Goal: Task Accomplishment & Management: Use online tool/utility

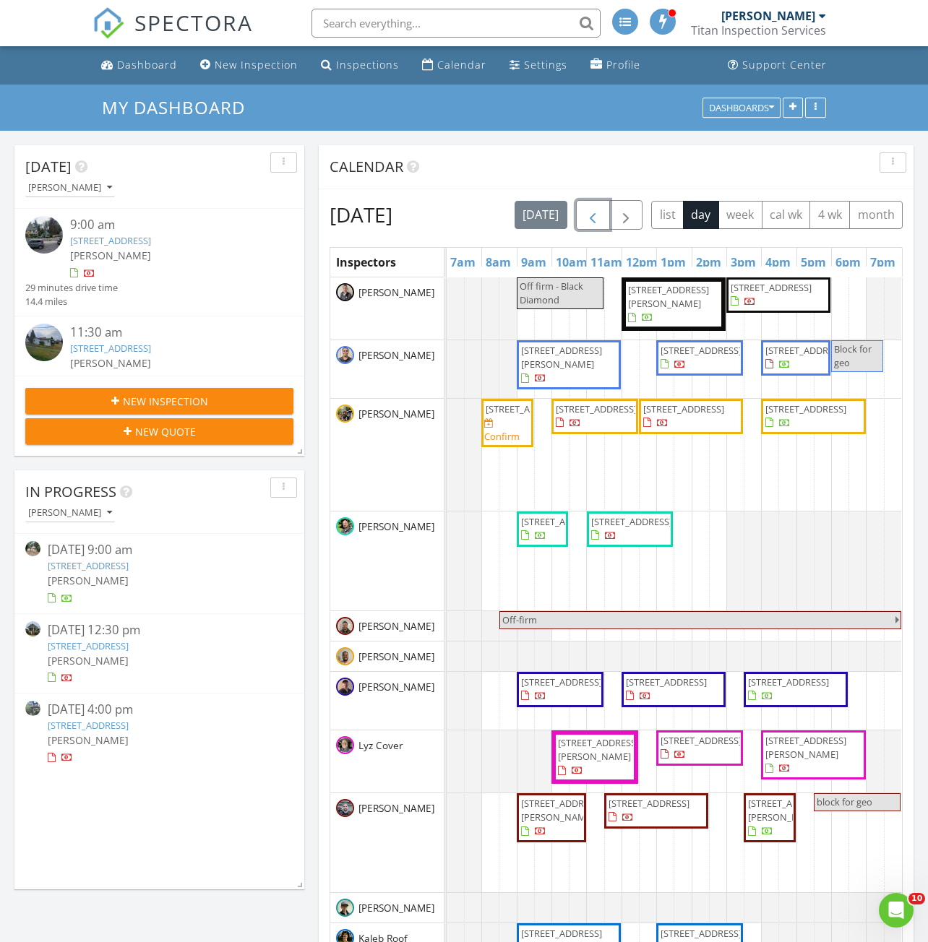
click at [601, 212] on span "button" at bounding box center [592, 215] width 17 height 17
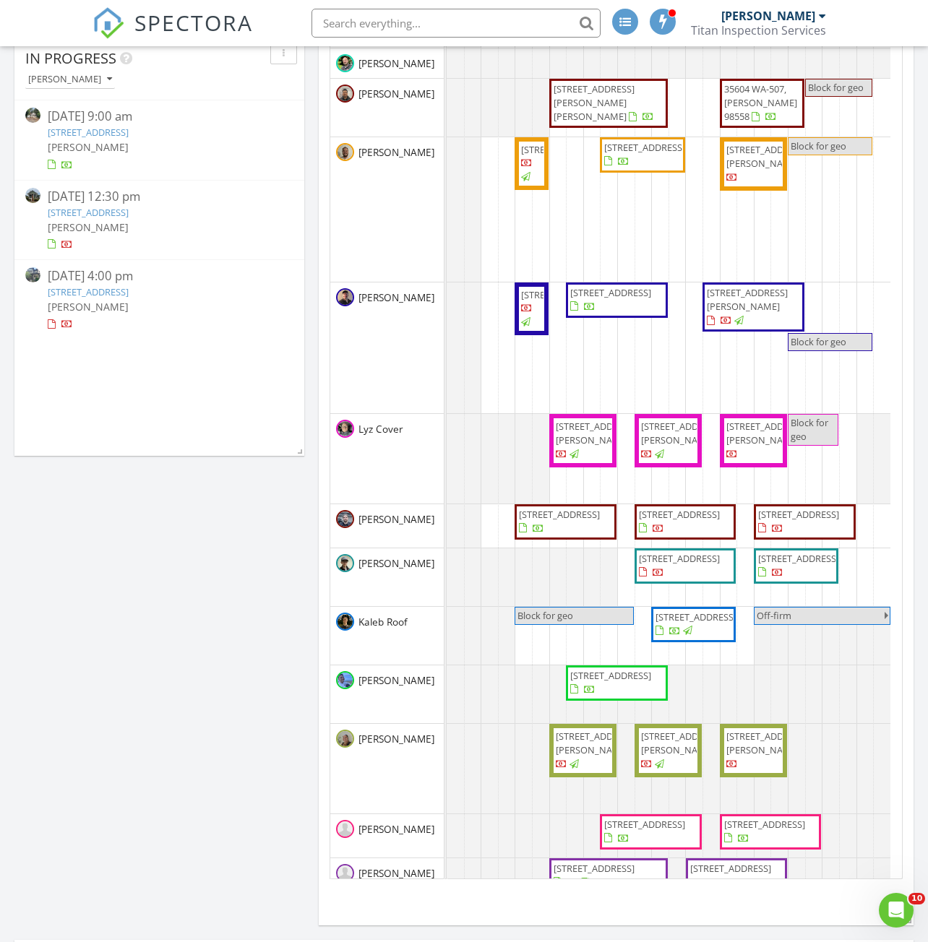
click at [577, 521] on span "12243 16th Ave S, Seattle 98168" at bounding box center [559, 514] width 81 height 13
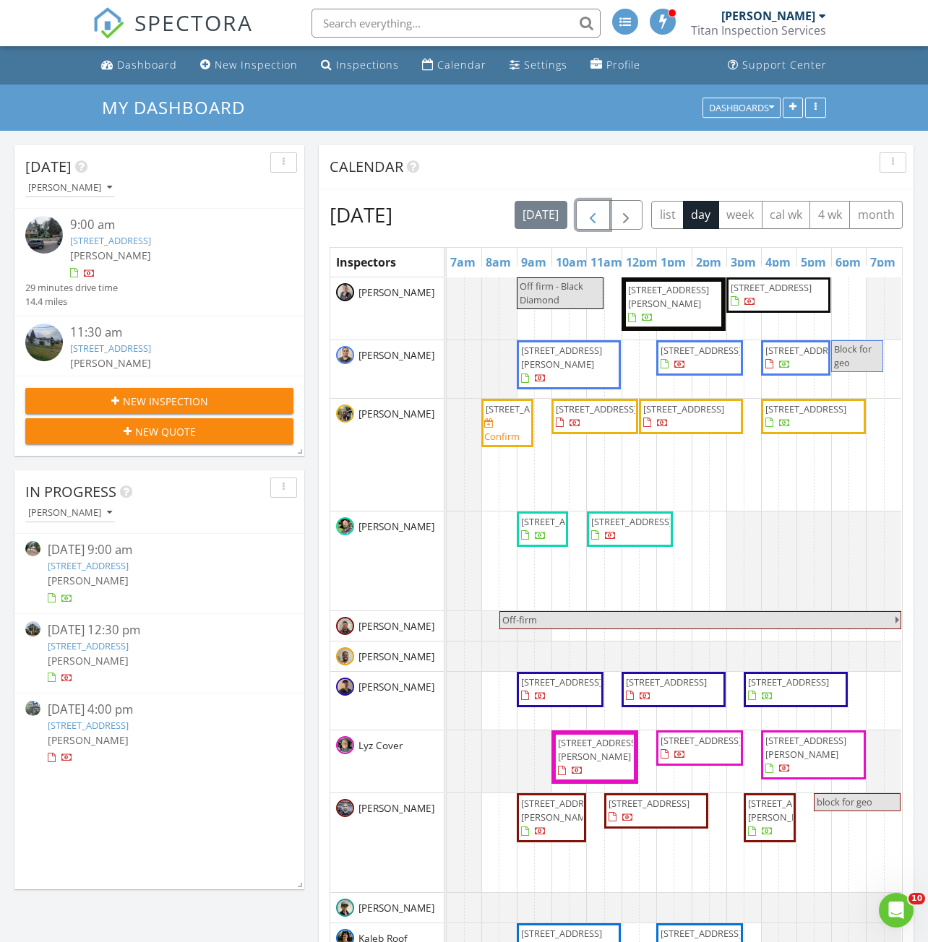
click at [601, 207] on span "button" at bounding box center [592, 215] width 17 height 17
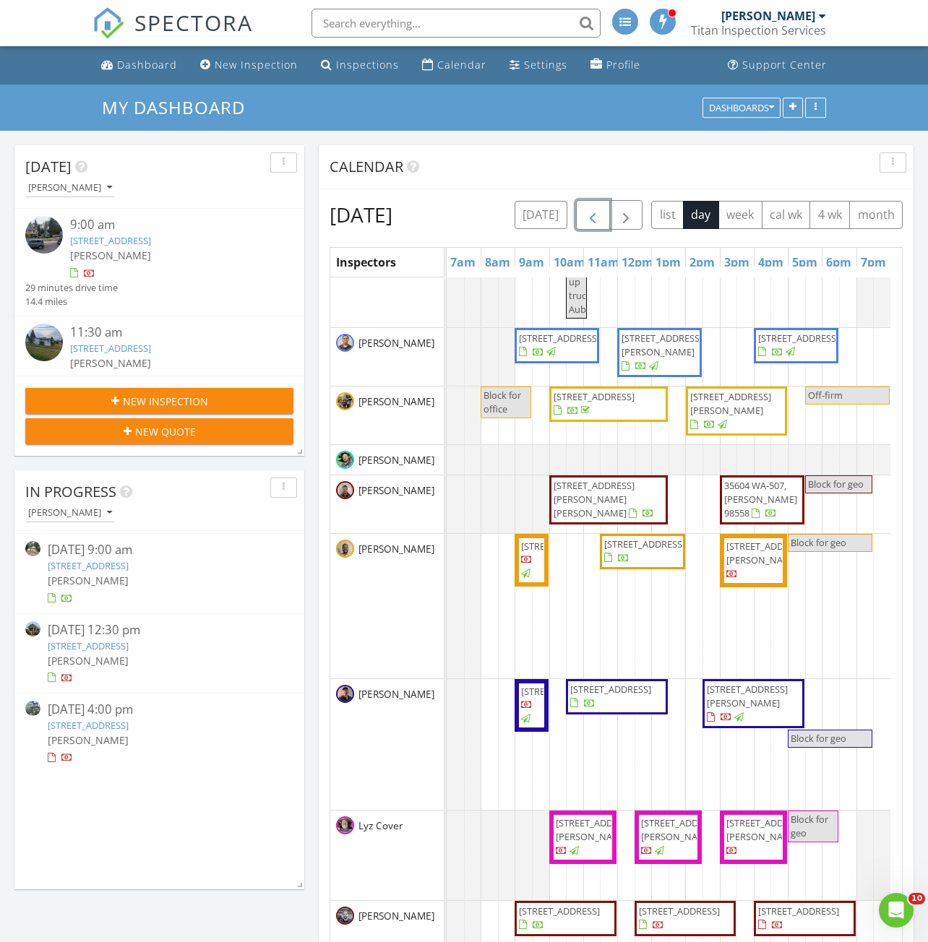
scroll to position [433, 0]
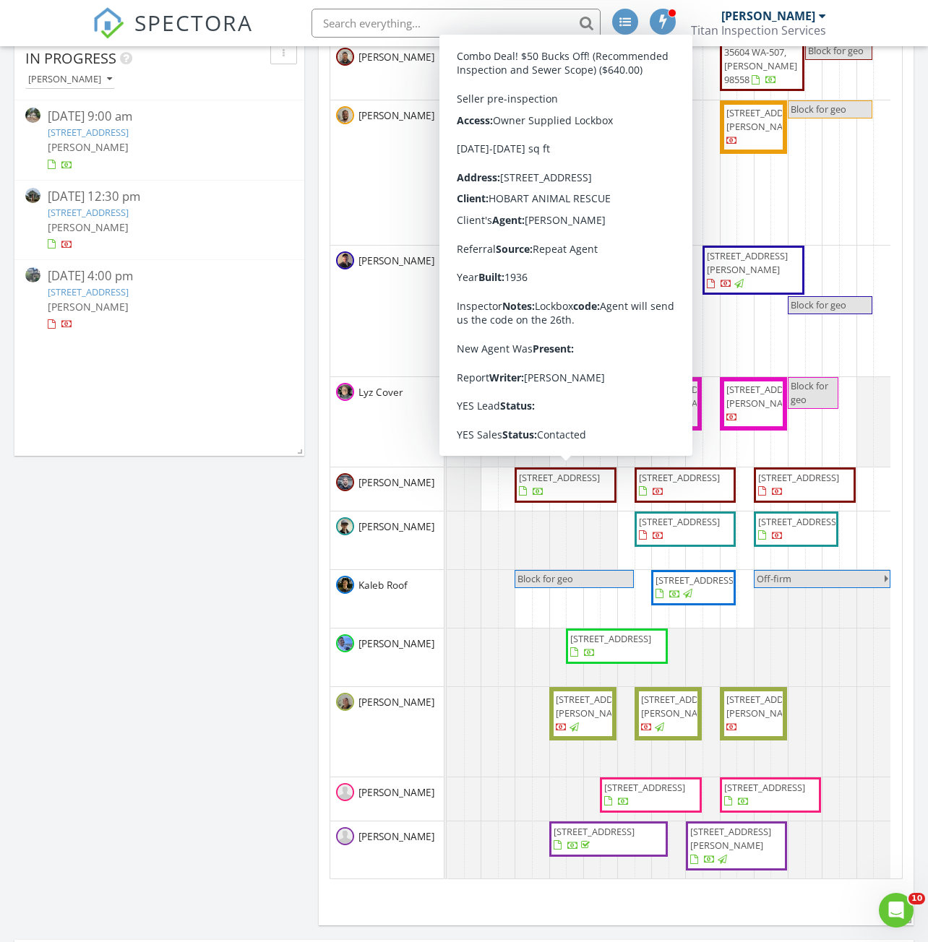
click at [558, 484] on span "12243 16th Ave S, Seattle 98168" at bounding box center [559, 477] width 81 height 13
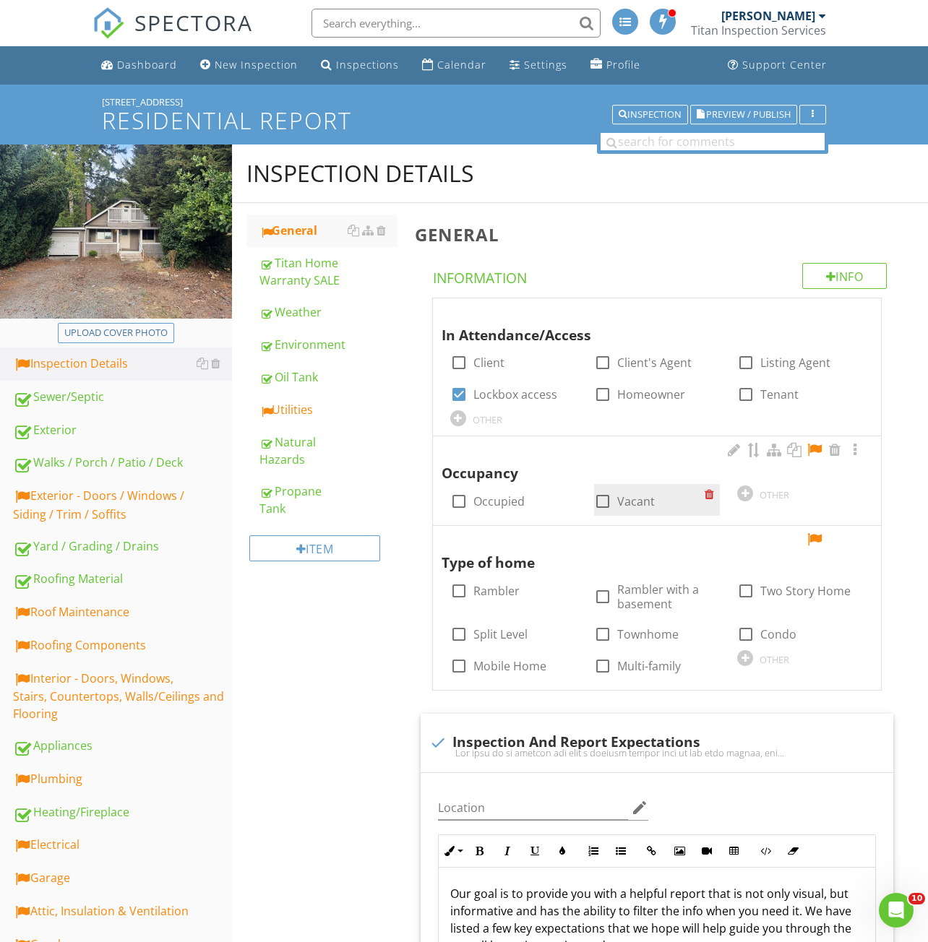
click at [617, 507] on label "Vacant" at bounding box center [636, 501] width 38 height 14
checkbox input "true"
click at [809, 443] on div at bounding box center [814, 450] width 17 height 14
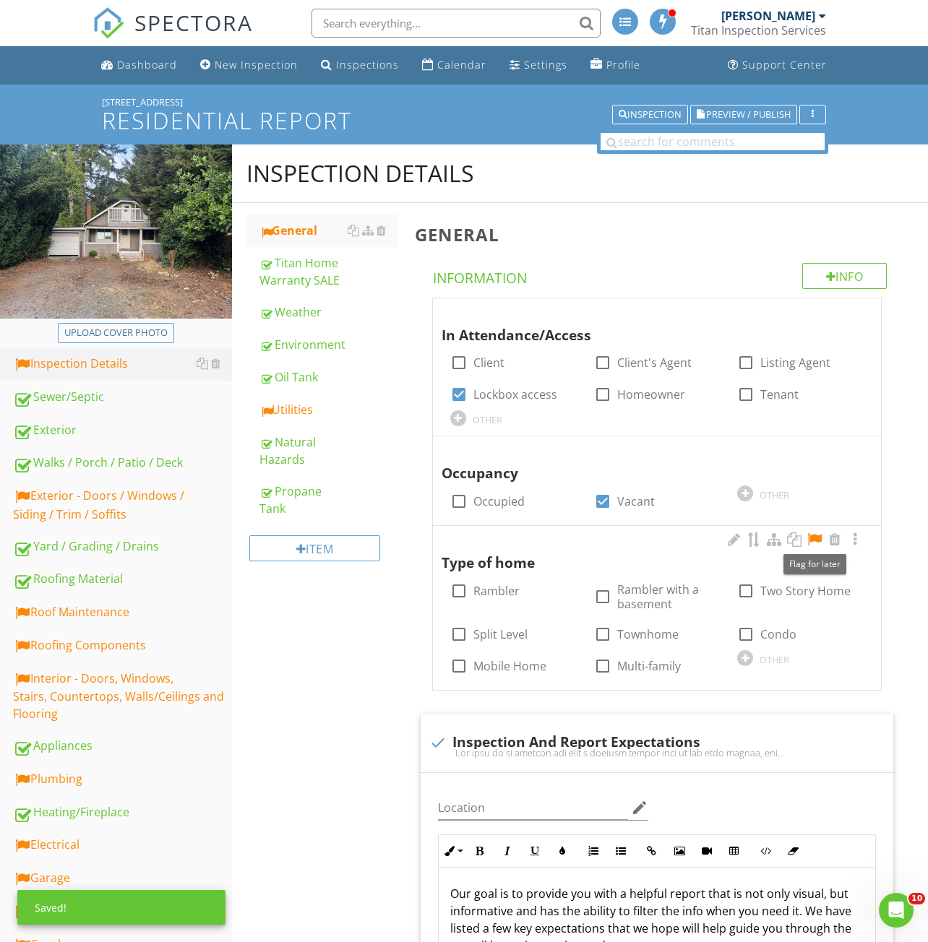
click at [812, 539] on div at bounding box center [814, 539] width 17 height 14
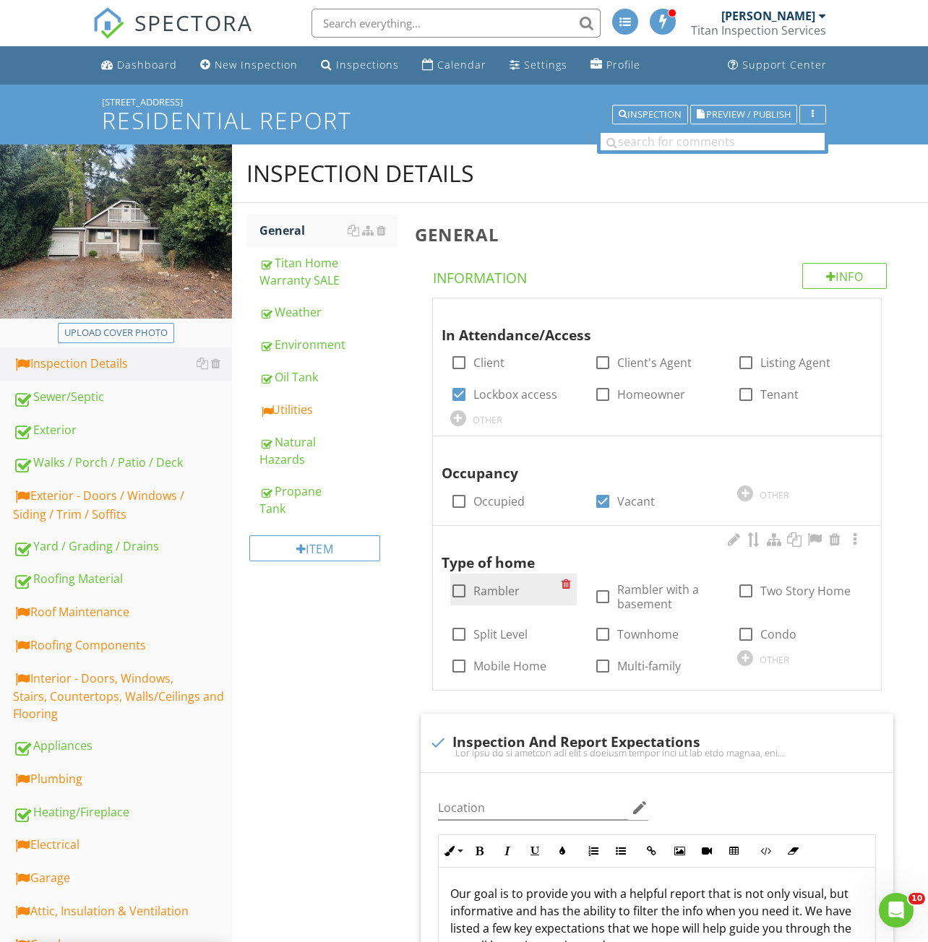
click at [493, 597] on label "Rambler" at bounding box center [496, 591] width 46 height 14
checkbox input "true"
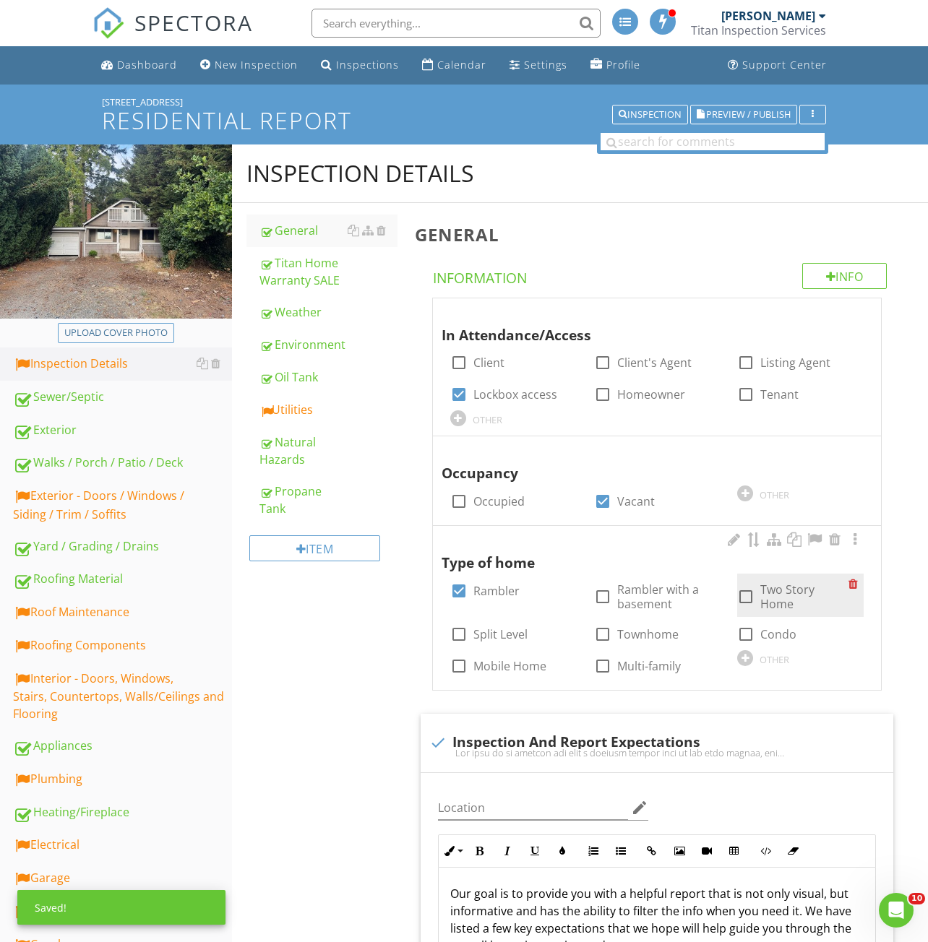
click at [800, 592] on label "Two Story Home" at bounding box center [804, 596] width 88 height 29
checkbox input "true"
click at [492, 582] on div "check_box Rambler" at bounding box center [484, 590] width 69 height 17
click at [493, 591] on label "Rambler" at bounding box center [496, 591] width 46 height 14
checkbox input "false"
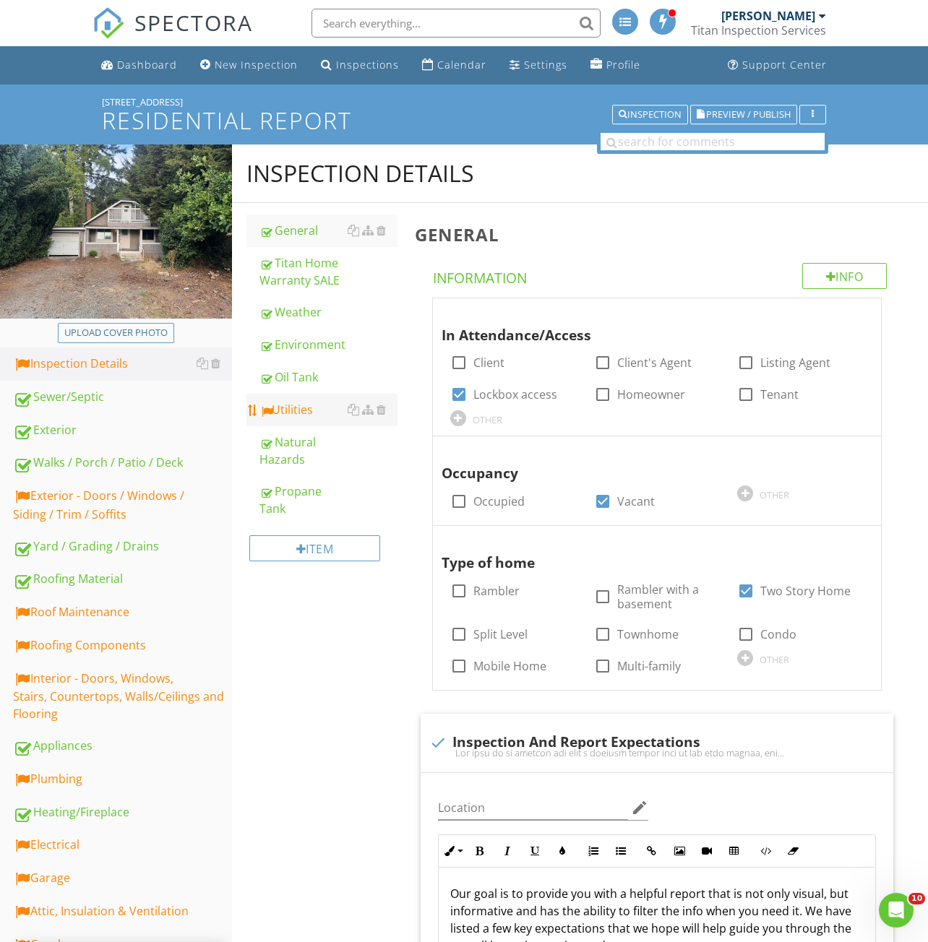
click at [287, 418] on div "Utilities" at bounding box center [328, 409] width 138 height 17
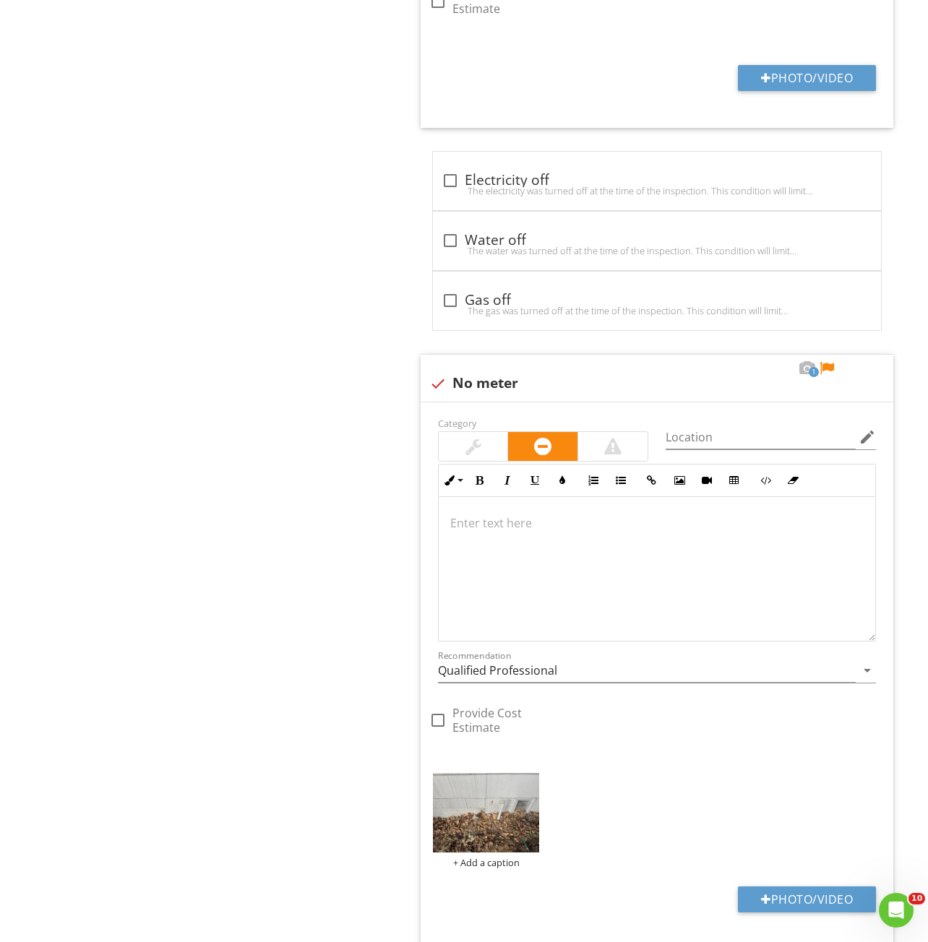
scroll to position [1737, 0]
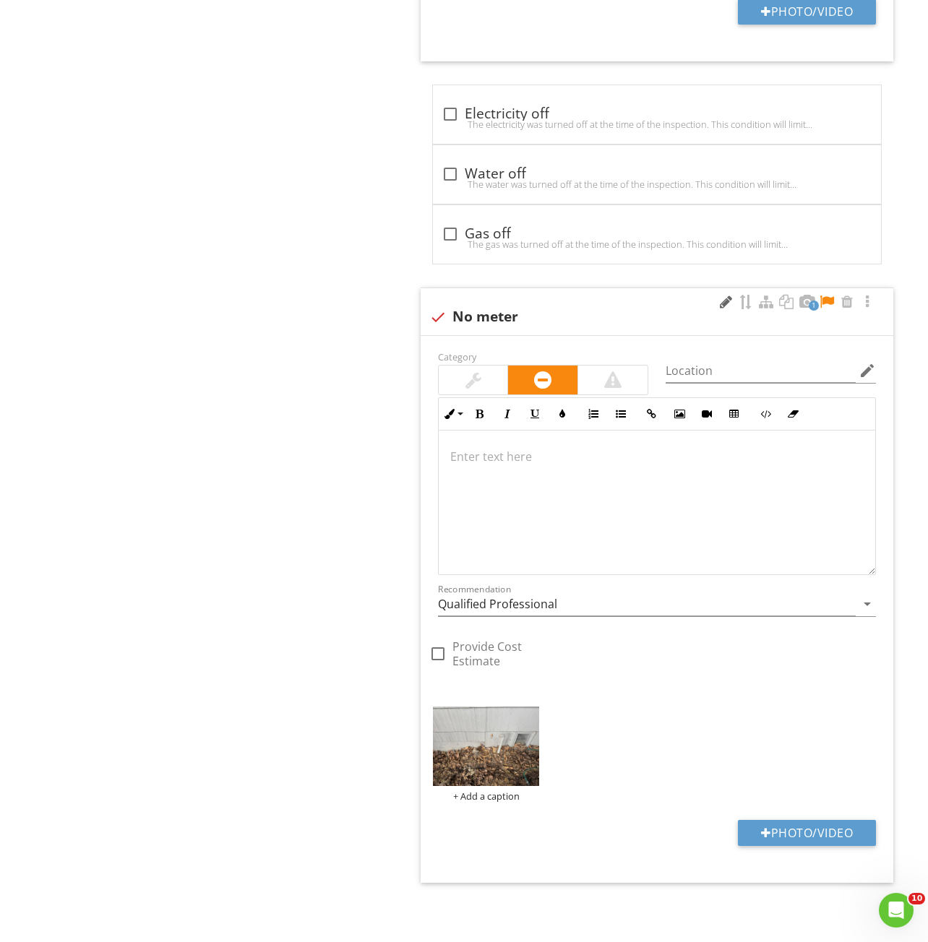
click at [722, 305] on div at bounding box center [725, 302] width 17 height 14
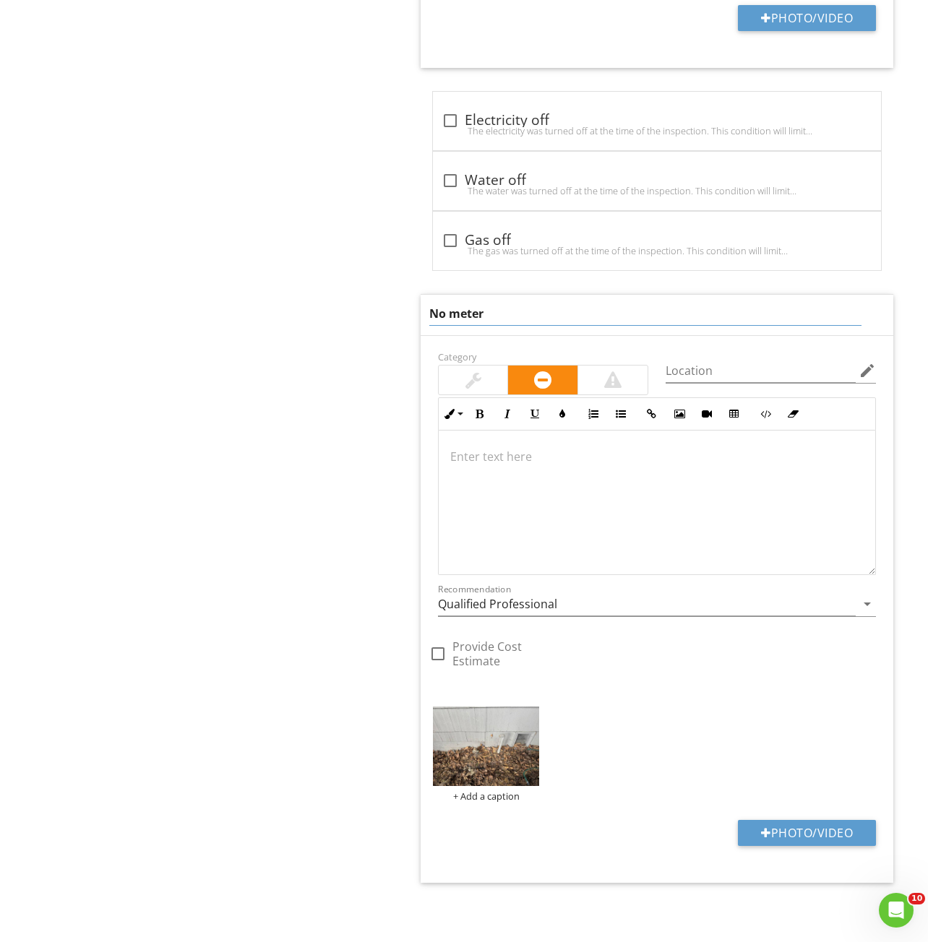
click at [459, 314] on input "No meter" at bounding box center [645, 314] width 433 height 24
type input "Gas meter appears to have been removed"
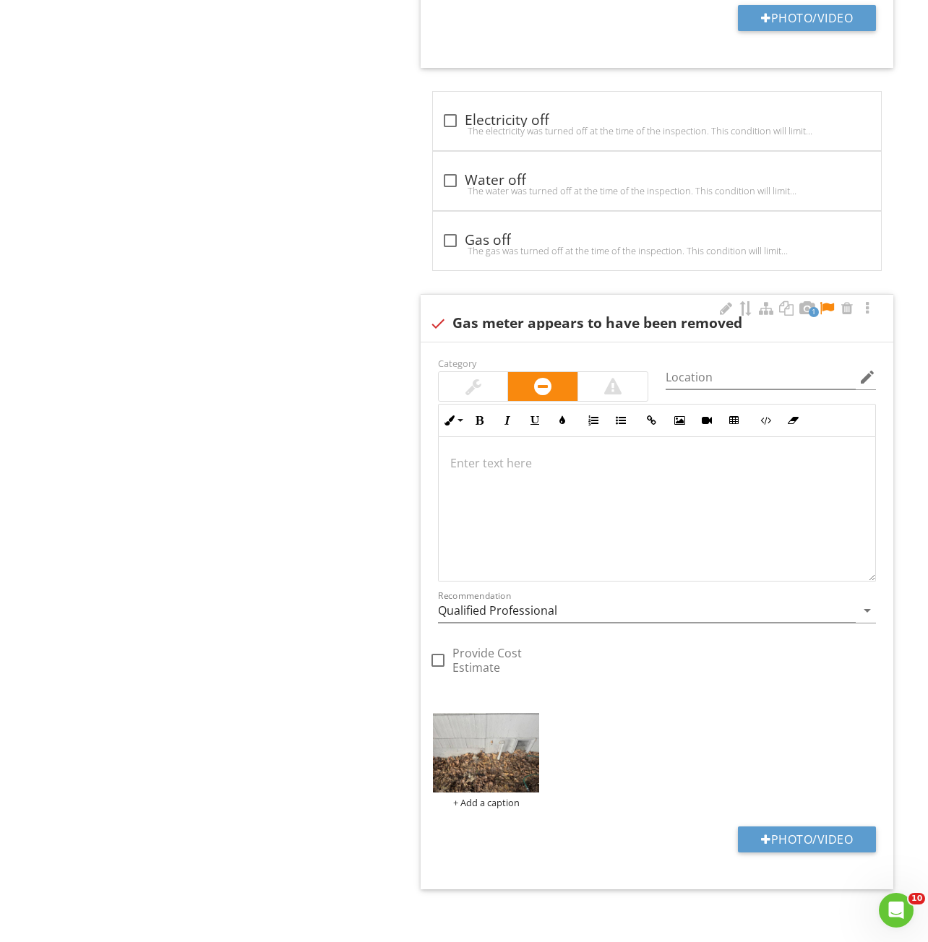
click at [472, 381] on div at bounding box center [473, 386] width 16 height 17
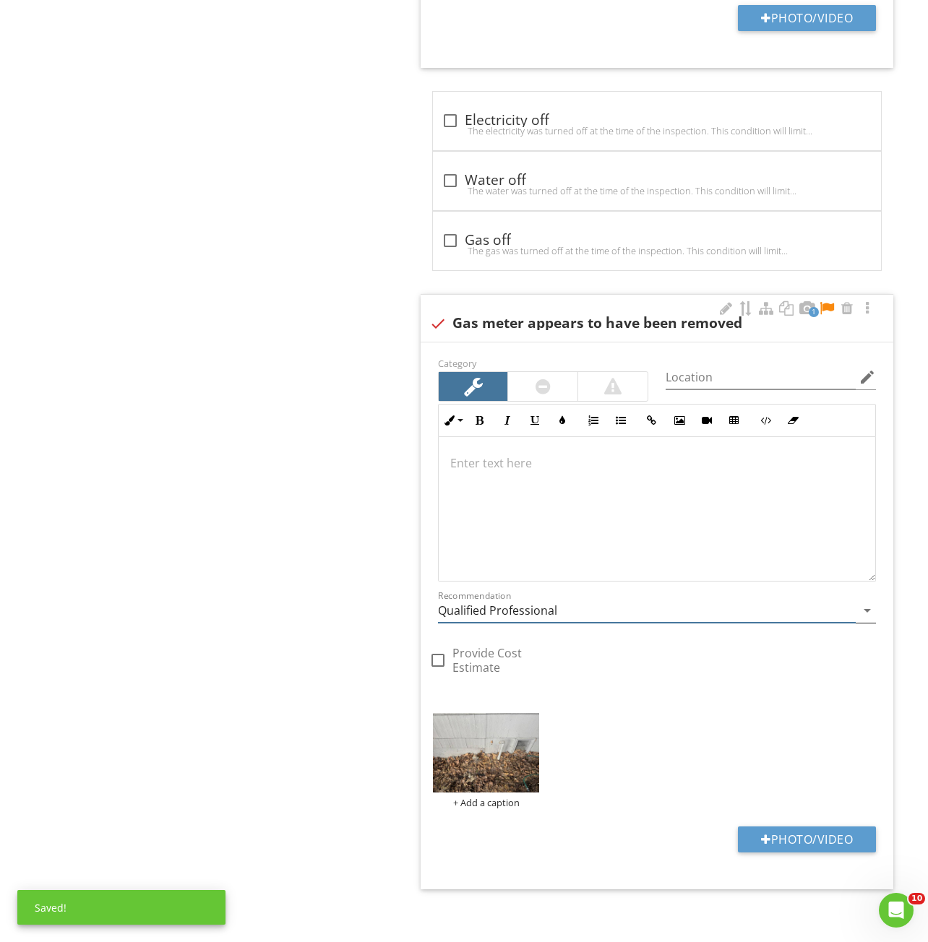
click at [504, 608] on input "Qualified Professional" at bounding box center [647, 611] width 418 height 24
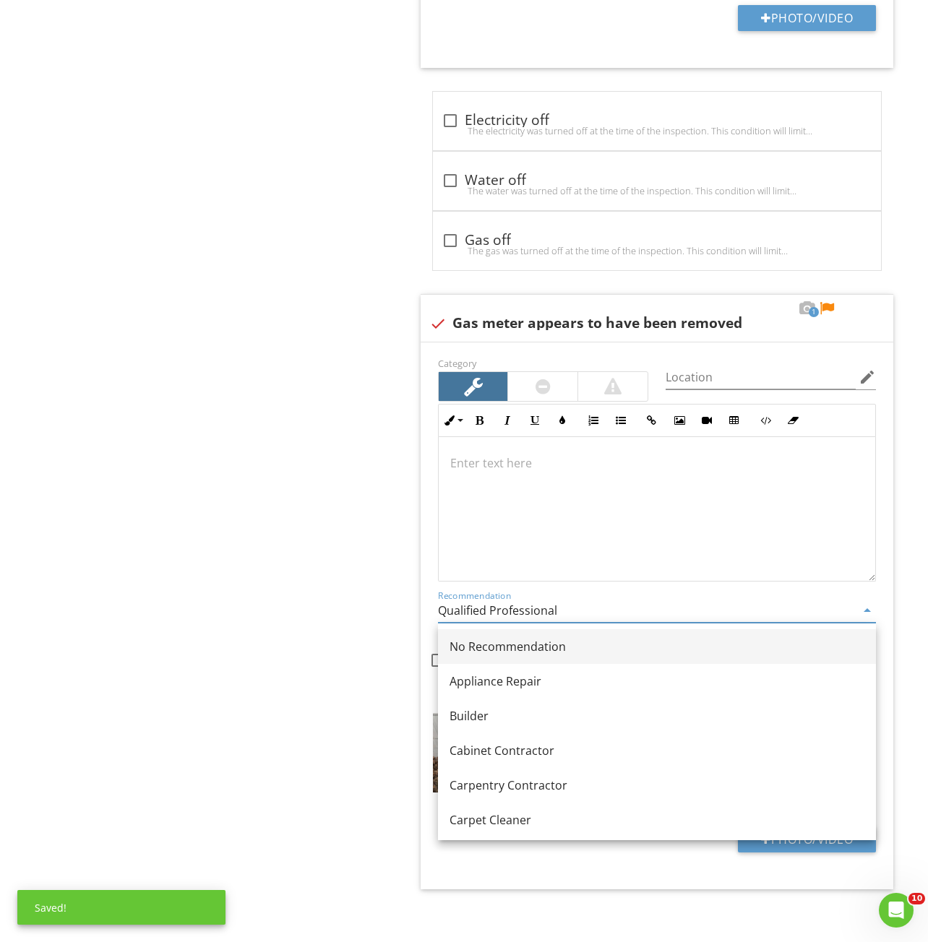
click at [492, 643] on div "No Recommendation" at bounding box center [656, 646] width 415 height 17
type input "No Recommendation"
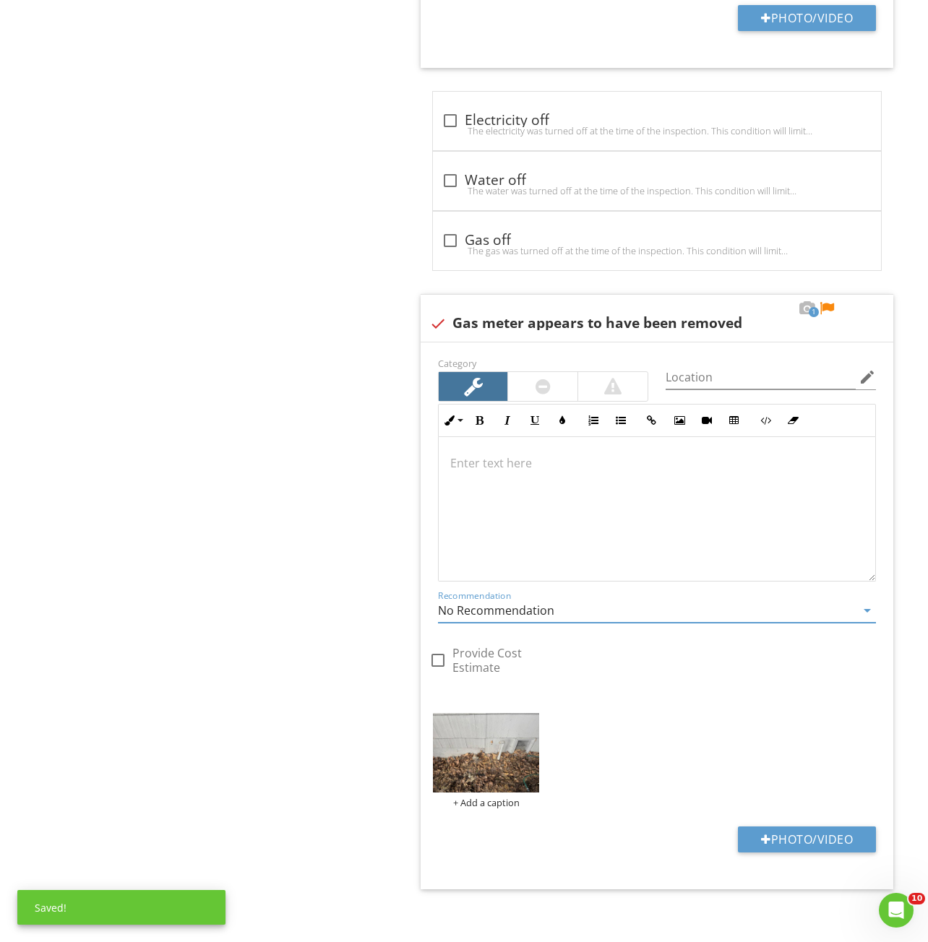
drag, startPoint x: 828, startPoint y: 306, endPoint x: 819, endPoint y: 321, distance: 17.8
click at [828, 306] on div at bounding box center [826, 308] width 17 height 14
click at [517, 565] on div at bounding box center [657, 509] width 436 height 144
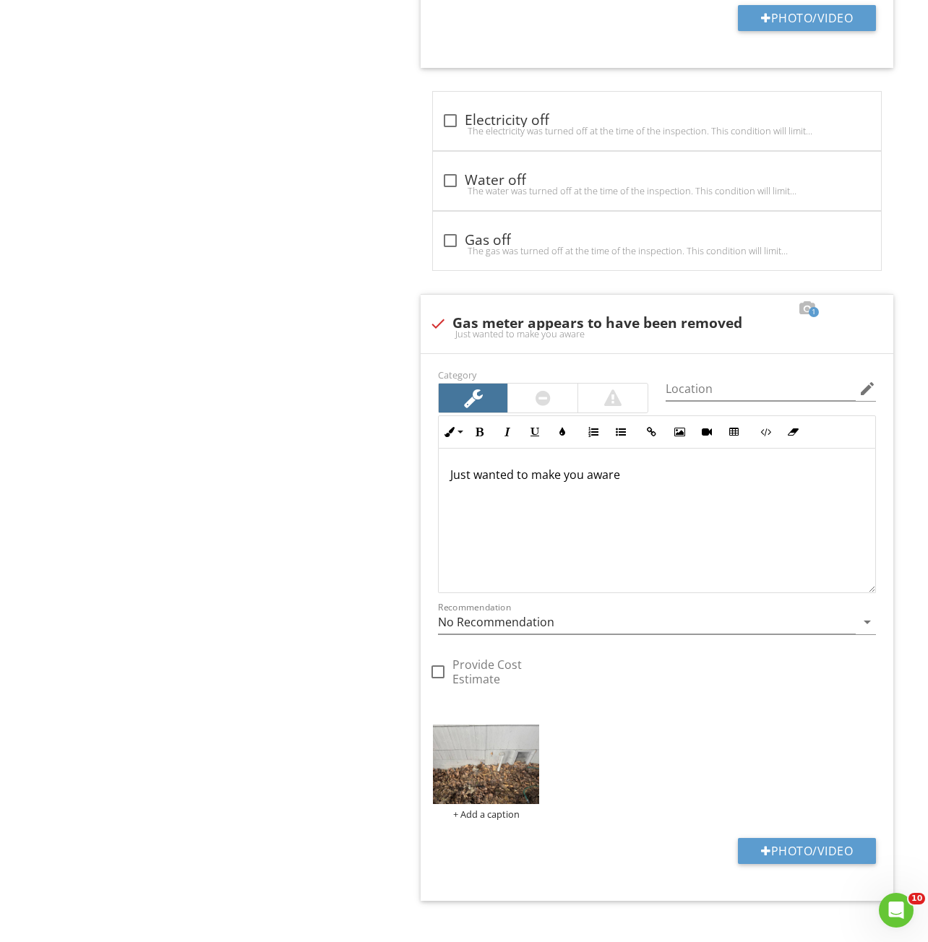
scroll to position [1742, 0]
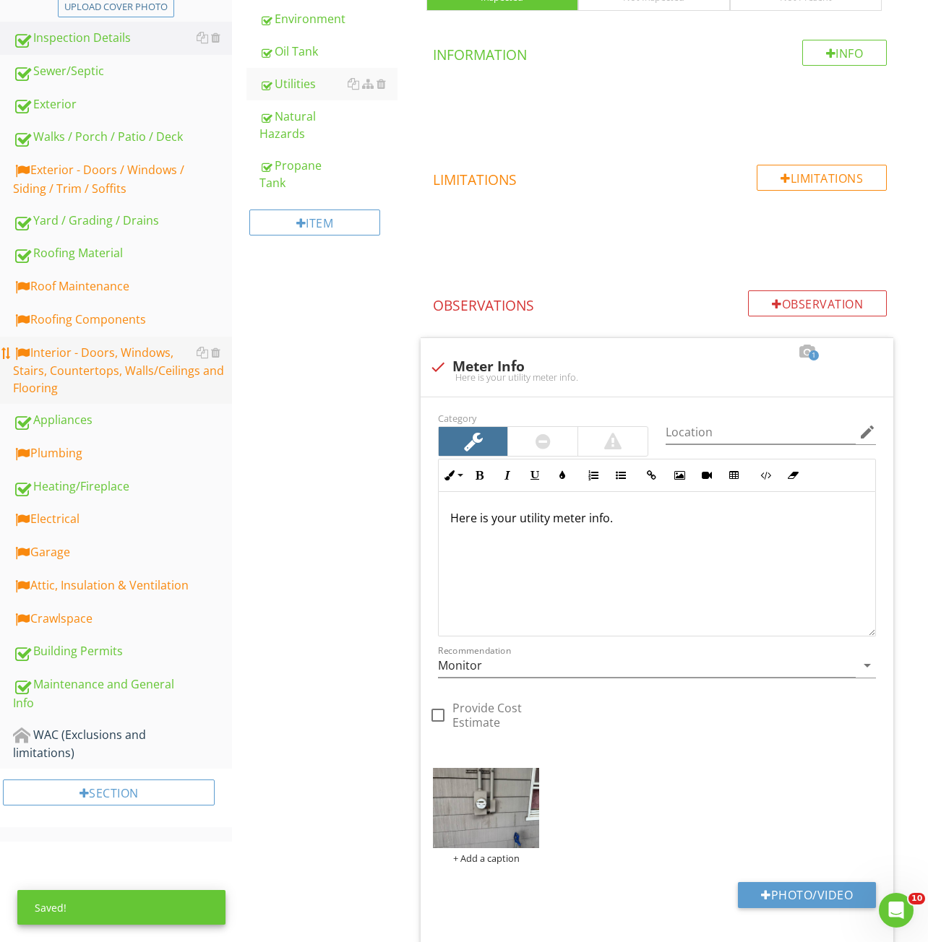
scroll to position [217, 0]
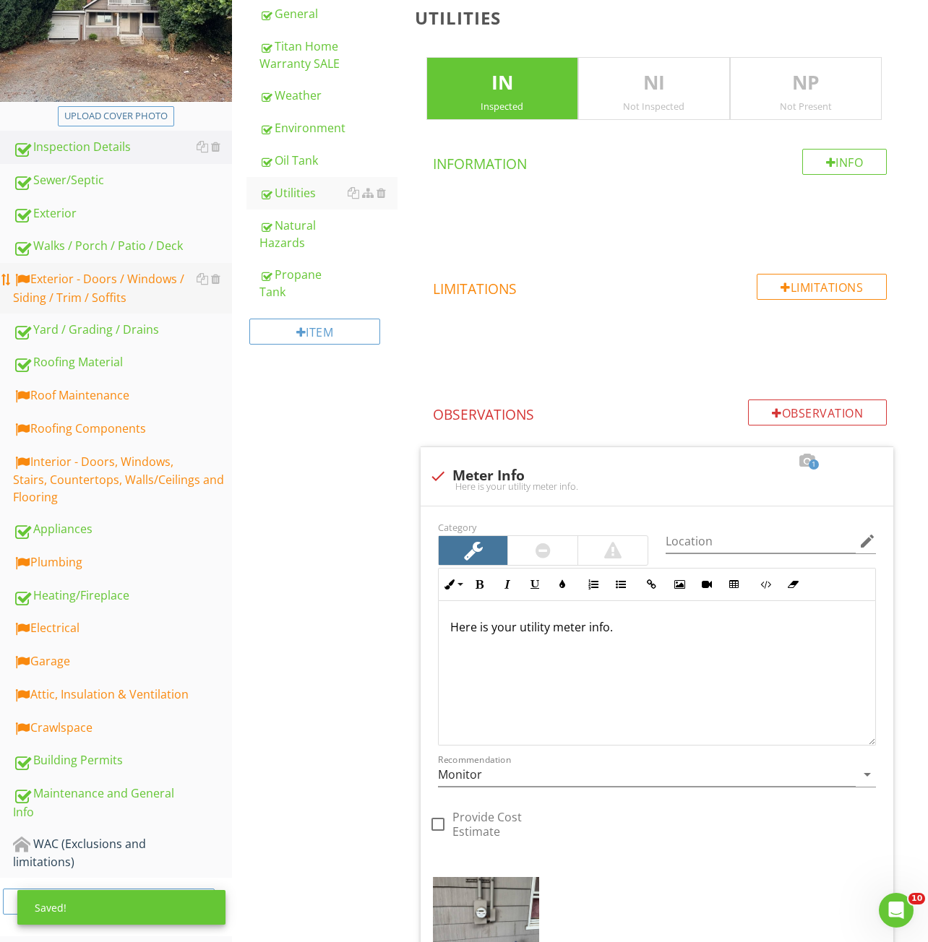
click at [100, 301] on div "Exterior - Doors / Windows / Siding / Trim / Soffits" at bounding box center [122, 288] width 219 height 36
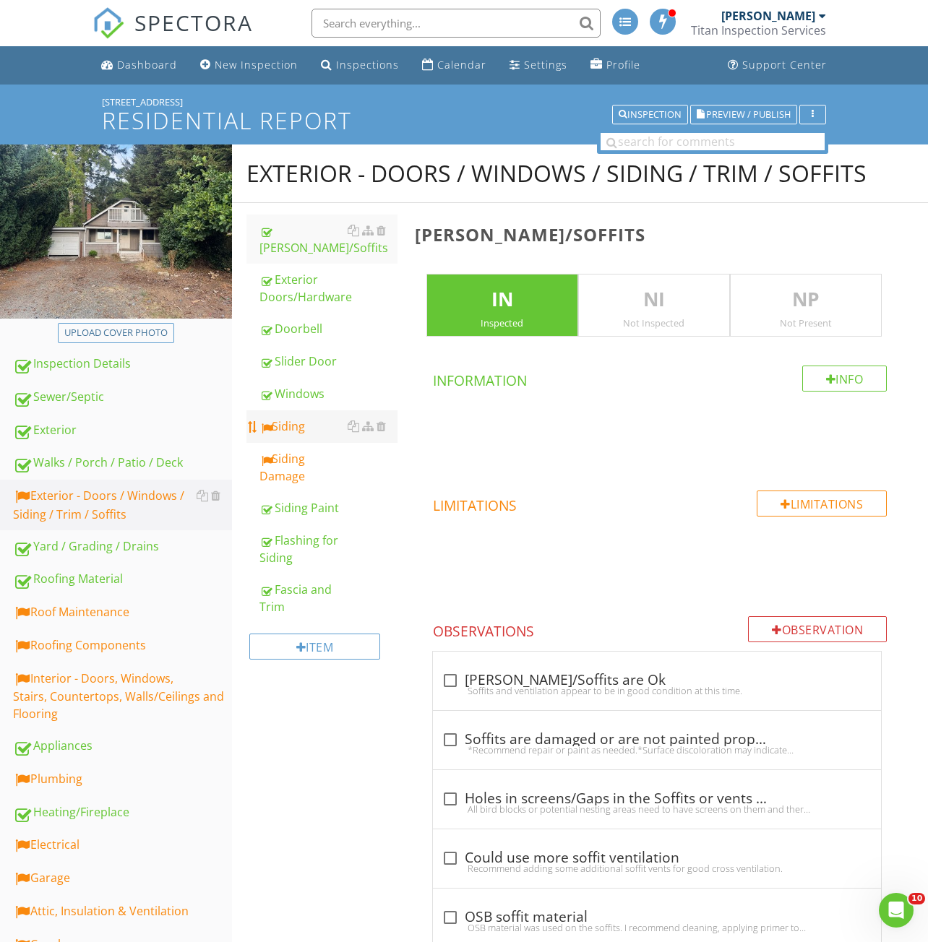
click at [305, 418] on div "Siding" at bounding box center [328, 426] width 138 height 17
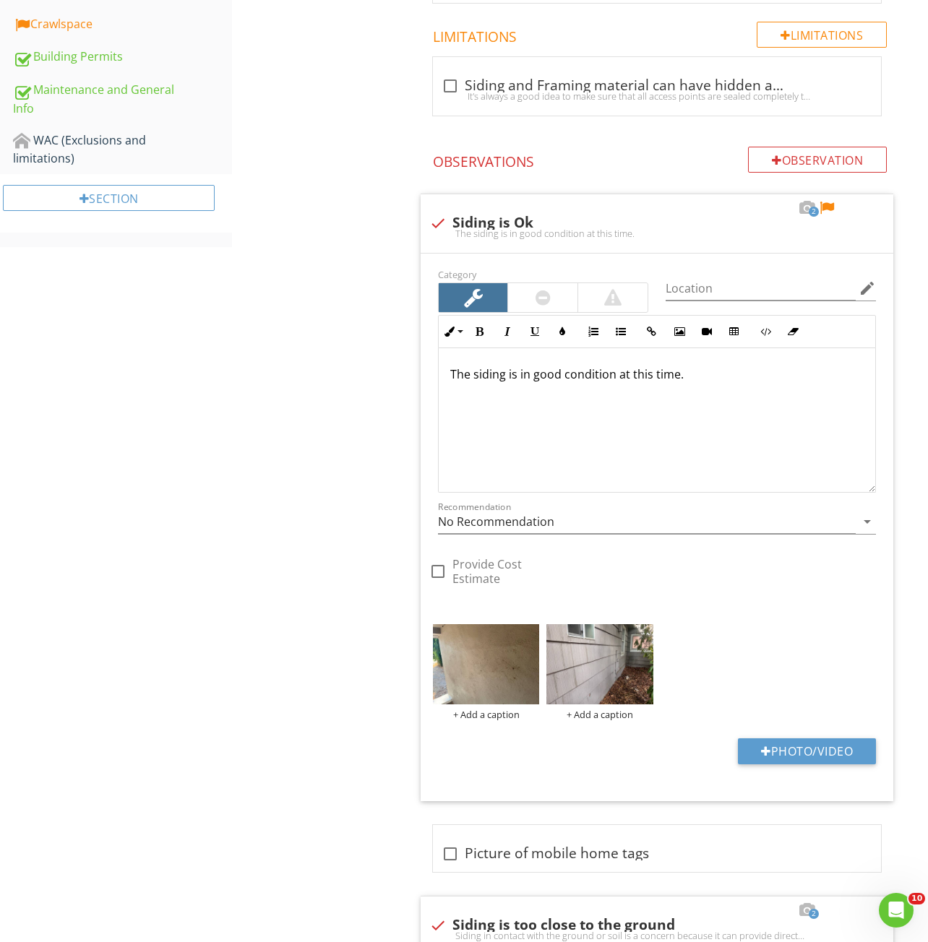
scroll to position [939, 0]
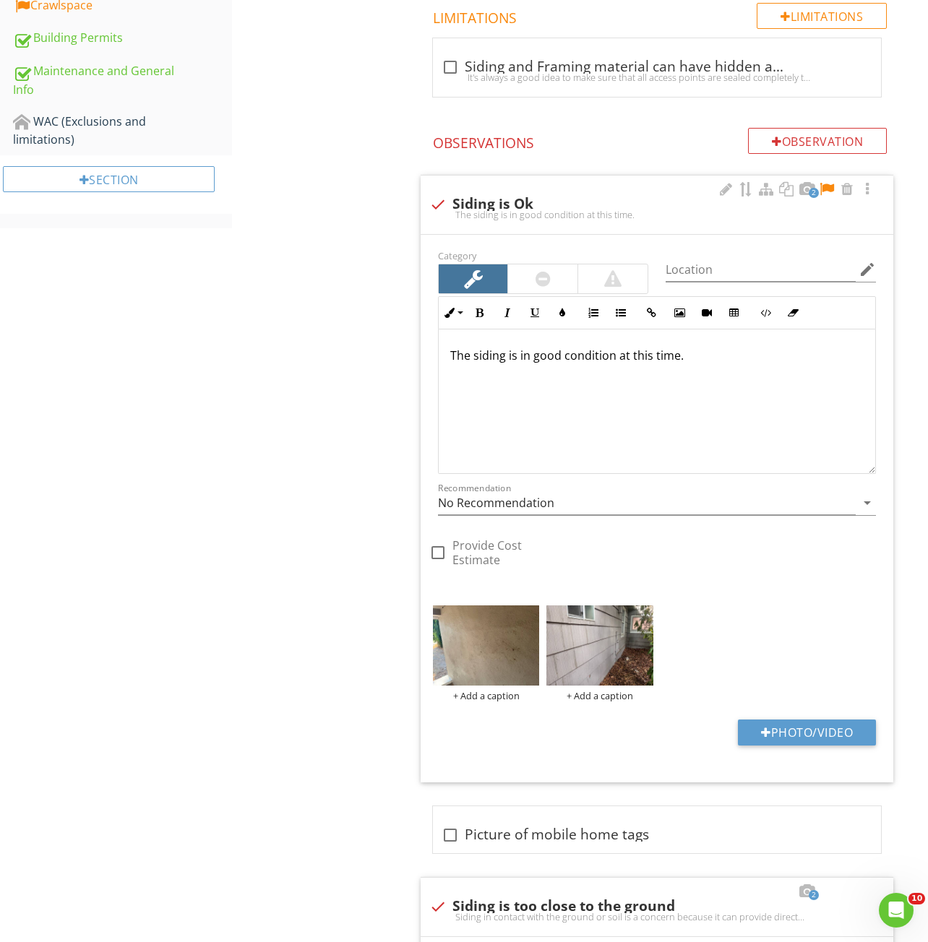
click at [827, 182] on div at bounding box center [826, 189] width 17 height 14
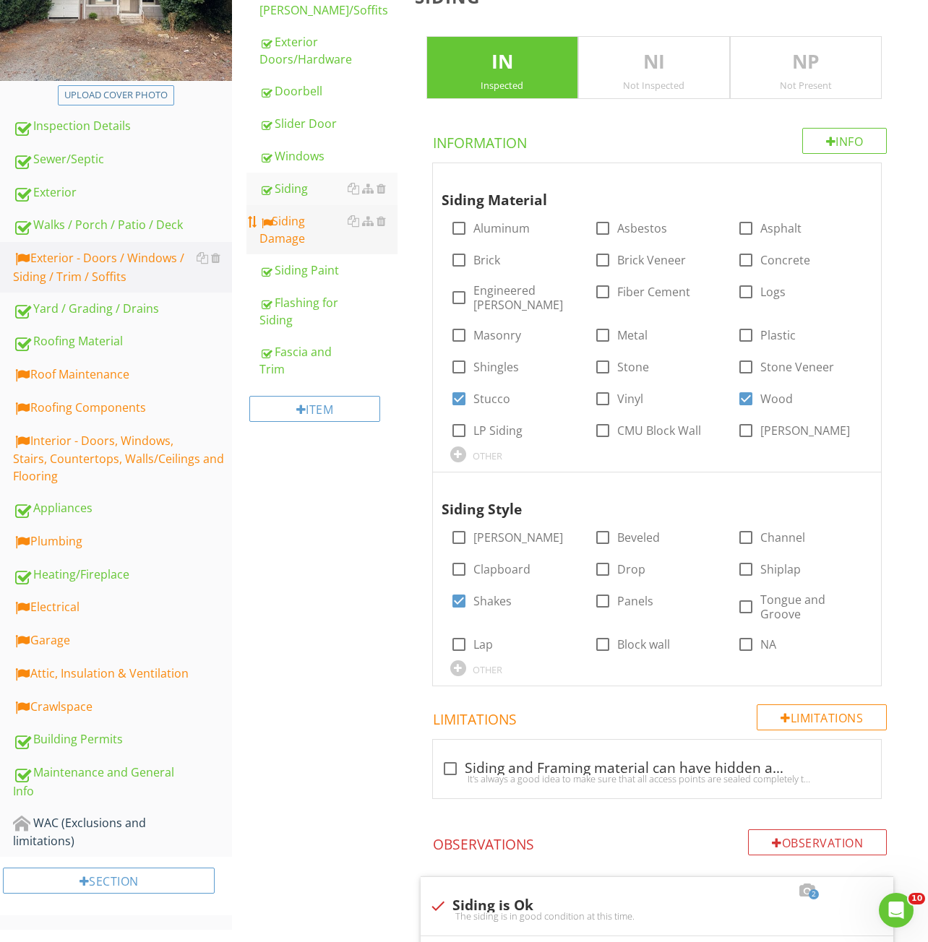
scroll to position [83, 0]
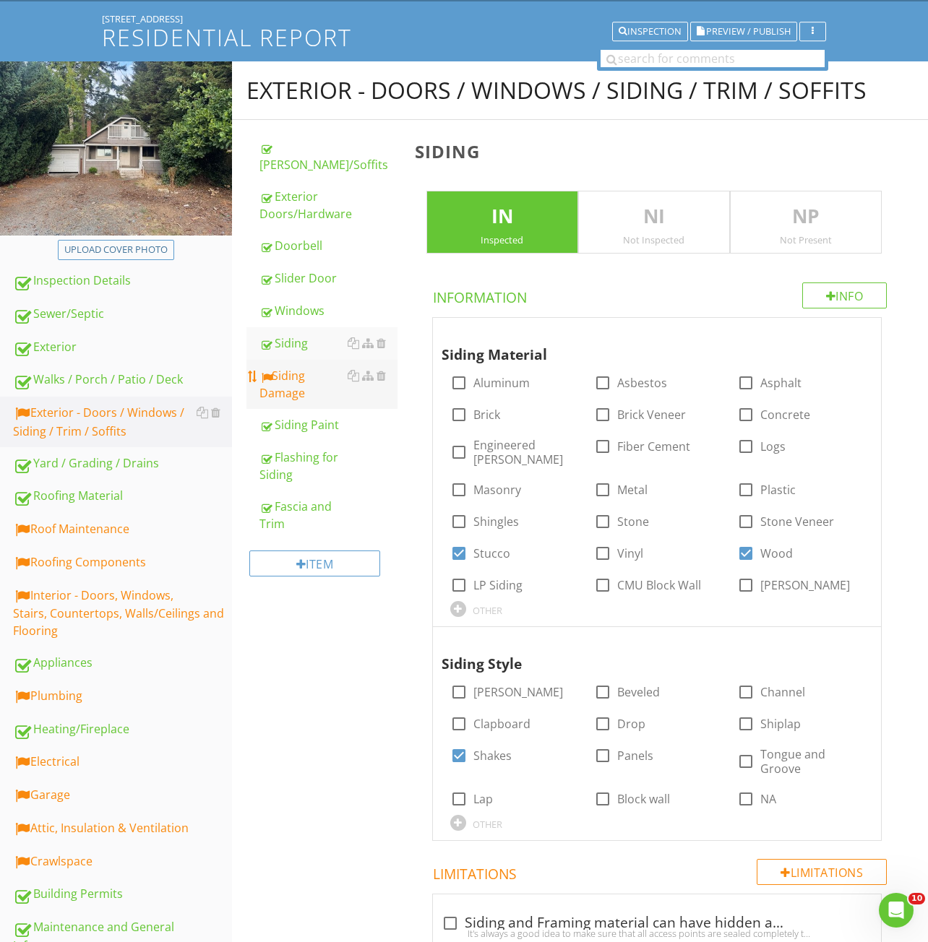
click at [303, 370] on div "Siding Damage" at bounding box center [328, 384] width 138 height 35
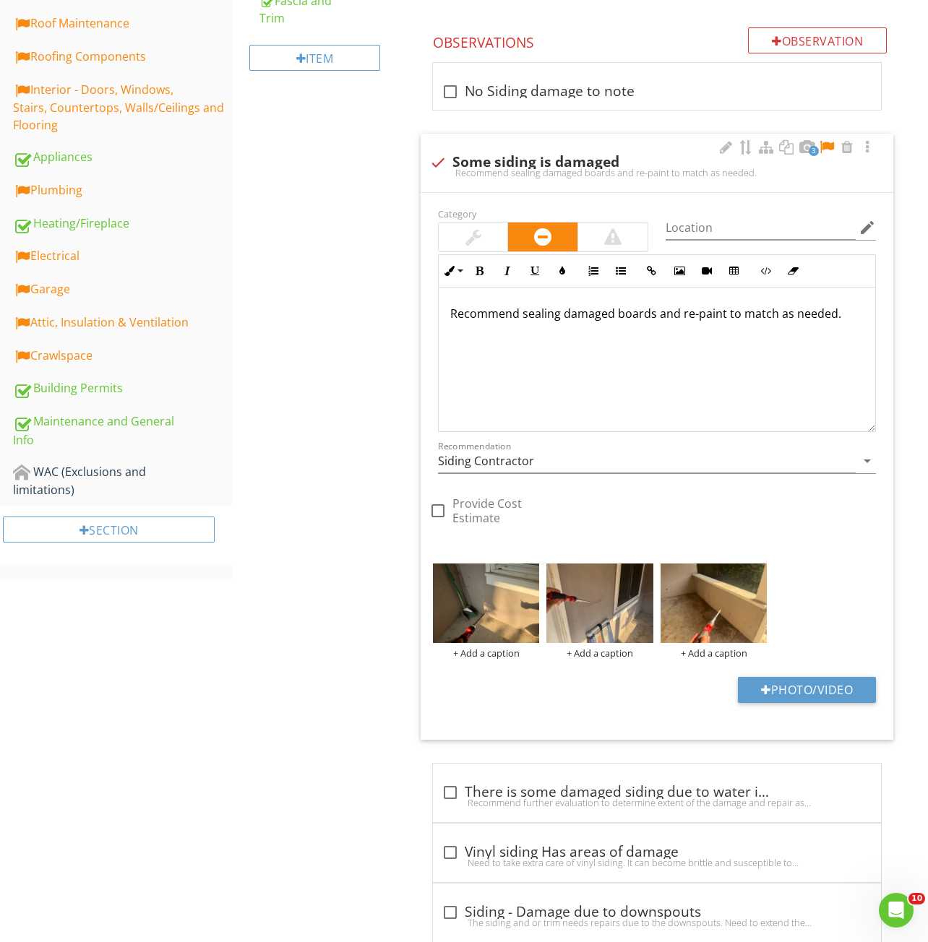
scroll to position [444, 0]
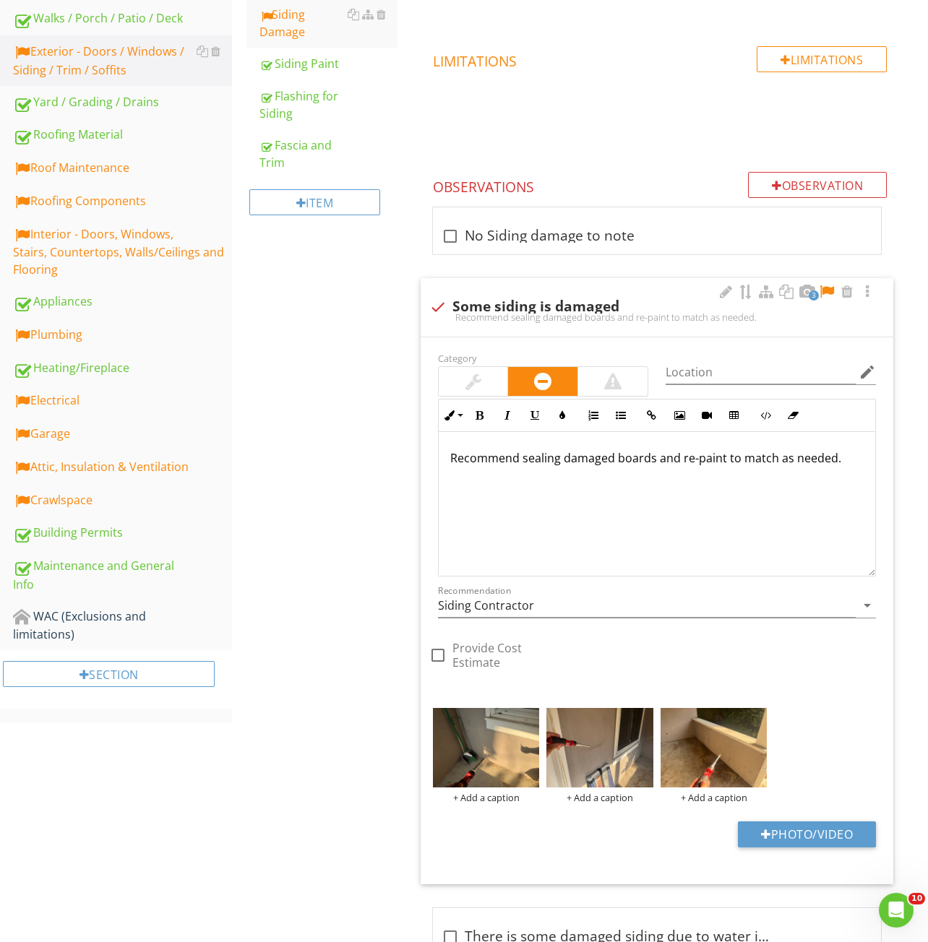
click at [823, 290] on div at bounding box center [826, 292] width 17 height 14
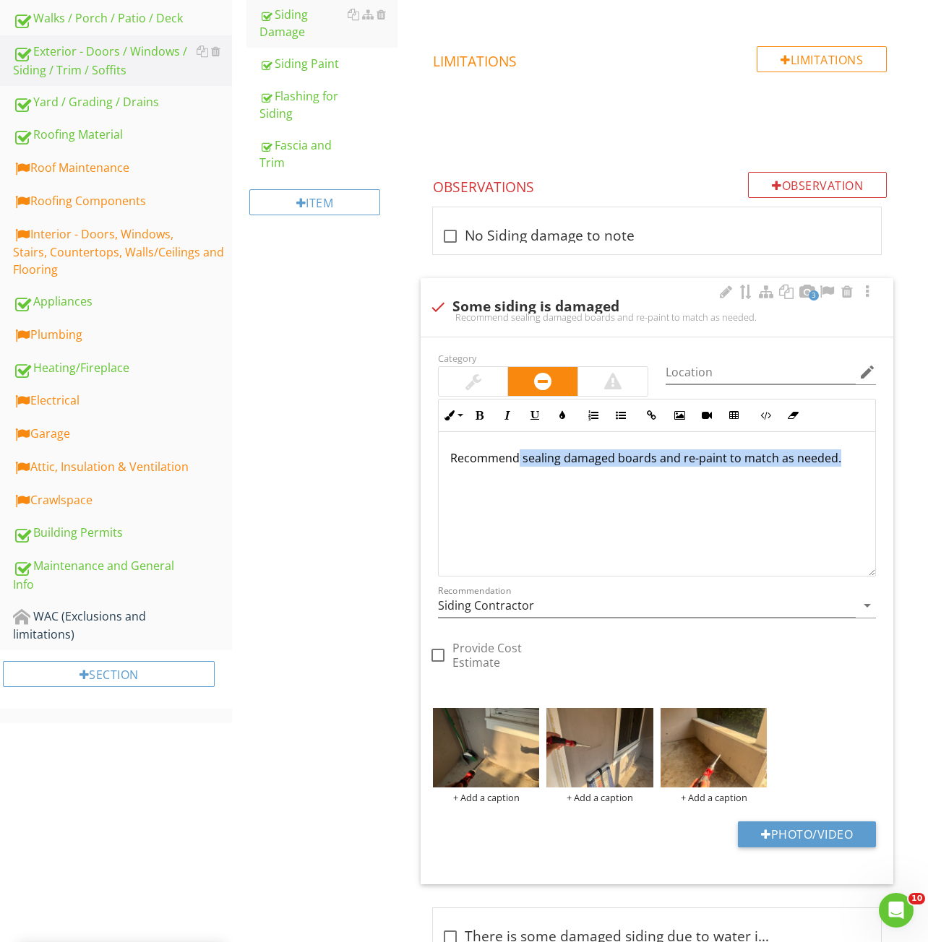
drag, startPoint x: 836, startPoint y: 459, endPoint x: 517, endPoint y: 467, distance: 318.7
click at [517, 467] on div "Recommend sealing damaged boards and re-paint to match as needed." at bounding box center [657, 504] width 436 height 144
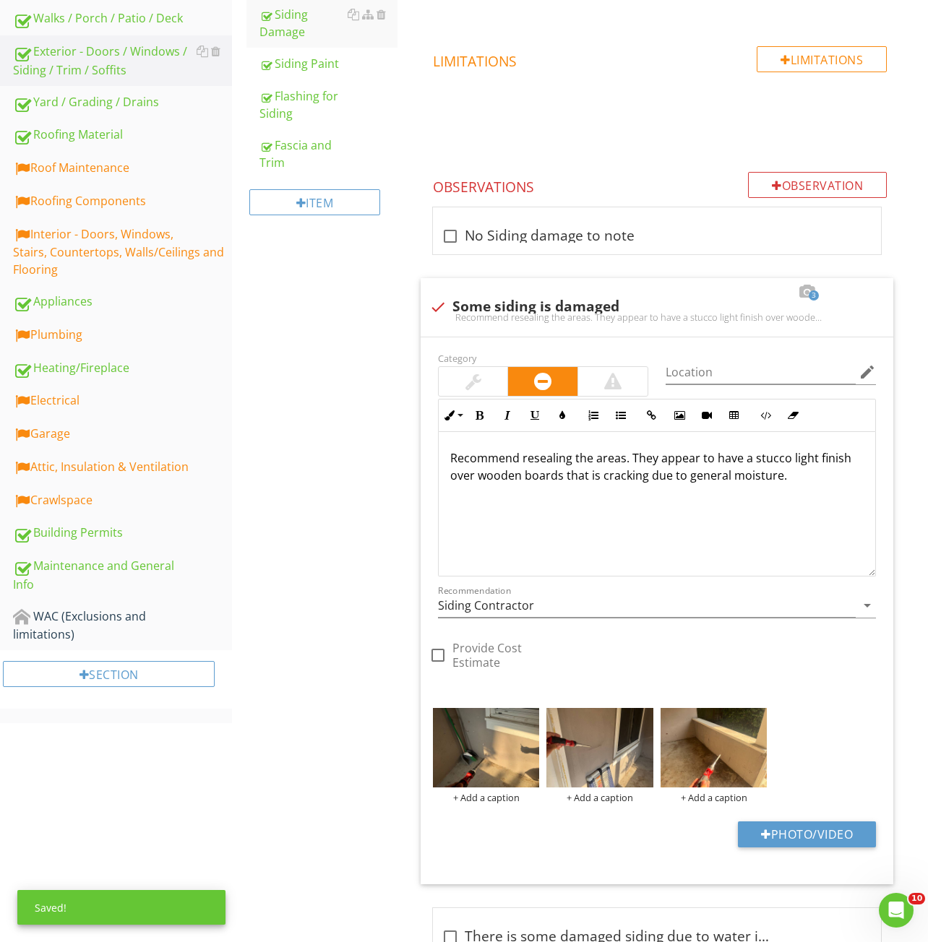
click at [353, 523] on div "Exterior - Doors / Windows / Siding / Trim / Soffits Eaves/Soffits Exterior Doo…" at bounding box center [580, 792] width 696 height 2185
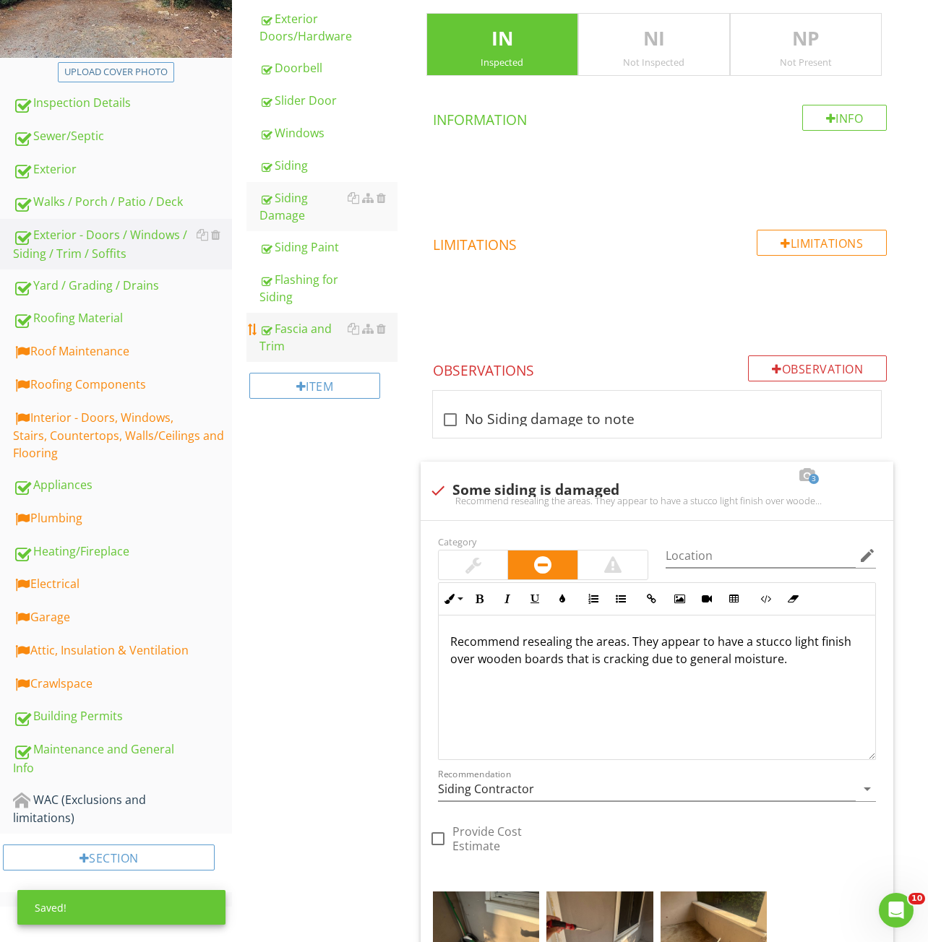
scroll to position [155, 0]
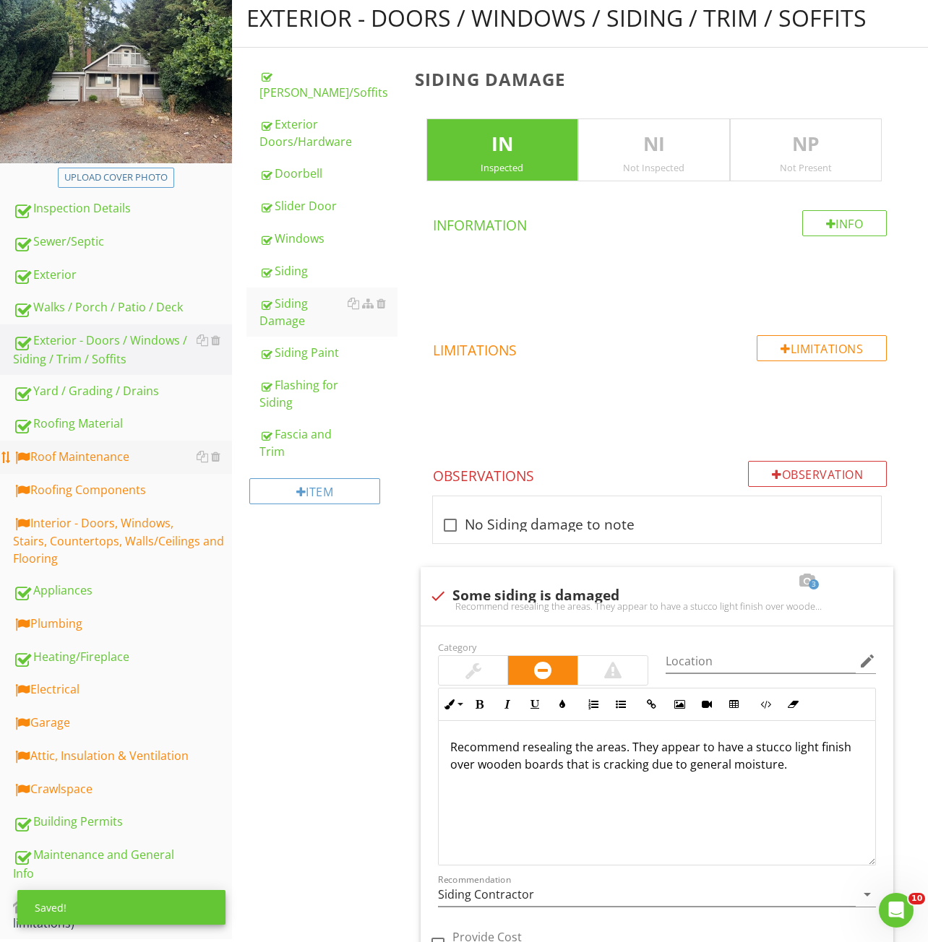
click at [72, 464] on div "Roof Maintenance" at bounding box center [122, 457] width 219 height 19
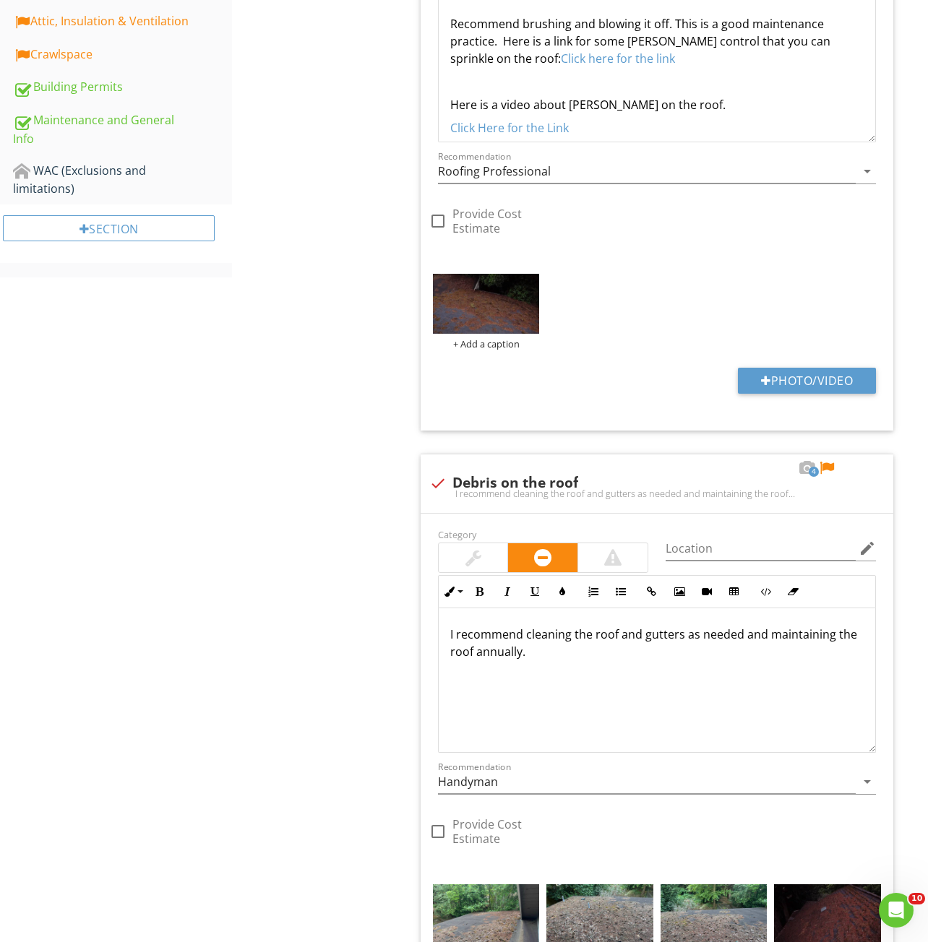
scroll to position [1311, 0]
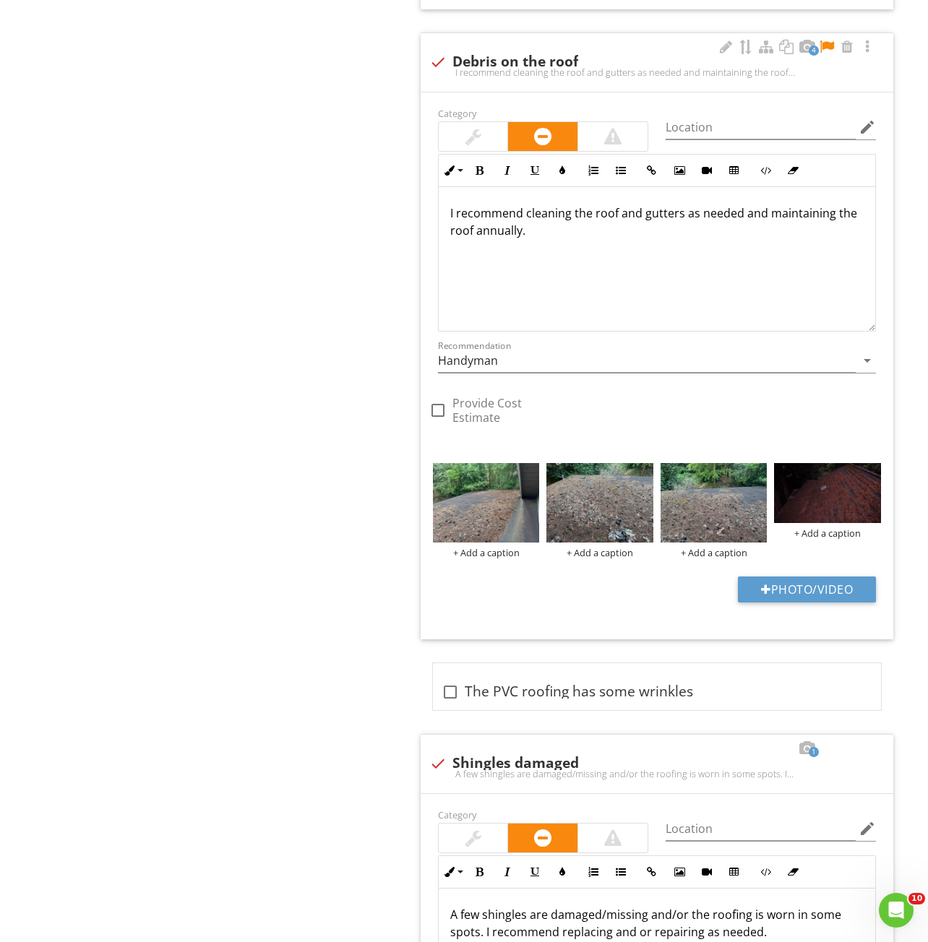
click at [829, 46] on div at bounding box center [826, 47] width 17 height 14
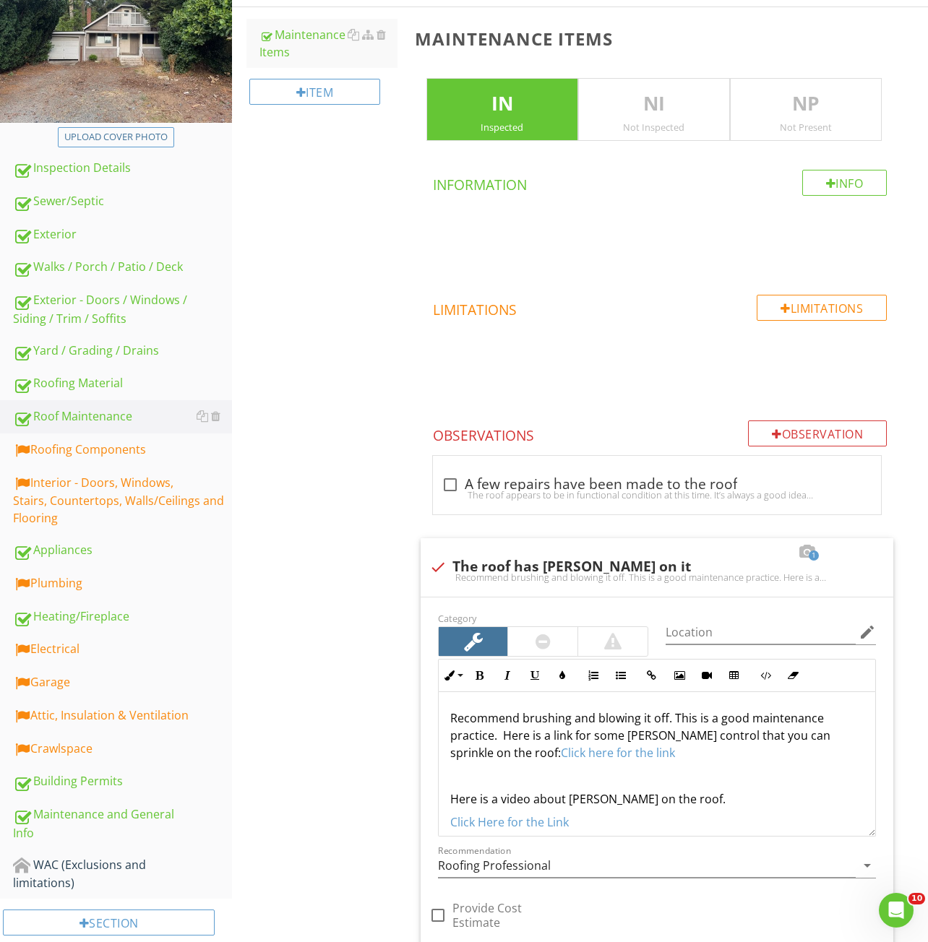
scroll to position [195, 0]
click at [91, 465] on link "Roofing Components" at bounding box center [122, 450] width 219 height 33
type textarea "<p>Recommend brushing and blowing it off. This is a good maintenance practice. …"
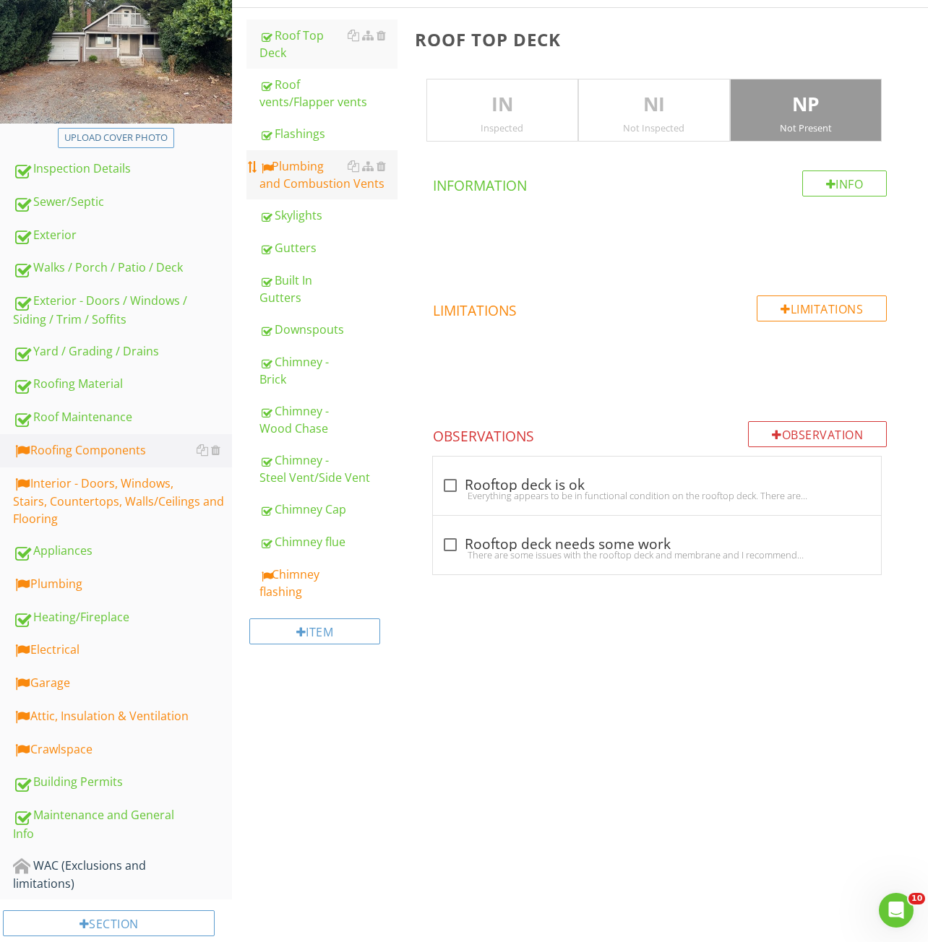
click at [306, 172] on div "Plumbing and Combustion Vents" at bounding box center [328, 174] width 138 height 35
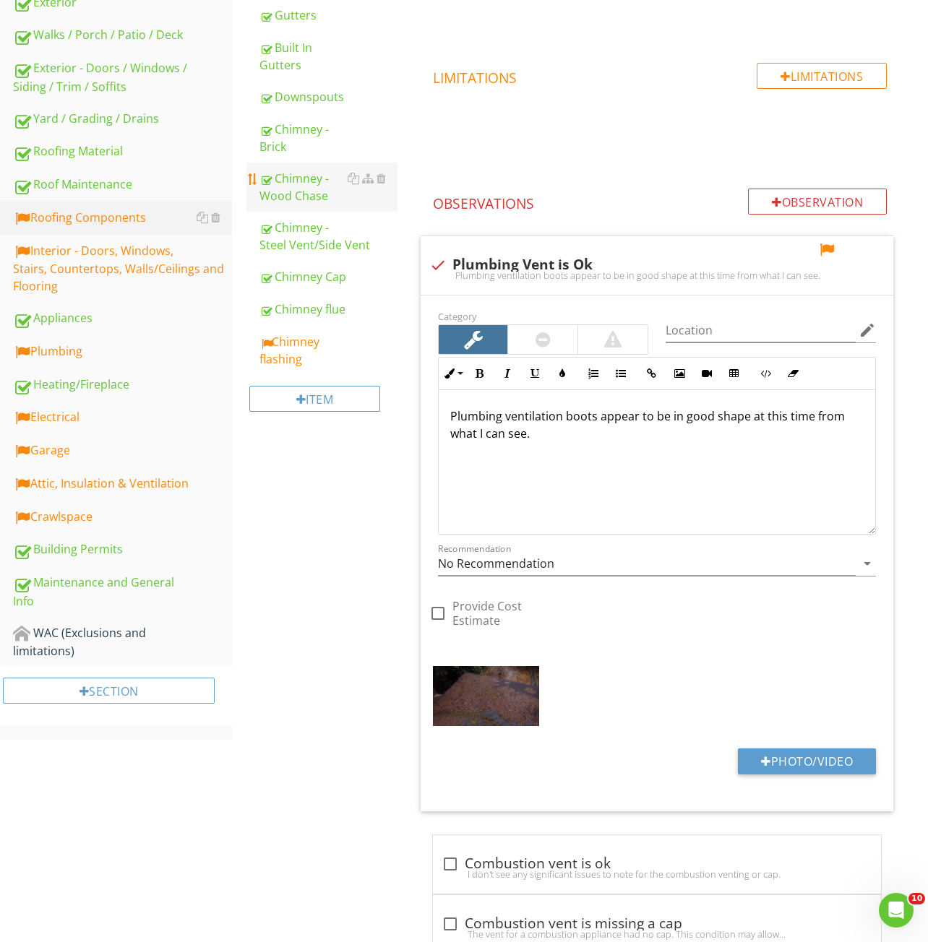
scroll to position [123, 0]
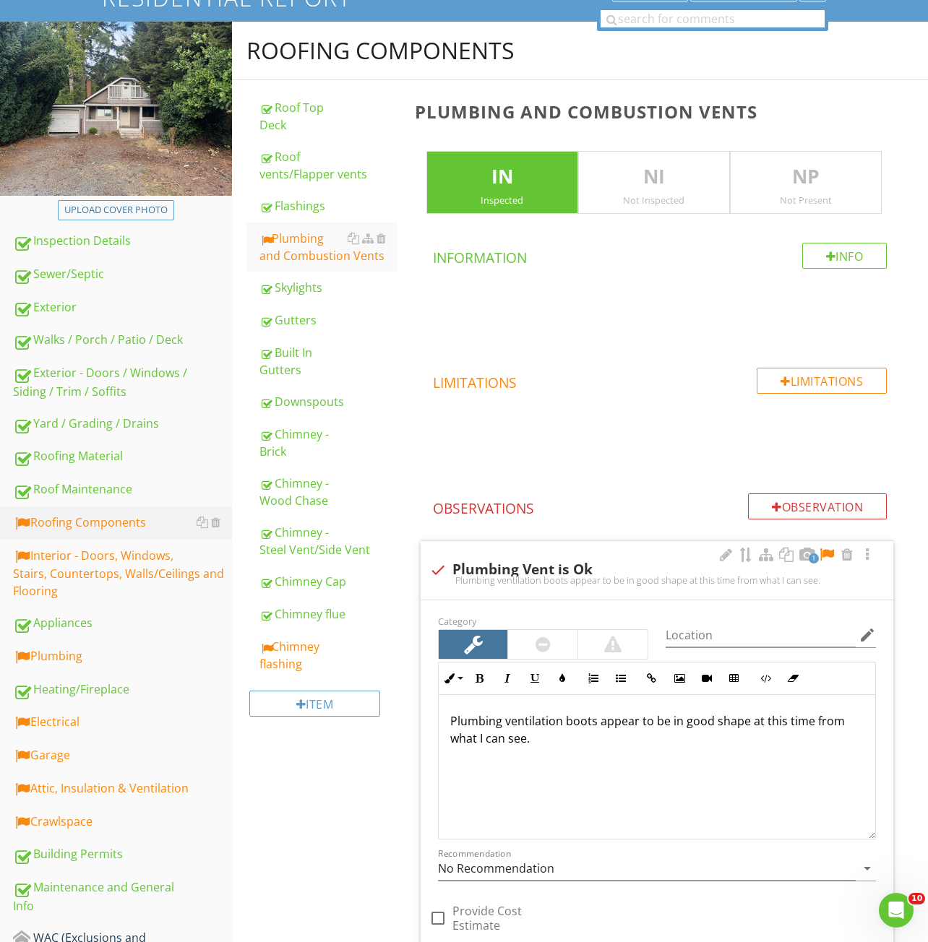
click at [830, 558] on div at bounding box center [826, 555] width 17 height 14
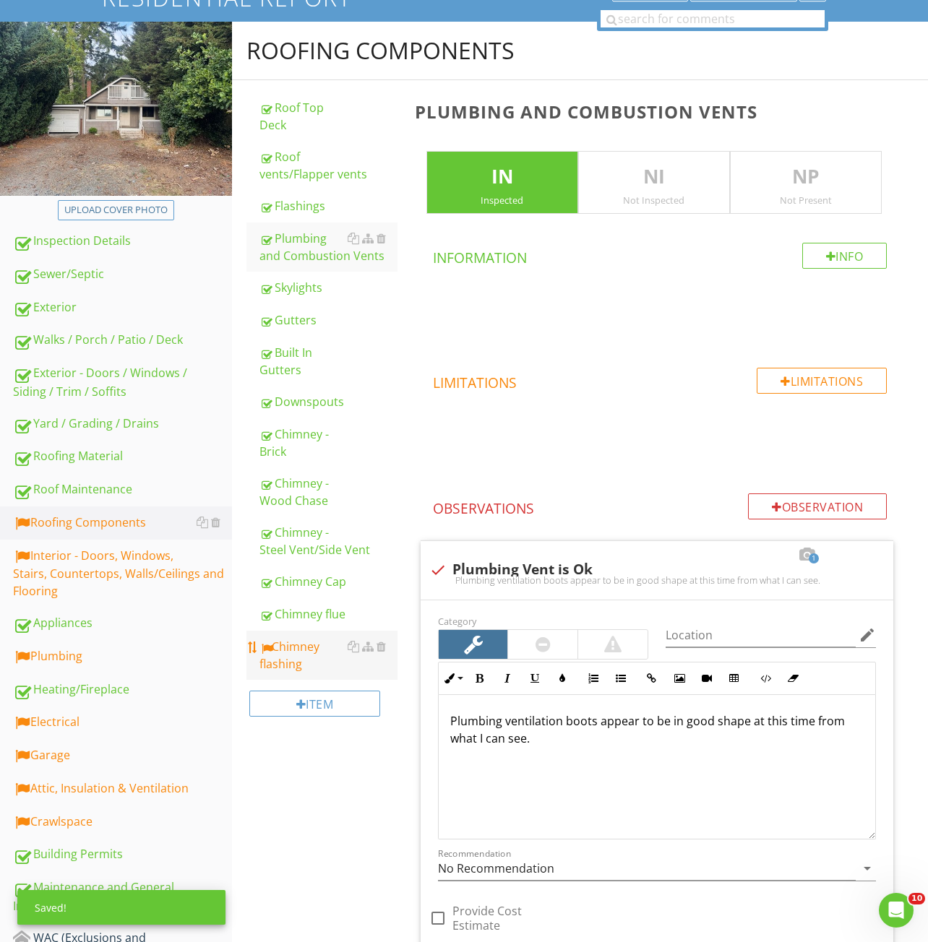
click at [268, 669] on div "Chimney flashing" at bounding box center [328, 655] width 138 height 35
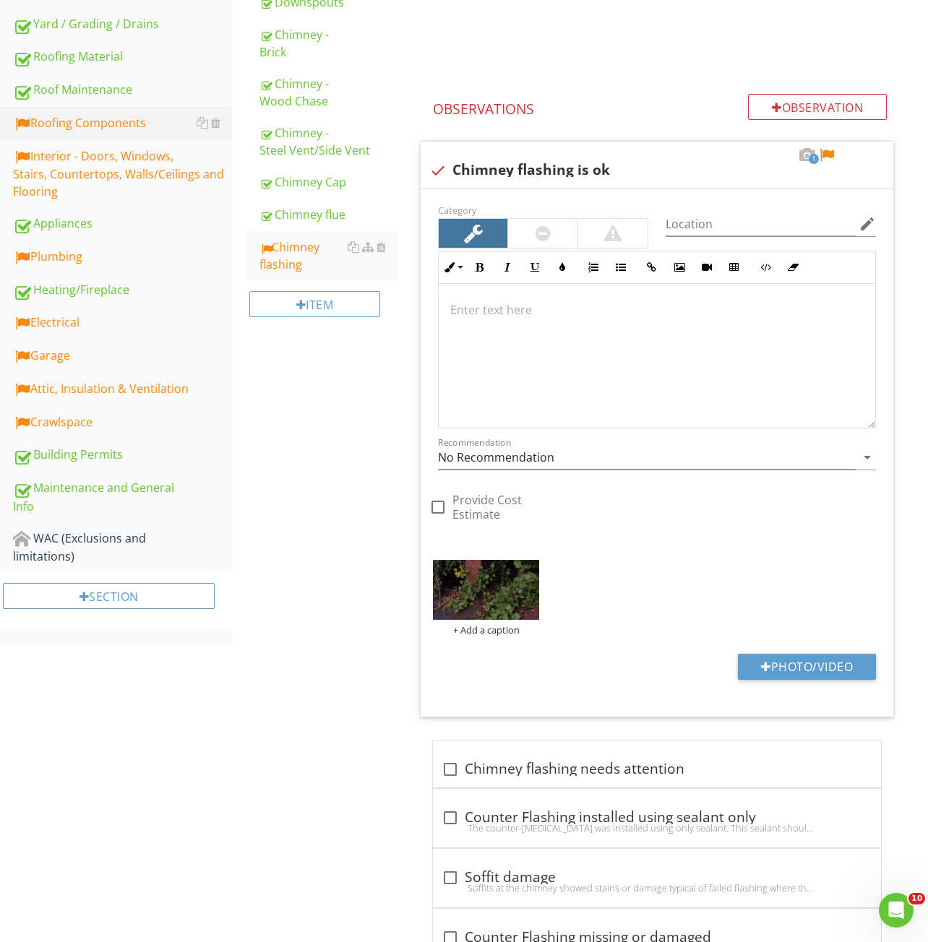
scroll to position [416, 0]
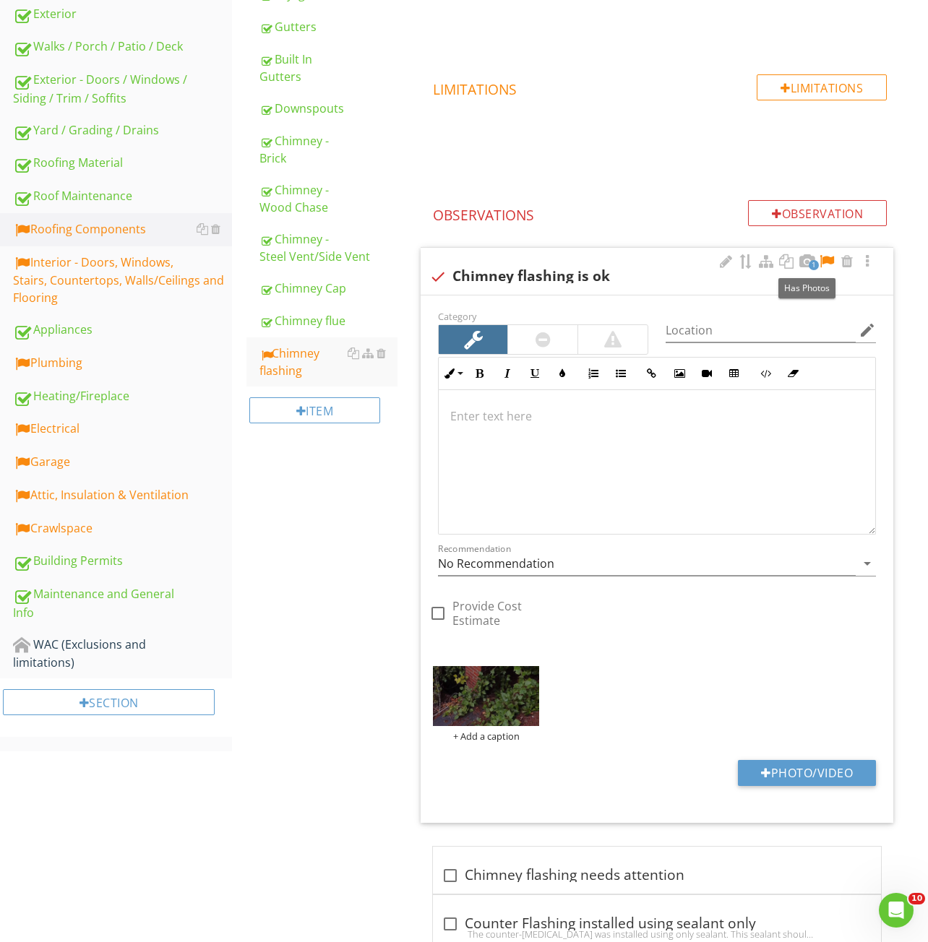
click at [835, 255] on div "1" at bounding box center [796, 262] width 159 height 17
checkbox input "true"
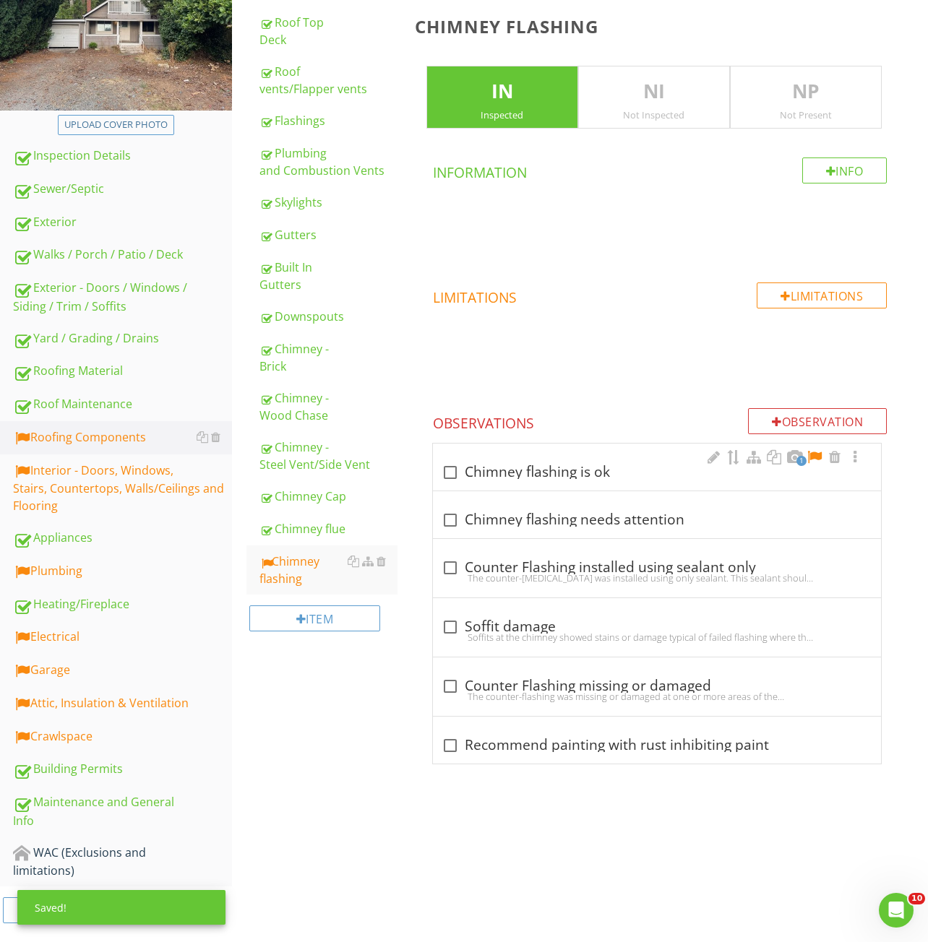
click at [619, 471] on div "check_box_outline_blank Chimney flashing is ok" at bounding box center [656, 472] width 431 height 17
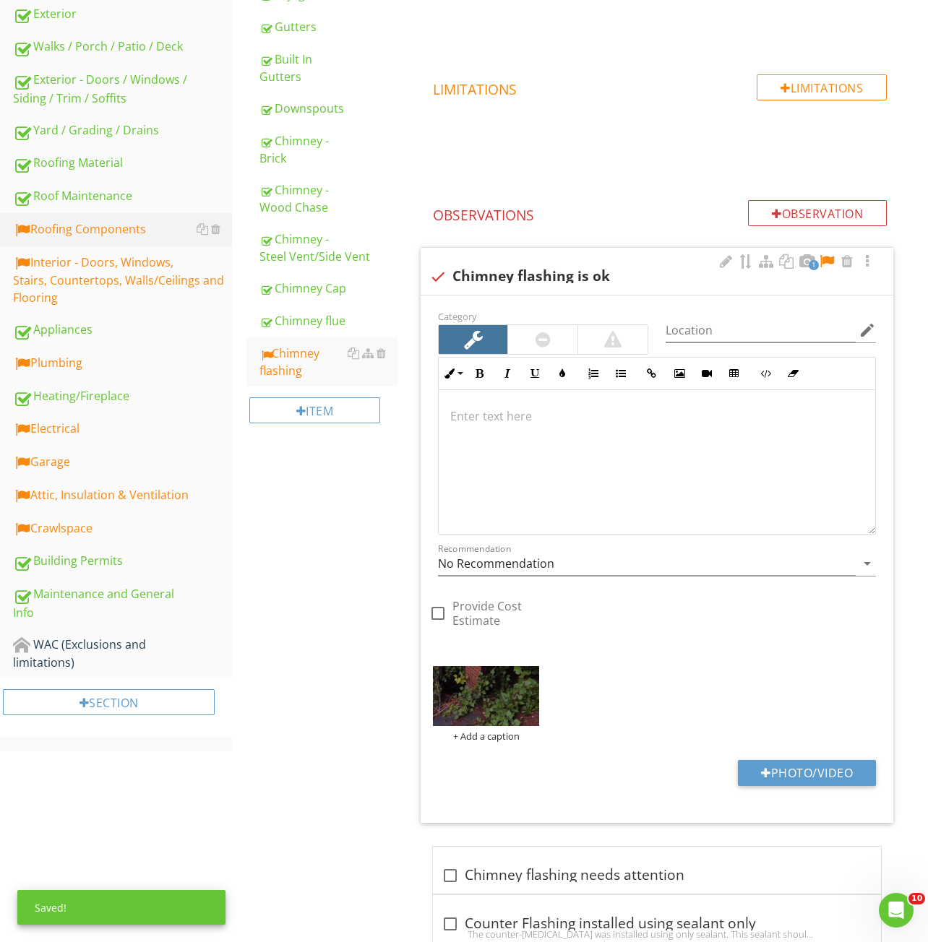
click at [829, 263] on div at bounding box center [826, 261] width 17 height 14
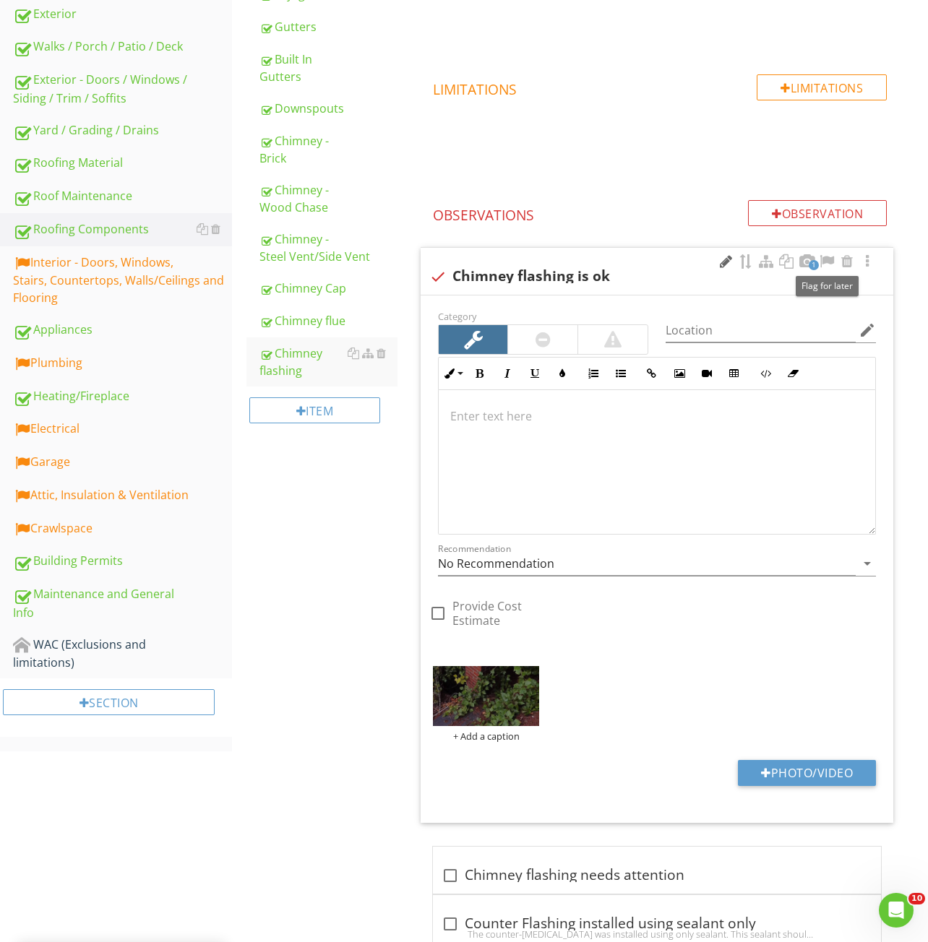
click at [720, 262] on div at bounding box center [725, 261] width 17 height 14
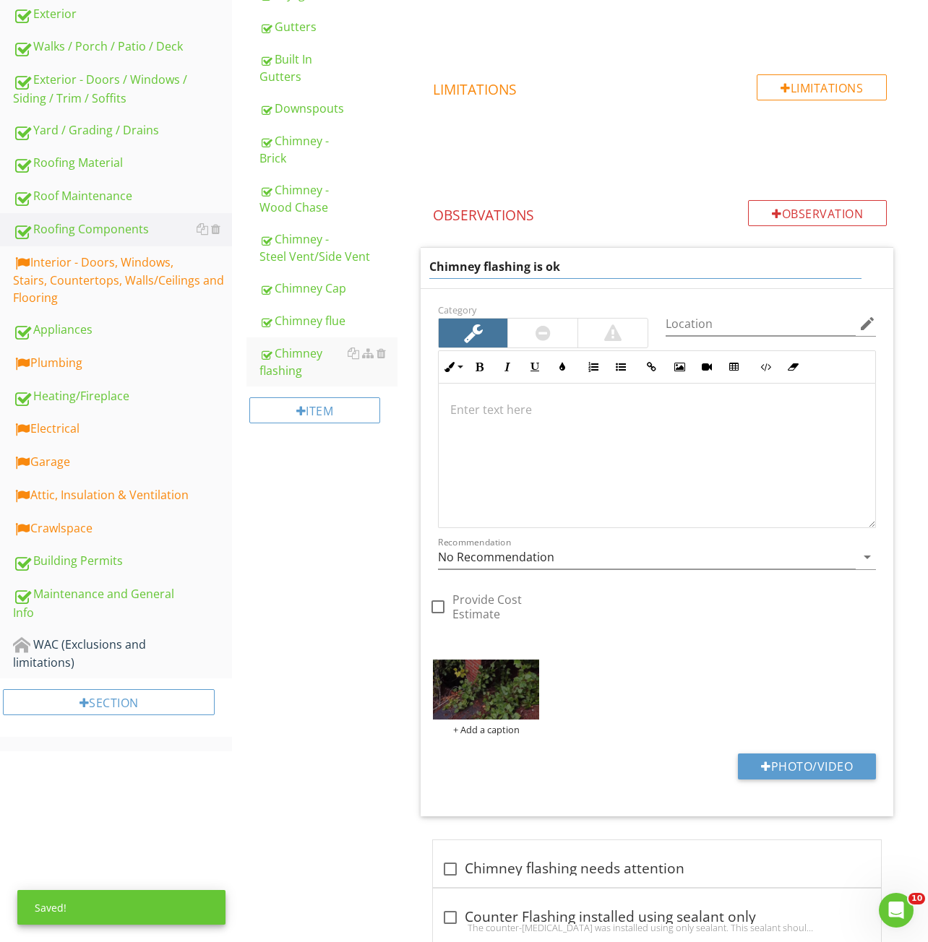
drag, startPoint x: 583, startPoint y: 269, endPoint x: 530, endPoint y: 271, distance: 52.8
click at [530, 271] on input "Chimney flashing is ok" at bounding box center [645, 267] width 433 height 24
type input "Chimney flashing"
click at [468, 441] on div at bounding box center [657, 456] width 436 height 144
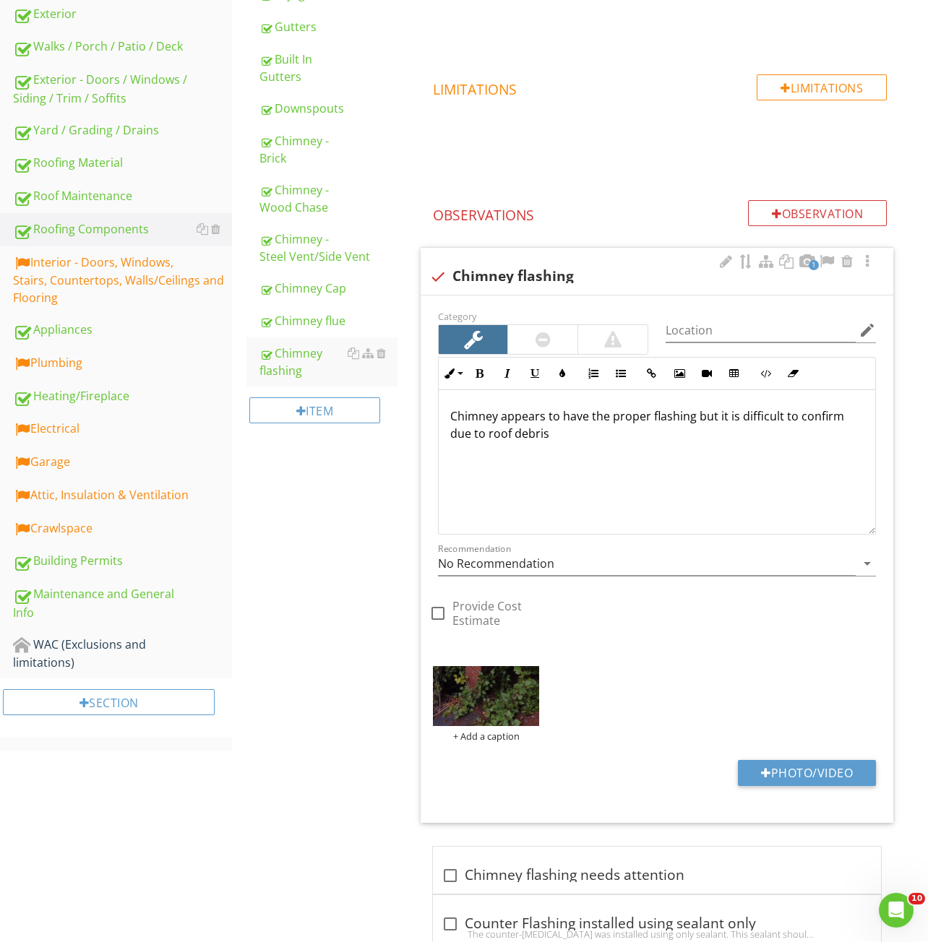
scroll to position [428, 0]
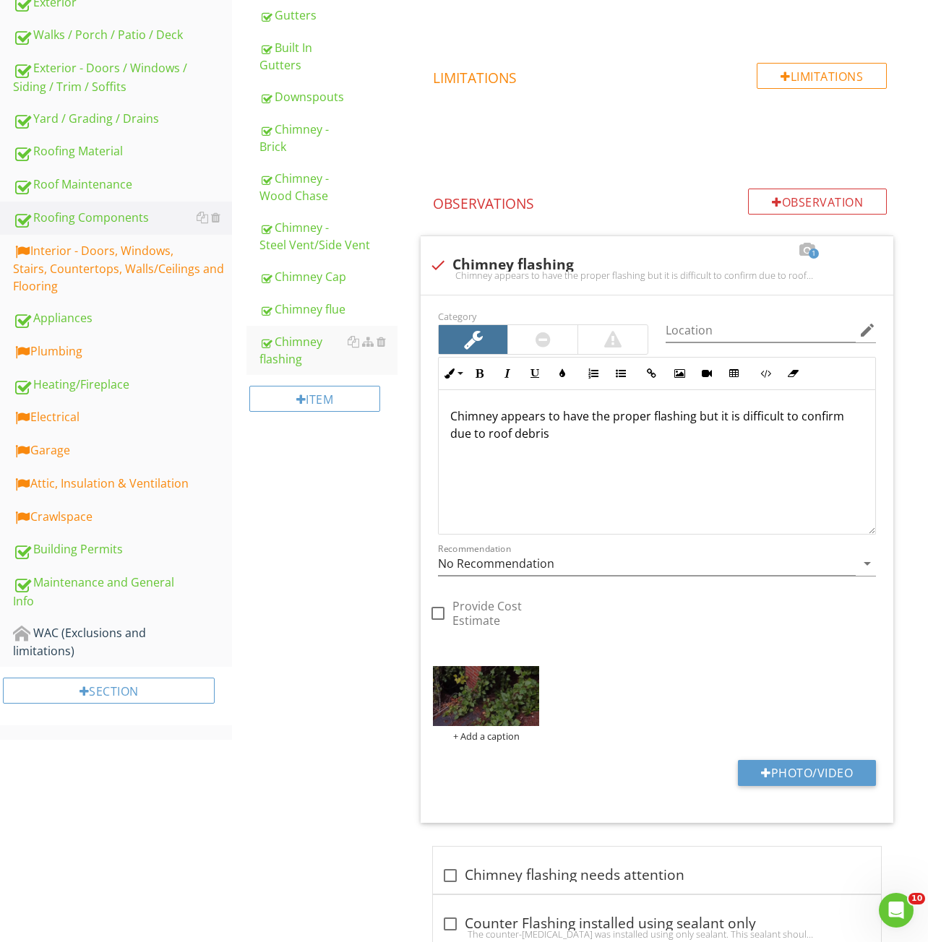
click at [355, 488] on div "Roofing Components Roof Top Deck Roof vents/Flapper vents Flashings Plumbing an…" at bounding box center [580, 438] width 696 height 1442
click at [69, 262] on div "Interior - Doors, Windows, Stairs, Countertops, Walls/Ceilings and Flooring" at bounding box center [122, 268] width 219 height 53
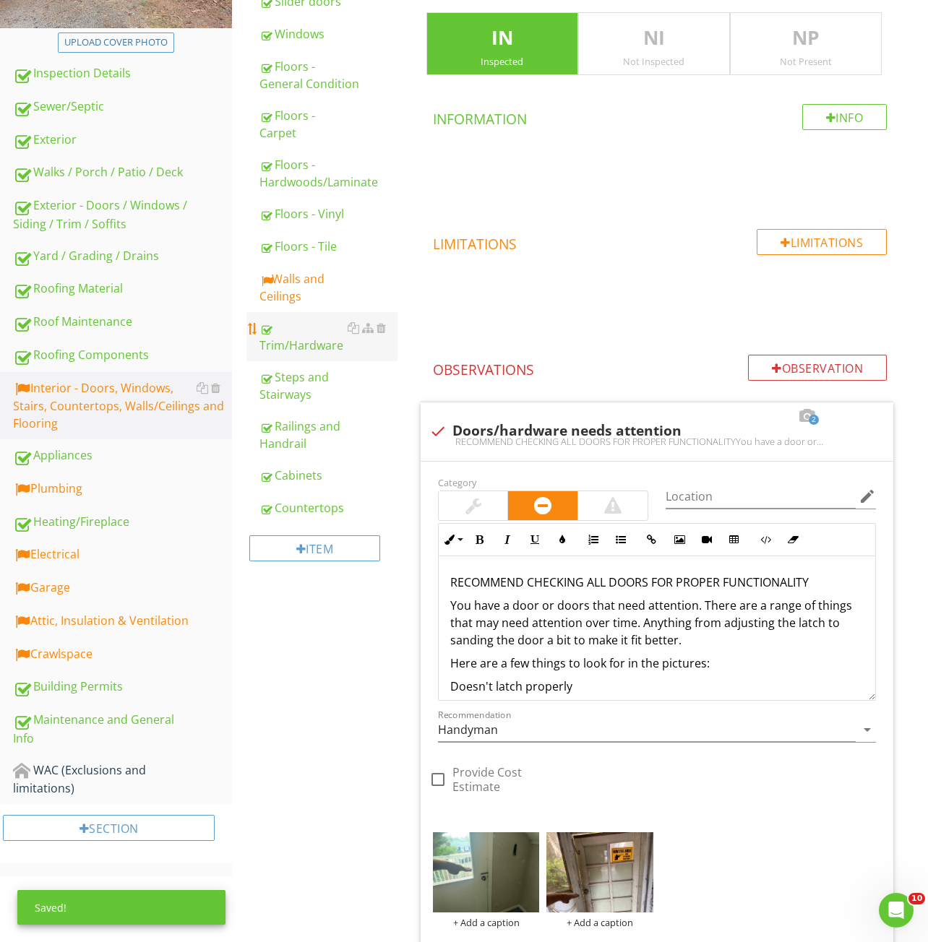
scroll to position [211, 0]
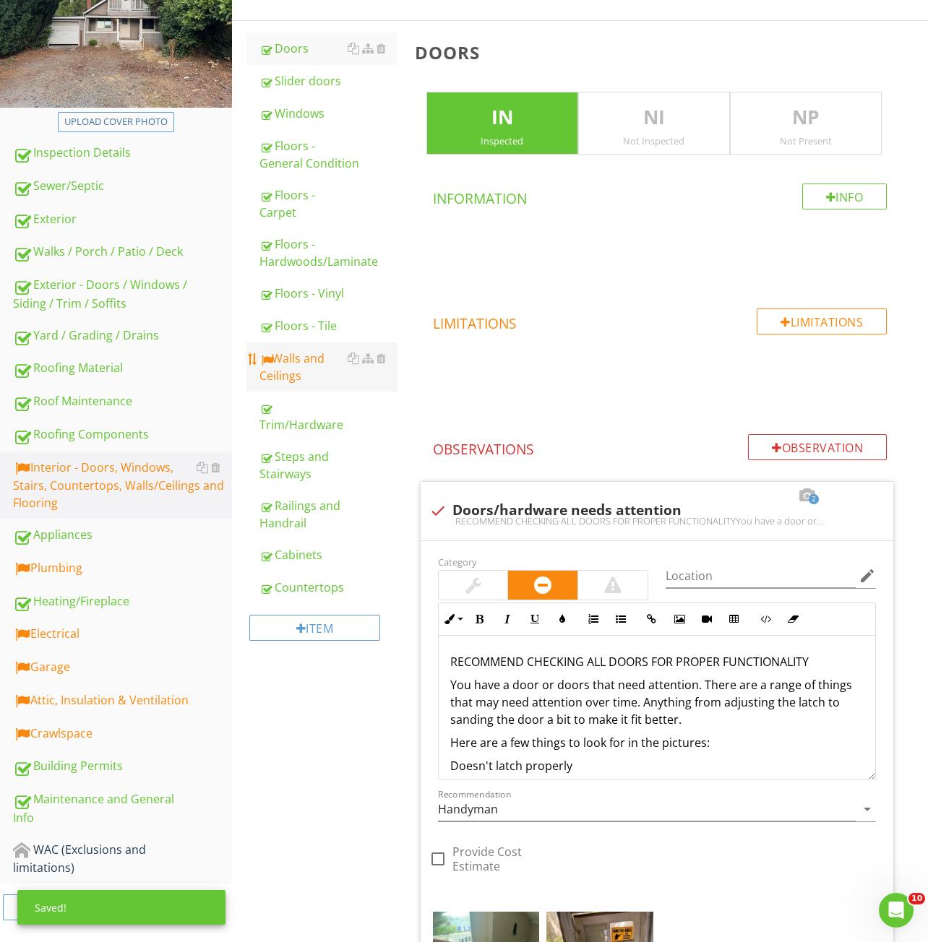
click at [290, 362] on div "Walls and Ceilings" at bounding box center [328, 367] width 138 height 35
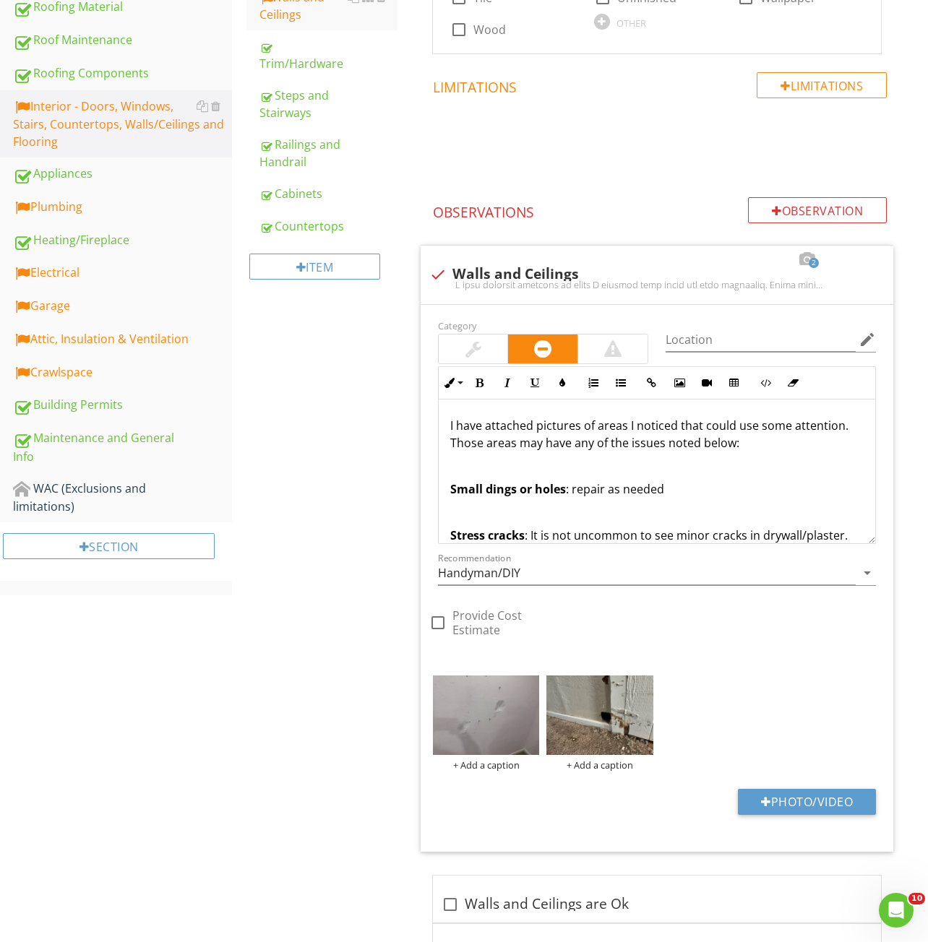
scroll to position [66, 0]
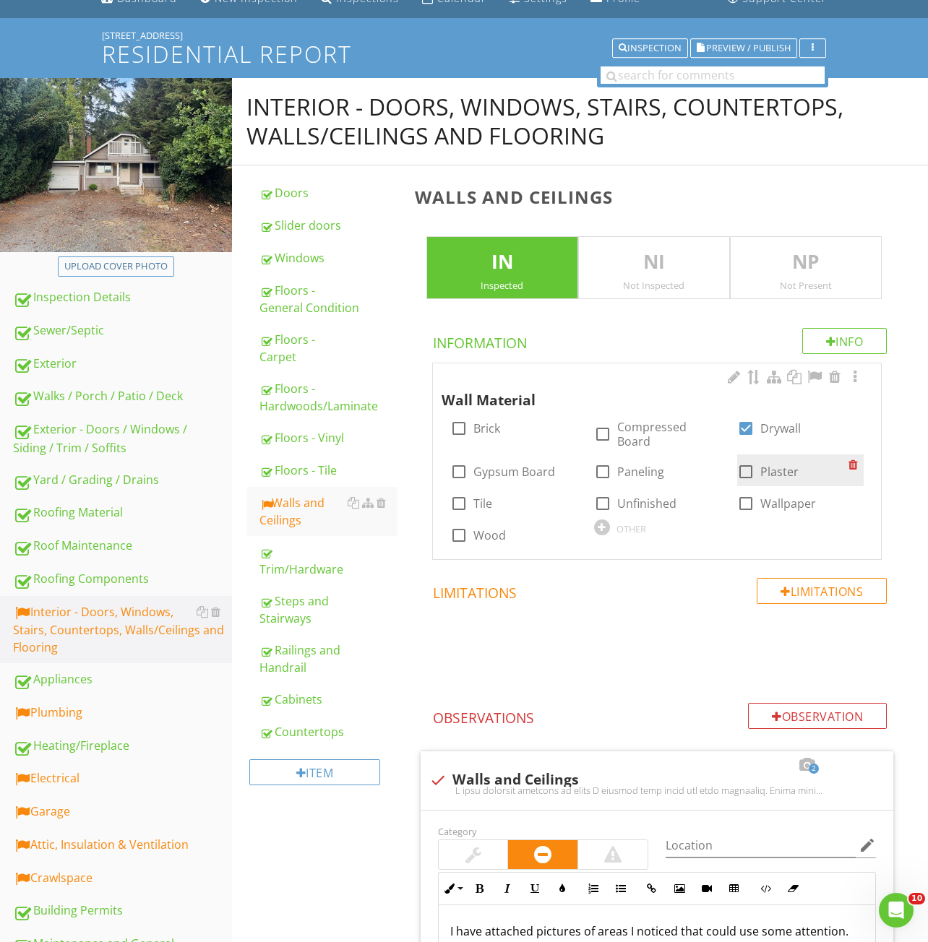
click at [777, 473] on label "Plaster" at bounding box center [779, 472] width 38 height 14
checkbox input "true"
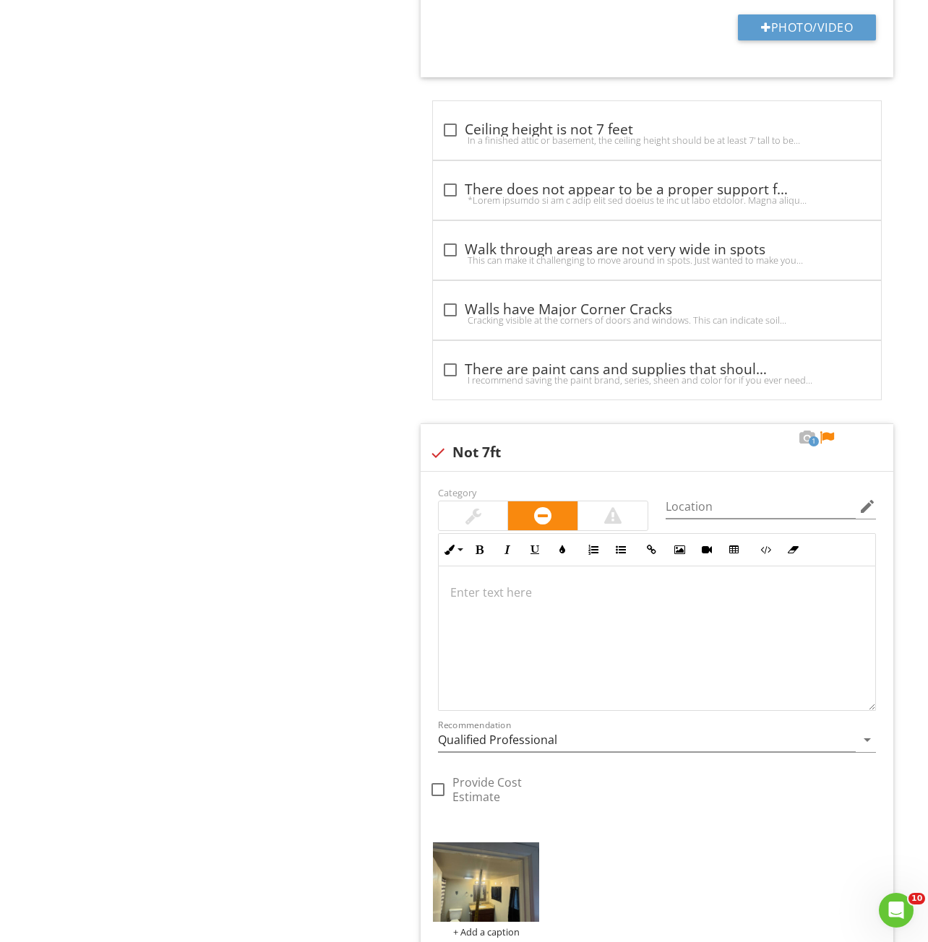
scroll to position [2875, 0]
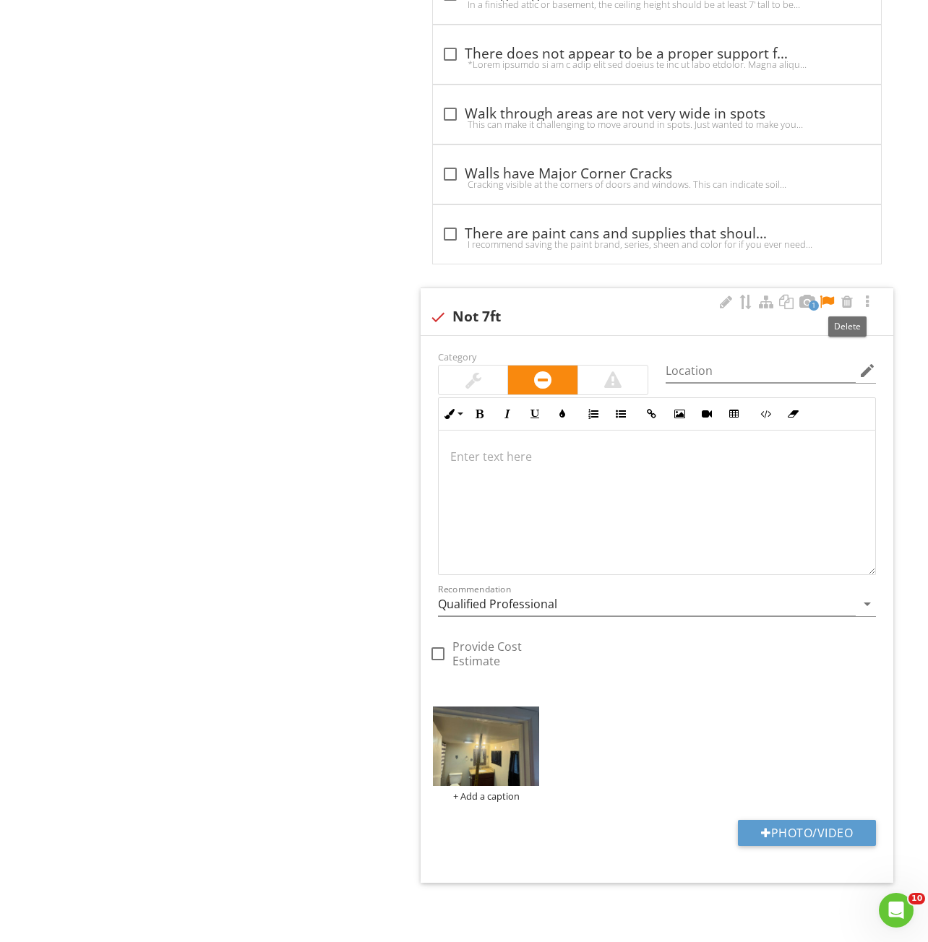
click at [825, 301] on div at bounding box center [826, 302] width 17 height 14
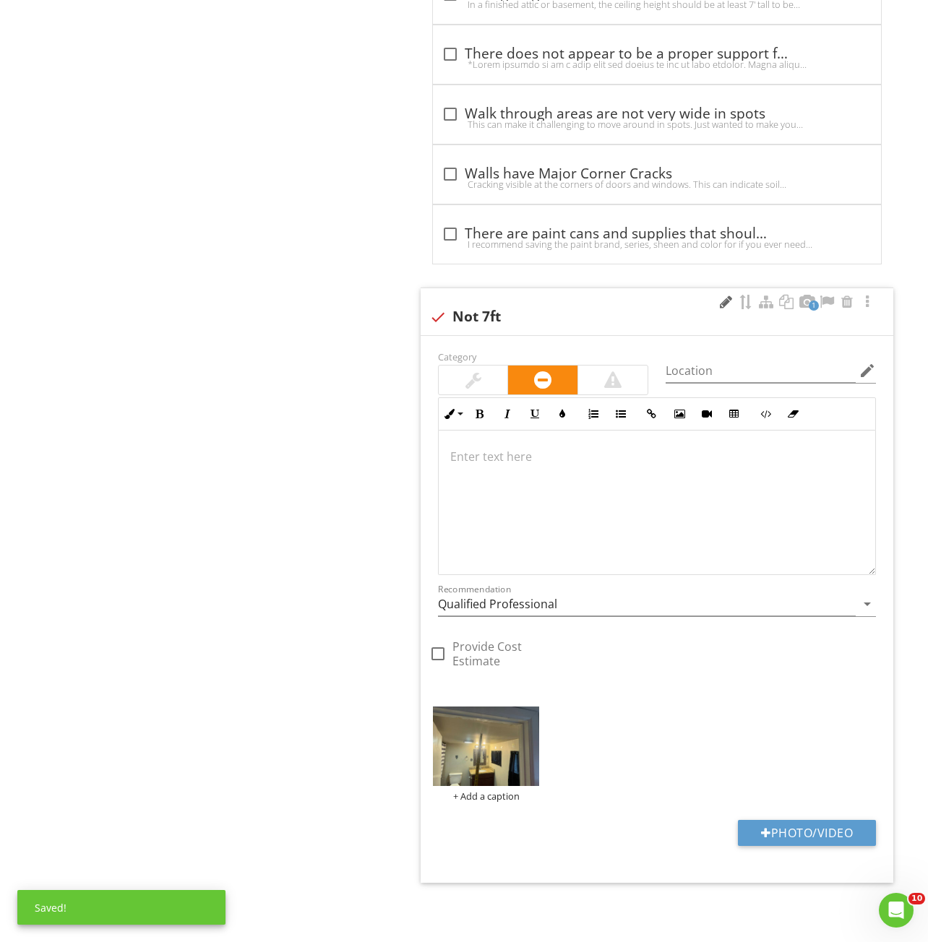
click at [720, 305] on div at bounding box center [725, 302] width 17 height 14
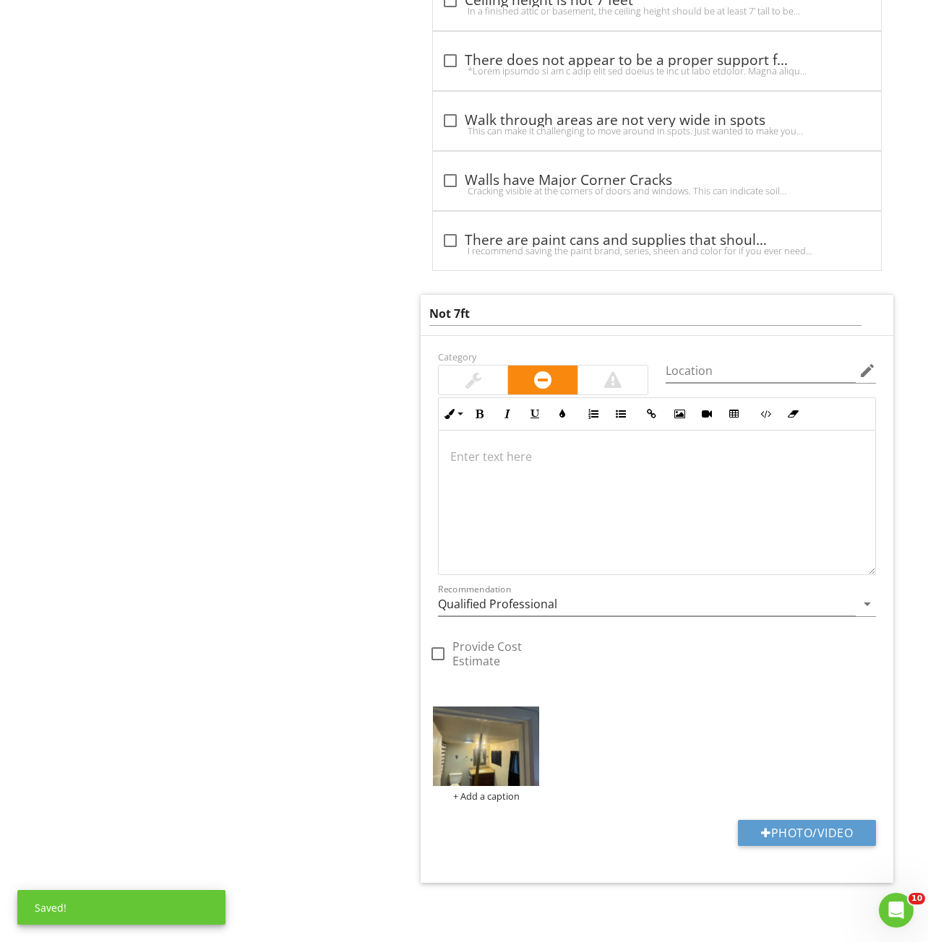
scroll to position [2869, 0]
click at [431, 315] on input "Not 7ft" at bounding box center [645, 314] width 433 height 24
click at [616, 308] on input "The addition.s ceiling is Not 7ft" at bounding box center [645, 314] width 433 height 24
click at [503, 314] on input "The addition.s ceiling is Not 7ft tall" at bounding box center [645, 314] width 433 height 24
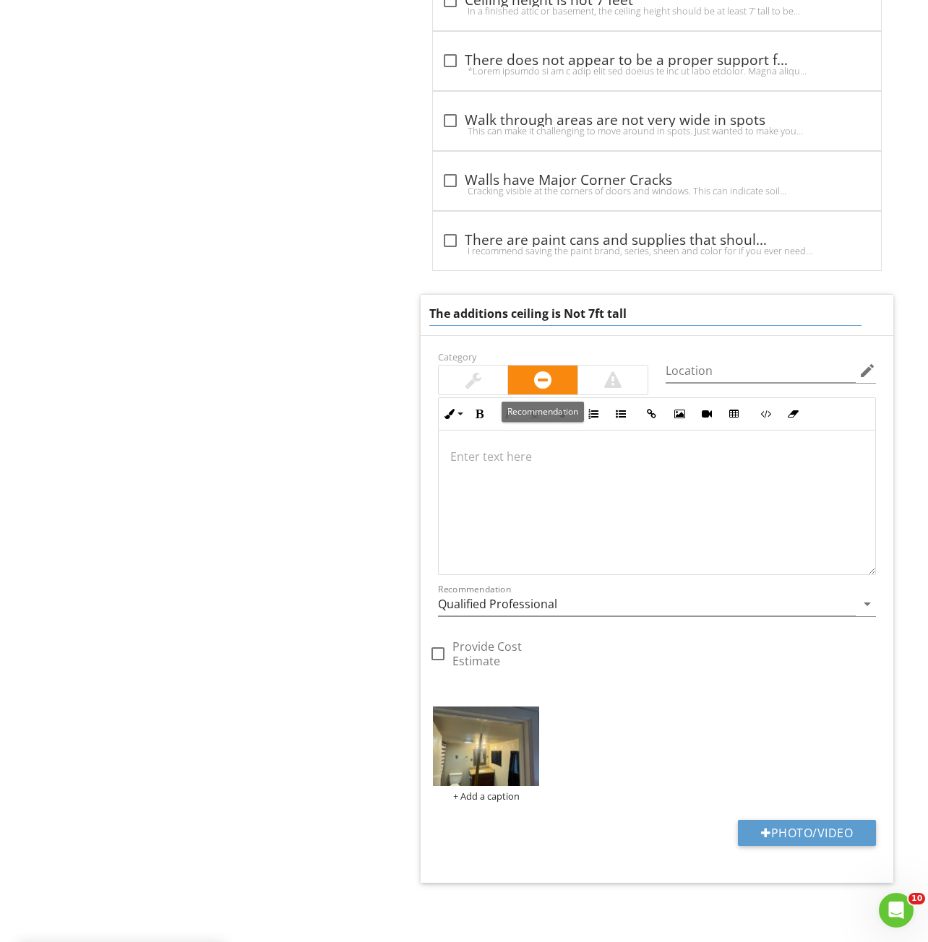
type input "The addition's ceiling is Not 7ft tall"
click at [506, 487] on div at bounding box center [657, 503] width 436 height 144
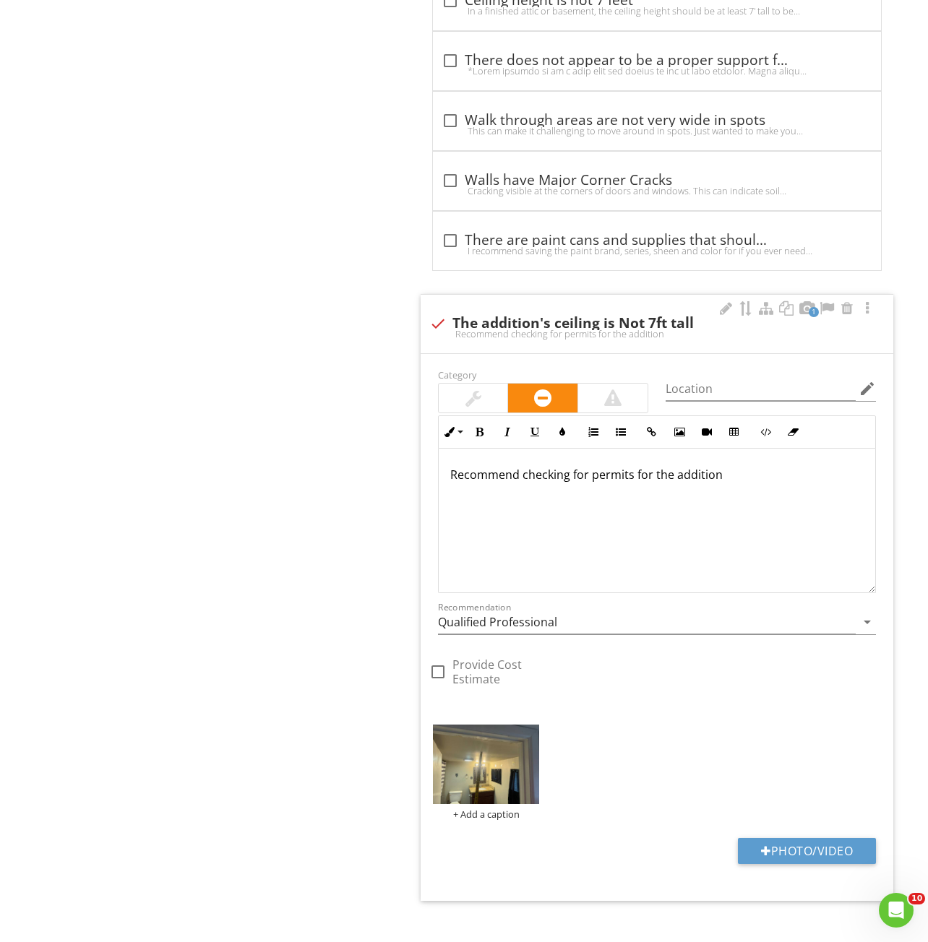
scroll to position [2880, 0]
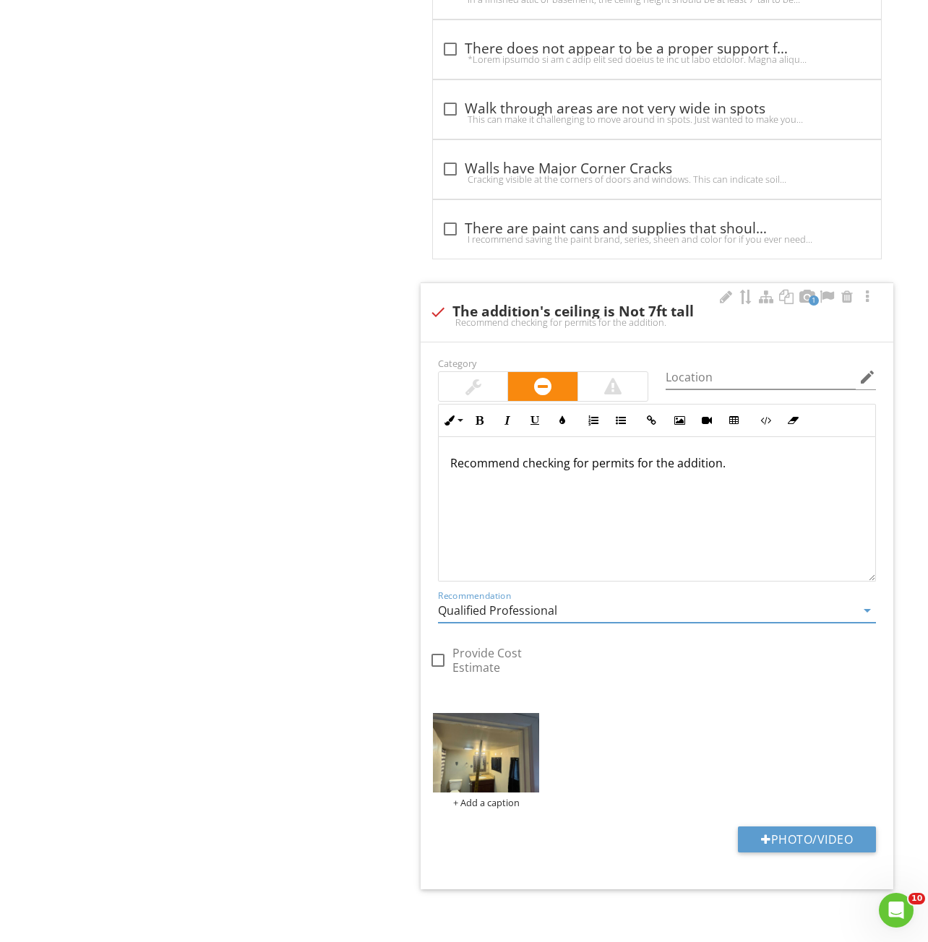
click at [478, 604] on input "Qualified Professional" at bounding box center [647, 611] width 418 height 24
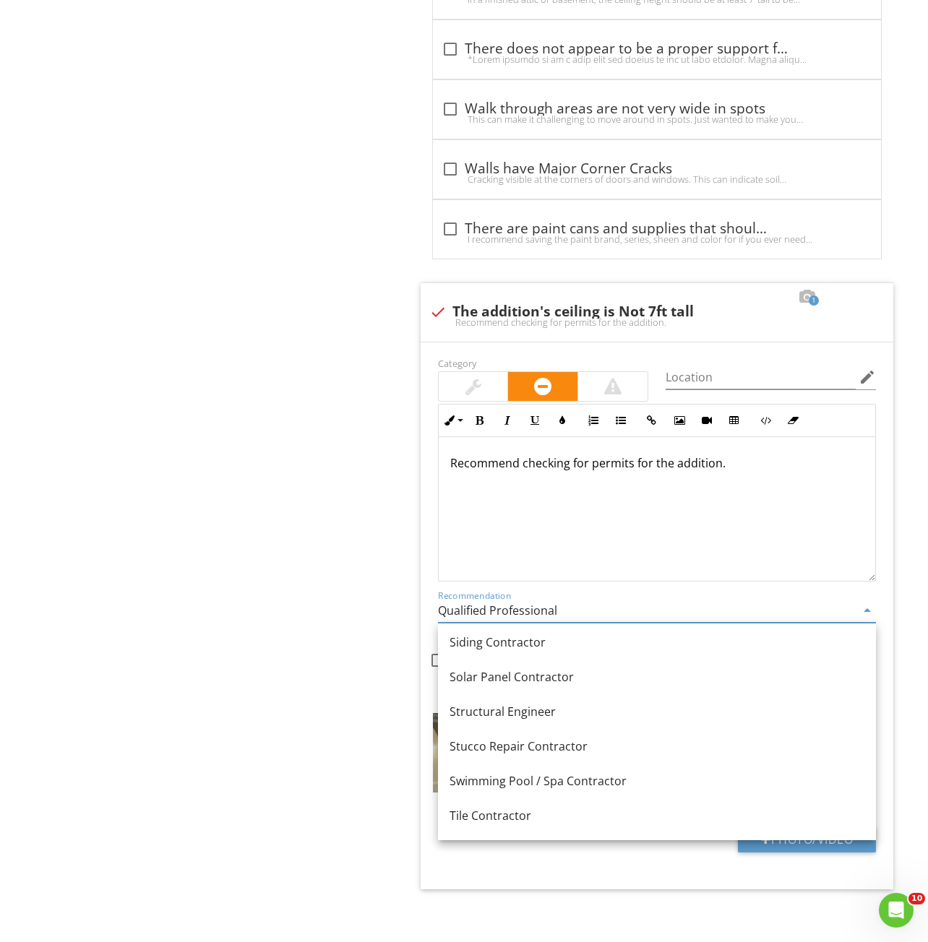
scroll to position [1878, 0]
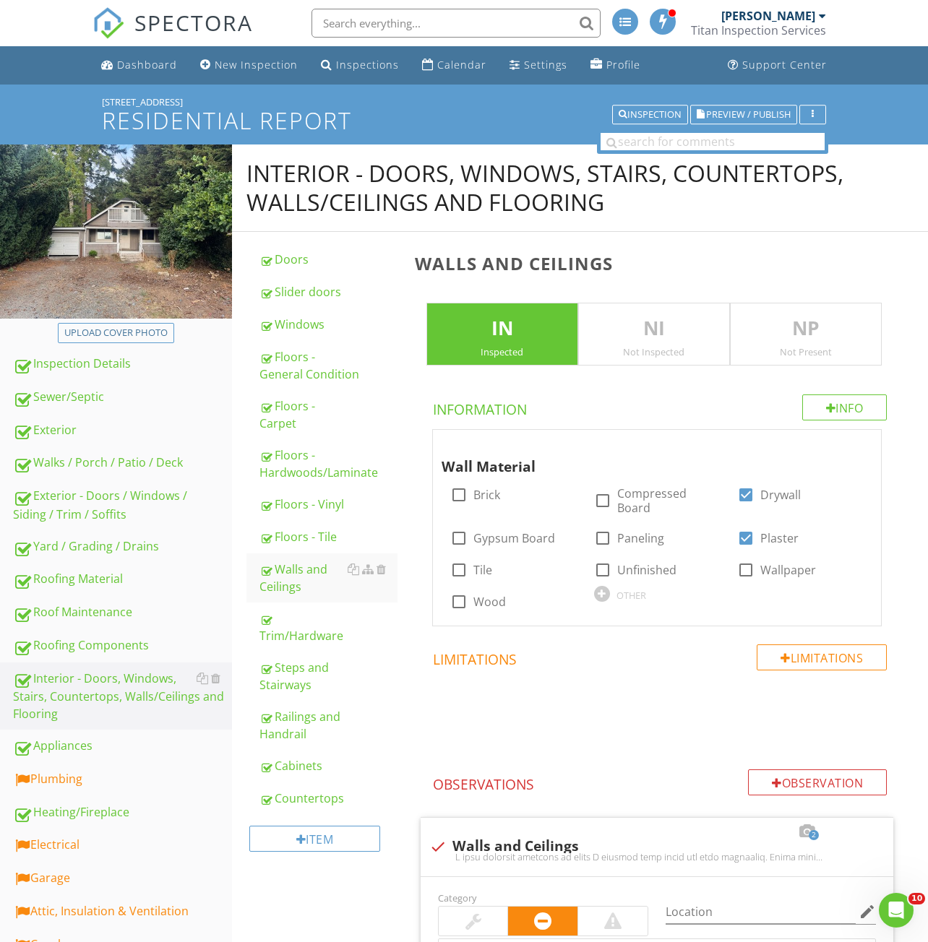
scroll to position [289, 0]
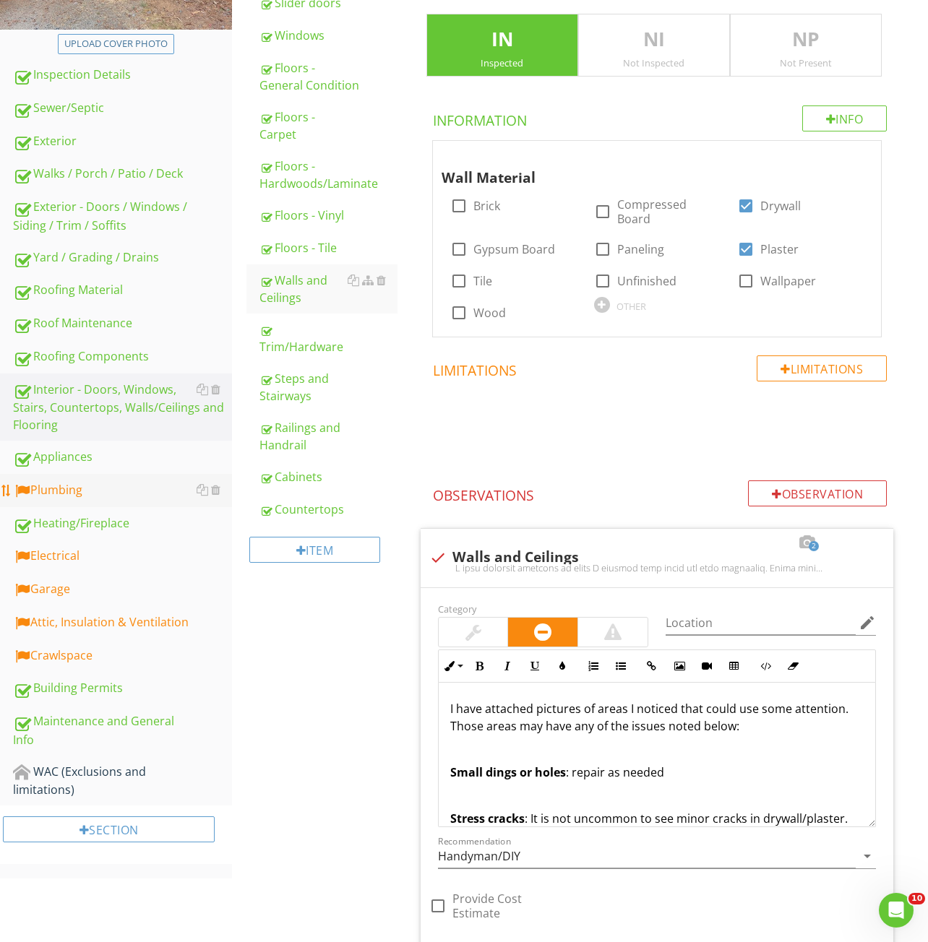
click at [47, 491] on div "Plumbing" at bounding box center [122, 490] width 219 height 19
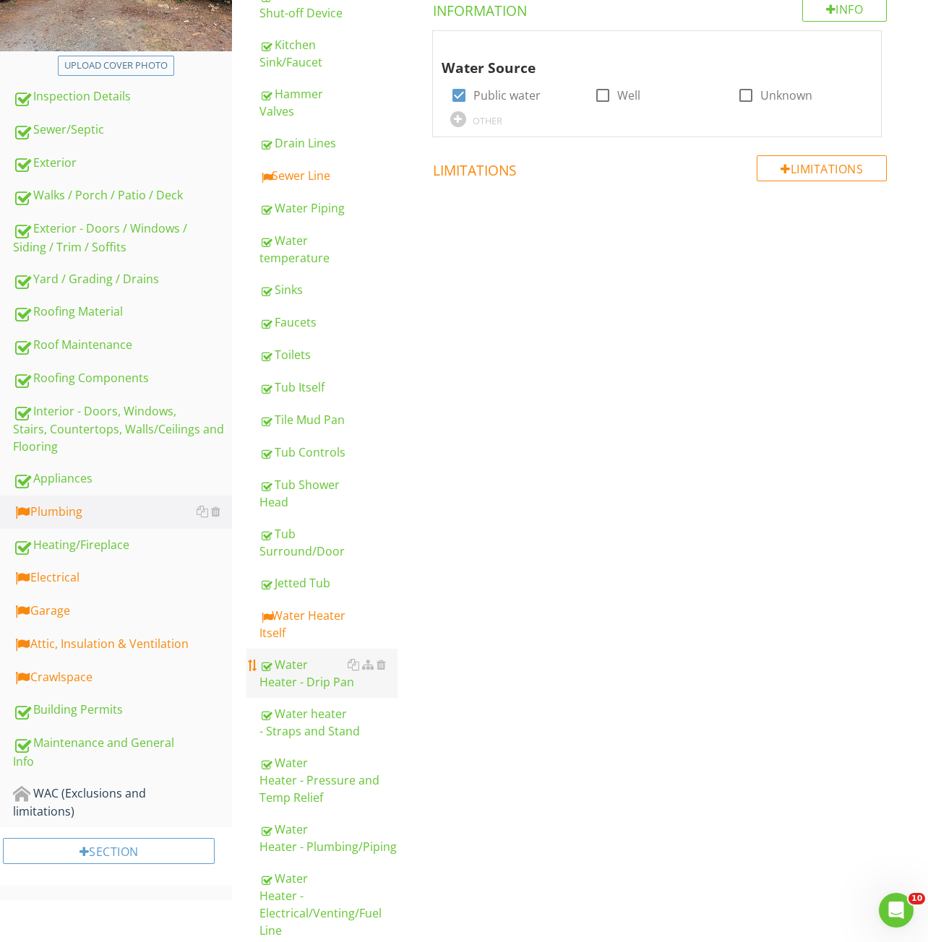
scroll to position [144, 0]
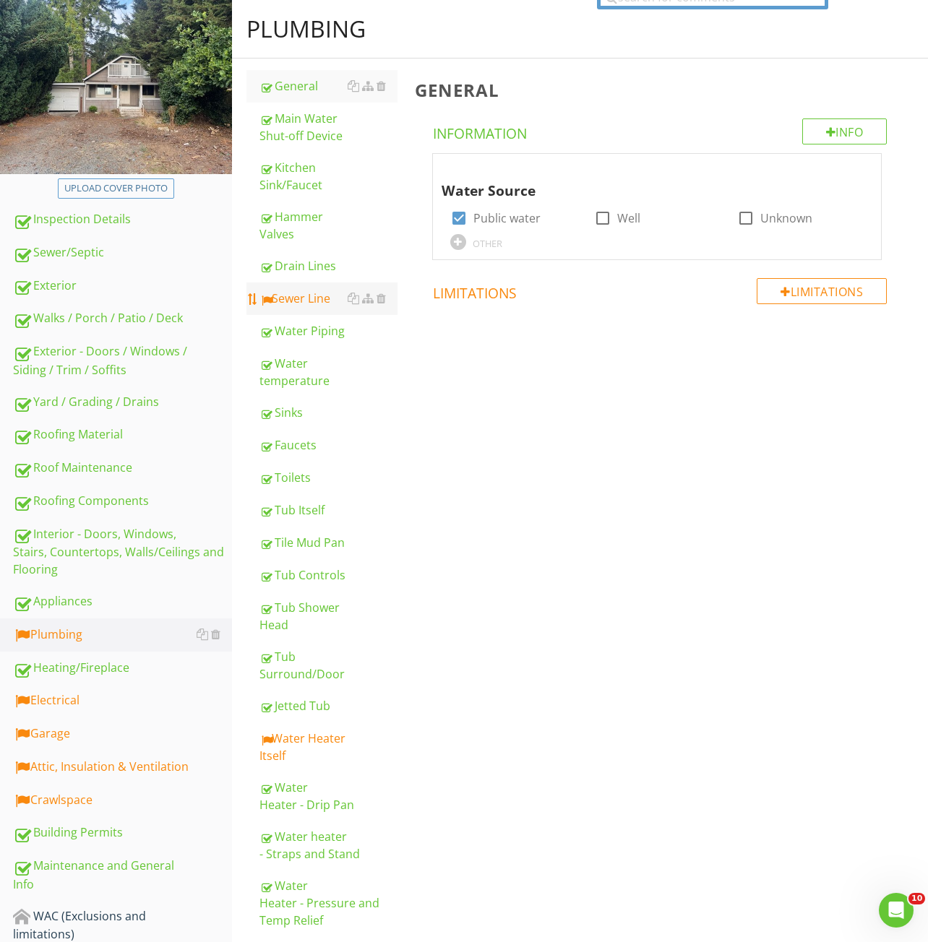
click at [295, 296] on div "Sewer Line" at bounding box center [328, 298] width 138 height 17
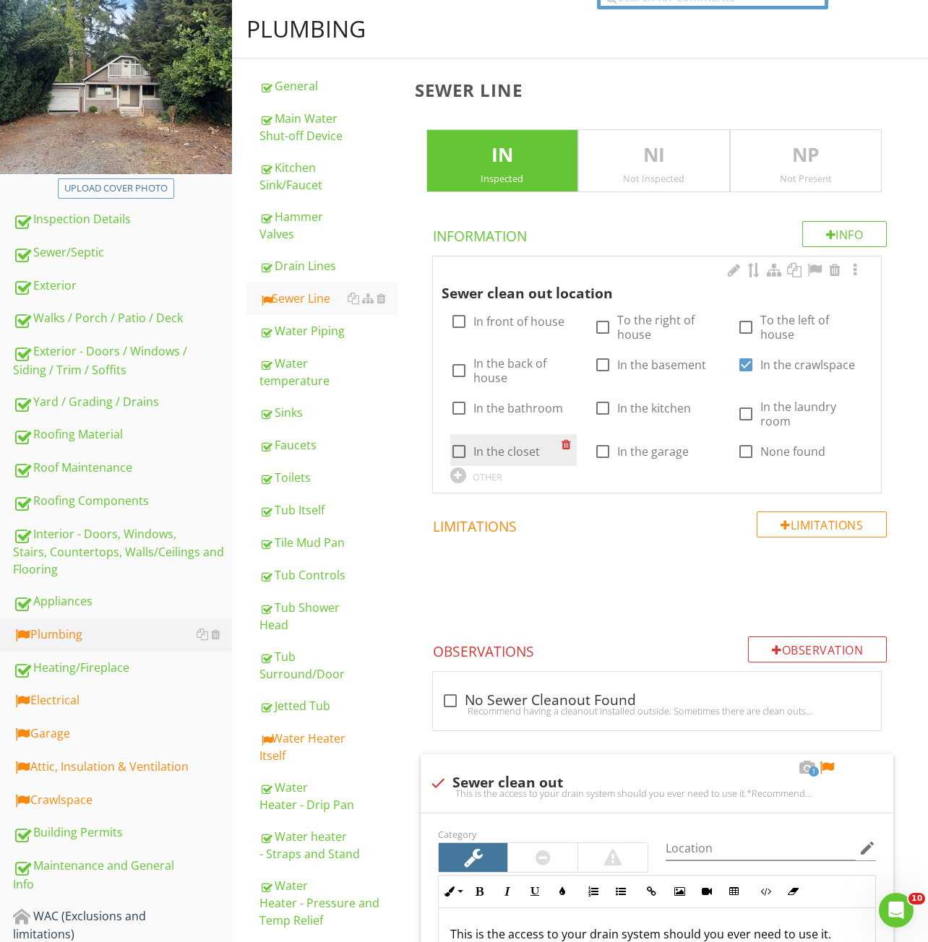
scroll to position [623, 0]
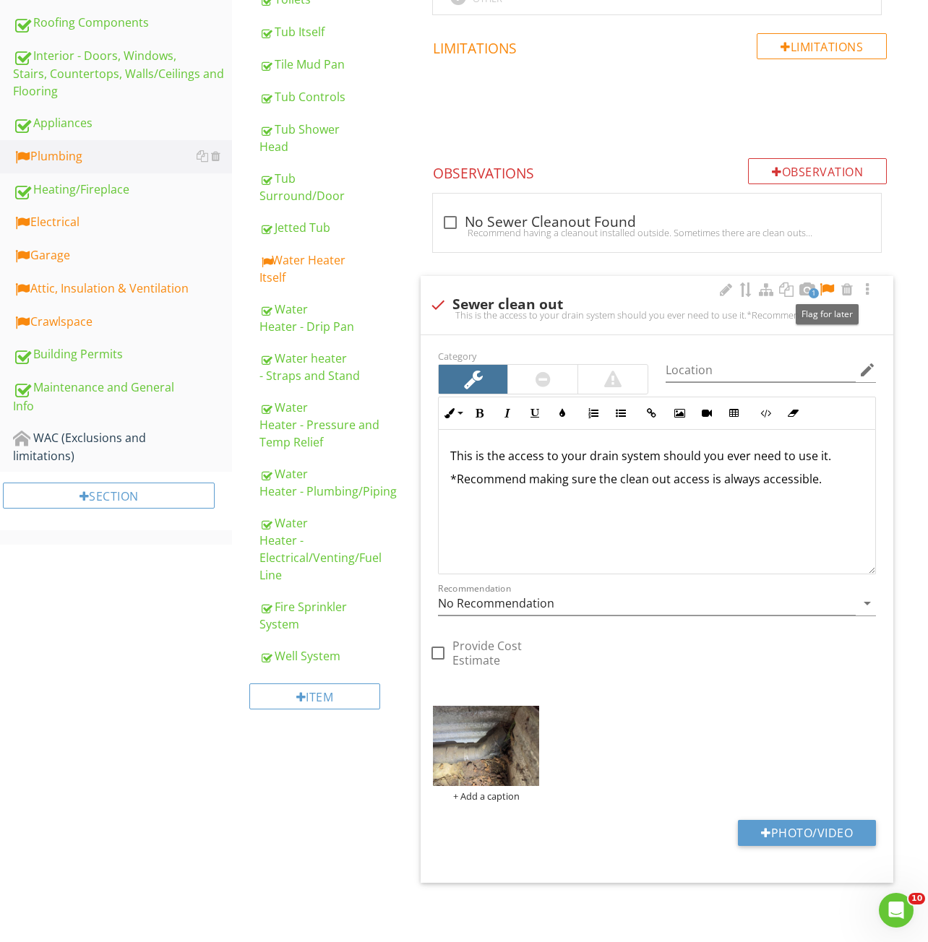
click at [828, 290] on div at bounding box center [826, 289] width 17 height 14
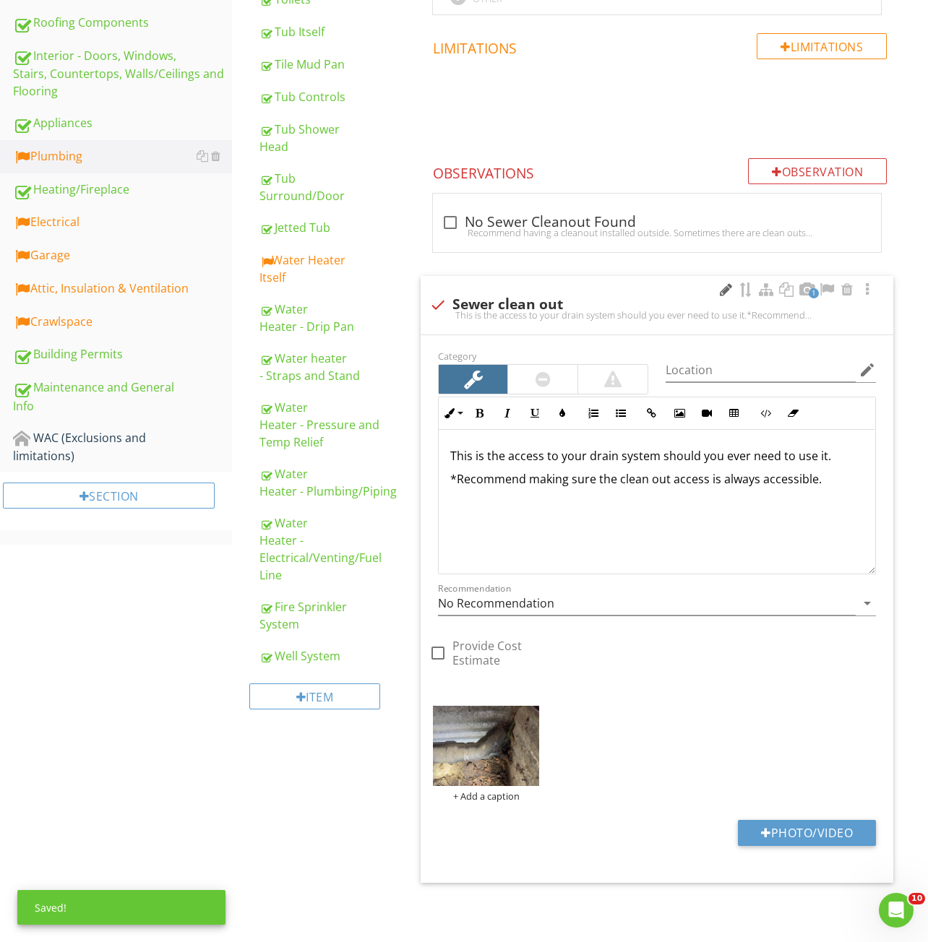
click at [729, 293] on div at bounding box center [725, 289] width 17 height 14
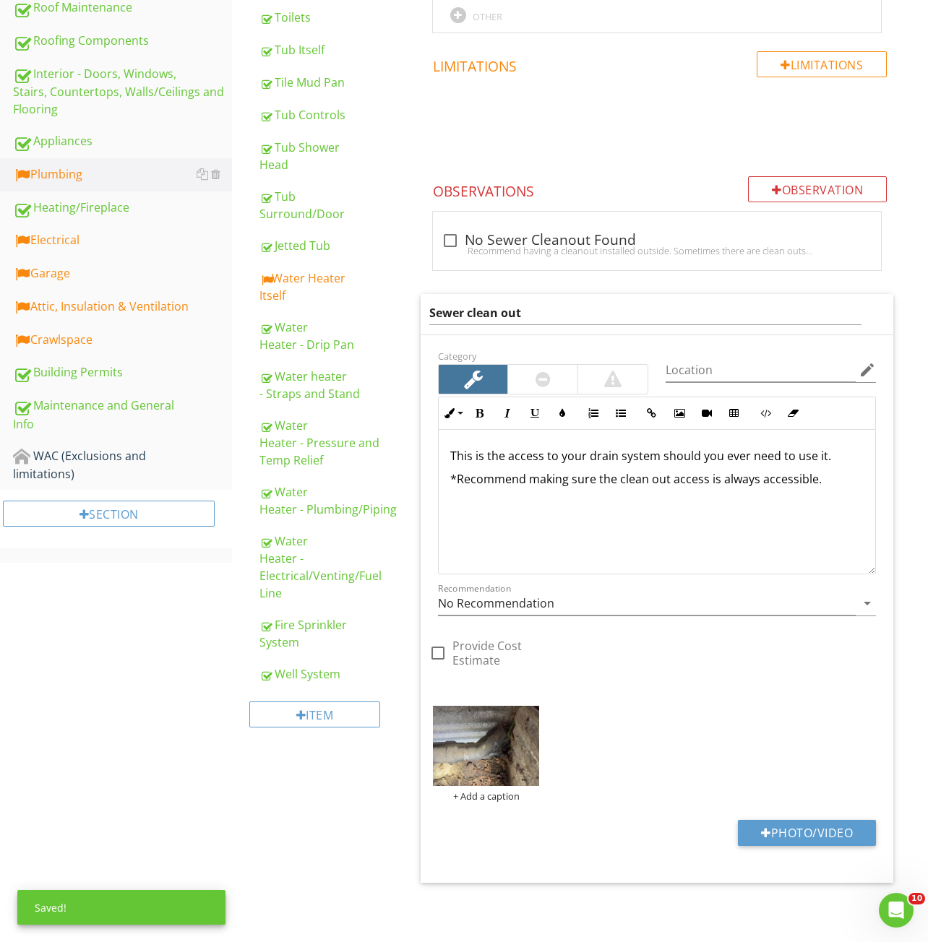
scroll to position [605, 0]
click at [565, 315] on input "Sewer clean out" at bounding box center [645, 313] width 433 height 24
type input "Sewer clean out is inaccessible"
click at [610, 540] on div "This is the access to your drain system should you ever need to use it. *Recomm…" at bounding box center [657, 502] width 436 height 144
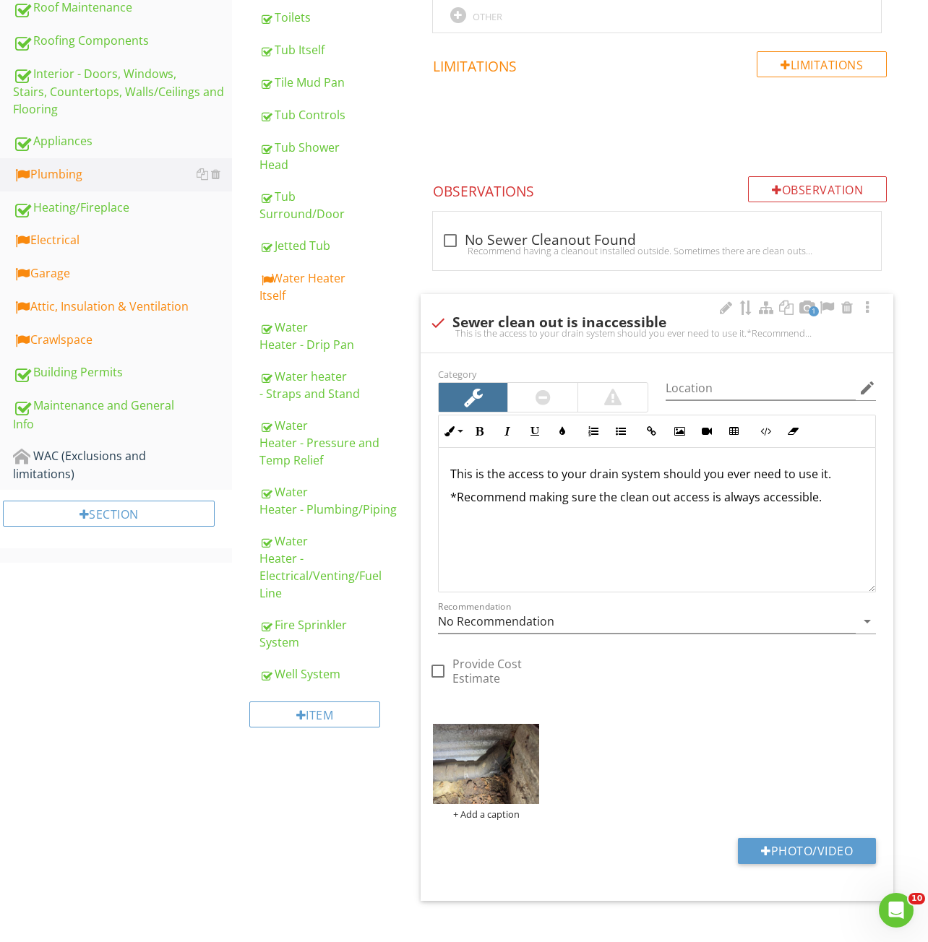
click at [826, 494] on p "*Recommend making sure the clean out access is always accessible." at bounding box center [656, 496] width 413 height 17
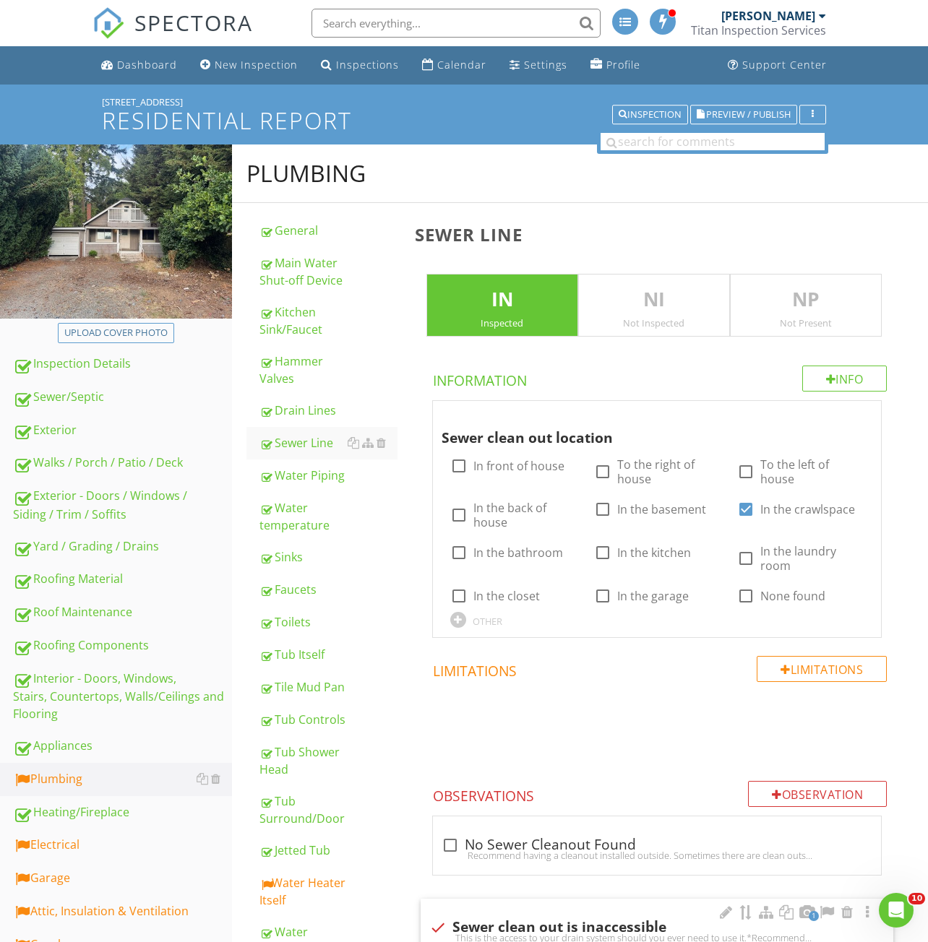
scroll to position [623, 0]
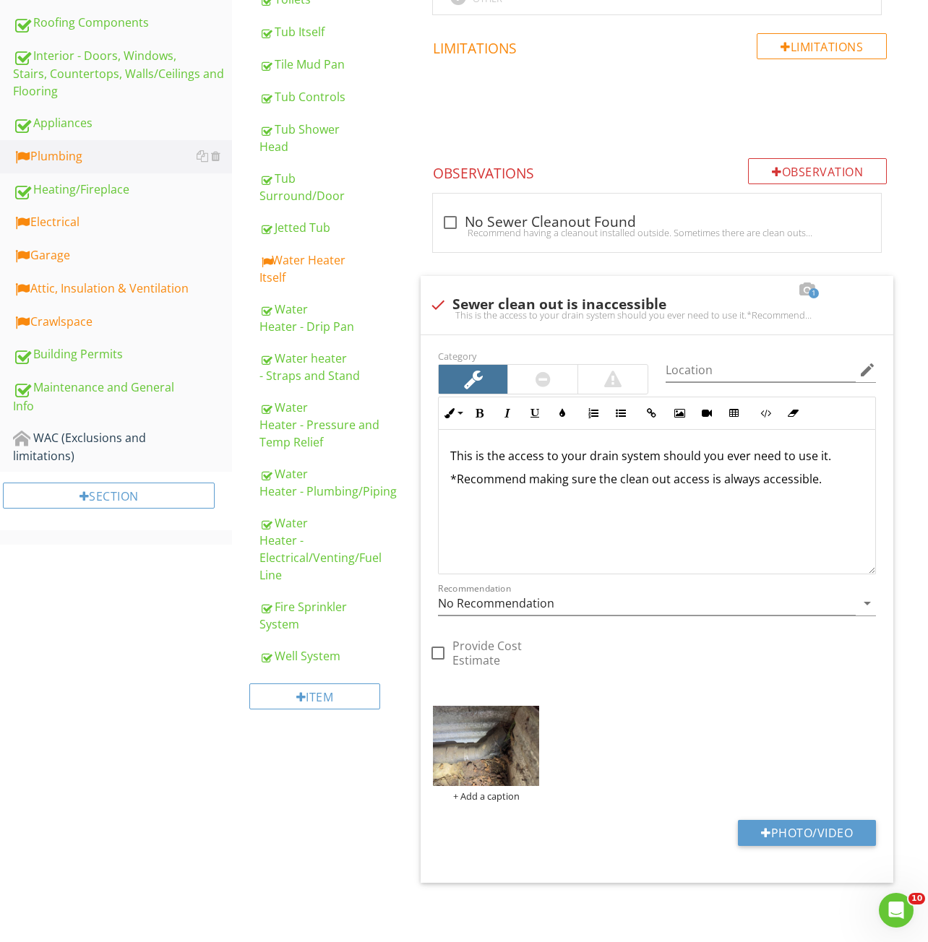
click at [405, 414] on div "General Main Water Shut-off Device Kitchen Sink/Faucet Hammer Valves Drain Line…" at bounding box center [319, 155] width 174 height 1151
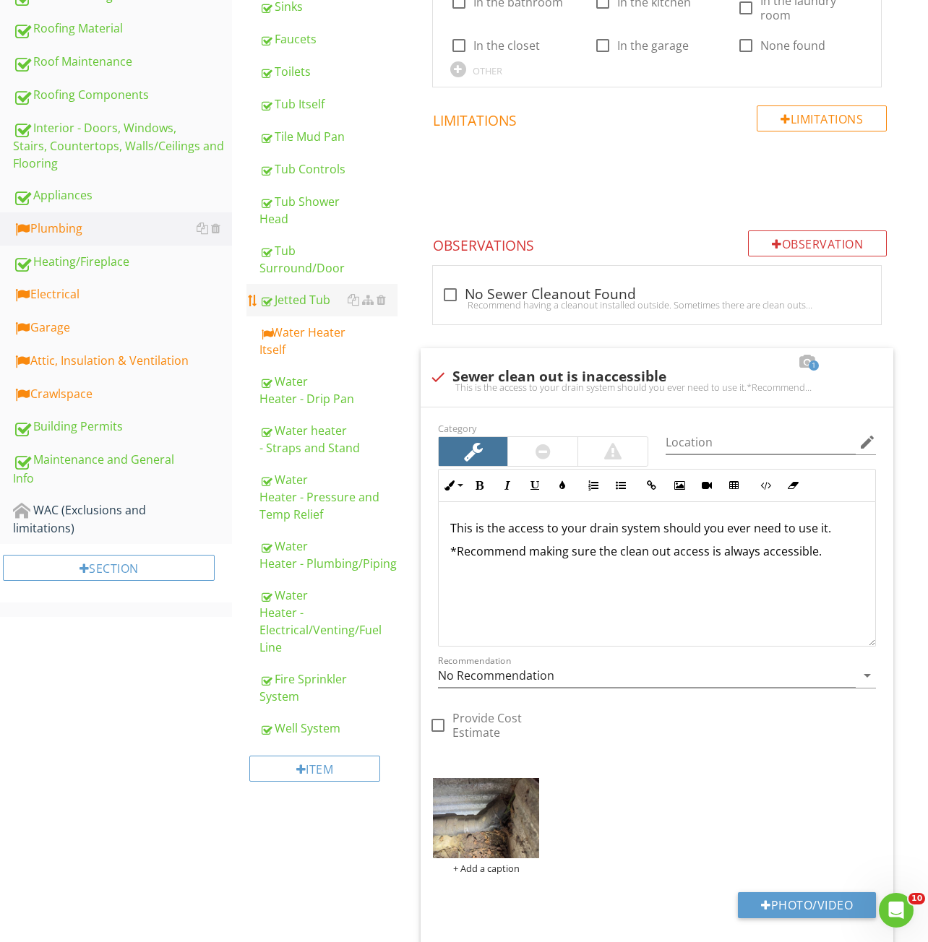
click at [321, 277] on div "Tub Surround/Door" at bounding box center [328, 259] width 138 height 35
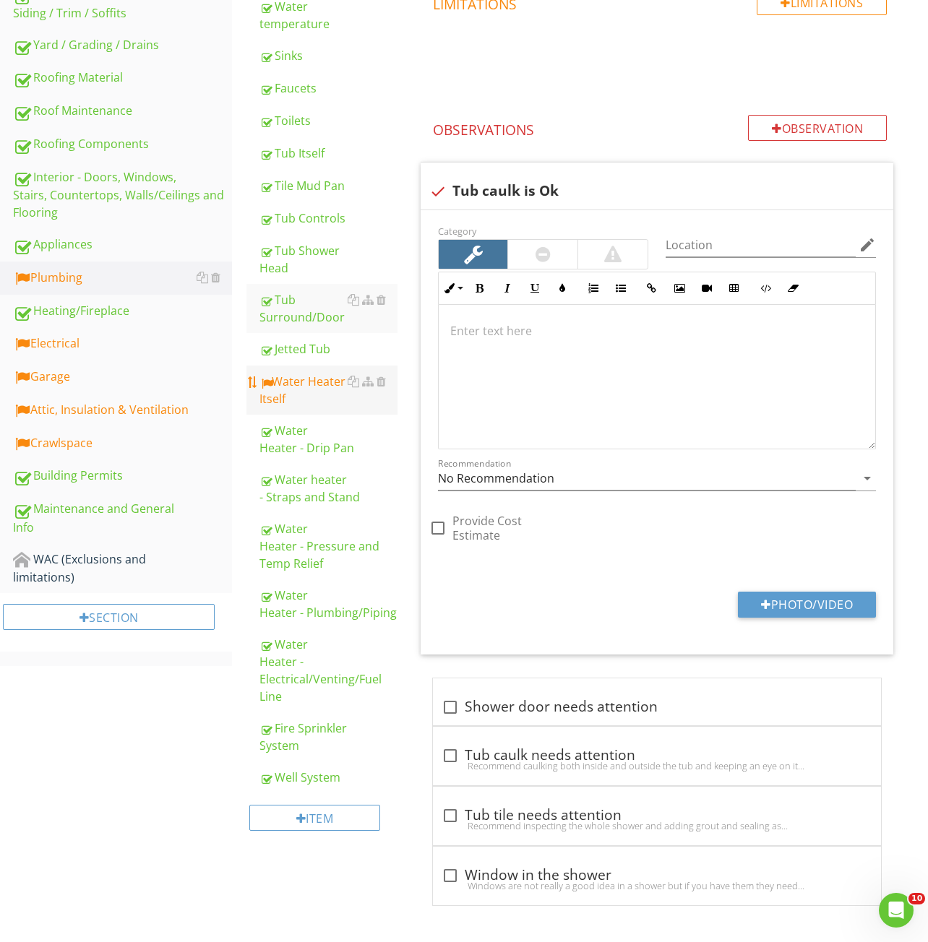
click at [301, 330] on span "General Main Water Shut-off Device Kitchen Sink/Faucet Hammer Valves Drain Line…" at bounding box center [321, 253] width 151 height 1081
click at [285, 394] on div "Water Heater Itself" at bounding box center [328, 390] width 138 height 35
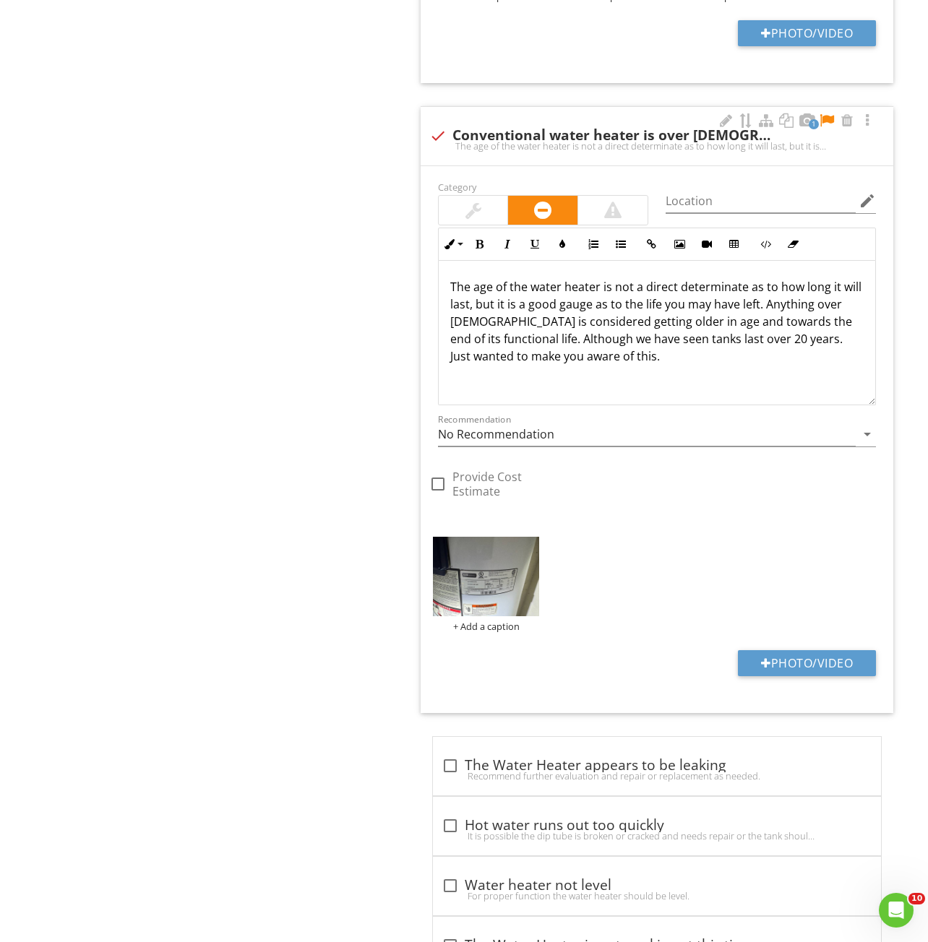
scroll to position [1734, 0]
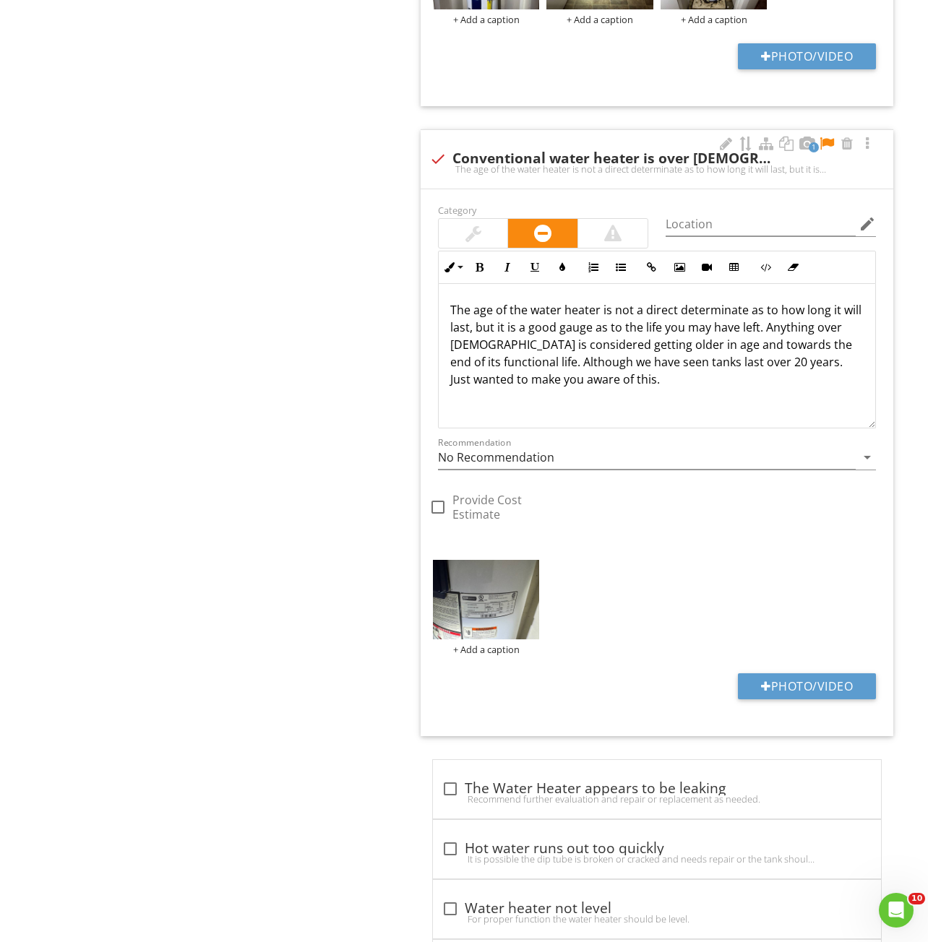
click at [826, 143] on div at bounding box center [826, 144] width 17 height 14
click at [493, 605] on img at bounding box center [486, 600] width 107 height 80
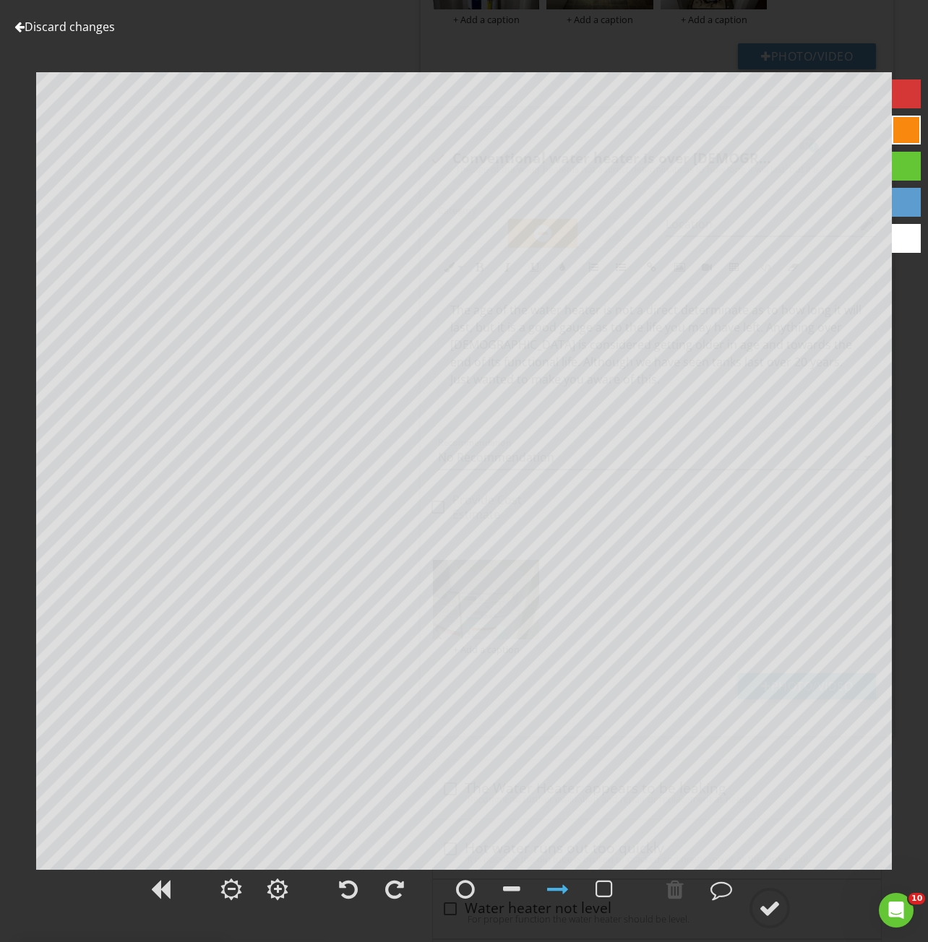
click at [53, 23] on link "Discard changes" at bounding box center [64, 27] width 100 height 16
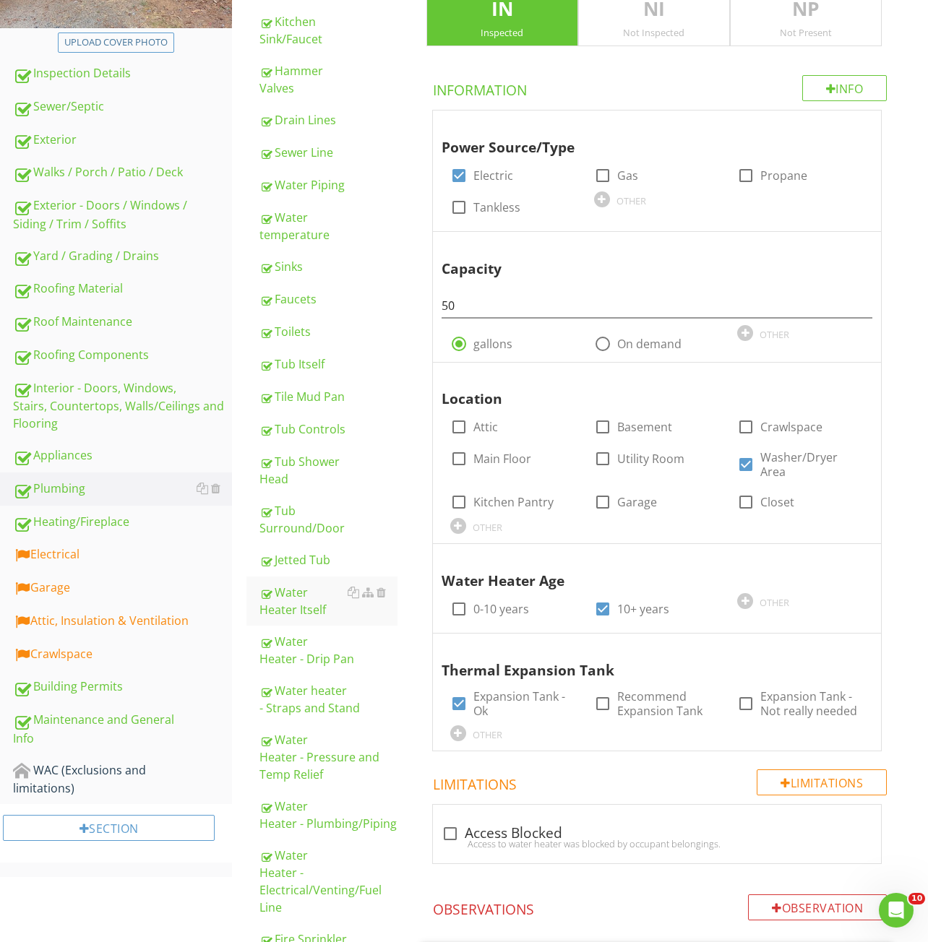
scroll to position [289, 0]
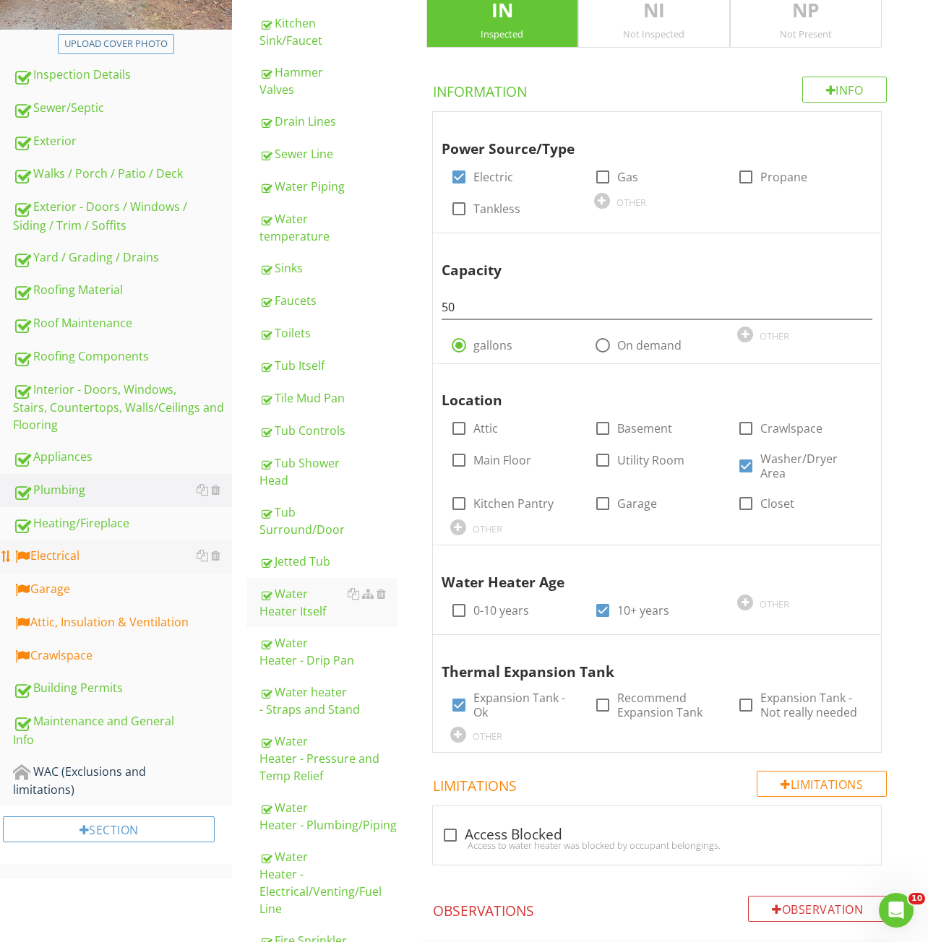
click at [108, 551] on div "Electrical" at bounding box center [122, 556] width 219 height 19
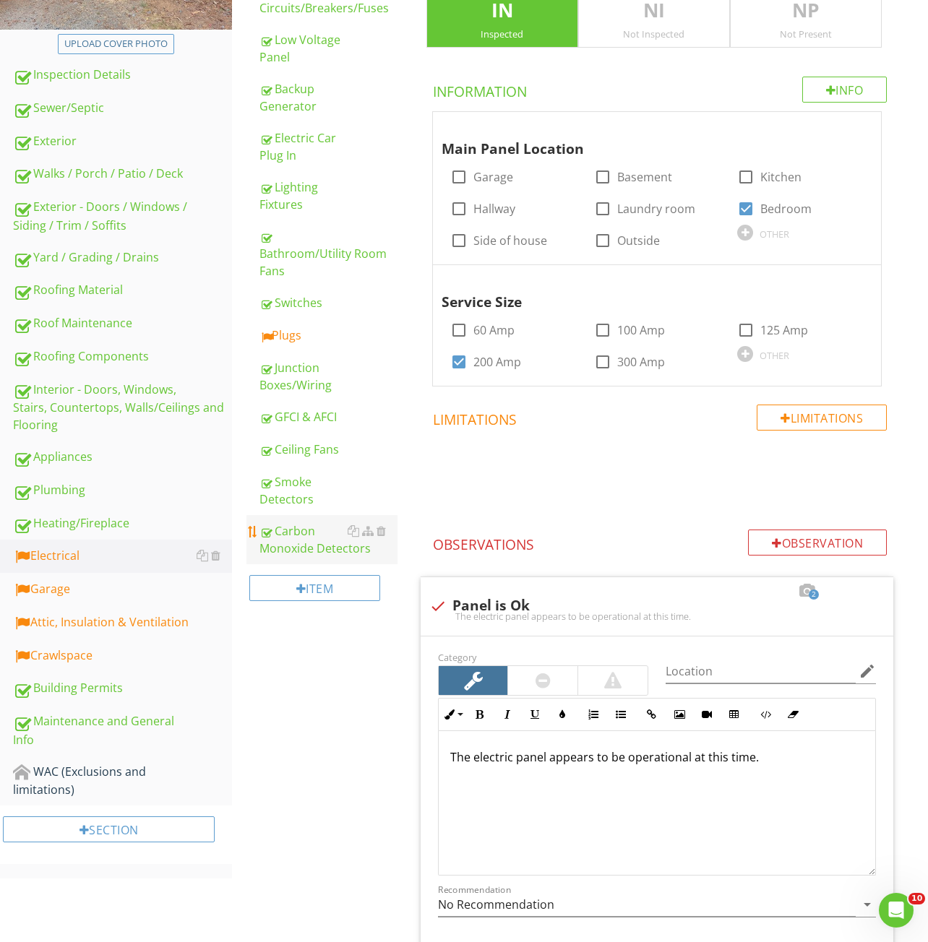
scroll to position [144, 0]
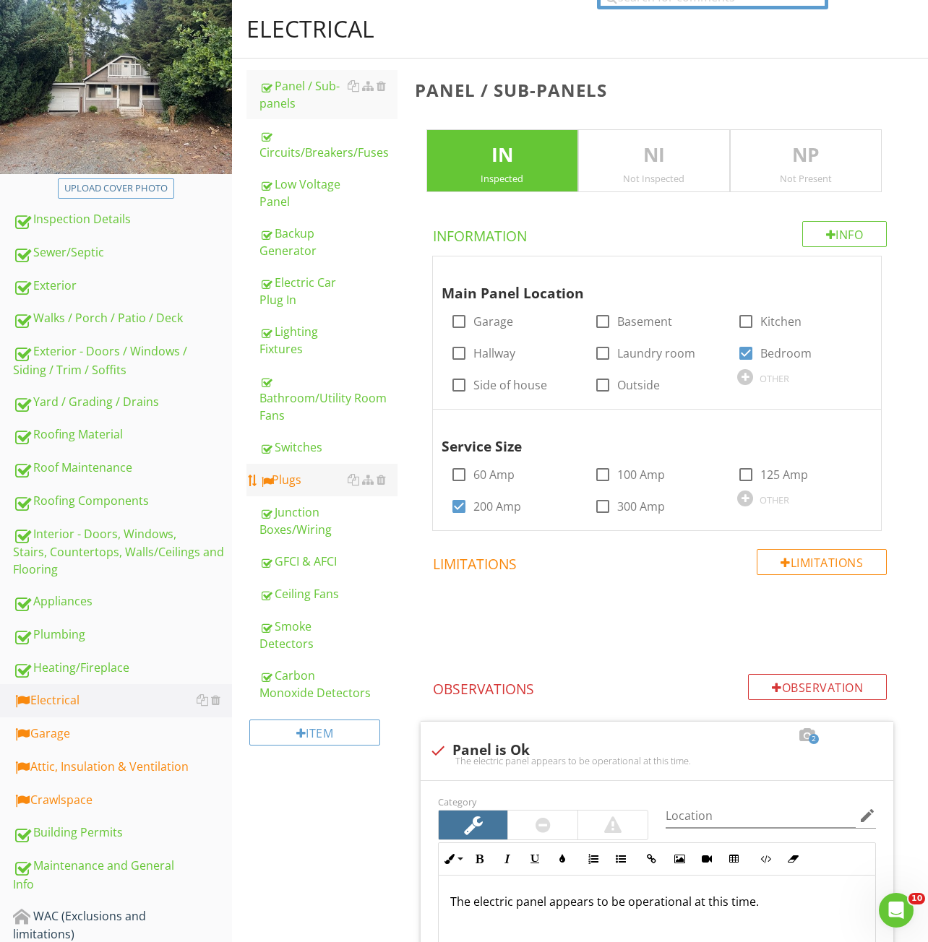
click at [295, 480] on div "Plugs" at bounding box center [328, 479] width 138 height 17
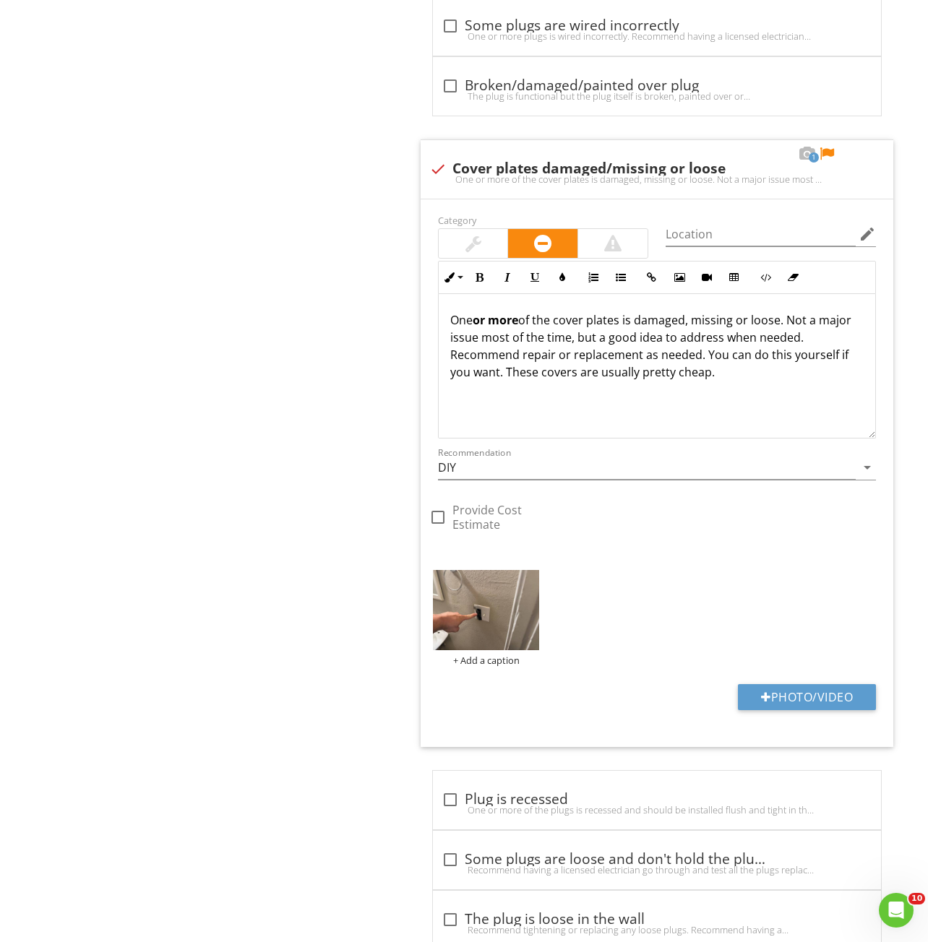
scroll to position [1373, 0]
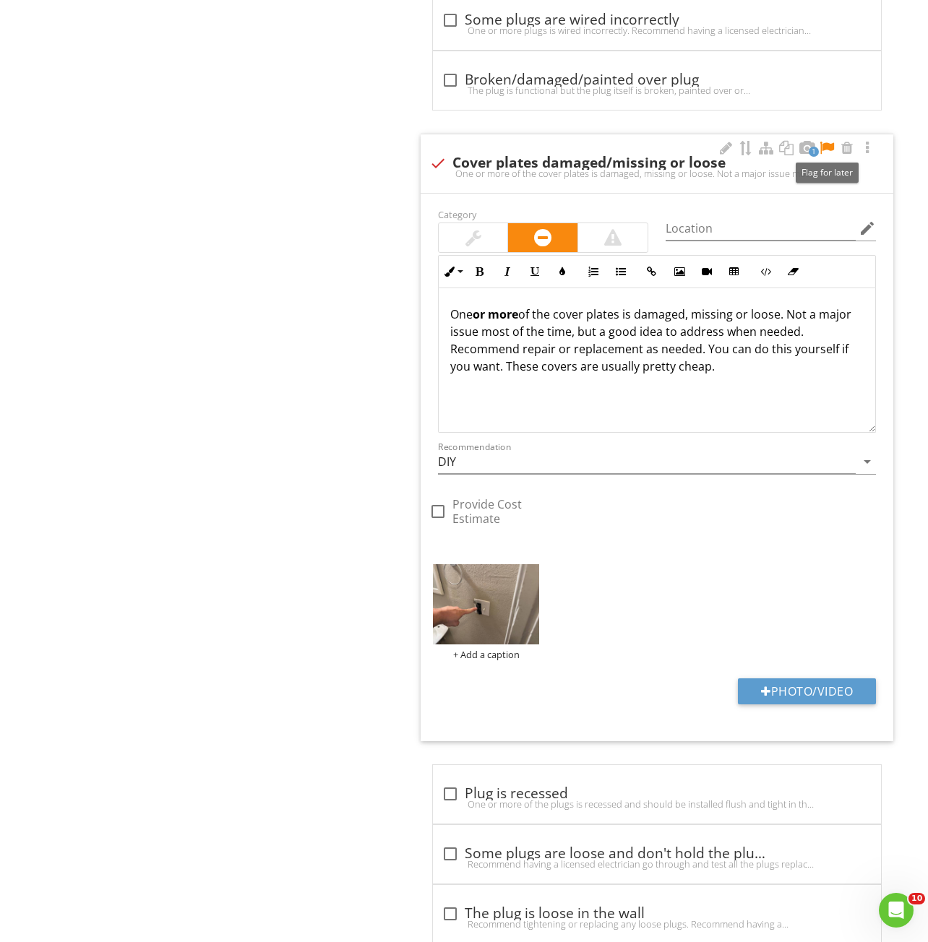
click at [829, 144] on div at bounding box center [826, 148] width 17 height 14
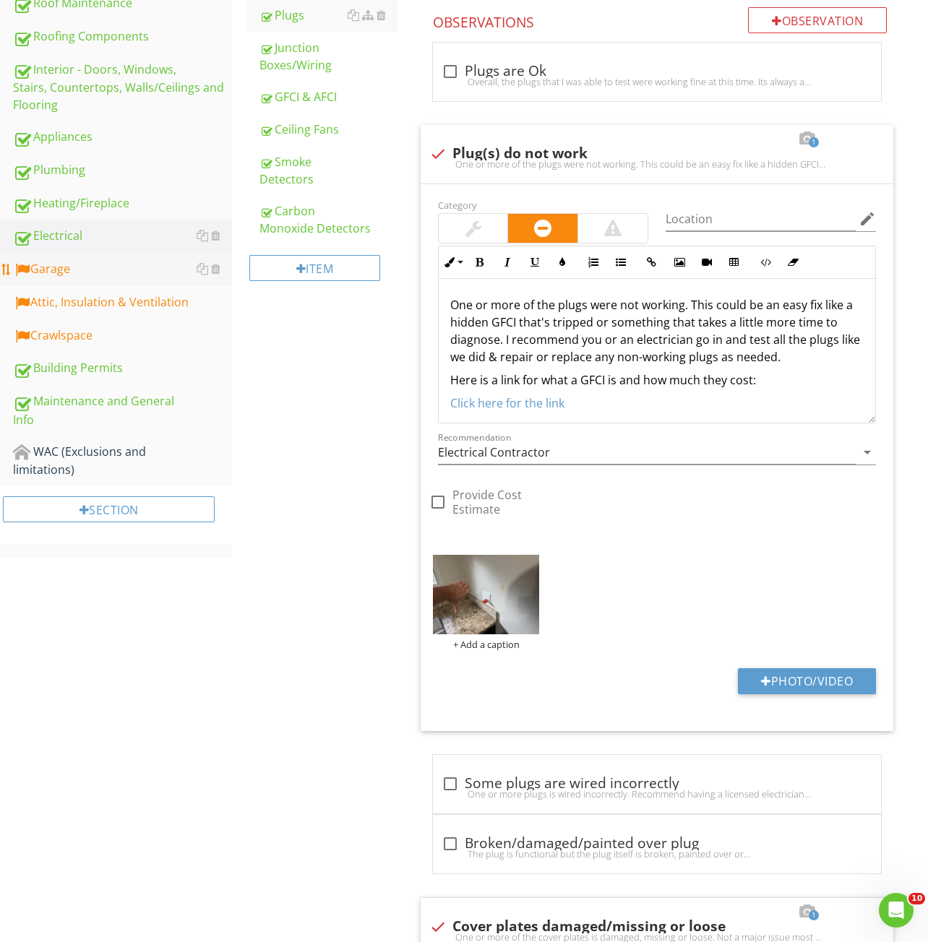
scroll to position [433, 0]
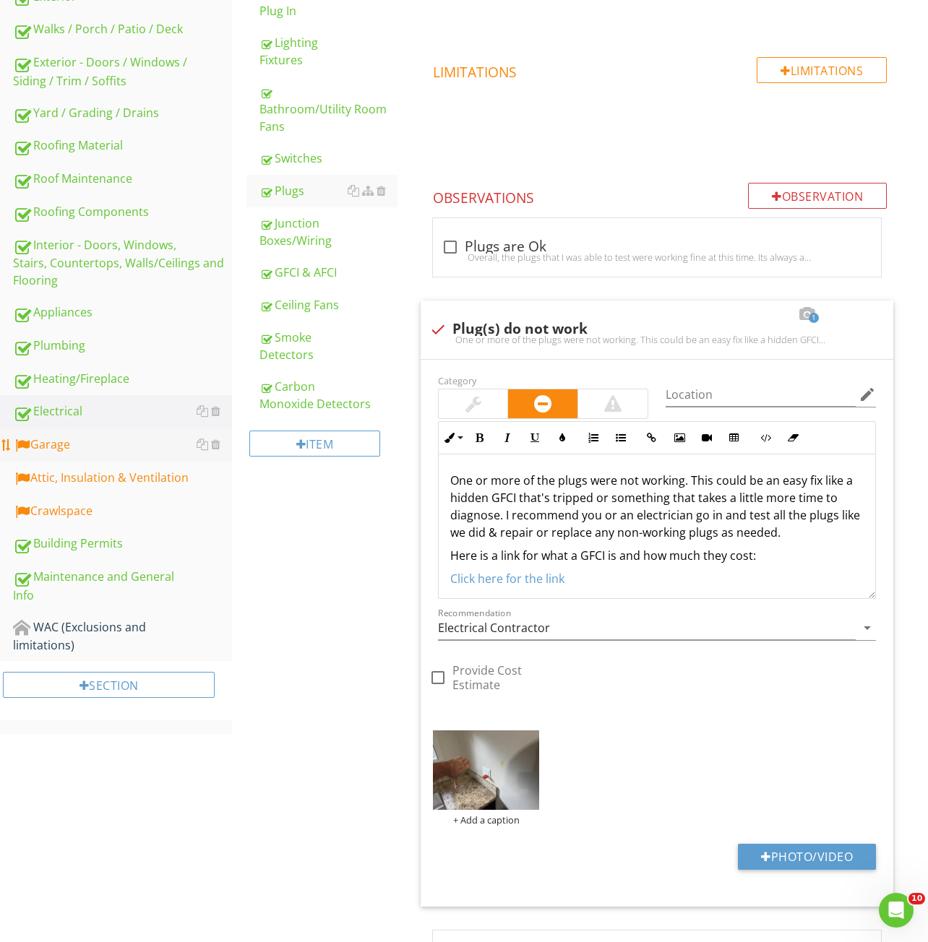
click at [85, 455] on link "Garage" at bounding box center [122, 444] width 219 height 33
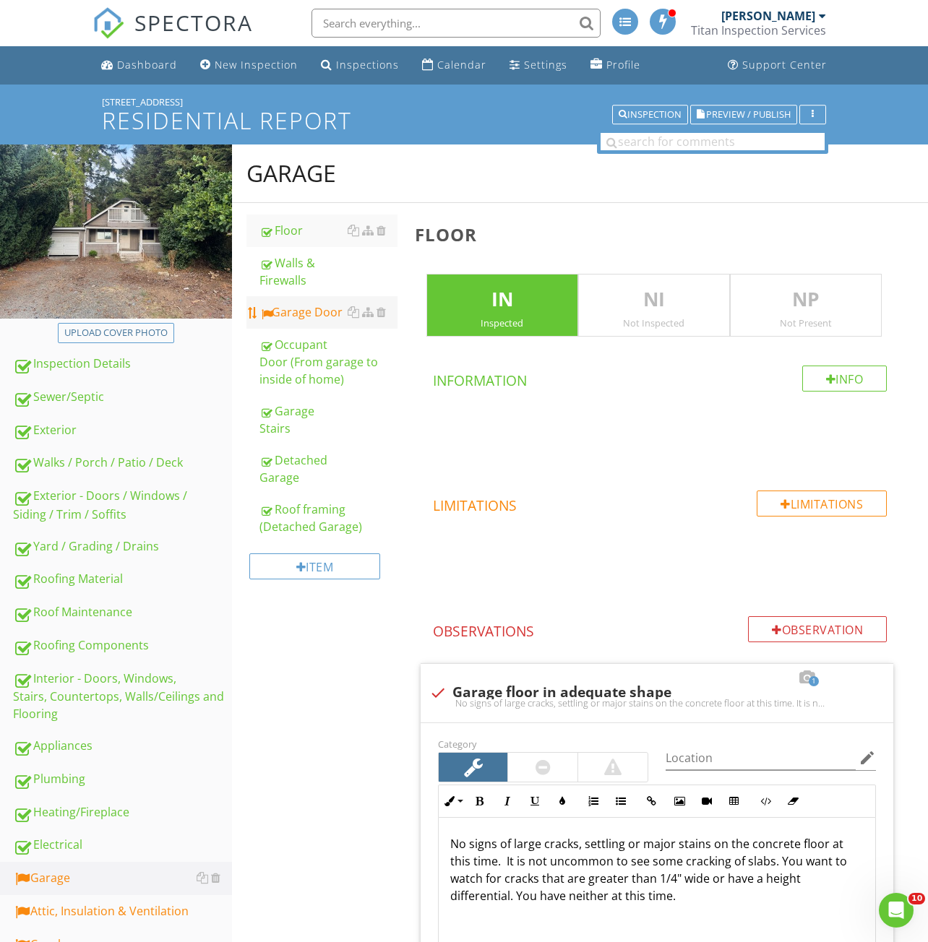
click at [298, 309] on div "Garage Door" at bounding box center [328, 311] width 138 height 17
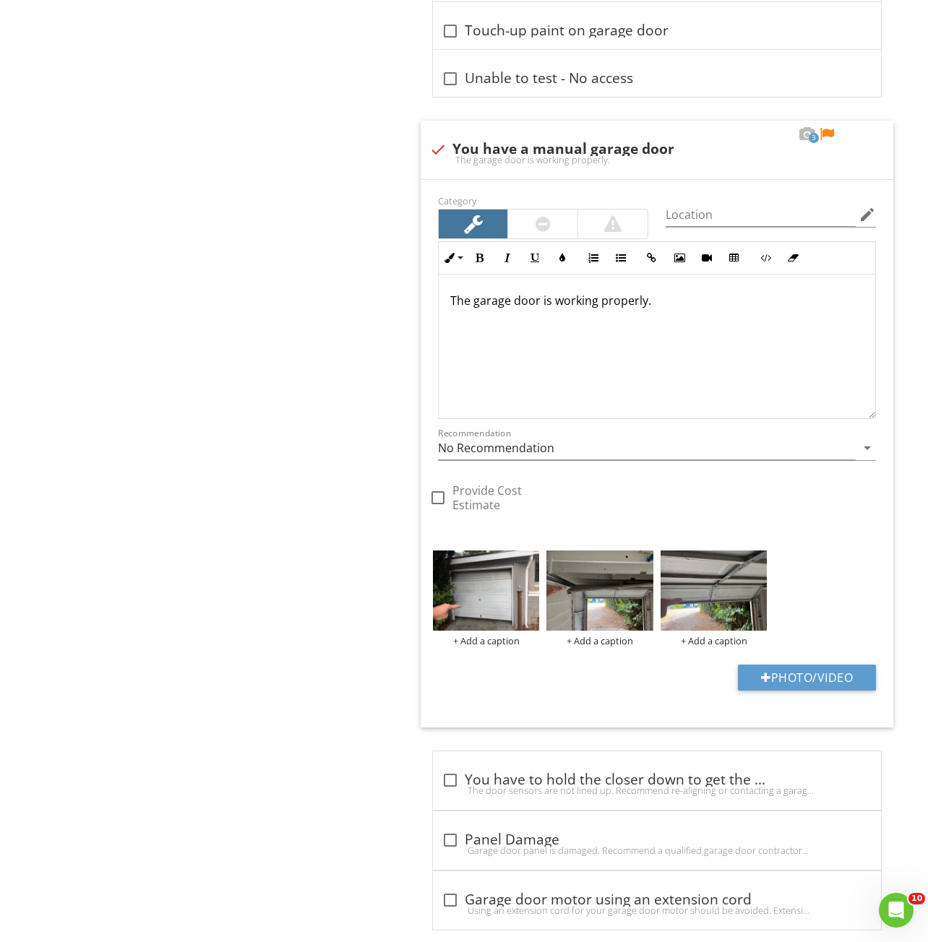
scroll to position [1197, 0]
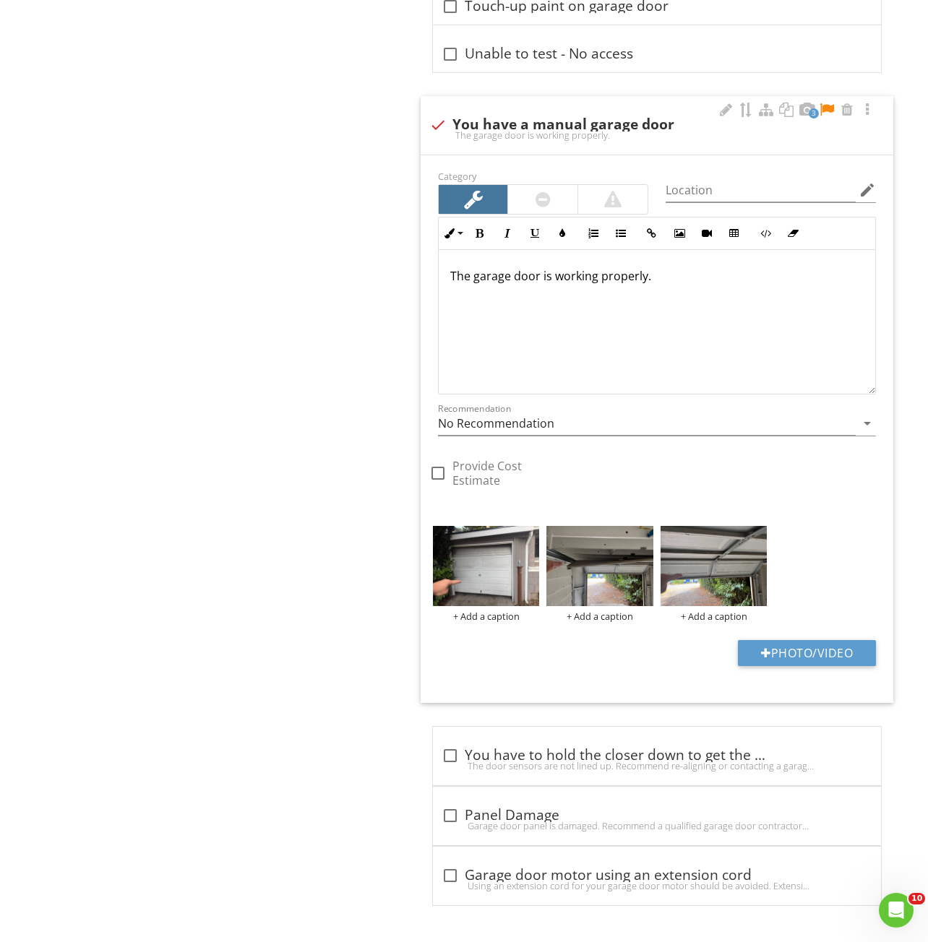
click at [825, 110] on div at bounding box center [826, 110] width 17 height 14
drag, startPoint x: 677, startPoint y: 278, endPoint x: 540, endPoint y: 282, distance: 136.6
click at [540, 282] on p "The garage door is working properly." at bounding box center [656, 275] width 413 height 17
click at [656, 277] on p "The garage door needs adjustment" at bounding box center [656, 275] width 413 height 17
click at [542, 197] on div at bounding box center [542, 199] width 15 height 17
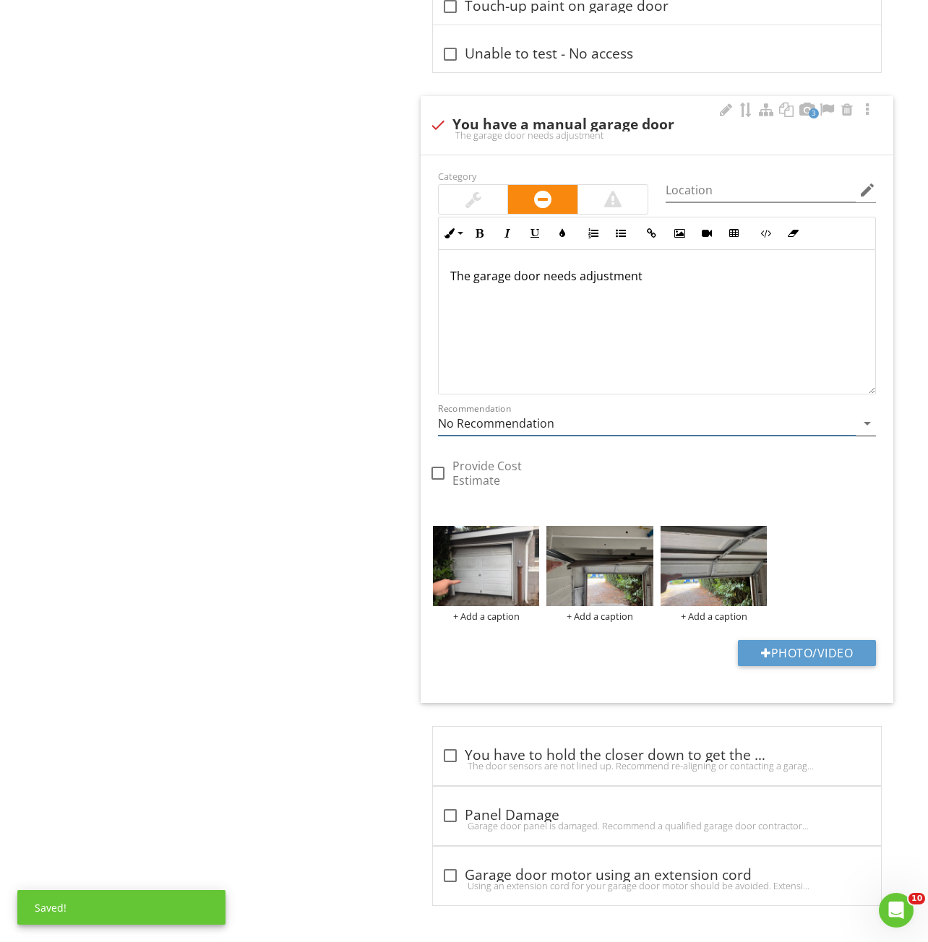
click at [494, 426] on input "No Recommendation" at bounding box center [647, 424] width 418 height 24
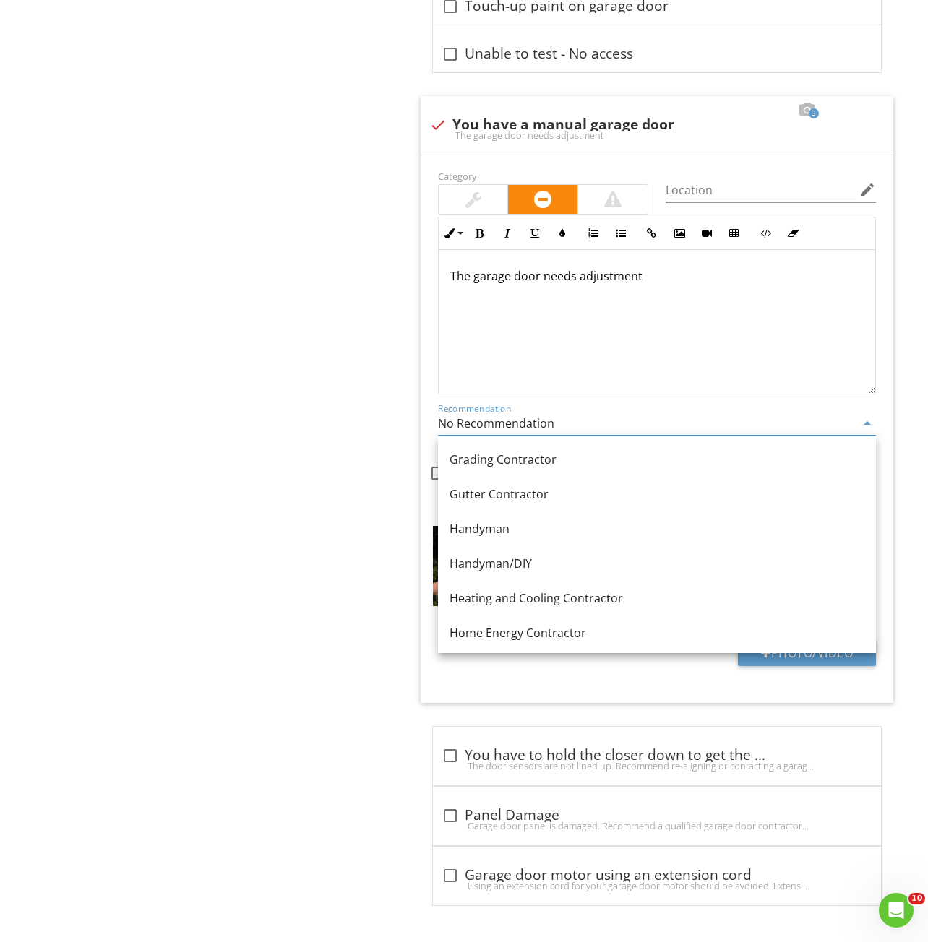
scroll to position [795, 0]
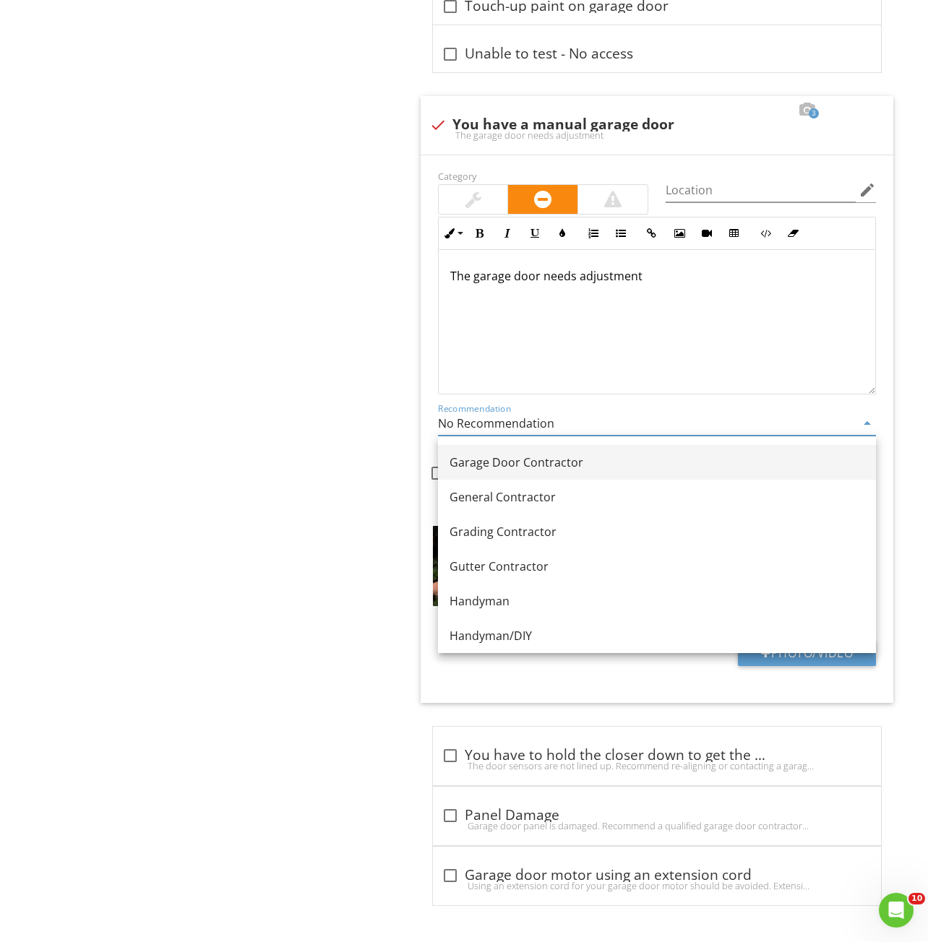
click at [487, 467] on div "Garage Door Contractor" at bounding box center [656, 462] width 415 height 17
type input "Garage Door Contractor"
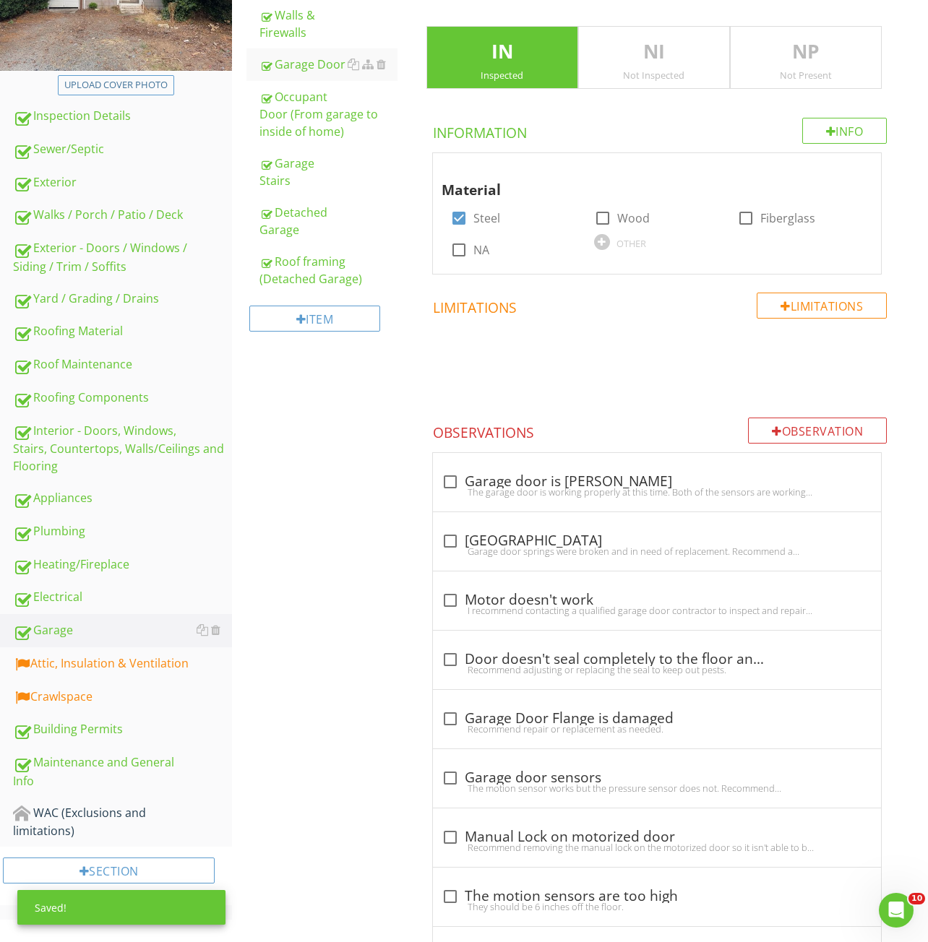
scroll to position [361, 0]
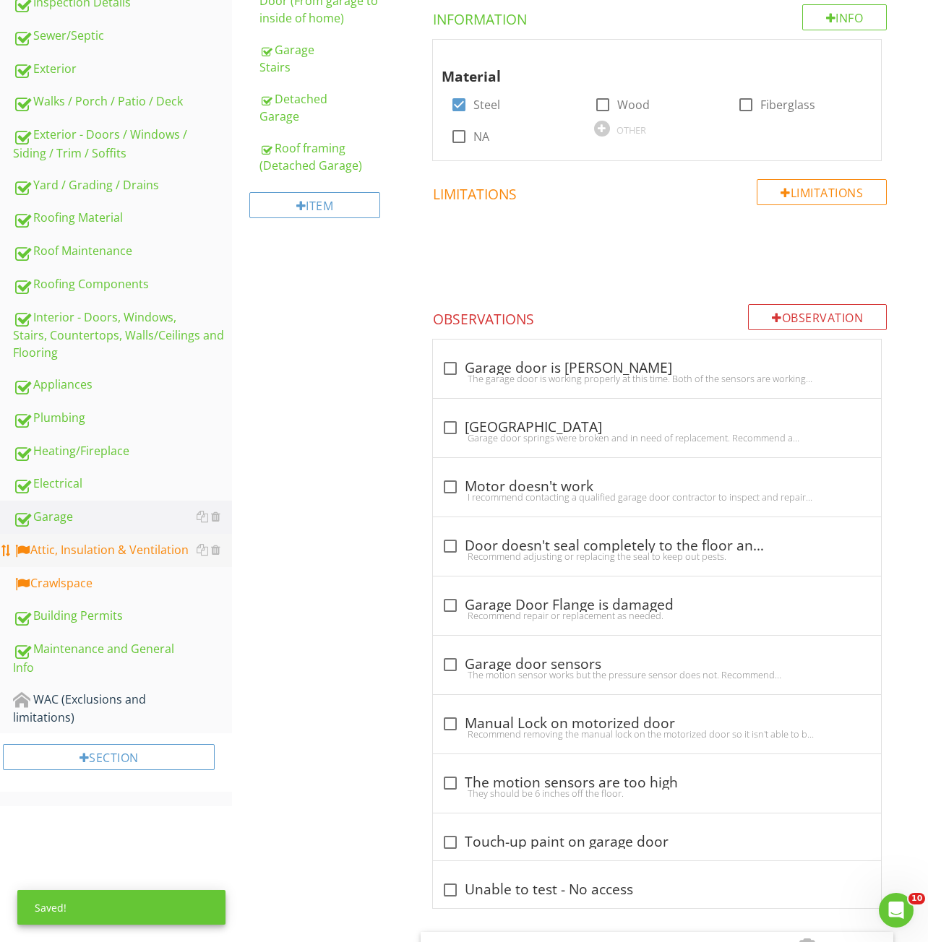
click at [81, 551] on div "Attic, Insulation & Ventilation" at bounding box center [122, 550] width 219 height 19
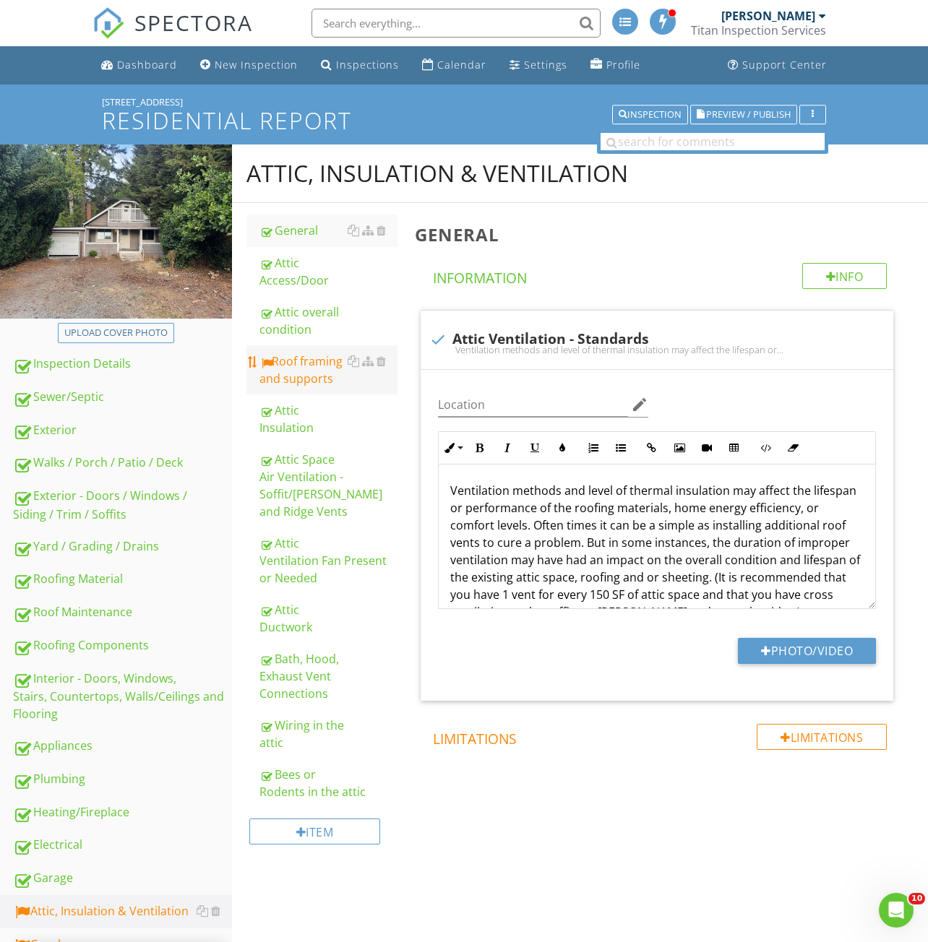
click at [318, 373] on div "Roof framing and supports" at bounding box center [328, 370] width 138 height 35
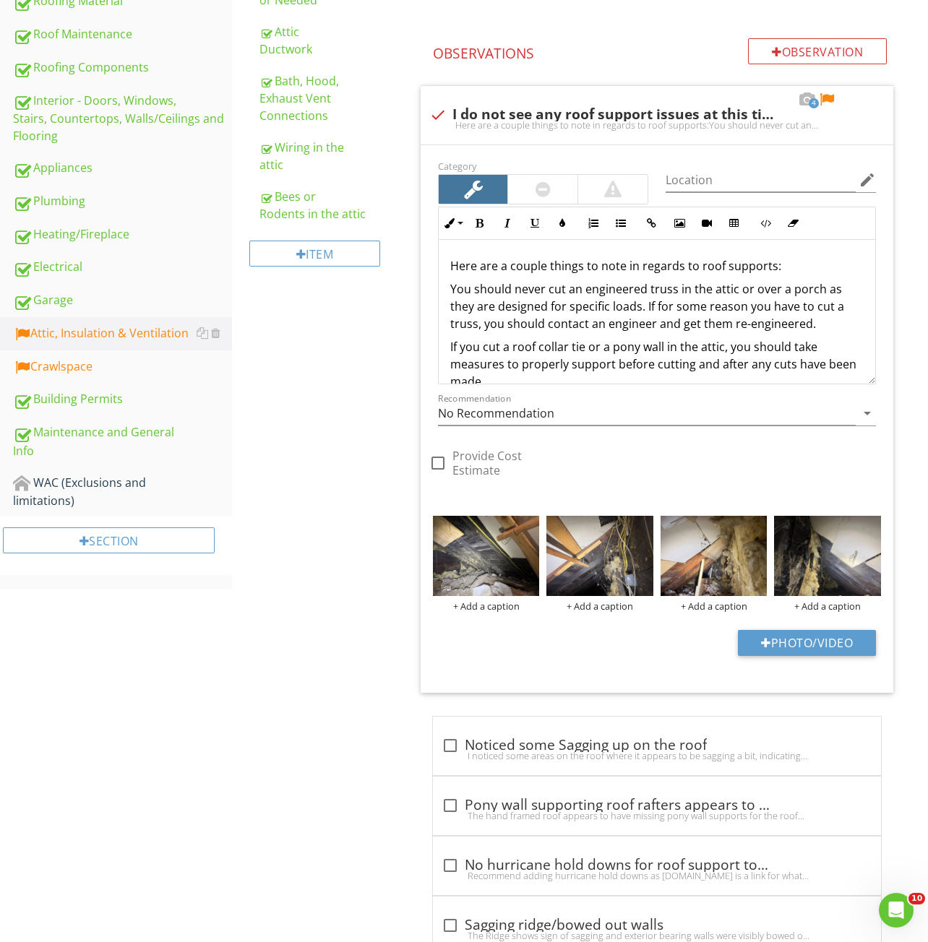
scroll to position [506, 0]
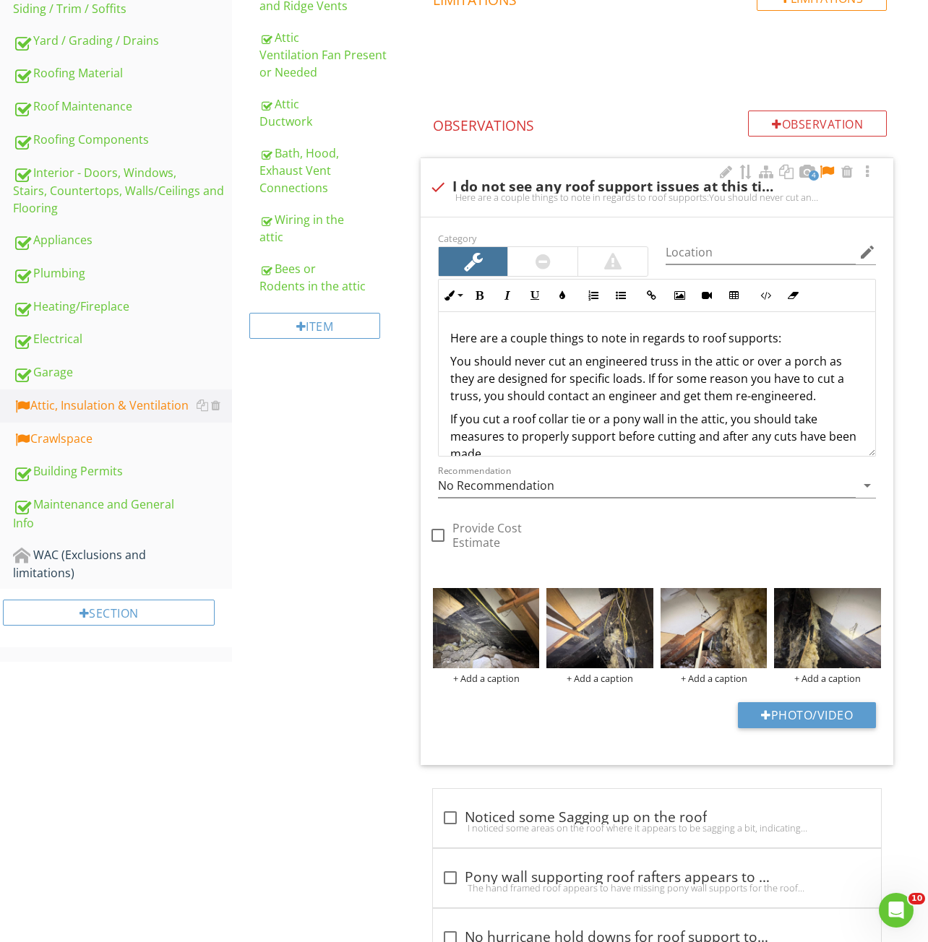
click at [825, 171] on div at bounding box center [826, 172] width 17 height 14
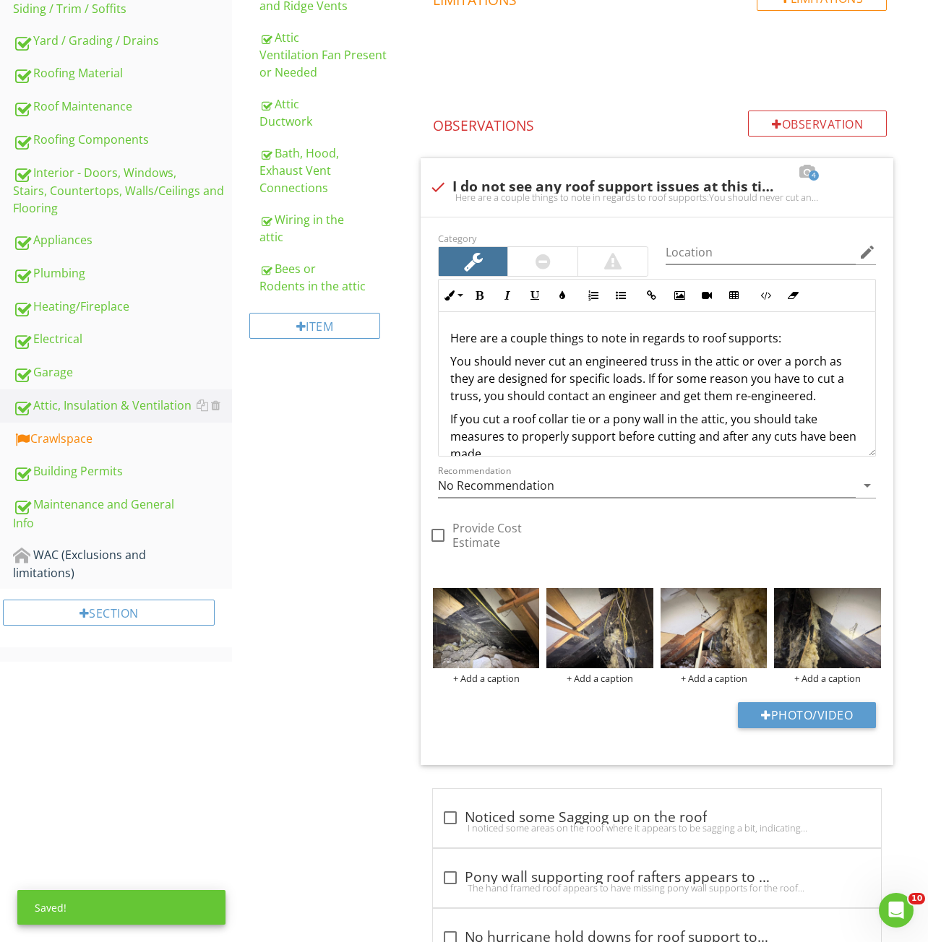
scroll to position [748, 0]
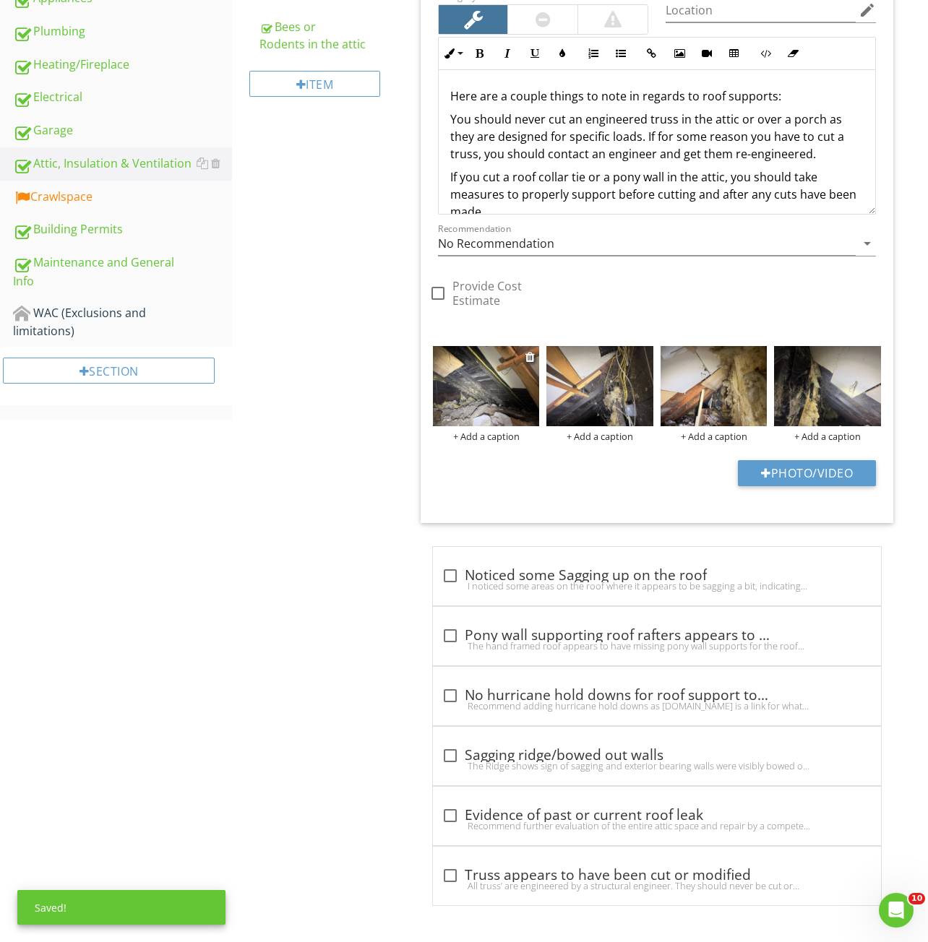
click at [475, 371] on img at bounding box center [486, 386] width 107 height 80
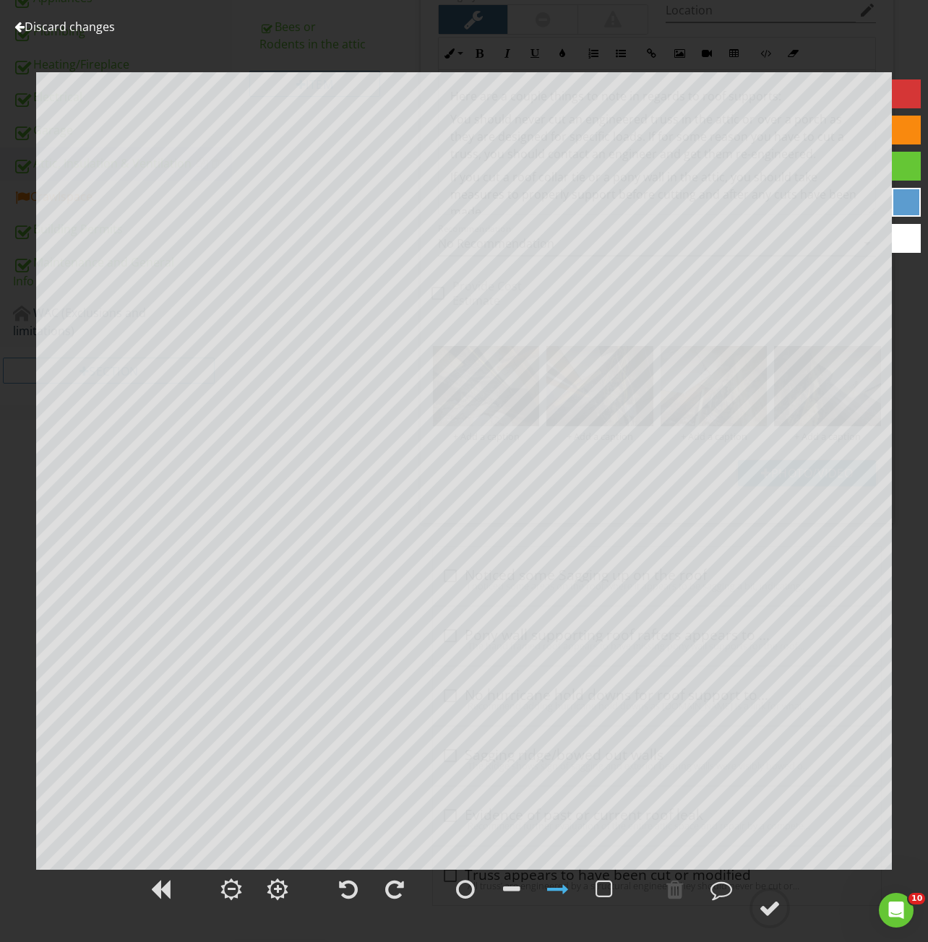
click at [62, 28] on link "Discard changes" at bounding box center [64, 27] width 100 height 16
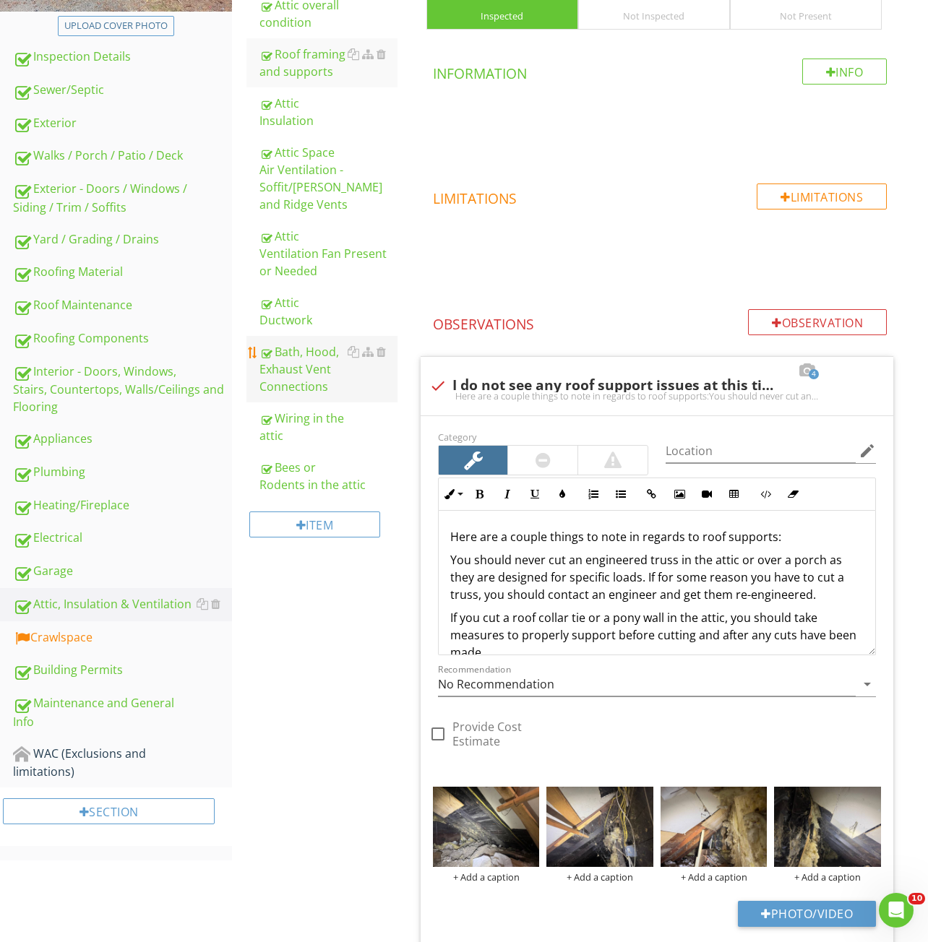
scroll to position [170, 0]
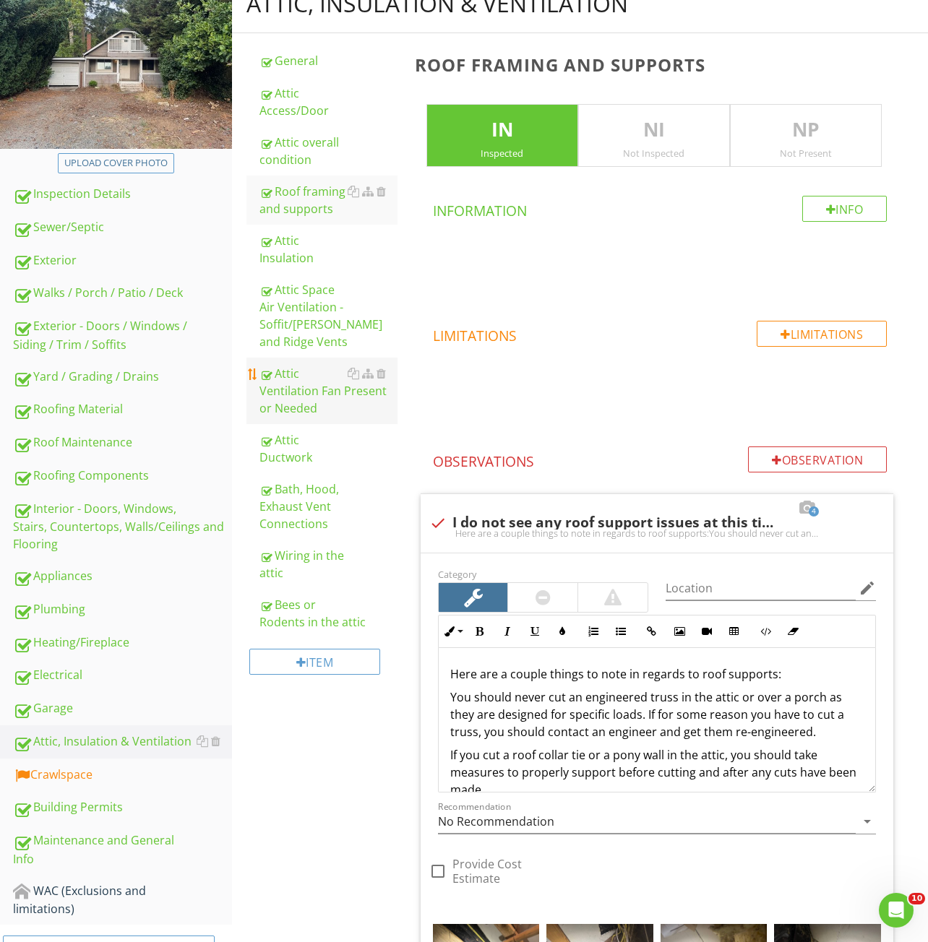
click at [290, 406] on div "Attic Ventilation Fan Present or Needed" at bounding box center [328, 391] width 138 height 52
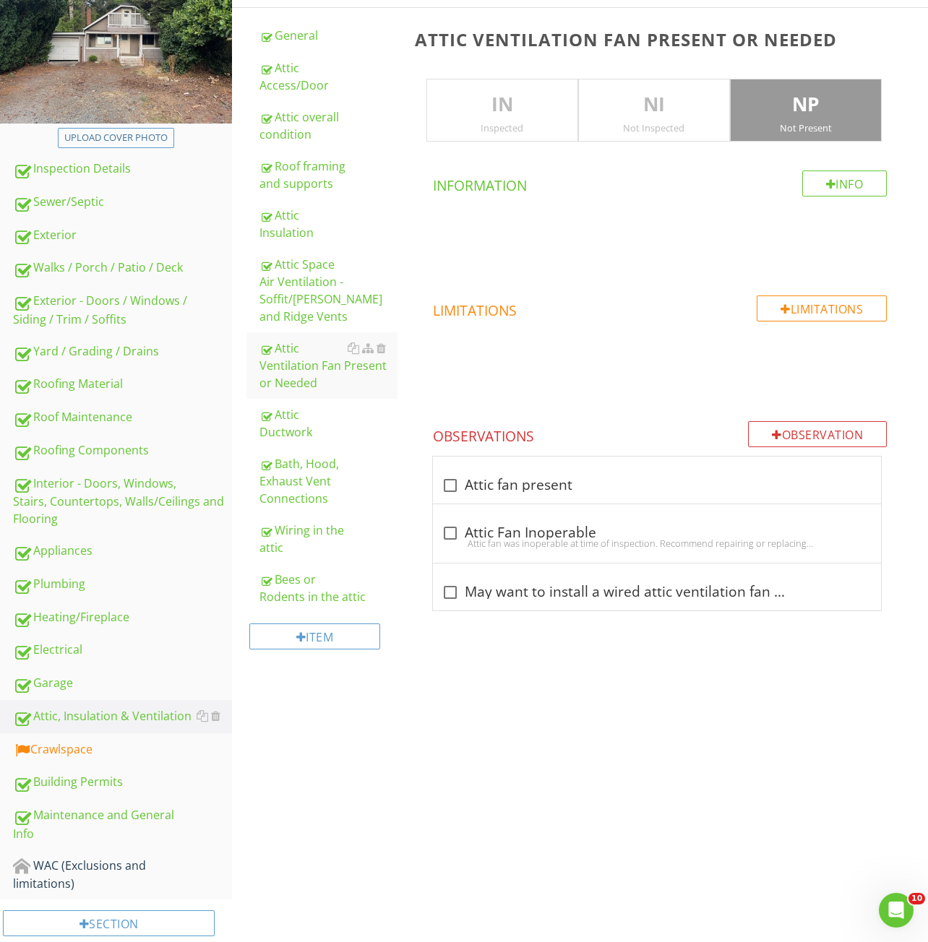
scroll to position [208, 0]
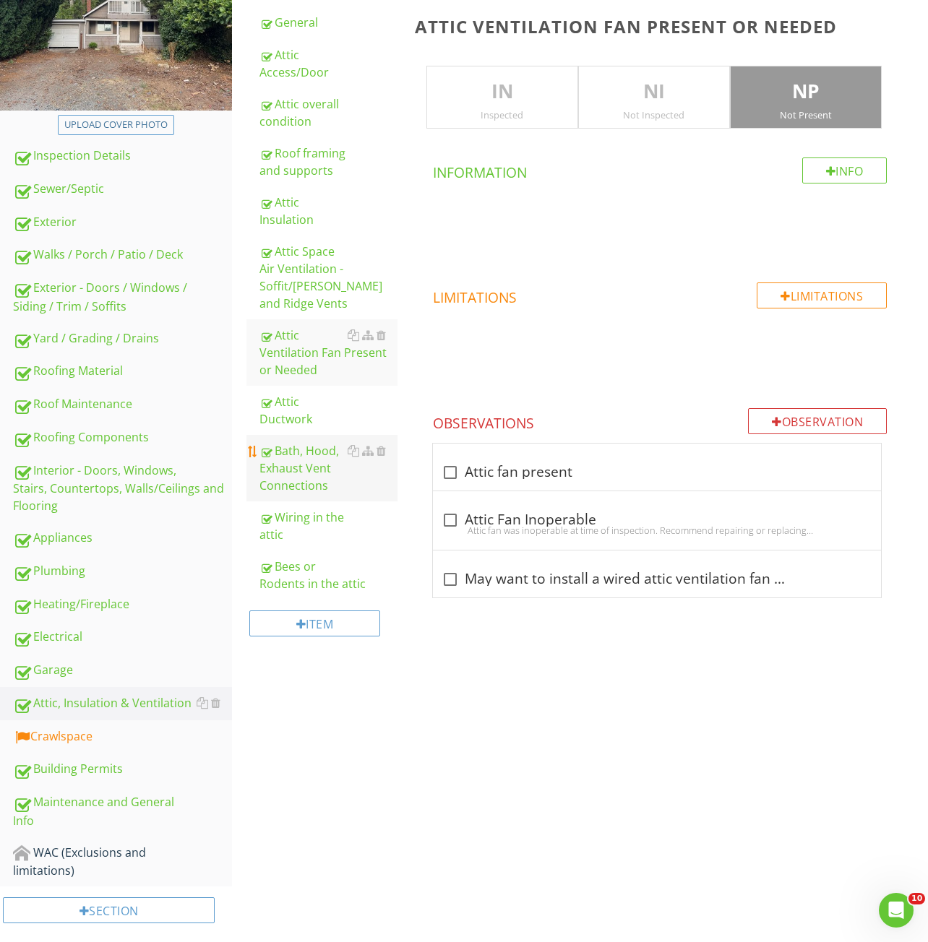
click at [302, 472] on div "Bath, Hood, Exhaust Vent Connections" at bounding box center [328, 468] width 138 height 52
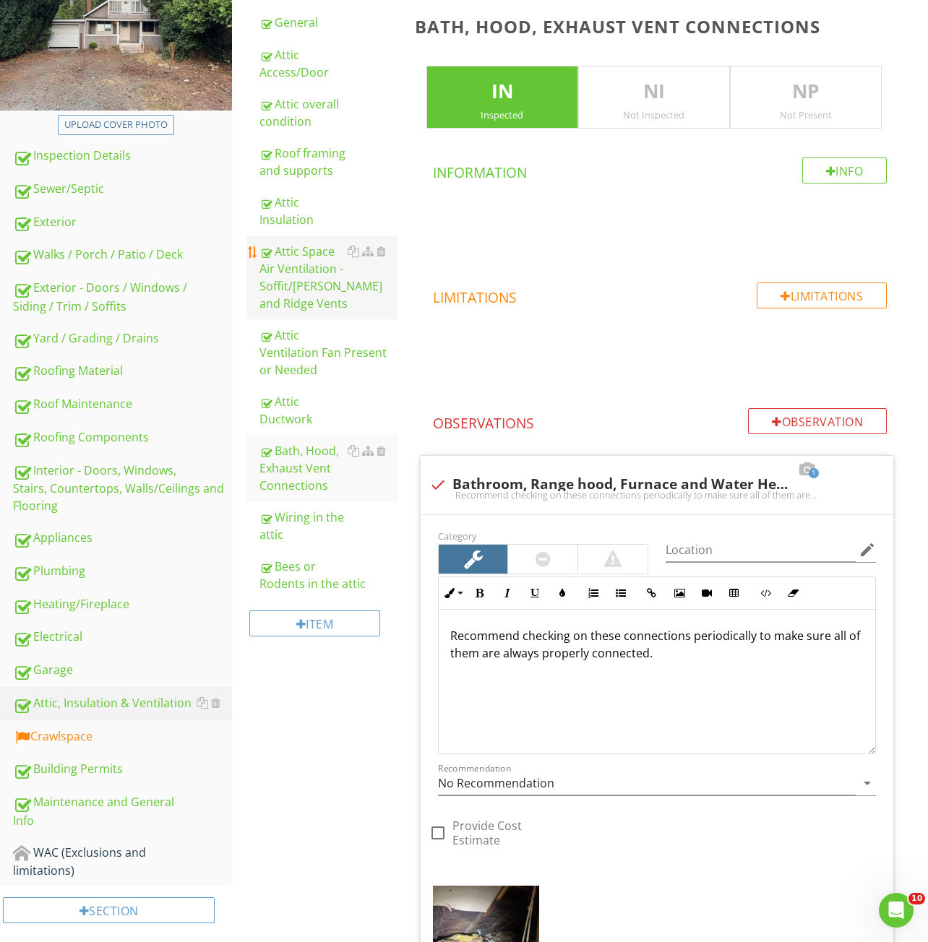
click at [300, 266] on div "Attic Space Air Ventilation - Soffit/[PERSON_NAME] and Ridge Vents" at bounding box center [328, 277] width 138 height 69
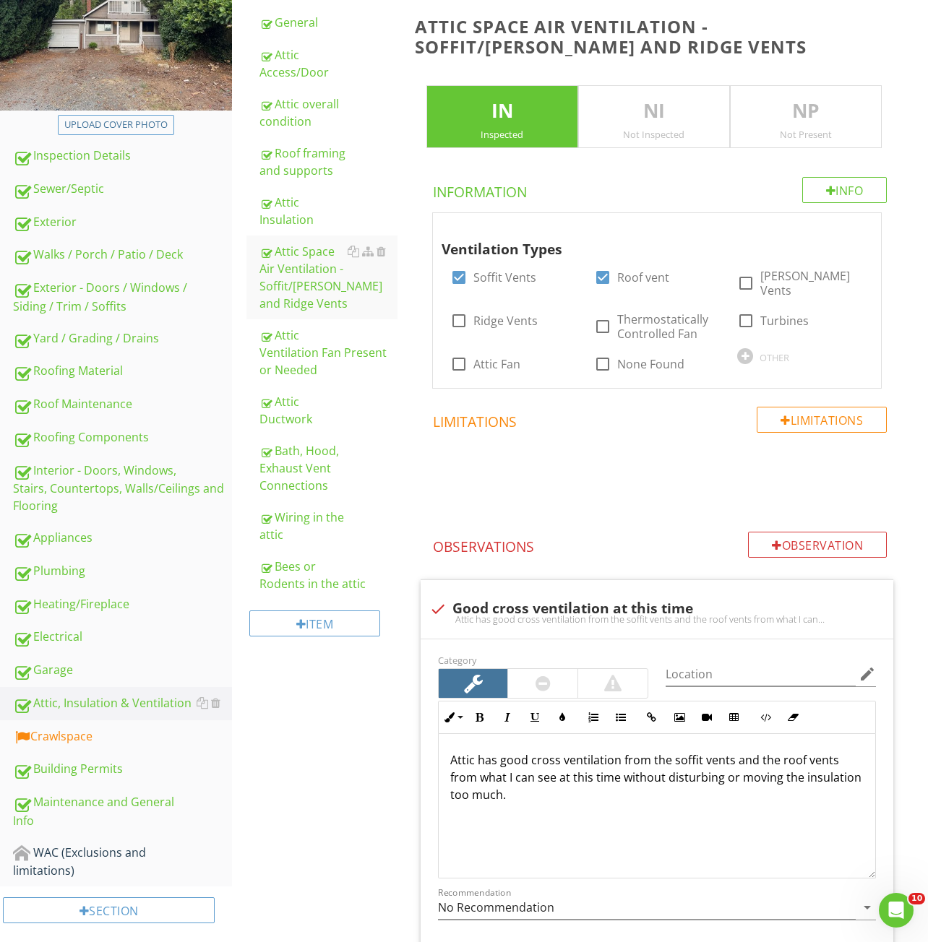
scroll to position [637, 0]
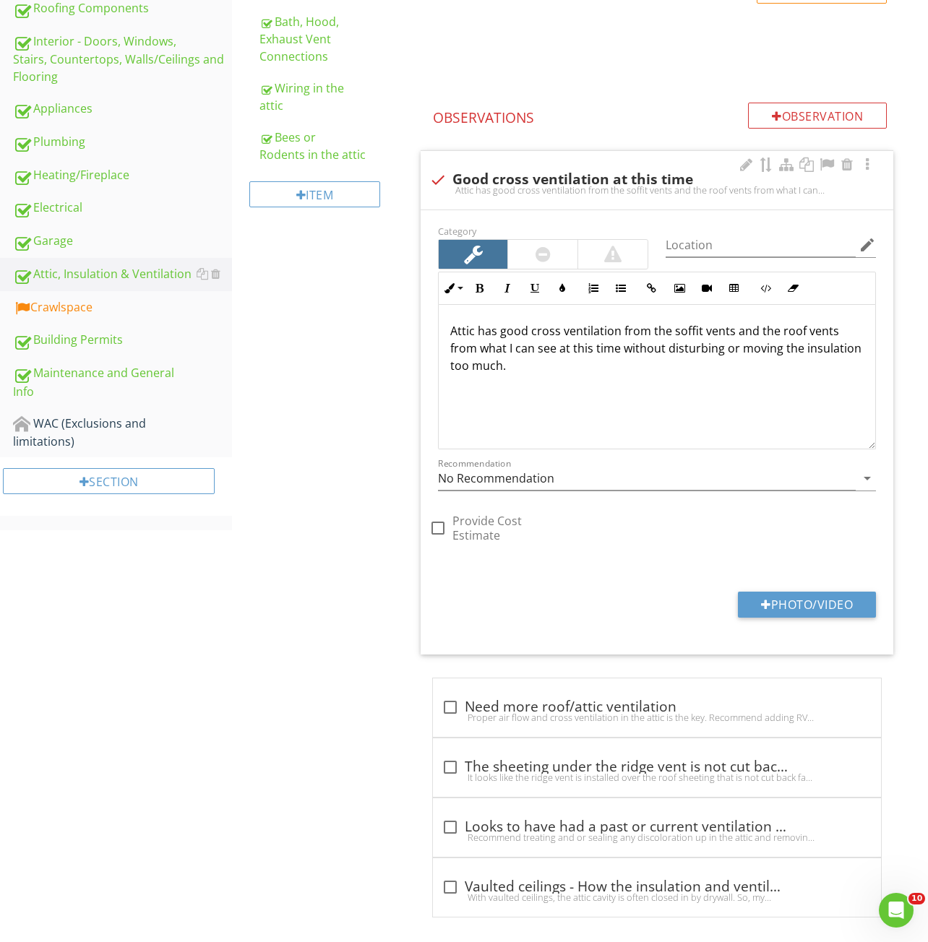
click at [506, 187] on div "check Good cross ventilation at this time Attic has good cross ventilation from…" at bounding box center [656, 184] width 455 height 32
checkbox input "true"
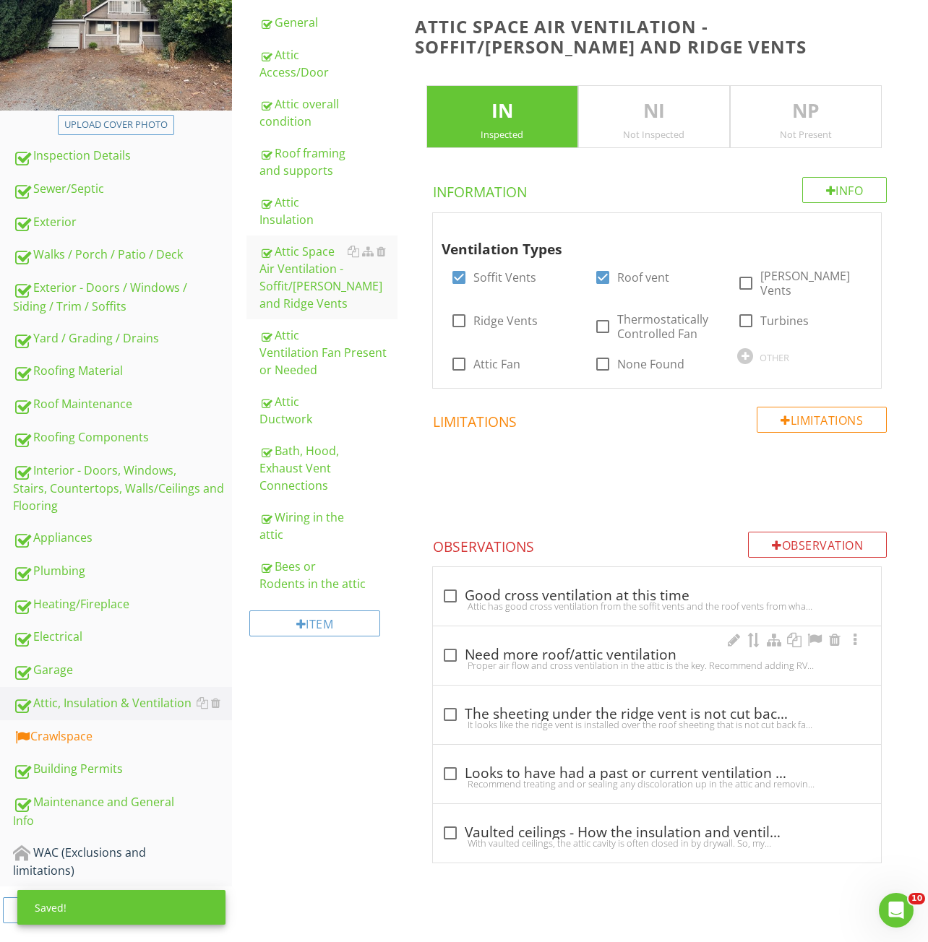
click at [536, 647] on div "check_box_outline_blank Need more roof/attic ventilation" at bounding box center [656, 655] width 431 height 17
checkbox input "true"
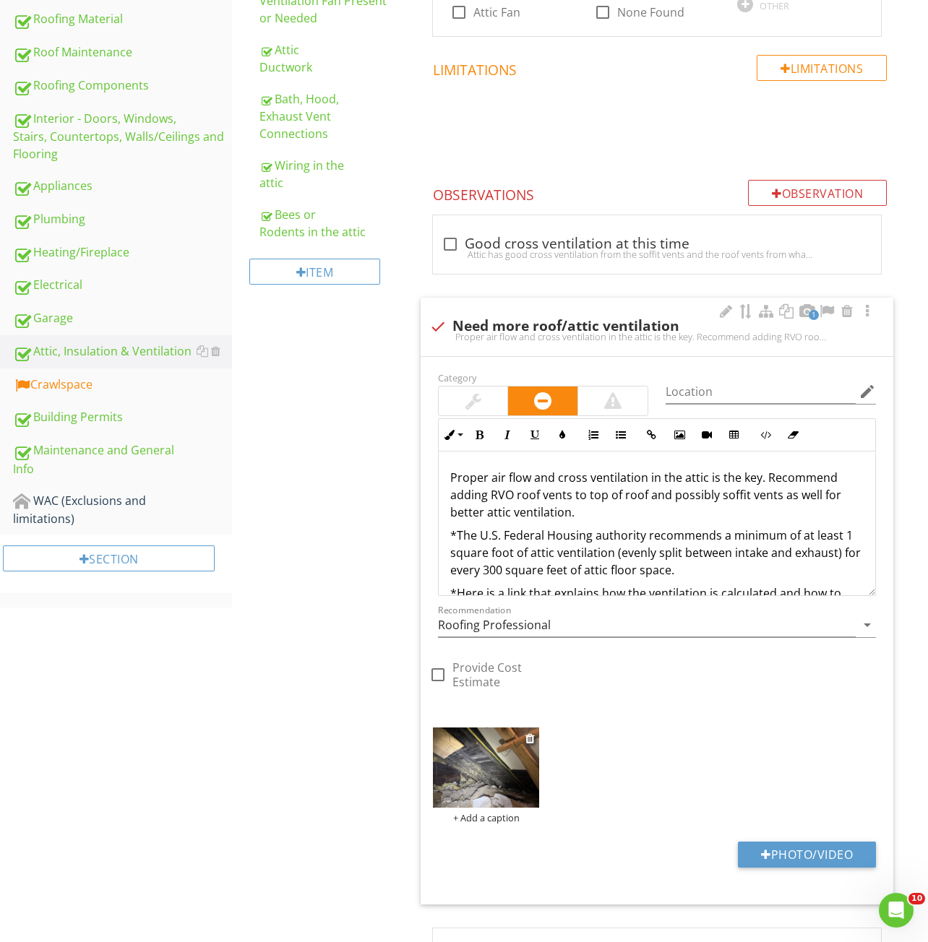
click at [487, 760] on img at bounding box center [486, 768] width 107 height 80
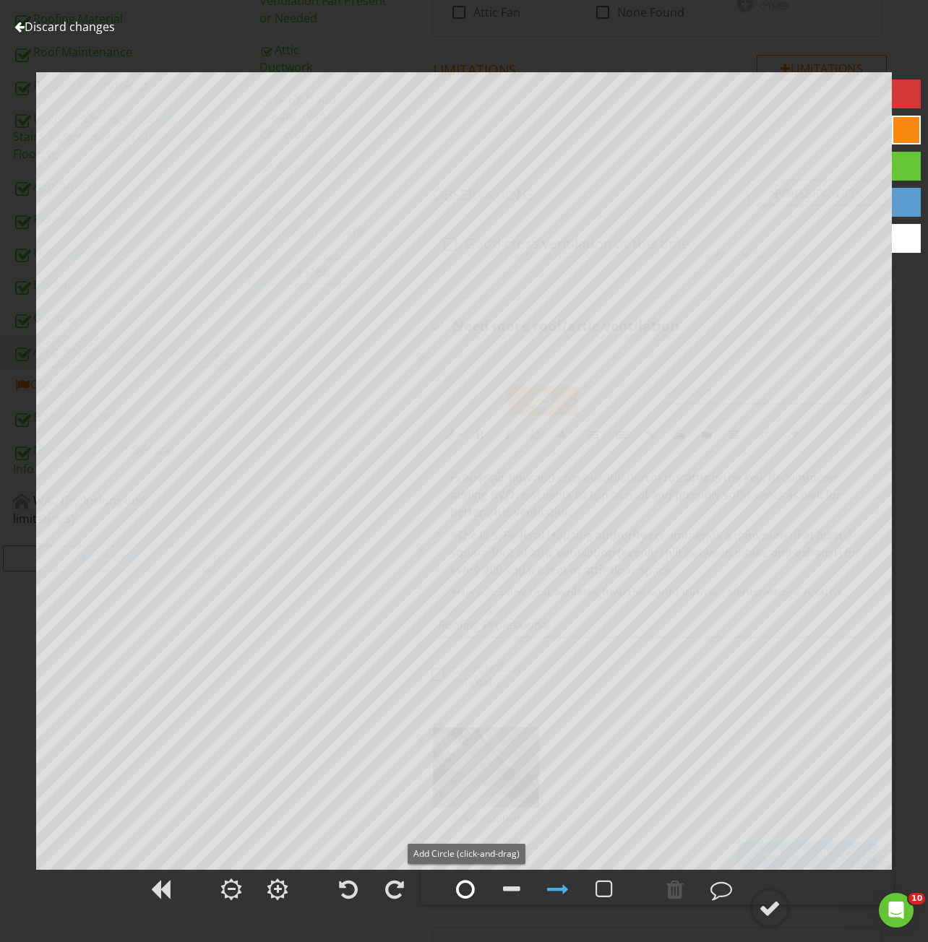
click at [469, 889] on div at bounding box center [465, 890] width 19 height 22
click at [752, 914] on circle at bounding box center [770, 908] width 38 height 38
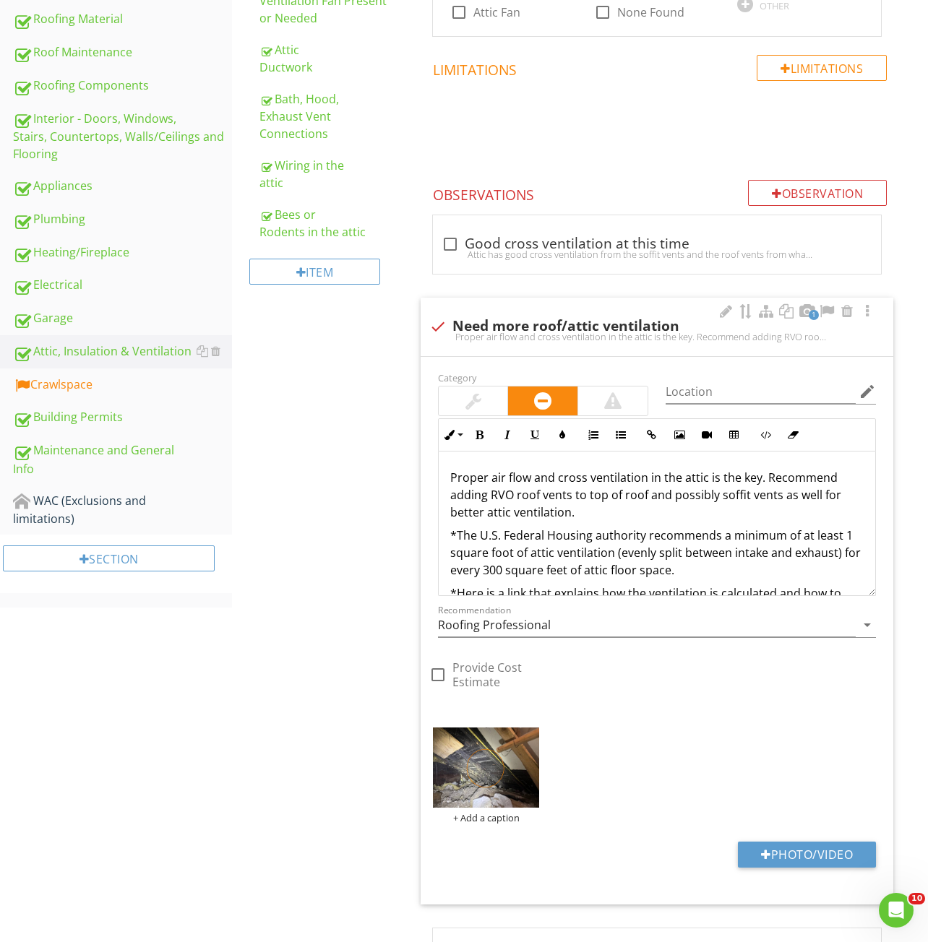
click at [450, 469] on p "Proper air flow and cross ventilation in the attic is the key. Recommend adding…" at bounding box center [656, 495] width 413 height 52
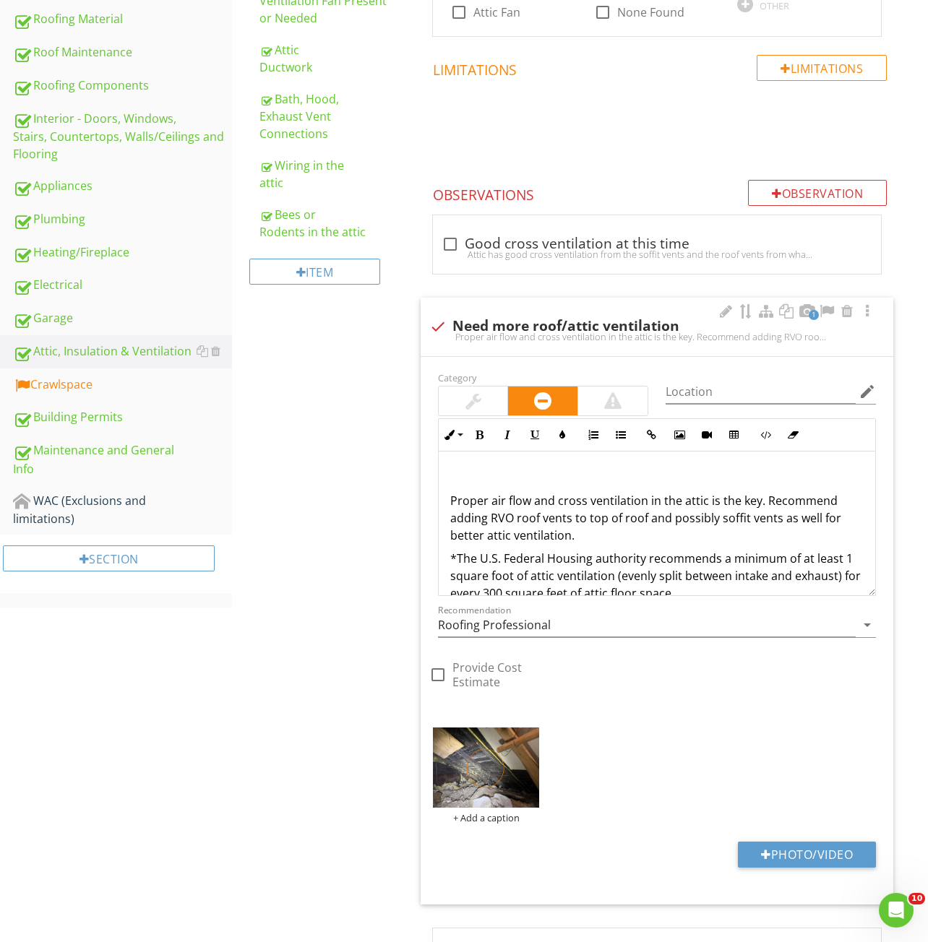
click at [457, 469] on p at bounding box center [656, 477] width 413 height 17
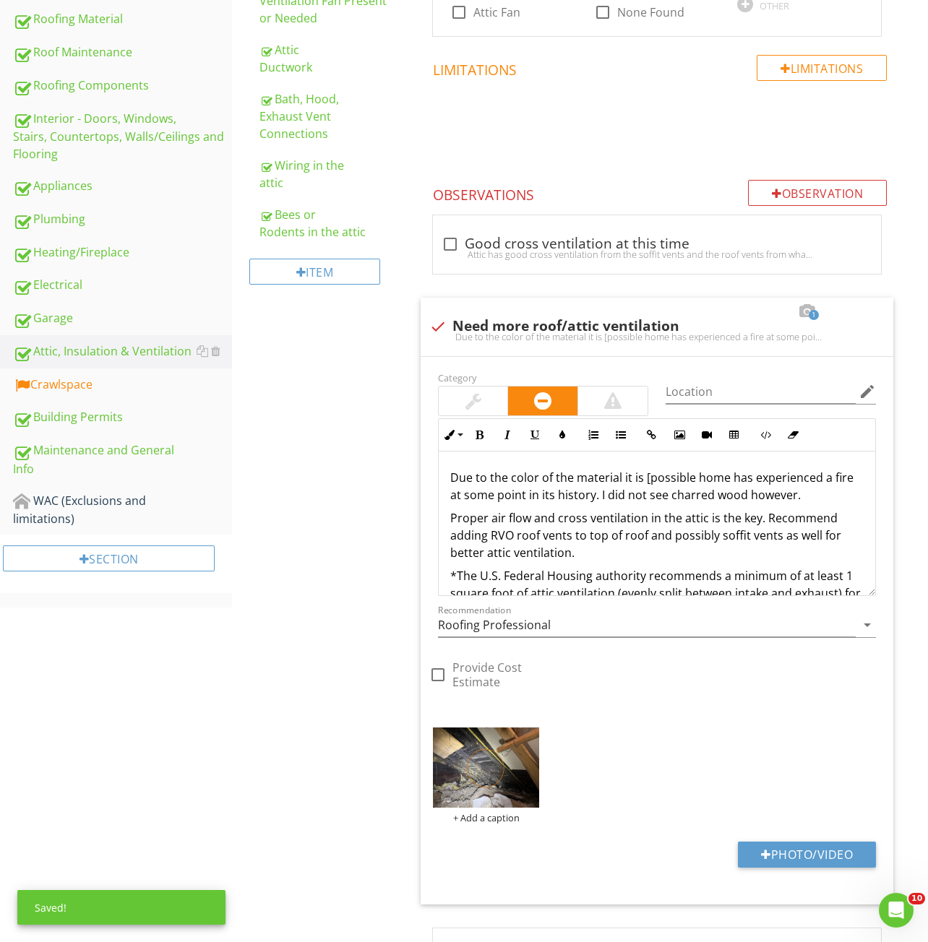
click at [347, 544] on div "Attic, Insulation & Ventilation General Attic Access/Door Attic overall conditi…" at bounding box center [580, 364] width 696 height 1559
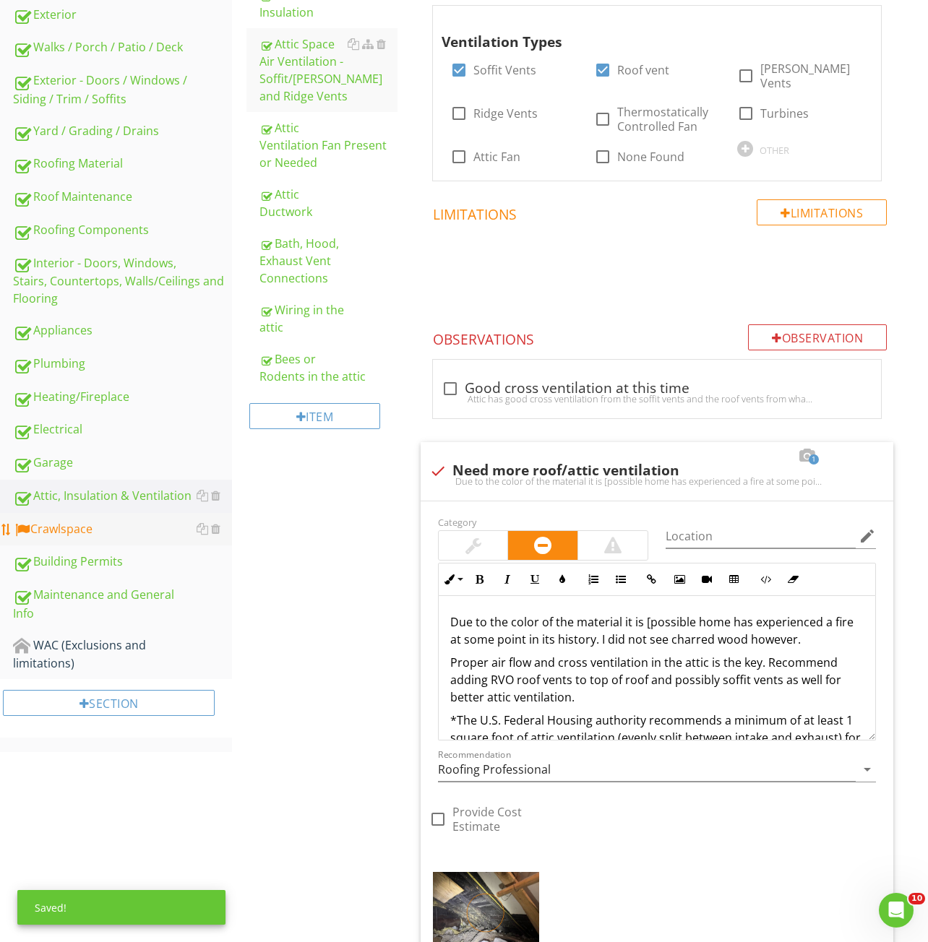
click at [89, 534] on div "Crawlspace" at bounding box center [122, 529] width 219 height 19
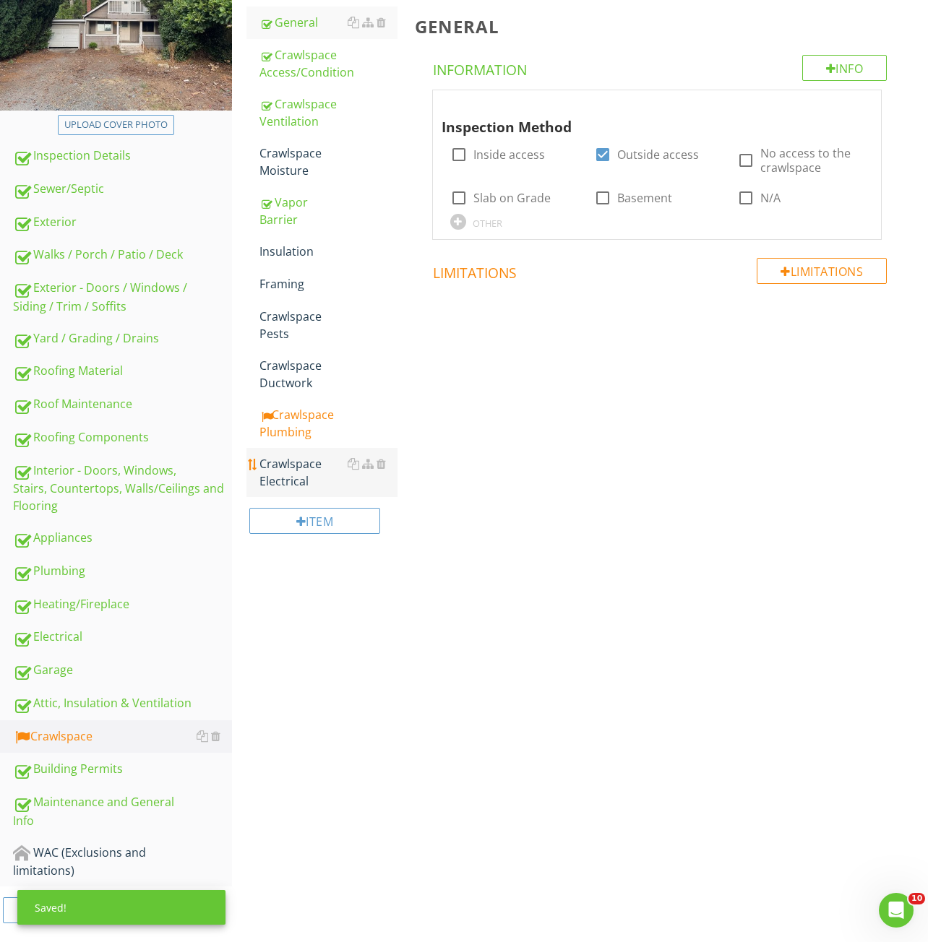
scroll to position [136, 0]
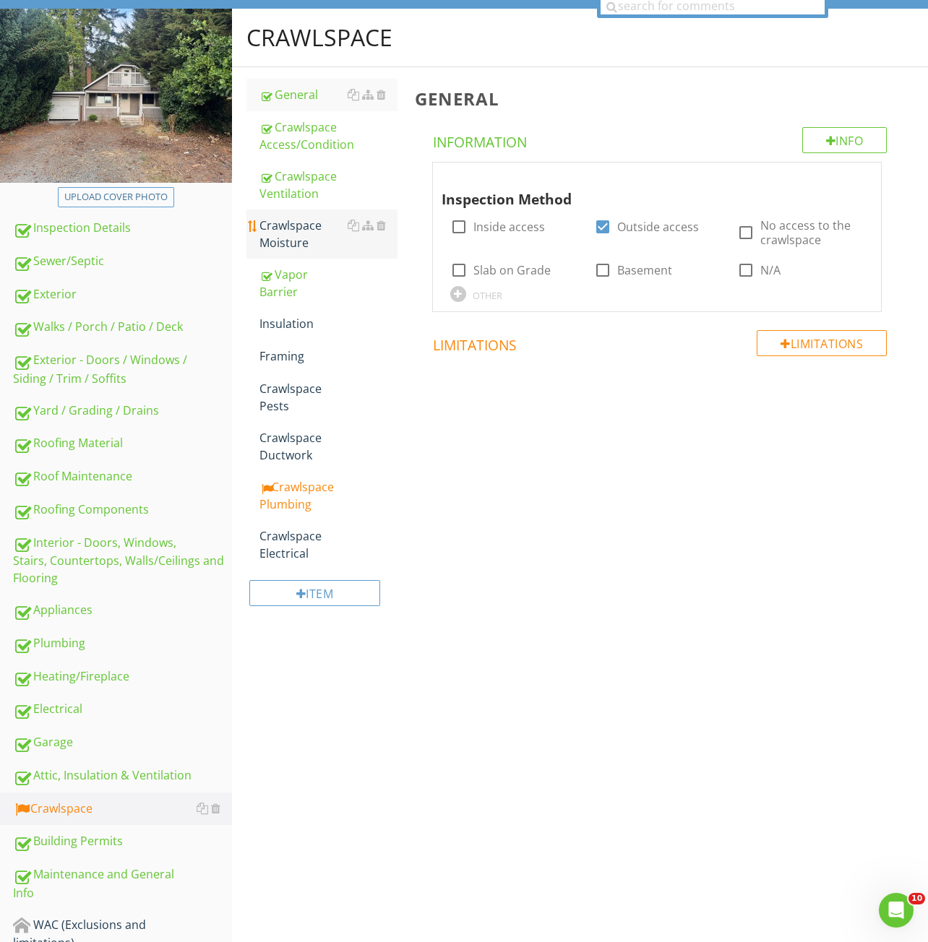
click at [305, 241] on div "Crawlspace Moisture" at bounding box center [328, 234] width 138 height 35
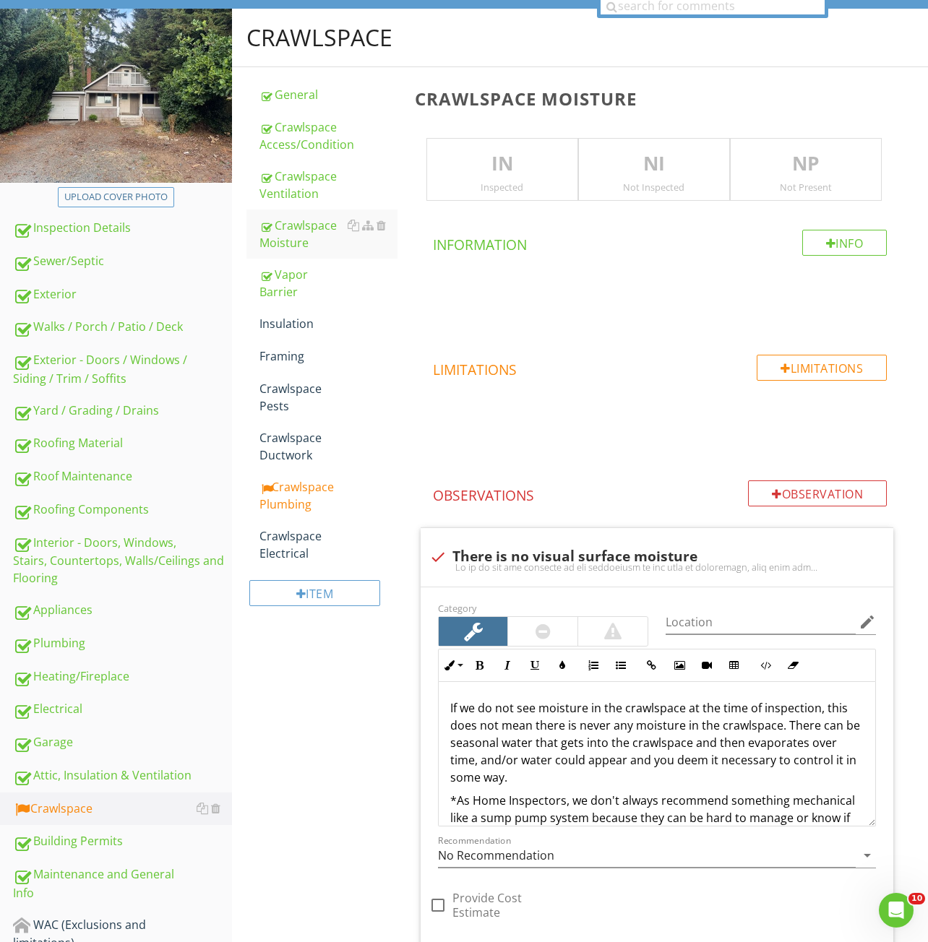
click at [505, 167] on p "IN" at bounding box center [502, 164] width 150 height 29
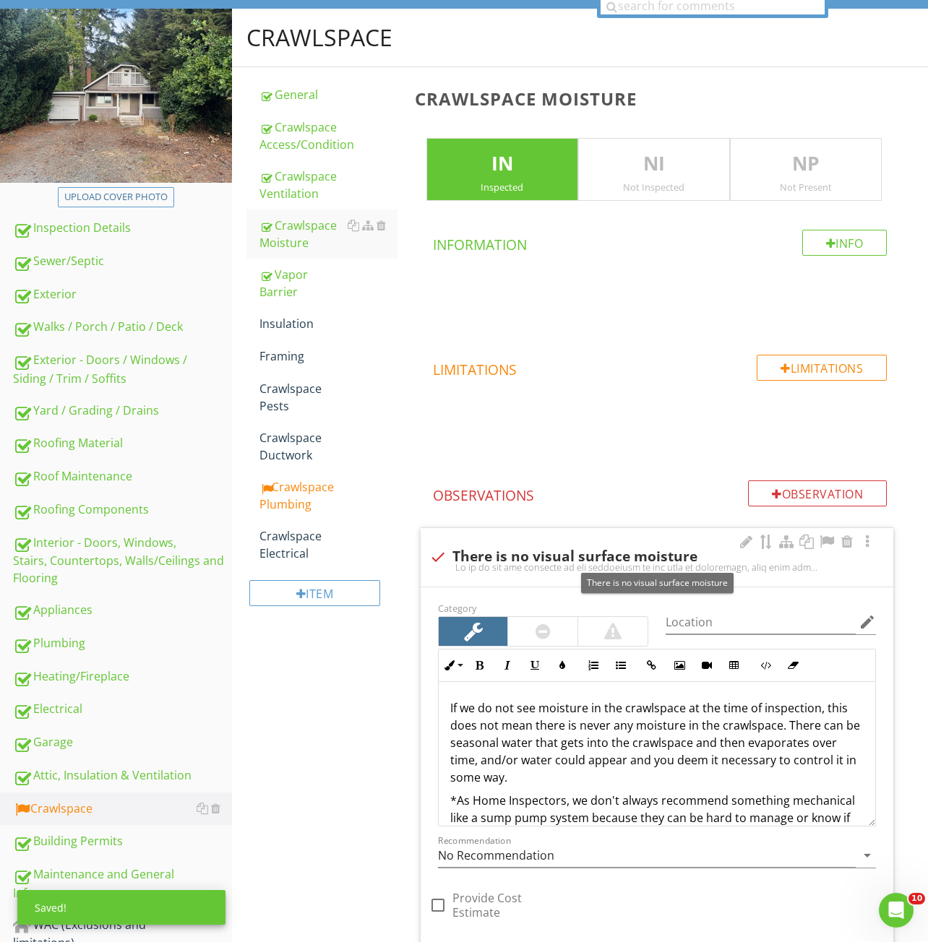
click at [561, 546] on div "check There is no visual surface moisture" at bounding box center [656, 555] width 455 height 20
checkbox input "true"
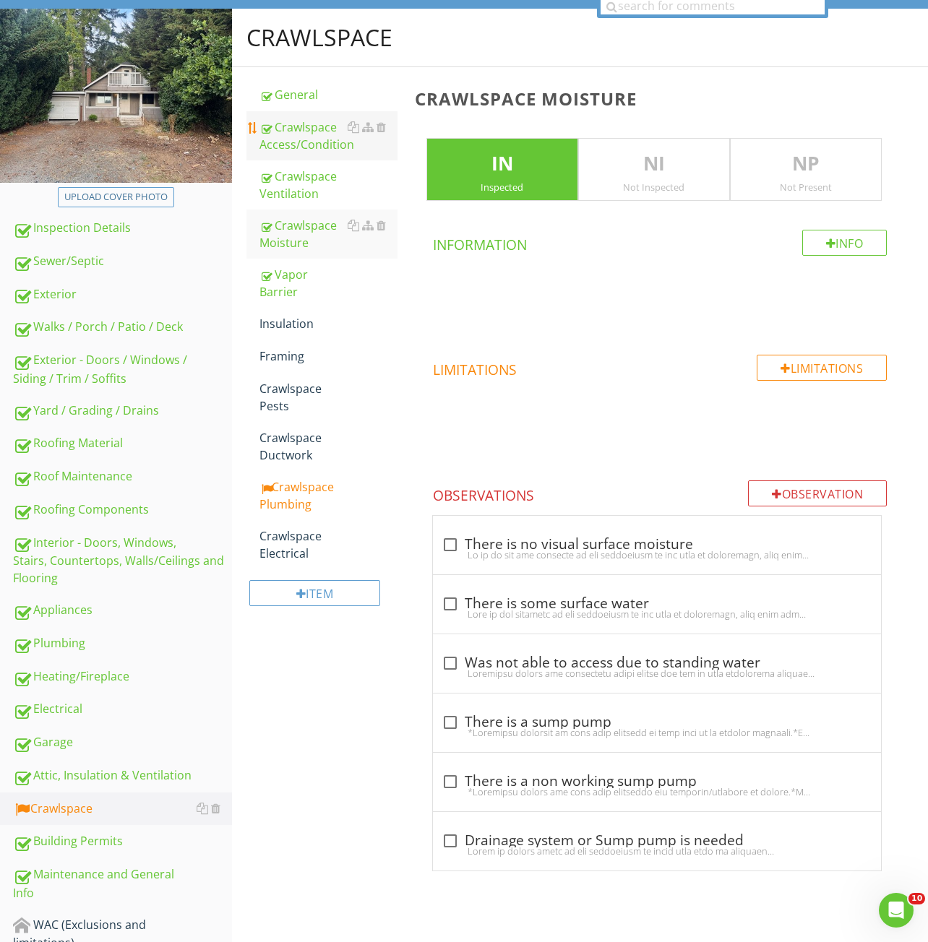
click at [304, 138] on div "Crawlspace Access/Condition" at bounding box center [328, 135] width 138 height 35
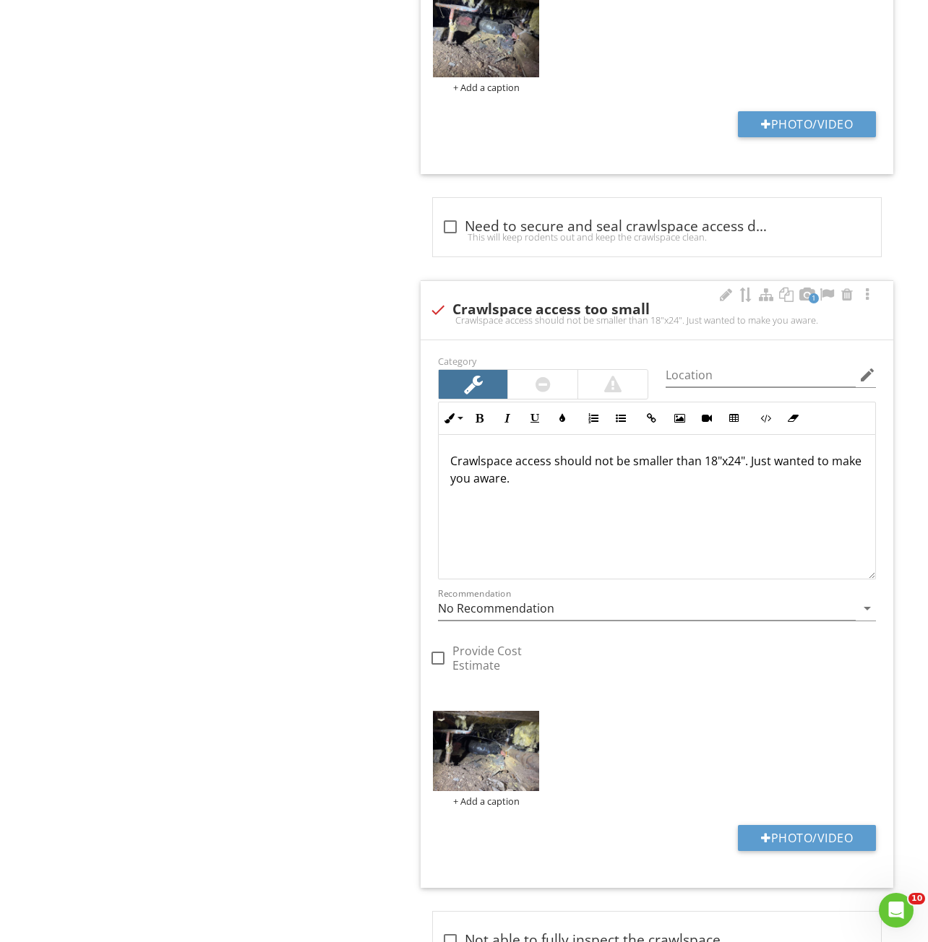
scroll to position [1725, 0]
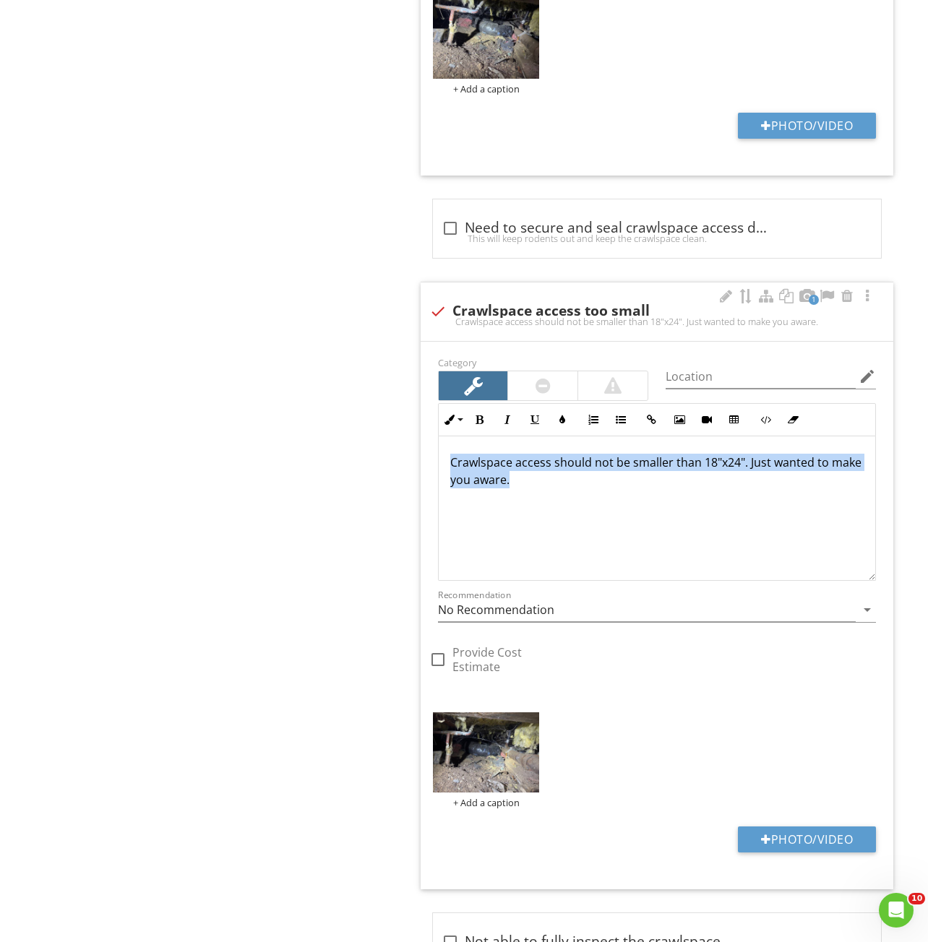
drag, startPoint x: 620, startPoint y: 492, endPoint x: 445, endPoint y: 458, distance: 178.1
click at [445, 458] on div "Crawlspace access should not be smaller than 18"x24". Just wanted to make you a…" at bounding box center [657, 508] width 436 height 144
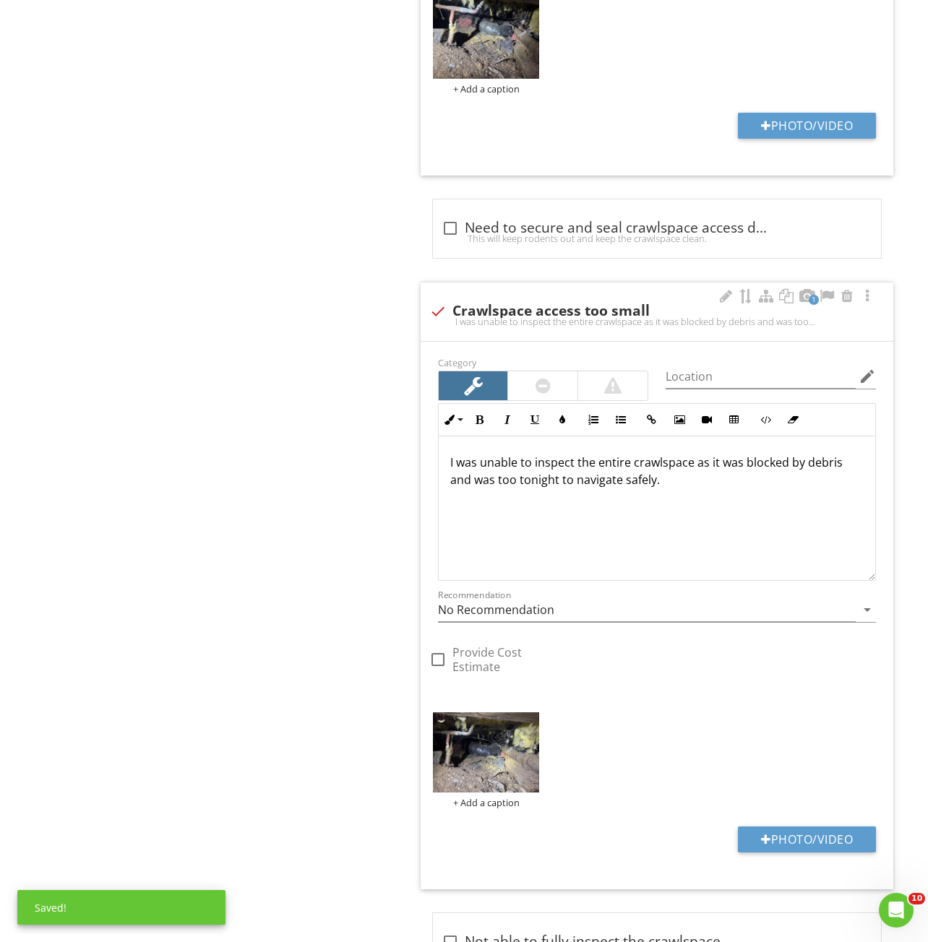
click at [539, 485] on p "I was unable to inspect the entire crawlspace as it was blocked by debris and w…" at bounding box center [656, 471] width 413 height 35
click at [673, 490] on div "I was unable to inspect the entire crawlspace as it was blocked by debris and w…" at bounding box center [657, 508] width 436 height 144
click at [543, 379] on div at bounding box center [542, 385] width 15 height 17
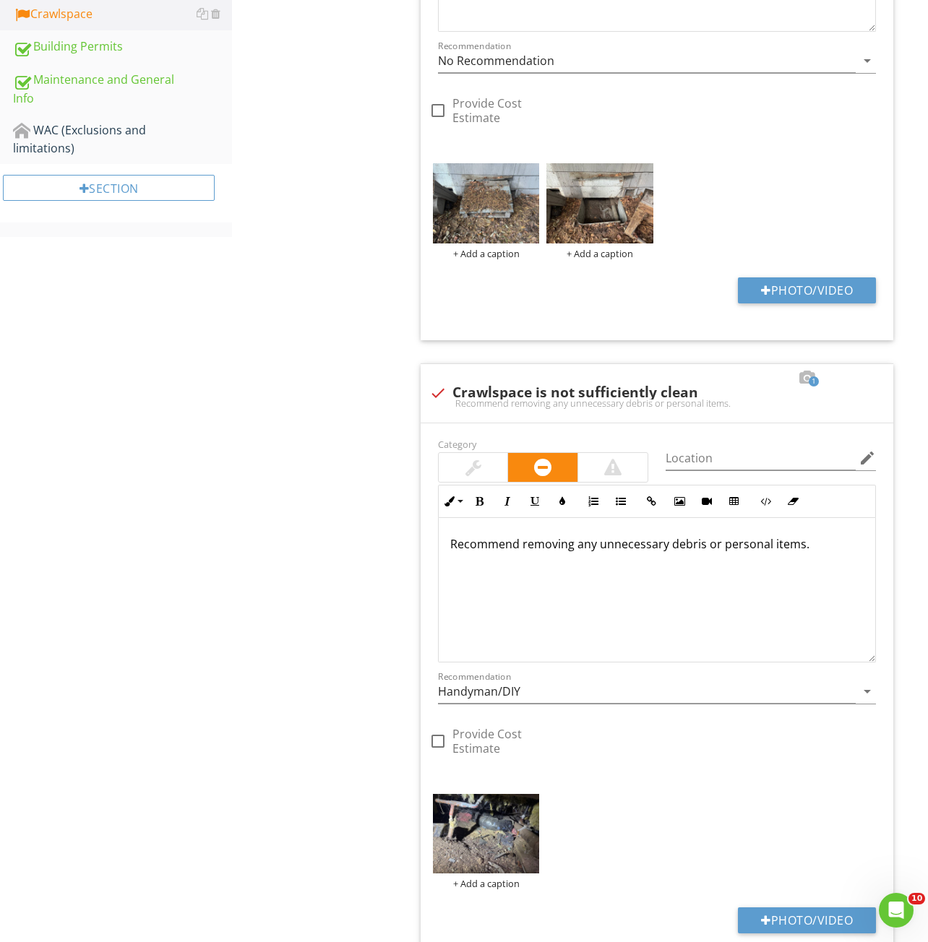
scroll to position [1220, 0]
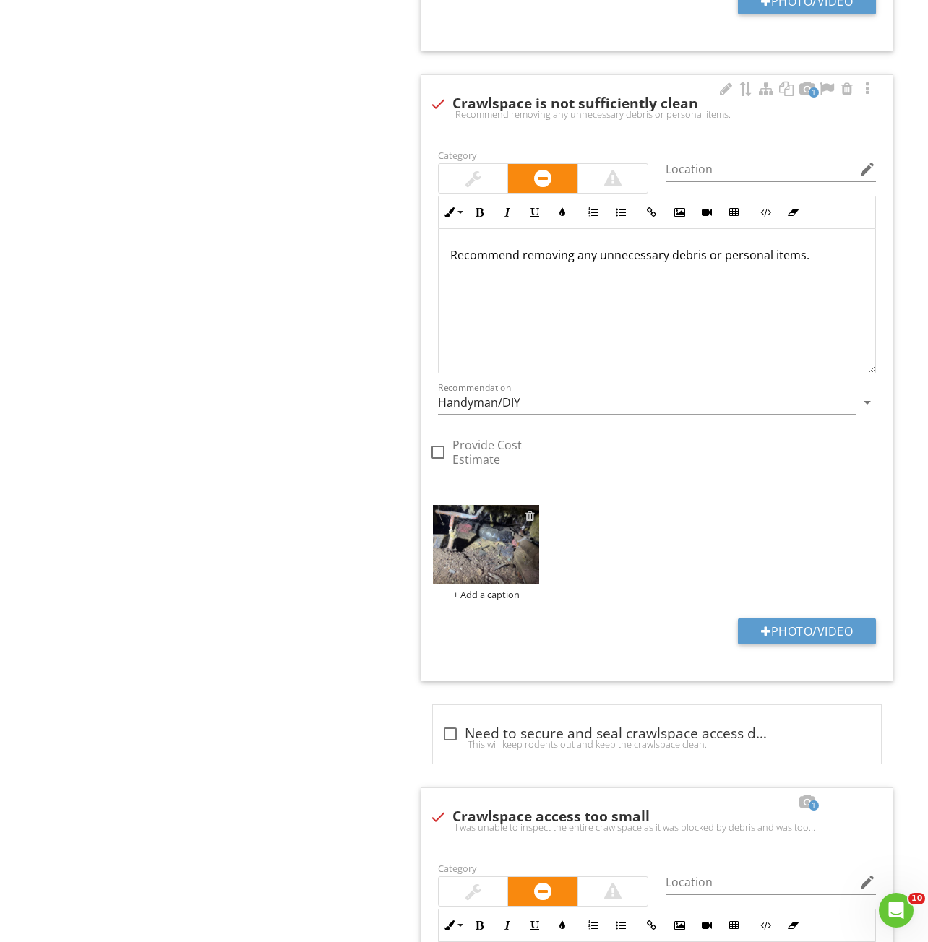
click at [530, 515] on div at bounding box center [529, 516] width 9 height 12
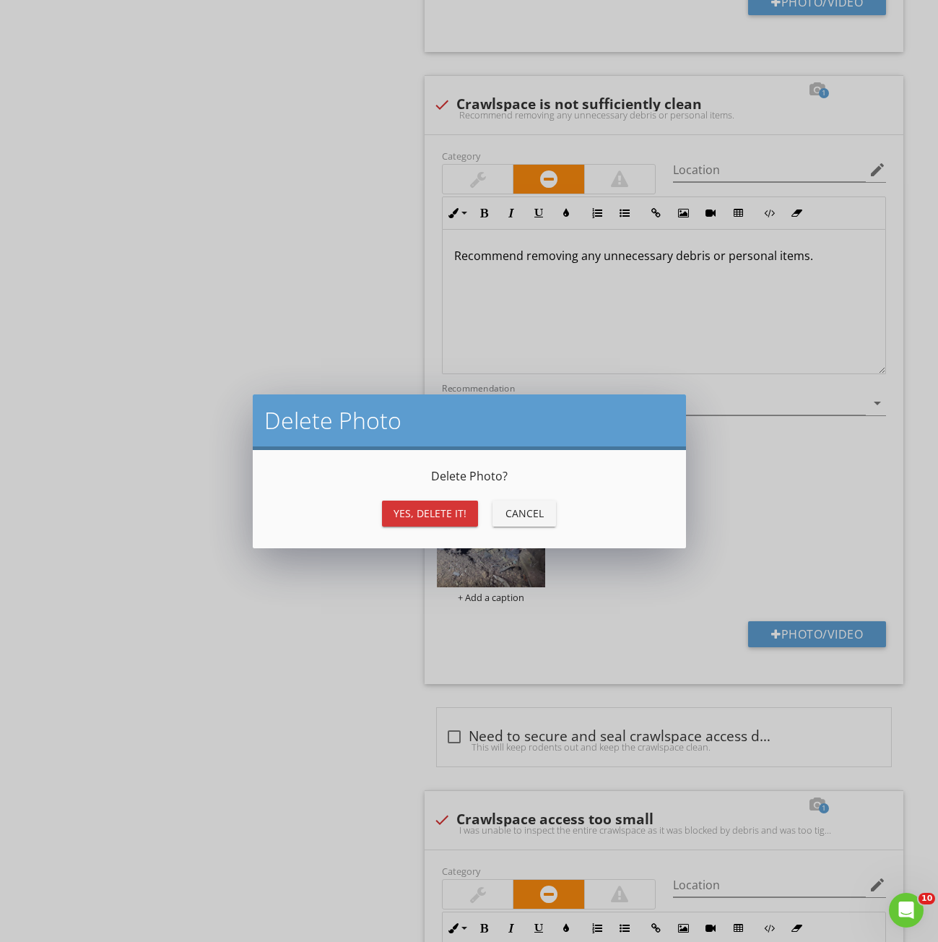
click at [404, 508] on div "Yes, Delete it!" at bounding box center [430, 513] width 73 height 15
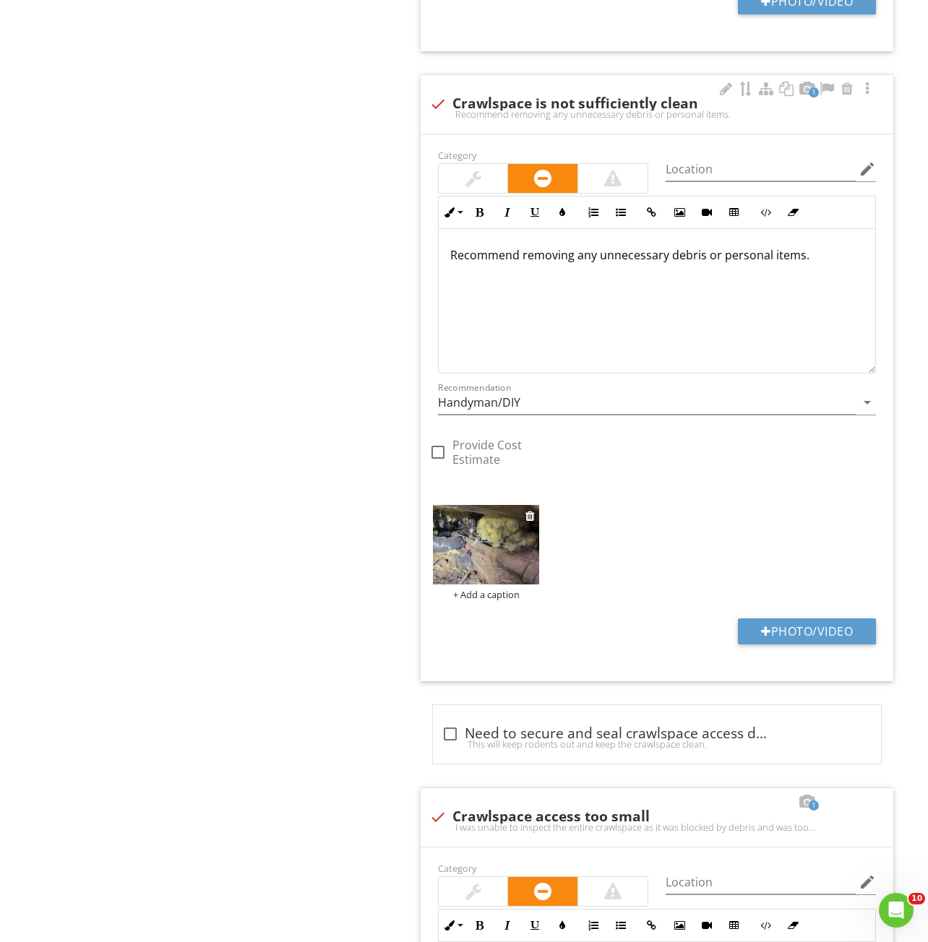
click at [510, 561] on img at bounding box center [486, 545] width 107 height 80
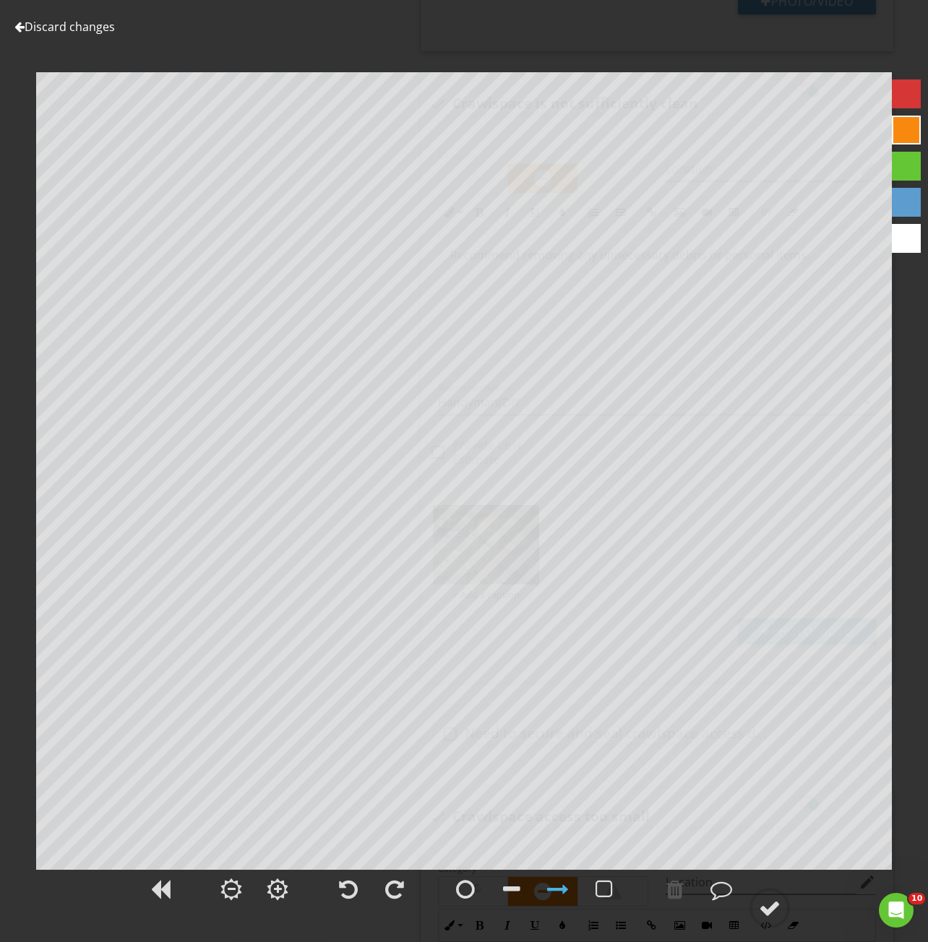
click at [55, 17] on div "Discard changes Add Location" at bounding box center [464, 471] width 928 height 942
click at [55, 29] on link "Discard changes" at bounding box center [64, 27] width 100 height 16
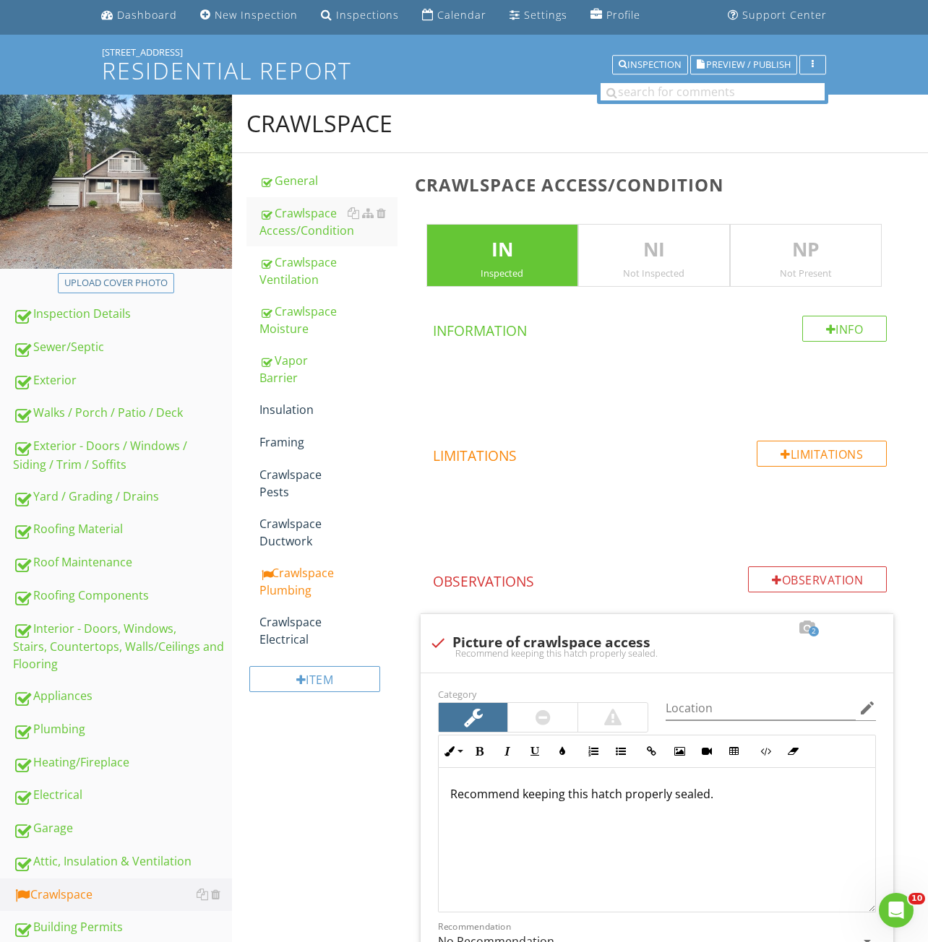
scroll to position [0, 0]
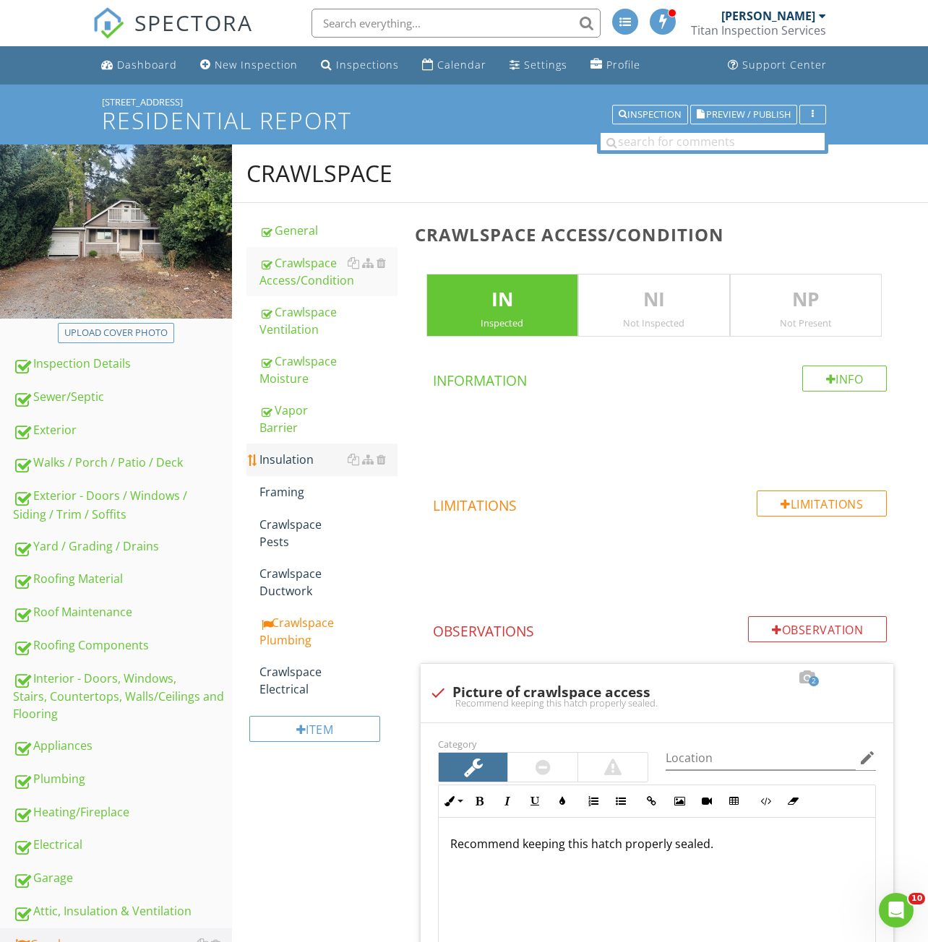
click at [299, 451] on div "Insulation" at bounding box center [328, 459] width 138 height 17
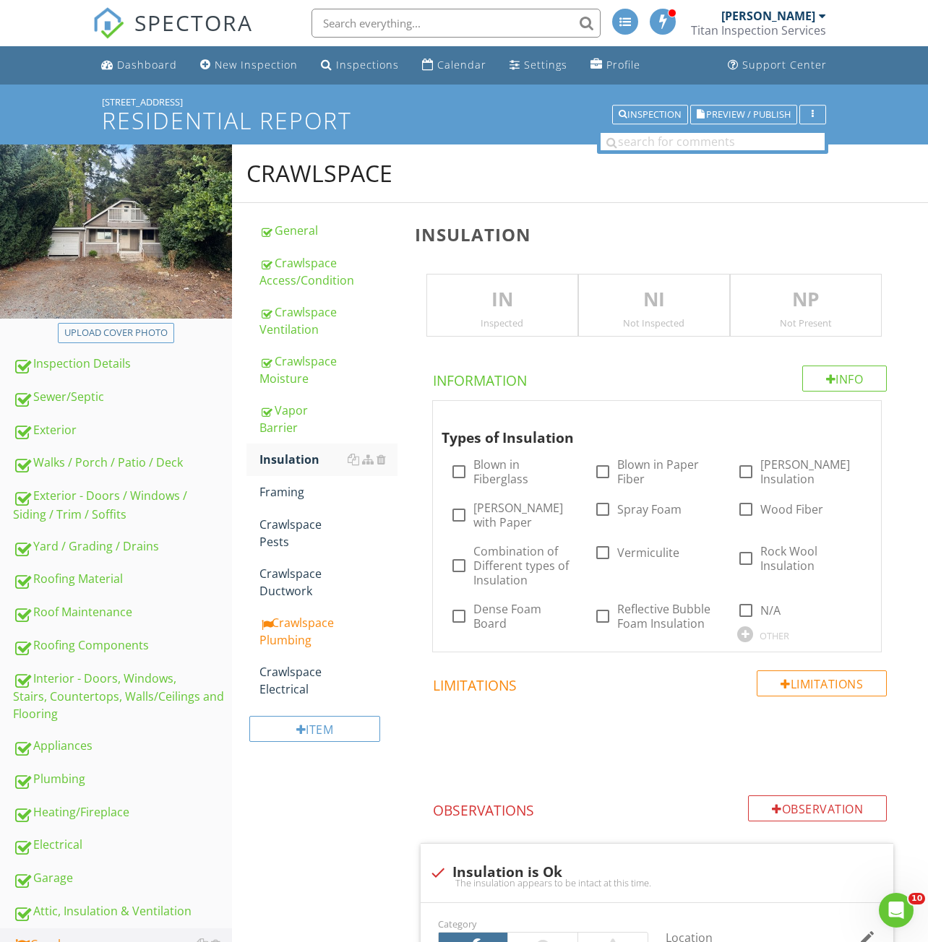
click at [470, 303] on p "IN" at bounding box center [502, 299] width 150 height 29
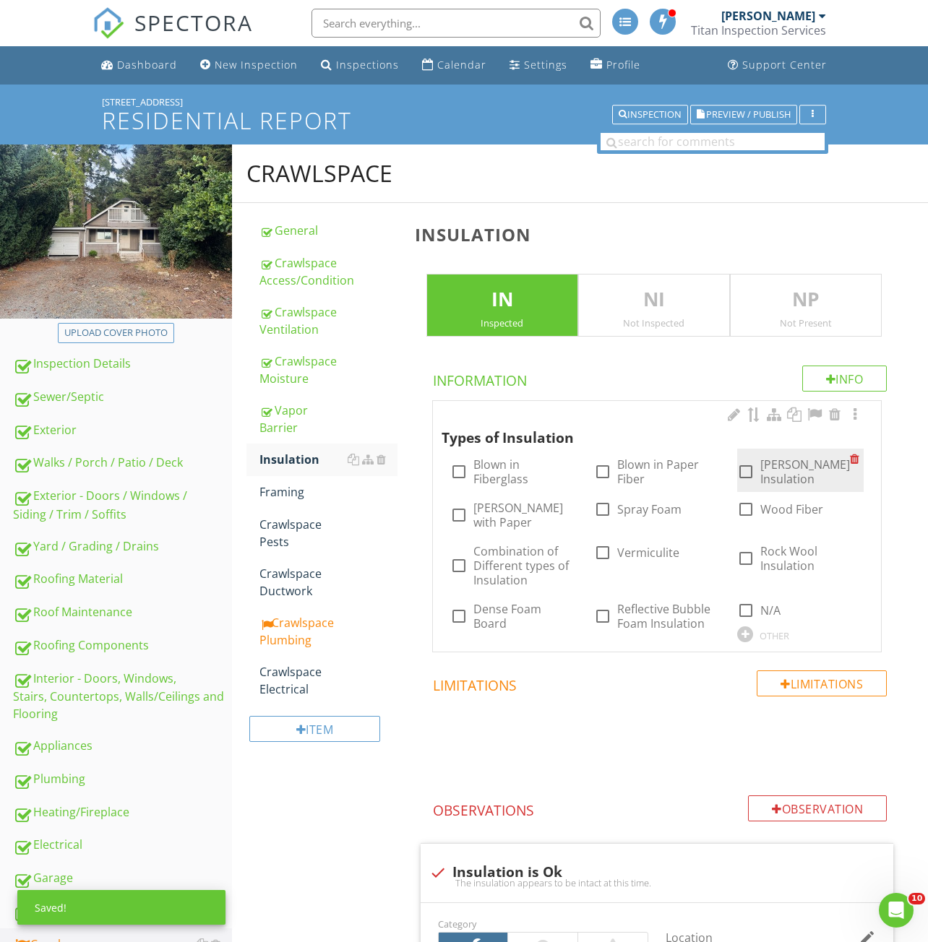
click at [794, 470] on label "Batten Insulation" at bounding box center [805, 471] width 90 height 29
checkbox input "true"
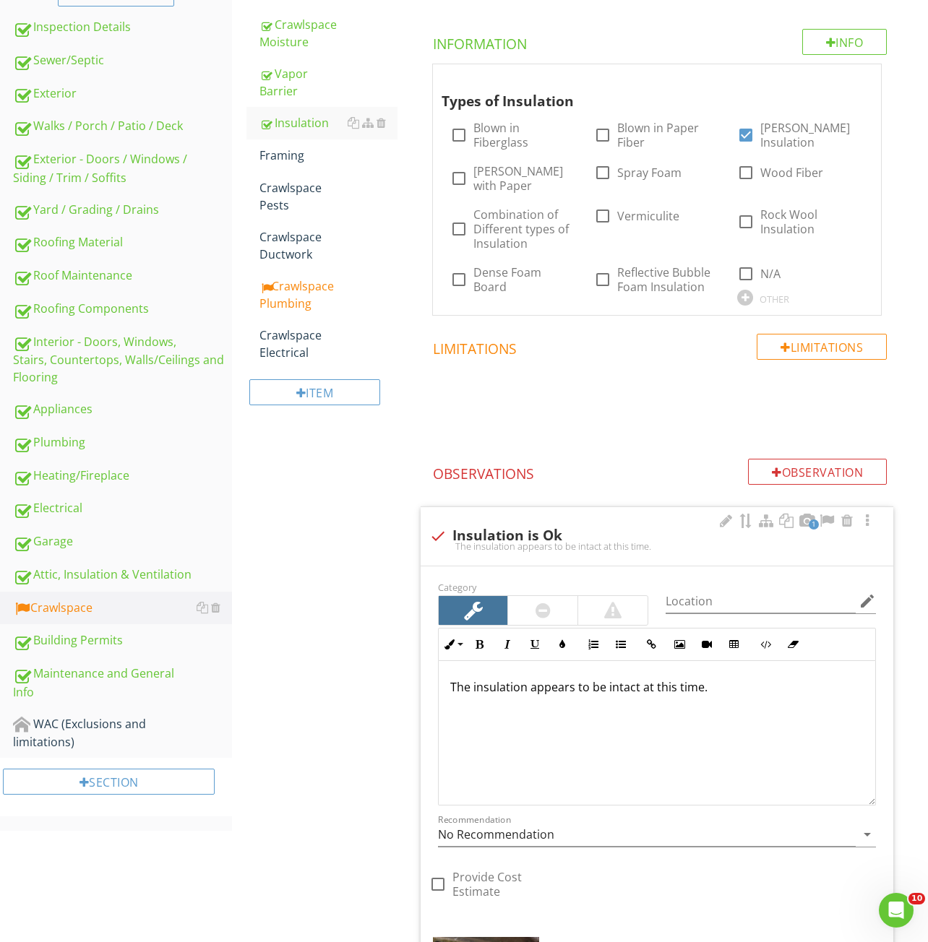
scroll to position [650, 0]
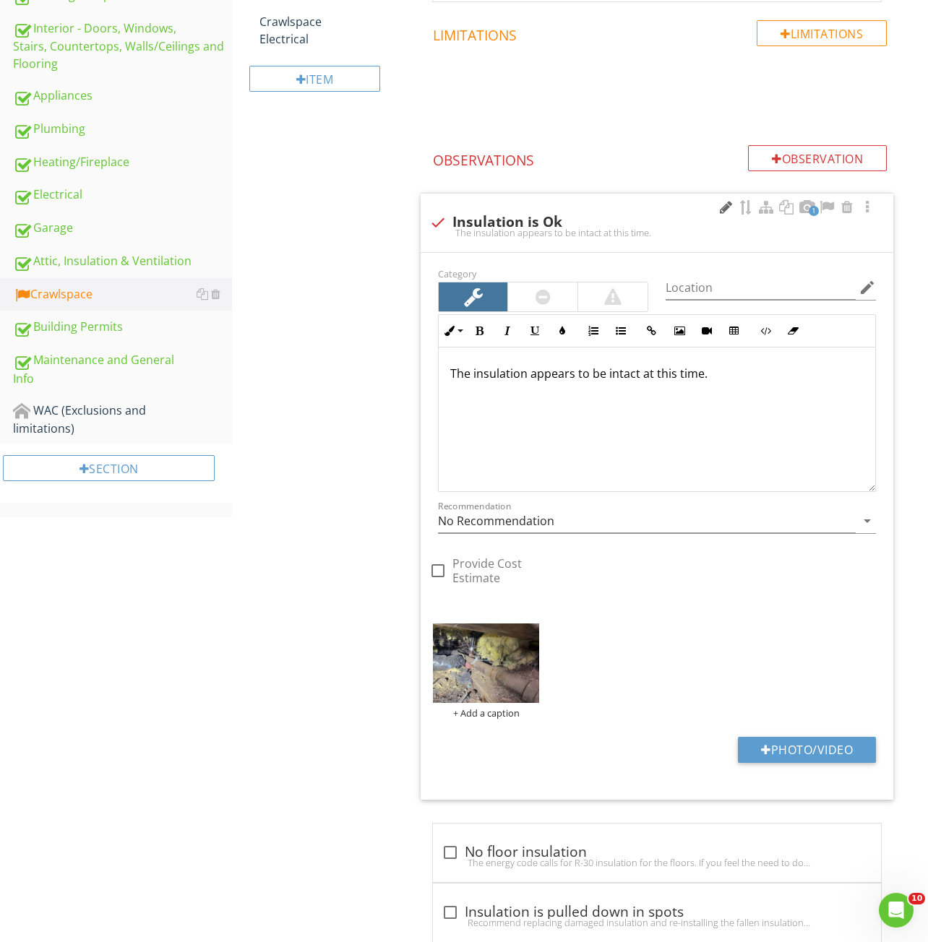
click at [728, 200] on div at bounding box center [725, 207] width 17 height 14
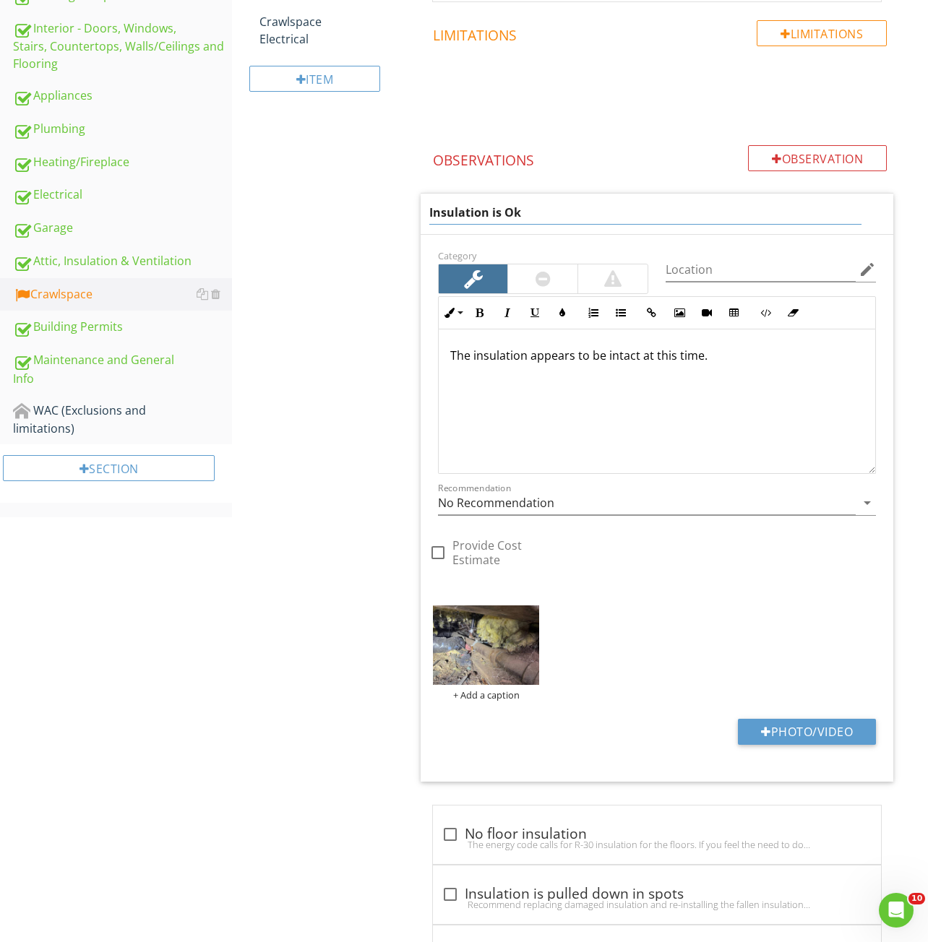
drag, startPoint x: 561, startPoint y: 205, endPoint x: 492, endPoint y: 208, distance: 69.4
click at [492, 208] on input "Insulation is Ok" at bounding box center [645, 213] width 433 height 24
type input "Insulation present"
click at [698, 339] on div "The insulation appears to be intact at this time." at bounding box center [657, 401] width 436 height 144
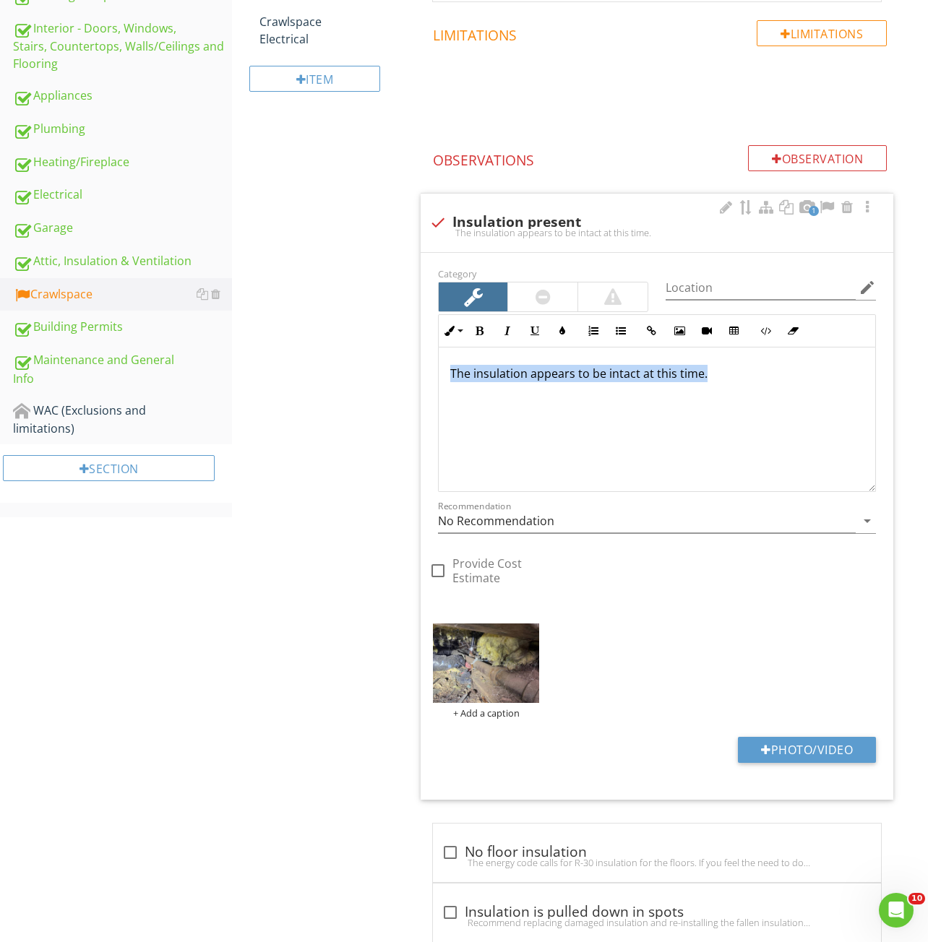
drag, startPoint x: 712, startPoint y: 359, endPoint x: 450, endPoint y: 377, distance: 262.9
click at [450, 377] on div "The insulation appears to be intact at this time." at bounding box center [657, 420] width 436 height 144
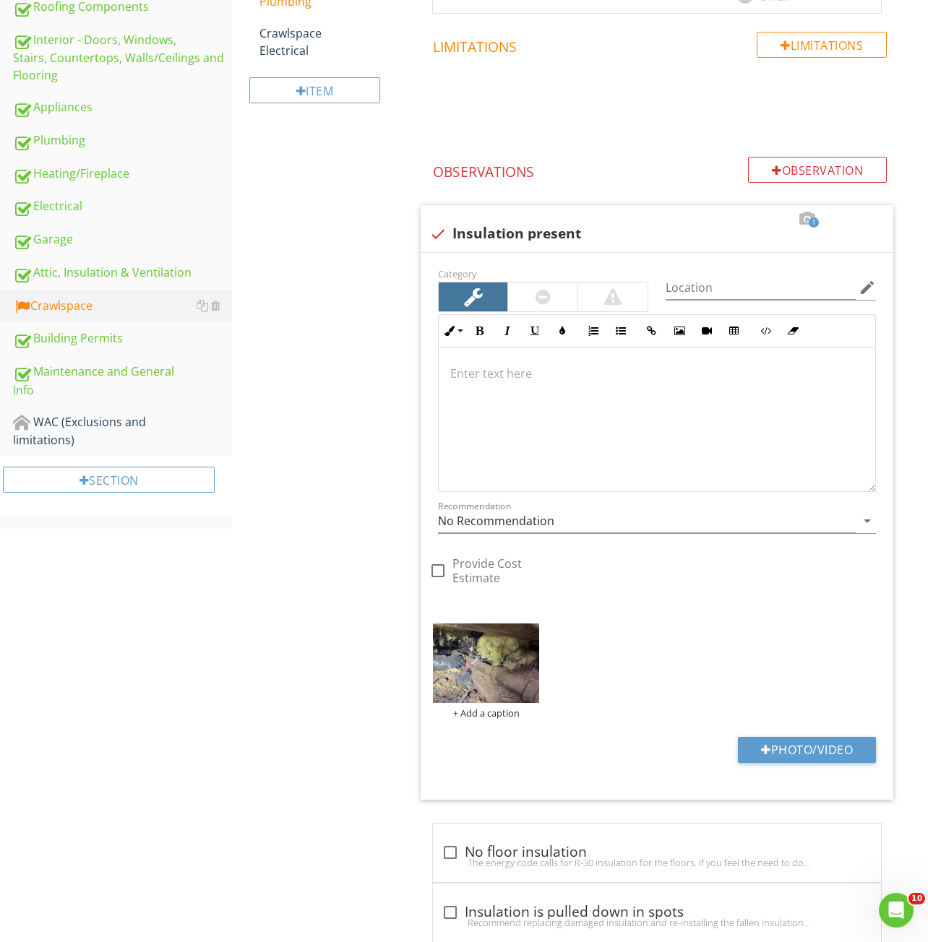
click at [333, 431] on div "Crawlspace General Crawlspace Access/Condition Crawlspace Ventilation Crawlspac…" at bounding box center [580, 302] width 696 height 1593
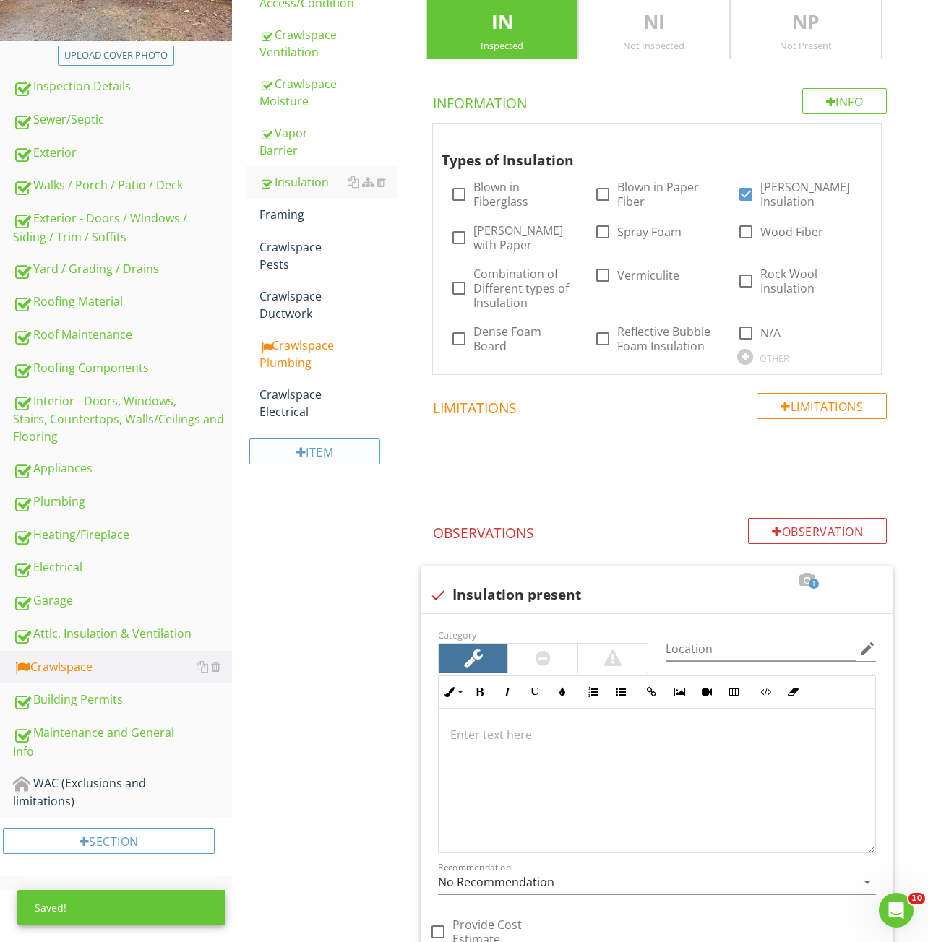
scroll to position [133, 0]
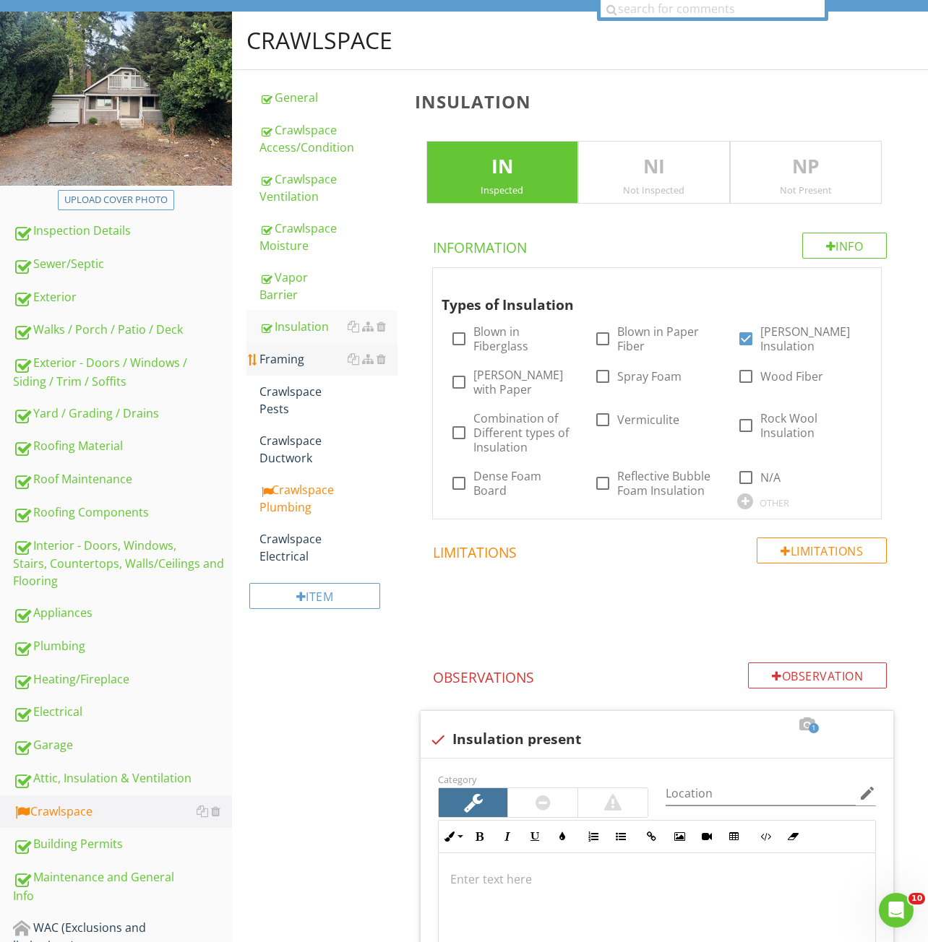
click at [313, 350] on div "Framing" at bounding box center [328, 358] width 138 height 17
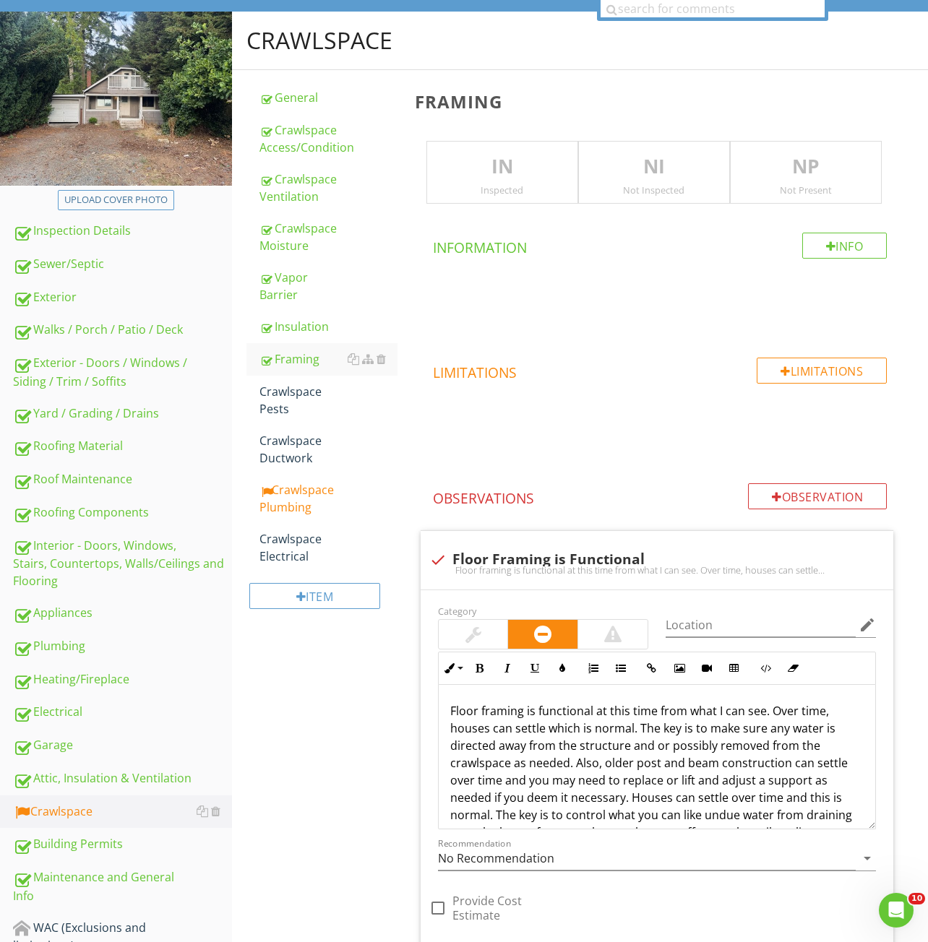
click at [502, 184] on div "Inspected" at bounding box center [502, 190] width 150 height 12
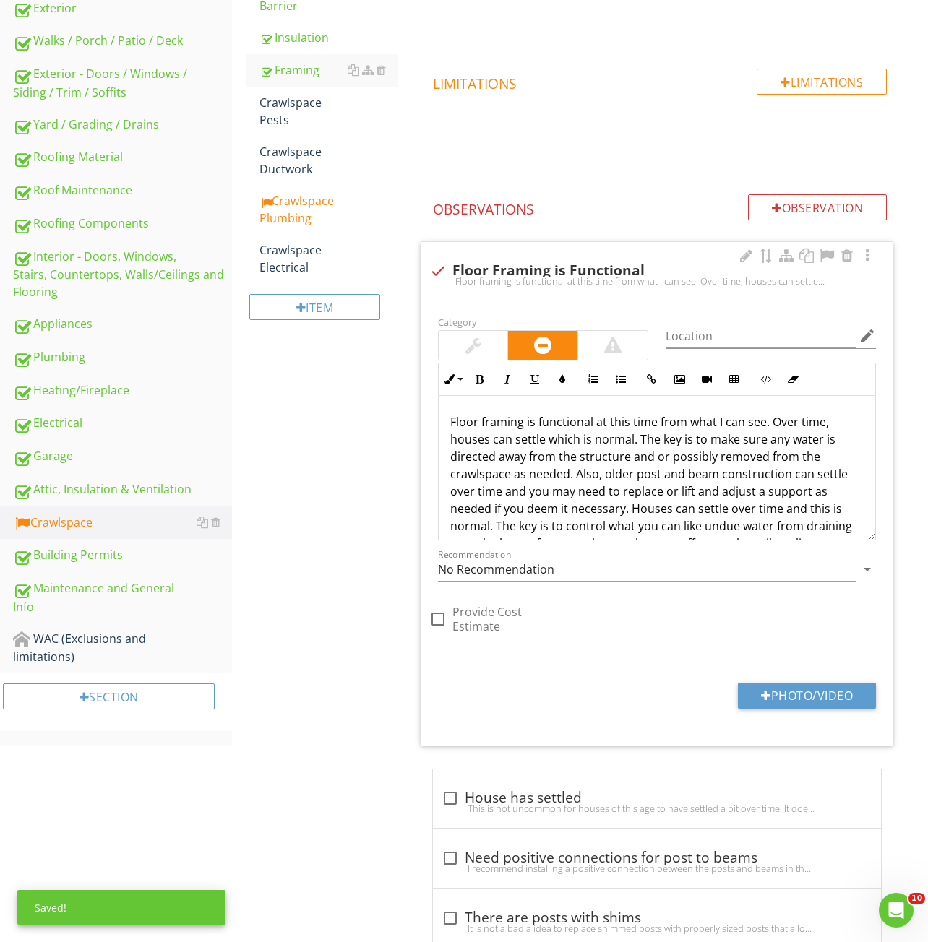
click at [491, 264] on div "check Floor Framing is Functional" at bounding box center [656, 270] width 455 height 17
checkbox input "true"
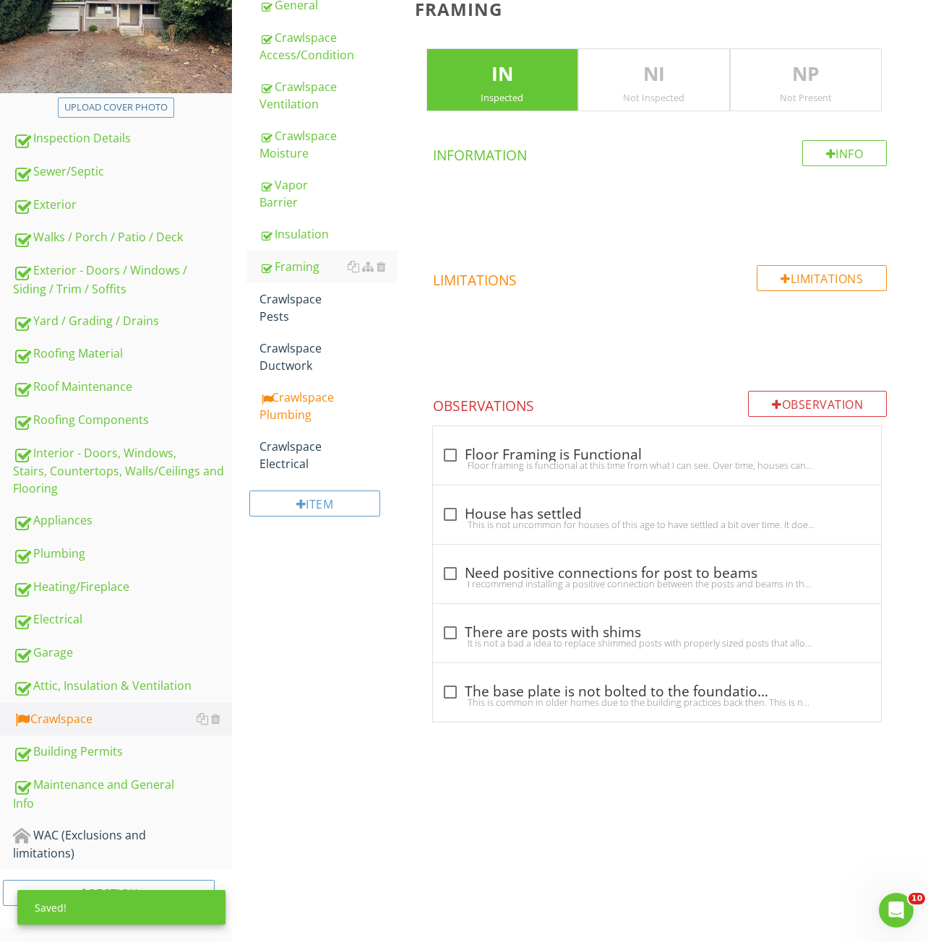
scroll to position [208, 0]
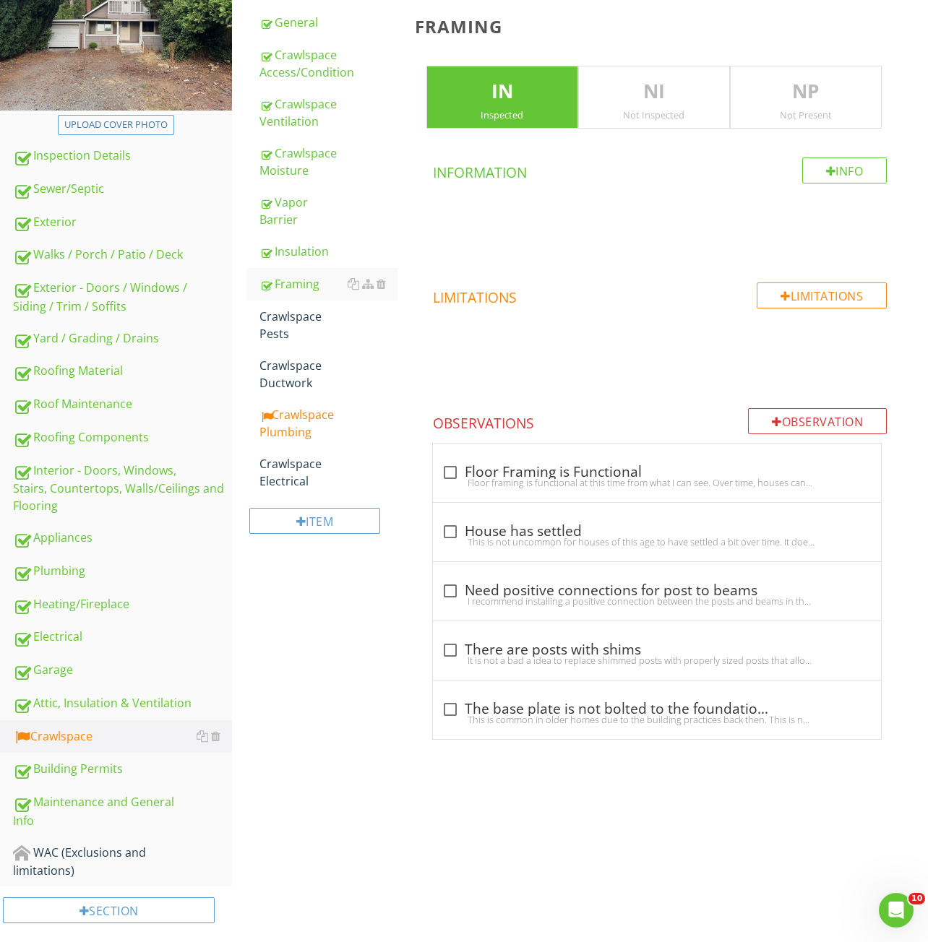
click at [587, 117] on div "Not Inspected" at bounding box center [654, 115] width 150 height 12
click at [486, 100] on p "IN" at bounding box center [502, 91] width 150 height 29
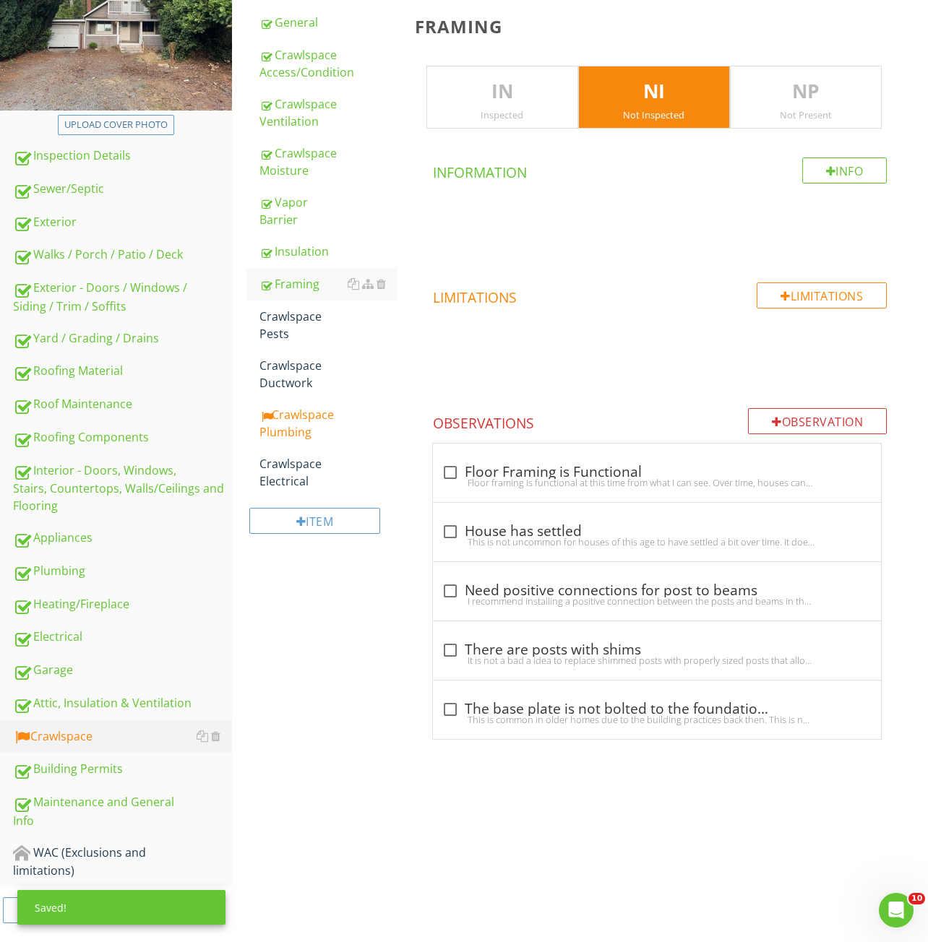
click at [481, 100] on p "IN" at bounding box center [502, 91] width 150 height 29
click at [649, 98] on p "NI" at bounding box center [654, 91] width 150 height 29
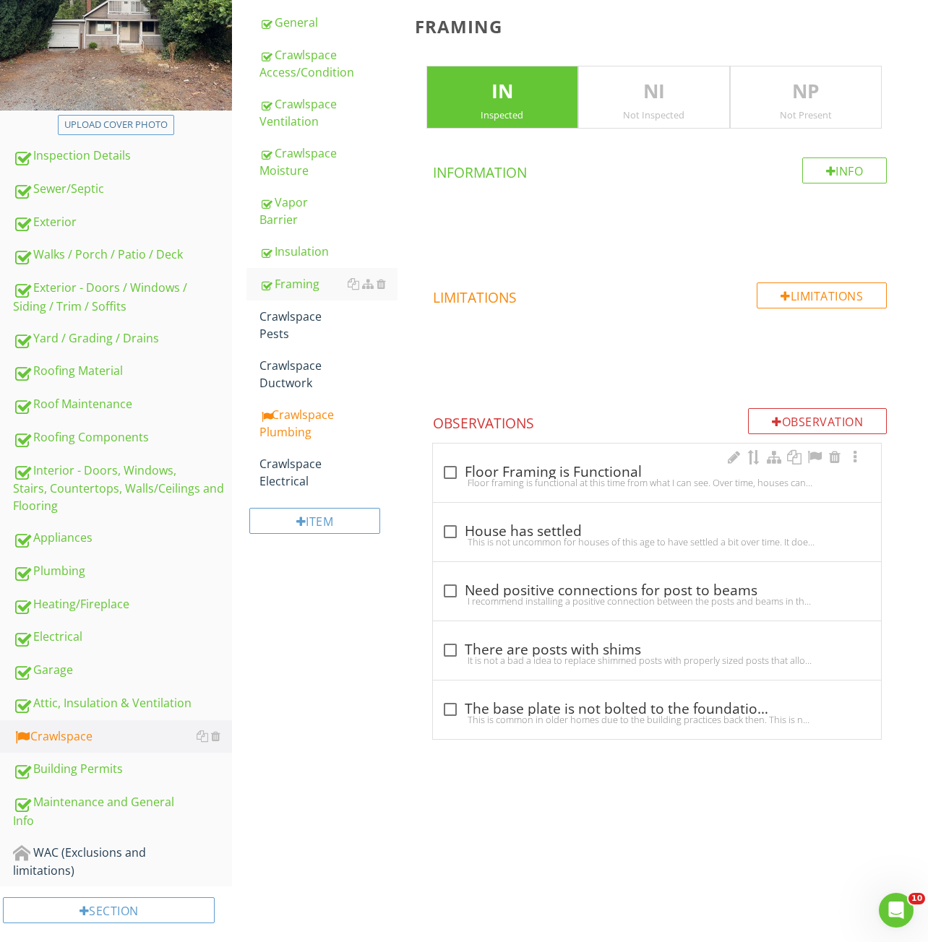
click at [538, 467] on div "check_box_outline_blank Floor Framing is Functional" at bounding box center [656, 472] width 431 height 17
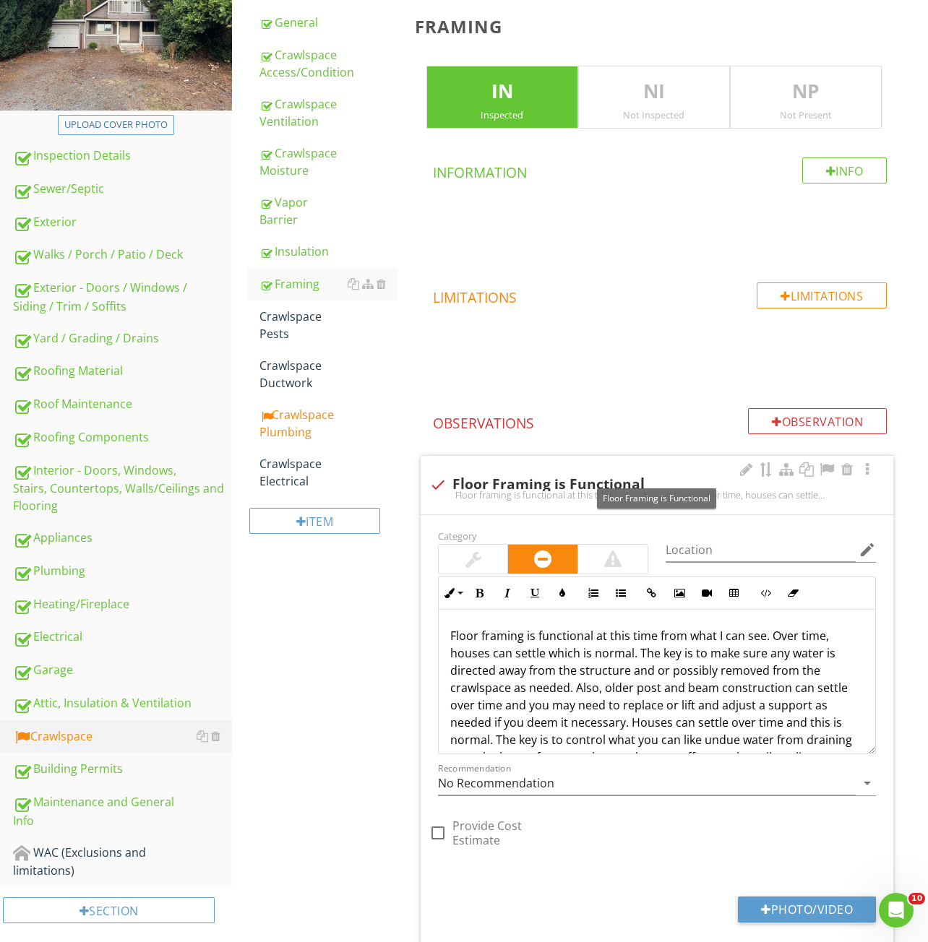
scroll to position [422, 0]
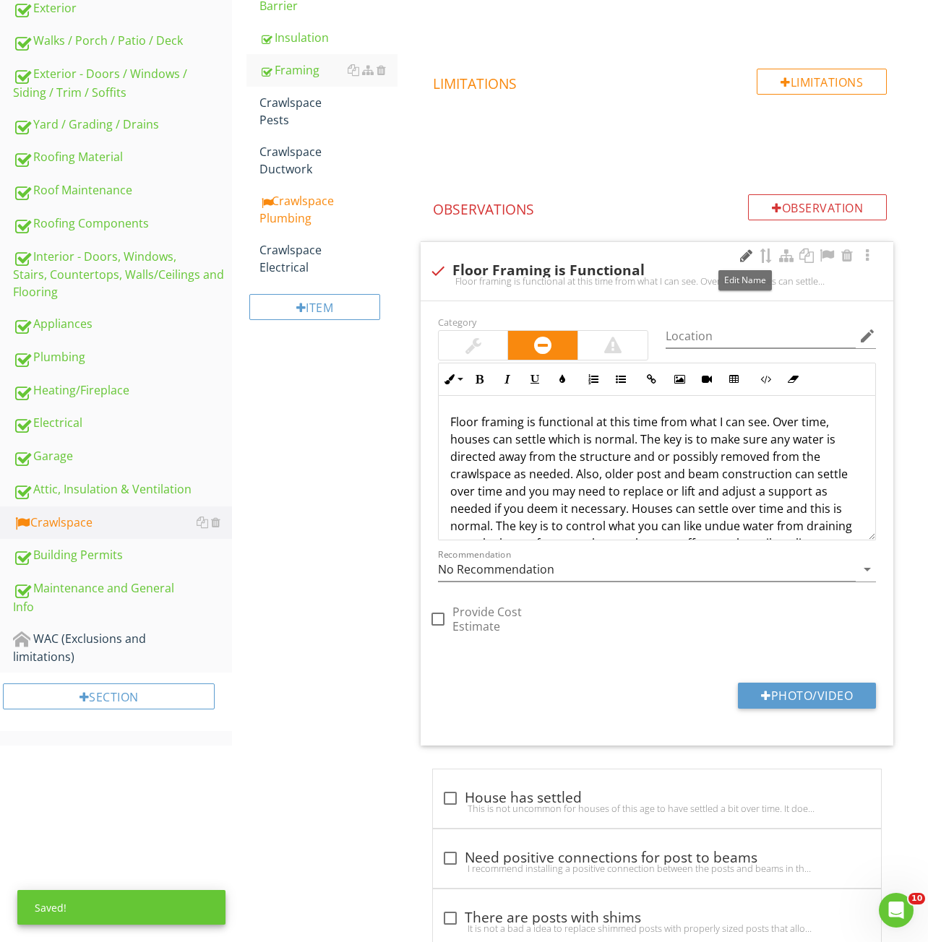
click at [748, 254] on div at bounding box center [745, 256] width 17 height 14
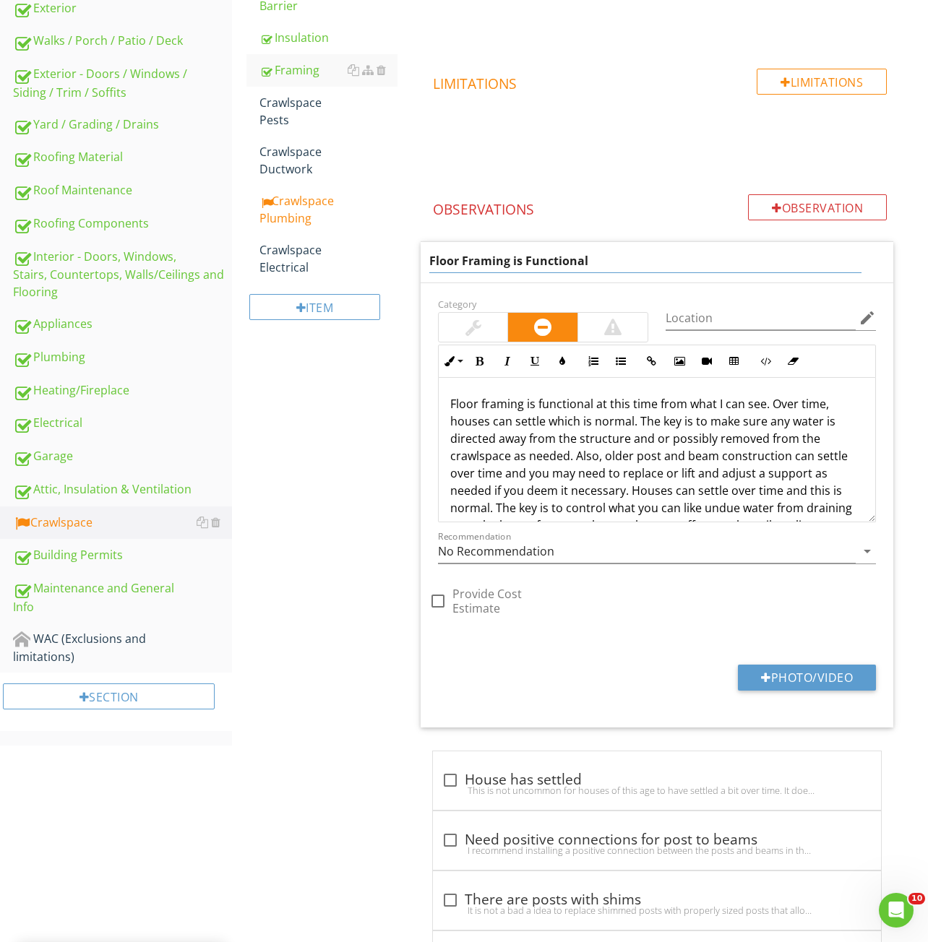
drag, startPoint x: 610, startPoint y: 268, endPoint x: 589, endPoint y: 261, distance: 22.2
click at [589, 261] on input "Floor Framing is Functional" at bounding box center [645, 261] width 433 height 24
click at [452, 404] on div "Floor framing is functional at this time from what I can see. Over time, houses…" at bounding box center [657, 485] width 436 height 214
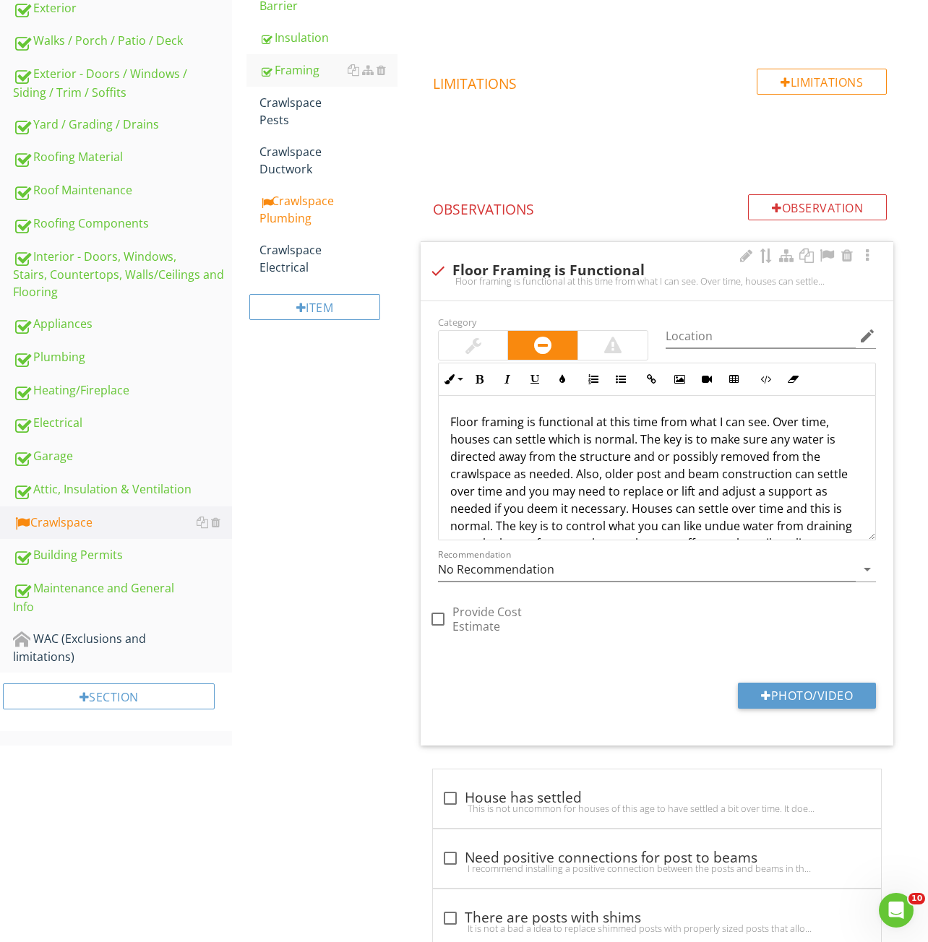
click at [761, 423] on p "Floor framing is functional at this time from what I can see. Over time, houses…" at bounding box center [656, 491] width 413 height 156
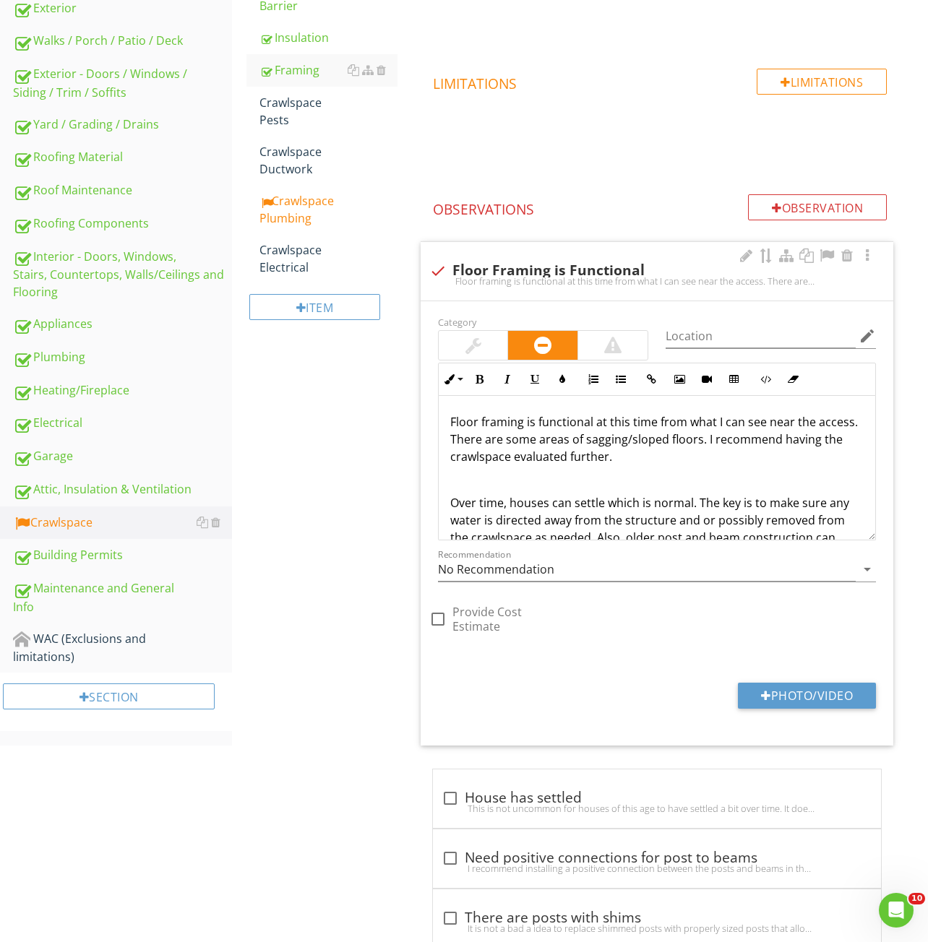
click at [355, 493] on div "Crawlspace General Crawlspace Access/Condition Crawlspace Ventilation Crawlspac…" at bounding box center [580, 384] width 696 height 1322
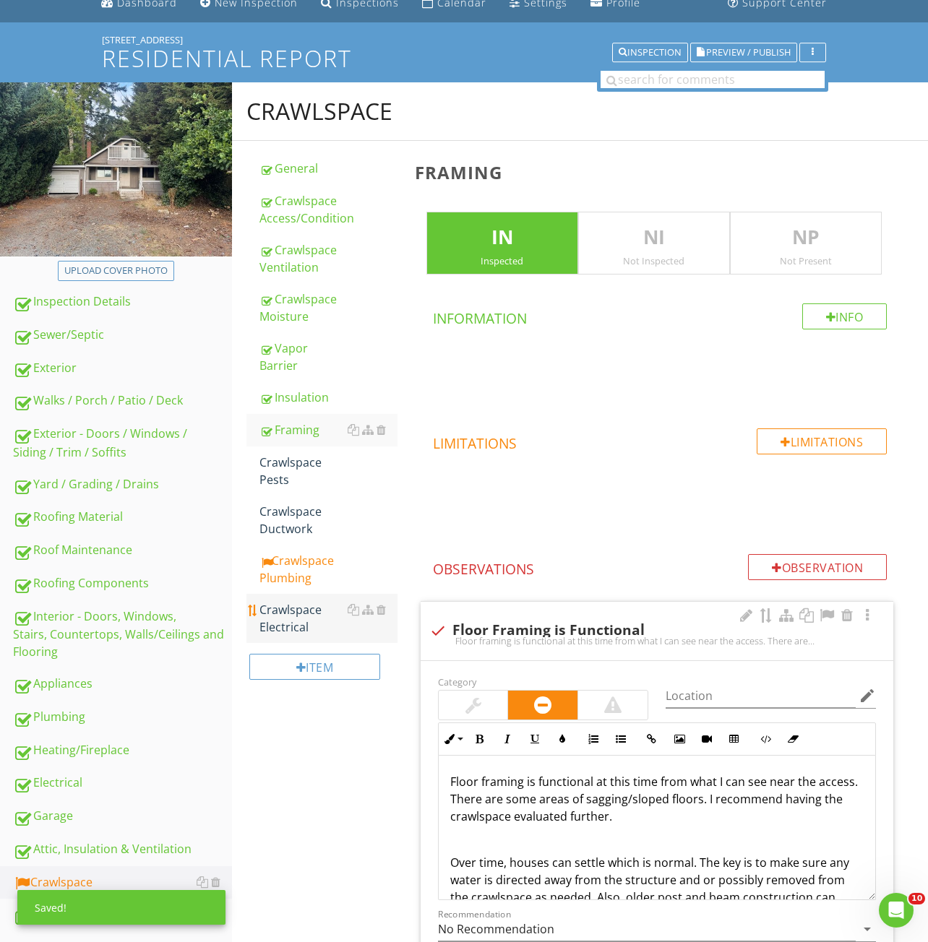
scroll to position [61, 0]
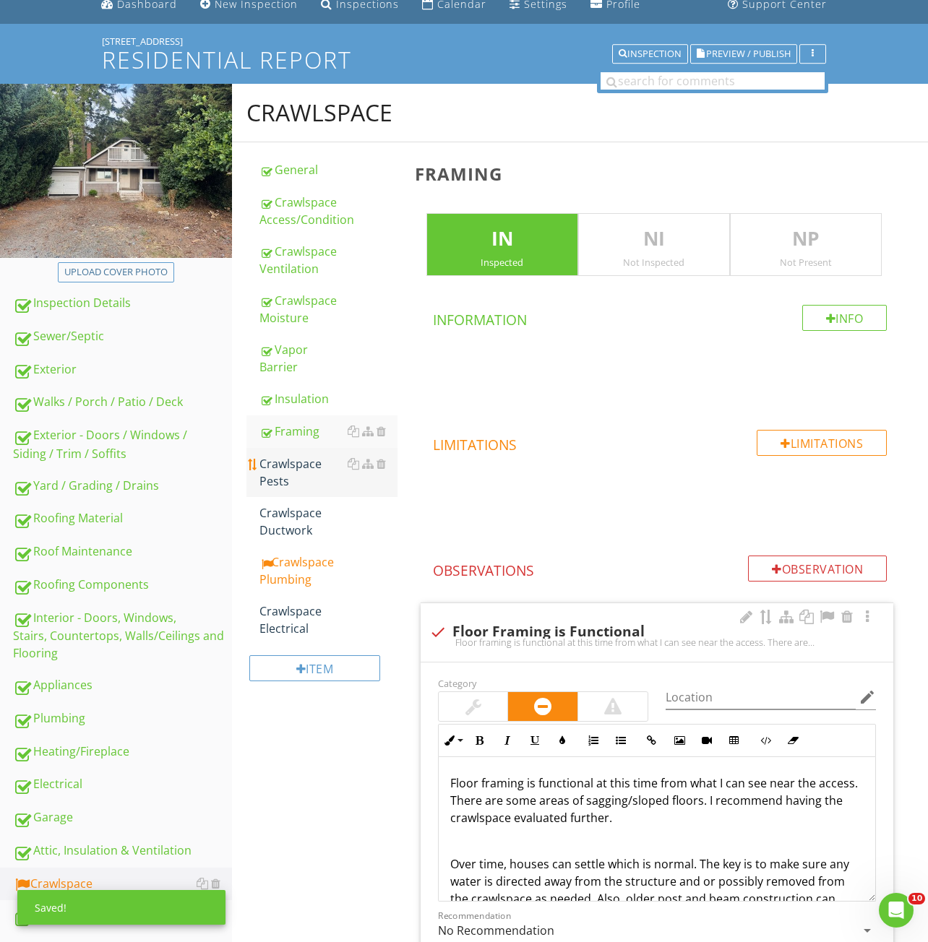
click at [306, 455] on div "Crawlspace Pests" at bounding box center [328, 472] width 138 height 35
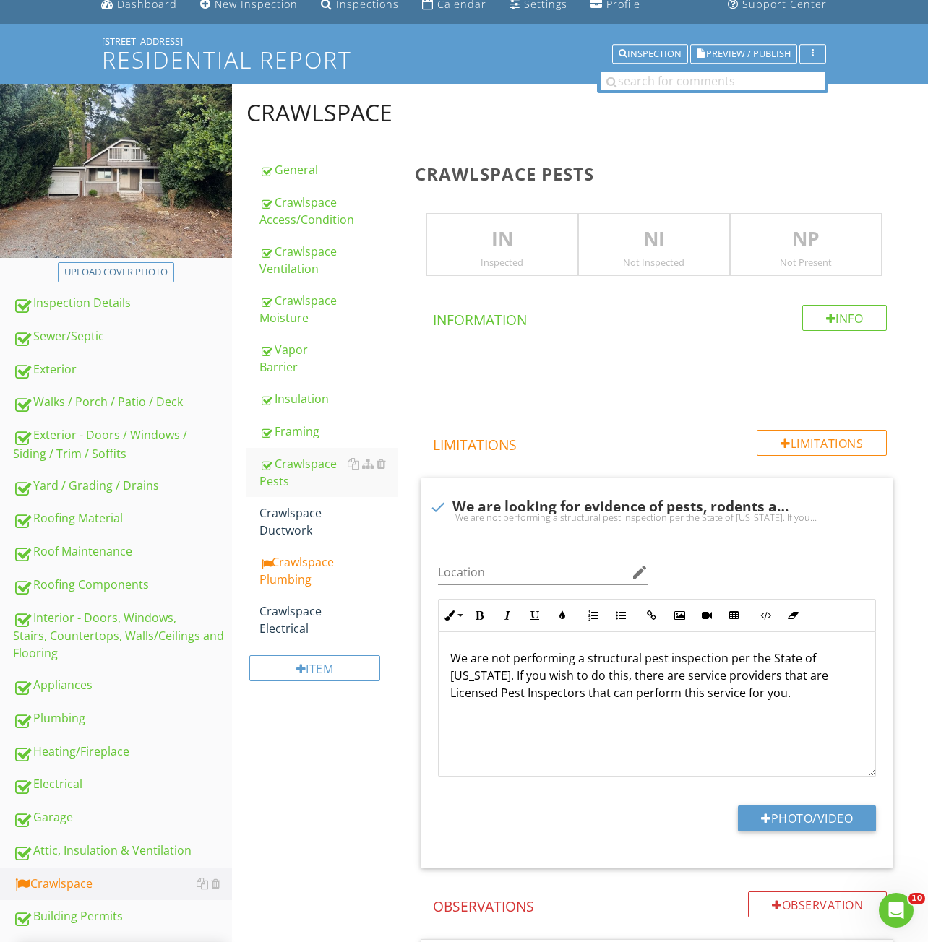
click at [483, 239] on p "IN" at bounding box center [502, 239] width 150 height 29
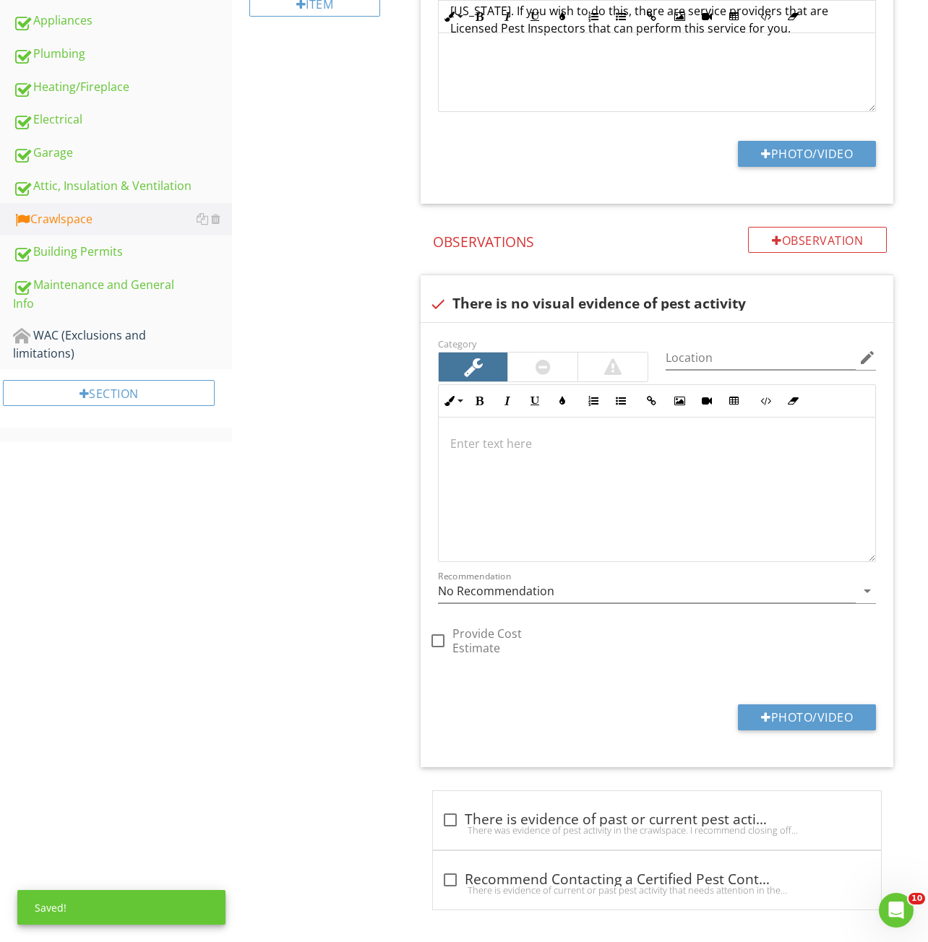
scroll to position [730, 0]
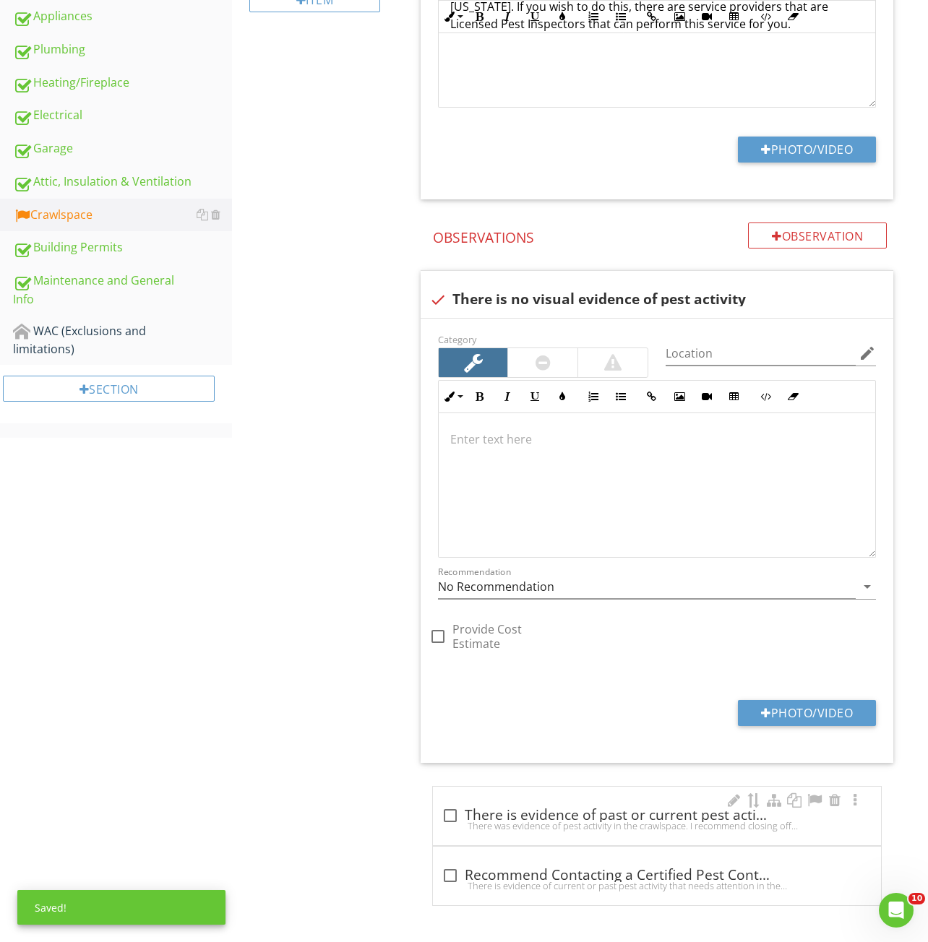
click at [526, 815] on div "check_box_outline_blank There is evidence of past or current pest activity" at bounding box center [656, 815] width 431 height 17
checkbox input "true"
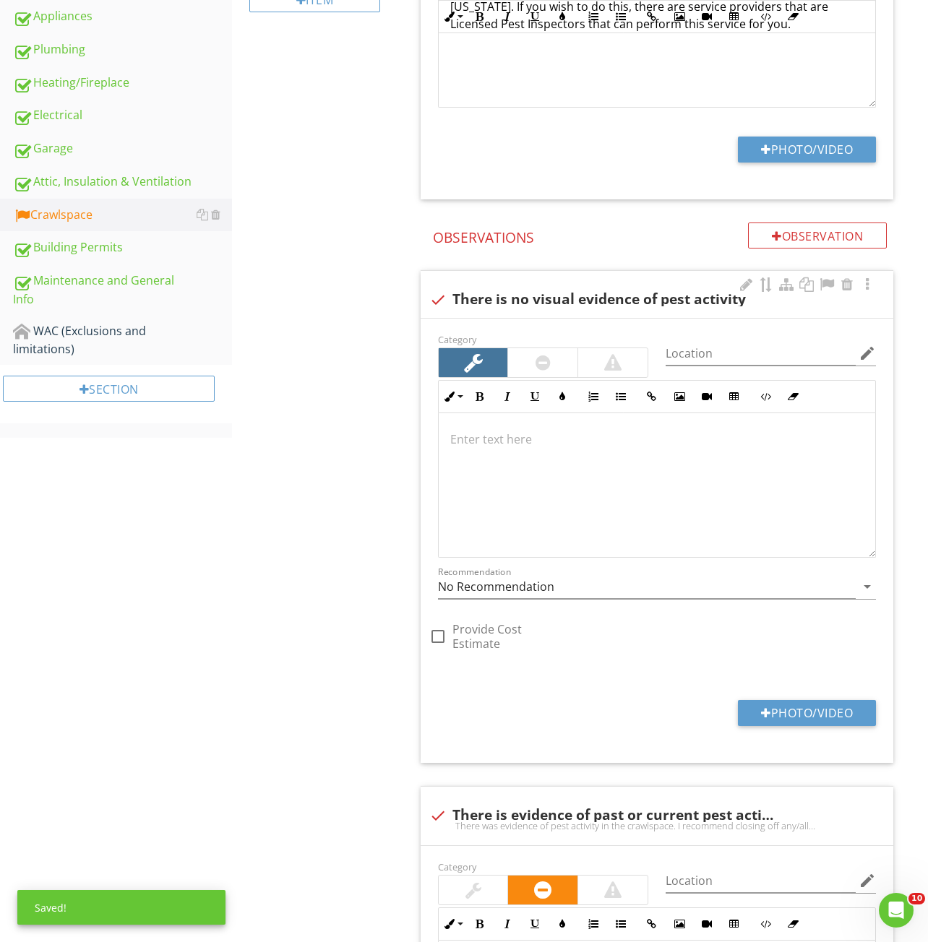
click at [517, 290] on div "check There is no visual evidence of pest activity" at bounding box center [656, 298] width 455 height 20
checkbox input "true"
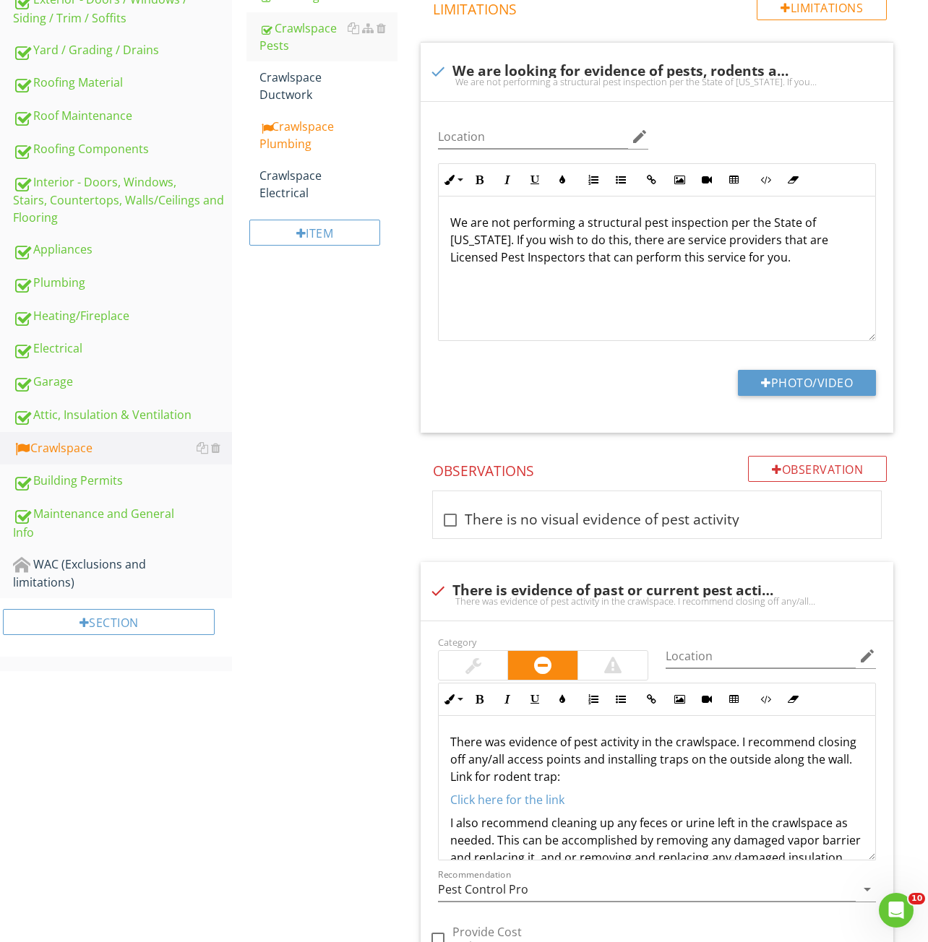
scroll to position [224, 0]
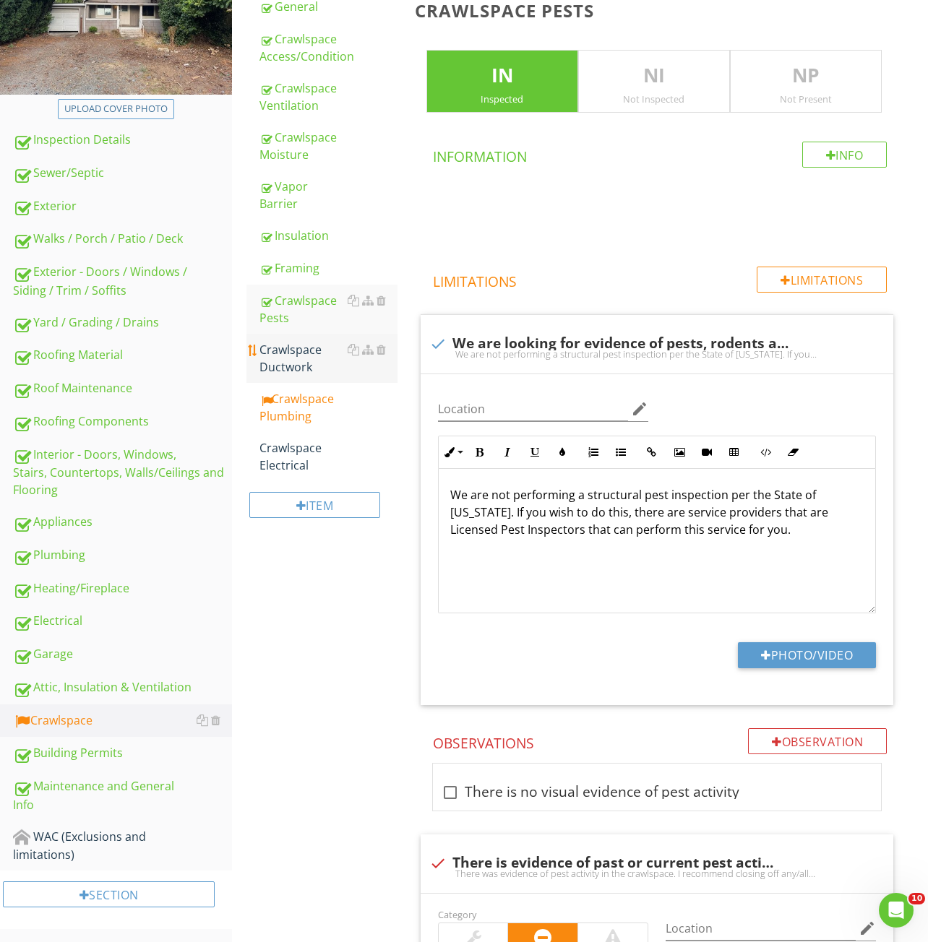
click at [311, 352] on div "Crawlspace Ductwork" at bounding box center [328, 358] width 138 height 35
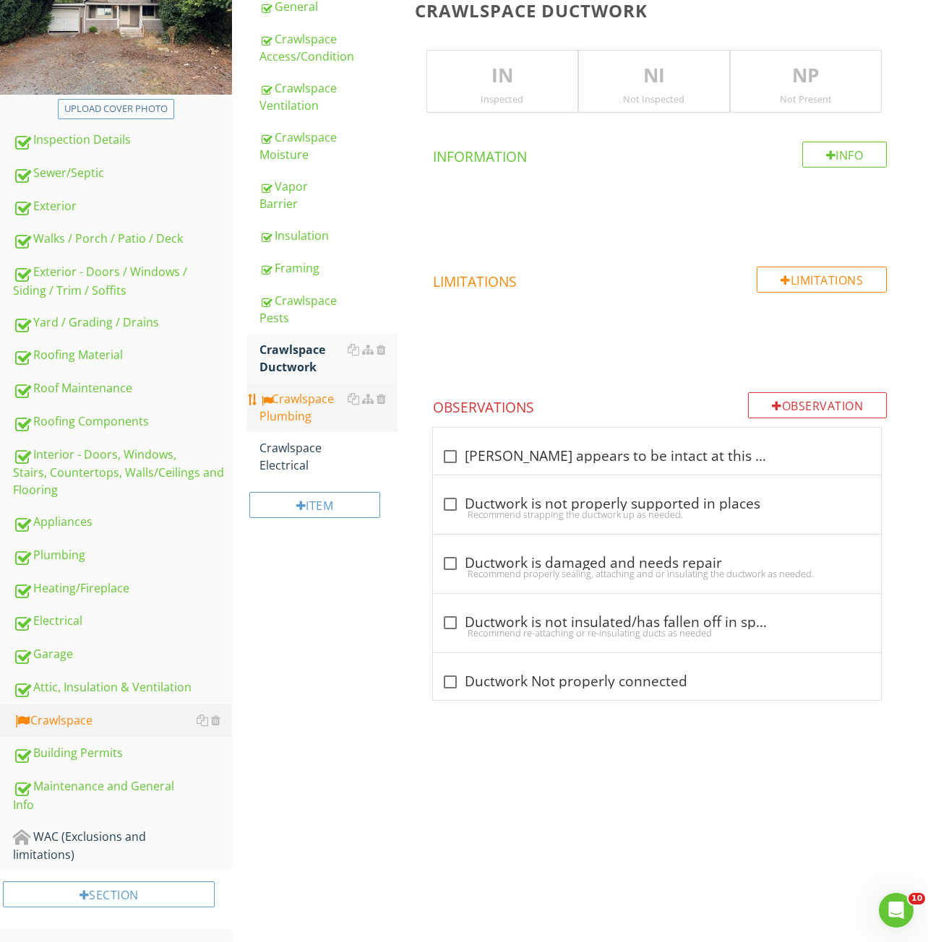
scroll to position [208, 0]
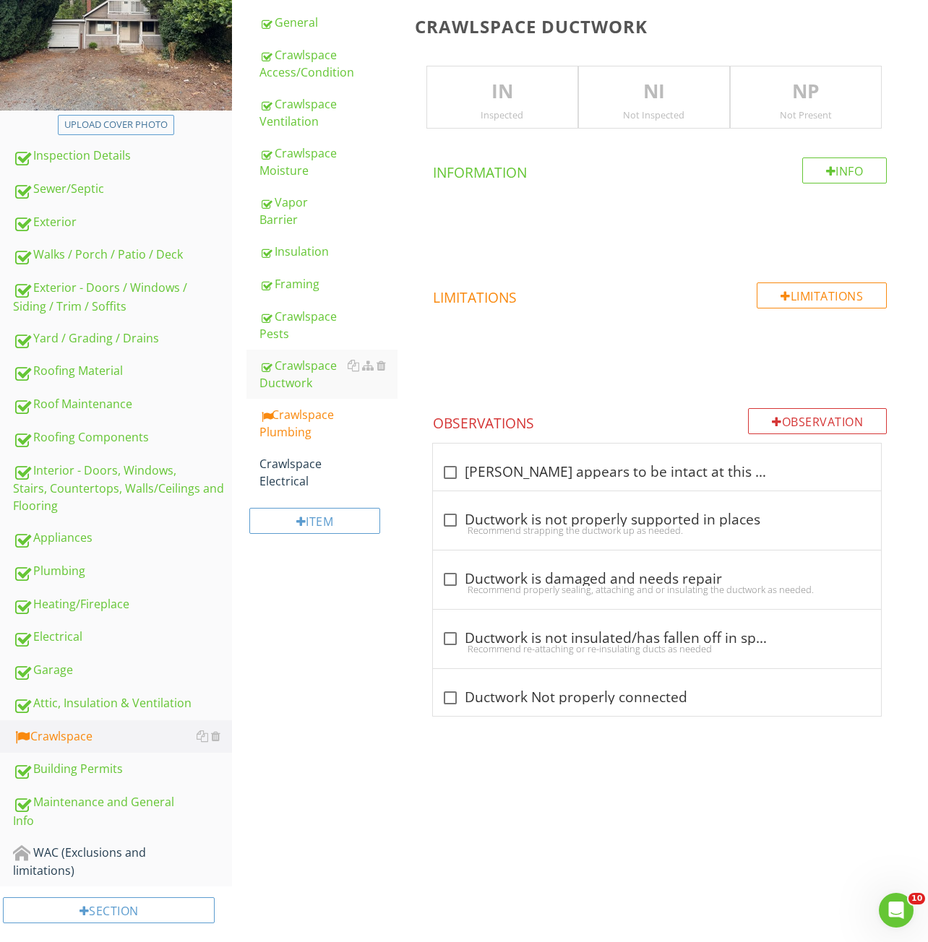
click at [495, 87] on p "IN" at bounding box center [502, 91] width 150 height 29
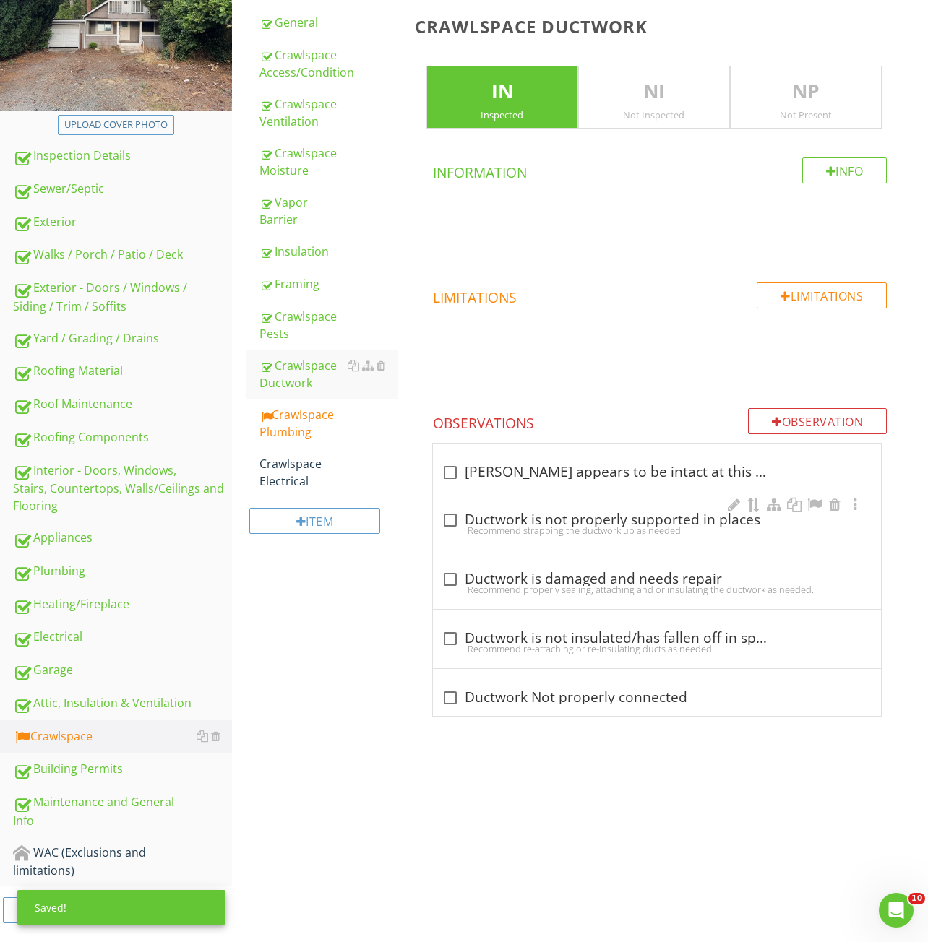
click at [530, 522] on div "check_box_outline_blank Ductwork is not properly supported in places" at bounding box center [656, 520] width 431 height 17
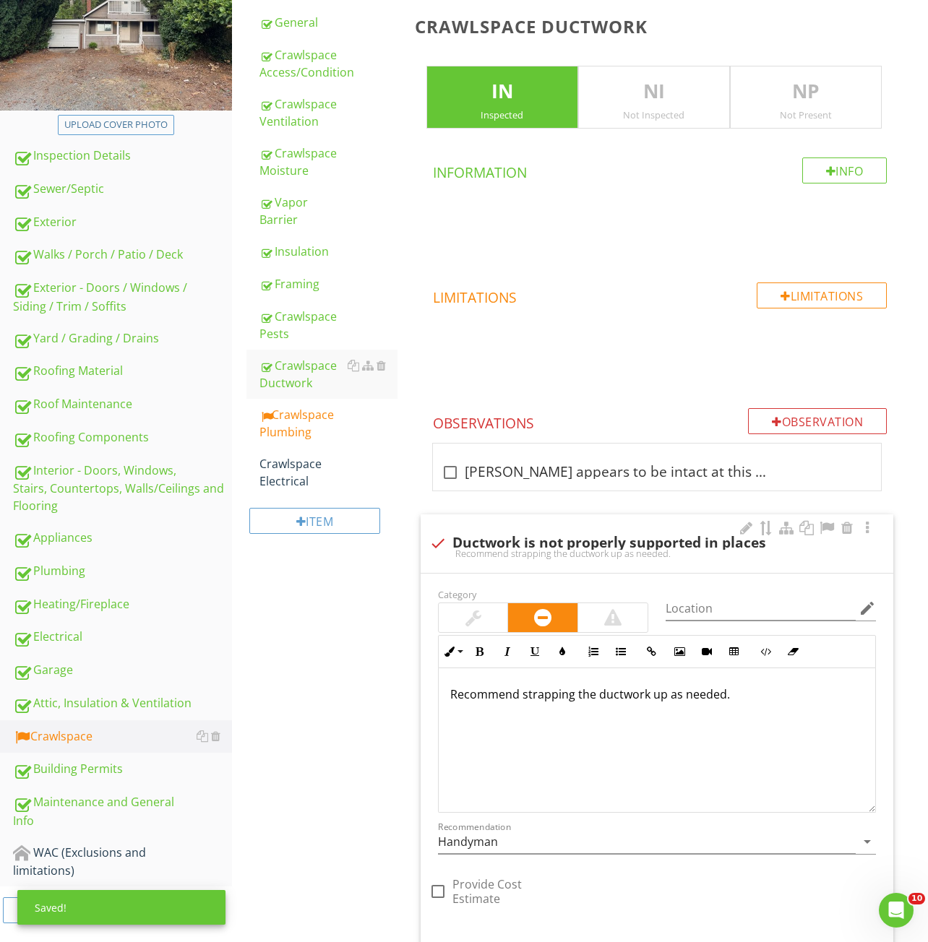
scroll to position [224, 0]
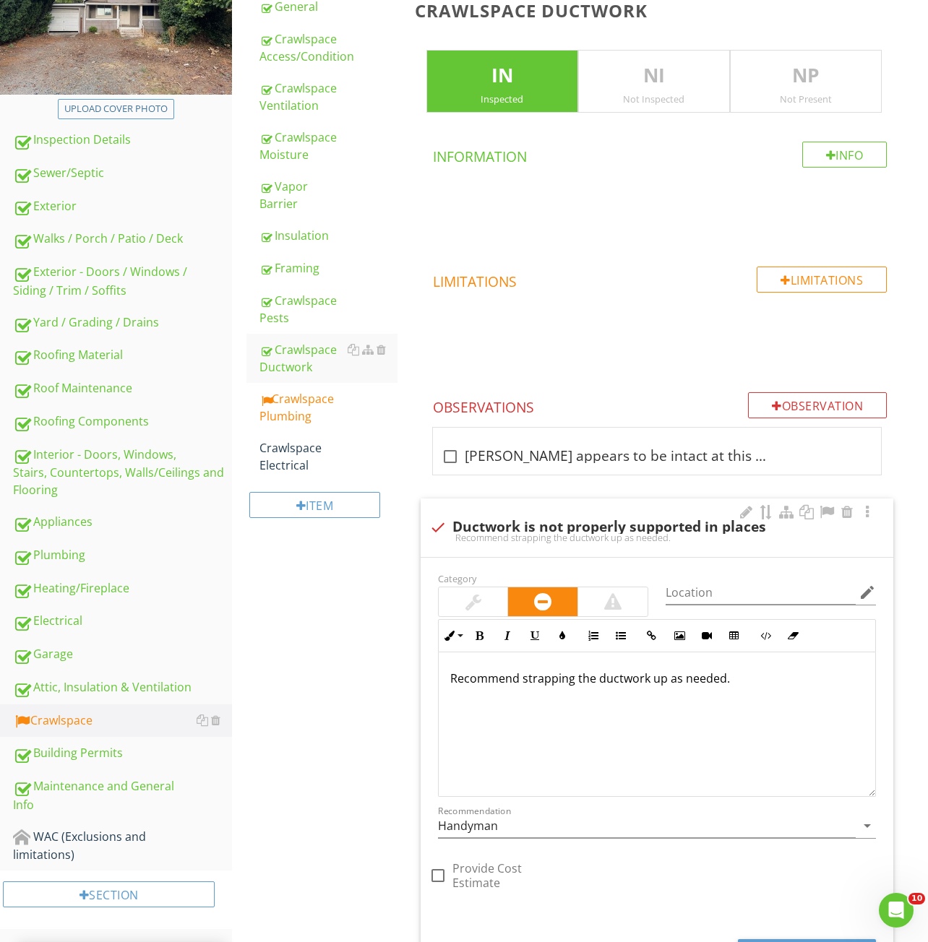
click at [498, 536] on div "Recommend strapping the ductwork up as needed." at bounding box center [656, 538] width 455 height 12
checkbox input "true"
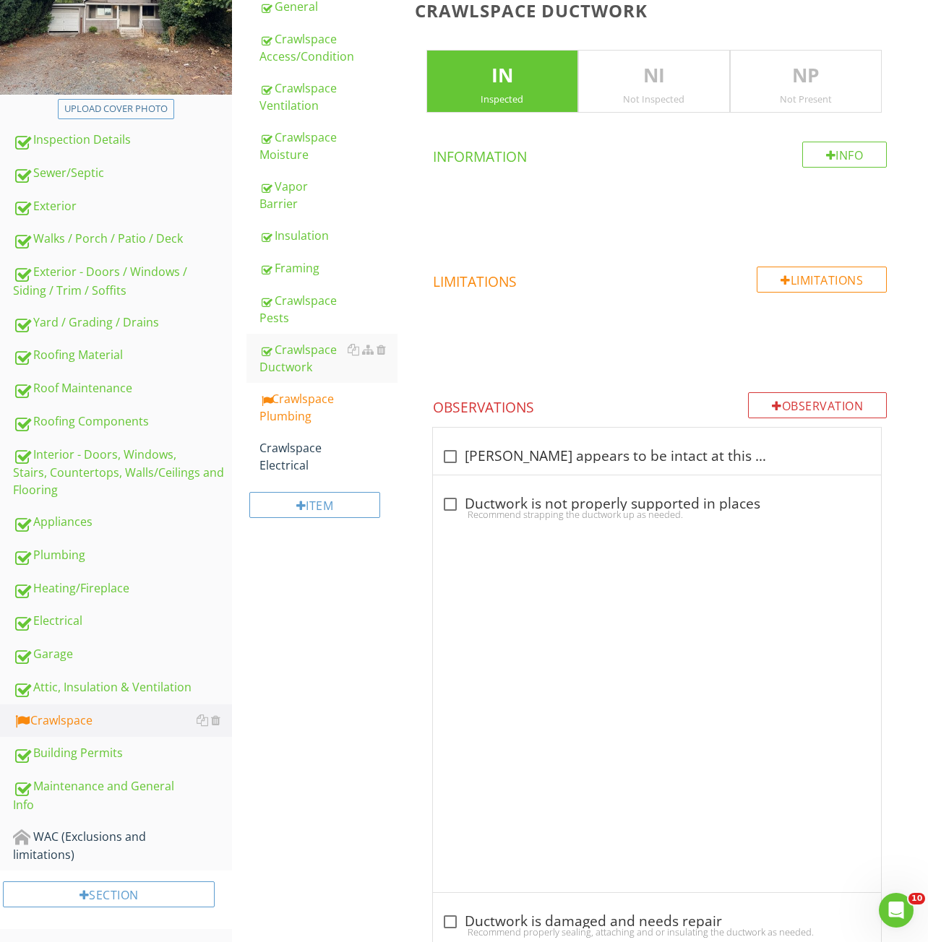
scroll to position [208, 0]
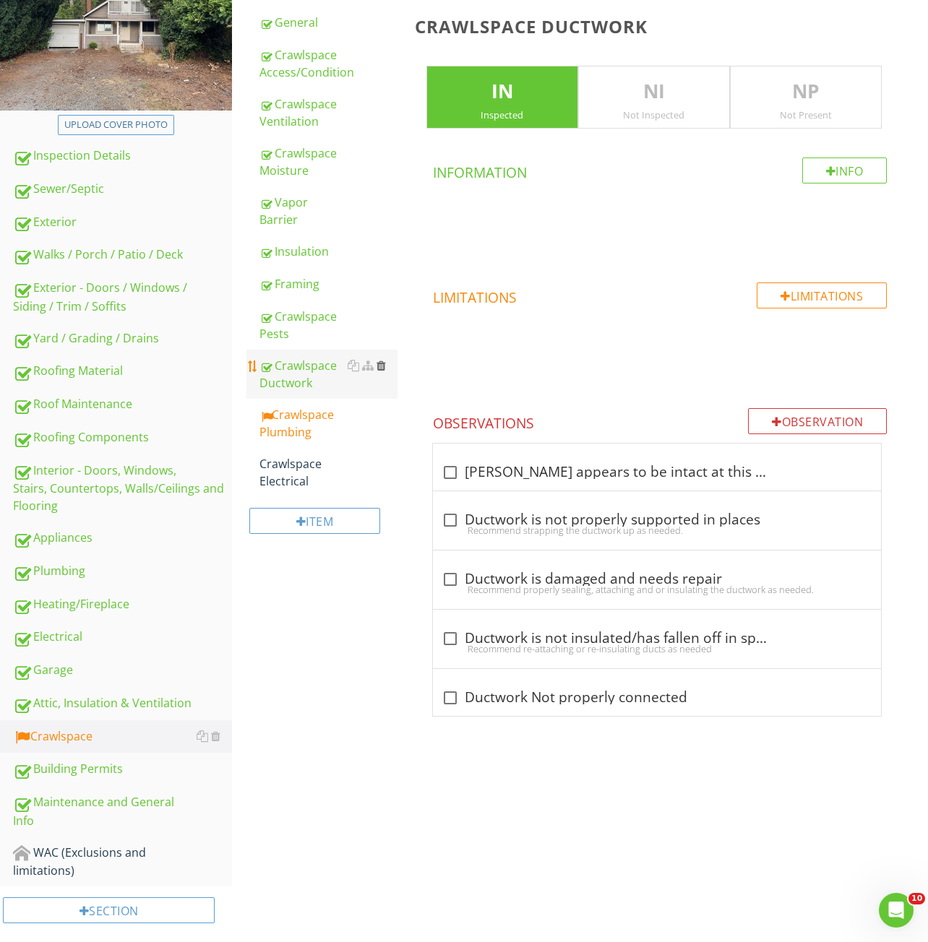
click at [379, 360] on div at bounding box center [380, 366] width 9 height 12
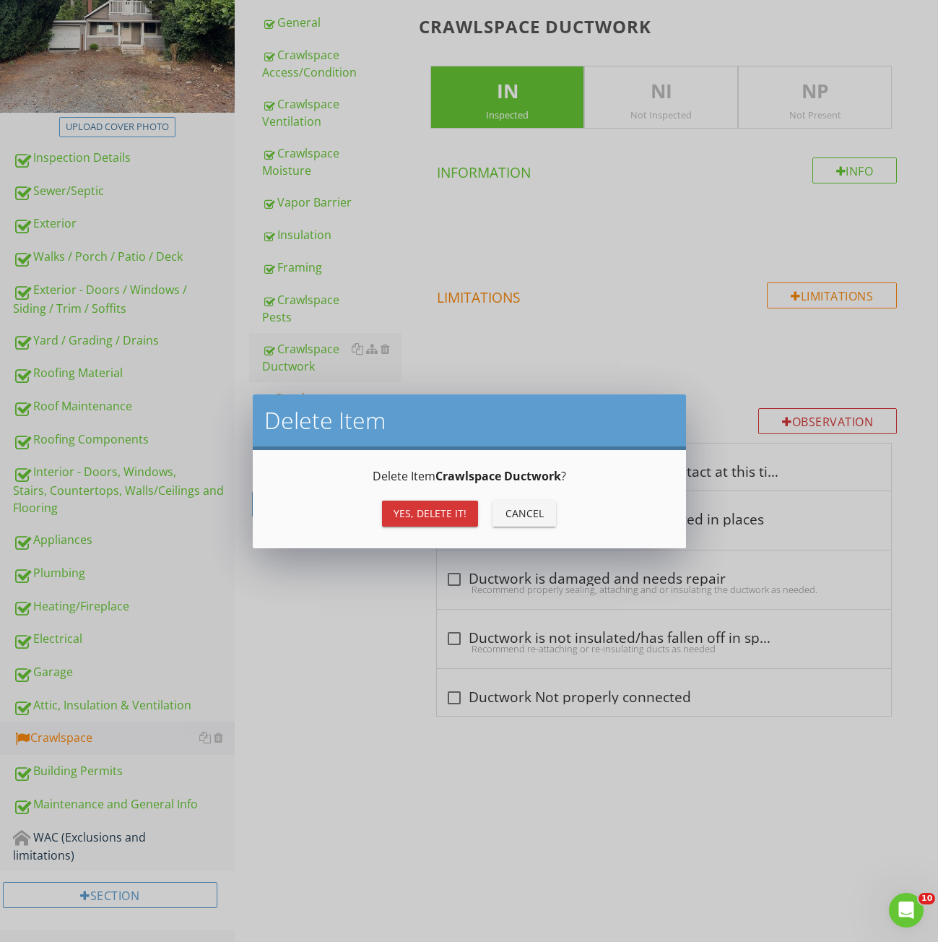
click at [425, 520] on div "Yes, Delete it!" at bounding box center [430, 513] width 73 height 15
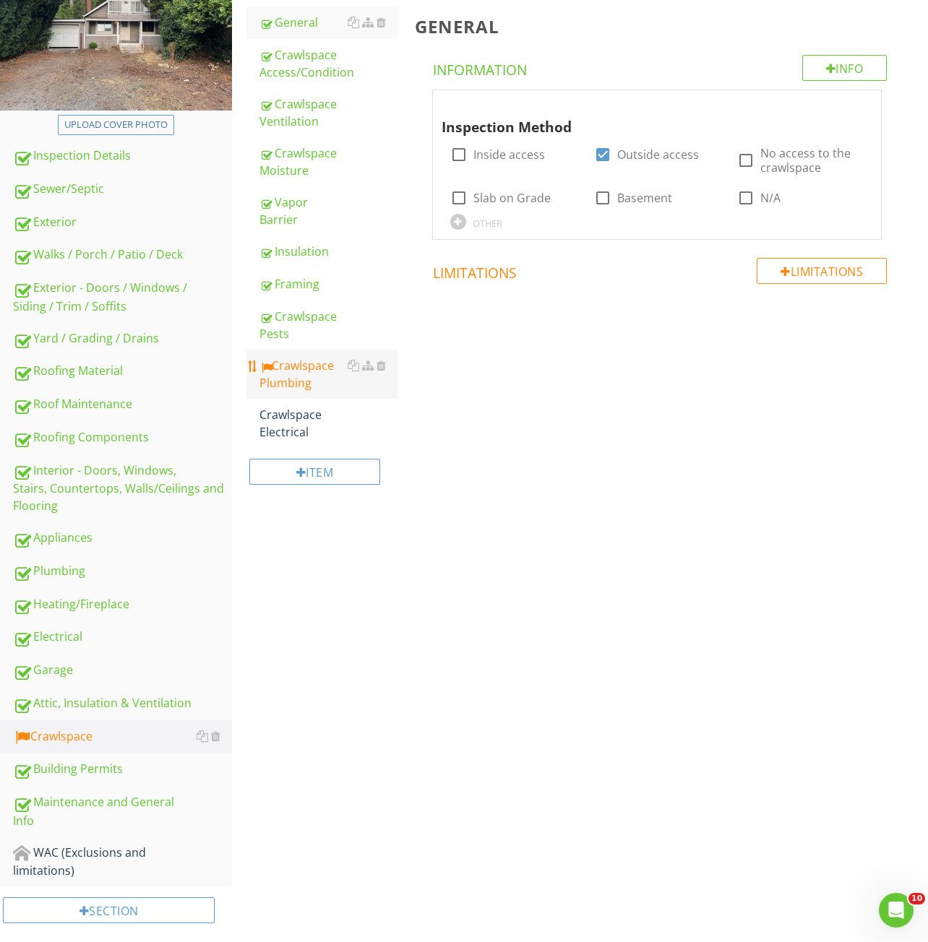
click at [298, 361] on div "Crawlspace Plumbing" at bounding box center [328, 374] width 138 height 35
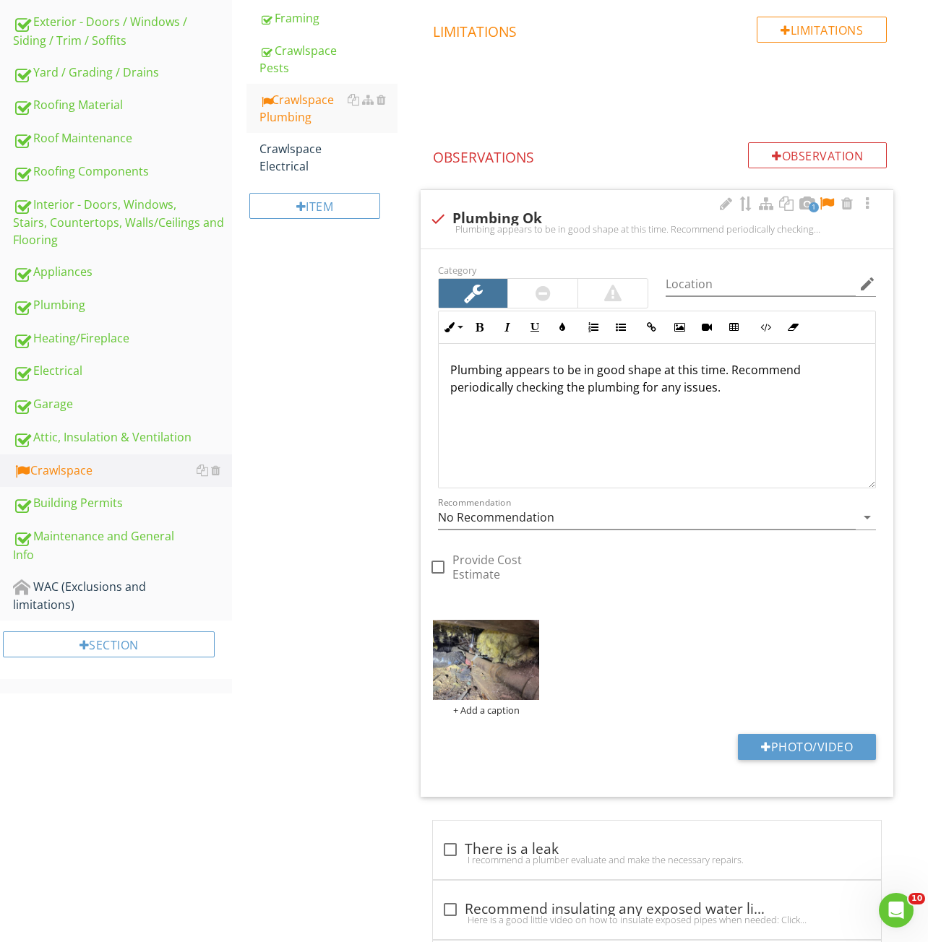
scroll to position [568, 0]
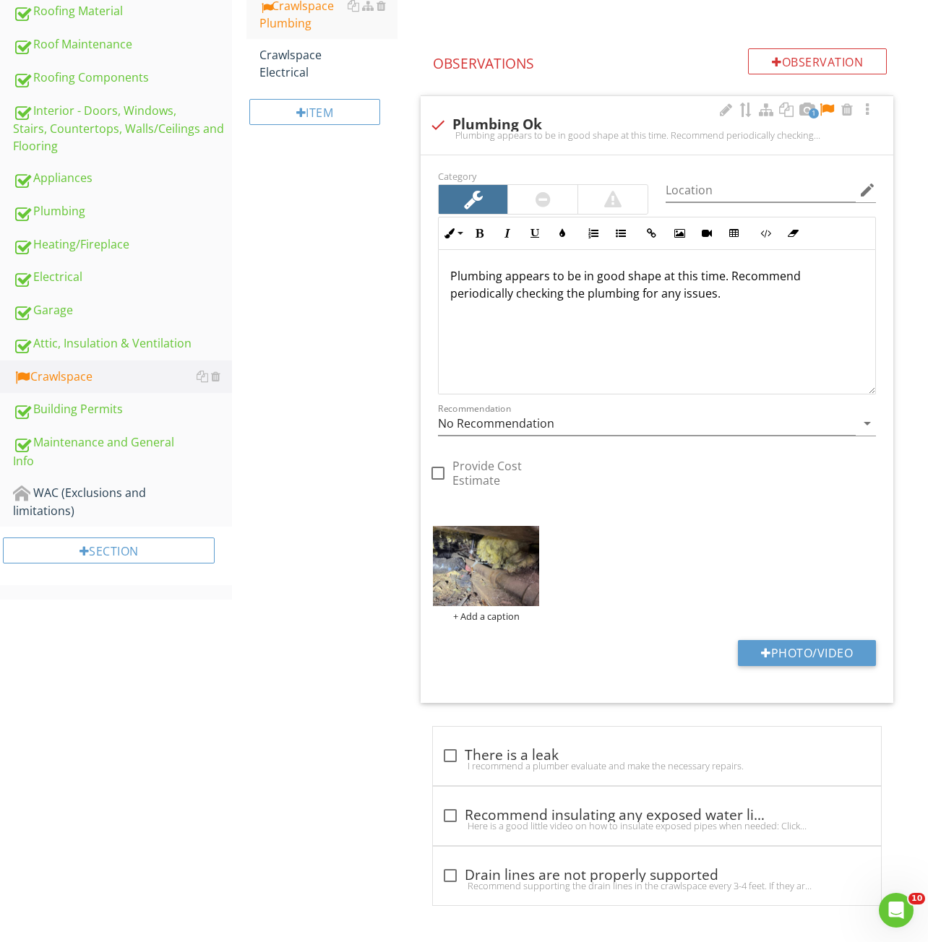
click at [825, 111] on div at bounding box center [826, 110] width 17 height 14
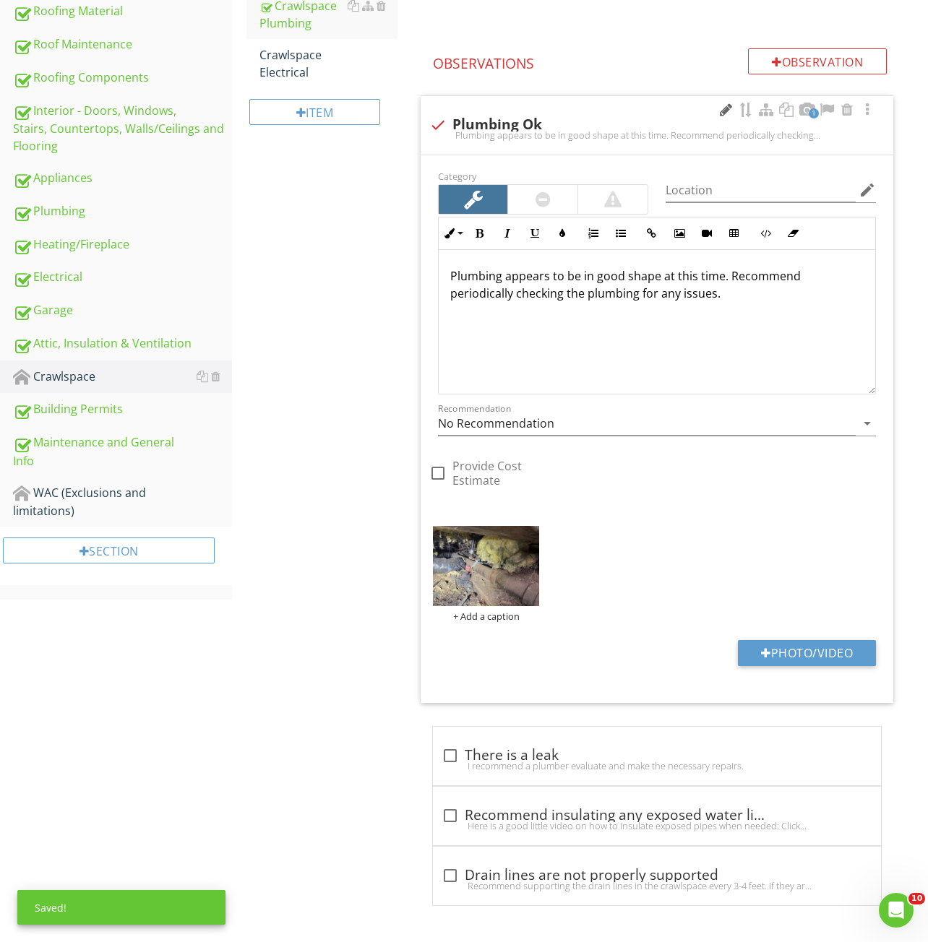
click at [724, 105] on div at bounding box center [725, 110] width 17 height 14
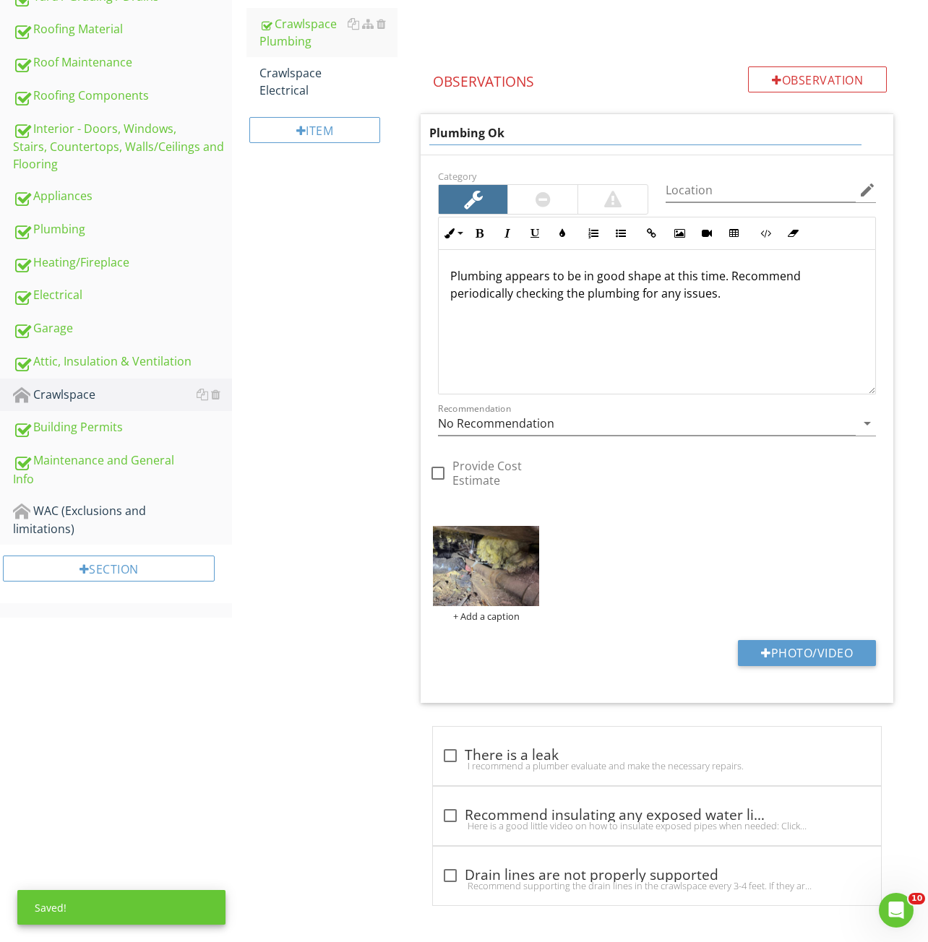
drag, startPoint x: 520, startPoint y: 138, endPoint x: 483, endPoint y: 141, distance: 37.7
click at [483, 141] on input "Plumbing Ok" at bounding box center [645, 133] width 433 height 24
type input "Plumbing"
click at [560, 327] on div "Plumbing appears to be in good shape at this time. Recommend periodically check…" at bounding box center [657, 322] width 436 height 144
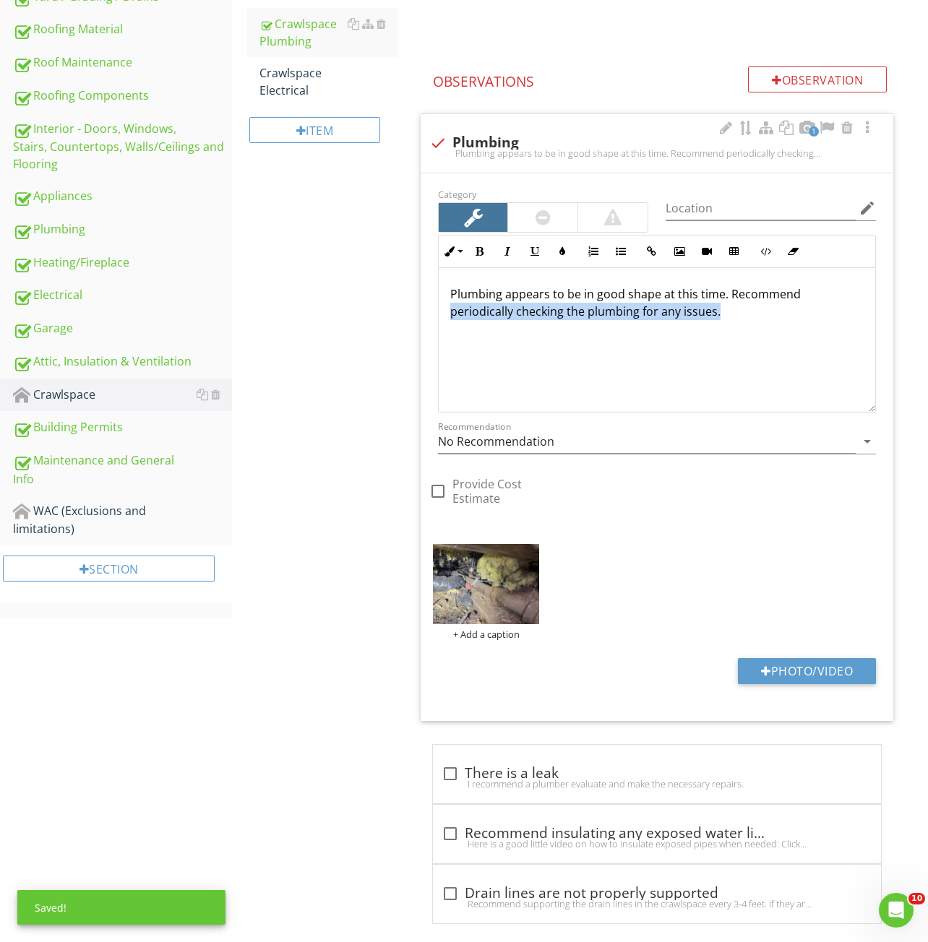
drag, startPoint x: 736, startPoint y: 317, endPoint x: 438, endPoint y: 306, distance: 298.6
click at [439, 306] on div "Plumbing appears to be in good shape at this time. Recommend periodically check…" at bounding box center [657, 340] width 436 height 144
click at [455, 340] on div "Plumbing appears to be in good shape at this time. Recommend periodically check…" at bounding box center [657, 340] width 436 height 144
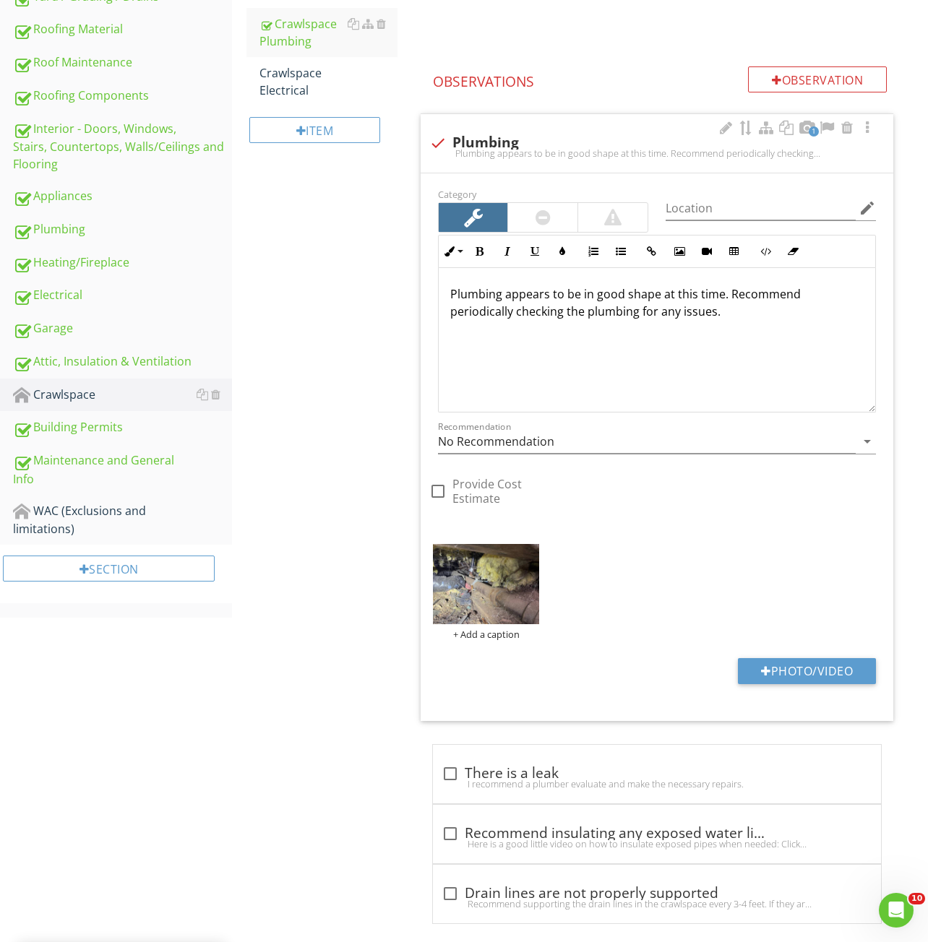
click at [506, 293] on p "Plumbing appears to be in good shape at this time. Recommend periodically check…" at bounding box center [656, 302] width 413 height 35
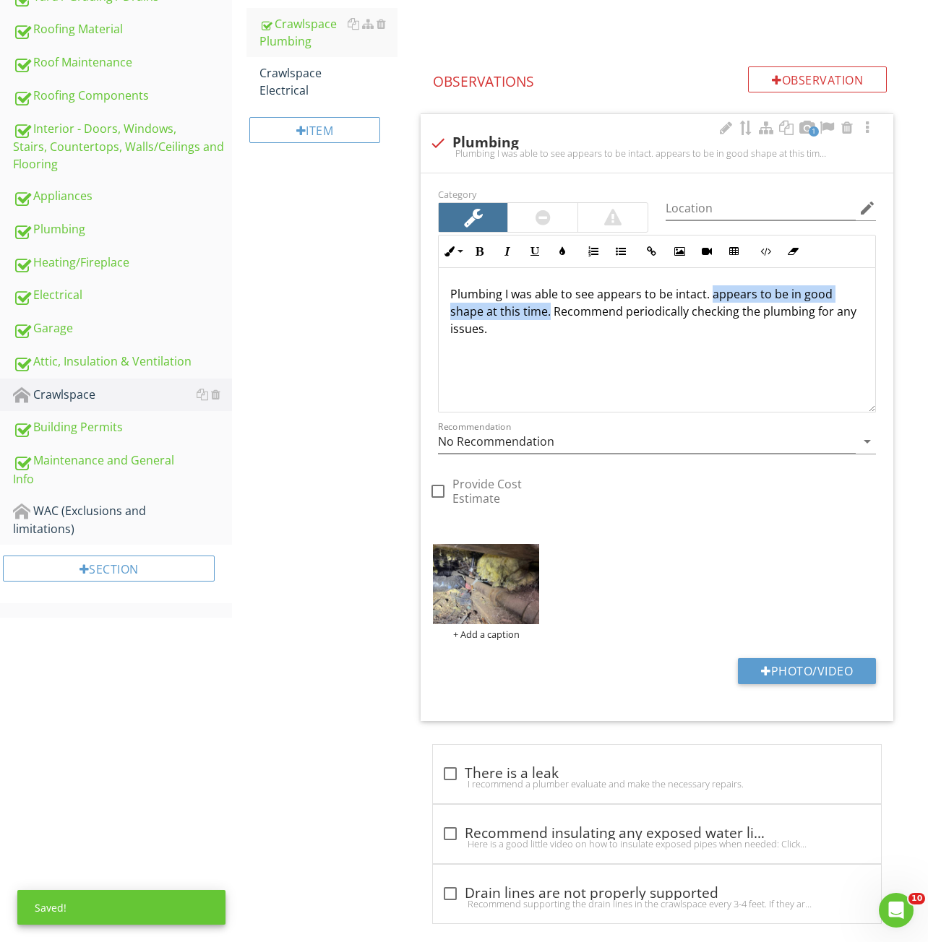
drag, startPoint x: 712, startPoint y: 296, endPoint x: 549, endPoint y: 316, distance: 164.5
click at [549, 316] on p "Plumbing I was able to see appears to be intact. appears to be in good shape at…" at bounding box center [656, 311] width 413 height 52
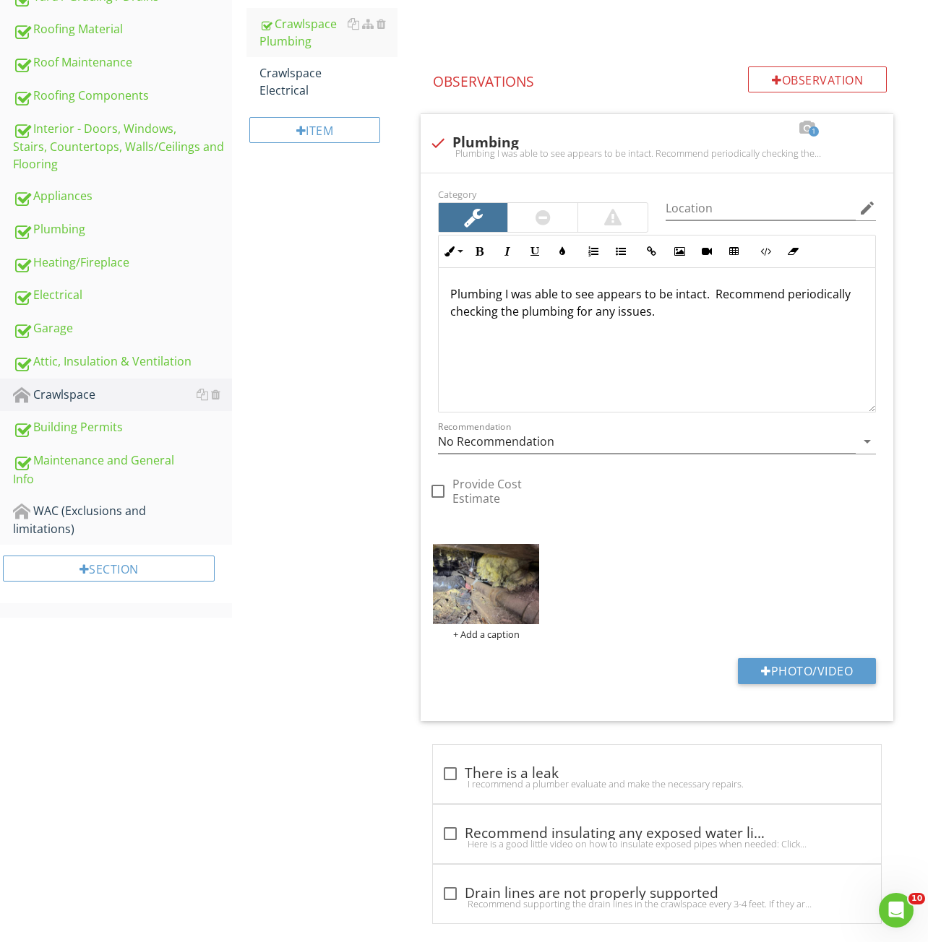
drag, startPoint x: 351, startPoint y: 488, endPoint x: 335, endPoint y: 571, distance: 83.9
click at [349, 494] on div "Crawlspace General Crawlspace Access/Condition Crawlspace Ventilation Crawlspac…" at bounding box center [580, 277] width 696 height 1365
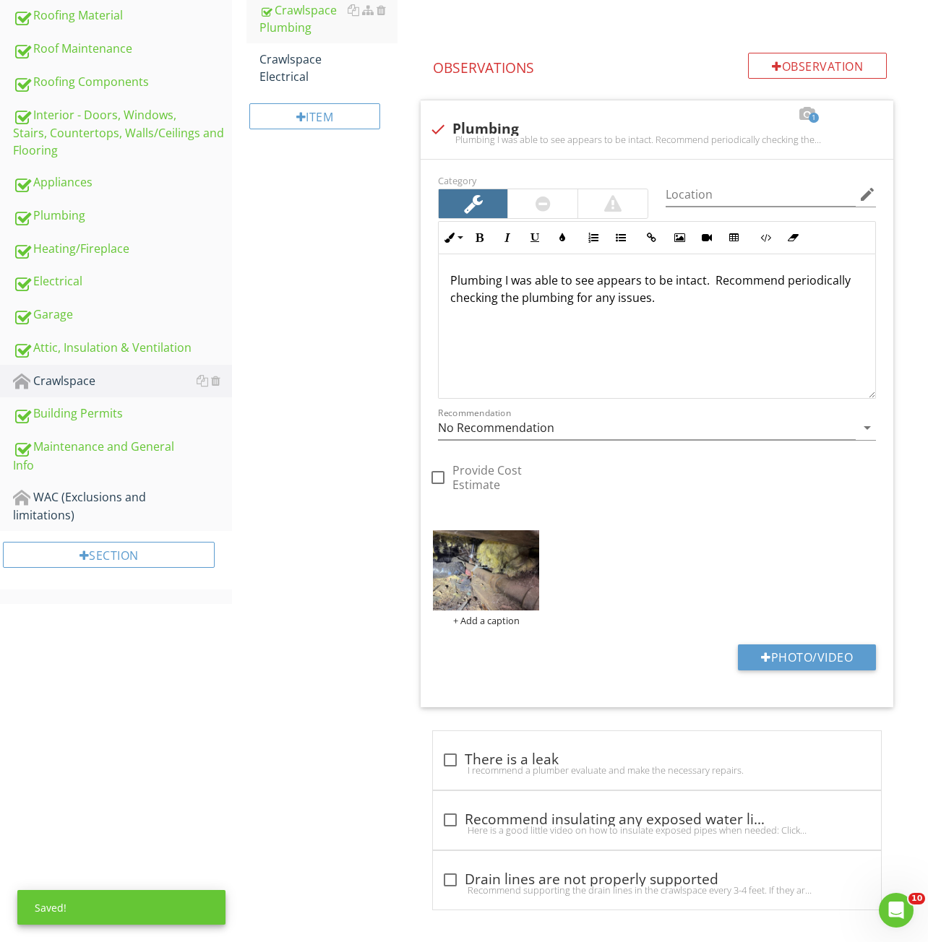
scroll to position [279, 0]
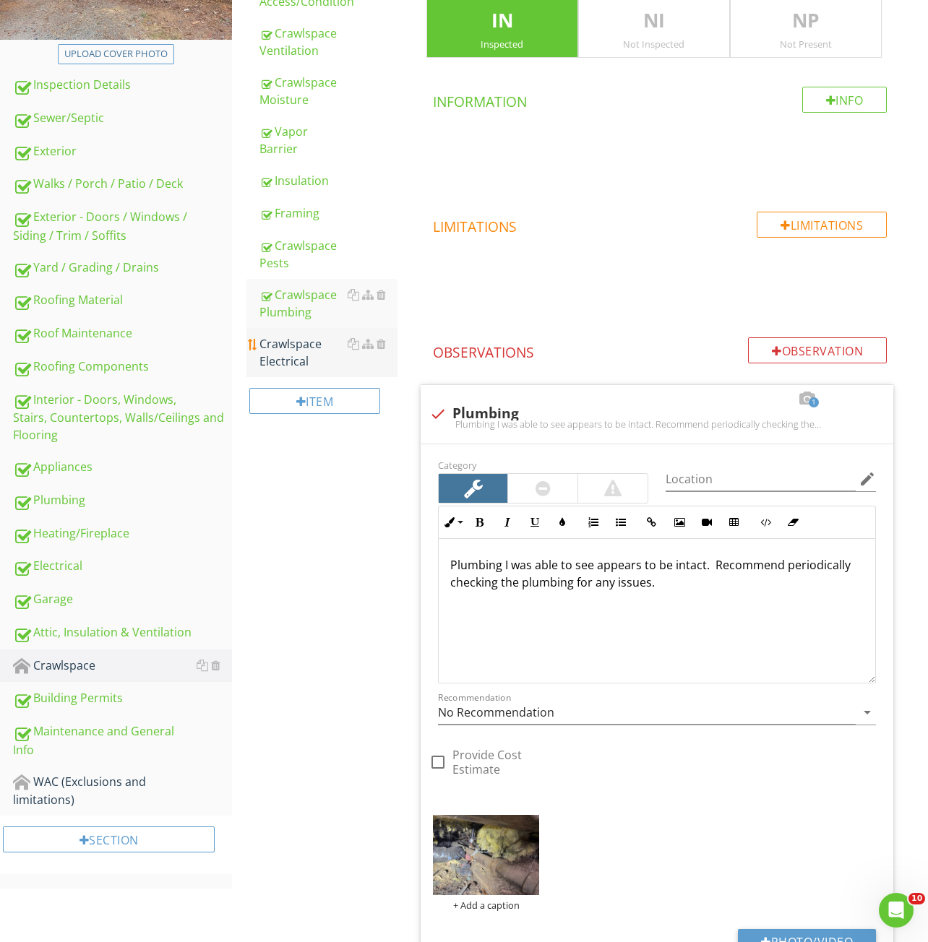
click at [288, 335] on div "Crawlspace Electrical" at bounding box center [328, 352] width 138 height 35
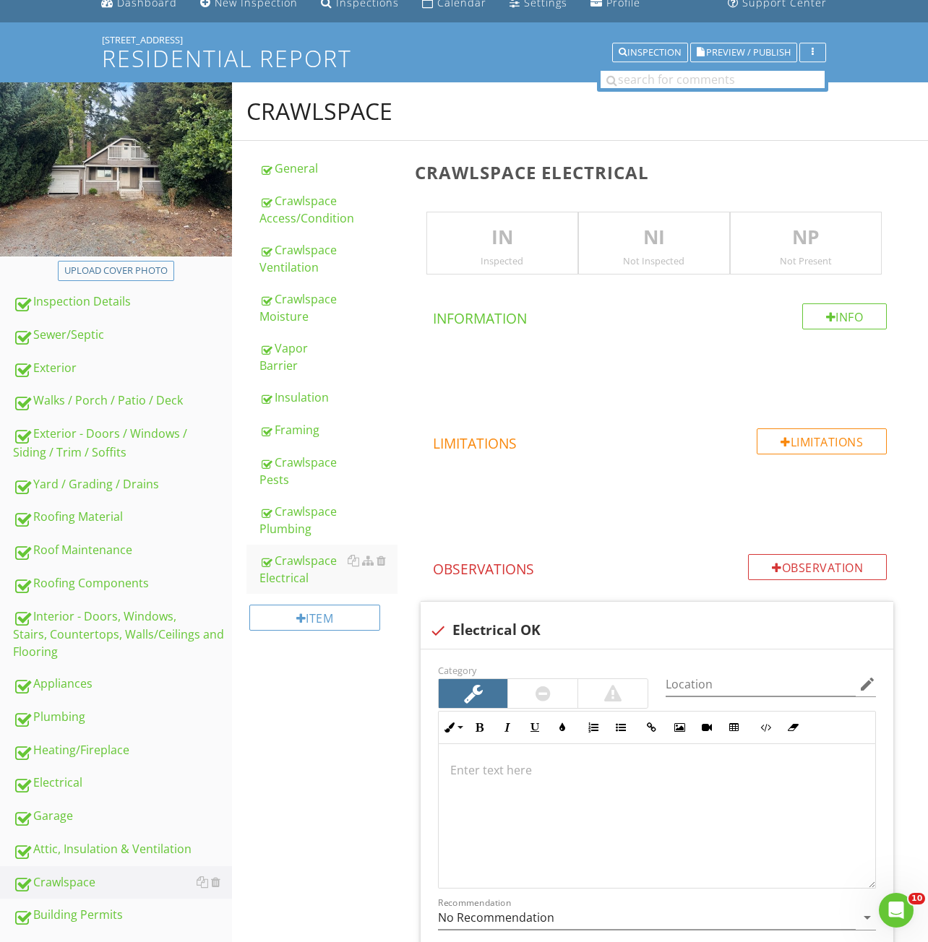
click at [509, 237] on p "IN" at bounding box center [502, 237] width 150 height 29
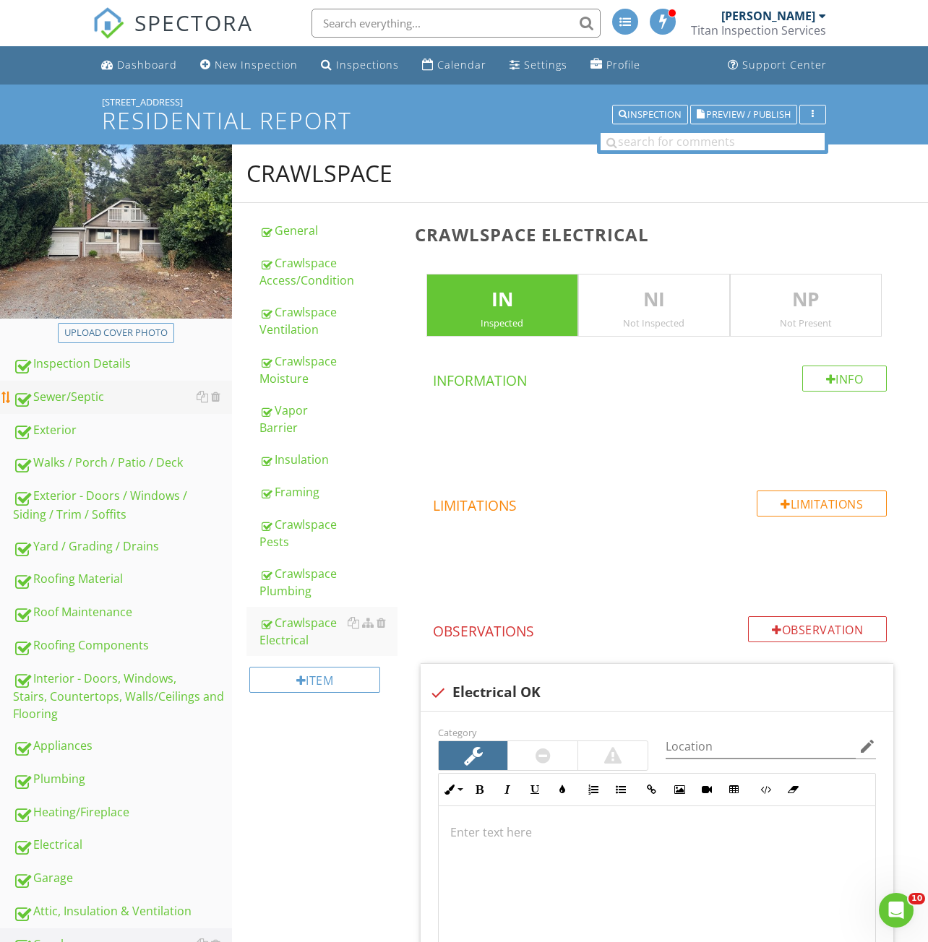
click at [82, 405] on div "Sewer/Septic" at bounding box center [122, 397] width 219 height 19
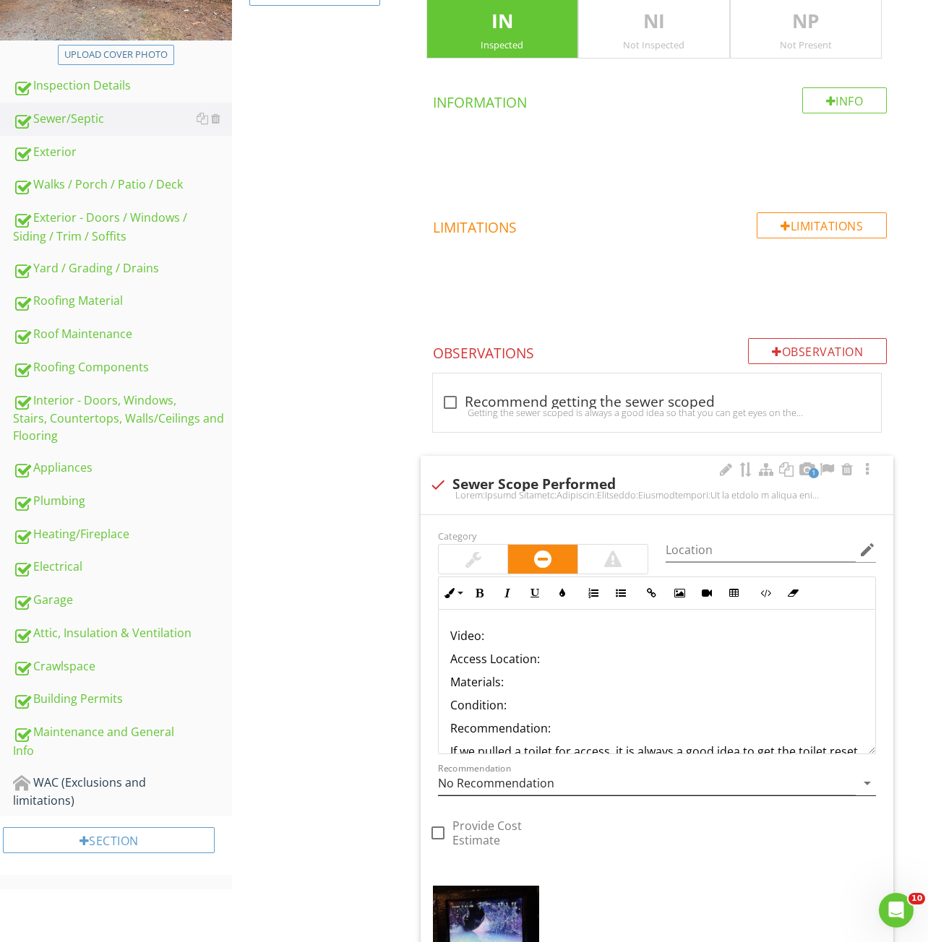
scroll to position [517, 0]
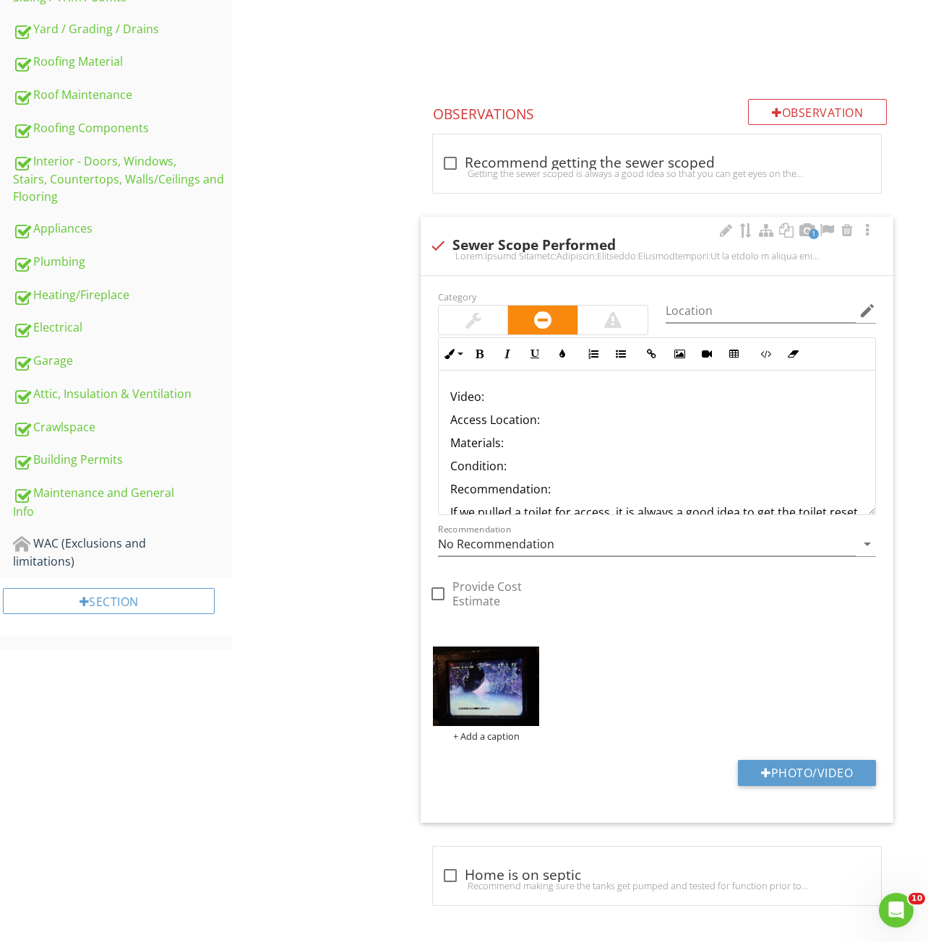
click at [509, 392] on p "Video:" at bounding box center [656, 396] width 413 height 17
click at [639, 353] on button "Insert Link" at bounding box center [651, 353] width 27 height 27
click at [621, 407] on input "URL" at bounding box center [652, 402] width 217 height 35
paste input "https://youtu.be/DGtjHbiu3mU"
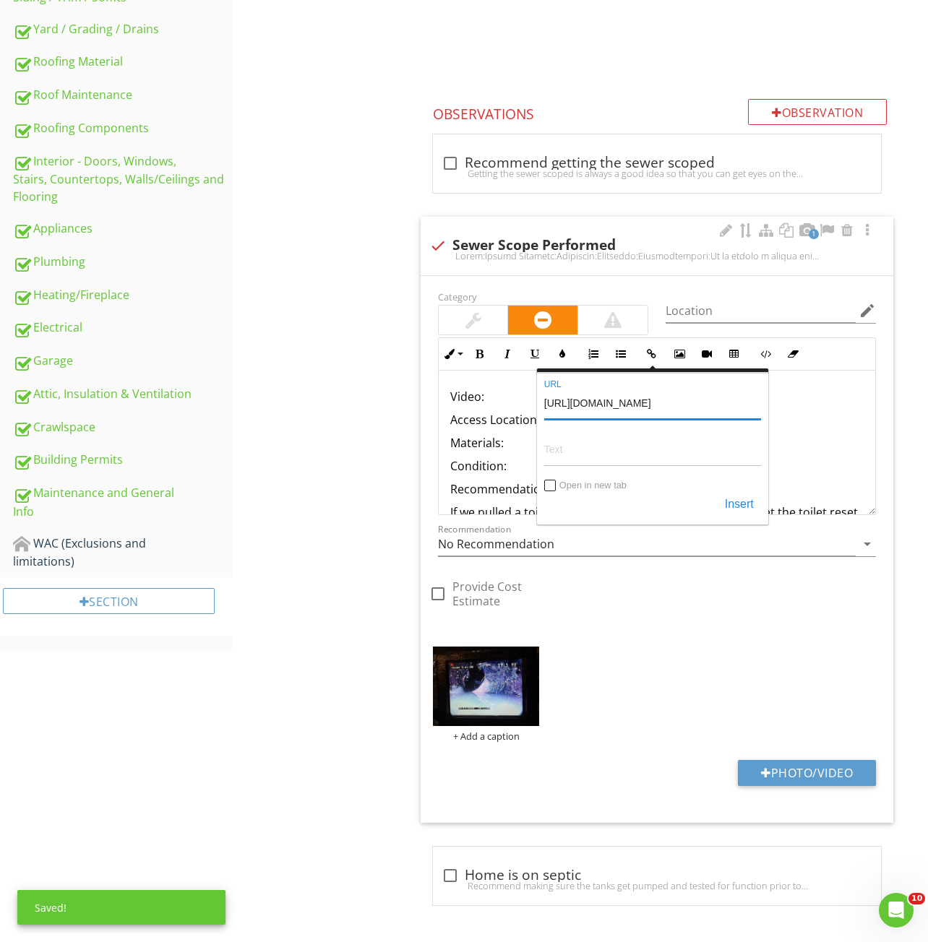
type input "https://youtu.be/DGtjHbiu3mU"
click at [584, 430] on label "Text" at bounding box center [652, 431] width 217 height 10
click at [584, 432] on input "Text" at bounding box center [652, 449] width 217 height 35
click at [573, 457] on input "Text" at bounding box center [652, 449] width 217 height 35
paste input "https://youtu.be/DGtjHbiu3mU"
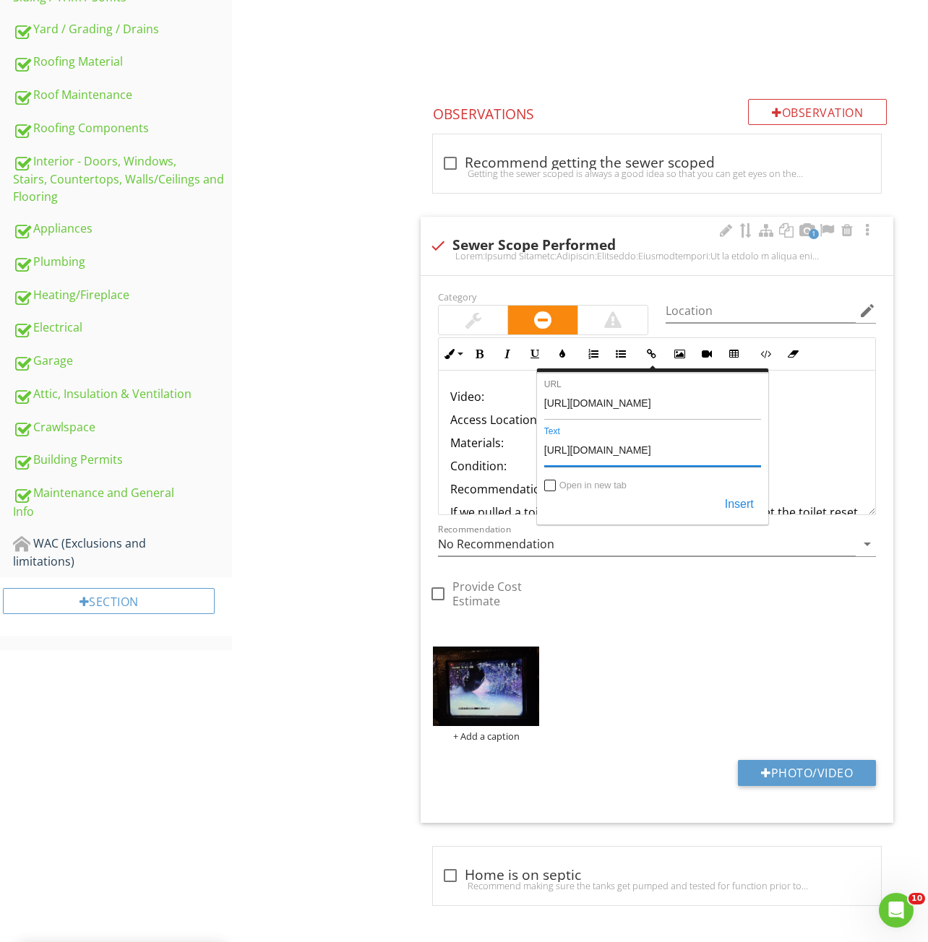
click at [550, 478] on div "https://youtu.be/DGtjHbiu3mU URL https://youtu.be/DGtjHbiu3mU Text Open in new …" at bounding box center [652, 448] width 217 height 138
type input "https://youtu.be/DGtjHbiu3mU"
click at [545, 485] on input "Open in new tab" at bounding box center [551, 487] width 12 height 12
checkbox input "true"
click at [739, 501] on button "Insert" at bounding box center [738, 505] width 43 height 26
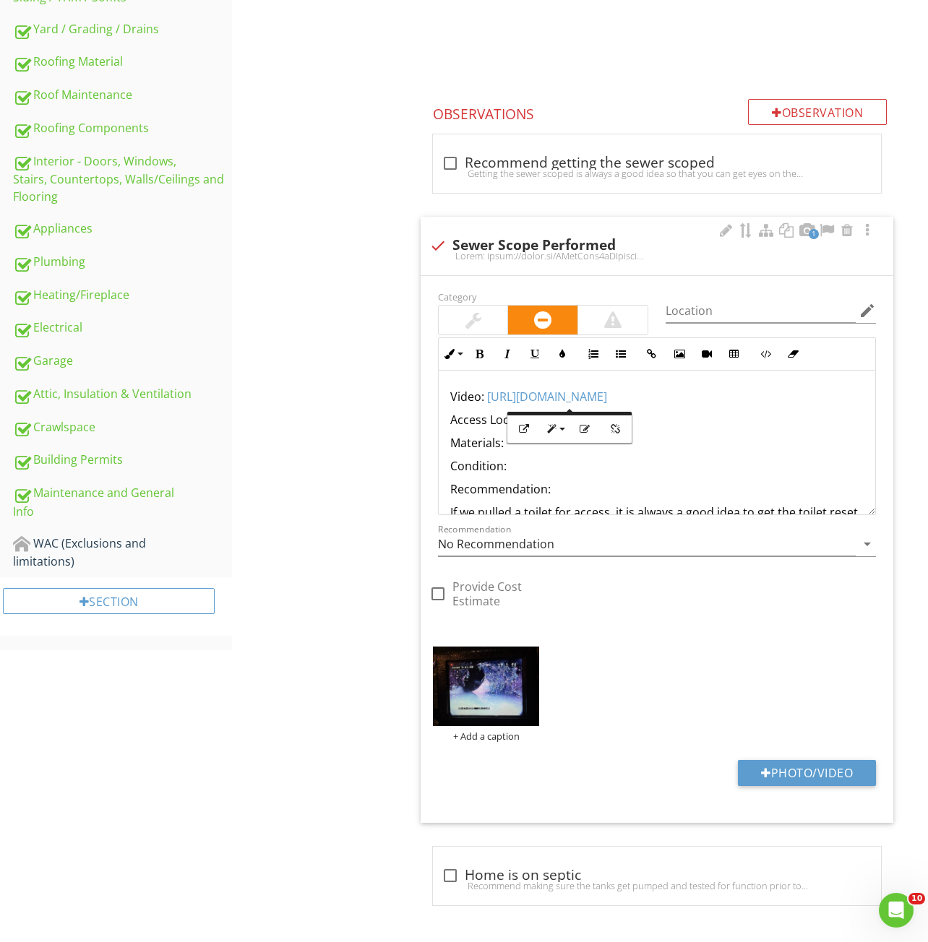
click at [792, 473] on p "Condition:" at bounding box center [656, 465] width 413 height 17
click at [658, 423] on p "Access Location:" at bounding box center [656, 419] width 413 height 17
click at [505, 444] on p "Materials:" at bounding box center [656, 442] width 413 height 17
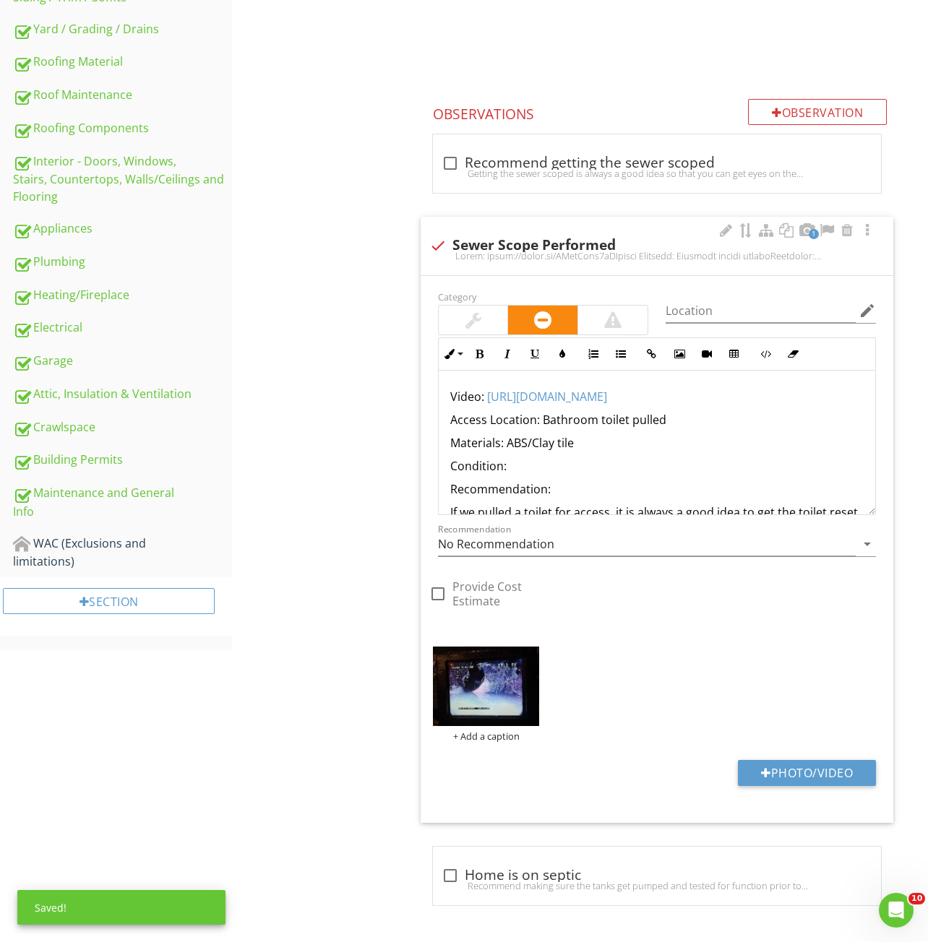
click at [526, 467] on p "Condition:" at bounding box center [656, 465] width 413 height 17
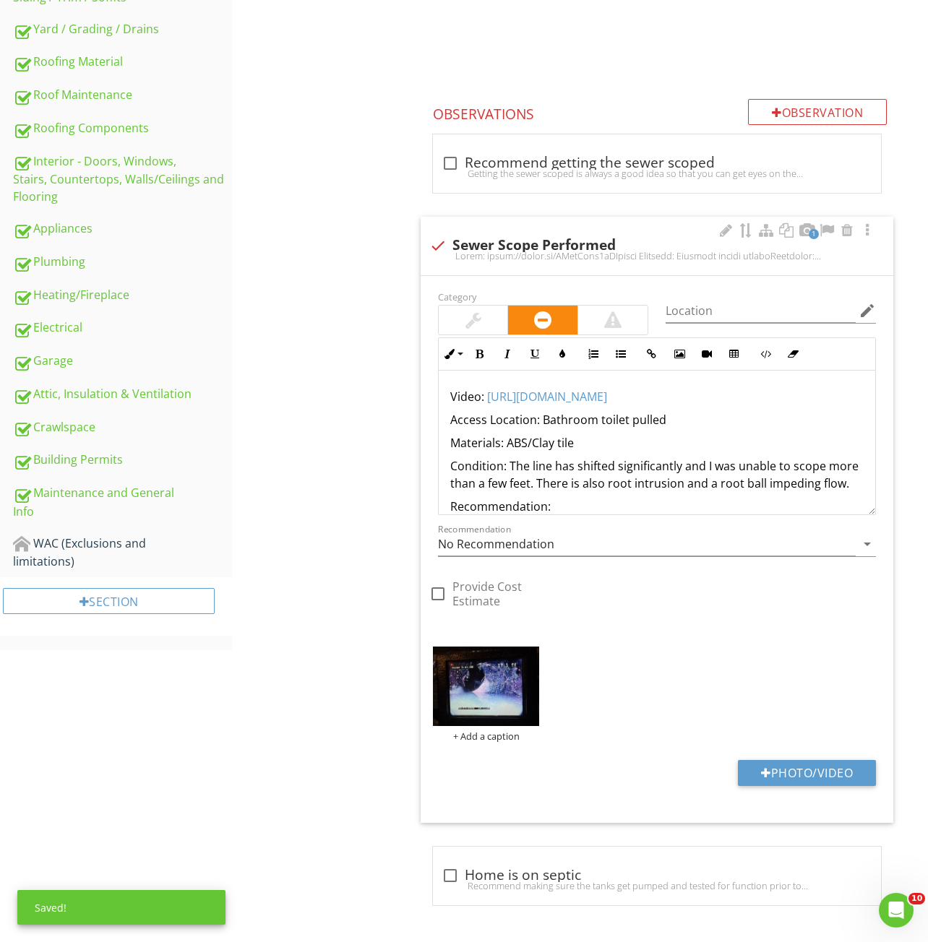
drag, startPoint x: 562, startPoint y: 506, endPoint x: 554, endPoint y: 510, distance: 8.7
click at [561, 492] on p "Condition: The line has shifted significantly and I was unable to scope more th…" at bounding box center [656, 474] width 413 height 35
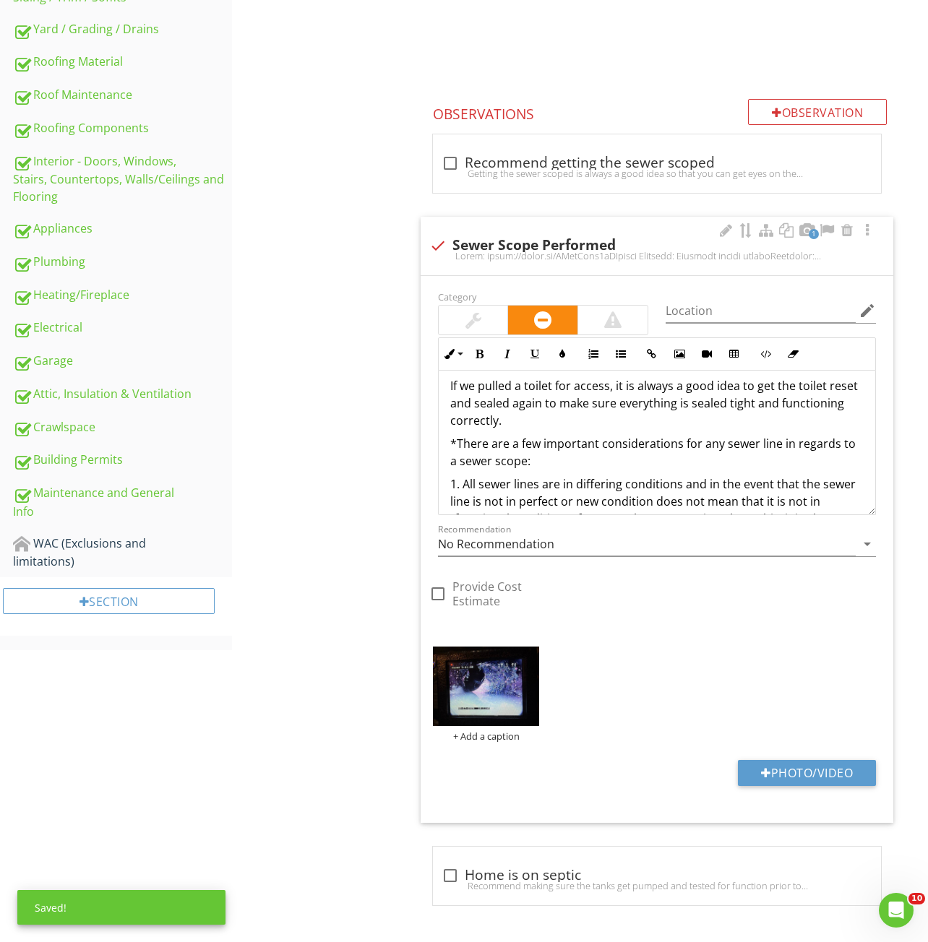
scroll to position [144, 0]
click at [576, 371] on p "Recommendation:" at bounding box center [656, 361] width 413 height 17
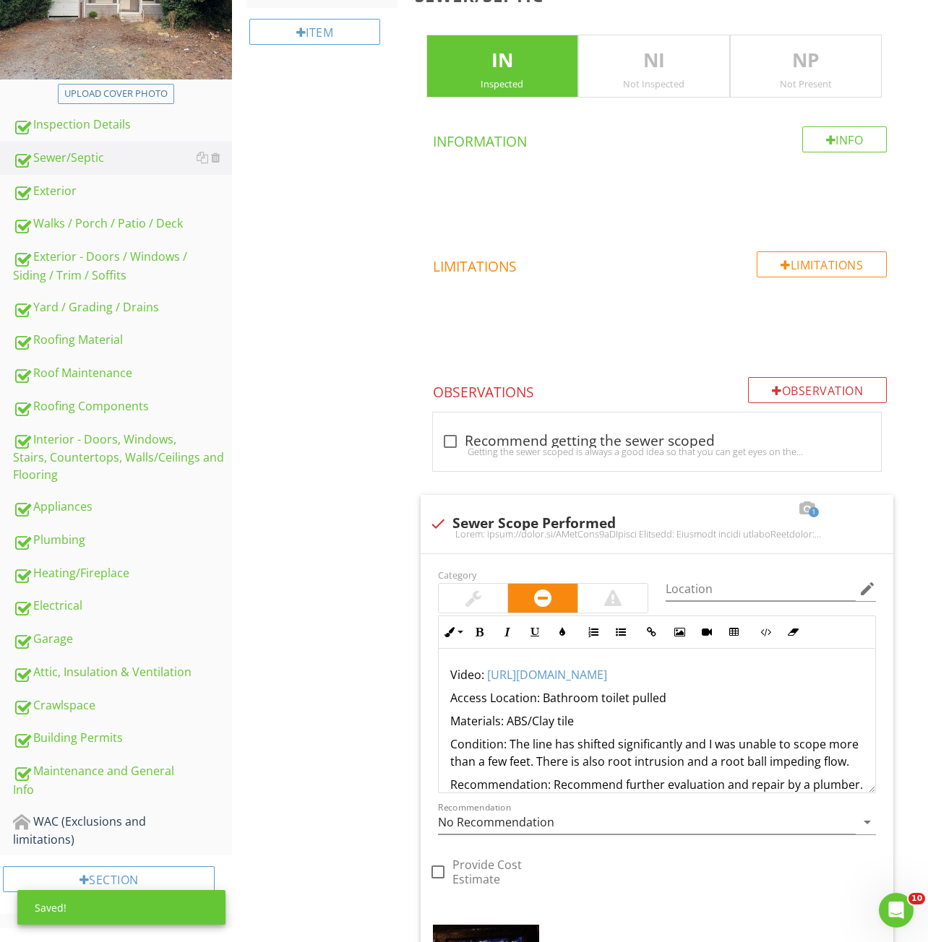
scroll to position [0, 0]
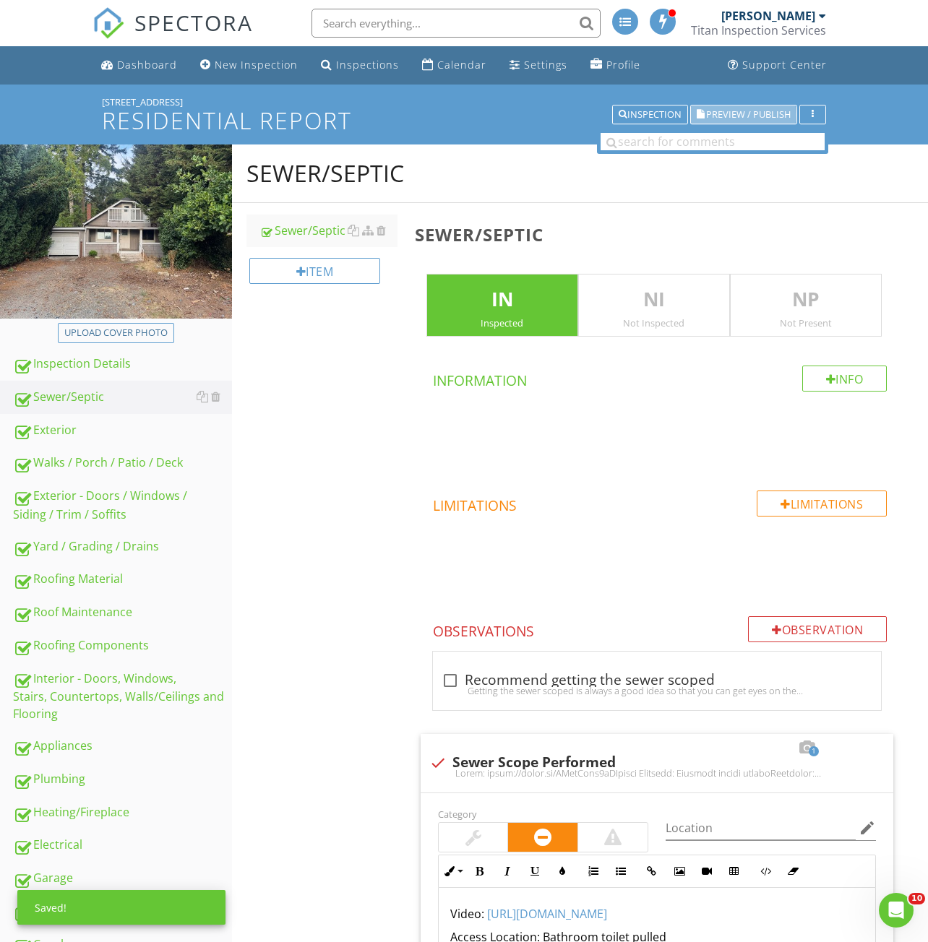
click at [742, 114] on span "Preview / Publish" at bounding box center [748, 114] width 85 height 9
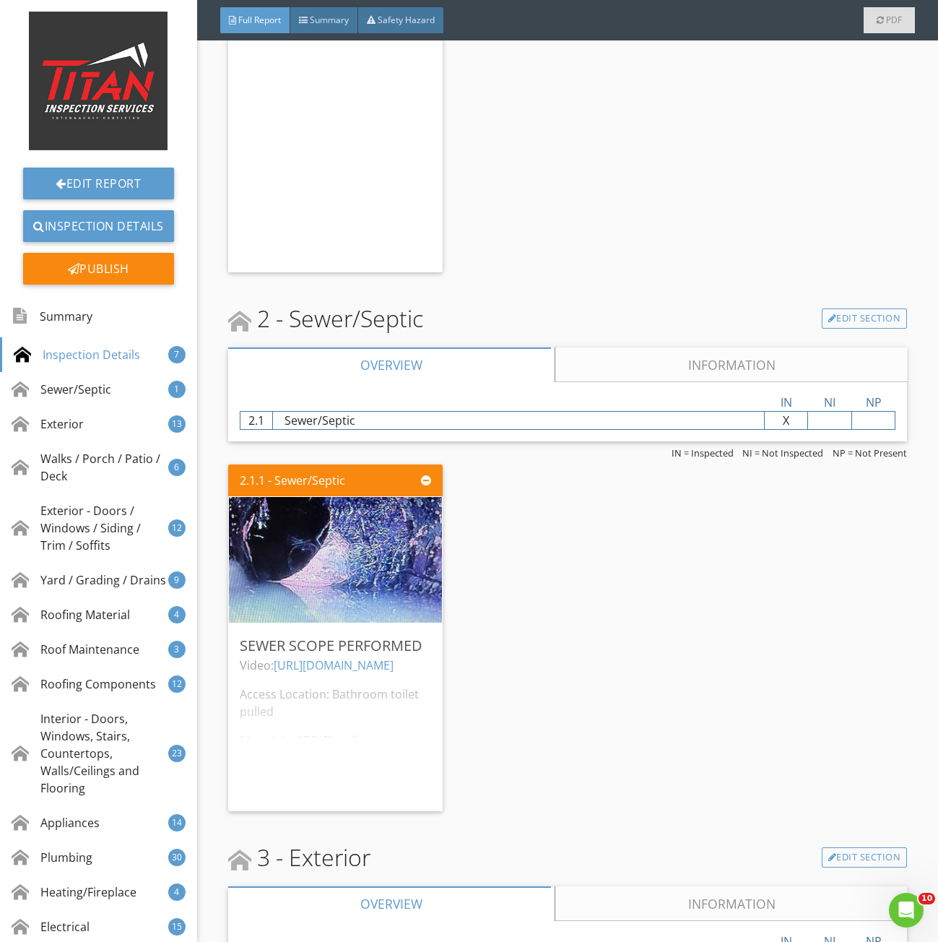
scroll to position [2312, 0]
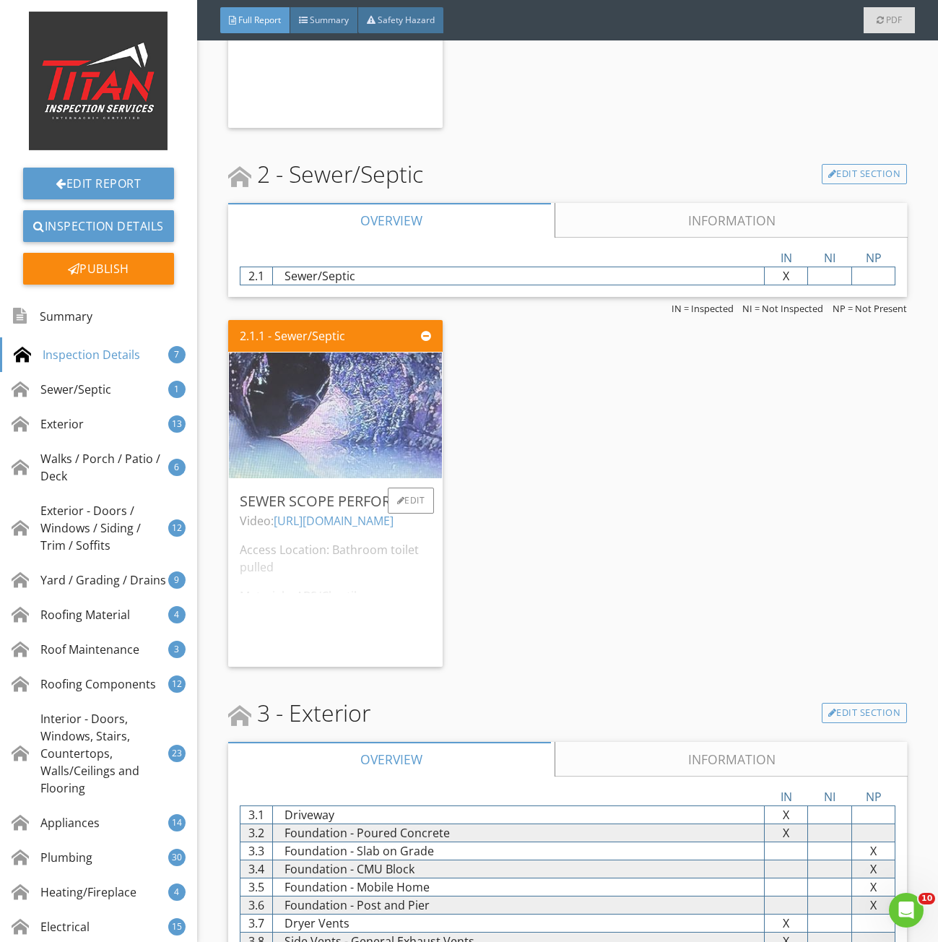
click at [305, 405] on img at bounding box center [335, 416] width 419 height 314
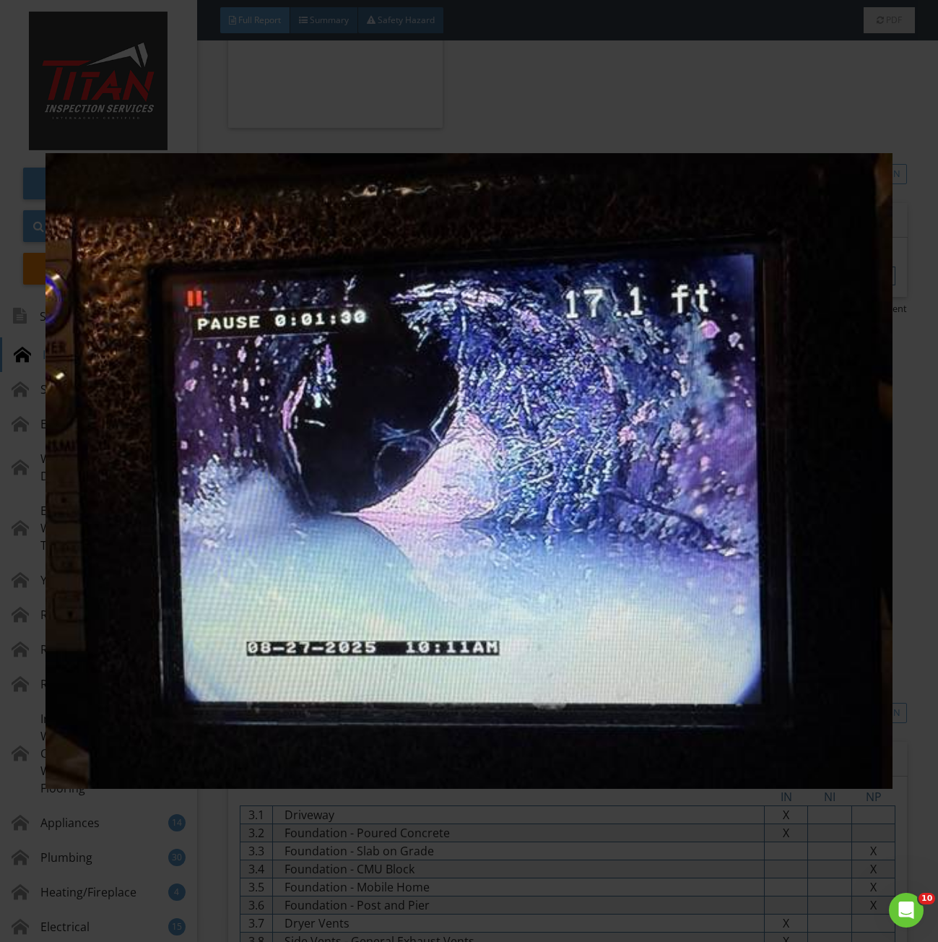
click at [587, 478] on img at bounding box center [469, 471] width 847 height 851
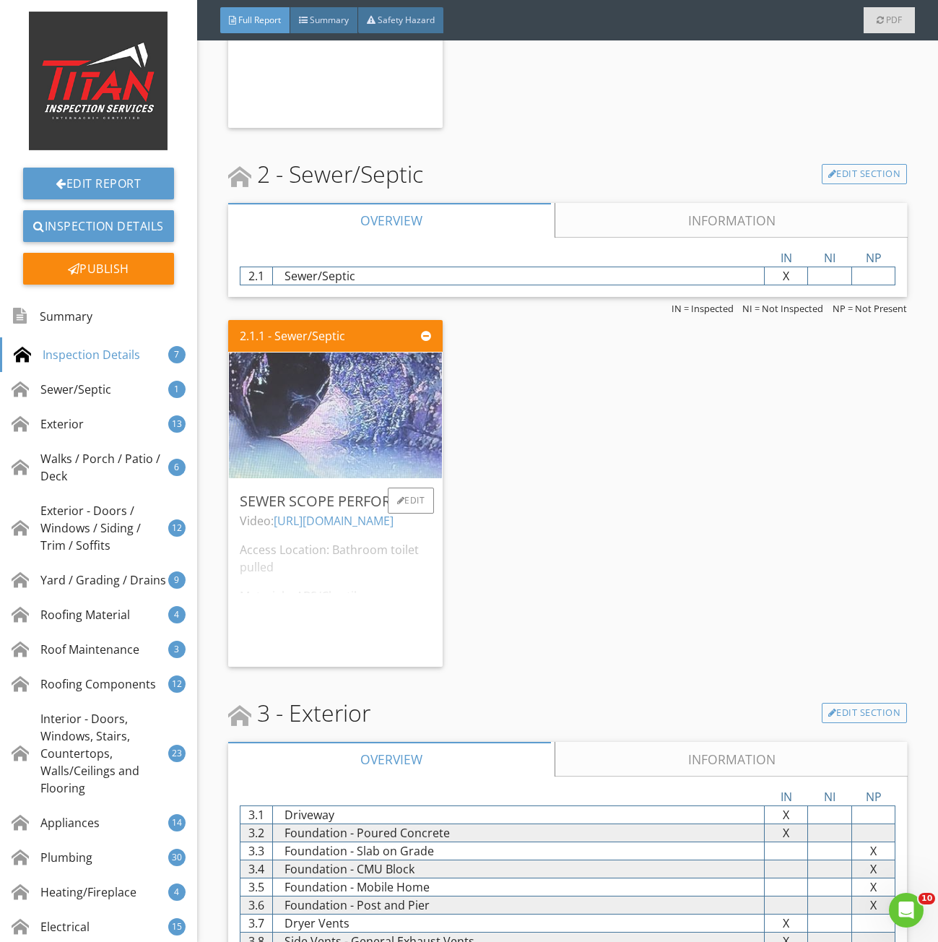
click at [379, 451] on img at bounding box center [335, 416] width 419 height 314
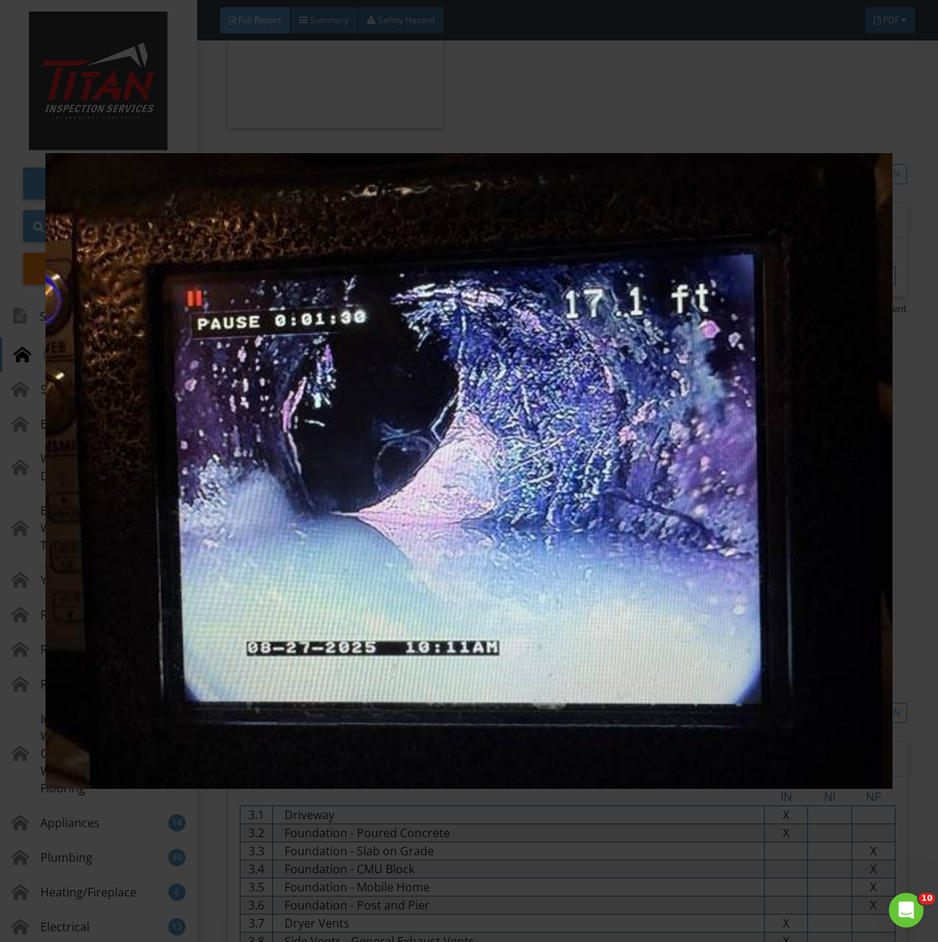
click at [741, 316] on img at bounding box center [469, 471] width 847 height 851
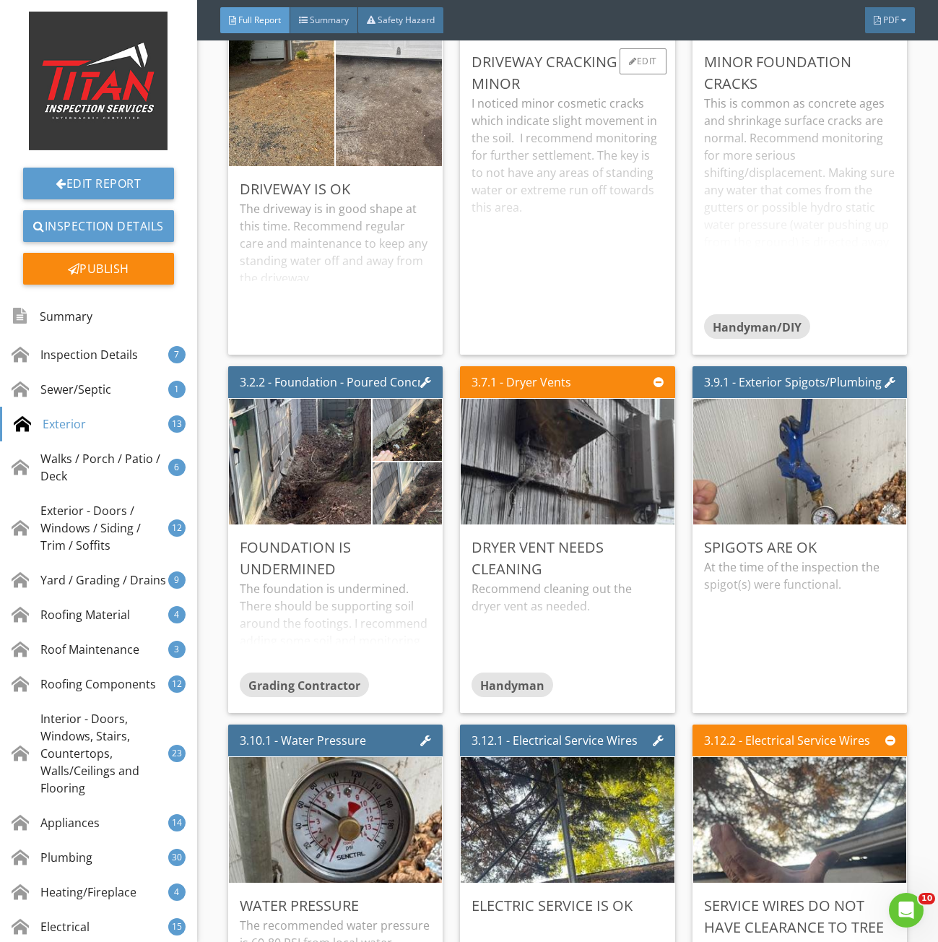
scroll to position [3685, 0]
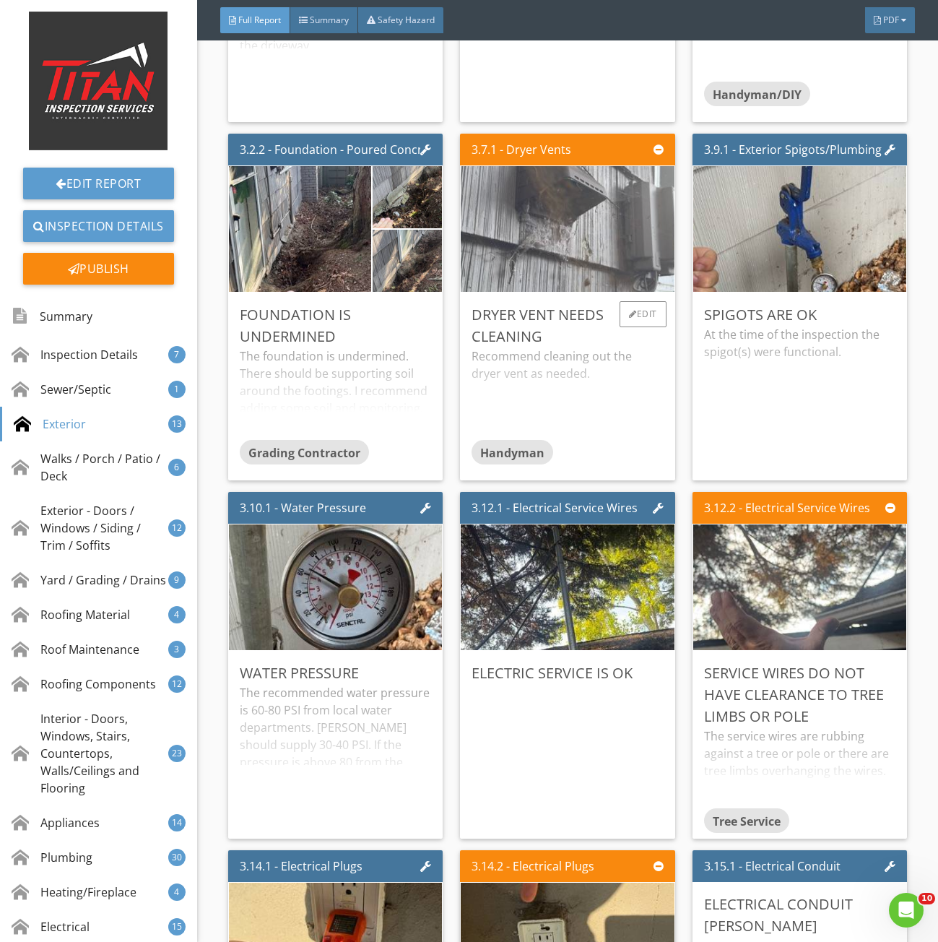
click at [636, 293] on img at bounding box center [567, 229] width 419 height 314
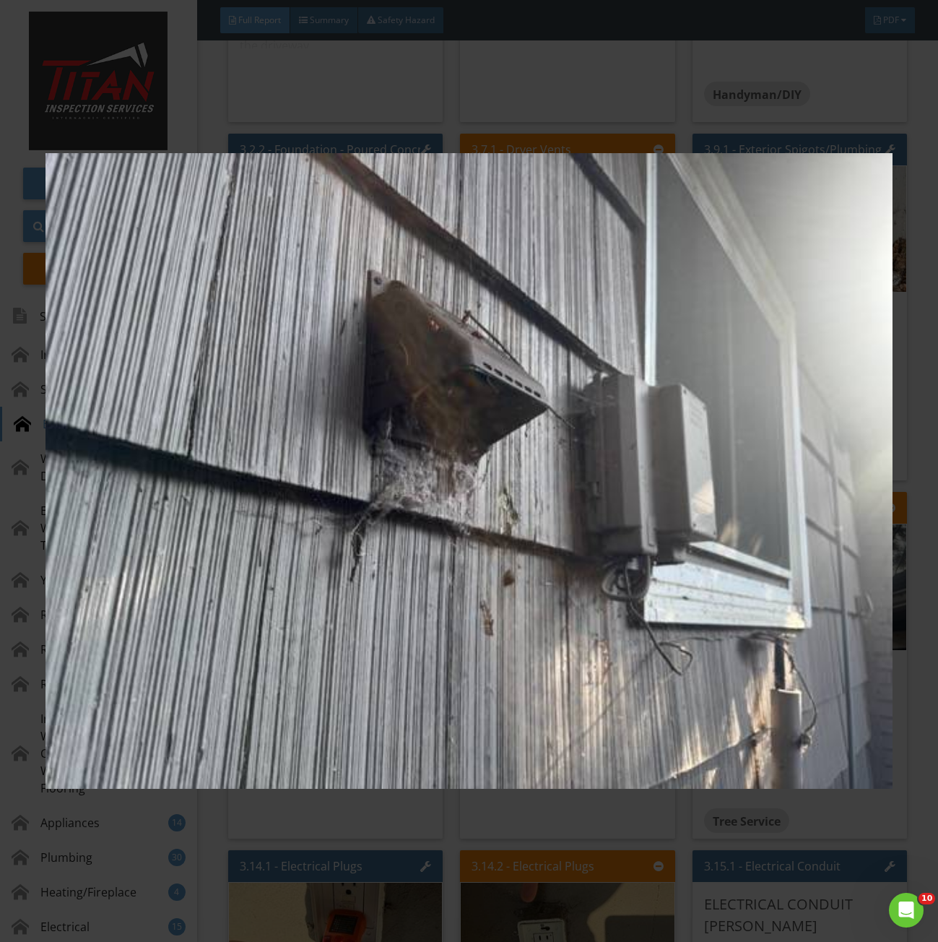
click at [628, 384] on img at bounding box center [469, 471] width 847 height 851
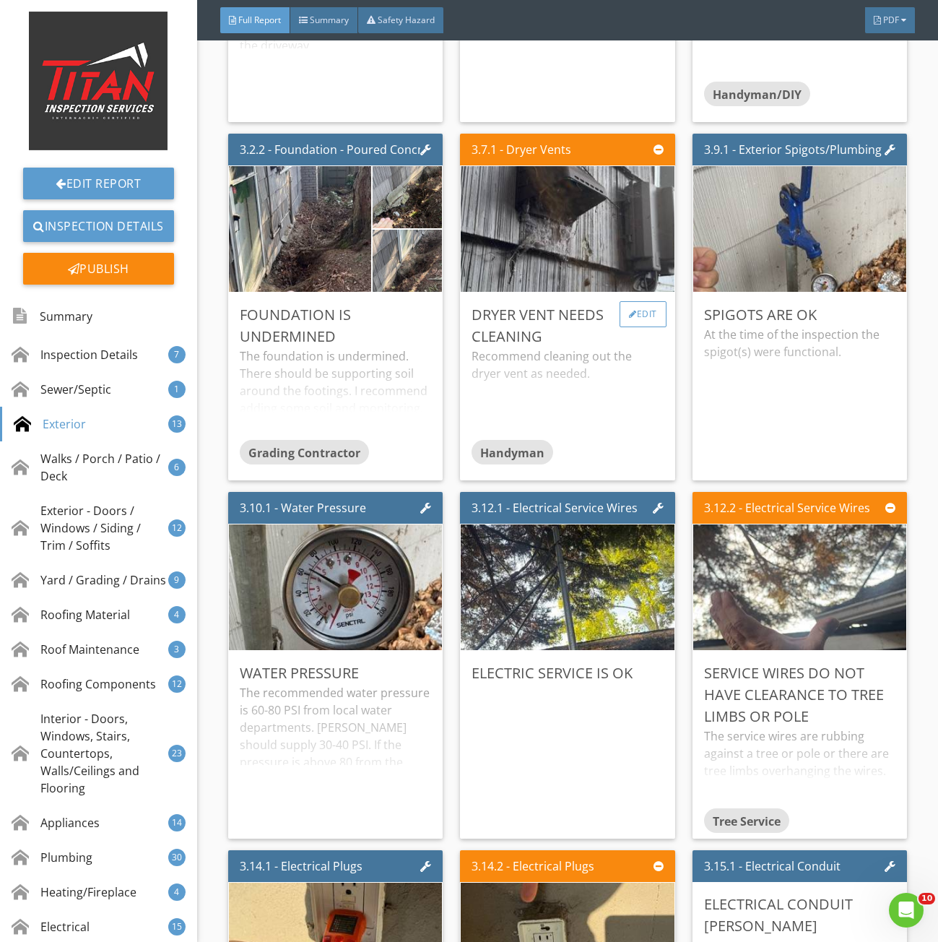
click at [629, 319] on div at bounding box center [633, 314] width 8 height 9
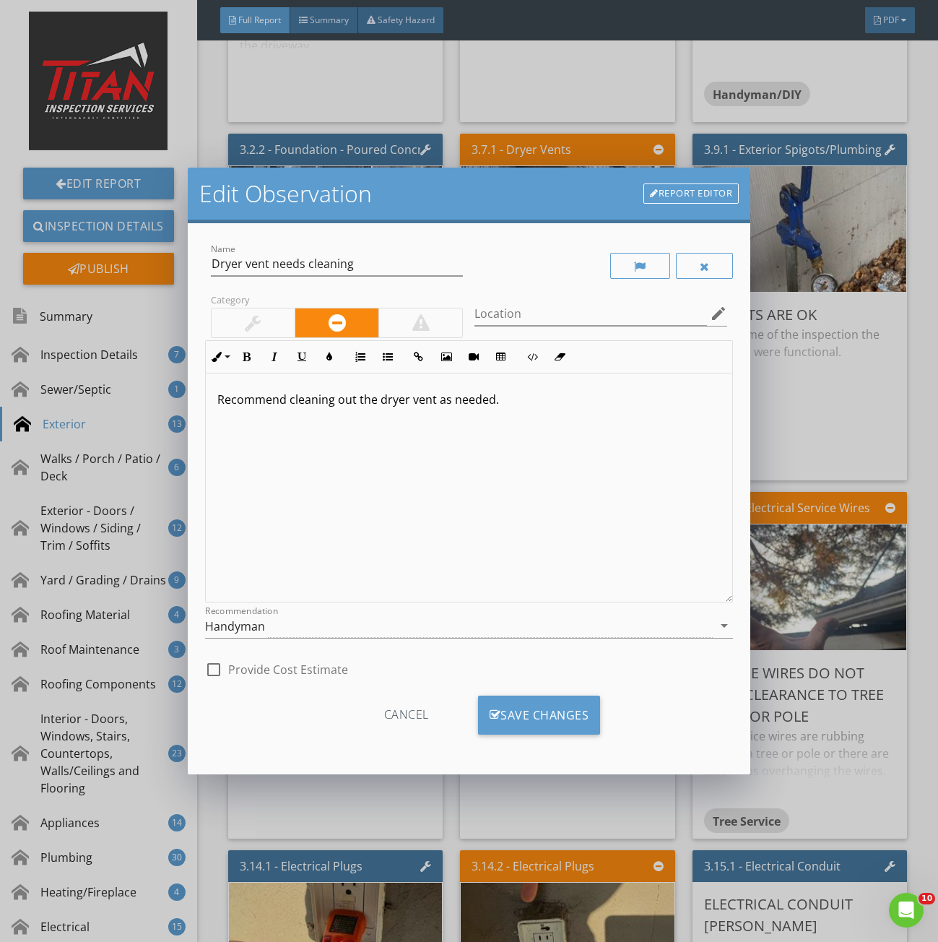
click at [275, 317] on div at bounding box center [253, 322] width 83 height 29
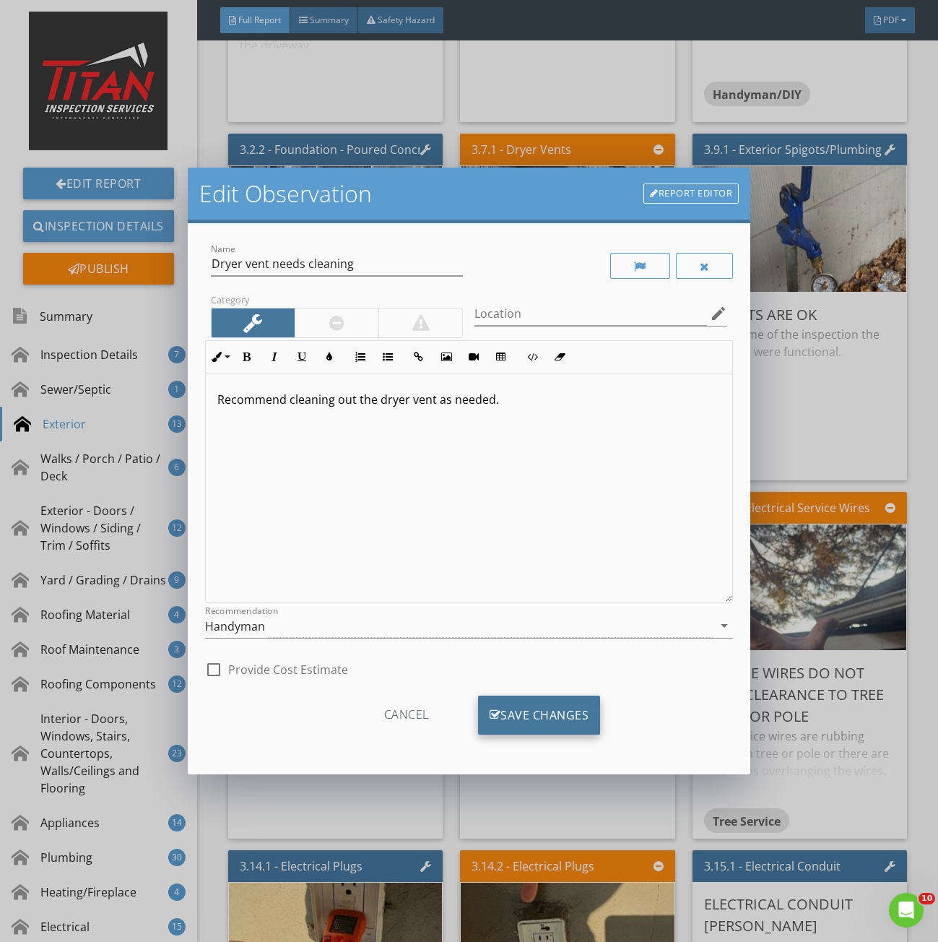
click at [520, 717] on div "Save Changes" at bounding box center [539, 715] width 123 height 39
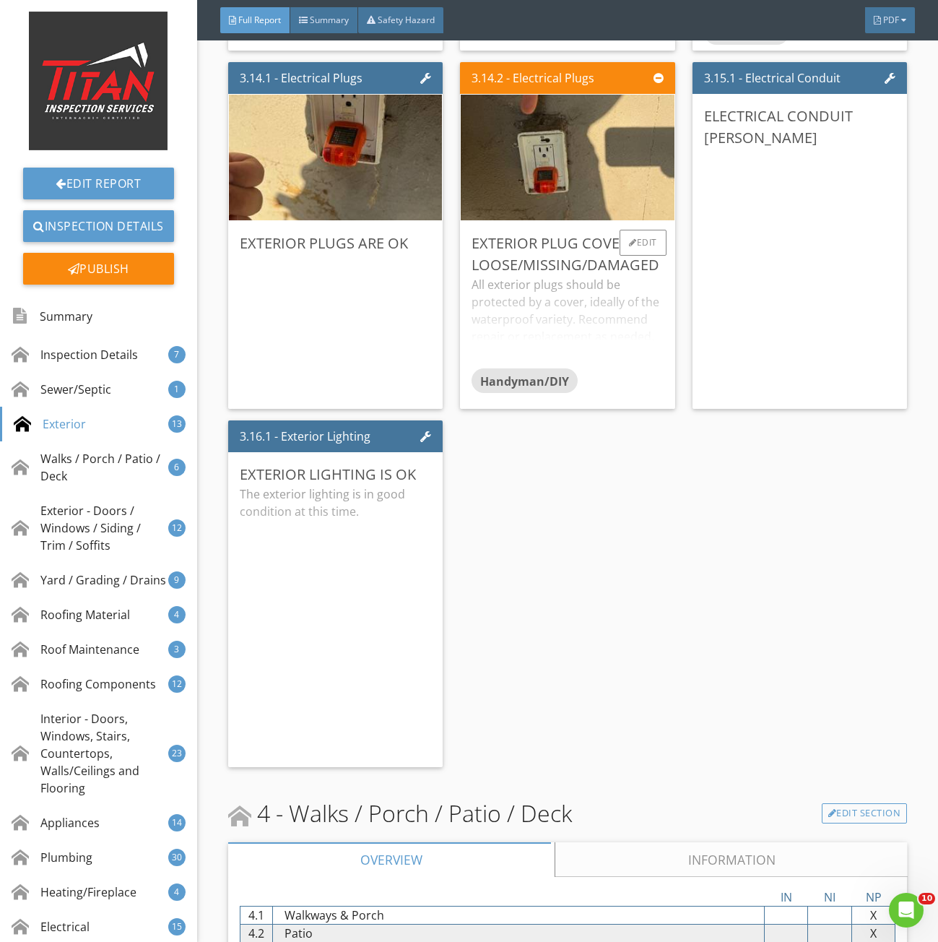
scroll to position [4263, 0]
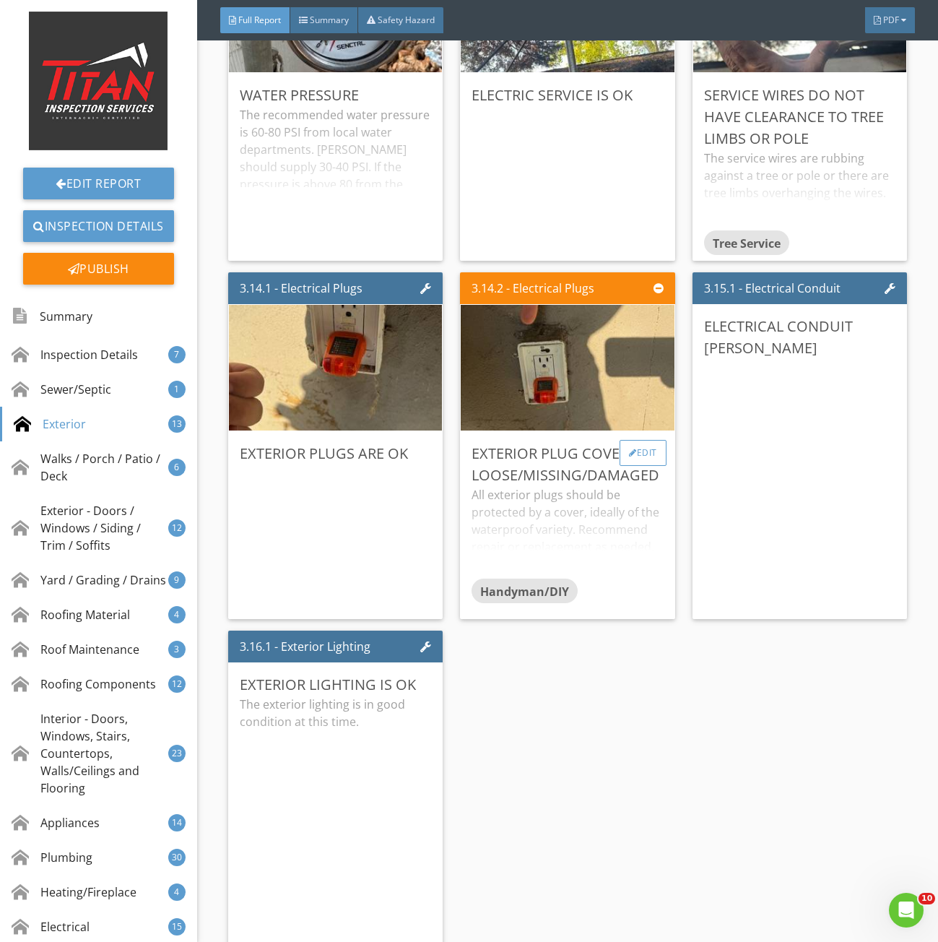
click at [634, 465] on div "Edit" at bounding box center [643, 453] width 47 height 26
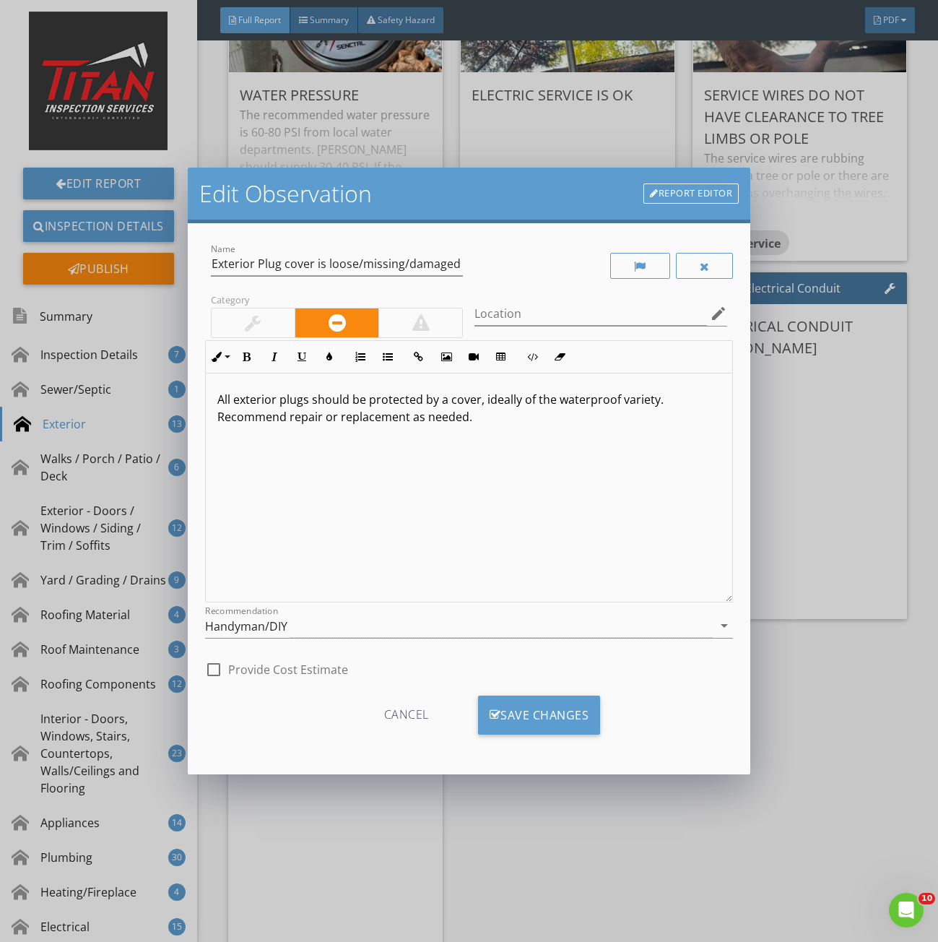
click at [269, 329] on div at bounding box center [253, 322] width 83 height 29
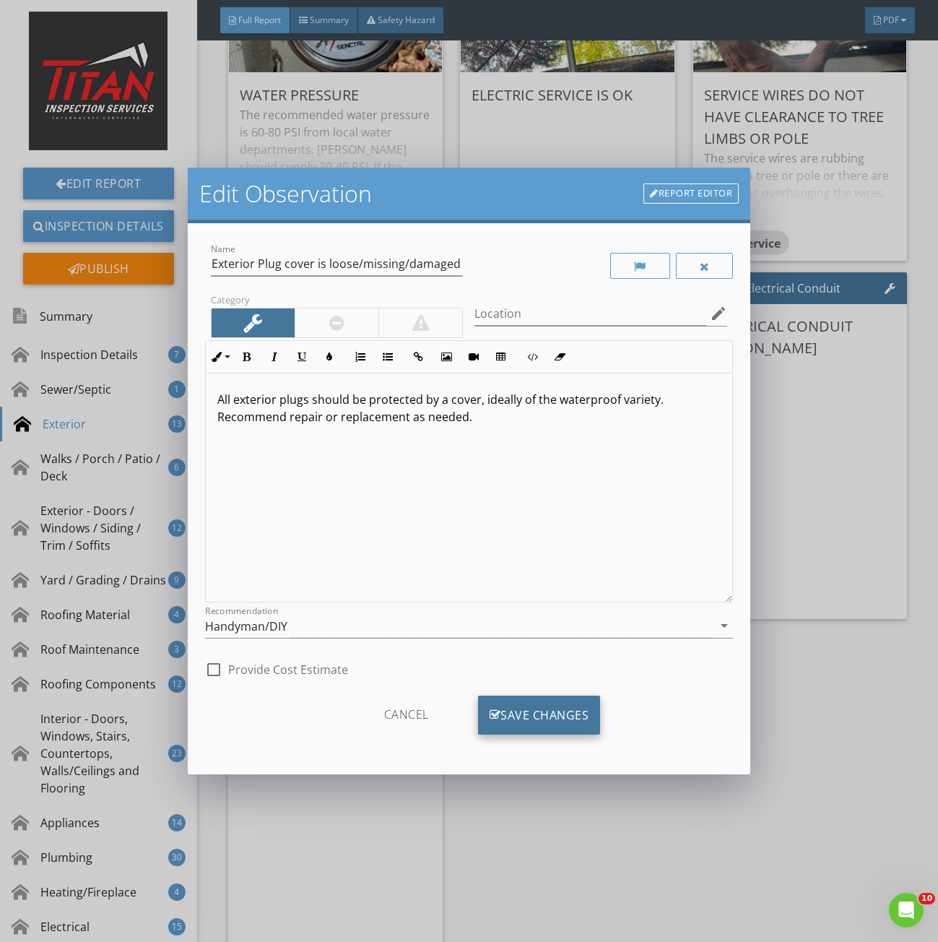
click at [507, 721] on div "Save Changes" at bounding box center [539, 715] width 123 height 39
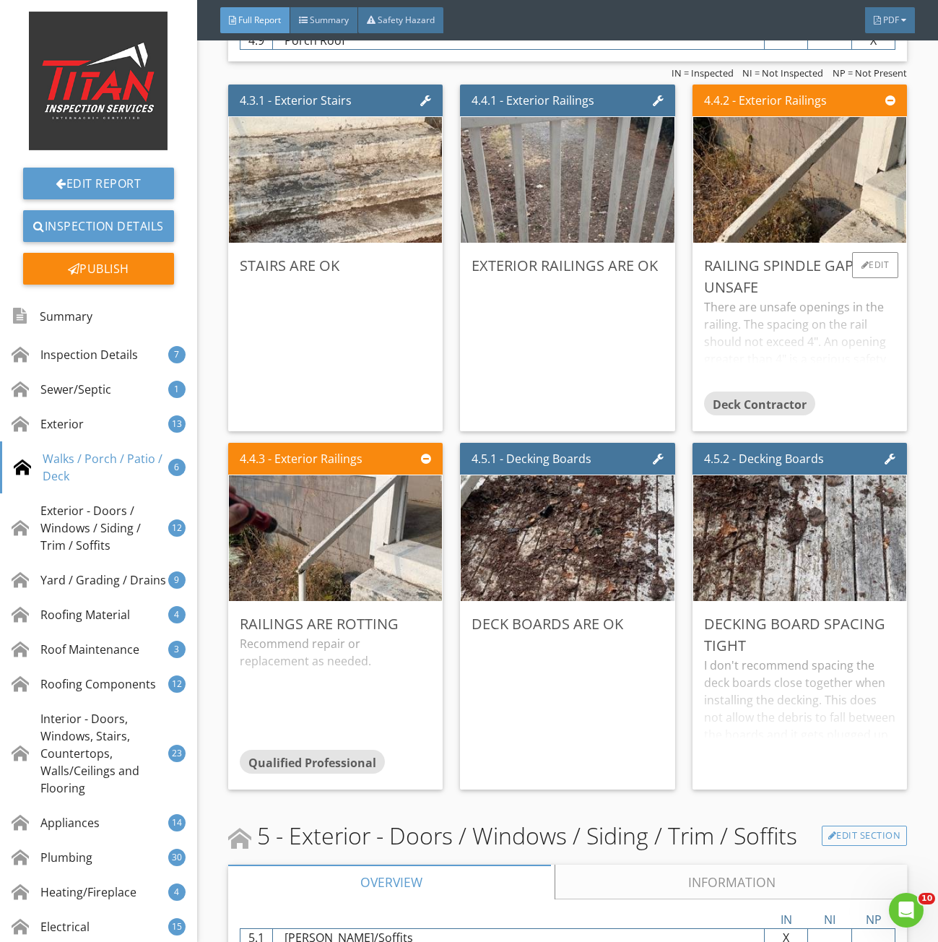
scroll to position [5419, 0]
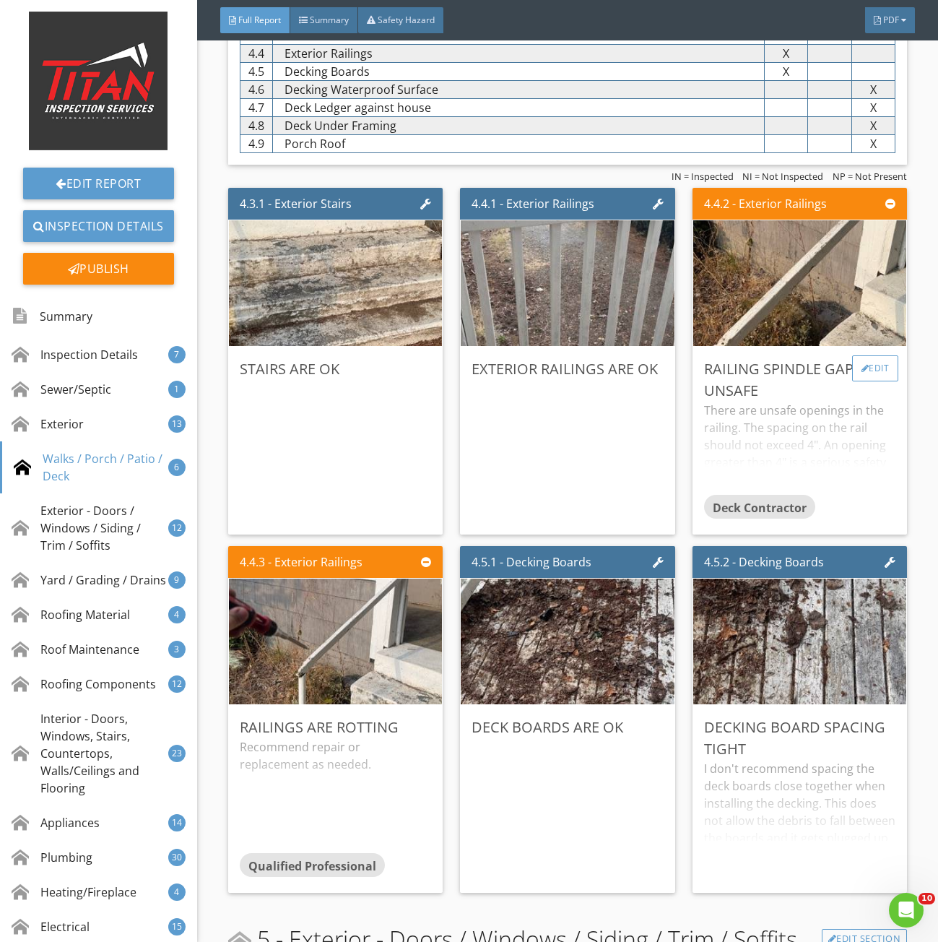
click at [860, 381] on div "Edit" at bounding box center [876, 368] width 47 height 26
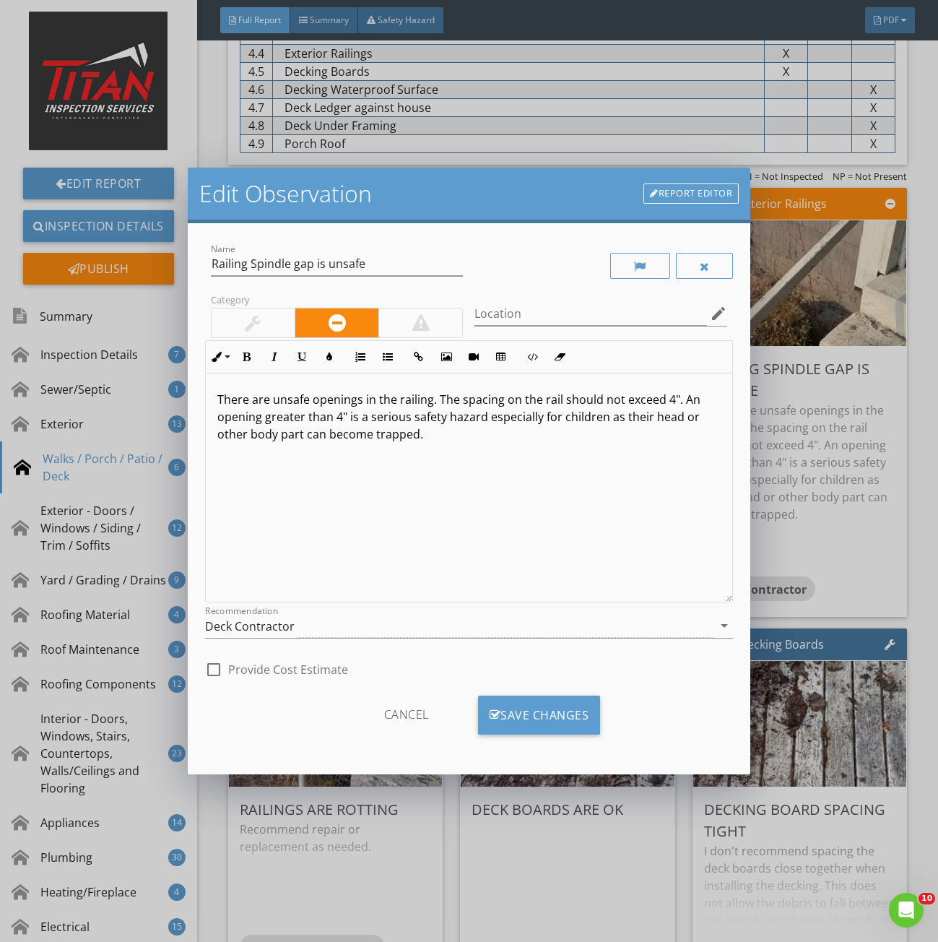
click at [249, 322] on div at bounding box center [253, 322] width 16 height 17
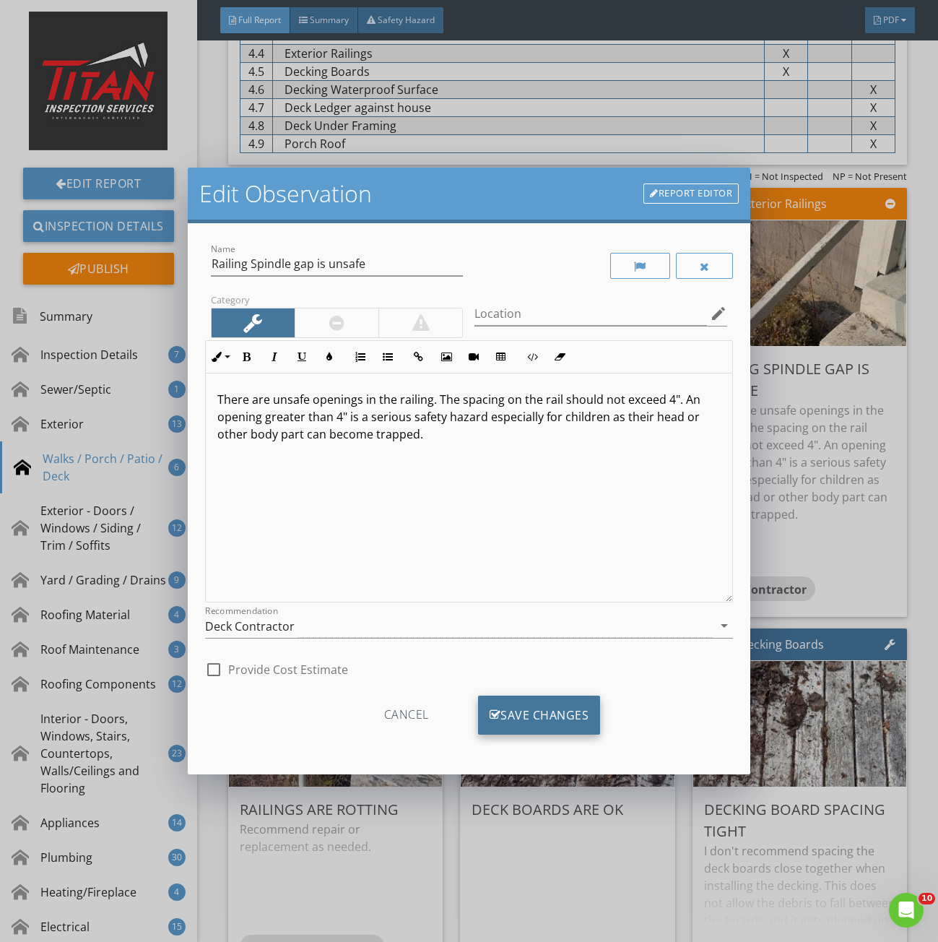
click at [567, 723] on div "Save Changes" at bounding box center [539, 715] width 123 height 39
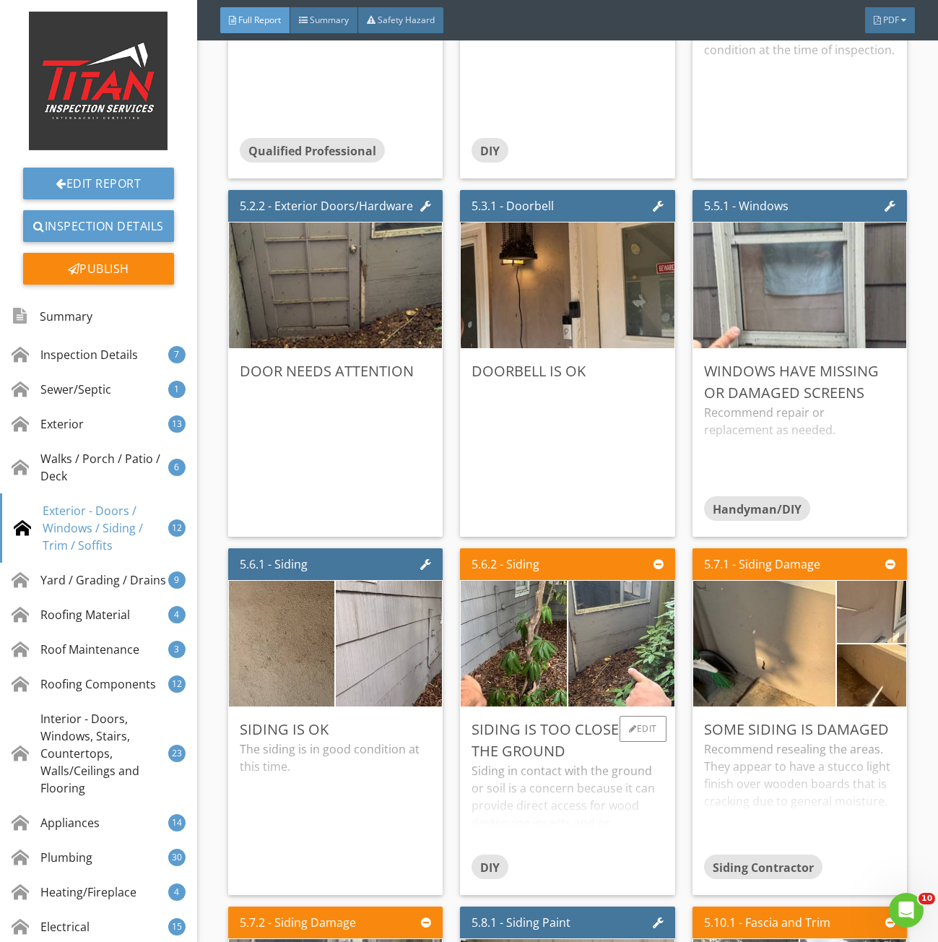
scroll to position [6647, 0]
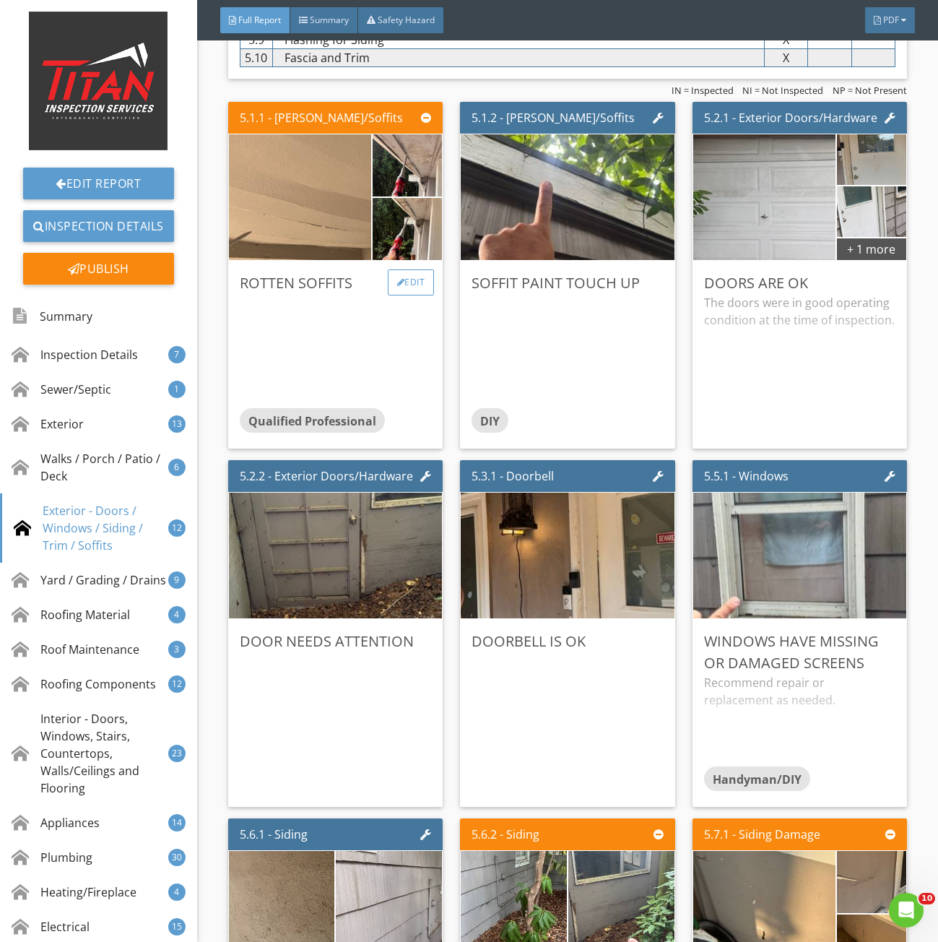
click at [399, 287] on div "Edit" at bounding box center [411, 282] width 47 height 26
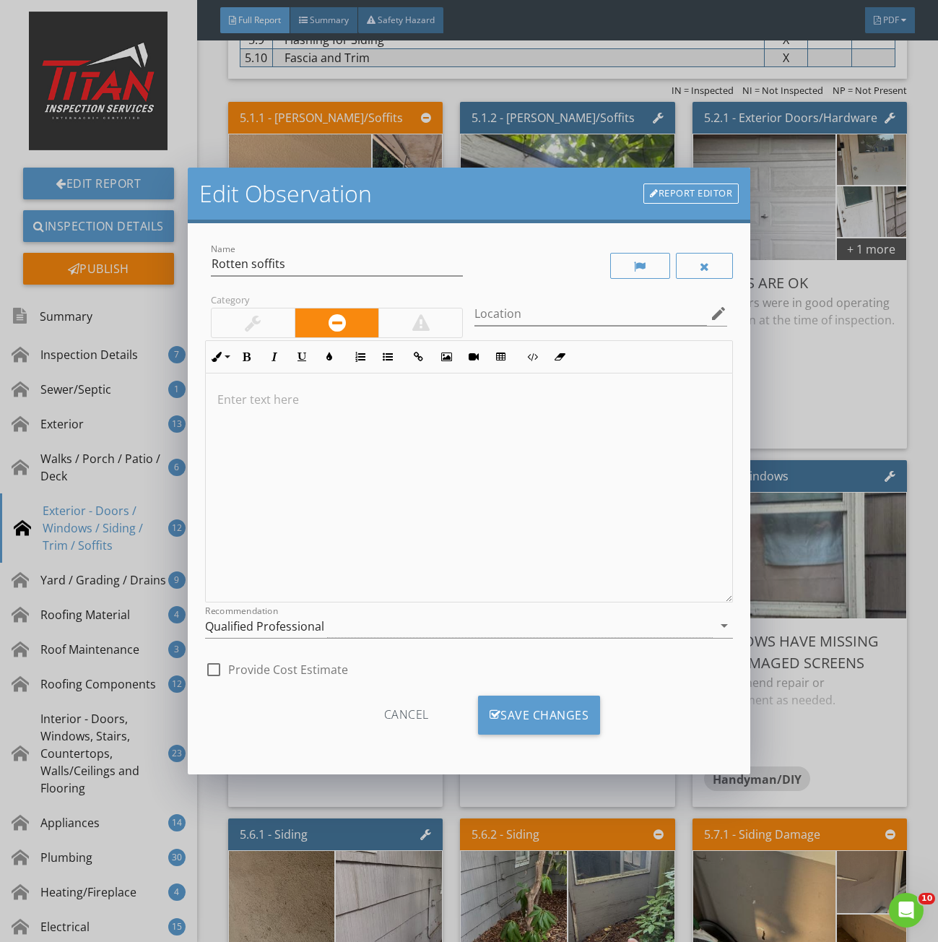
click at [306, 425] on div at bounding box center [469, 488] width 527 height 229
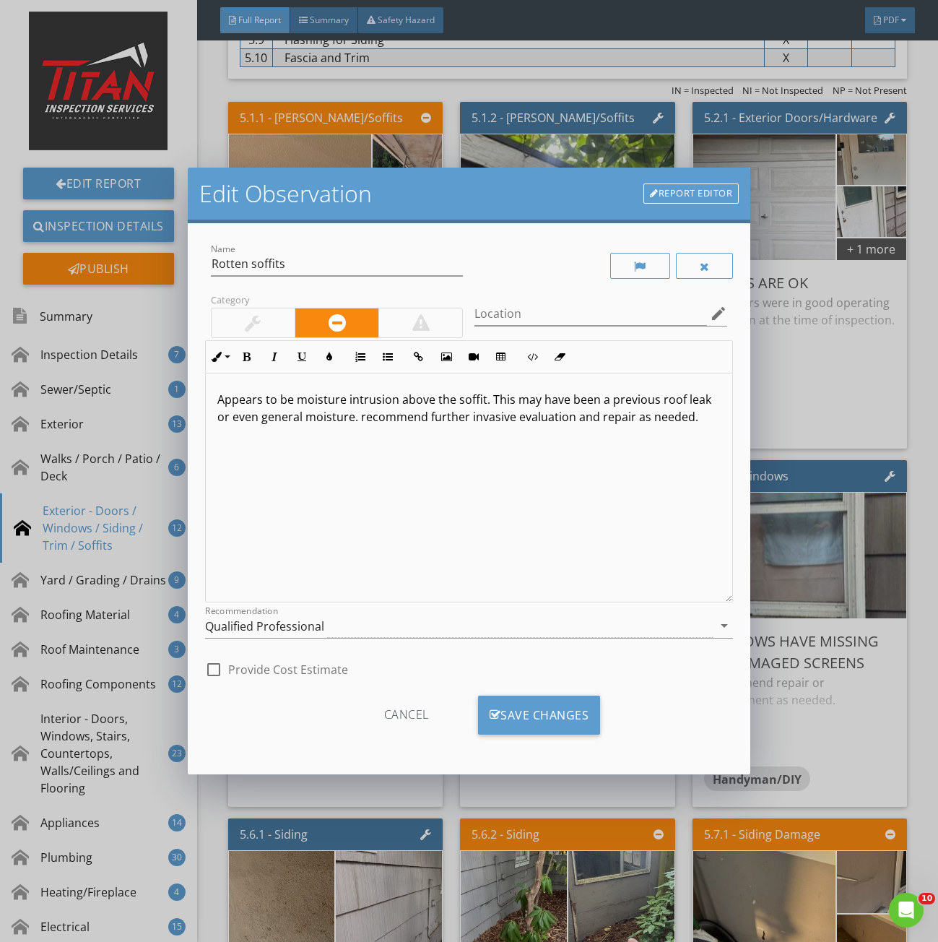
click at [232, 478] on div "Appears to be moisture intrusion above the soffit. This may have been a previou…" at bounding box center [469, 488] width 527 height 229
click at [366, 417] on p "Appears to be moisture intrusion above the soffit. This may have been a previou…" at bounding box center [469, 408] width 504 height 35
click at [526, 712] on div "Save Changes" at bounding box center [539, 715] width 123 height 39
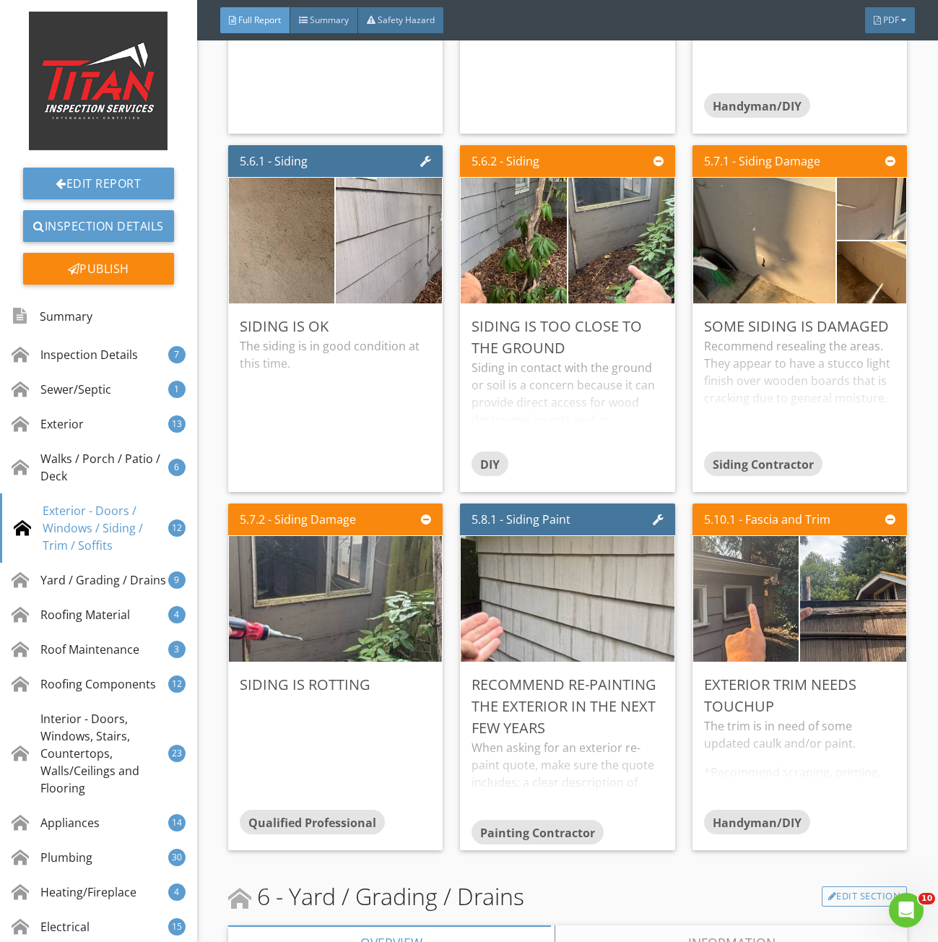
scroll to position [7369, 0]
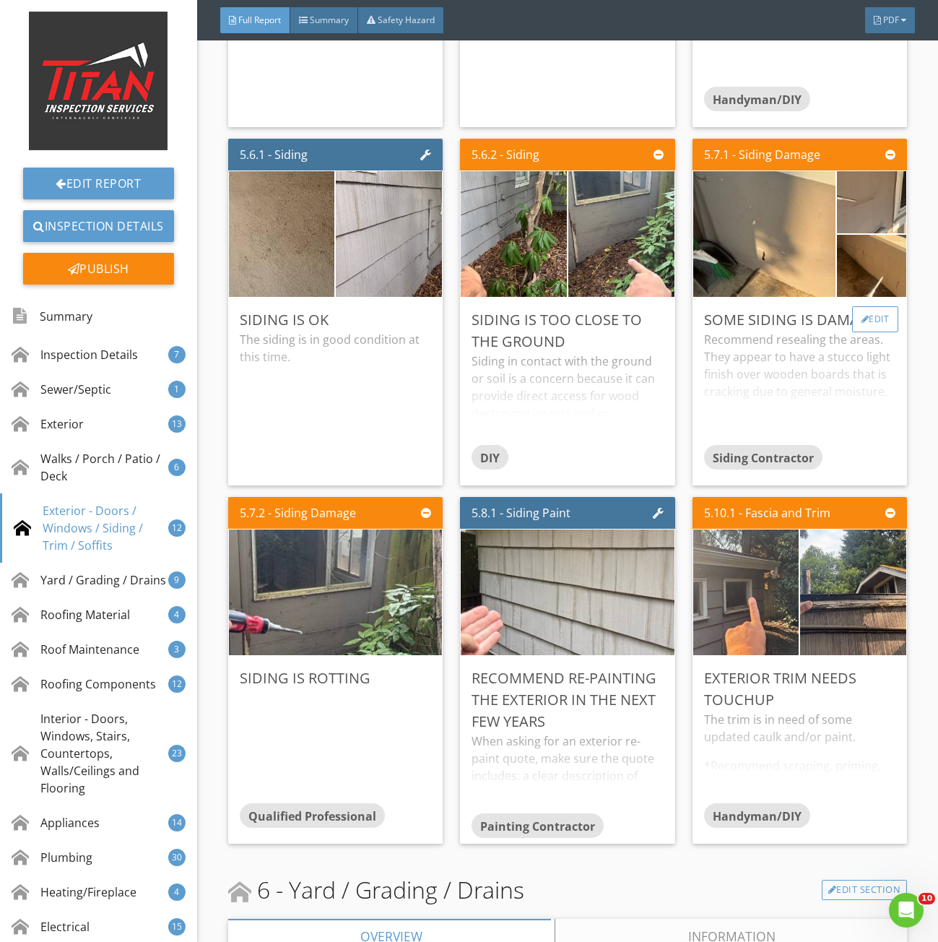
click at [863, 327] on div "Edit" at bounding box center [876, 319] width 47 height 26
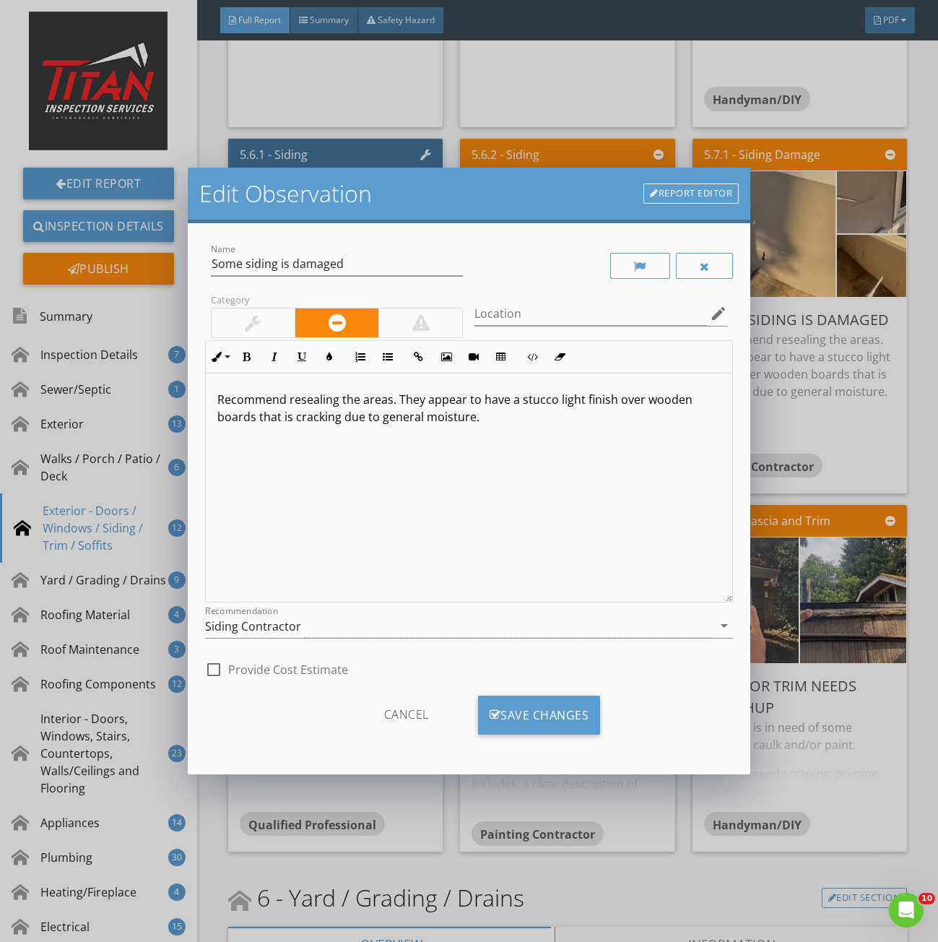
click at [270, 324] on div at bounding box center [253, 322] width 83 height 29
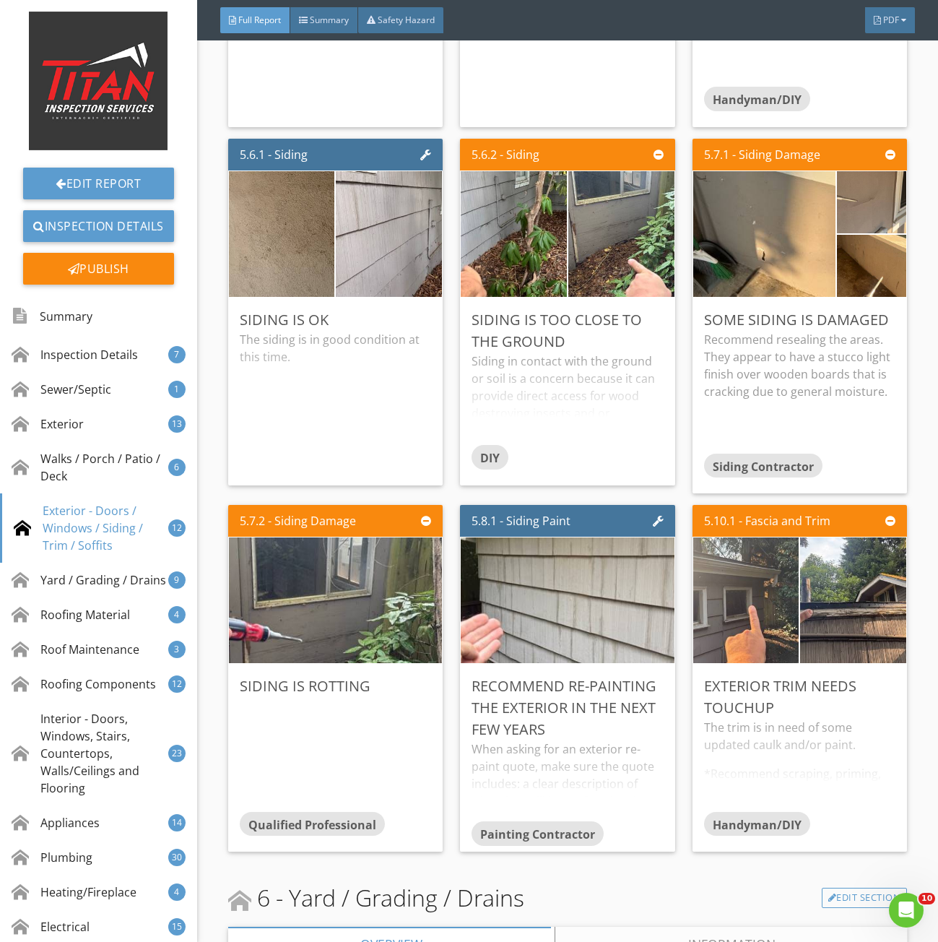
click at [797, 382] on div at bounding box center [469, 471] width 938 height 942
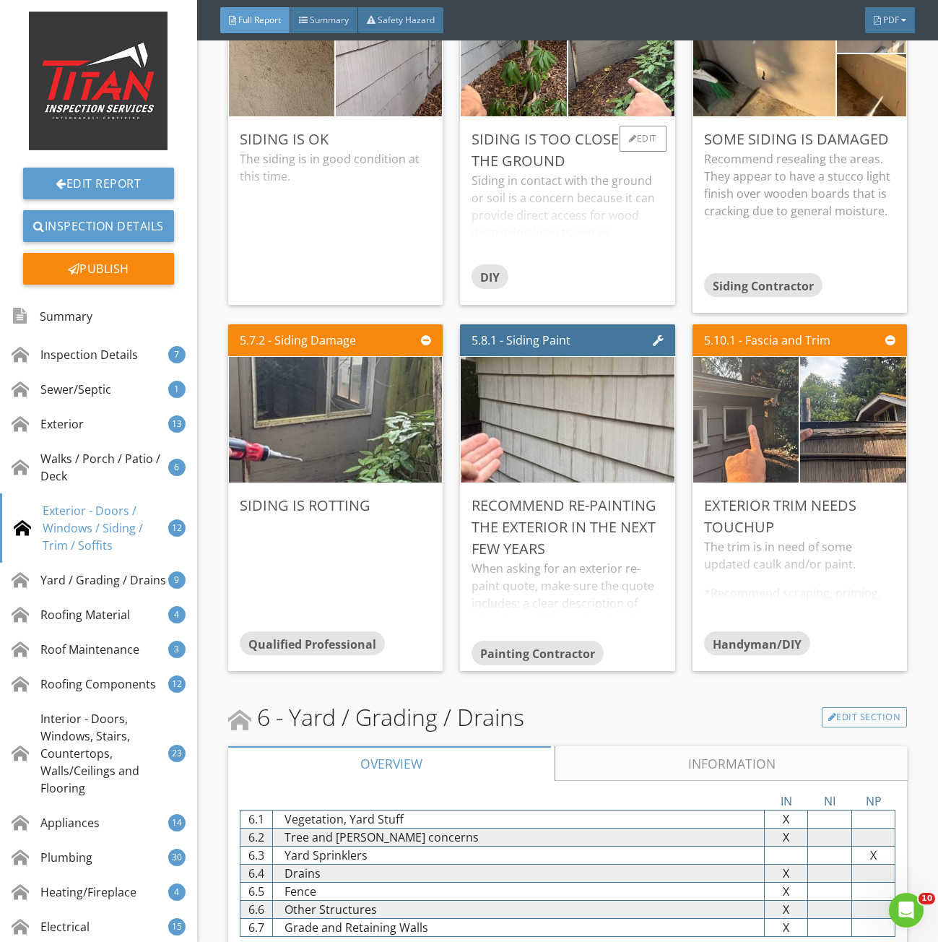
scroll to position [7803, 0]
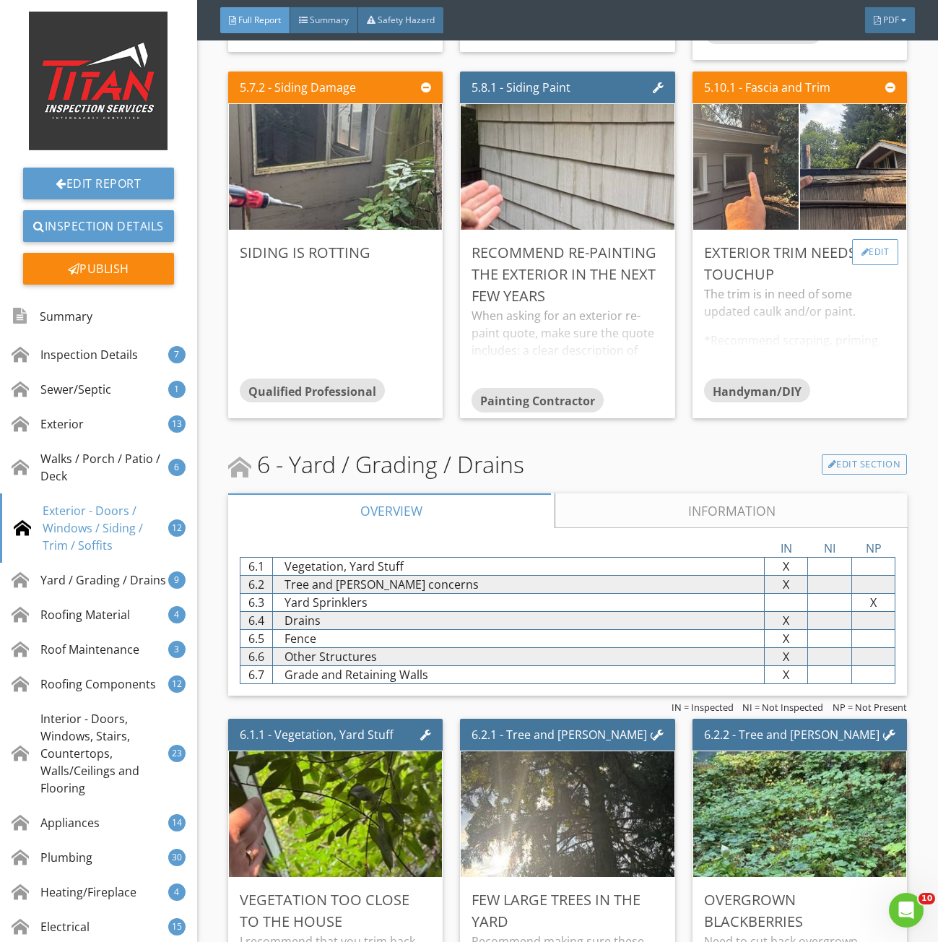
click at [868, 259] on div "Edit" at bounding box center [876, 252] width 47 height 26
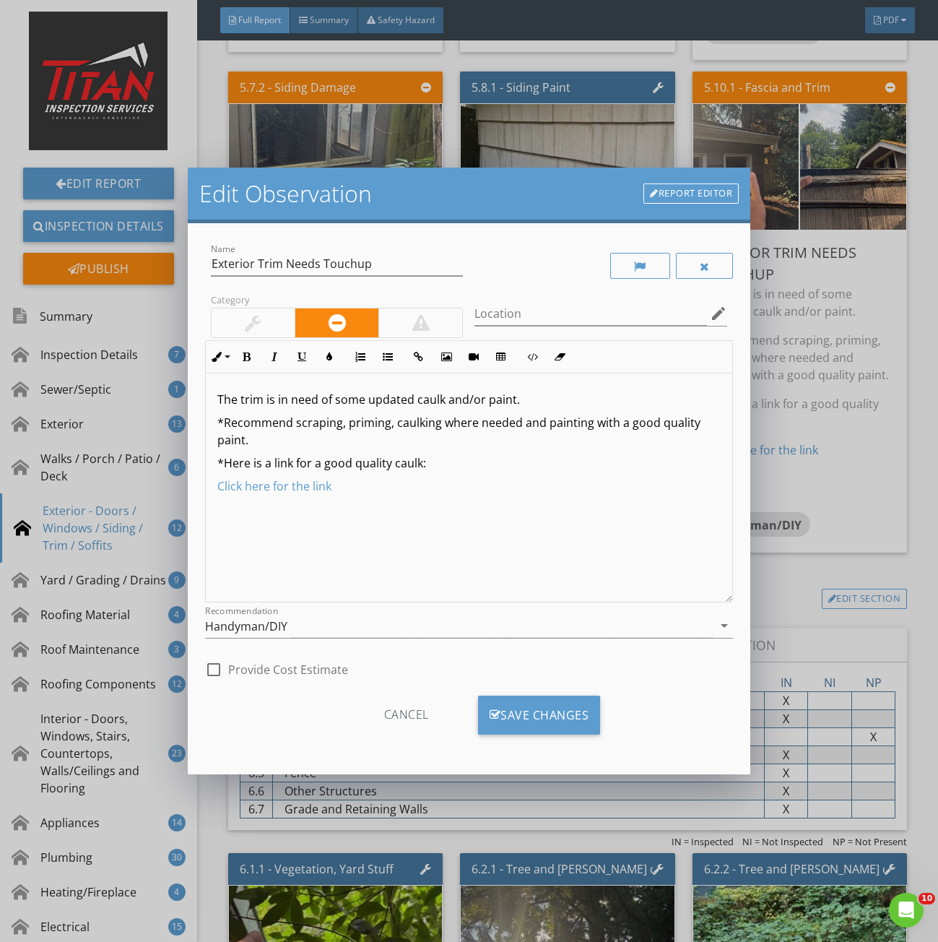
click at [251, 316] on div at bounding box center [253, 322] width 16 height 17
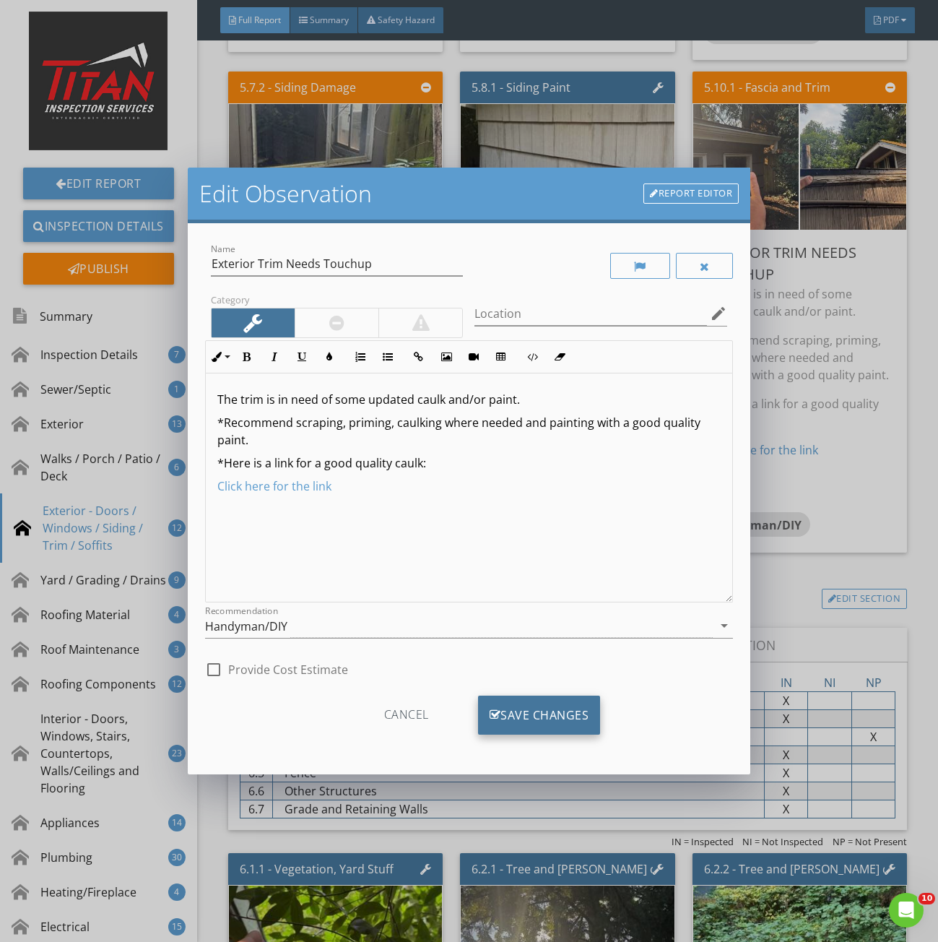
click at [587, 730] on div "Save Changes" at bounding box center [539, 715] width 123 height 39
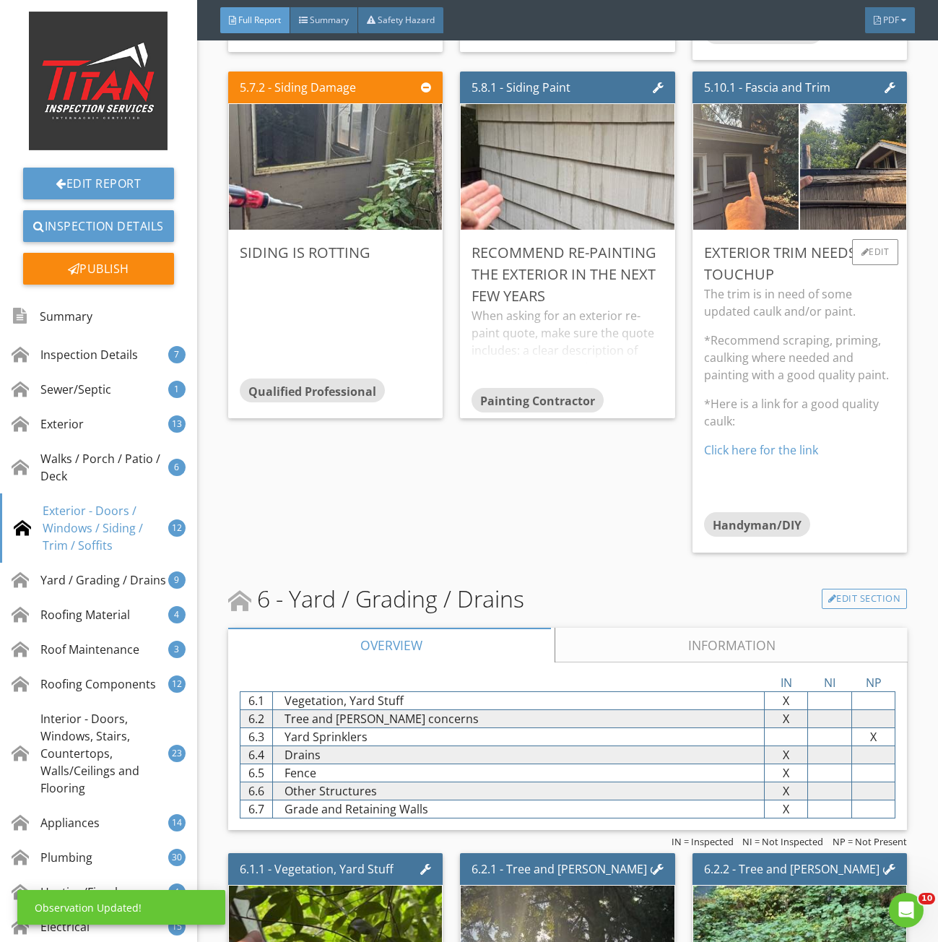
click at [787, 349] on p "*Recommend scraping, priming, caulking where needed and painting with a good qu…" at bounding box center [800, 358] width 192 height 52
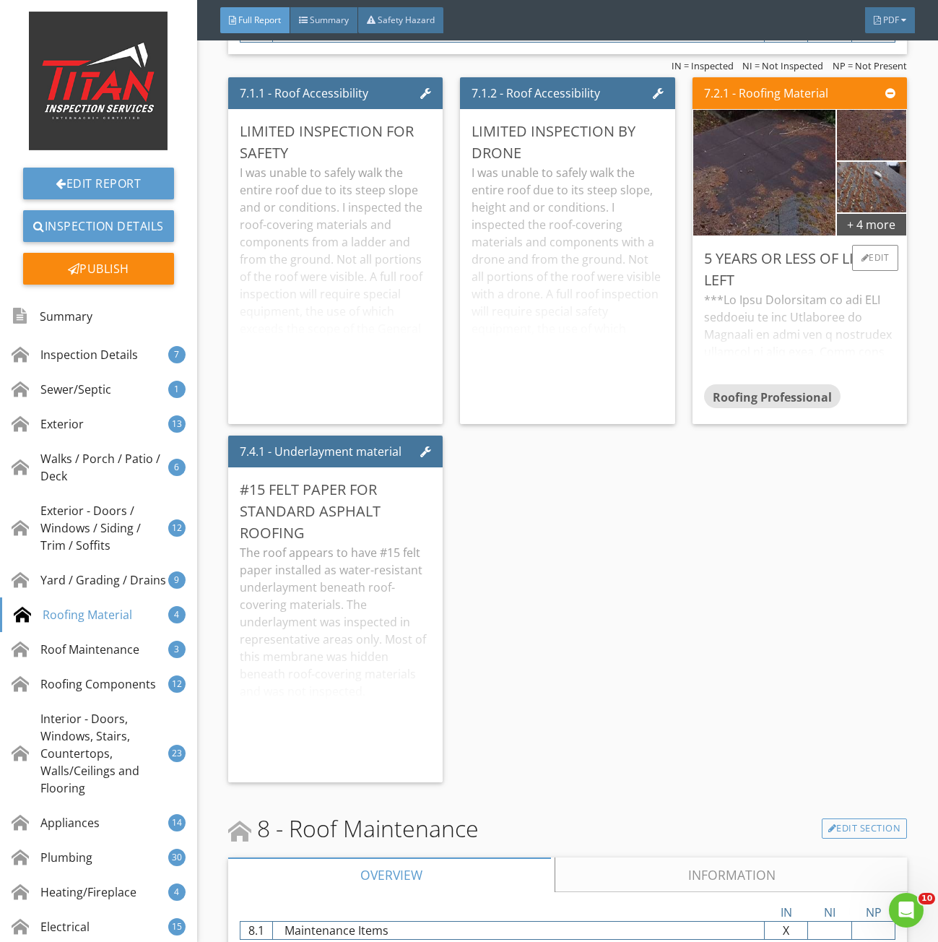
scroll to position [9753, 0]
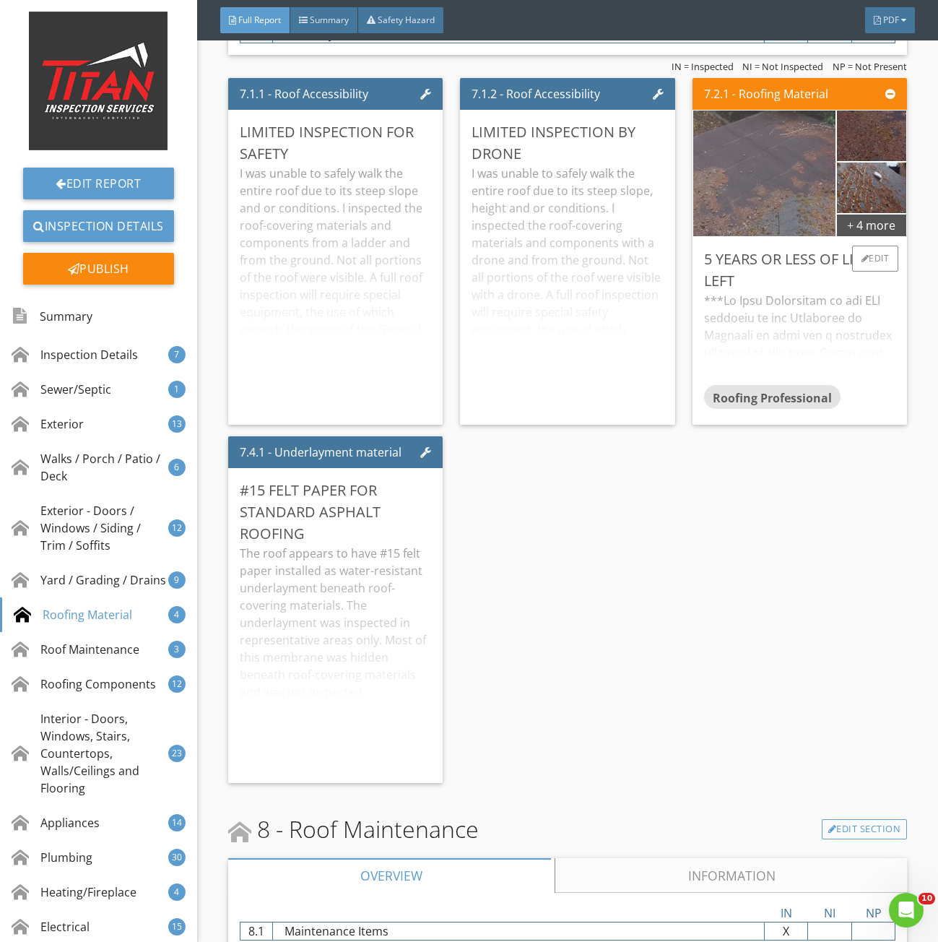
click at [754, 194] on img at bounding box center [765, 174] width 356 height 200
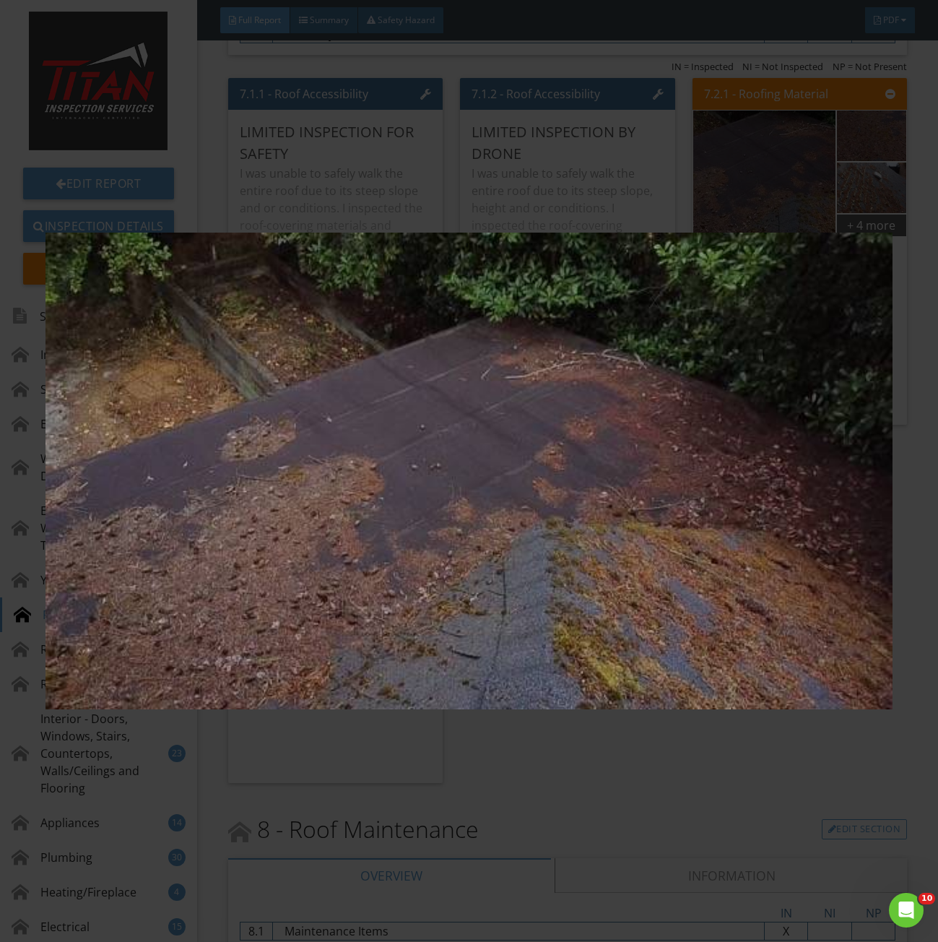
click at [696, 272] on img at bounding box center [469, 471] width 847 height 851
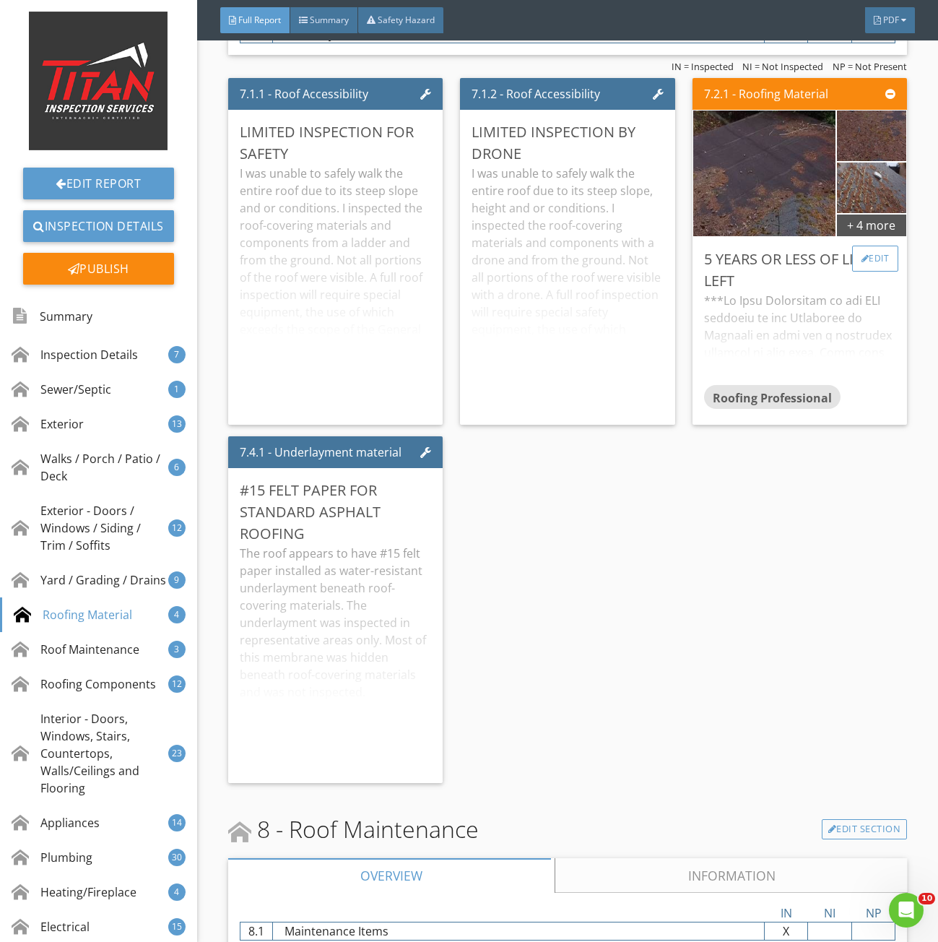
click at [855, 258] on div "Edit" at bounding box center [876, 259] width 47 height 26
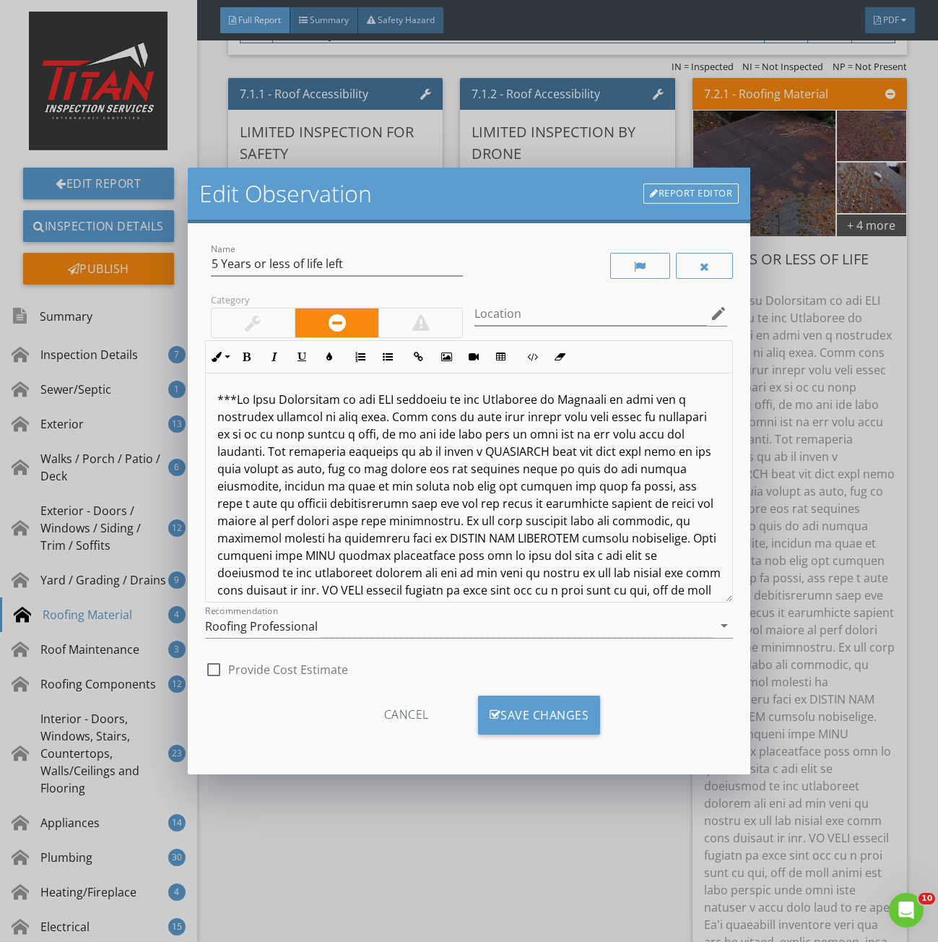
click at [216, 400] on div "*We feel that the roof has 5 years or less left on it with some repairs and ong…" at bounding box center [469, 874] width 527 height 1000
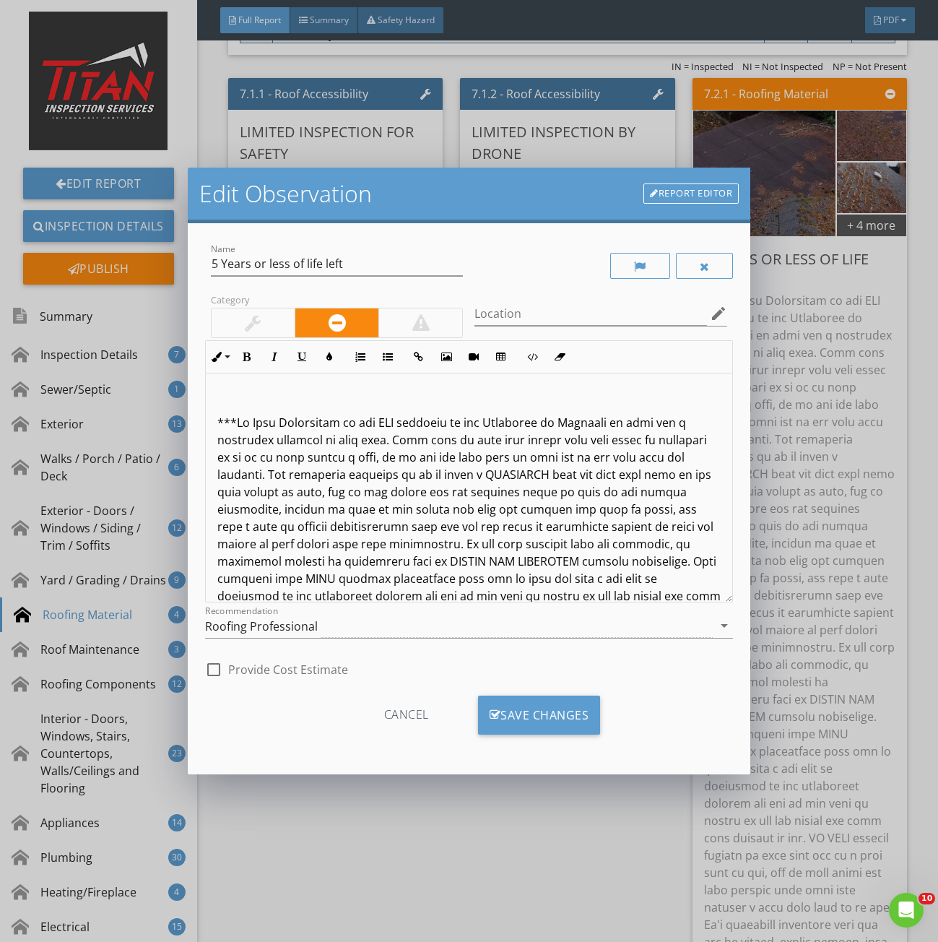
click at [216, 400] on div "*We feel that the roof has 5 years or less left on it with some repairs and ong…" at bounding box center [469, 885] width 527 height 1023
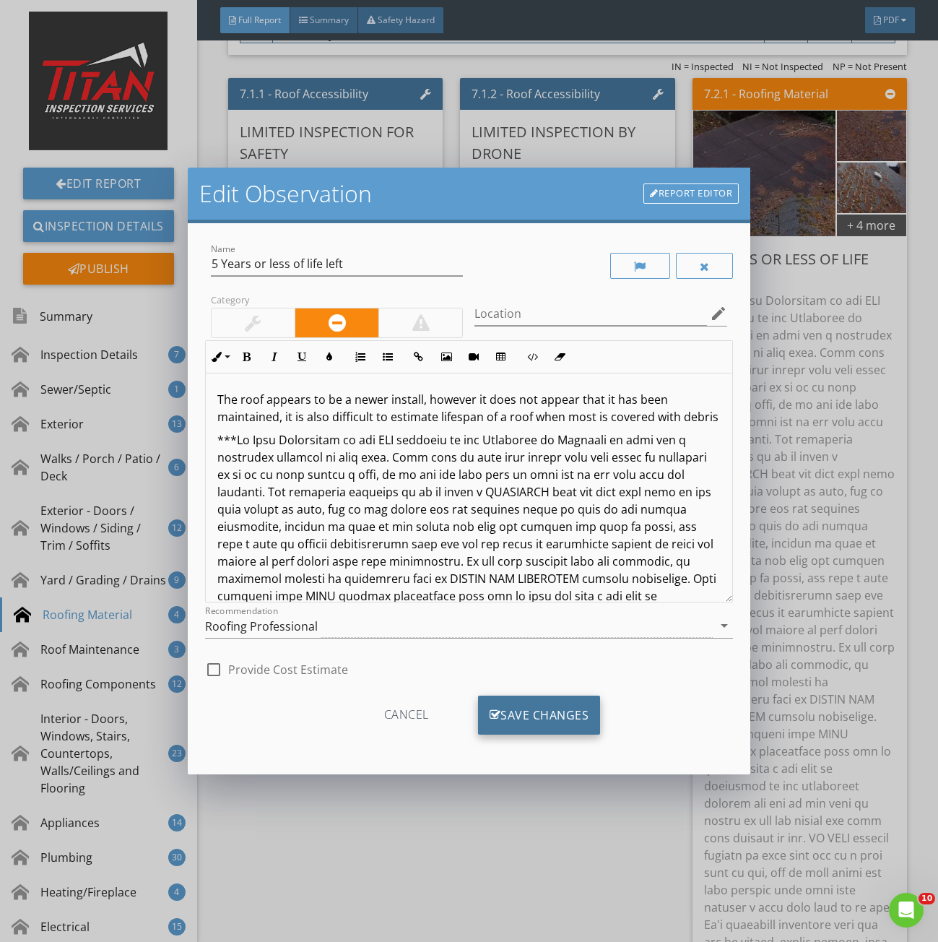
click at [519, 717] on div "Save Changes" at bounding box center [539, 715] width 123 height 39
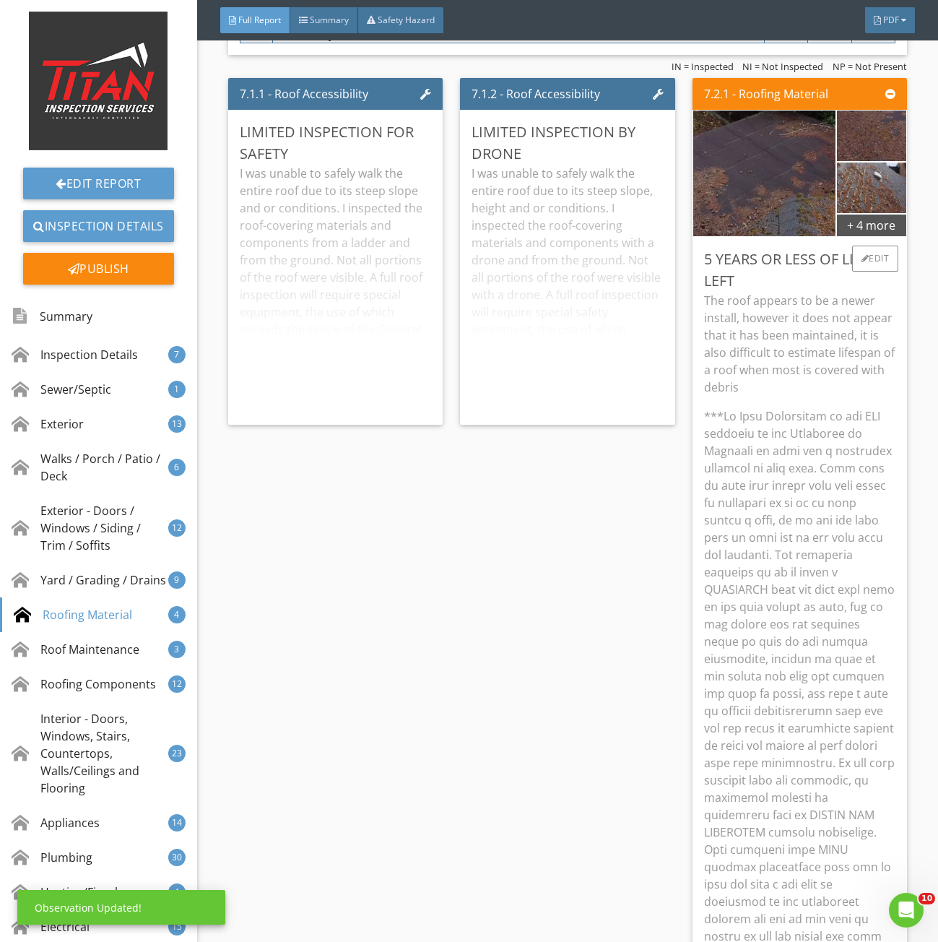
click at [784, 350] on p "The roof appears to be a newer install, however it does not appear that it has …" at bounding box center [800, 344] width 192 height 104
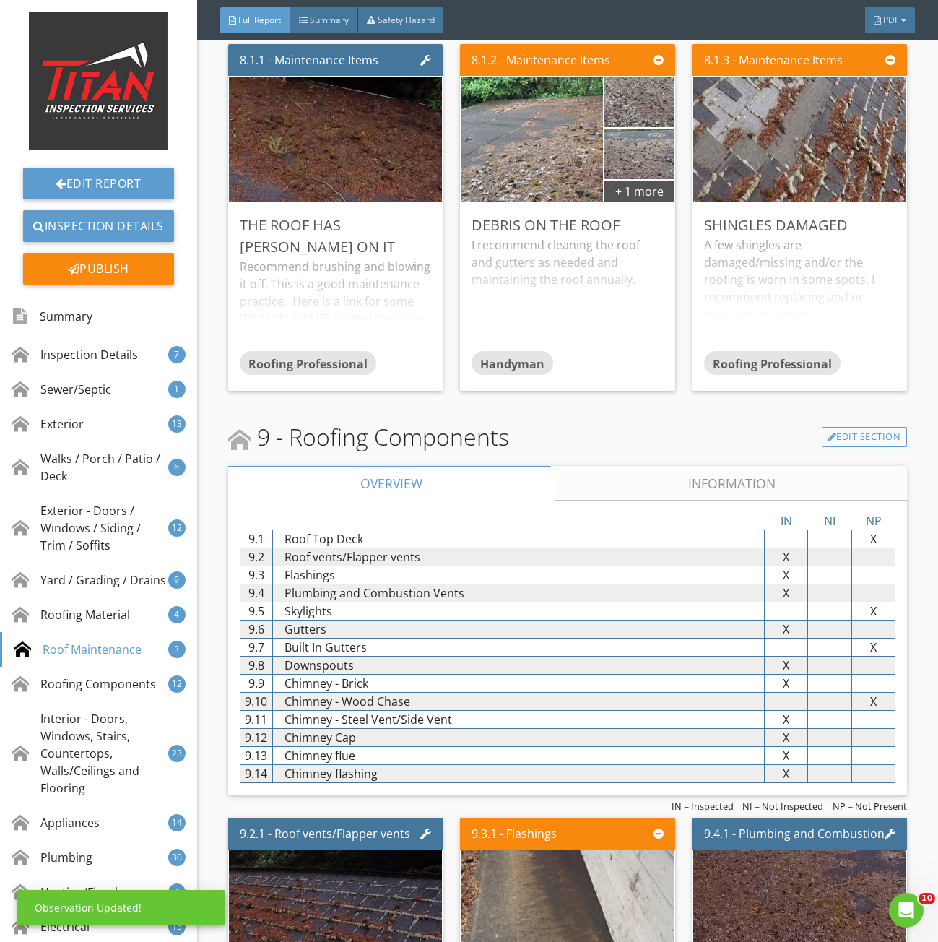
scroll to position [10548, 0]
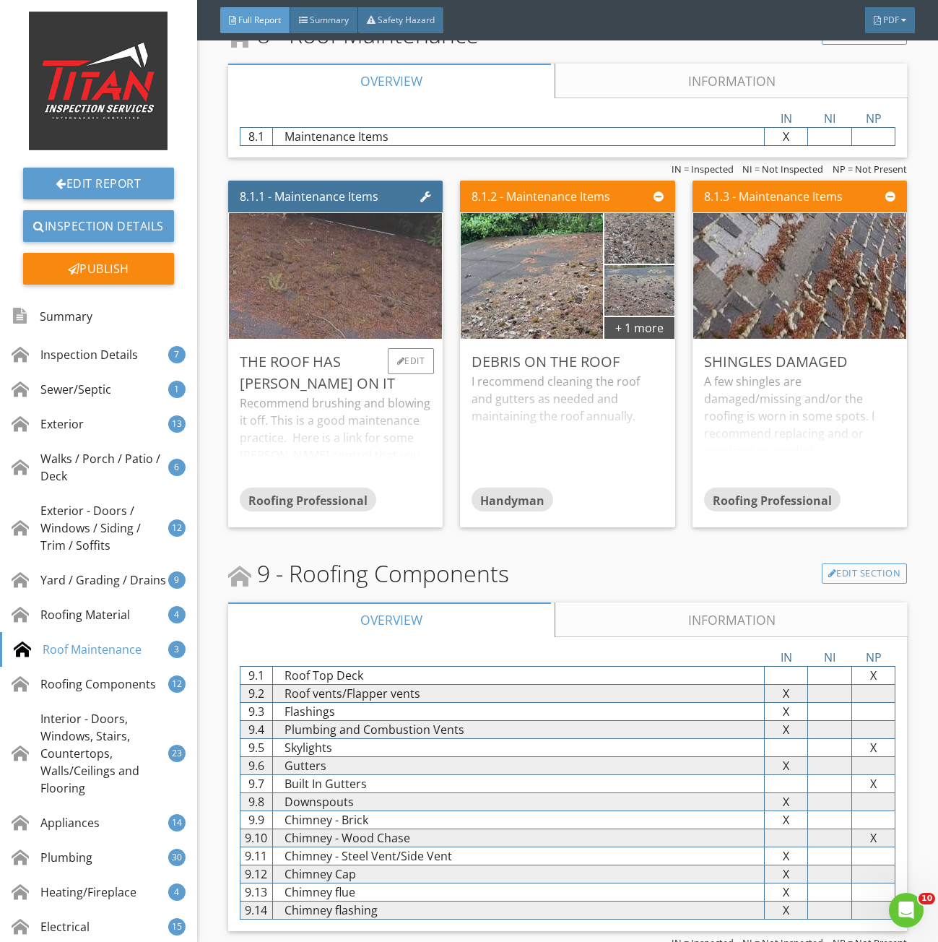
click at [334, 290] on img at bounding box center [335, 276] width 462 height 260
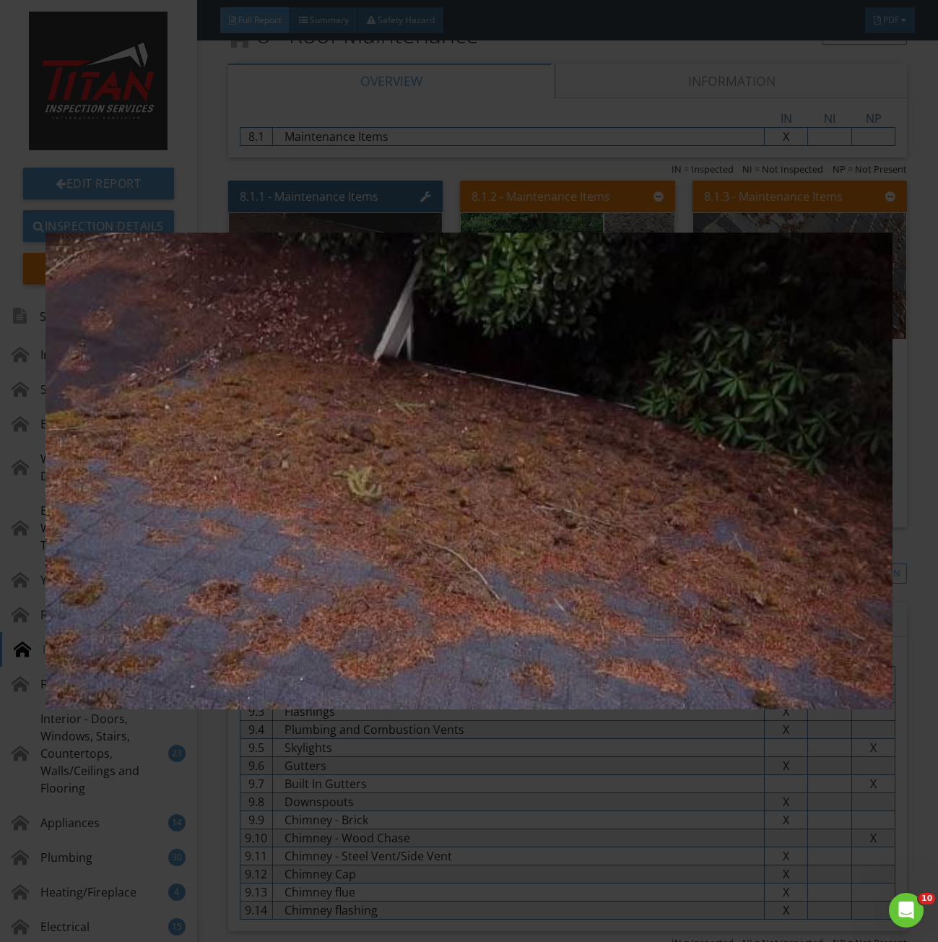
click at [334, 290] on img at bounding box center [469, 471] width 847 height 851
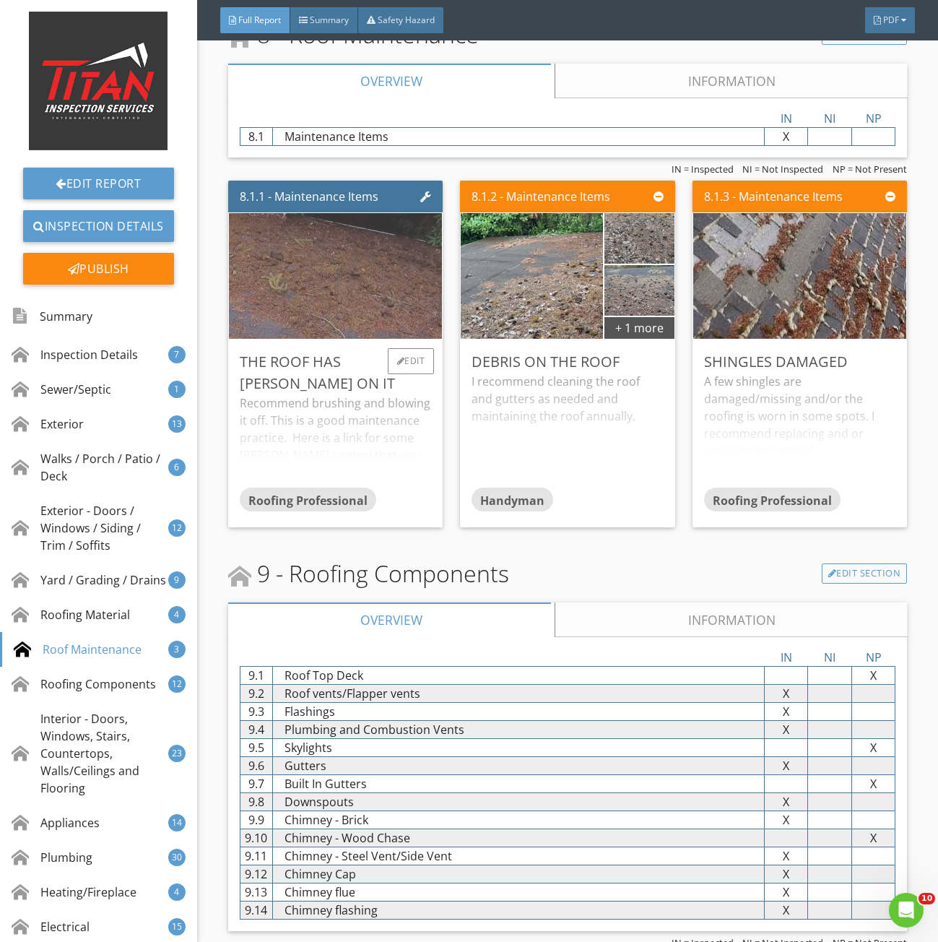
click at [334, 290] on img at bounding box center [335, 276] width 462 height 260
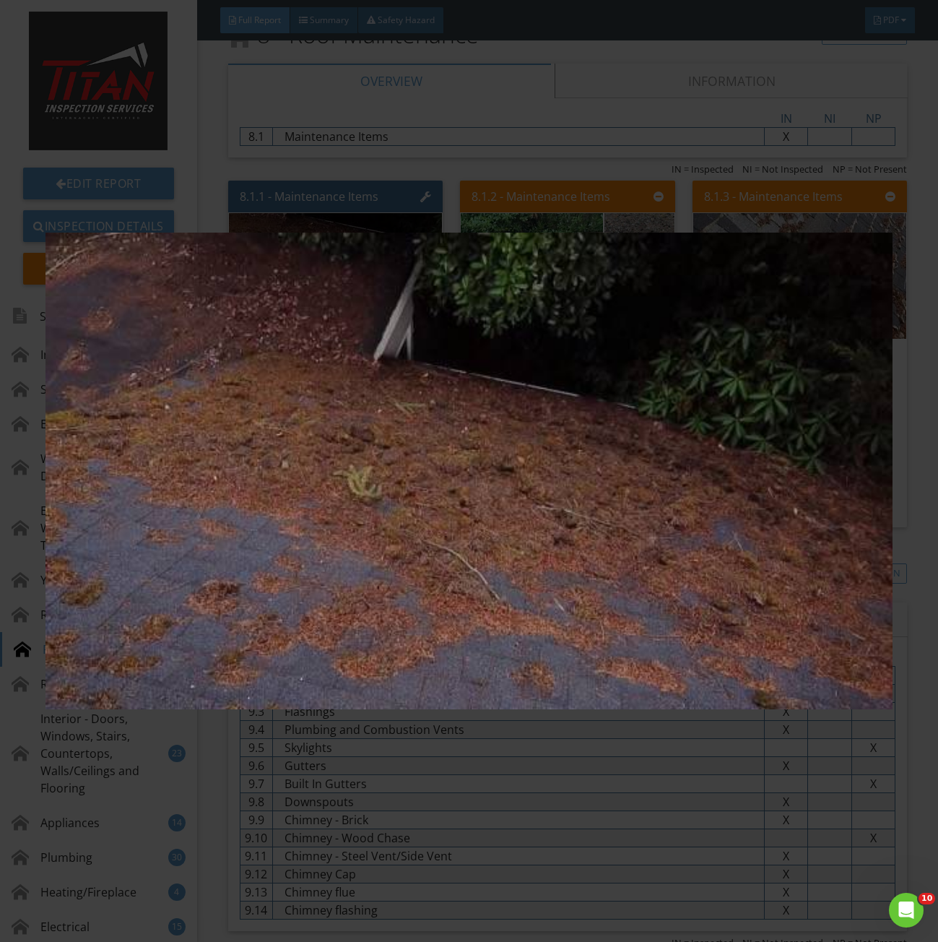
click at [420, 564] on img at bounding box center [469, 471] width 847 height 851
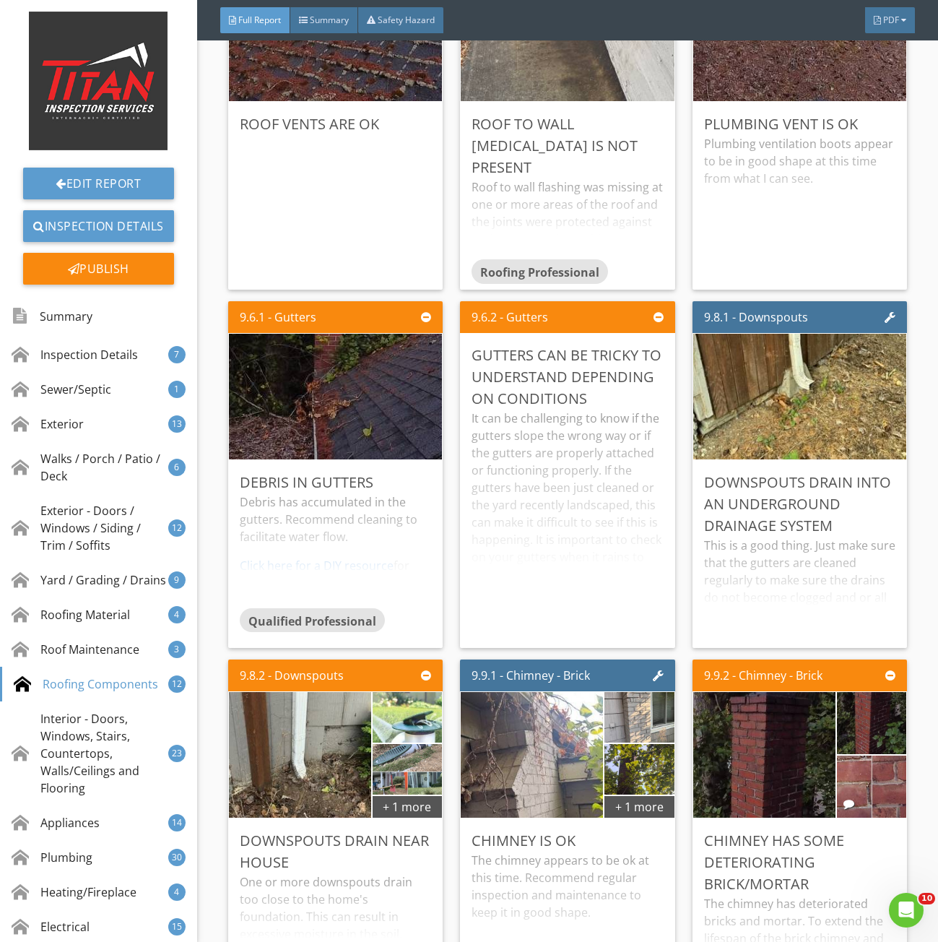
scroll to position [11415, 0]
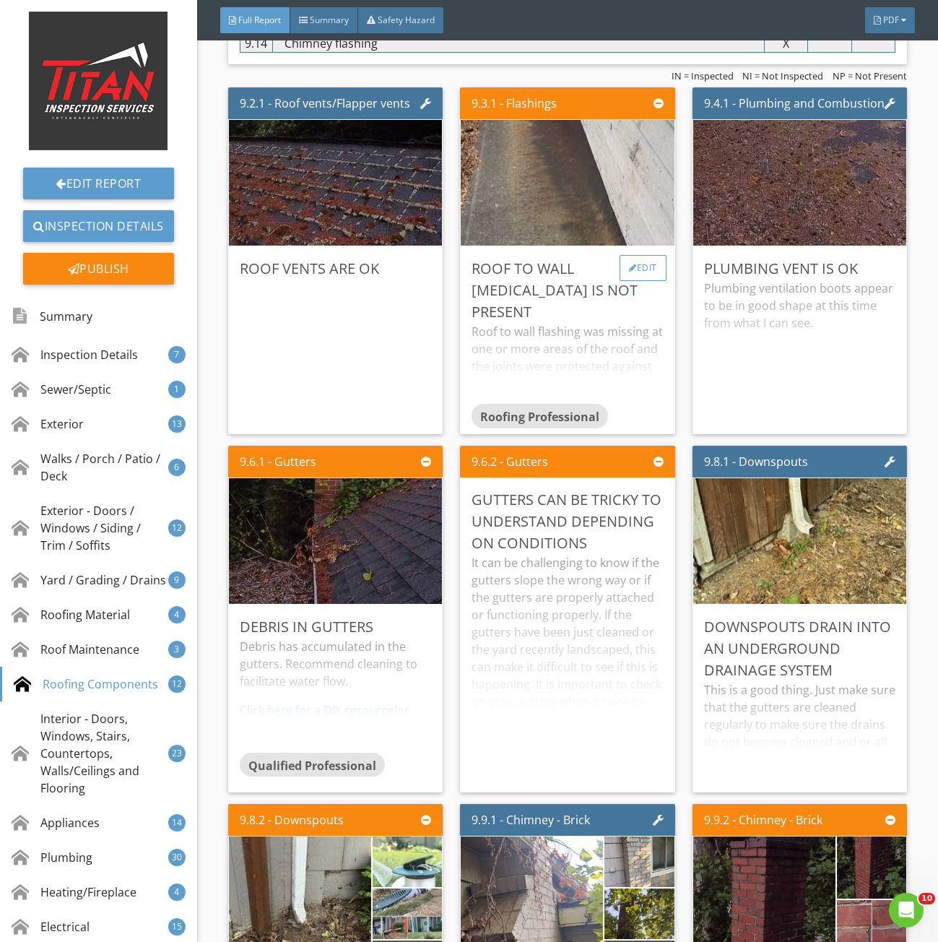
click at [637, 281] on div "Edit" at bounding box center [643, 268] width 47 height 26
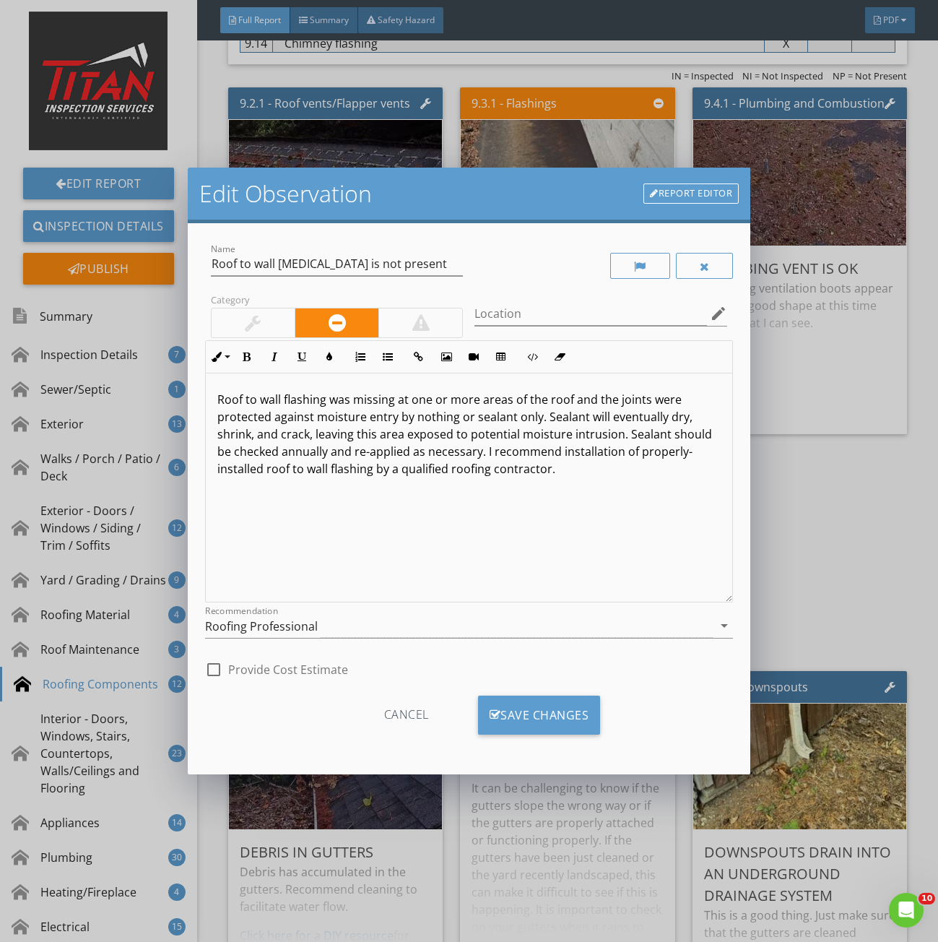
click at [255, 323] on div at bounding box center [253, 322] width 16 height 17
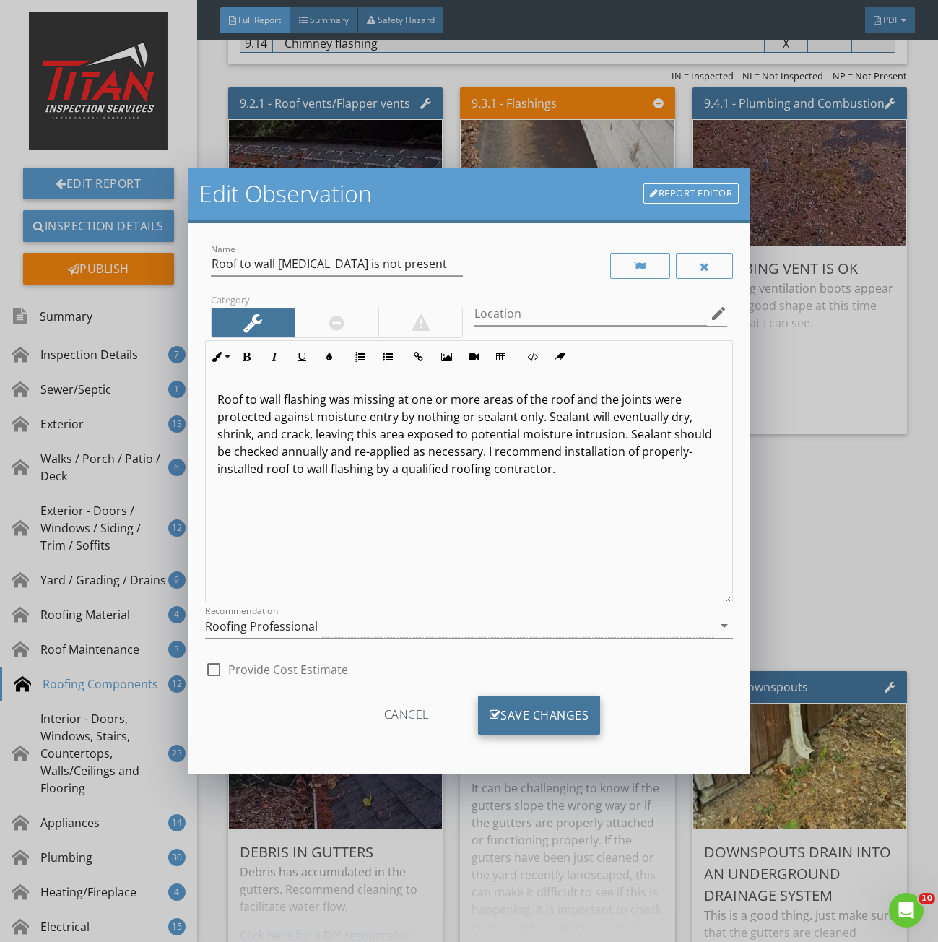
click at [514, 730] on div "Save Changes" at bounding box center [539, 715] width 123 height 39
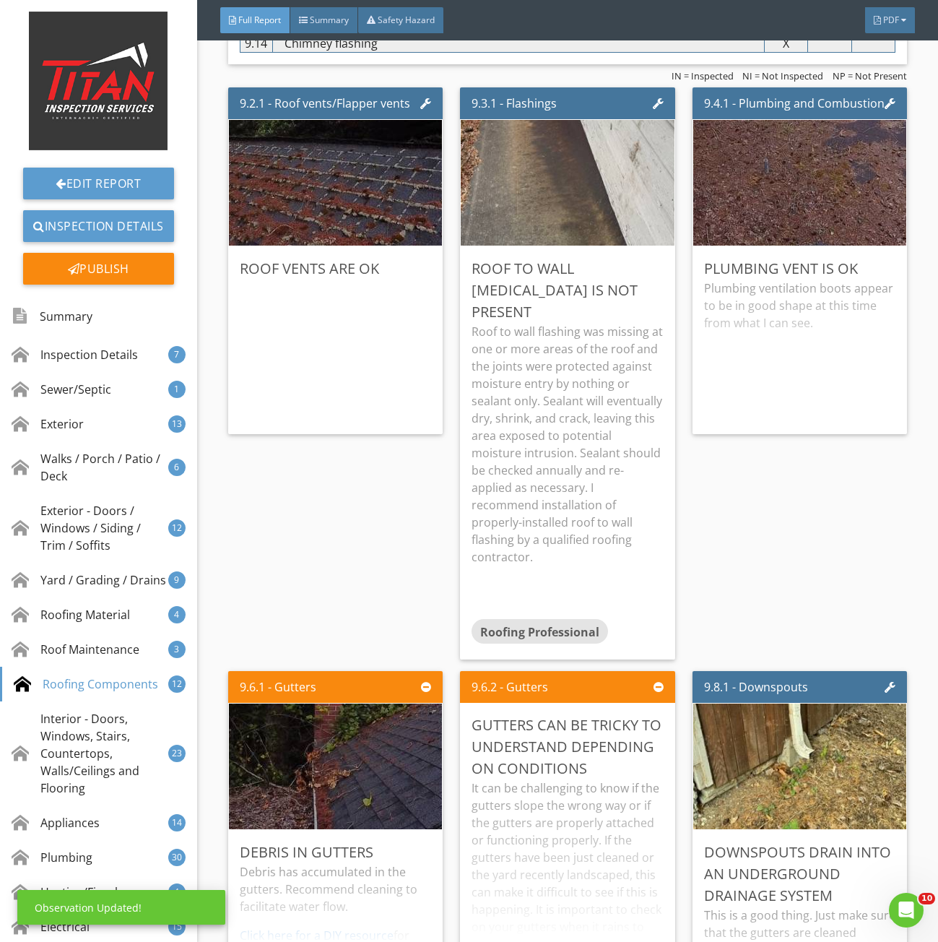
click at [601, 406] on p "Roof to wall flashing was missing at one or more areas of the roof and the join…" at bounding box center [568, 444] width 192 height 243
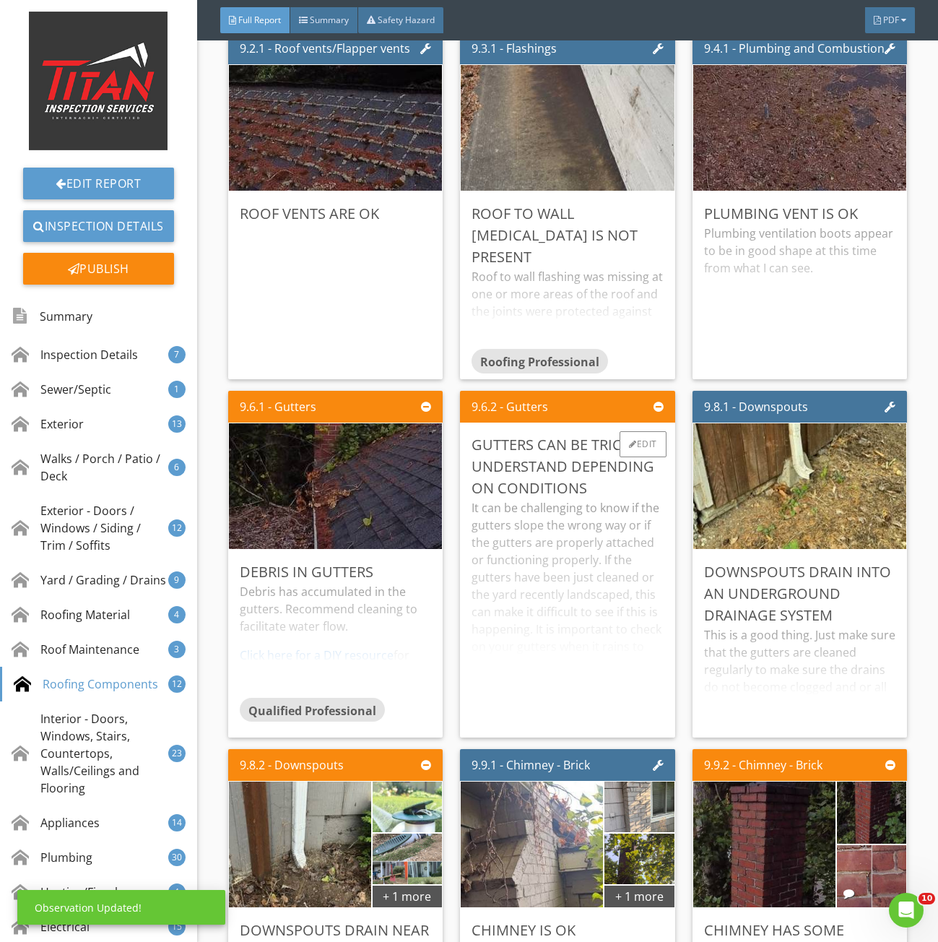
scroll to position [11632, 0]
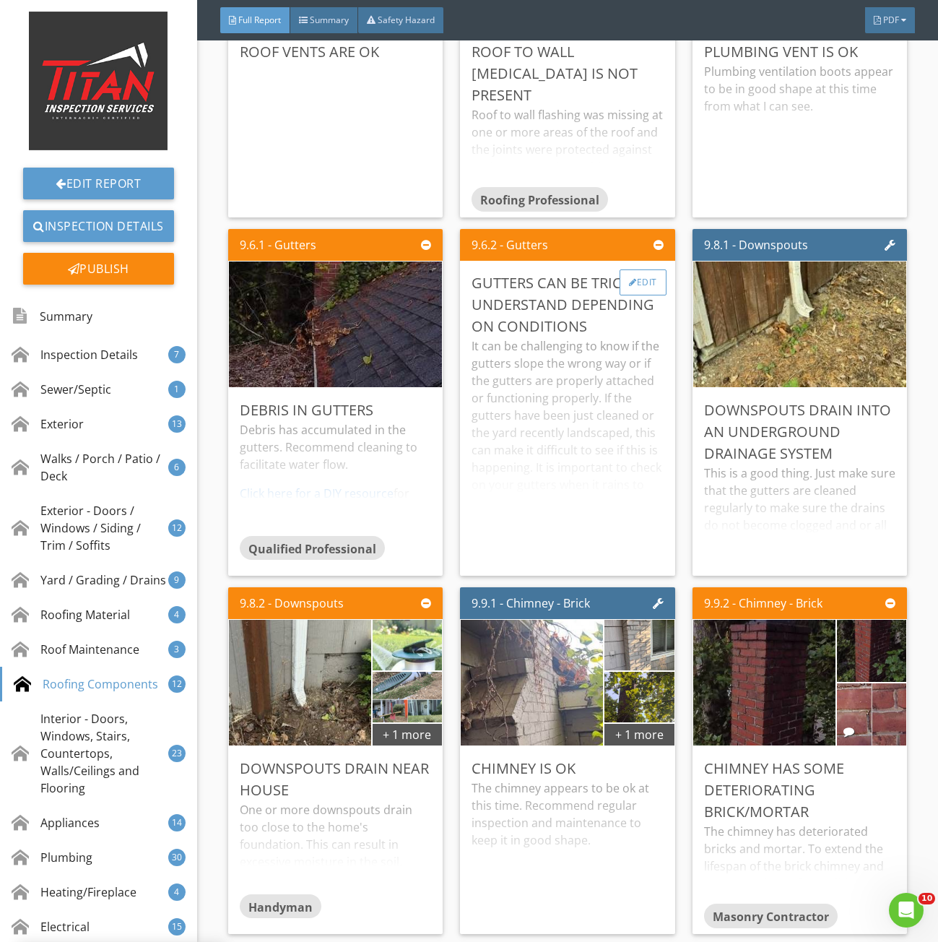
click at [642, 288] on div "Edit" at bounding box center [643, 282] width 47 height 26
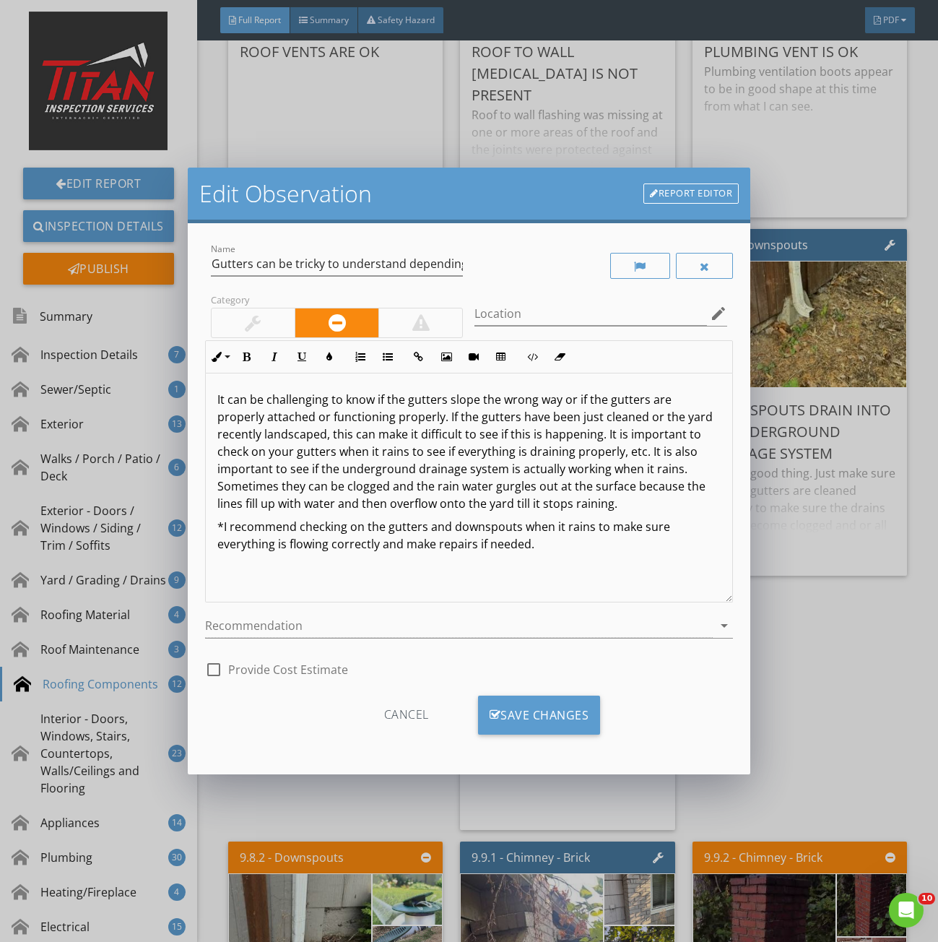
click at [261, 328] on div at bounding box center [253, 322] width 16 height 17
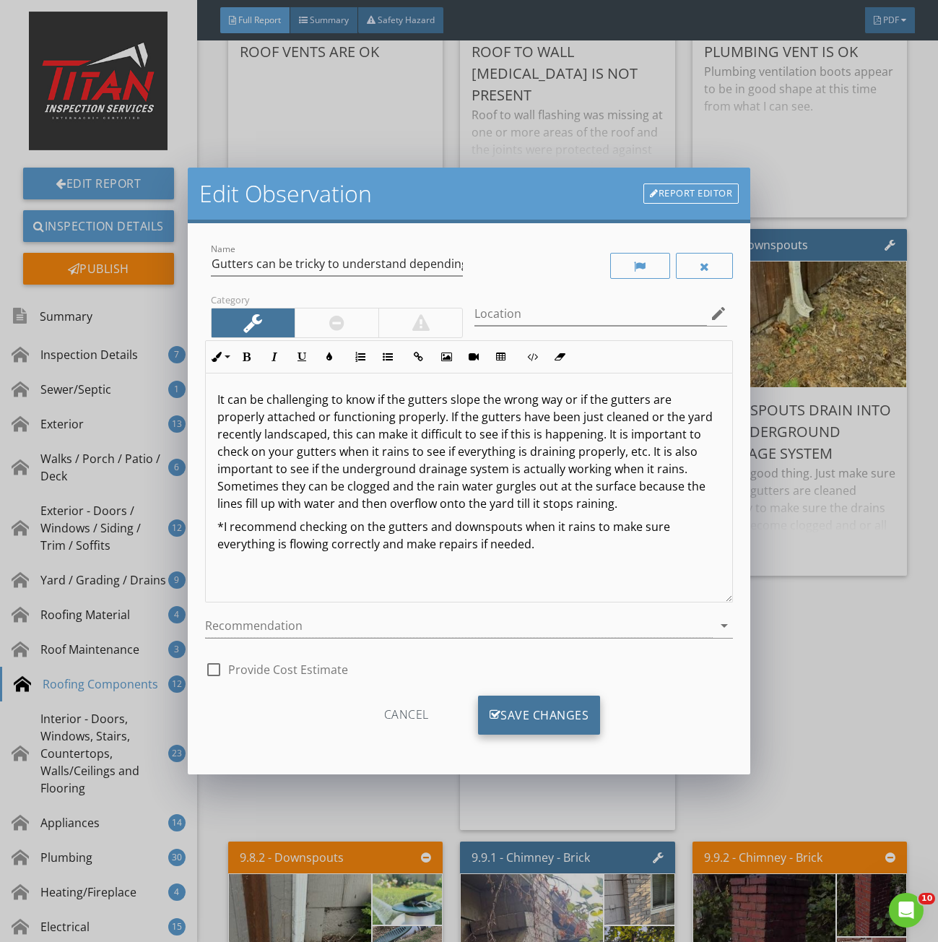
click at [543, 709] on div "Save Changes" at bounding box center [539, 715] width 123 height 39
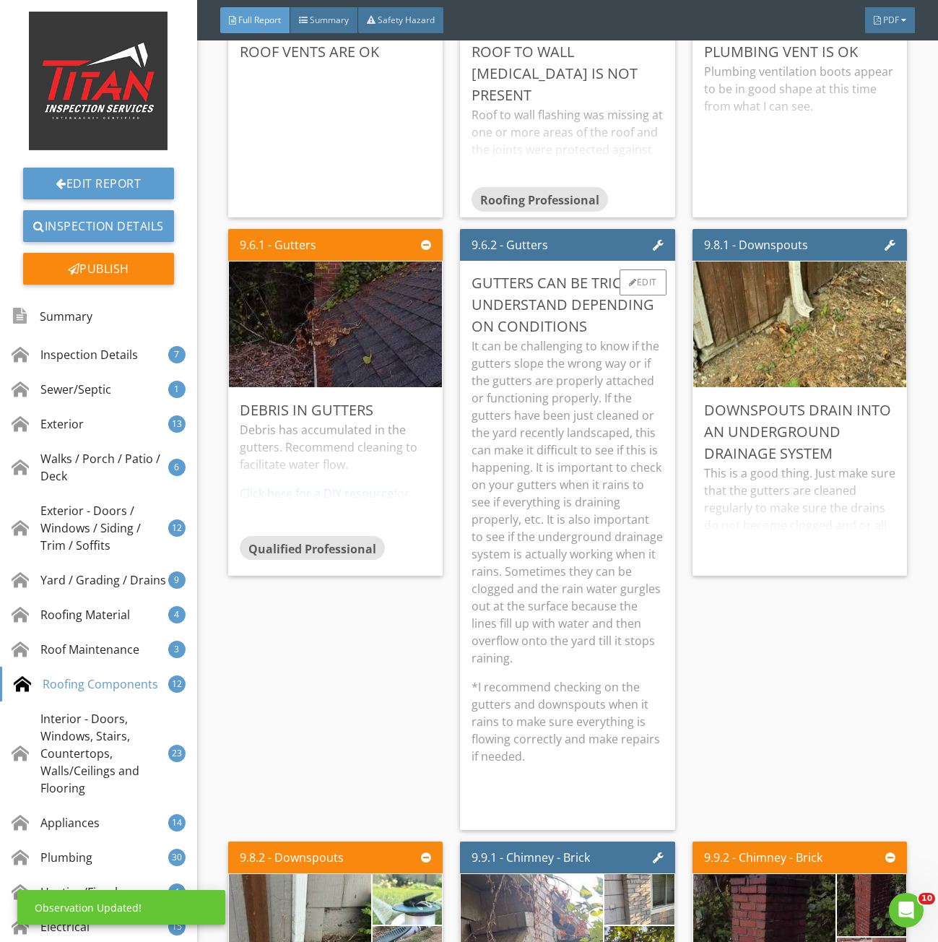
click at [558, 539] on p "It can be challenging to know if the gutters slope the wrong way or if the gutt…" at bounding box center [568, 501] width 192 height 329
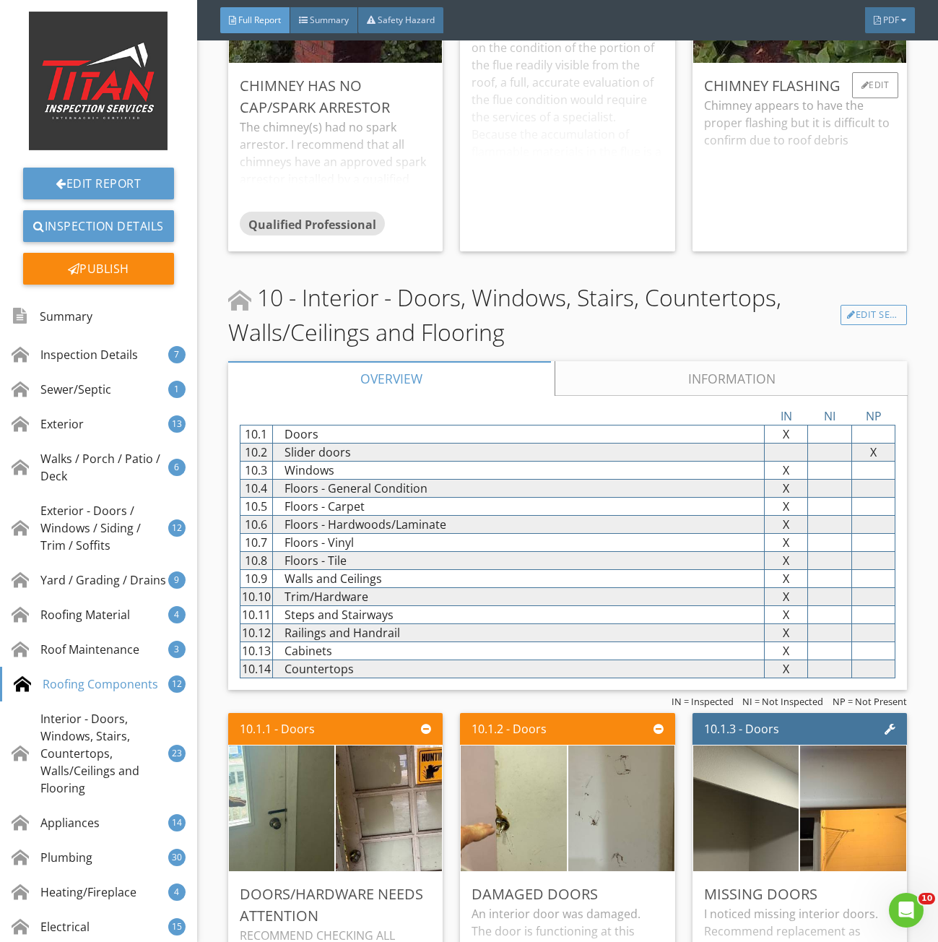
scroll to position [12426, 0]
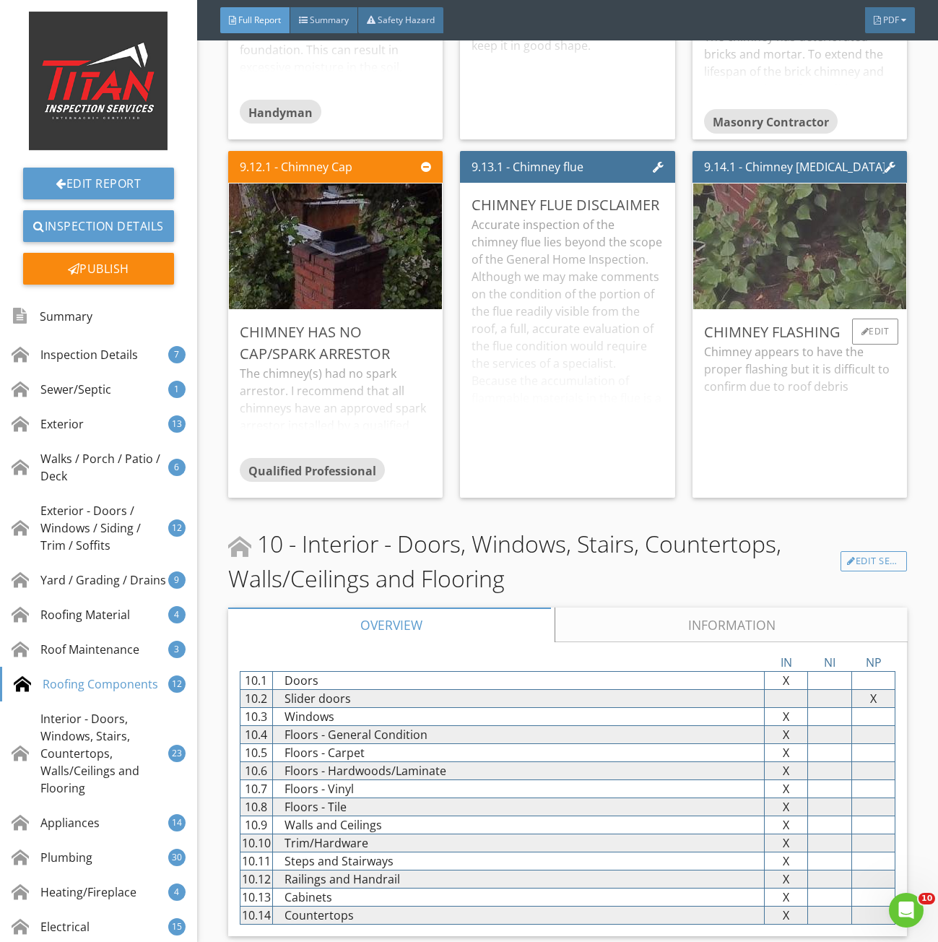
click at [769, 254] on img at bounding box center [800, 246] width 462 height 260
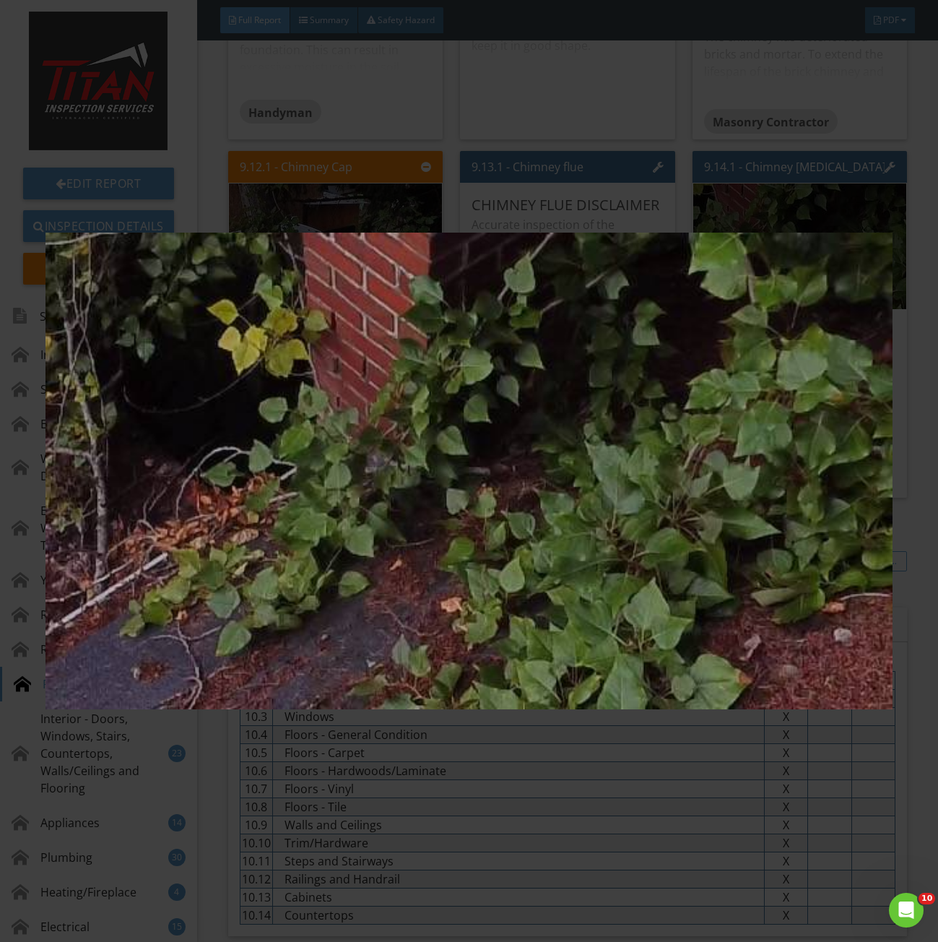
click at [625, 361] on img at bounding box center [469, 471] width 847 height 851
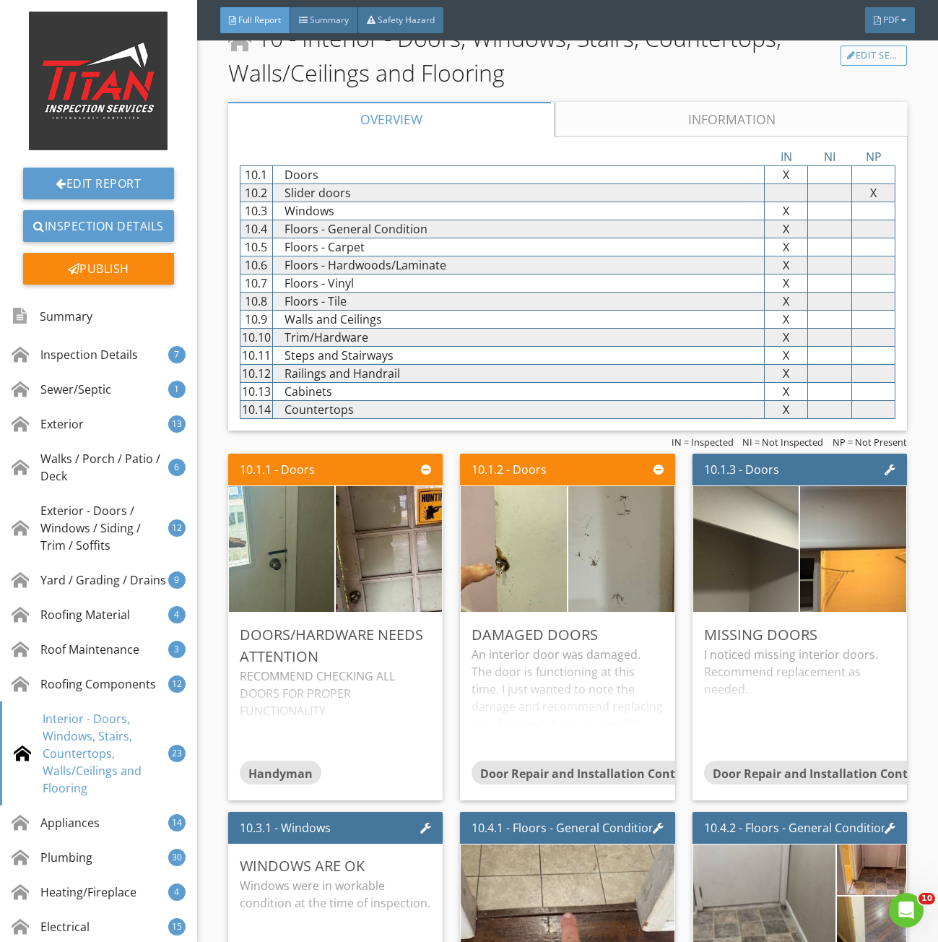
scroll to position [13293, 0]
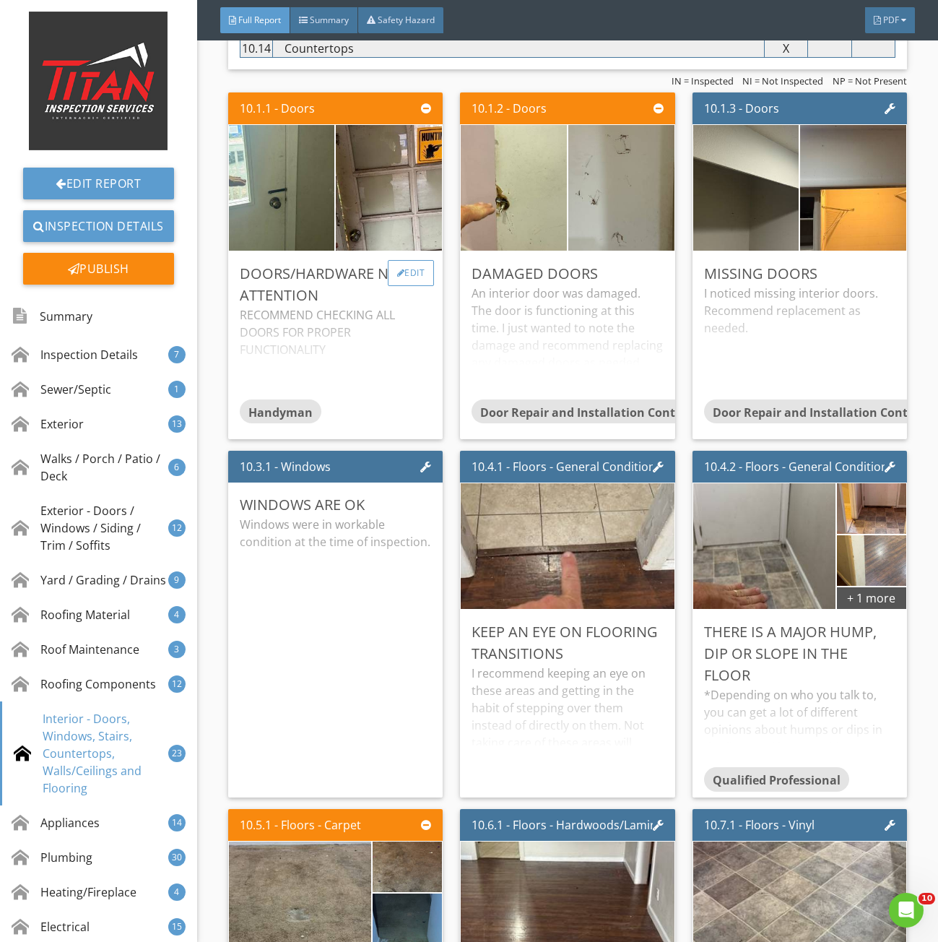
click at [407, 284] on div "Edit" at bounding box center [411, 273] width 47 height 26
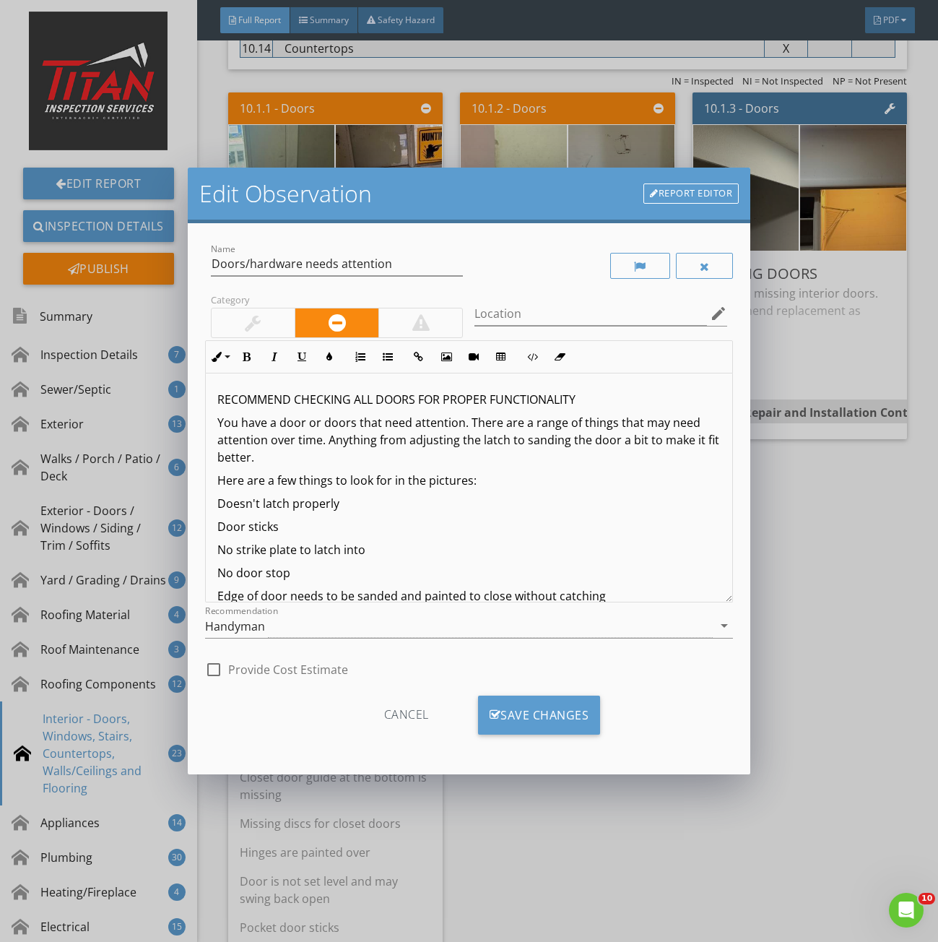
click at [249, 316] on div at bounding box center [253, 322] width 16 height 17
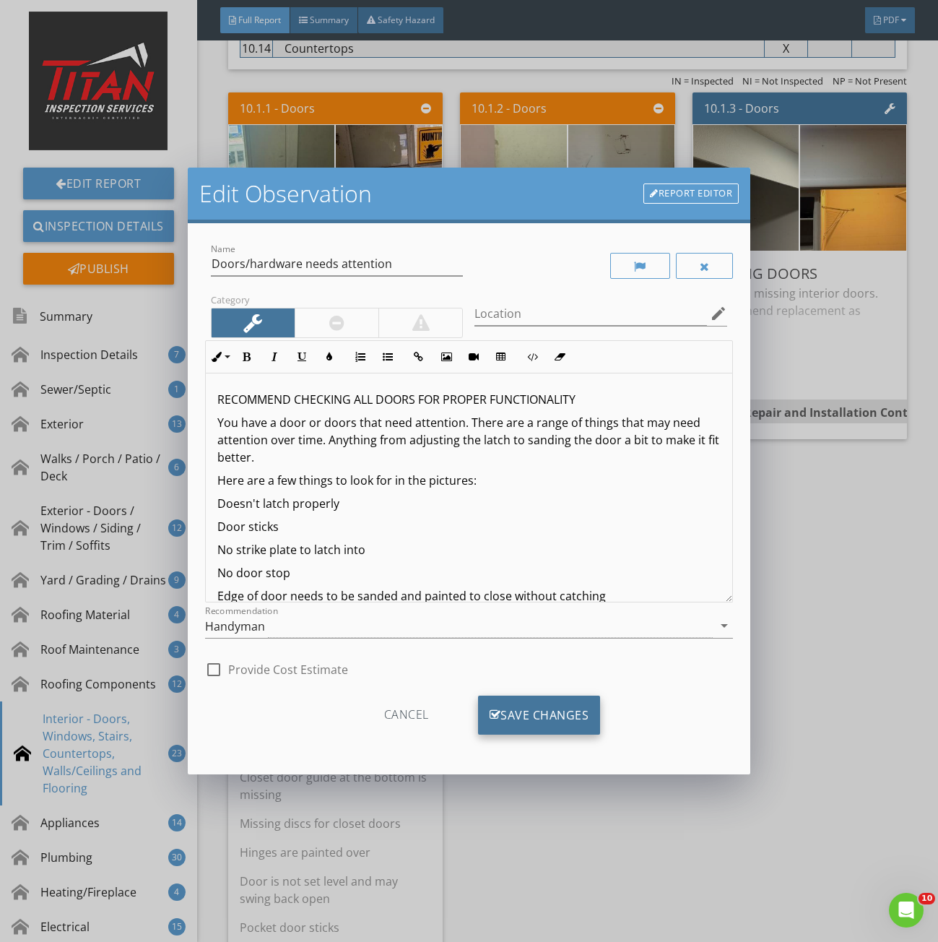
click at [528, 730] on div "Save Changes" at bounding box center [539, 715] width 123 height 39
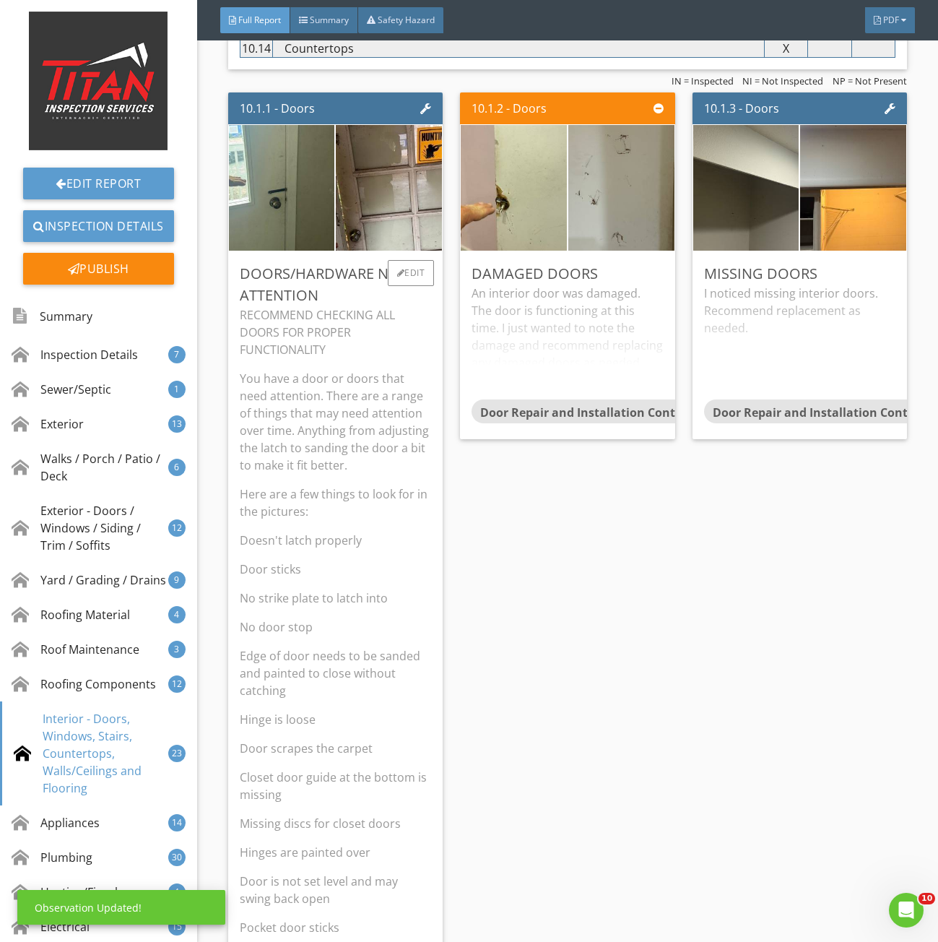
click at [360, 324] on p "RECOMMEND CHECKING ALL DOORS FOR PROPER FUNCTIONALITY" at bounding box center [336, 332] width 192 height 52
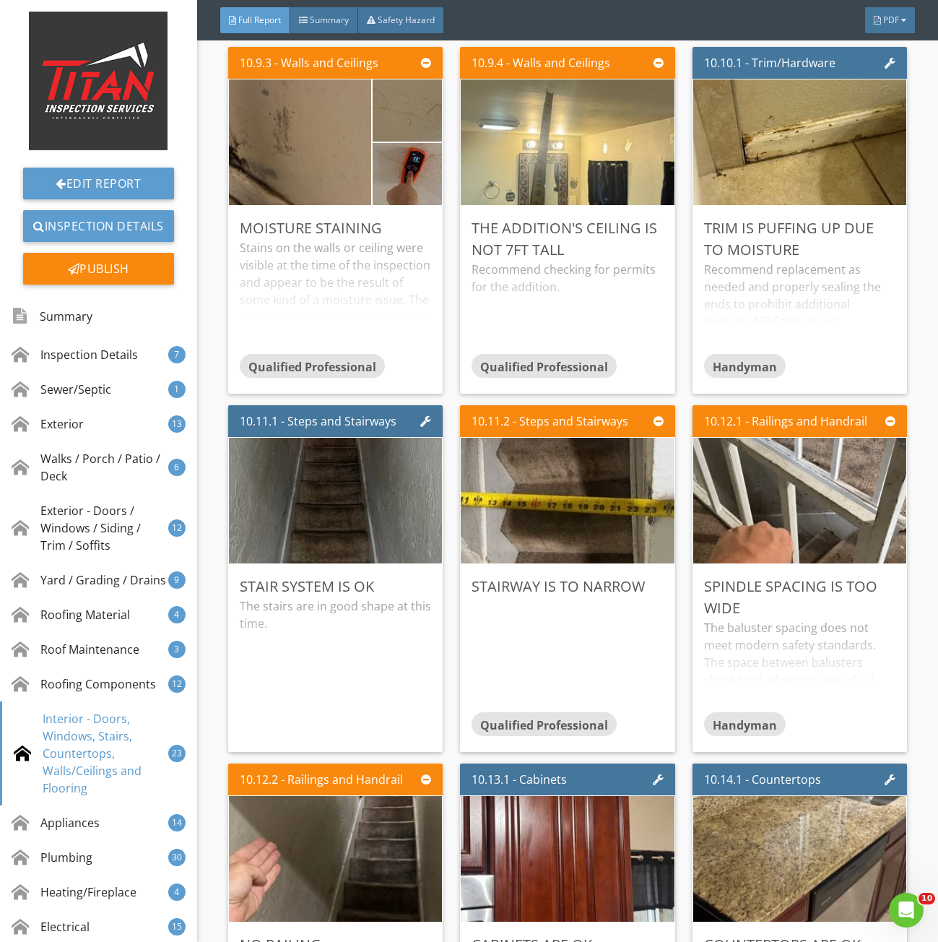
scroll to position [14883, 0]
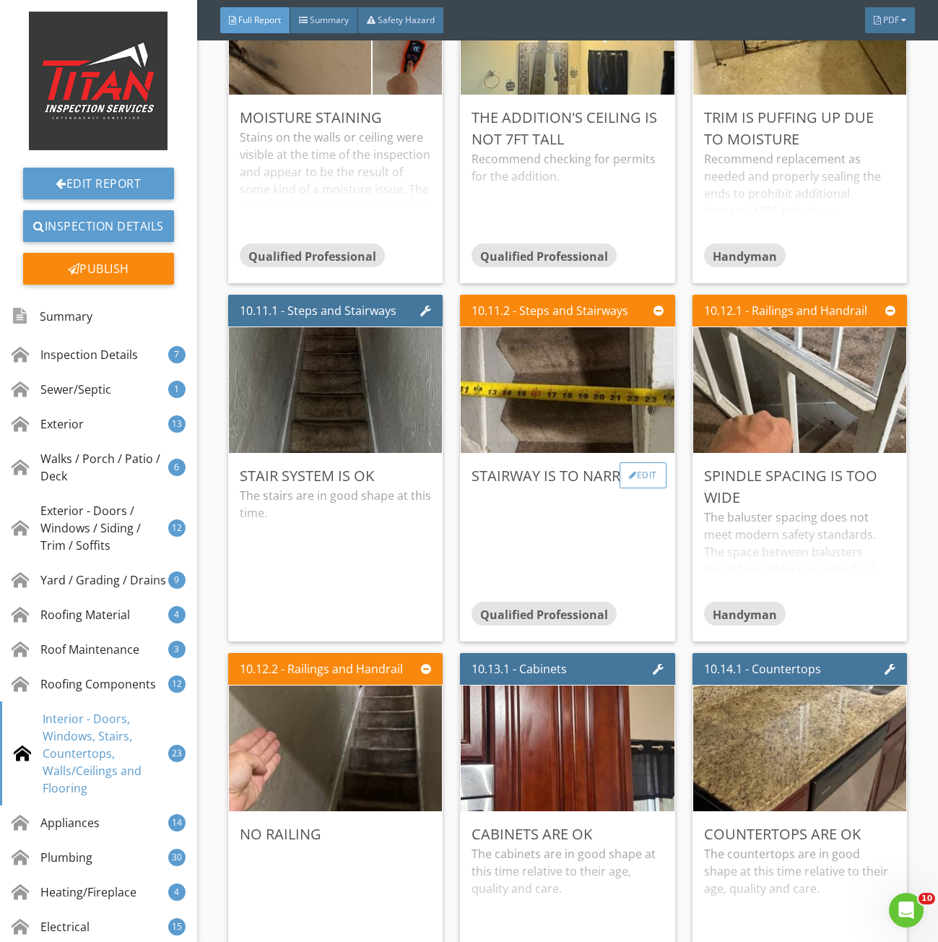
click at [634, 488] on div "Edit" at bounding box center [643, 475] width 47 height 26
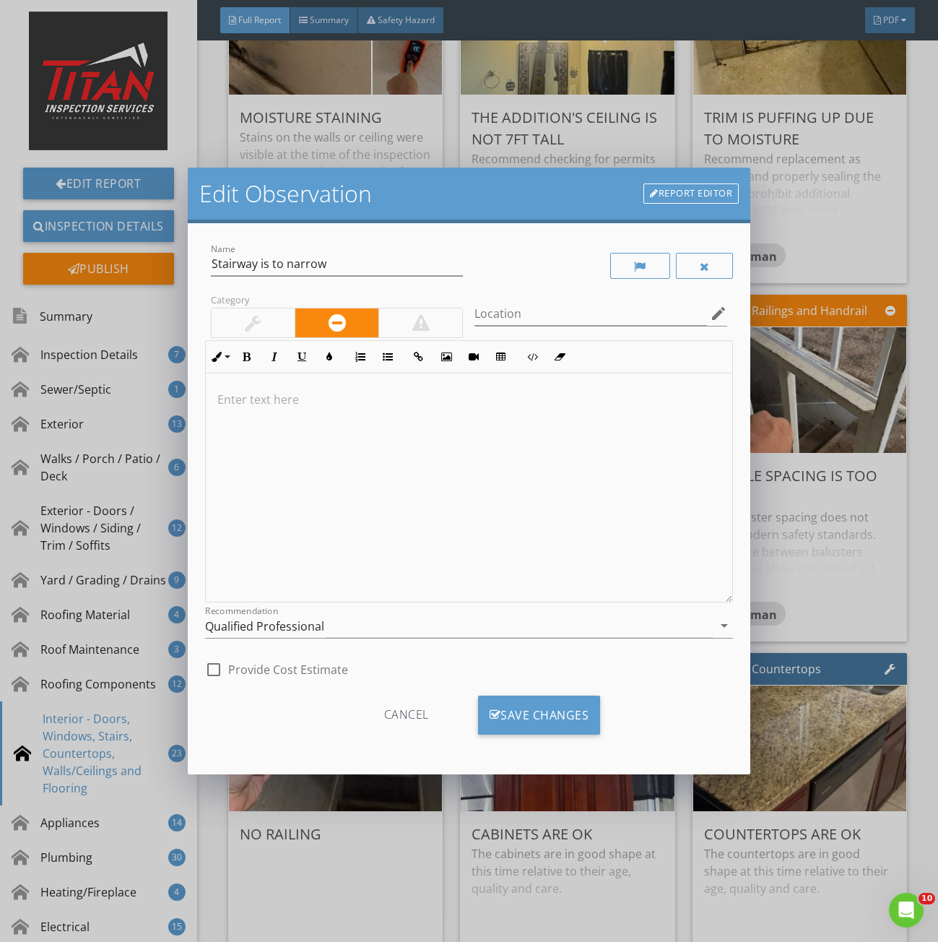
click at [867, 545] on div "Edit Observation Report Editor Name Stairway is to narrow Category Location edi…" at bounding box center [469, 471] width 938 height 942
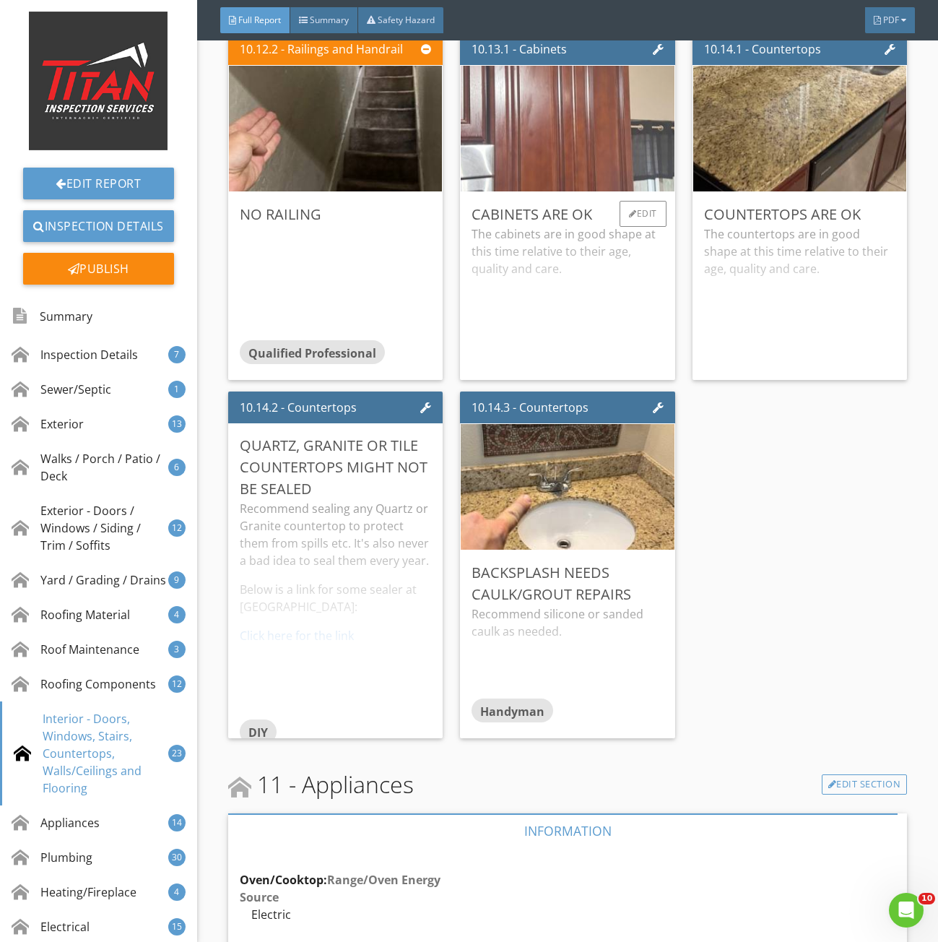
scroll to position [15316, 0]
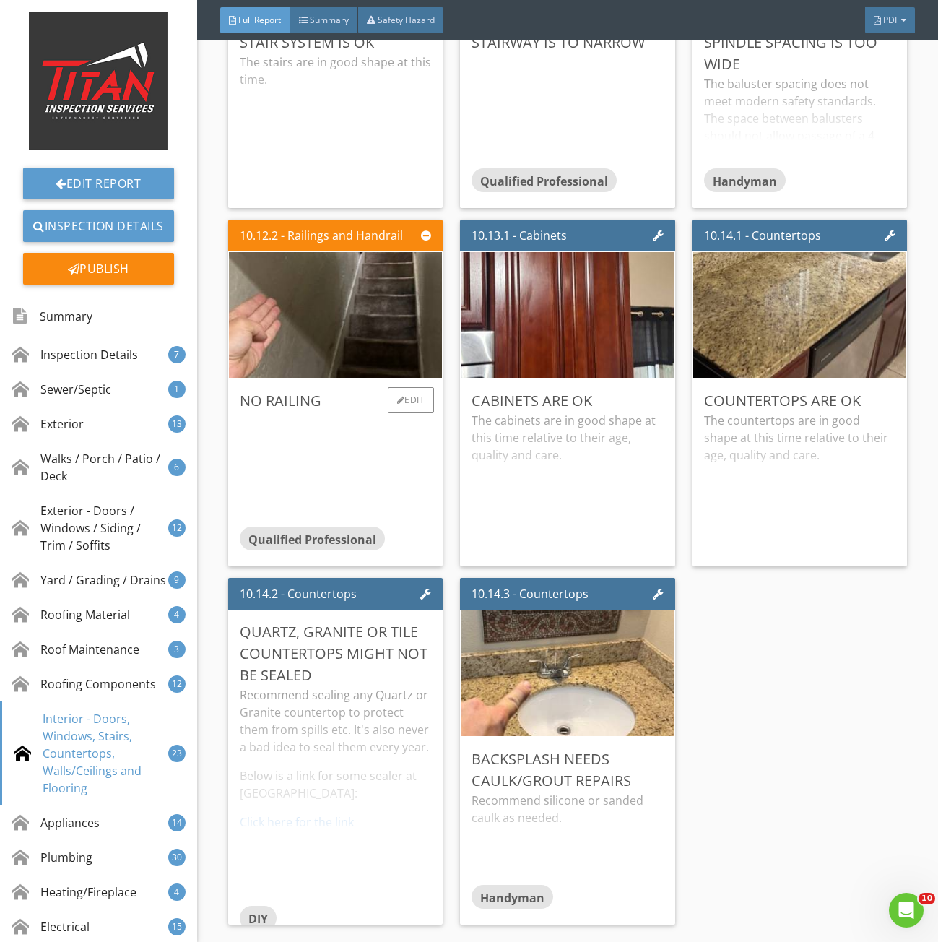
click at [409, 426] on div at bounding box center [336, 469] width 192 height 114
click at [402, 393] on div "No railing Qualified Professional Edit" at bounding box center [335, 473] width 215 height 188
click at [403, 405] on div "Edit" at bounding box center [411, 400] width 47 height 26
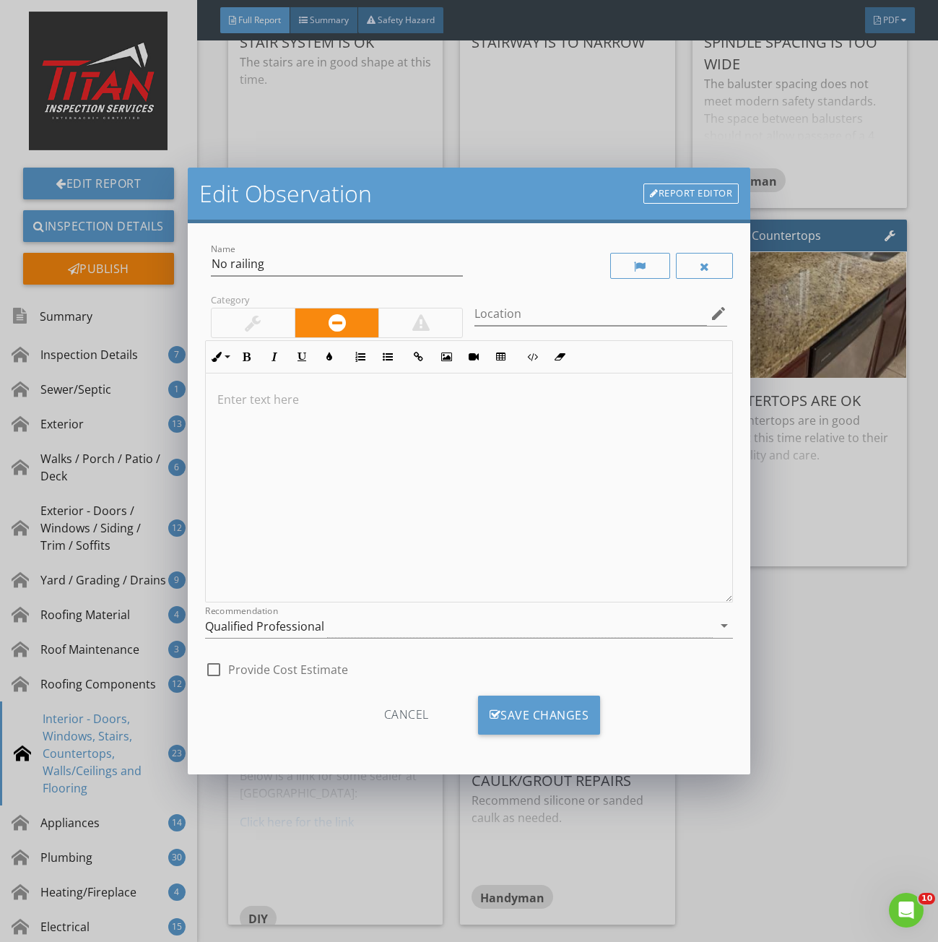
click at [260, 317] on div at bounding box center [253, 322] width 16 height 17
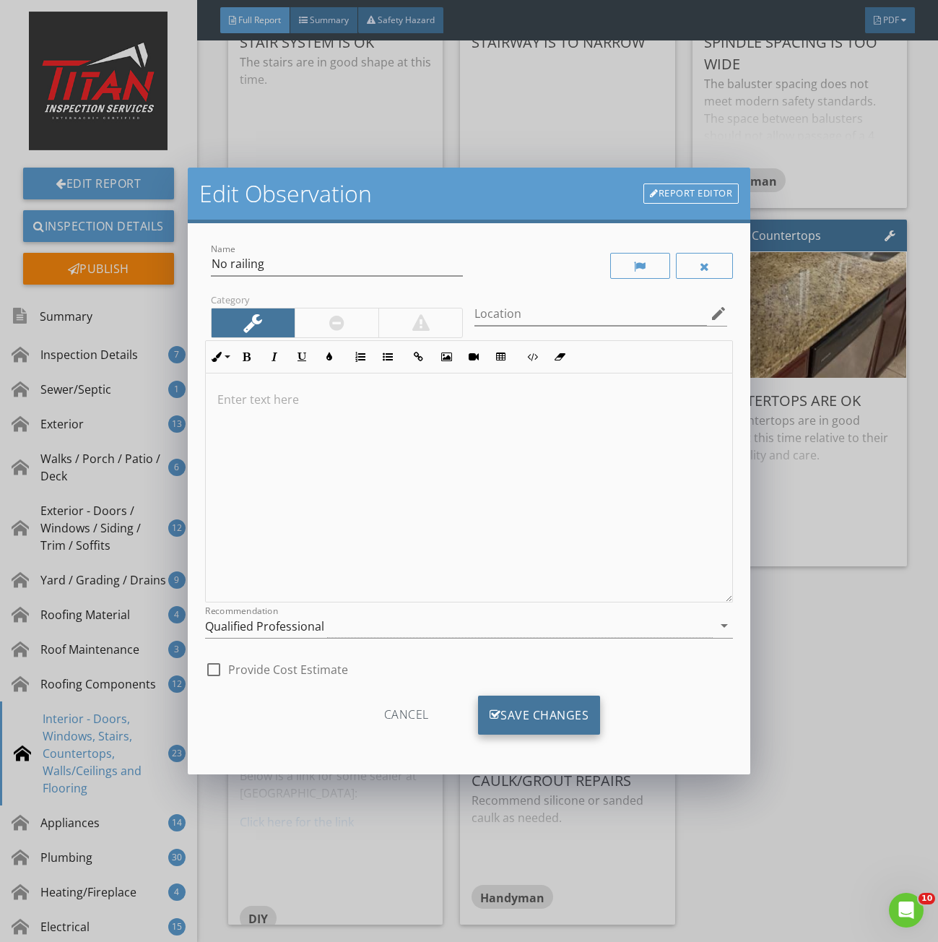
click at [531, 710] on div "Save Changes" at bounding box center [539, 715] width 123 height 39
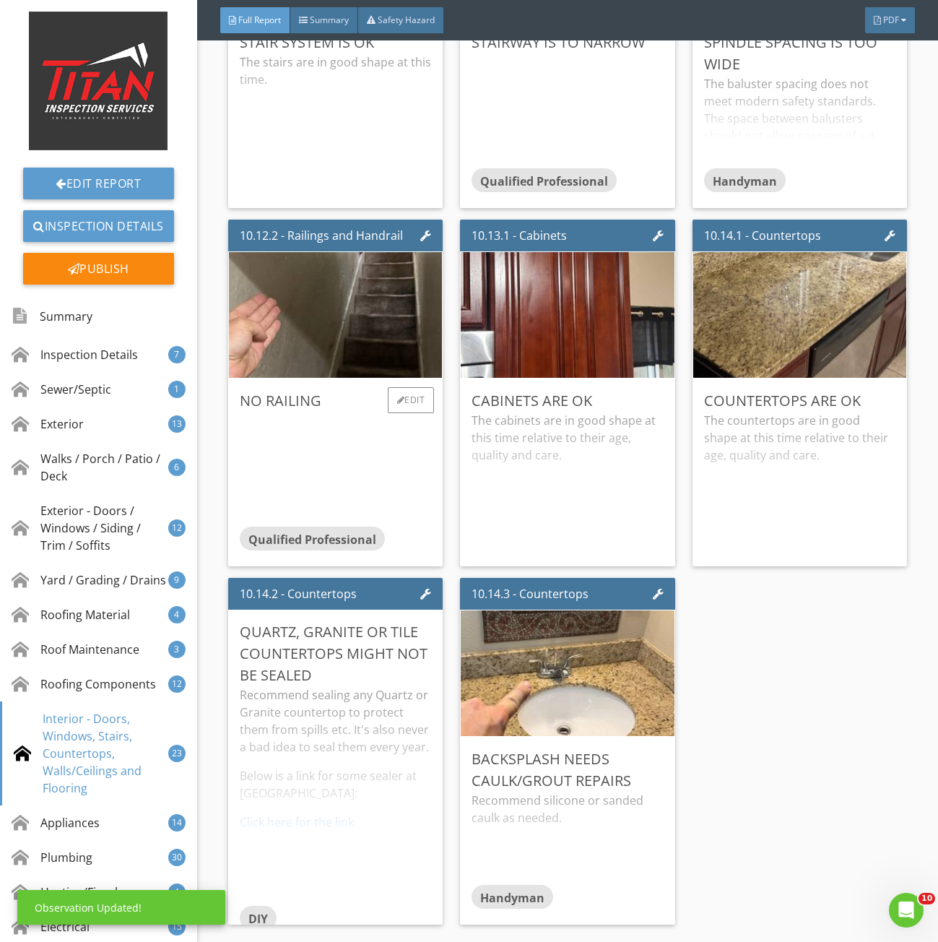
click at [320, 485] on div at bounding box center [336, 452] width 192 height 81
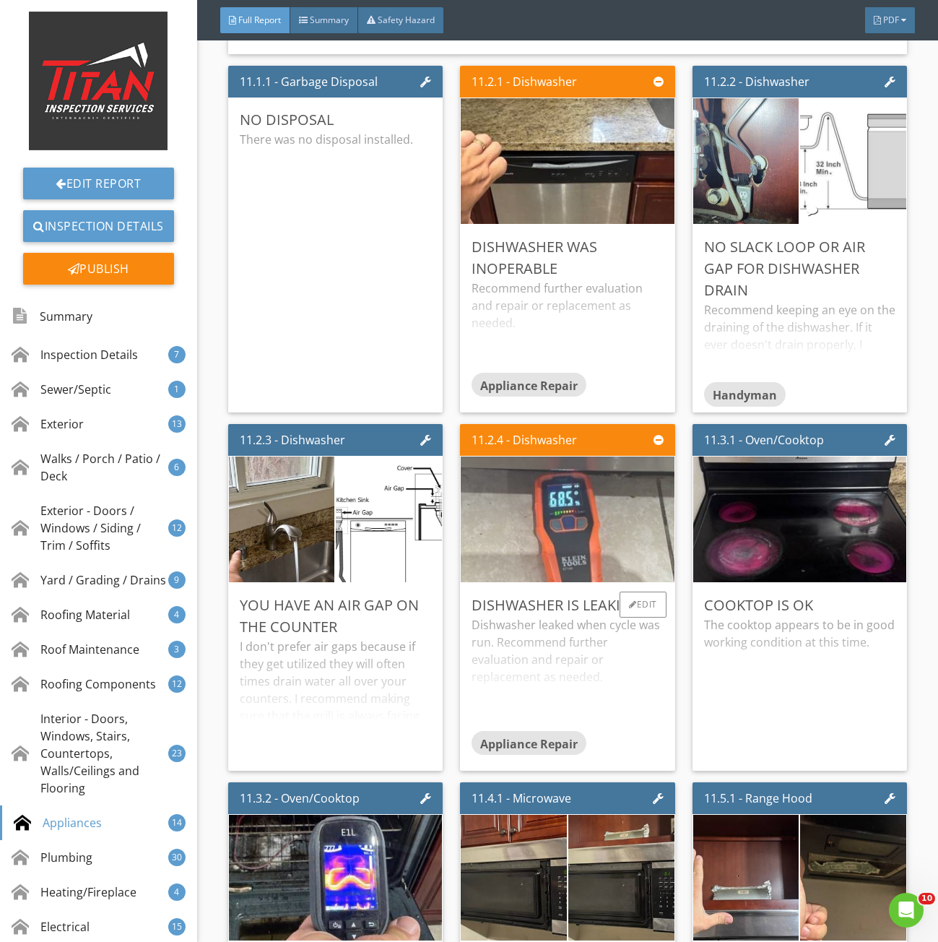
scroll to position [16978, 0]
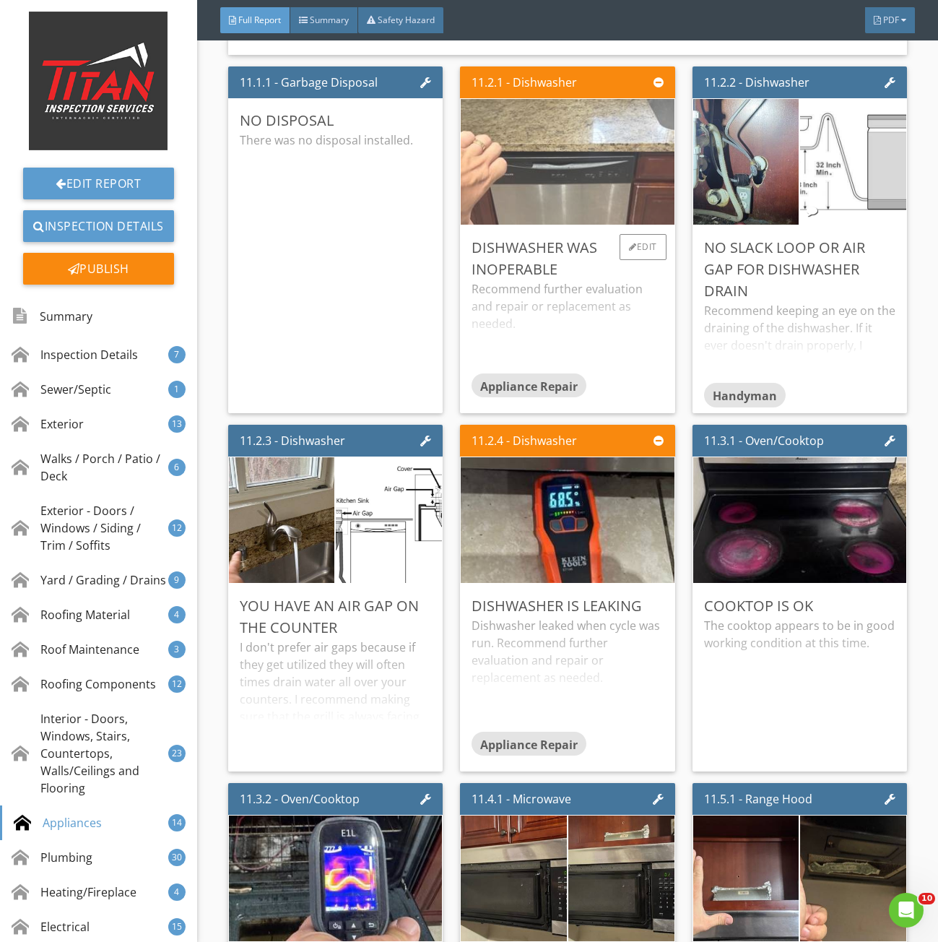
click at [569, 186] on img at bounding box center [567, 162] width 419 height 314
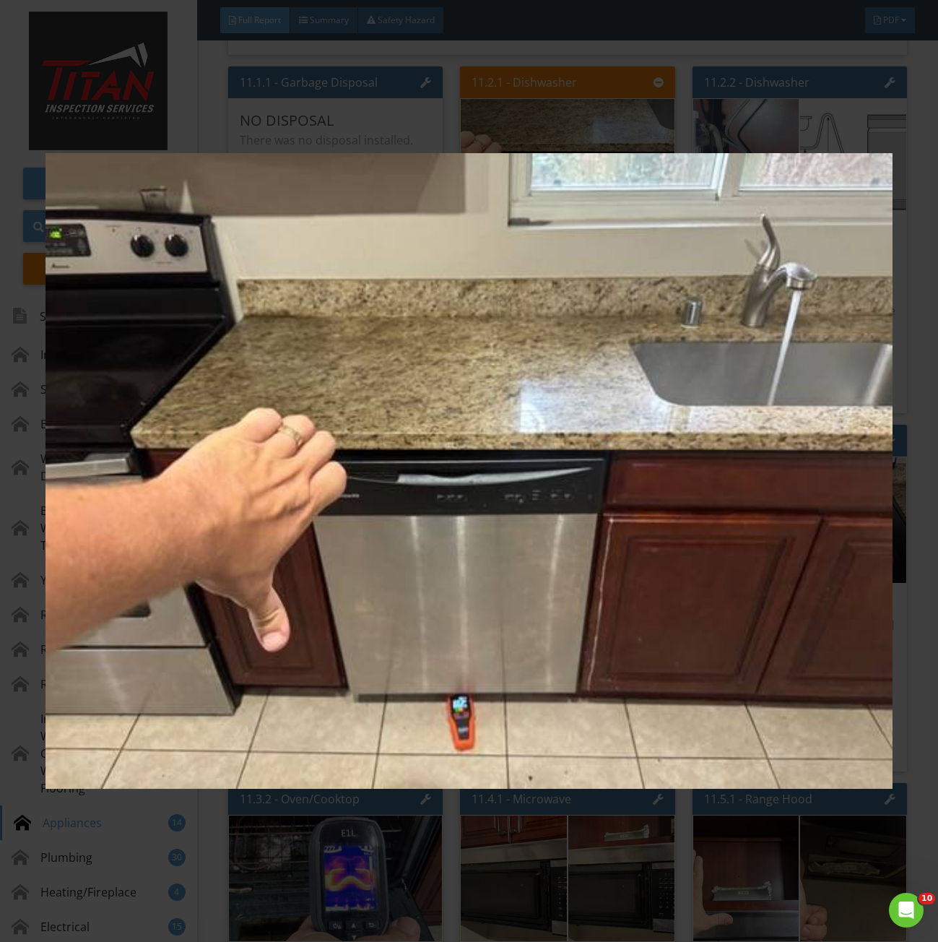
click at [566, 235] on img at bounding box center [469, 471] width 847 height 851
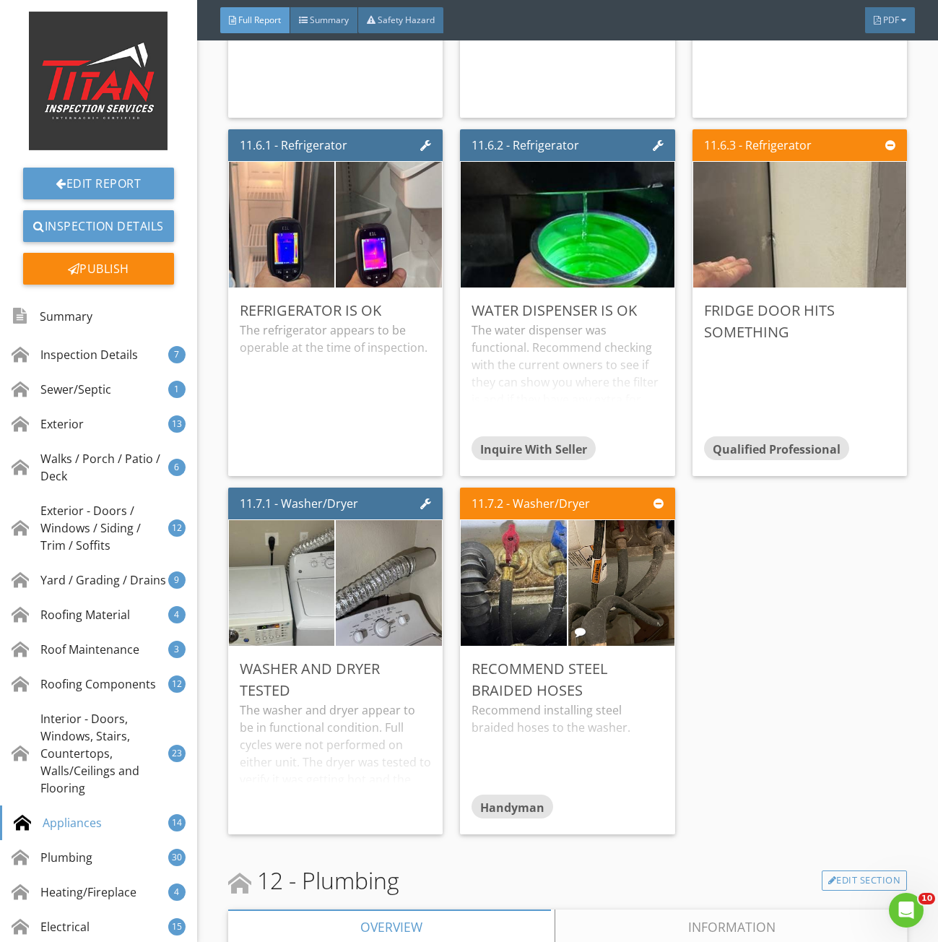
scroll to position [17989, 0]
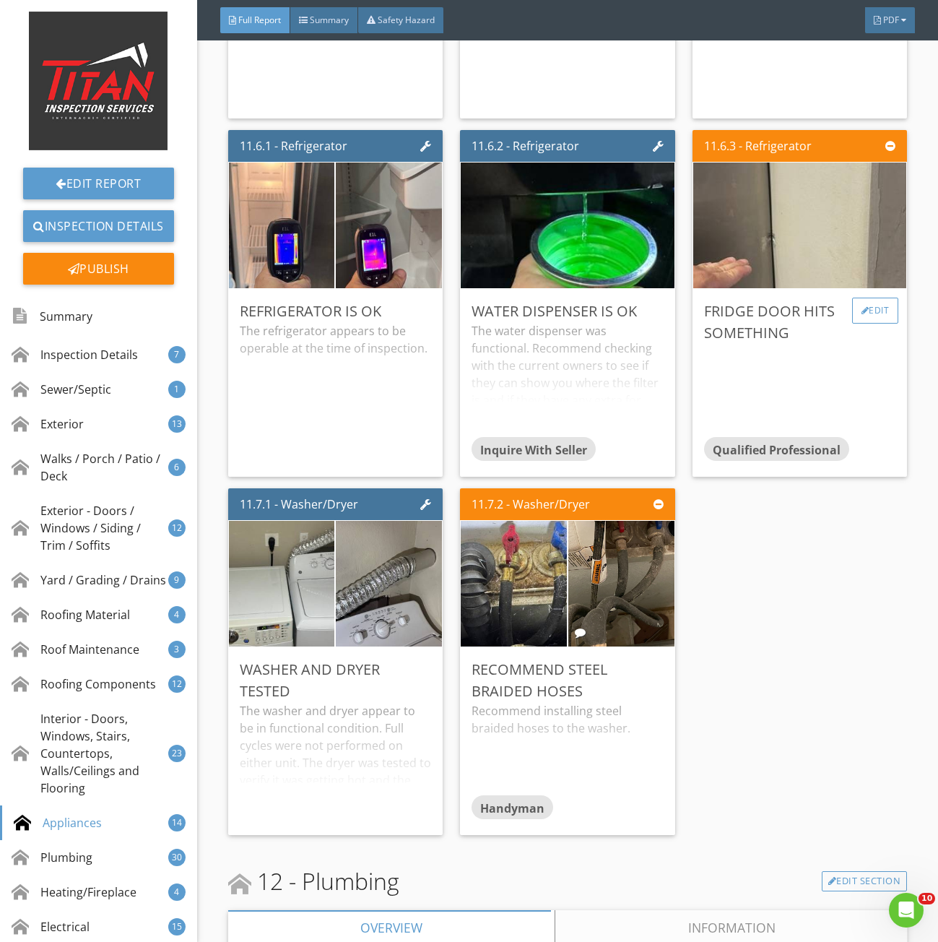
click at [858, 324] on div "Edit" at bounding box center [876, 311] width 47 height 26
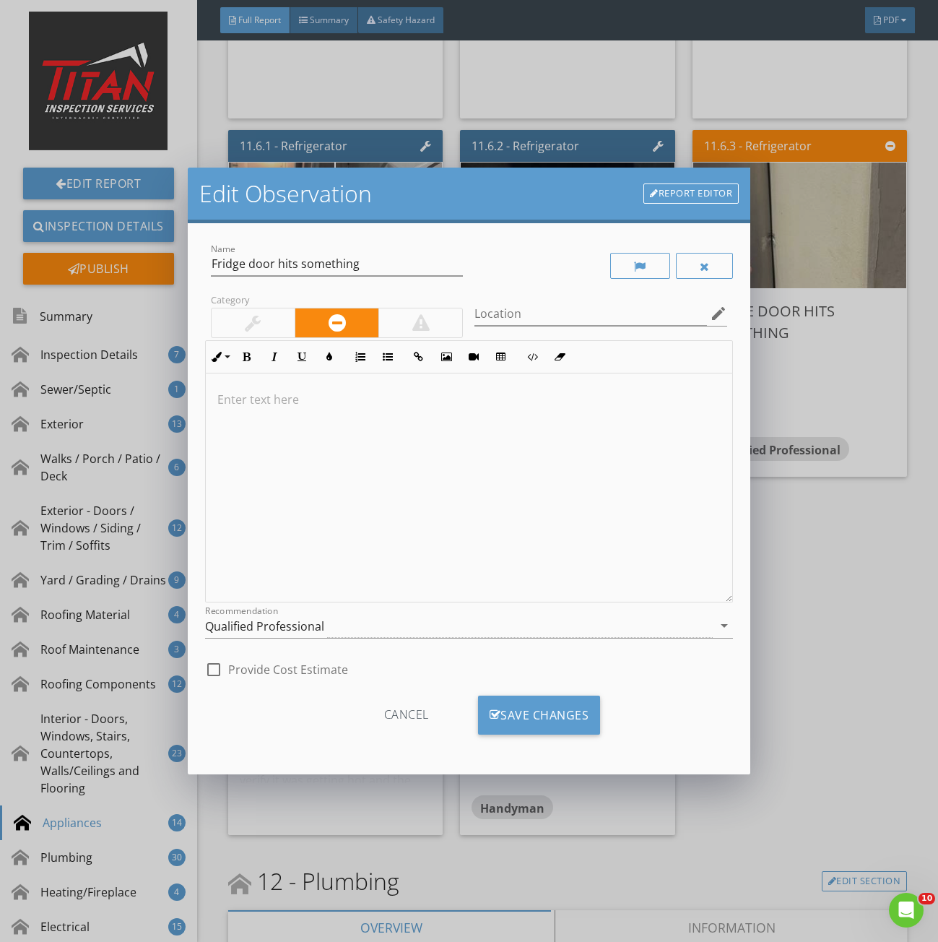
click at [316, 402] on p at bounding box center [469, 399] width 504 height 17
click at [401, 475] on div "The fridge is too wide for the space and hits the wall" at bounding box center [469, 488] width 527 height 229
drag, startPoint x: 523, startPoint y: 713, endPoint x: 542, endPoint y: 685, distance: 33.9
click at [523, 712] on div "Save Changes" at bounding box center [539, 715] width 123 height 39
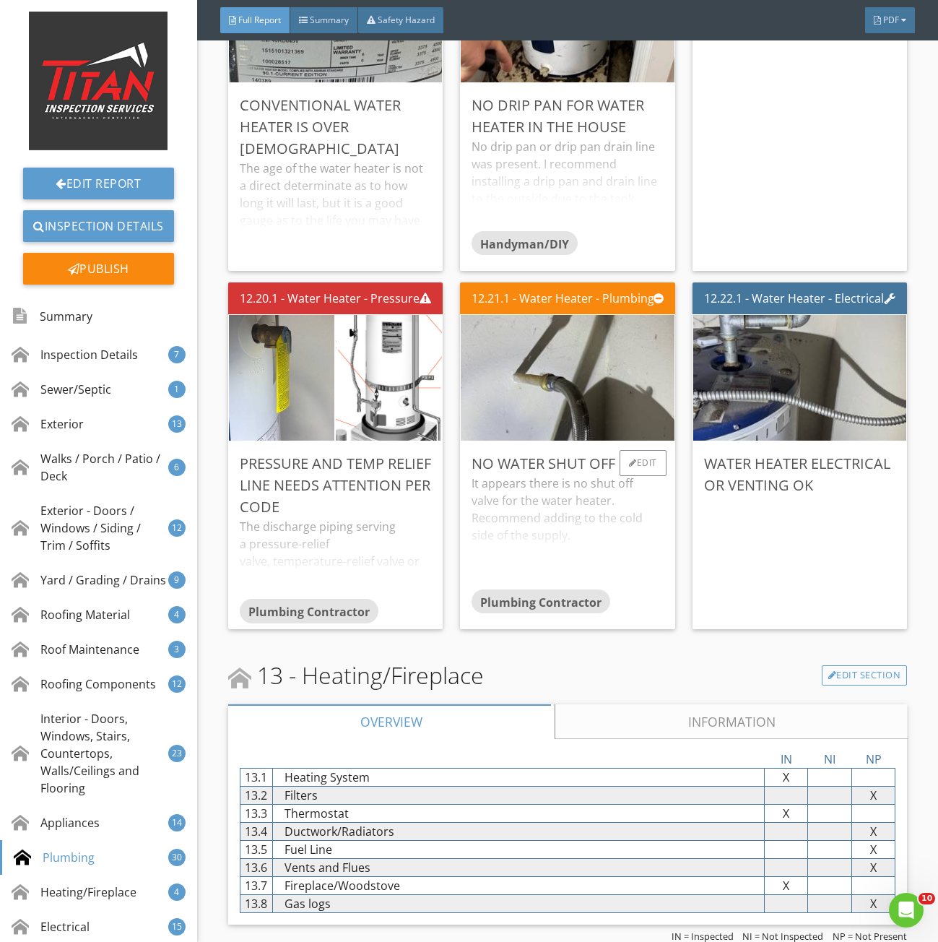
scroll to position [22469, 0]
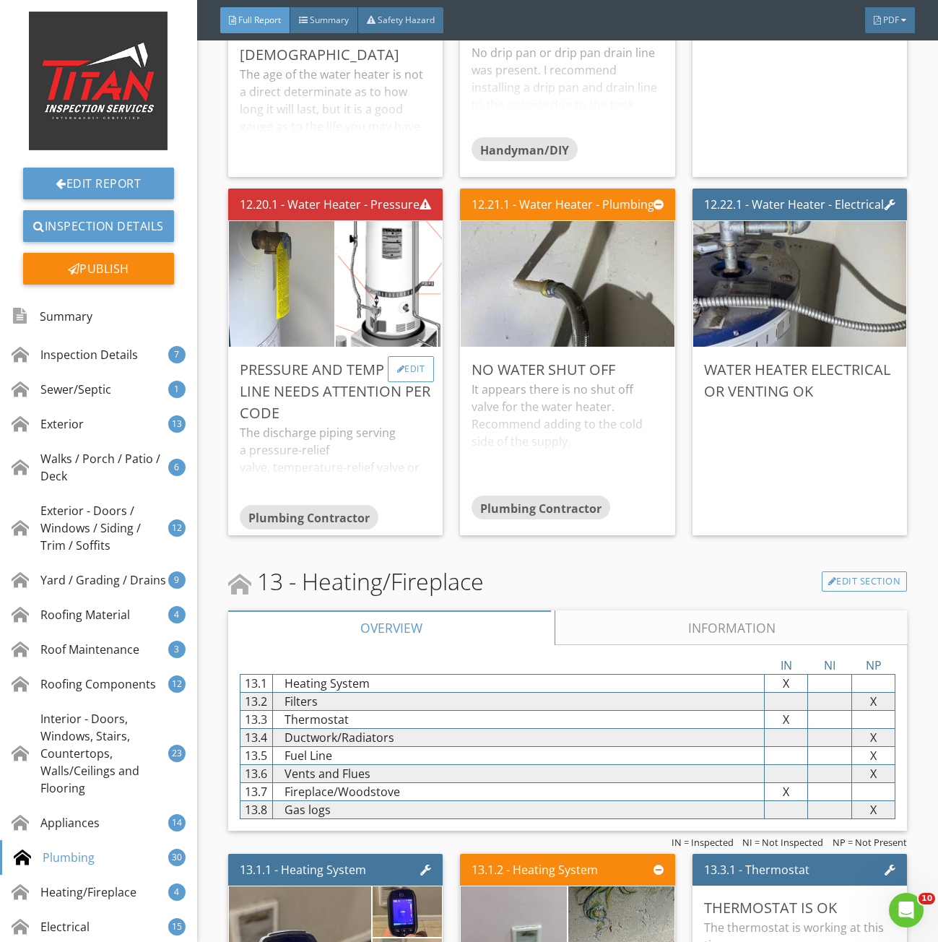
click at [399, 382] on div "Edit" at bounding box center [411, 369] width 47 height 26
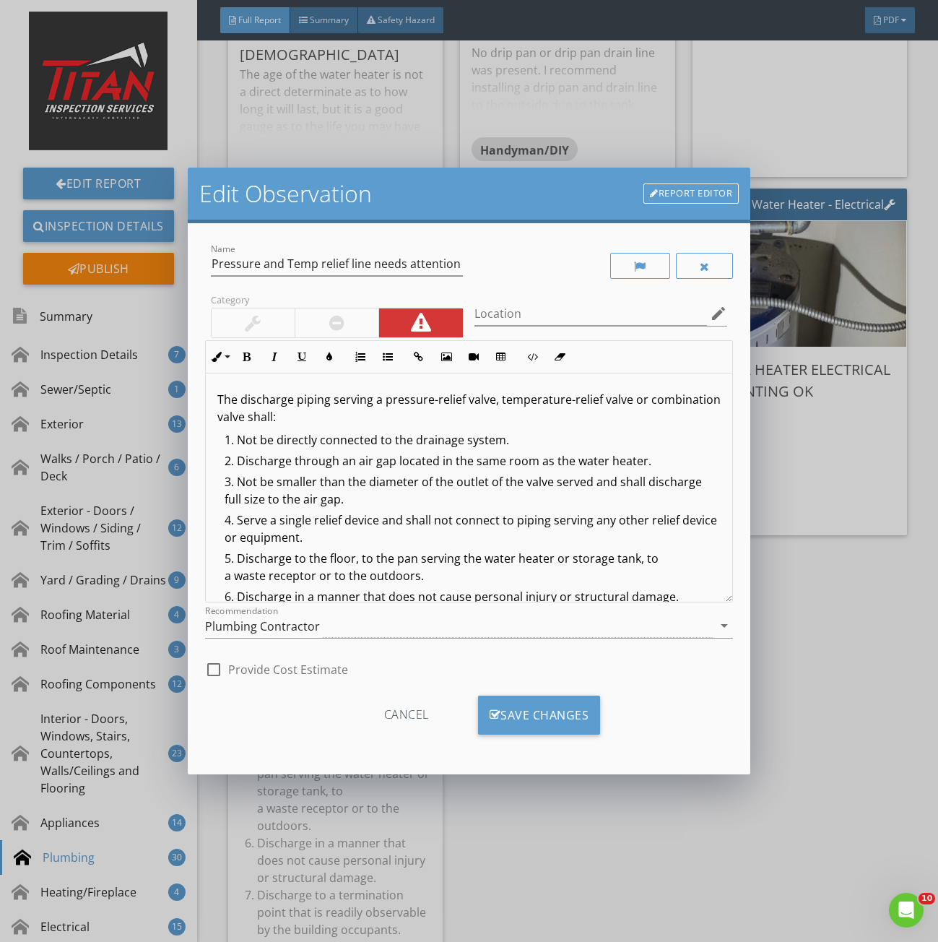
click at [324, 337] on div at bounding box center [337, 322] width 84 height 29
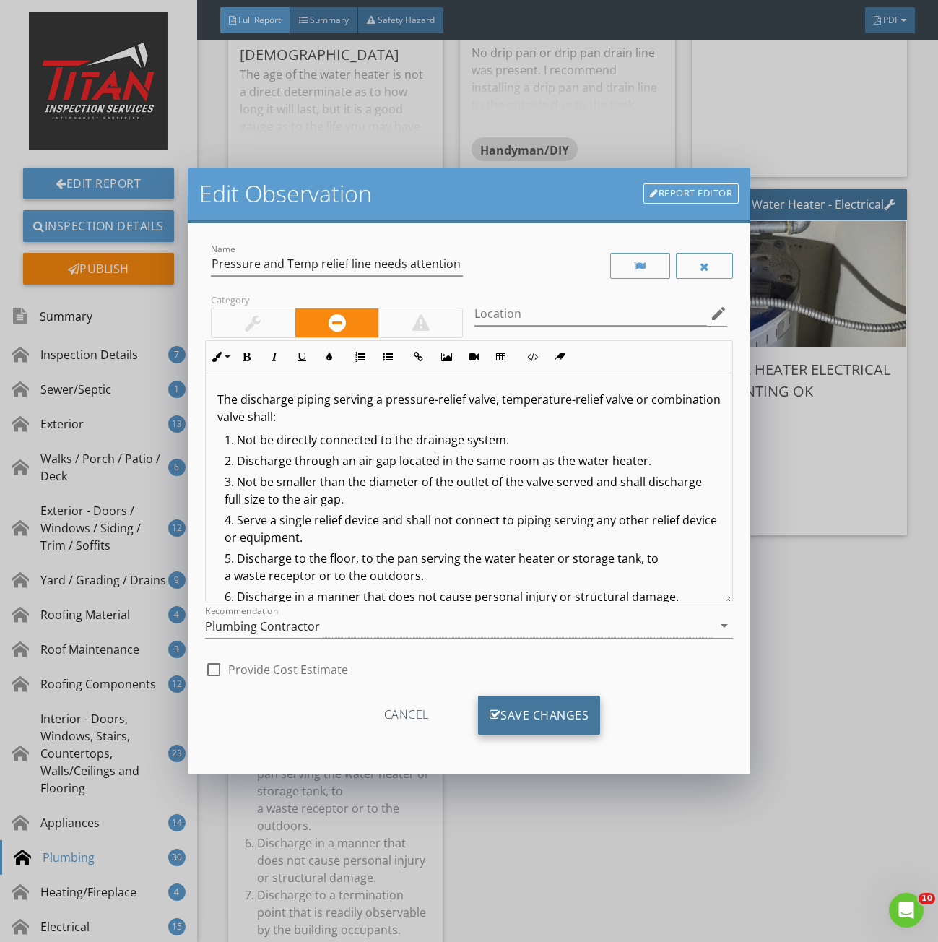
click at [533, 709] on div "Save Changes" at bounding box center [539, 715] width 123 height 39
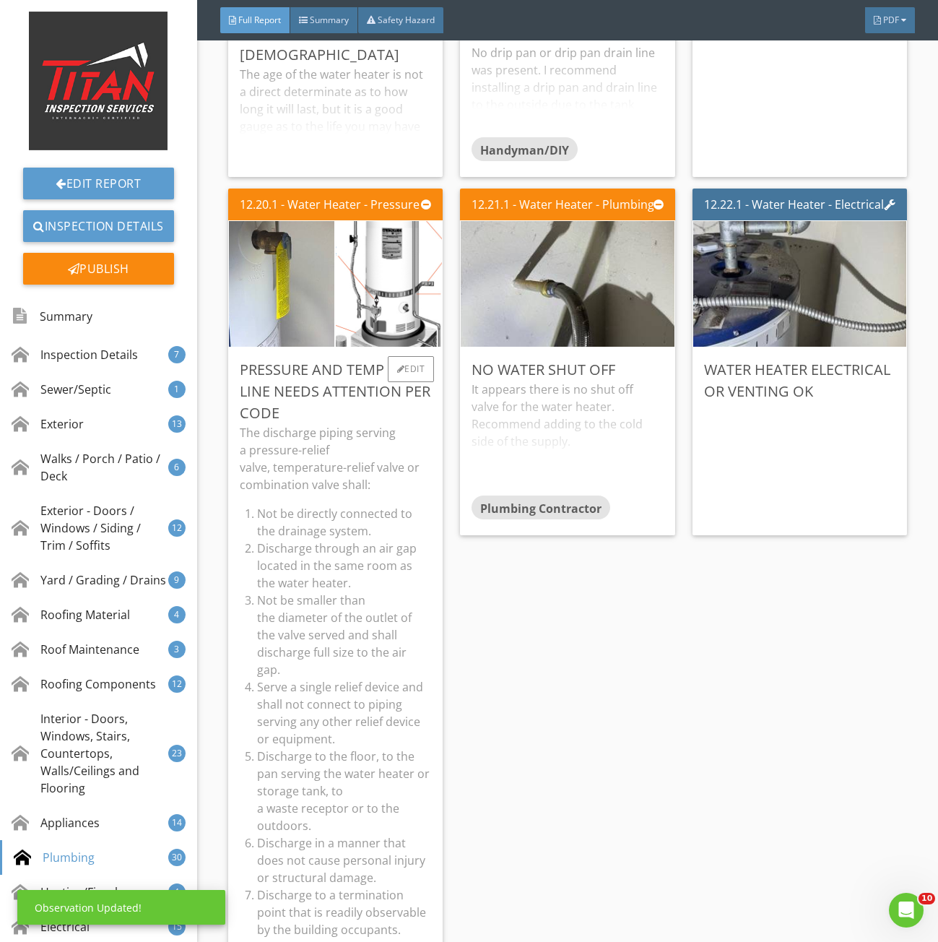
click at [352, 455] on p "The discharge piping serving a pressure-relief valve, temperature-relief valve …" at bounding box center [336, 458] width 192 height 69
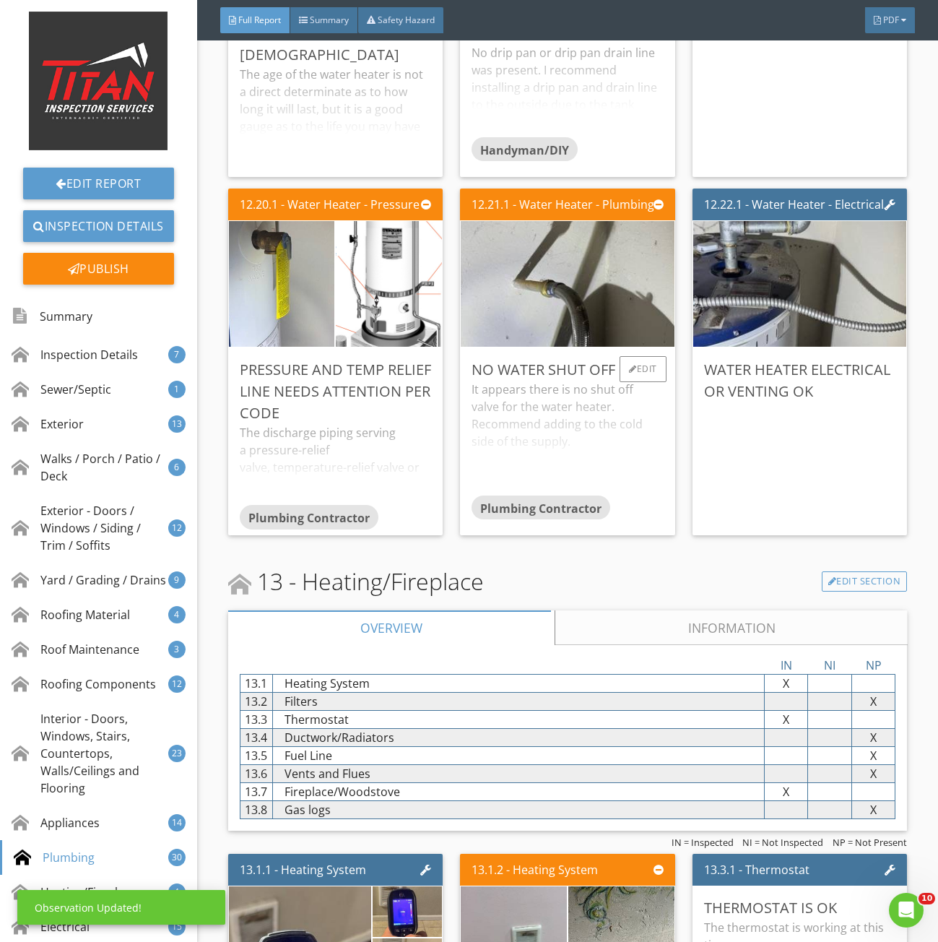
click at [632, 437] on div "It appears there is no shut off valve for the water heater. Recommend adding to…" at bounding box center [568, 438] width 192 height 114
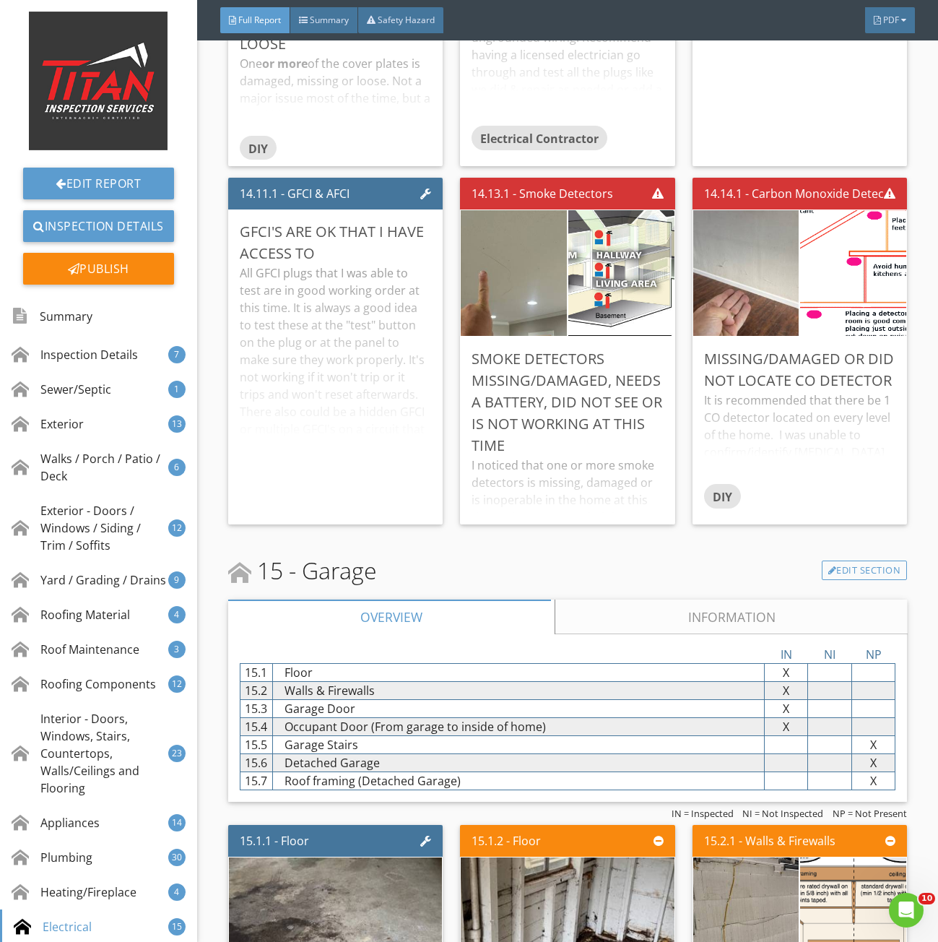
scroll to position [25720, 0]
click at [626, 371] on div "Edit" at bounding box center [643, 358] width 47 height 26
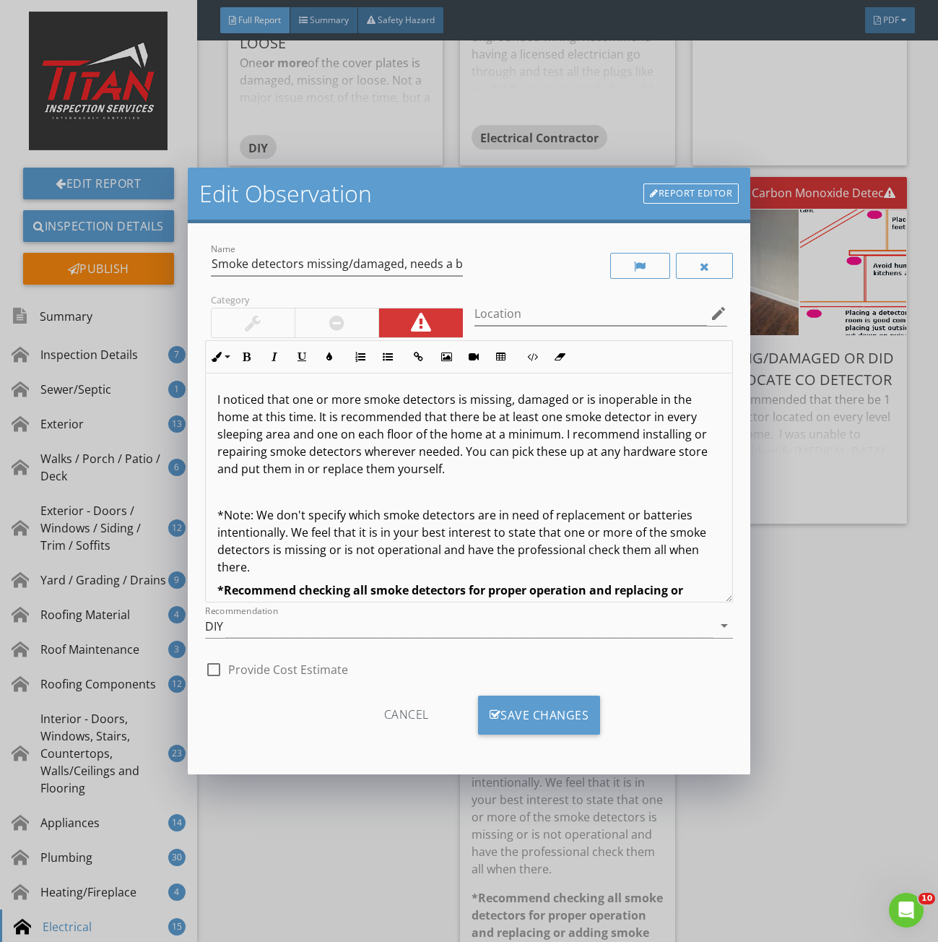
click at [330, 322] on div at bounding box center [336, 322] width 15 height 17
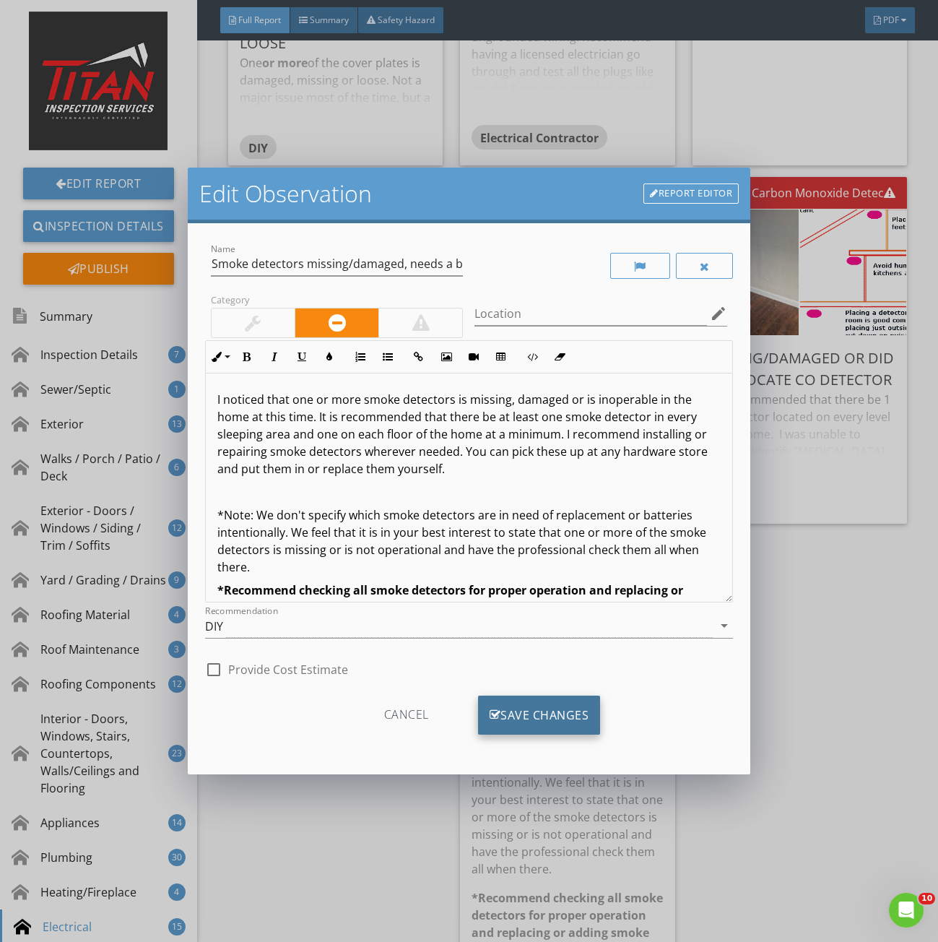
click at [521, 719] on div "Save Changes" at bounding box center [539, 715] width 123 height 39
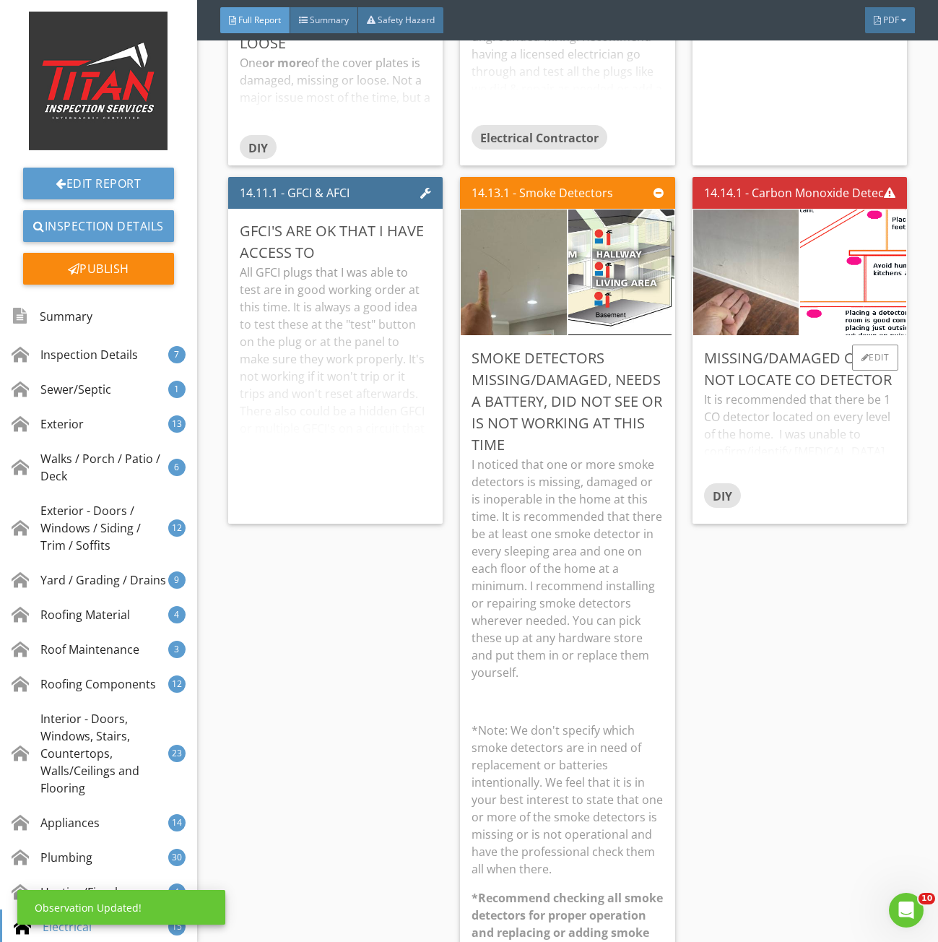
click at [817, 429] on div "It is recommended that there be 1 CO detector located on every level of the hom…" at bounding box center [800, 437] width 192 height 92
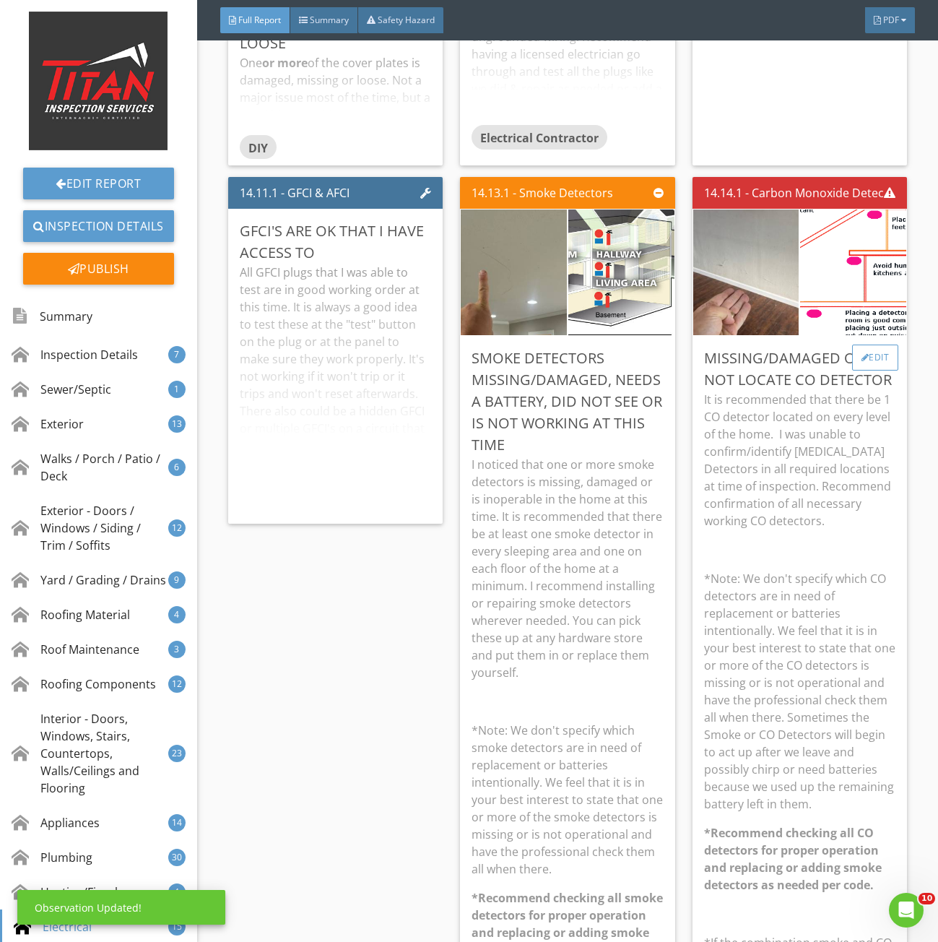
click at [863, 366] on div "Edit" at bounding box center [876, 358] width 47 height 26
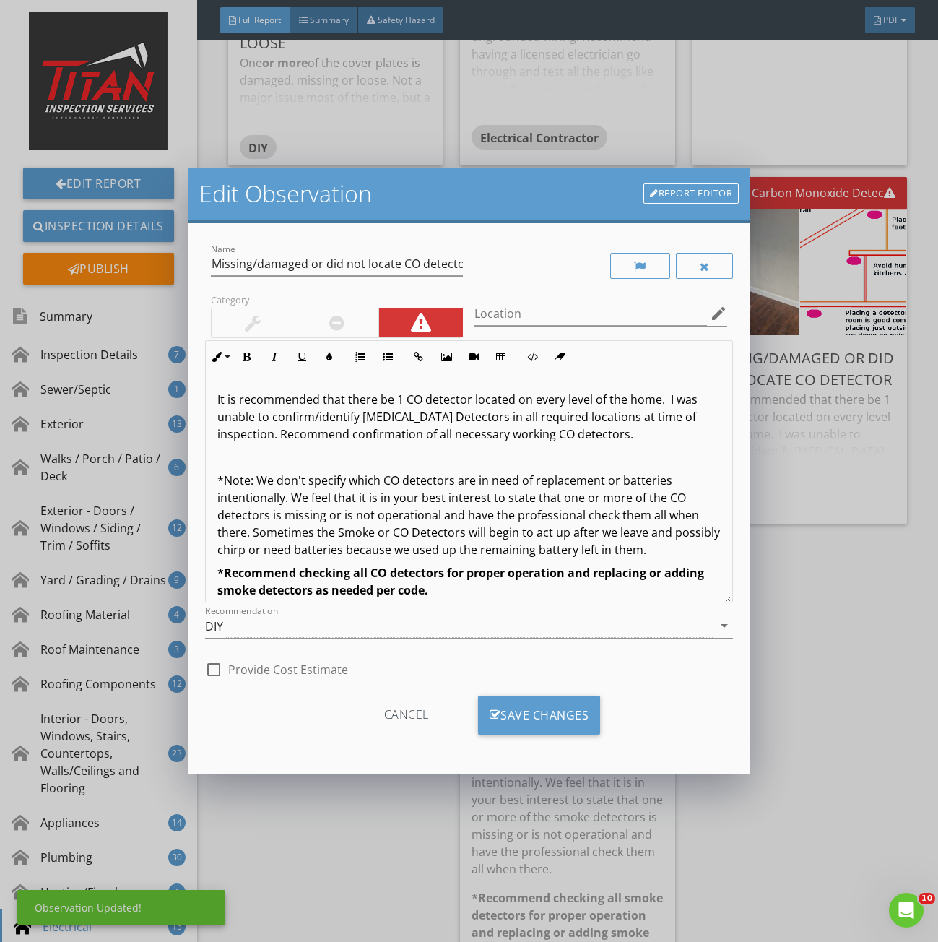
click at [321, 321] on div at bounding box center [337, 322] width 84 height 29
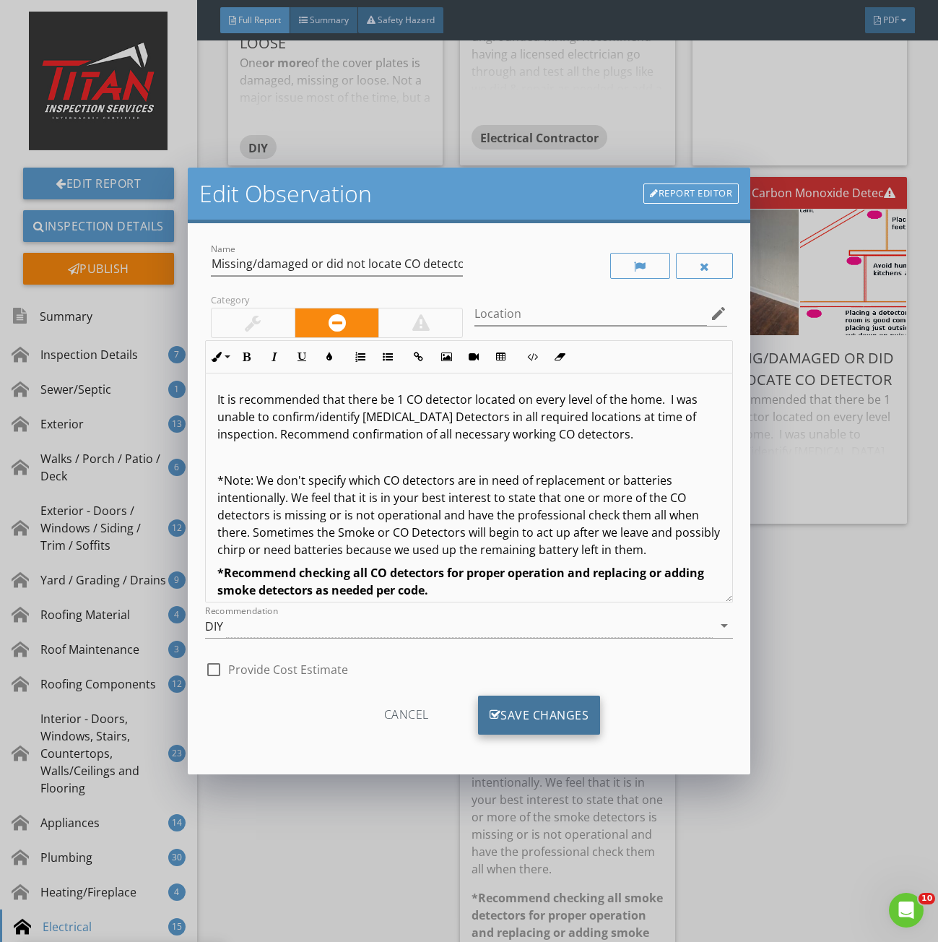
click at [526, 717] on div "Save Changes" at bounding box center [539, 715] width 123 height 39
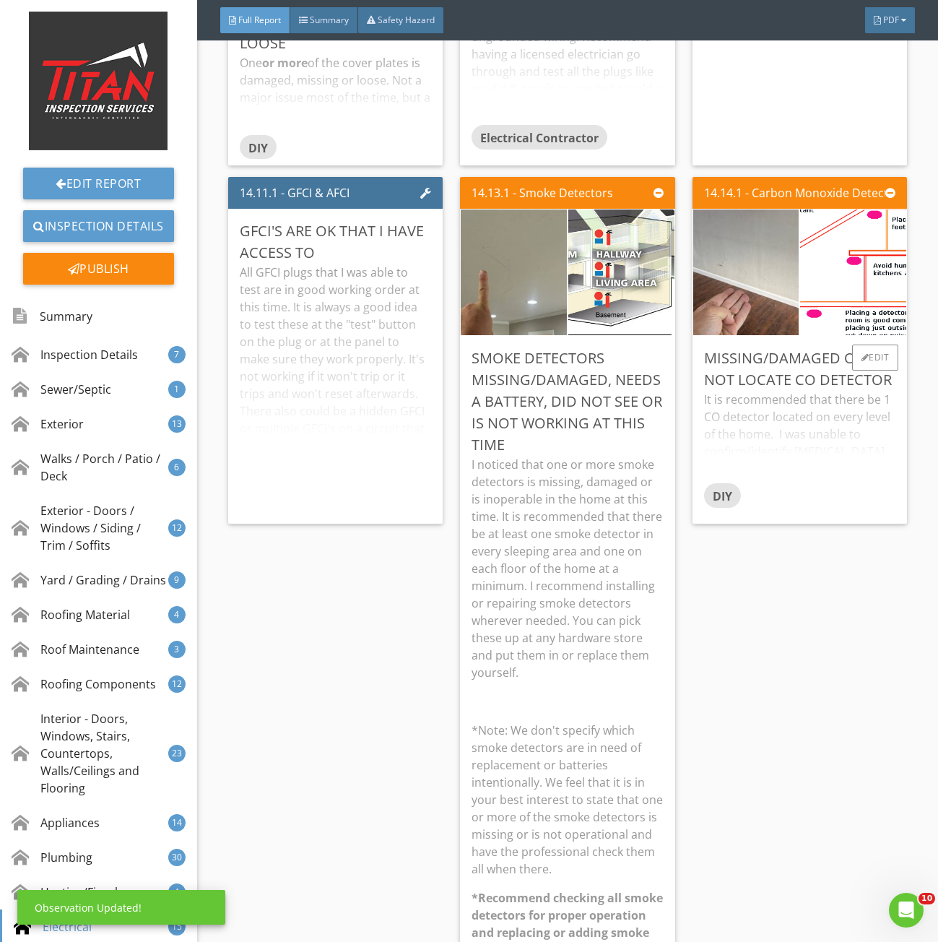
click at [778, 441] on div "It is recommended that there be 1 CO detector located on every level of the hom…" at bounding box center [800, 437] width 192 height 92
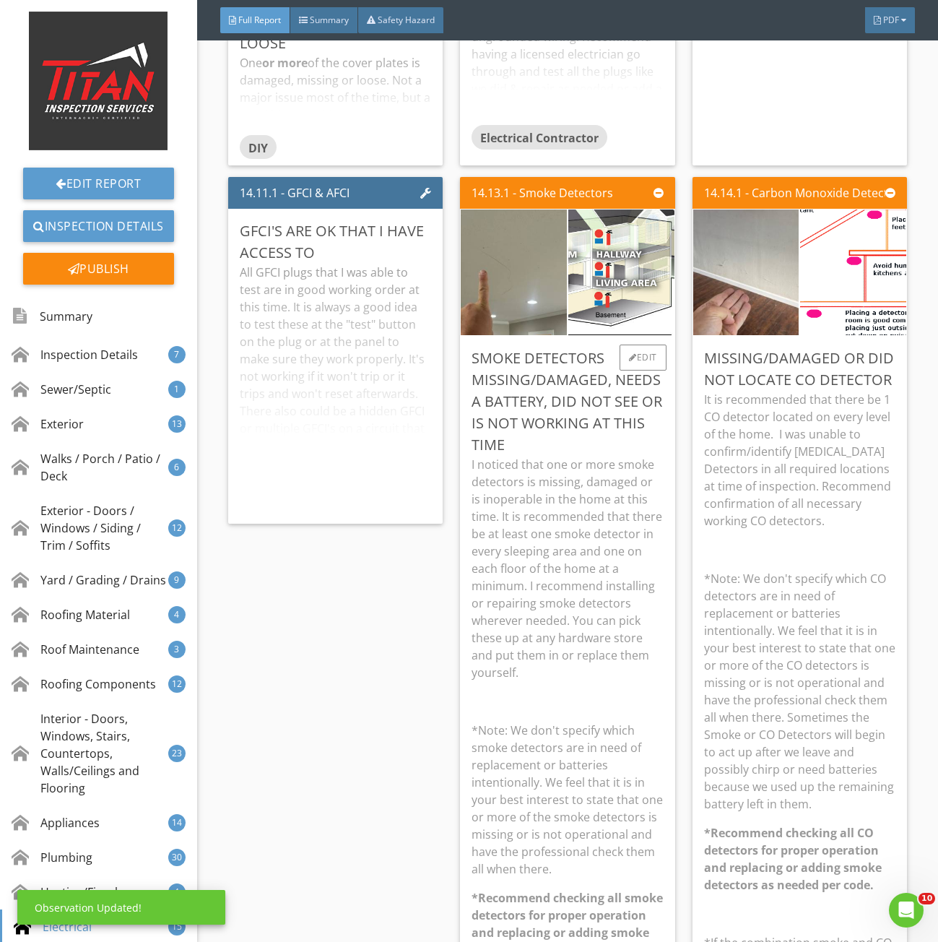
click at [554, 485] on p "I noticed that one or more smoke detectors is missing, damaged or is inoperable…" at bounding box center [568, 568] width 192 height 225
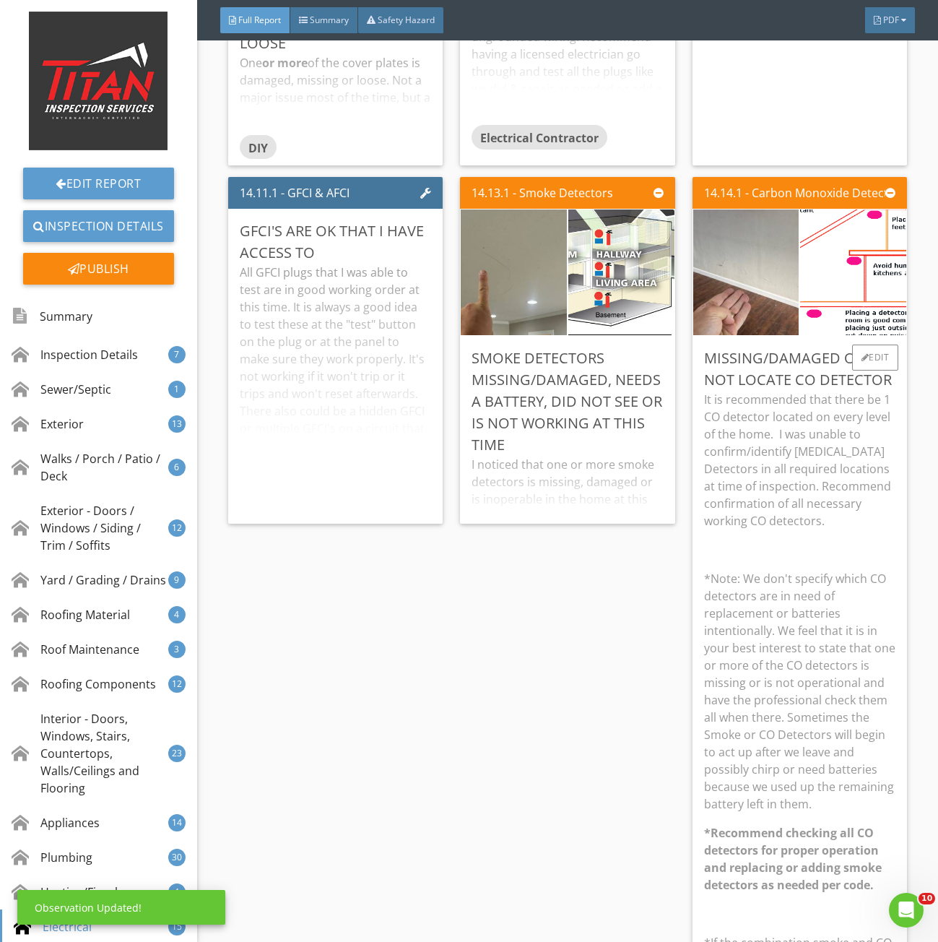
click at [789, 470] on p "It is recommended that there be 1 CO detector located on every level of the hom…" at bounding box center [800, 460] width 192 height 139
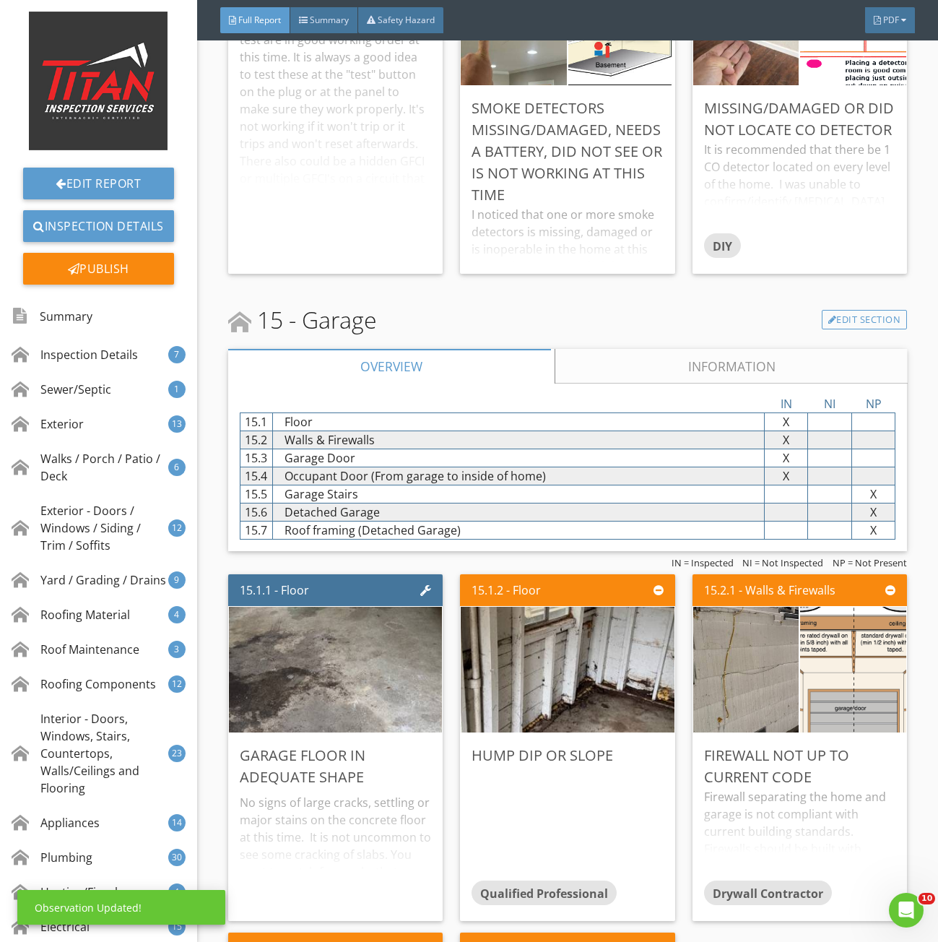
scroll to position [26298, 0]
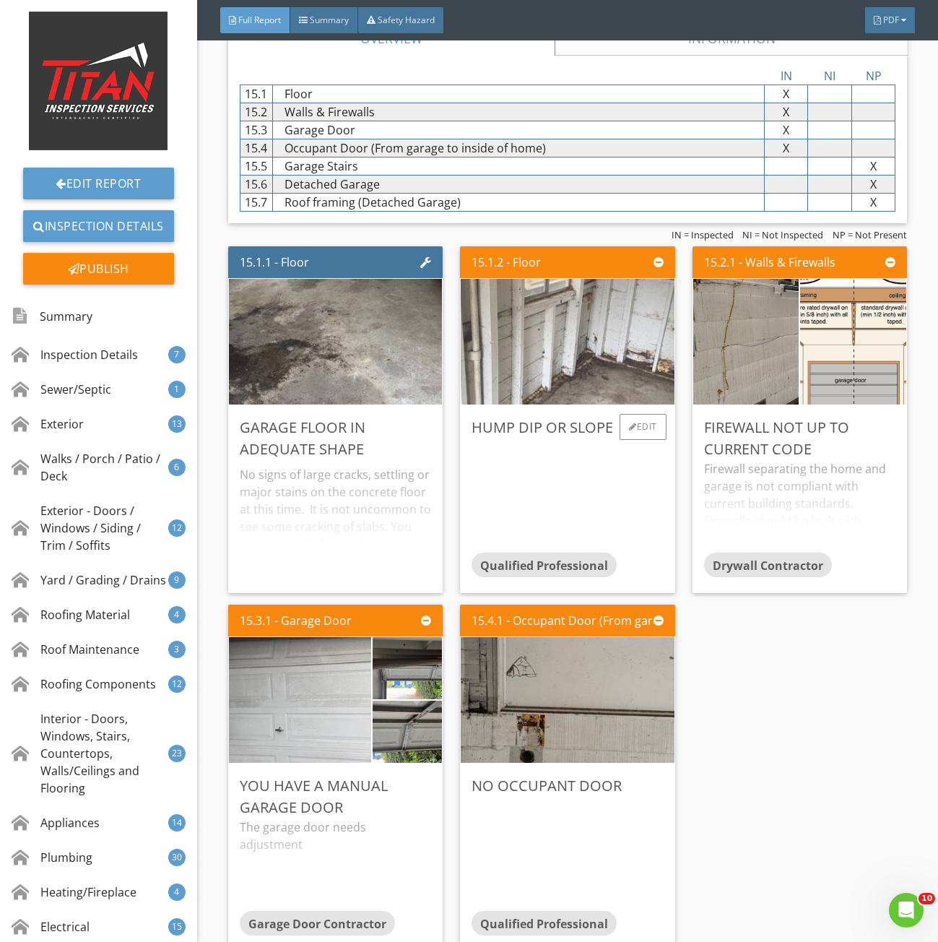
click at [584, 384] on img at bounding box center [567, 341] width 419 height 314
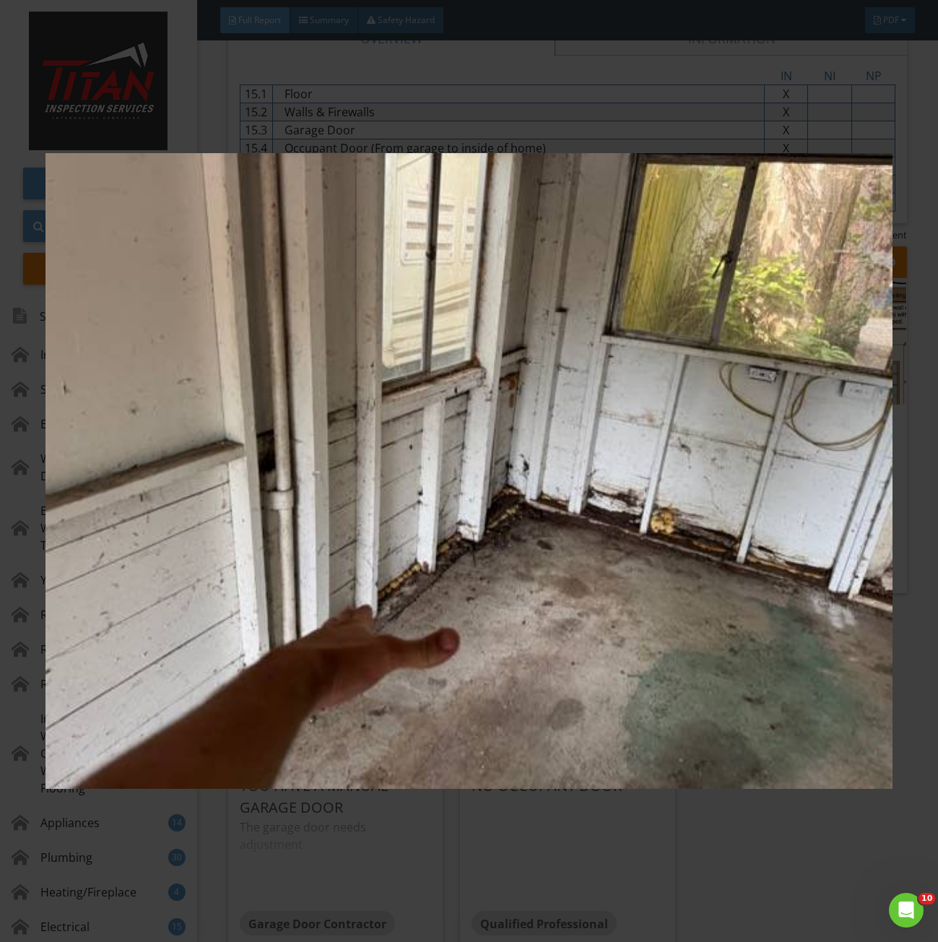
click at [584, 383] on img at bounding box center [469, 471] width 847 height 851
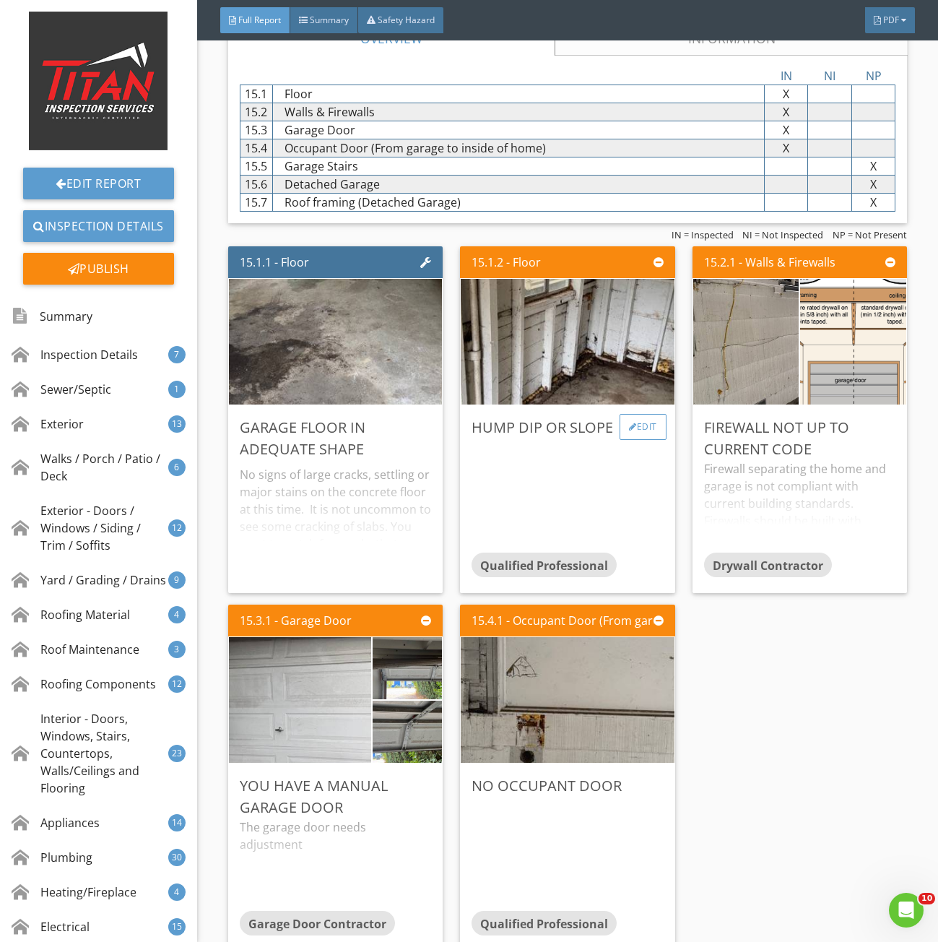
click at [629, 439] on div "Edit" at bounding box center [643, 427] width 47 height 26
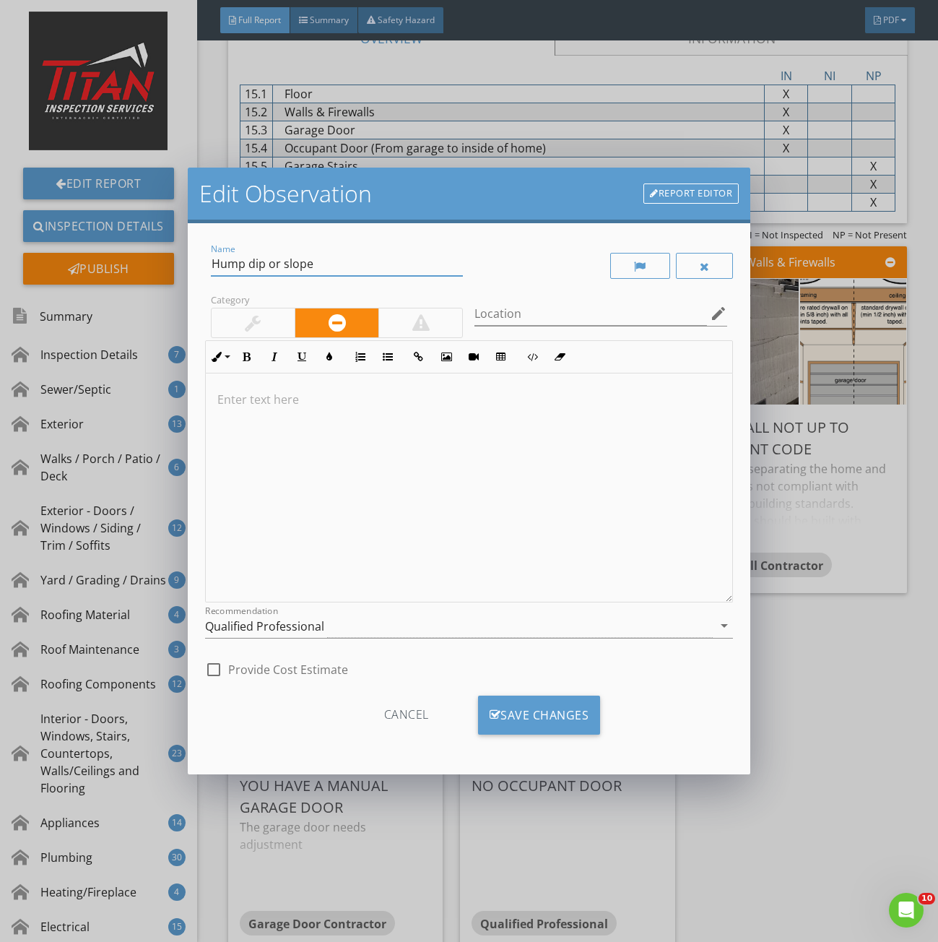
drag, startPoint x: 327, startPoint y: 266, endPoint x: 176, endPoint y: 298, distance: 155.2
click at [173, 269] on div "Edit Observation Report Editor Name Hump dip or slope Category Location edit In…" at bounding box center [469, 471] width 938 height 942
type input "The garage floor appe"
click at [381, 713] on div "Cancel" at bounding box center [406, 715] width 137 height 39
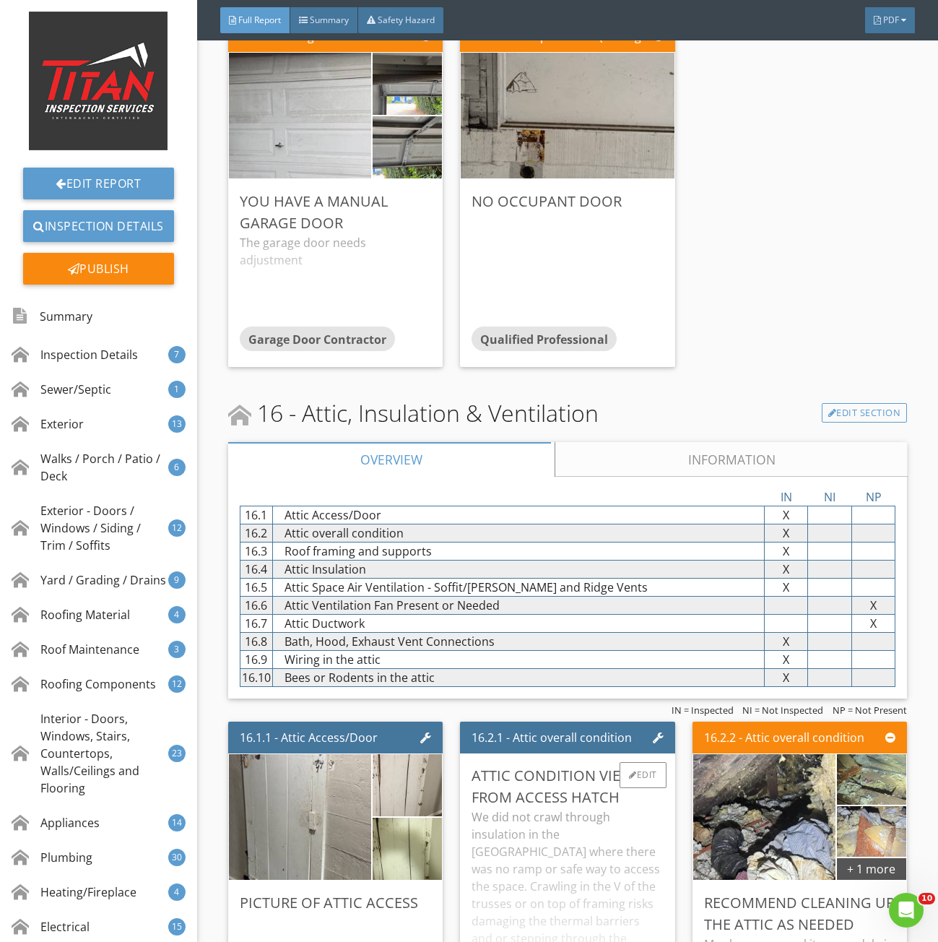
scroll to position [26876, 0]
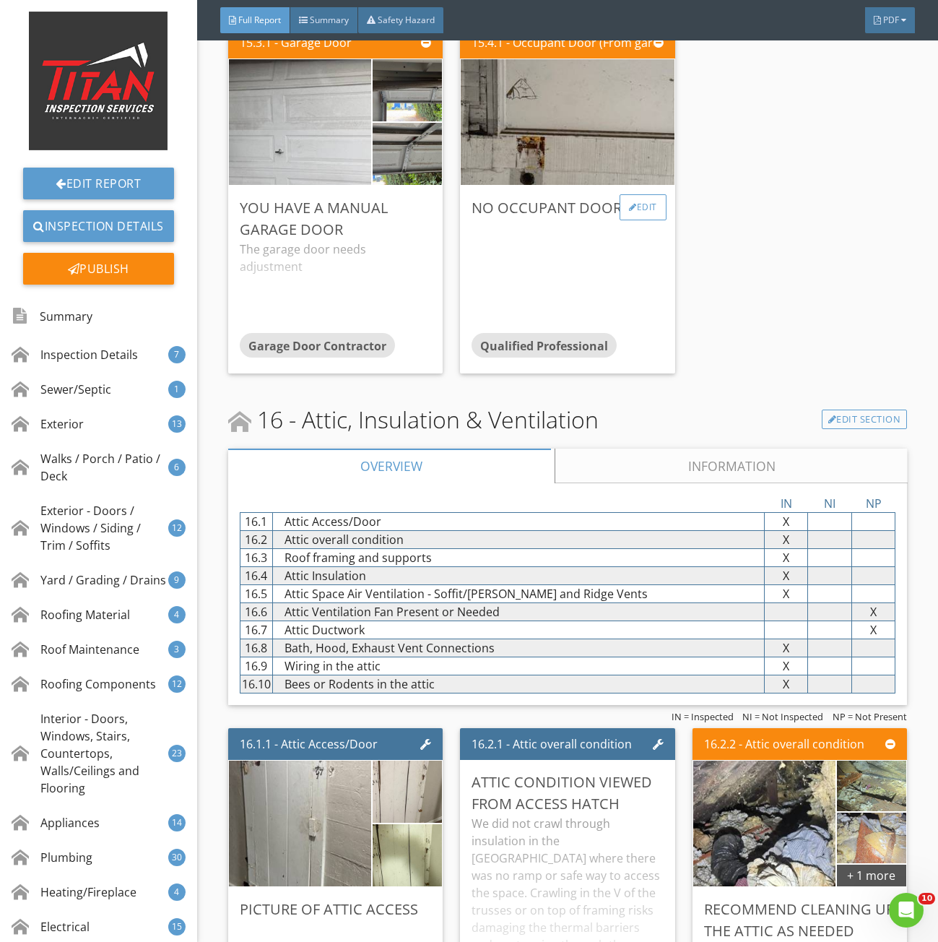
click at [639, 216] on div "Edit" at bounding box center [643, 207] width 47 height 26
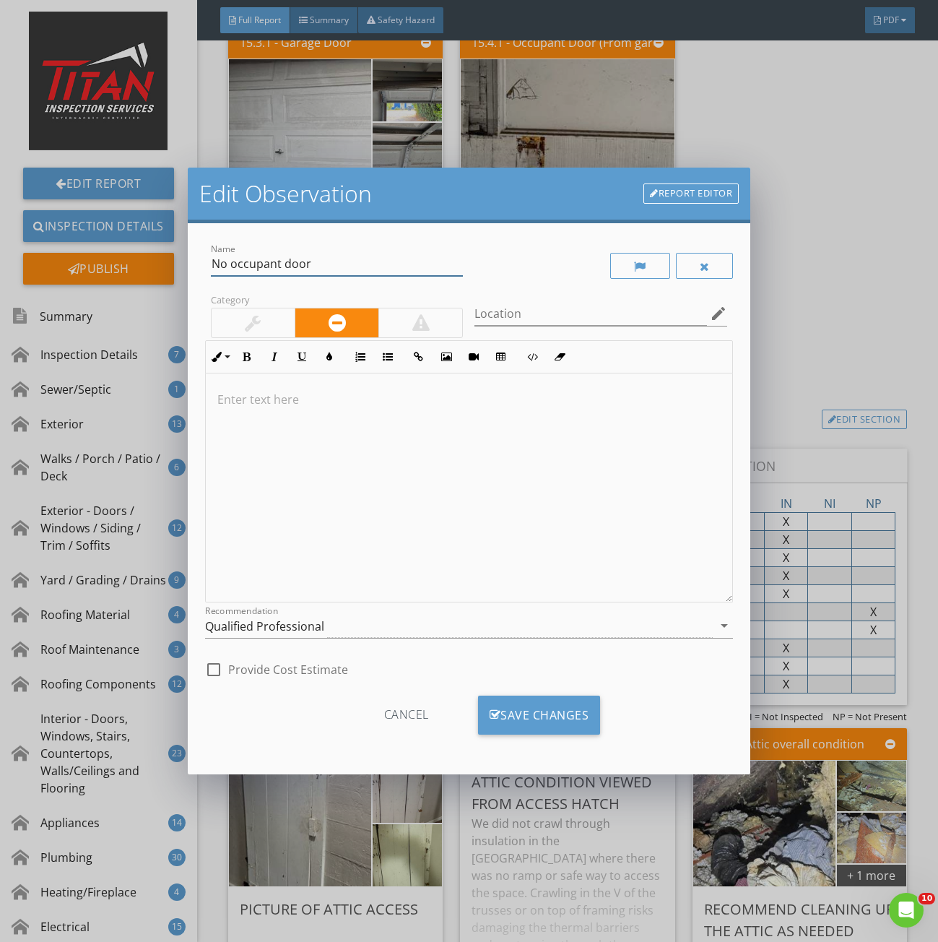
click at [332, 264] on input "No occupant door" at bounding box center [337, 264] width 253 height 24
type input "No occupant door to garage"
click at [233, 305] on label "Category" at bounding box center [230, 299] width 38 height 13
click at [238, 319] on div at bounding box center [253, 322] width 83 height 29
click at [255, 459] on div at bounding box center [469, 488] width 527 height 229
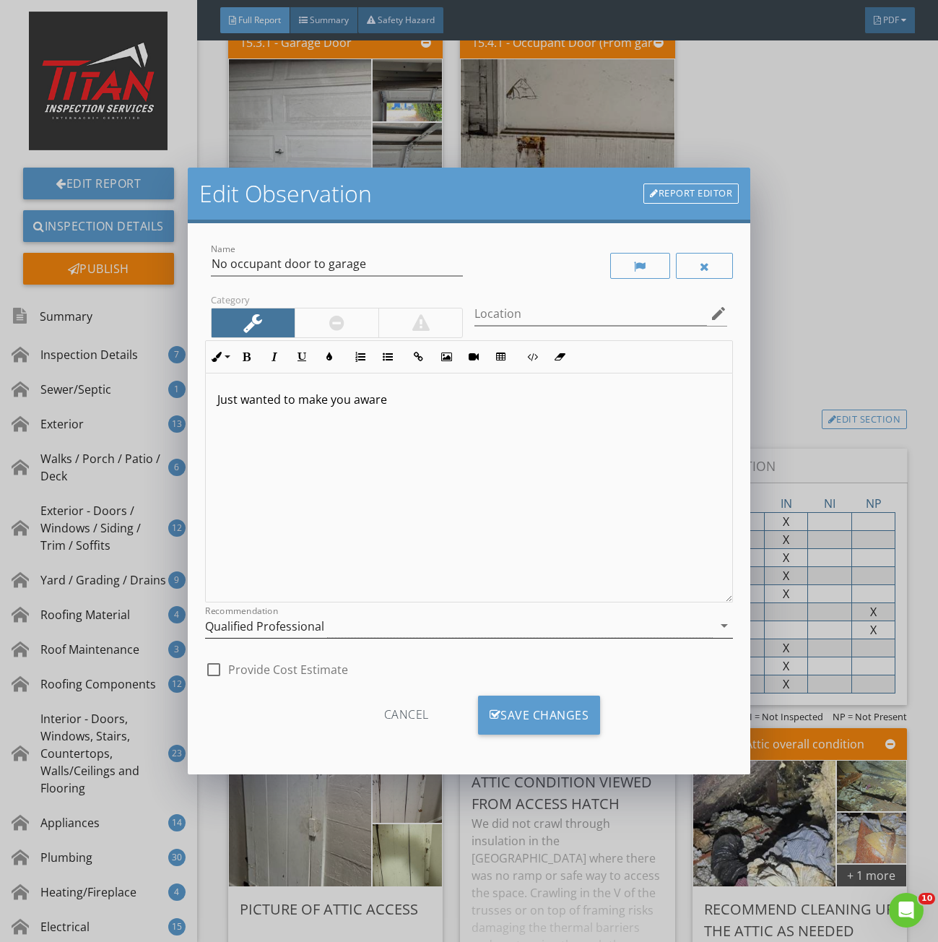
click at [225, 631] on div "Qualified Professional" at bounding box center [264, 626] width 119 height 13
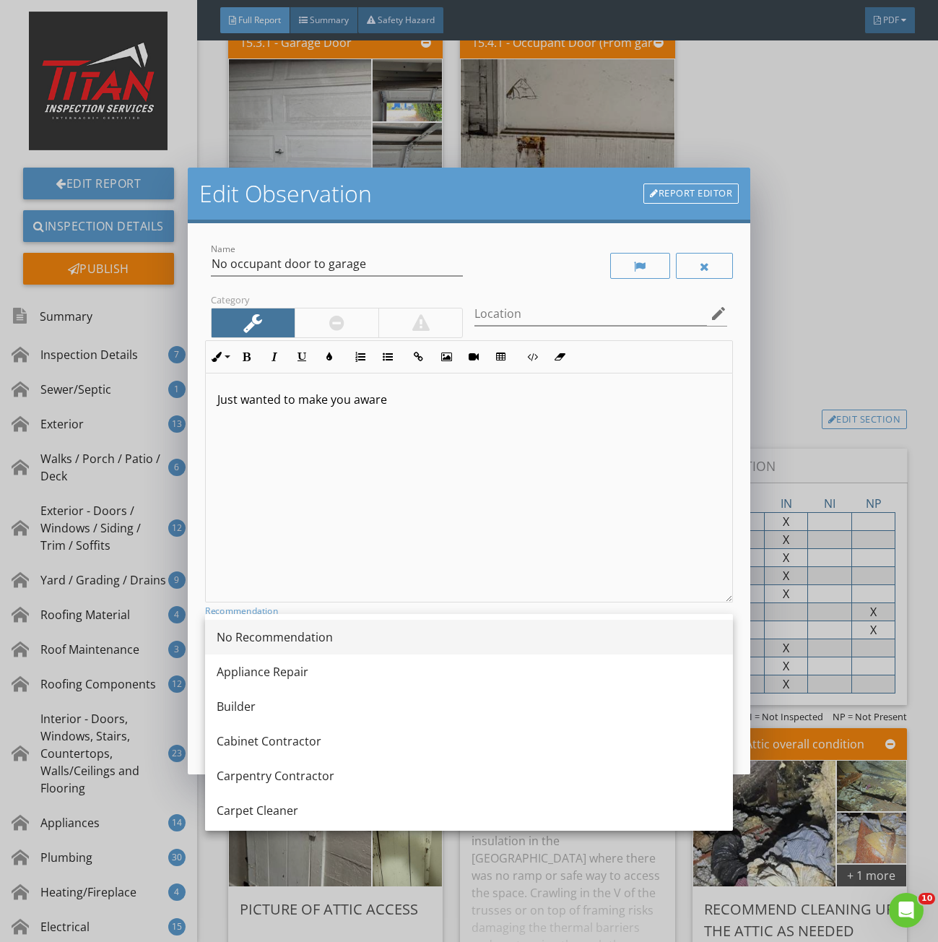
click at [264, 640] on div "No Recommendation" at bounding box center [469, 637] width 505 height 17
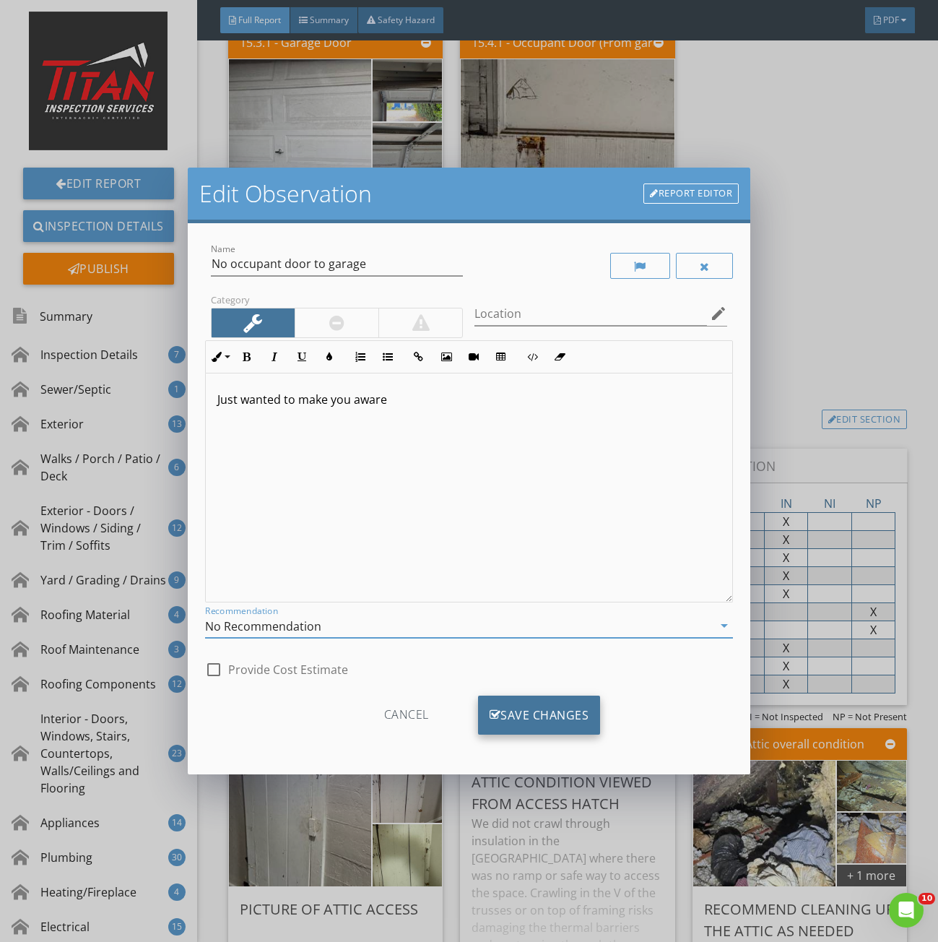
click at [553, 733] on div "Save Changes" at bounding box center [539, 715] width 123 height 39
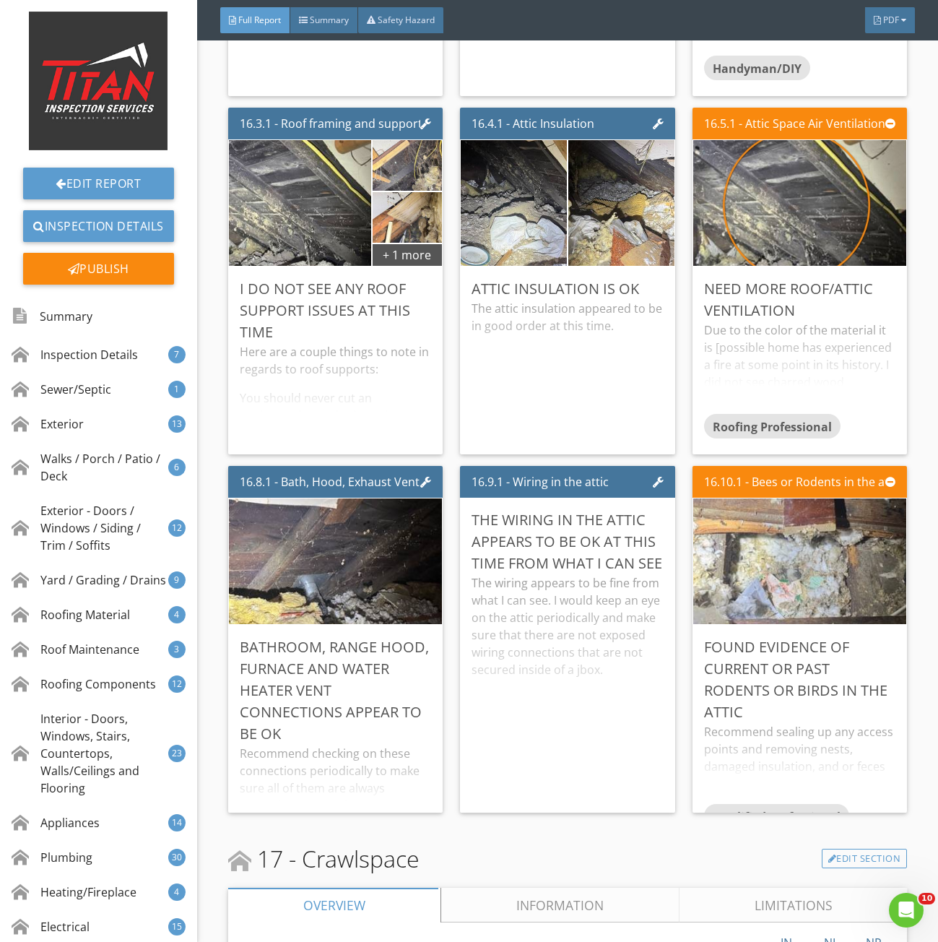
scroll to position [27887, 0]
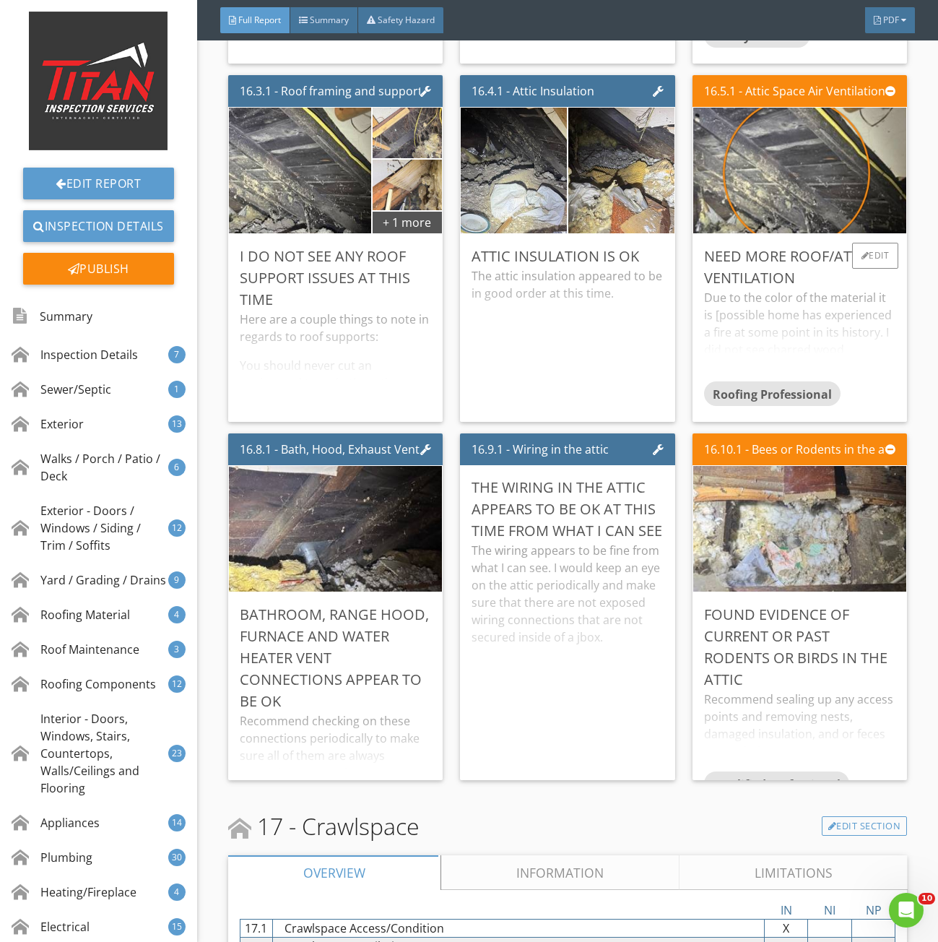
click at [769, 311] on div "Due to the color of the material it is [possible home has experienced a fire at…" at bounding box center [800, 335] width 192 height 92
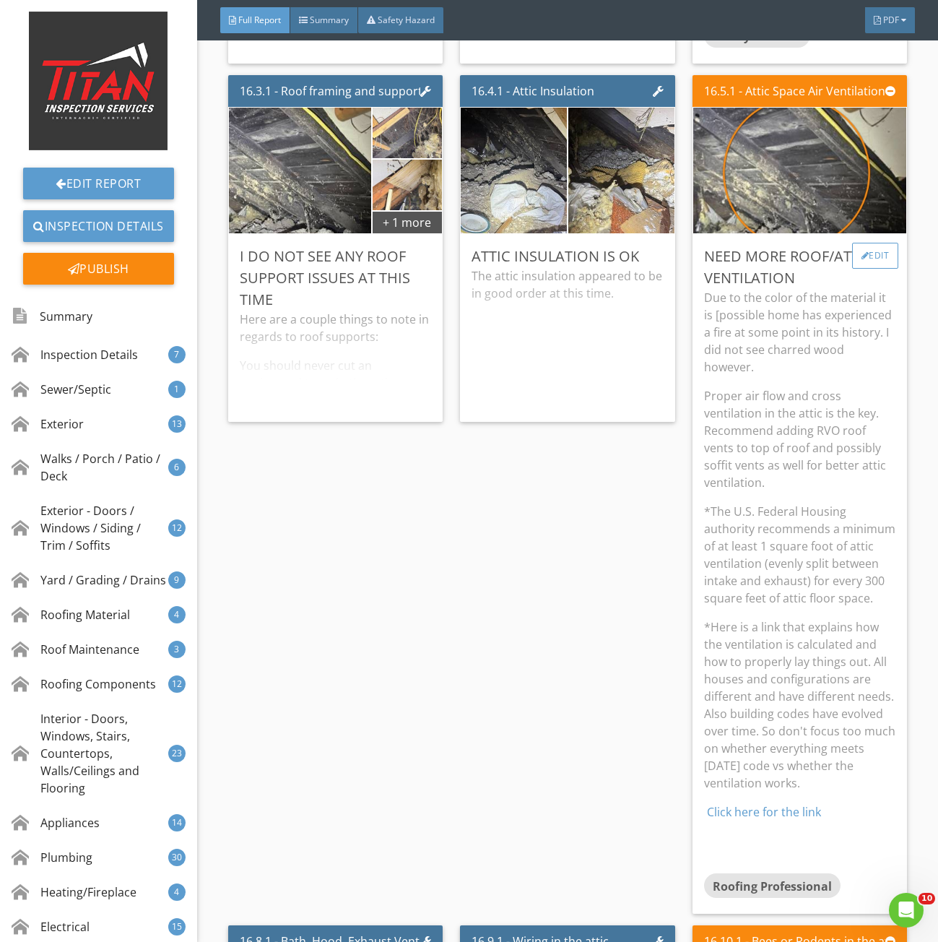
click at [866, 268] on div "Edit" at bounding box center [876, 256] width 47 height 26
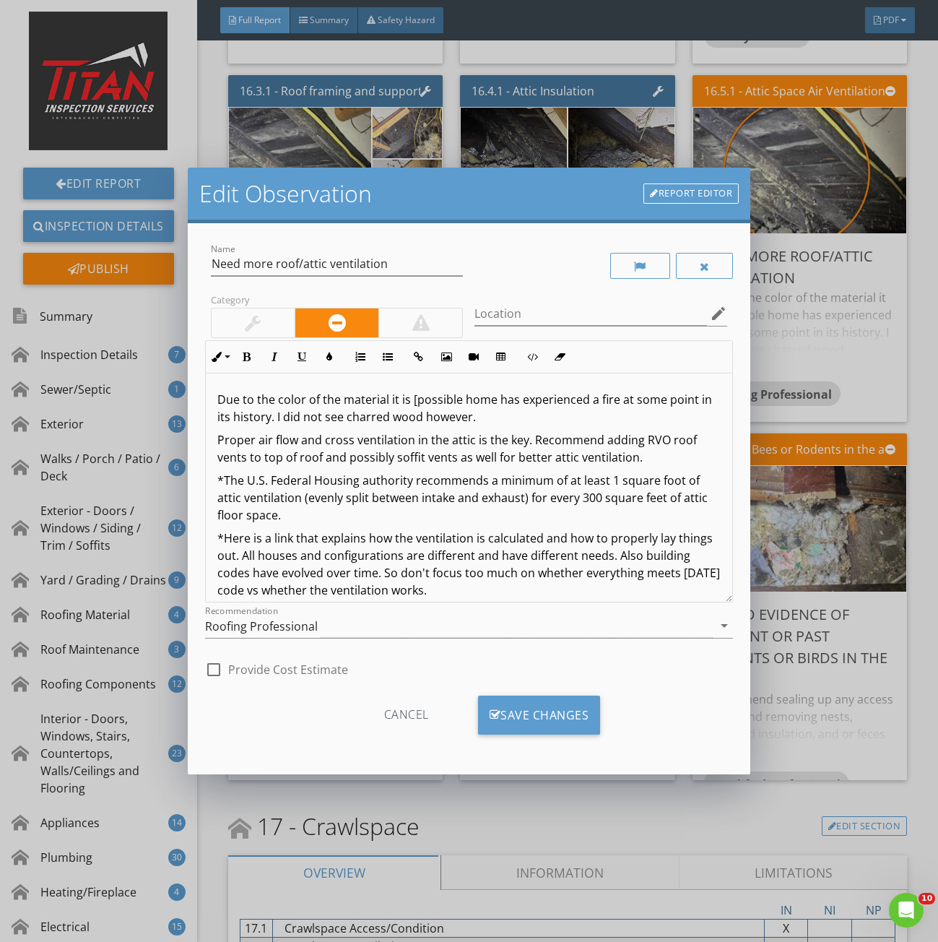
click at [415, 405] on p "Due to the color of the material it is [possible home has experienced a fire at…" at bounding box center [469, 408] width 504 height 35
click at [522, 702] on div "Save Changes" at bounding box center [539, 715] width 123 height 39
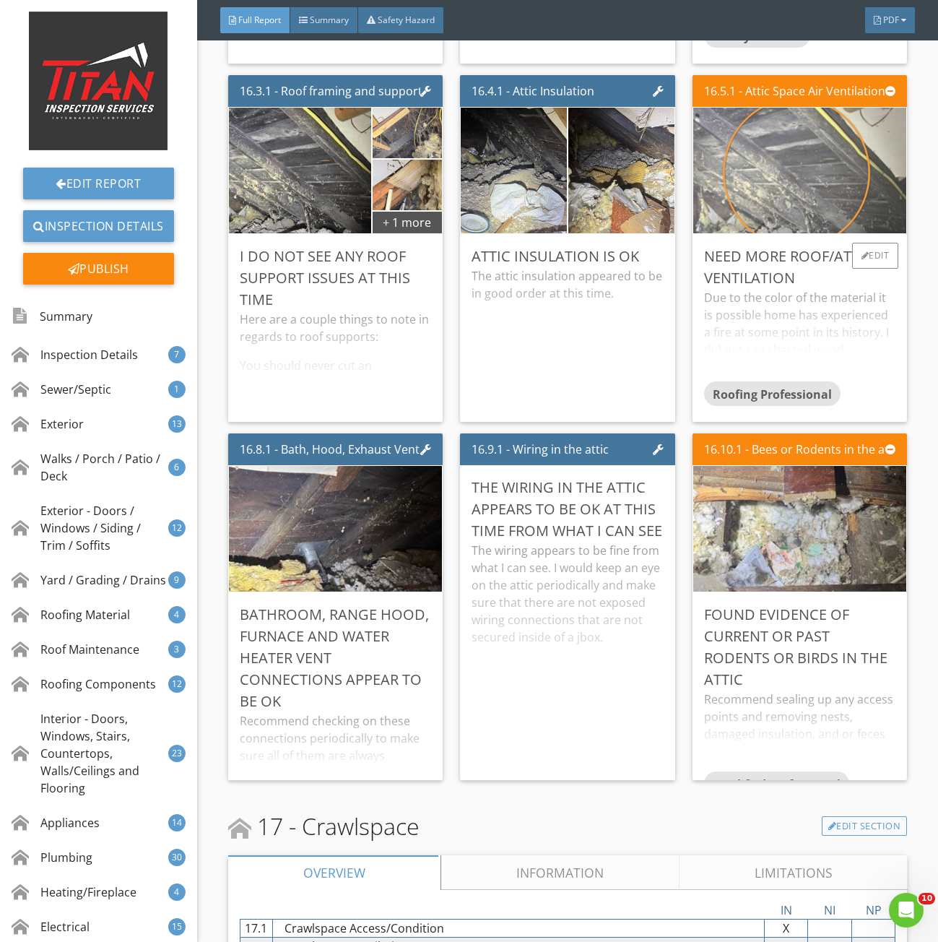
click at [785, 177] on img at bounding box center [799, 170] width 419 height 314
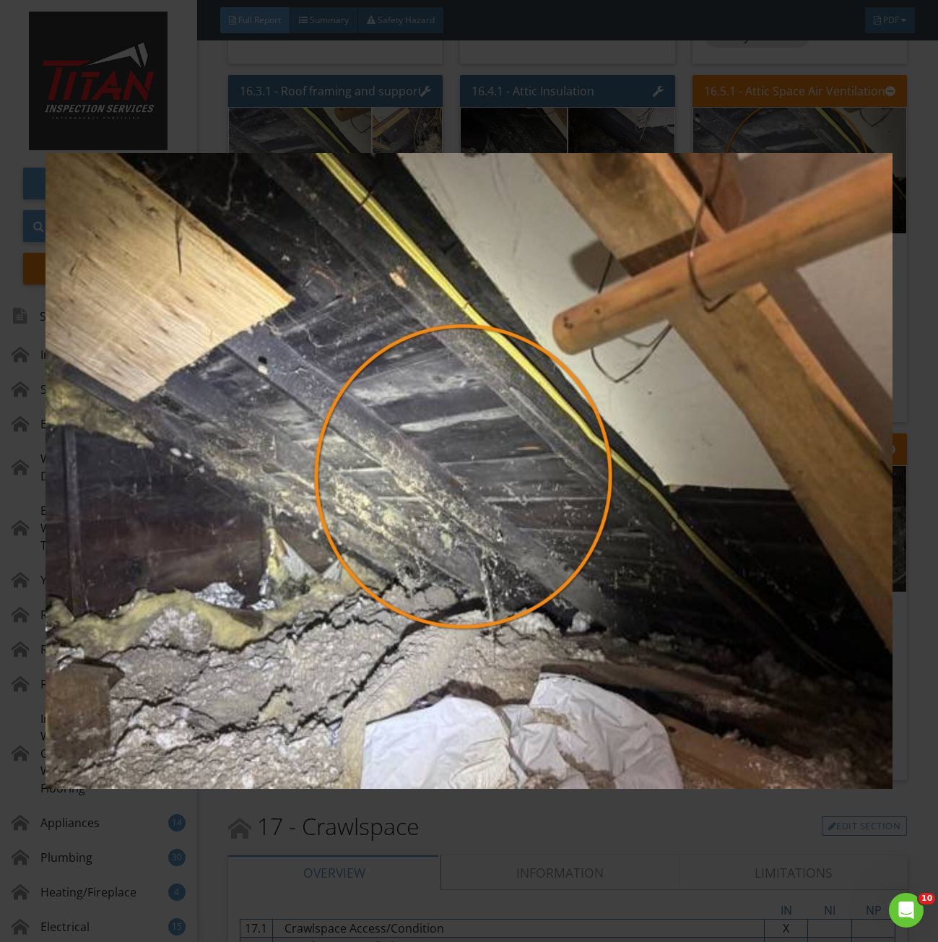
click at [692, 361] on img at bounding box center [469, 471] width 847 height 851
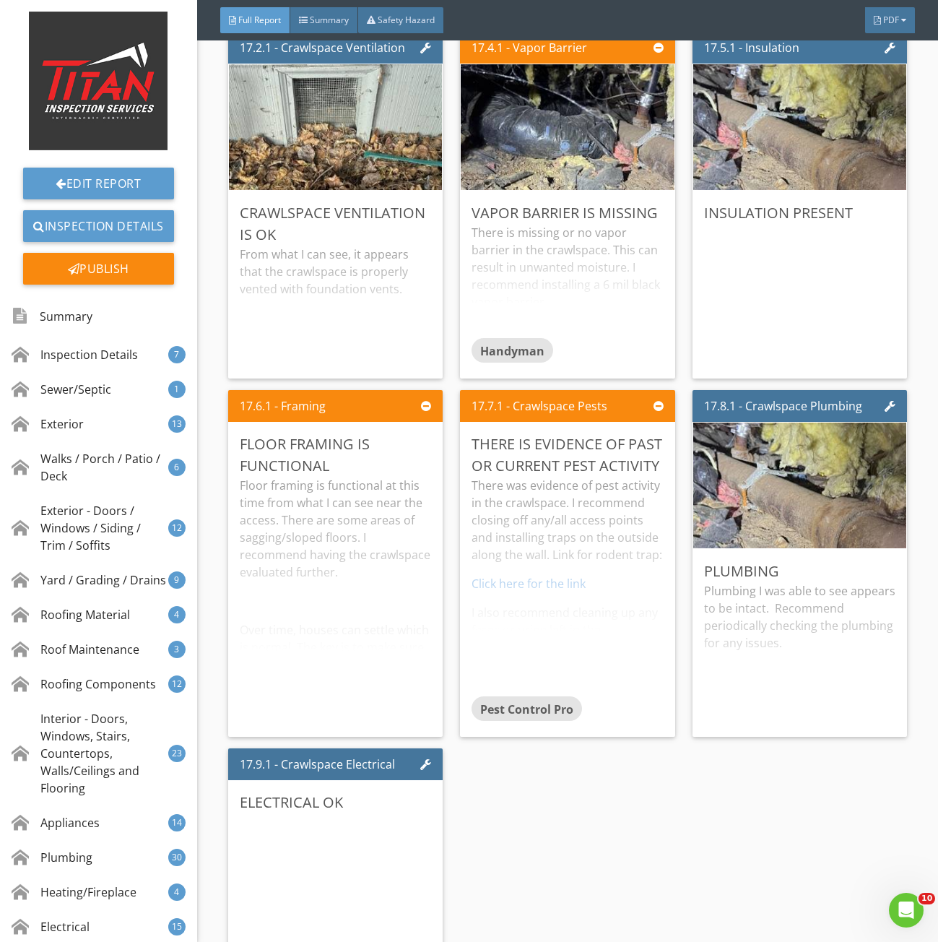
scroll to position [29332, 0]
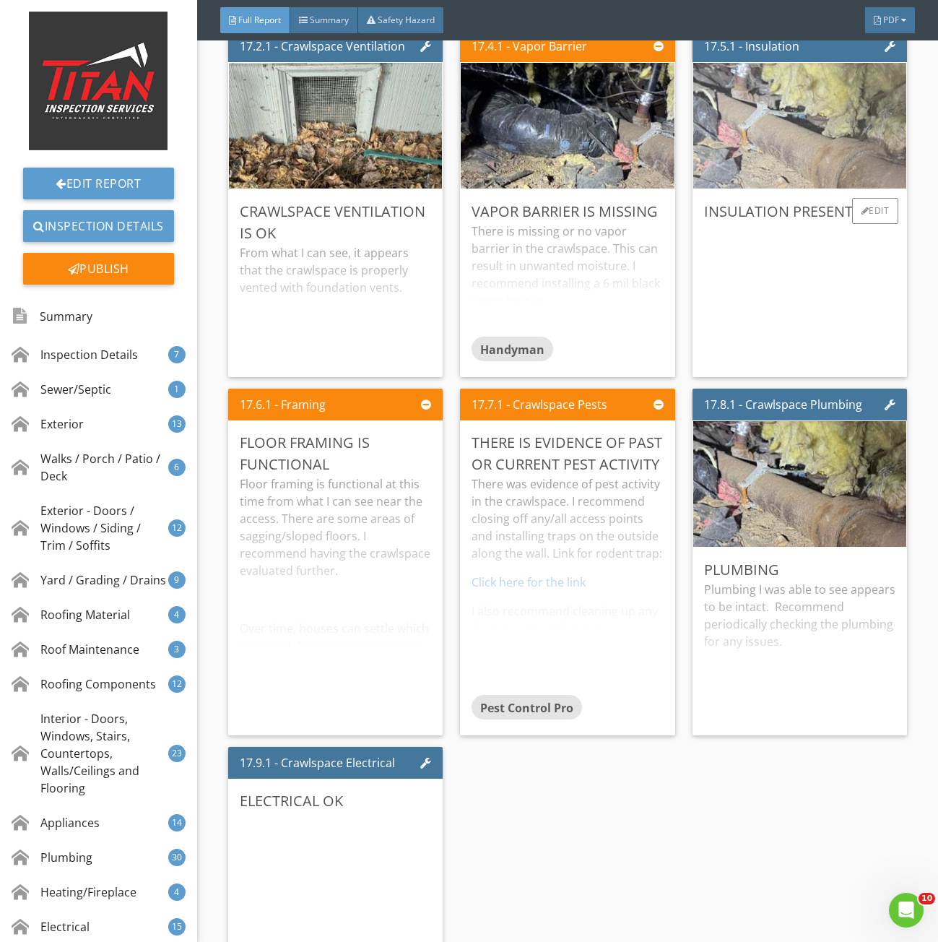
click at [790, 134] on img at bounding box center [799, 125] width 419 height 314
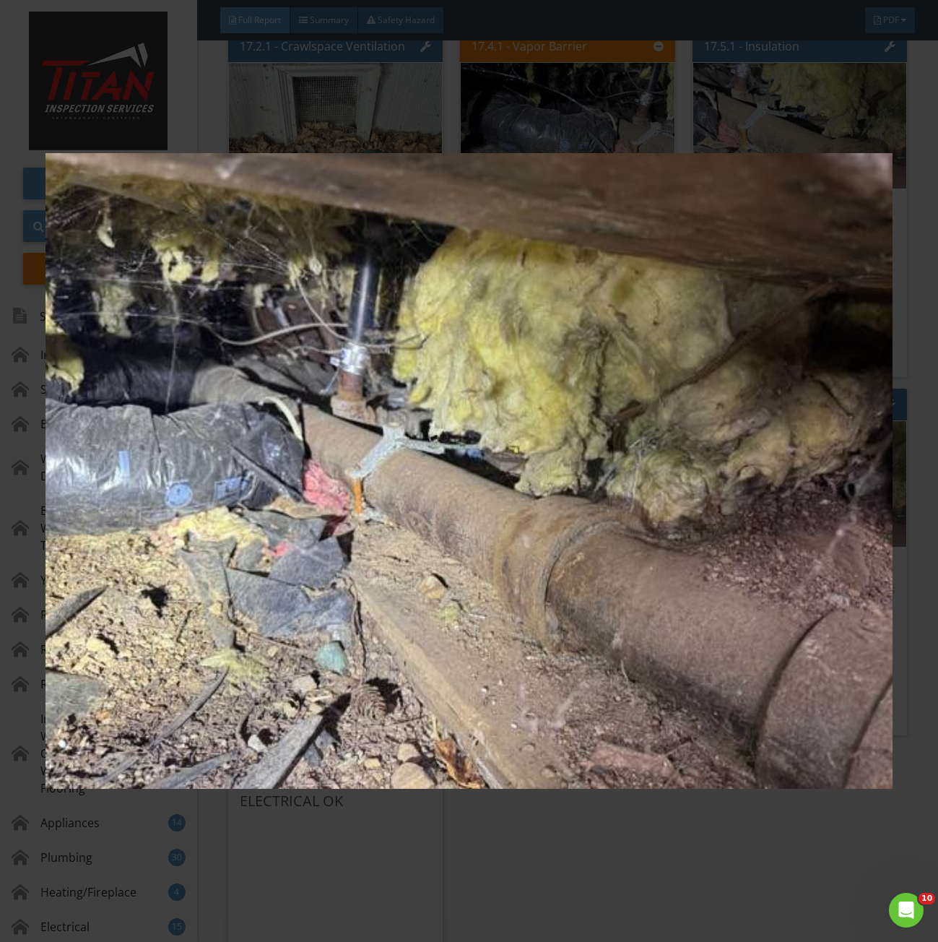
click at [681, 297] on img at bounding box center [469, 471] width 847 height 851
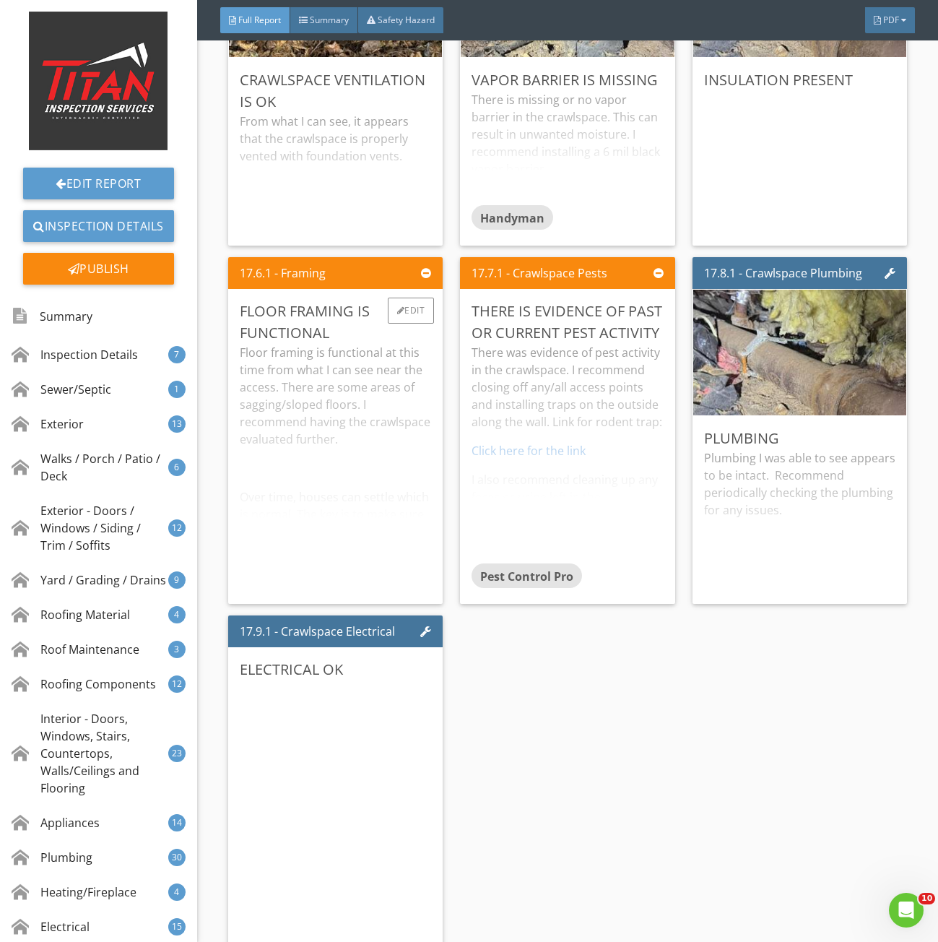
scroll to position [29477, 0]
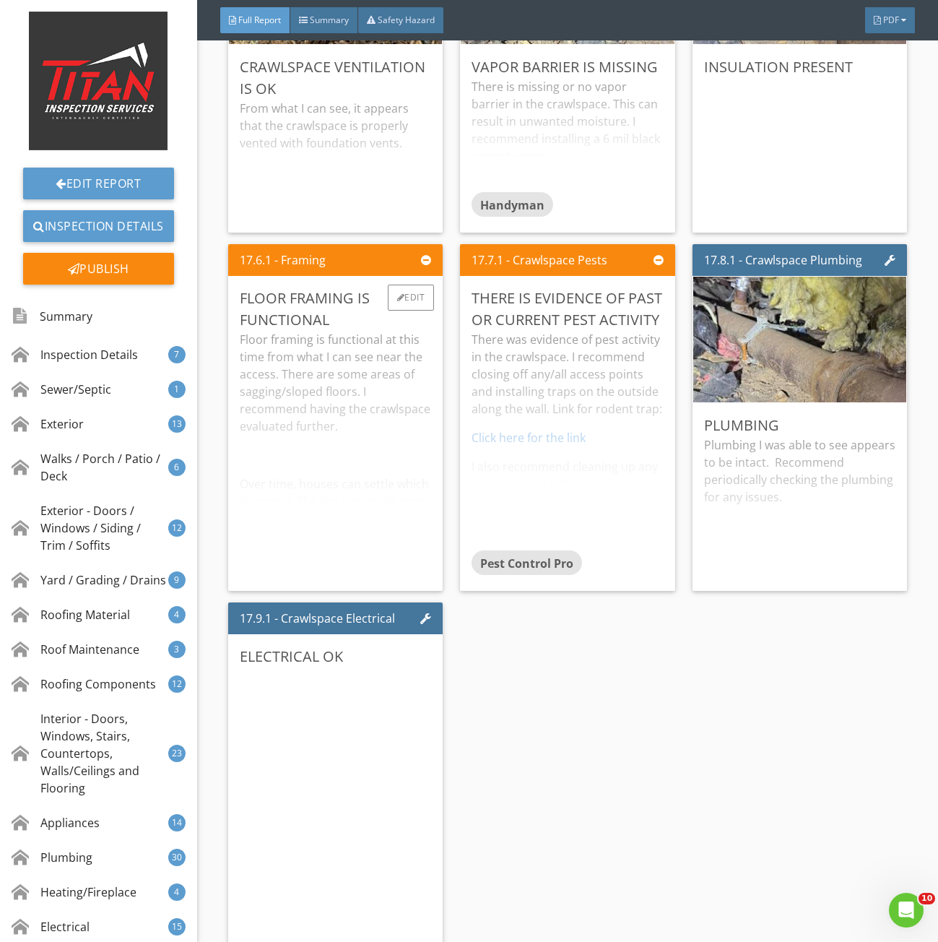
click at [350, 454] on div "Floor framing is functional at this time from what I can see near the access. T…" at bounding box center [336, 455] width 192 height 249
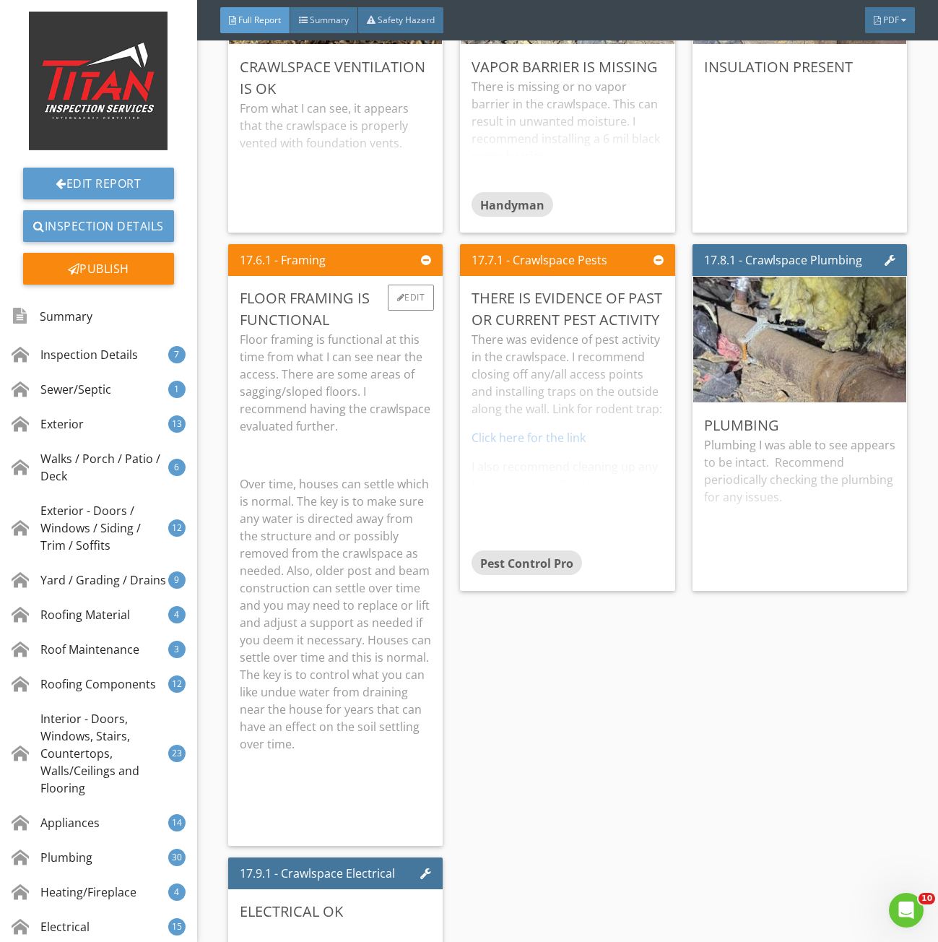
click at [350, 454] on div "Floor framing is functional at this time from what I can see near the access. T…" at bounding box center [336, 583] width 192 height 504
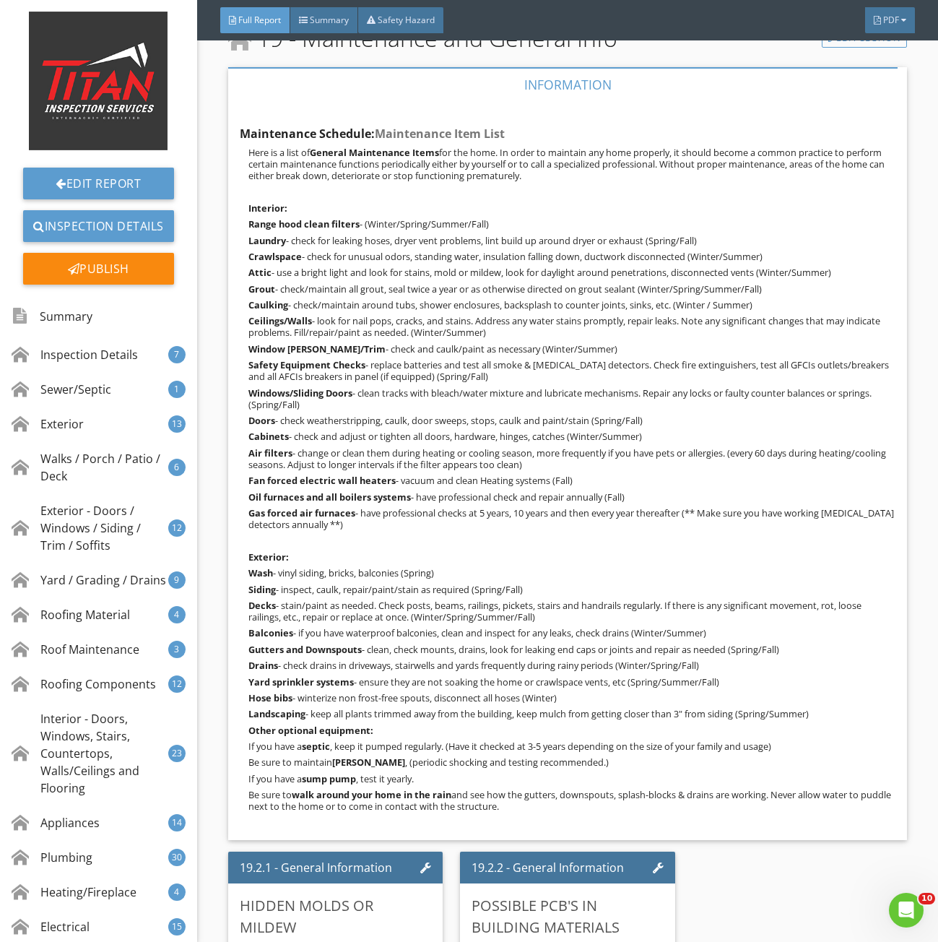
scroll to position [31099, 0]
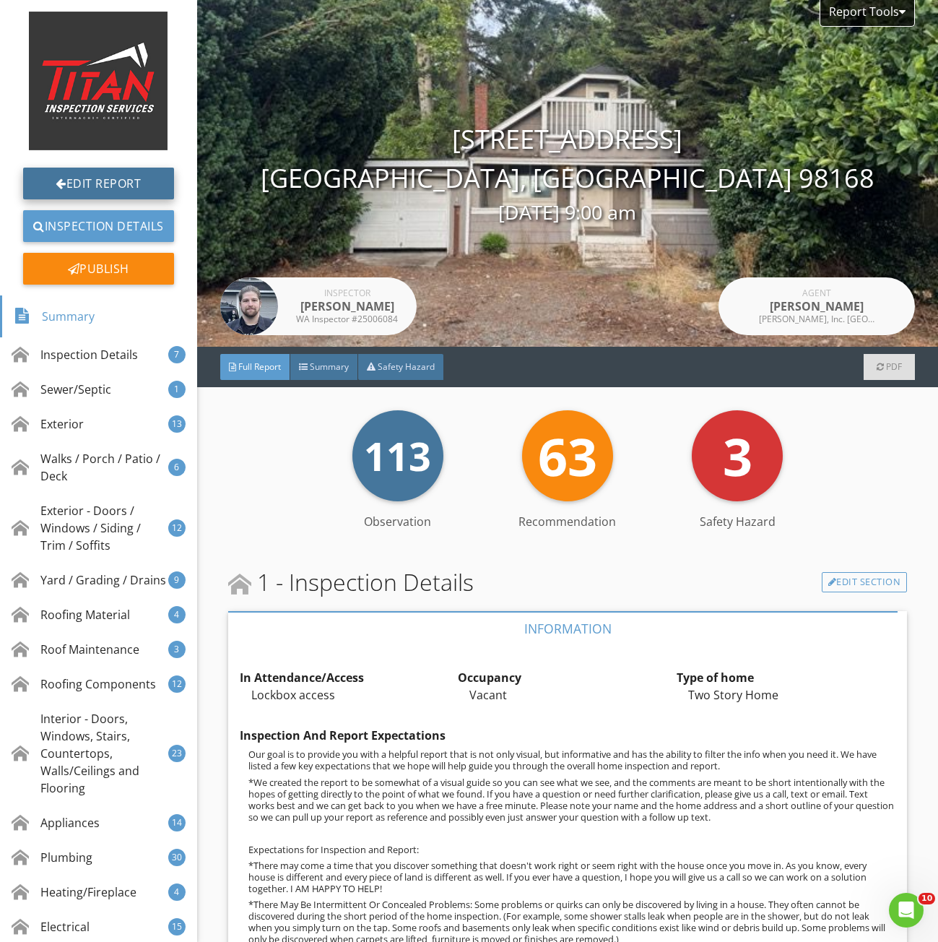
click at [113, 181] on link "Edit Report" at bounding box center [98, 184] width 151 height 32
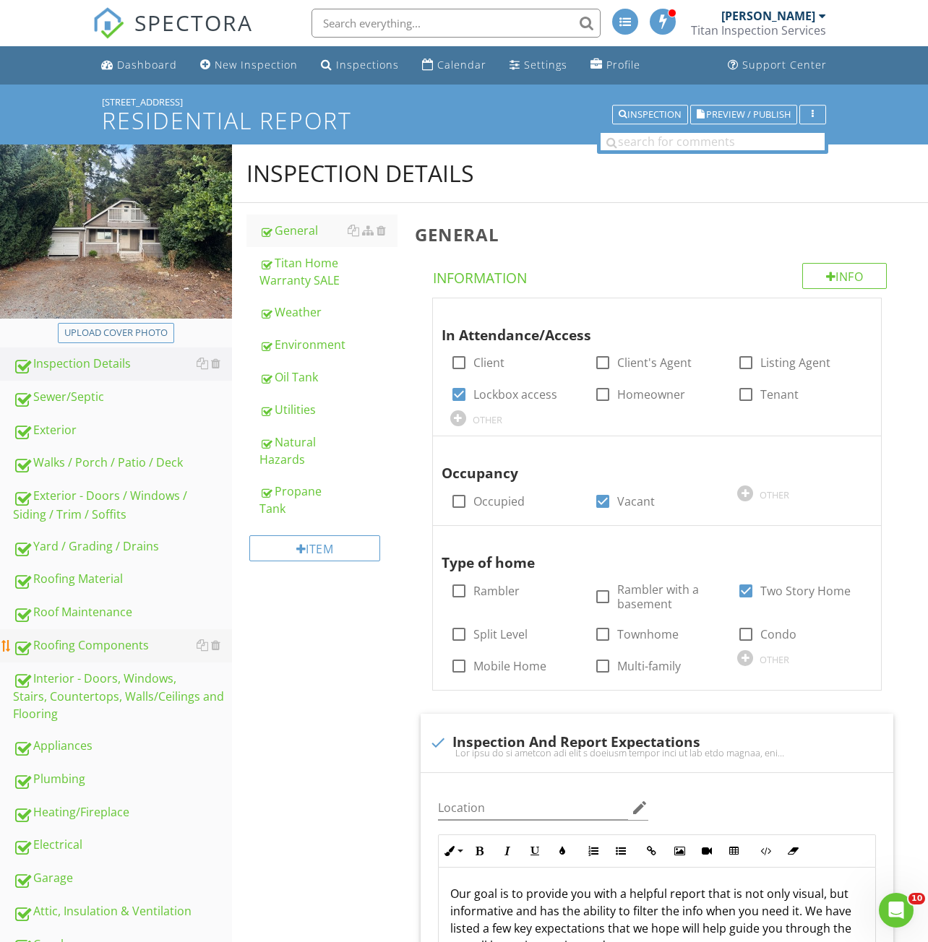
click at [71, 649] on div "Roofing Components" at bounding box center [122, 645] width 219 height 19
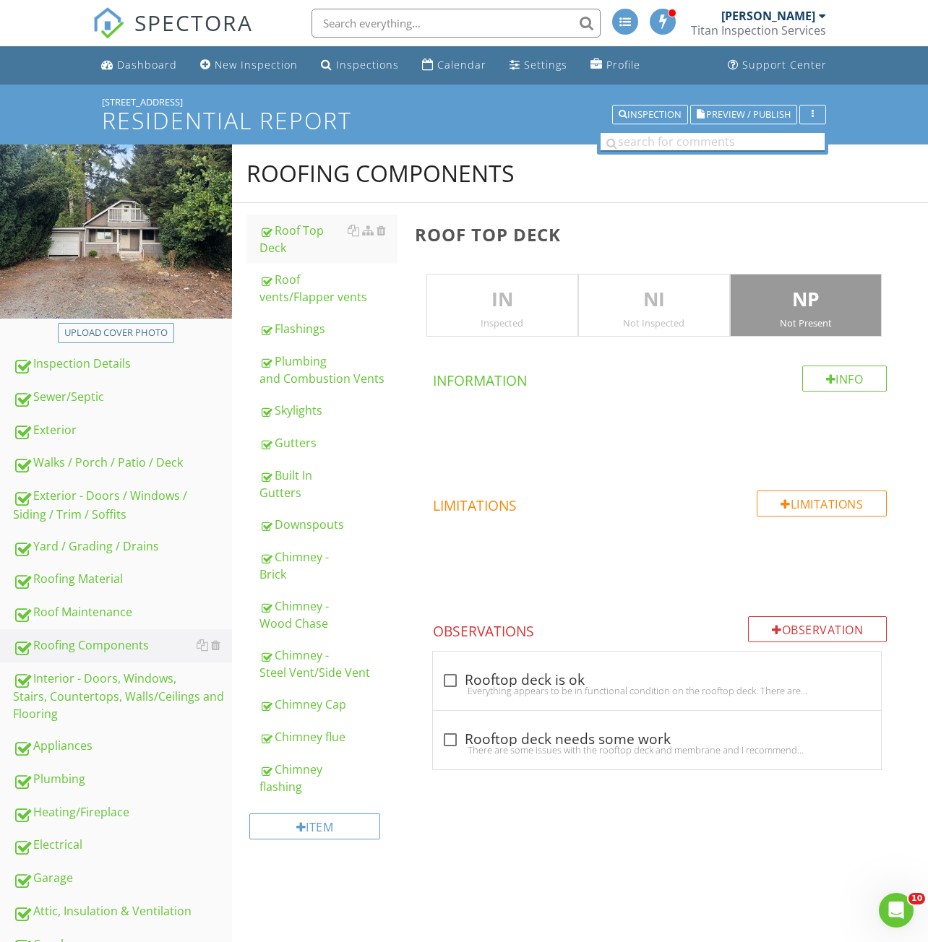
click at [685, 144] on input "text" at bounding box center [712, 142] width 224 height 18
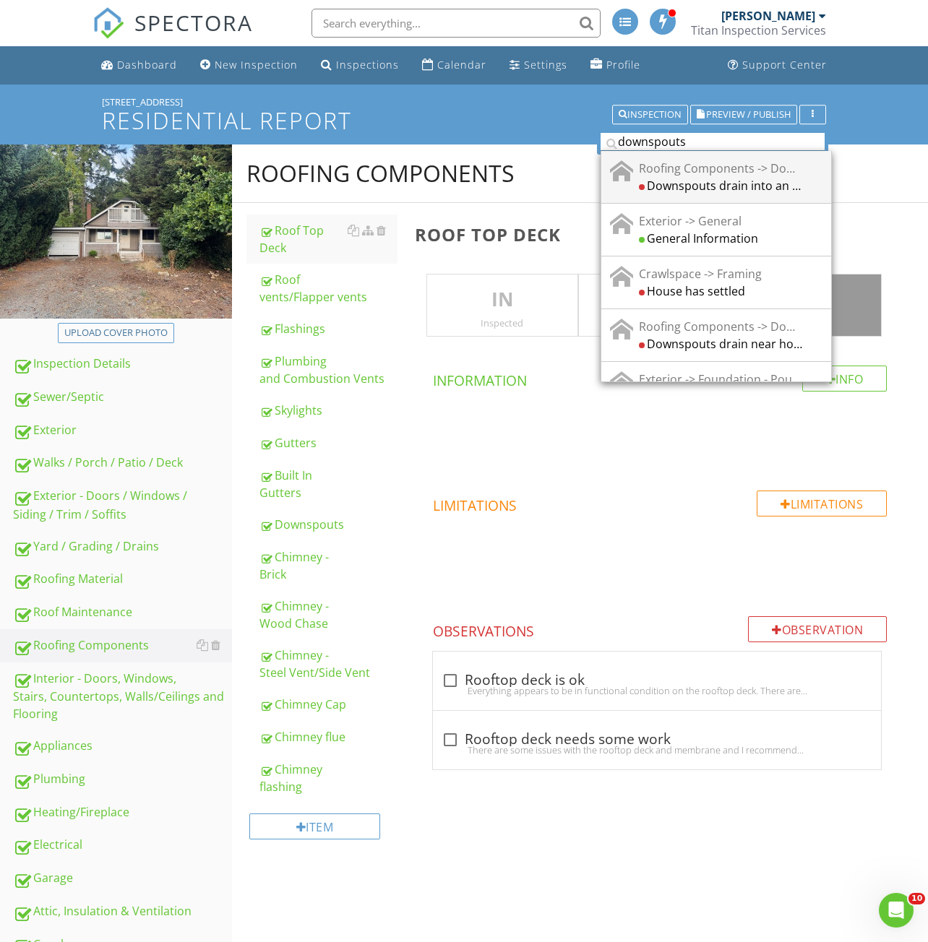
type input "downspouts"
click at [743, 188] on div "Downspouts drain into an underground drainage system" at bounding box center [721, 184] width 164 height 17
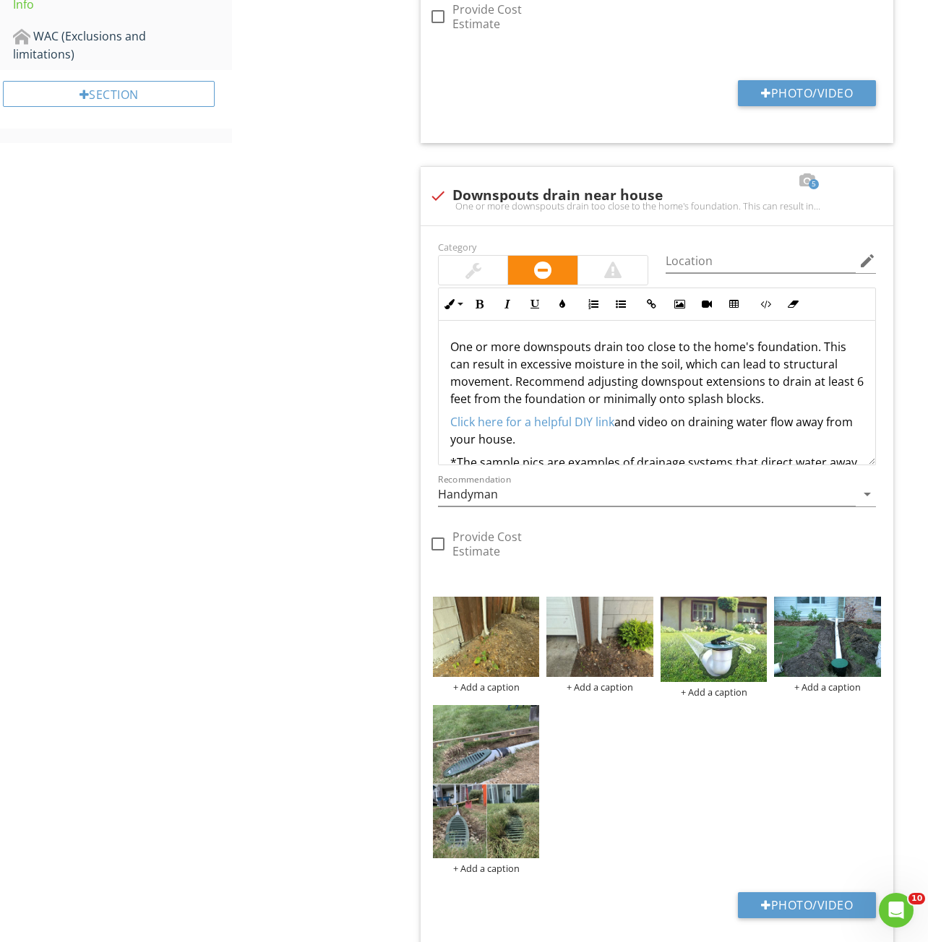
scroll to position [519, 0]
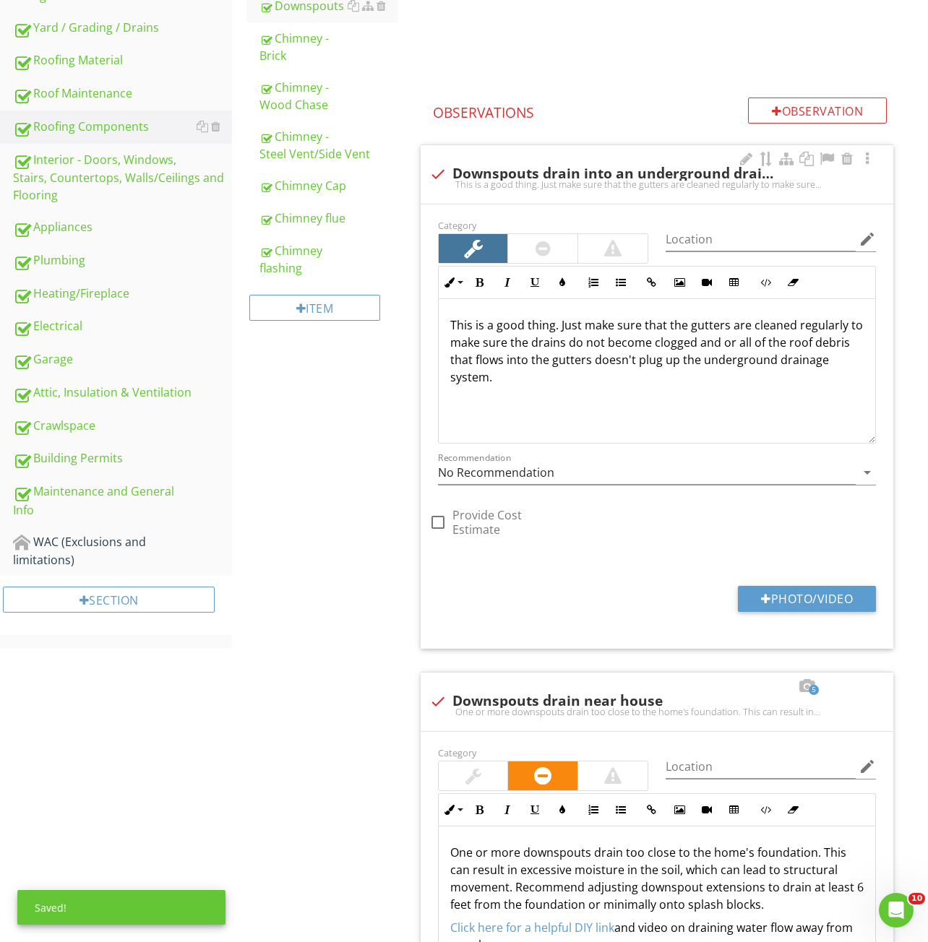
click at [528, 176] on div "check Downspouts drain into an underground drainage system" at bounding box center [656, 173] width 455 height 17
checkbox input "true"
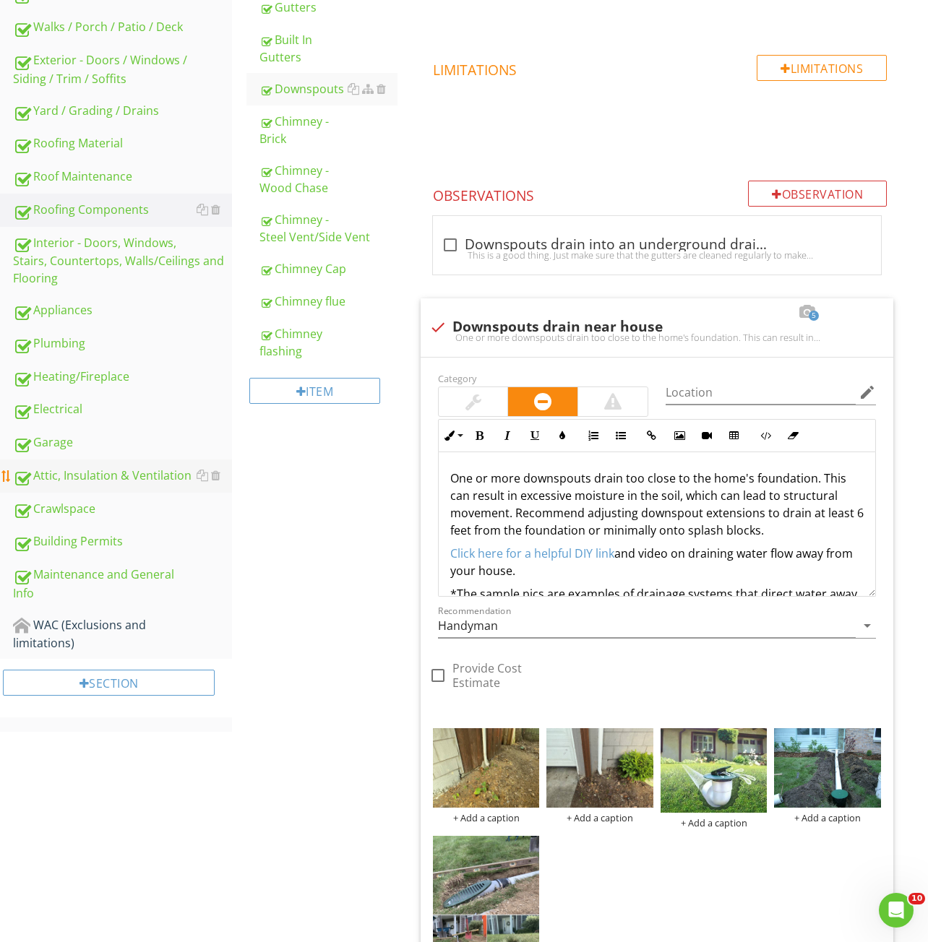
scroll to position [374, 0]
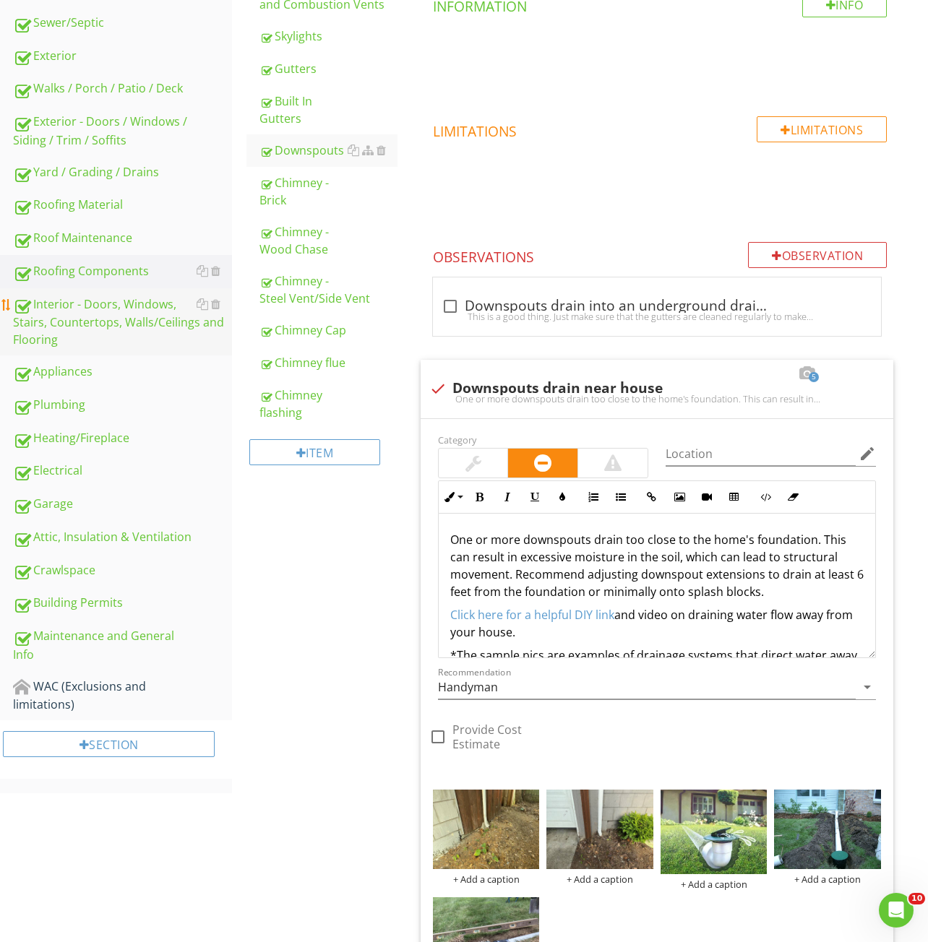
click at [97, 333] on div "Interior - Doors, Windows, Stairs, Countertops, Walls/Ceilings and Flooring" at bounding box center [122, 321] width 219 height 53
type textarea "<p>One or more downspouts drain too close to the home's foundation. This can re…"
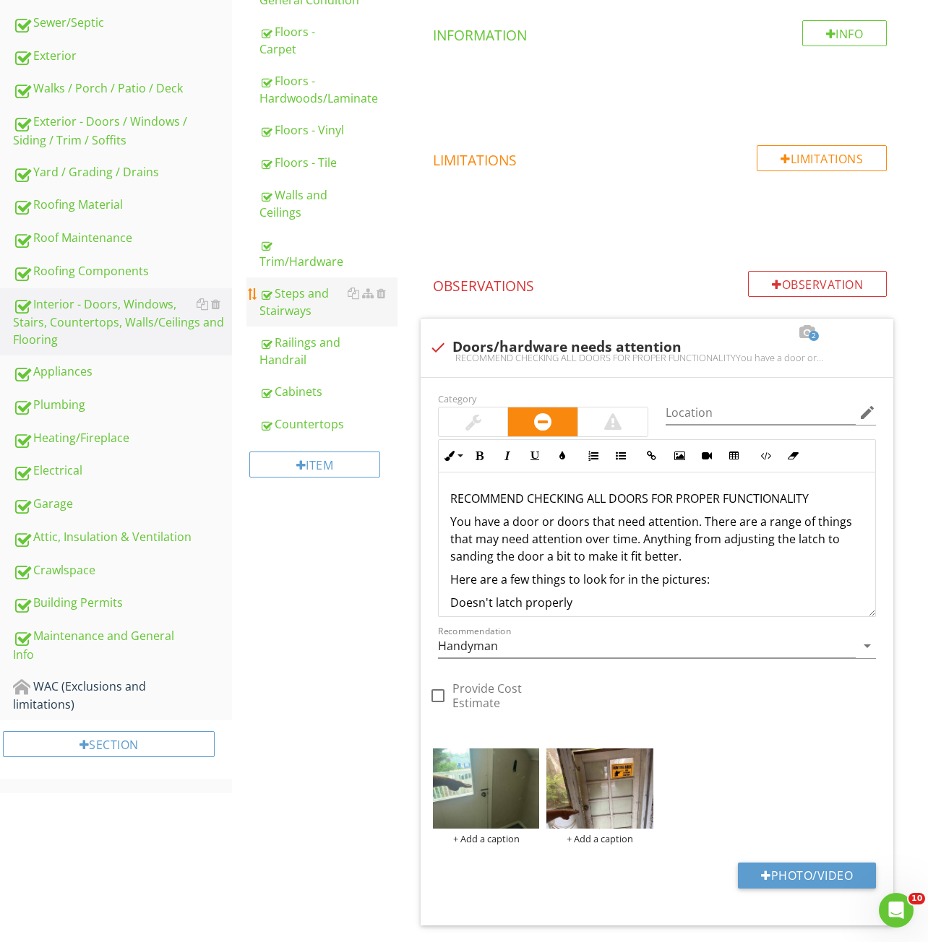
click at [315, 314] on div "Steps and Stairways" at bounding box center [328, 302] width 138 height 35
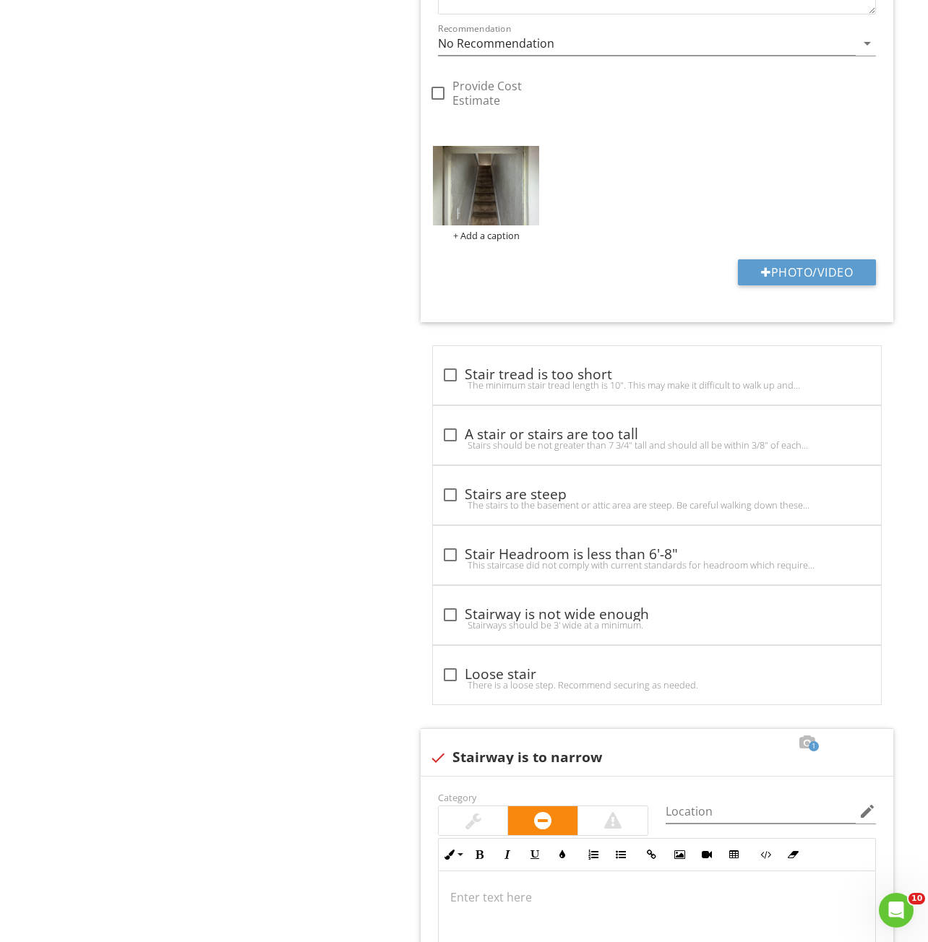
scroll to position [1530, 0]
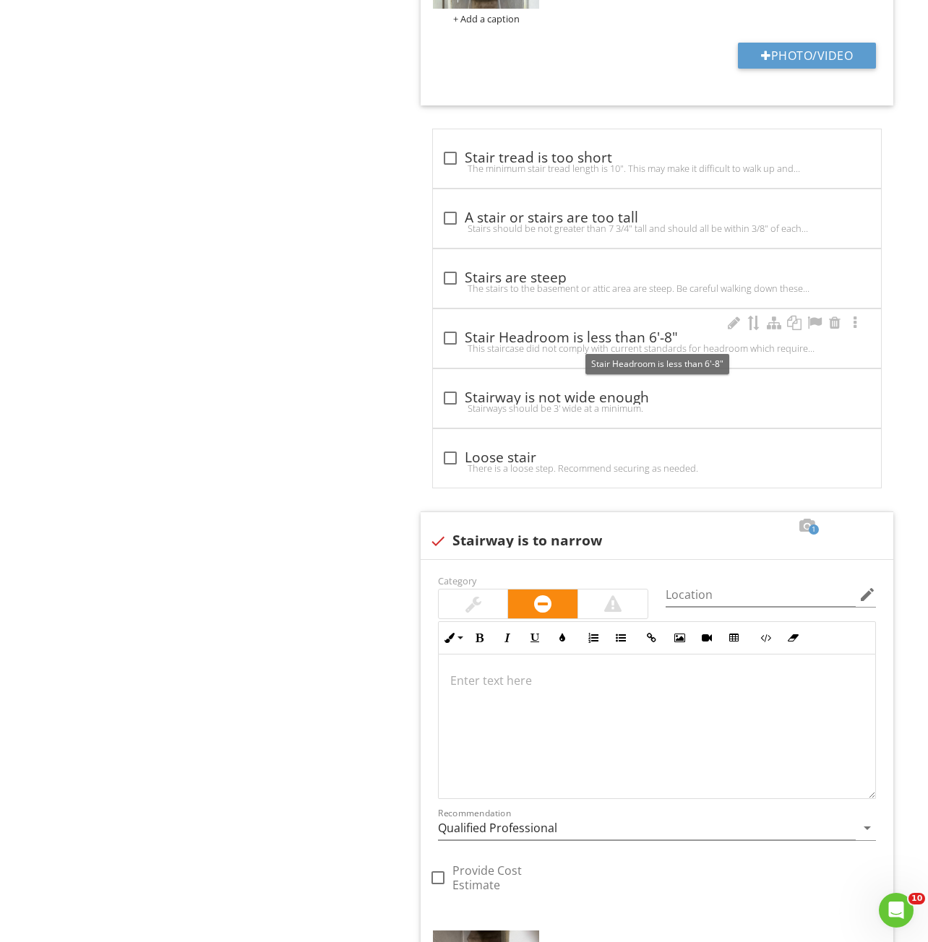
click at [547, 339] on div "check_box_outline_blank Stair Headroom is less than 6'-8"" at bounding box center [656, 337] width 431 height 17
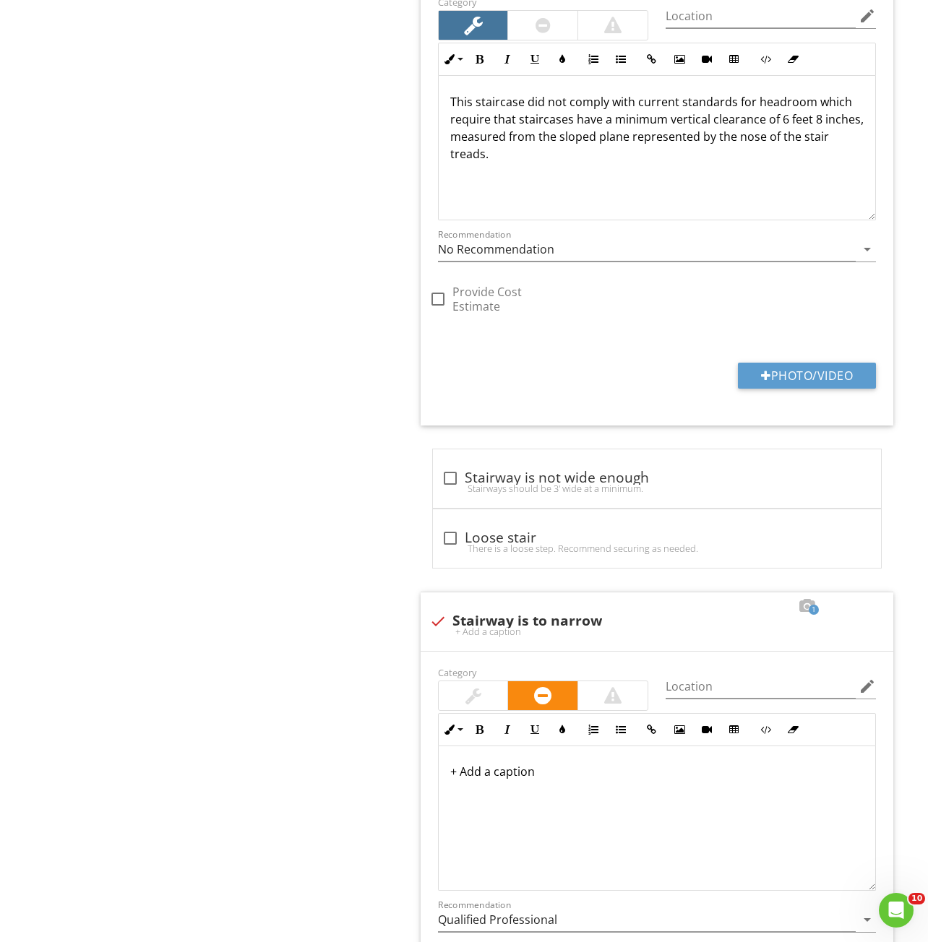
scroll to position [1824, 0]
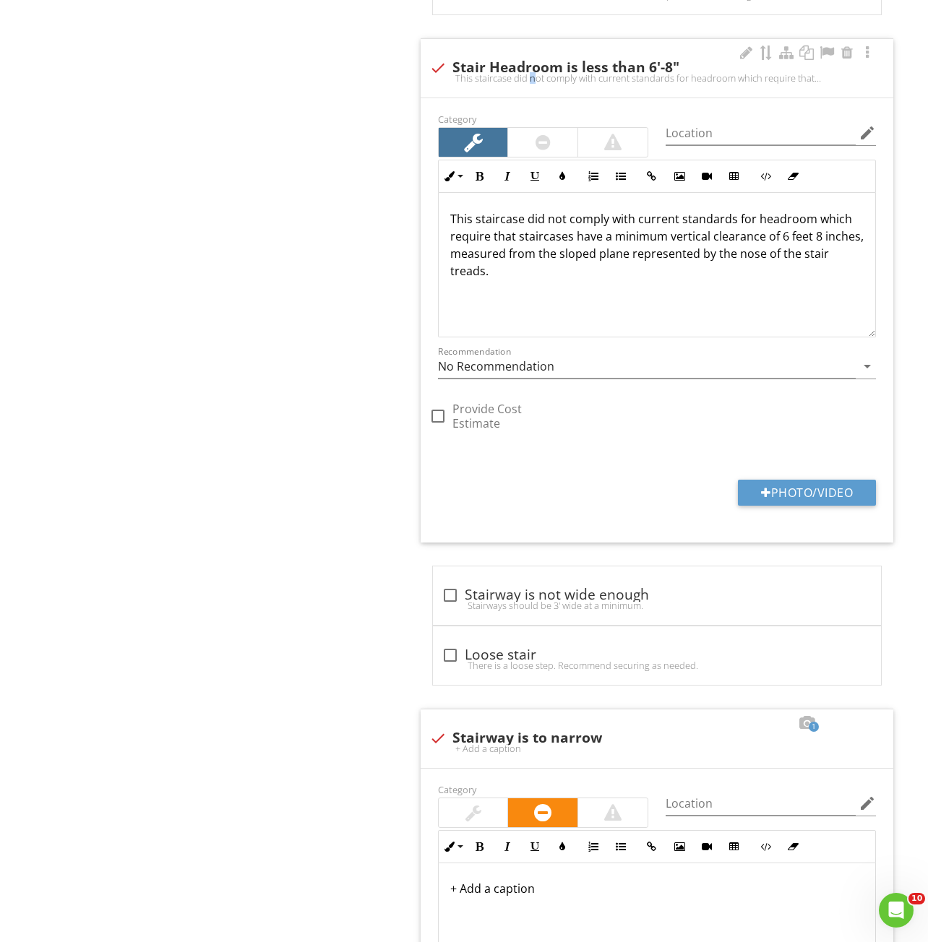
click at [488, 76] on div "This staircase did not comply with current standards for headroom which require…" at bounding box center [656, 78] width 455 height 12
checkbox input "true"
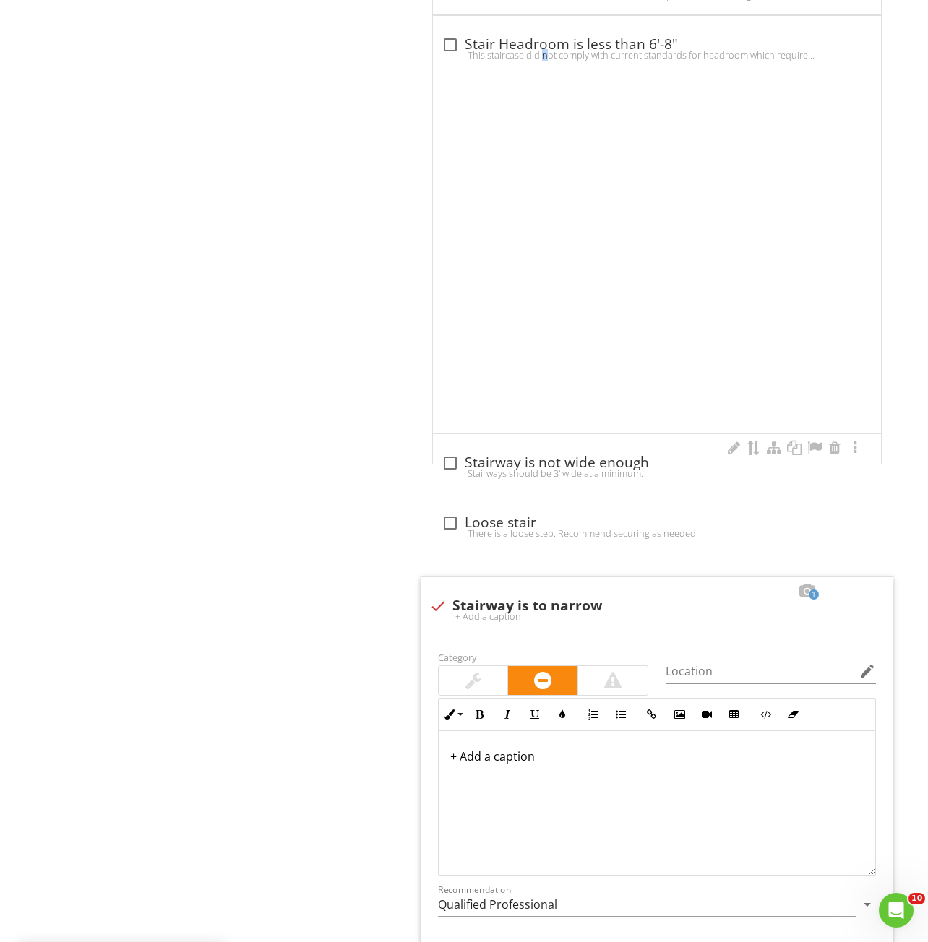
scroll to position [1766, 0]
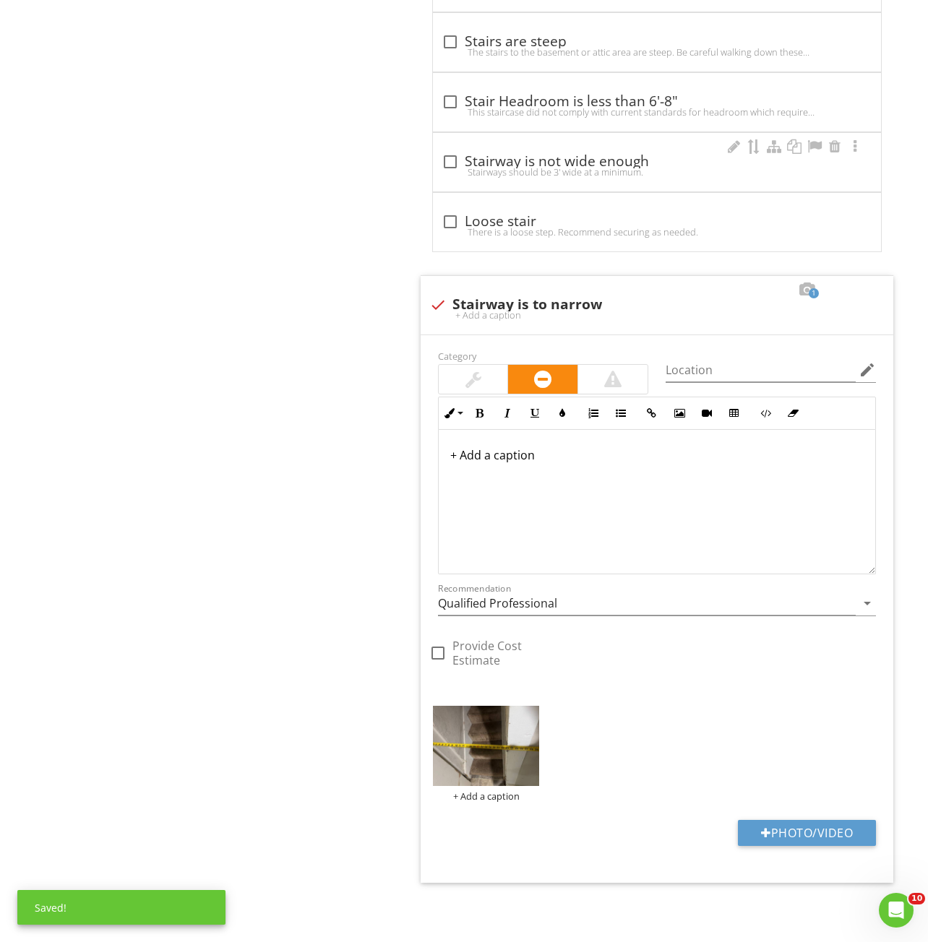
click at [522, 158] on div "check_box_outline_blank Stairway is not wide enough" at bounding box center [656, 161] width 431 height 17
checkbox input "true"
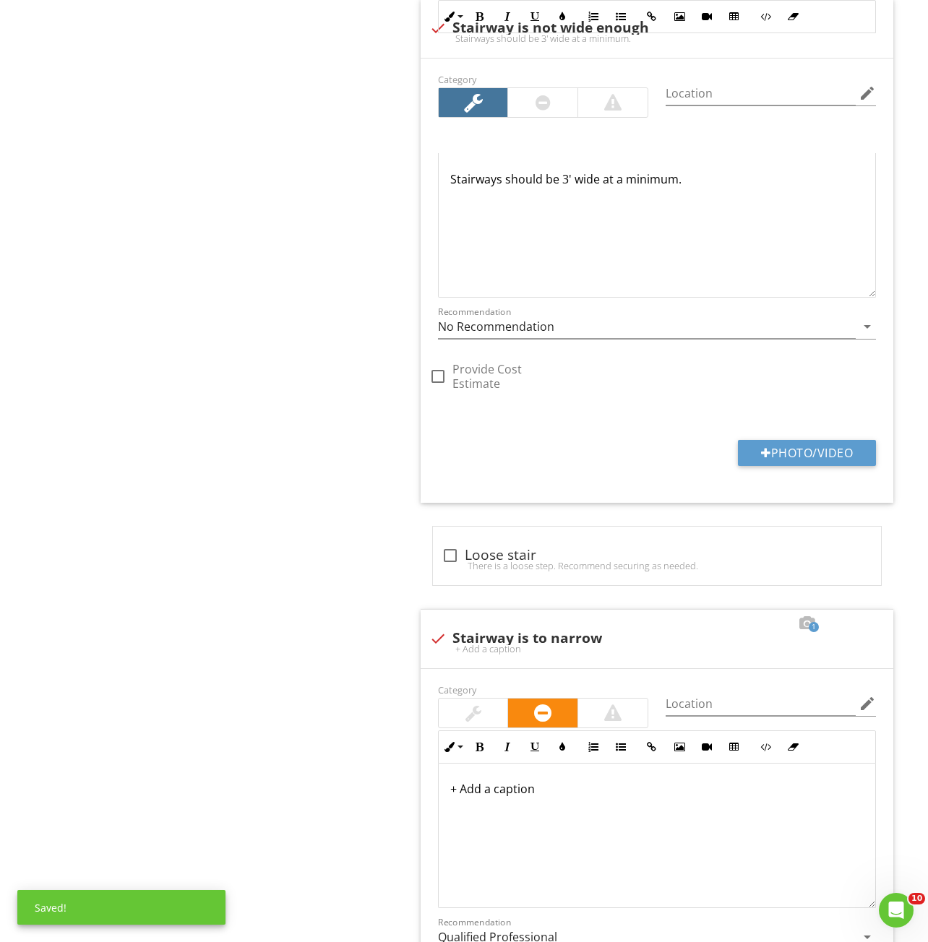
scroll to position [2257, 0]
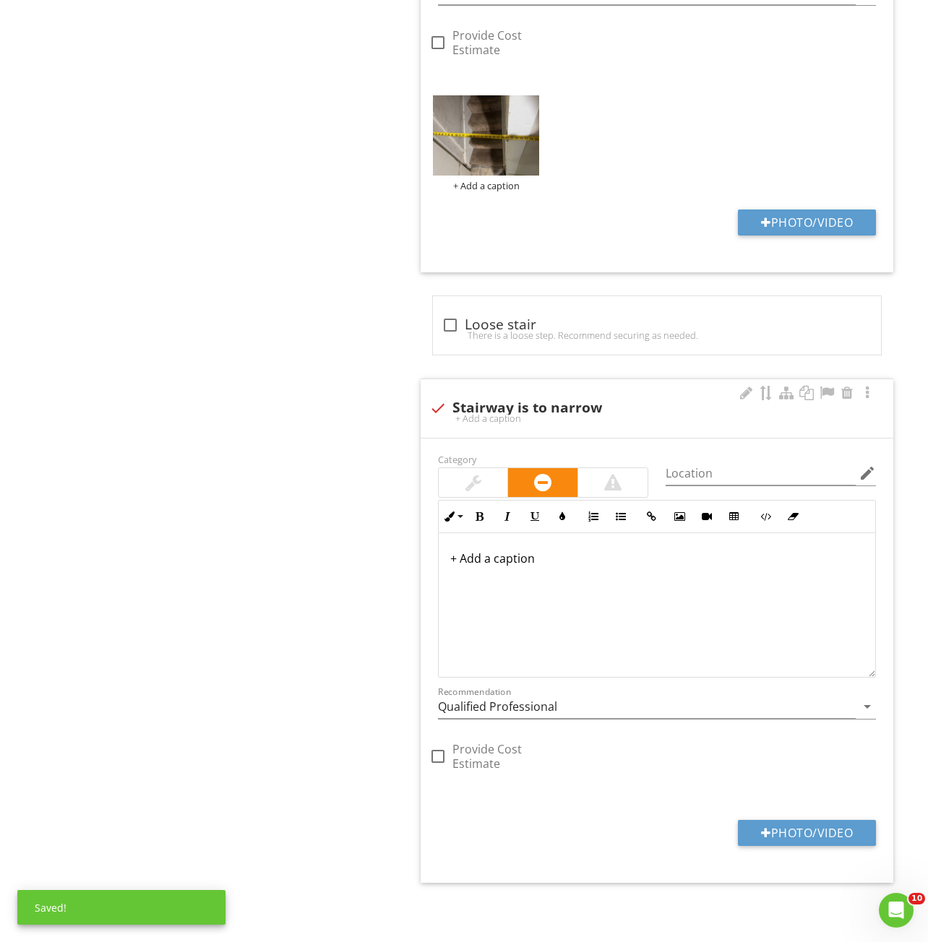
click at [557, 435] on div "check Stairway is to narrow + Add a caption" at bounding box center [656, 408] width 472 height 59
checkbox input "true"
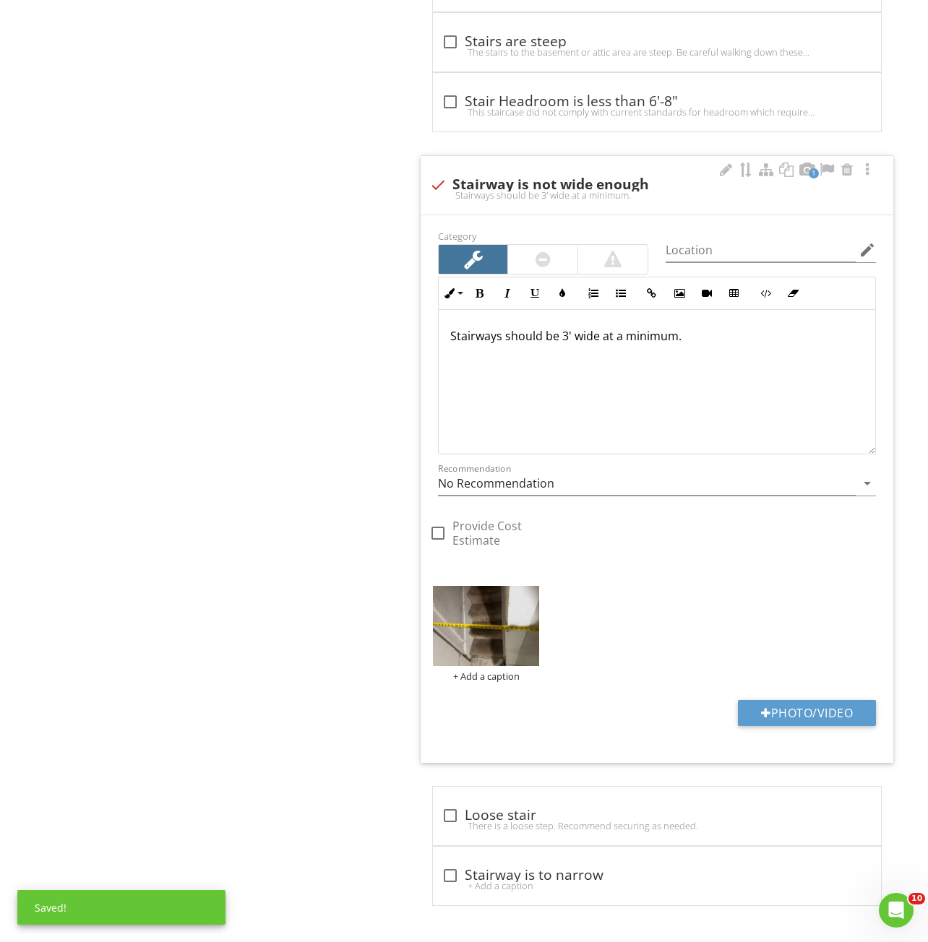
scroll to position [1766, 0]
click at [472, 633] on img at bounding box center [486, 626] width 107 height 80
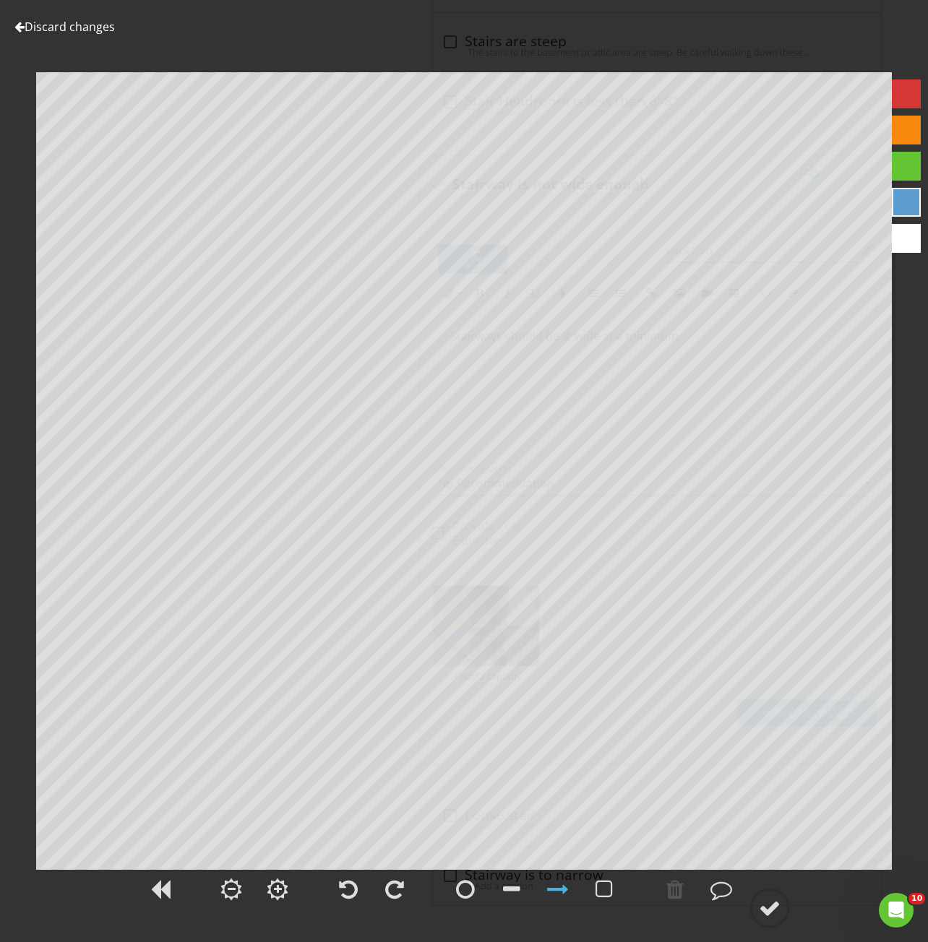
click at [69, 24] on link "Discard changes" at bounding box center [64, 27] width 100 height 16
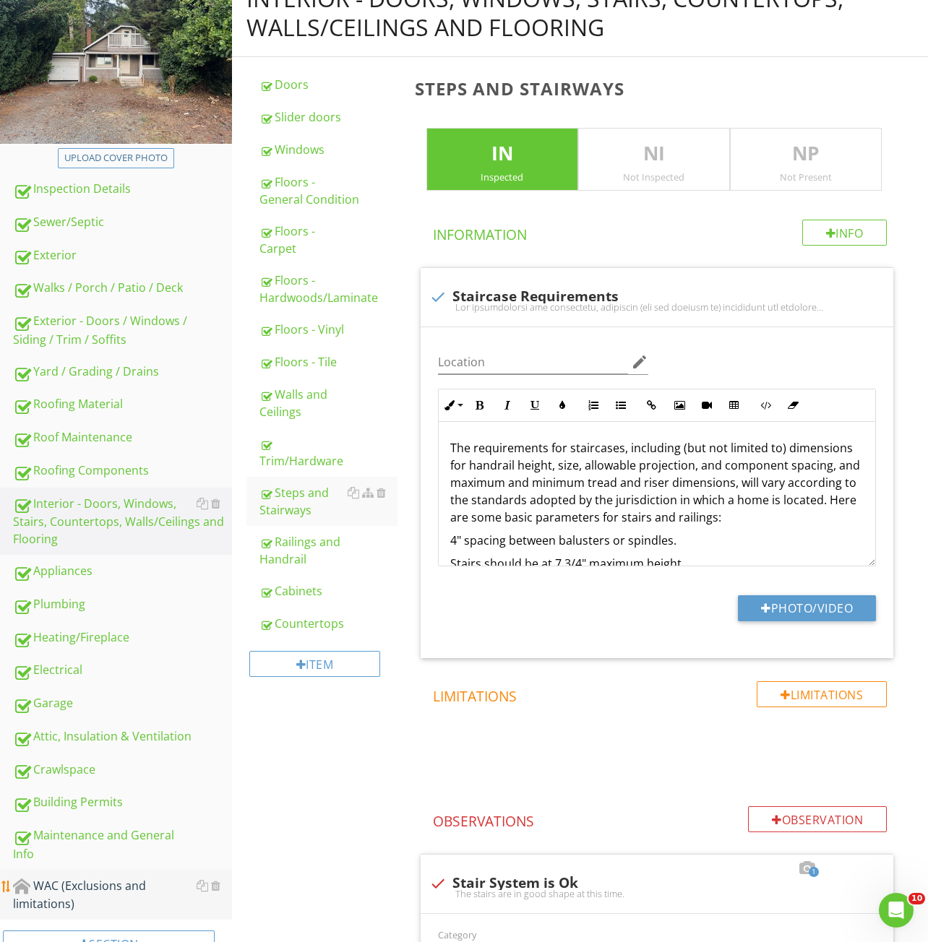
scroll to position [321, 0]
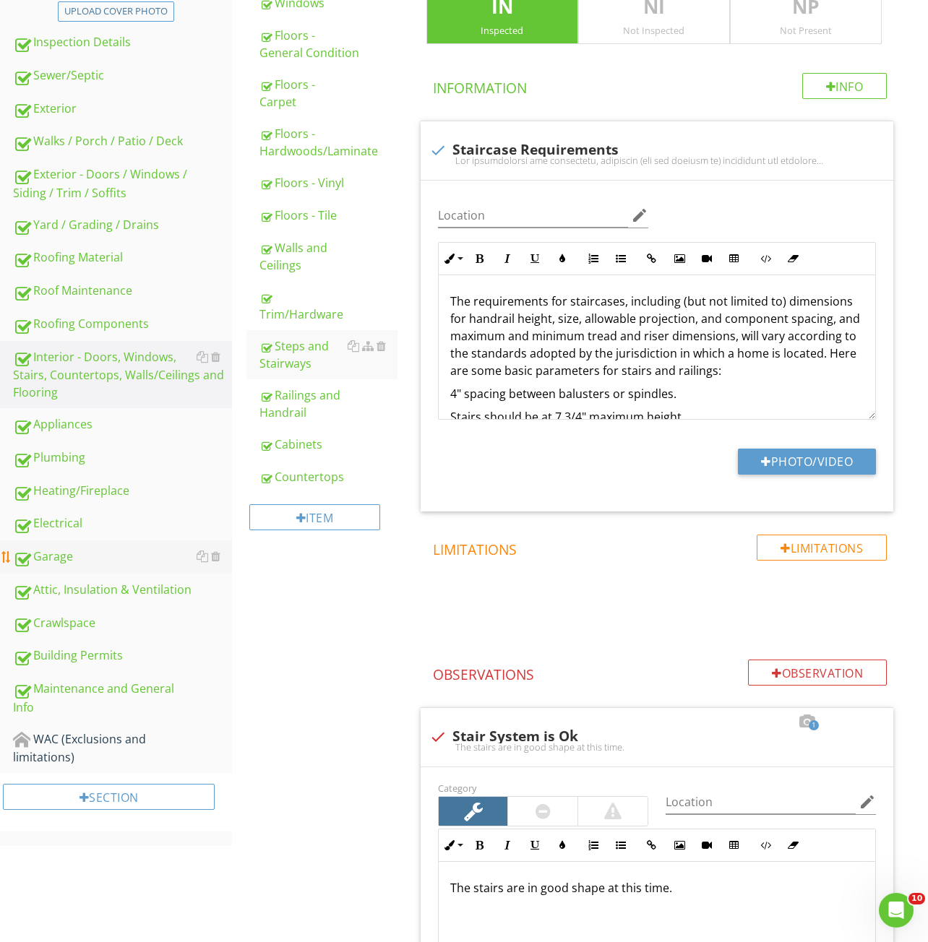
click at [84, 557] on div "Garage" at bounding box center [122, 557] width 219 height 19
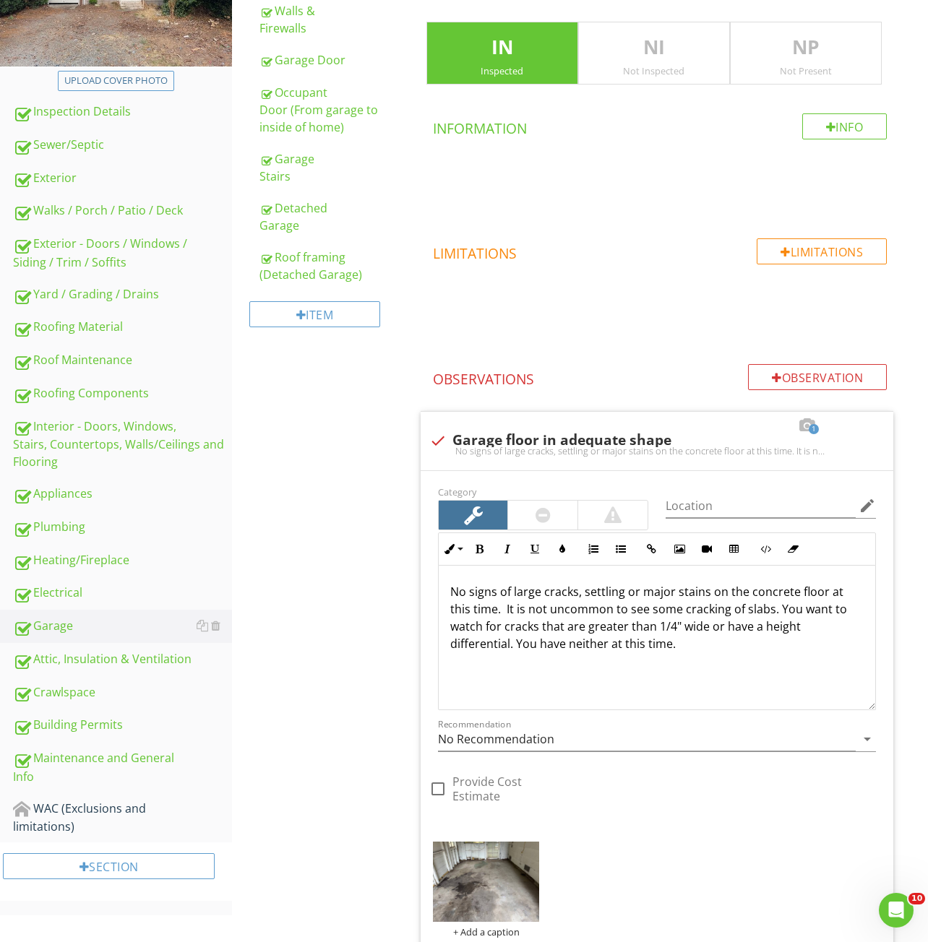
scroll to position [177, 0]
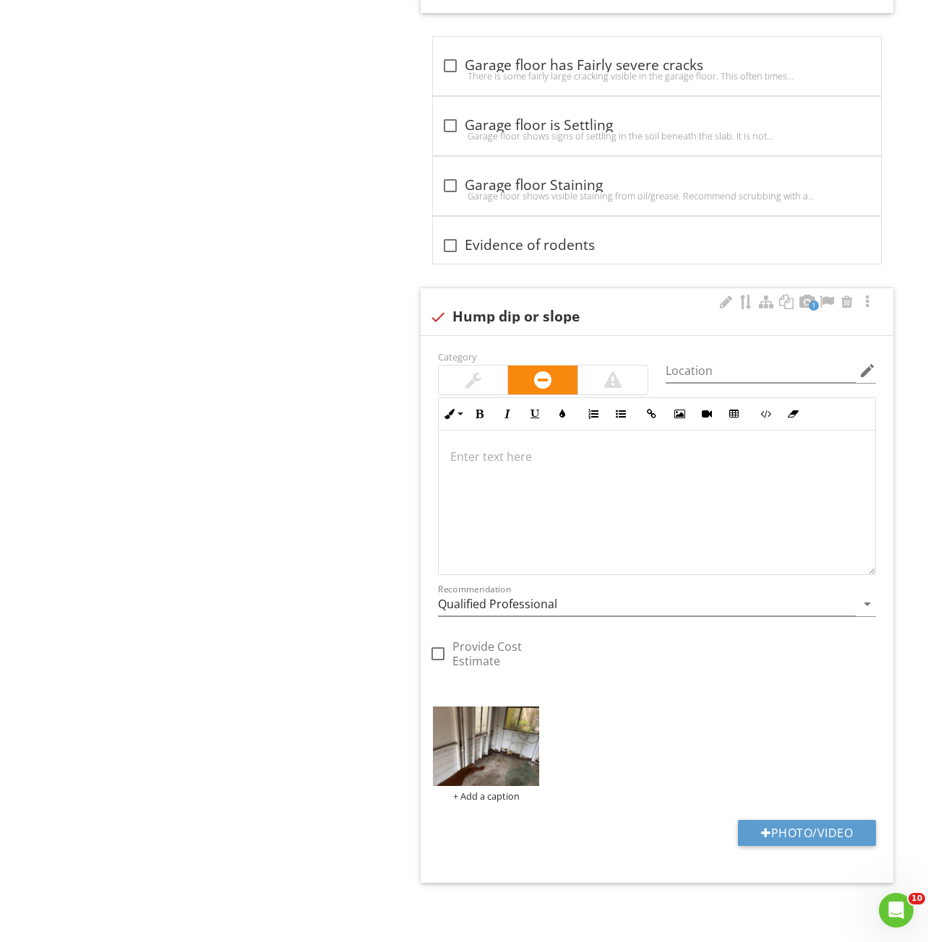
click at [552, 308] on div "check Hump dip or slope" at bounding box center [656, 316] width 455 height 17
checkbox input "true"
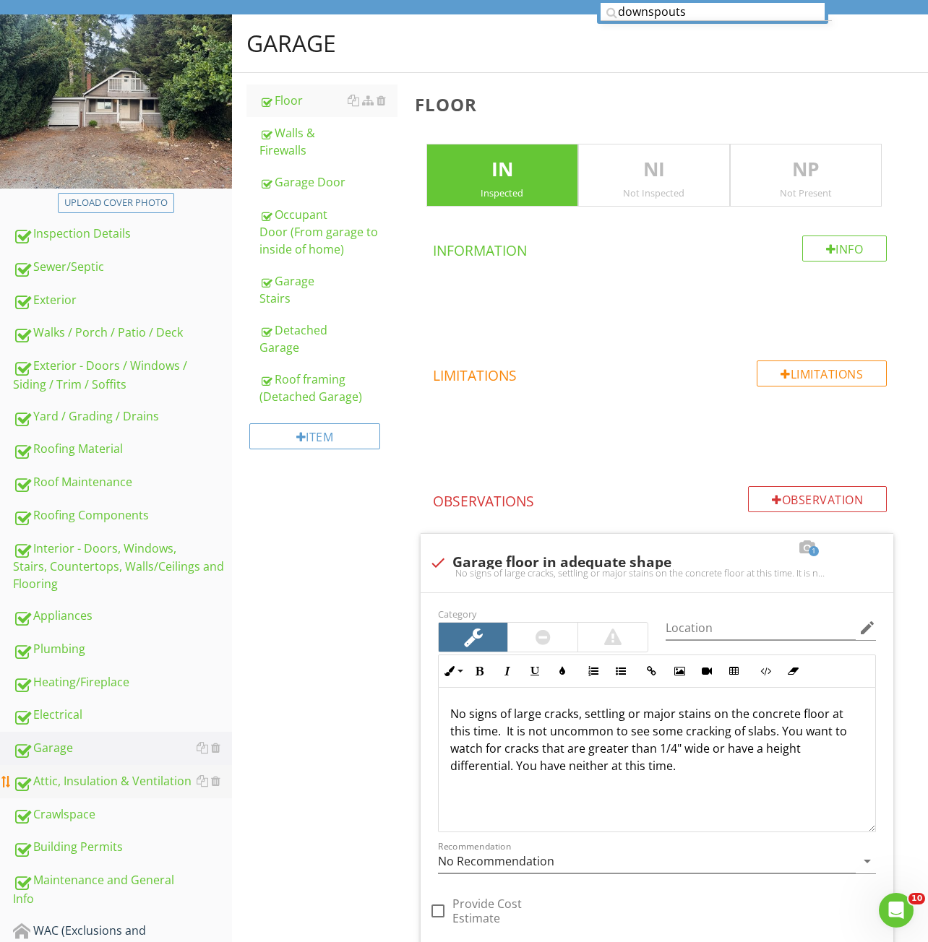
scroll to position [231, 0]
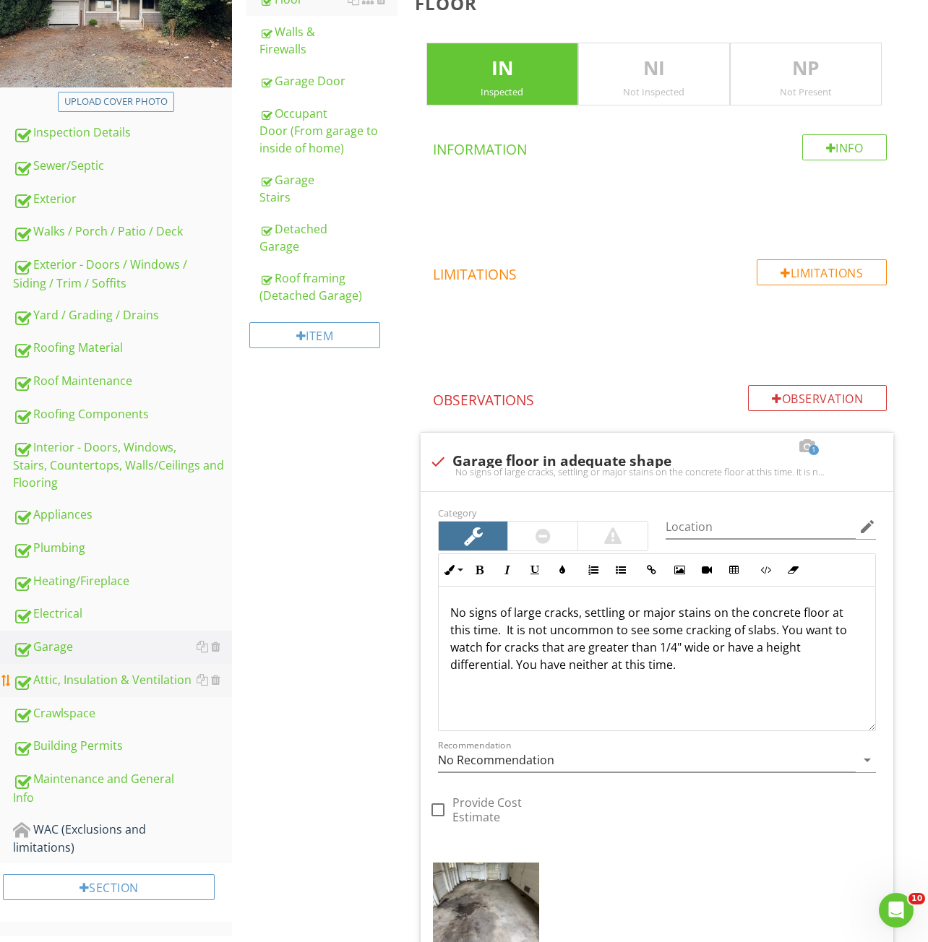
click at [66, 673] on div "Attic, Insulation & Ventilation" at bounding box center [122, 680] width 219 height 19
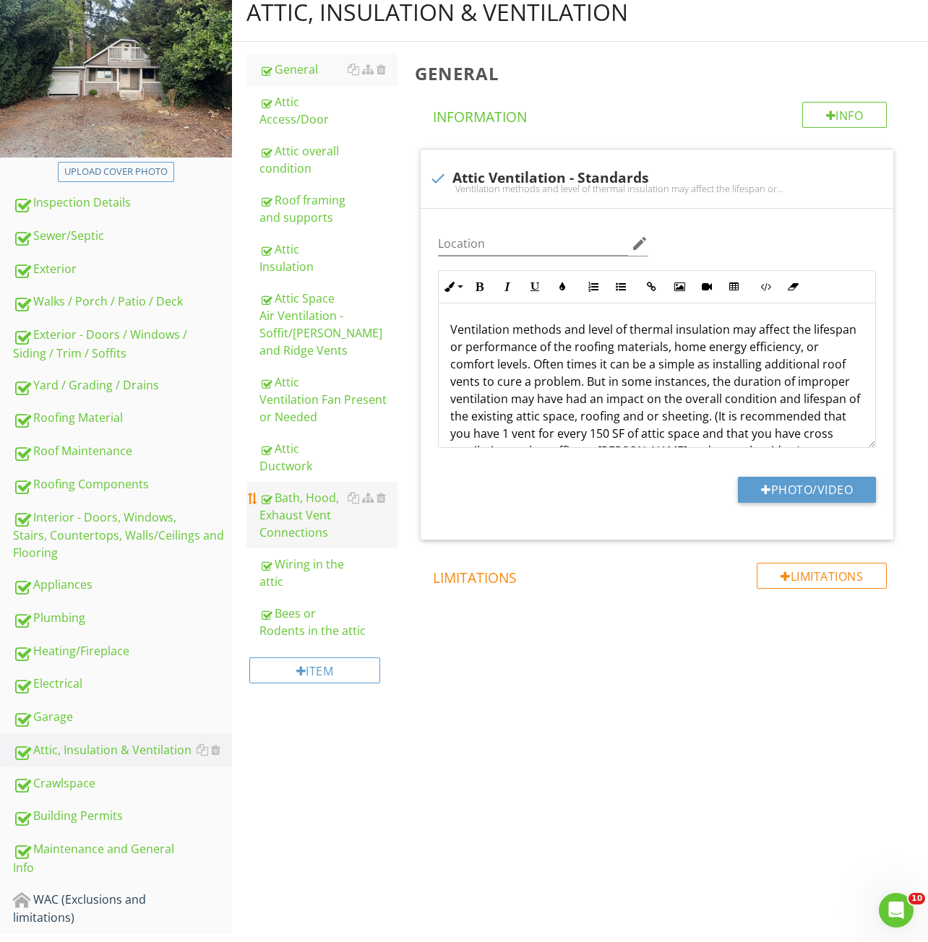
scroll to position [136, 0]
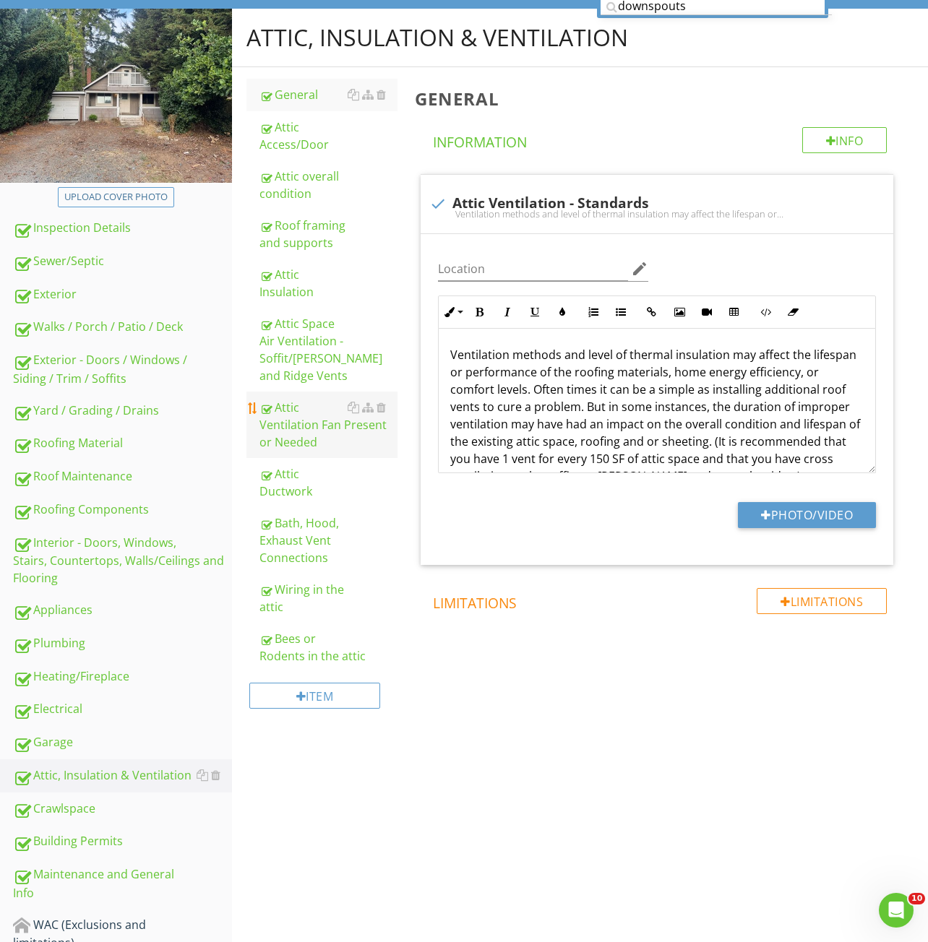
click at [293, 439] on div "Attic Ventilation Fan Present or Needed" at bounding box center [328, 425] width 138 height 52
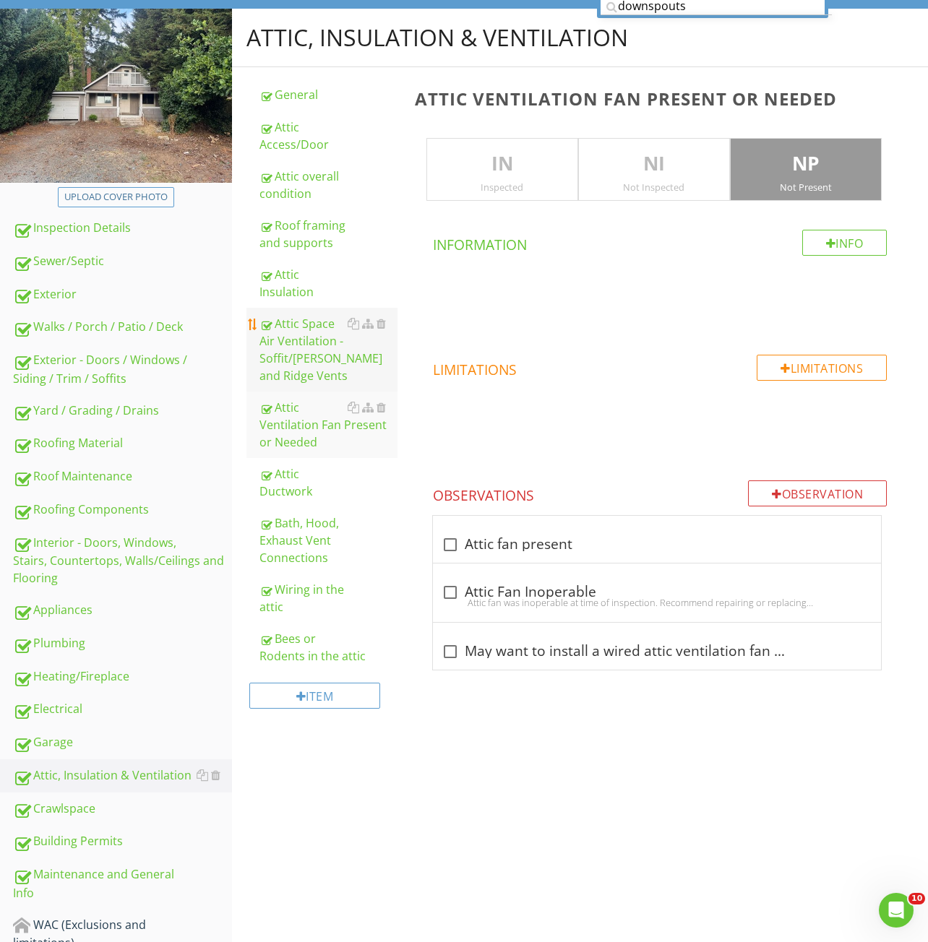
click at [293, 352] on div "Attic Space Air Ventilation - Soffit/[PERSON_NAME] and Ridge Vents" at bounding box center [328, 349] width 138 height 69
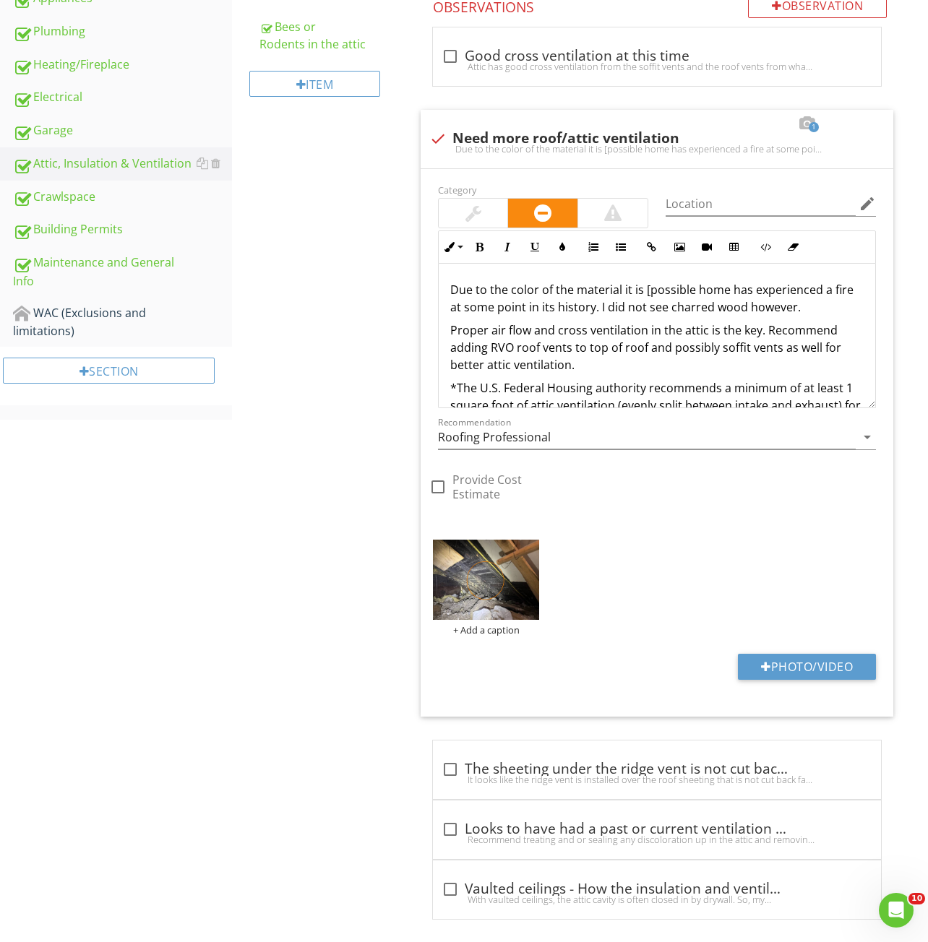
scroll to position [750, 0]
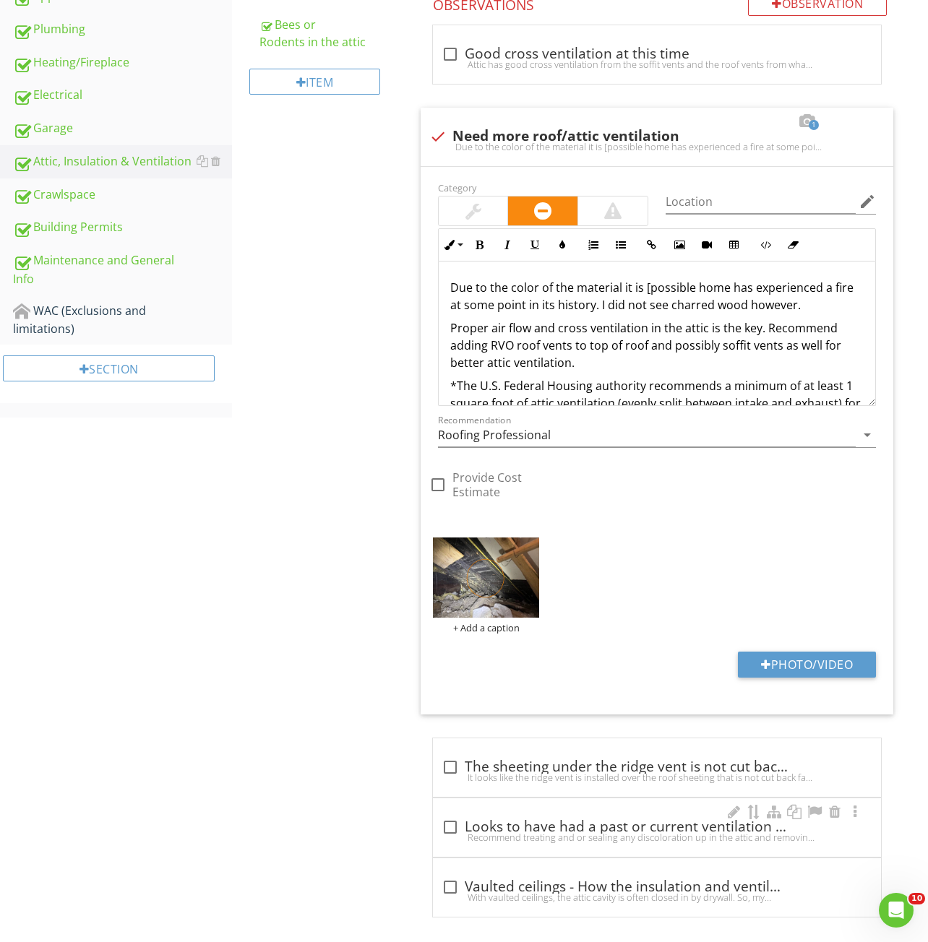
click at [545, 819] on div "check_box_outline_blank Looks to have had a past or current ventilation or exha…" at bounding box center [656, 827] width 431 height 17
checkbox input "true"
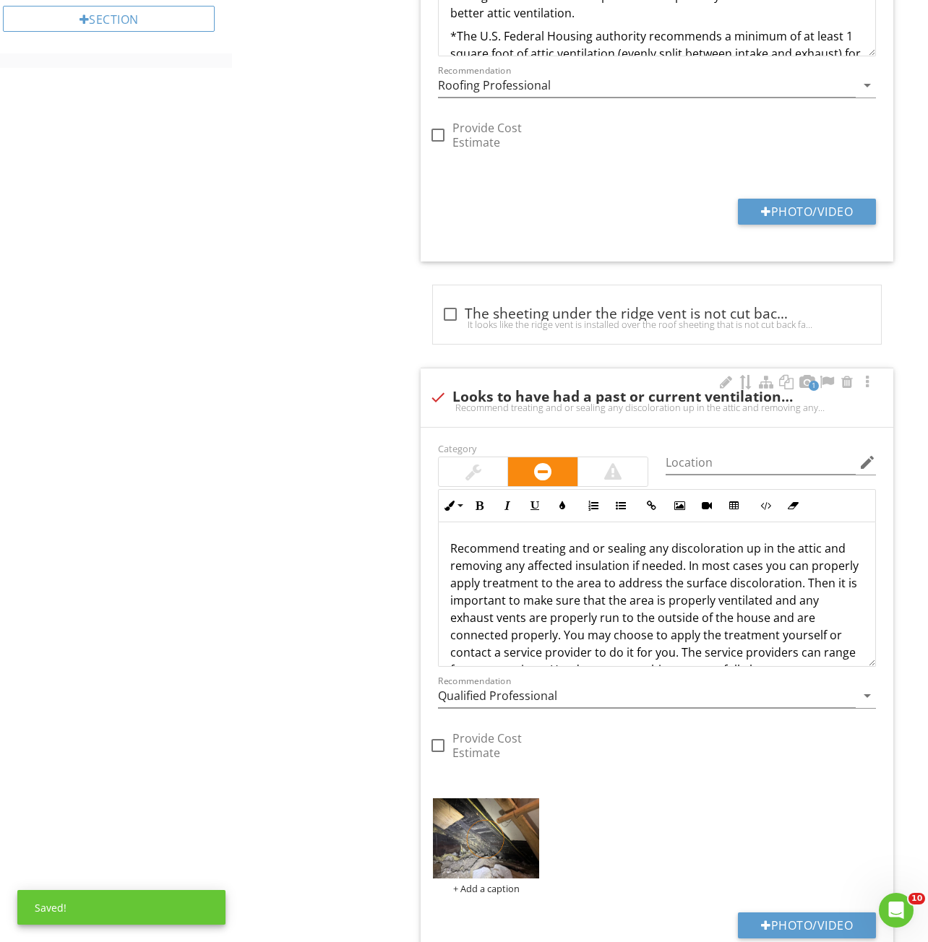
scroll to position [879, 0]
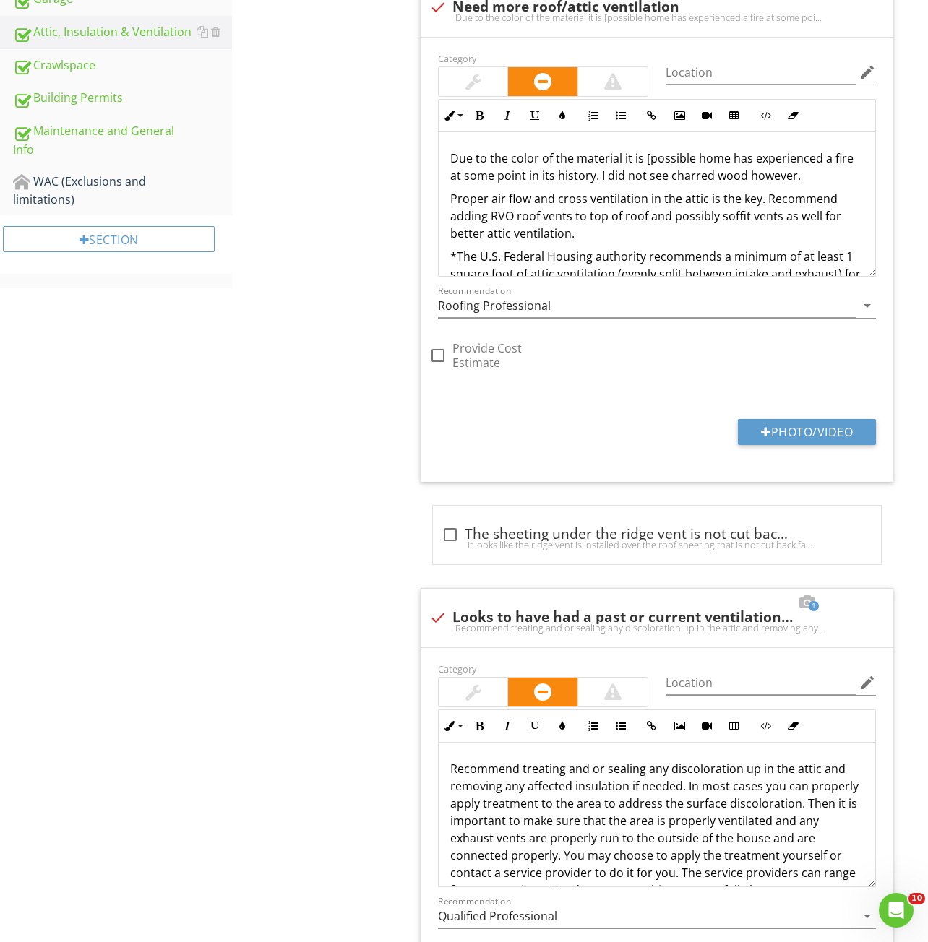
drag, startPoint x: 450, startPoint y: 150, endPoint x: 808, endPoint y: 165, distance: 357.9
click at [808, 165] on p "Due to the color of the material it is [possible home has experienced a fire at…" at bounding box center [656, 167] width 413 height 35
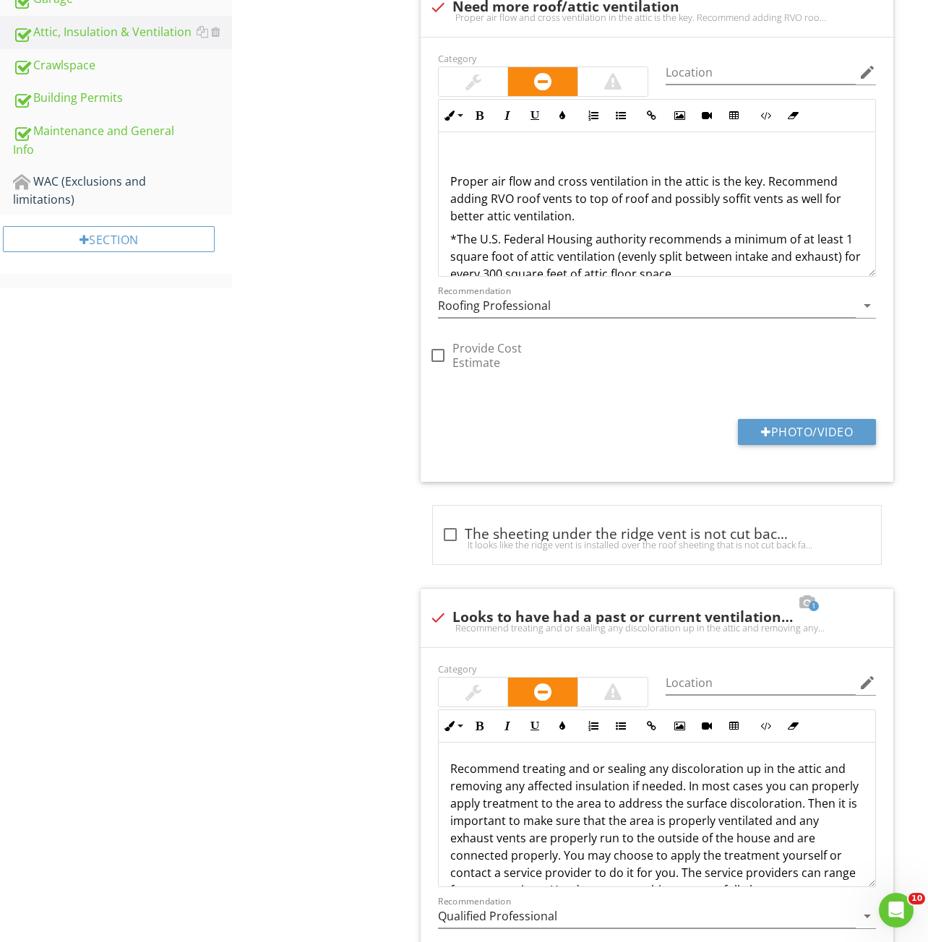
scroll to position [735, 0]
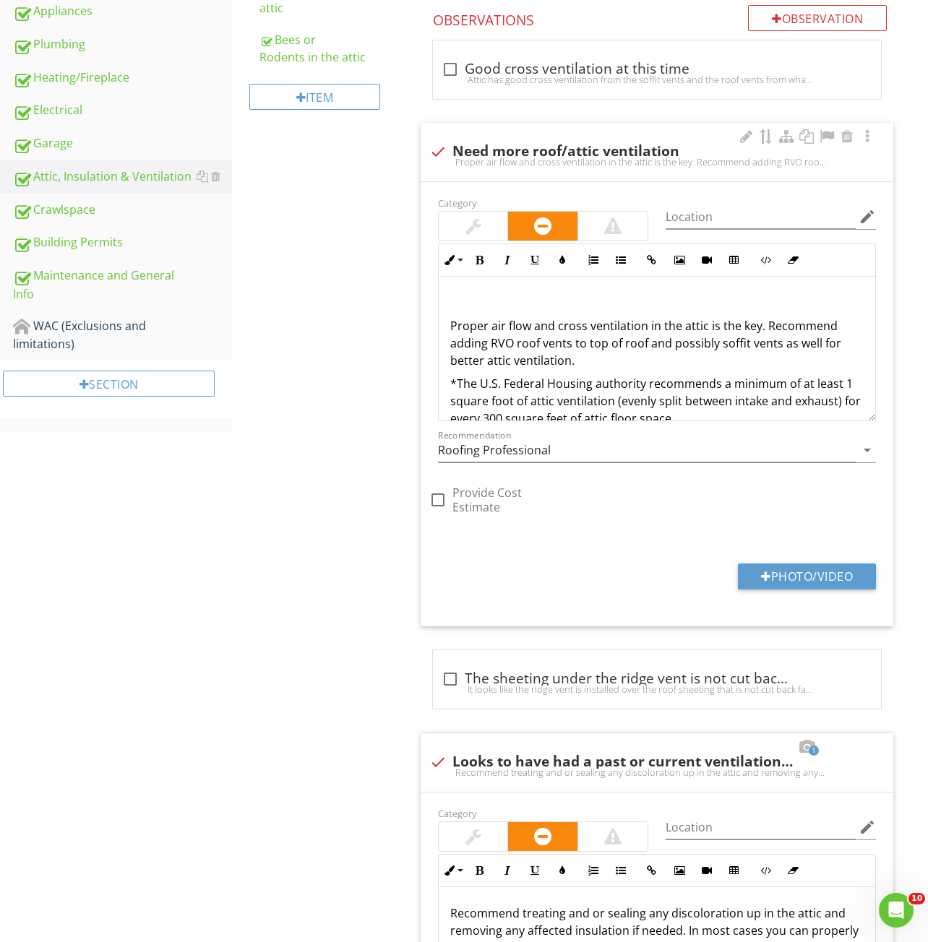
click at [595, 128] on div "check Need more roof/attic ventilation Proper air flow and cross ventilation in…" at bounding box center [656, 152] width 472 height 59
checkbox input "true"
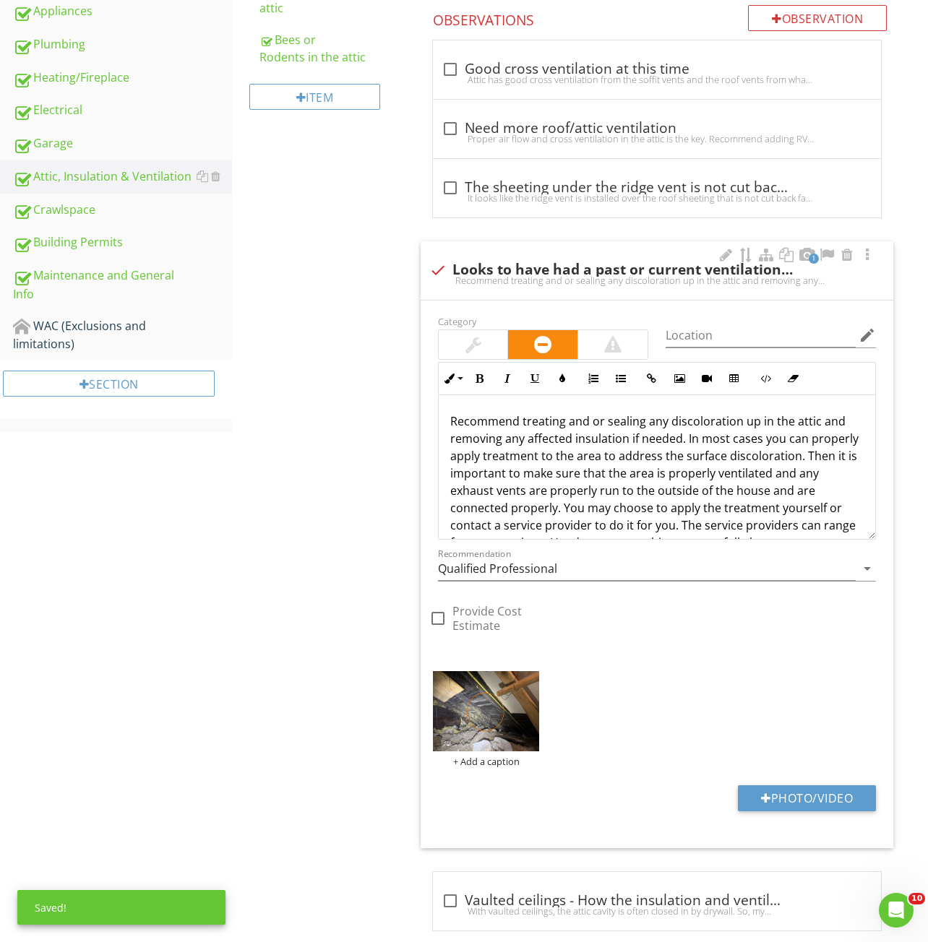
click at [452, 413] on p "Recommend treating and or sealing any discoloration up in the attic and removin…" at bounding box center [656, 482] width 413 height 139
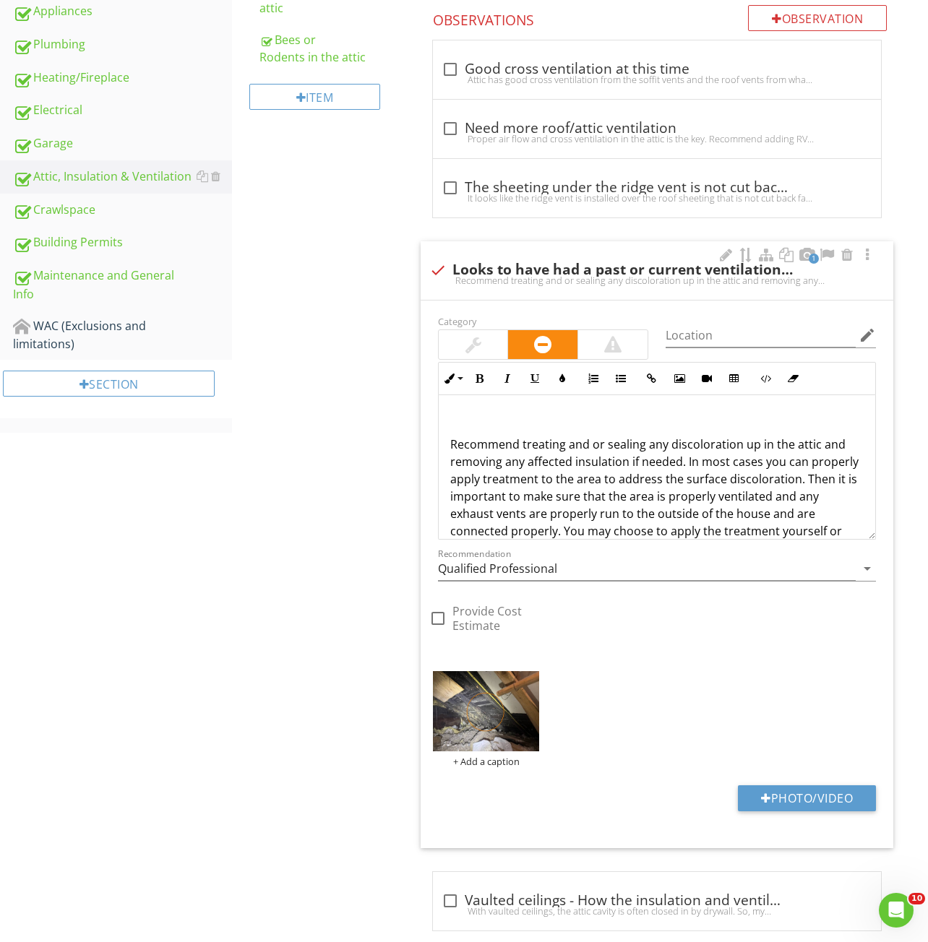
click at [452, 413] on p at bounding box center [656, 421] width 413 height 17
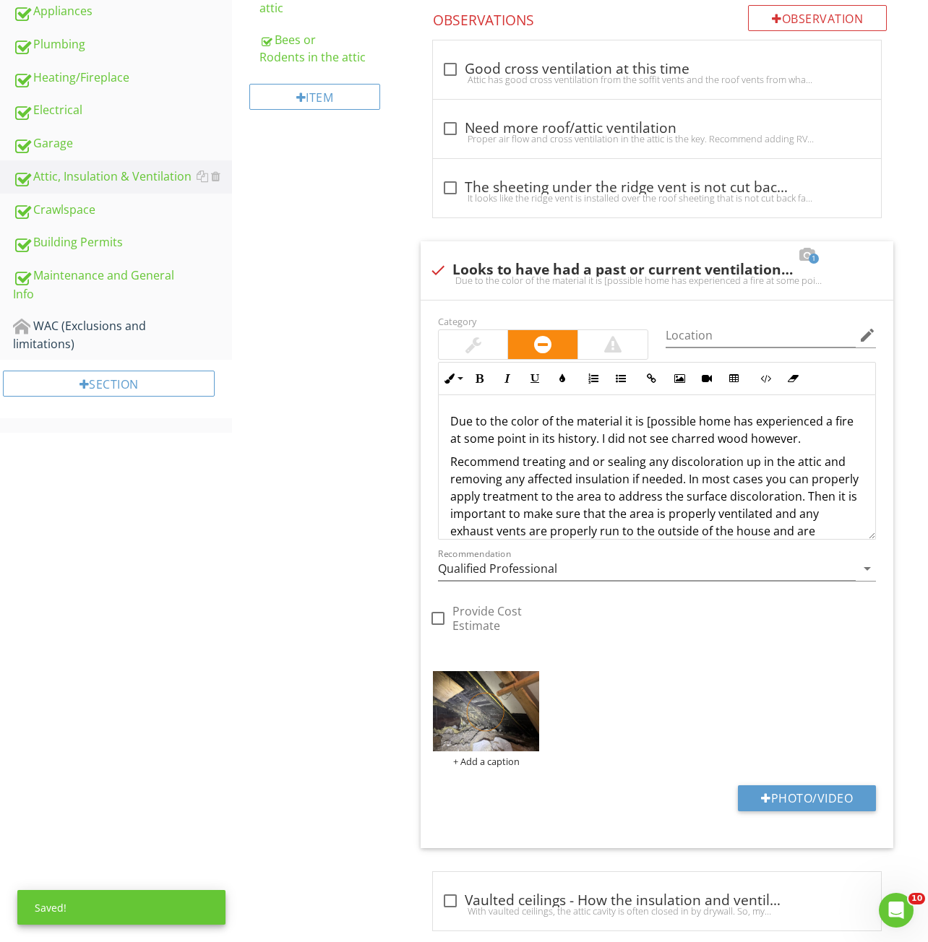
click at [333, 462] on div "Attic, Insulation & Ventilation General Attic Access/Door Attic overall conditi…" at bounding box center [580, 189] width 696 height 1558
click at [647, 415] on p "Due to the color of the material it is [possible home has experienced a fire at…" at bounding box center [656, 430] width 413 height 35
click at [189, 588] on div "Upload cover photo Inspection Details Sewer/Septic Exterior Walks / Porch / Pat…" at bounding box center [464, 189] width 928 height 1558
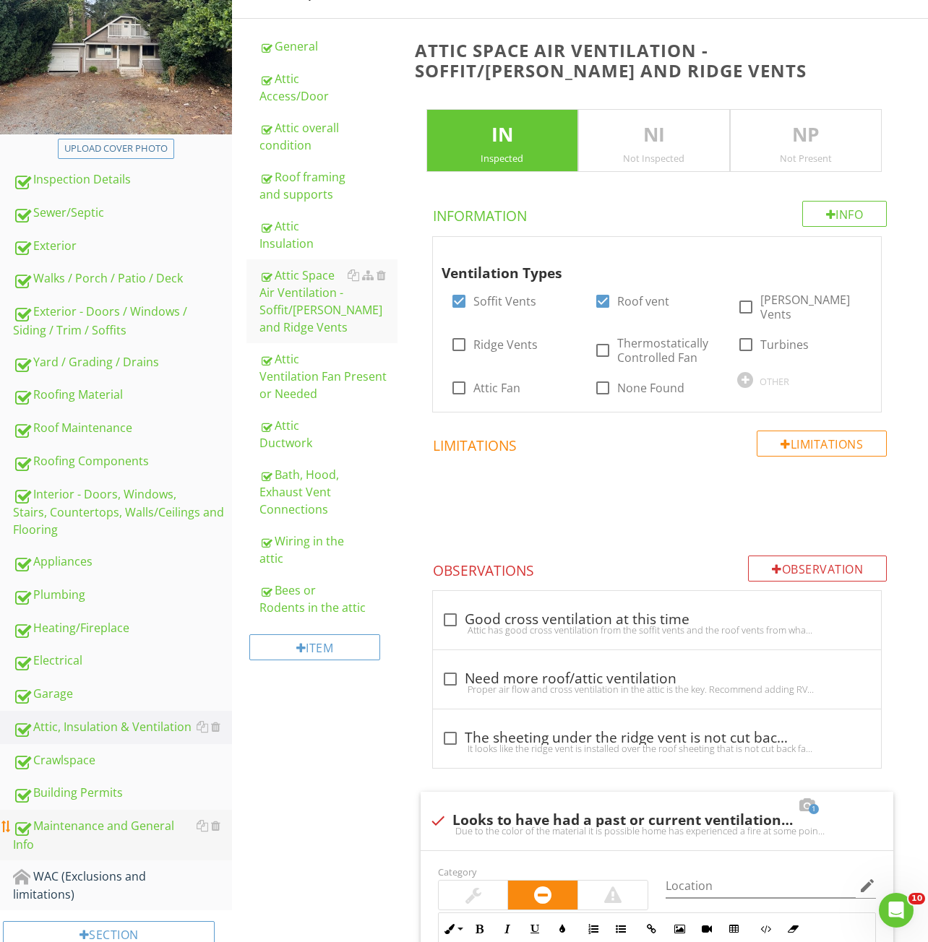
scroll to position [374, 0]
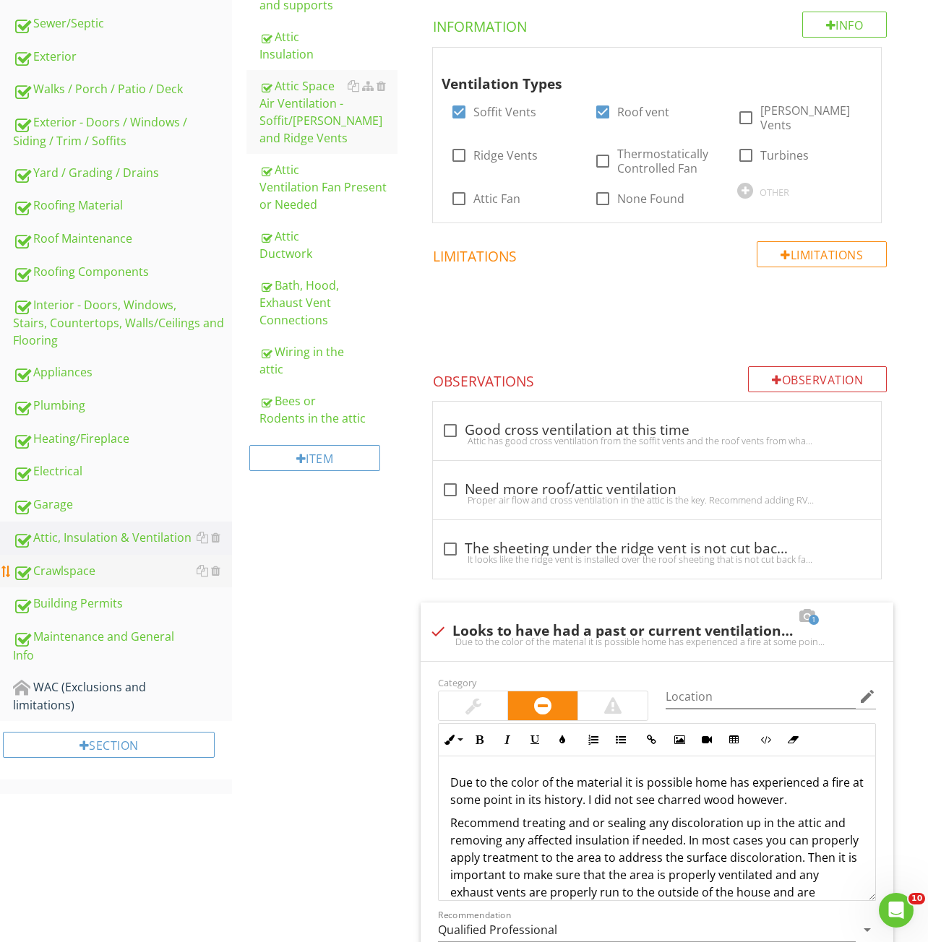
click at [92, 571] on div "Crawlspace" at bounding box center [122, 571] width 219 height 19
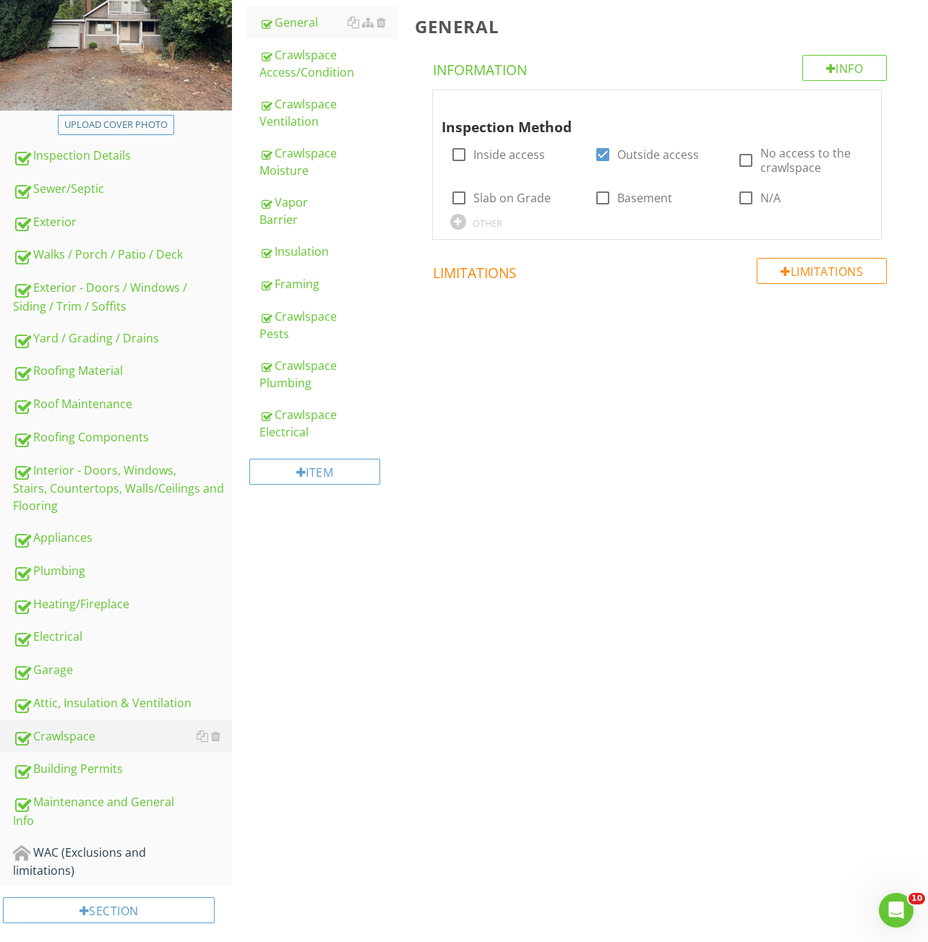
scroll to position [64, 0]
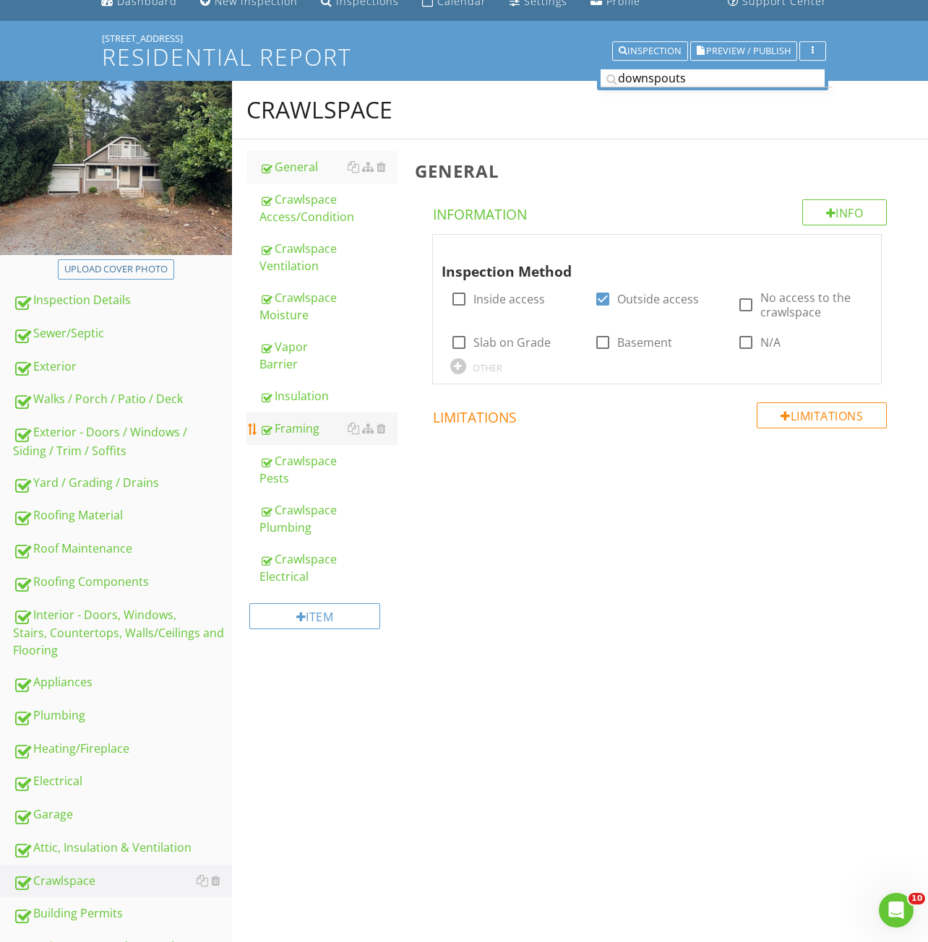
click at [306, 420] on div "Framing" at bounding box center [328, 428] width 138 height 17
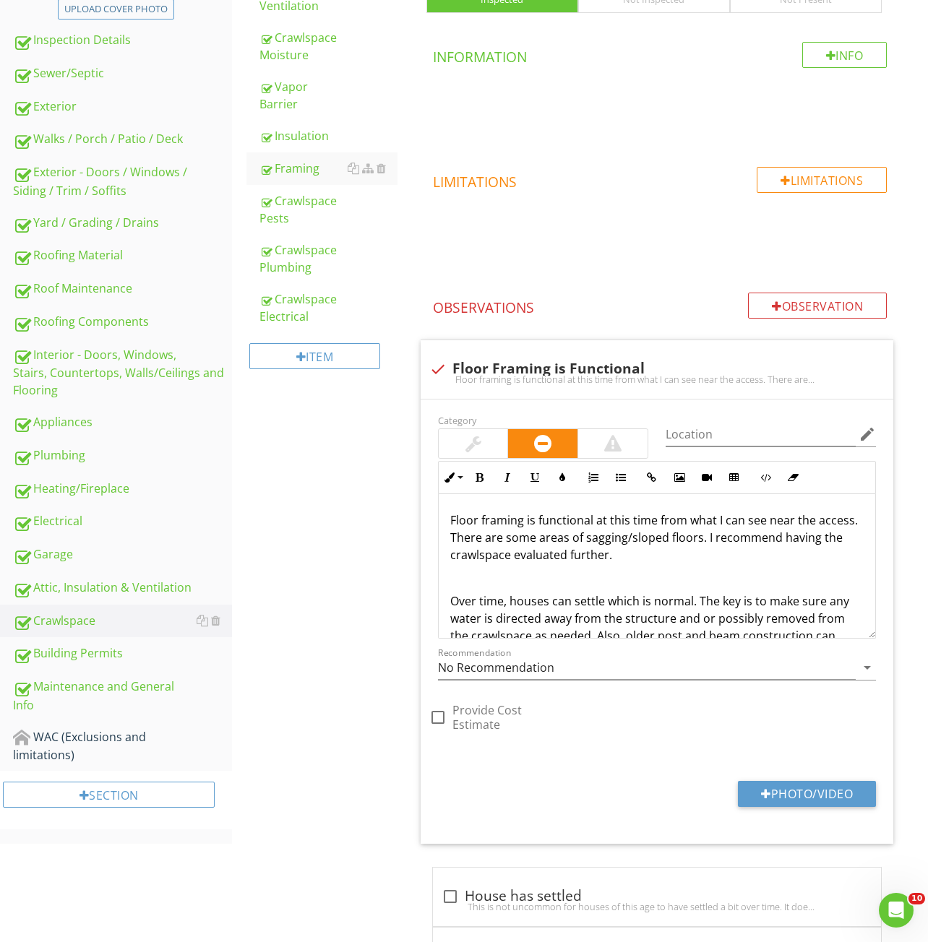
scroll to position [525, 0]
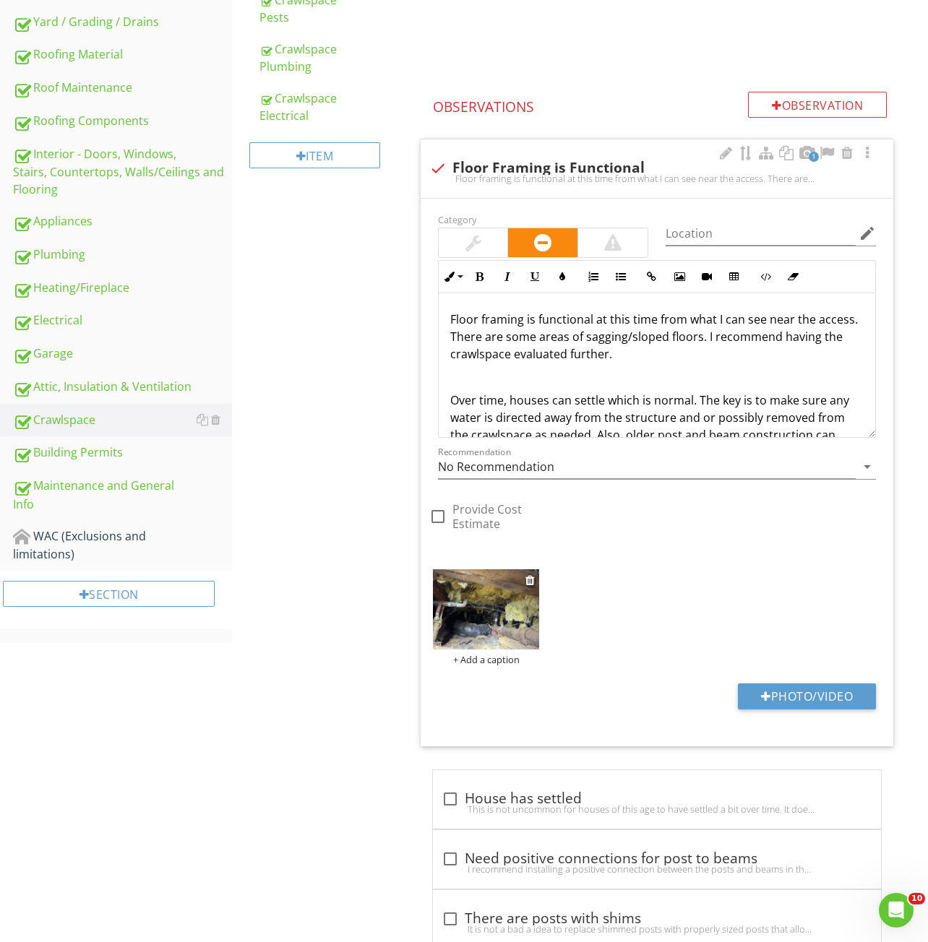
click at [478, 616] on img at bounding box center [486, 609] width 107 height 80
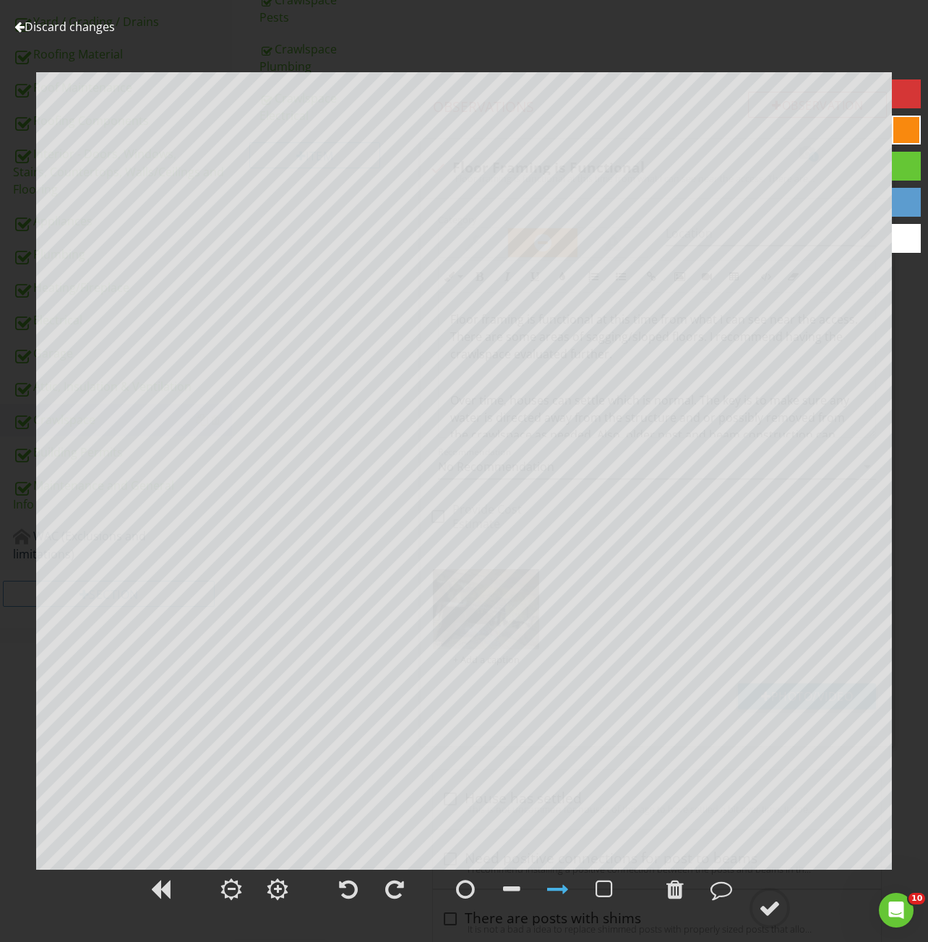
click at [35, 20] on link "Discard changes" at bounding box center [64, 27] width 100 height 16
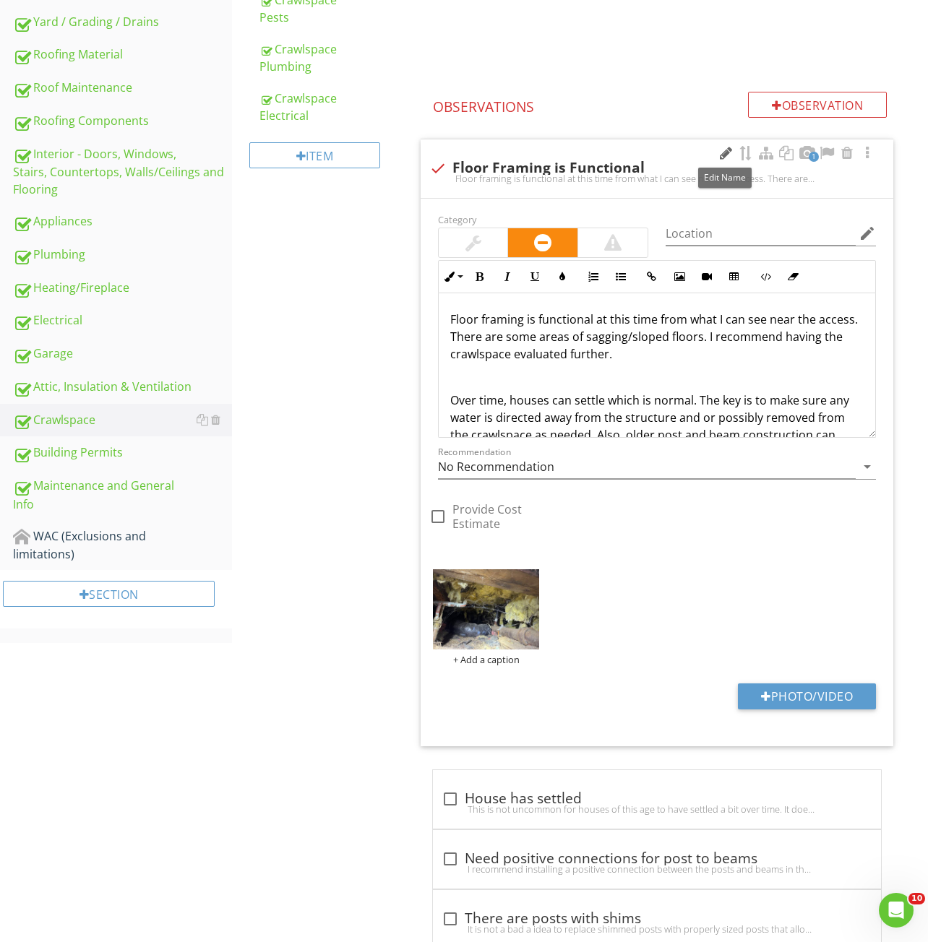
click at [720, 150] on div at bounding box center [725, 153] width 17 height 14
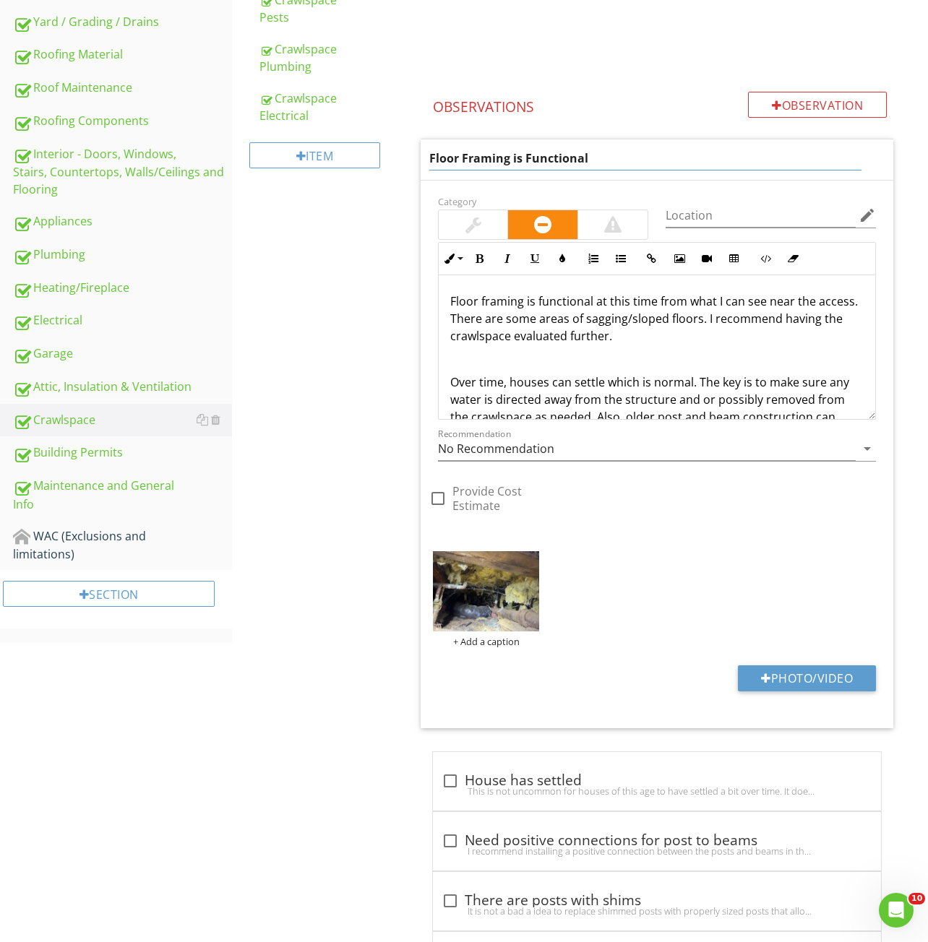
drag, startPoint x: 595, startPoint y: 157, endPoint x: 506, endPoint y: 162, distance: 88.3
click at [506, 162] on input "Floor Framing is Functional" at bounding box center [645, 159] width 433 height 24
type input "Floor Framing"
click at [637, 348] on div "Floor framing is functional at this time from what I can see near the access. T…" at bounding box center [657, 413] width 436 height 277
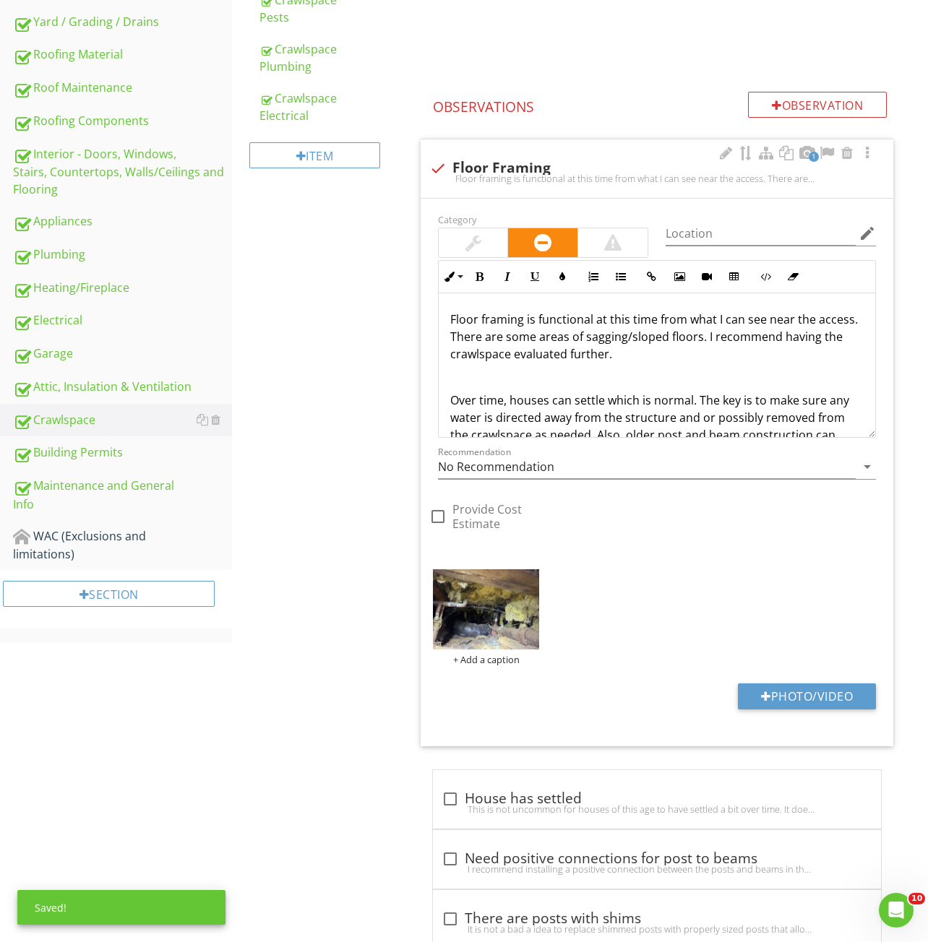
click at [646, 353] on p "Floor framing is functional at this time from what I can see near the access. T…" at bounding box center [656, 337] width 413 height 52
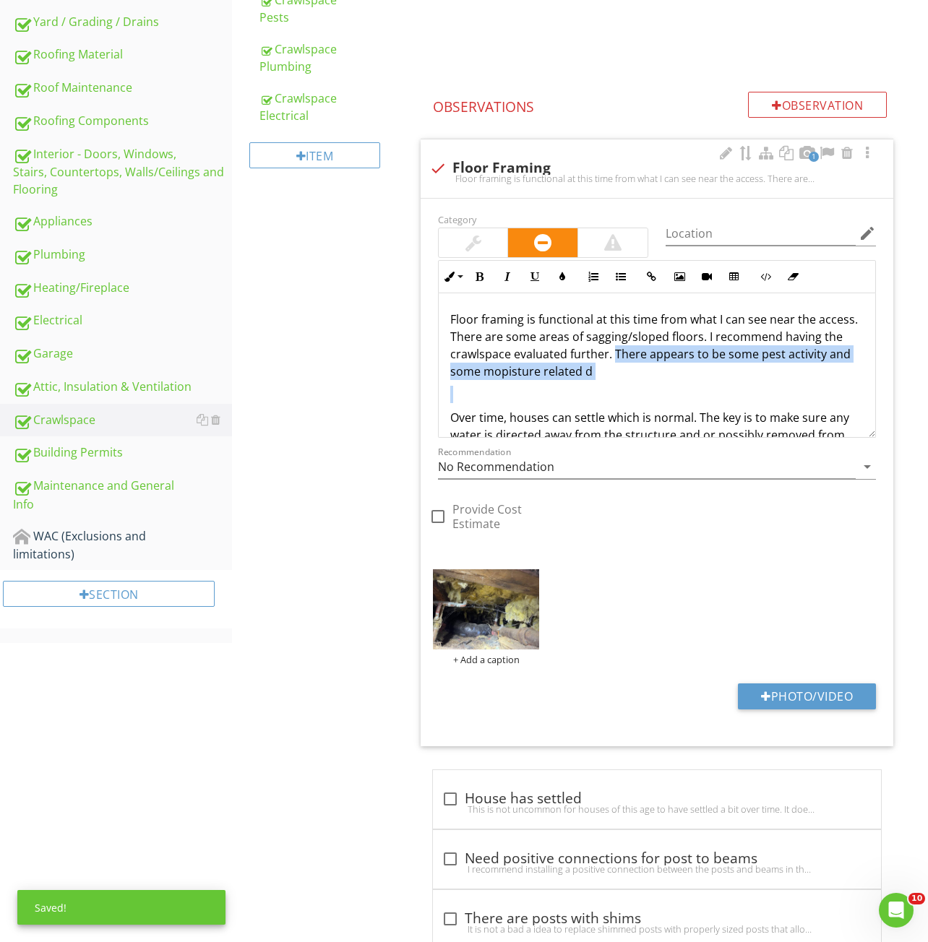
drag, startPoint x: 616, startPoint y: 355, endPoint x: 815, endPoint y: 387, distance: 202.0
click at [815, 387] on div "Floor framing is functional at this time from what I can see near the access. T…" at bounding box center [657, 440] width 436 height 295
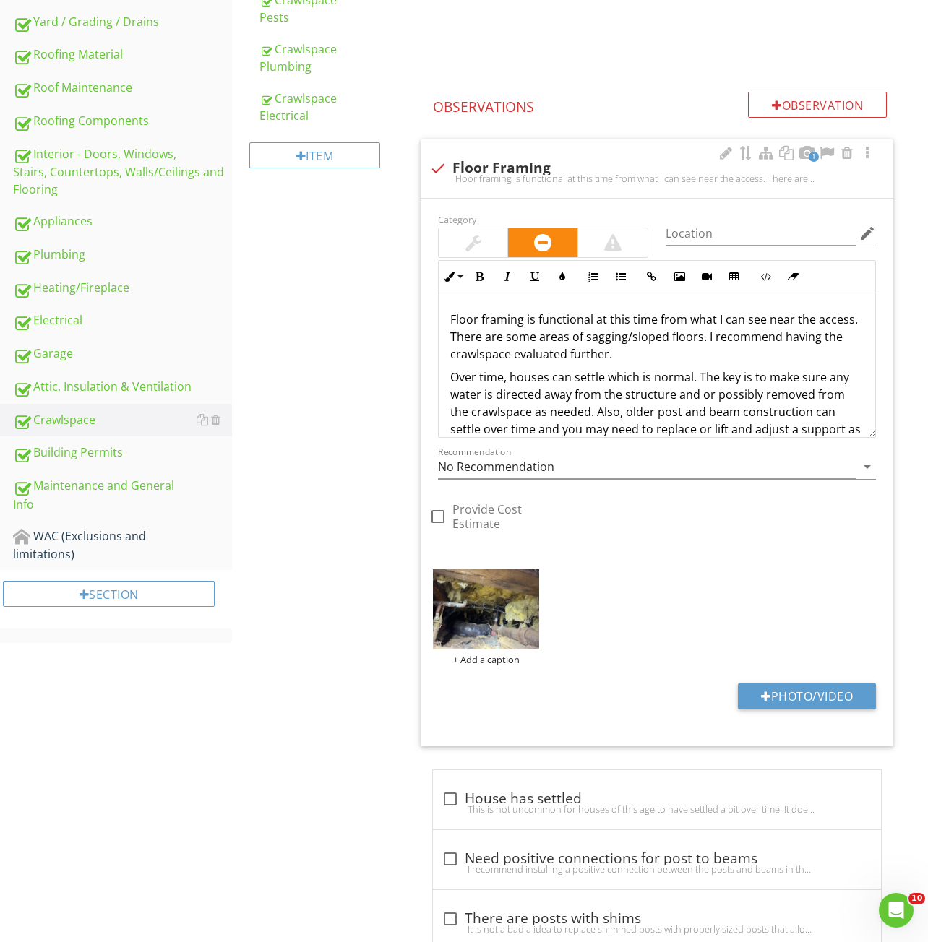
click at [318, 415] on div "Crawlspace General Crawlspace Access/Condition Crawlspace Ventilation Crawlspac…" at bounding box center [580, 332] width 696 height 1425
click at [455, 568] on div "+ Add a caption" at bounding box center [656, 617] width 455 height 103
click at [455, 590] on img at bounding box center [486, 609] width 107 height 80
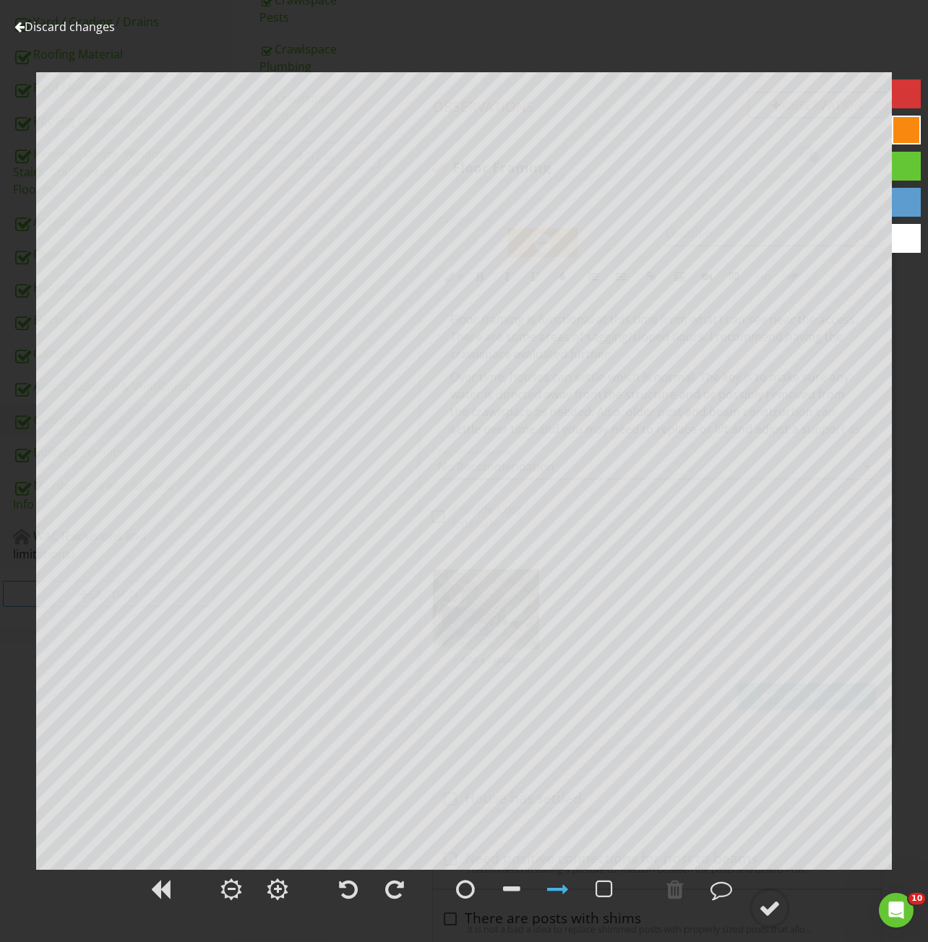
click at [48, 28] on link "Discard changes" at bounding box center [64, 27] width 100 height 16
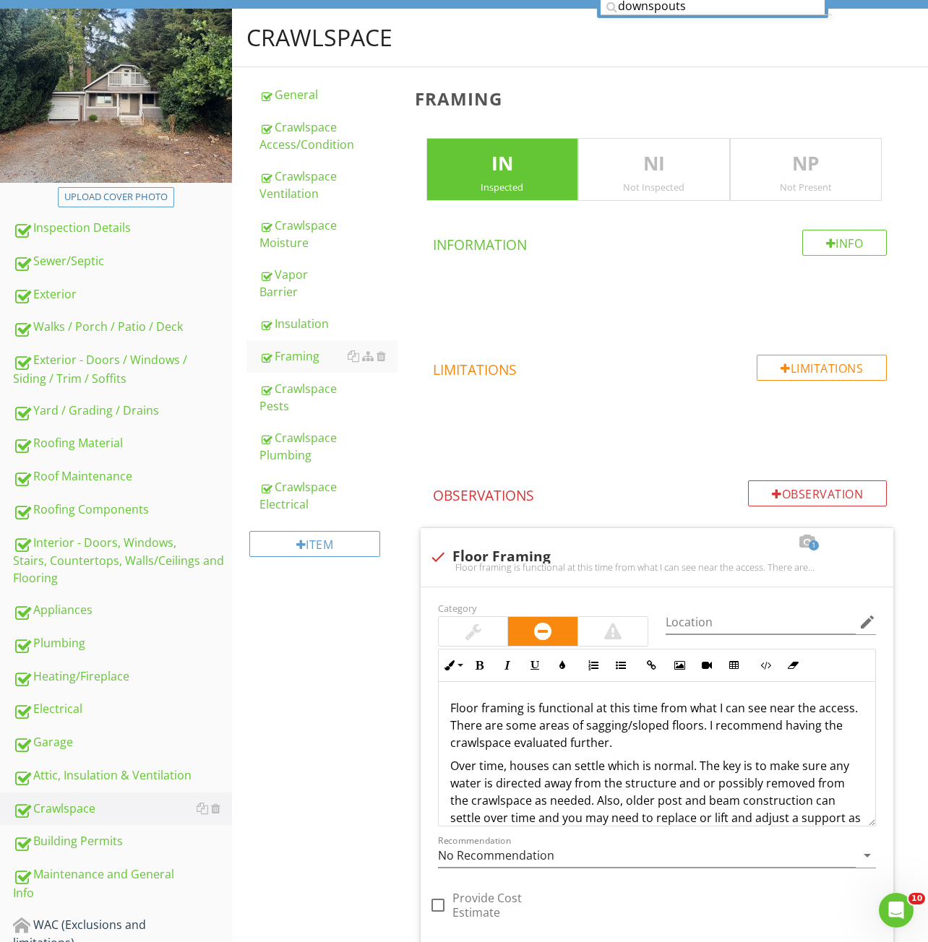
scroll to position [122, 0]
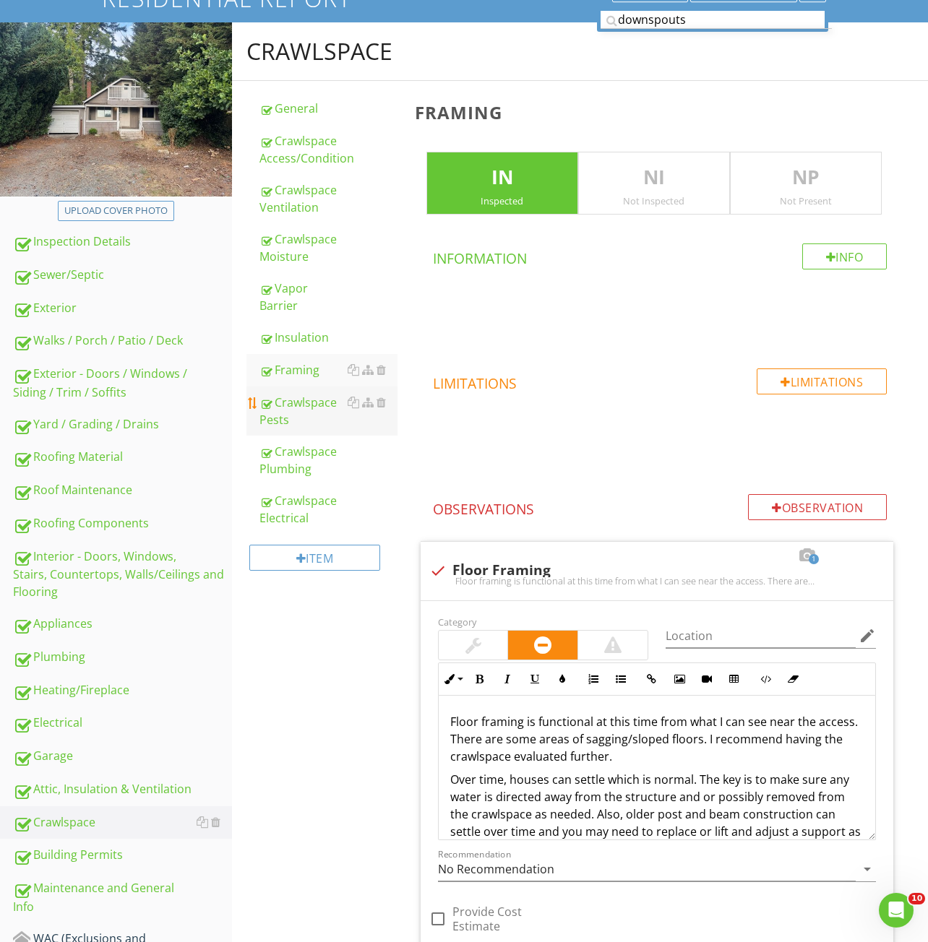
click at [293, 394] on div "Crawlspace Pests" at bounding box center [328, 411] width 138 height 35
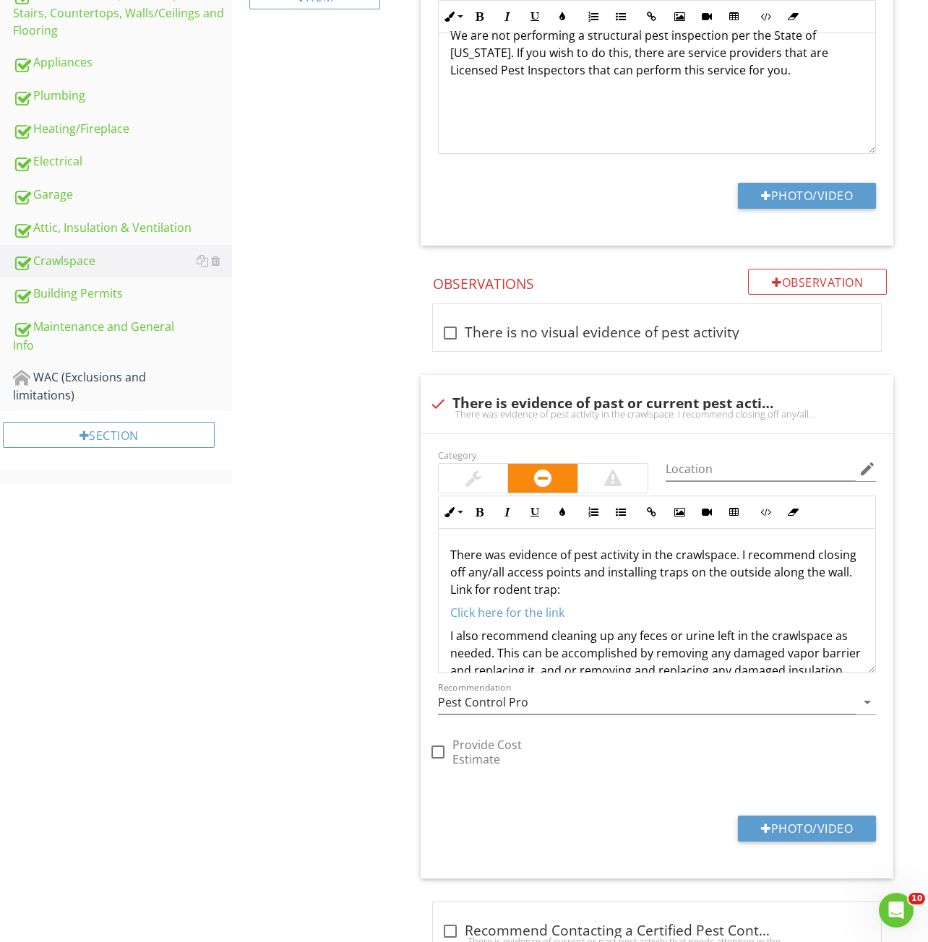
scroll to position [739, 0]
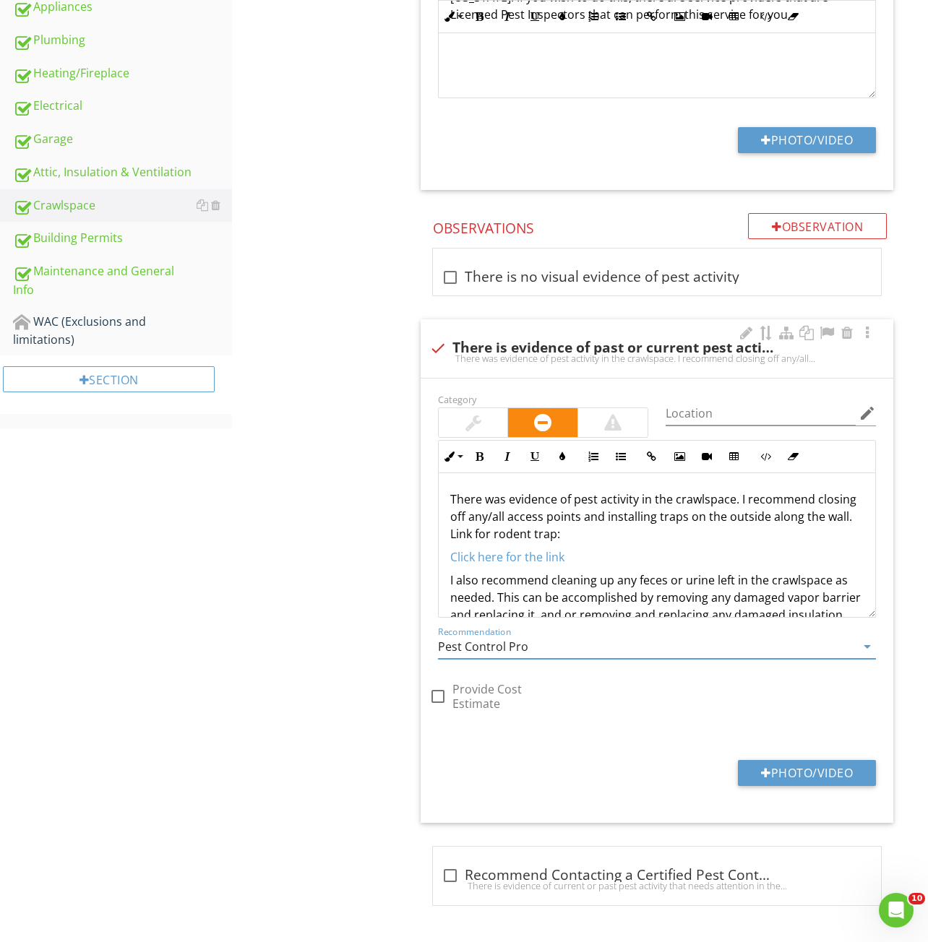
click at [488, 655] on input "Pest Control Pro" at bounding box center [647, 647] width 418 height 24
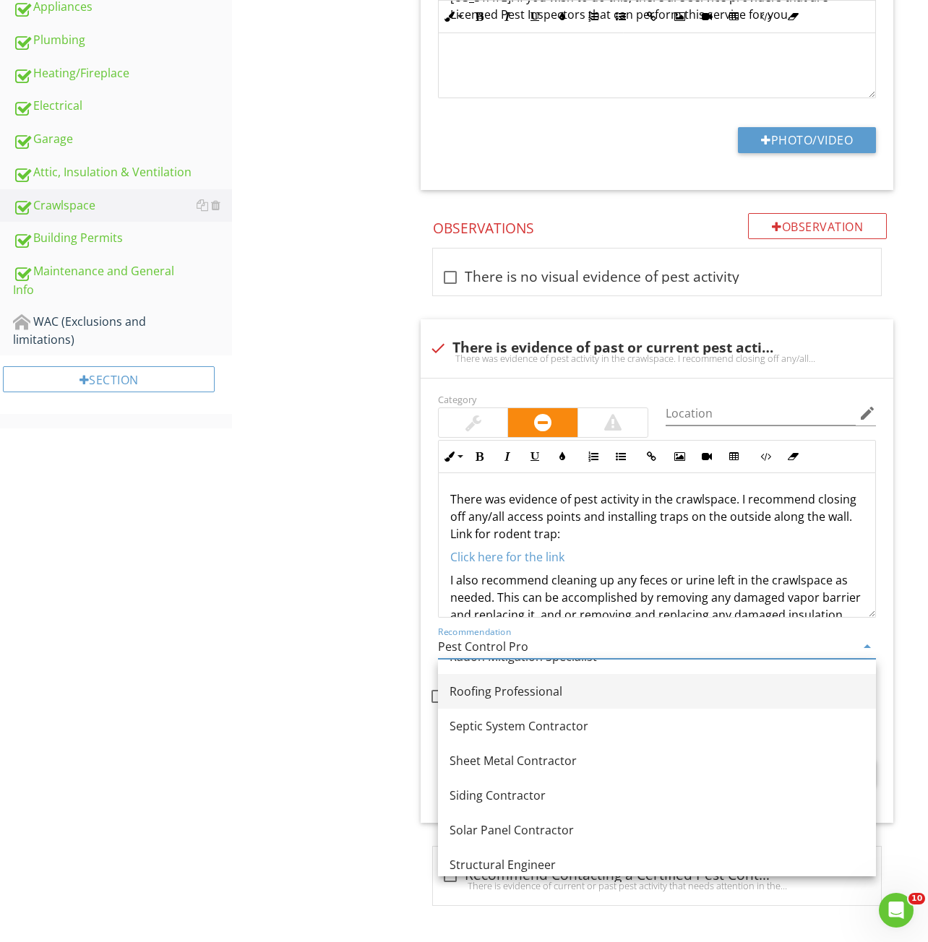
scroll to position [1581, 0]
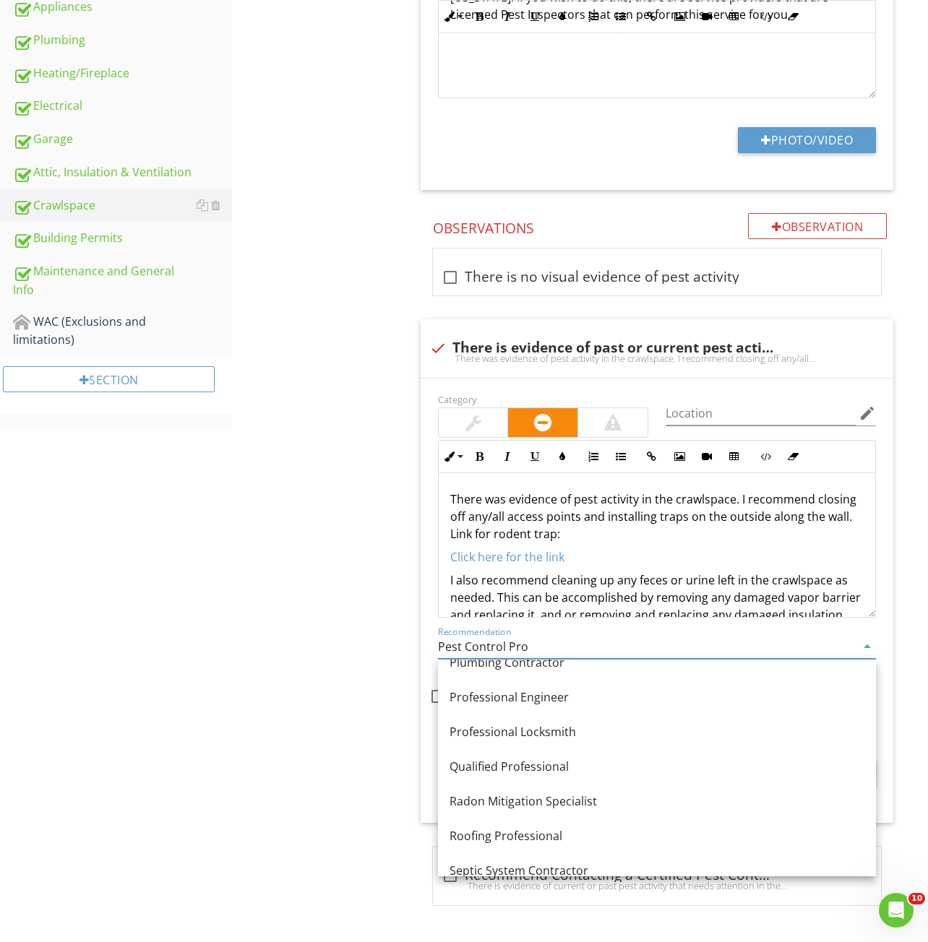
click at [310, 756] on div "Crawlspace General Crawlspace Access/Condition Crawlspace Ventilation Crawlspac…" at bounding box center [580, 173] width 696 height 1537
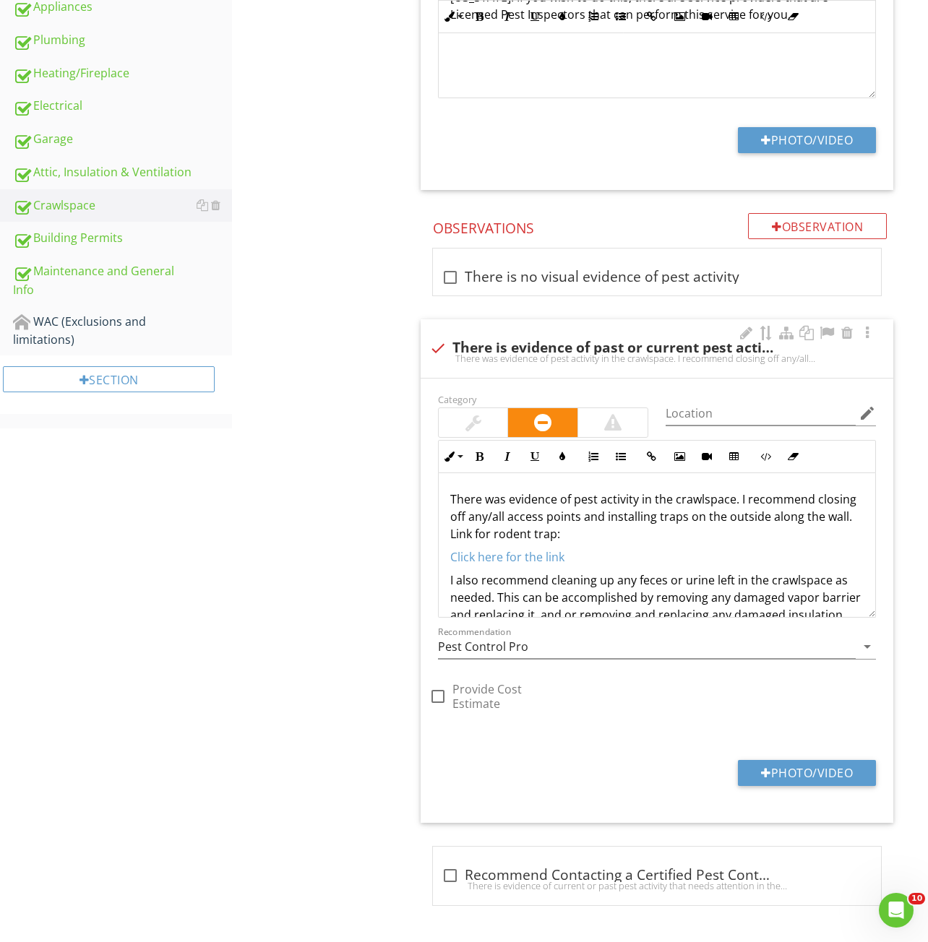
click at [454, 500] on p "There was evidence of pest activity in the crawlspace. I recommend closing off …" at bounding box center [656, 517] width 413 height 52
click at [451, 500] on p "There was evidence of pest activity in the crawlspace. I recommend closing off …" at bounding box center [656, 517] width 413 height 52
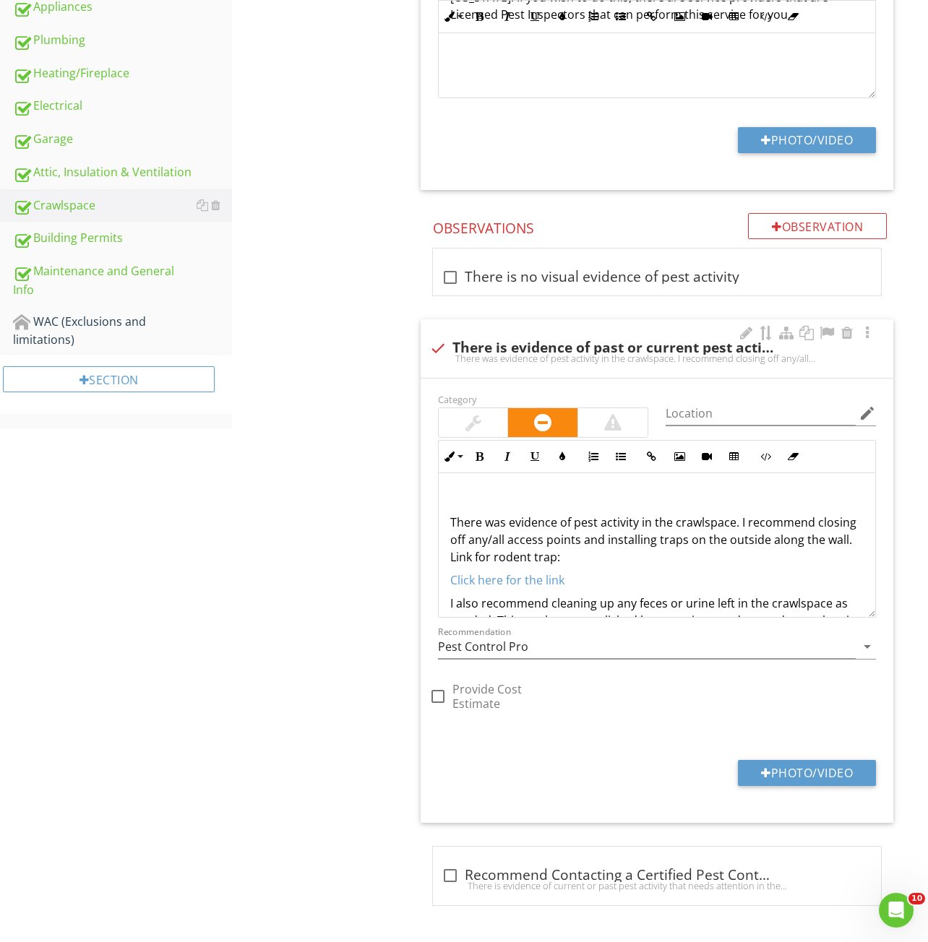
click at [454, 496] on p at bounding box center [656, 499] width 413 height 17
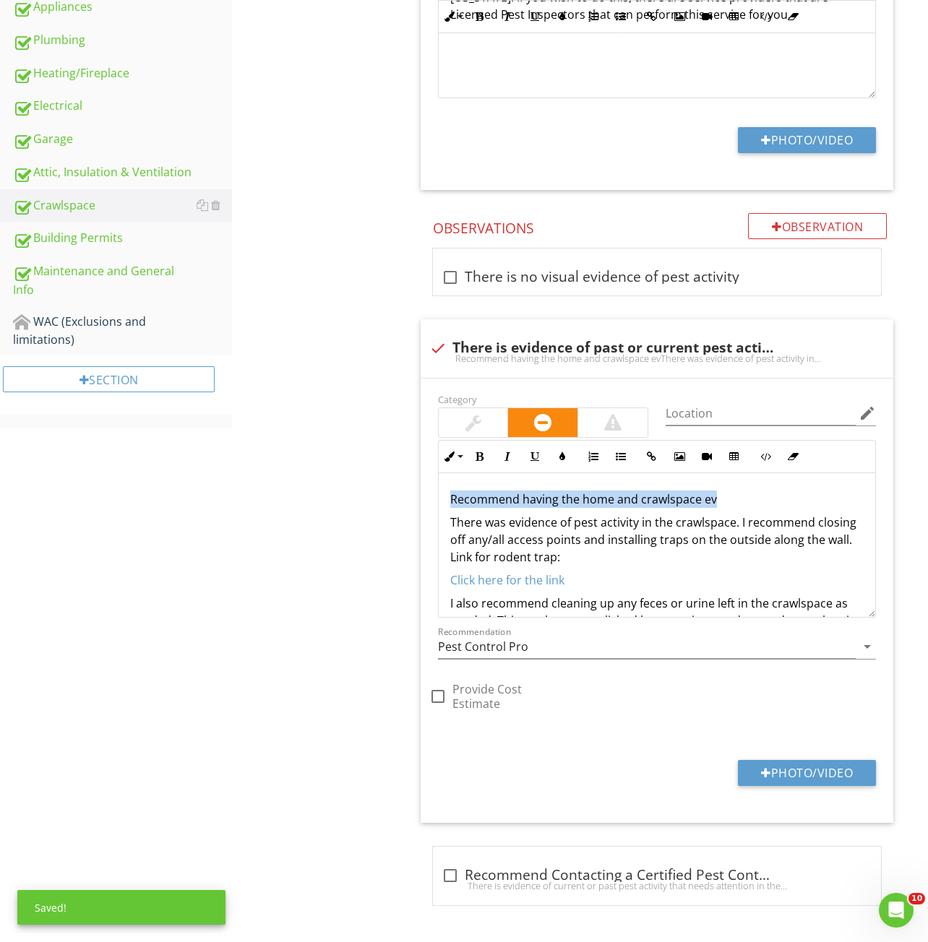
drag, startPoint x: 736, startPoint y: 504, endPoint x: 265, endPoint y: 504, distance: 471.0
click at [244, 504] on div "Crawlspace General Crawlspace Access/Condition Crawlspace Ventilation Crawlspac…" at bounding box center [580, 173] width 696 height 1537
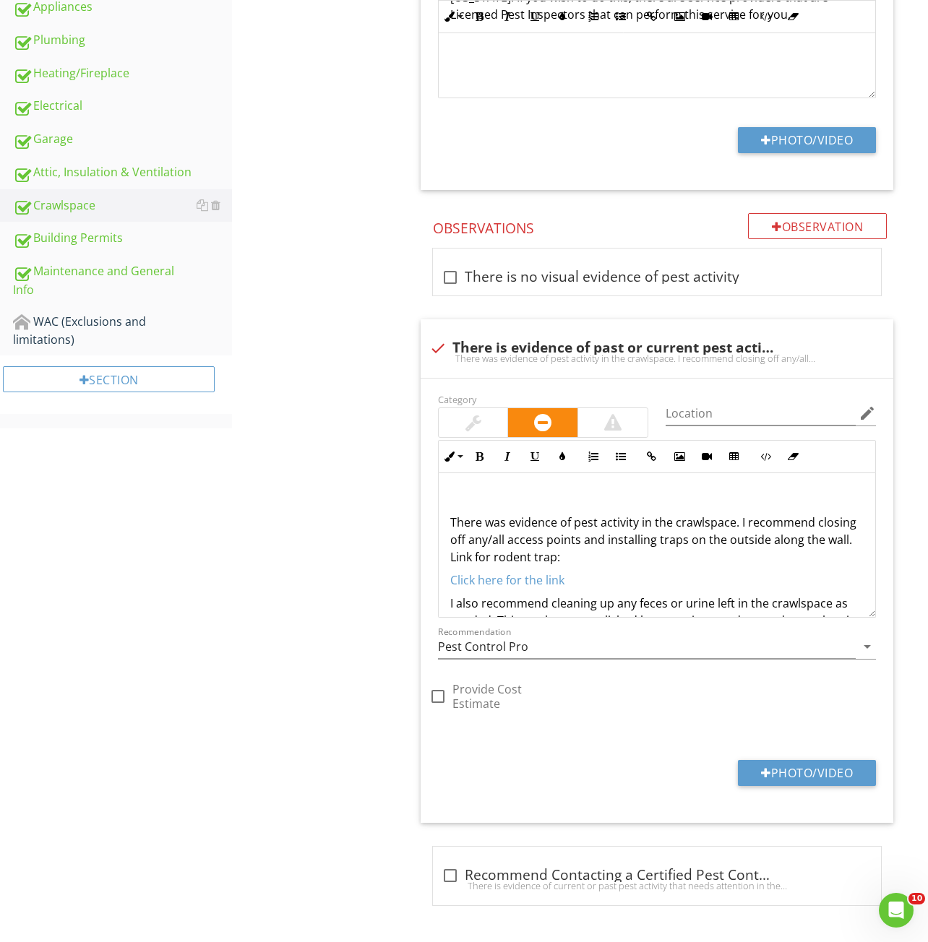
click at [292, 502] on div "Crawlspace General Crawlspace Access/Condition Crawlspace Ventilation Crawlspac…" at bounding box center [580, 173] width 696 height 1537
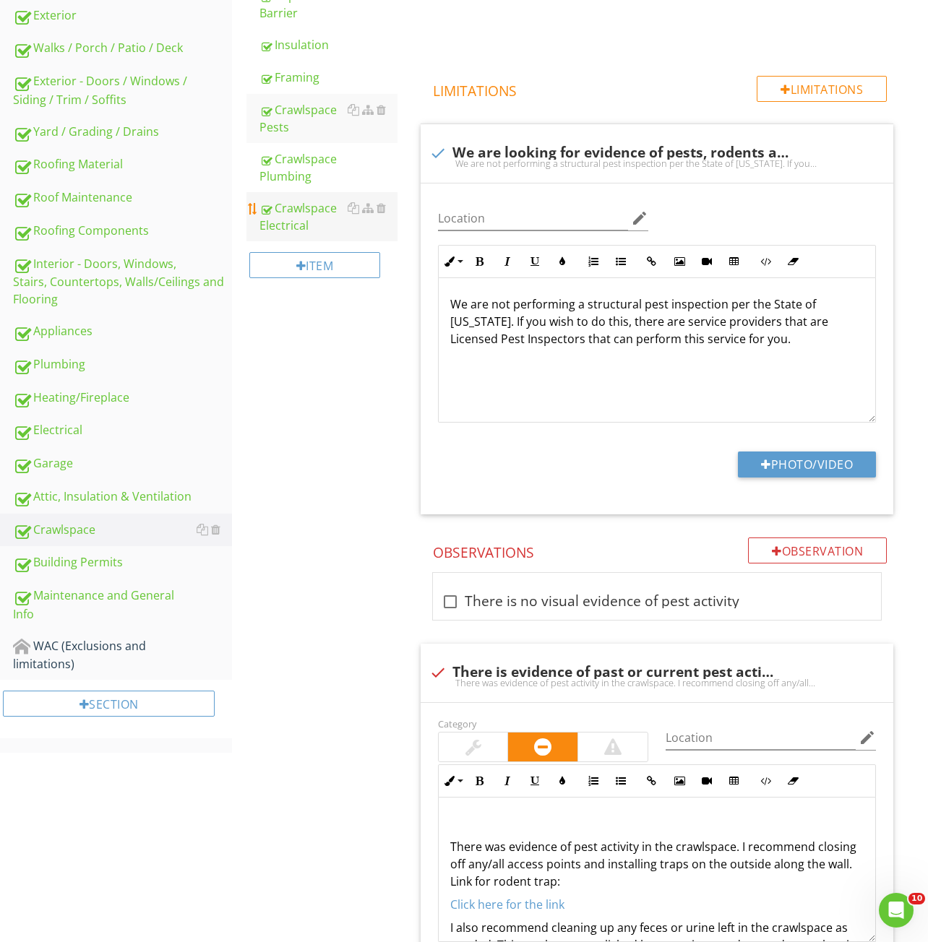
scroll to position [89, 0]
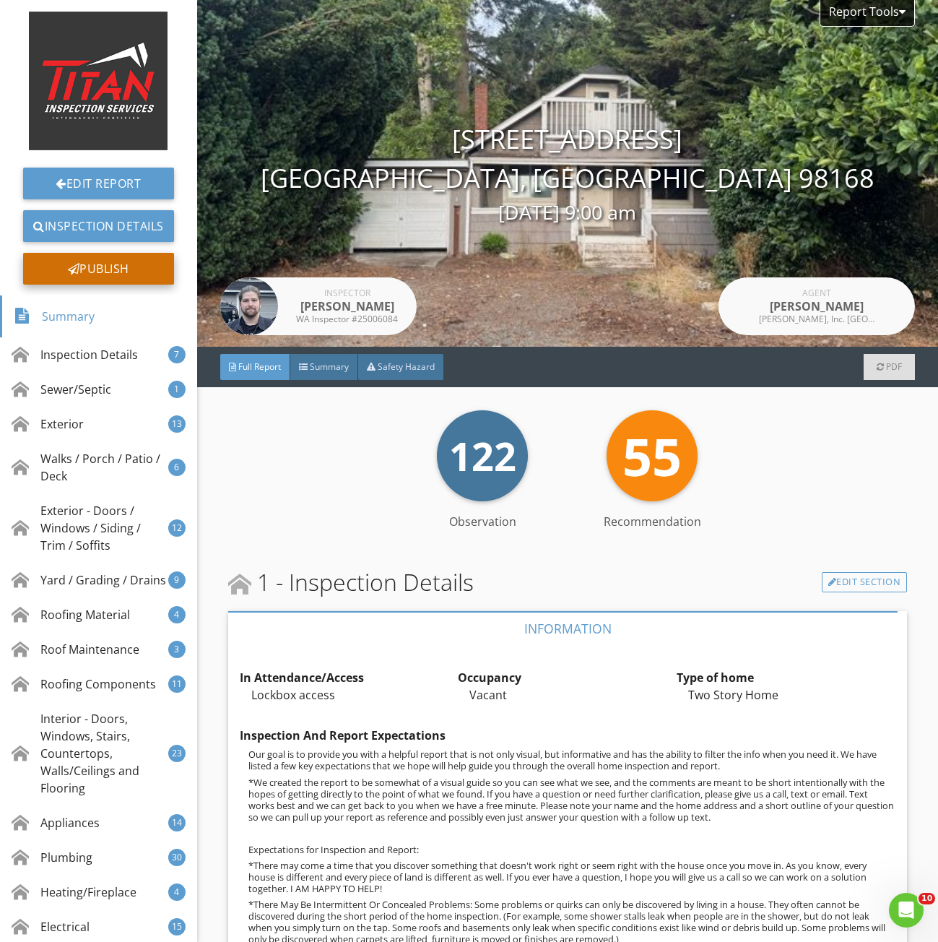
click at [74, 275] on div "Publish" at bounding box center [98, 269] width 151 height 32
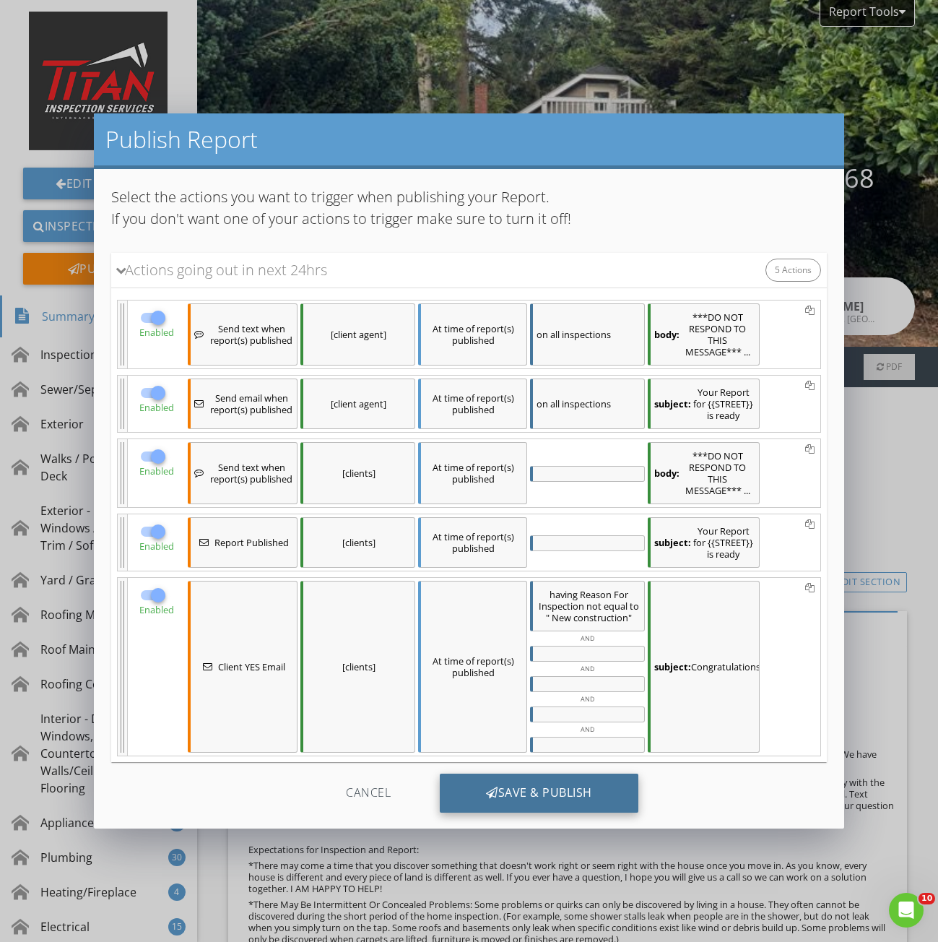
click at [519, 790] on div "Save & Publish" at bounding box center [539, 793] width 199 height 39
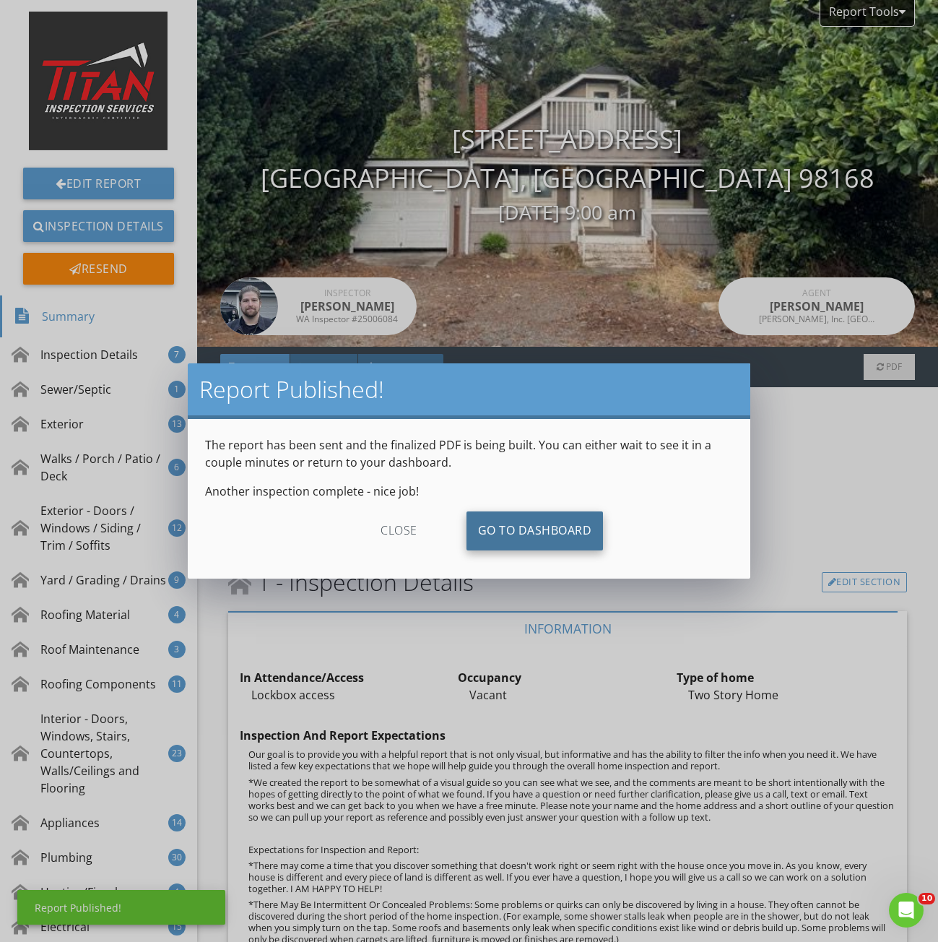
click at [522, 548] on link "Go To Dashboard" at bounding box center [535, 531] width 137 height 39
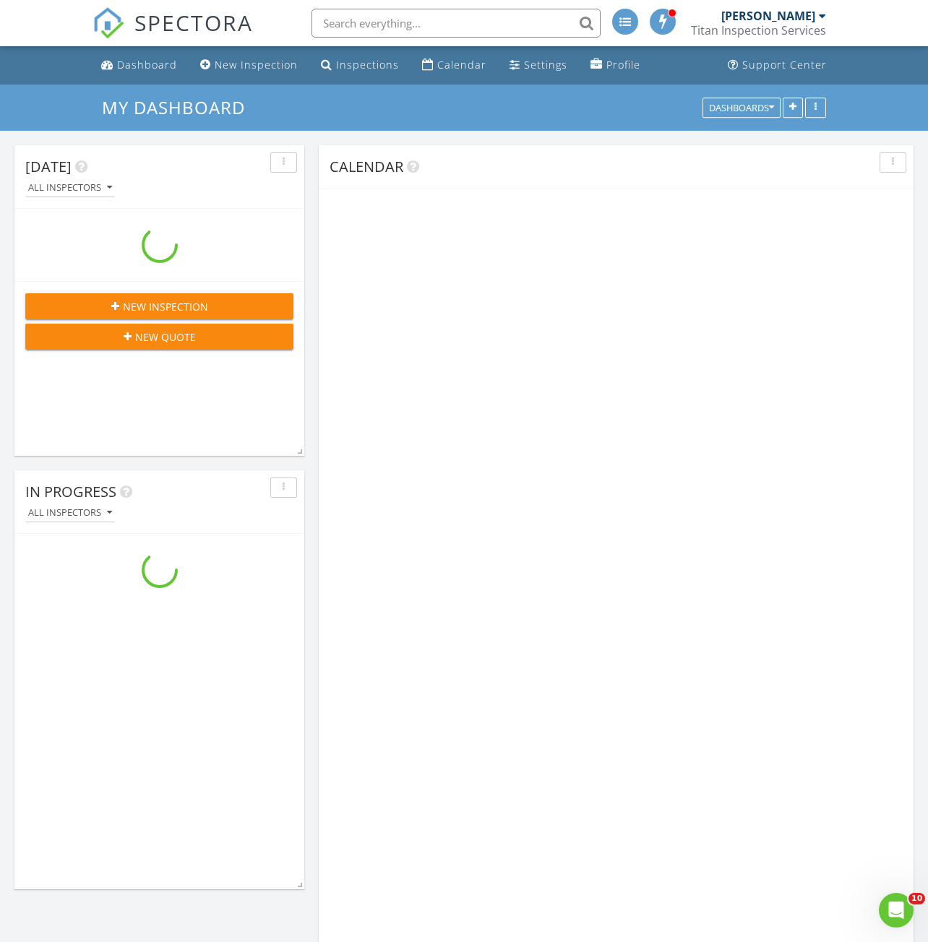
scroll to position [2313, 950]
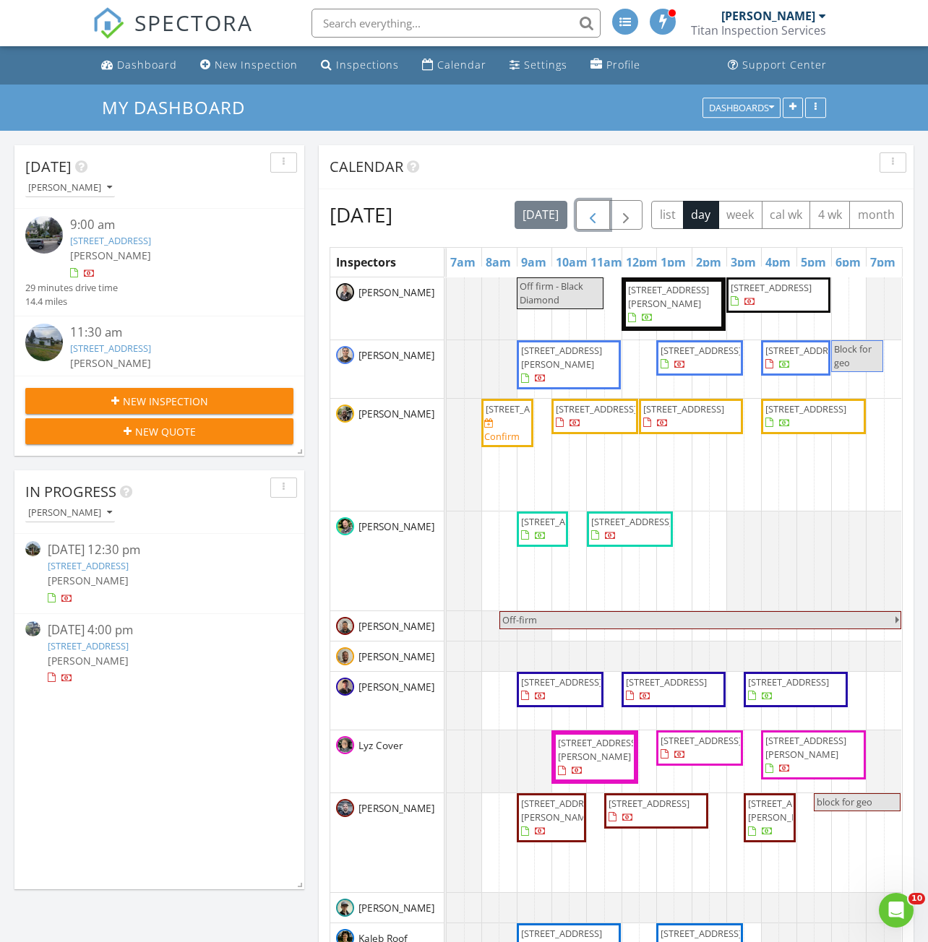
click at [610, 215] on button "button" at bounding box center [593, 215] width 34 height 30
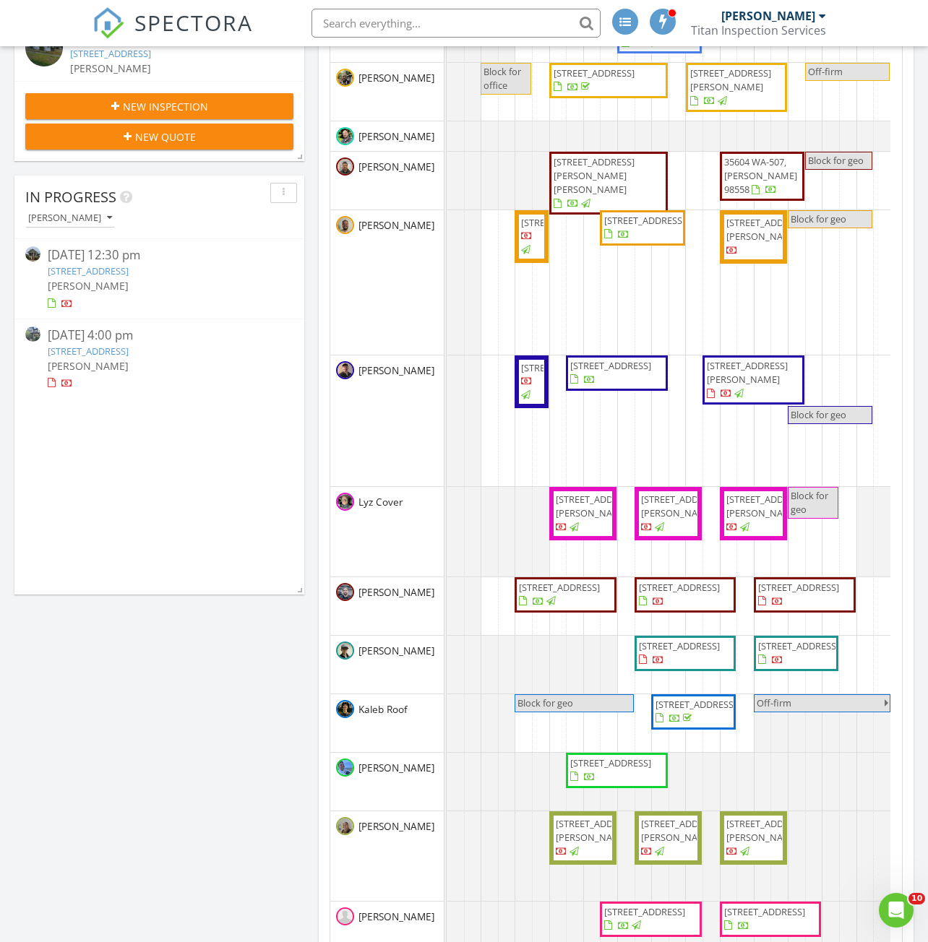
scroll to position [361, 0]
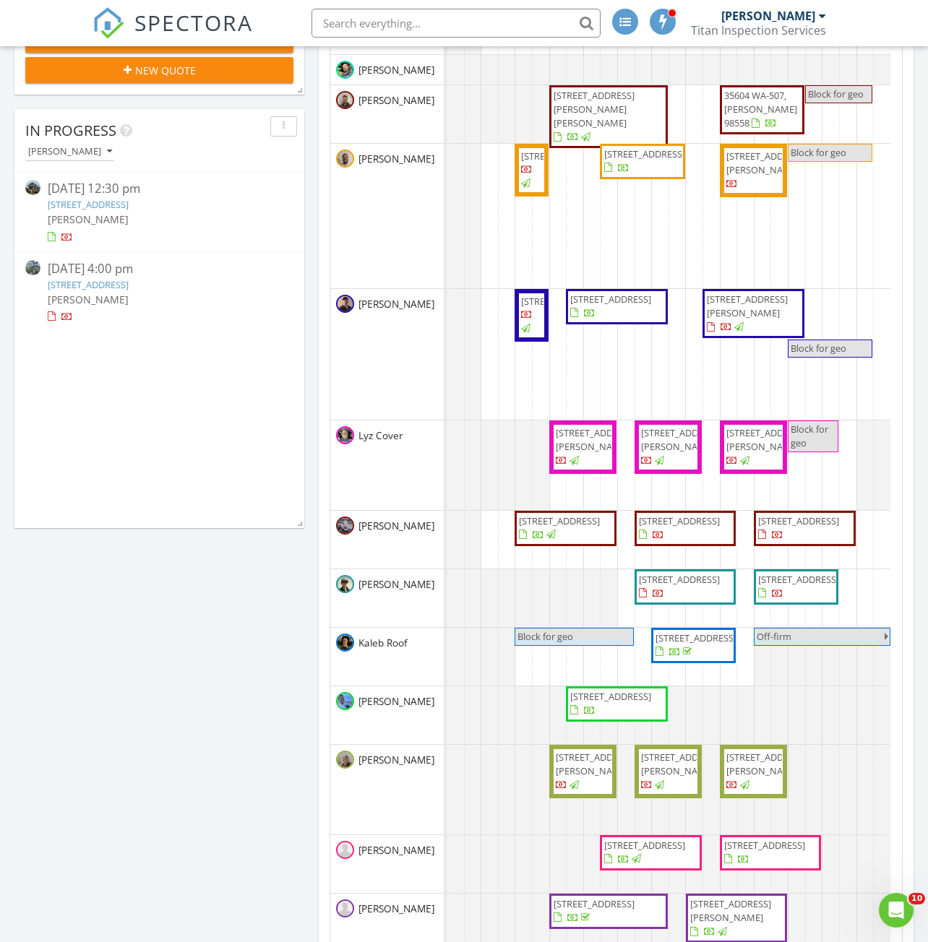
click at [670, 525] on span "[STREET_ADDRESS]" at bounding box center [679, 520] width 81 height 13
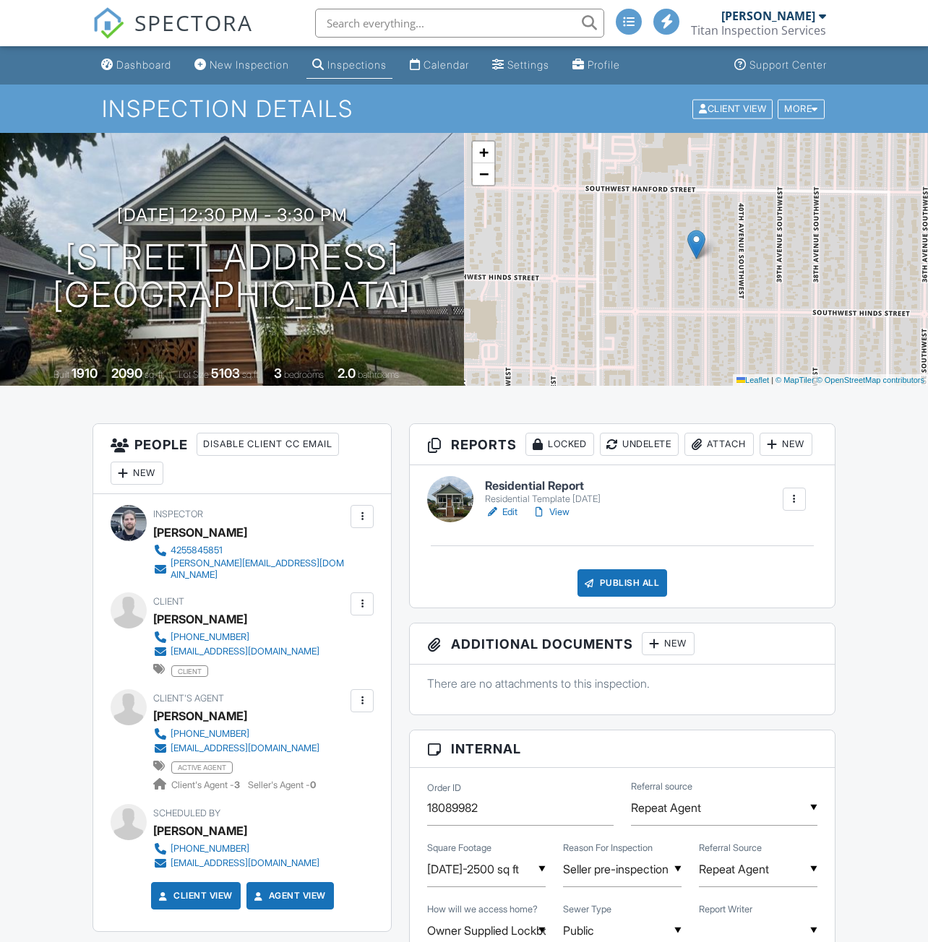
click at [504, 519] on link "Edit" at bounding box center [501, 512] width 33 height 14
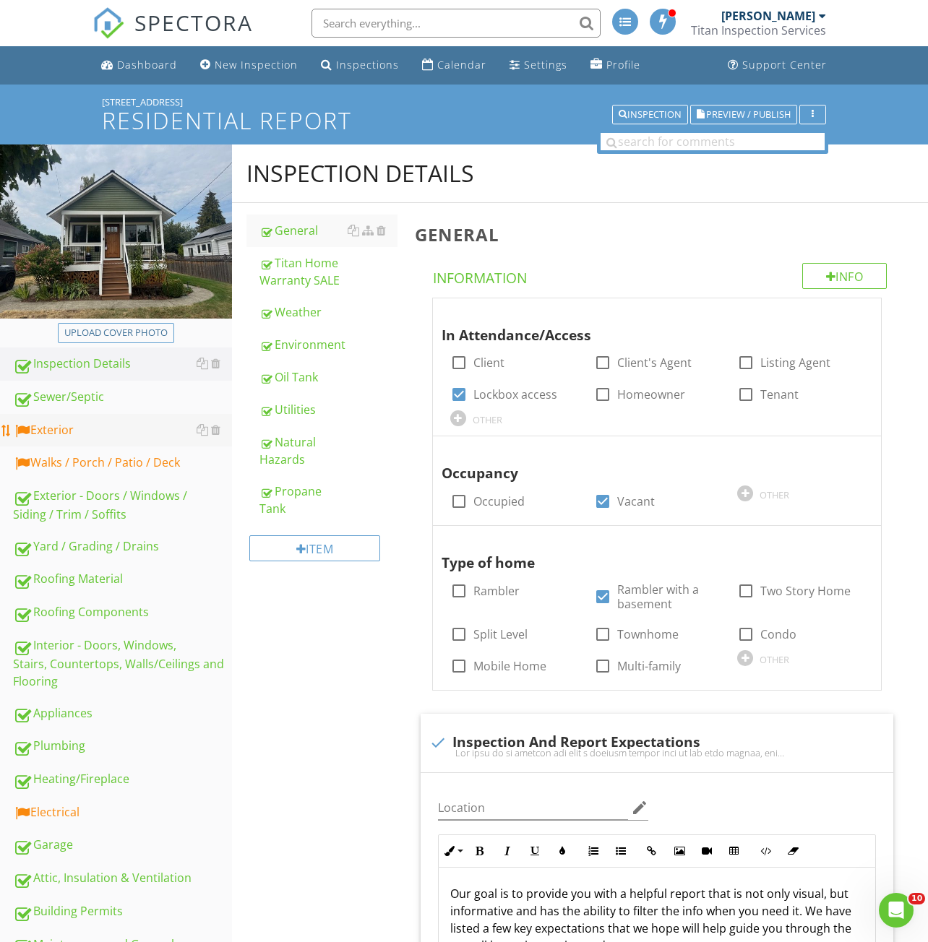
click at [100, 434] on div "Exterior" at bounding box center [122, 430] width 219 height 19
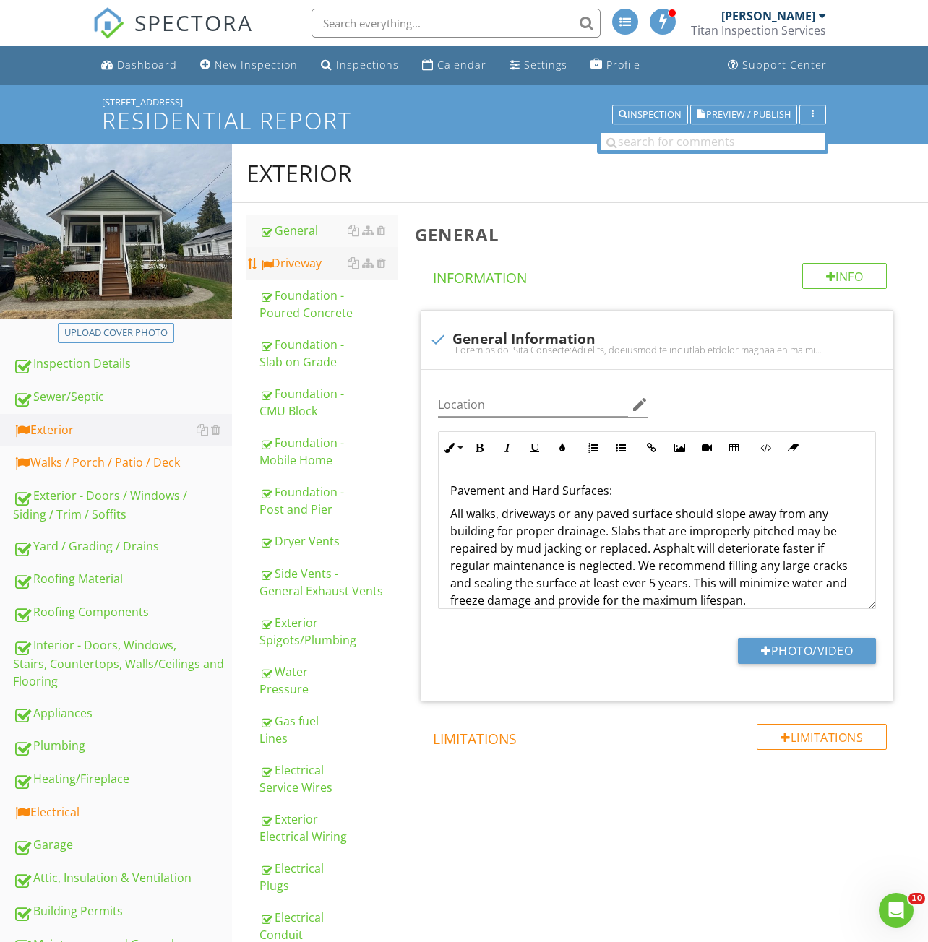
click at [314, 269] on div "Driveway" at bounding box center [328, 262] width 138 height 17
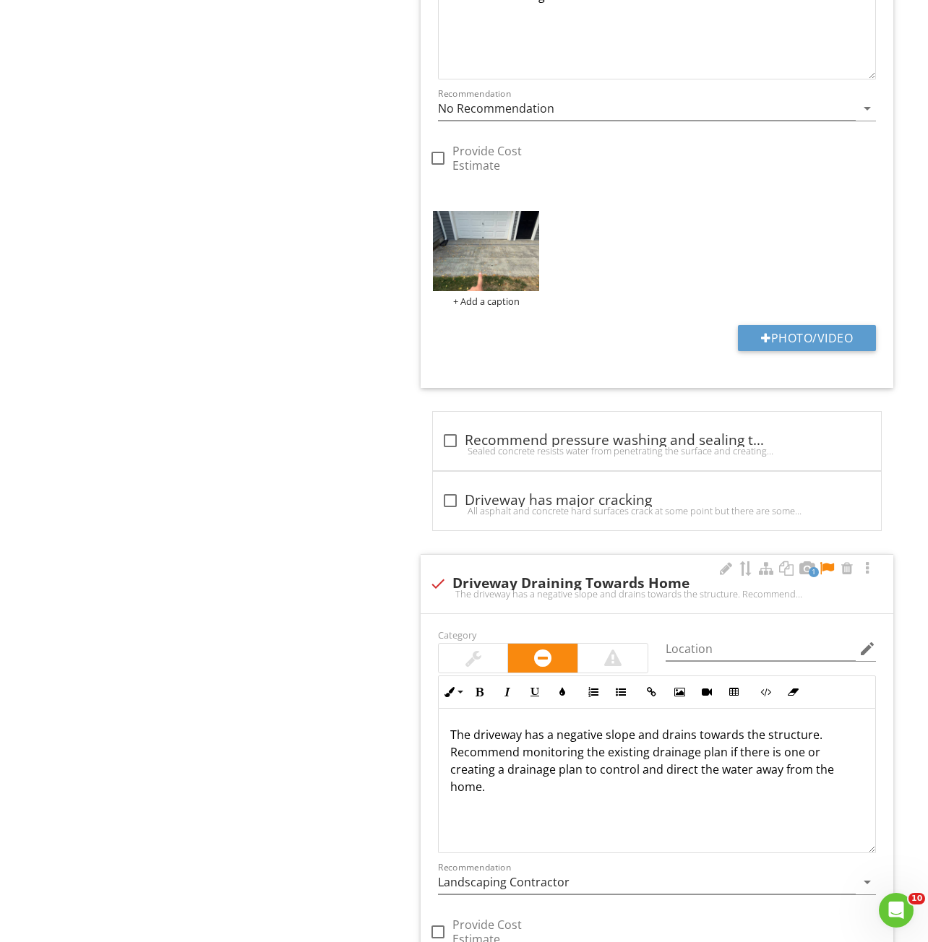
scroll to position [1951, 0]
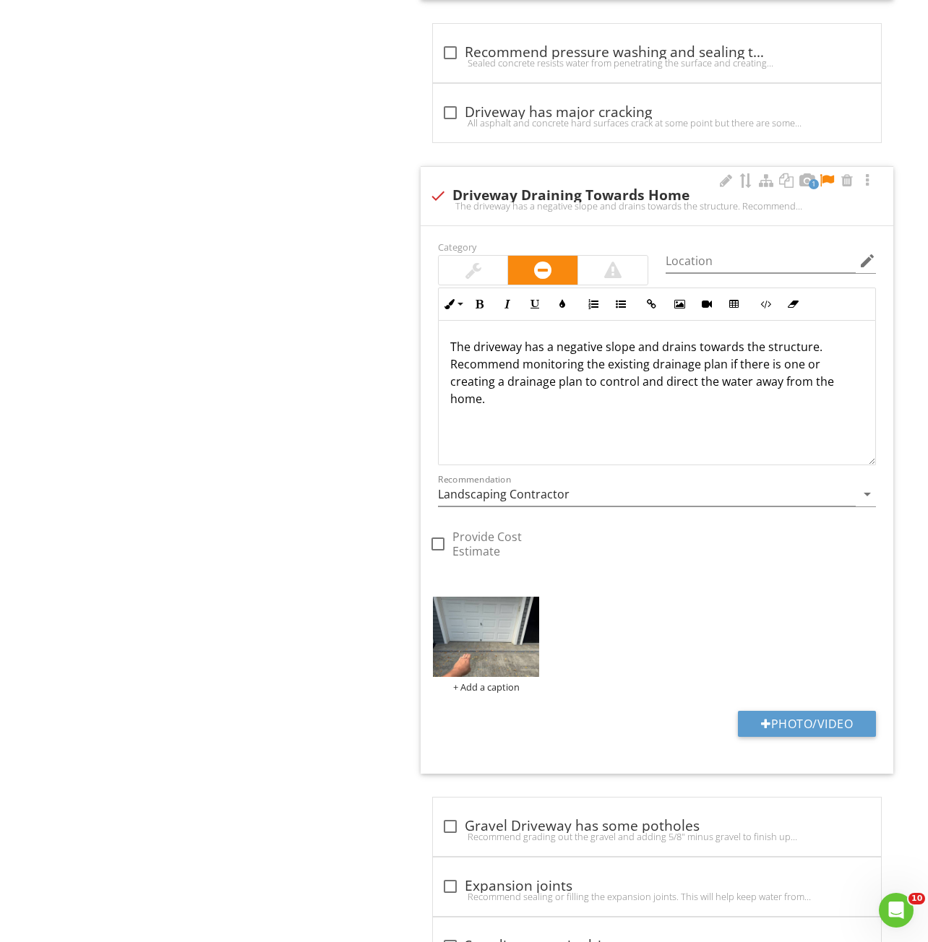
click at [829, 179] on div at bounding box center [826, 180] width 17 height 14
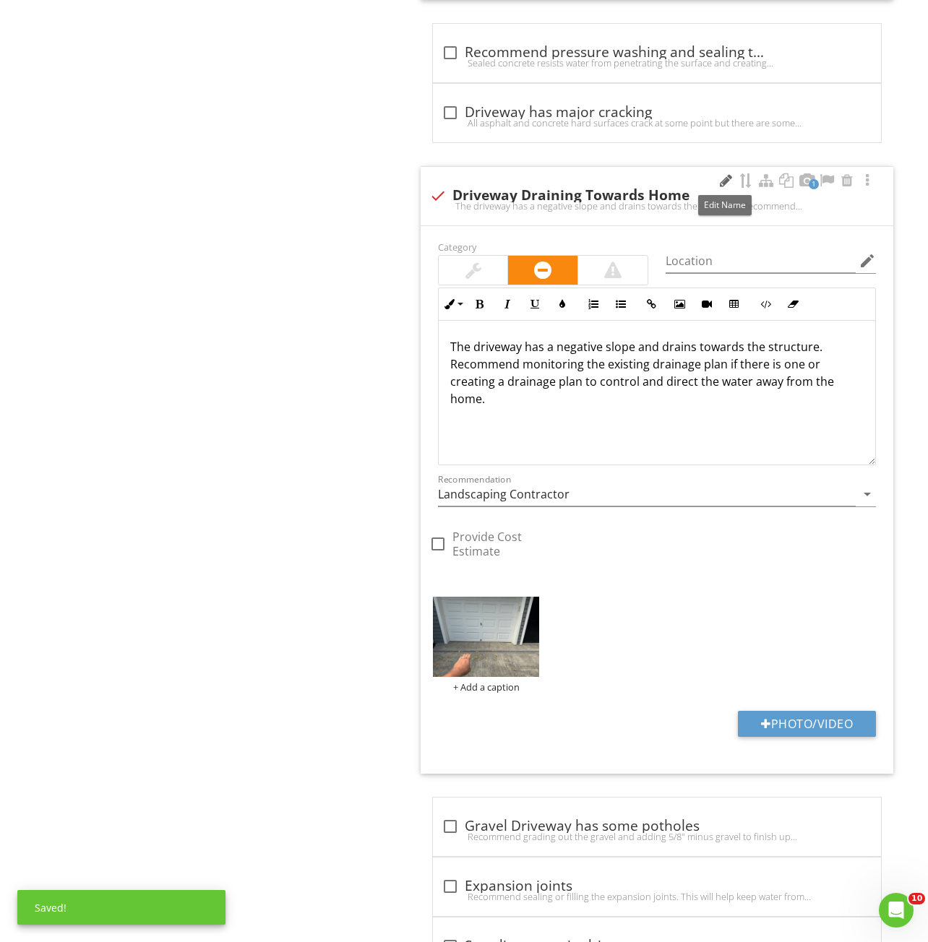
click at [725, 178] on div at bounding box center [725, 180] width 17 height 14
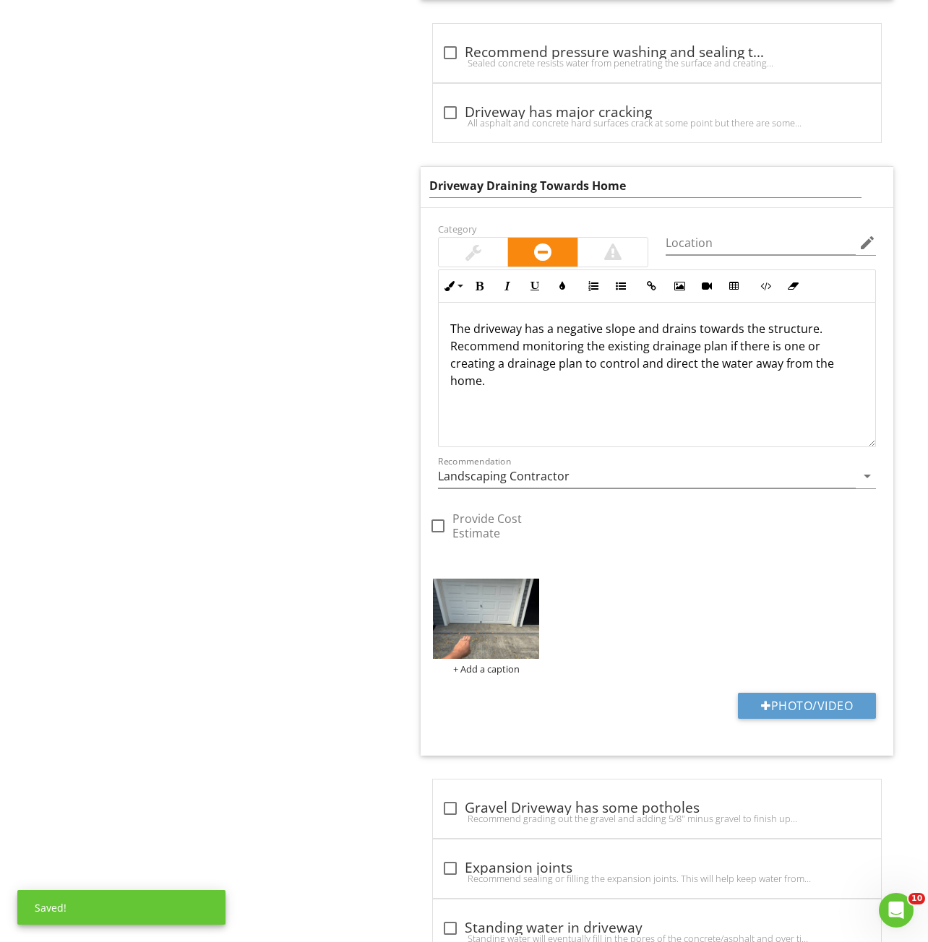
drag, startPoint x: 651, startPoint y: 186, endPoint x: 517, endPoint y: 186, distance: 134.4
click at [517, 186] on input "Driveway Draining Towards Home" at bounding box center [645, 186] width 433 height 24
type input "Driveway Drain"
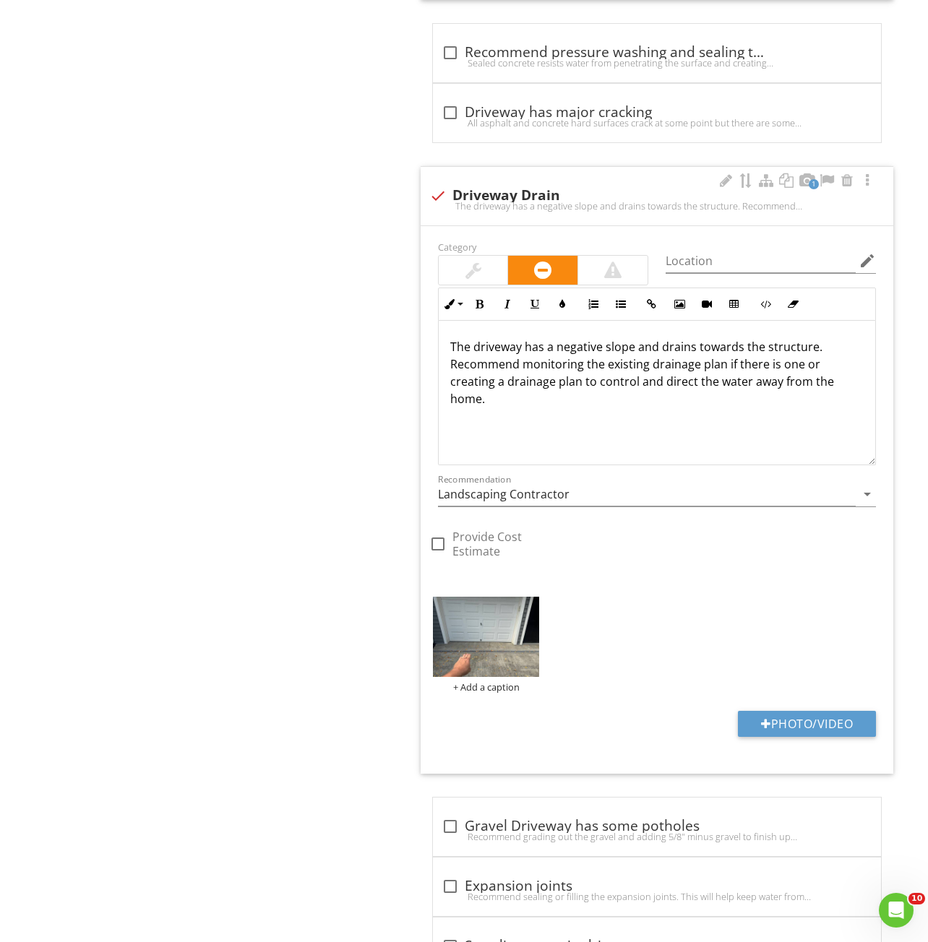
click at [484, 405] on div "The driveway has a negative slope and drains towards the structure. Recommend m…" at bounding box center [657, 393] width 436 height 144
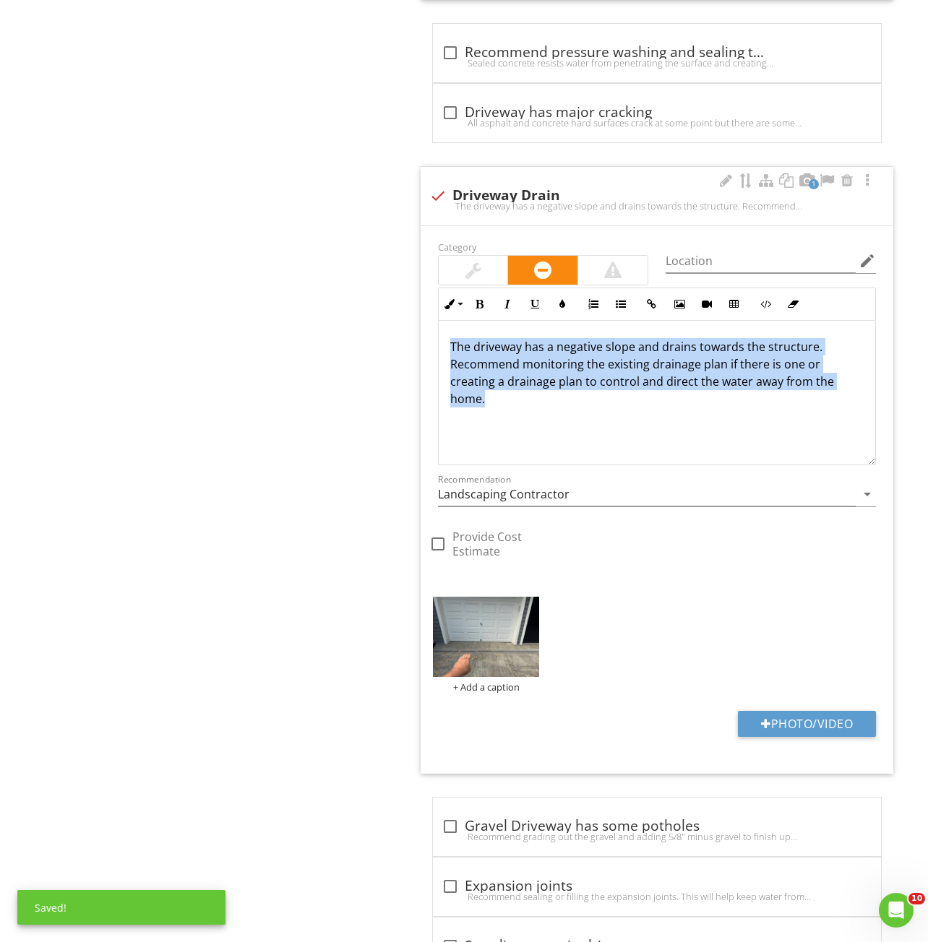
drag, startPoint x: 501, startPoint y: 416, endPoint x: 443, endPoint y: 348, distance: 90.2
click at [443, 348] on div "The driveway has a negative slope and drains towards the structure. Recommend m…" at bounding box center [657, 393] width 436 height 144
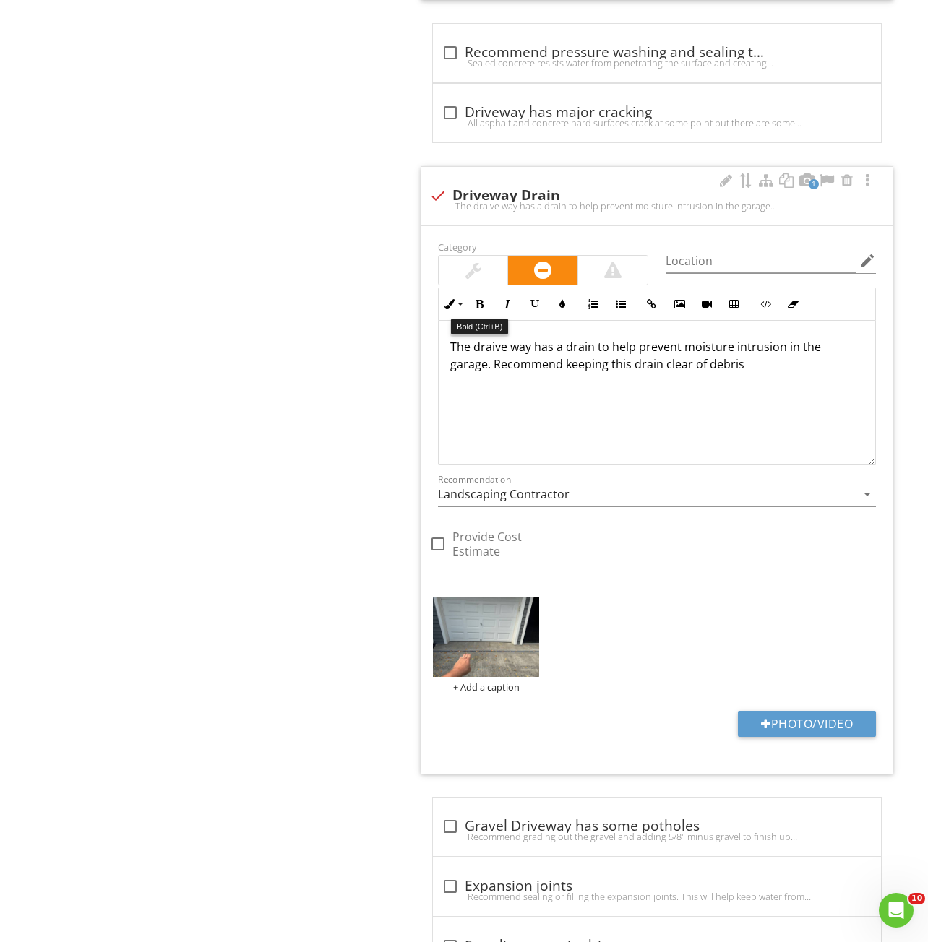
click at [465, 256] on div at bounding box center [473, 270] width 69 height 29
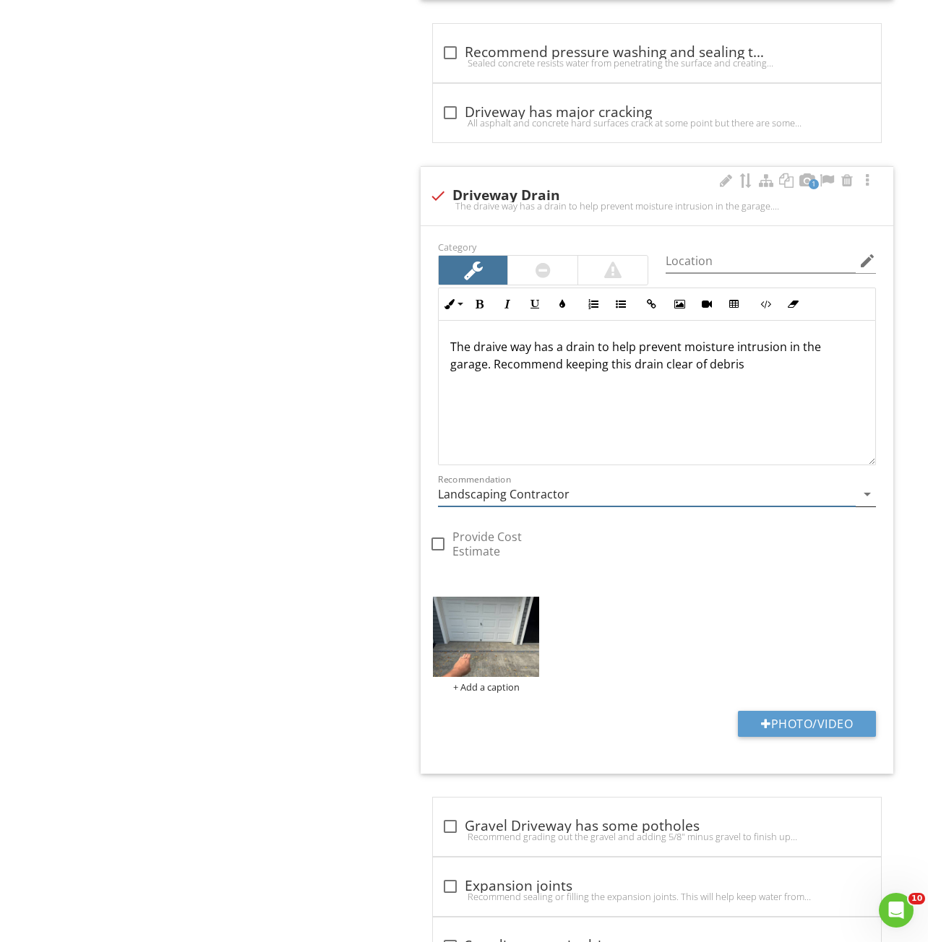
click at [470, 499] on input "Landscaping Contractor" at bounding box center [647, 495] width 418 height 24
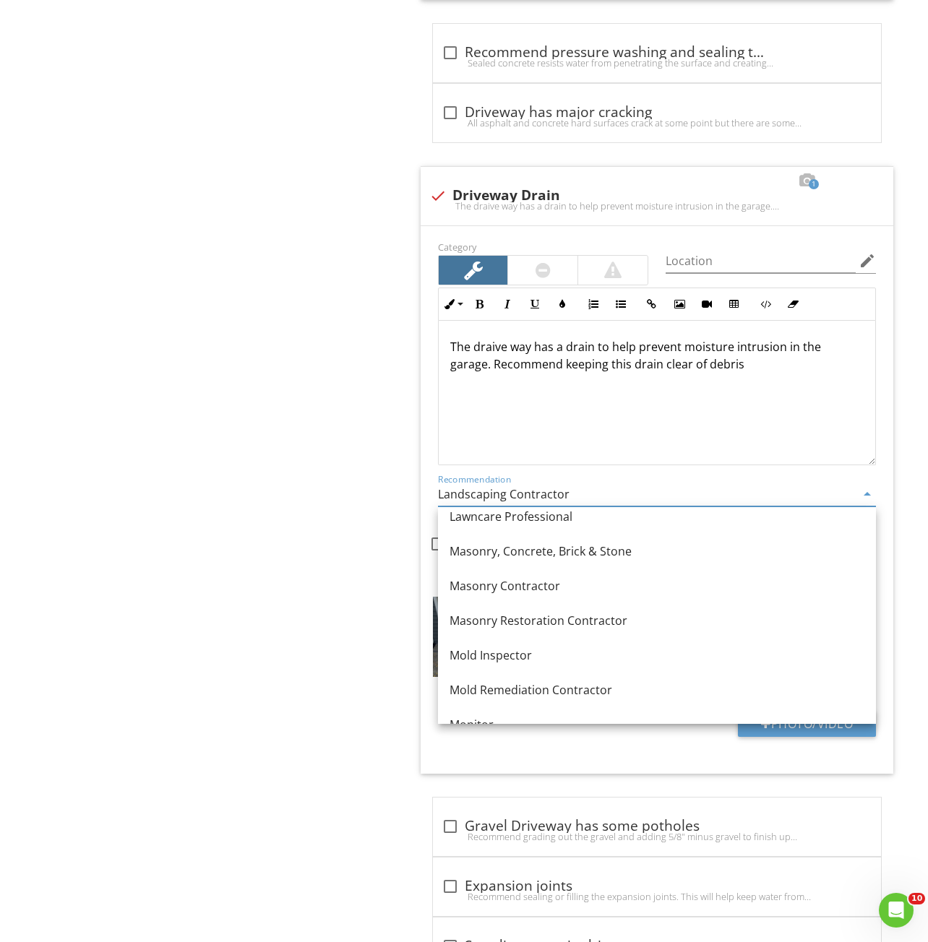
scroll to position [1326, 0]
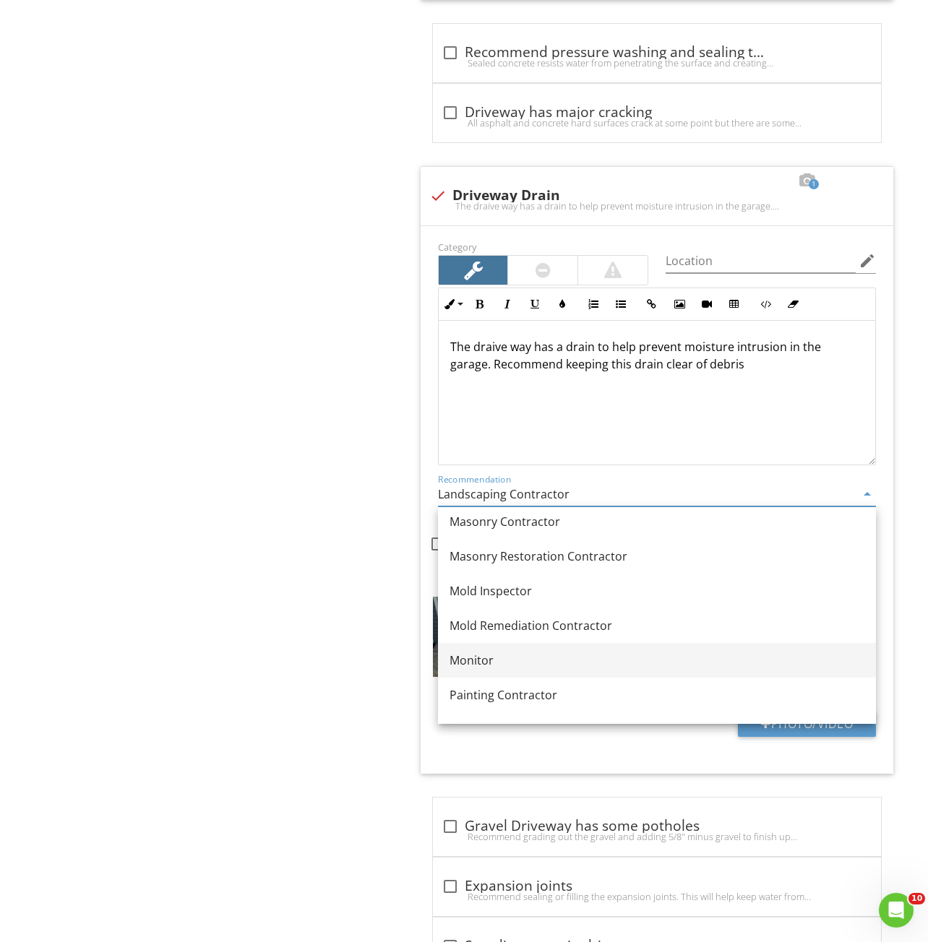
click at [497, 667] on div "Monitor" at bounding box center [656, 660] width 415 height 17
type input "Monitor"
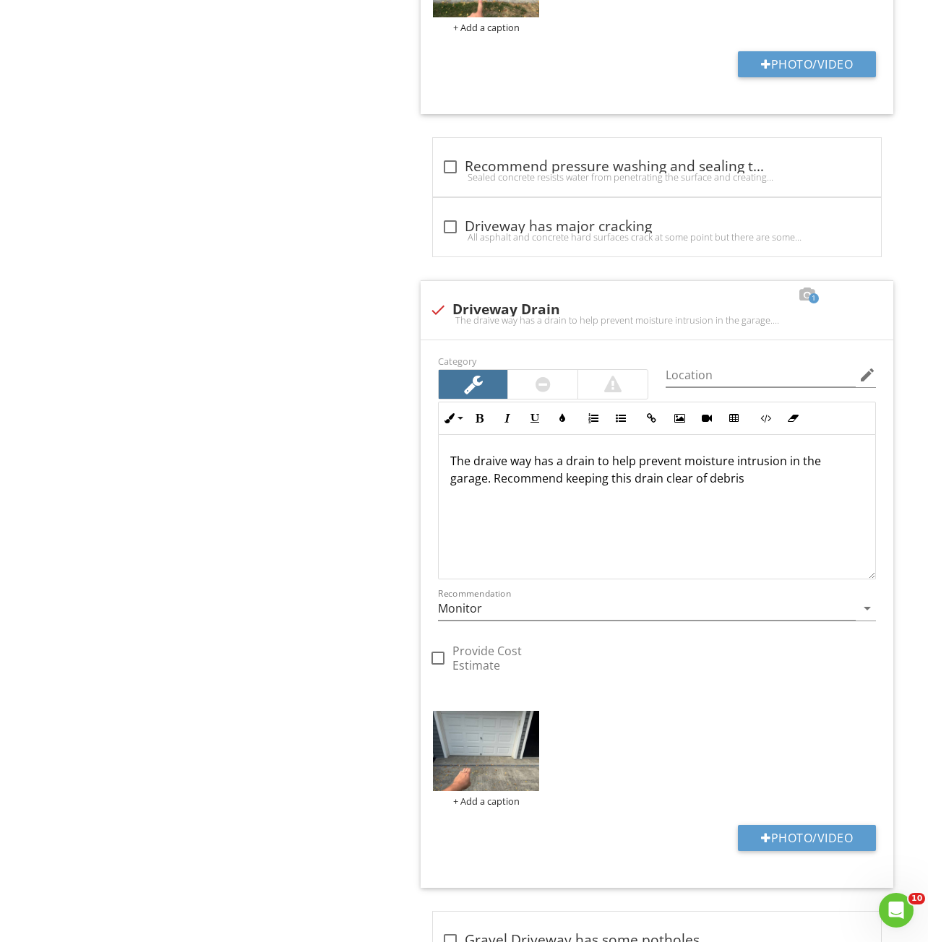
scroll to position [1734, 0]
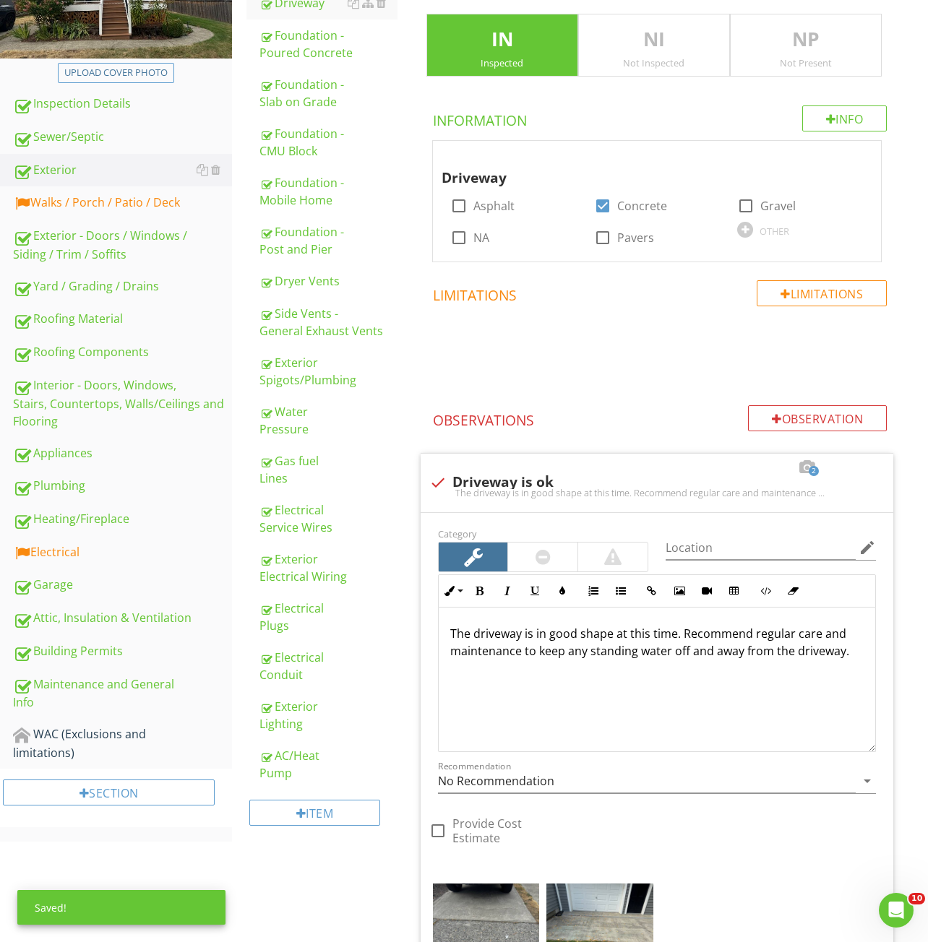
scroll to position [0, 0]
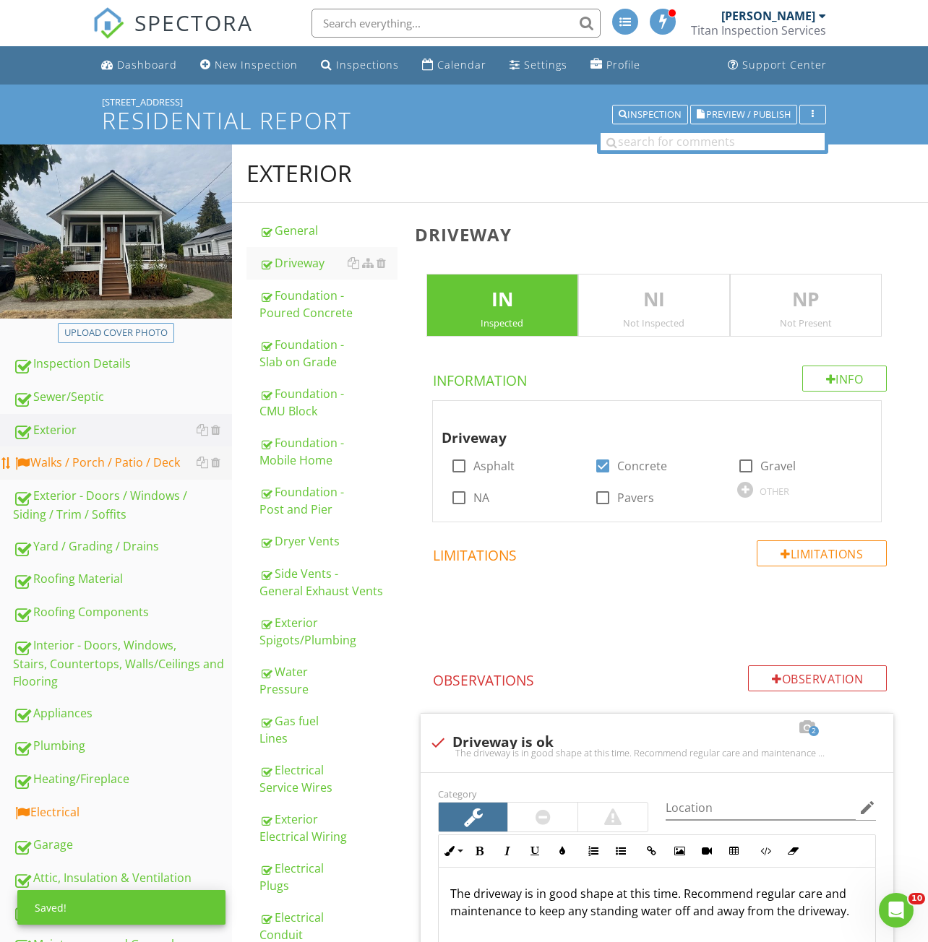
click at [53, 446] on link "Walks / Porch / Patio / Deck" at bounding box center [122, 462] width 219 height 33
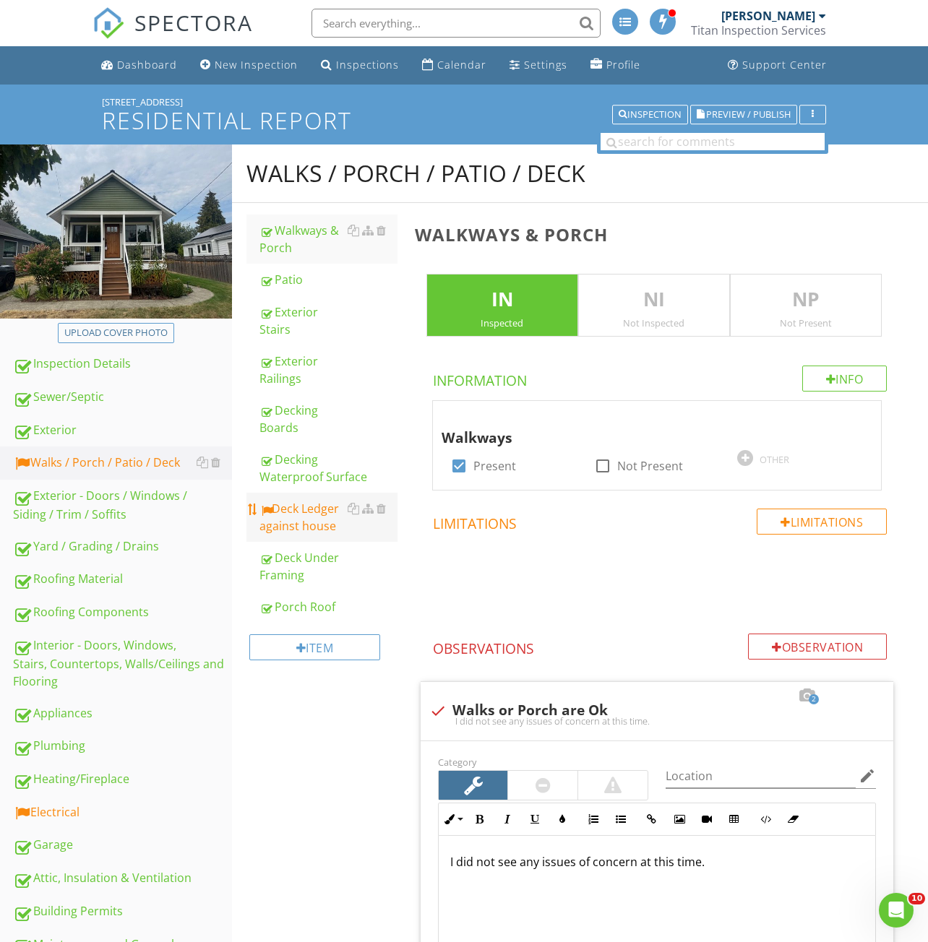
click at [285, 530] on div "Deck Ledger against house" at bounding box center [328, 517] width 138 height 35
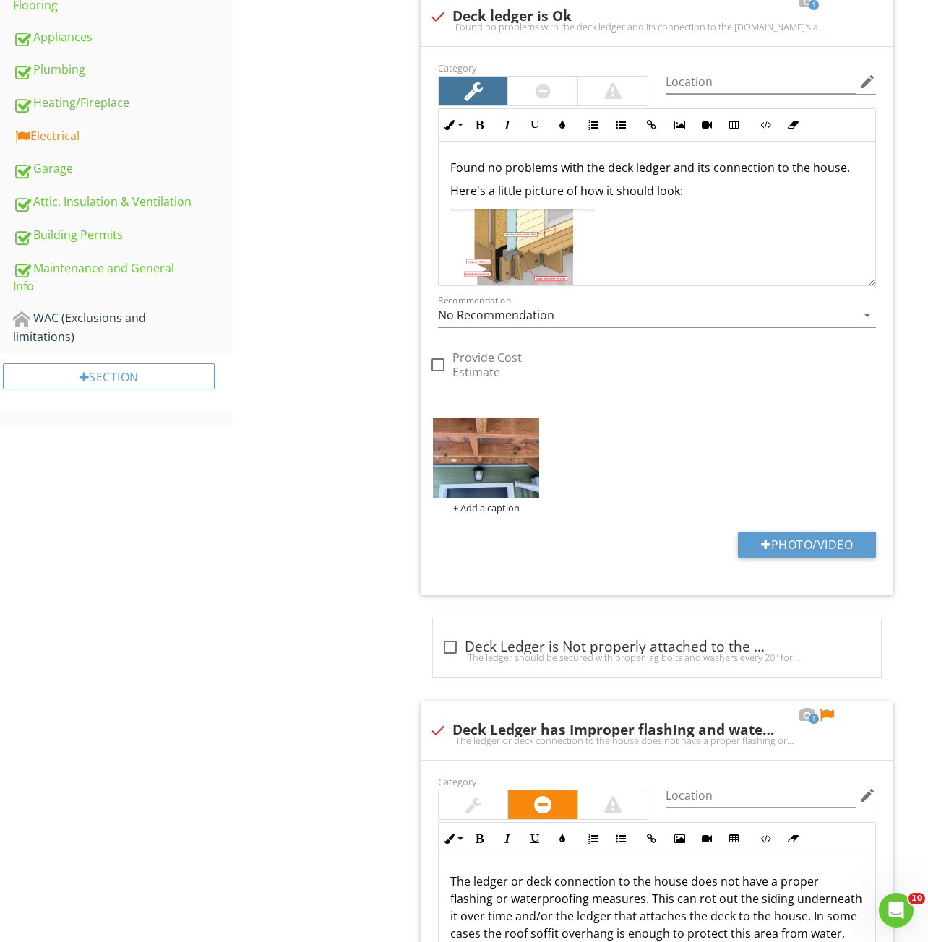
scroll to position [1011, 0]
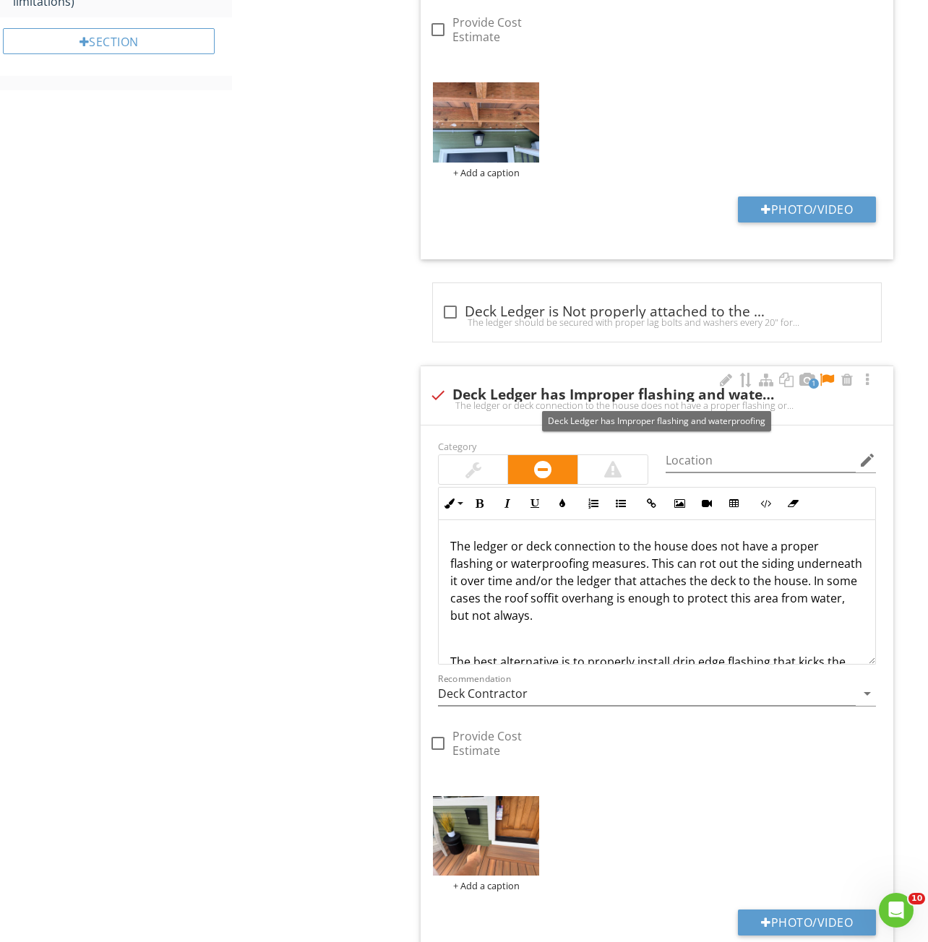
click at [827, 381] on div at bounding box center [826, 380] width 17 height 14
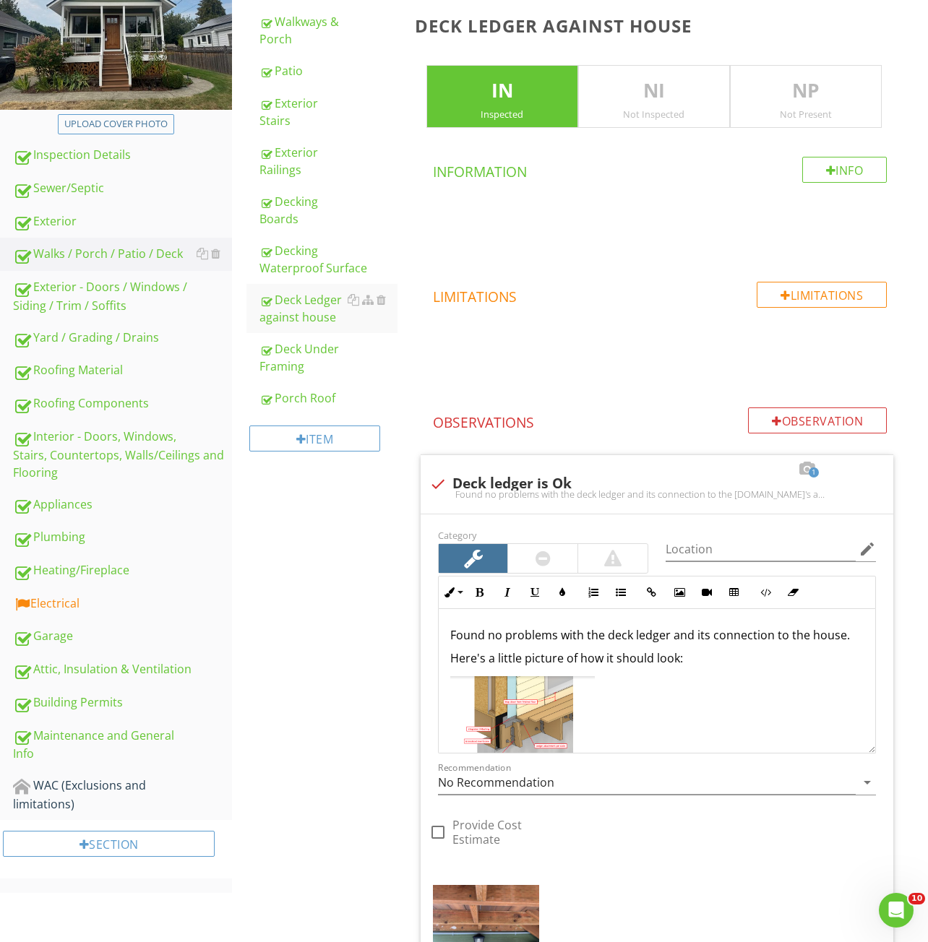
scroll to position [433, 0]
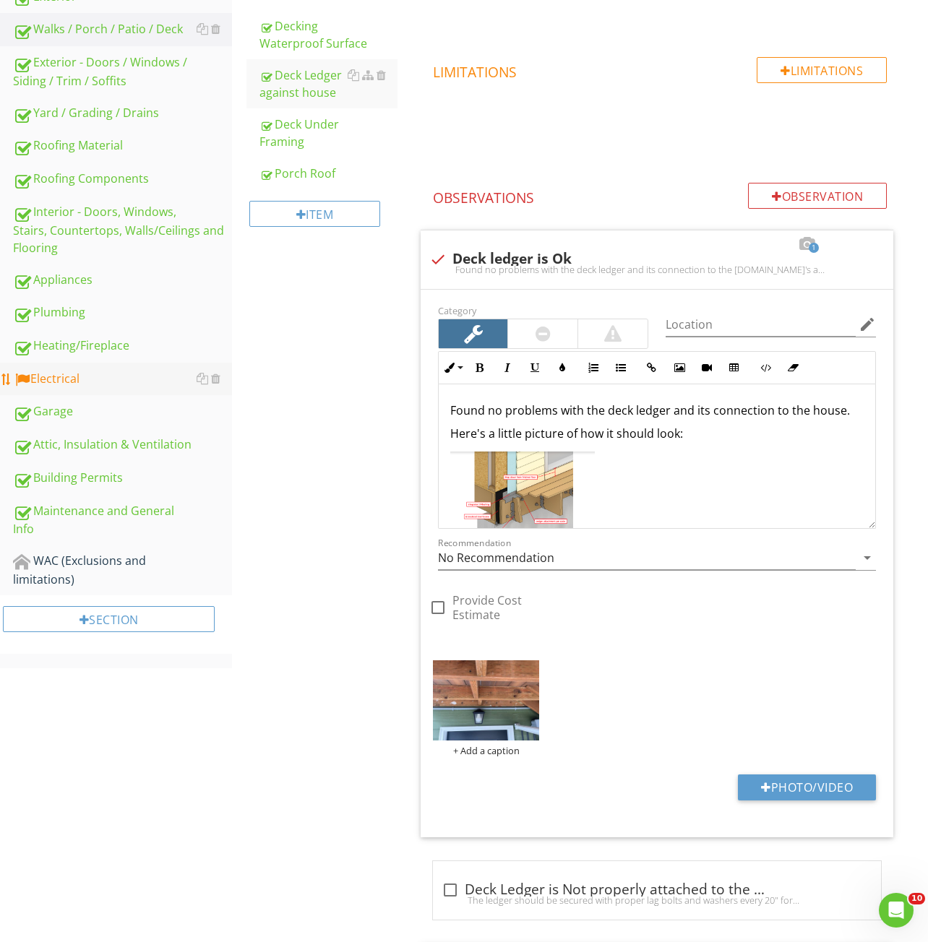
click at [35, 382] on div "Electrical" at bounding box center [122, 379] width 219 height 19
type textarea "<p>Found no problems with the deck ledger and its connection to the house.&nbsp…"
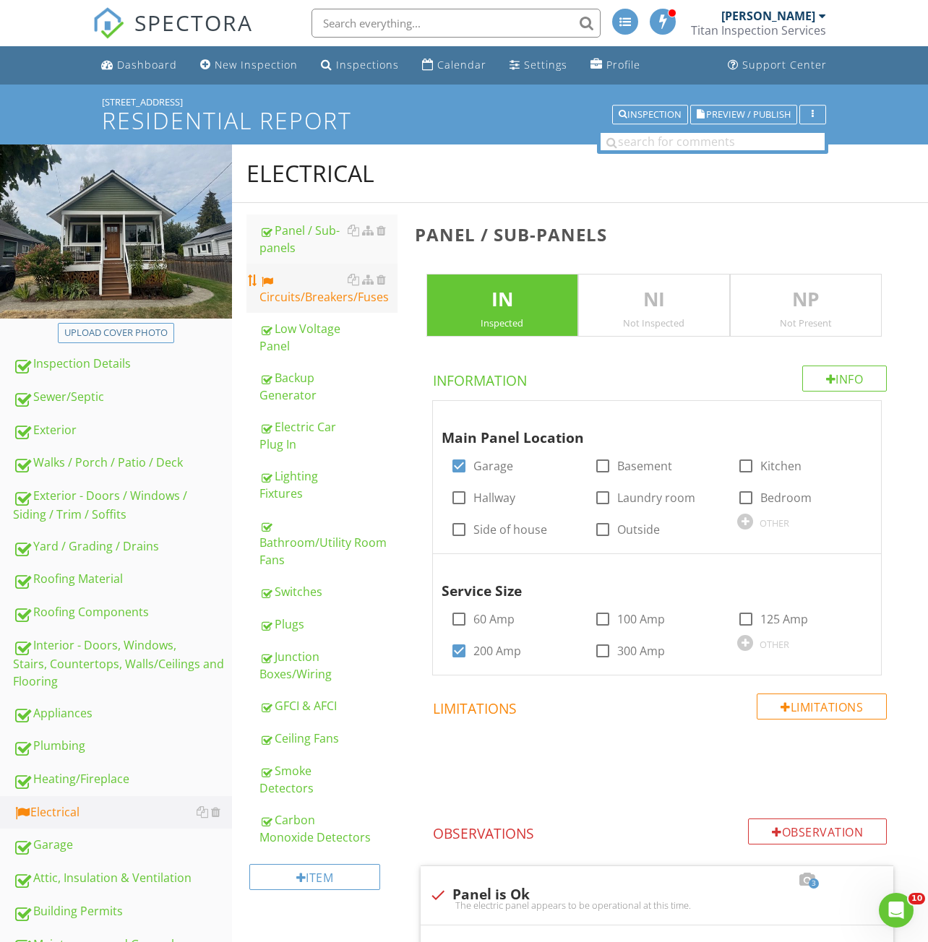
click at [316, 295] on div "Circuits/Breakers/Fuses" at bounding box center [328, 288] width 138 height 35
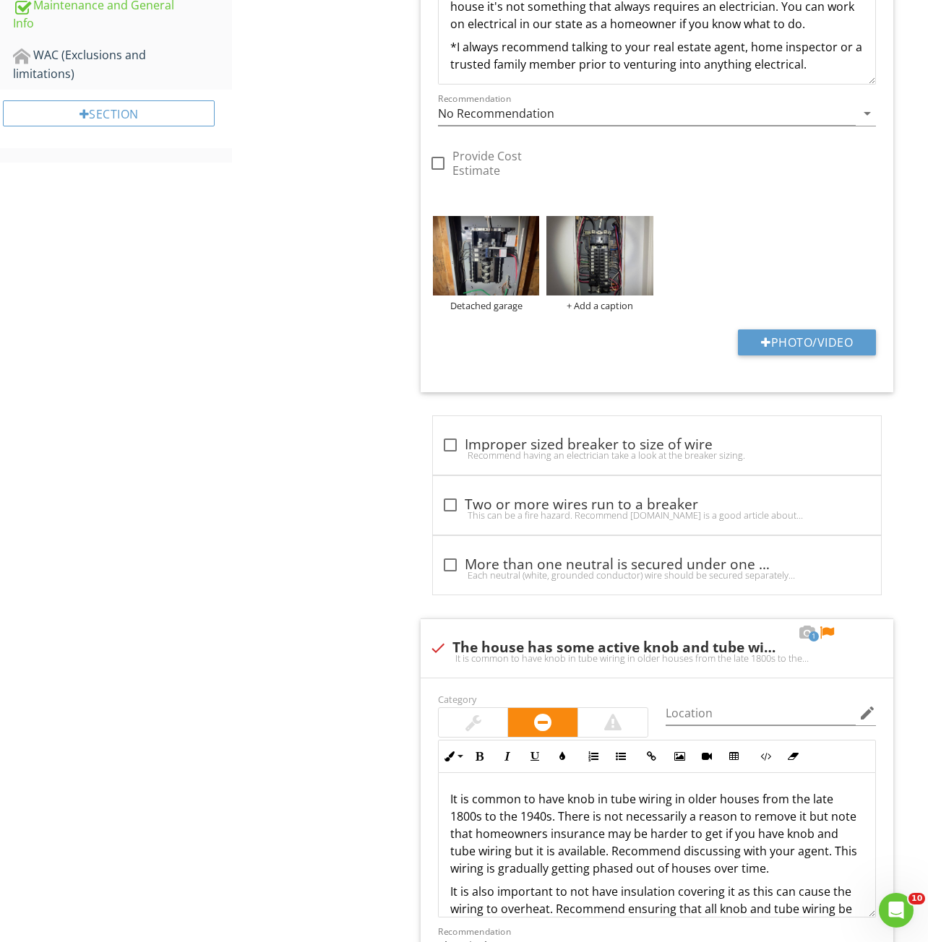
scroll to position [1300, 0]
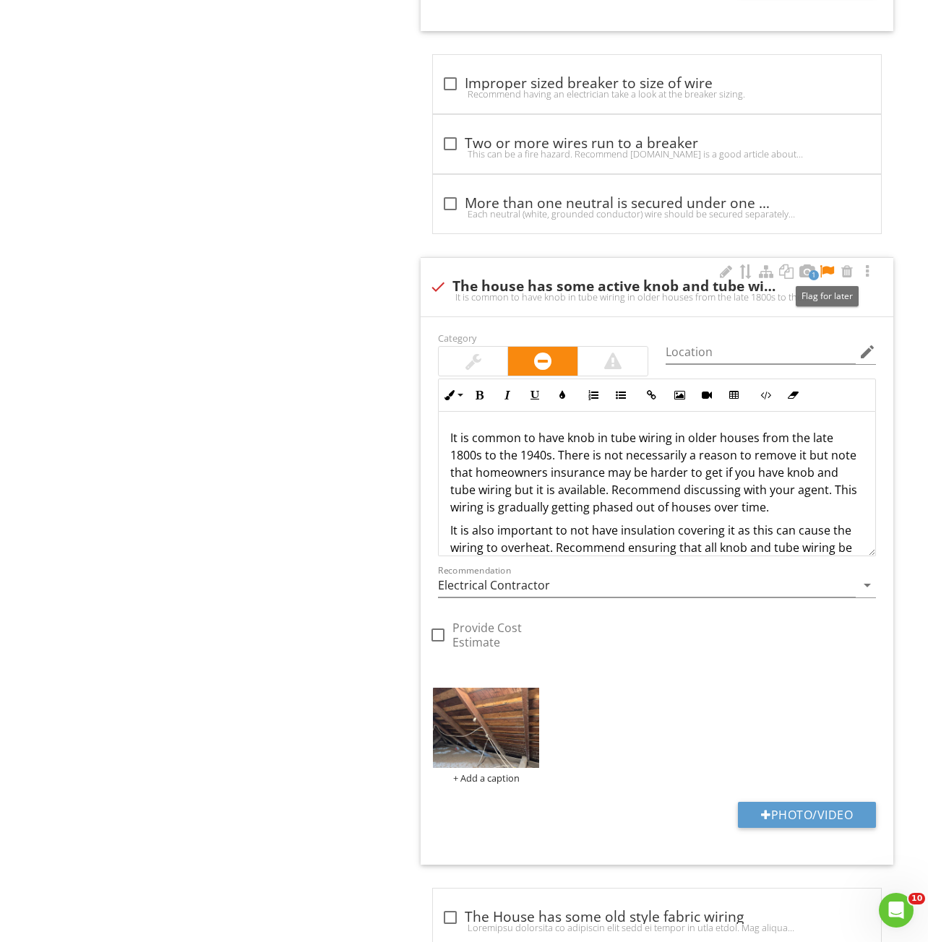
click at [826, 268] on div at bounding box center [826, 271] width 17 height 14
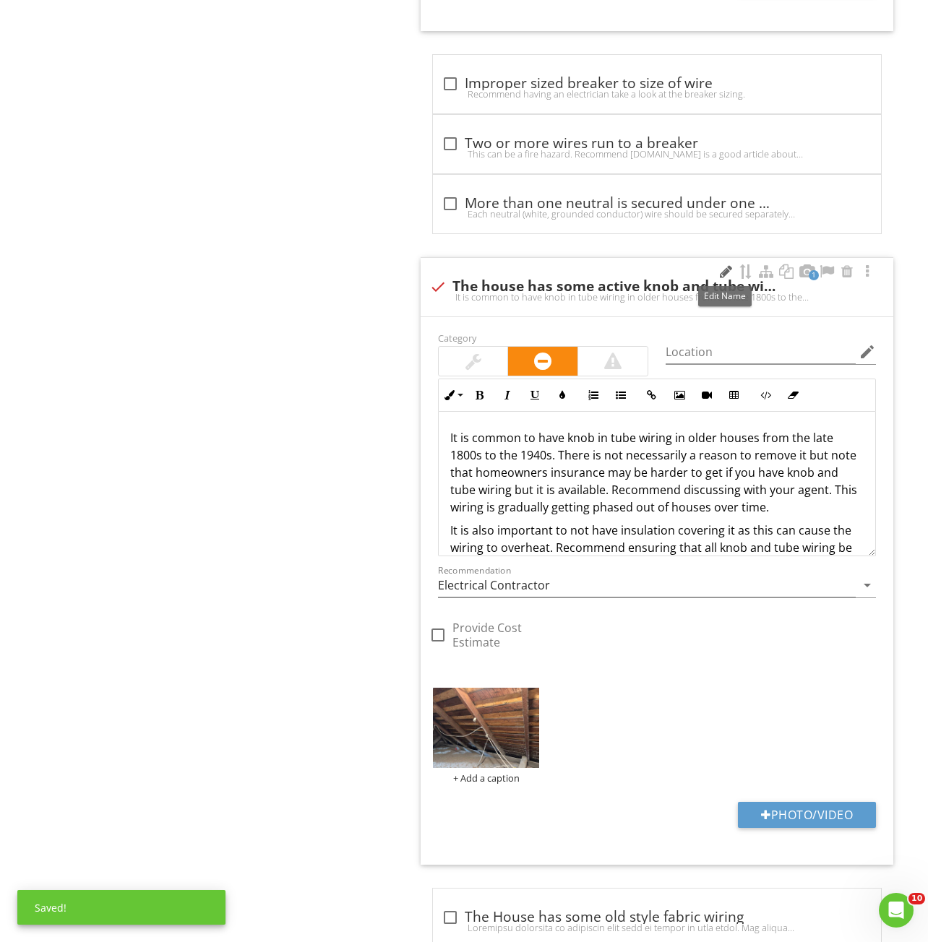
click at [725, 269] on div at bounding box center [725, 271] width 17 height 14
click at [329, 289] on div "Electrical Panel / Sub-panels Circuits/Breakers/Fuses Low Voltage Panel Backup …" at bounding box center [580, 58] width 696 height 2428
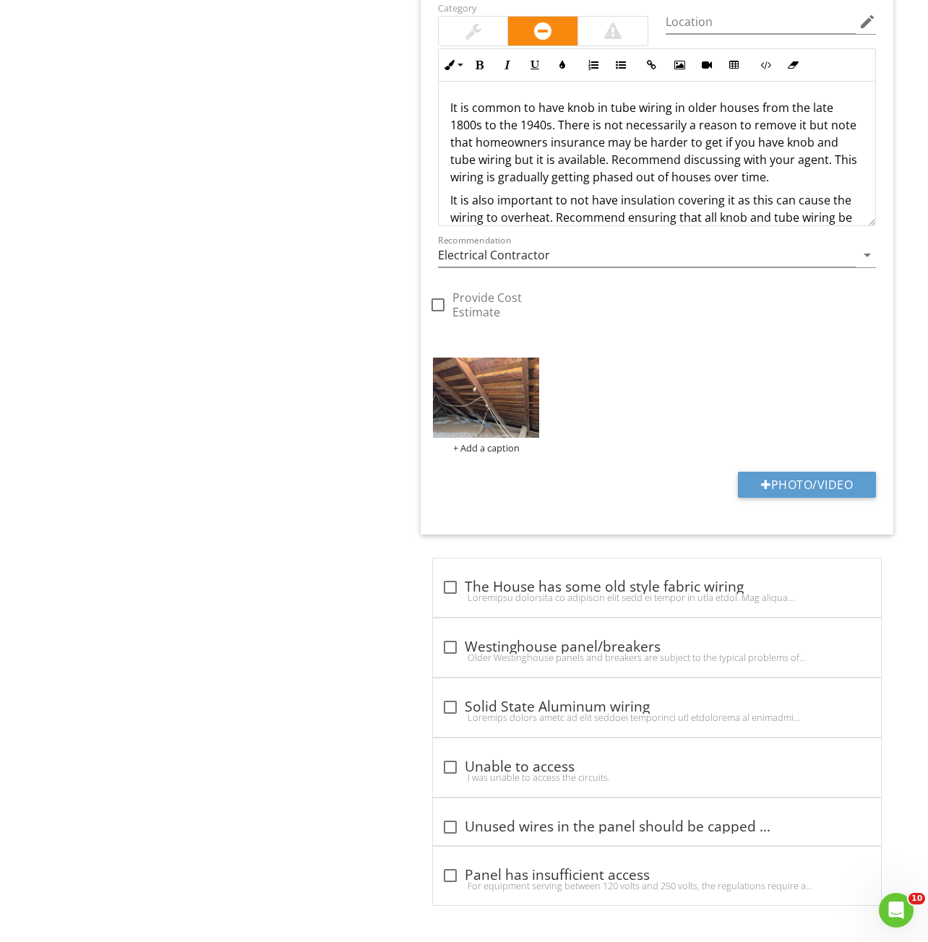
scroll to position [1053, 0]
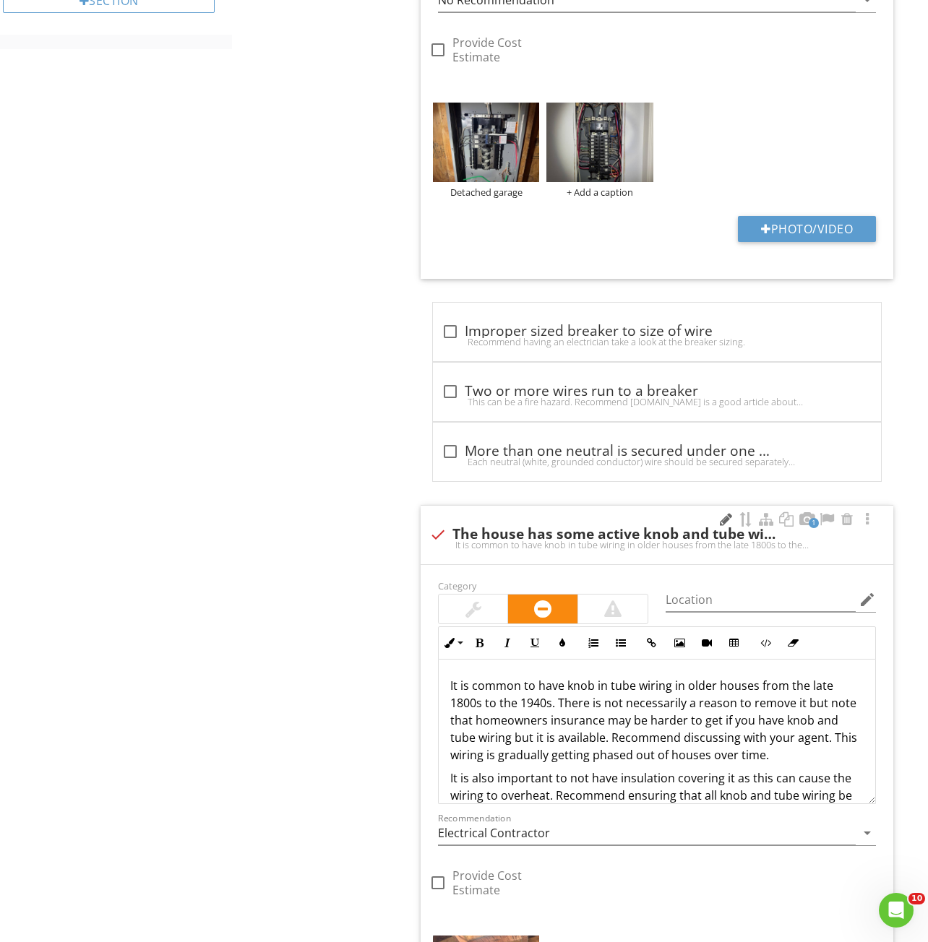
click at [724, 519] on div at bounding box center [725, 519] width 17 height 14
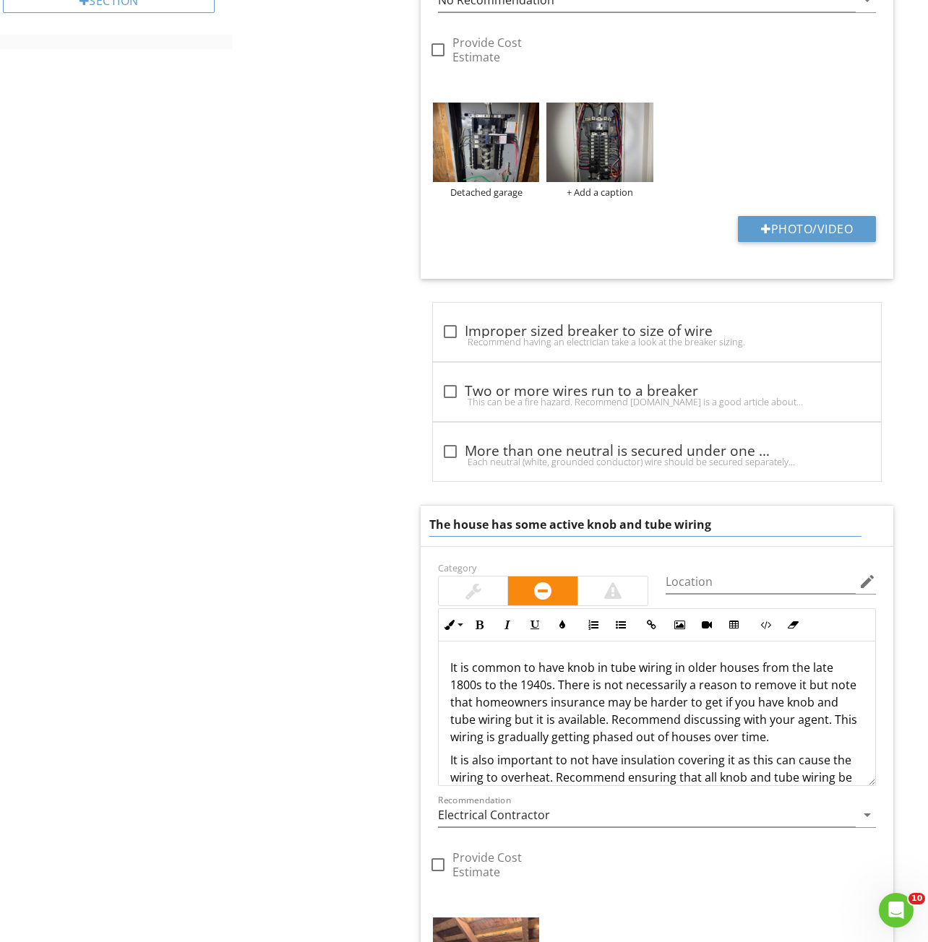
drag, startPoint x: 751, startPoint y: 528, endPoint x: 515, endPoint y: 526, distance: 236.3
click at [515, 526] on input "The house has some active knob and tube wiring" at bounding box center [645, 525] width 433 height 24
click at [332, 556] on div "Electrical Panel / Sub-panels Circuits/Breakers/Fuses Low Voltage Panel Backup …" at bounding box center [580, 297] width 696 height 2410
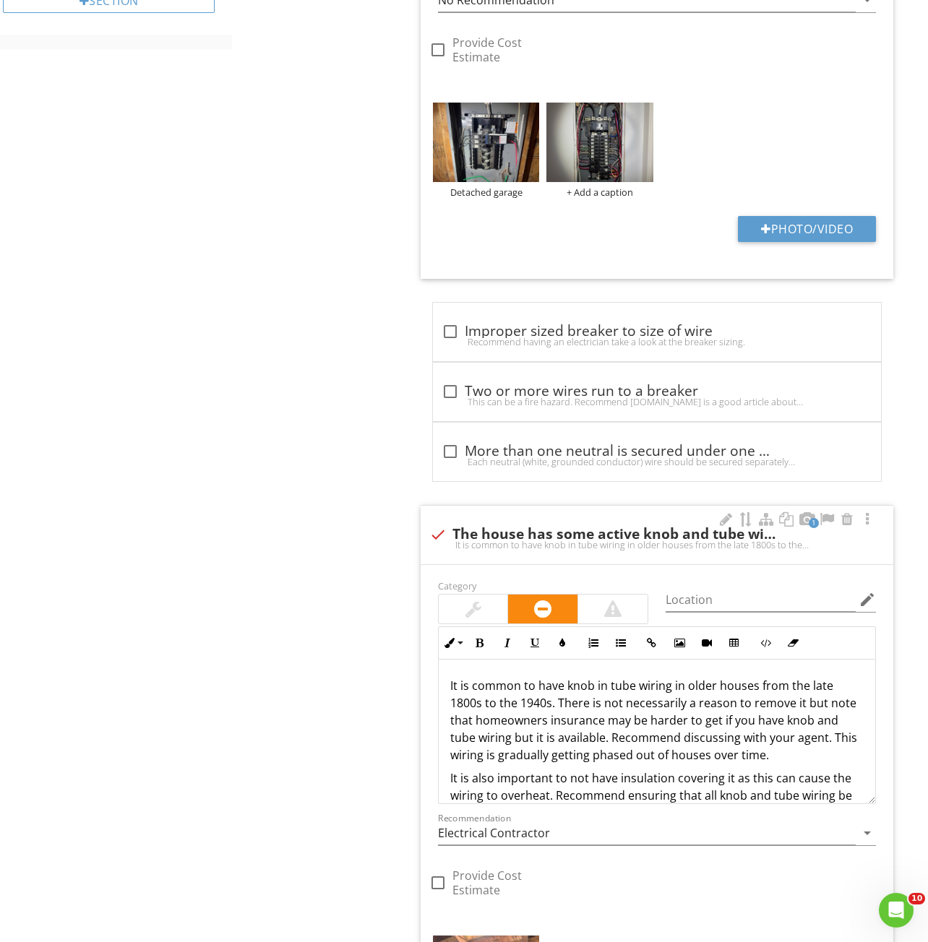
click at [702, 519] on div "1 check The house has some active knob and tube wiring It is common to have kno…" at bounding box center [656, 535] width 472 height 59
checkbox input "false"
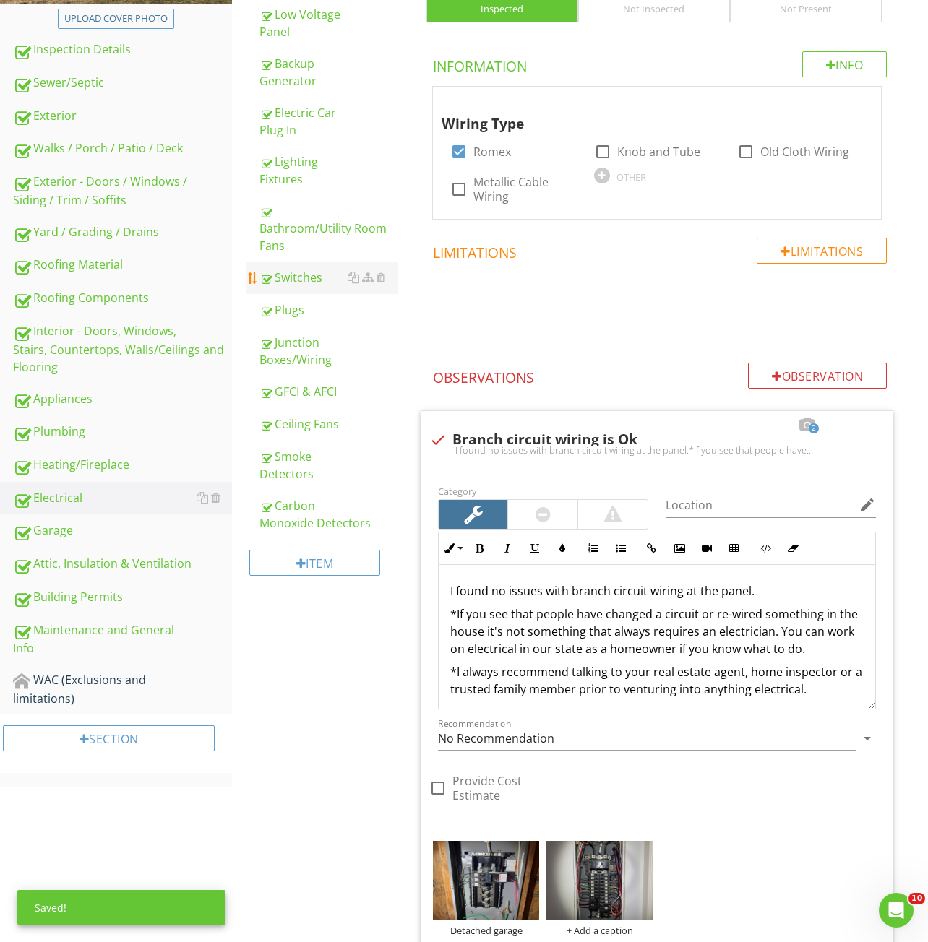
scroll to position [0, 0]
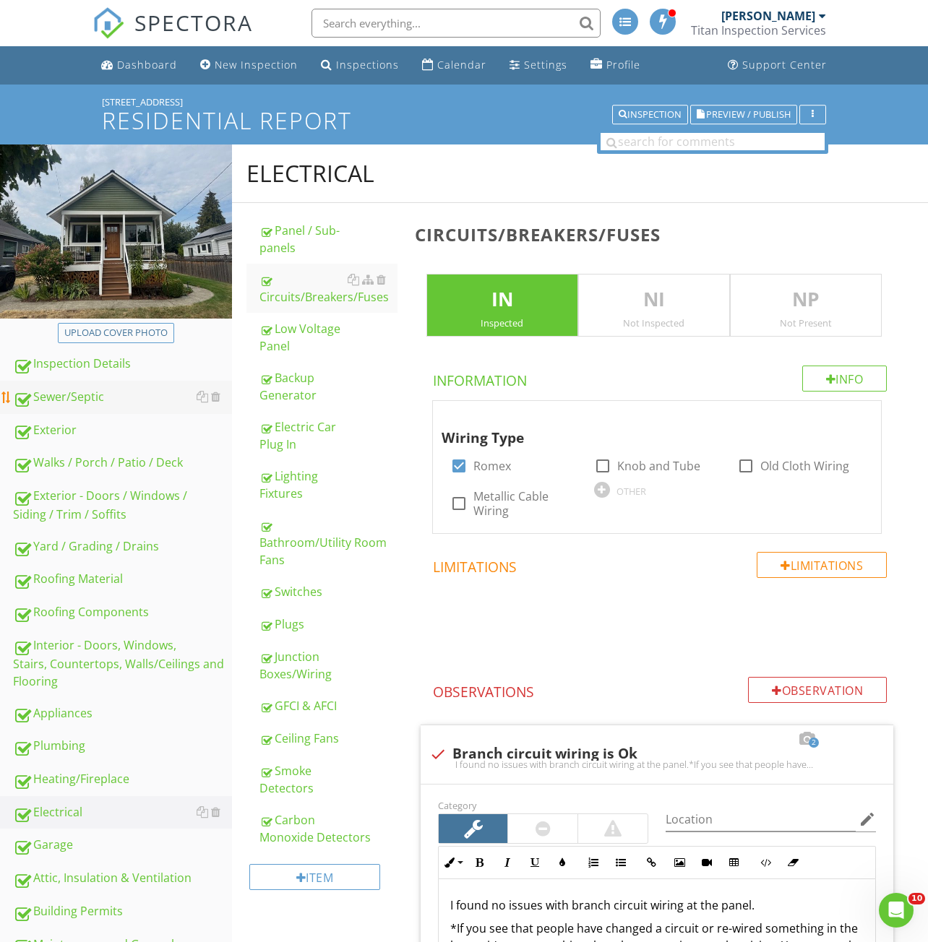
drag, startPoint x: 90, startPoint y: 397, endPoint x: 103, endPoint y: 392, distance: 14.2
click at [90, 397] on div "Sewer/Septic" at bounding box center [122, 397] width 219 height 19
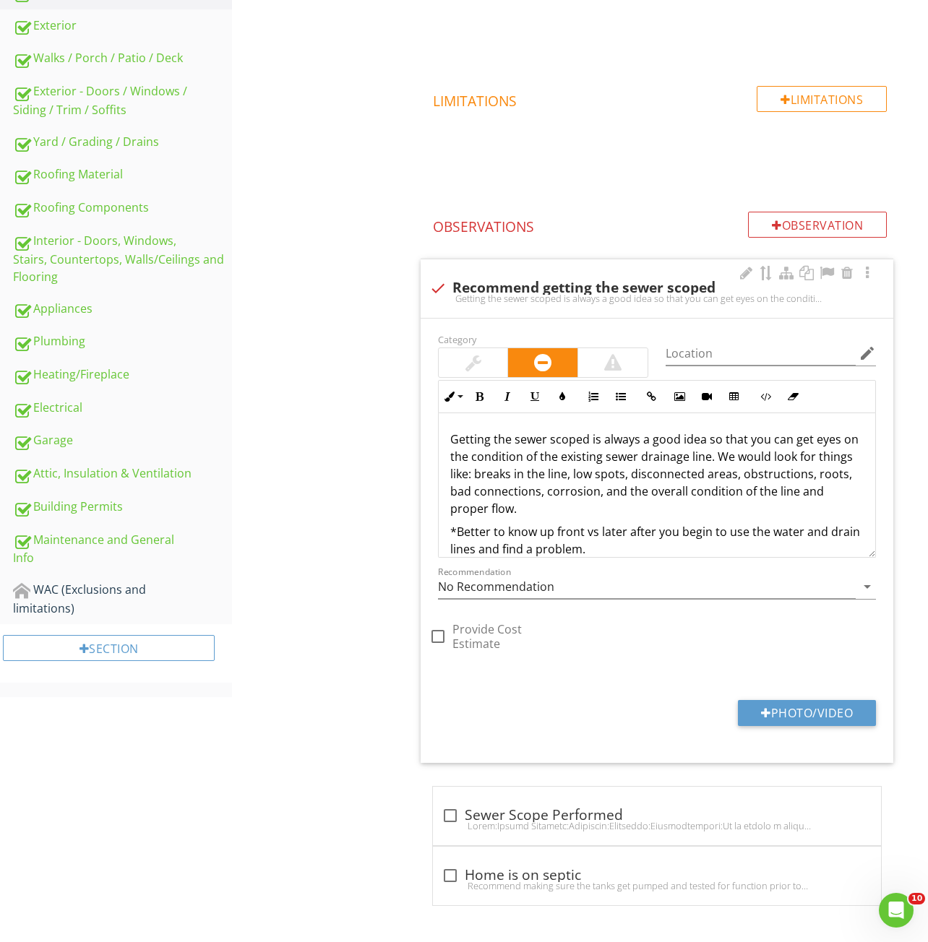
click at [498, 298] on div "Getting the sewer scoped is always a good idea so that you can get eyes on the …" at bounding box center [656, 299] width 455 height 12
checkbox input "true"
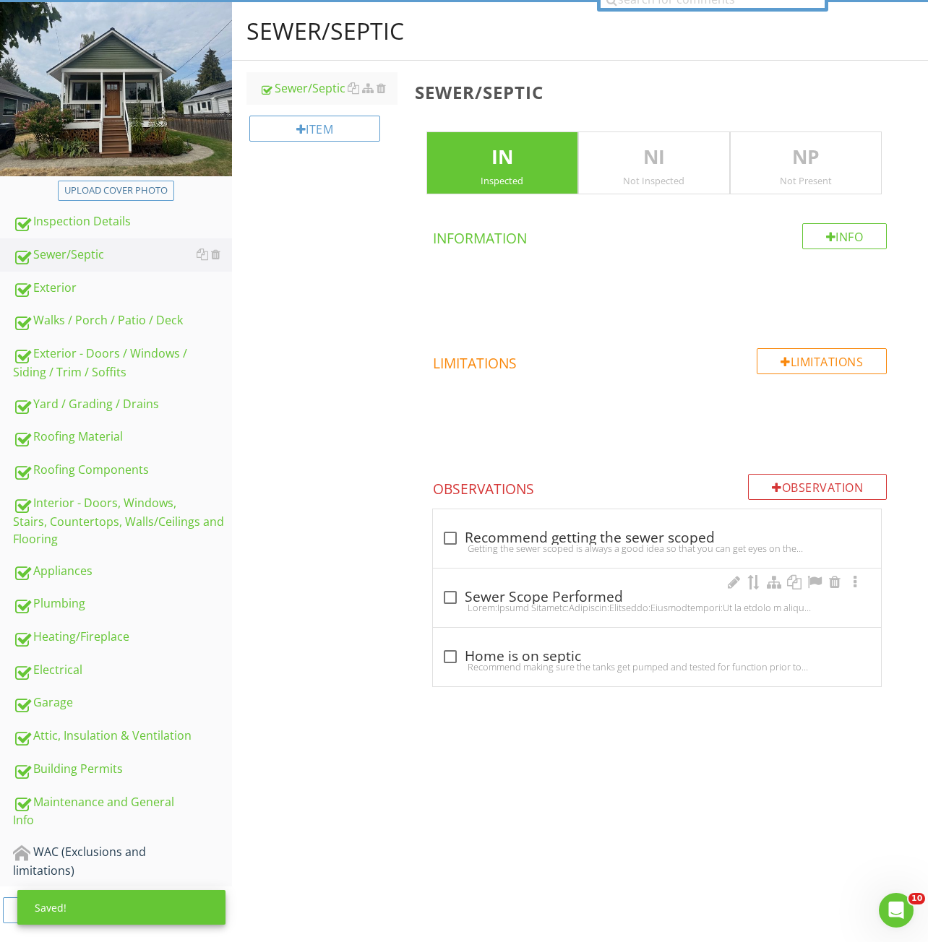
click at [532, 590] on div "check_box_outline_blank Sewer Scope Performed" at bounding box center [656, 597] width 431 height 17
checkbox input "true"
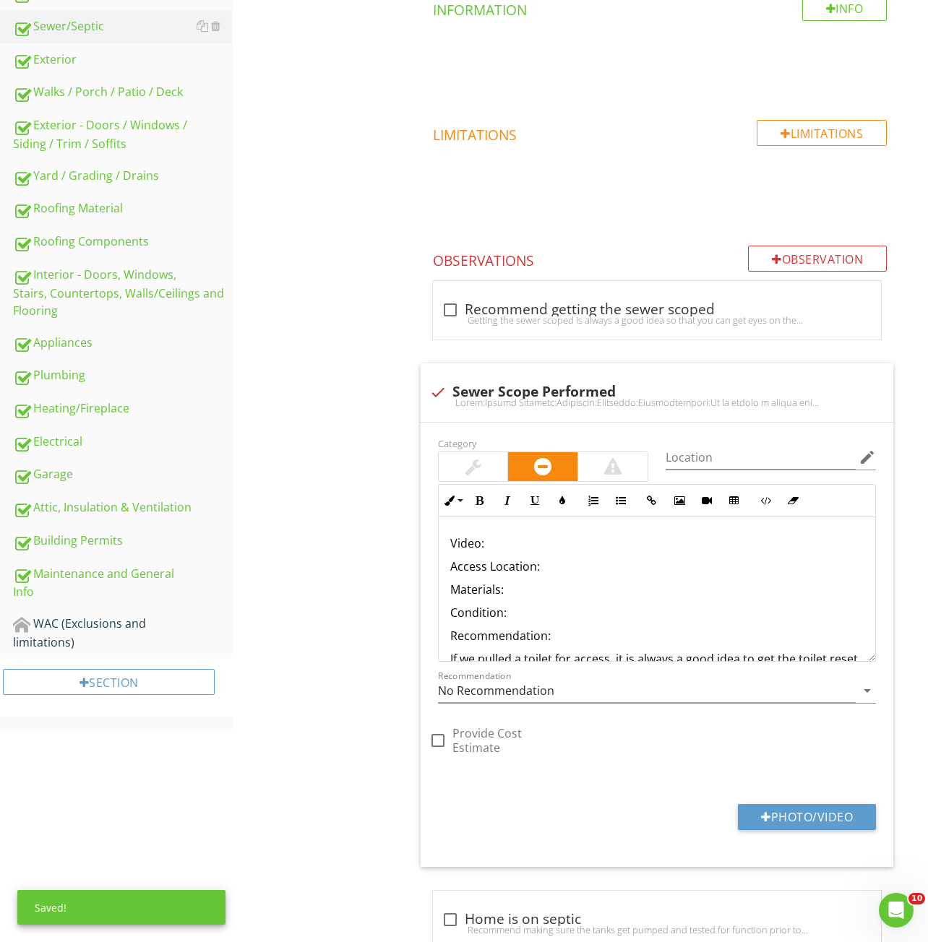
scroll to position [415, 0]
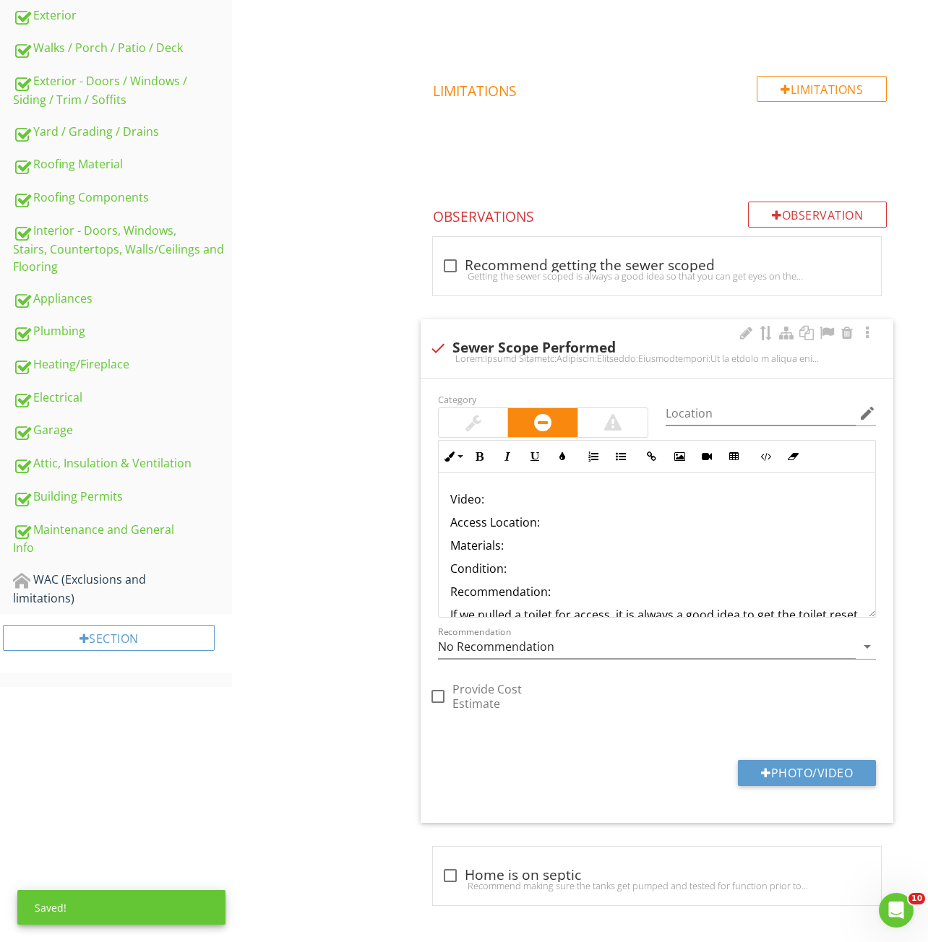
click at [504, 498] on p "Video:" at bounding box center [656, 499] width 413 height 17
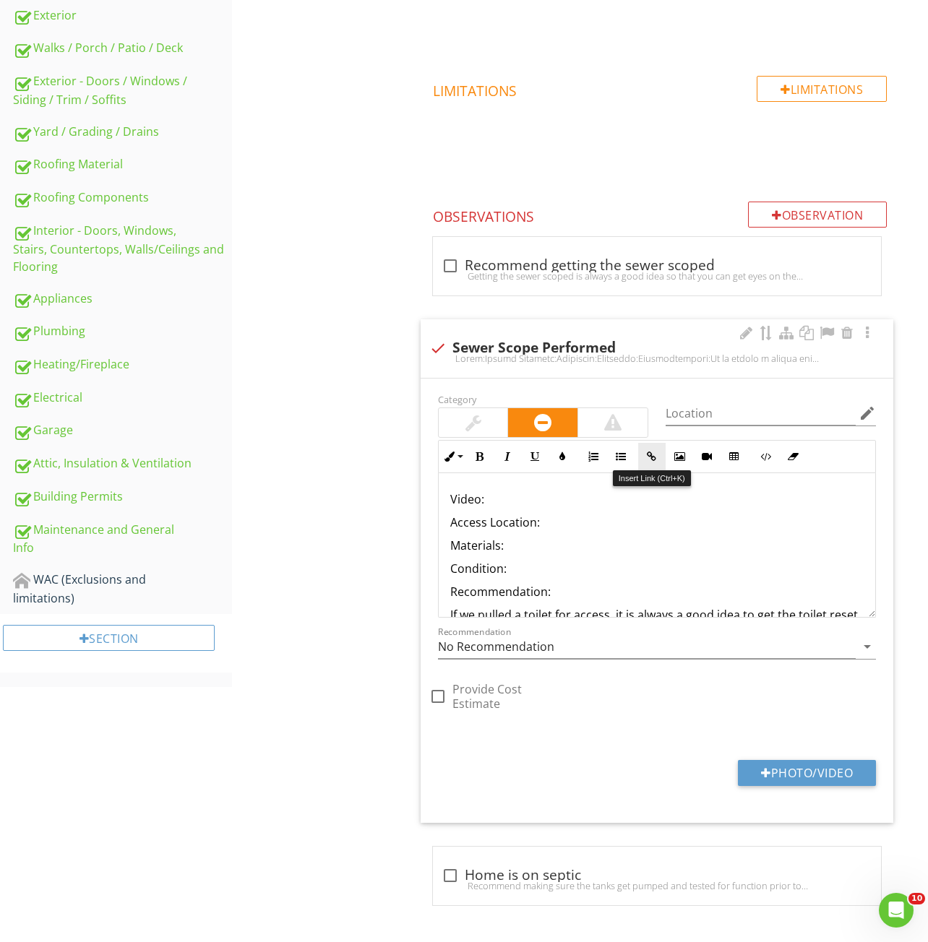
click at [642, 461] on button "Insert Link" at bounding box center [651, 456] width 27 height 27
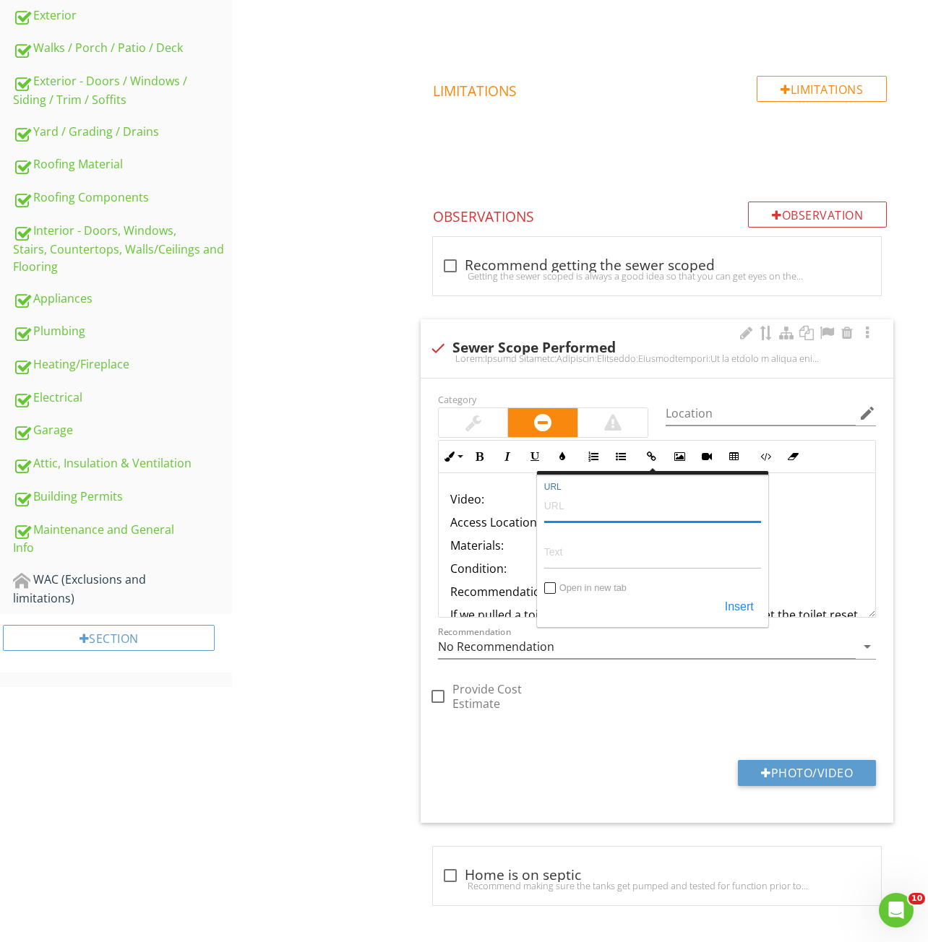
click at [573, 509] on input "URL" at bounding box center [652, 505] width 217 height 35
paste input "https://youtu.be/ovoZoIAQe2k"
type input "https://youtu.be/ovoZoIAQe2k"
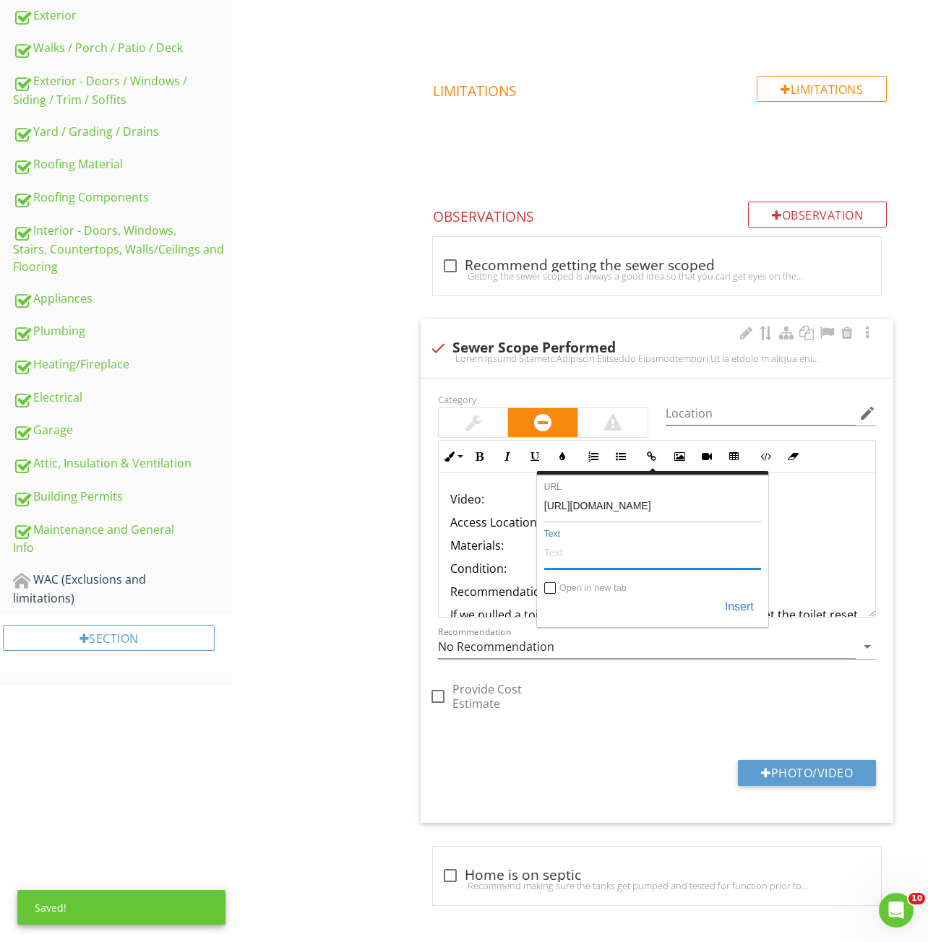
click at [564, 553] on input "Text" at bounding box center [652, 552] width 217 height 35
paste input "https://youtu.be/ovoZoIAQe2k"
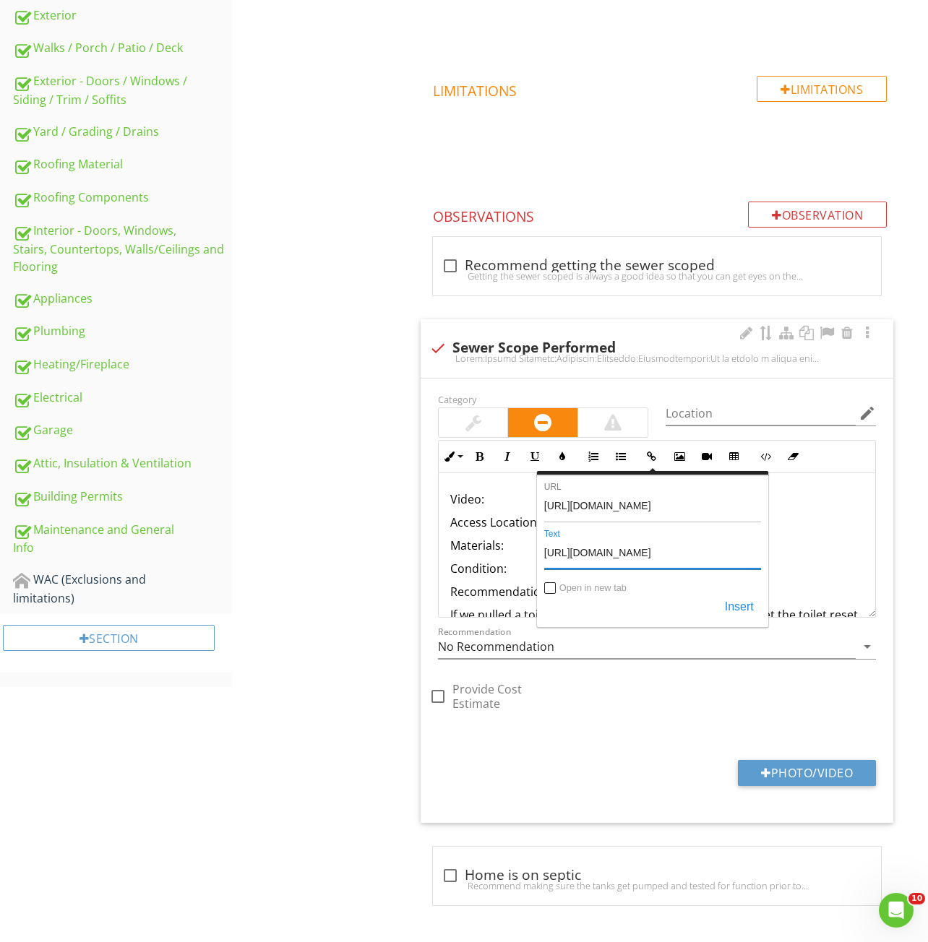
type input "https://youtu.be/ovoZoIAQe2k"
click at [550, 588] on input "Open in new tab" at bounding box center [551, 590] width 12 height 12
checkbox input "true"
click at [720, 599] on button "Insert" at bounding box center [738, 608] width 43 height 26
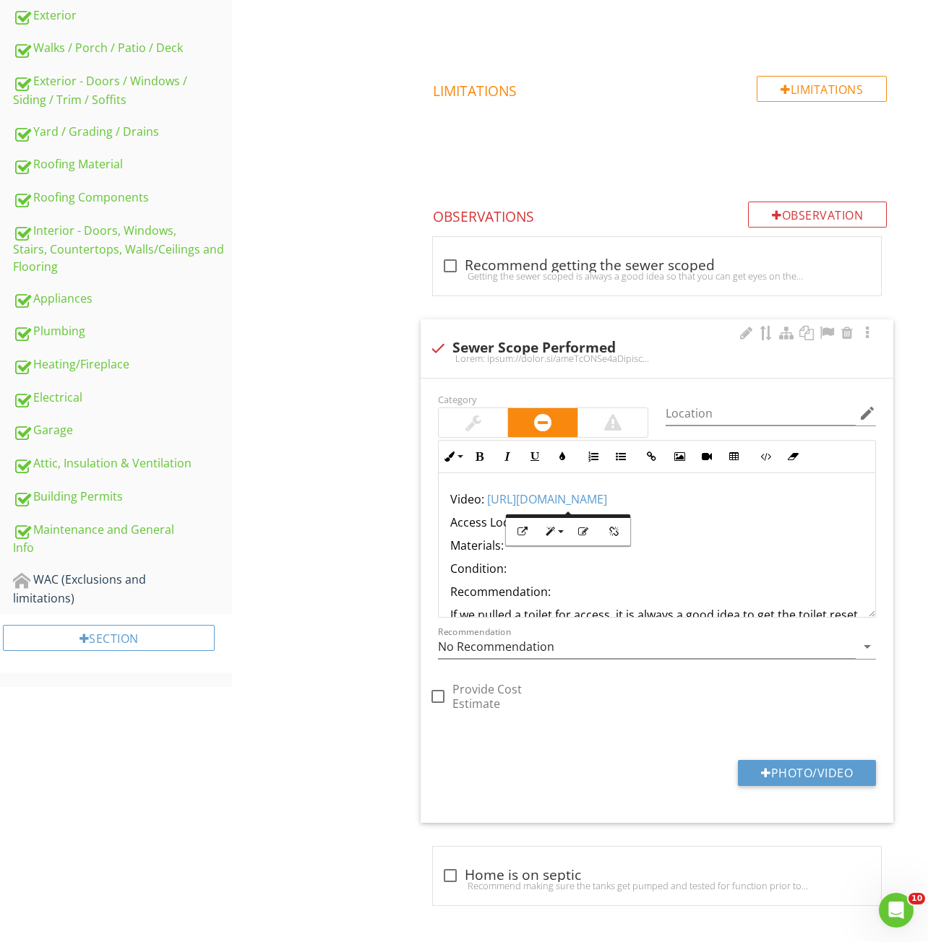
click at [741, 541] on p "Materials:" at bounding box center [656, 545] width 413 height 17
click at [618, 523] on p "Access Location:" at bounding box center [656, 522] width 413 height 17
click at [548, 524] on p "Access Location: =Exterior" at bounding box center [656, 522] width 413 height 17
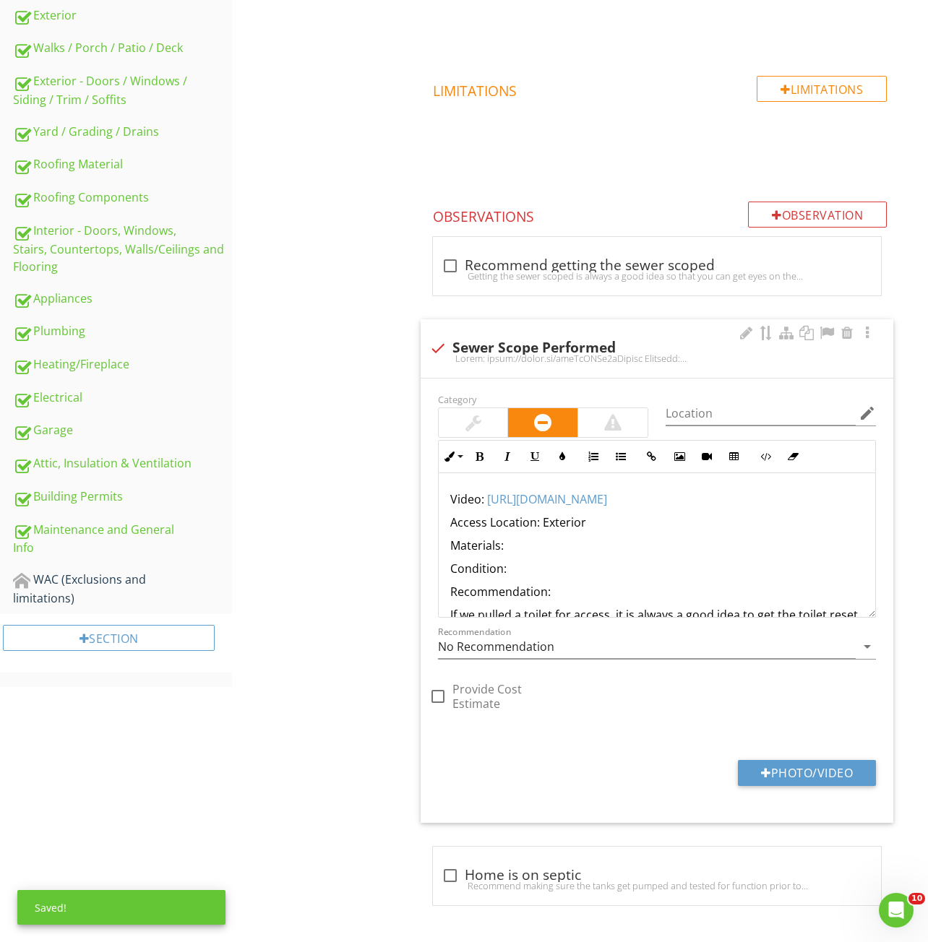
click at [536, 550] on p "Materials:" at bounding box center [656, 545] width 413 height 17
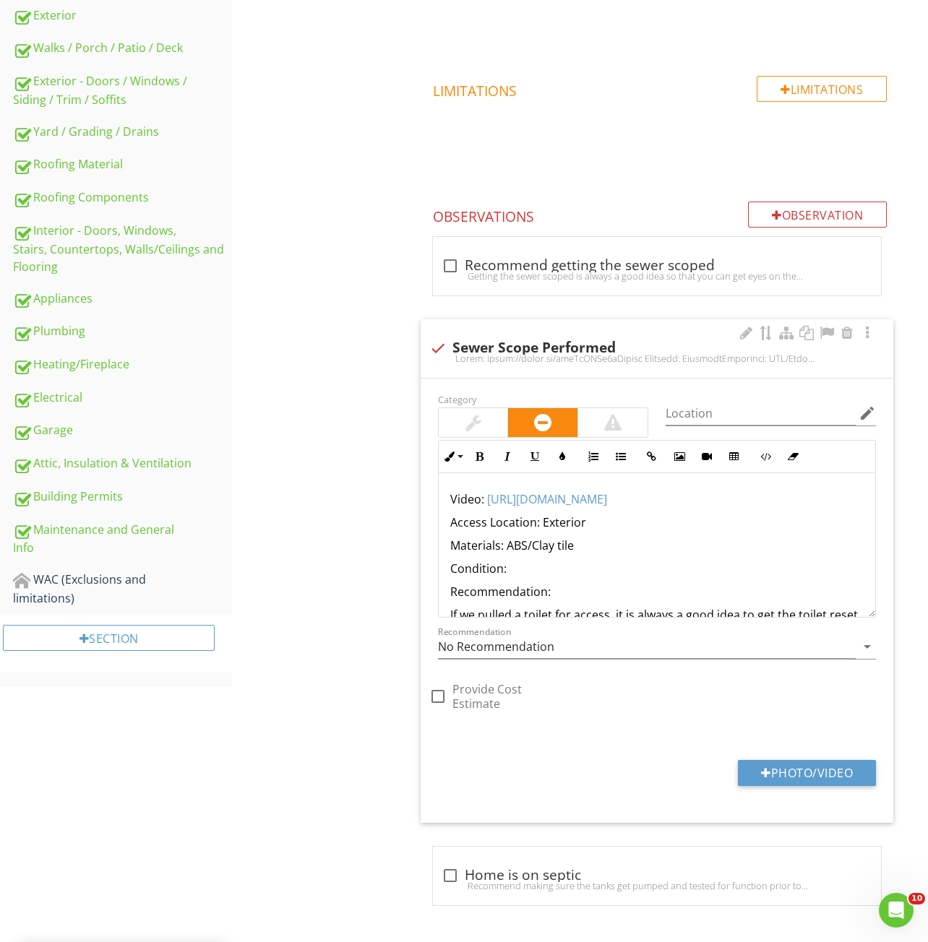
click at [534, 548] on p "Materials: ABS/Clay tile" at bounding box center [656, 545] width 413 height 17
click at [590, 569] on p "Condition:" at bounding box center [656, 568] width 413 height 17
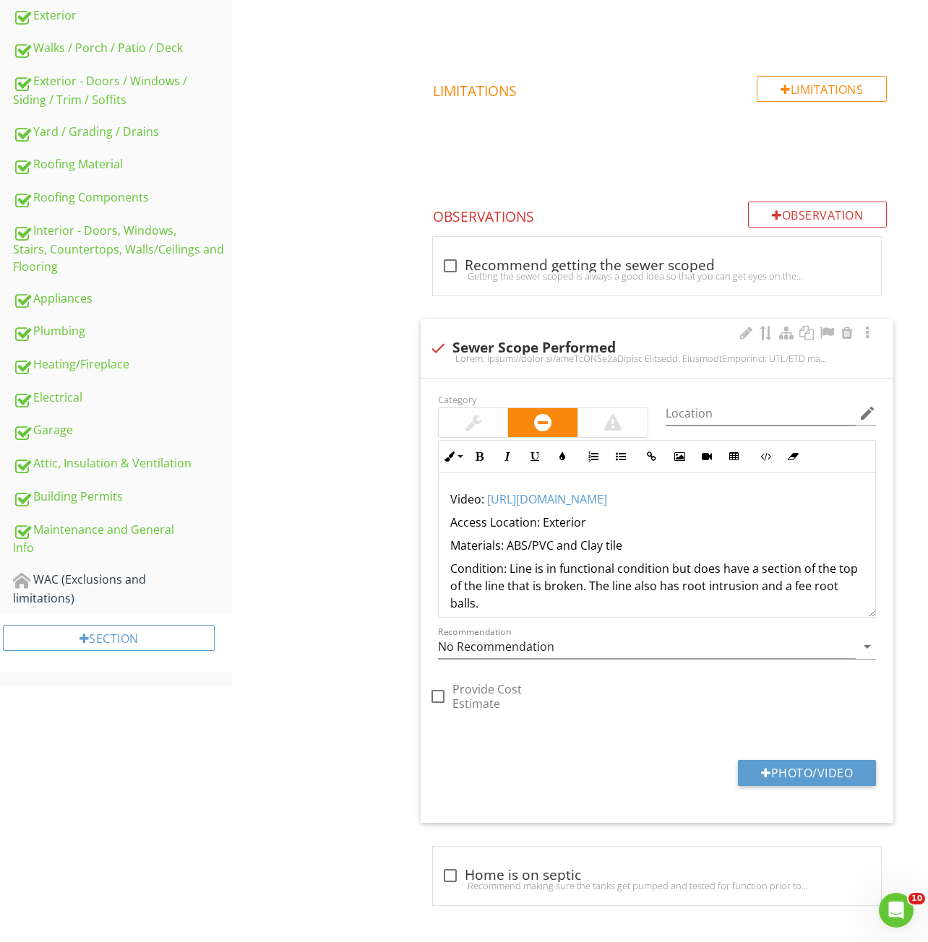
click at [806, 588] on p "Condition: Line is in functional condition but does have a section of the top o…" at bounding box center [656, 586] width 413 height 52
click at [497, 608] on p "Condition: Line is in functional condition but does have a section of the top o…" at bounding box center [656, 586] width 413 height 52
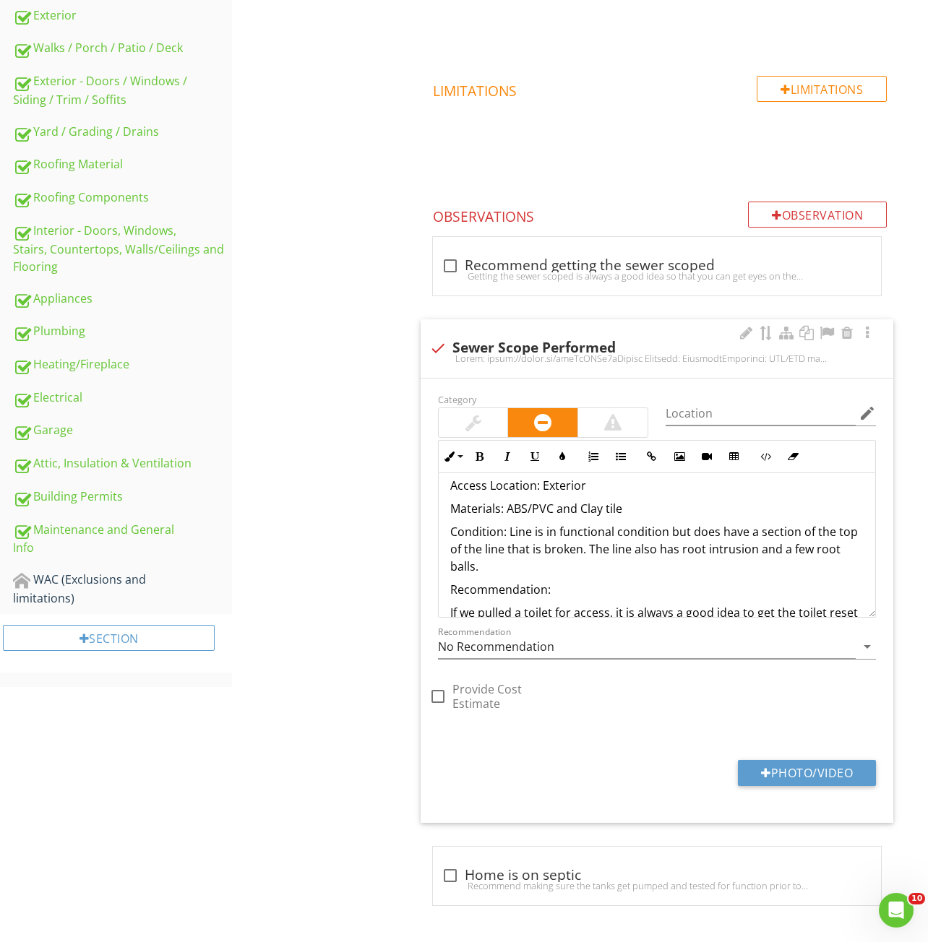
scroll to position [72, 0]
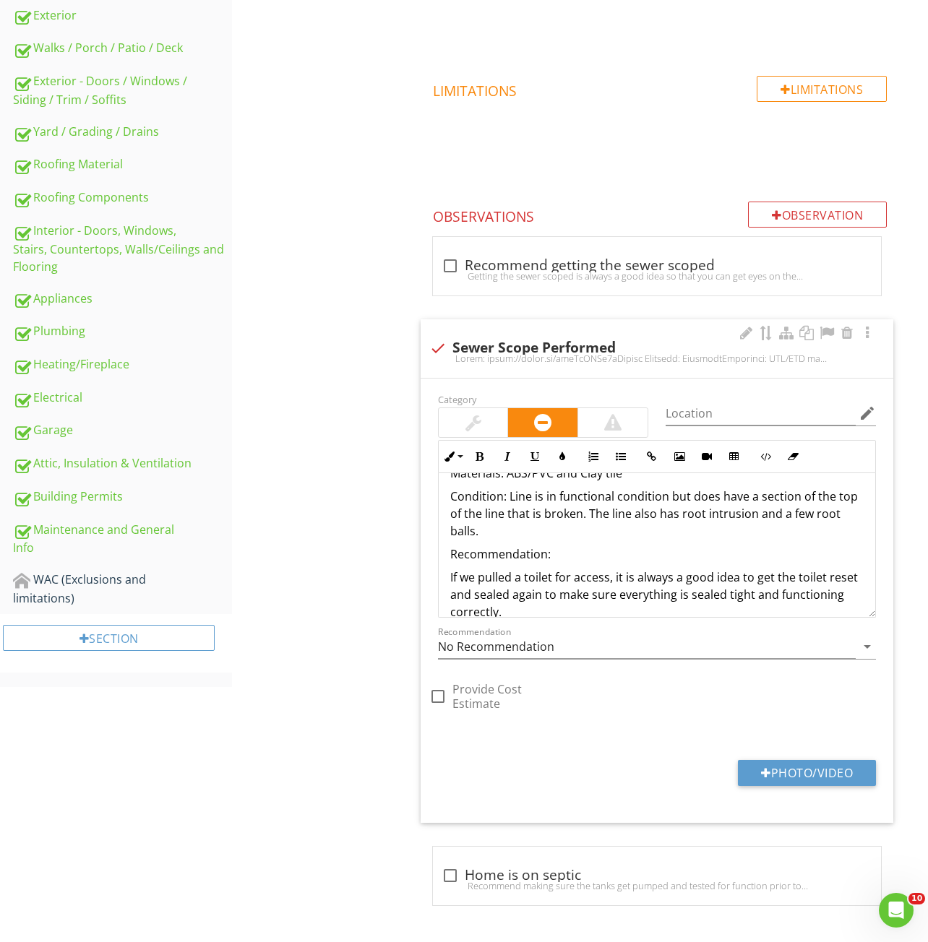
click at [577, 551] on p "Recommendation:" at bounding box center [656, 553] width 413 height 17
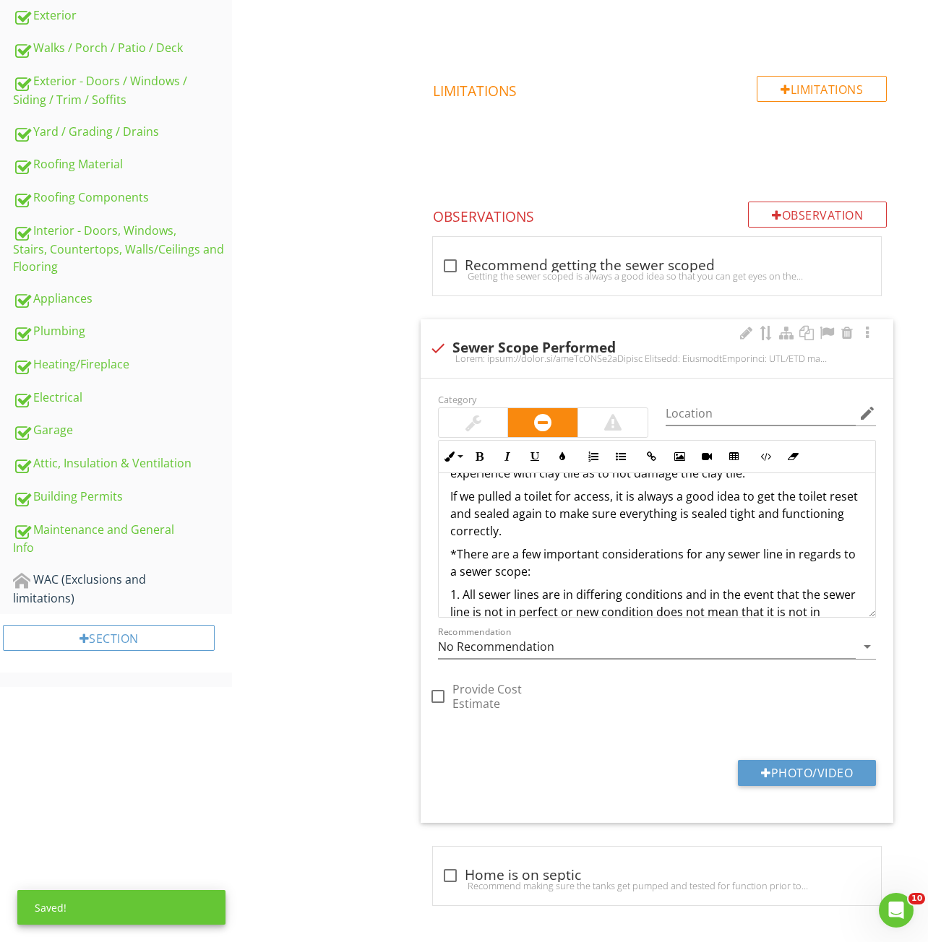
scroll to position [144, 0]
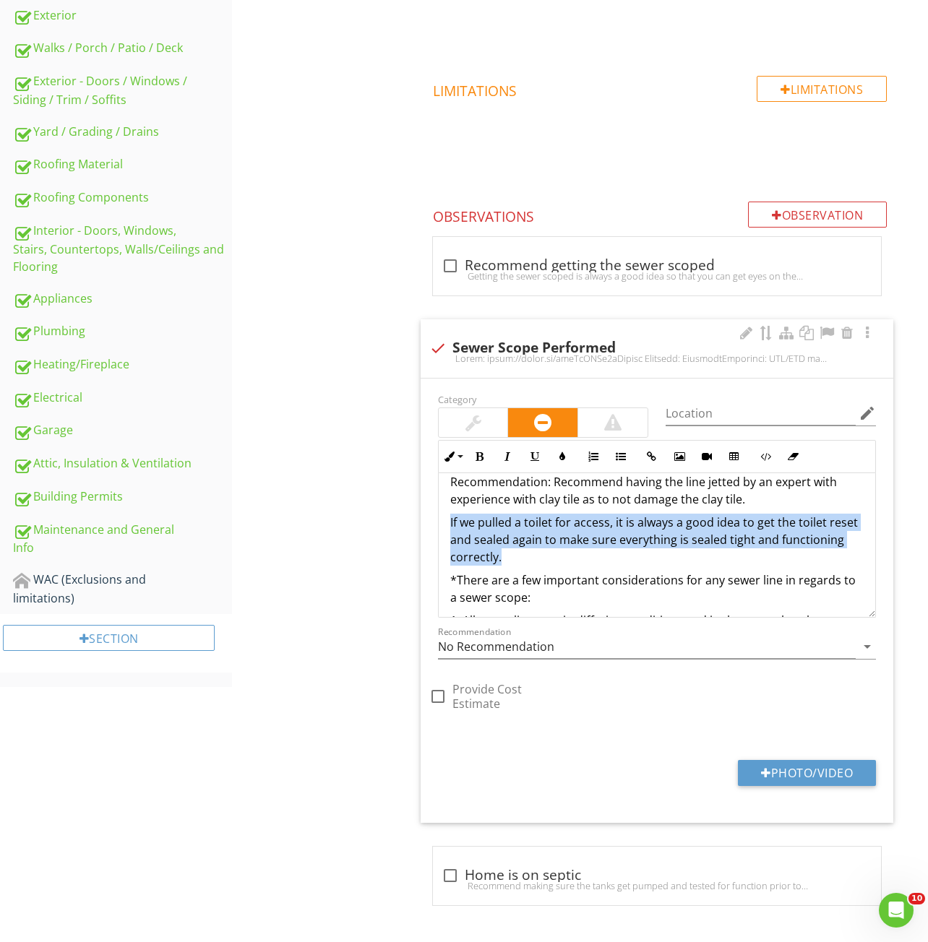
drag, startPoint x: 444, startPoint y: 520, endPoint x: 646, endPoint y: 559, distance: 206.0
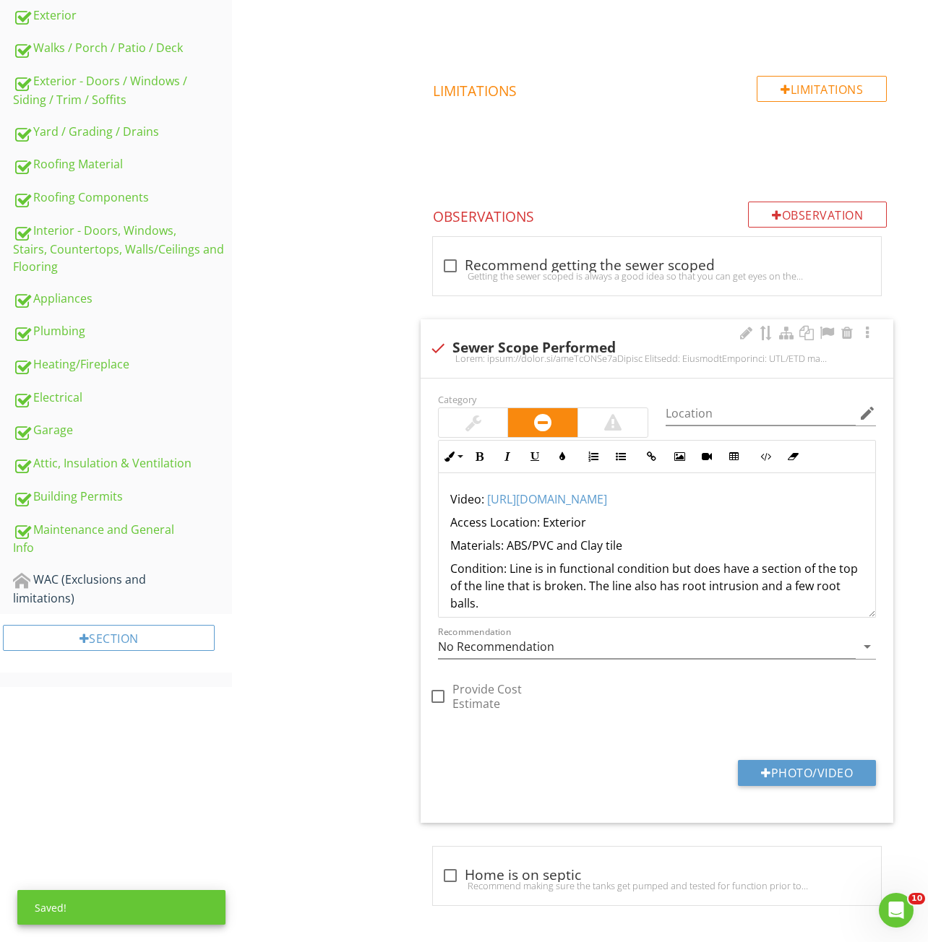
scroll to position [72, 0]
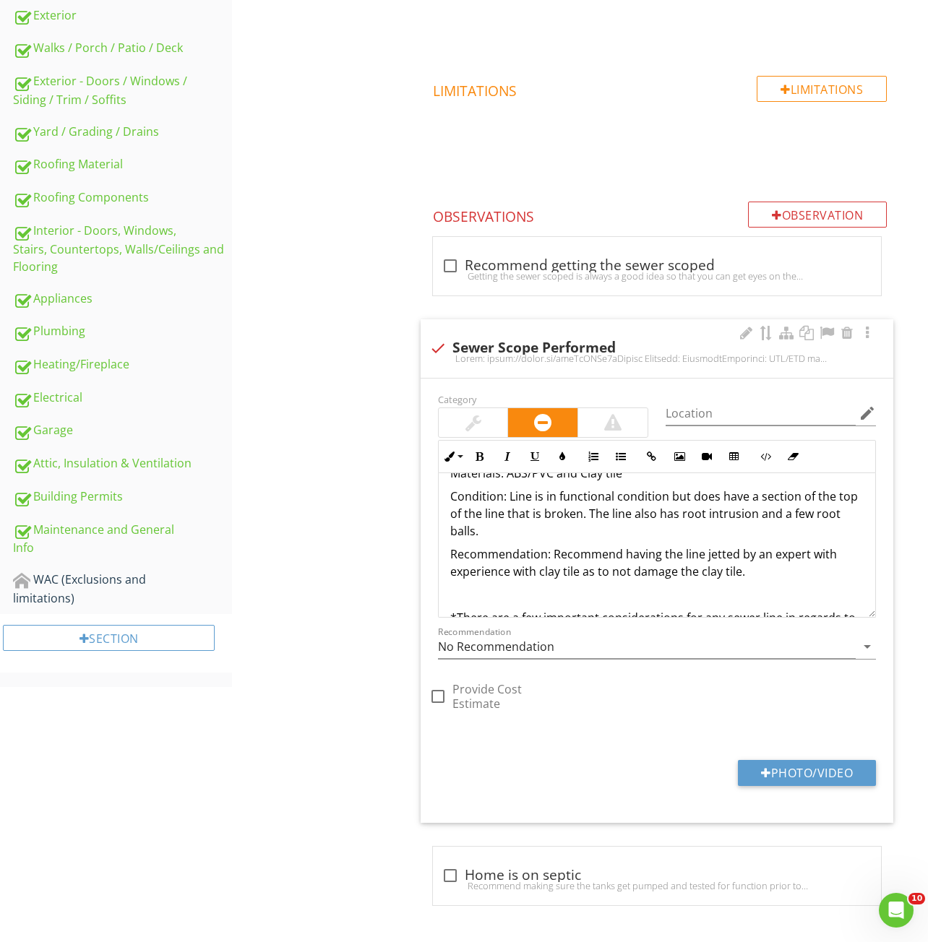
click at [758, 500] on p "Condition: Line is in functional condition but does have a section of the top o…" at bounding box center [656, 514] width 413 height 52
click at [541, 532] on p "Condition: Line is in functional condition but does have a small section of the…" at bounding box center [656, 514] width 413 height 52
click at [310, 603] on div "Sewer/Septic Sewer/Septic Item Sewer/Septic IN Inspected NI Not Inspected NP No…" at bounding box center [580, 336] width 696 height 1212
click at [700, 558] on p "Recommendation: Recommend having the line jetted by an expert with experience w…" at bounding box center [656, 562] width 413 height 35
click at [325, 613] on div "Sewer/Septic Sewer/Septic Item Sewer/Septic IN Inspected NI Not Inspected NP No…" at bounding box center [580, 336] width 696 height 1212
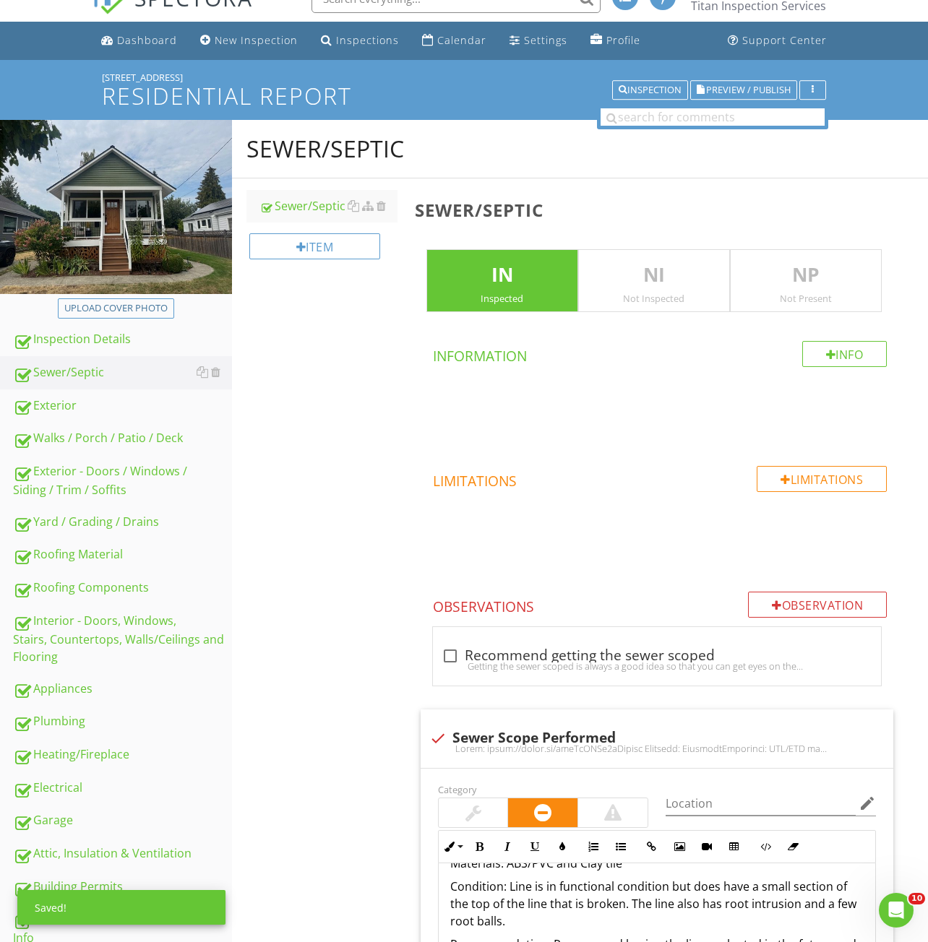
scroll to position [0, 0]
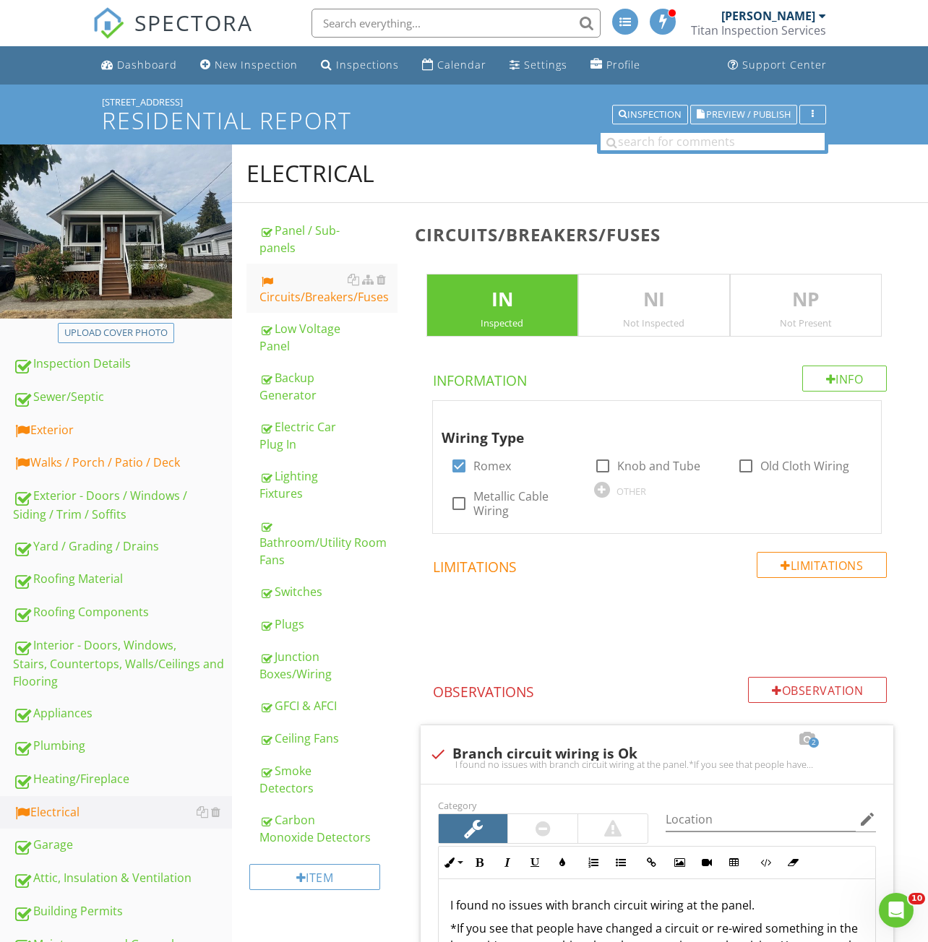
click at [748, 107] on button "Preview / Publish" at bounding box center [743, 115] width 107 height 20
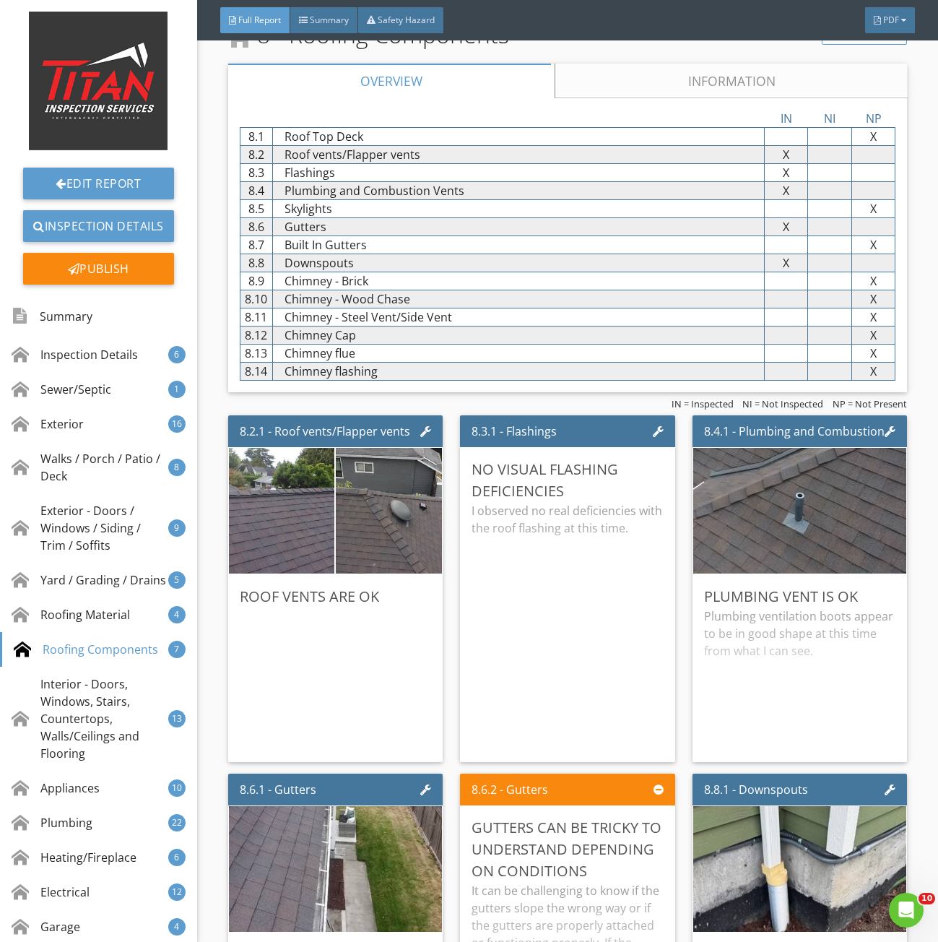
scroll to position [10476, 0]
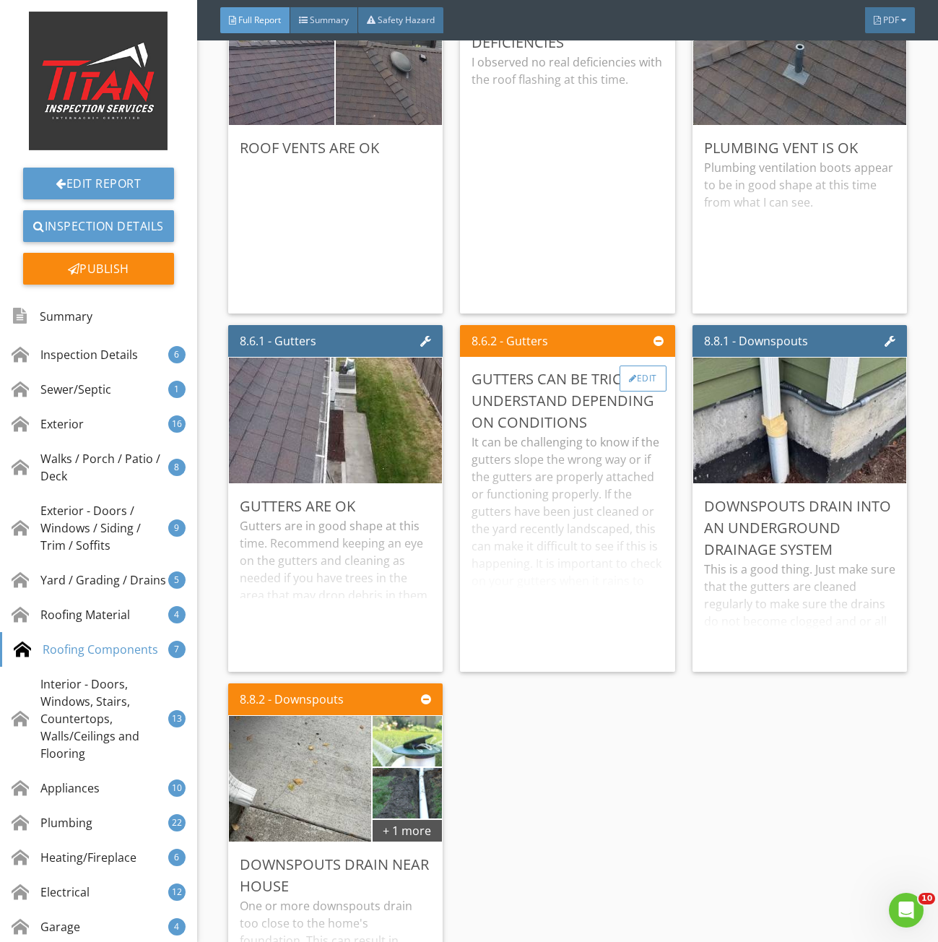
click at [629, 392] on div "Edit" at bounding box center [643, 379] width 47 height 26
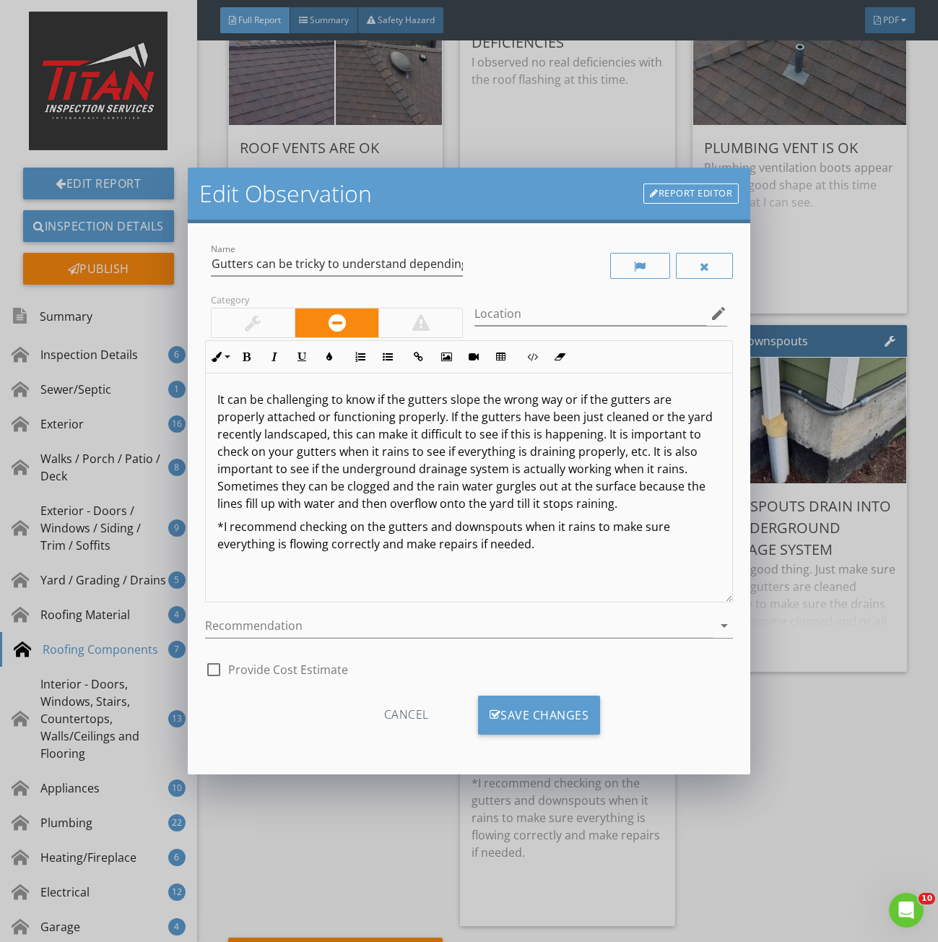
click at [262, 326] on div at bounding box center [253, 322] width 83 height 29
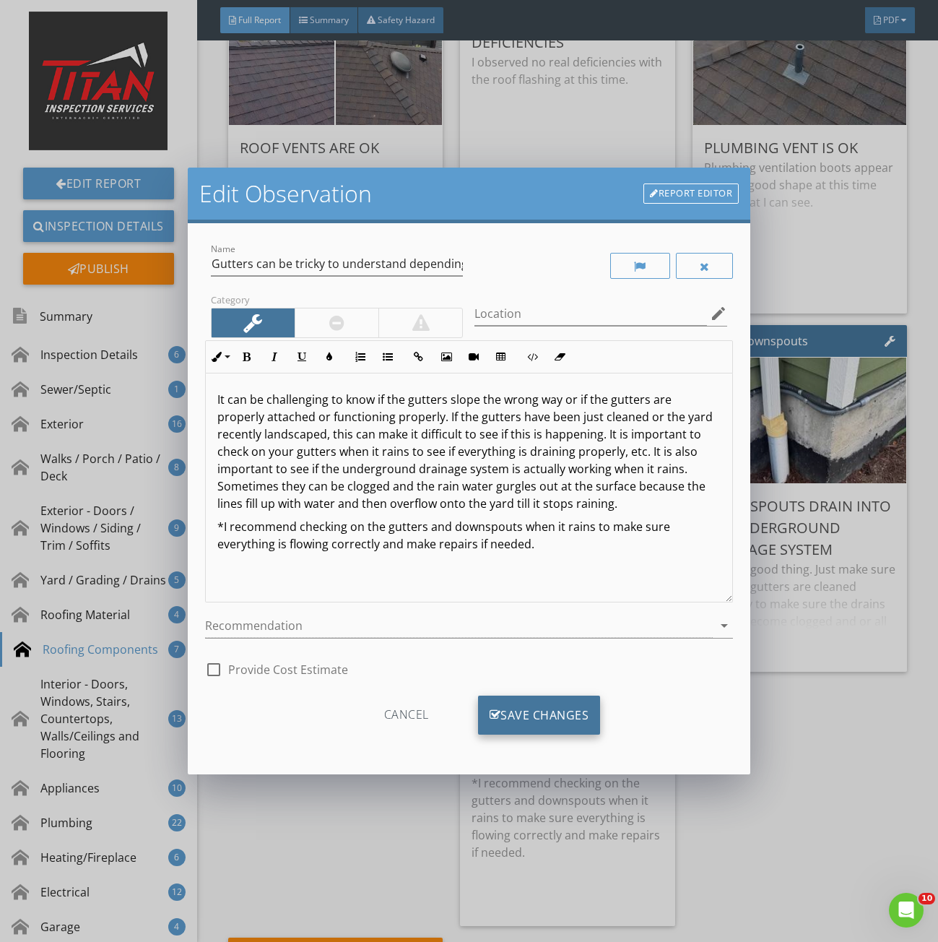
click at [525, 720] on div "Save Changes" at bounding box center [539, 715] width 123 height 39
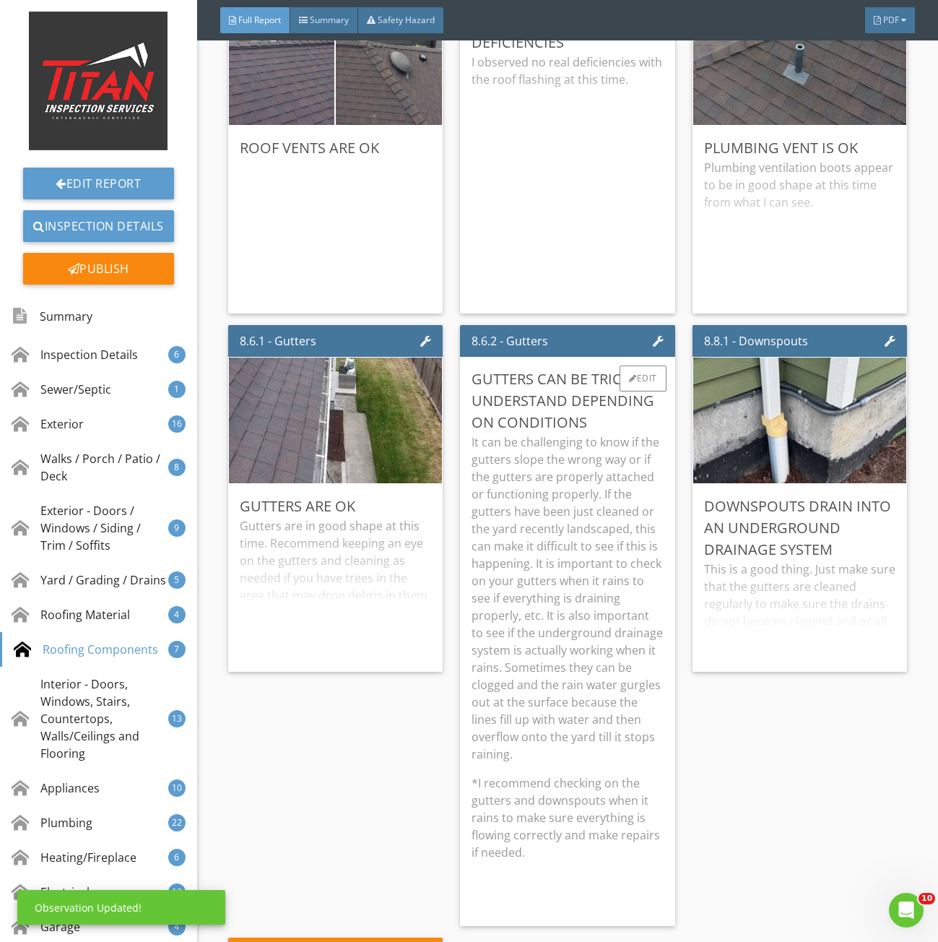
click at [574, 574] on p "It can be challenging to know if the gutters slope the wrong way or if the gutt…" at bounding box center [568, 597] width 192 height 329
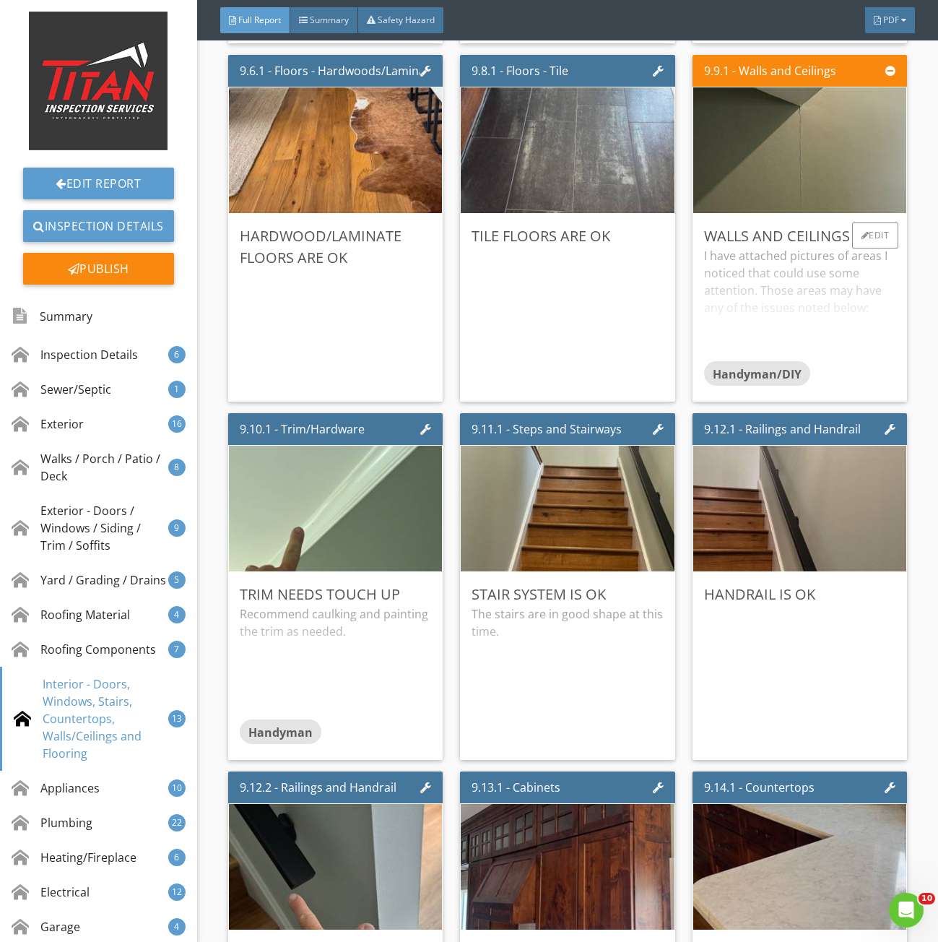
scroll to position [12210, 0]
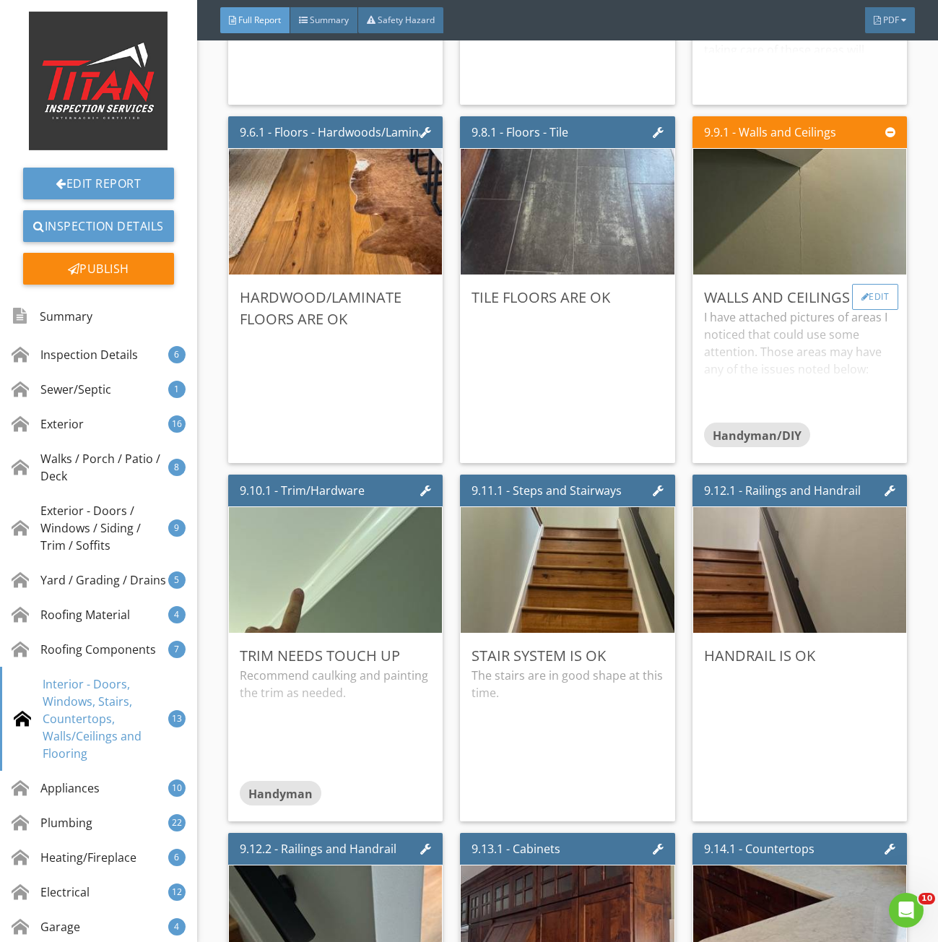
click at [866, 307] on div "Edit" at bounding box center [876, 297] width 47 height 26
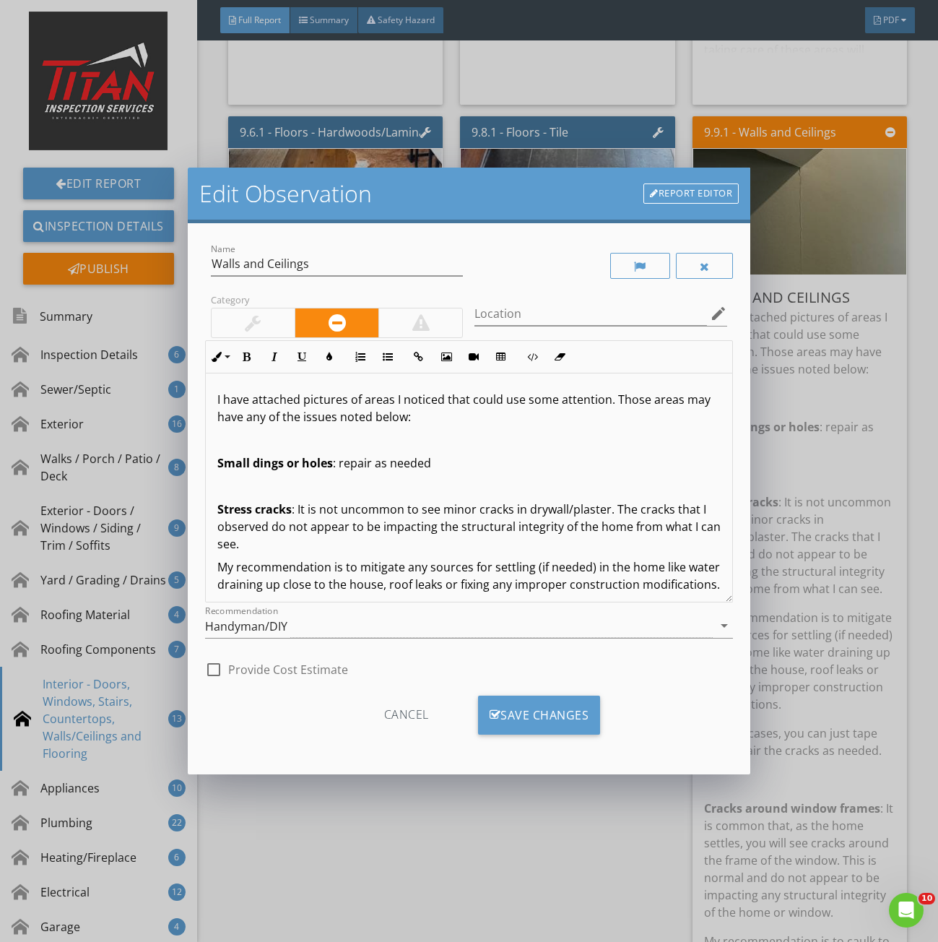
click at [265, 321] on div at bounding box center [253, 322] width 83 height 29
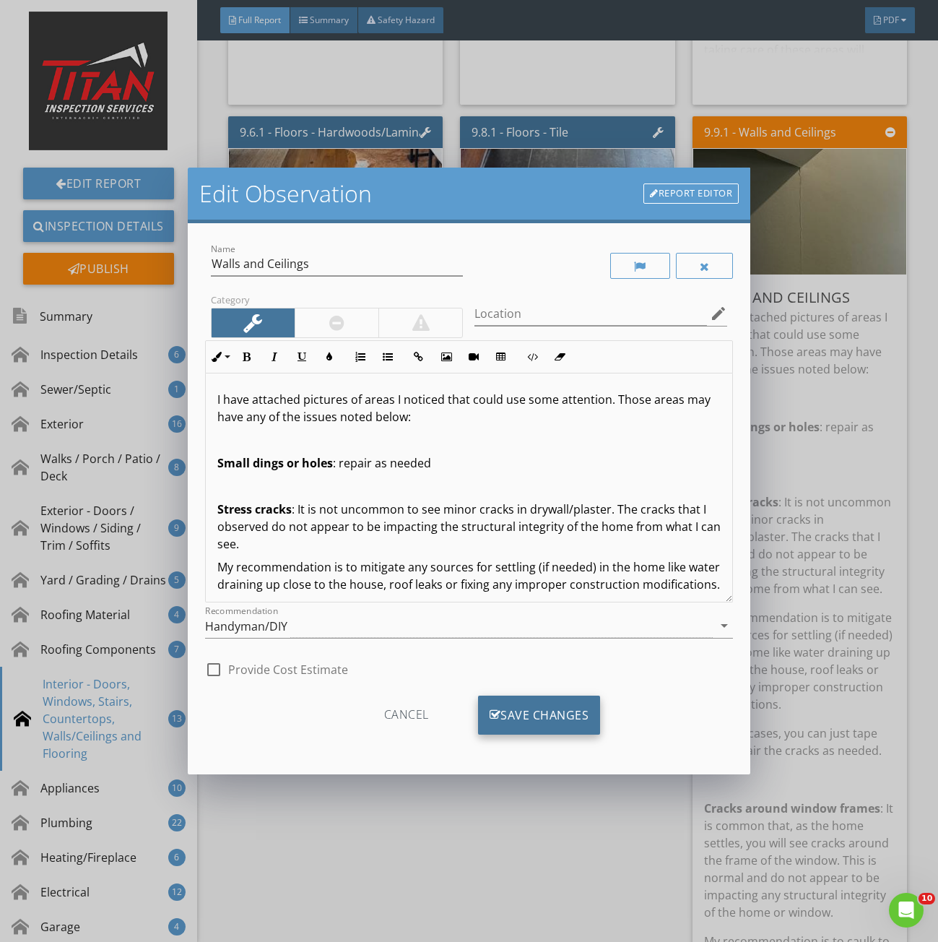
click at [547, 712] on div "Save Changes" at bounding box center [539, 715] width 123 height 39
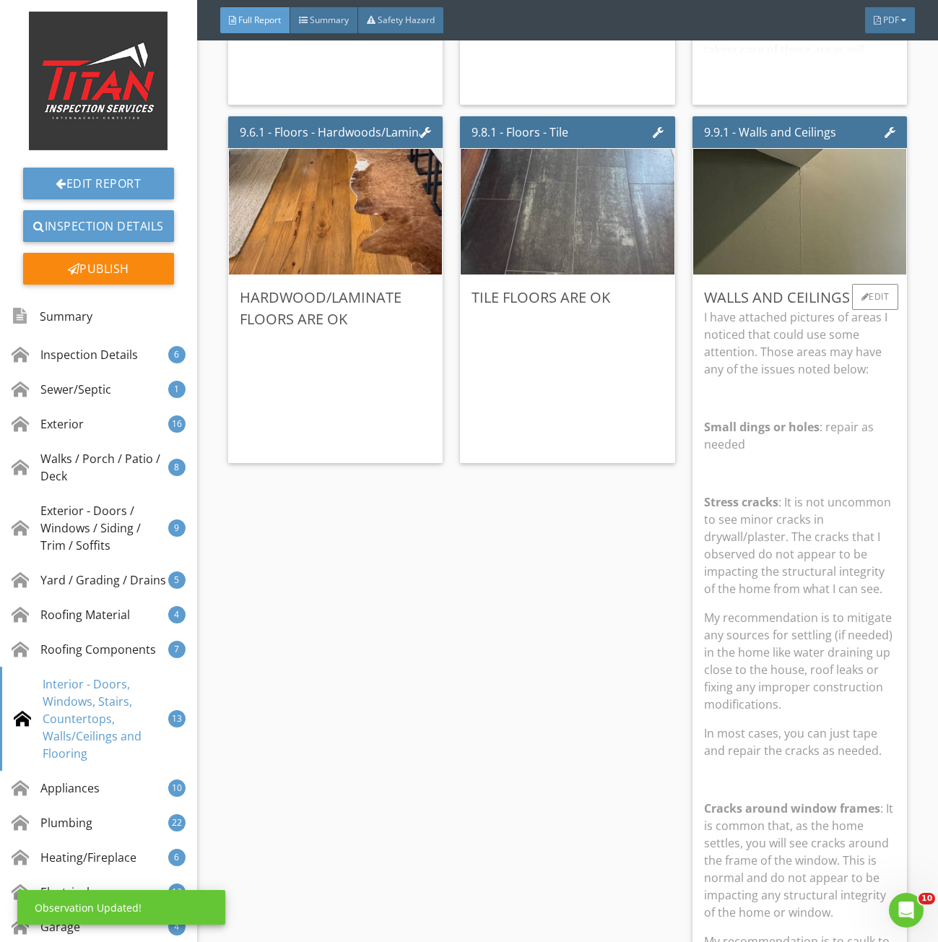
click at [798, 378] on p "I have attached pictures of areas I noticed that could use some attention. Thos…" at bounding box center [800, 342] width 192 height 69
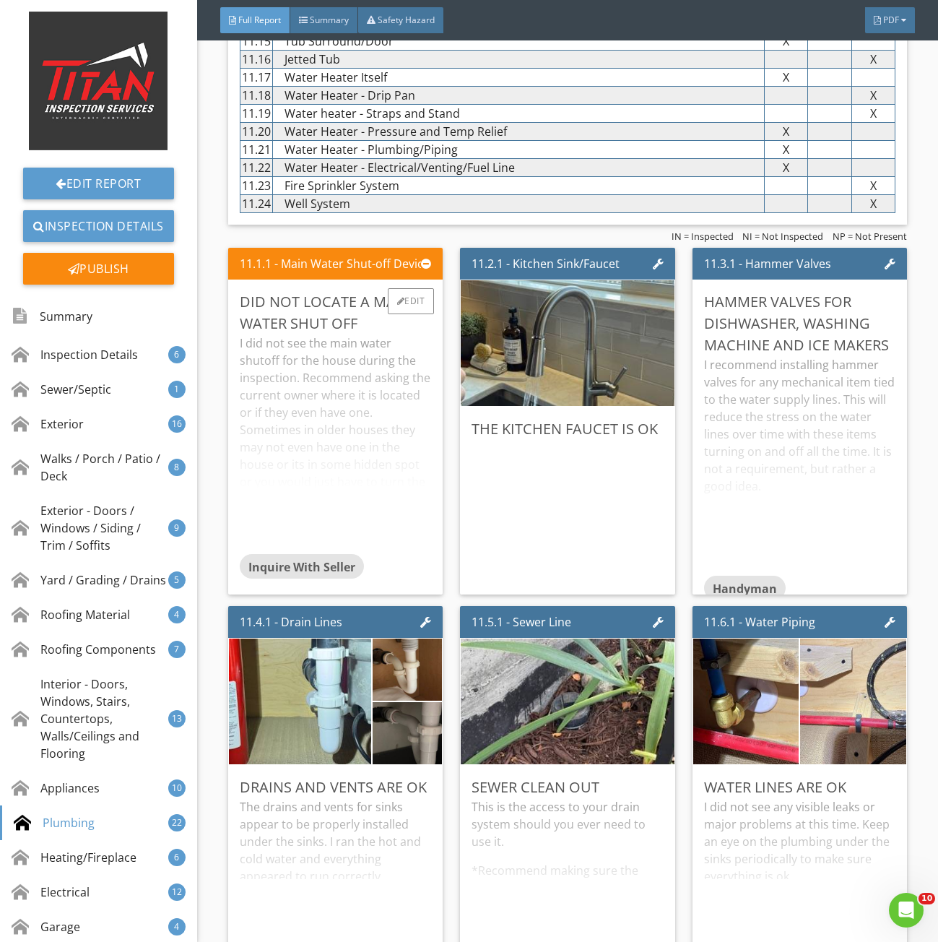
scroll to position [16328, 0]
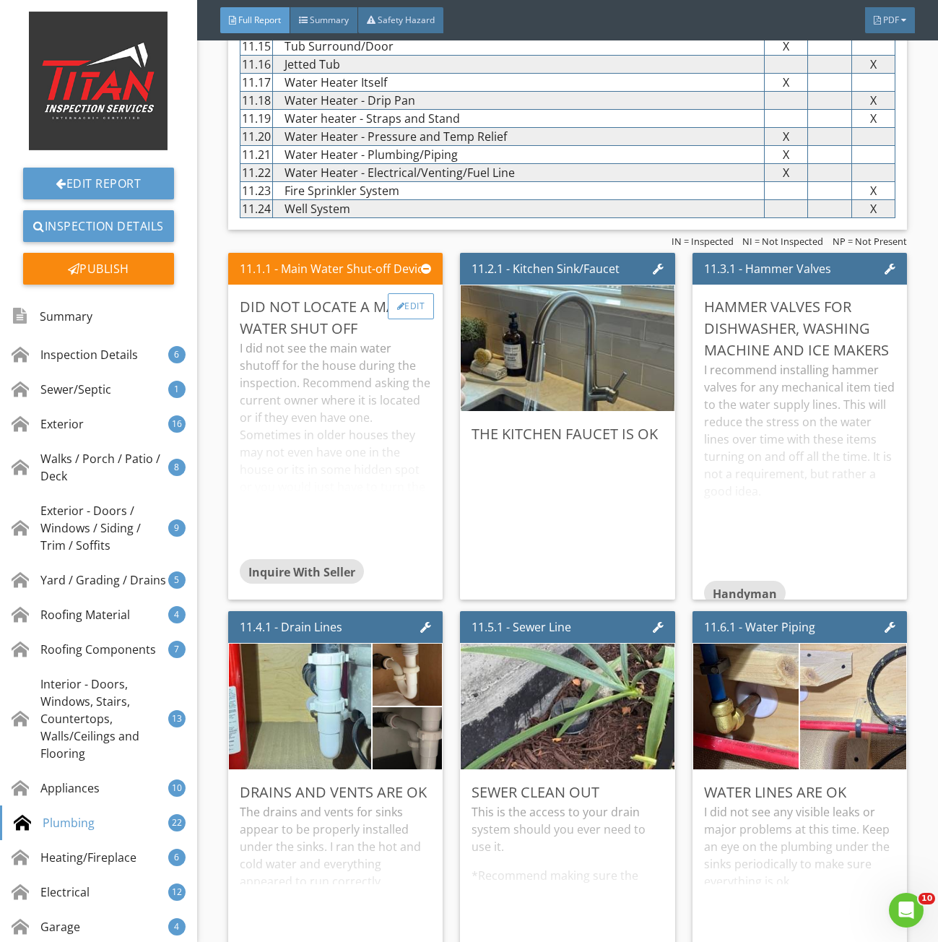
click at [398, 311] on div at bounding box center [401, 306] width 8 height 9
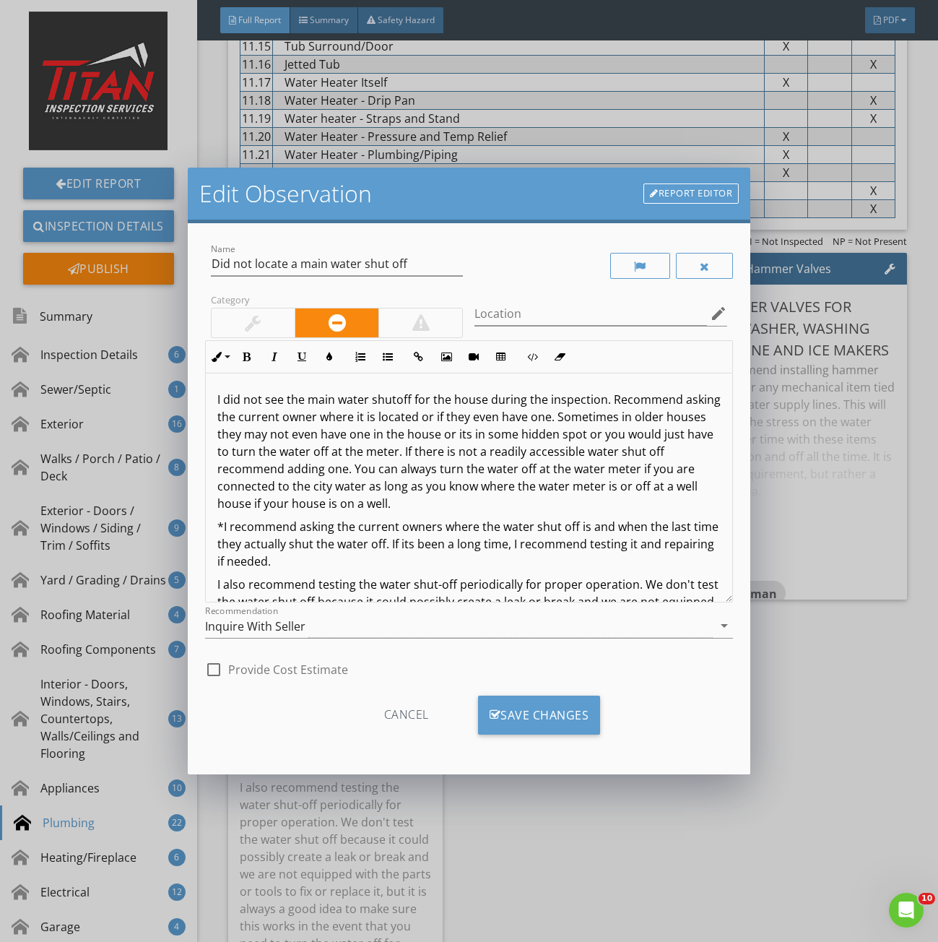
click at [254, 319] on div at bounding box center [253, 322] width 16 height 17
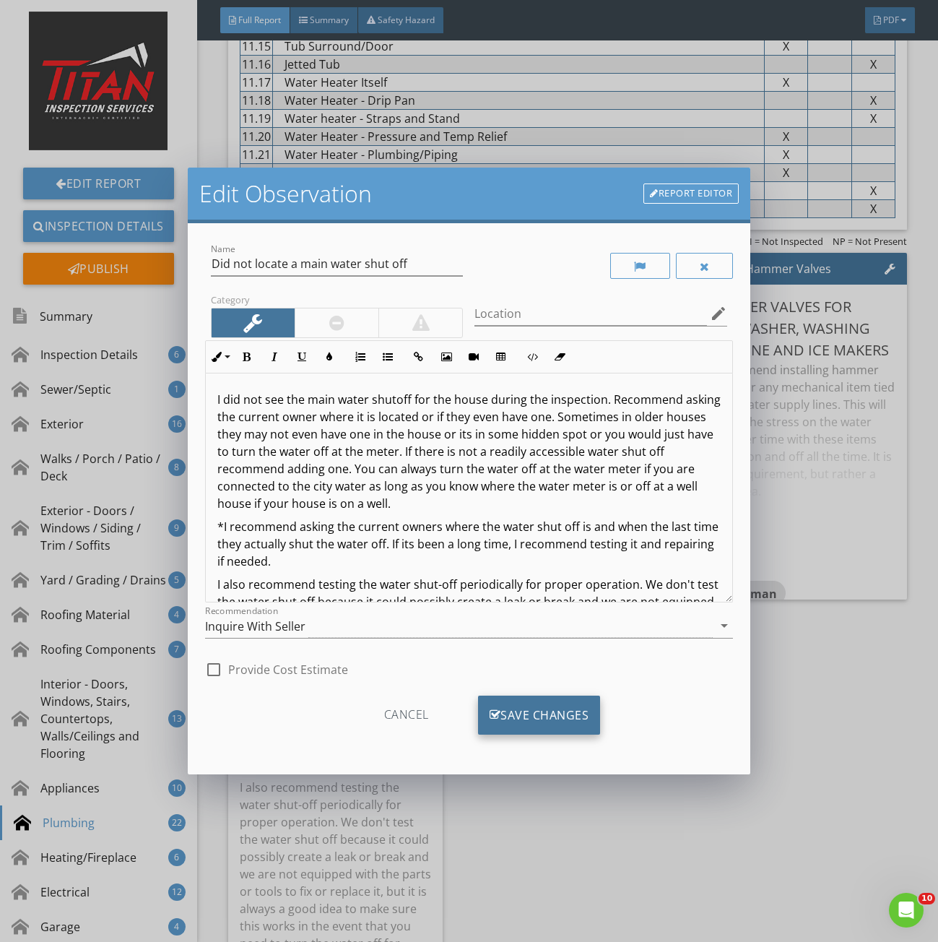
click at [519, 719] on div "Save Changes" at bounding box center [539, 715] width 123 height 39
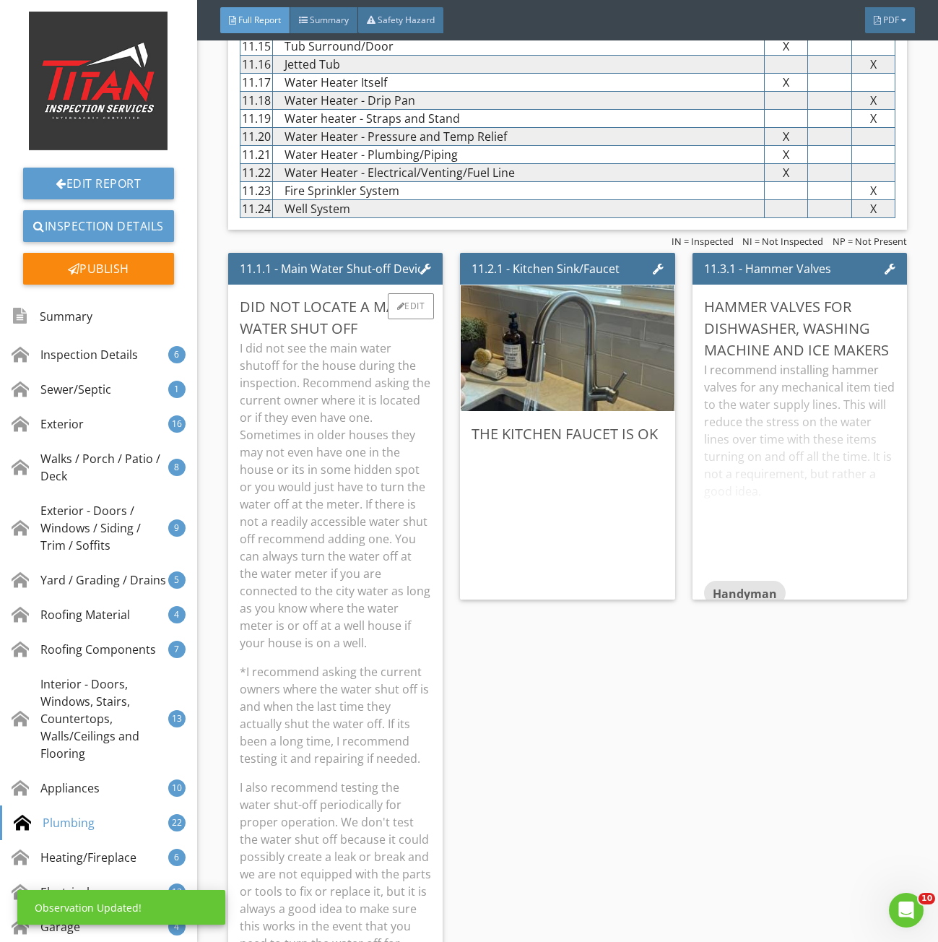
click at [337, 527] on p "I did not see the main water shutoff for the house during the inspection. Recom…" at bounding box center [336, 496] width 192 height 312
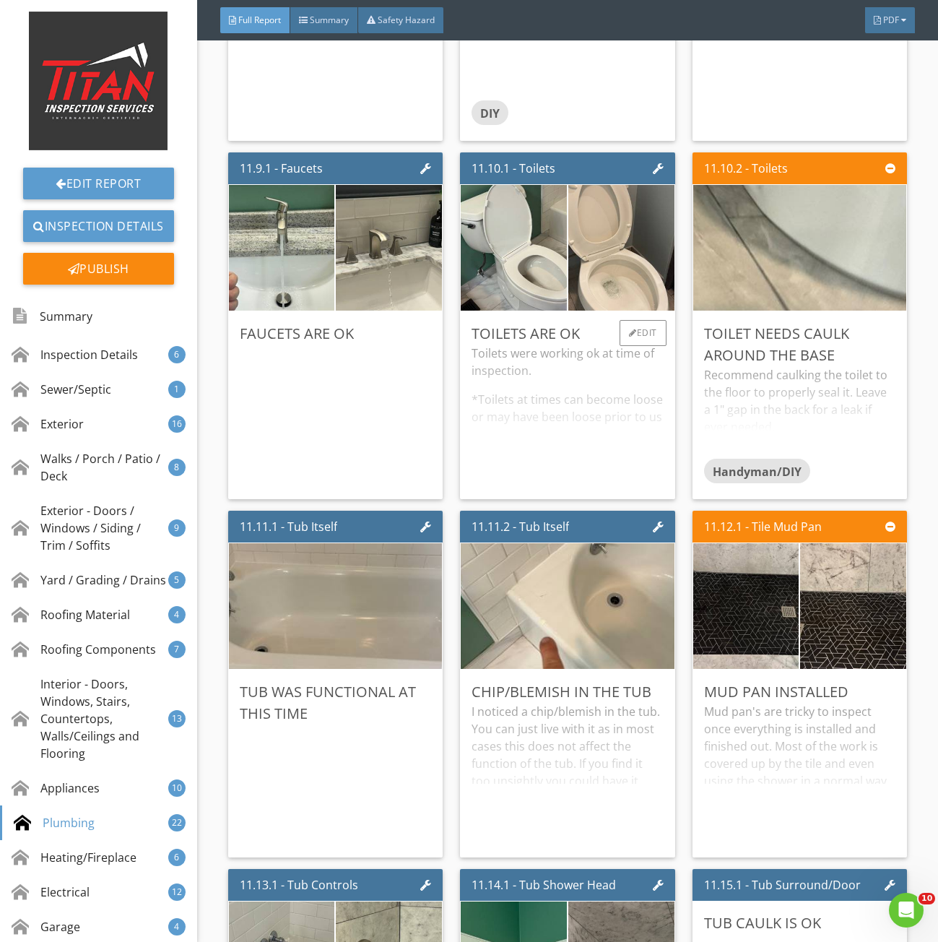
scroll to position [17845, 0]
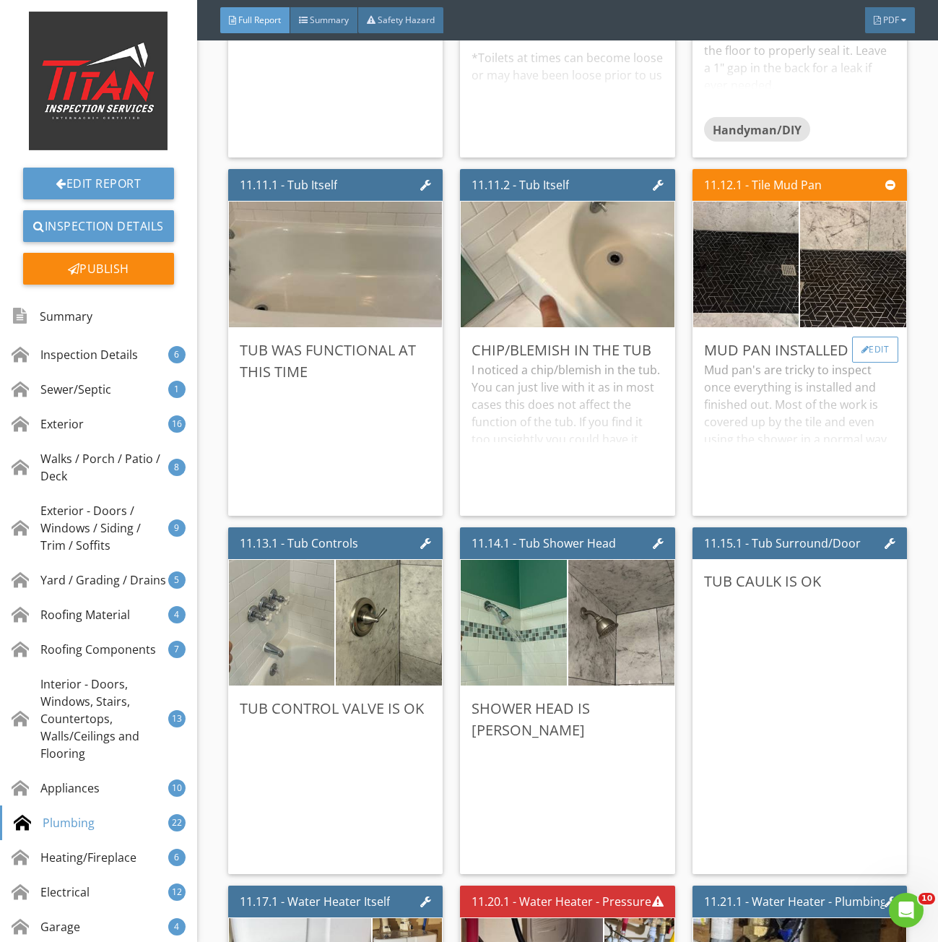
click at [860, 363] on div "Edit" at bounding box center [876, 350] width 47 height 26
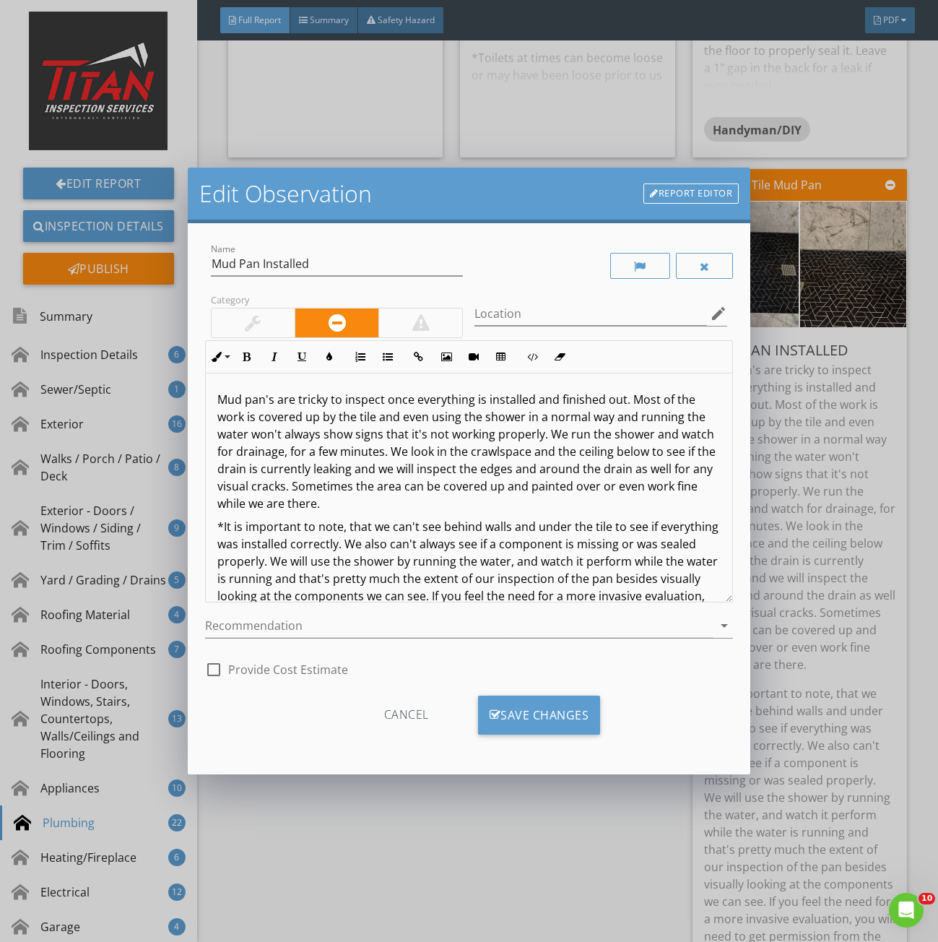
click at [277, 316] on div at bounding box center [253, 322] width 83 height 29
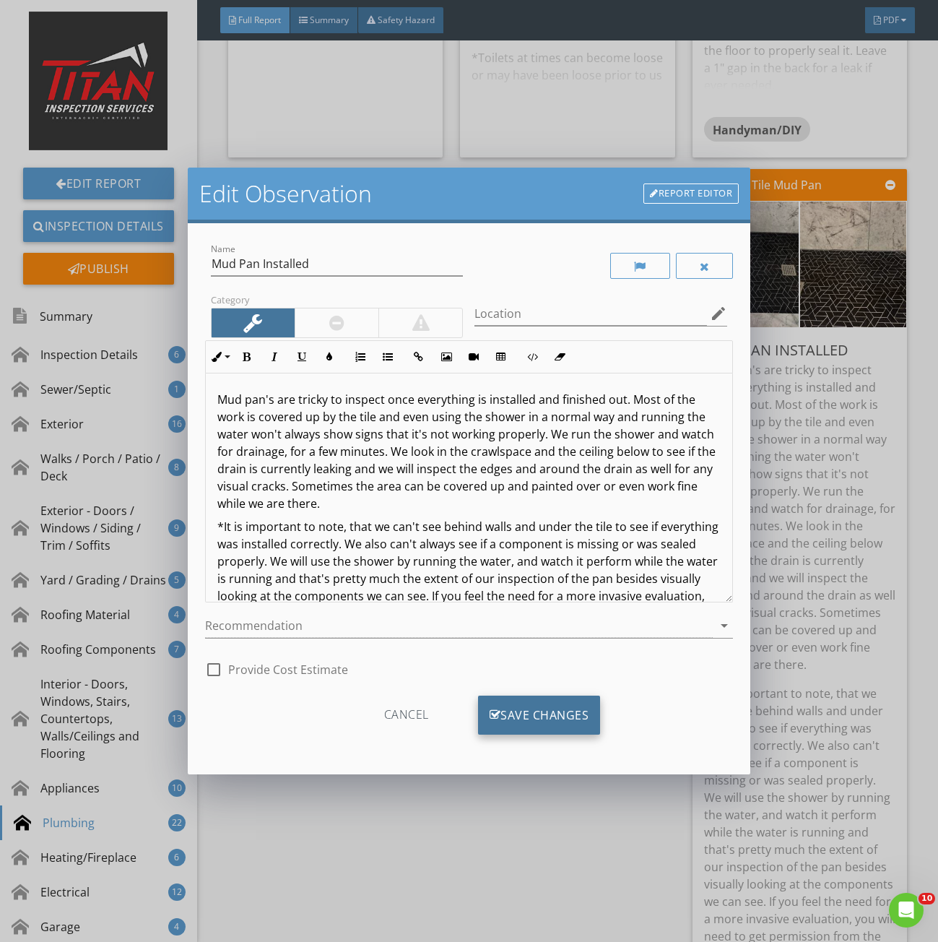
click at [549, 719] on div "Save Changes" at bounding box center [539, 715] width 123 height 39
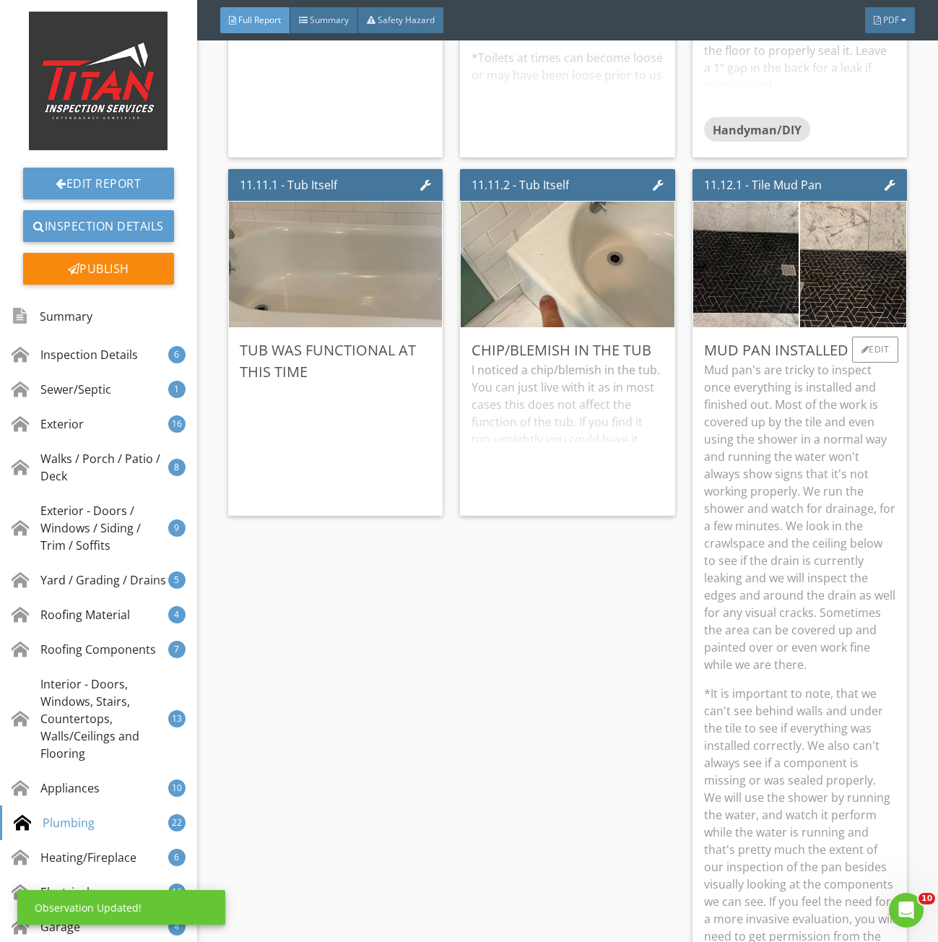
click at [804, 418] on p "Mud pan's are tricky to inspect once everything is installed and finished out. …" at bounding box center [800, 517] width 192 height 312
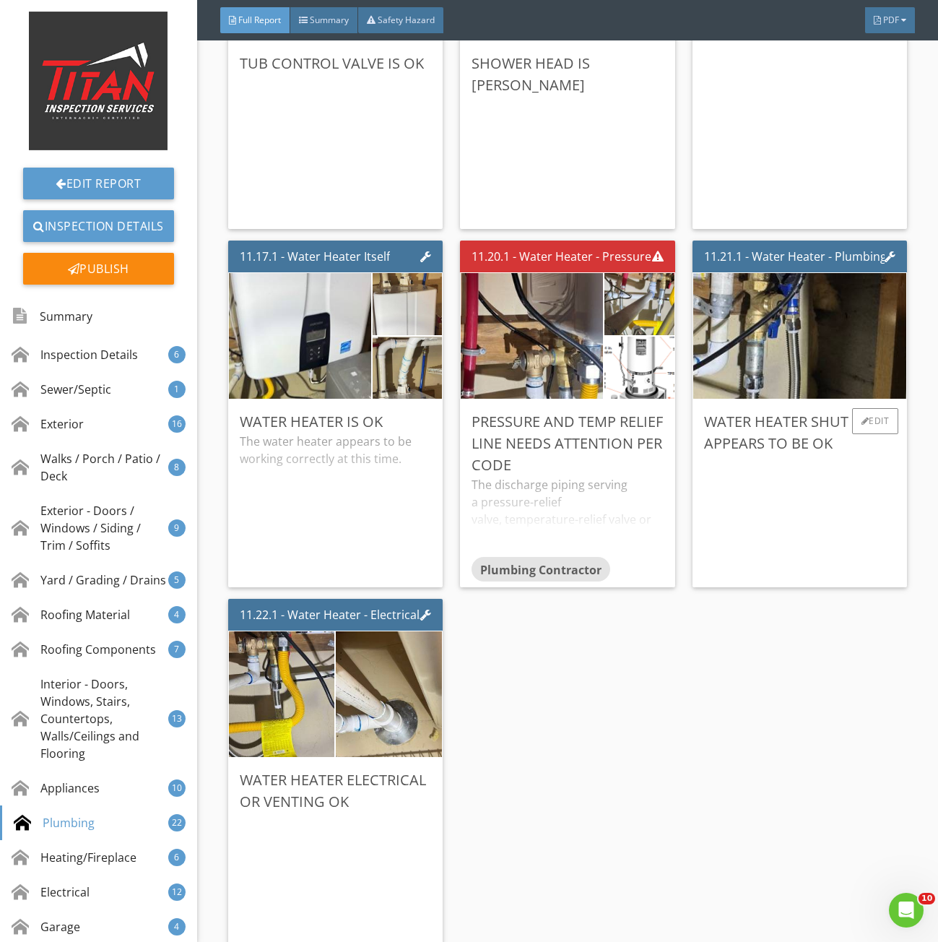
scroll to position [18567, 0]
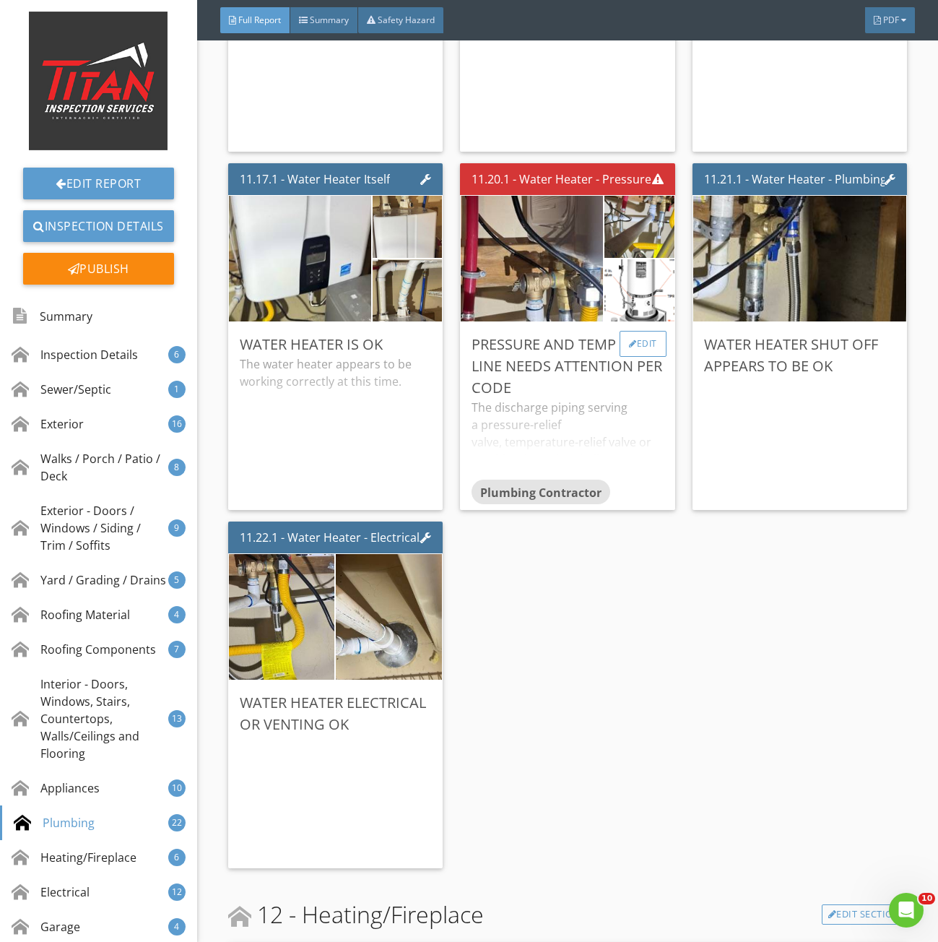
click at [638, 355] on div "Edit" at bounding box center [643, 344] width 47 height 26
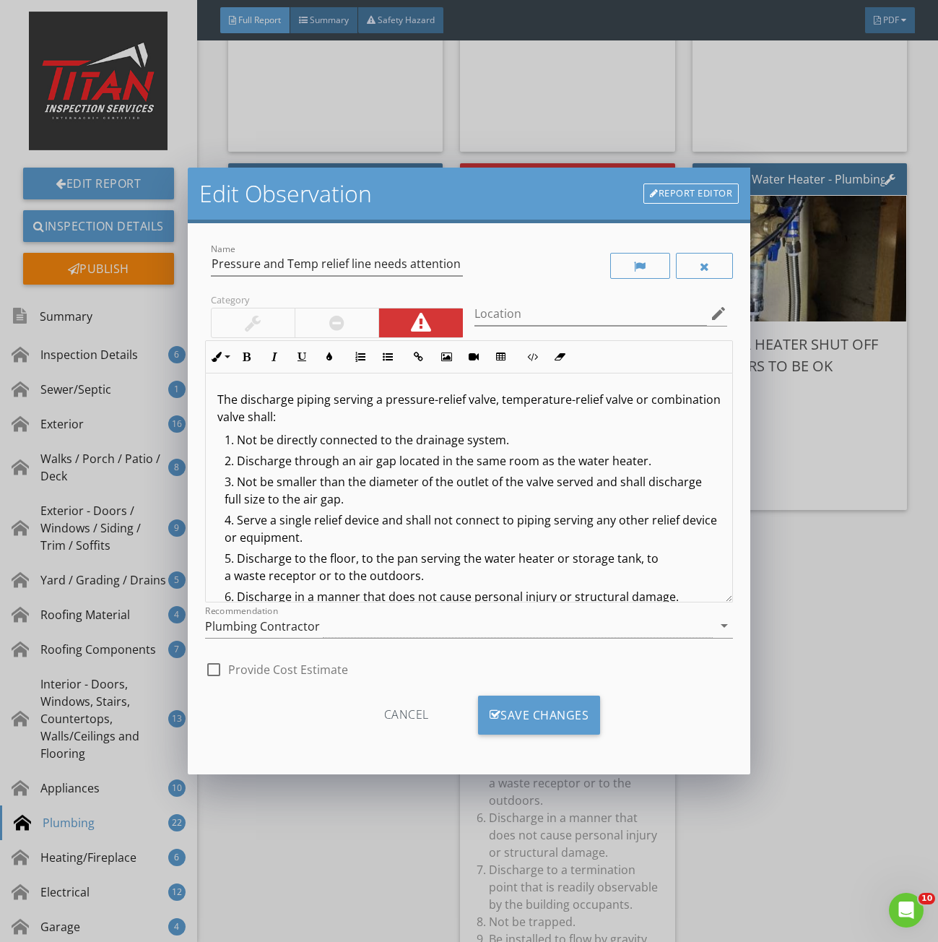
click at [332, 324] on div at bounding box center [336, 322] width 15 height 17
click at [298, 519] on li "Serve a single relief device and shall not connect to piping serving any other …" at bounding box center [473, 531] width 496 height 38
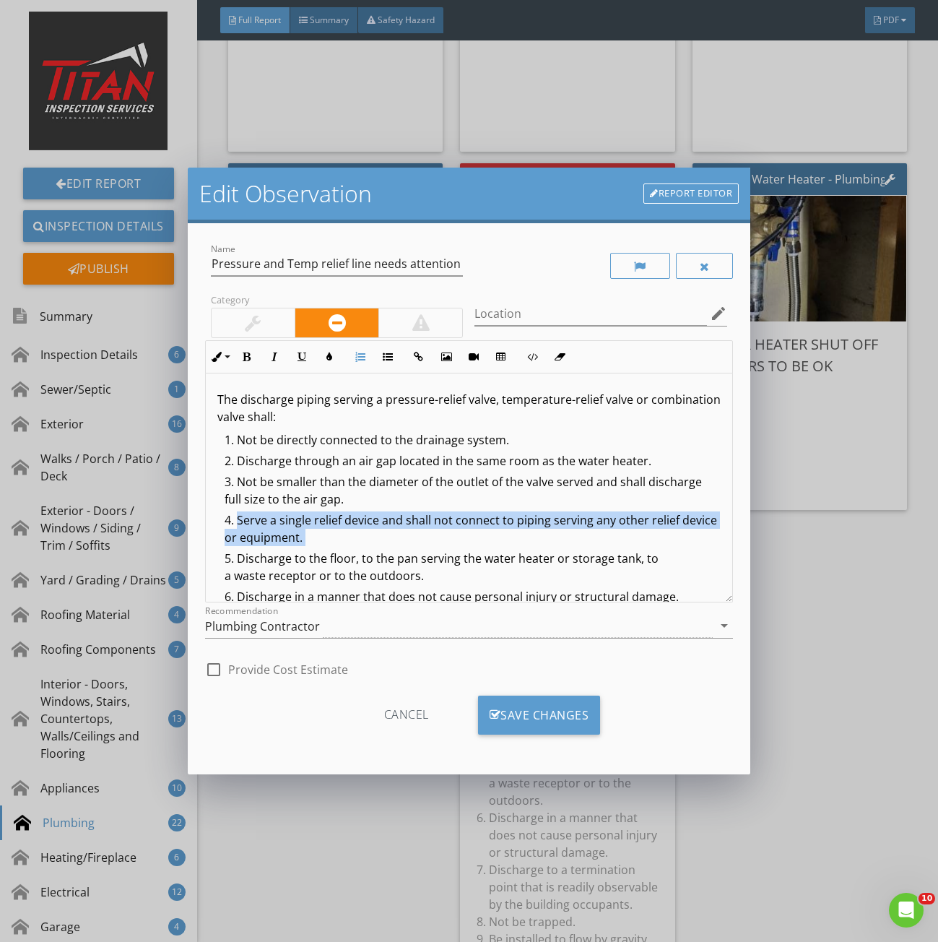
click at [298, 519] on li "Serve a single relief device and shall not connect to piping serving any other …" at bounding box center [473, 531] width 496 height 38
click at [249, 357] on icon "button" at bounding box center [247, 357] width 10 height 10
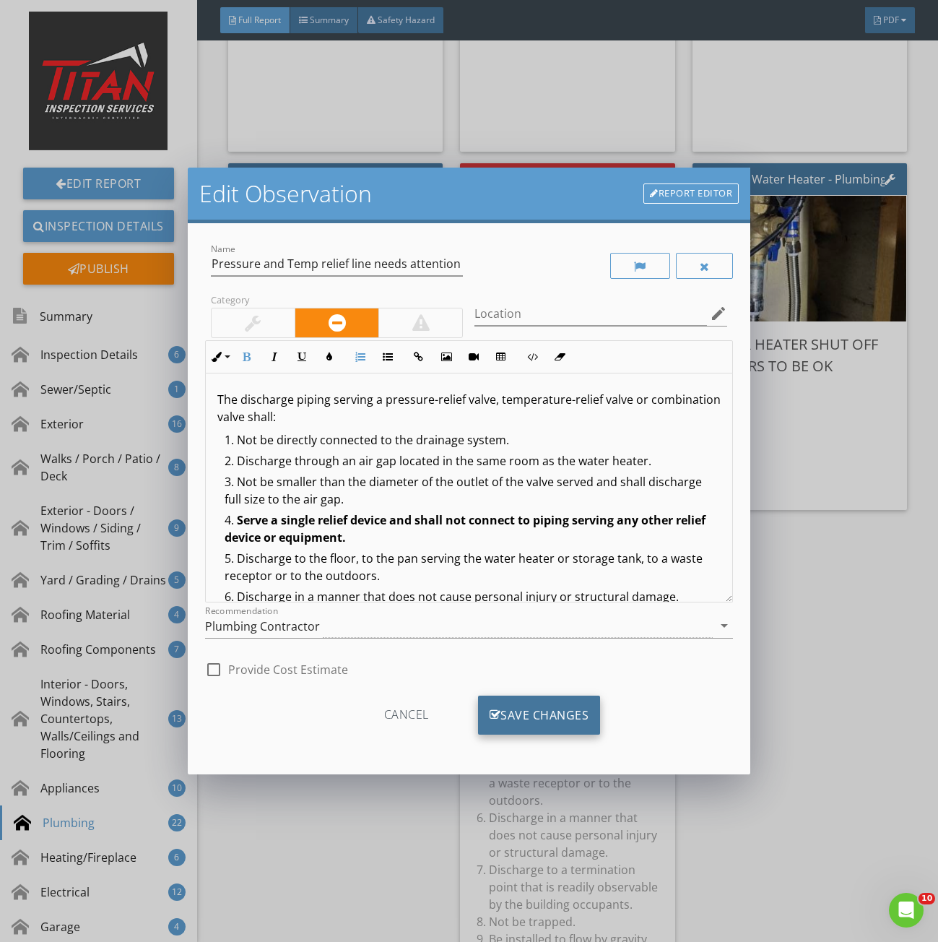
click at [532, 720] on div "Save Changes" at bounding box center [539, 715] width 123 height 39
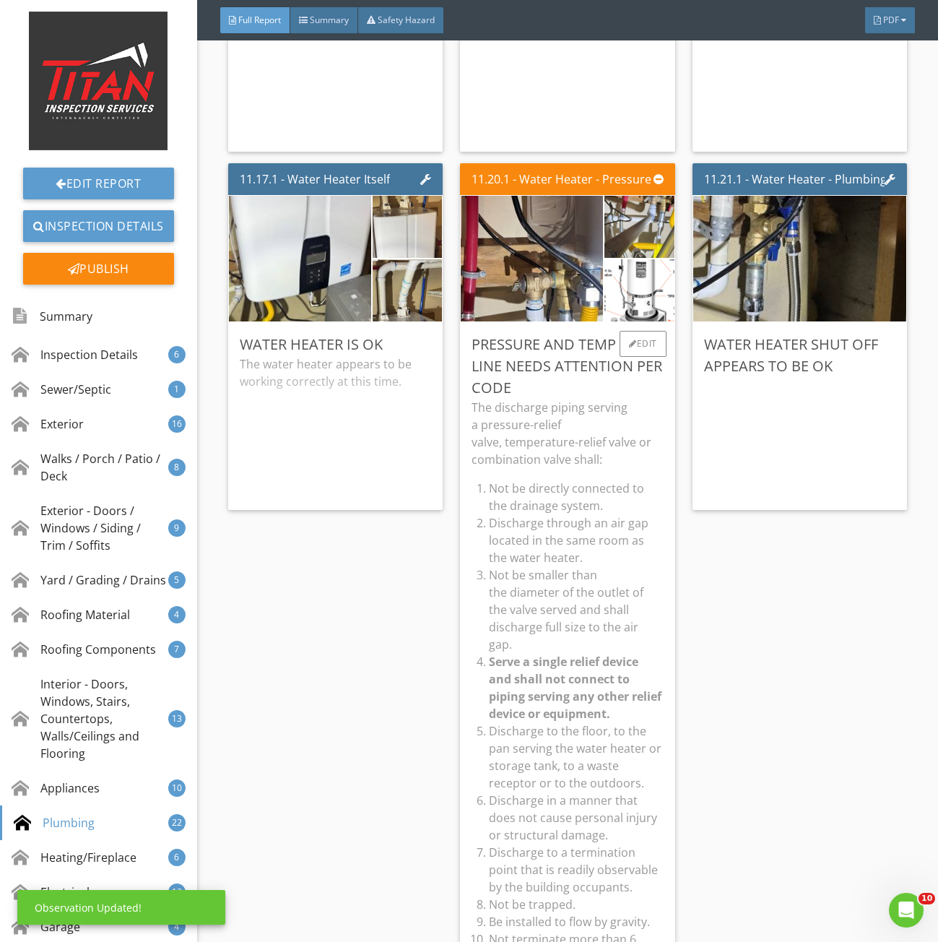
click at [586, 439] on p "The discharge piping serving a pressure-relief valve, temperature-relief valve …" at bounding box center [568, 433] width 192 height 69
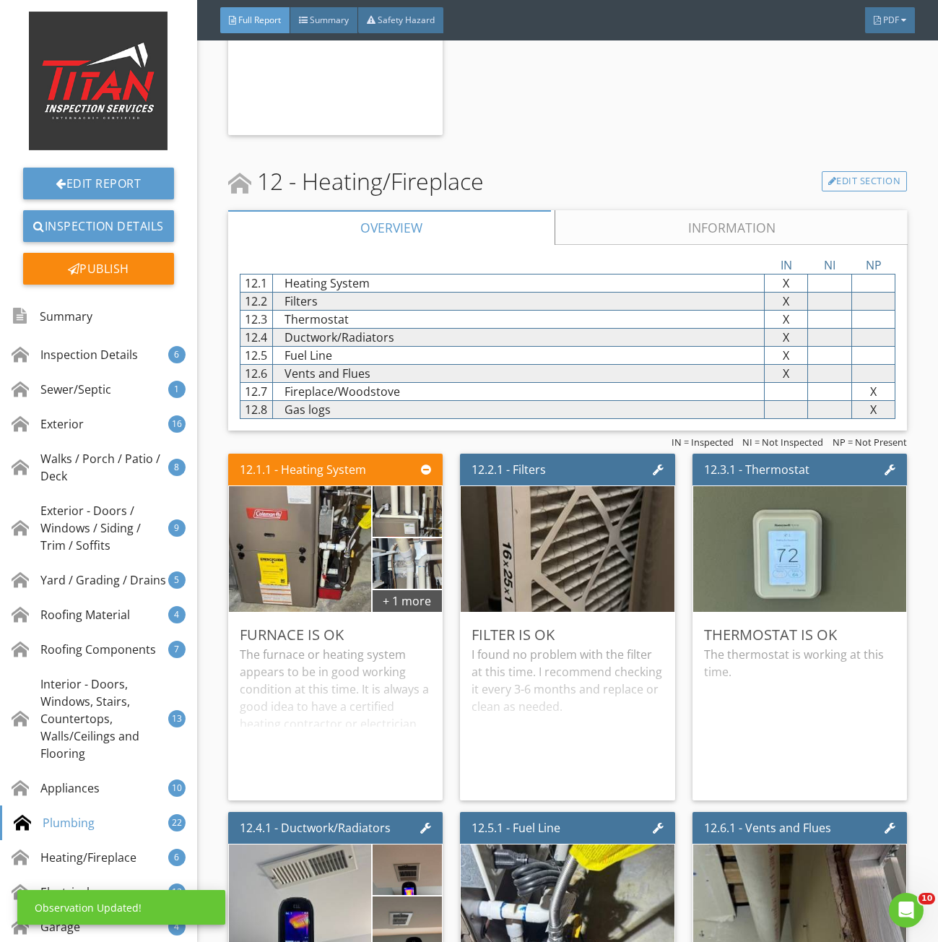
scroll to position [19507, 0]
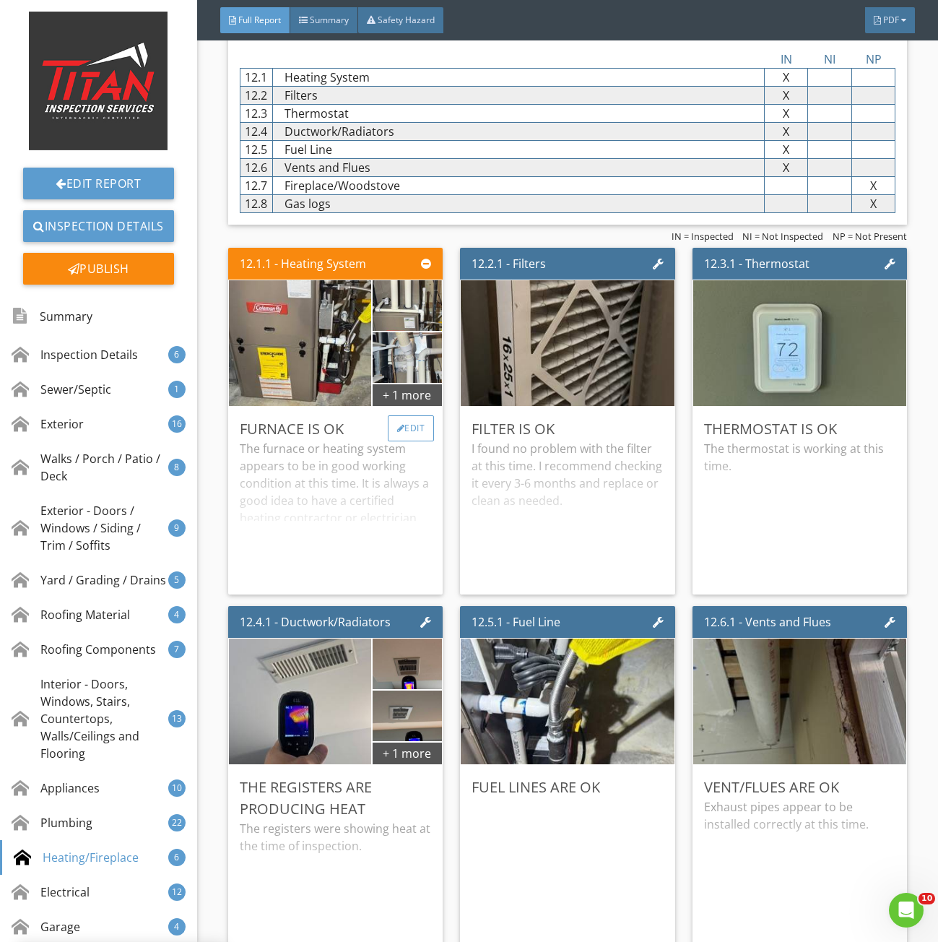
click at [408, 441] on div "Edit" at bounding box center [411, 428] width 47 height 26
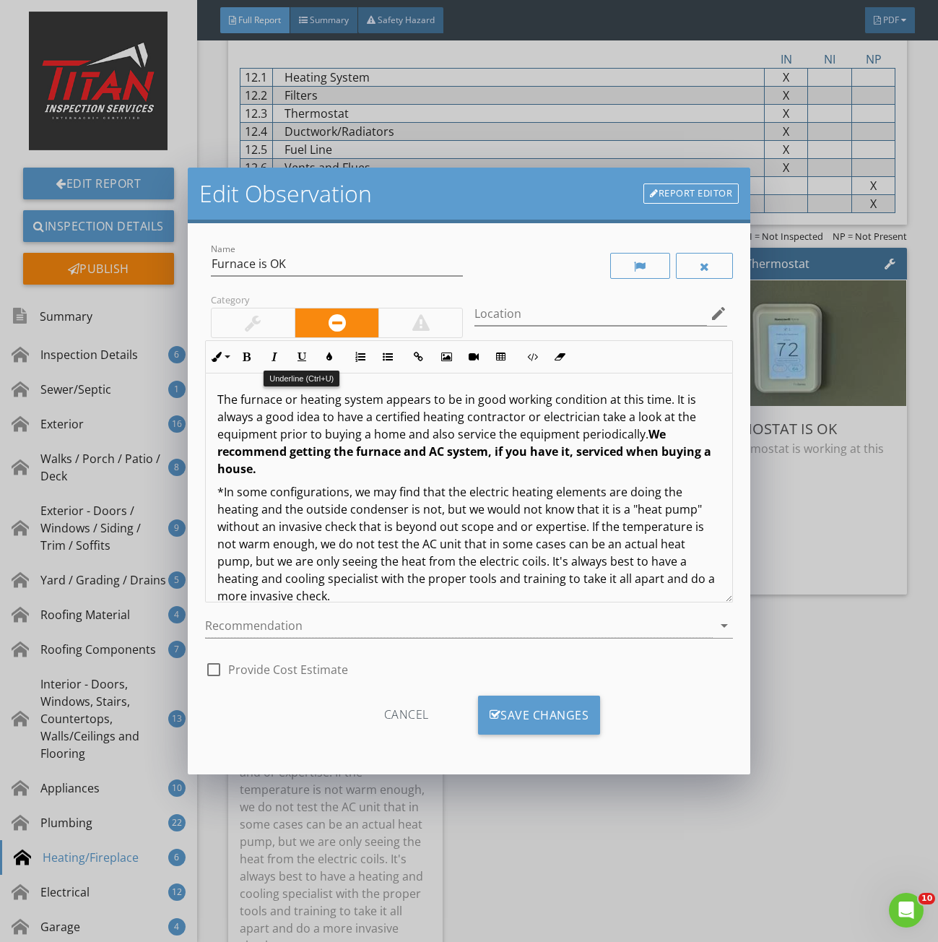
click at [243, 316] on div at bounding box center [253, 322] width 83 height 29
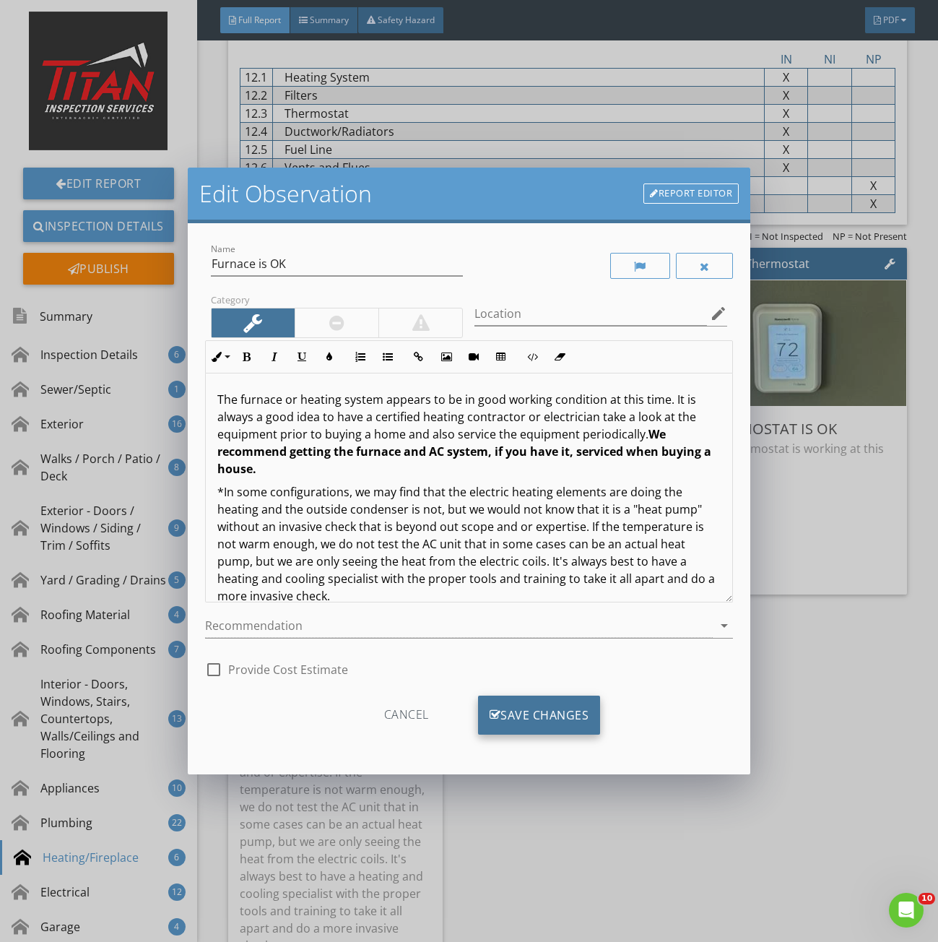
click at [525, 718] on div "Save Changes" at bounding box center [539, 715] width 123 height 39
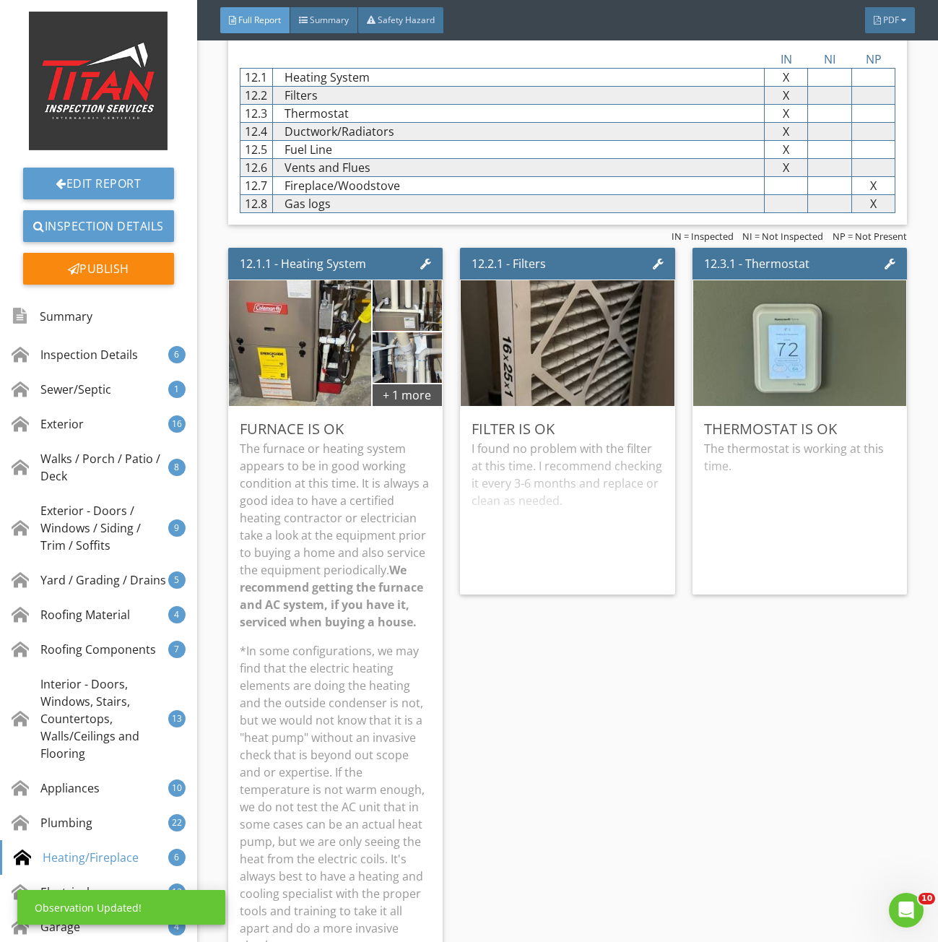
click at [301, 528] on p "The furnace or heating system appears to be in good working condition at this t…" at bounding box center [336, 535] width 192 height 191
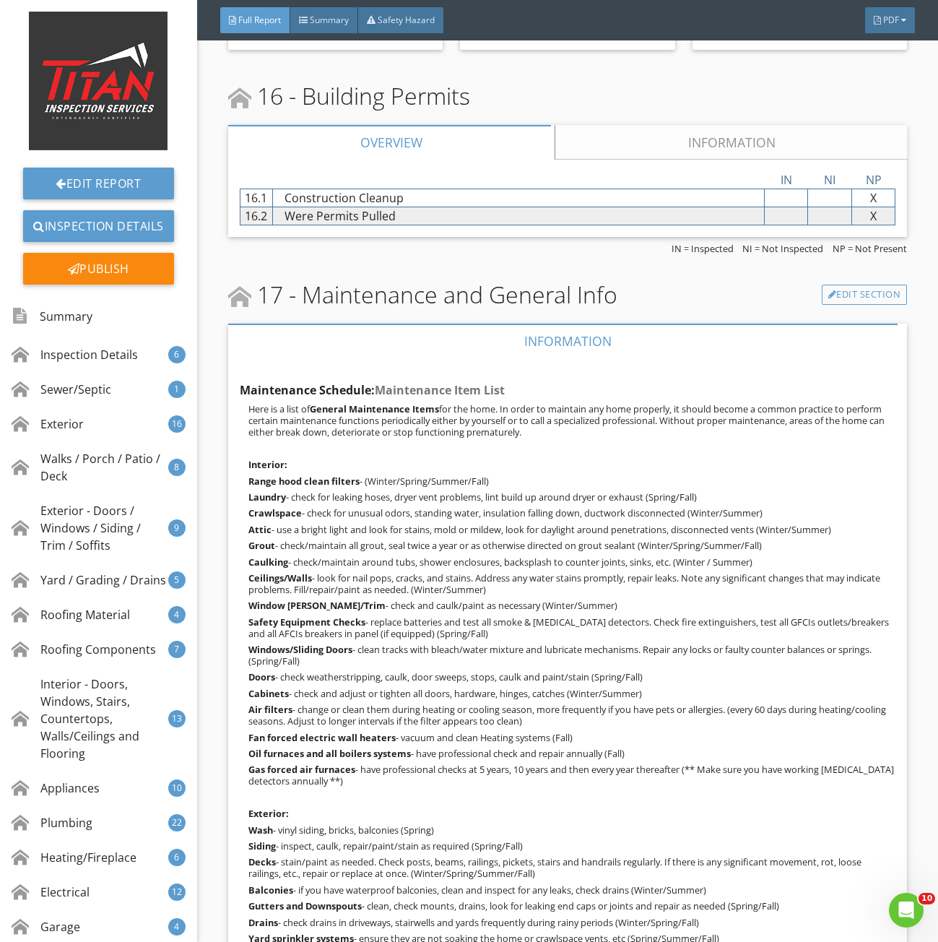
scroll to position [23960, 0]
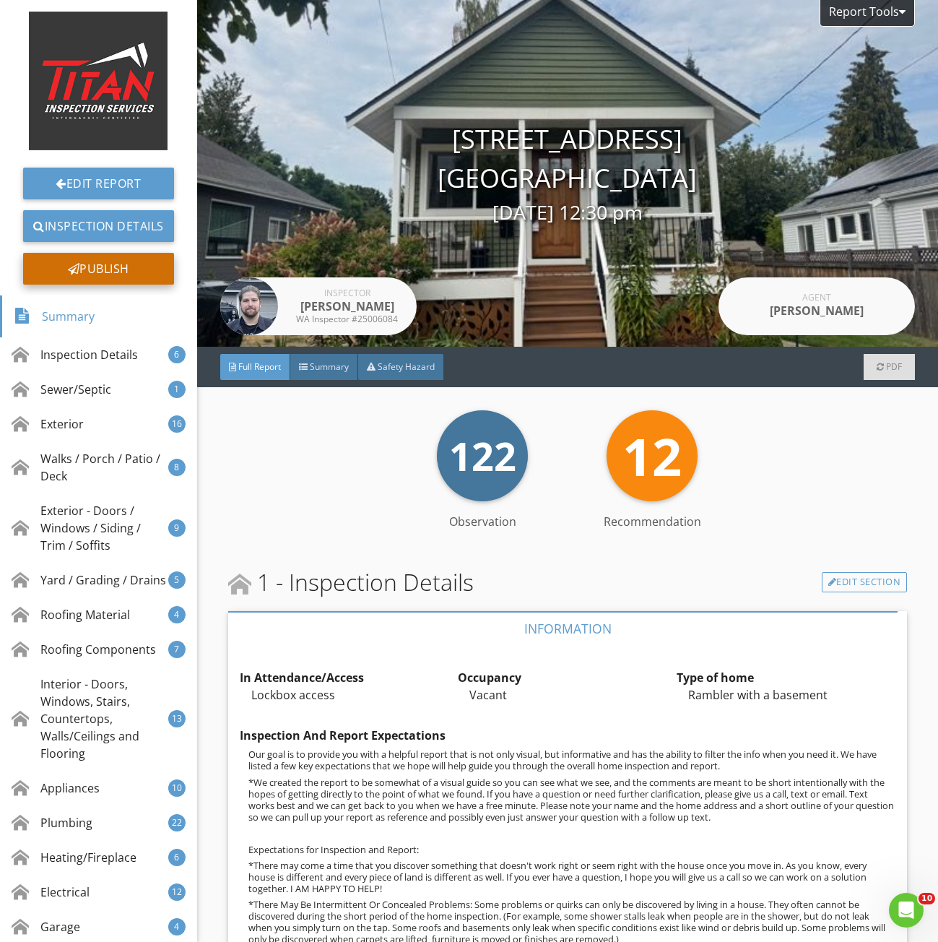
click at [102, 270] on div "Publish" at bounding box center [98, 269] width 151 height 32
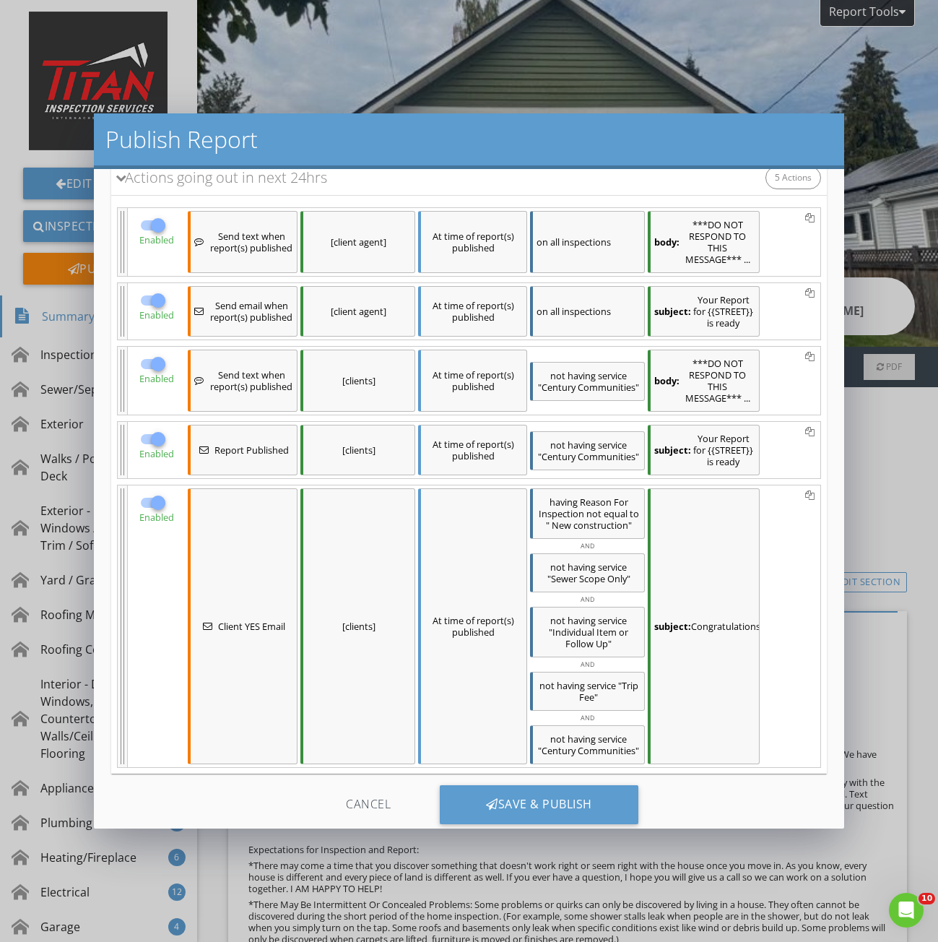
scroll to position [128, 0]
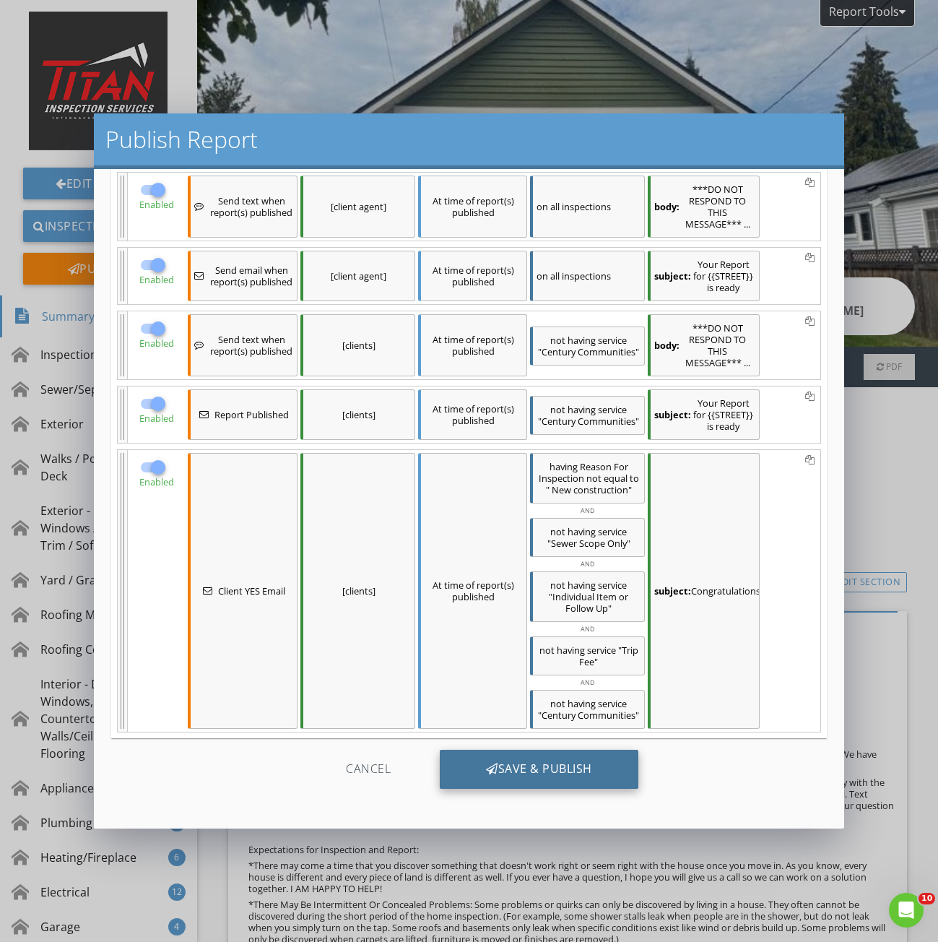
click at [530, 767] on div "Save & Publish" at bounding box center [539, 769] width 199 height 39
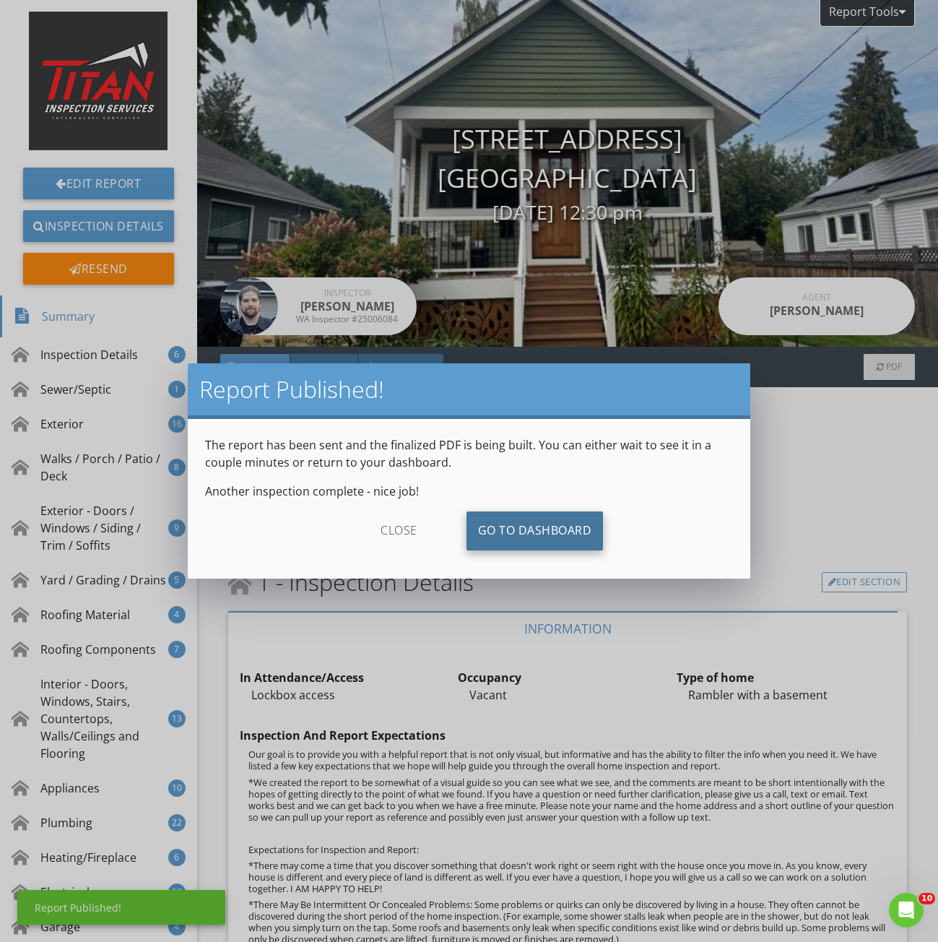
click at [542, 525] on link "Go To Dashboard" at bounding box center [535, 531] width 137 height 39
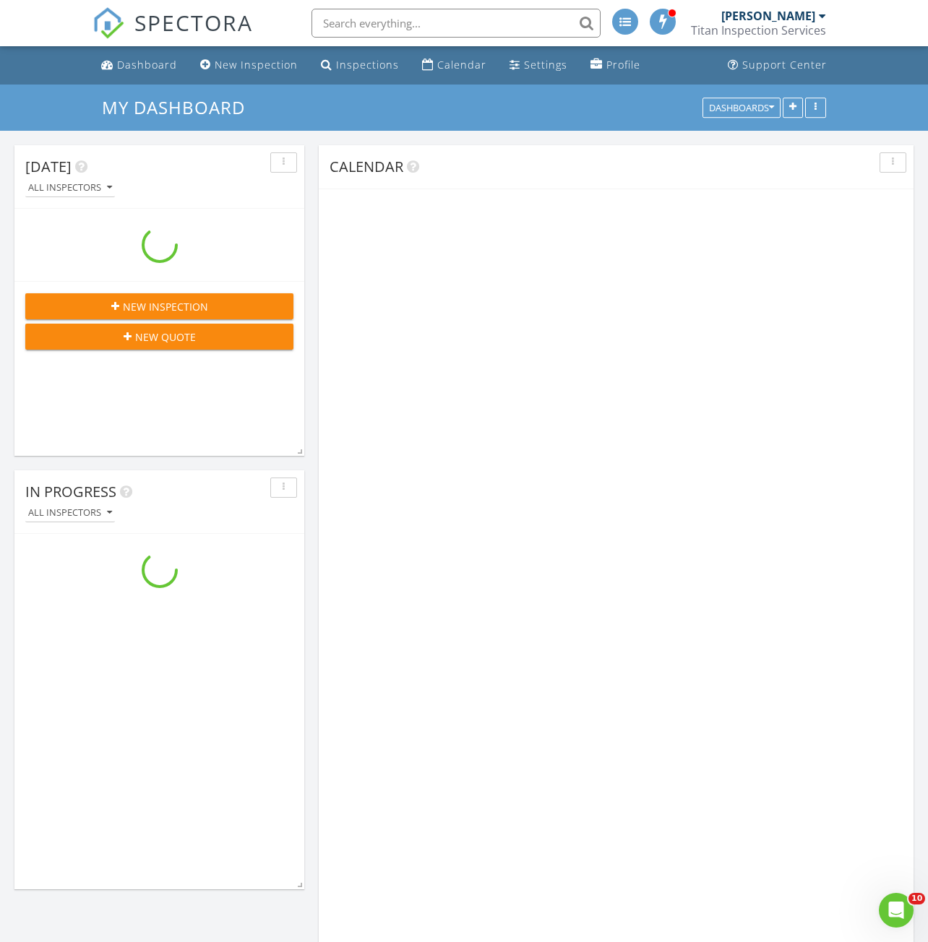
scroll to position [2313, 950]
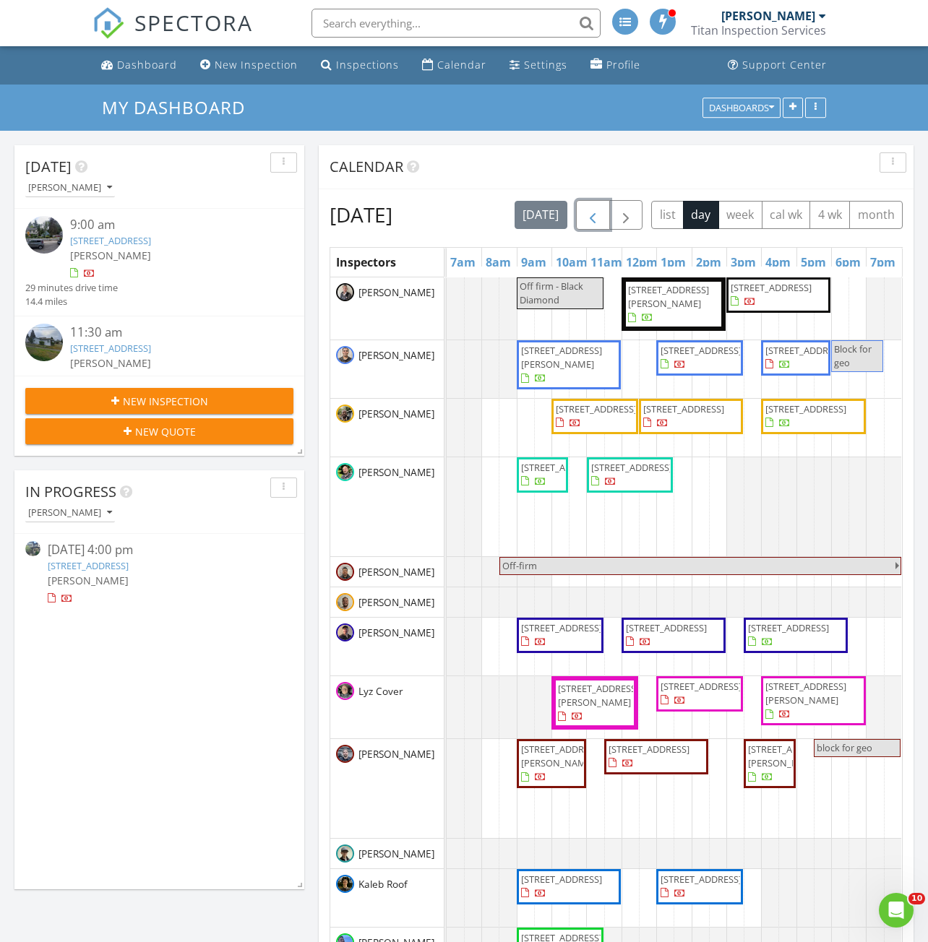
click at [601, 212] on span "button" at bounding box center [592, 215] width 17 height 17
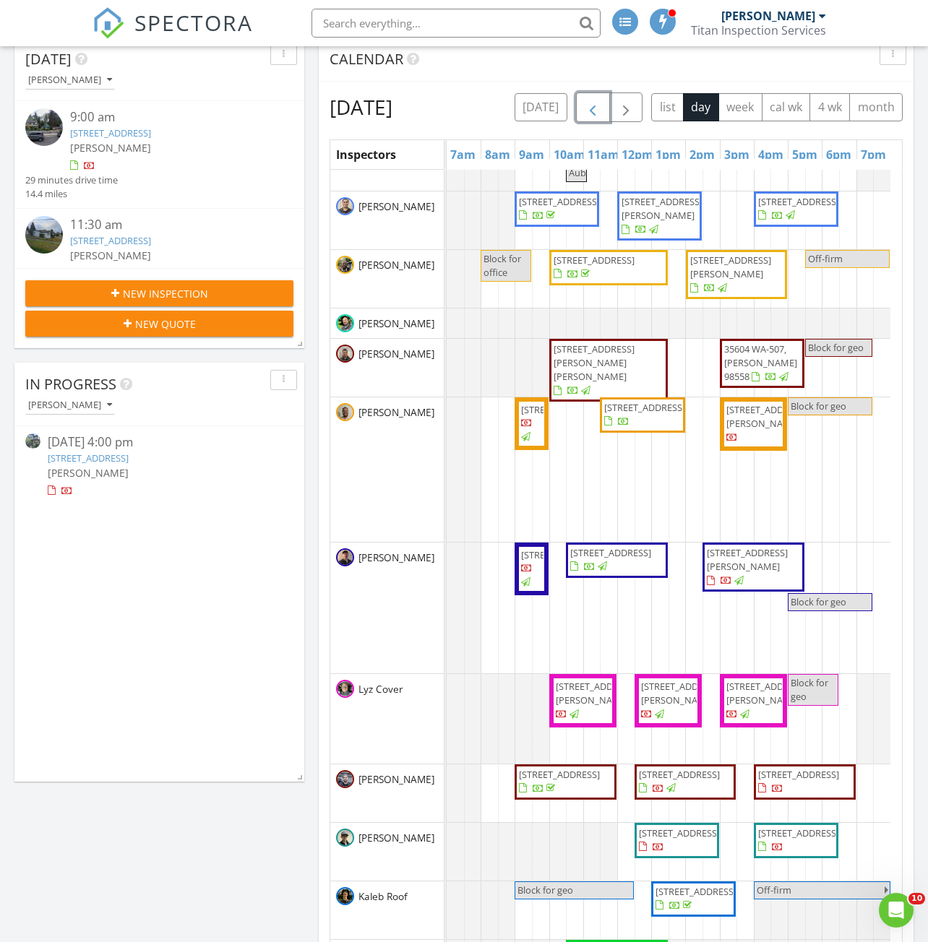
scroll to position [289, 0]
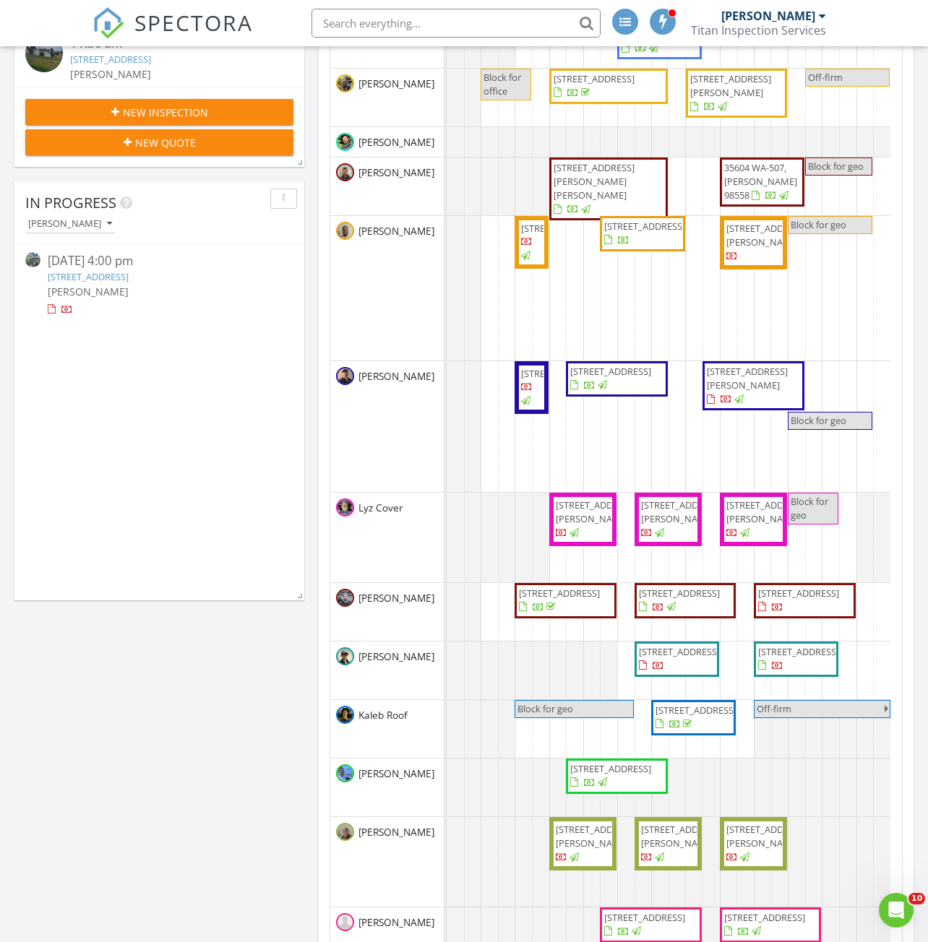
click at [792, 598] on span "5175 42nd Ave S, Seattle 98118" at bounding box center [798, 593] width 81 height 13
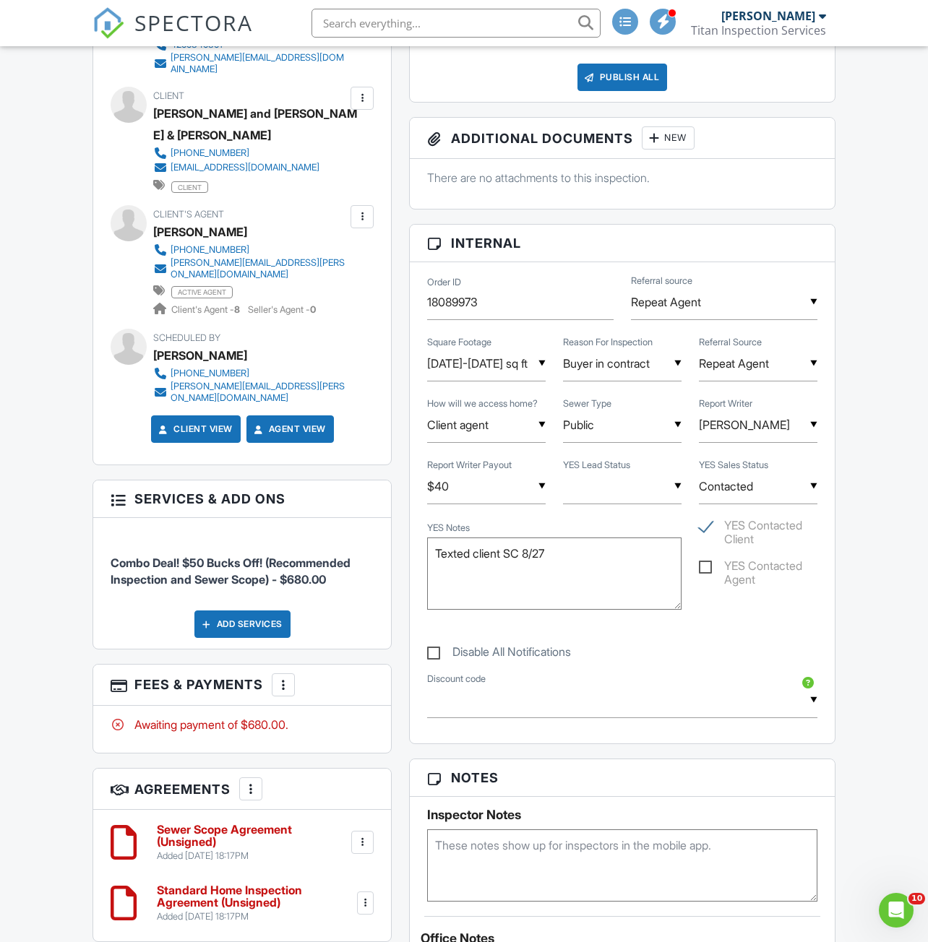
click at [247, 610] on div "Add Services" at bounding box center [242, 623] width 96 height 27
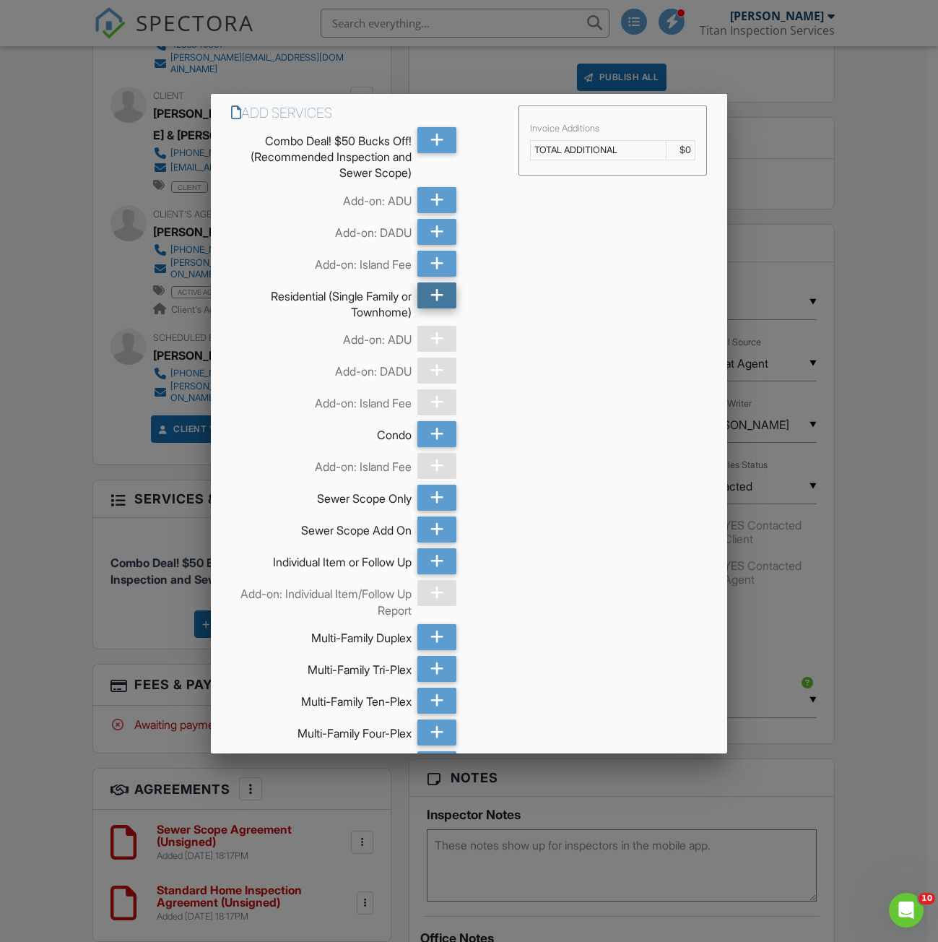
click at [433, 293] on icon at bounding box center [438, 295] width 14 height 26
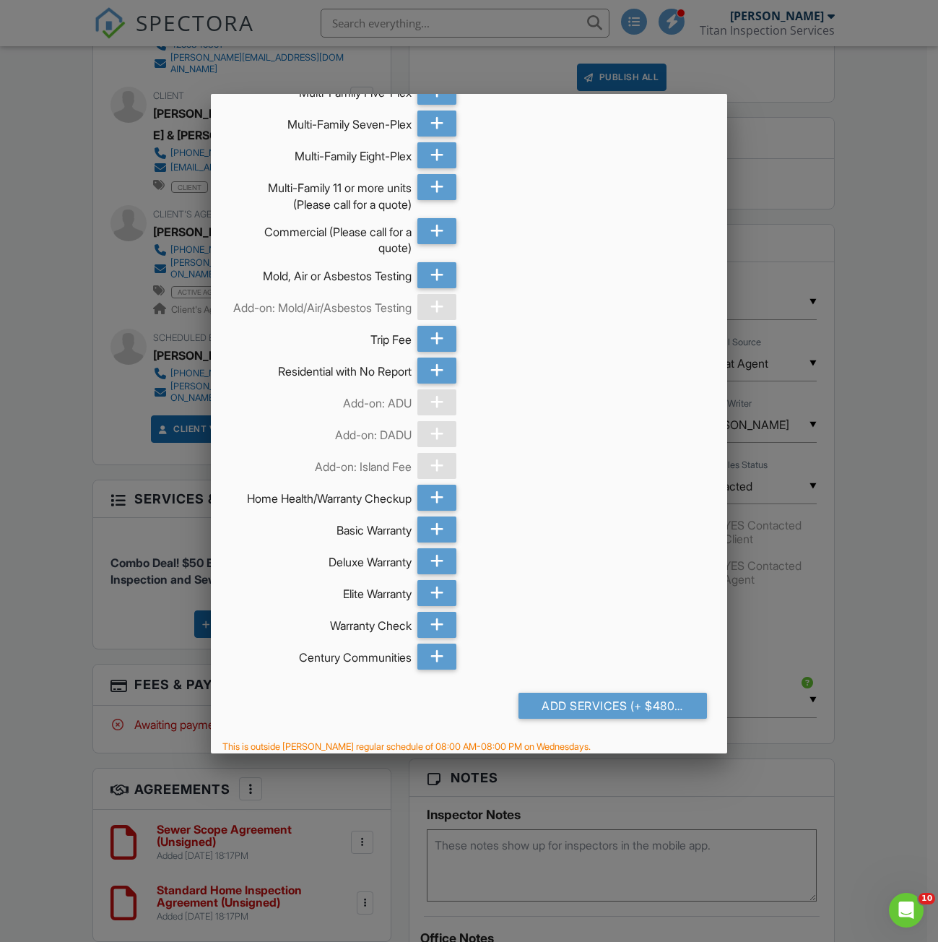
scroll to position [771, 0]
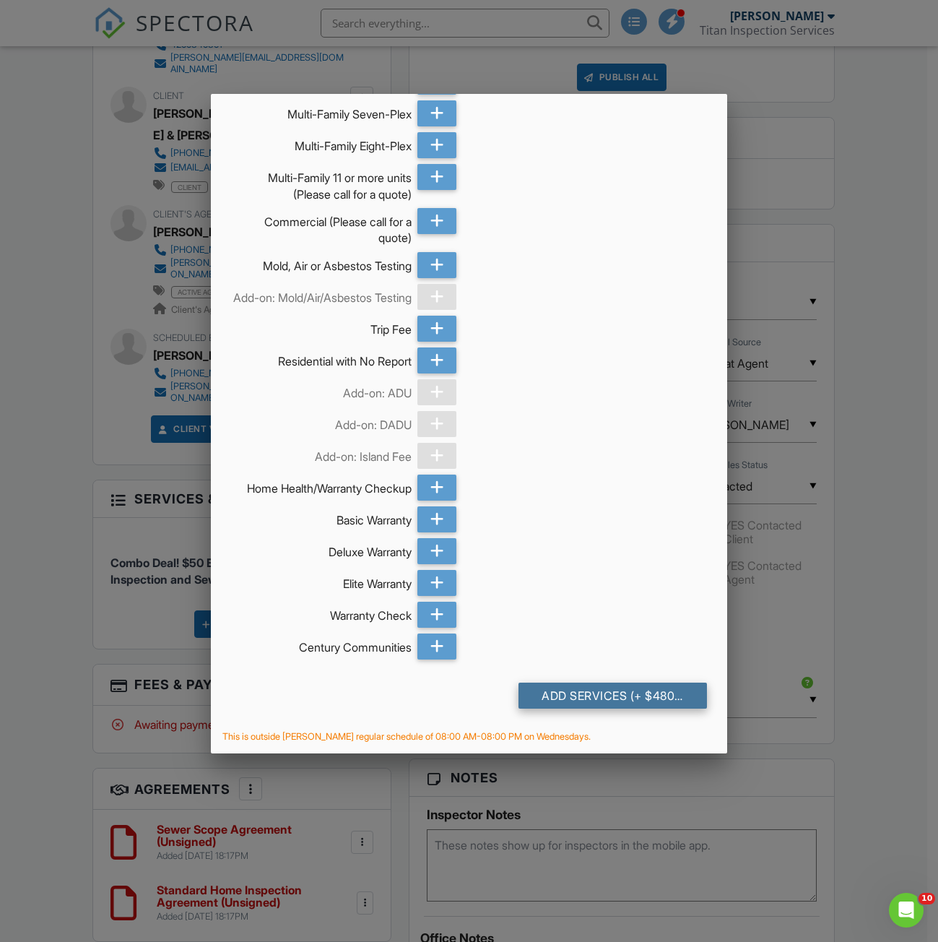
click at [569, 700] on div "Add Services (+ $480.0)" at bounding box center [613, 696] width 188 height 26
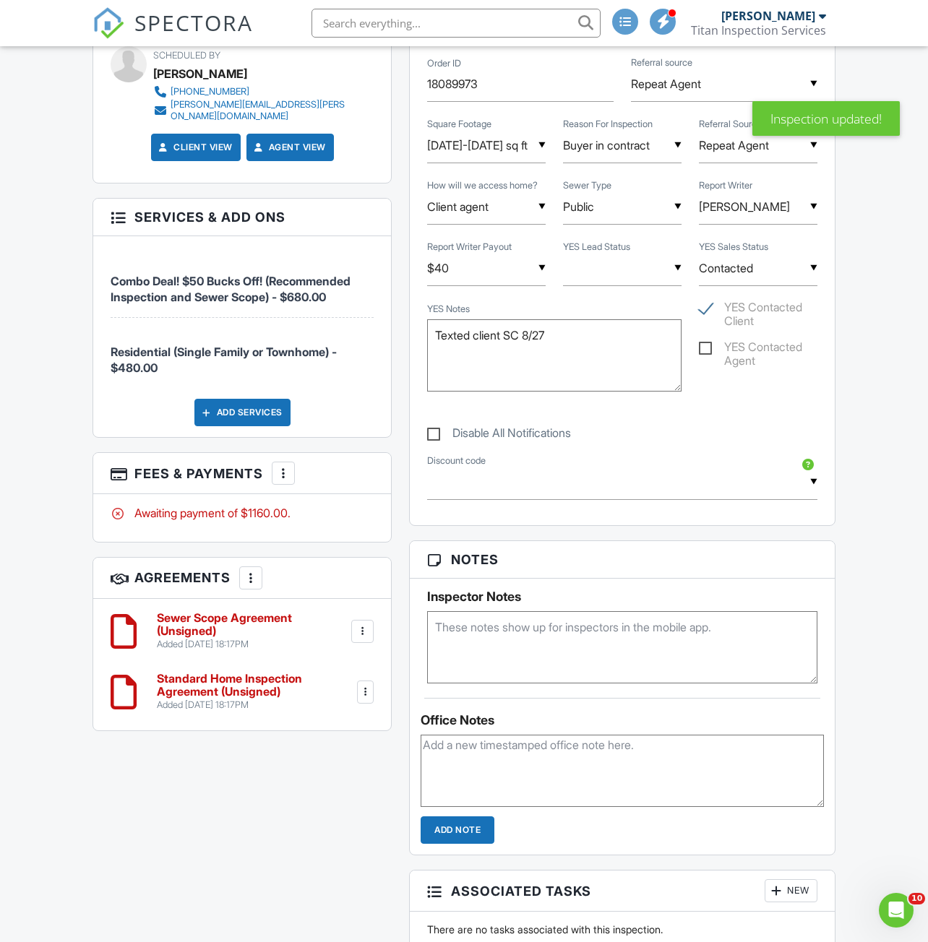
click at [280, 466] on div at bounding box center [283, 473] width 14 height 14
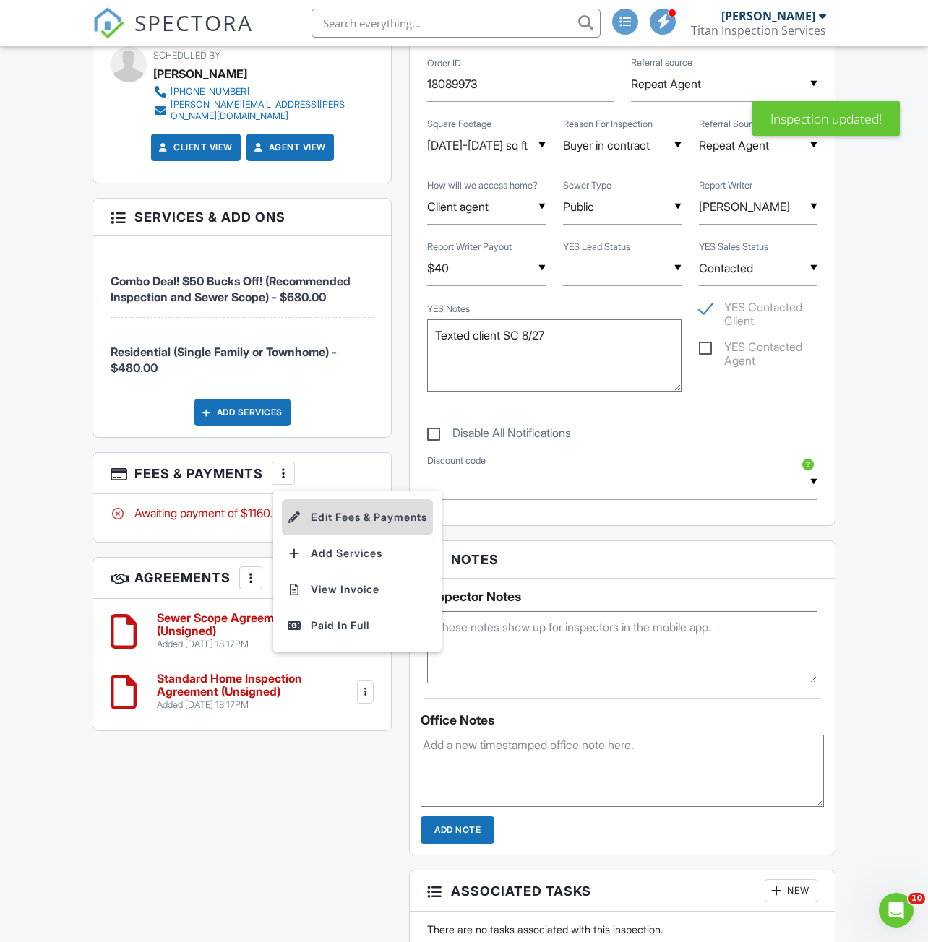
click at [321, 499] on li "Edit Fees & Payments" at bounding box center [357, 517] width 151 height 36
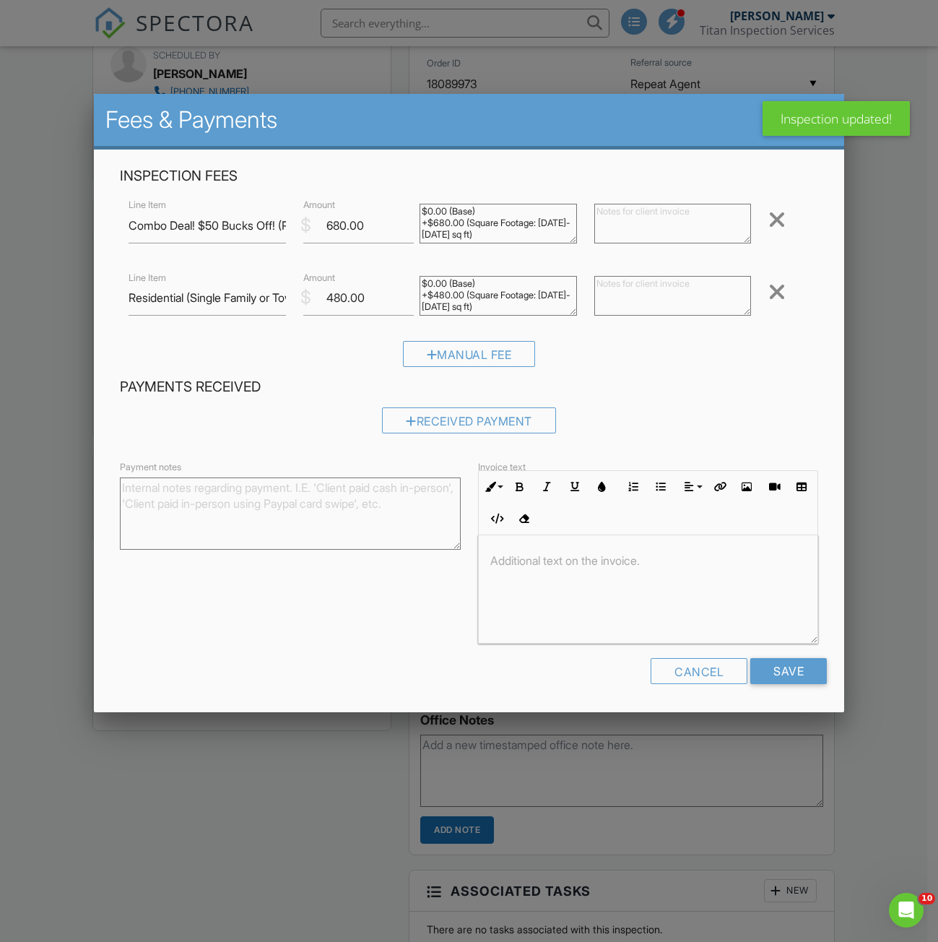
click at [770, 222] on div at bounding box center [777, 219] width 17 height 23
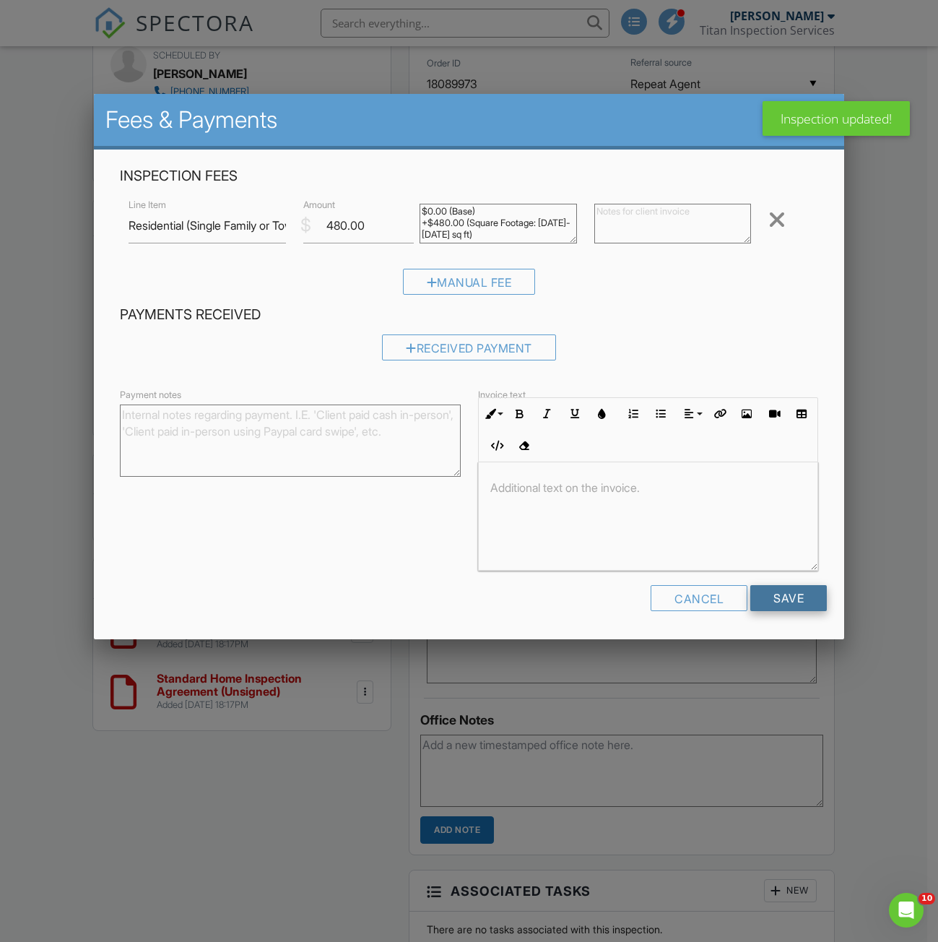
click at [800, 587] on input "Save" at bounding box center [789, 598] width 77 height 26
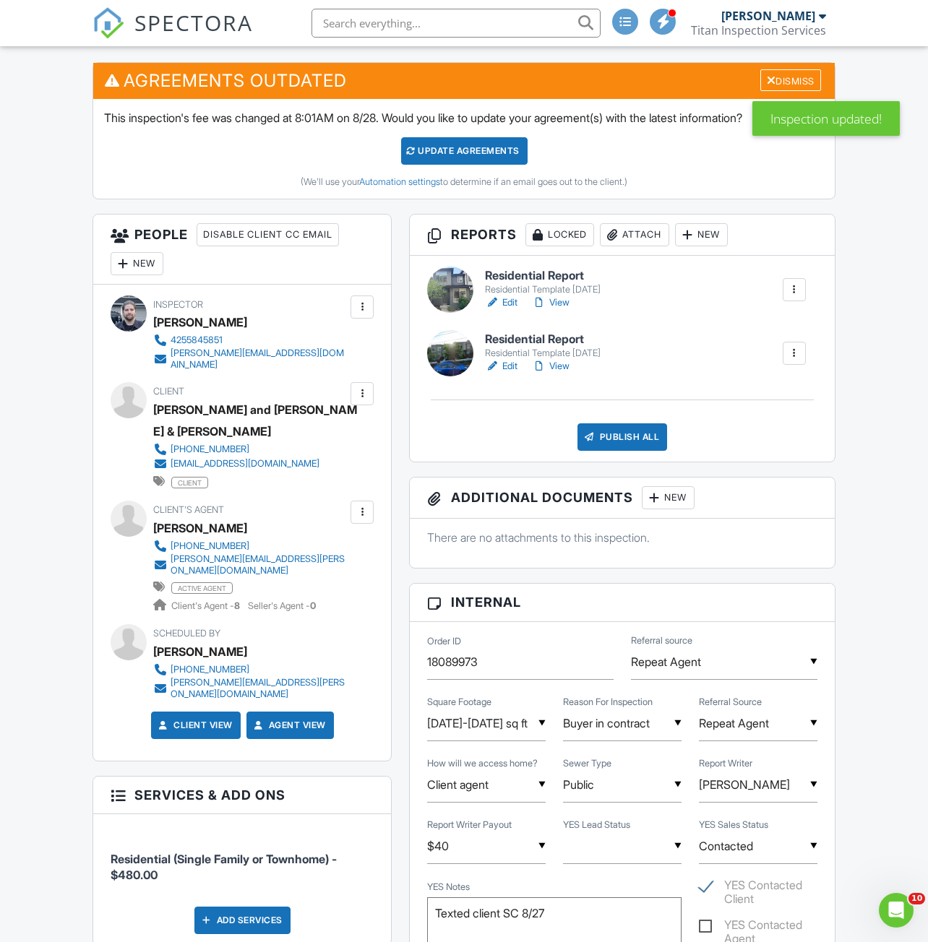
click at [803, 354] on div at bounding box center [793, 353] width 23 height 23
click at [738, 471] on div "Delete" at bounding box center [751, 468] width 30 height 16
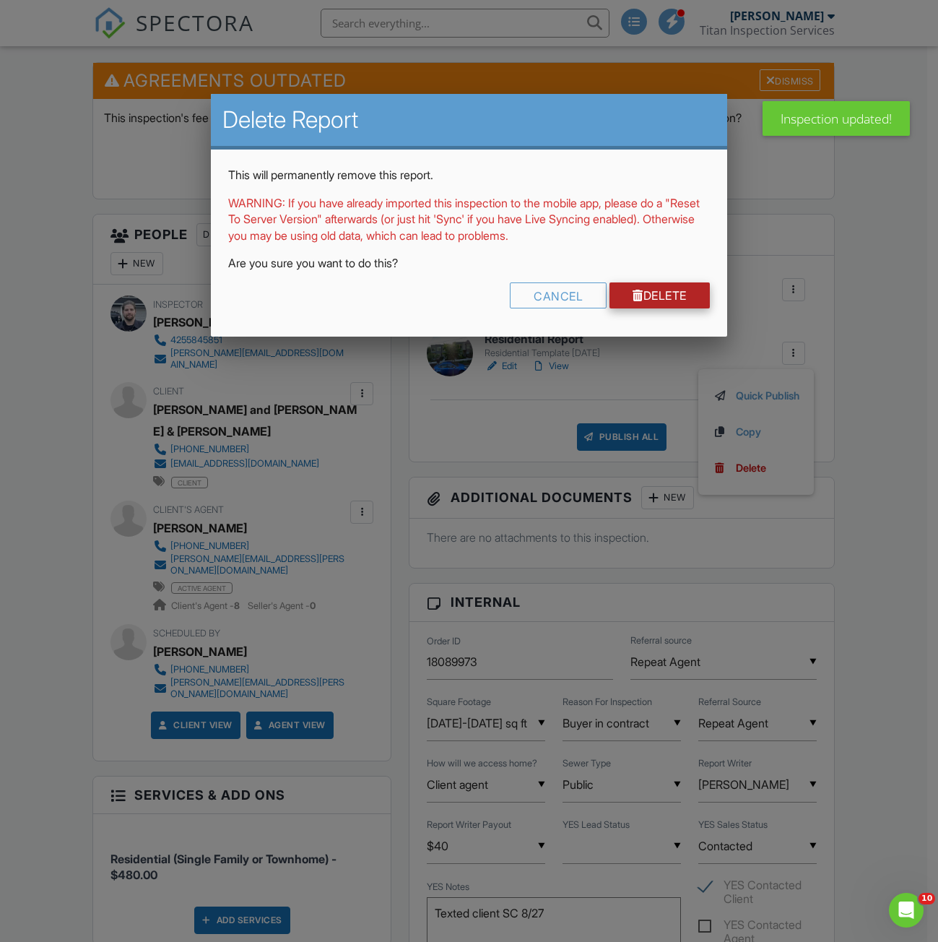
click at [655, 301] on link "Delete" at bounding box center [660, 295] width 100 height 26
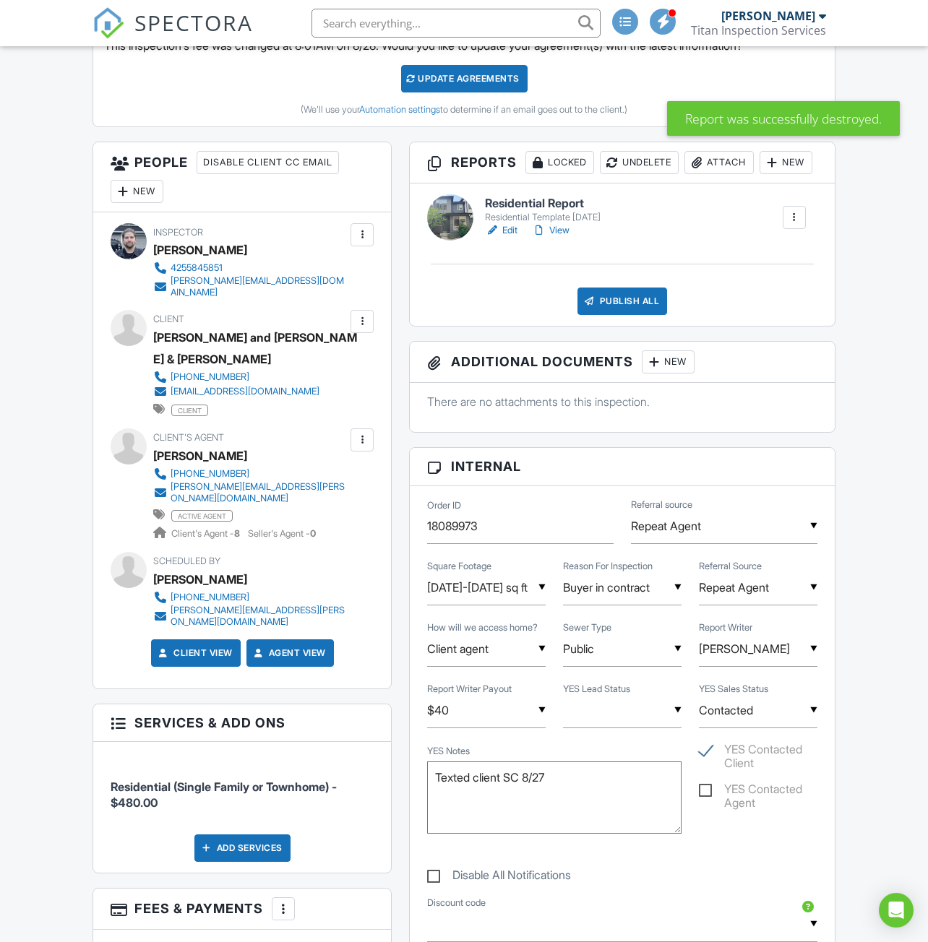
click at [500, 238] on link "Edit" at bounding box center [501, 230] width 33 height 14
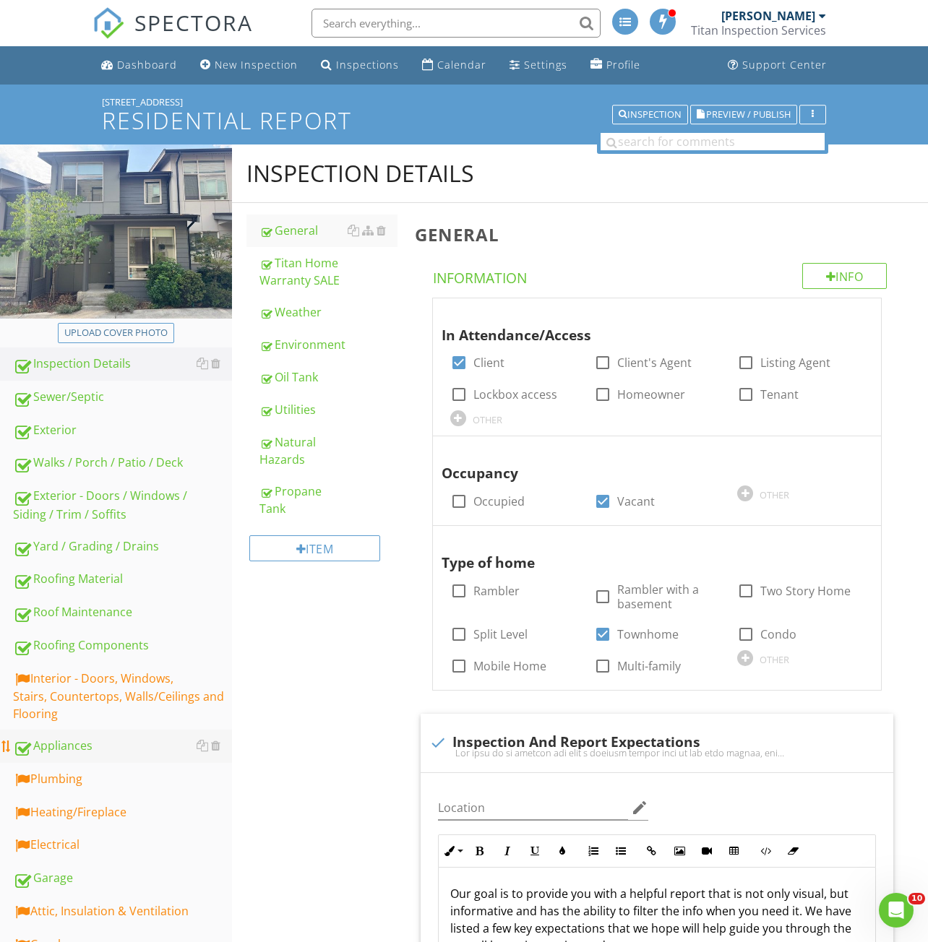
scroll to position [289, 0]
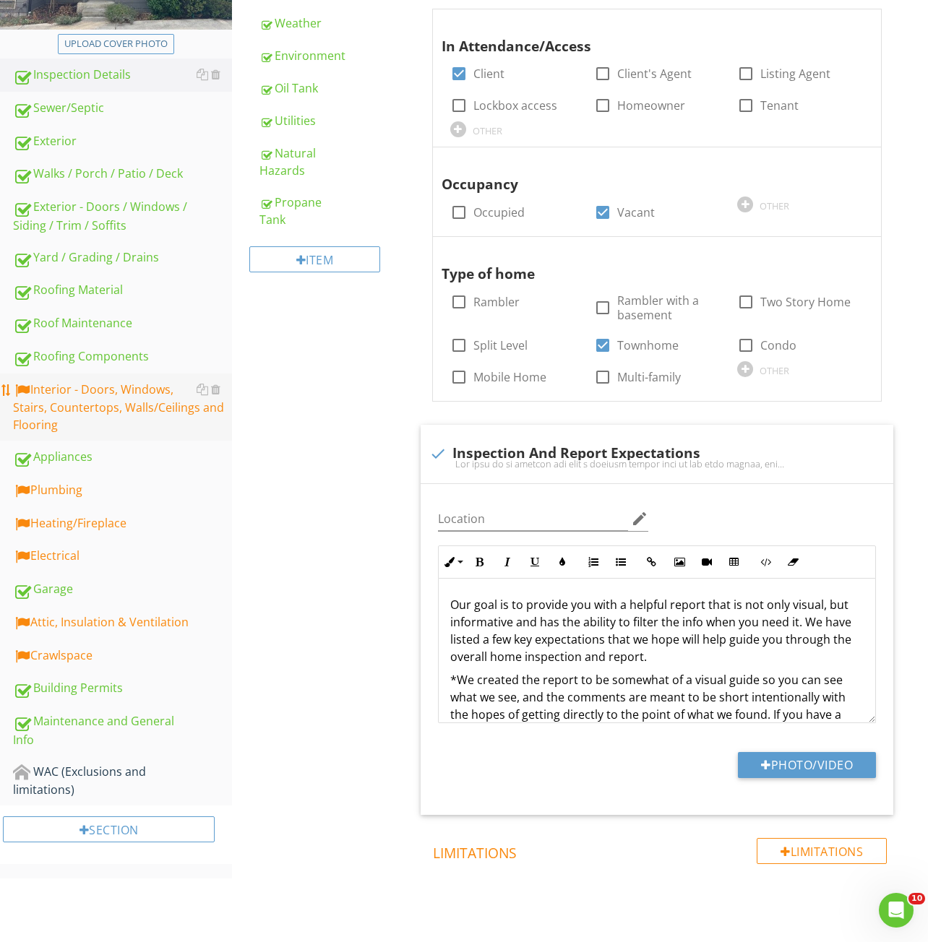
click at [82, 412] on div "Interior - Doors, Windows, Stairs, Countertops, Walls/Ceilings and Flooring" at bounding box center [122, 407] width 219 height 53
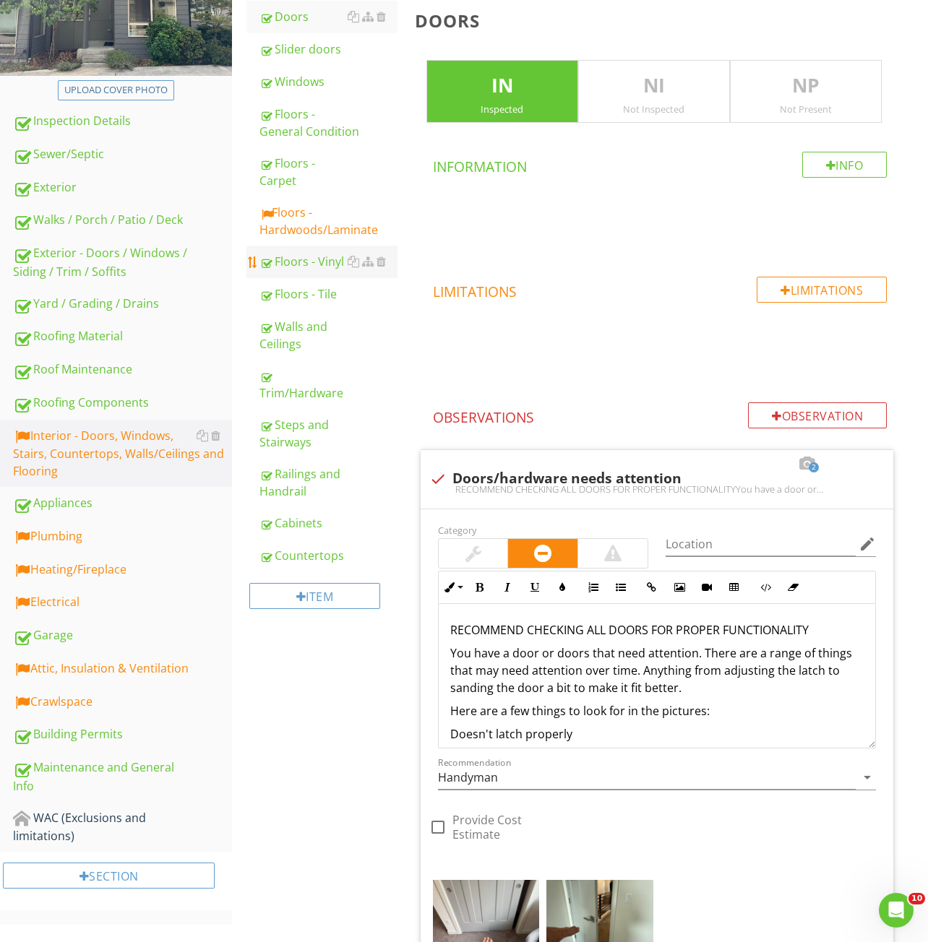
scroll to position [217, 0]
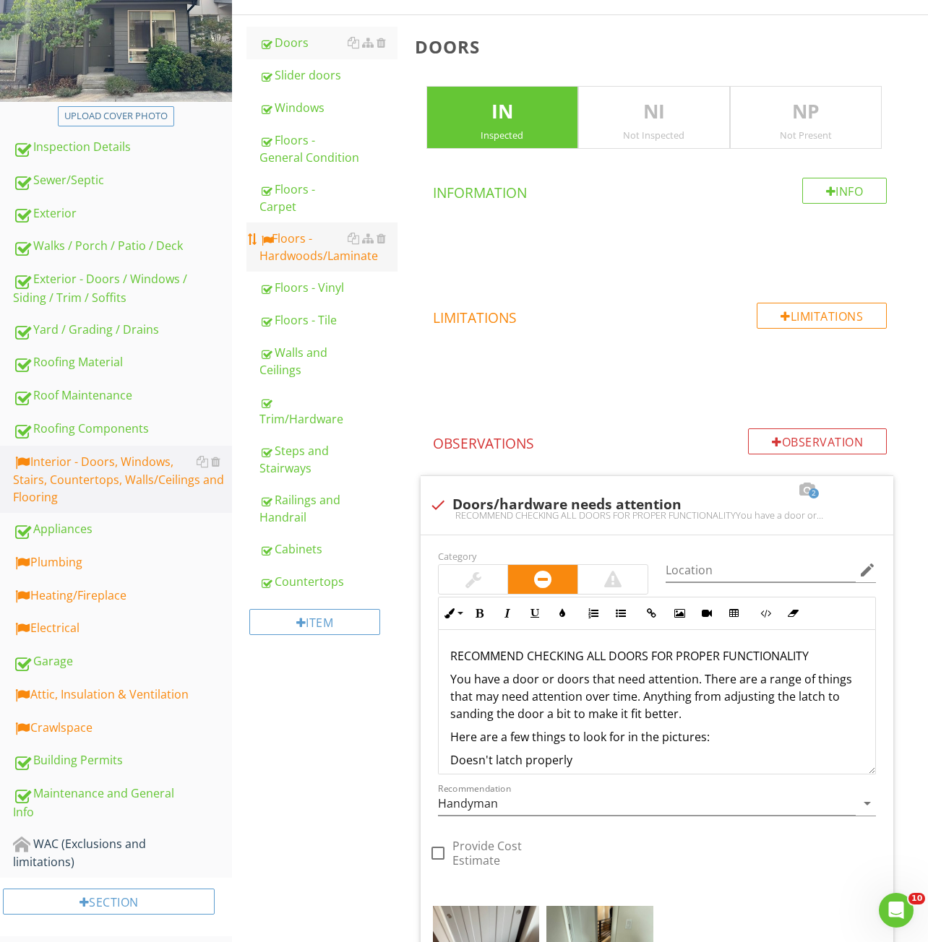
click at [316, 259] on div "Floors - Hardwoods/Laminate" at bounding box center [328, 247] width 138 height 35
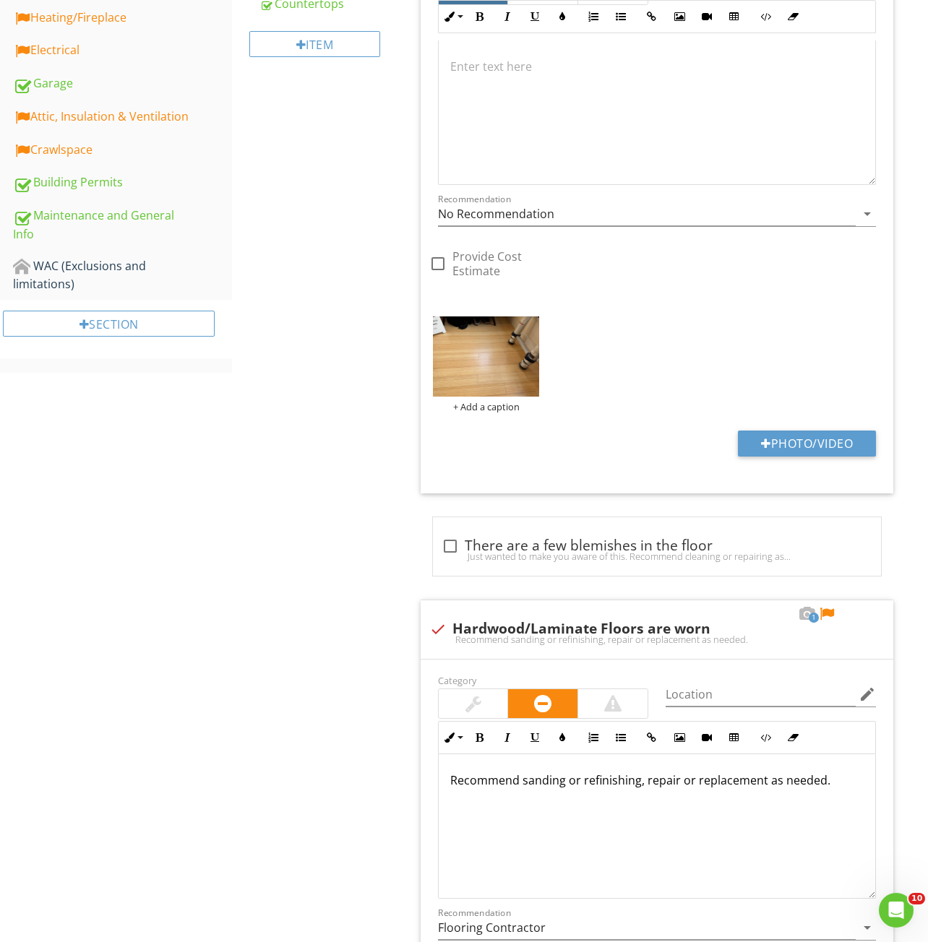
scroll to position [1238, 0]
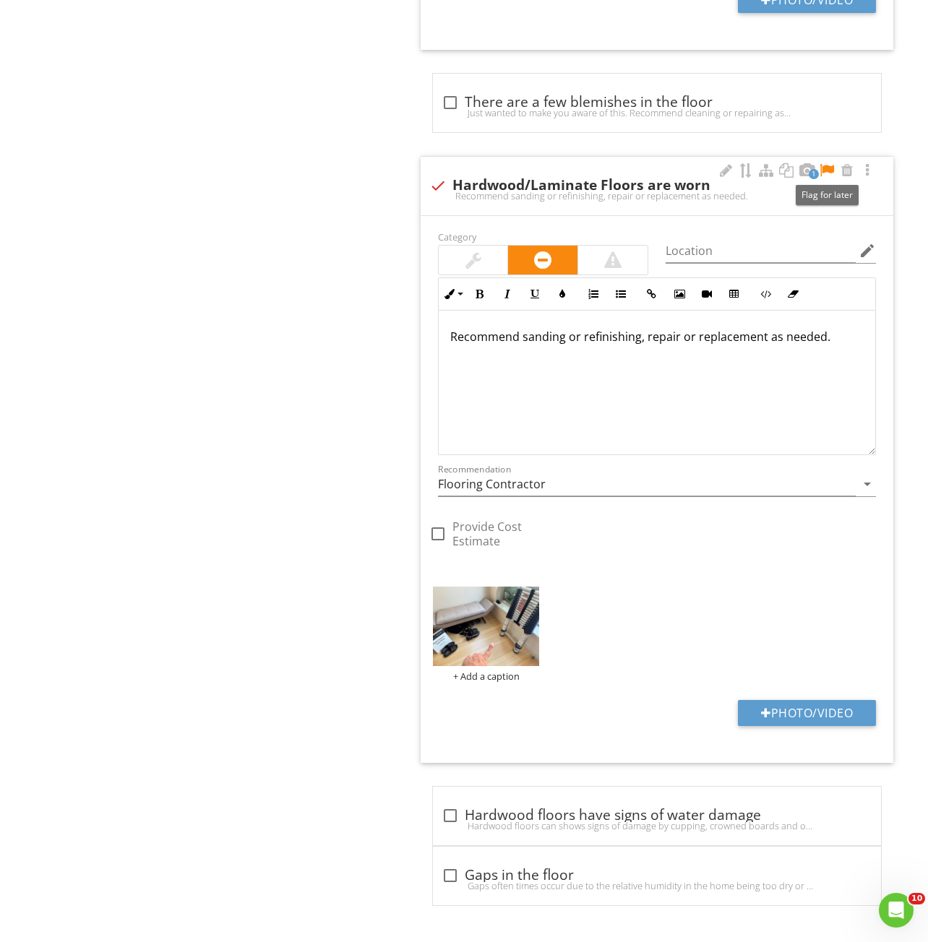
click at [828, 171] on div at bounding box center [826, 170] width 17 height 14
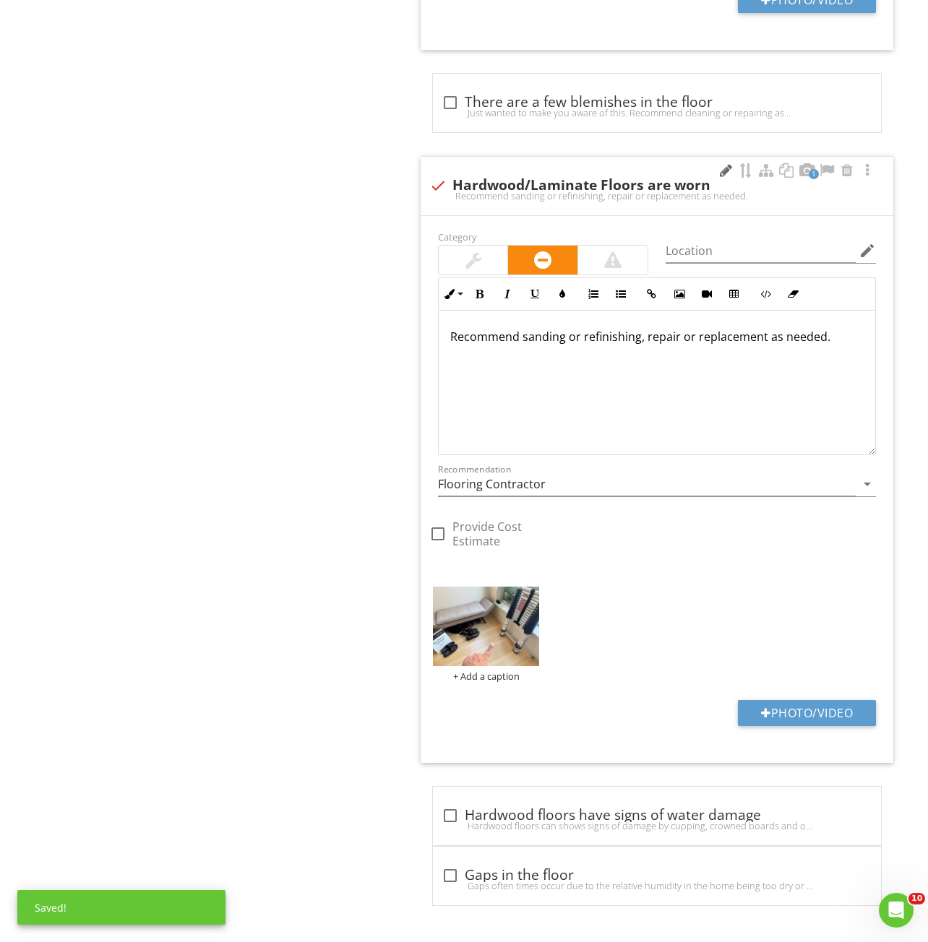
click at [728, 172] on div at bounding box center [725, 170] width 17 height 14
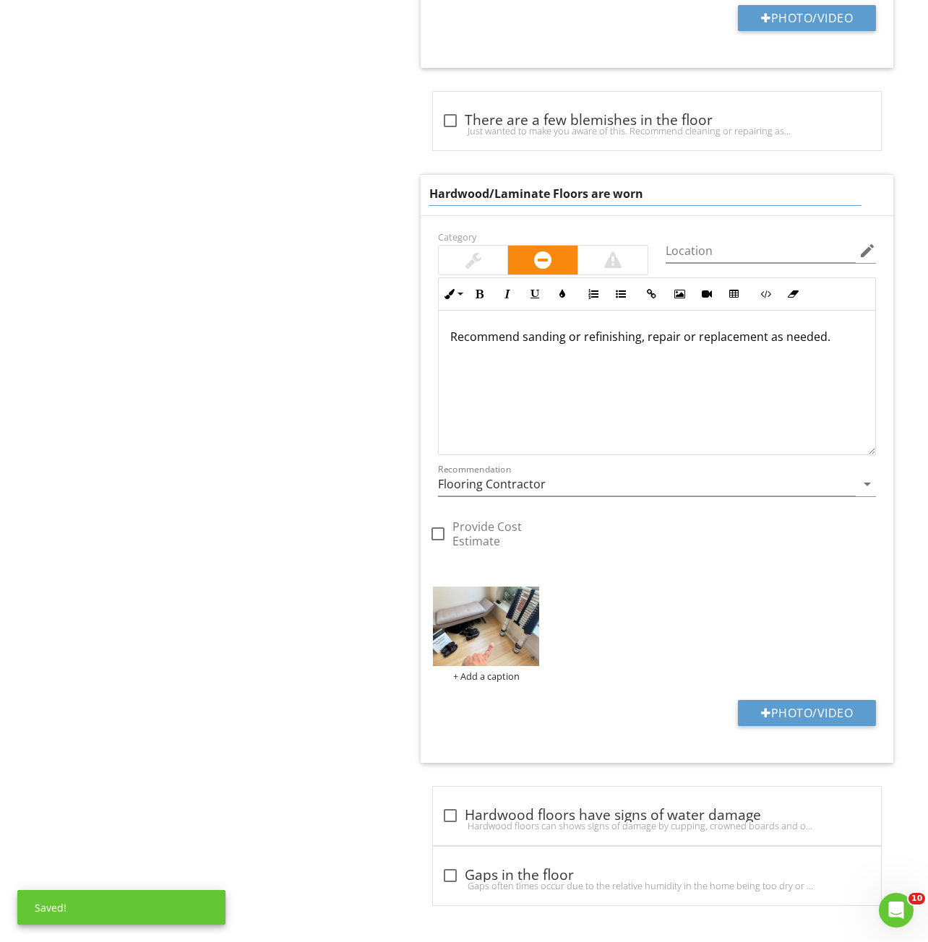
drag, startPoint x: 668, startPoint y: 190, endPoint x: 599, endPoint y: 196, distance: 69.6
click at [599, 196] on input "Hardwood/Laminate Floors are worn" at bounding box center [645, 194] width 433 height 24
click at [565, 119] on div "check_box_outline_blank There are a few blemishes in the floor" at bounding box center [656, 120] width 431 height 17
checkbox input "true"
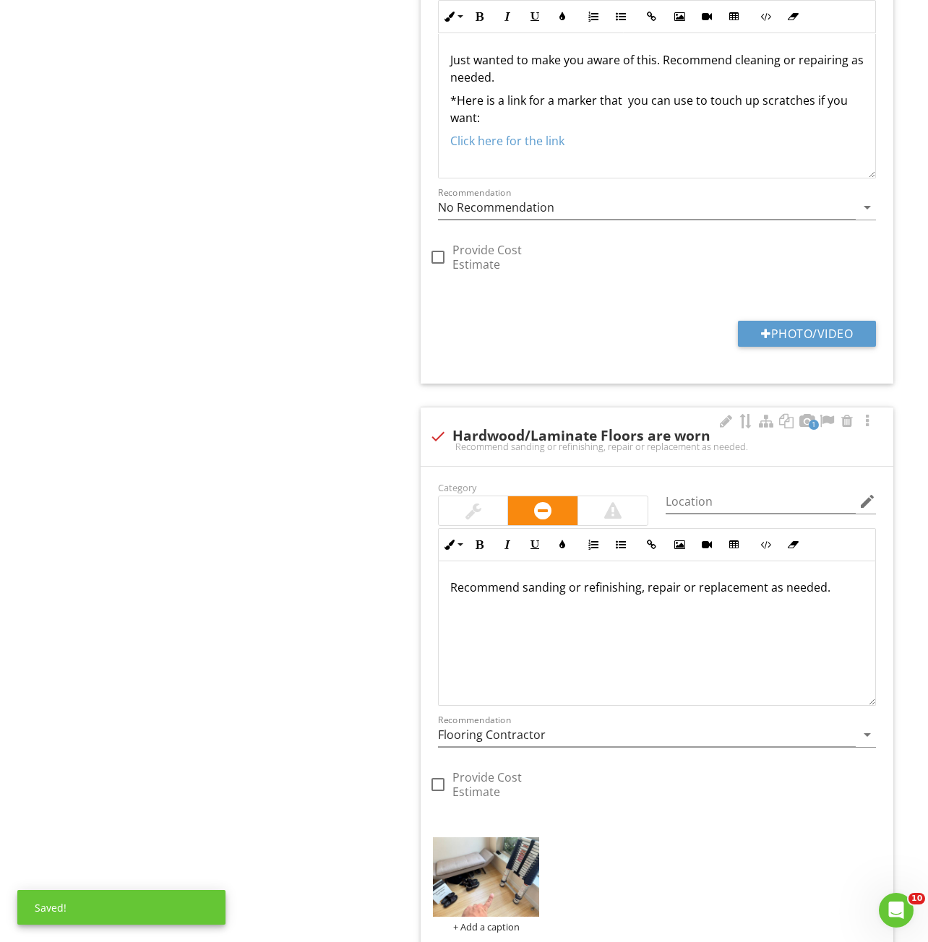
scroll to position [1581, 0]
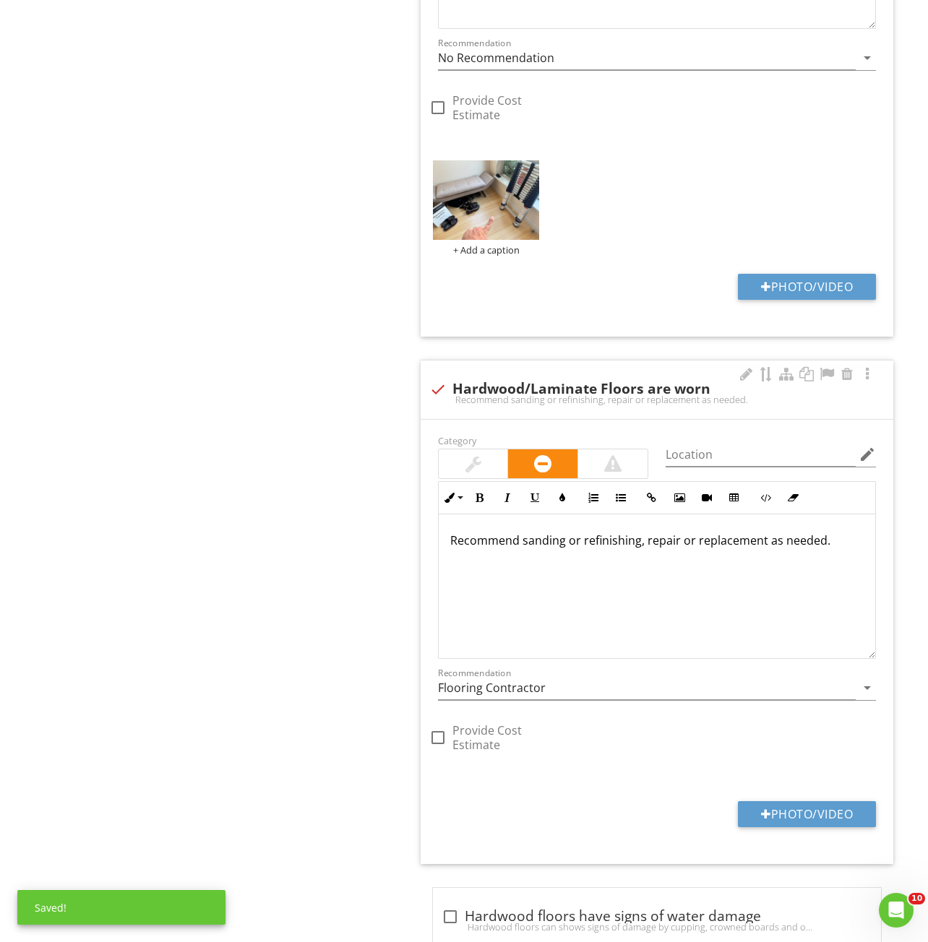
click at [570, 393] on div "check Hardwood/Laminate Floors are worn" at bounding box center [656, 389] width 455 height 17
checkbox input "false"
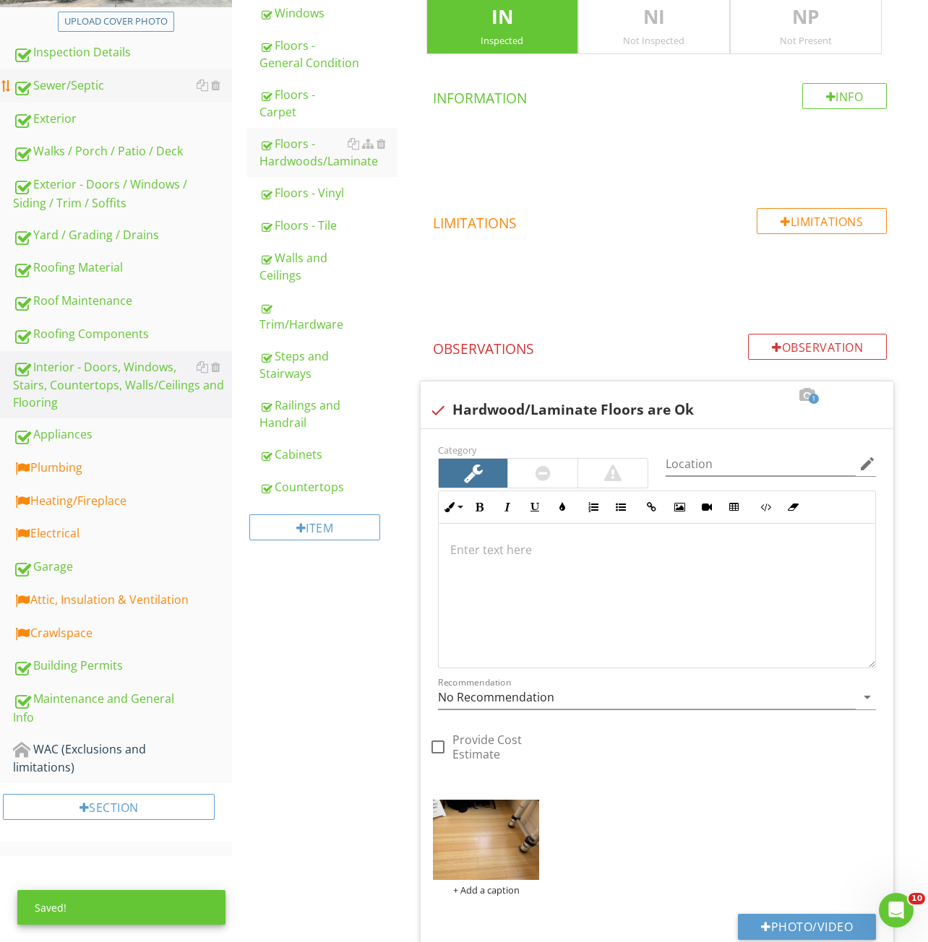
scroll to position [59, 0]
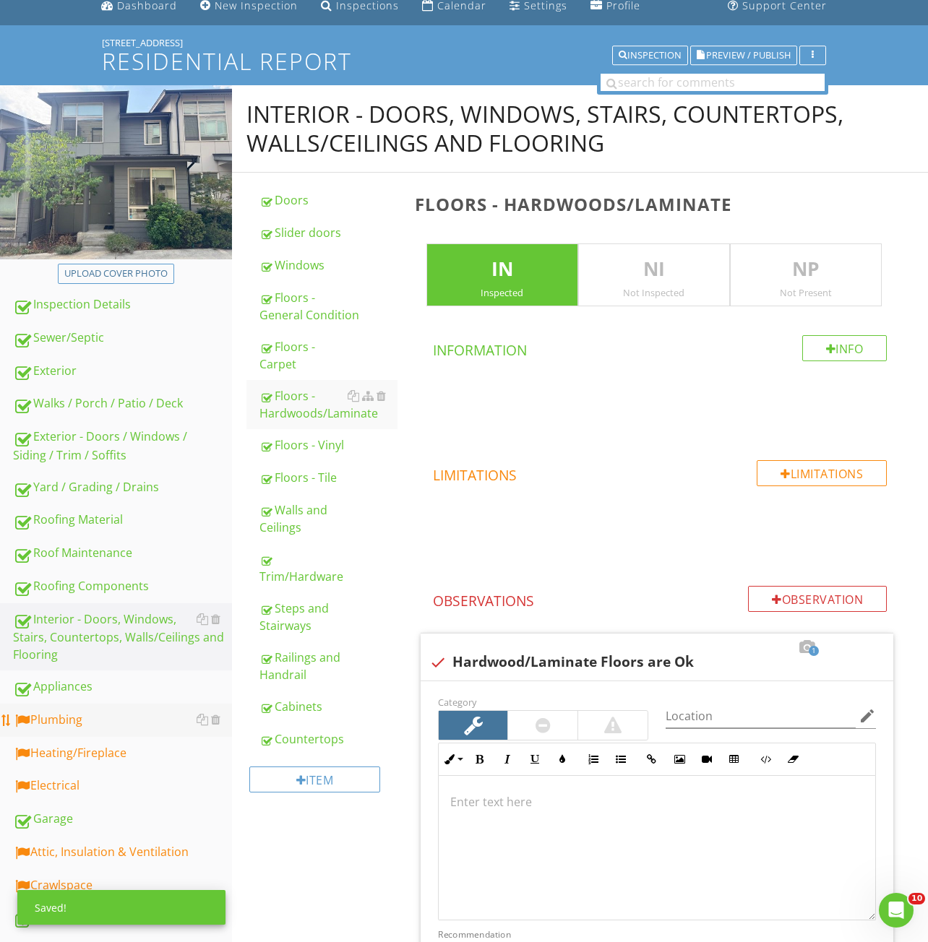
click at [79, 729] on div "Plumbing" at bounding box center [122, 720] width 219 height 19
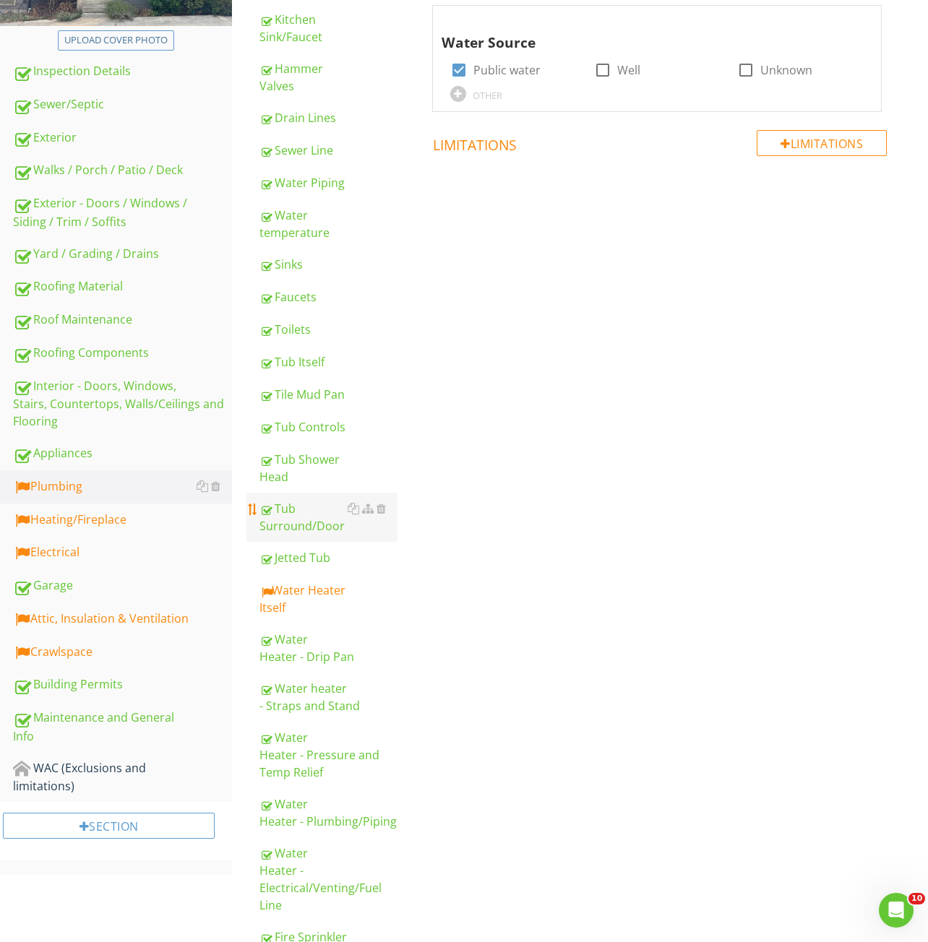
scroll to position [431, 0]
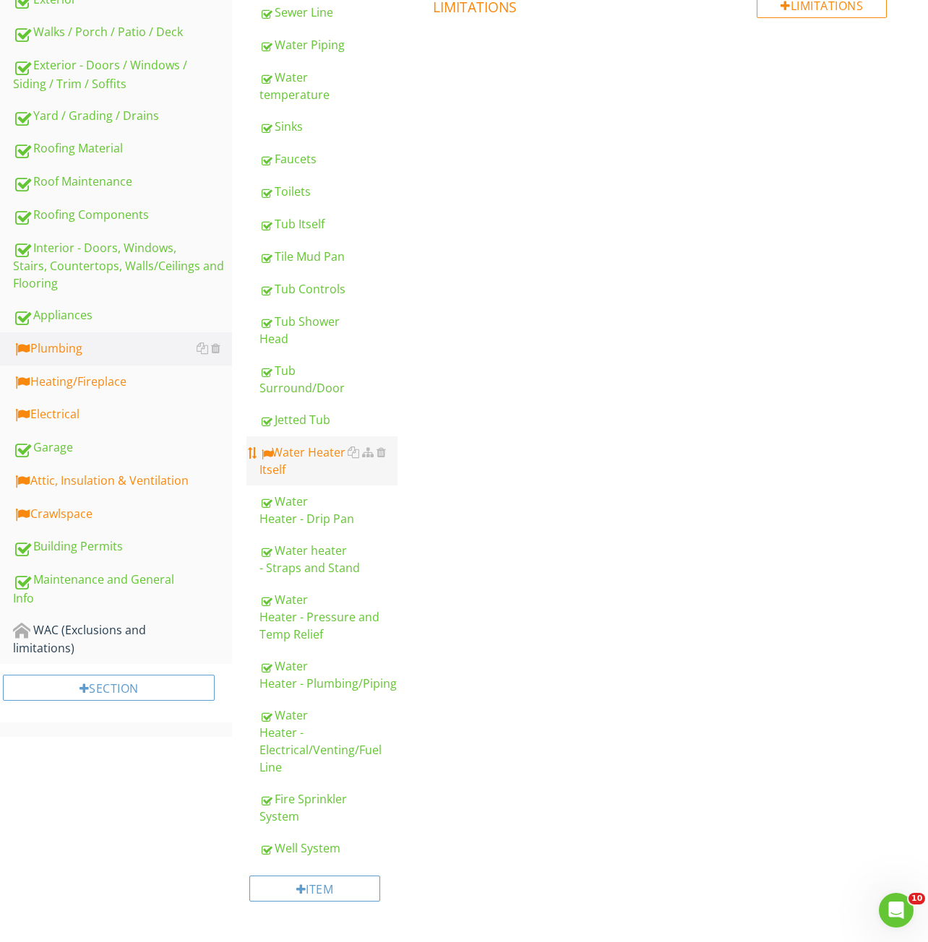
click at [291, 453] on div "Water Heater Itself" at bounding box center [328, 461] width 138 height 35
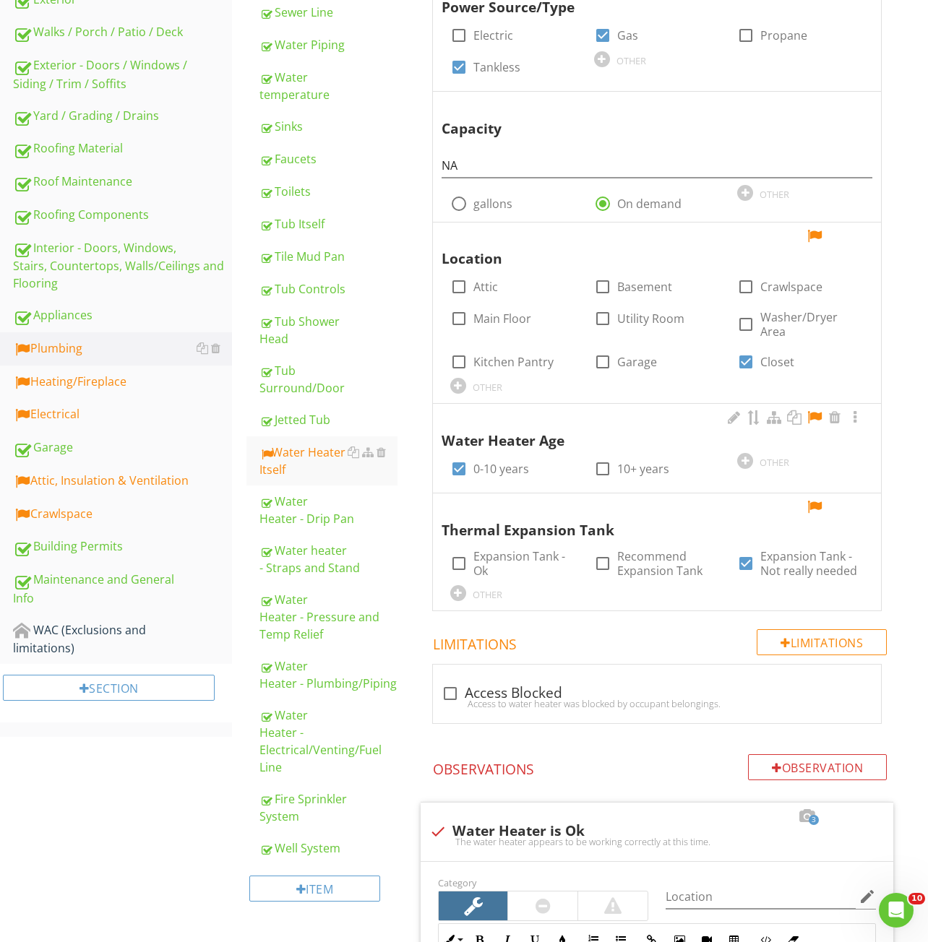
click at [819, 420] on div at bounding box center [814, 417] width 17 height 14
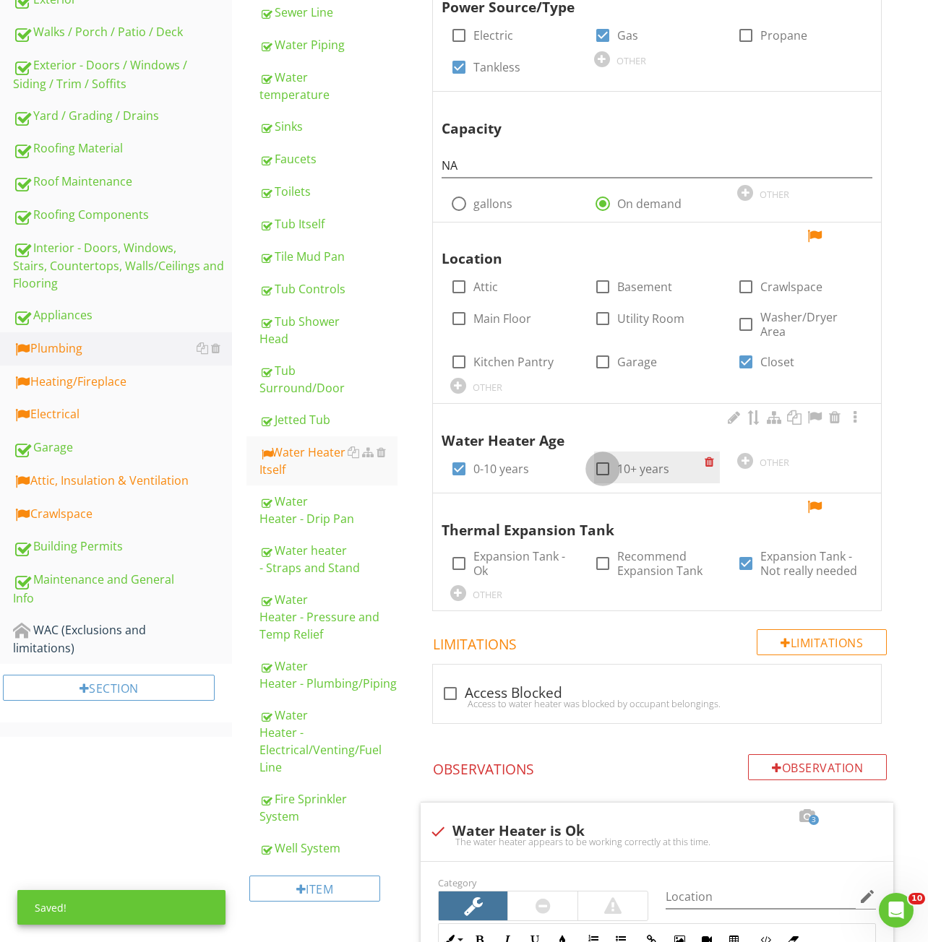
click at [609, 472] on div at bounding box center [602, 469] width 25 height 25
checkbox input "true"
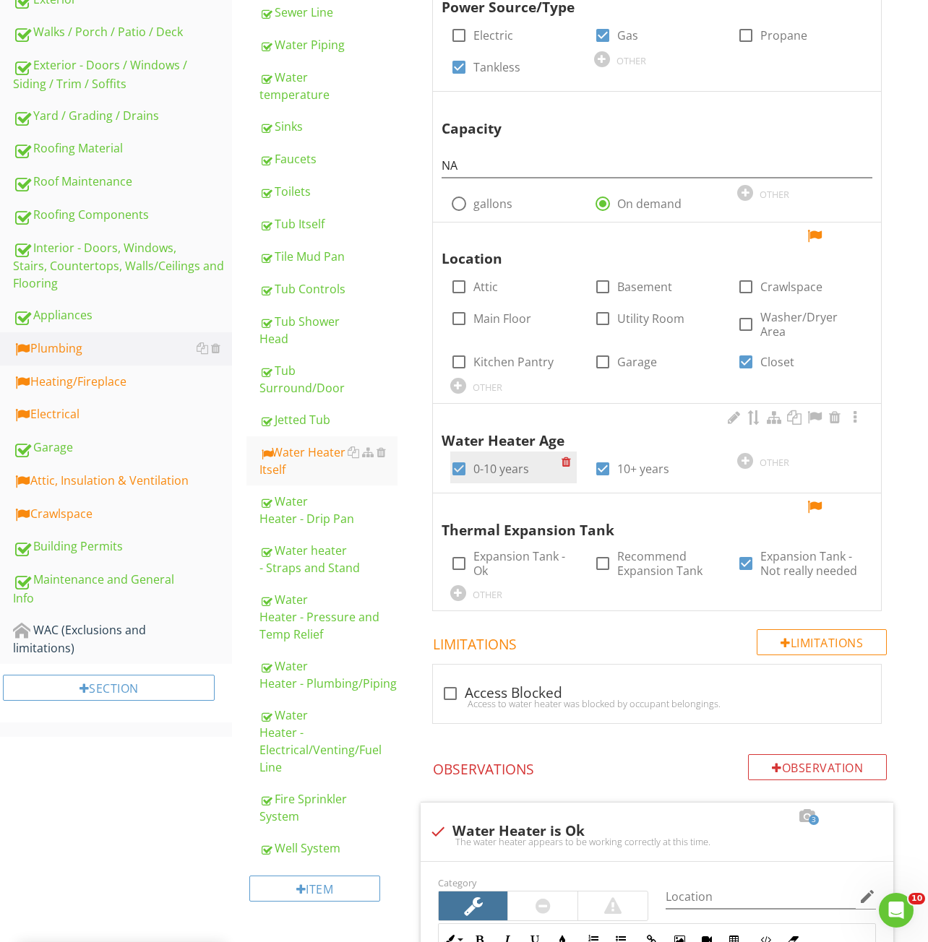
click at [493, 473] on label "0-10 years" at bounding box center [501, 469] width 56 height 14
checkbox input "false"
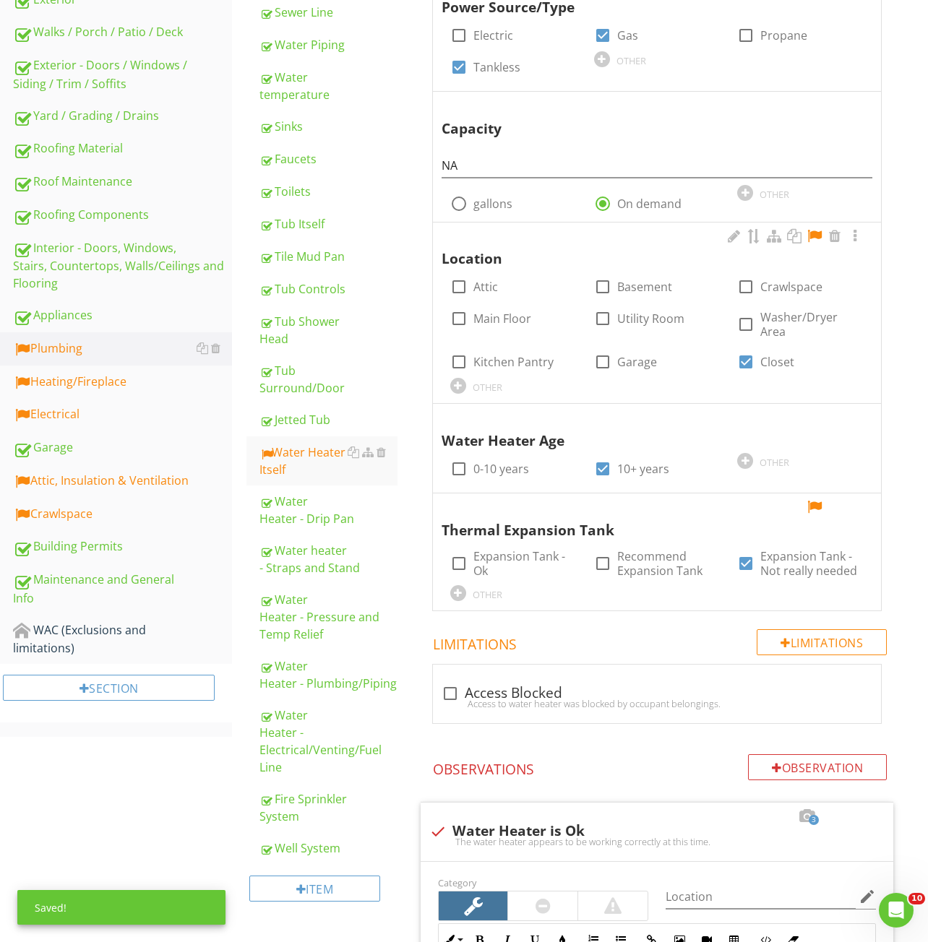
click at [816, 237] on div at bounding box center [814, 236] width 17 height 14
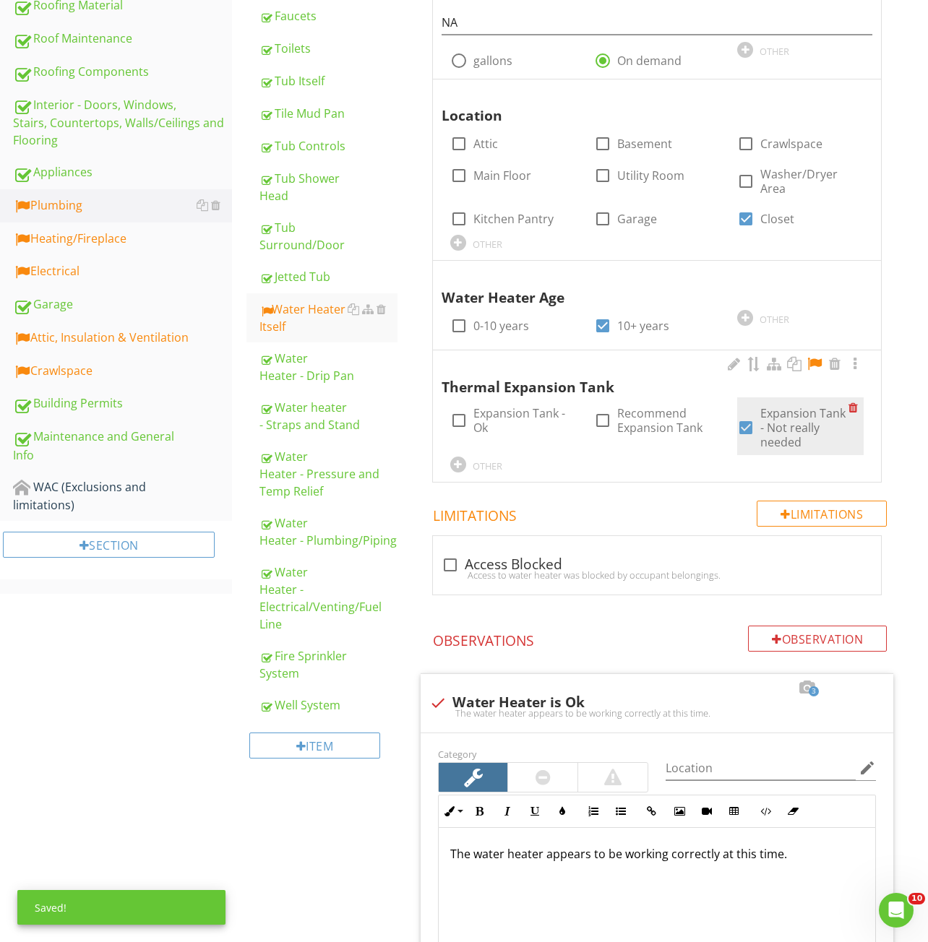
scroll to position [575, 0]
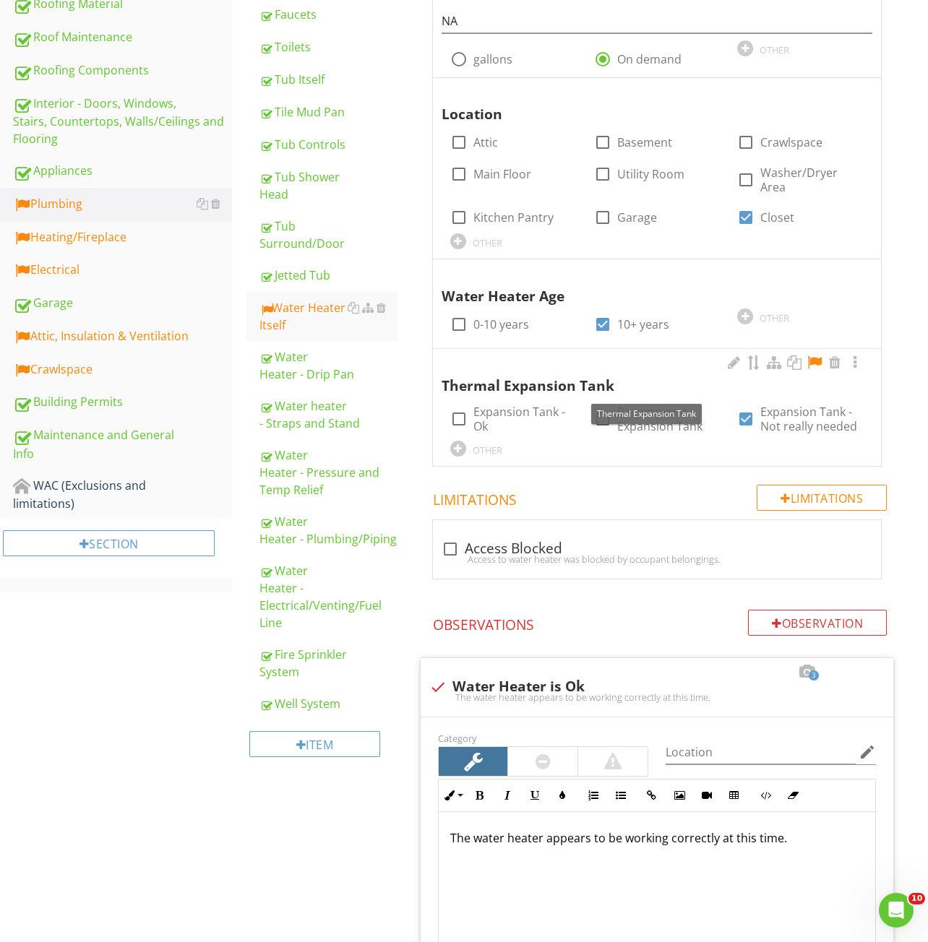
click at [815, 366] on div at bounding box center [814, 362] width 17 height 14
click at [658, 430] on label "Recommend Expansion Tank" at bounding box center [661, 419] width 88 height 29
checkbox input "true"
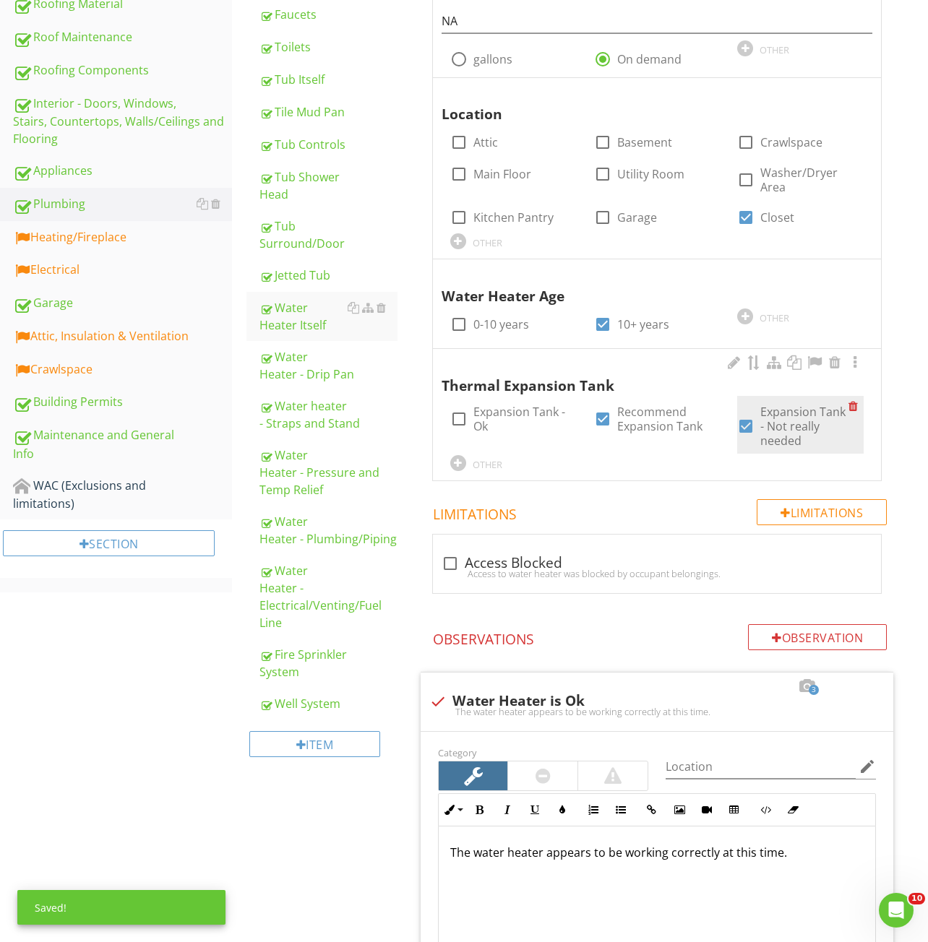
click at [790, 423] on label "Expansion Tank - Not really needed" at bounding box center [804, 426] width 88 height 43
checkbox input "false"
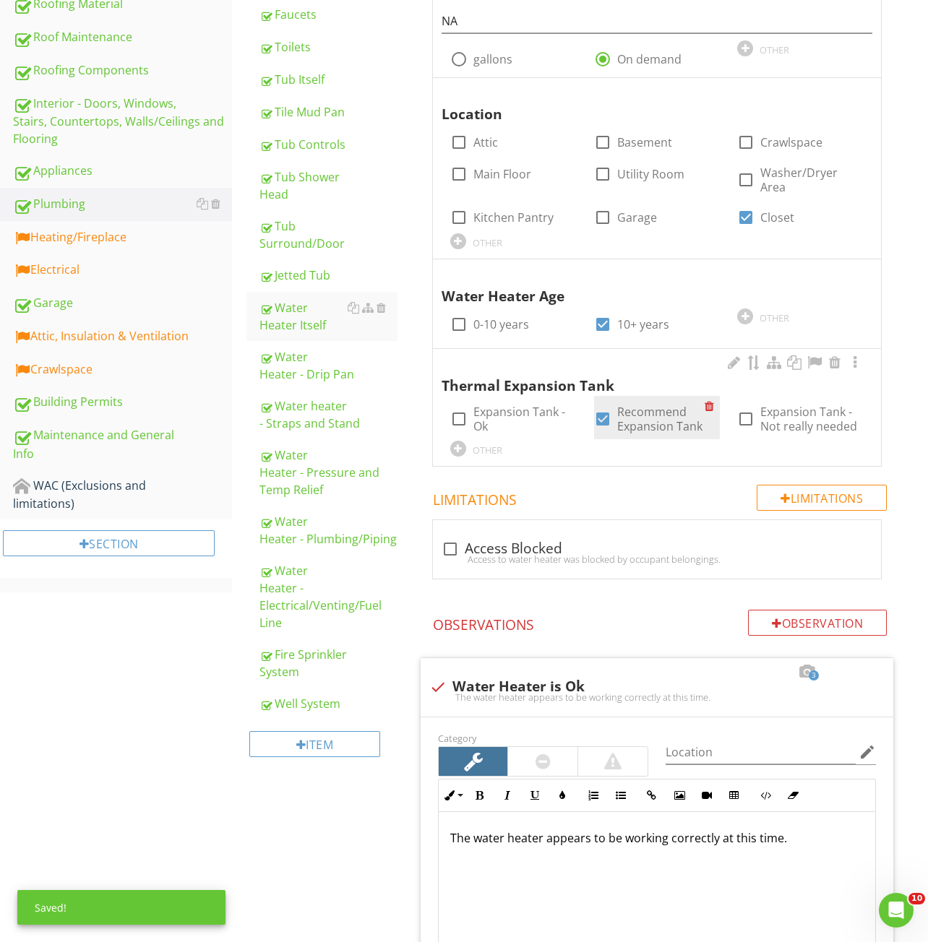
click at [653, 423] on label "Recommend Expansion Tank" at bounding box center [661, 419] width 88 height 29
checkbox input "false"
click at [478, 422] on label "Expansion Tank - Ok" at bounding box center [517, 419] width 88 height 29
checkbox input "true"
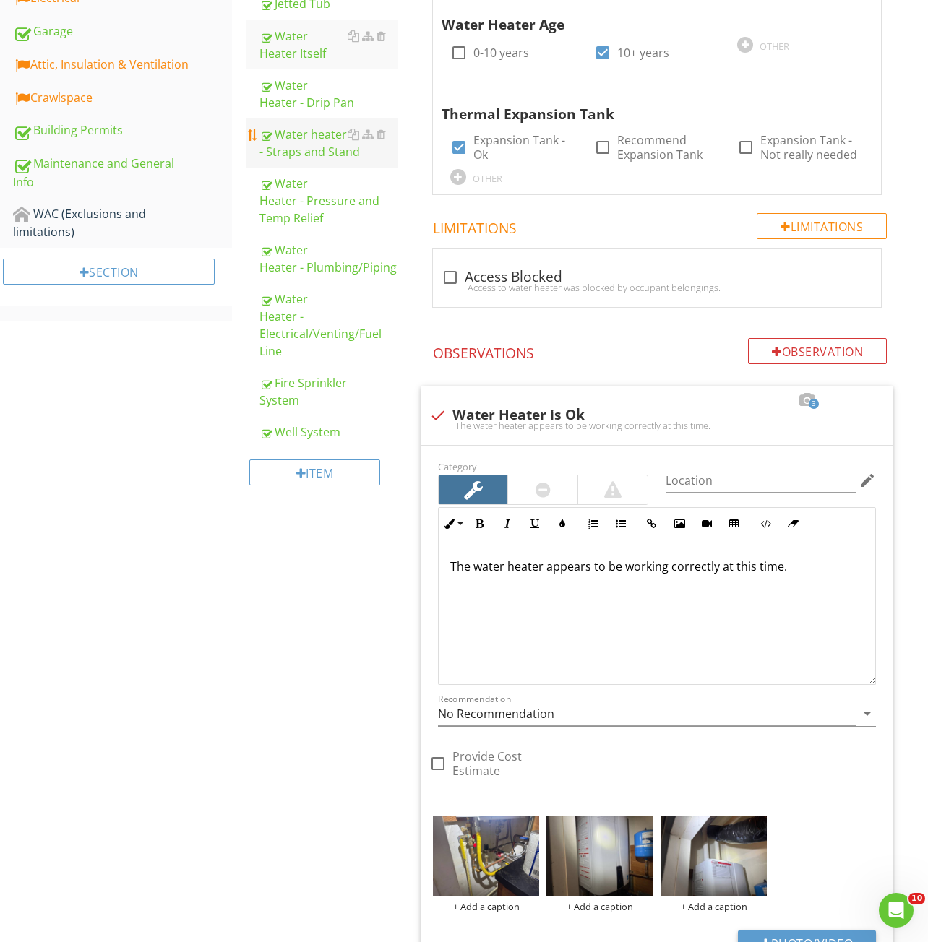
scroll to position [197, 0]
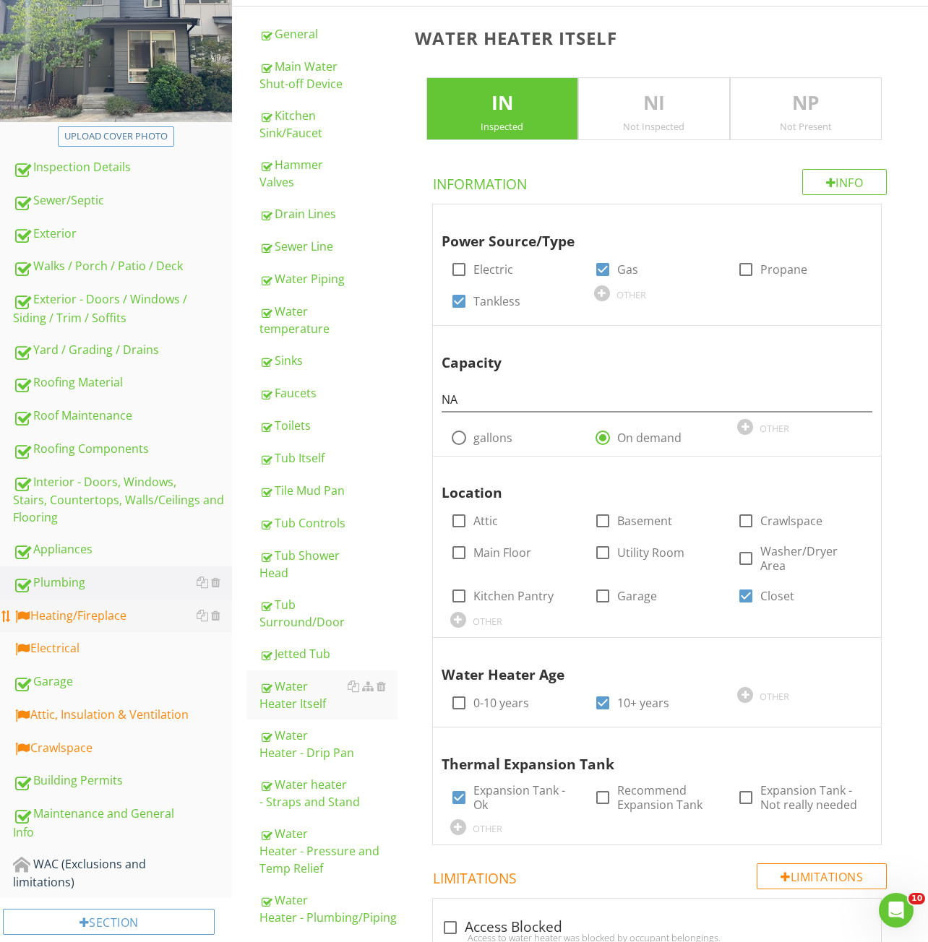
click at [57, 620] on div "Heating/Fireplace" at bounding box center [122, 616] width 219 height 19
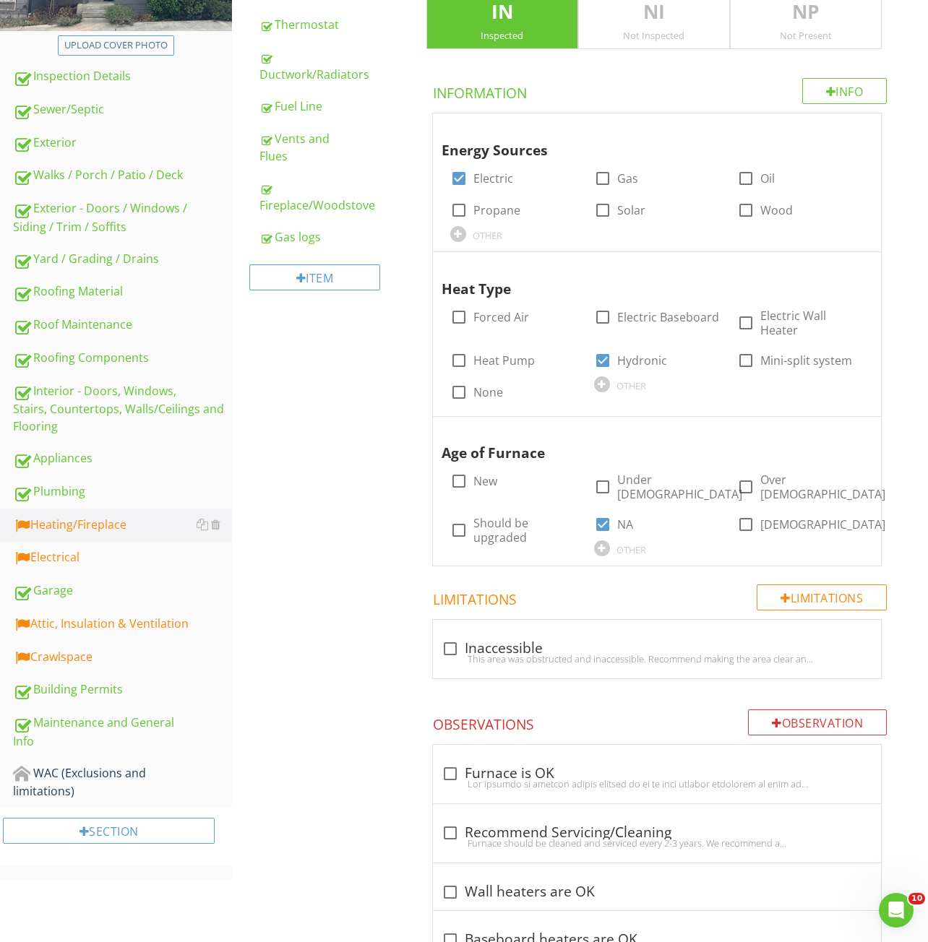
scroll to position [433, 0]
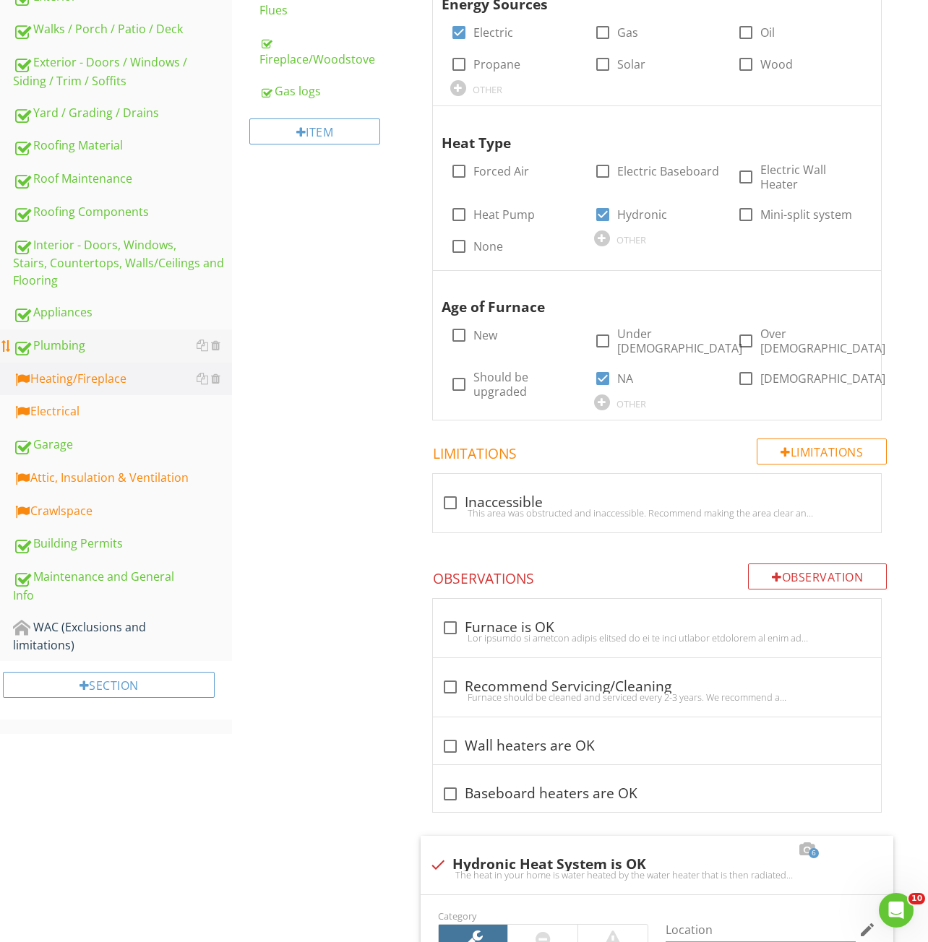
click at [51, 342] on div "Plumbing" at bounding box center [122, 346] width 219 height 19
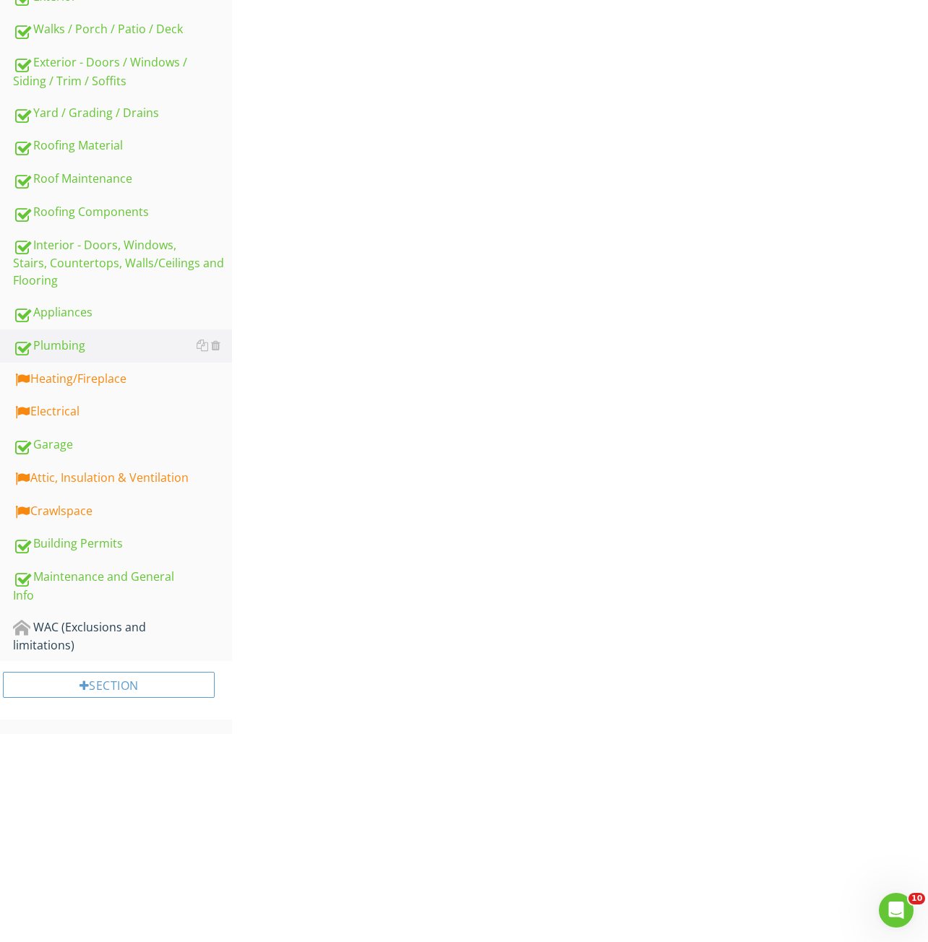
scroll to position [431, 0]
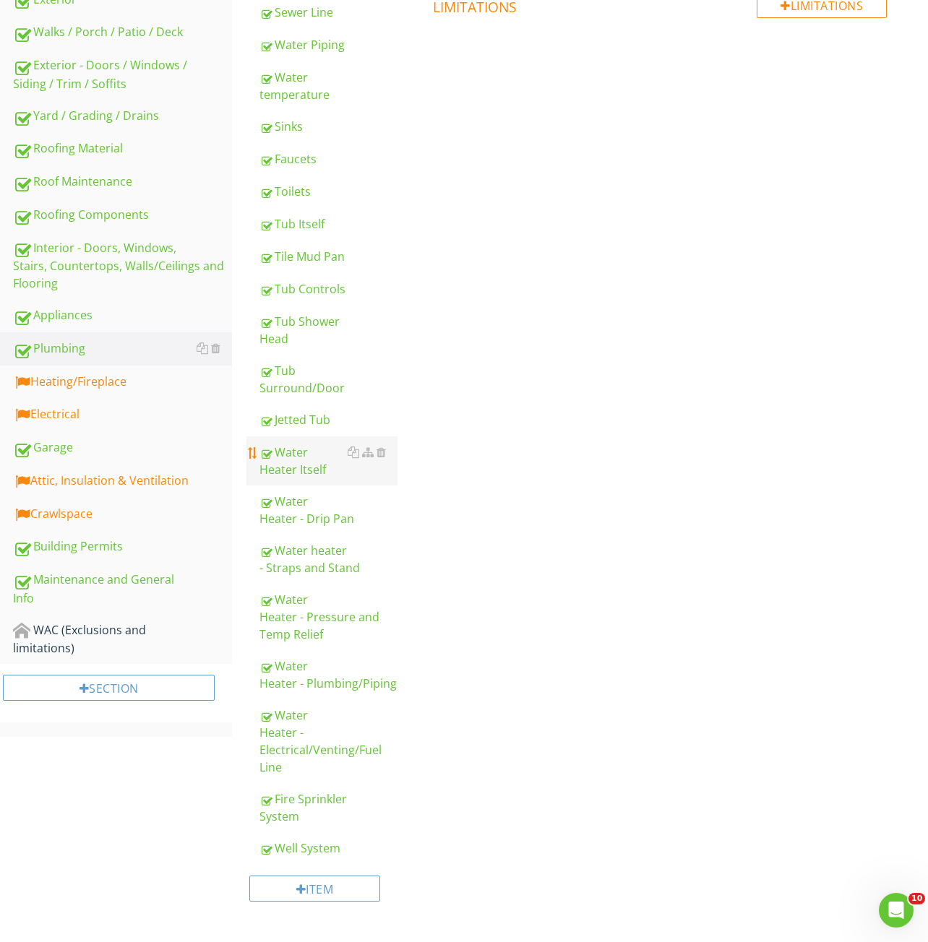
click at [302, 473] on div "Water Heater Itself" at bounding box center [328, 461] width 138 height 35
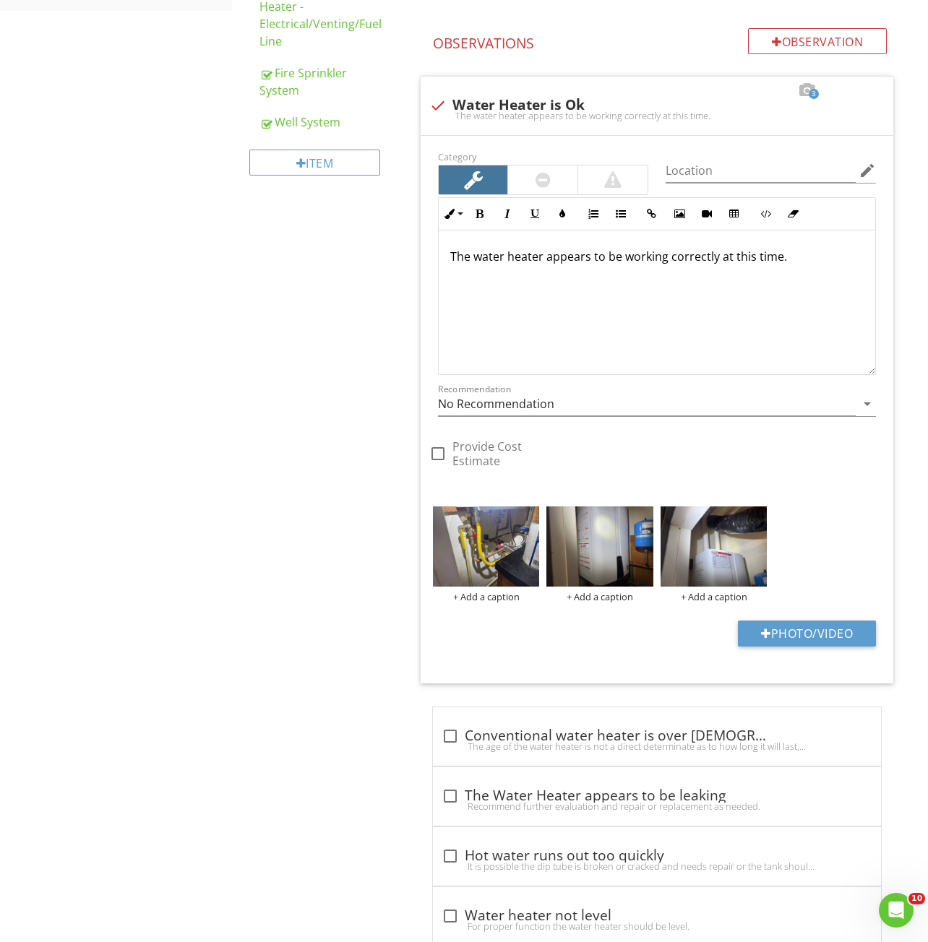
scroll to position [1497, 0]
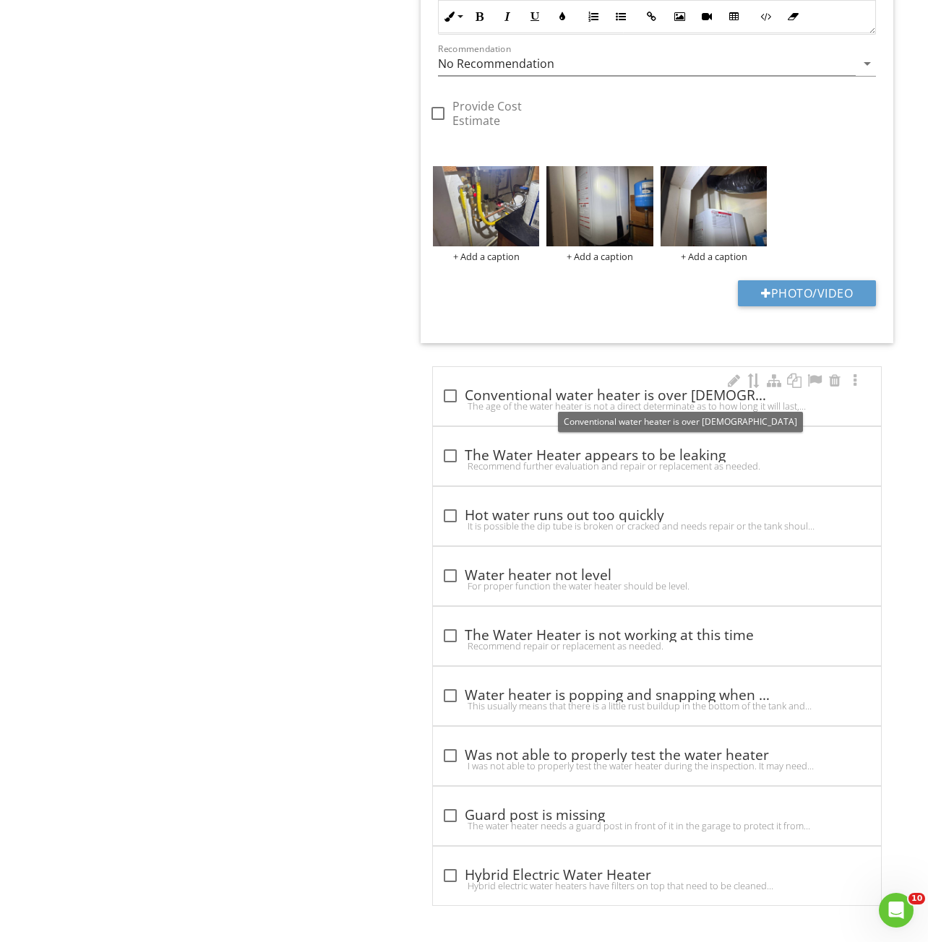
click at [503, 397] on div "check_box_outline_blank Conventional water heater is over 10 years old" at bounding box center [656, 395] width 431 height 17
checkbox input "true"
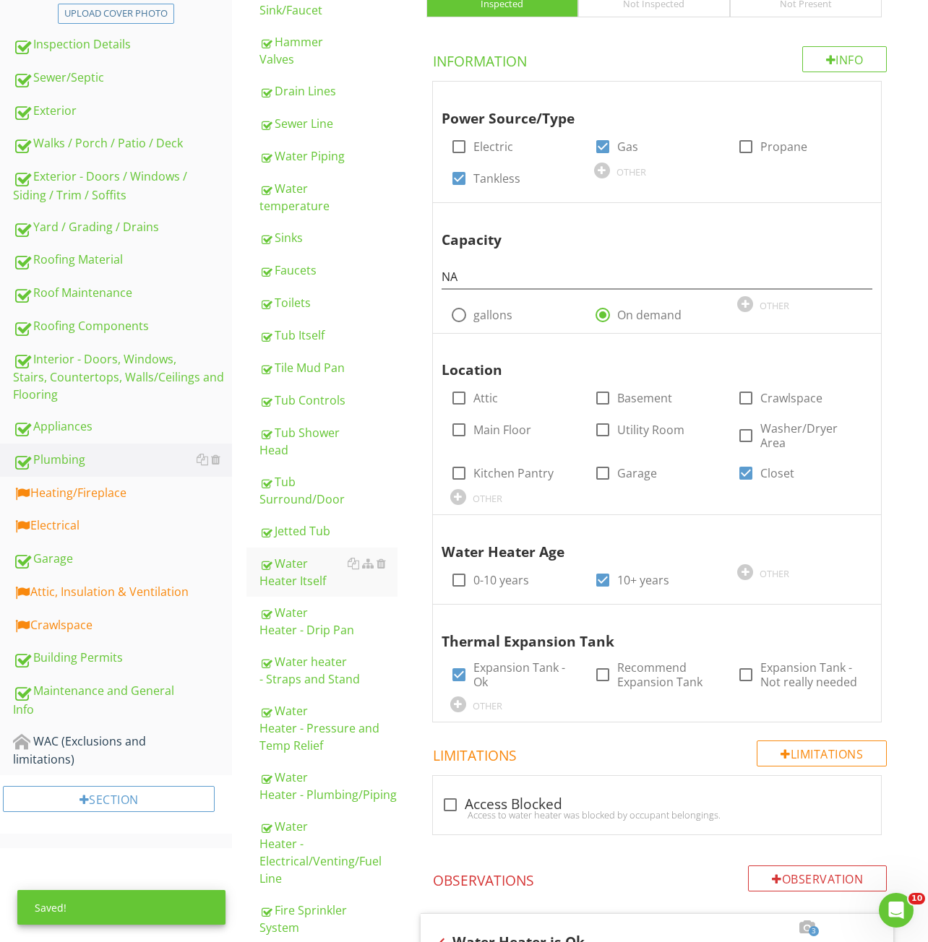
scroll to position [413, 0]
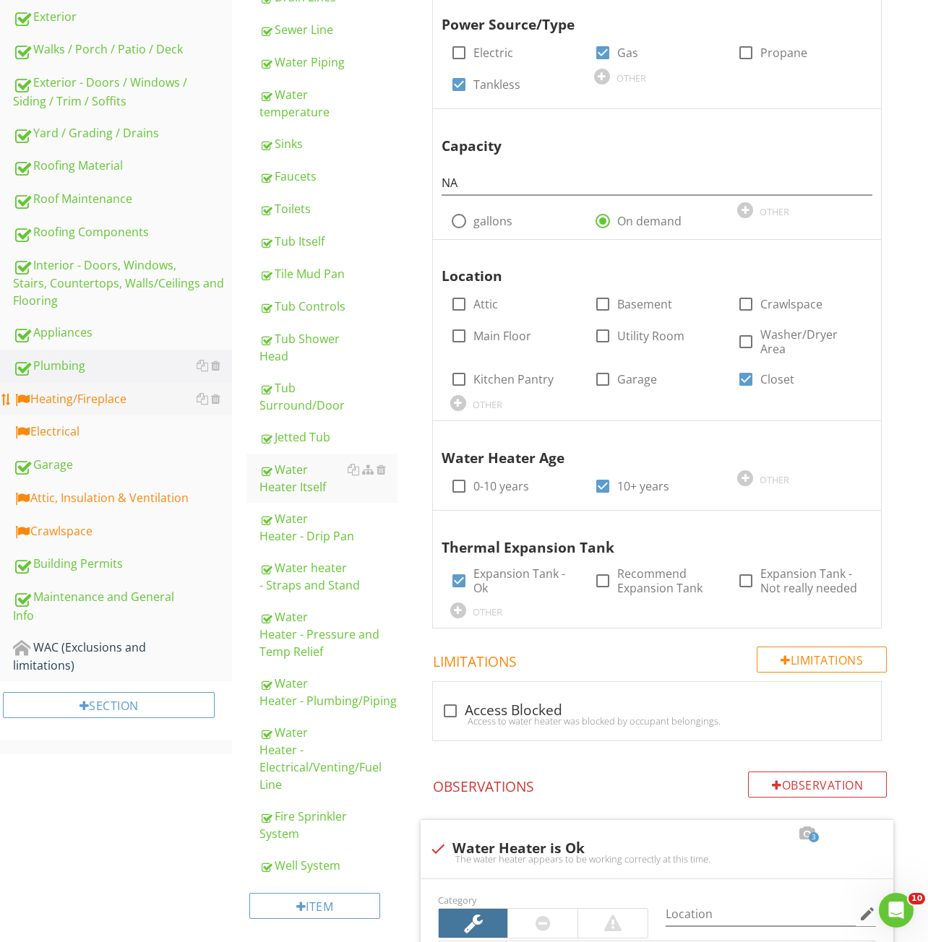
click at [69, 400] on div "Heating/Fireplace" at bounding box center [122, 399] width 219 height 19
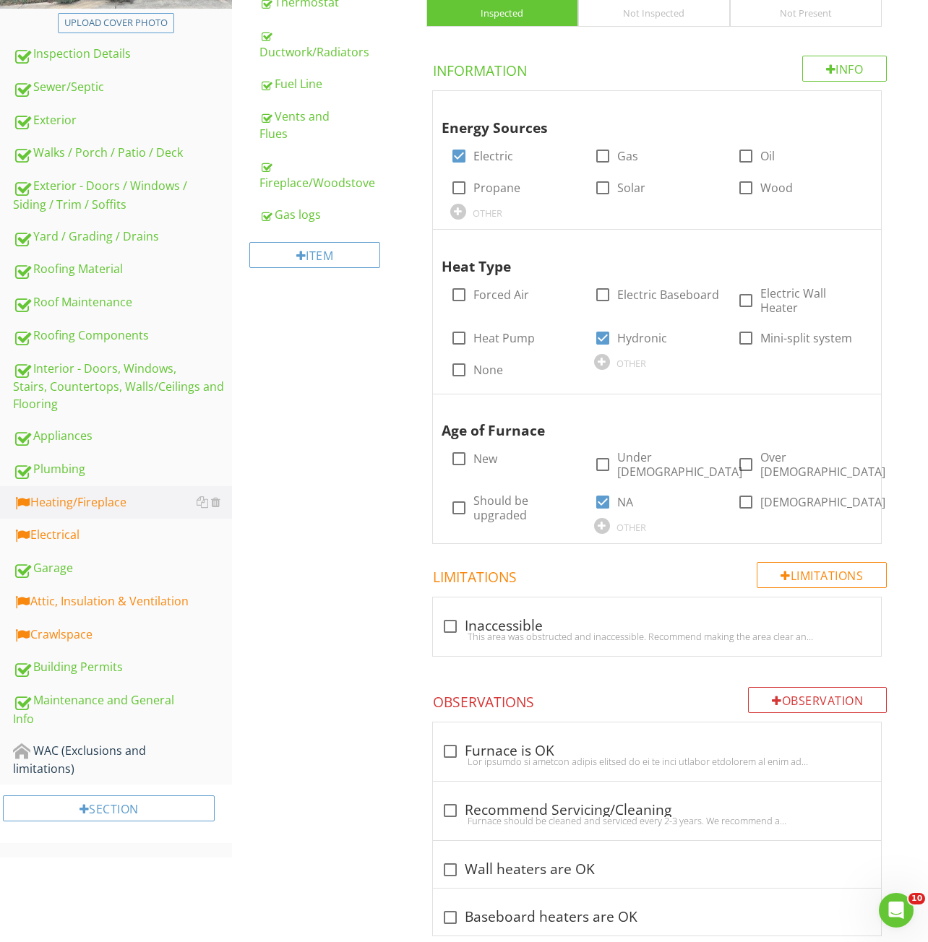
scroll to position [52, 0]
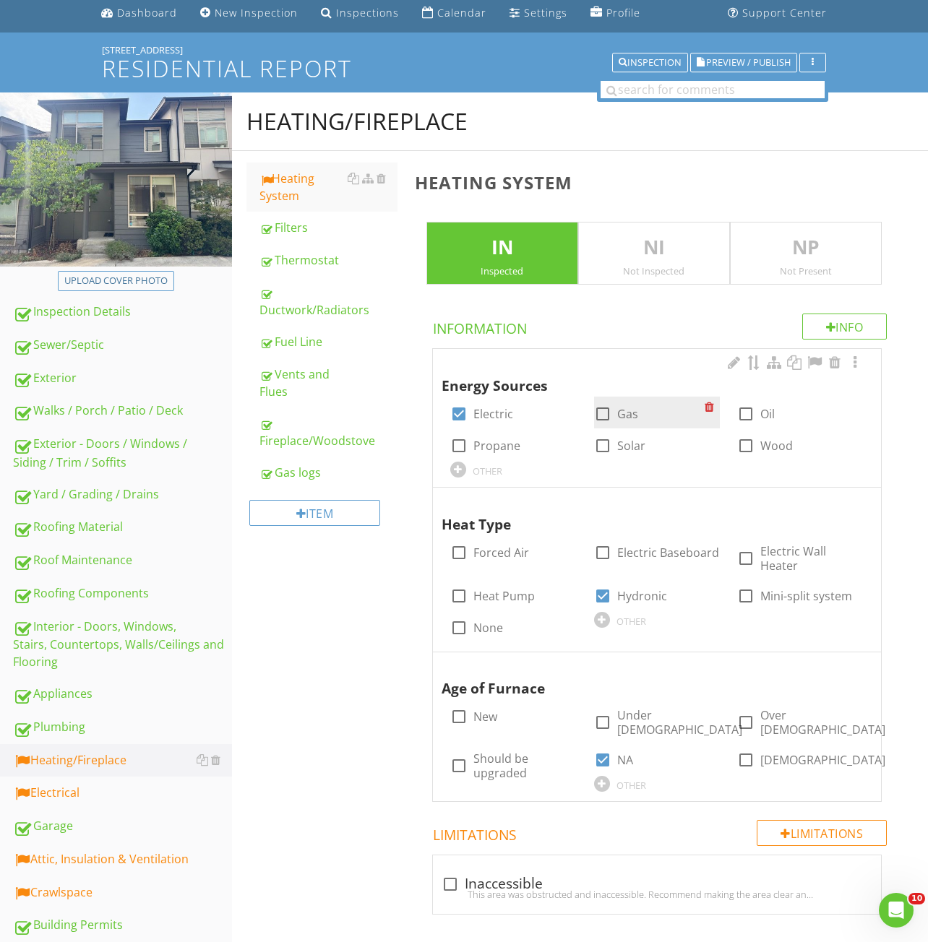
click at [642, 417] on div "check_box_outline_blank Gas" at bounding box center [649, 412] width 111 height 20
click at [608, 413] on div at bounding box center [602, 414] width 25 height 25
checkbox input "true"
click at [514, 418] on div "check_box Electric" at bounding box center [505, 412] width 111 height 20
click at [463, 415] on div at bounding box center [458, 414] width 25 height 25
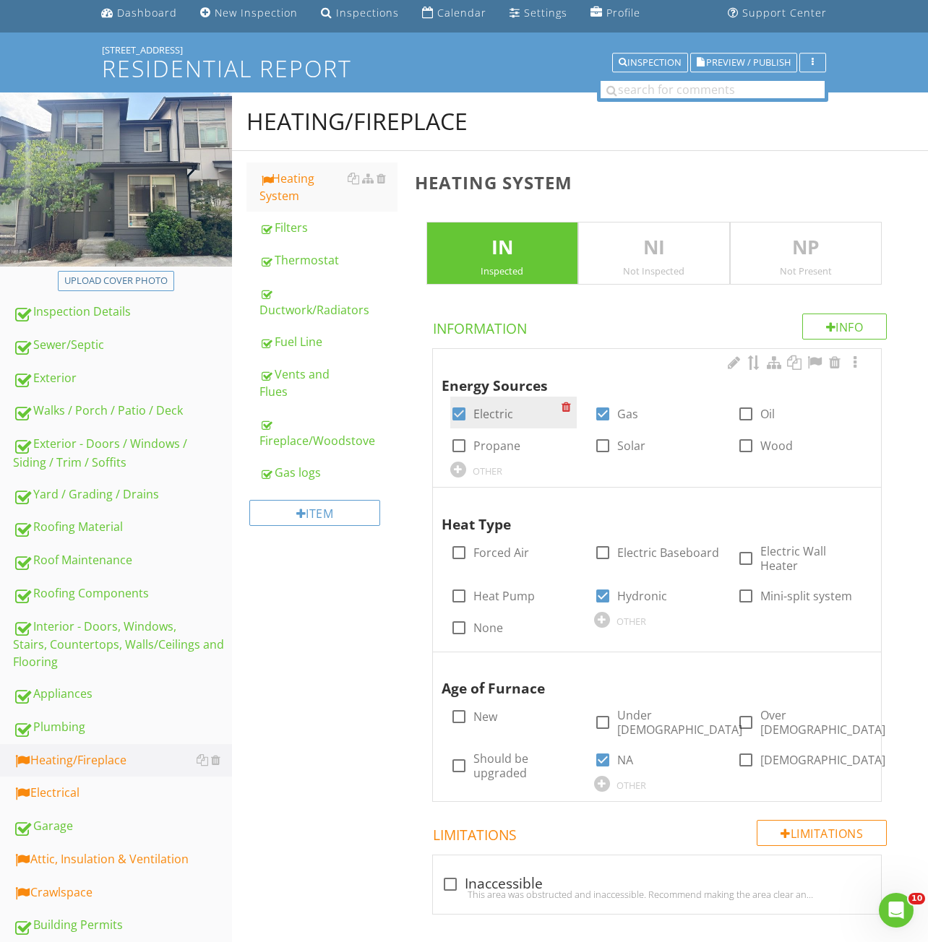
checkbox input "false"
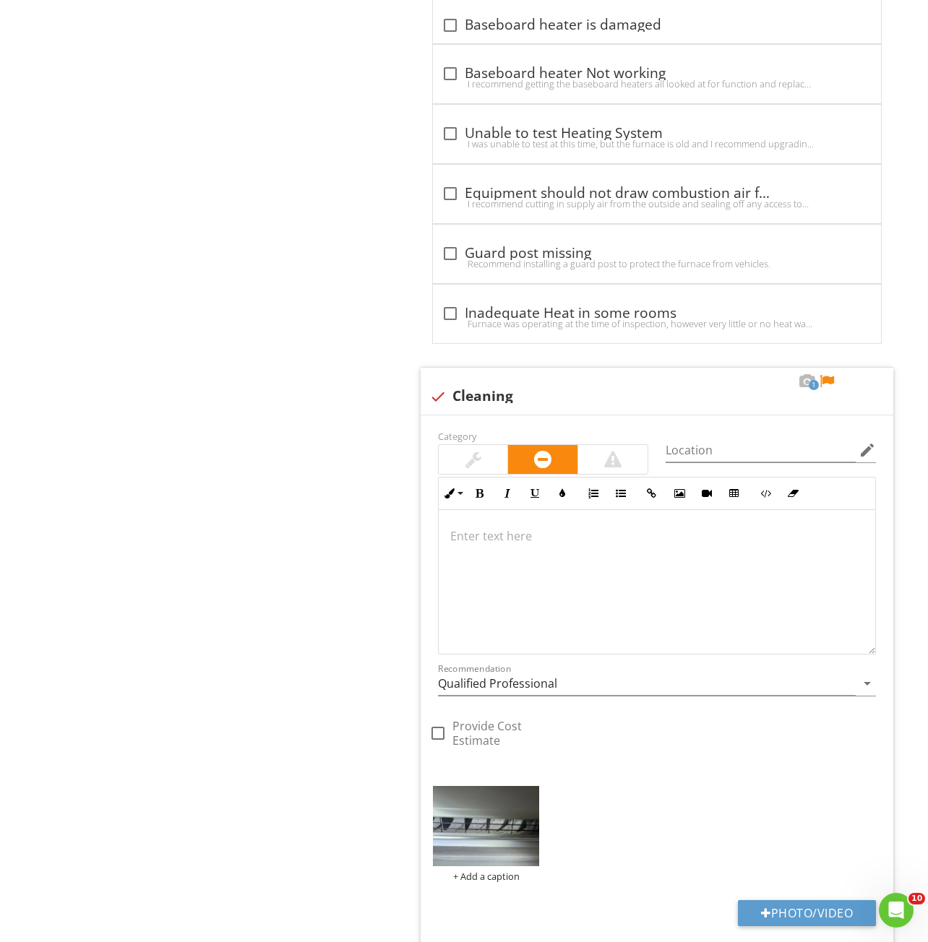
scroll to position [3042, 0]
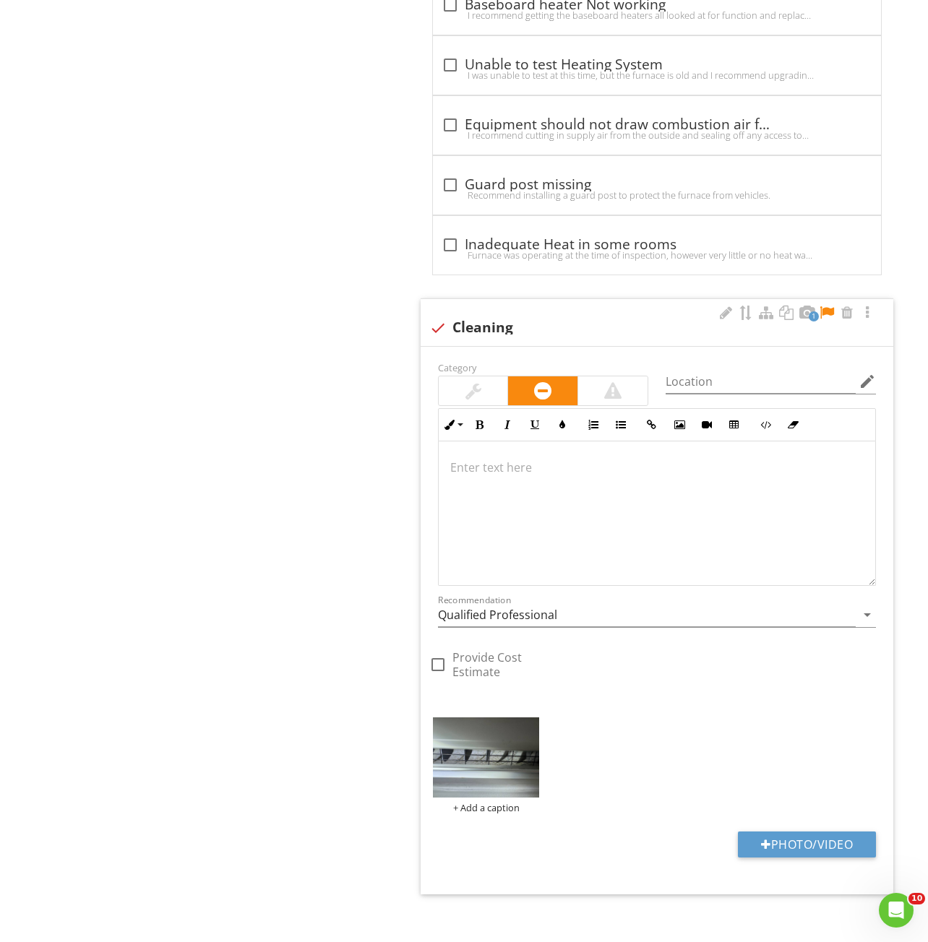
click at [826, 306] on div at bounding box center [826, 313] width 17 height 14
click at [730, 306] on div at bounding box center [725, 313] width 17 height 14
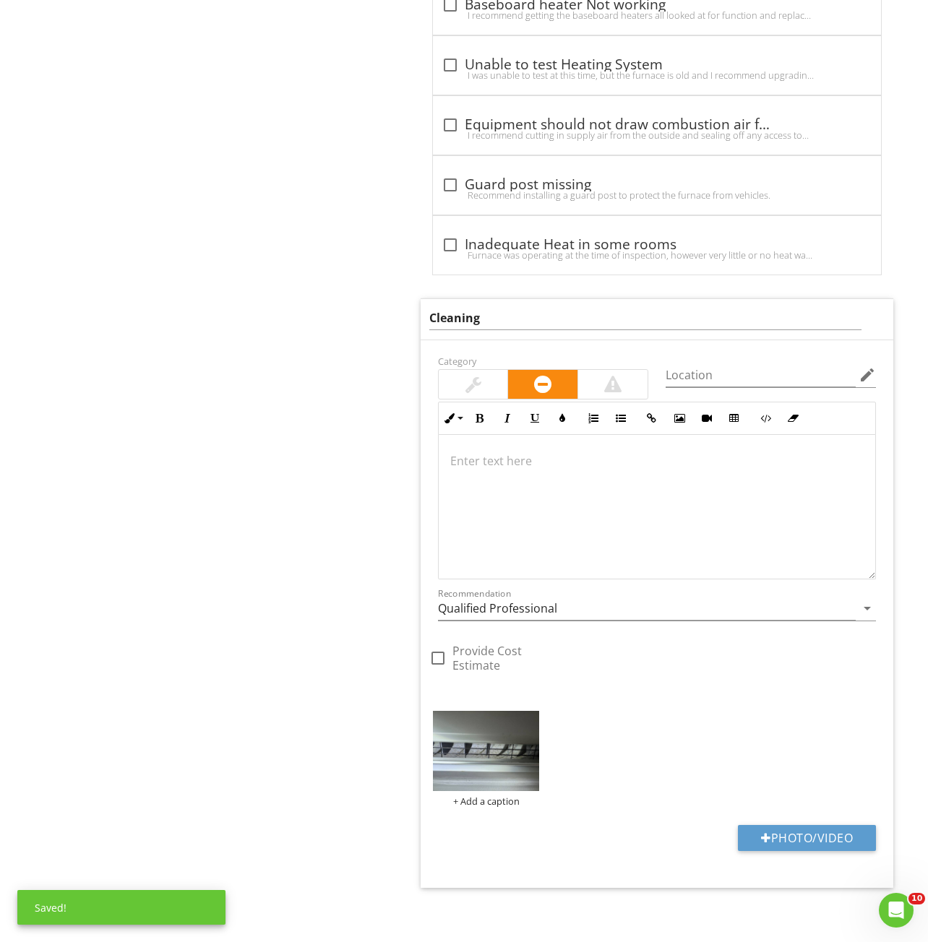
scroll to position [3036, 0]
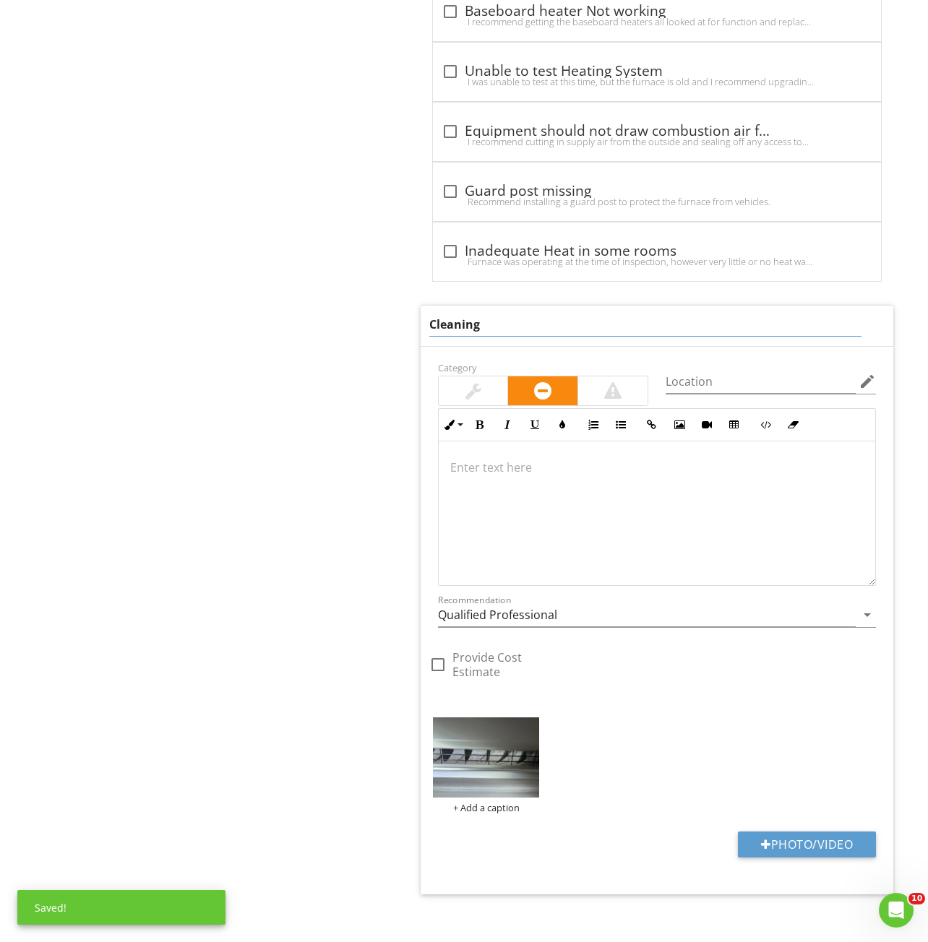
click at [459, 314] on input "Cleaning" at bounding box center [645, 325] width 433 height 24
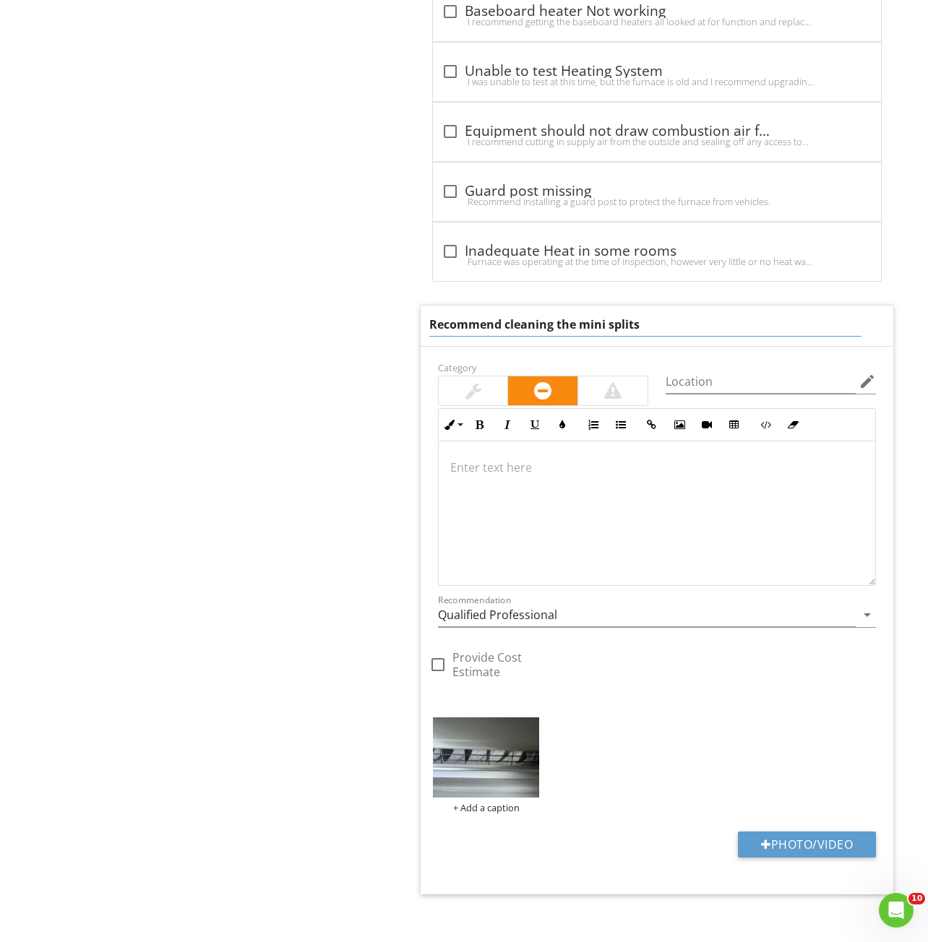
type input "Recommend cleaning the mini splits"
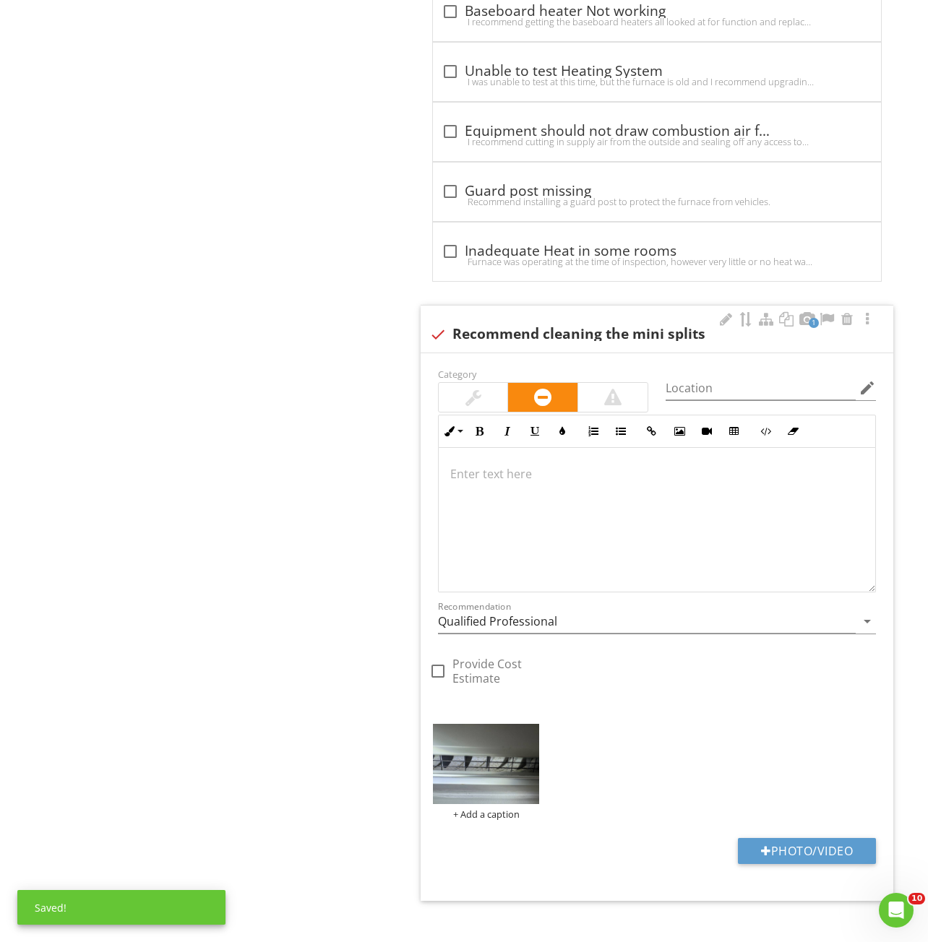
click at [570, 514] on div at bounding box center [657, 520] width 436 height 144
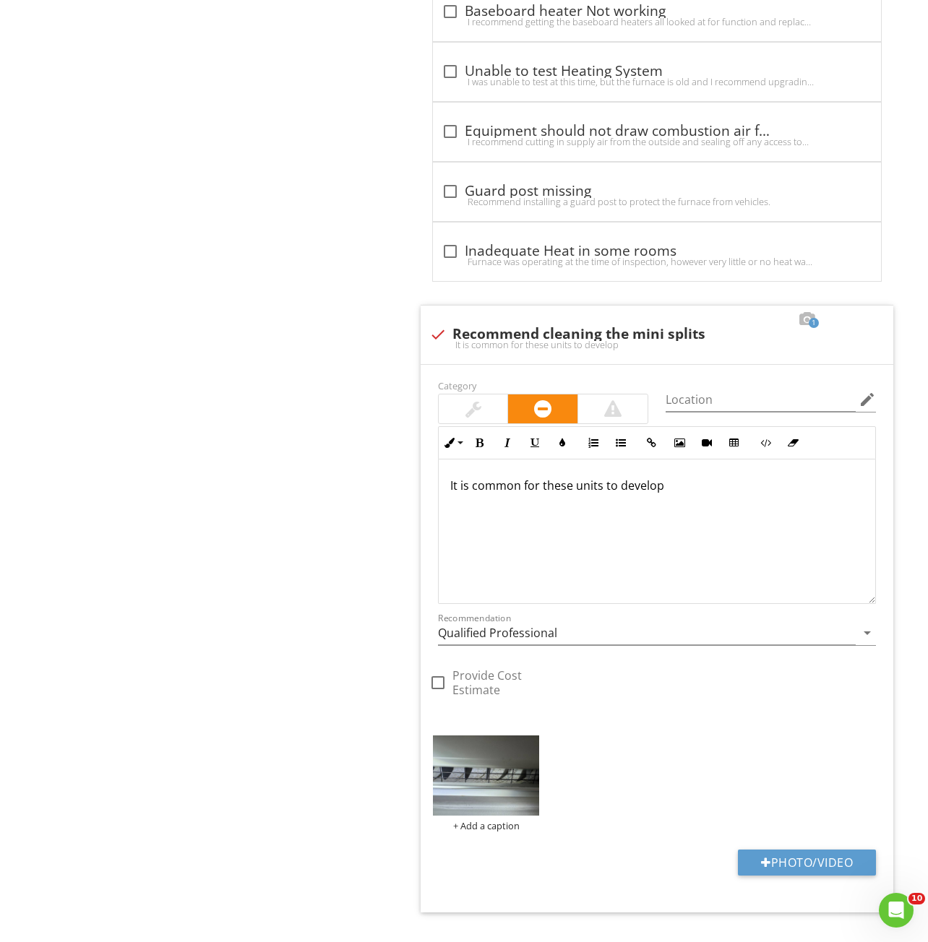
scroll to position [3047, 0]
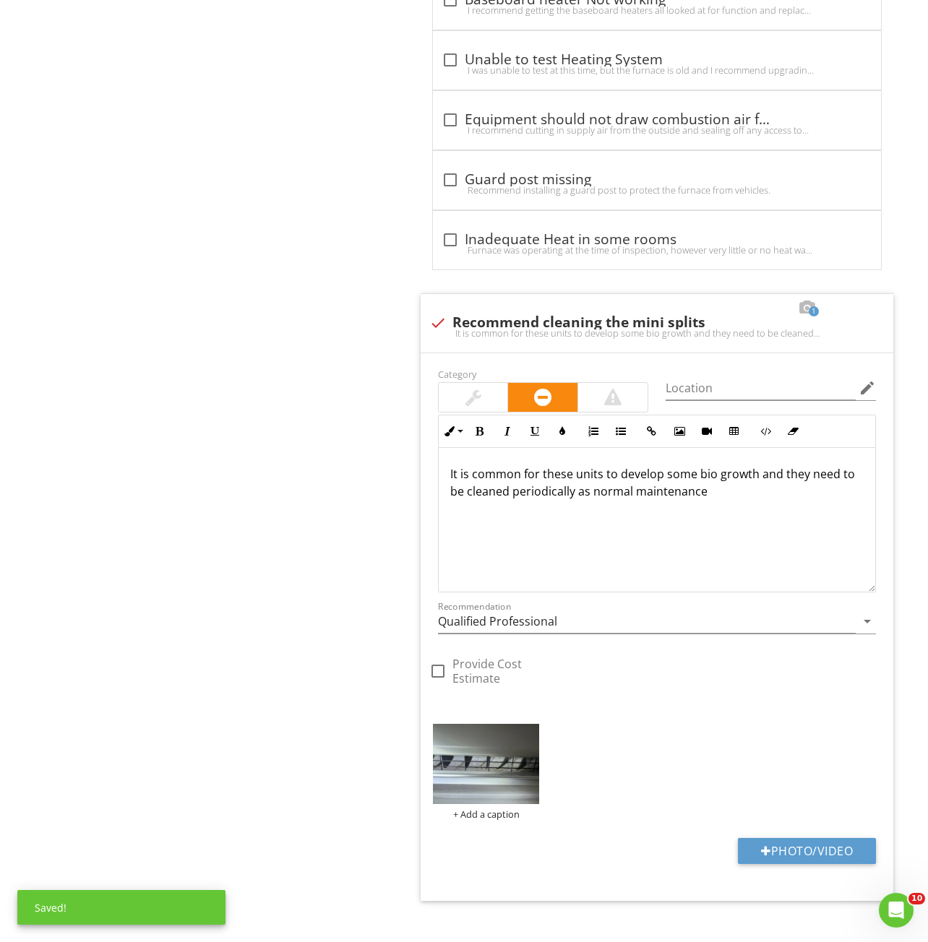
click at [468, 613] on input "Qualified Professional" at bounding box center [647, 622] width 418 height 24
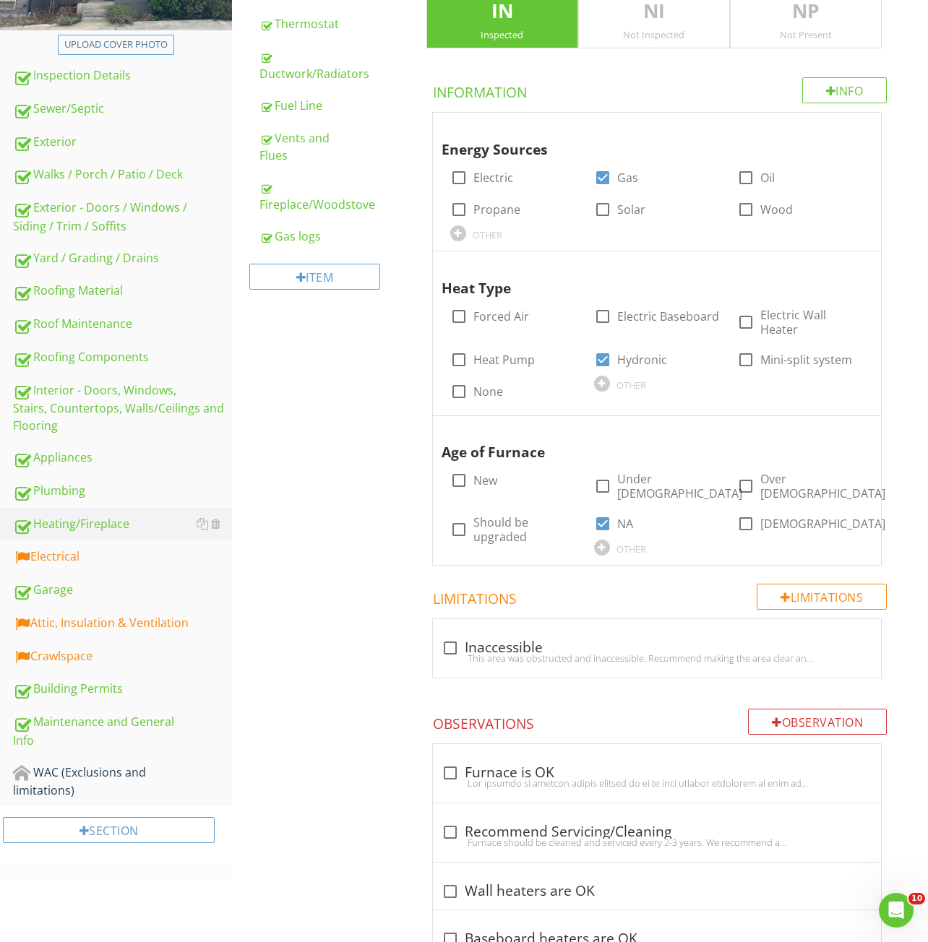
scroll to position [446, 0]
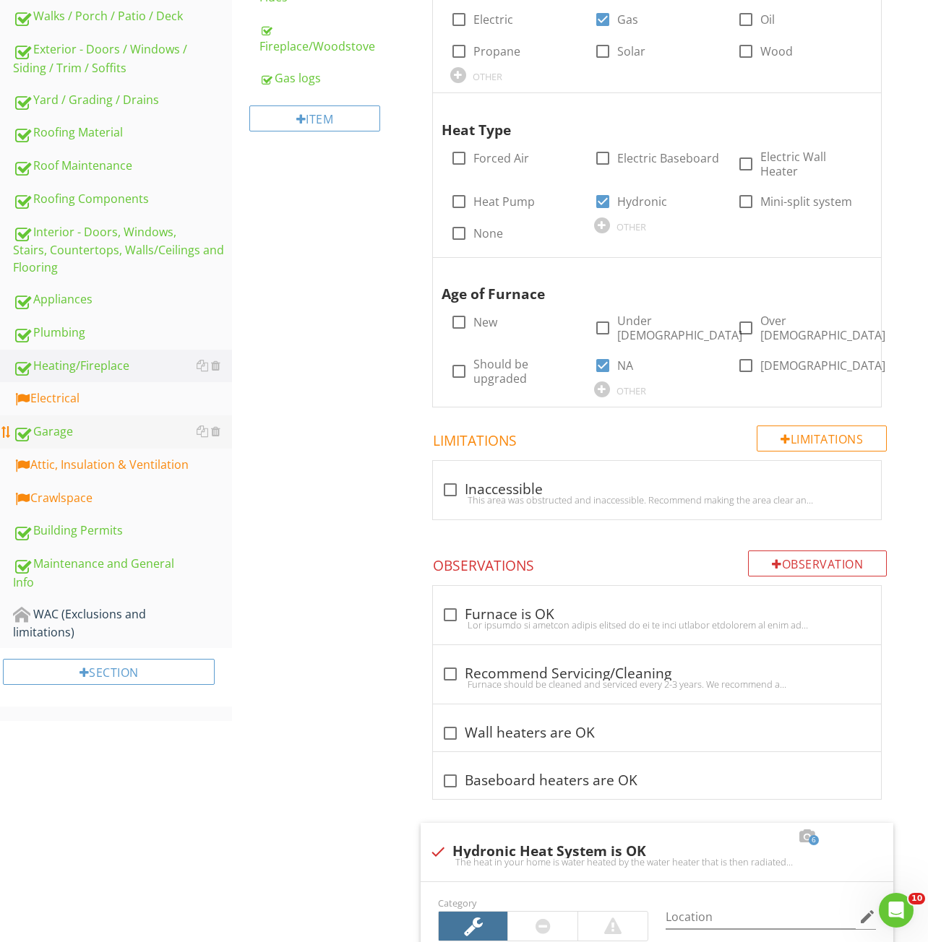
click at [92, 423] on div "Garage" at bounding box center [122, 432] width 219 height 19
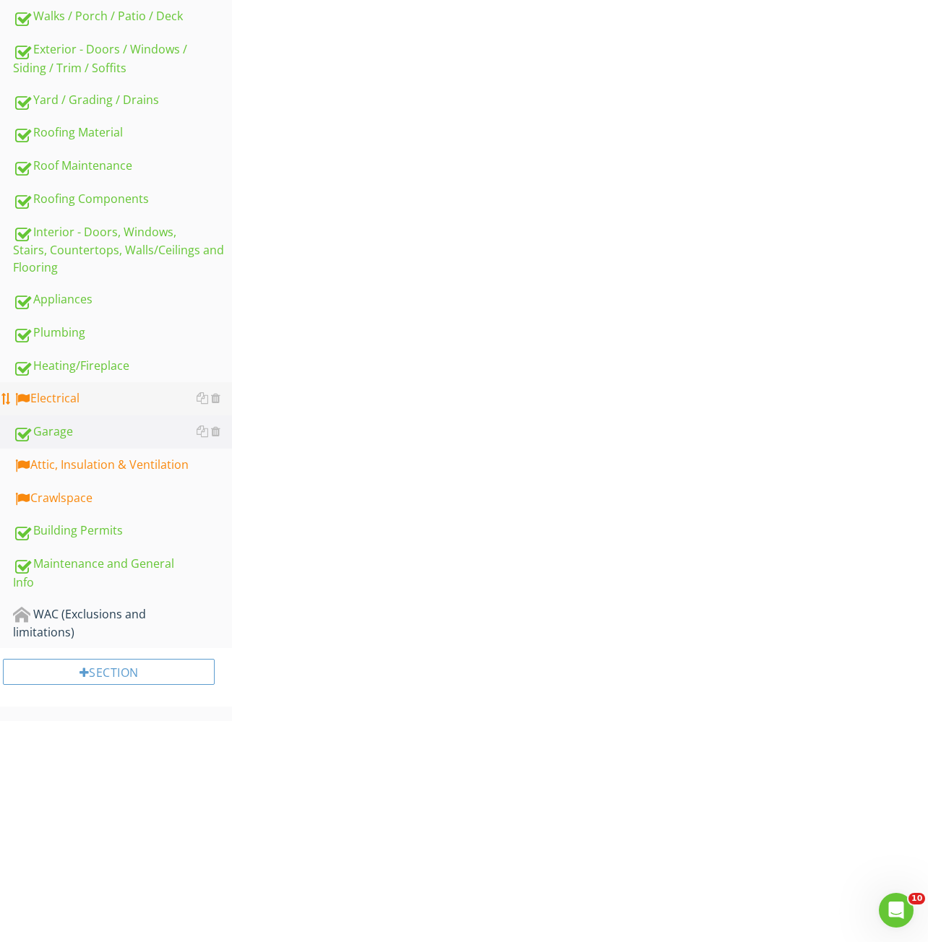
scroll to position [208, 0]
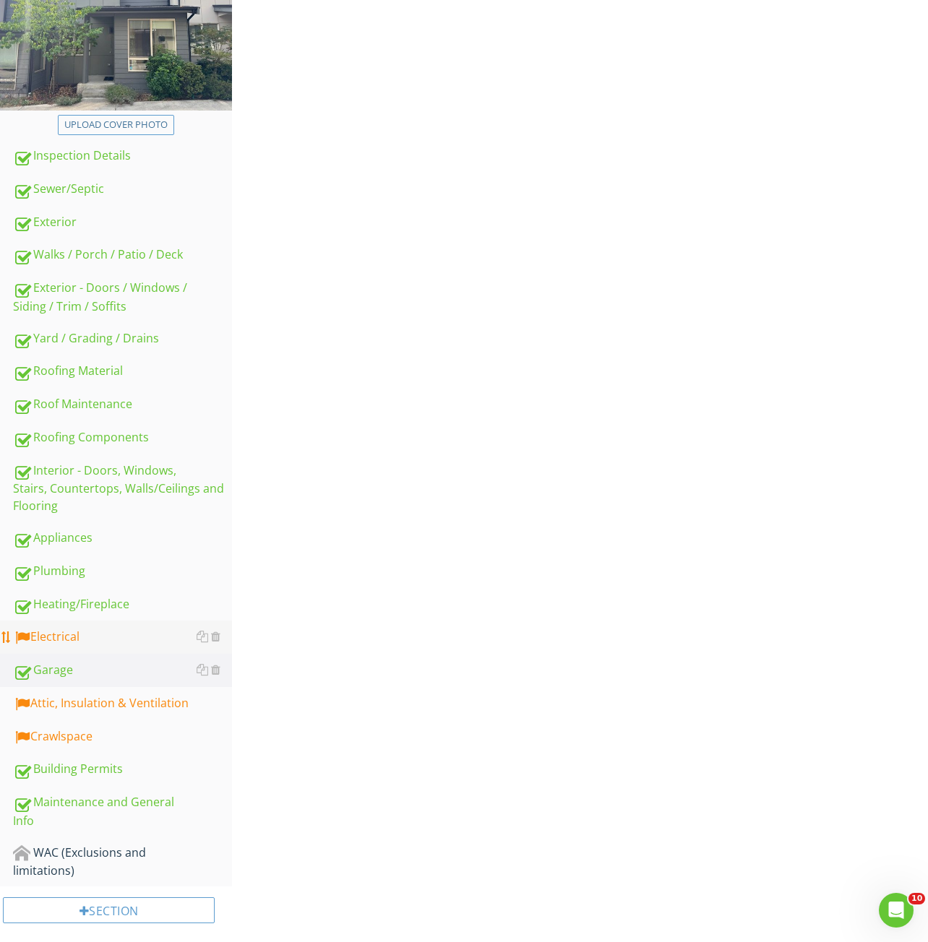
click at [87, 410] on div "Inspection Details Sewer/Septic Exterior Walks / Porch / Patio / Deck Exterior …" at bounding box center [116, 512] width 232 height 747
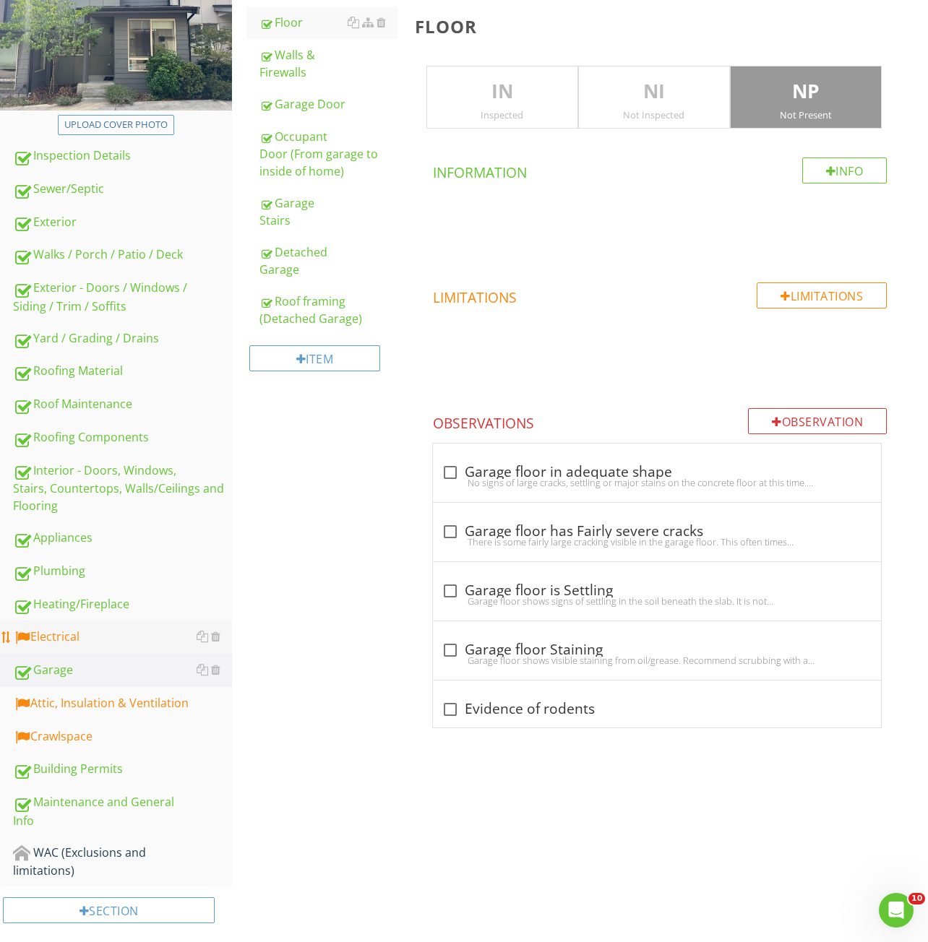
click at [70, 635] on div "Electrical" at bounding box center [122, 637] width 219 height 19
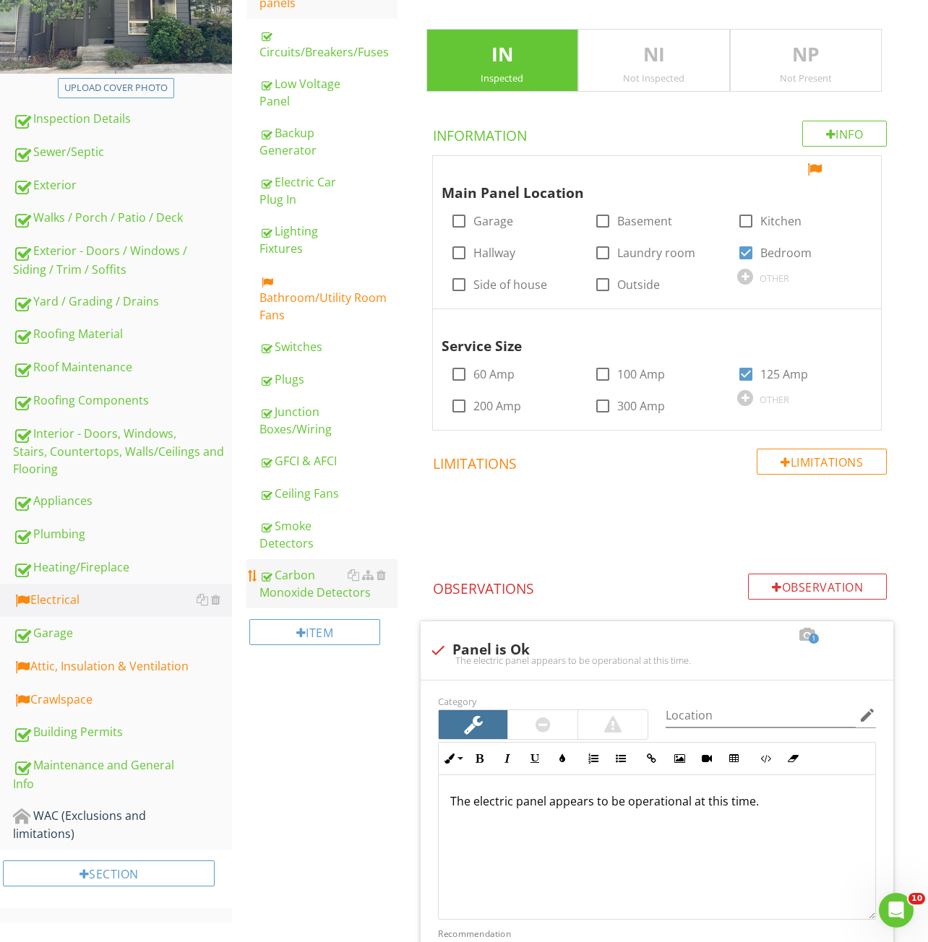
scroll to position [157, 0]
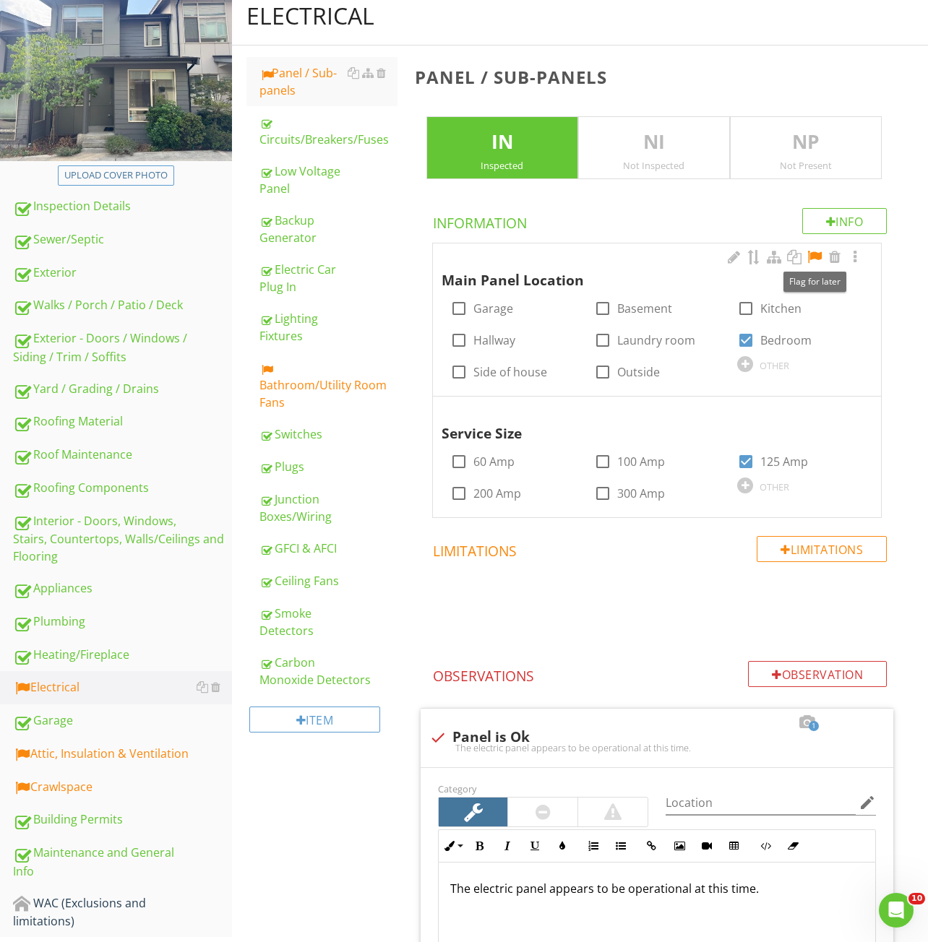
click at [814, 257] on div at bounding box center [814, 257] width 17 height 14
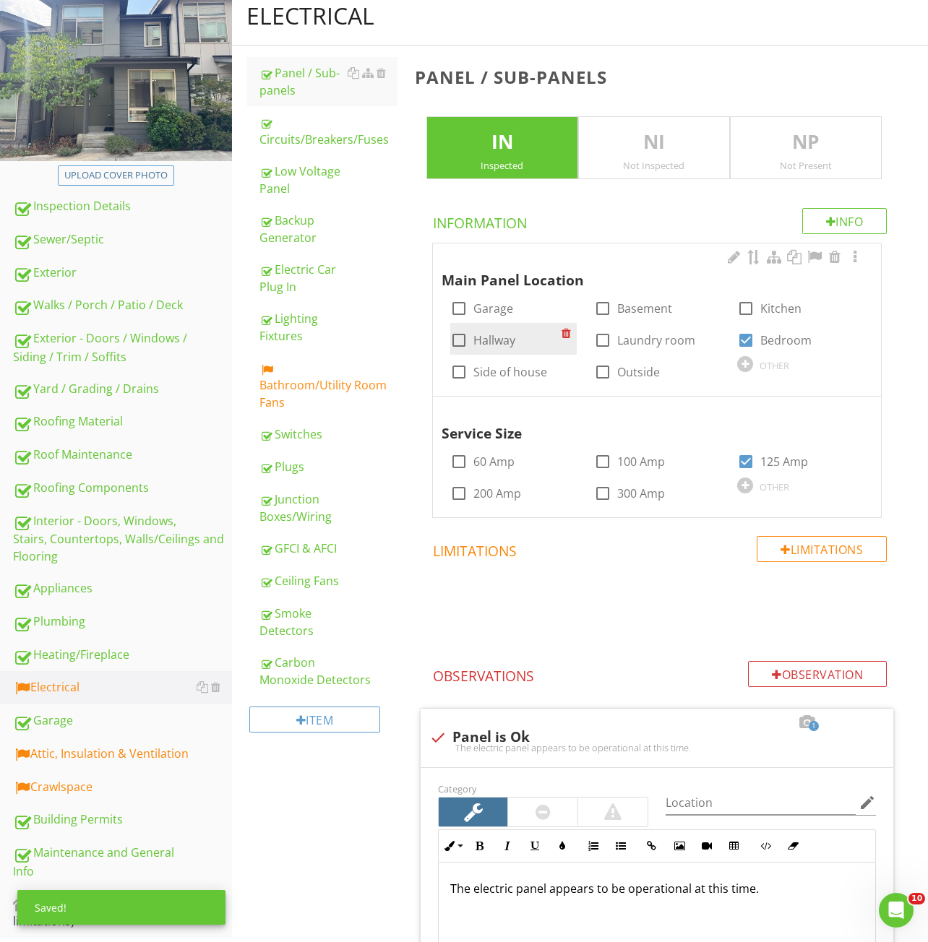
click at [499, 345] on label "Hallway" at bounding box center [494, 340] width 42 height 14
checkbox input "true"
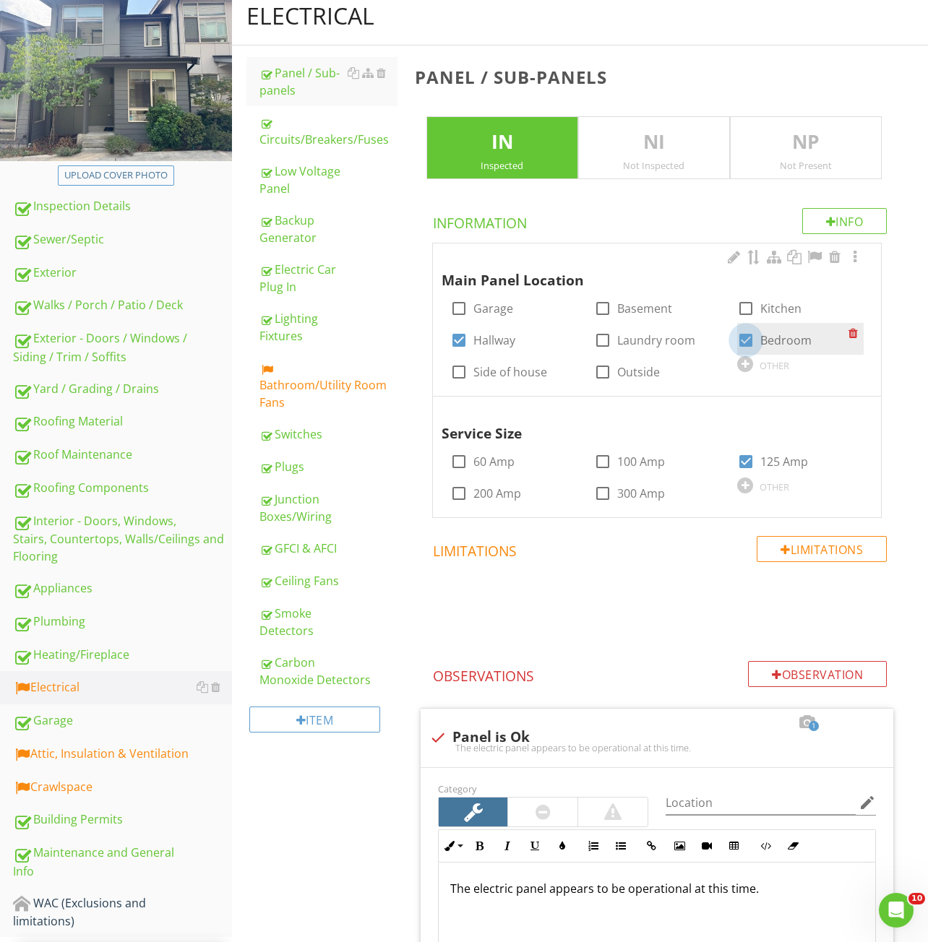
click at [747, 343] on div at bounding box center [745, 340] width 25 height 25
checkbox input "false"
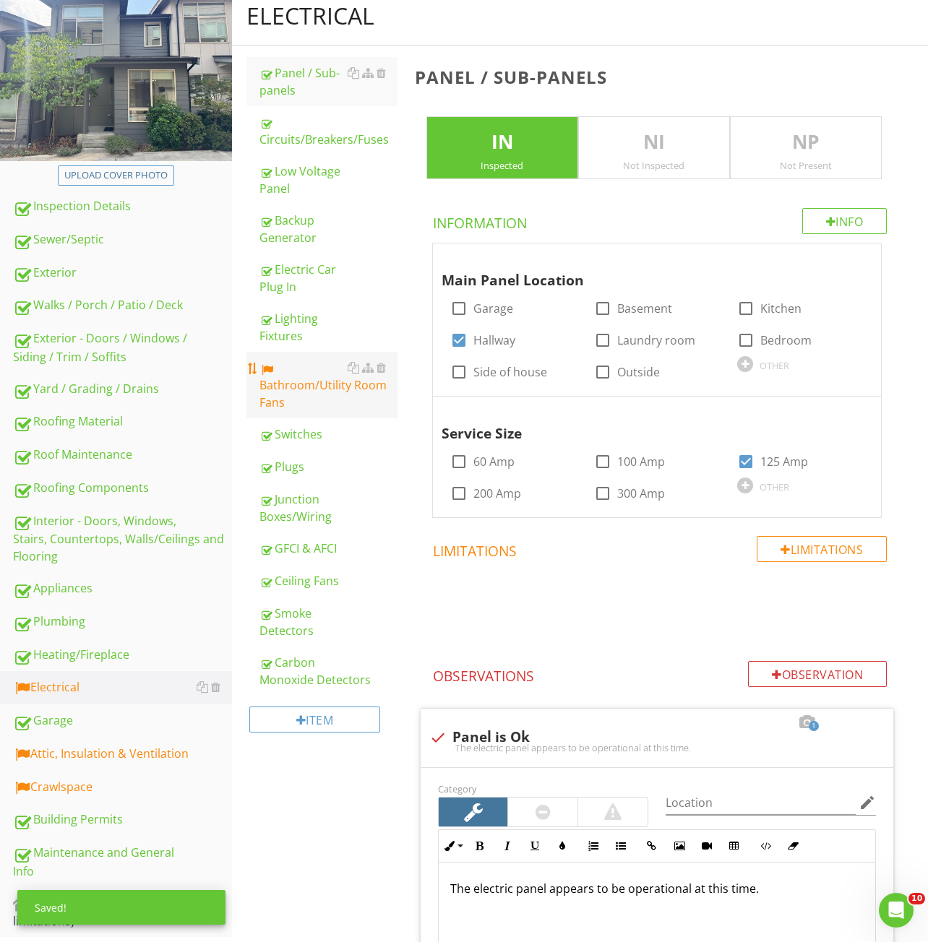
click at [276, 389] on div "Bathroom/Utility Room Fans" at bounding box center [328, 385] width 138 height 52
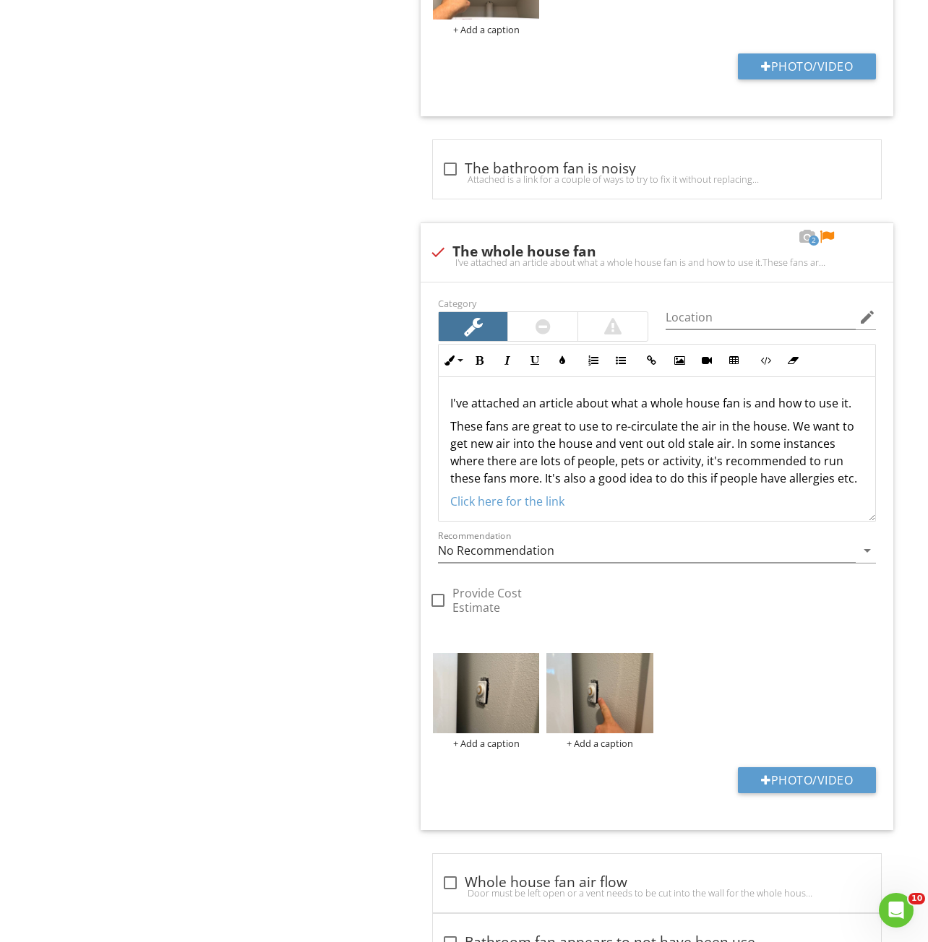
scroll to position [2103, 0]
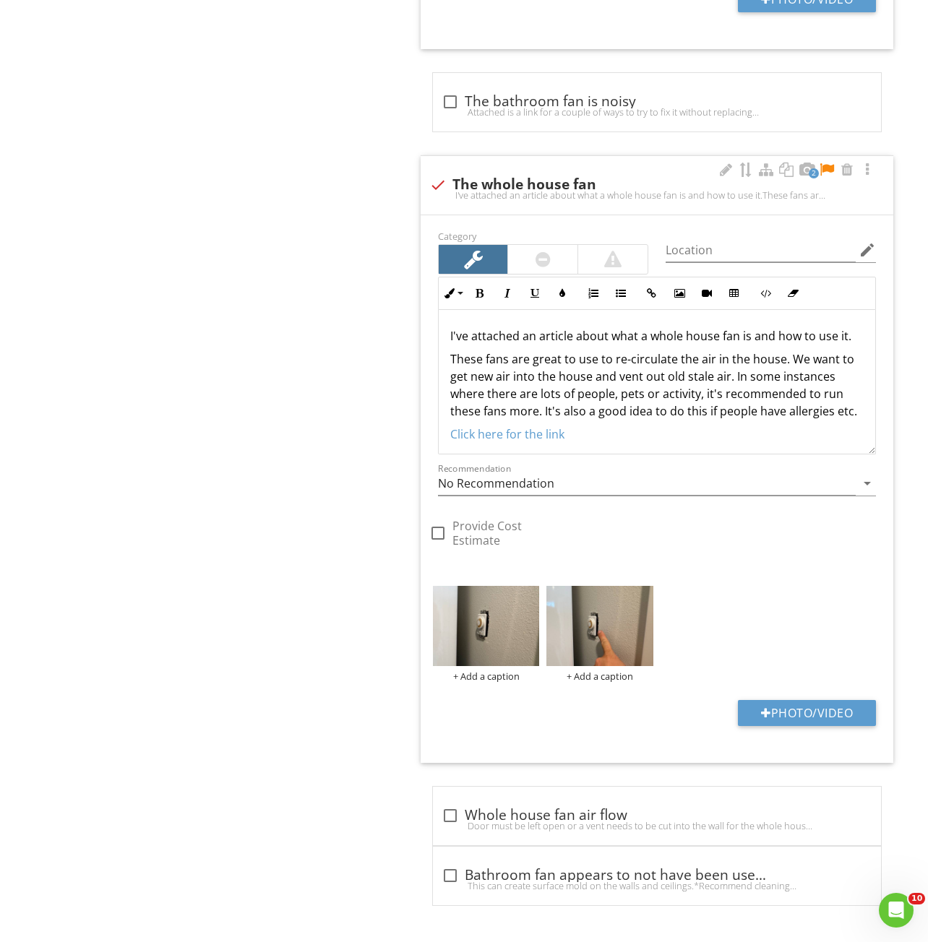
click at [837, 168] on div "2" at bounding box center [796, 170] width 159 height 17
checkbox input "true"
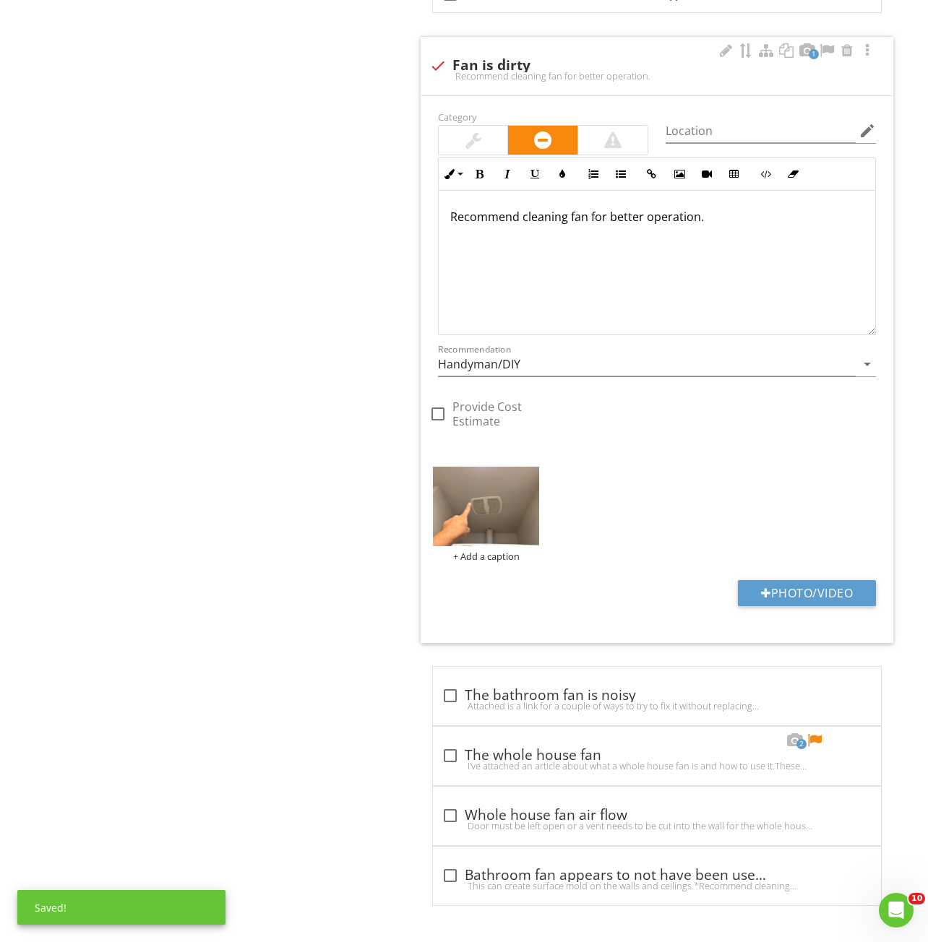
scroll to position [1509, 0]
click at [615, 759] on div "check_box_outline_blank The whole house fan" at bounding box center [656, 755] width 431 height 17
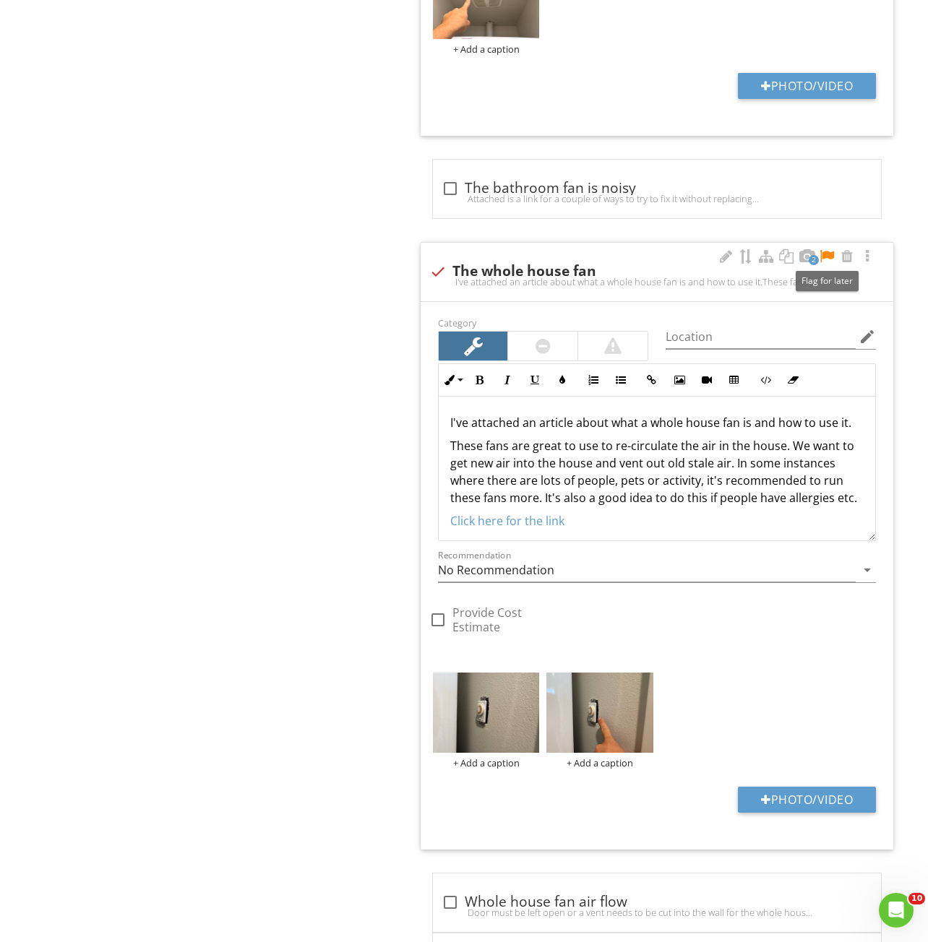
click at [831, 254] on div at bounding box center [826, 256] width 17 height 14
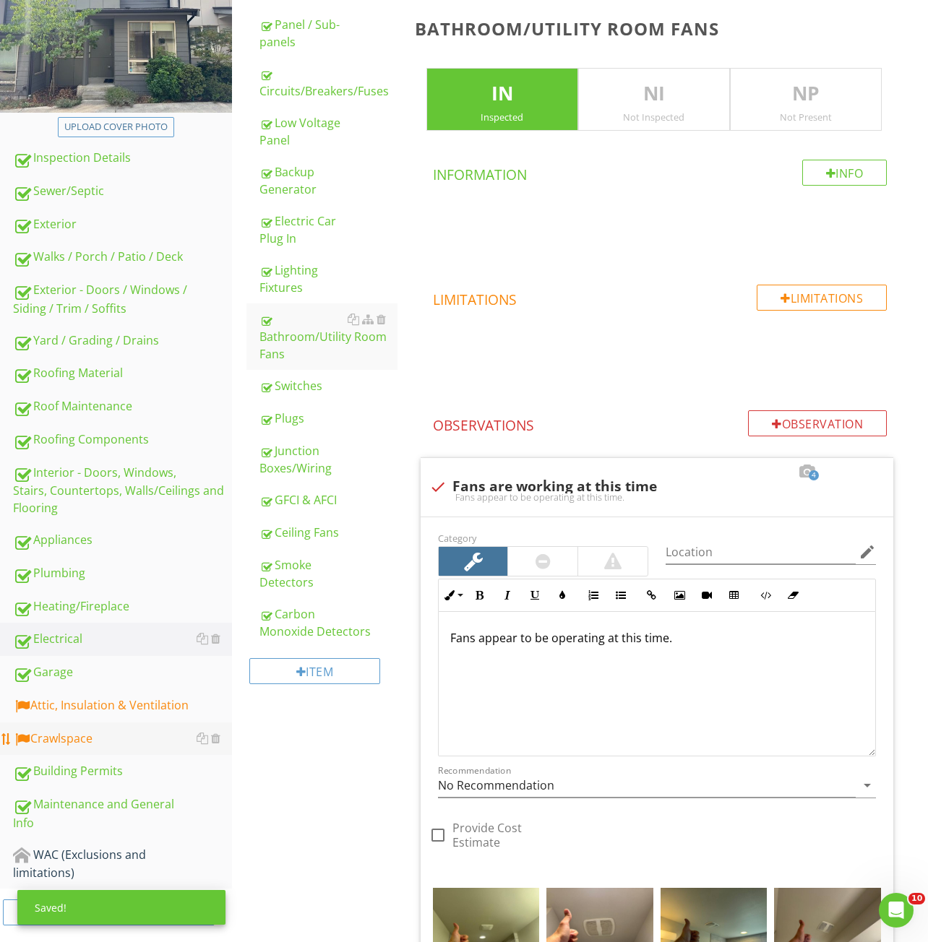
scroll to position [716, 0]
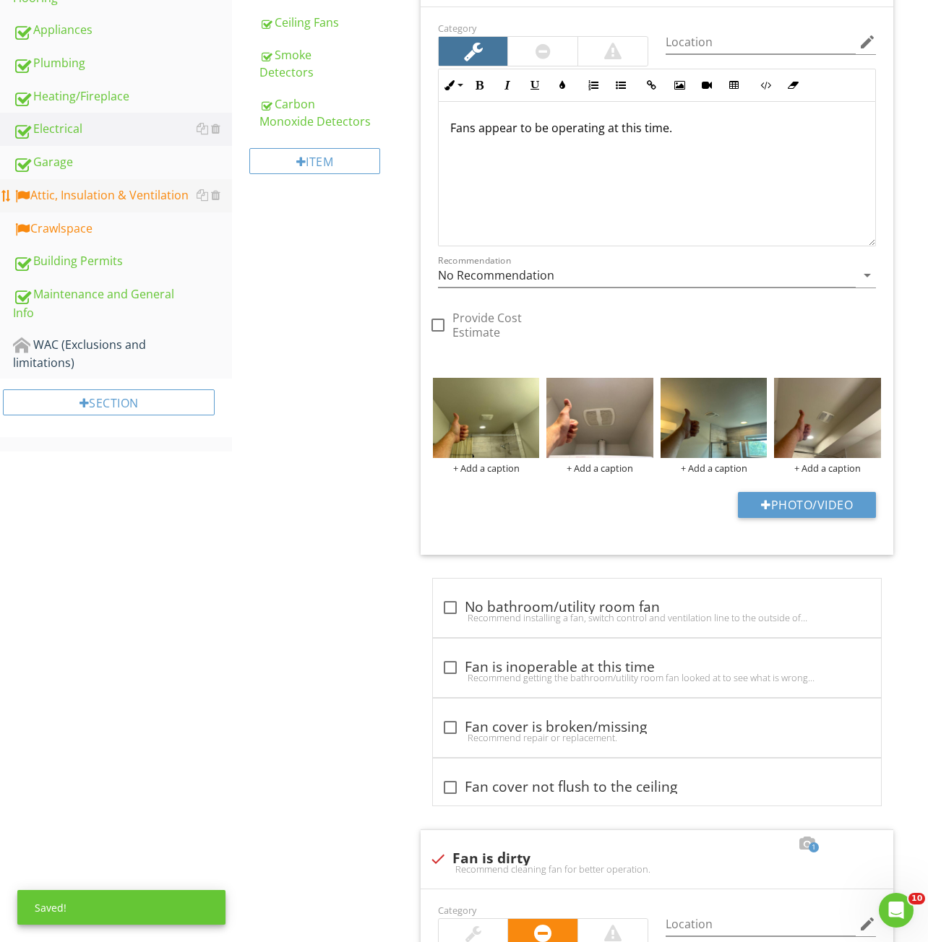
click at [71, 195] on div "Attic, Insulation & Ventilation" at bounding box center [122, 195] width 219 height 19
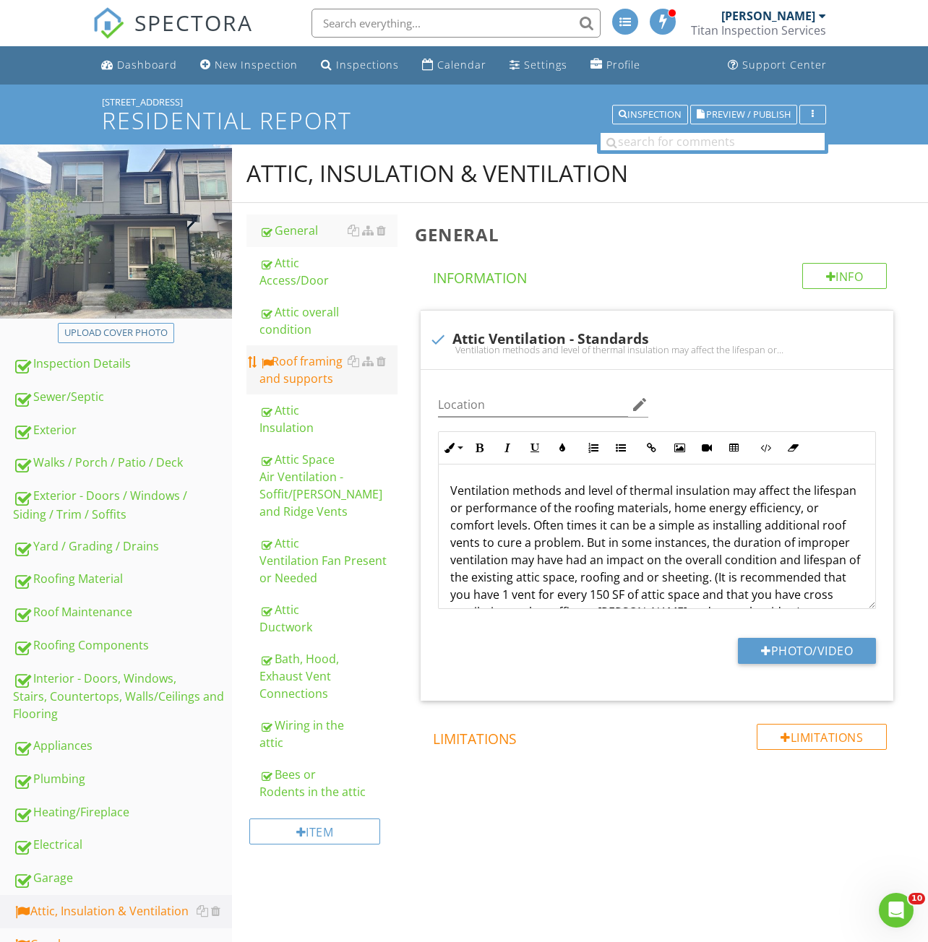
click at [305, 357] on div "Roof framing and supports" at bounding box center [328, 370] width 138 height 35
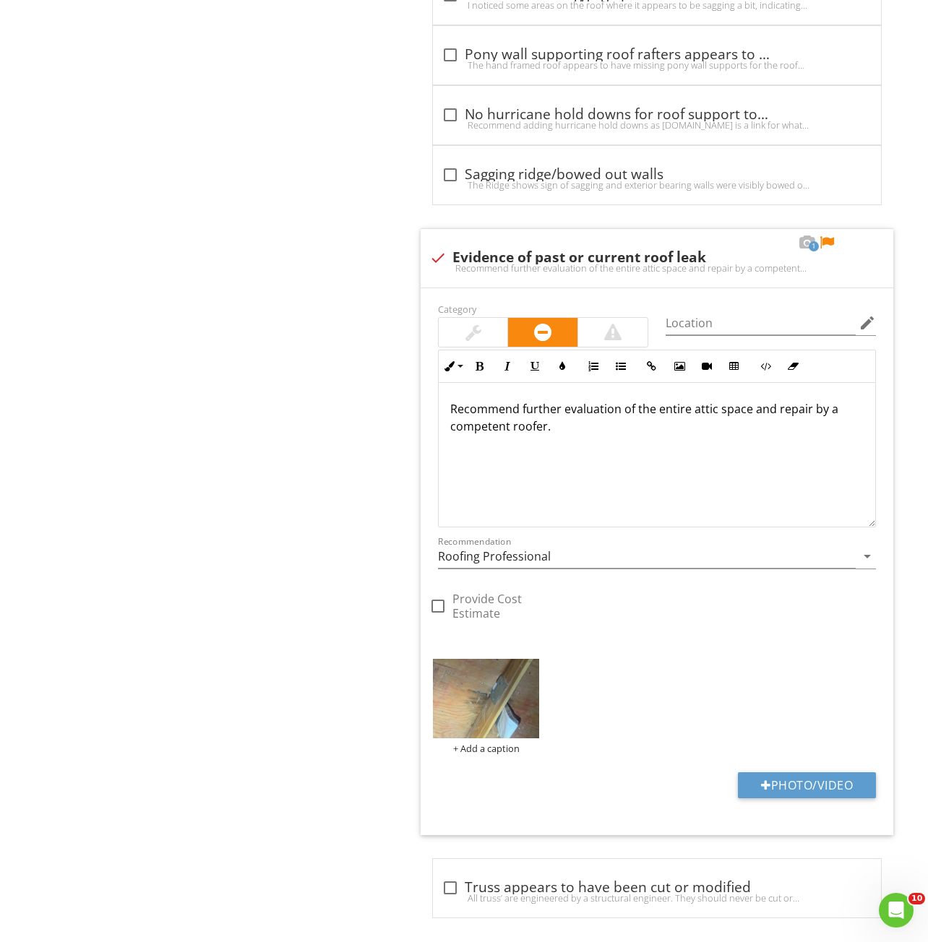
scroll to position [1341, 0]
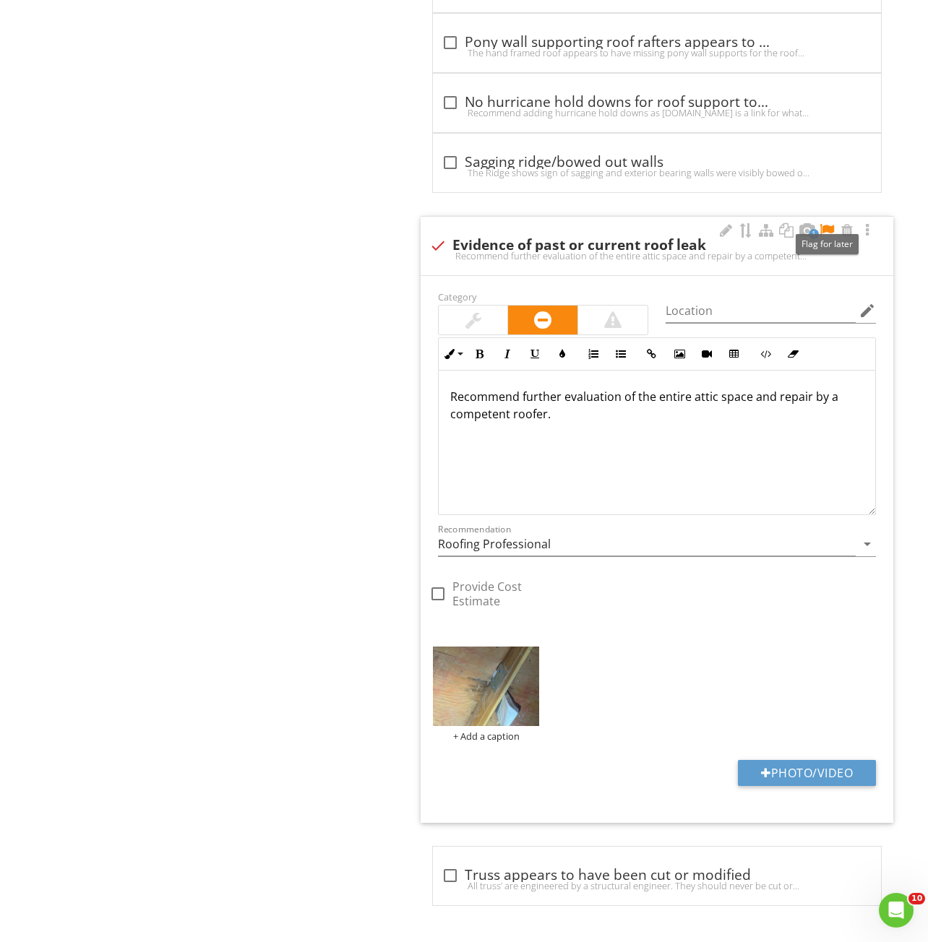
click at [830, 227] on div at bounding box center [826, 230] width 17 height 14
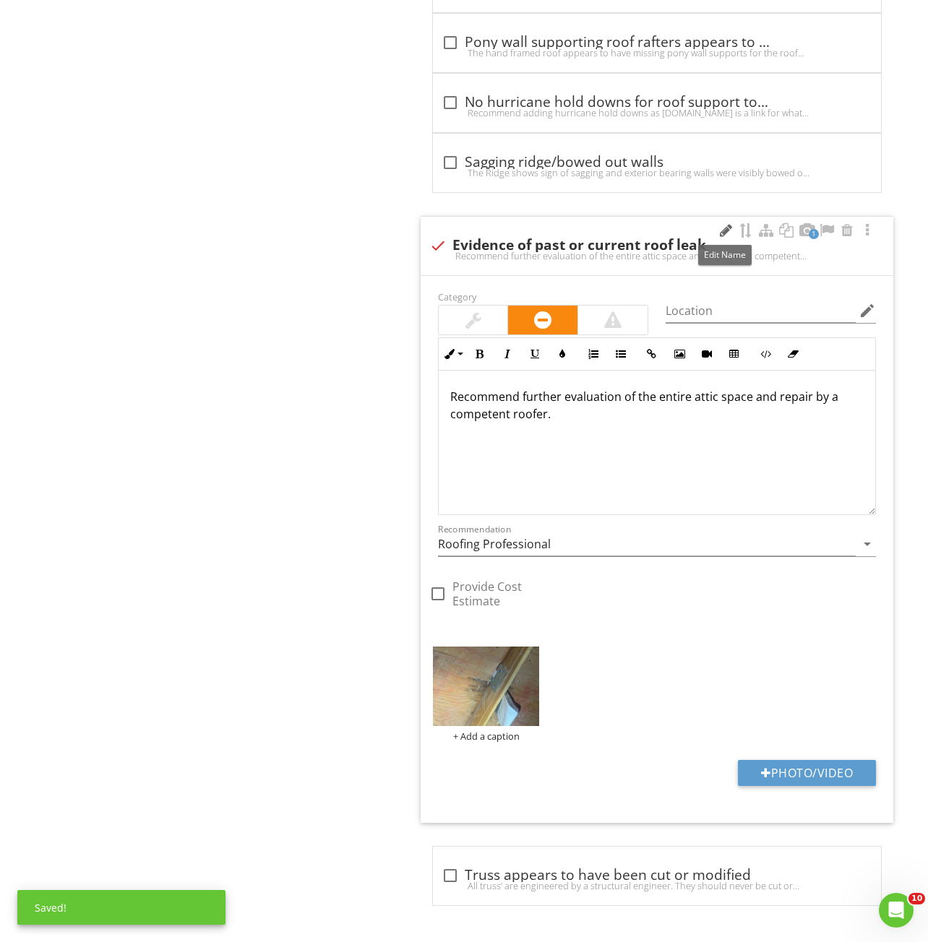
click at [727, 230] on div at bounding box center [725, 230] width 17 height 14
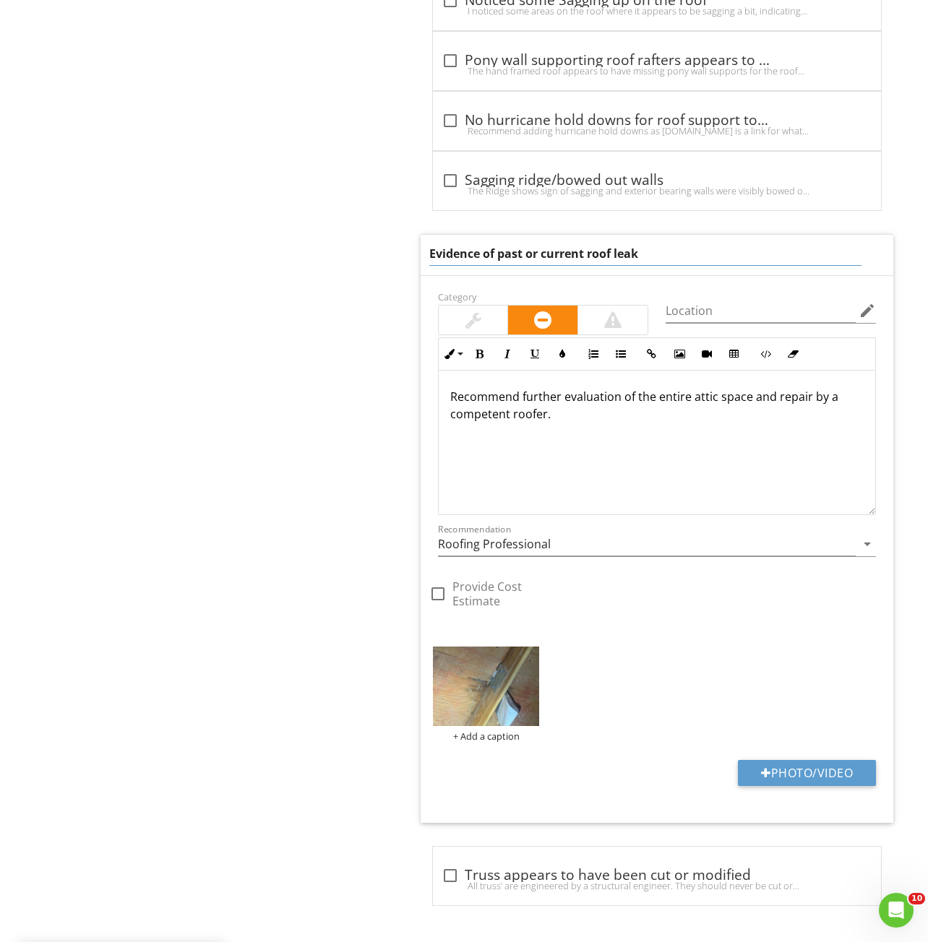
click at [586, 425] on div "Recommend further evaluation of the entire attic space and repair by a competen…" at bounding box center [657, 443] width 436 height 144
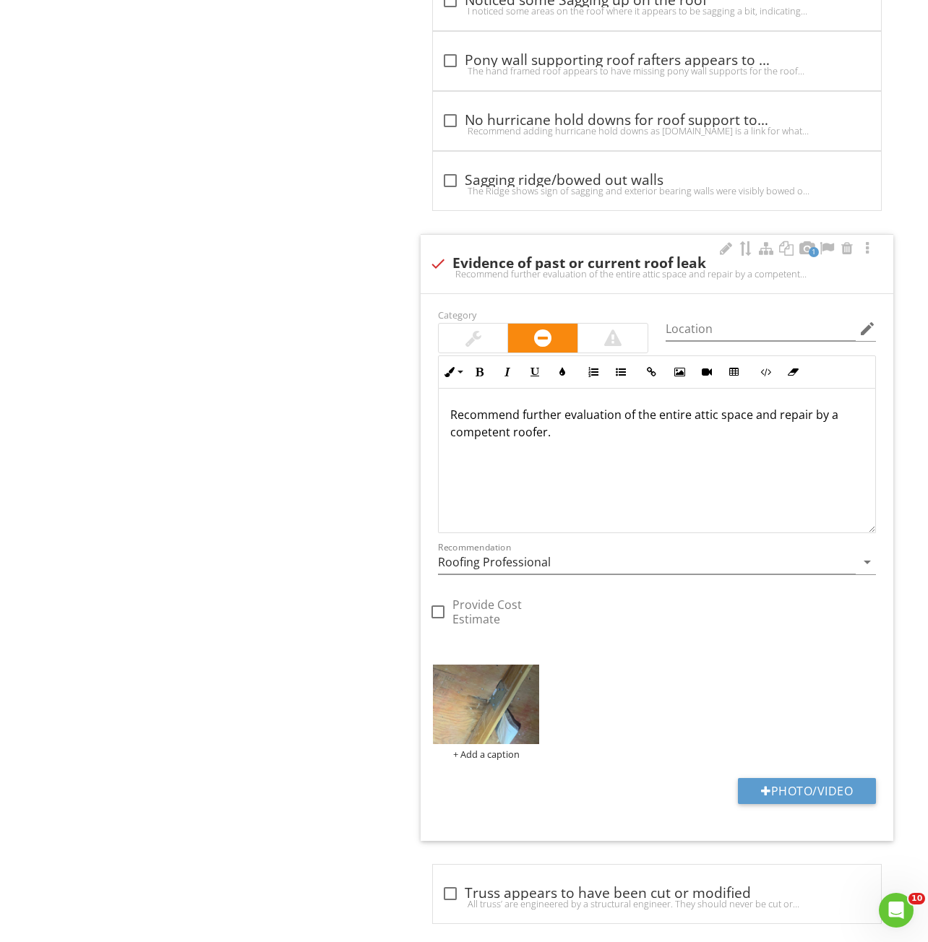
click at [455, 413] on p "Recommend further evaluation of the entire attic space and repair by a competen…" at bounding box center [656, 423] width 413 height 35
click at [450, 419] on p "Recommend further evaluation of the entire attic space and repair by a competen…" at bounding box center [656, 423] width 413 height 35
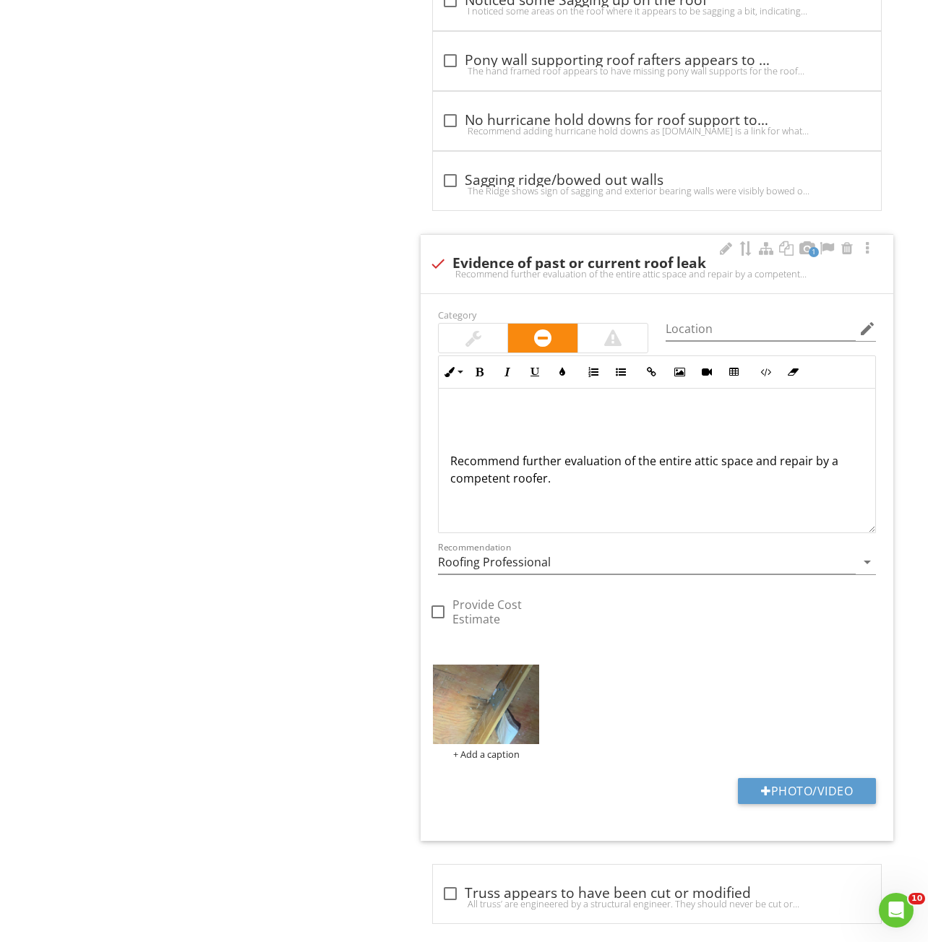
click at [459, 400] on div "Recommend further evaluation of the entire attic space and repair by a competen…" at bounding box center [657, 461] width 436 height 144
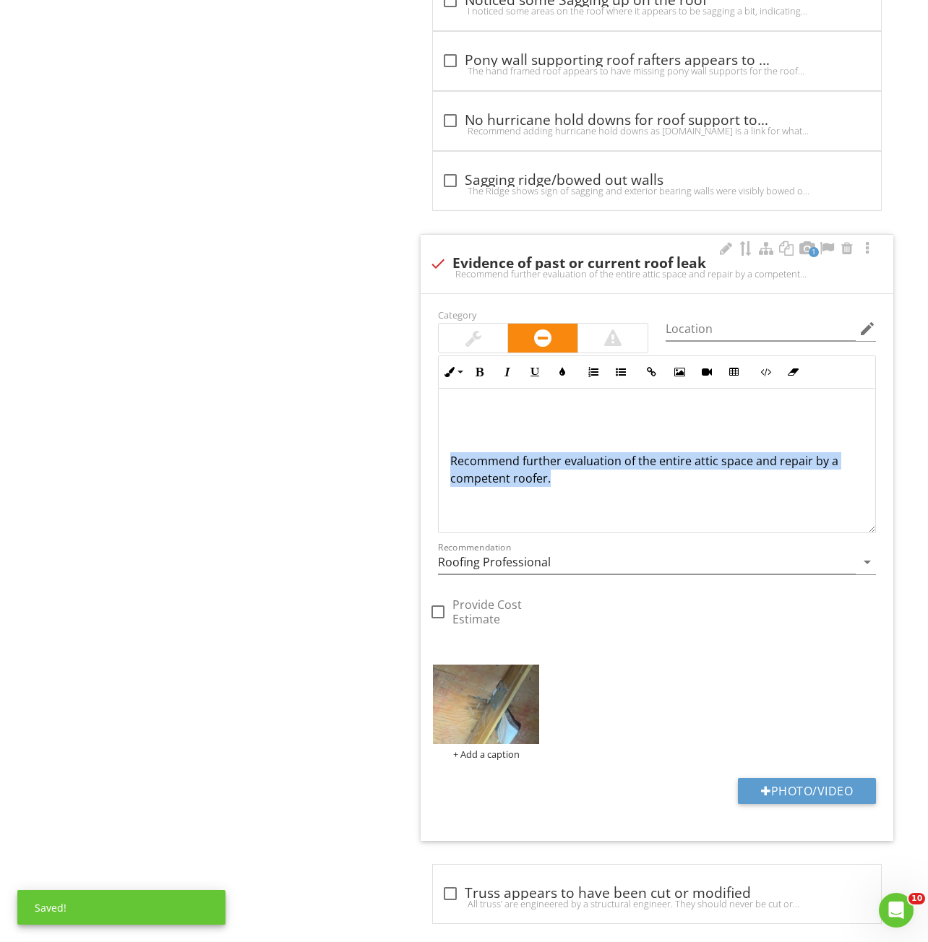
drag, startPoint x: 469, startPoint y: 463, endPoint x: 647, endPoint y: 500, distance: 181.5
click at [647, 500] on div "Recommend further evaluation of the entire attic space and repair by a competen…" at bounding box center [657, 461] width 436 height 144
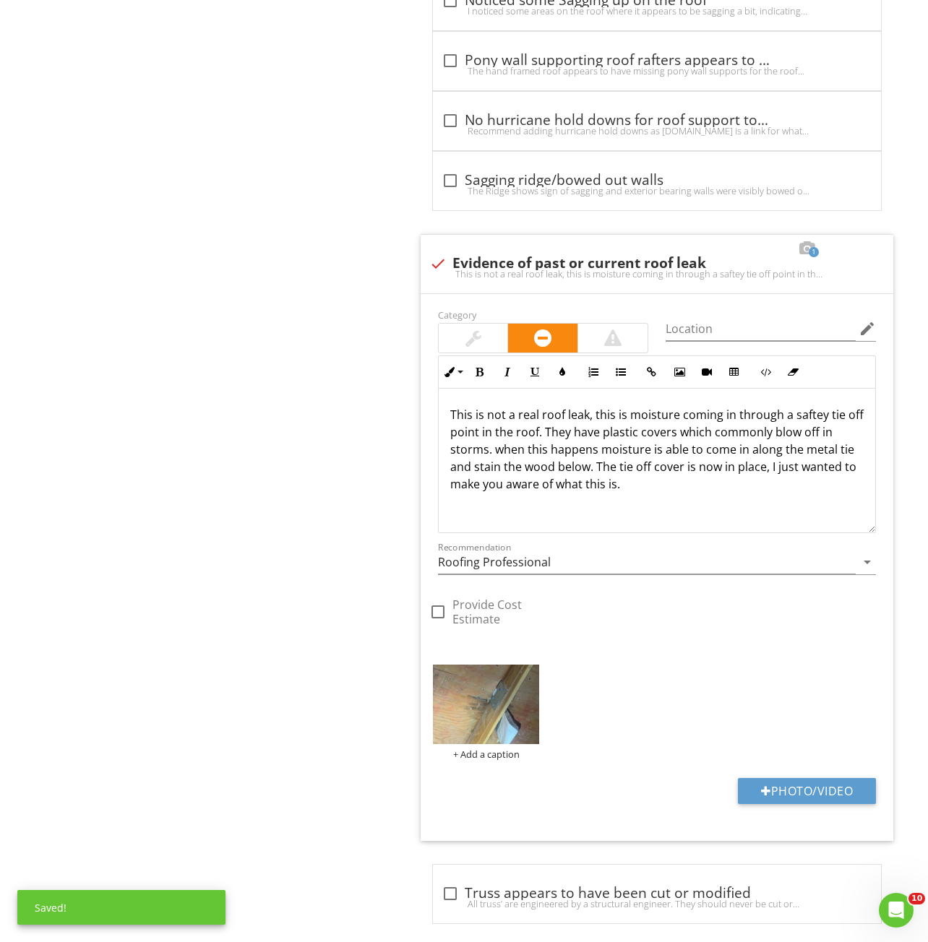
click at [467, 329] on div at bounding box center [473, 337] width 16 height 17
click at [723, 249] on div at bounding box center [725, 248] width 17 height 14
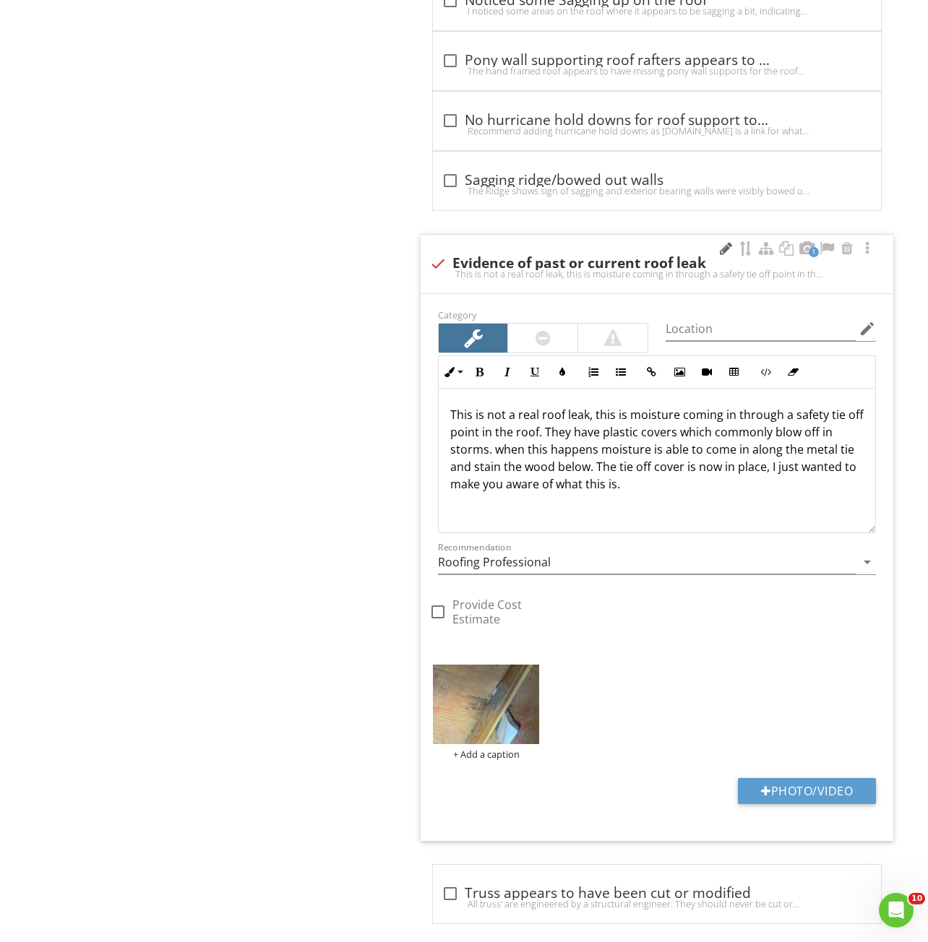
click at [724, 251] on div at bounding box center [725, 248] width 17 height 14
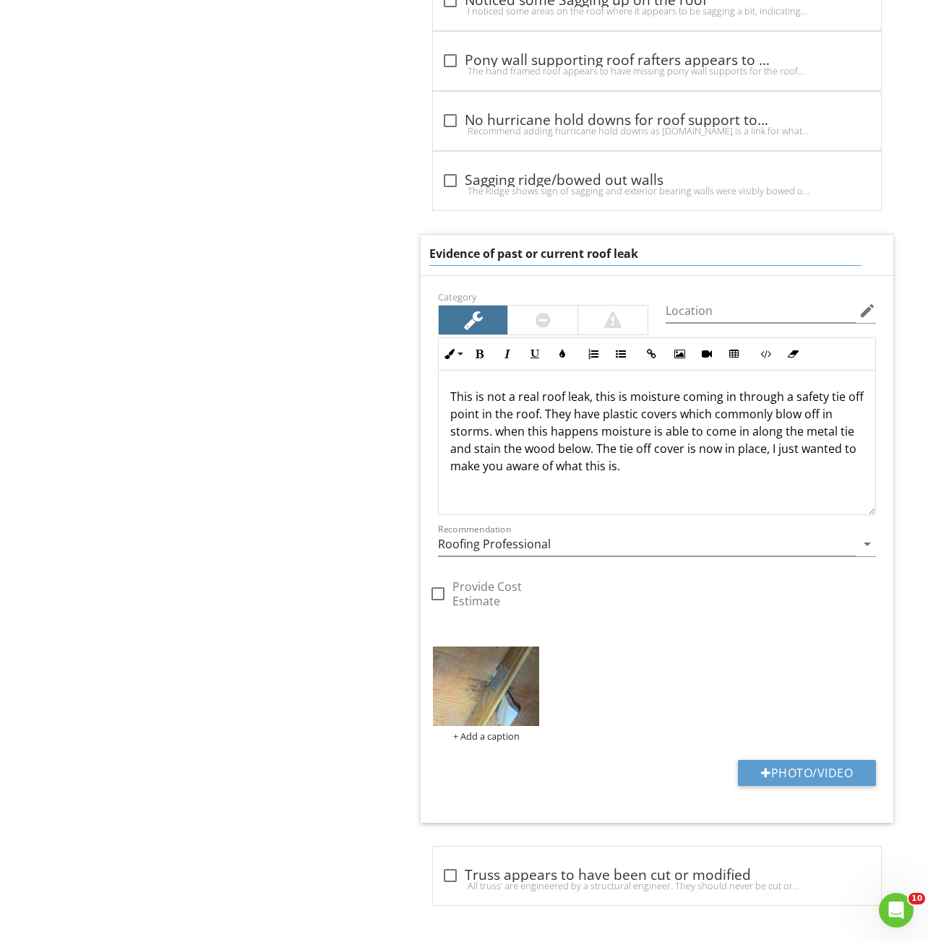
drag, startPoint x: 657, startPoint y: 256, endPoint x: 558, endPoint y: 255, distance: 99.0
click at [558, 255] on input "Evidence of past or current roof leak" at bounding box center [645, 254] width 433 height 24
click at [562, 255] on input "Evidence of past or current roof leak" at bounding box center [645, 254] width 433 height 24
click at [557, 254] on input "Evidence of past or current roof leak" at bounding box center [645, 254] width 433 height 24
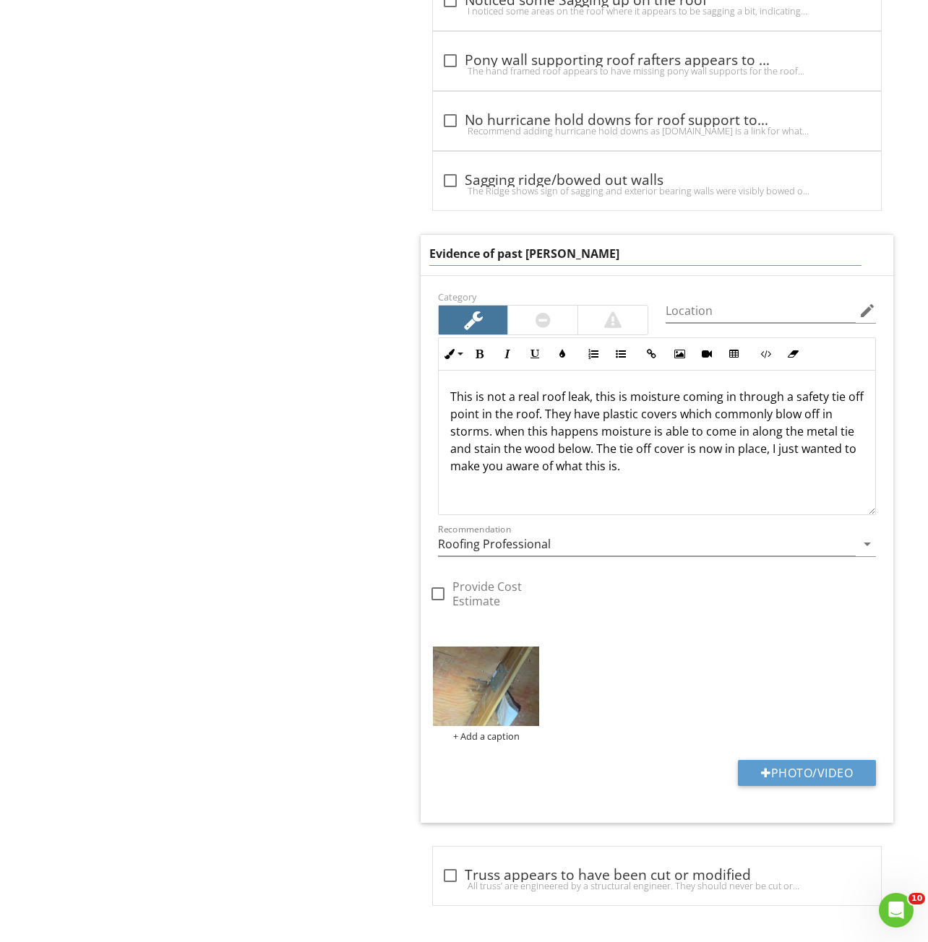
type input "Evidence of past roof leak"
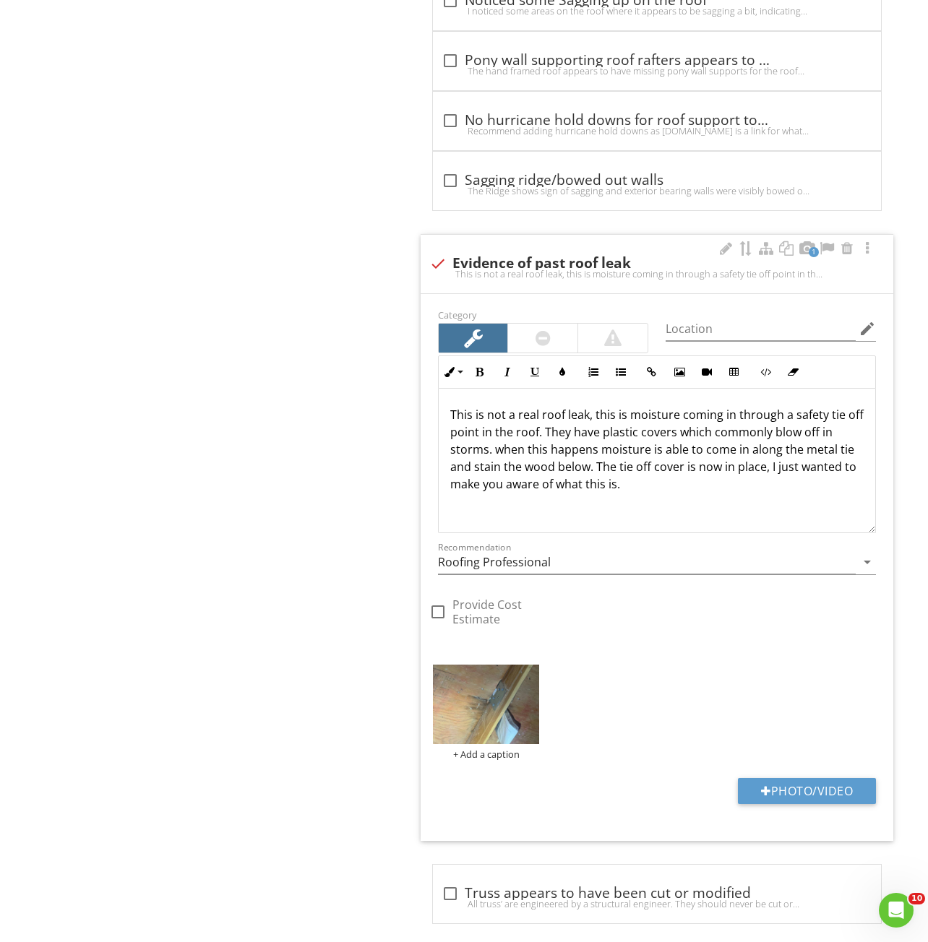
click at [525, 337] on div at bounding box center [542, 338] width 69 height 29
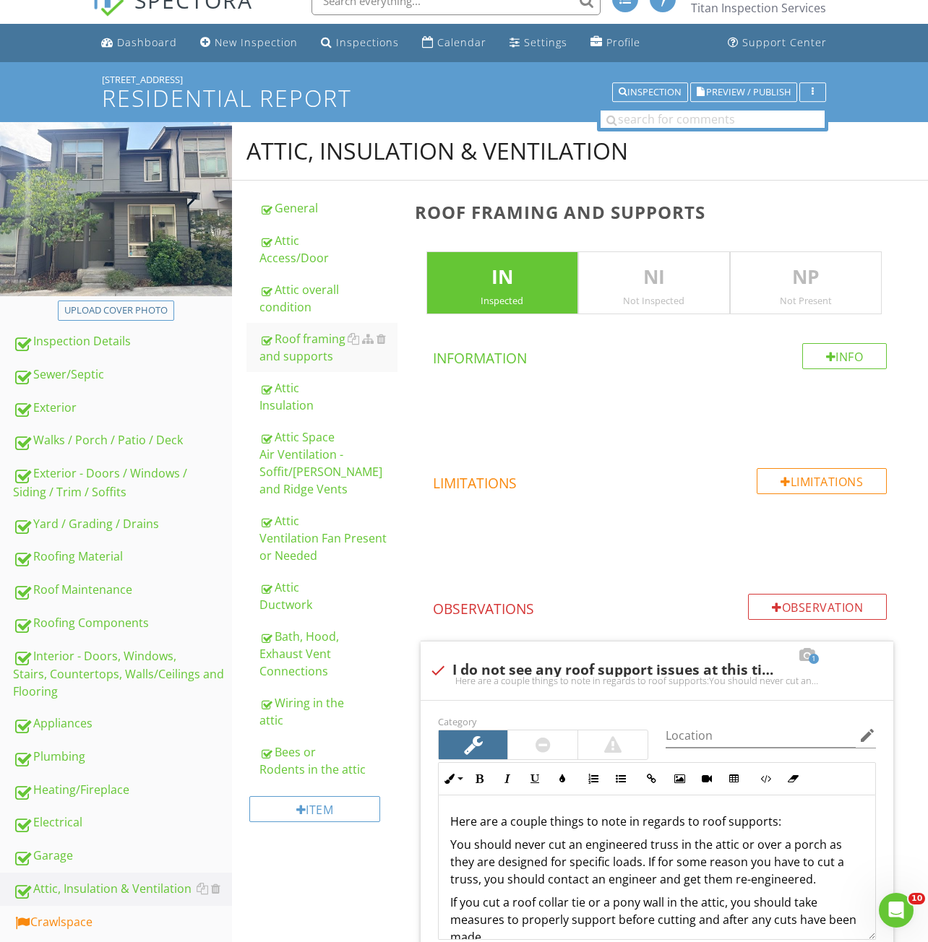
scroll to position [0, 0]
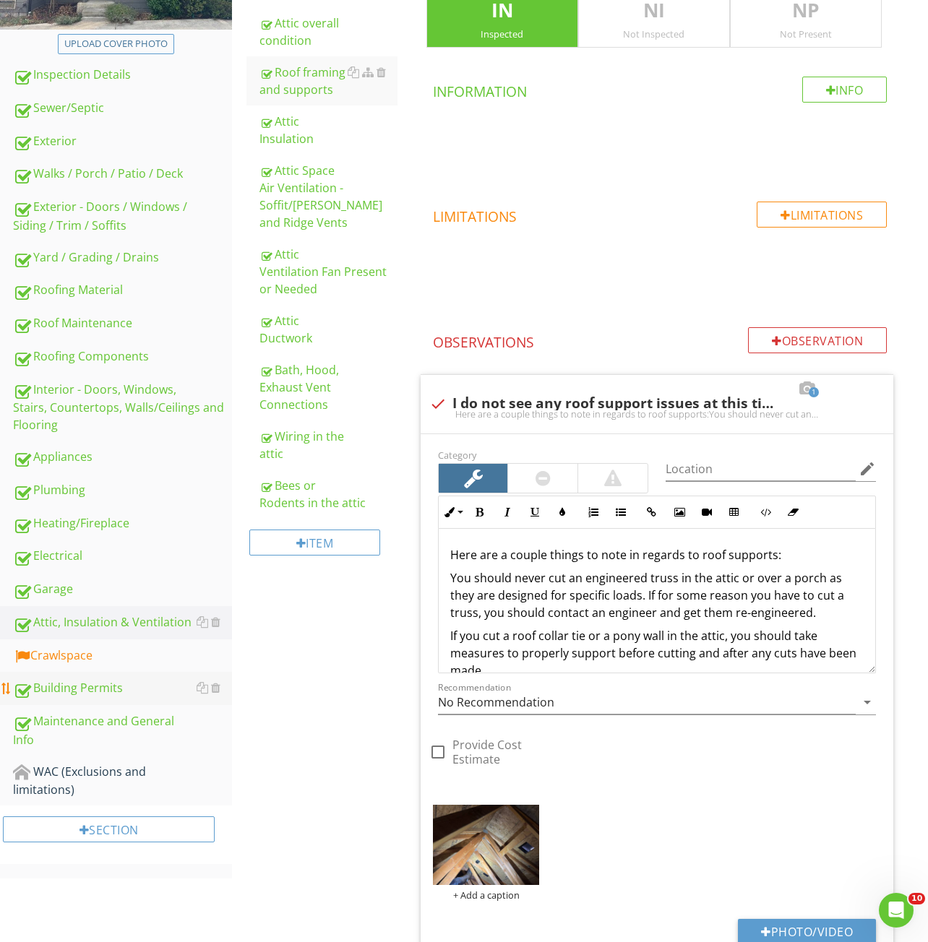
click at [86, 673] on link "Building Permits" at bounding box center [122, 688] width 219 height 33
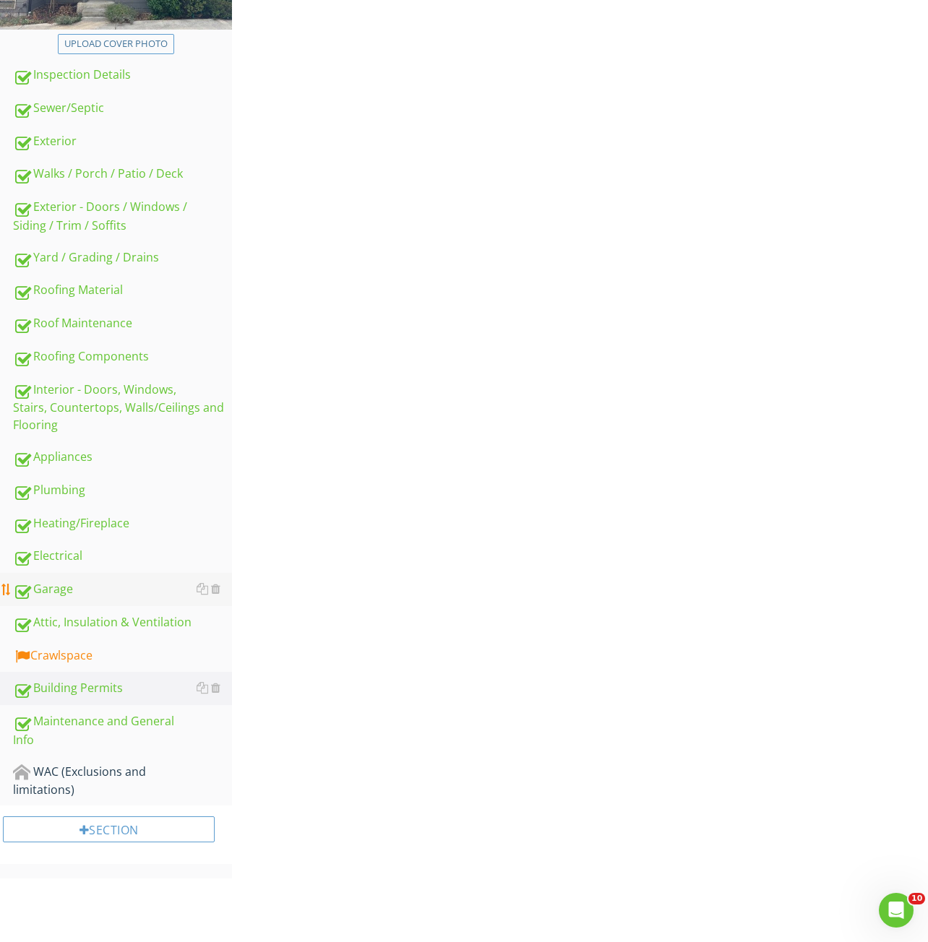
click at [95, 660] on div "Inspection Details Sewer/Septic Exterior Walks / Porch / Patio / Deck Exterior …" at bounding box center [116, 432] width 232 height 747
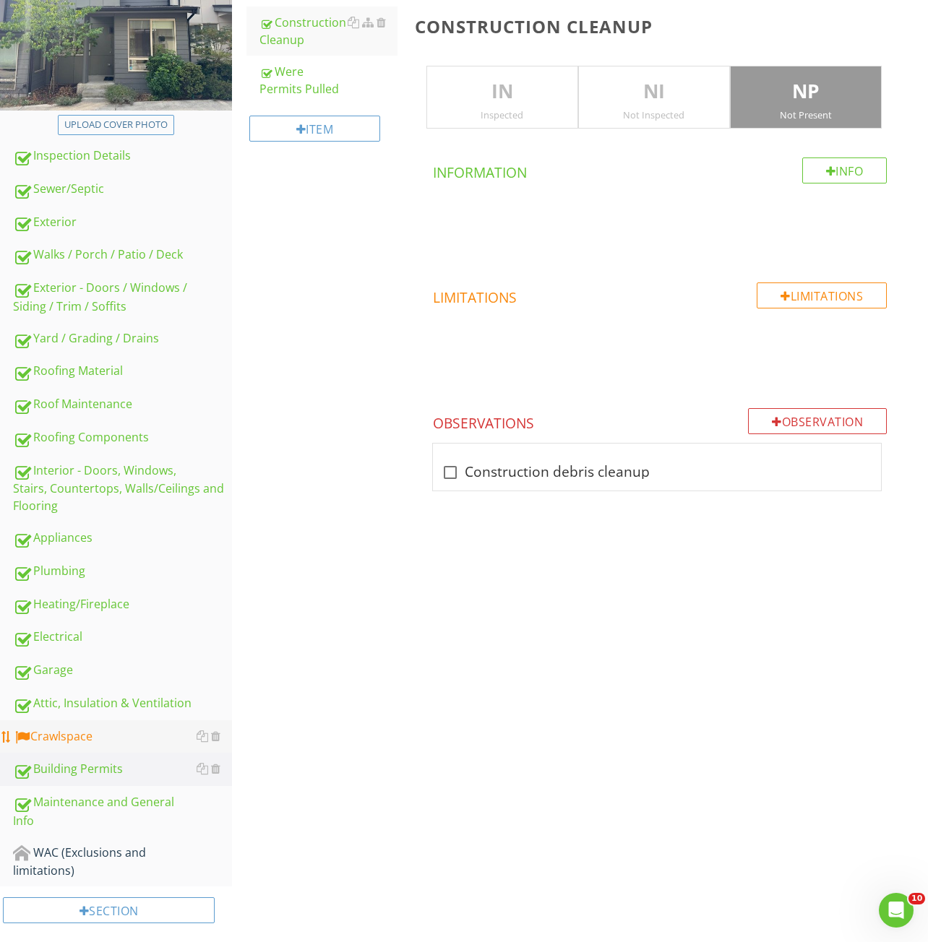
click at [134, 743] on div "Crawlspace" at bounding box center [122, 737] width 219 height 19
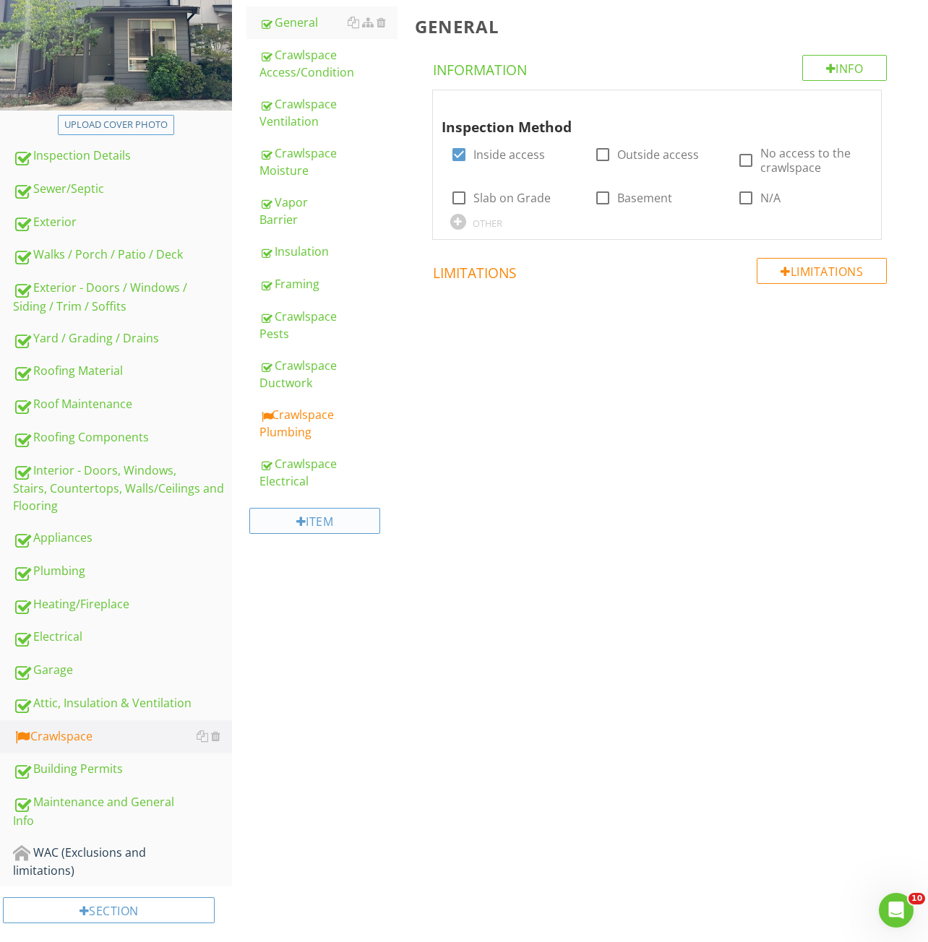
scroll to position [64, 0]
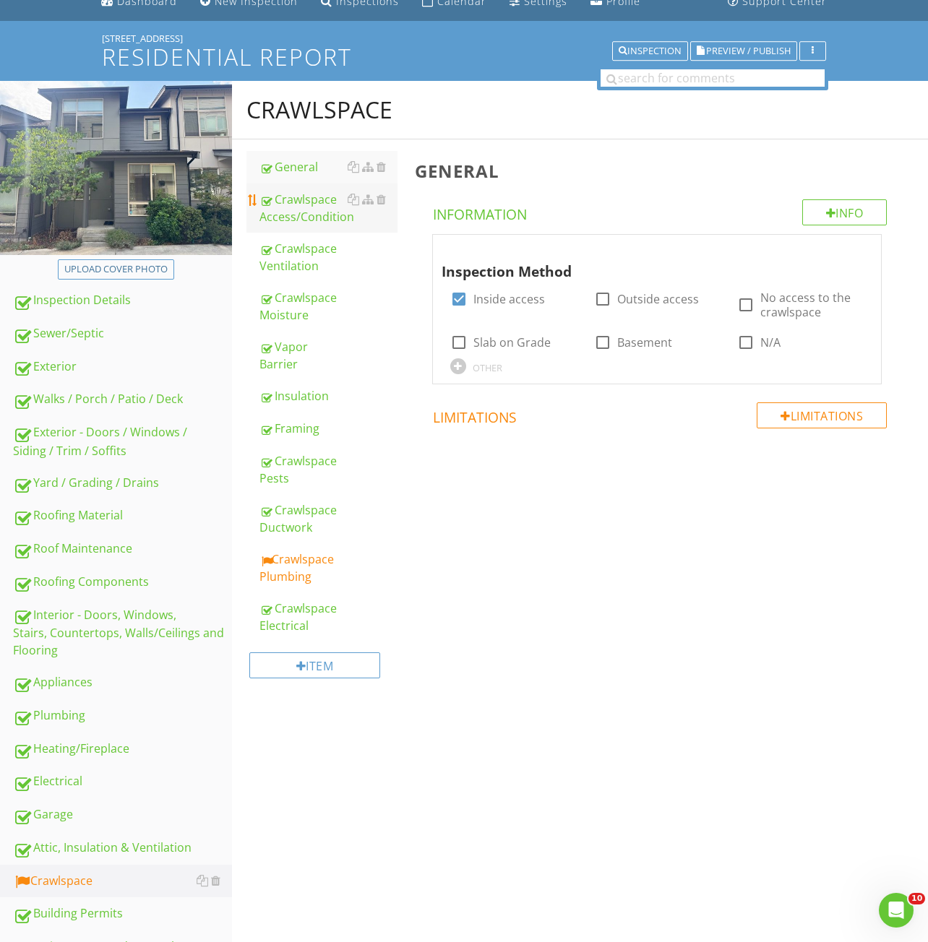
click at [316, 197] on div "Crawlspace Access/Condition" at bounding box center [328, 208] width 138 height 35
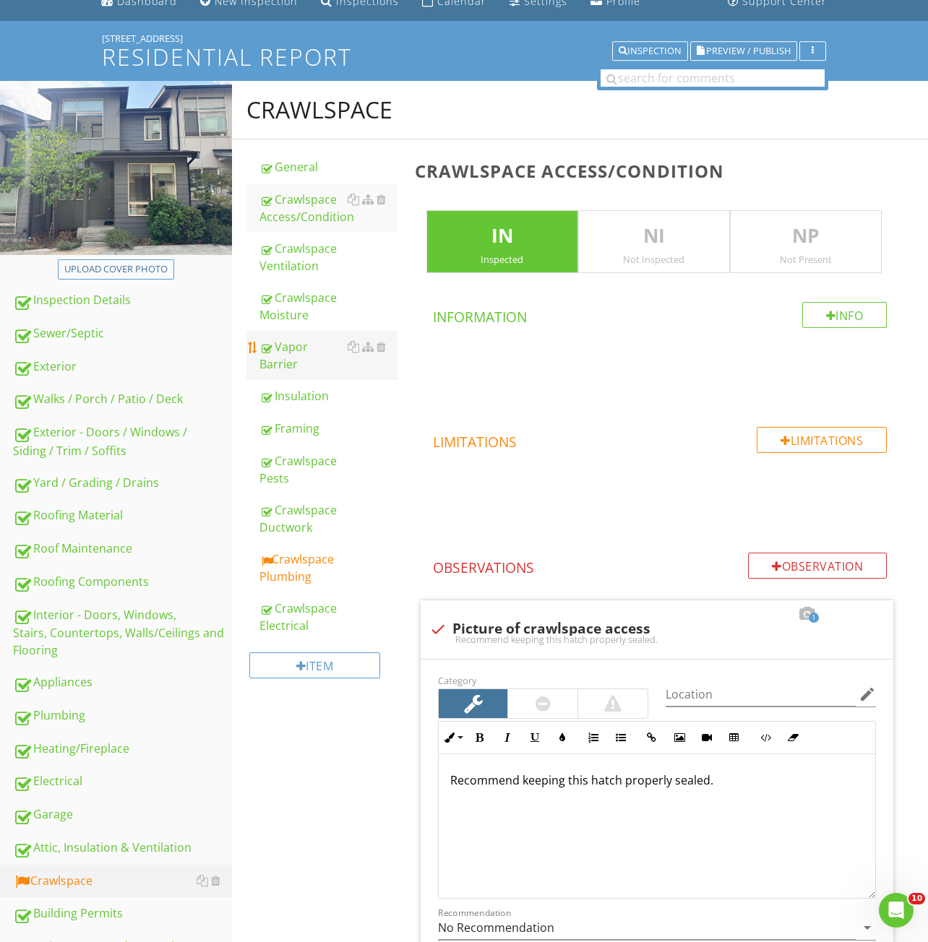
click at [300, 346] on div "Vapor Barrier" at bounding box center [328, 355] width 138 height 35
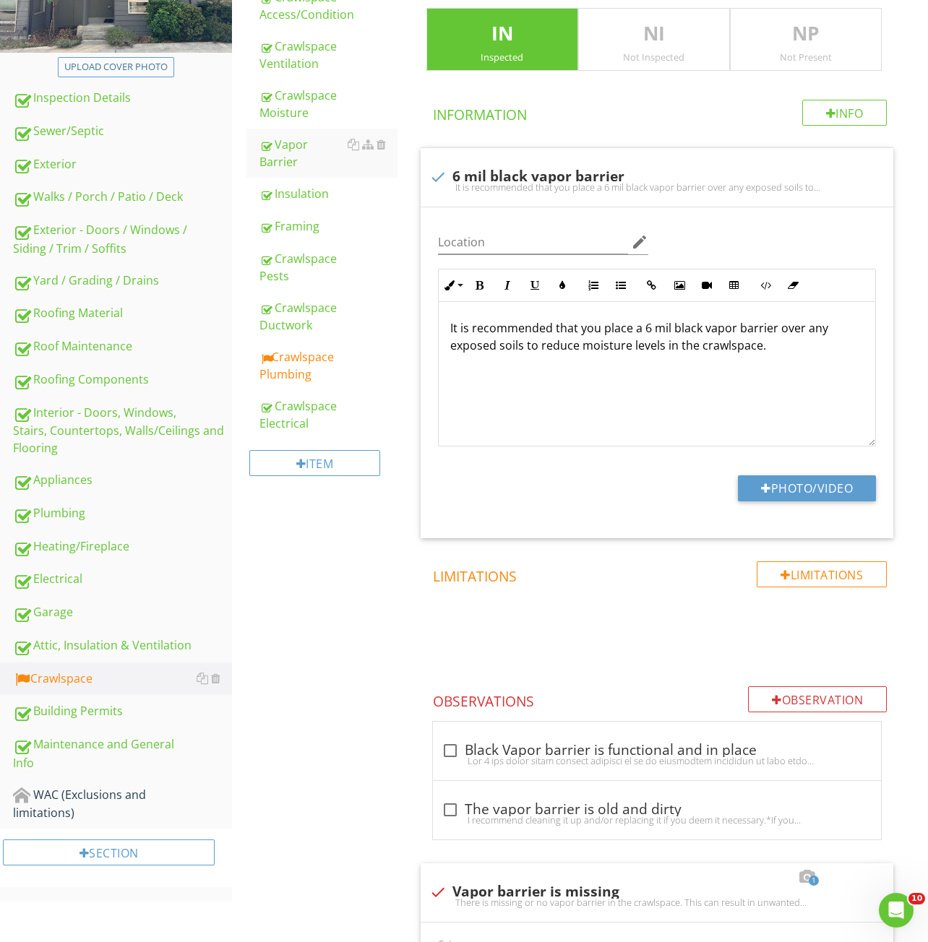
scroll to position [263, 0]
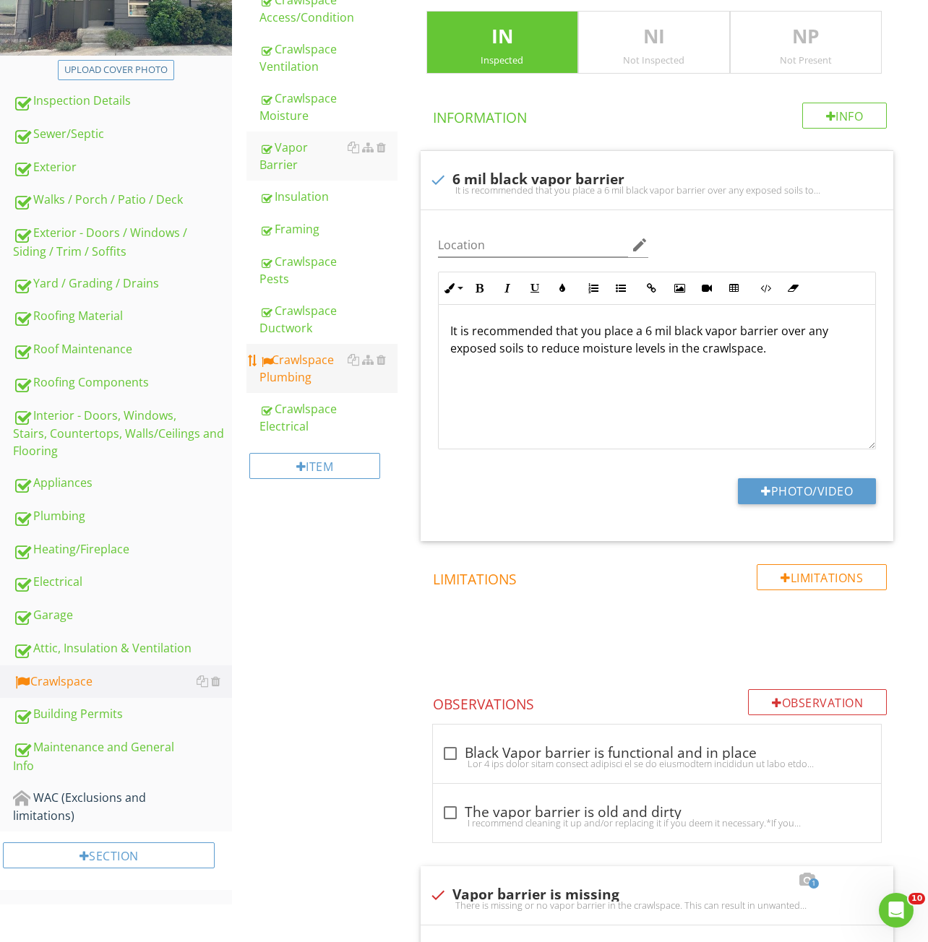
click at [290, 344] on link "Crawlspace Plumbing" at bounding box center [328, 368] width 138 height 49
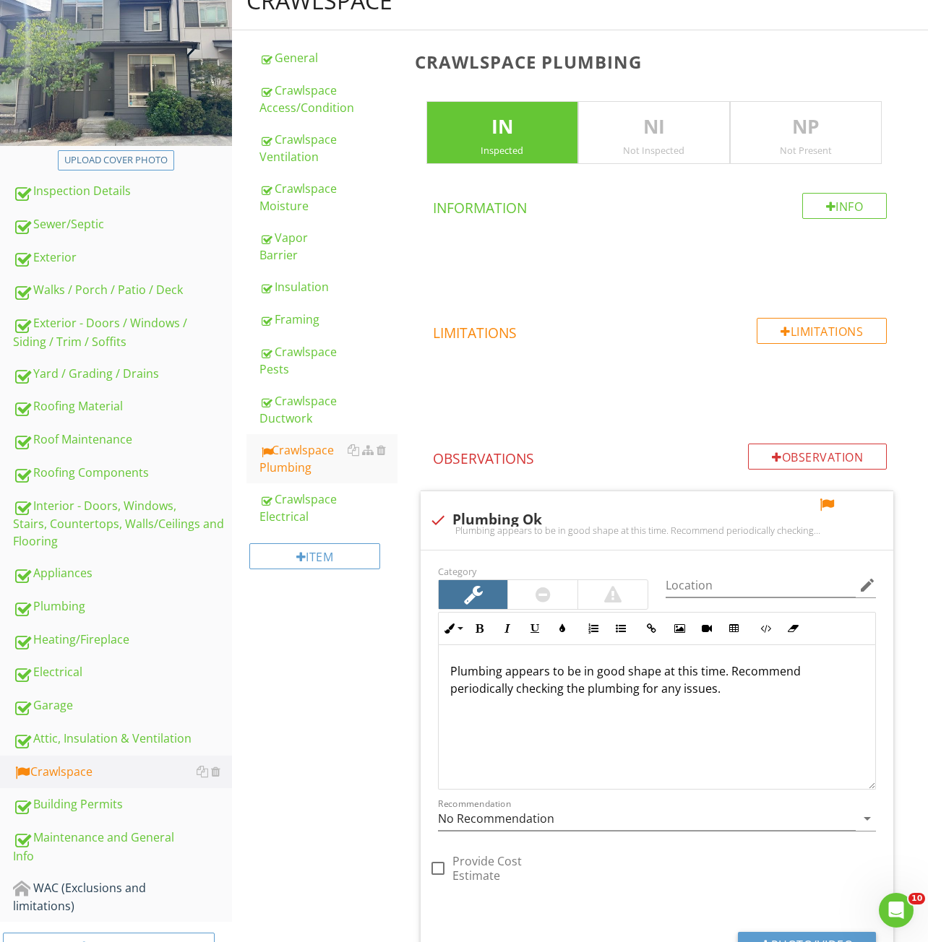
scroll to position [465, 0]
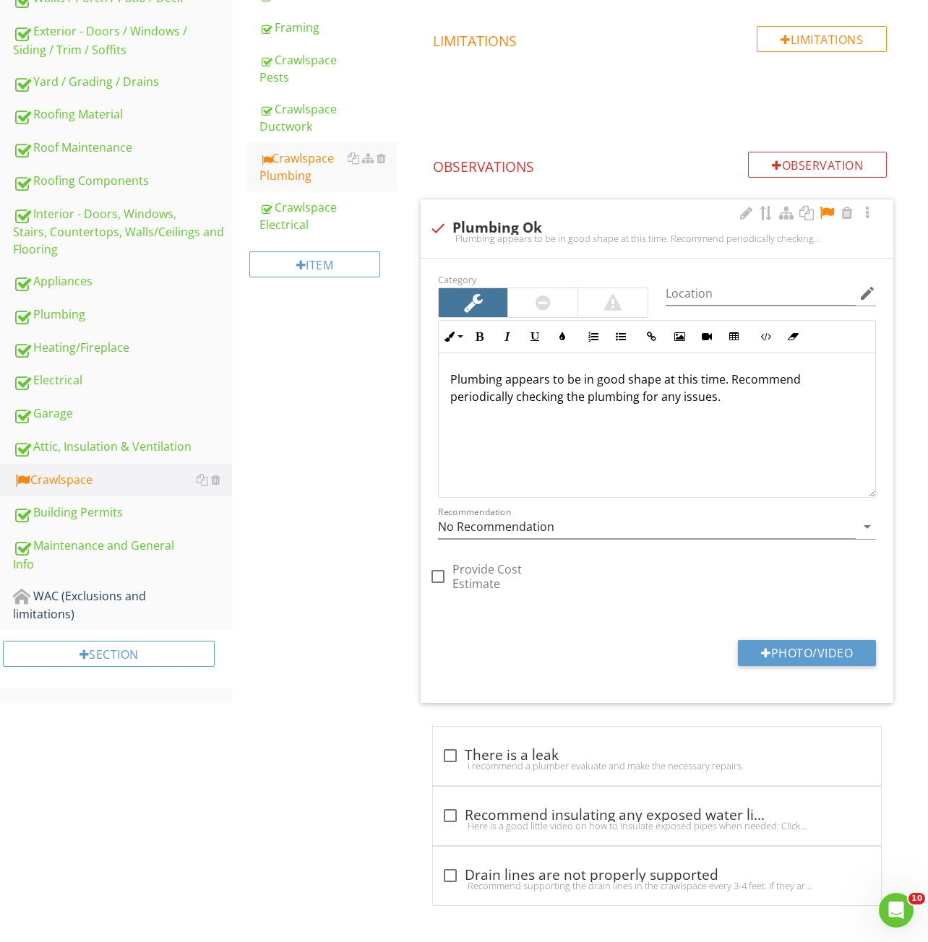
click at [823, 212] on div at bounding box center [826, 213] width 17 height 14
click at [679, 226] on div "check Plumbing Ok" at bounding box center [656, 228] width 455 height 17
checkbox input "true"
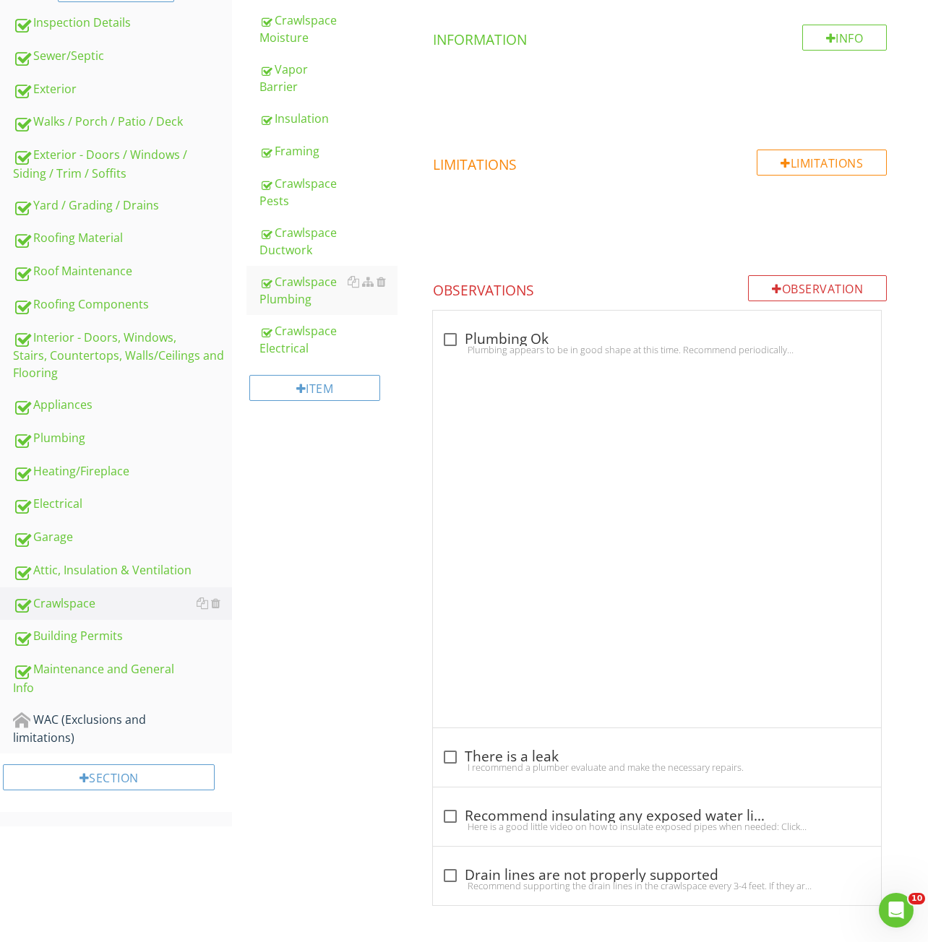
scroll to position [208, 0]
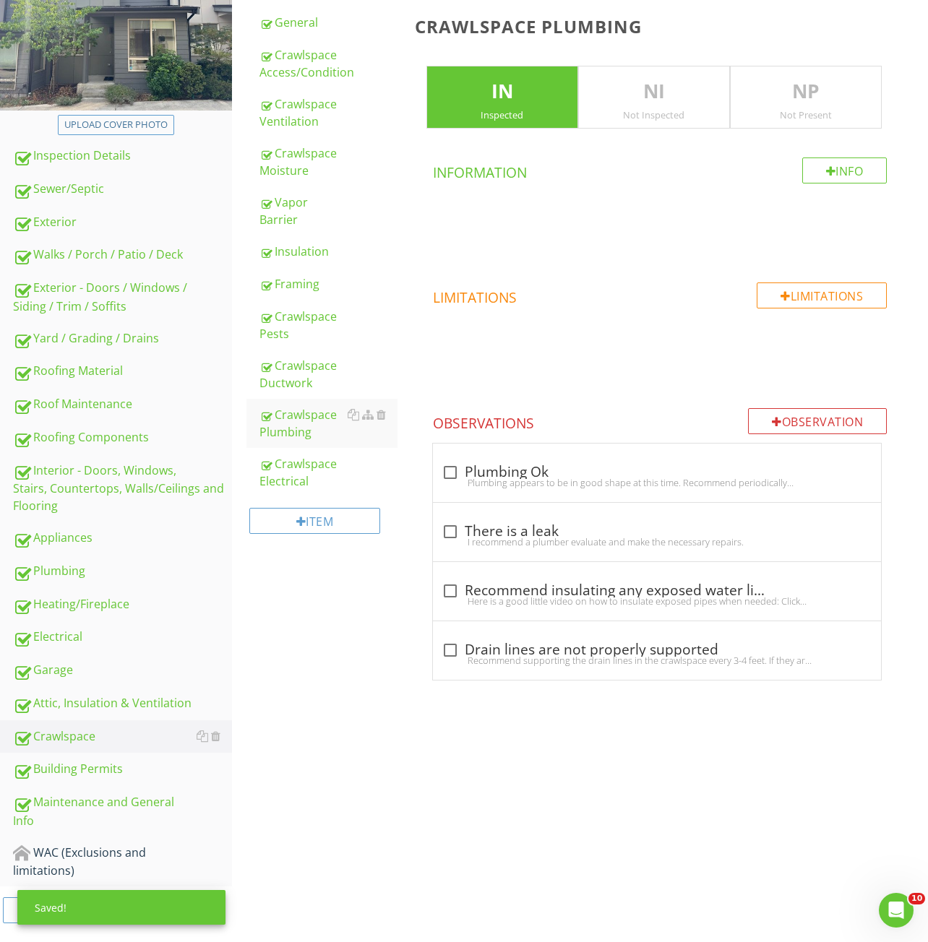
click at [679, 122] on div "NI Not Inspected" at bounding box center [654, 98] width 152 height 64
click at [793, 106] on div "NP Not Present" at bounding box center [806, 98] width 152 height 64
click at [665, 107] on div "NI Not Inspected" at bounding box center [654, 98] width 152 height 64
click at [543, 113] on div "Inspected" at bounding box center [502, 115] width 150 height 12
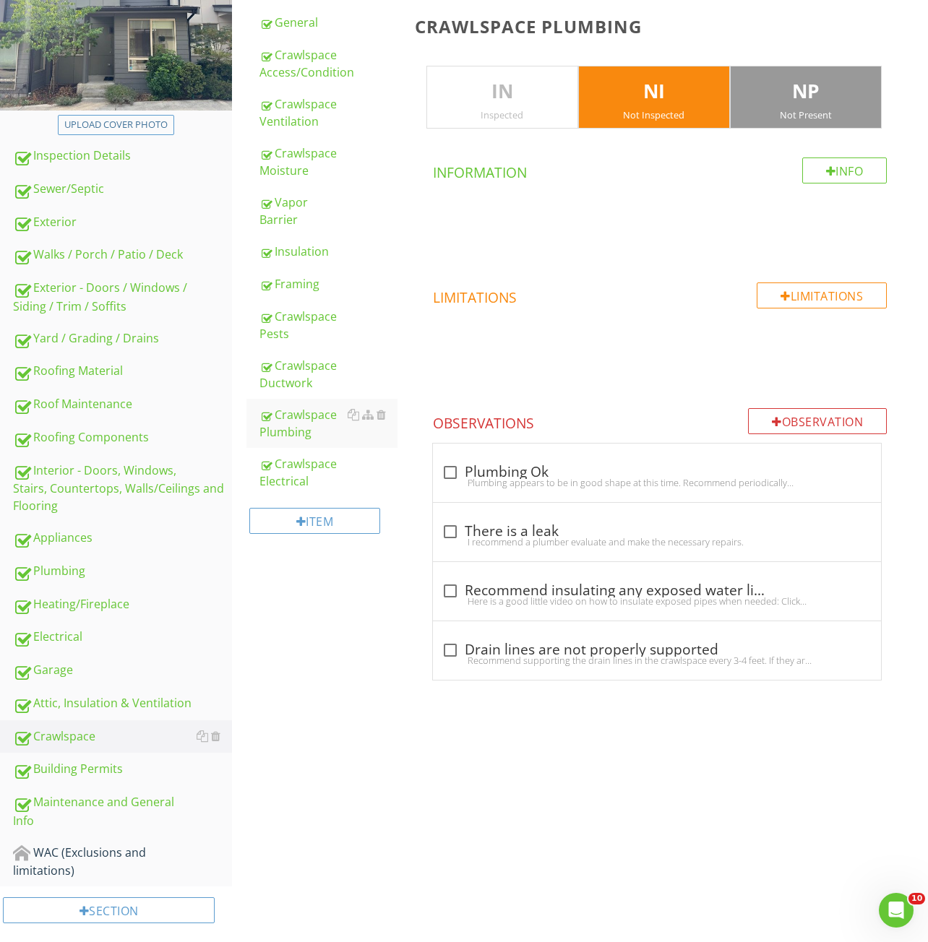
click at [640, 111] on div "Not Inspected" at bounding box center [654, 115] width 150 height 12
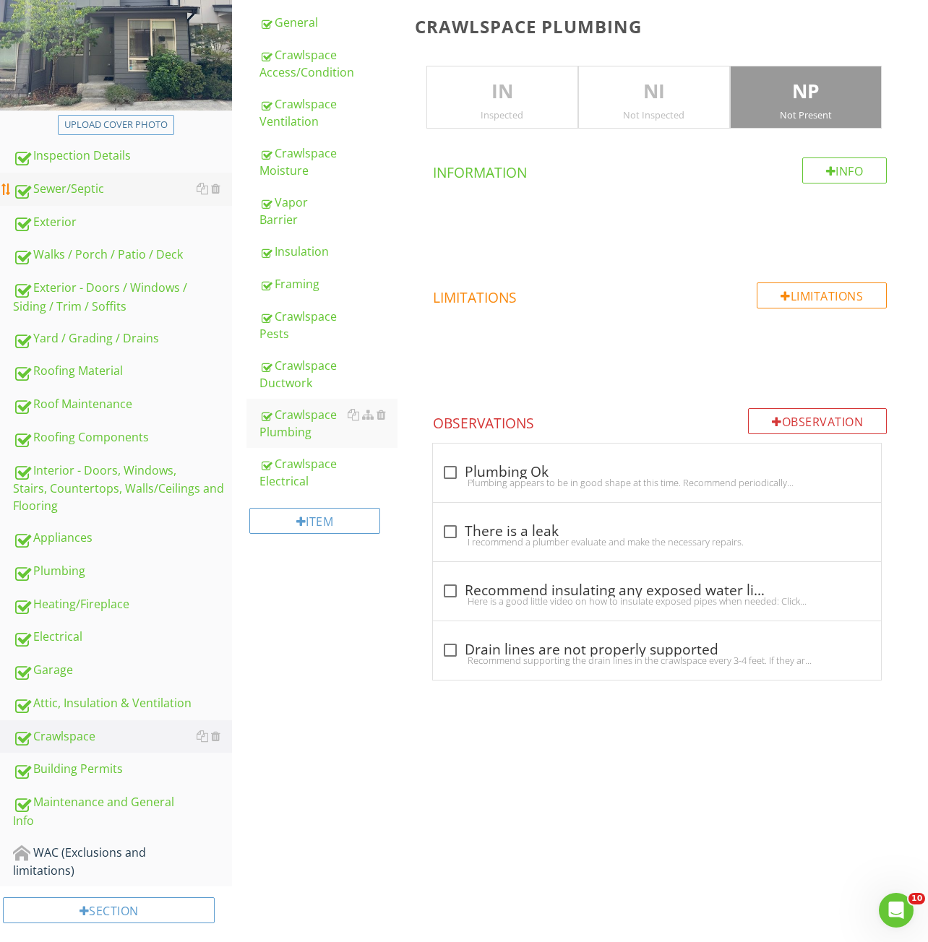
click at [69, 197] on div "Sewer/Septic" at bounding box center [122, 189] width 219 height 19
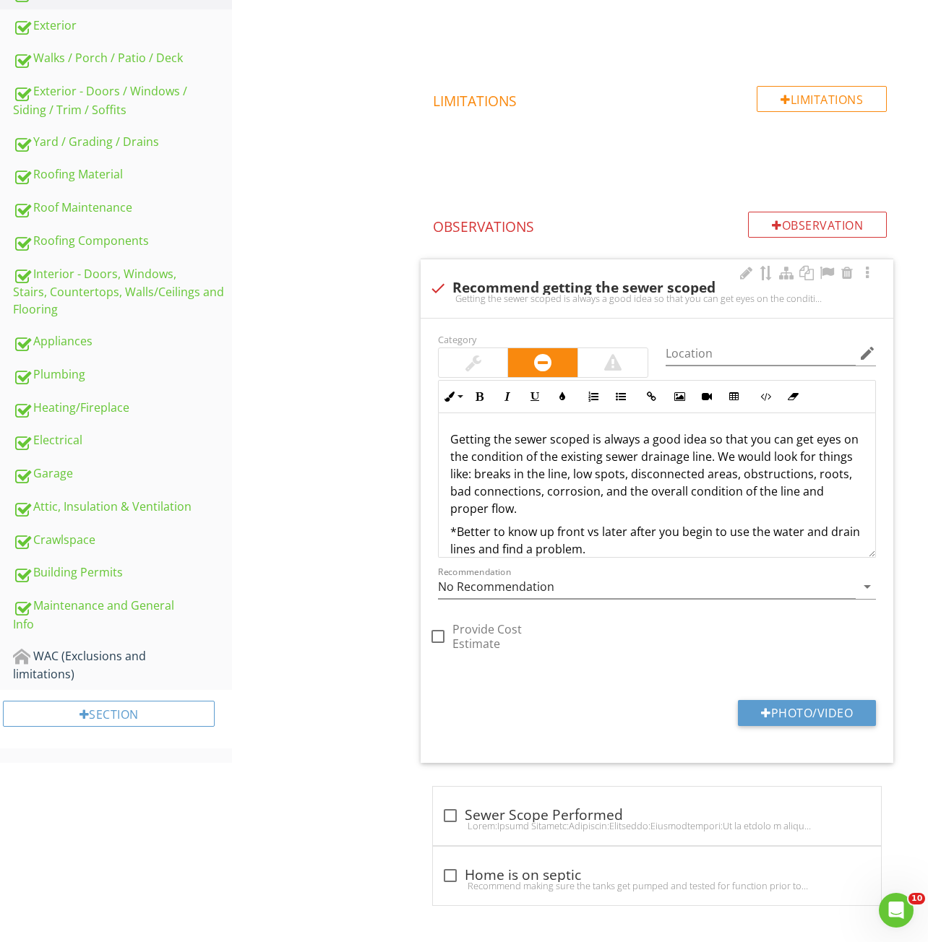
click at [627, 262] on div "check Recommend getting the sewer scoped Getting the sewer scoped is always a g…" at bounding box center [656, 288] width 472 height 59
checkbox input "true"
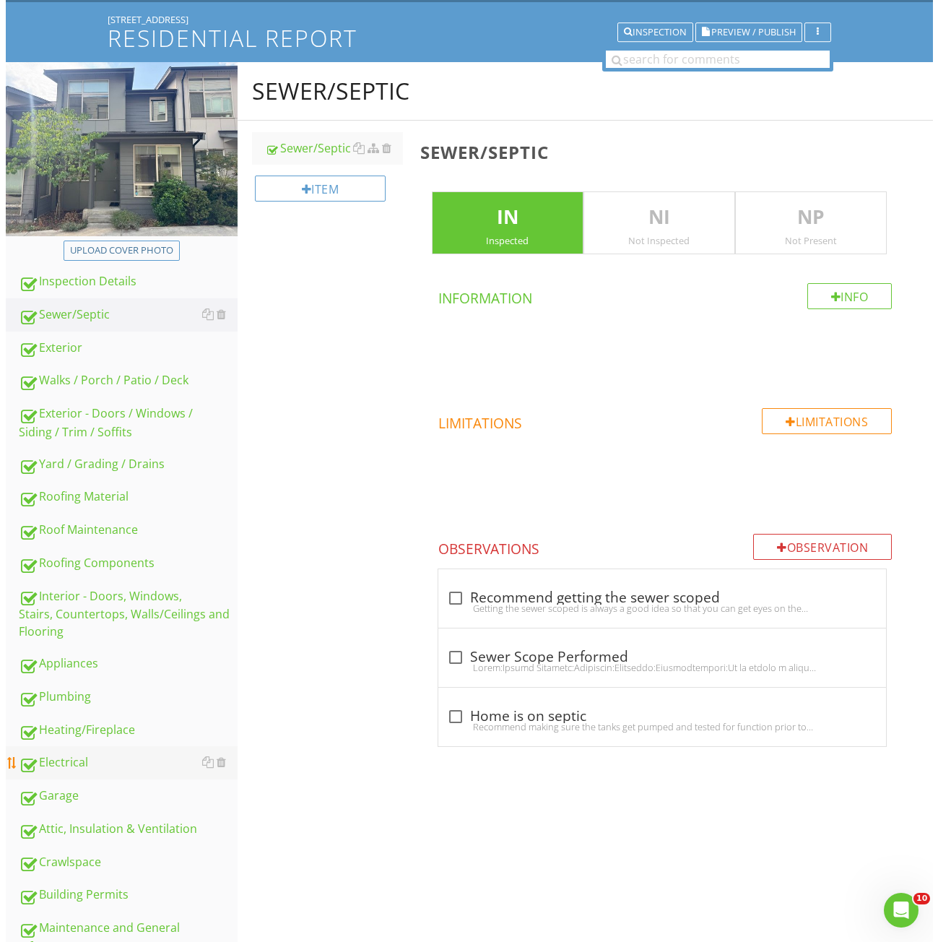
scroll to position [208, 0]
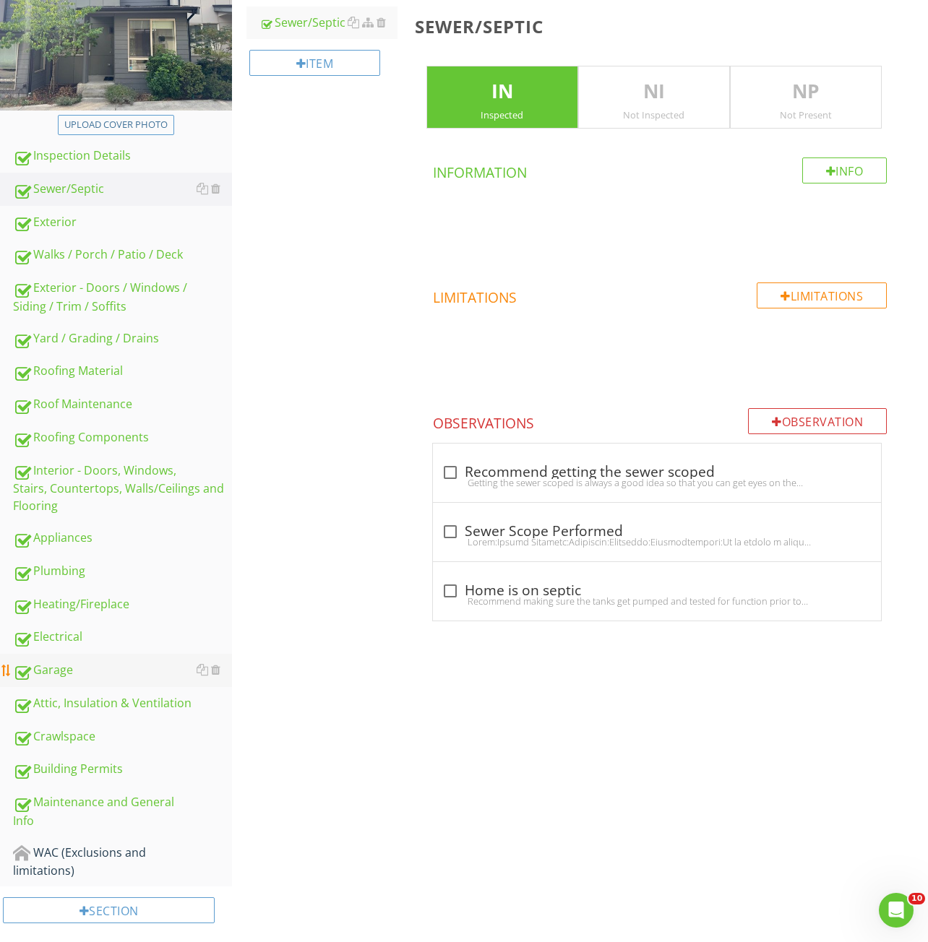
click at [83, 673] on div "Garage" at bounding box center [122, 670] width 219 height 19
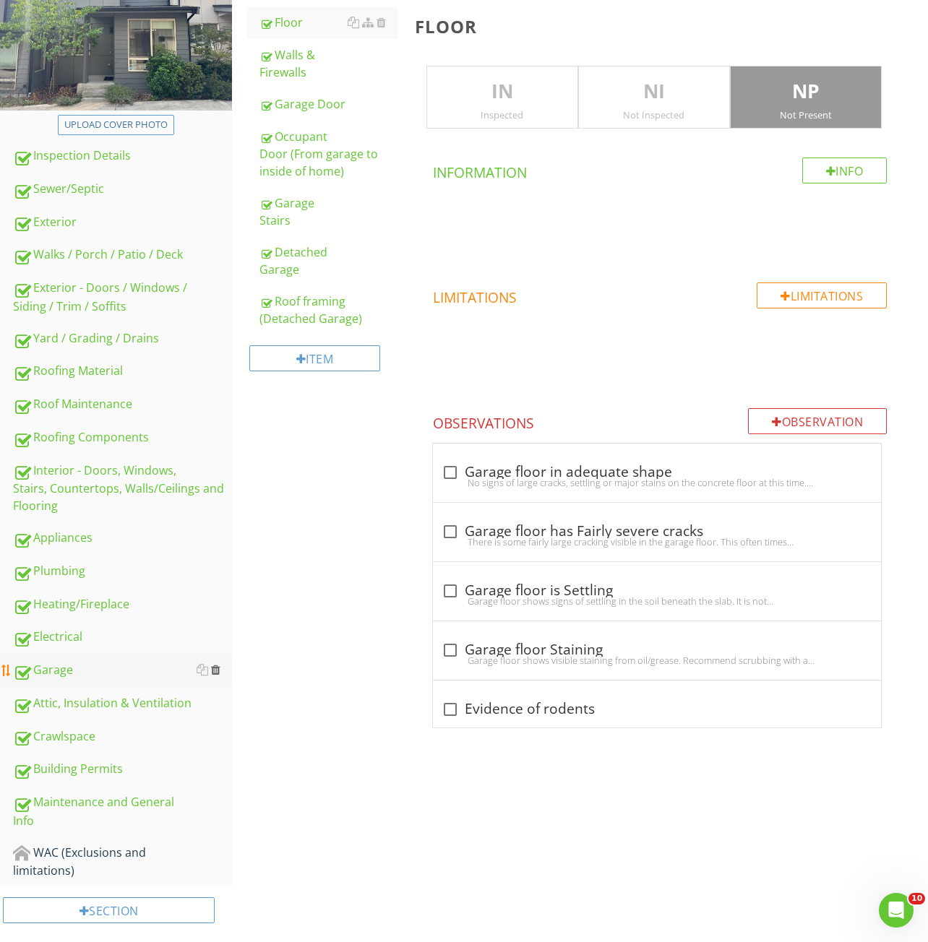
click at [215, 668] on div at bounding box center [215, 670] width 9 height 12
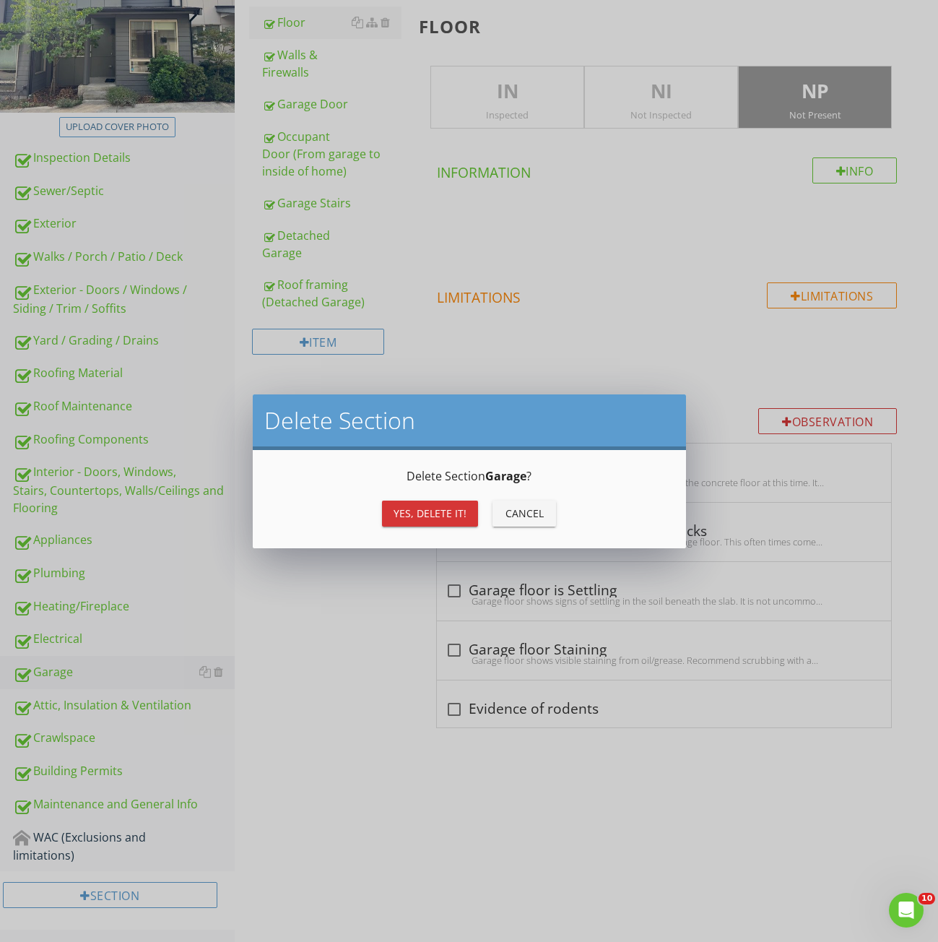
click at [415, 517] on div "Yes, Delete it!" at bounding box center [430, 513] width 73 height 15
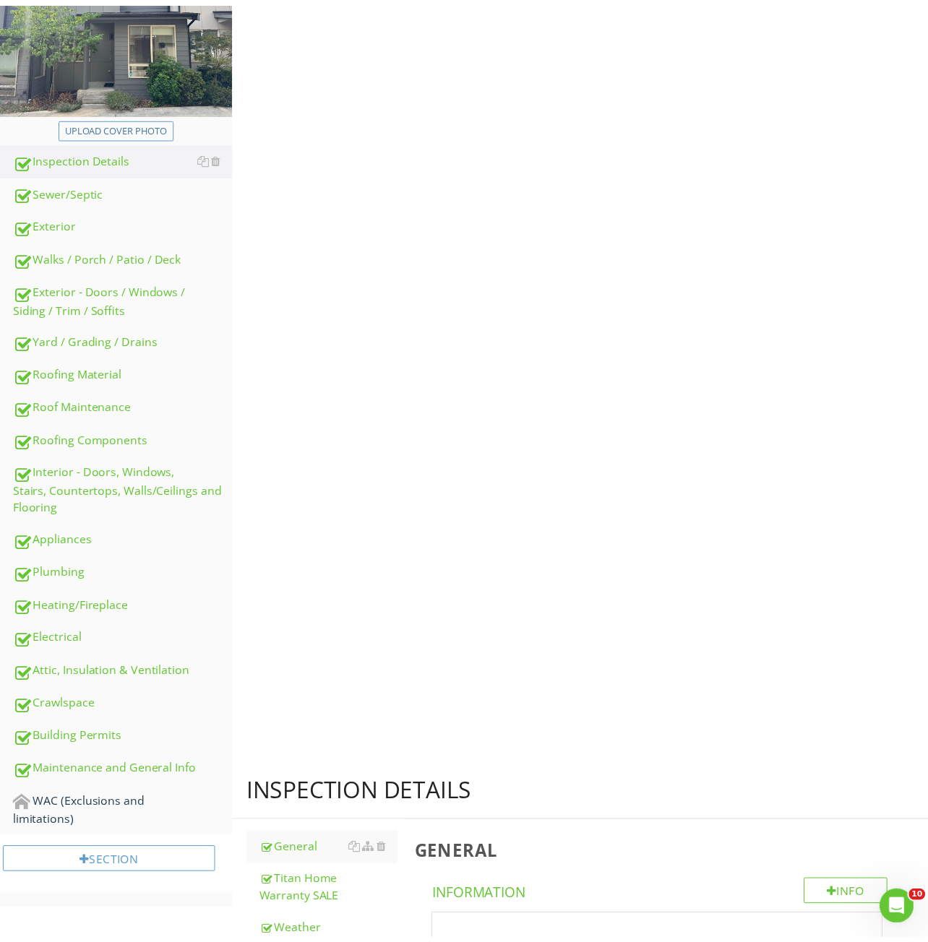
scroll to position [176, 0]
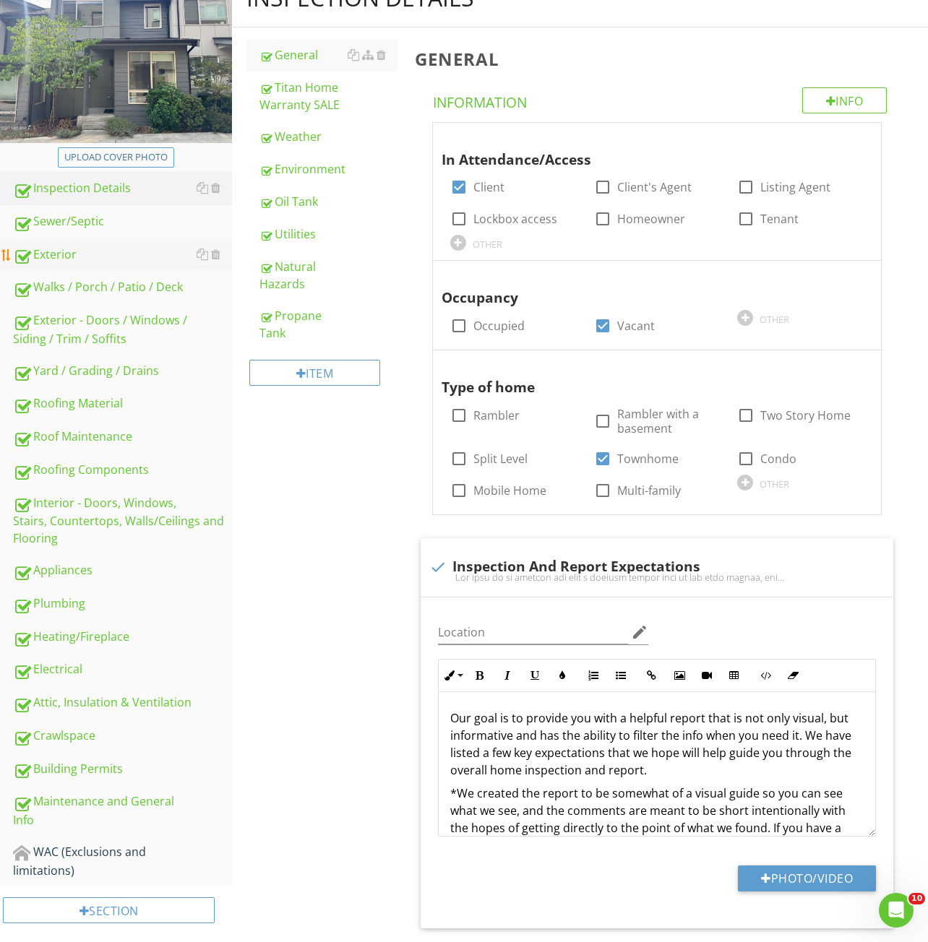
click at [87, 253] on div "Exterior" at bounding box center [122, 255] width 219 height 19
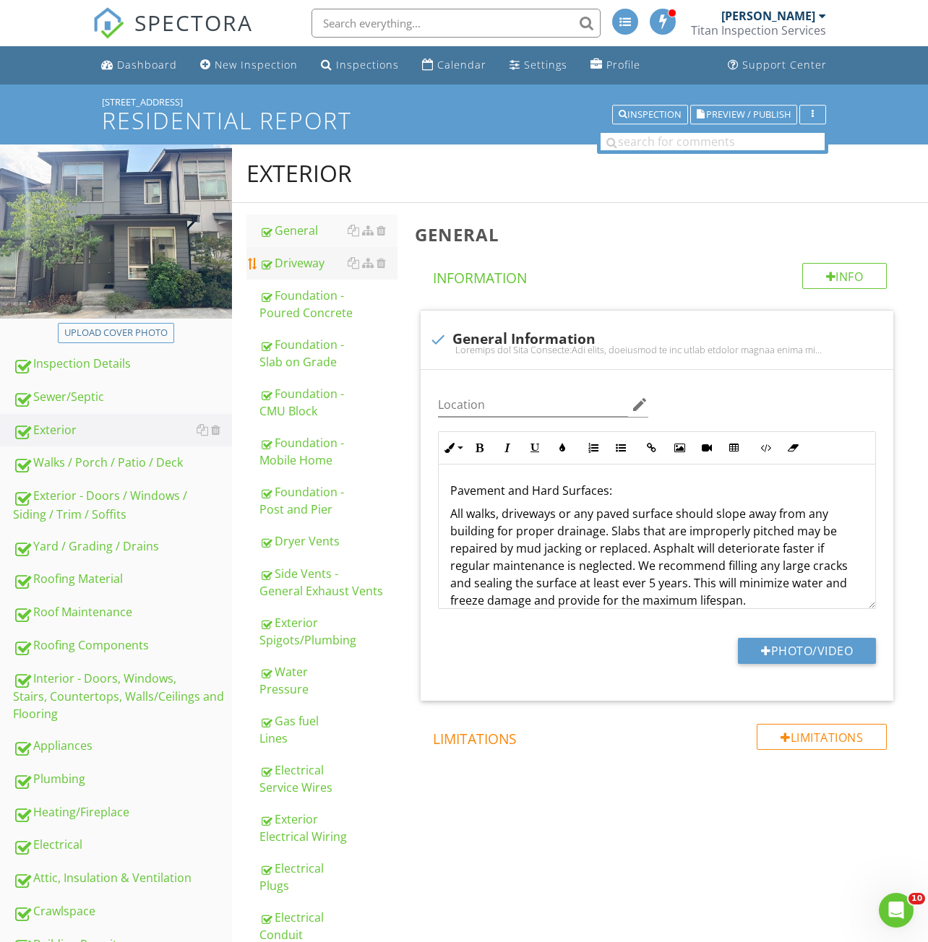
click at [310, 259] on div "Driveway" at bounding box center [328, 262] width 138 height 17
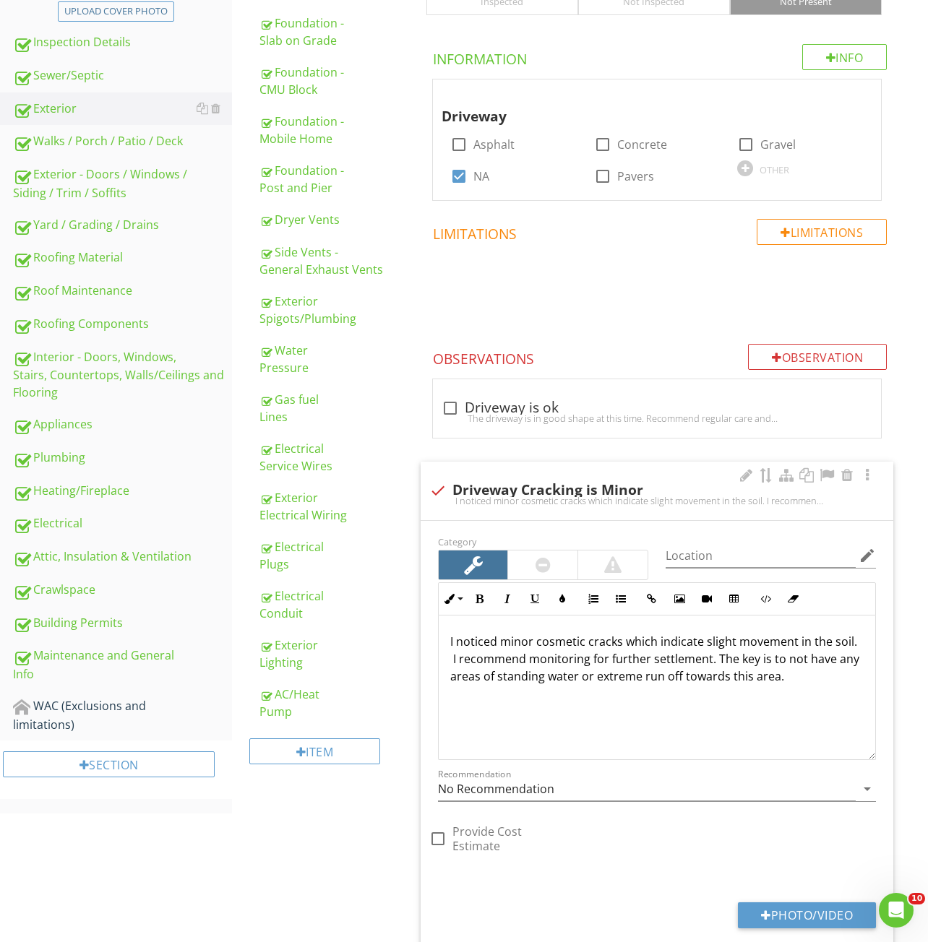
scroll to position [650, 0]
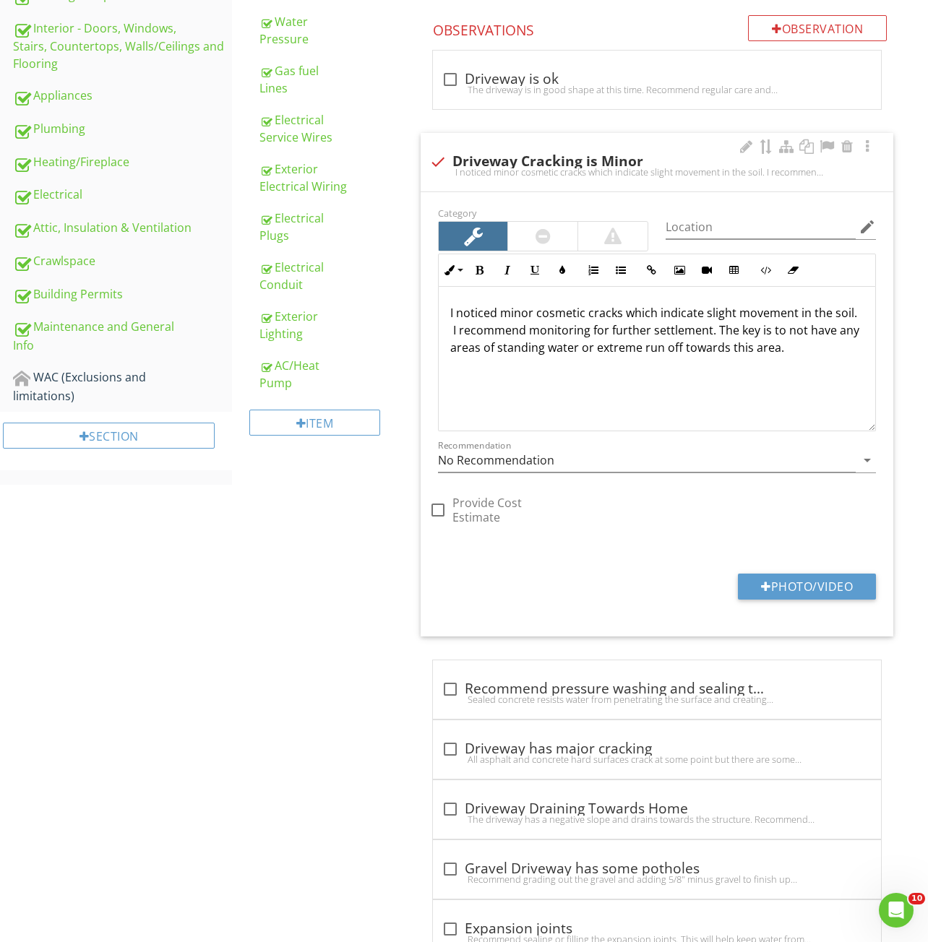
click at [569, 166] on div "I noticed minor cosmetic cracks which indicate slight movement in the soil. I r…" at bounding box center [656, 172] width 455 height 12
checkbox input "true"
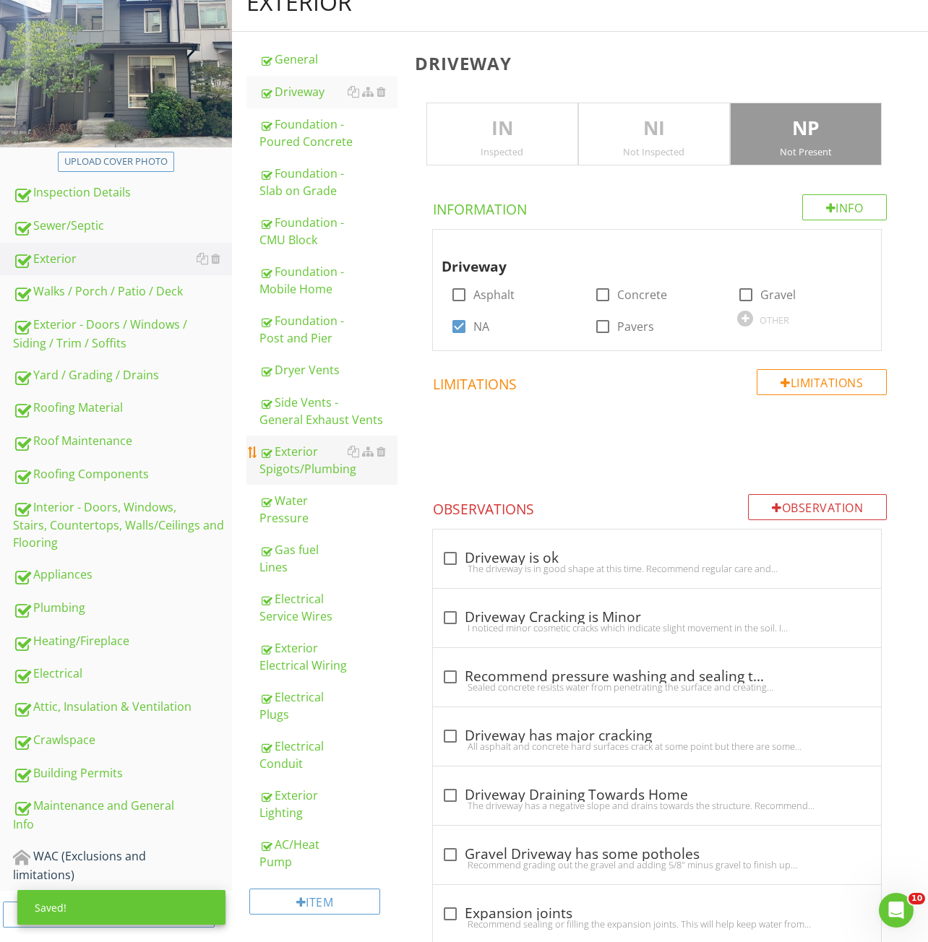
scroll to position [0, 0]
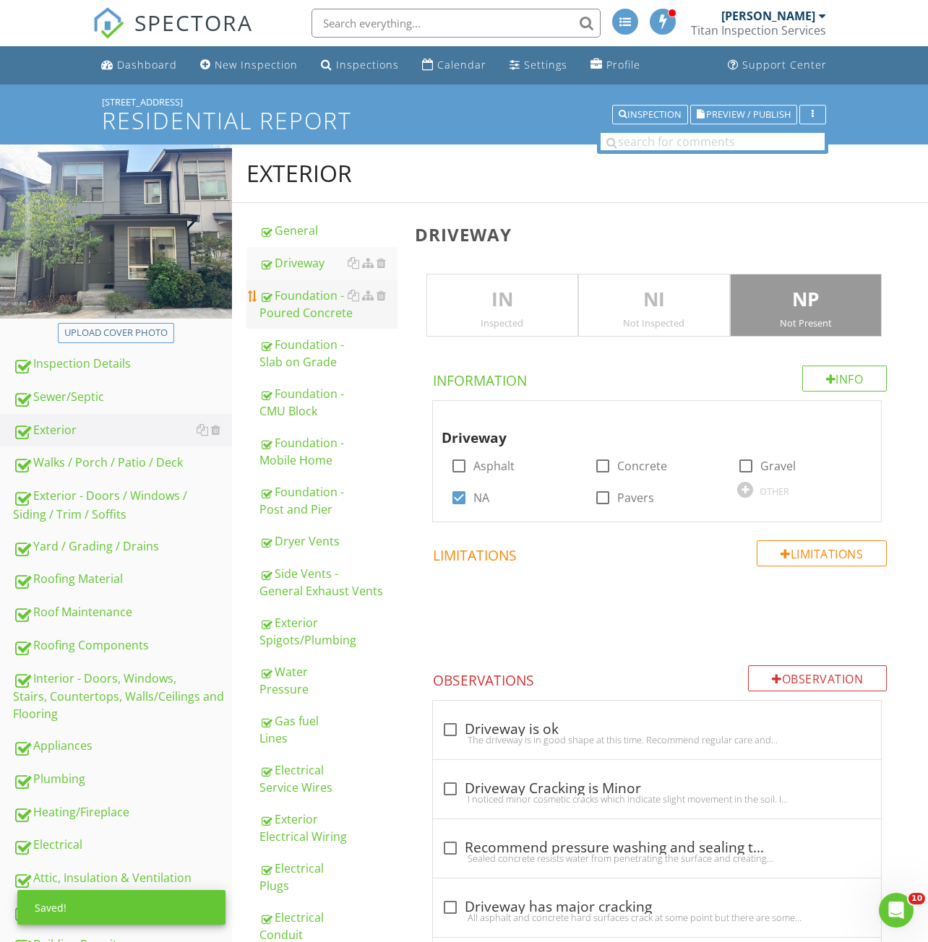
click at [289, 312] on div "Foundation - Poured Concrete" at bounding box center [328, 304] width 138 height 35
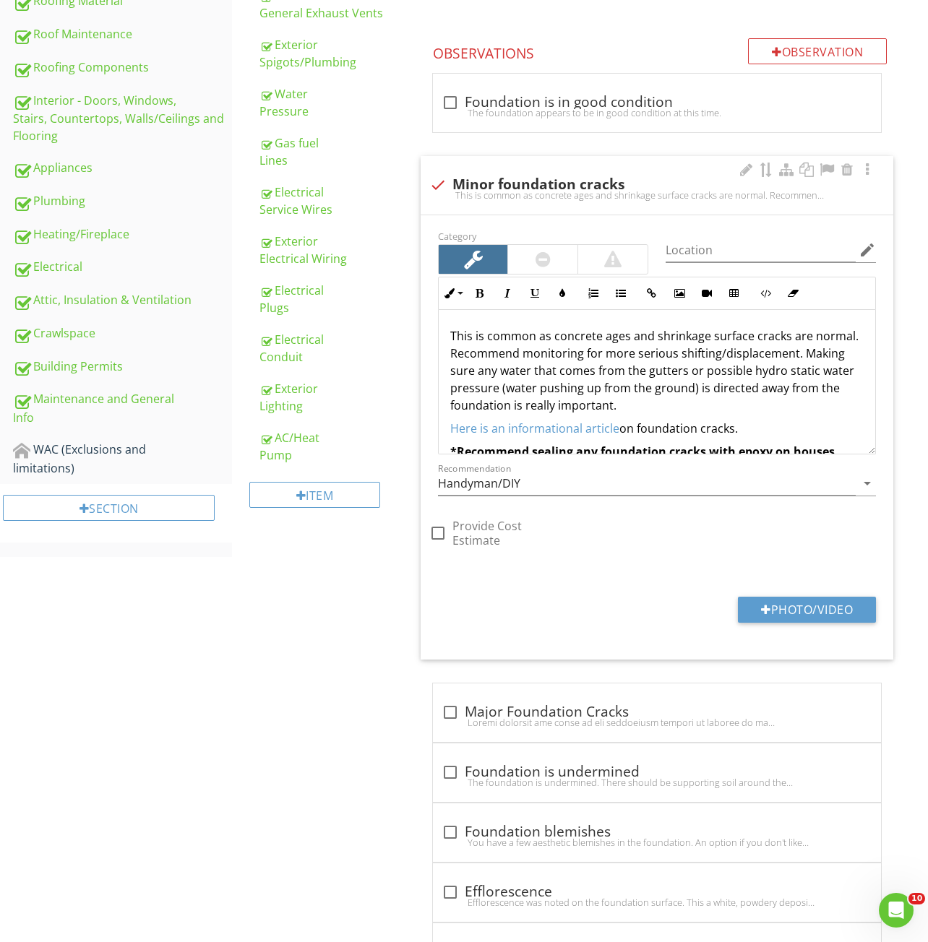
click at [503, 181] on div "check Minor foundation cracks" at bounding box center [656, 184] width 455 height 17
checkbox input "true"
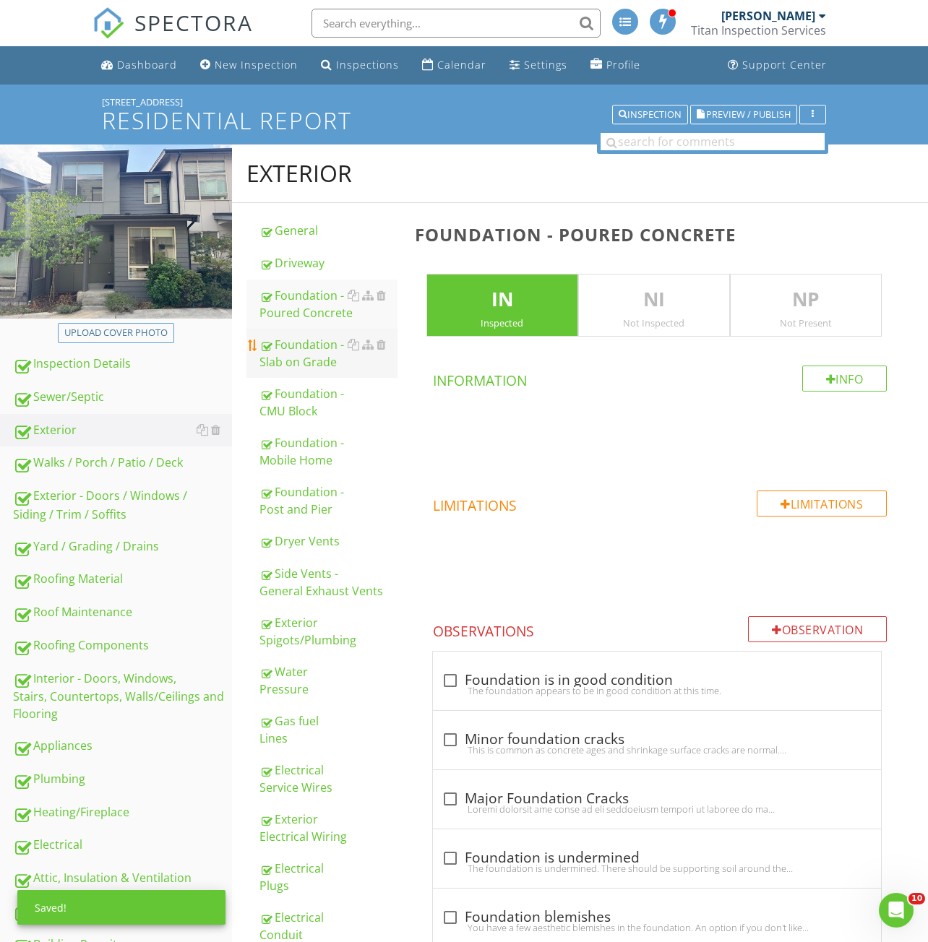
click at [317, 373] on link "Foundation - Slab on Grade" at bounding box center [328, 353] width 138 height 49
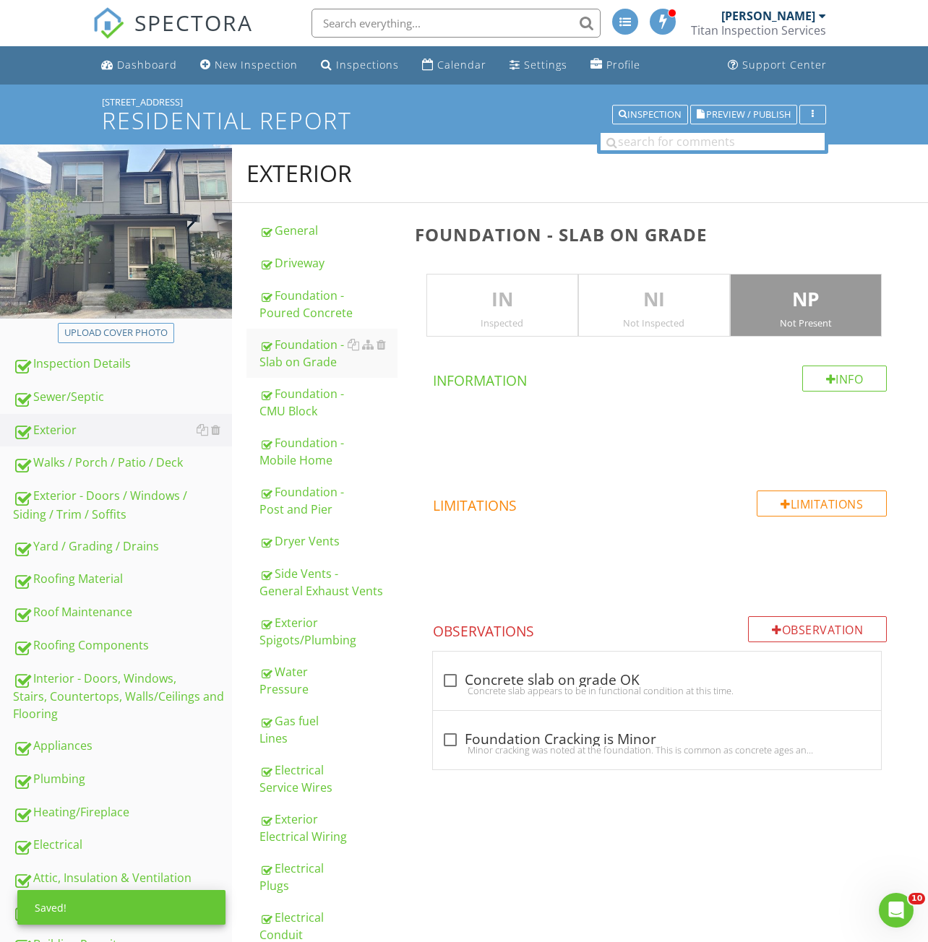
click at [507, 302] on p "IN" at bounding box center [502, 299] width 150 height 29
click at [790, 295] on p "NP" at bounding box center [805, 299] width 150 height 29
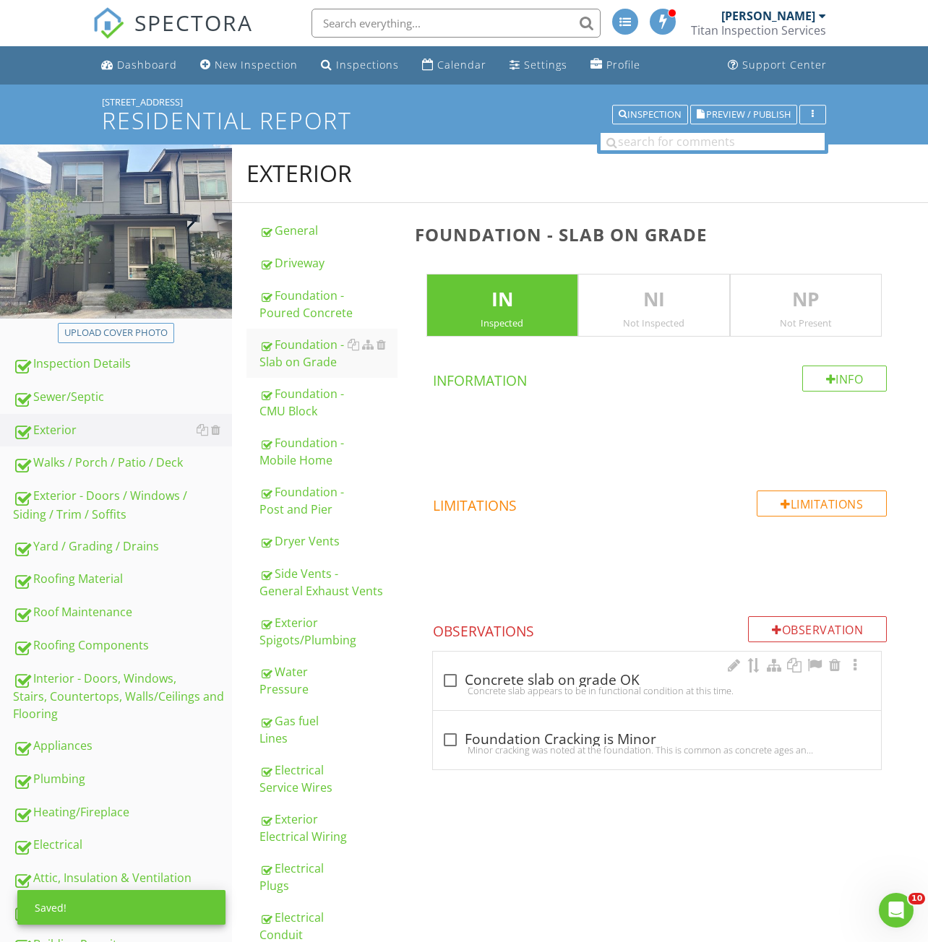
click at [544, 680] on div "check_box_outline_blank Concrete slab on grade OK" at bounding box center [656, 680] width 431 height 17
checkbox input "true"
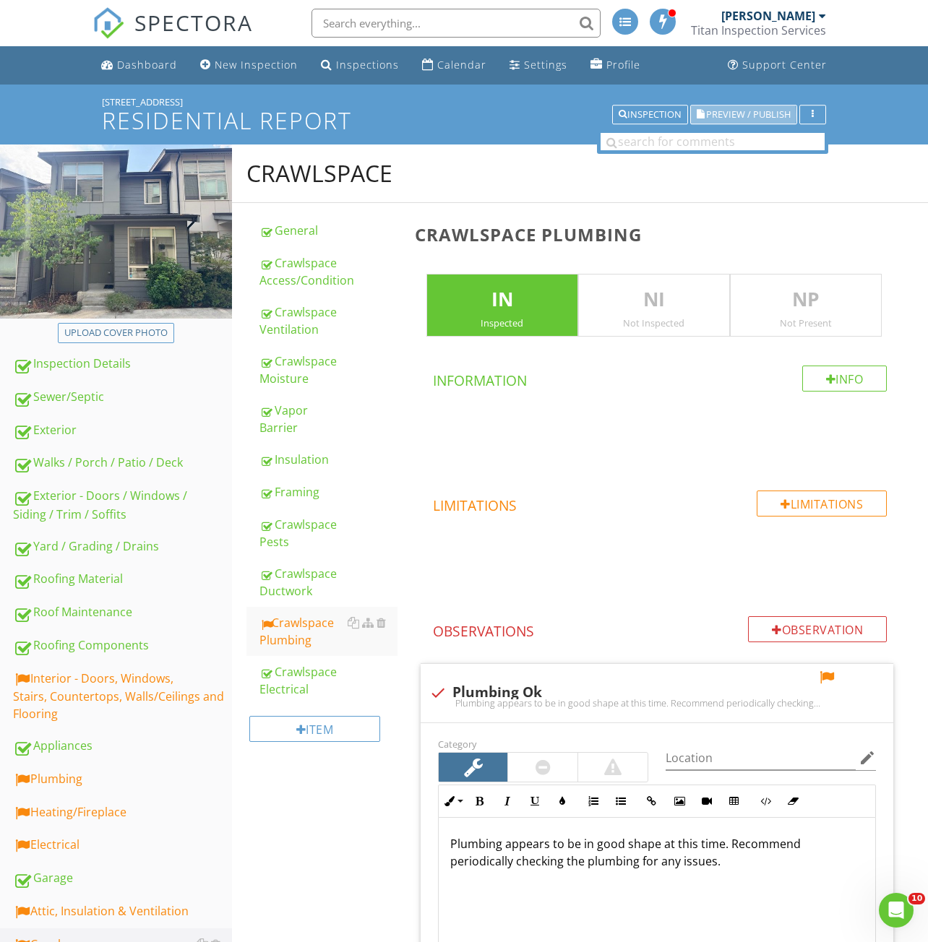
click at [727, 121] on button "Preview / Publish" at bounding box center [743, 115] width 107 height 20
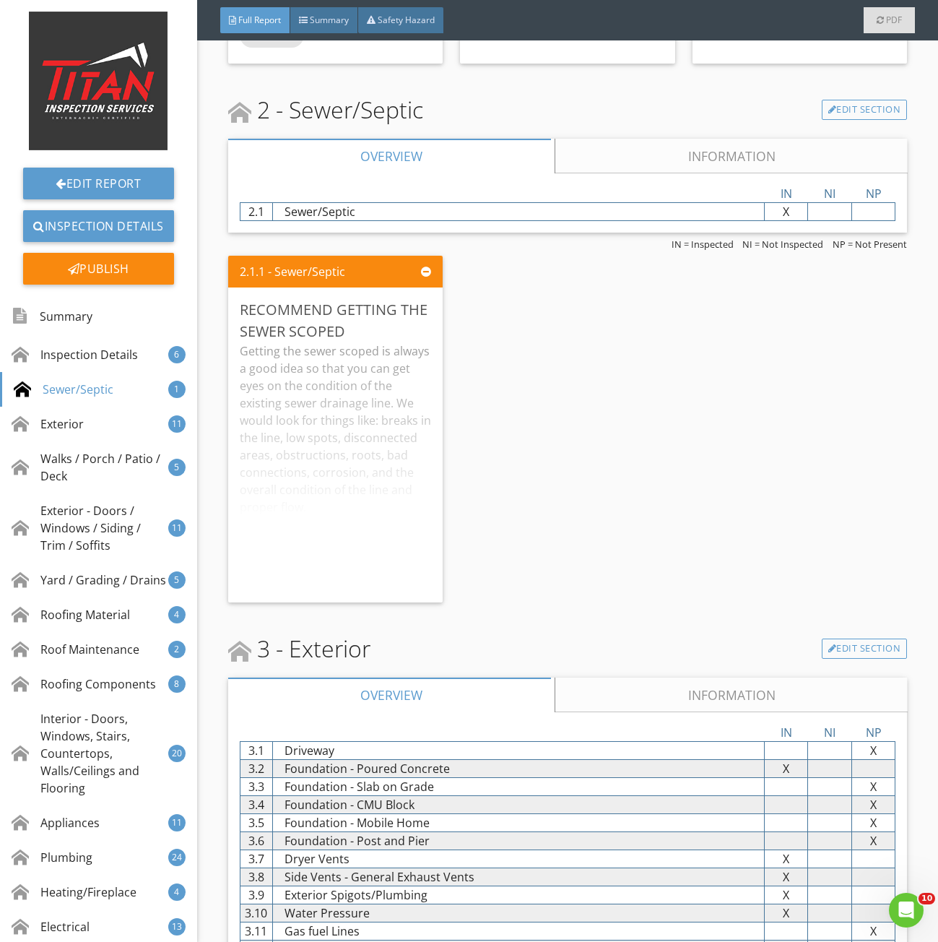
scroll to position [2167, 0]
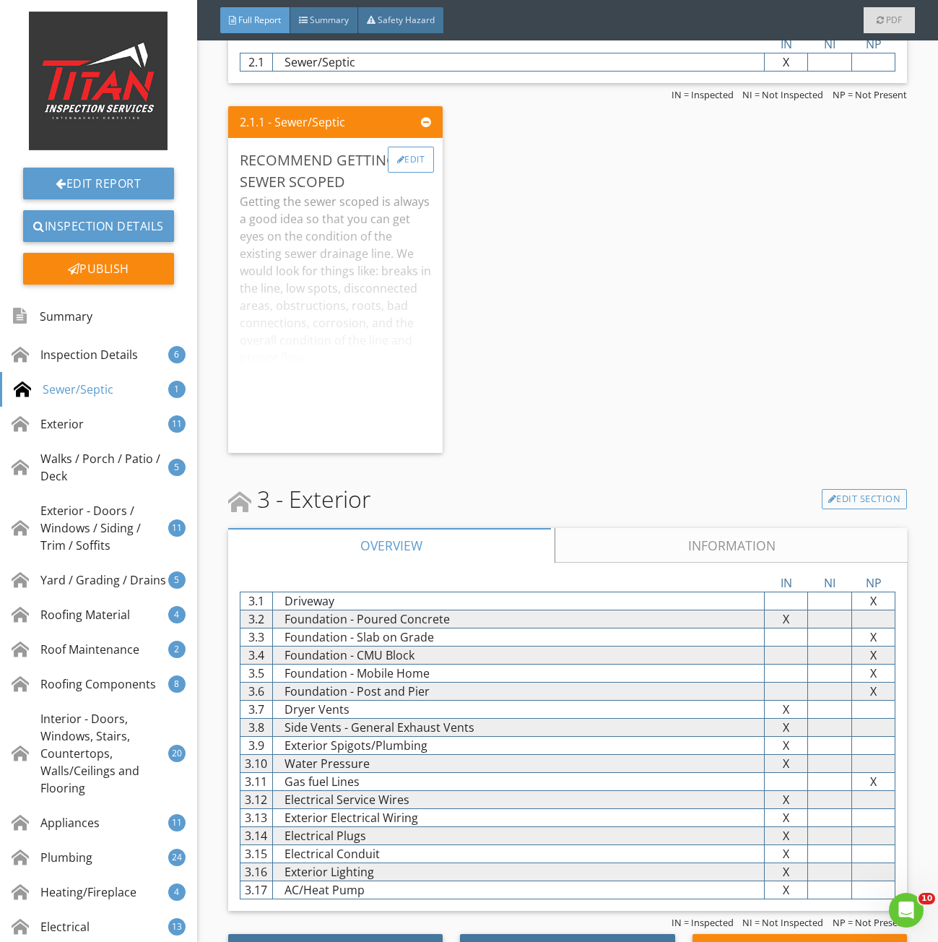
click at [404, 171] on div "Edit" at bounding box center [411, 160] width 47 height 26
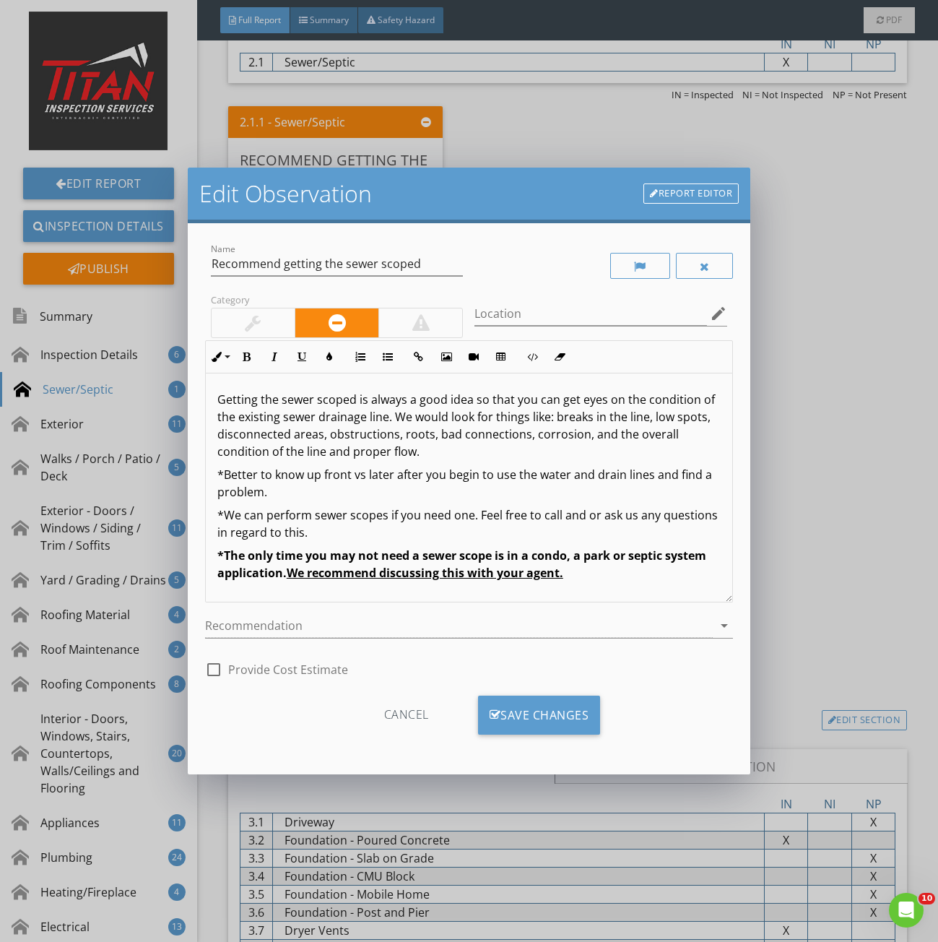
click at [243, 325] on div at bounding box center [253, 322] width 83 height 29
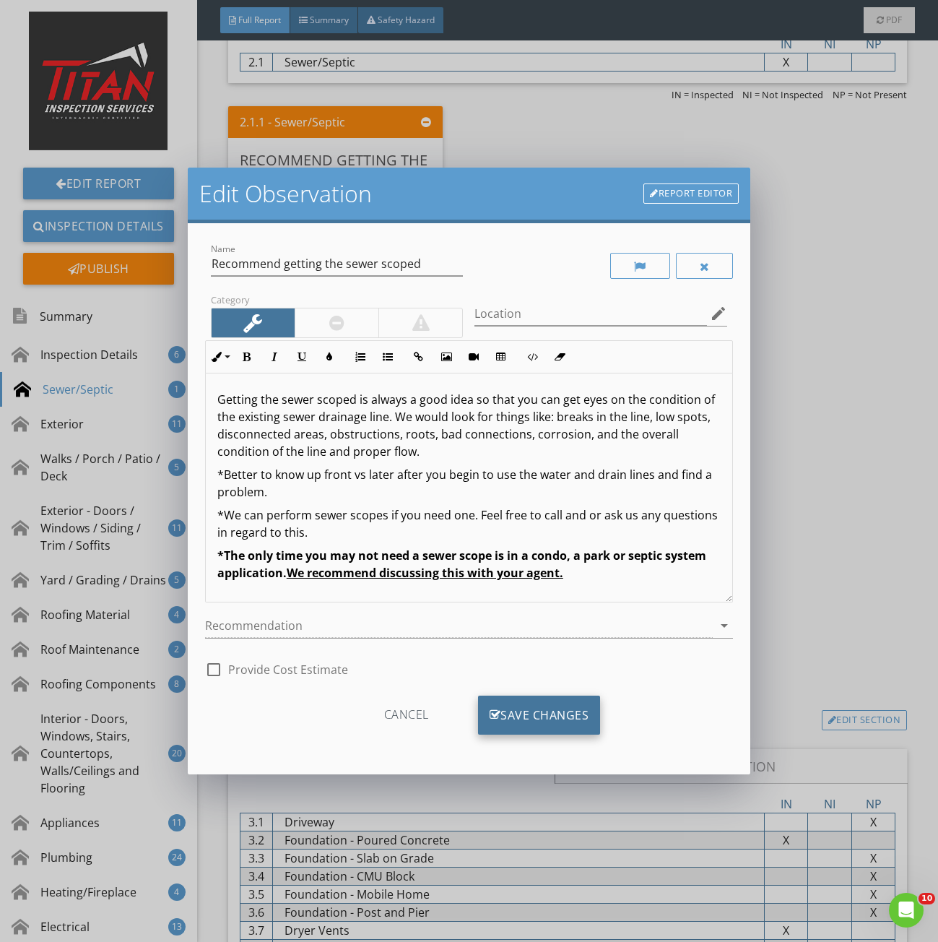
click at [516, 714] on div "Save Changes" at bounding box center [539, 715] width 123 height 39
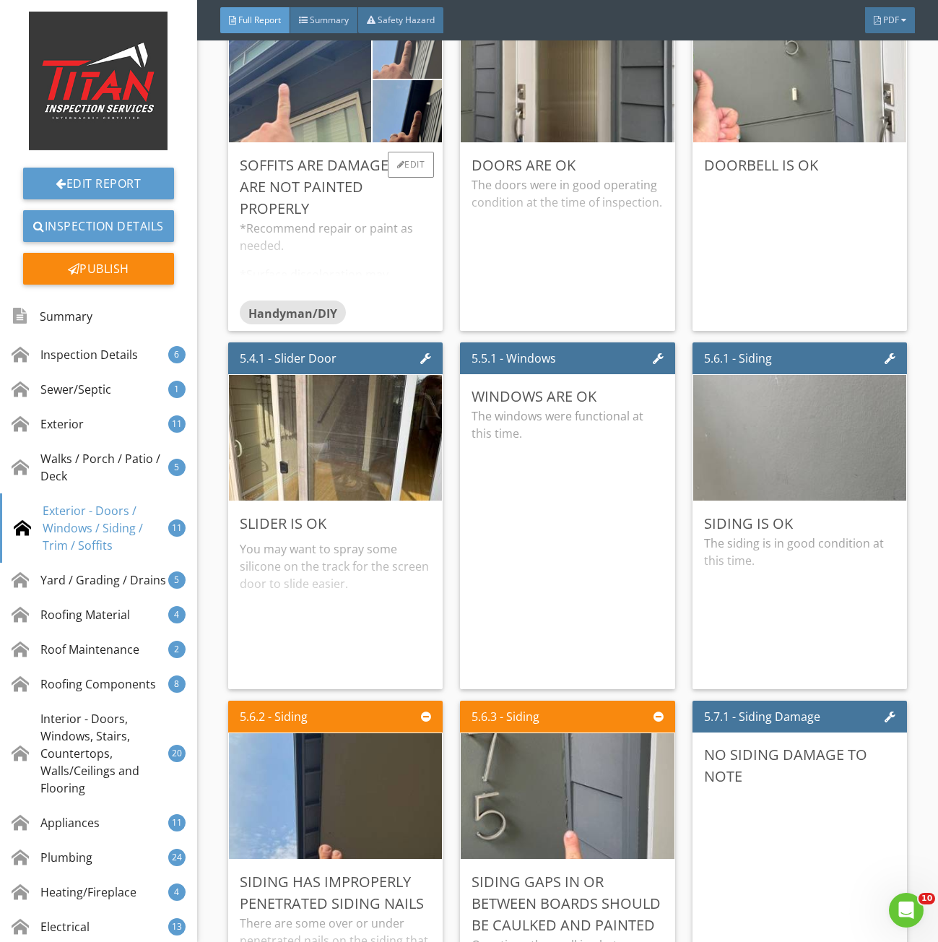
scroll to position [5924, 0]
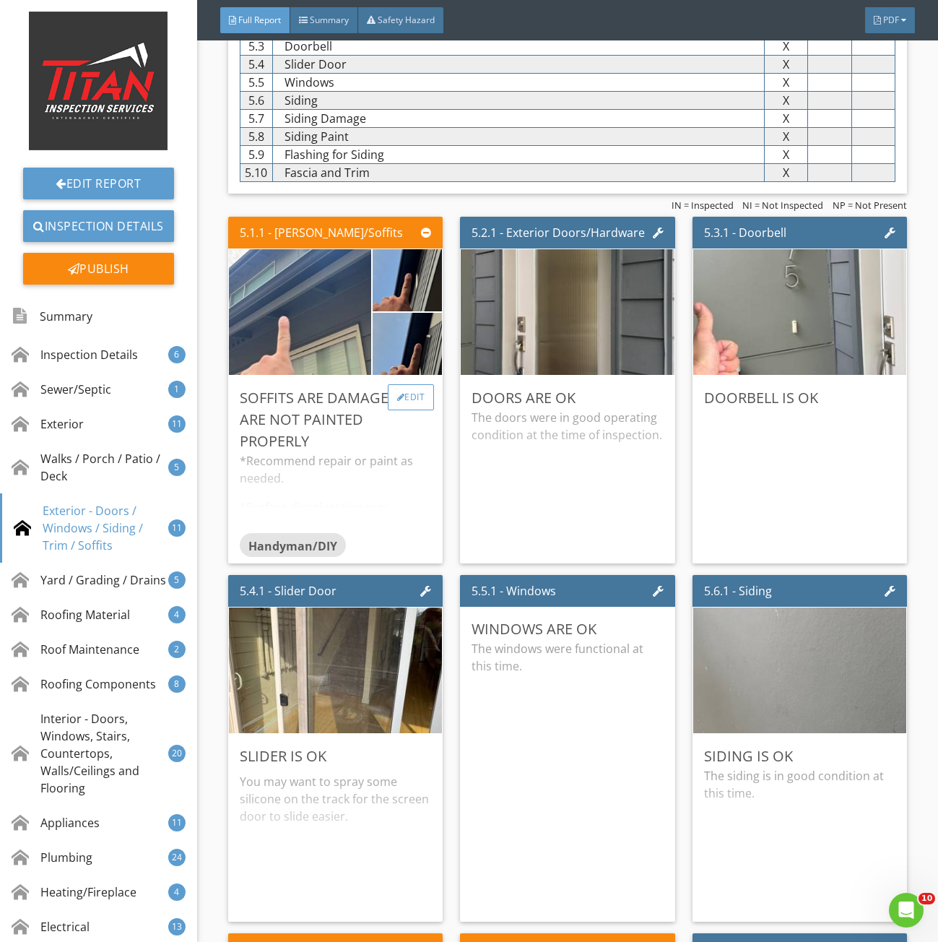
click at [406, 410] on div "Edit" at bounding box center [411, 397] width 47 height 26
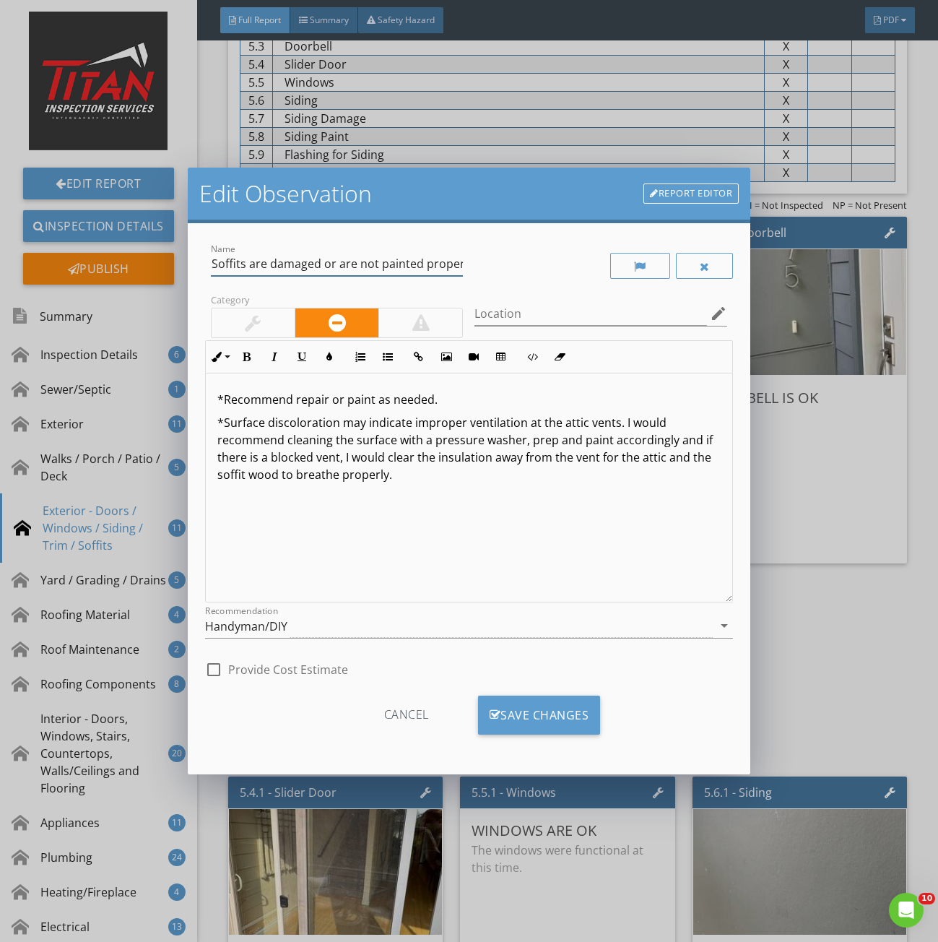
click at [443, 264] on input "Soffits are damaged or are not painted properly" at bounding box center [337, 264] width 253 height 24
click at [271, 265] on input "Soffits are damaged or are not painted properly" at bounding box center [337, 264] width 253 height 24
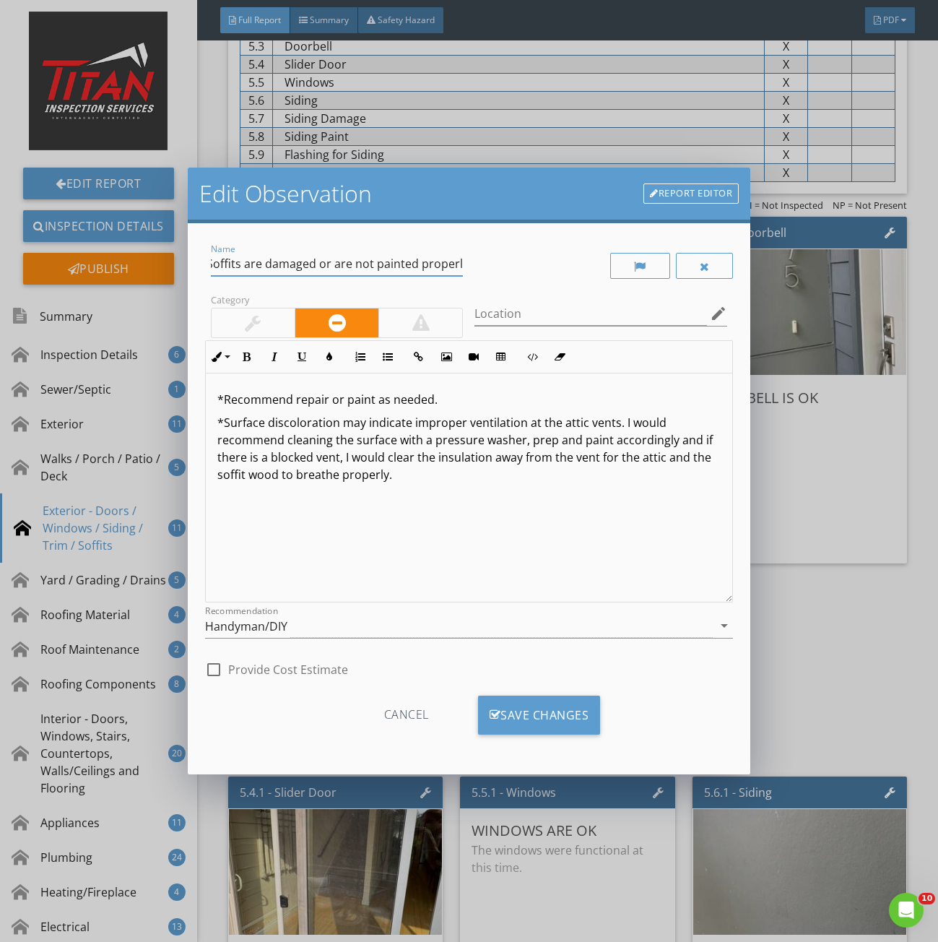
drag, startPoint x: 250, startPoint y: 264, endPoint x: 569, endPoint y: 276, distance: 318.8
click at [566, 276] on div "Name Soffits are damaged or are not painted properly Category Location edit Inl…" at bounding box center [469, 463] width 528 height 444
type input "Soffits need touch up paint"
click at [436, 499] on div "*Recommend repair or paint as needed. *Surface discoloration may indicate impro…" at bounding box center [469, 488] width 527 height 229
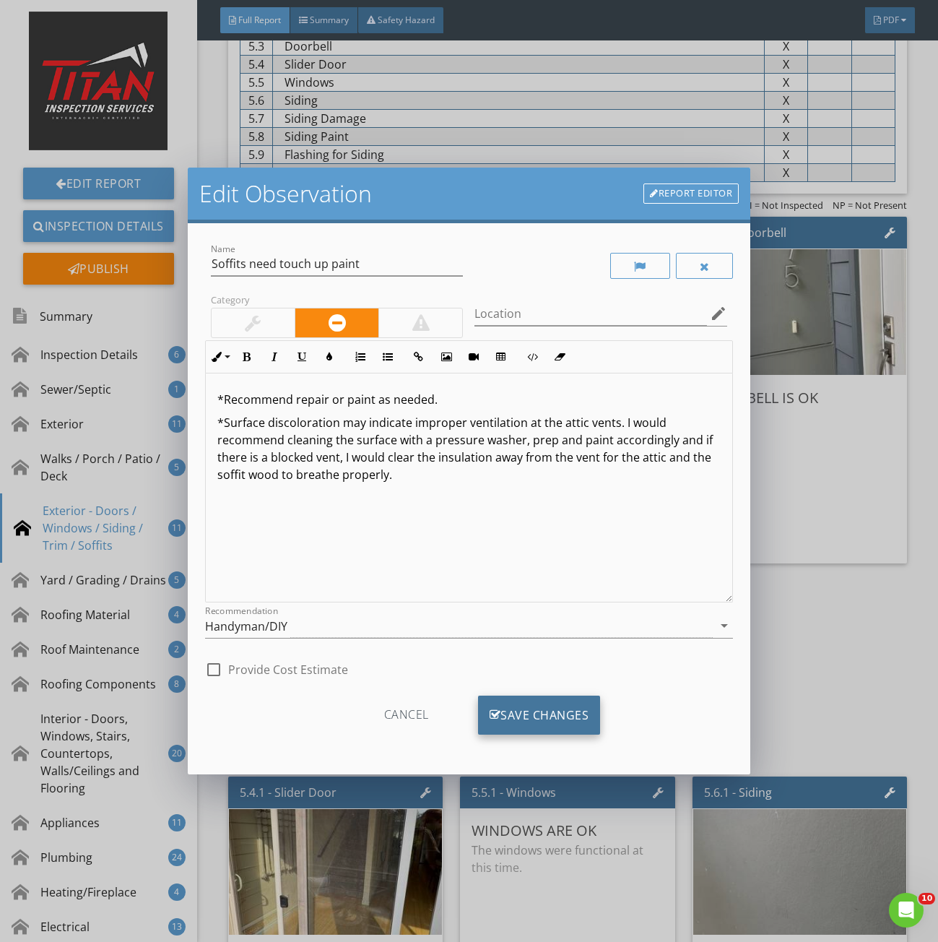
click at [525, 718] on div "Save Changes" at bounding box center [539, 715] width 123 height 39
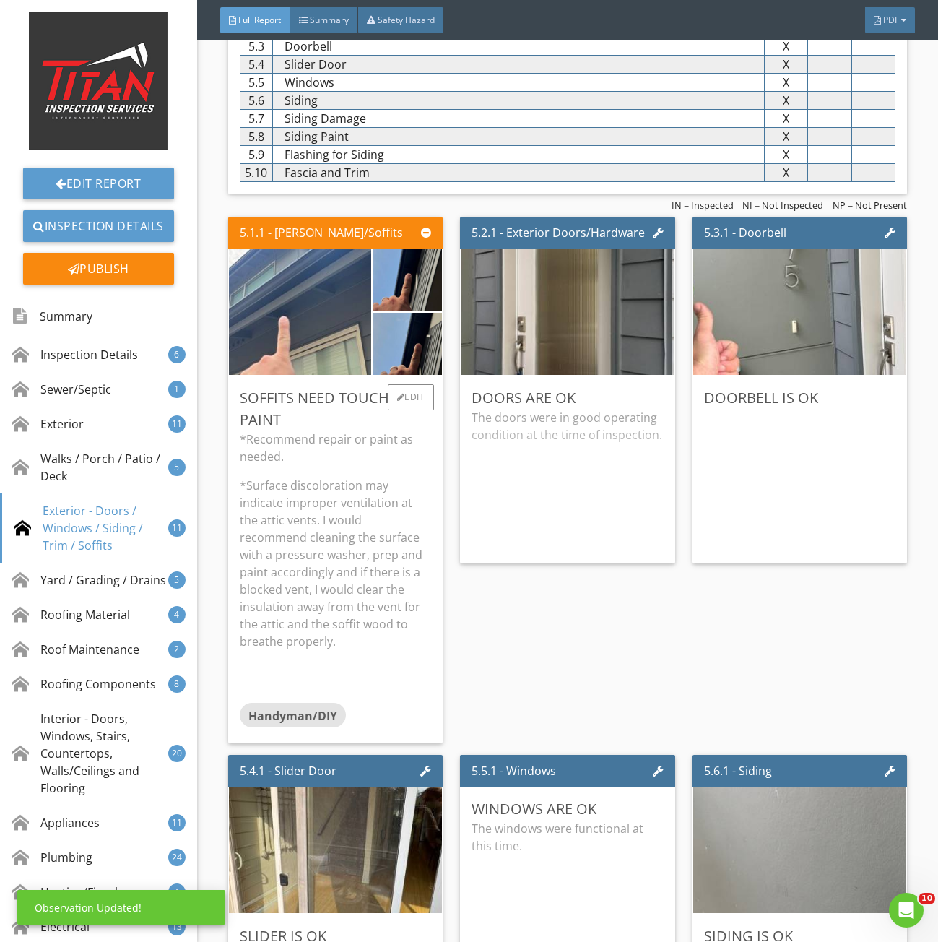
click at [324, 547] on p "*Surface discoloration may indicate improper ventilation at the attic vents. I …" at bounding box center [336, 563] width 192 height 173
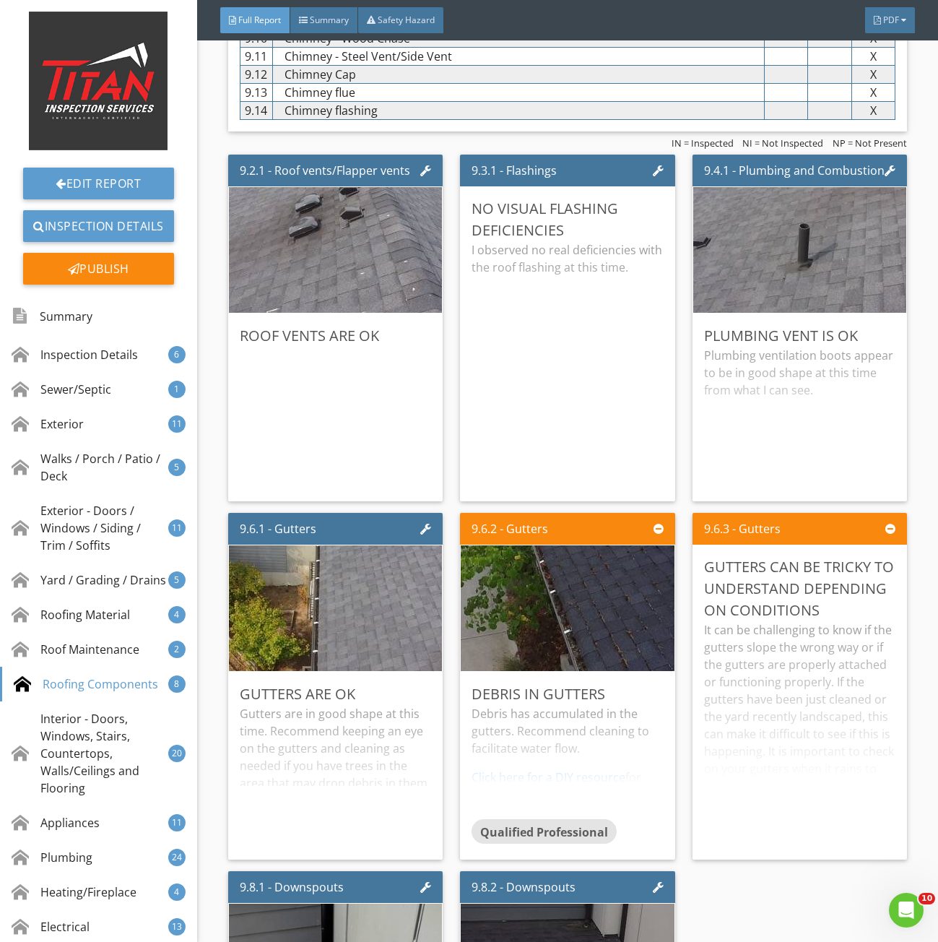
scroll to position [10693, 0]
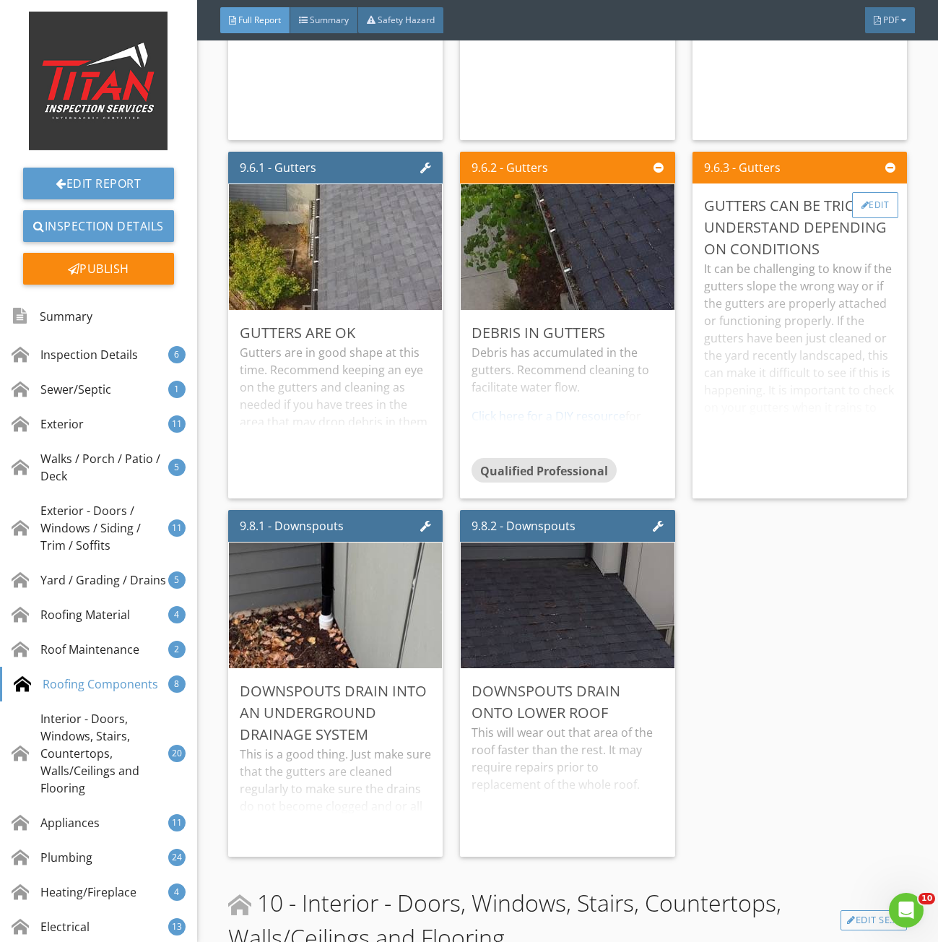
click at [867, 218] on div "Edit" at bounding box center [876, 205] width 47 height 26
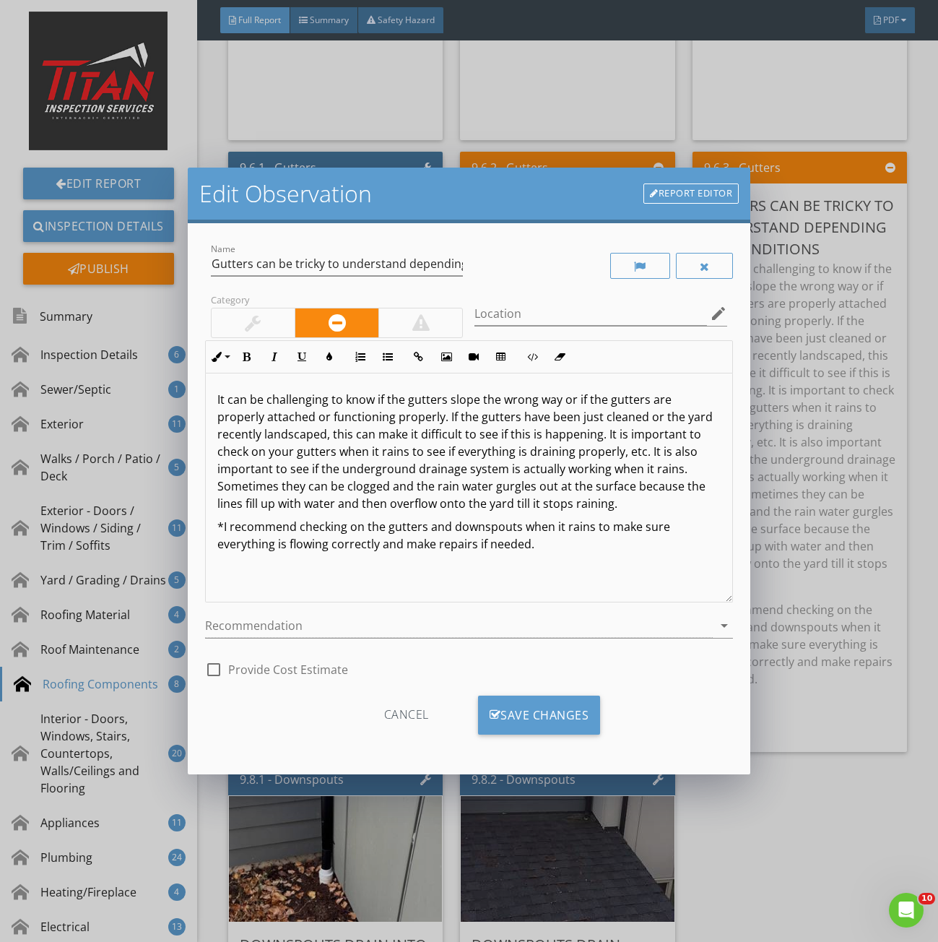
click at [247, 314] on div at bounding box center [253, 322] width 16 height 17
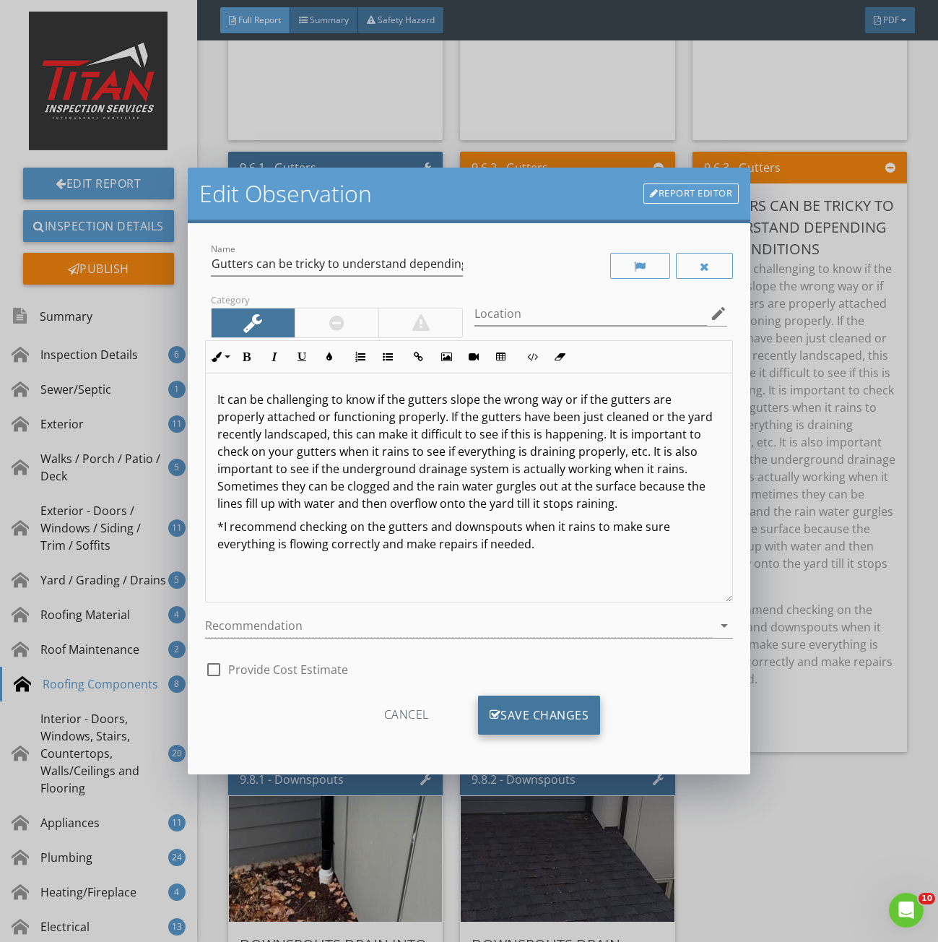
click at [548, 719] on div "Save Changes" at bounding box center [539, 715] width 123 height 39
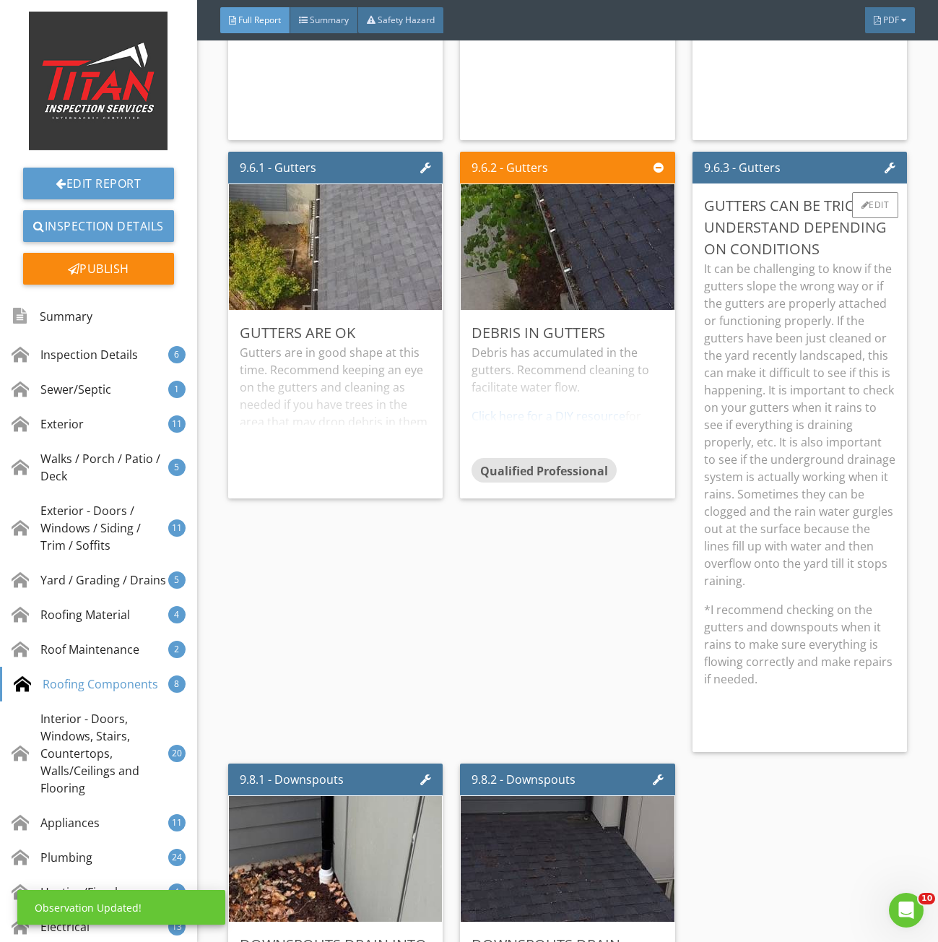
click at [790, 384] on p "It can be challenging to know if the gutters slope the wrong way or if the gutt…" at bounding box center [800, 424] width 192 height 329
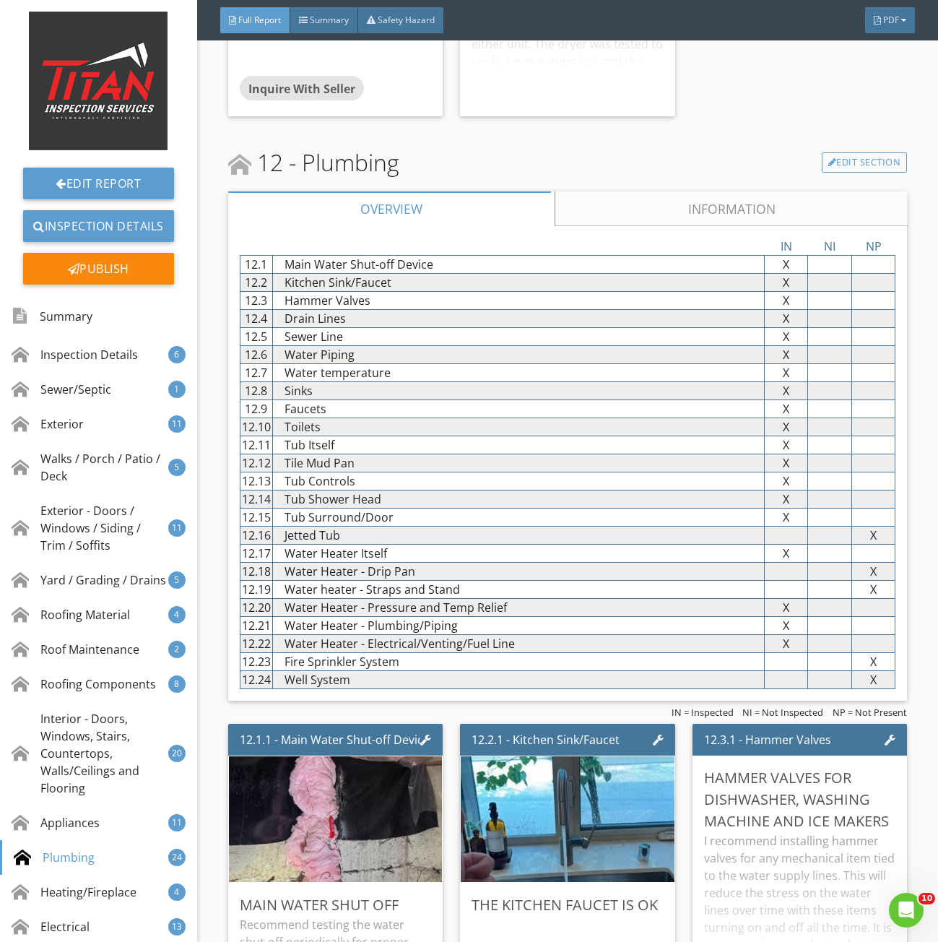
scroll to position [17267, 0]
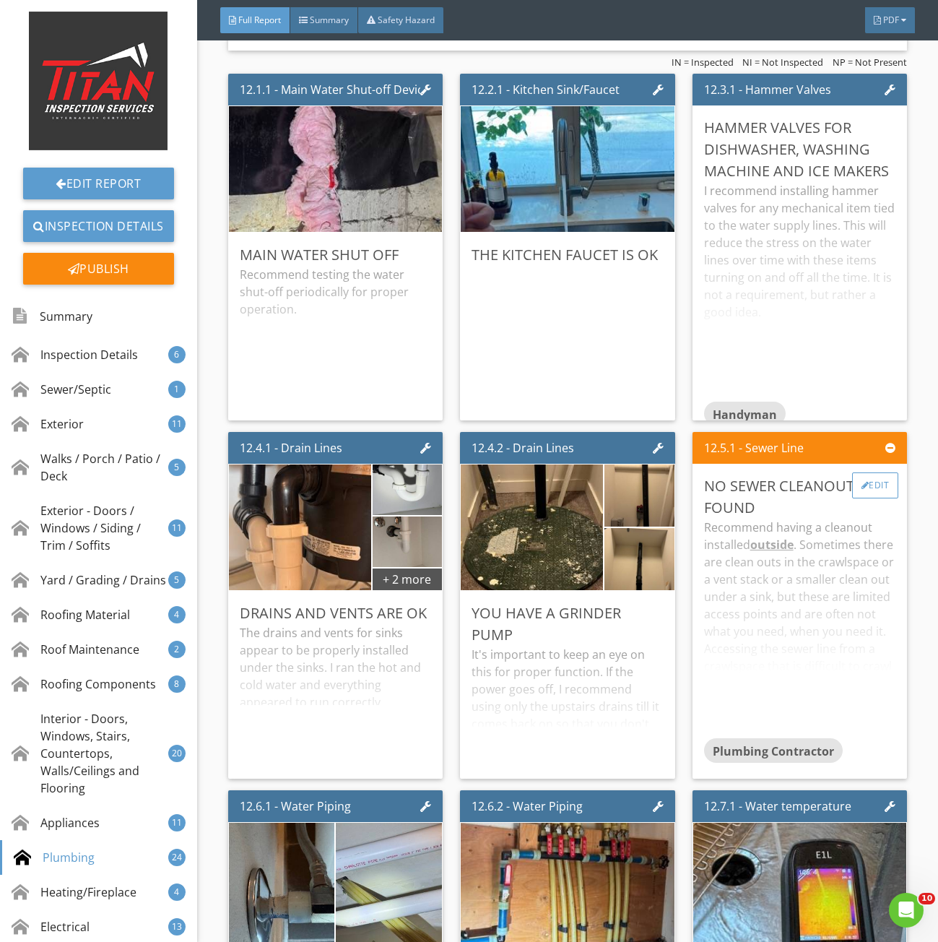
click at [865, 499] on div "Edit" at bounding box center [876, 485] width 47 height 26
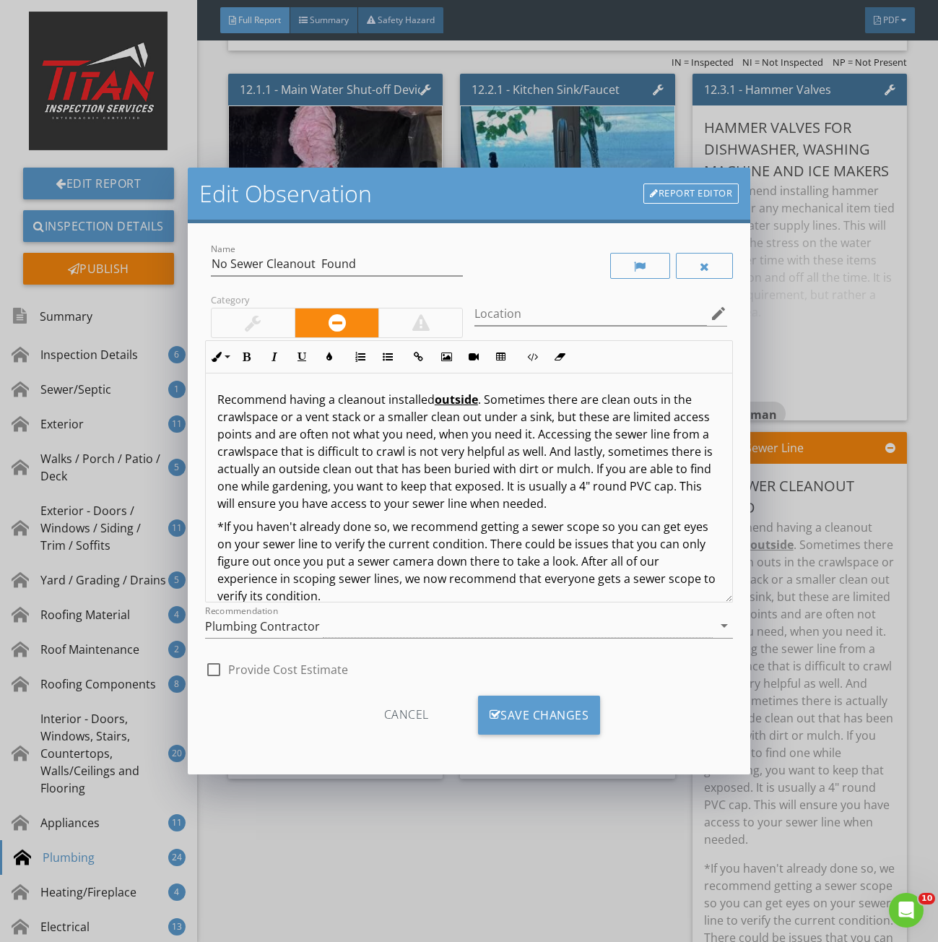
click at [254, 314] on div at bounding box center [253, 322] width 16 height 17
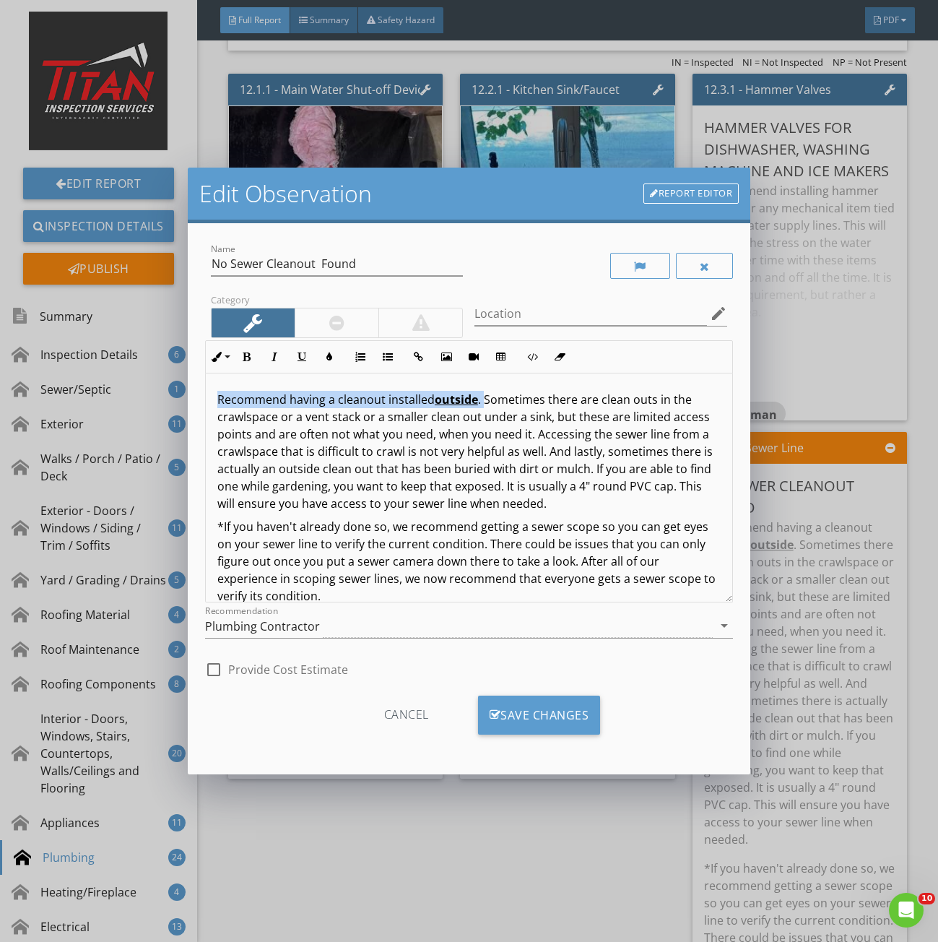
drag, startPoint x: 217, startPoint y: 397, endPoint x: 485, endPoint y: 402, distance: 268.1
click at [485, 402] on p "Recommend having a cleanout installed outside . Sometimes there are clean outs …" at bounding box center [469, 451] width 504 height 121
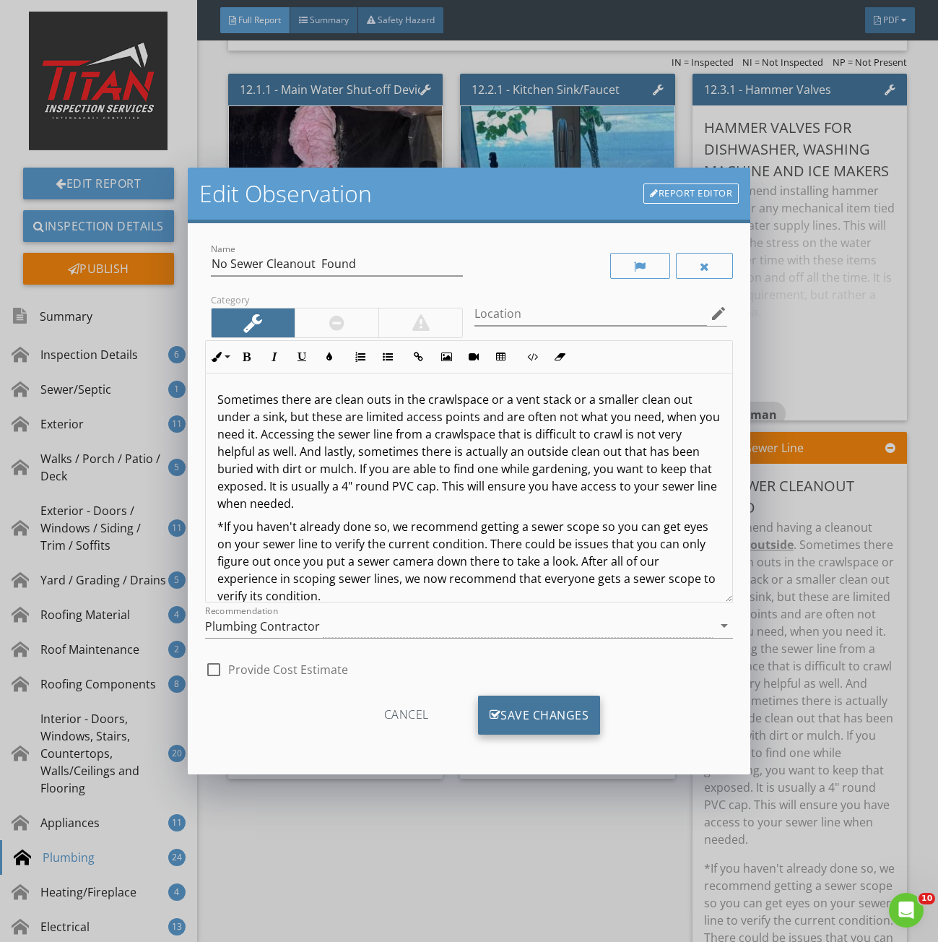
click at [512, 709] on div "Save Changes" at bounding box center [539, 715] width 123 height 39
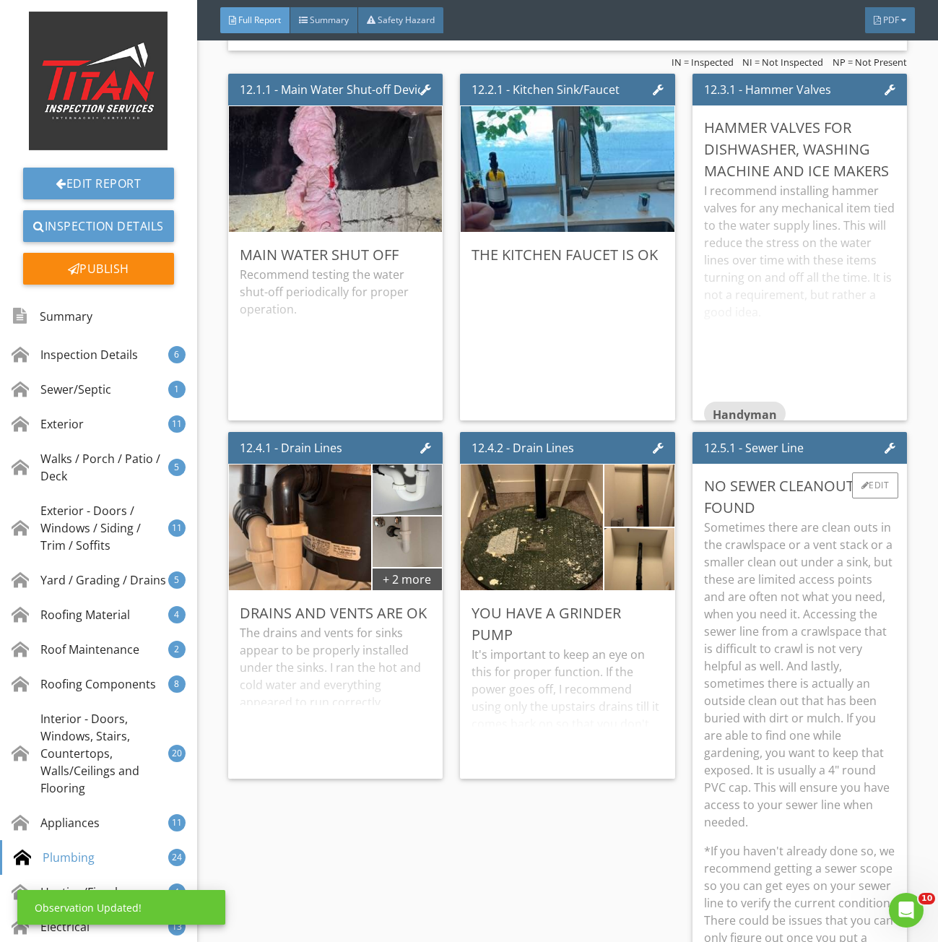
click at [808, 631] on p "Sometimes there are clean outs in the crawlspace or a vent stack or a smaller c…" at bounding box center [800, 675] width 192 height 312
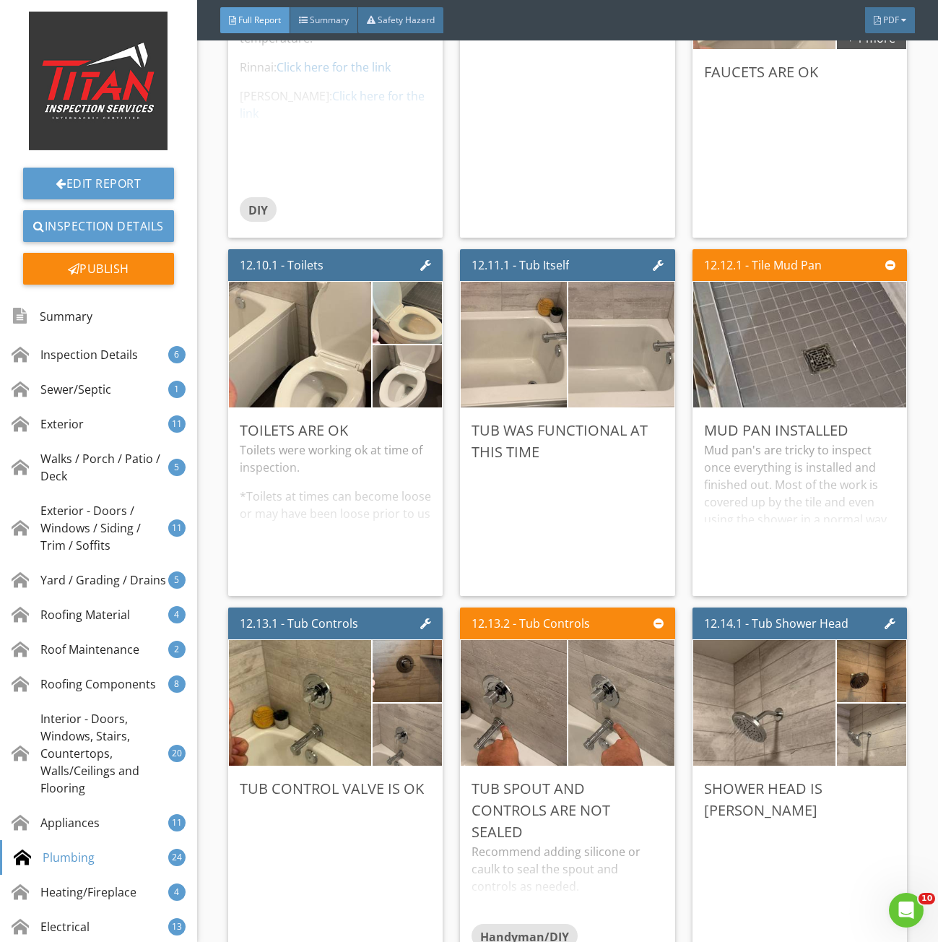
scroll to position [18712, 0]
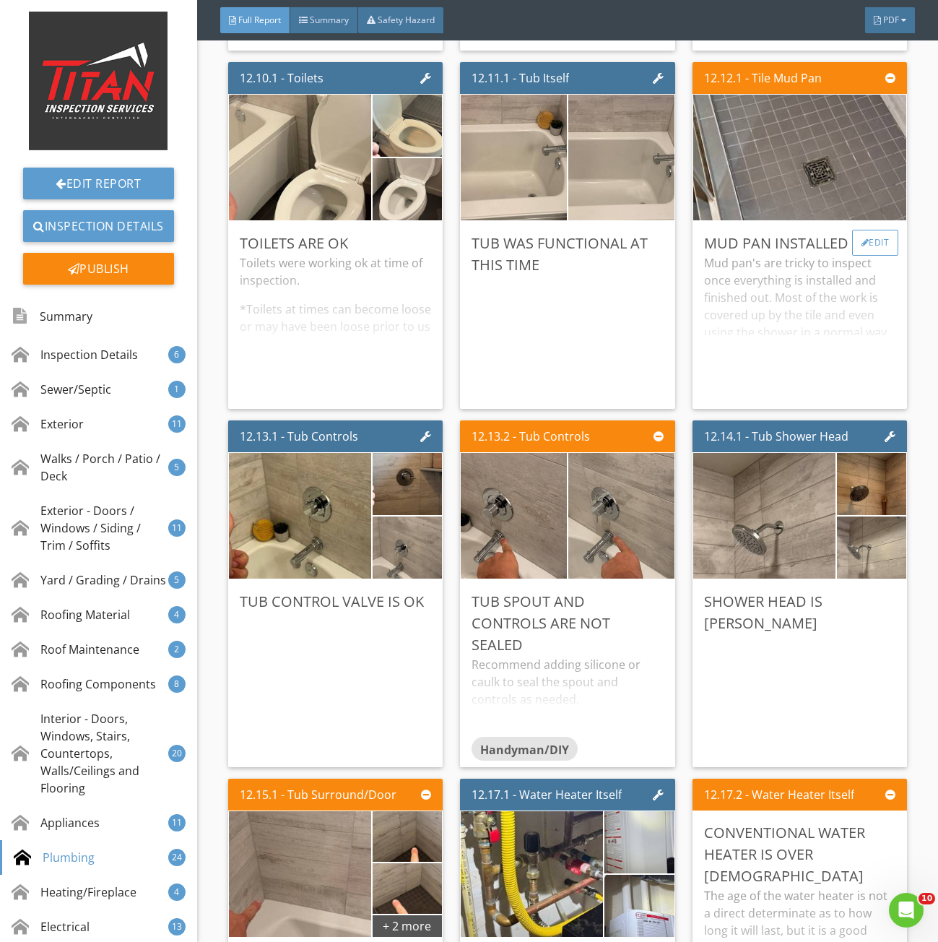
click at [862, 247] on div at bounding box center [866, 242] width 8 height 9
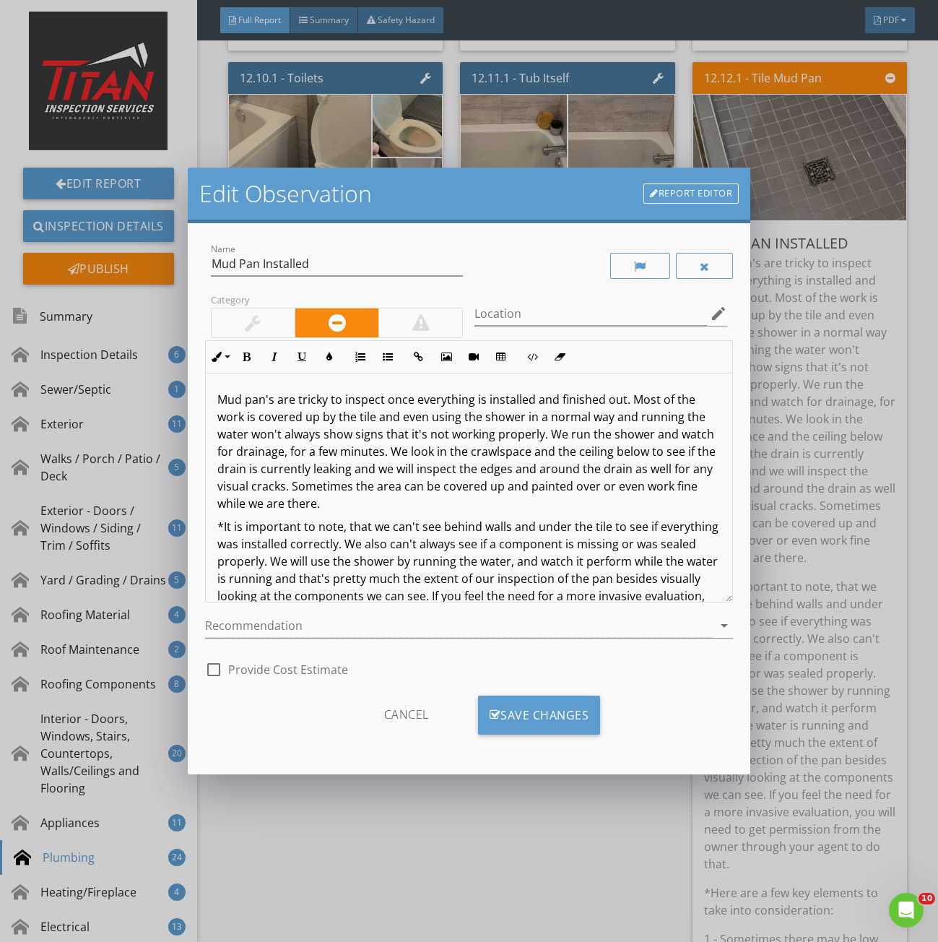
click at [272, 335] on div at bounding box center [253, 322] width 83 height 29
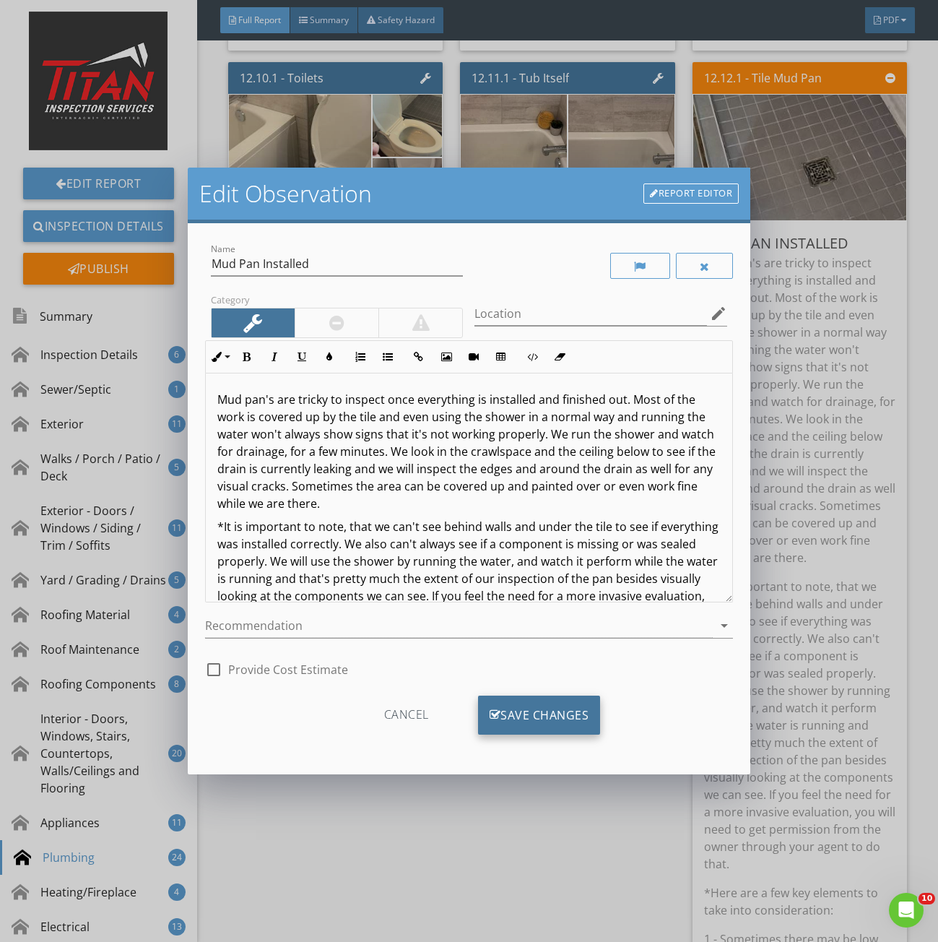
click at [524, 710] on div "Save Changes" at bounding box center [539, 715] width 123 height 39
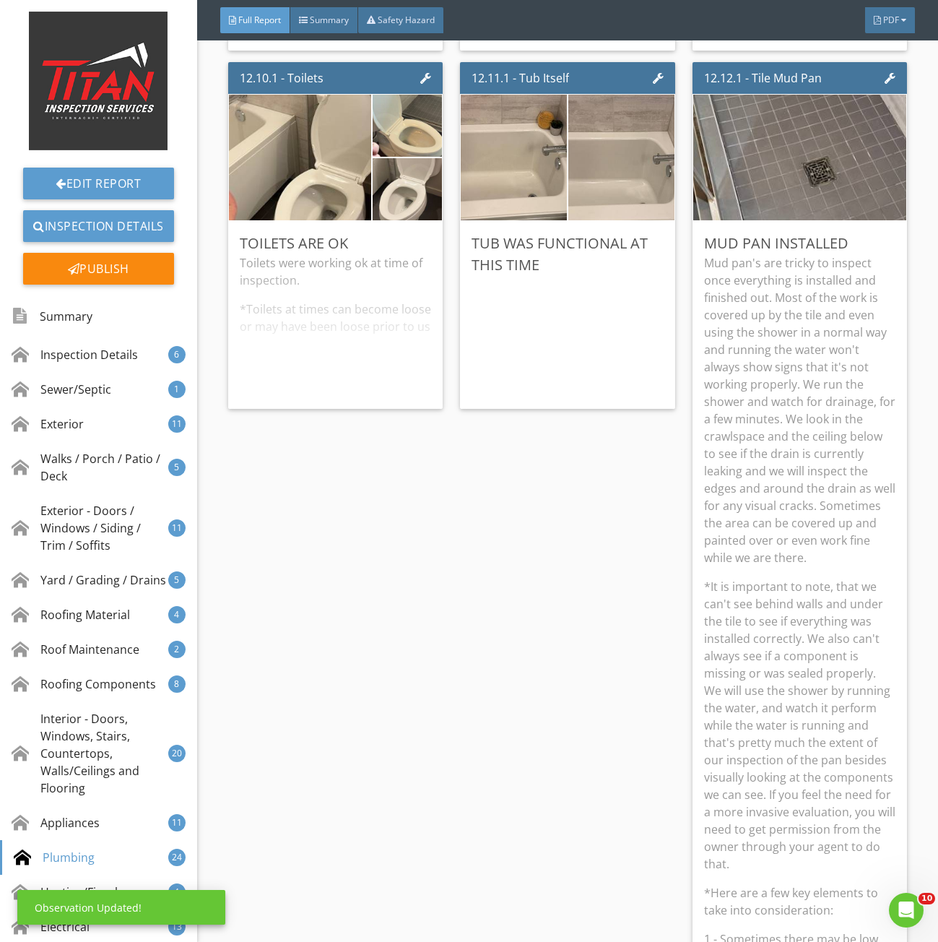
click at [798, 340] on p "Mud pan's are tricky to inspect once everything is installed and finished out. …" at bounding box center [800, 410] width 192 height 312
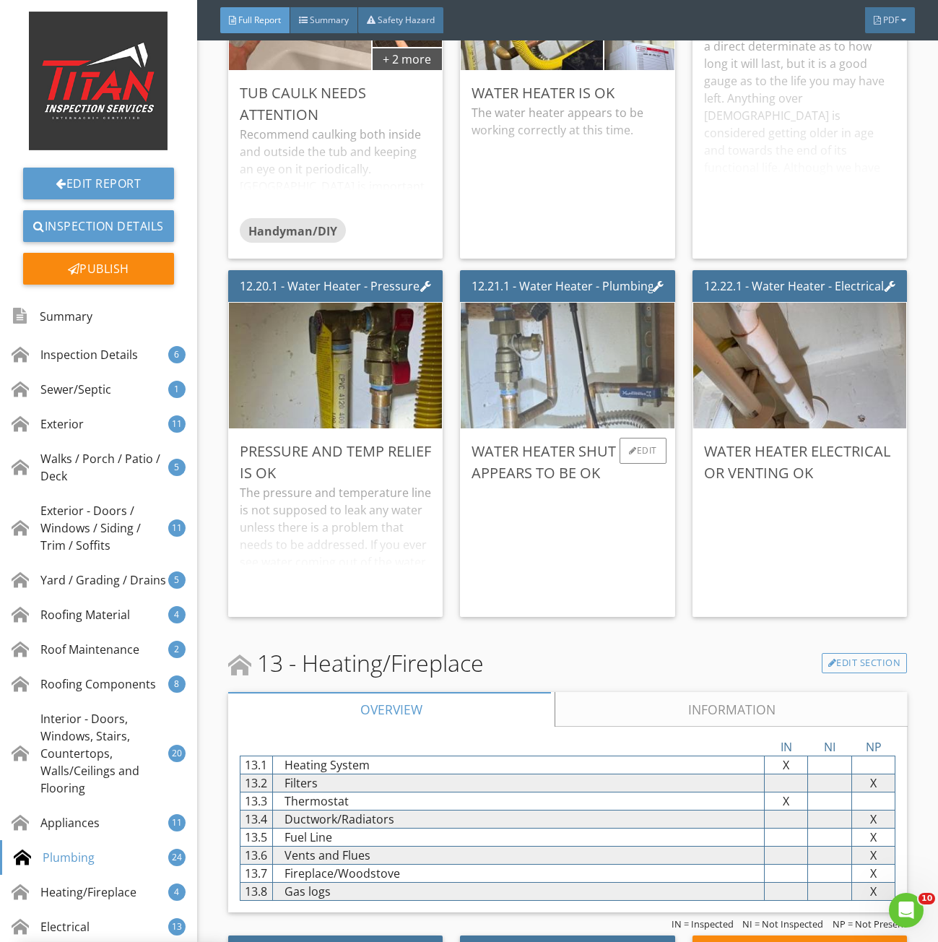
scroll to position [19290, 0]
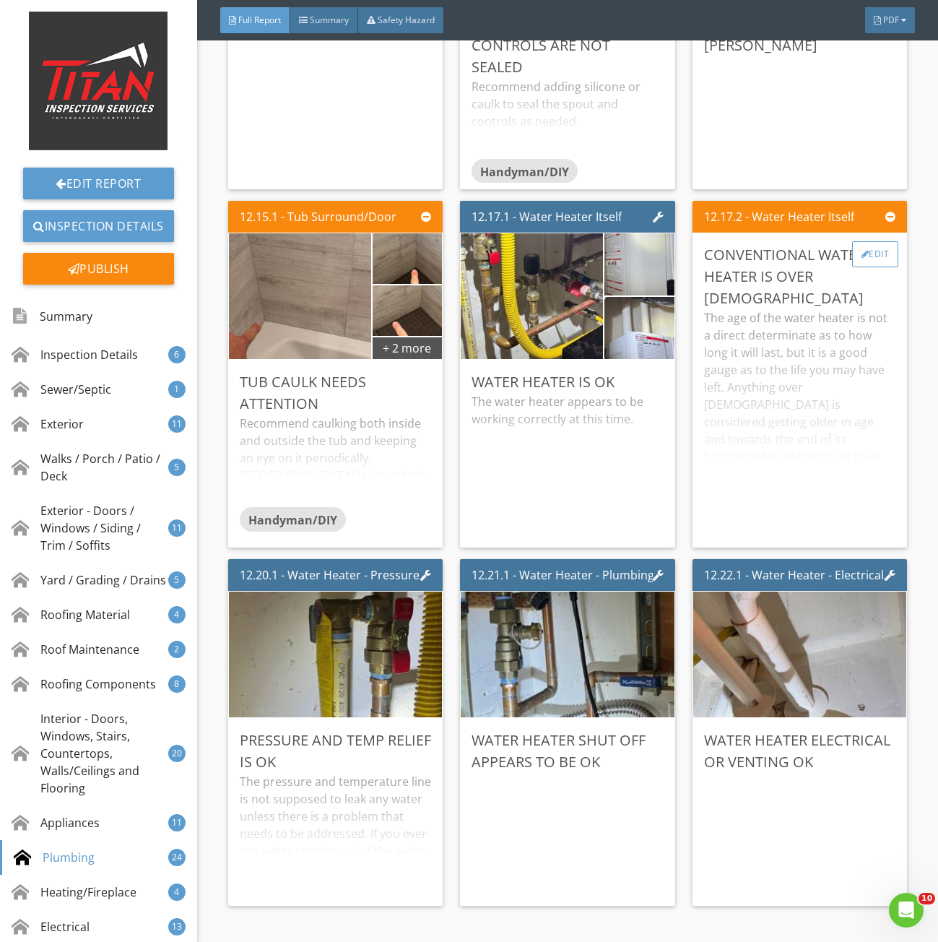
click at [860, 267] on div "Edit" at bounding box center [876, 254] width 47 height 26
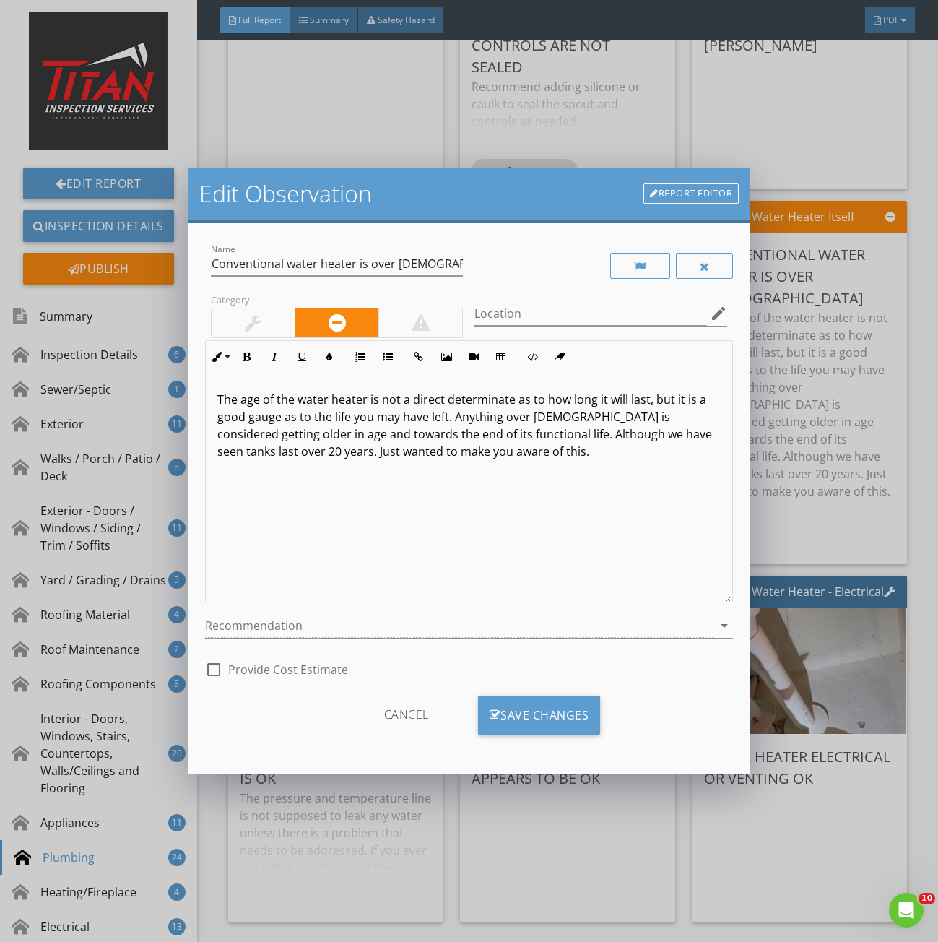
click at [251, 319] on div at bounding box center [253, 322] width 16 height 17
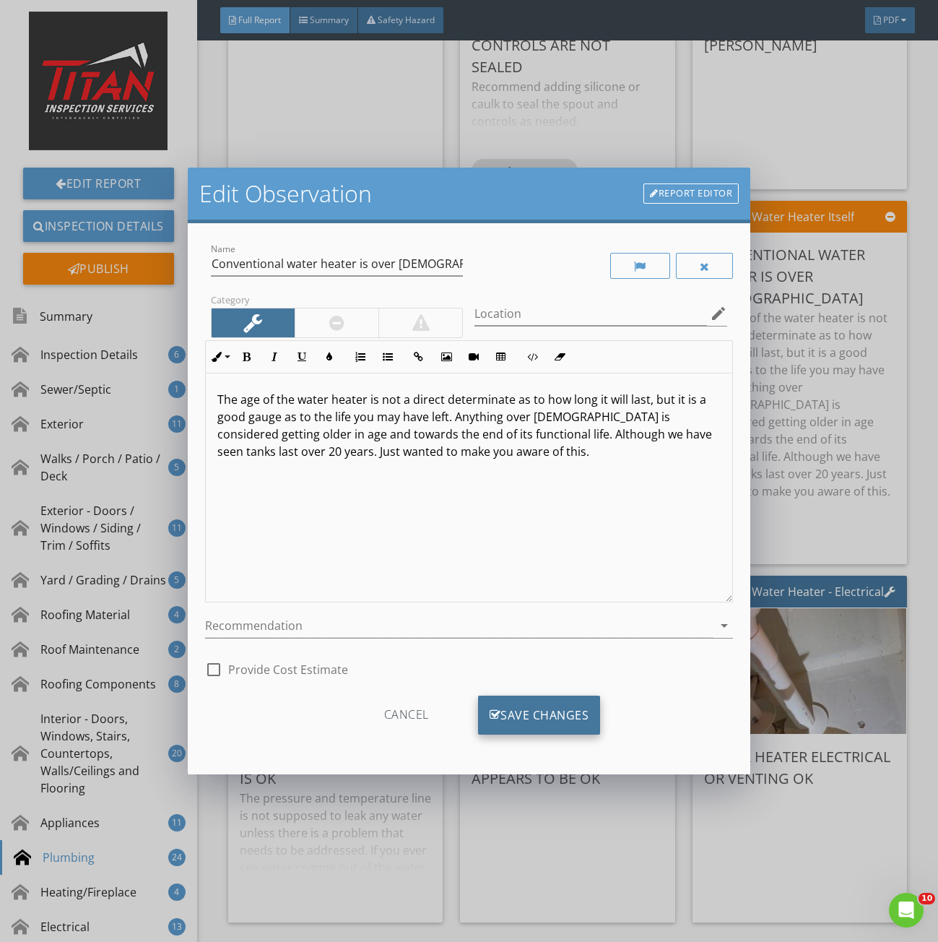
click at [540, 713] on div "Save Changes" at bounding box center [539, 715] width 123 height 39
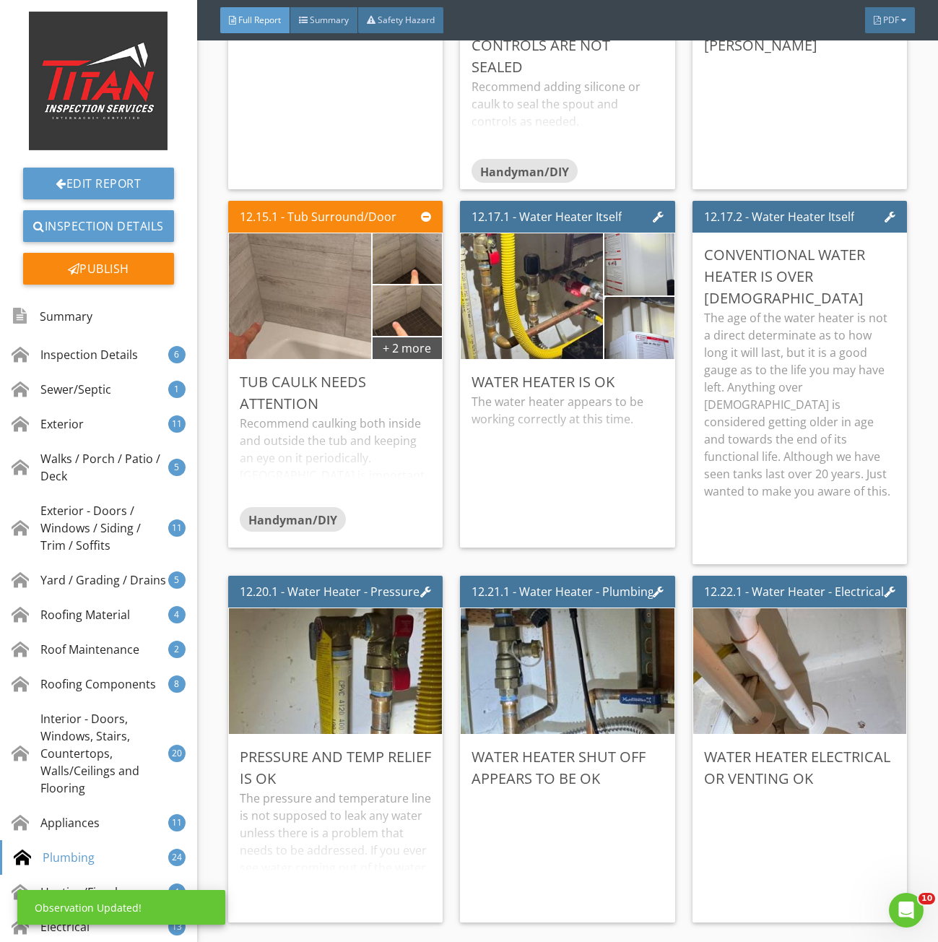
click at [812, 361] on p "The age of the water heater is not a direct determinate as to how long it will …" at bounding box center [800, 404] width 192 height 191
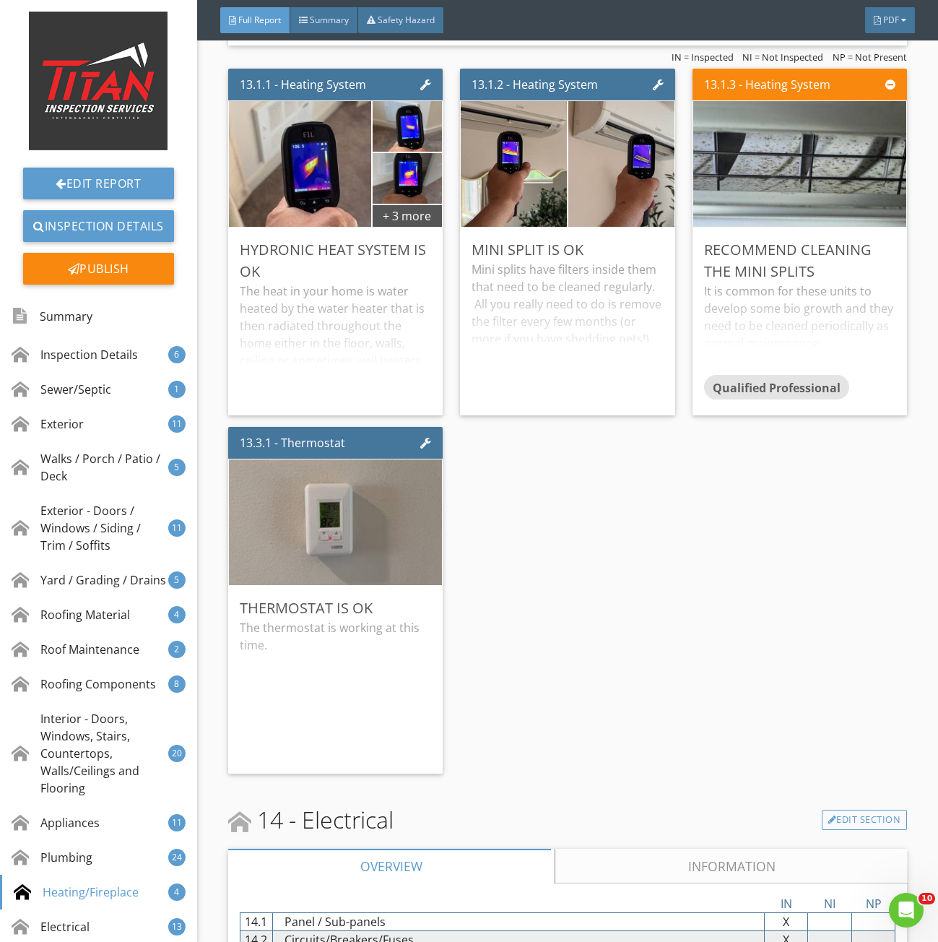
scroll to position [20663, 0]
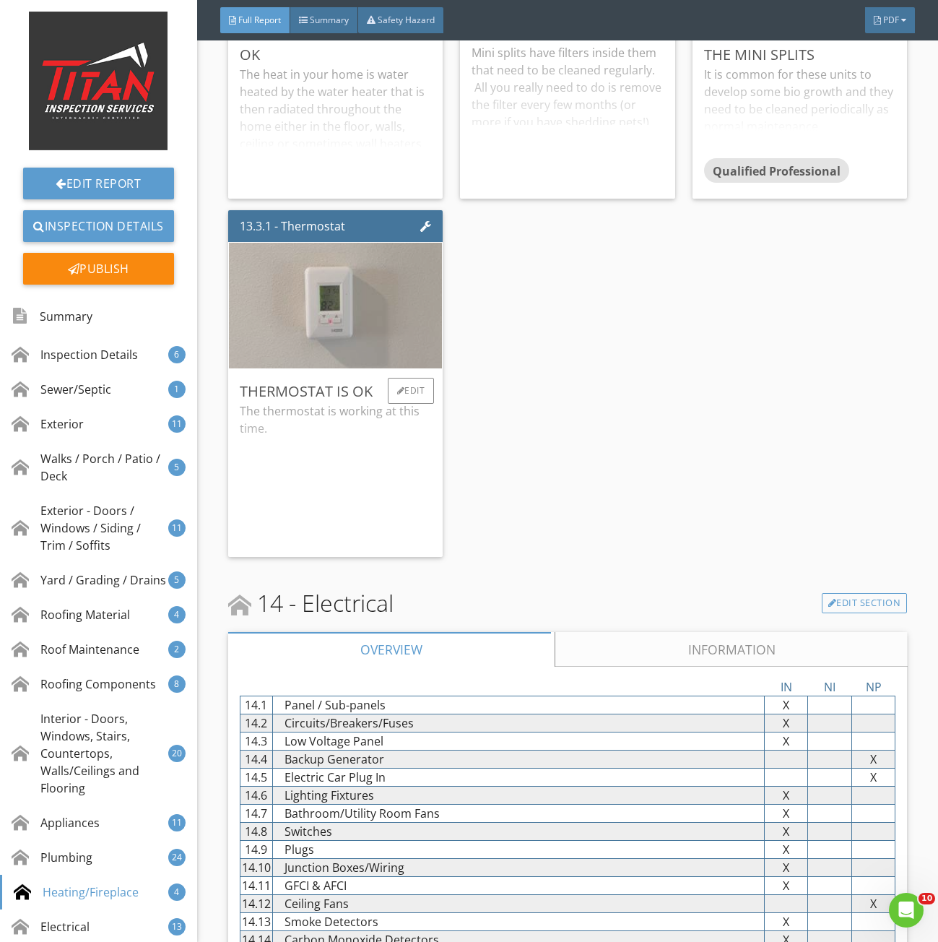
click at [361, 348] on img at bounding box center [335, 305] width 419 height 314
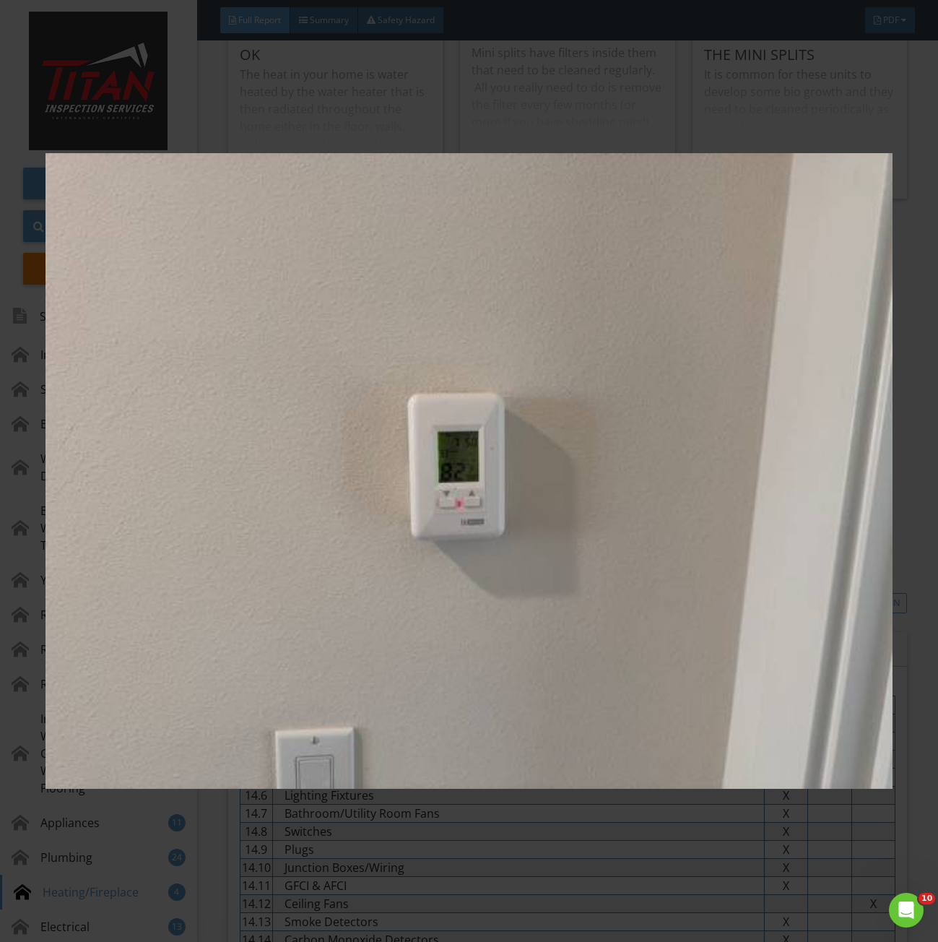
click at [512, 381] on img at bounding box center [469, 471] width 847 height 851
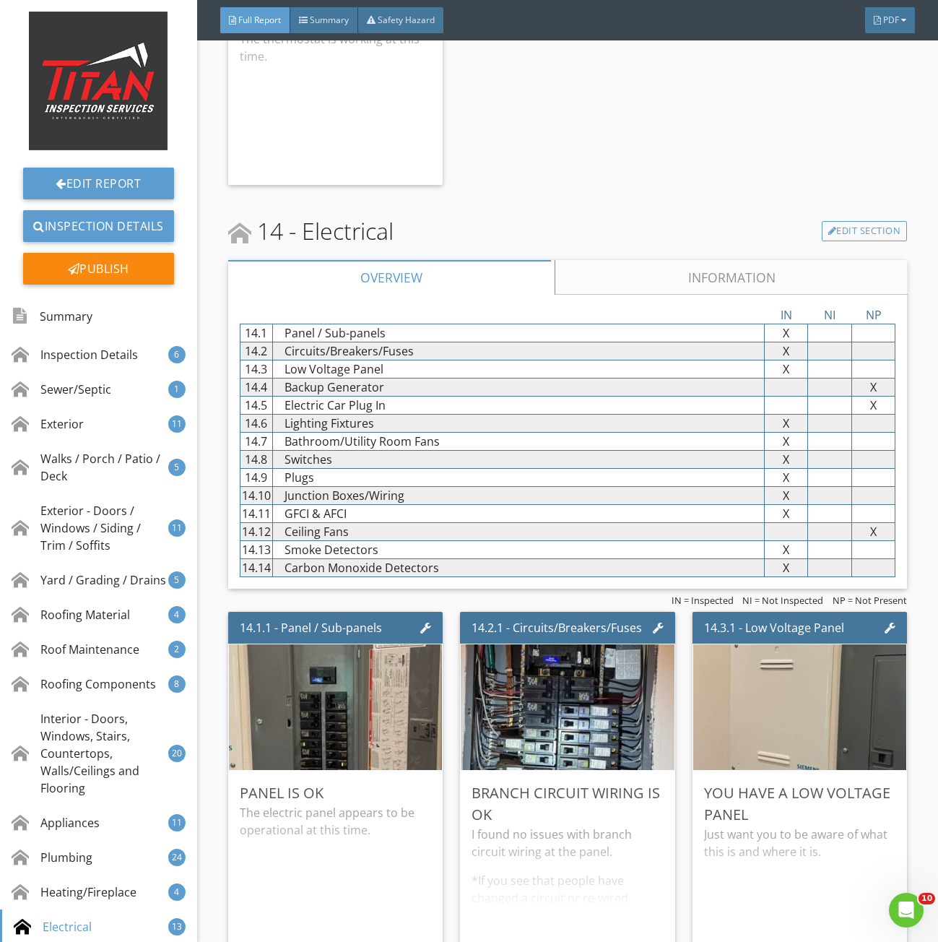
scroll to position [20735, 0]
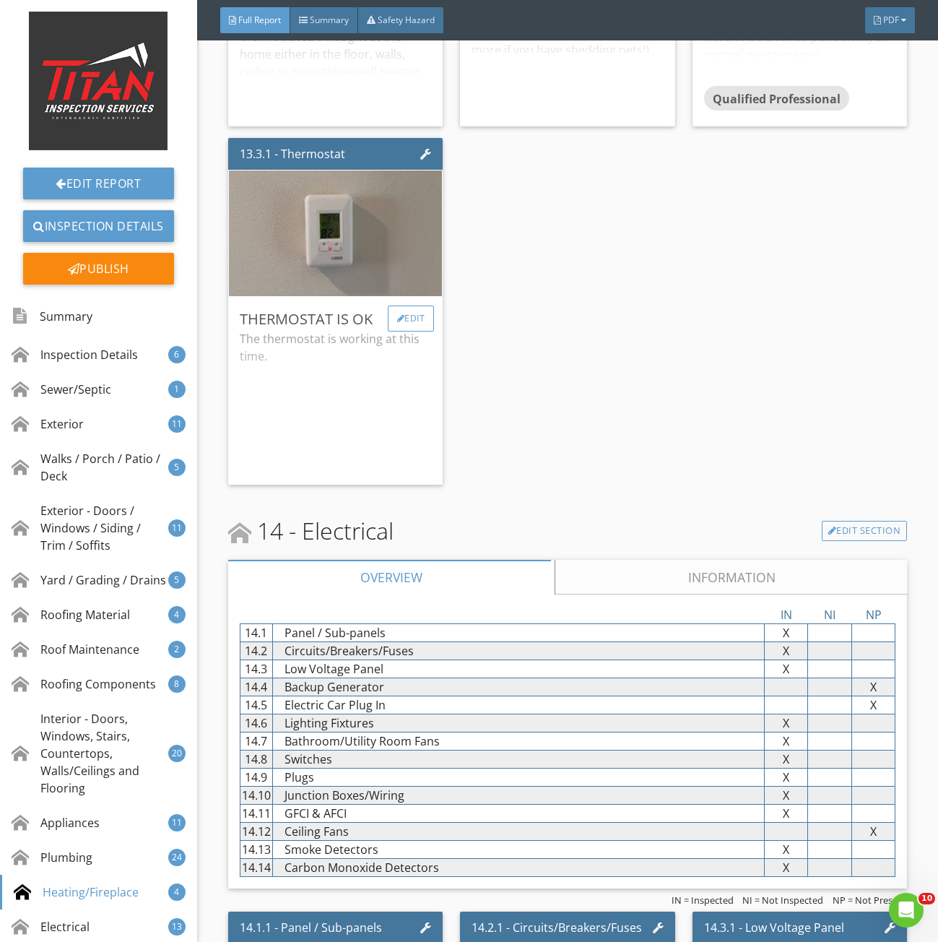
click at [408, 332] on div "Edit" at bounding box center [411, 319] width 47 height 26
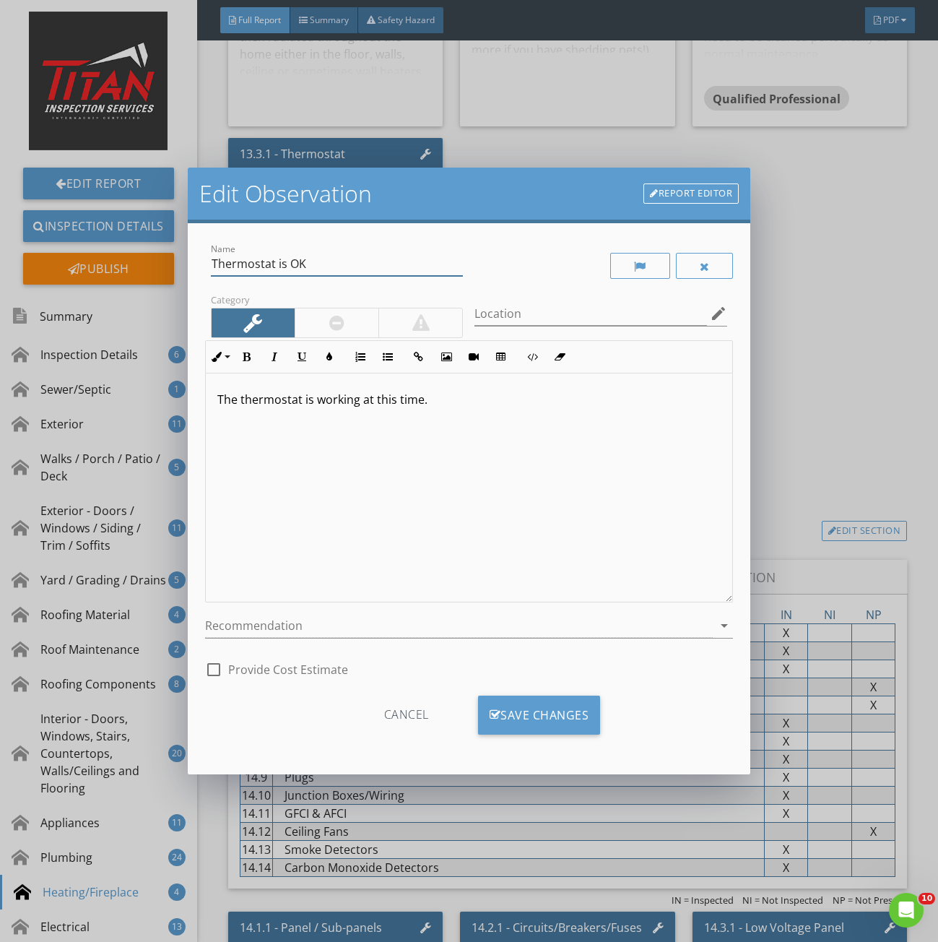
click at [272, 264] on input "Thermostat is OK" at bounding box center [337, 264] width 253 height 24
click at [313, 266] on input "Thermostats are is OK" at bounding box center [337, 264] width 253 height 24
type input "Thermostats are OK"
click at [538, 712] on div "Save Changes" at bounding box center [539, 715] width 123 height 39
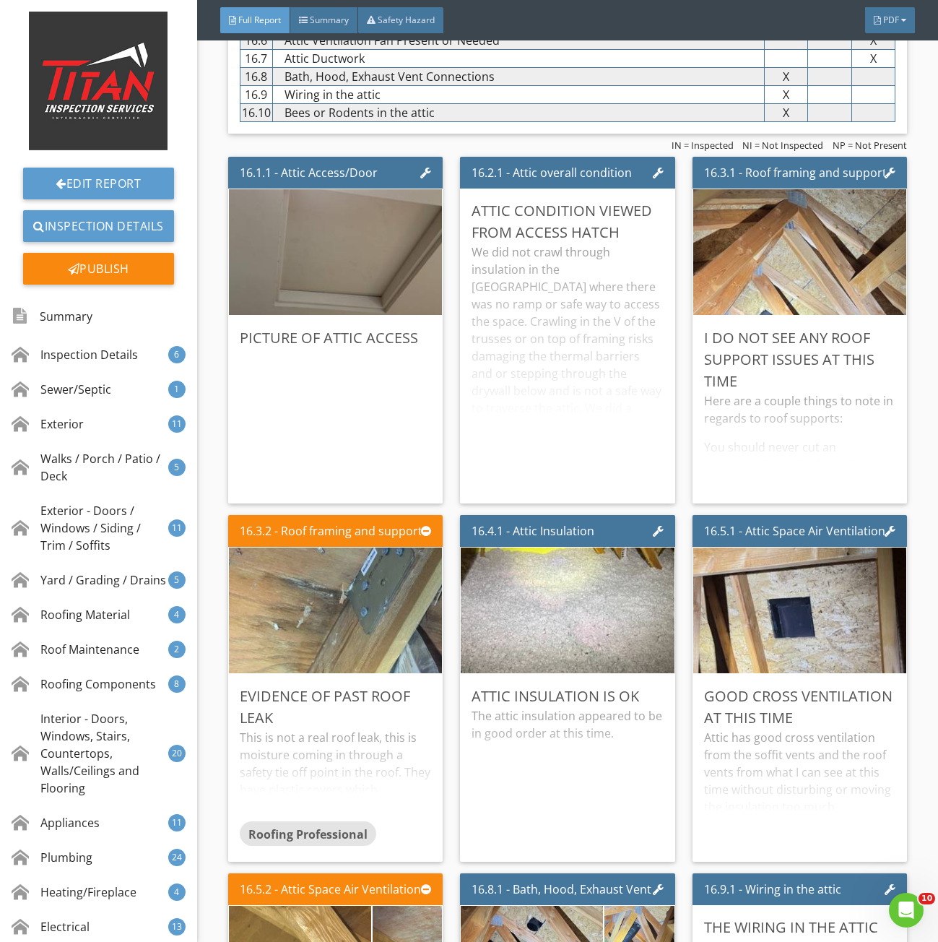
scroll to position [24275, 0]
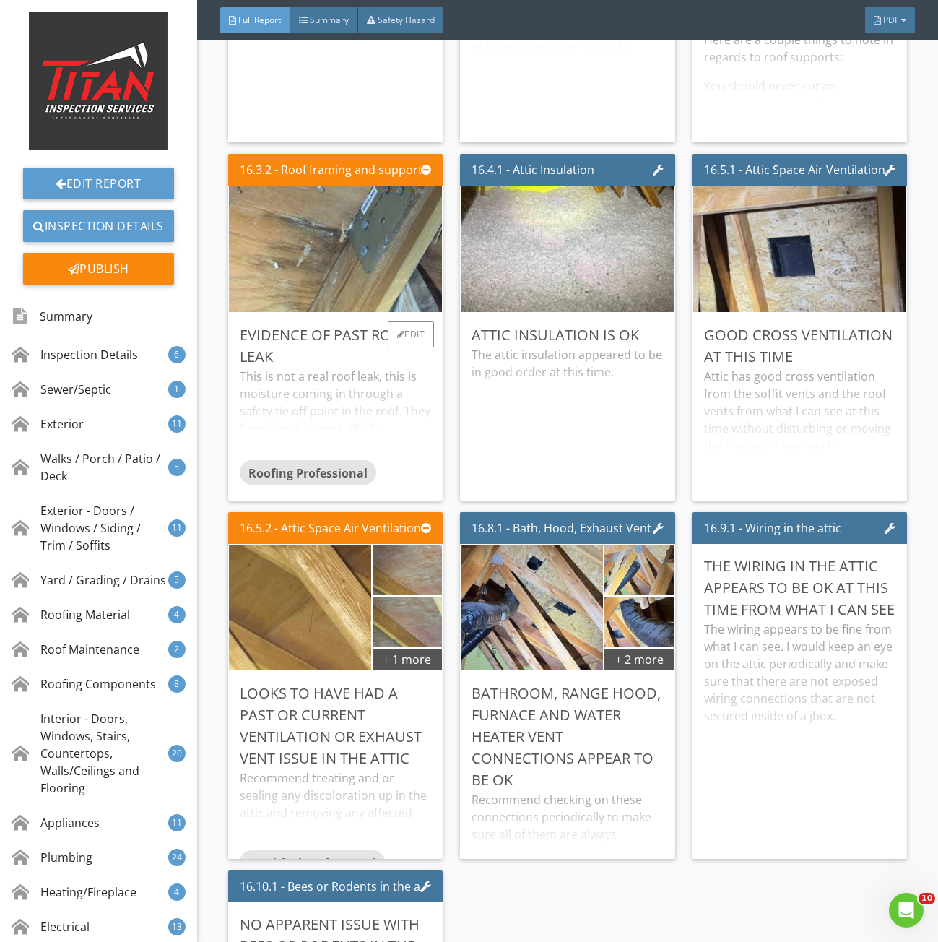
click at [387, 454] on div "This is not a real roof leak, this is moisture coming in through a safety tie o…" at bounding box center [336, 414] width 192 height 92
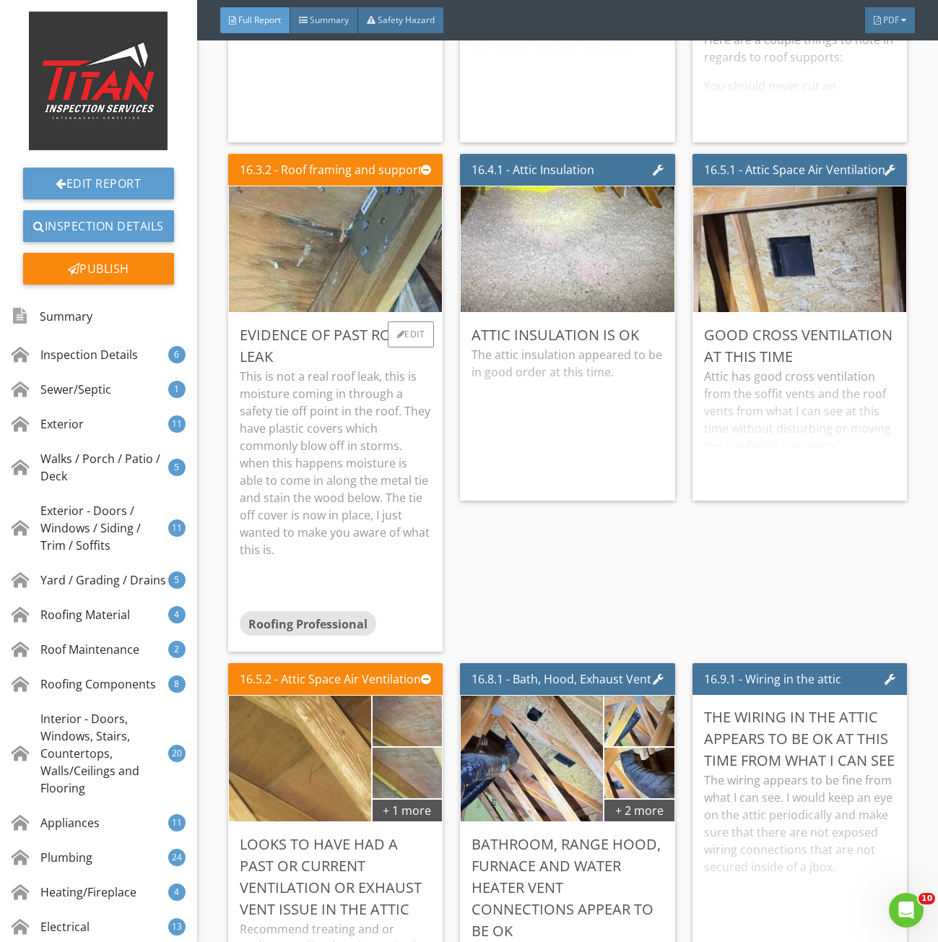
click at [358, 450] on p "This is not a real roof leak, this is moisture coming in through a safety tie o…" at bounding box center [336, 463] width 192 height 191
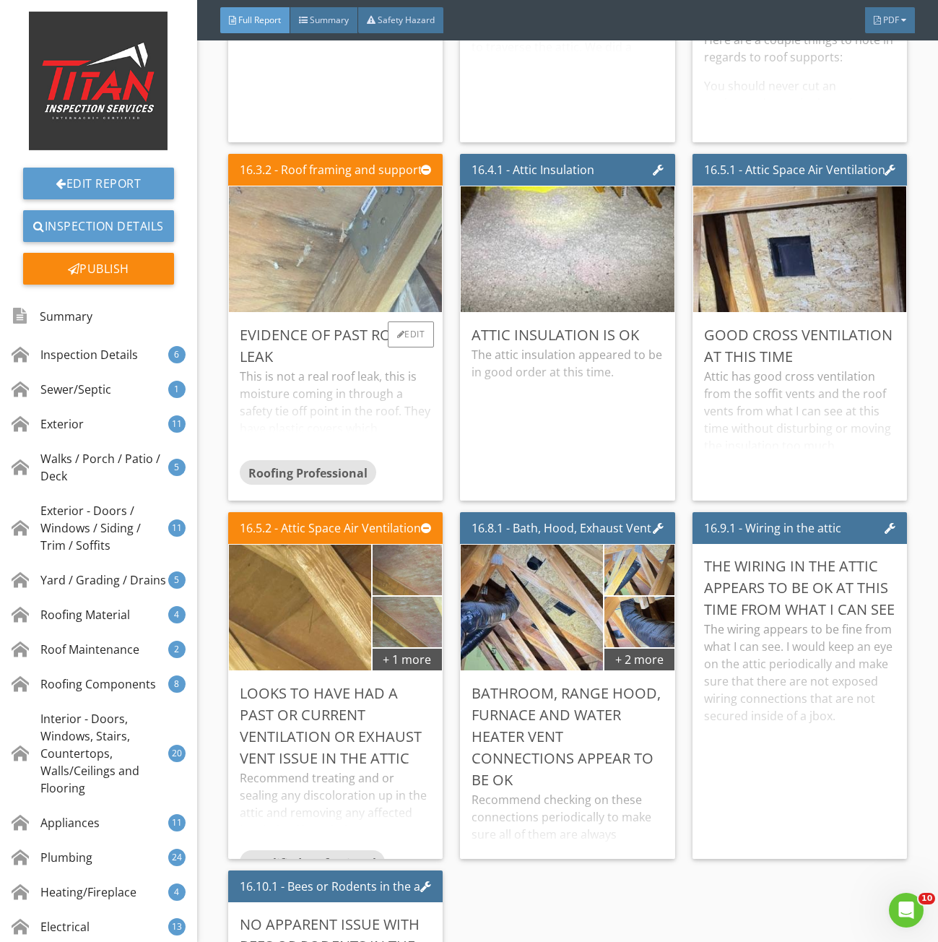
click at [379, 249] on img at bounding box center [335, 249] width 419 height 314
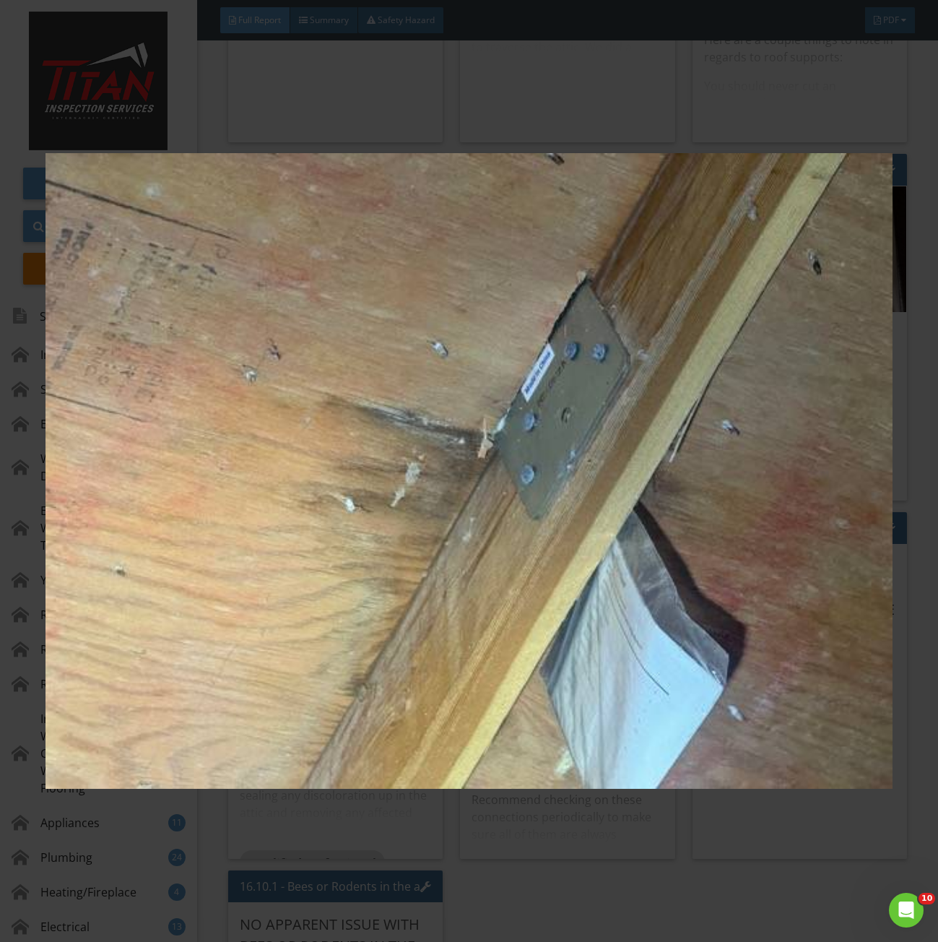
click at [529, 447] on img at bounding box center [469, 471] width 847 height 851
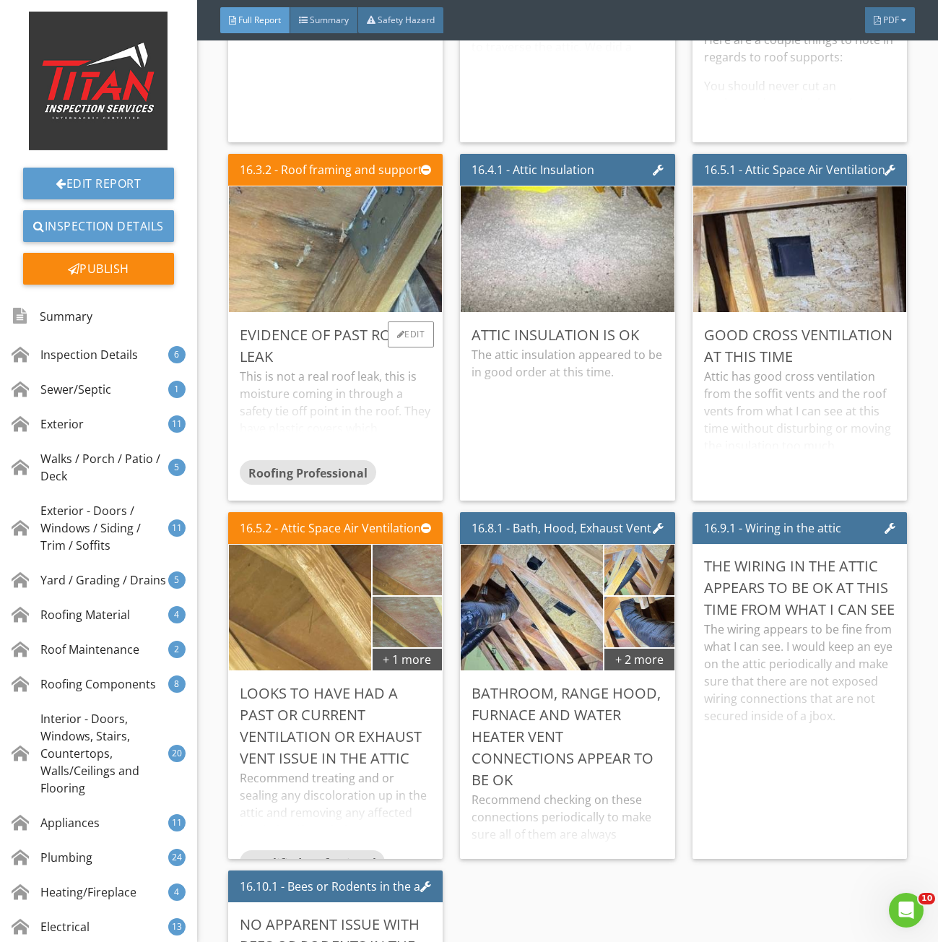
click at [311, 439] on div "This is not a real roof leak, this is moisture coming in through a safety tie o…" at bounding box center [336, 414] width 192 height 92
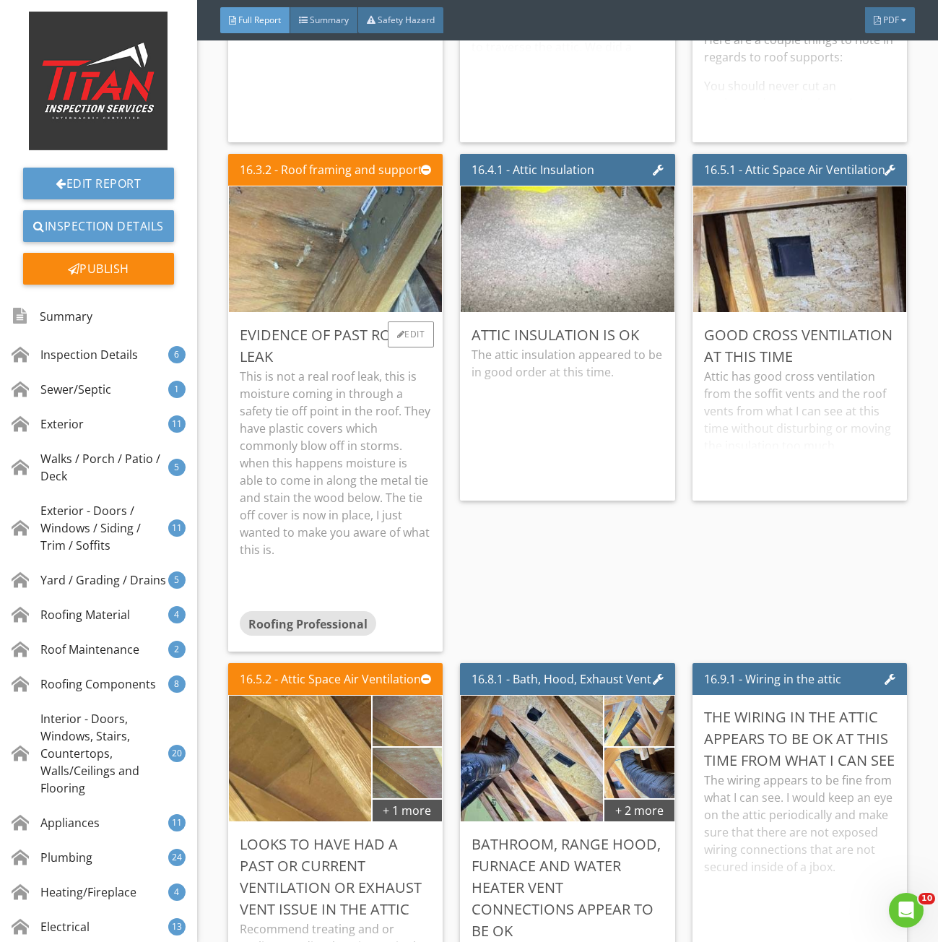
click at [360, 449] on p "This is not a real roof leak, this is moisture coming in through a safety tie o…" at bounding box center [336, 463] width 192 height 191
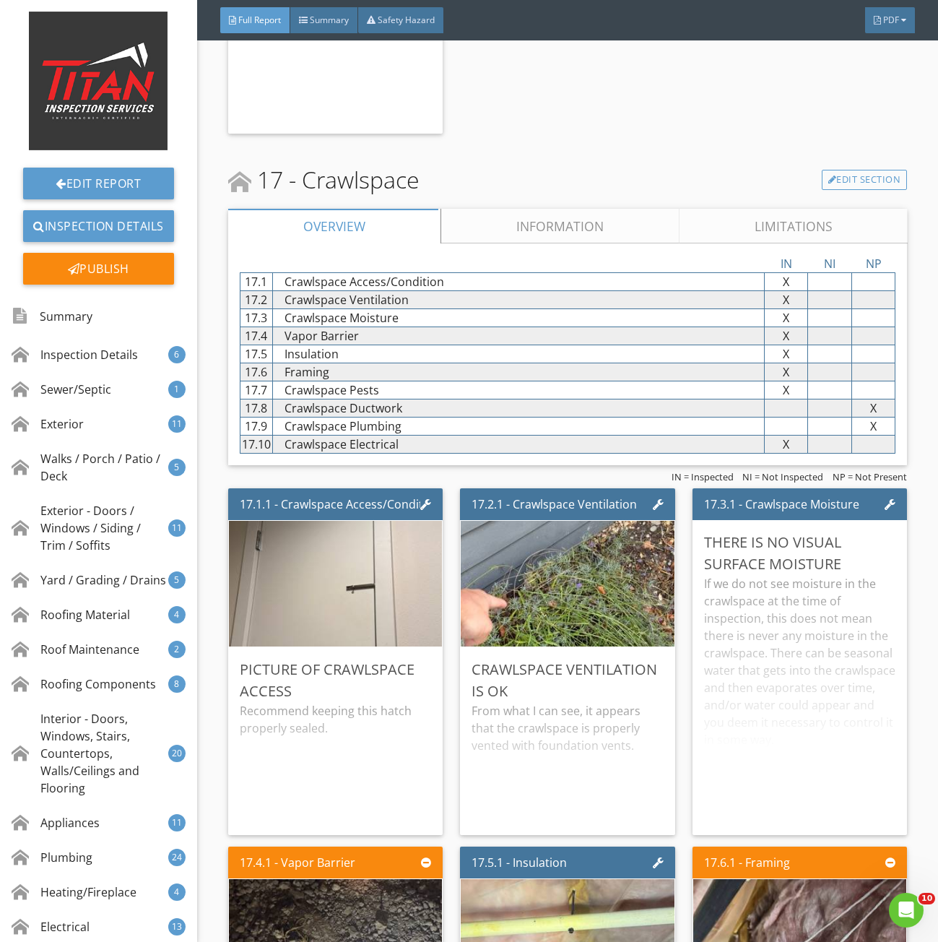
scroll to position [26009, 0]
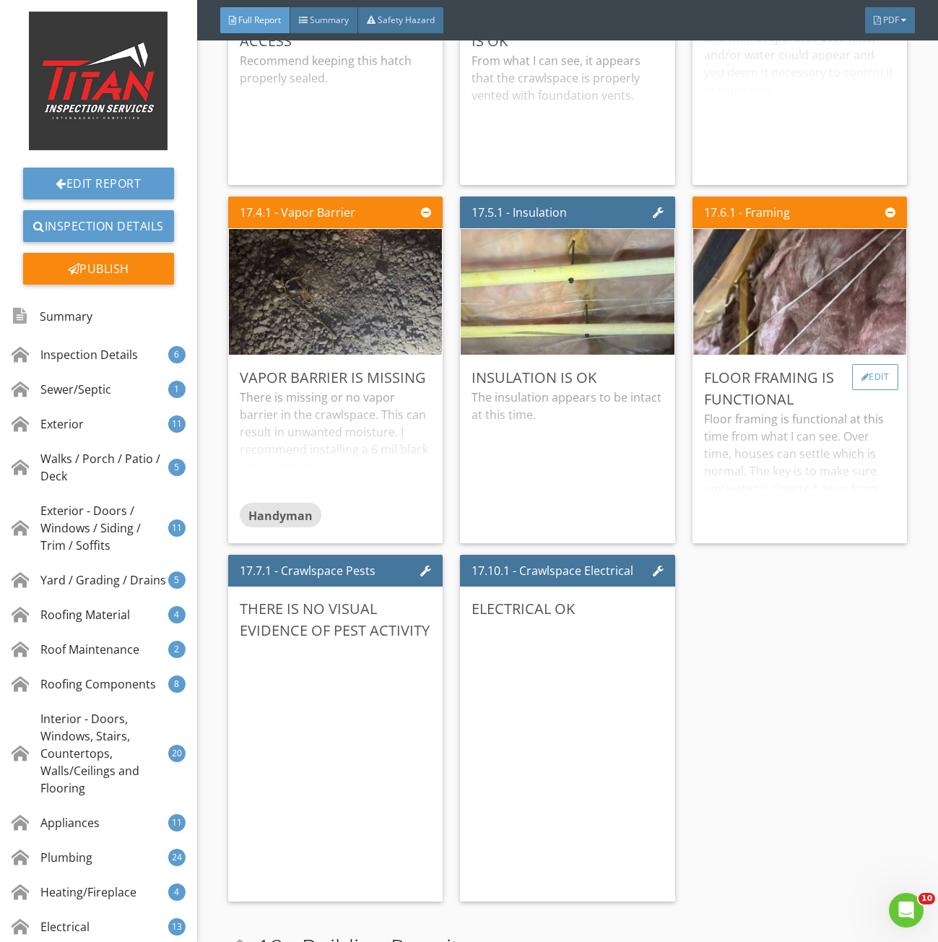
click at [858, 390] on div "Edit" at bounding box center [876, 377] width 47 height 26
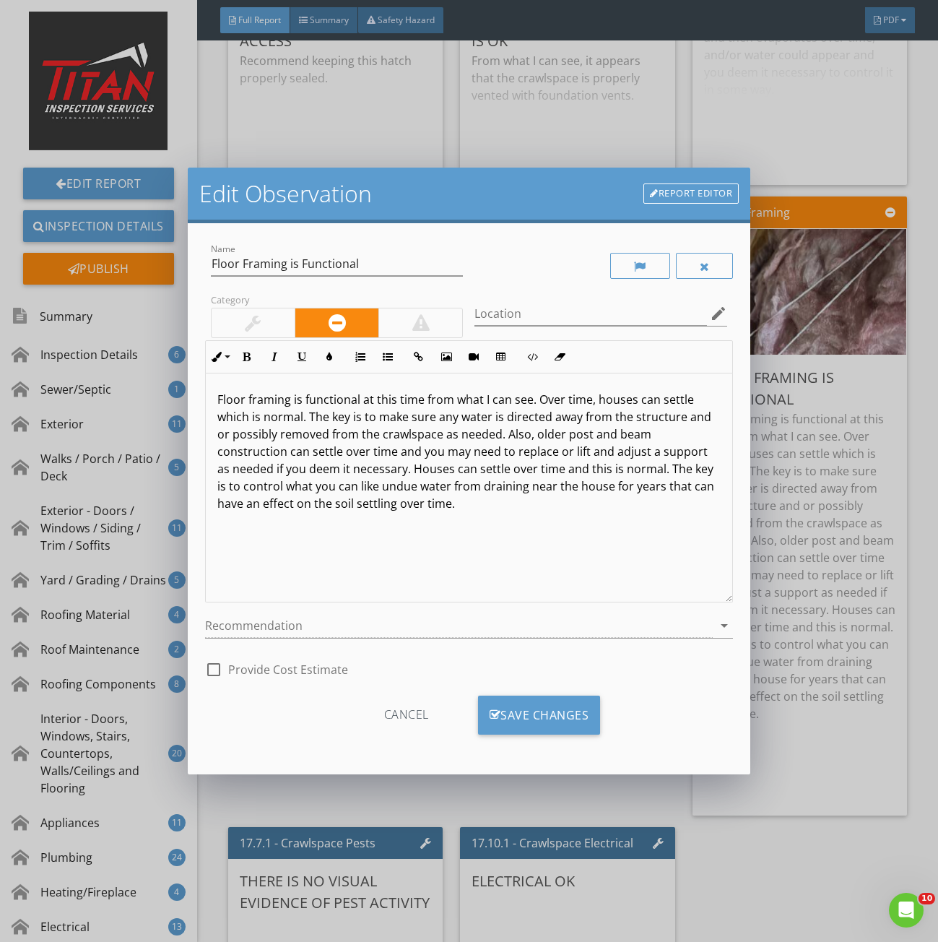
click at [258, 321] on div at bounding box center [253, 322] width 16 height 17
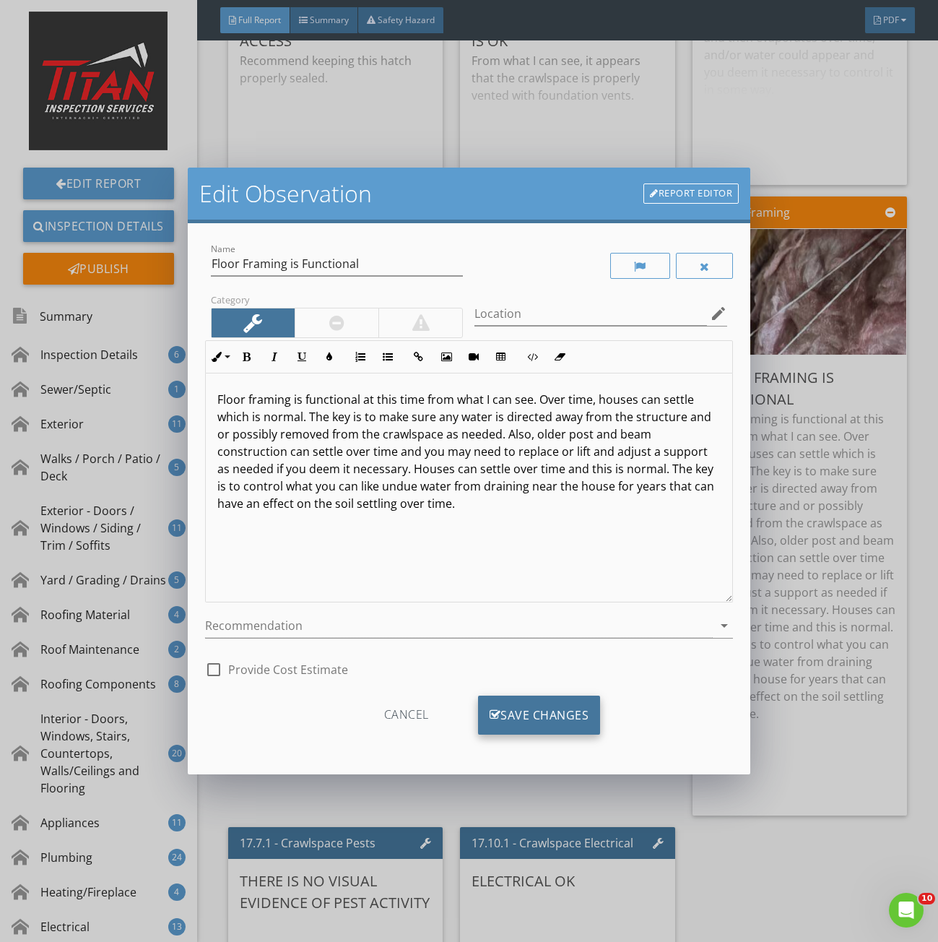
click at [569, 713] on div "Save Changes" at bounding box center [539, 715] width 123 height 39
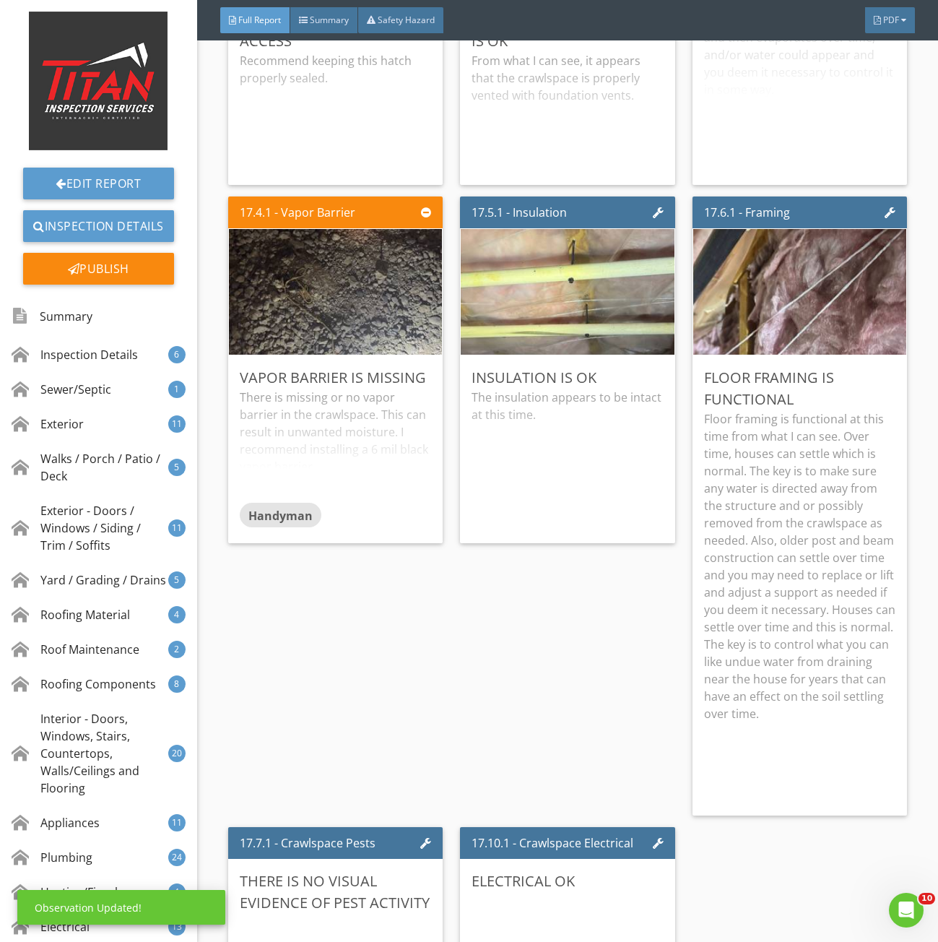
click at [777, 521] on p "Floor framing is functional at this time from what I can see. Over time, houses…" at bounding box center [800, 566] width 192 height 312
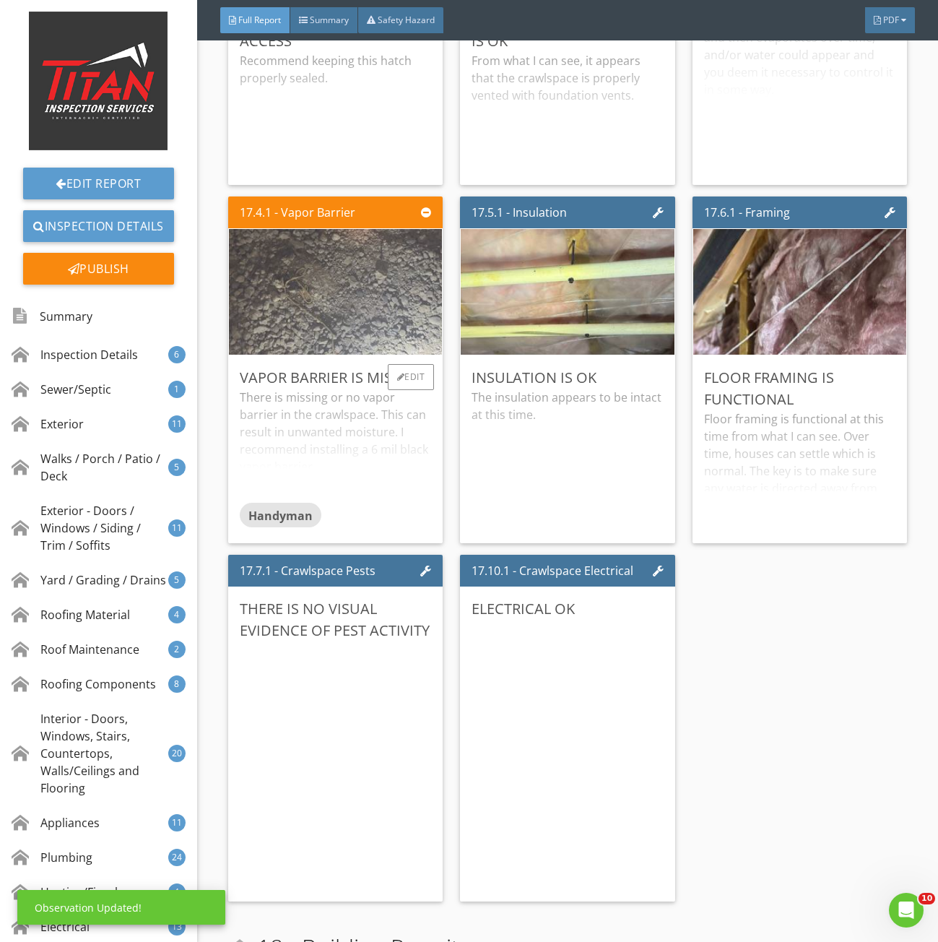
click at [304, 337] on img at bounding box center [335, 291] width 419 height 314
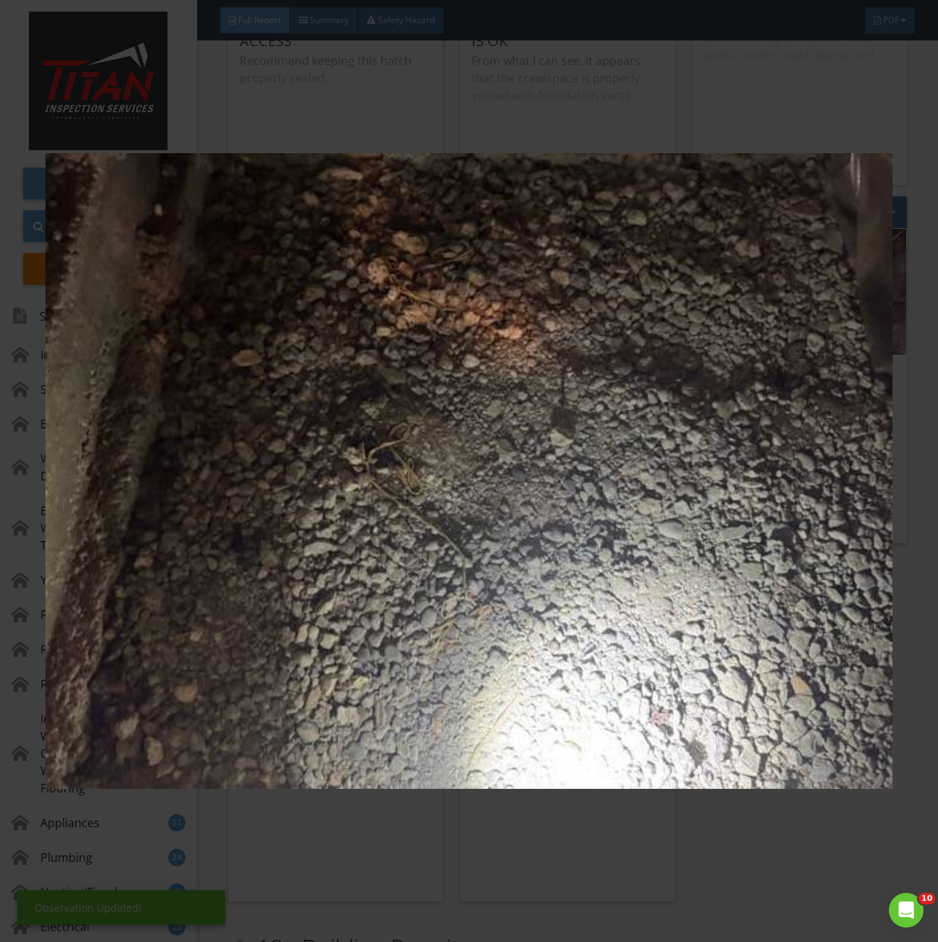
click at [306, 337] on img at bounding box center [469, 471] width 847 height 851
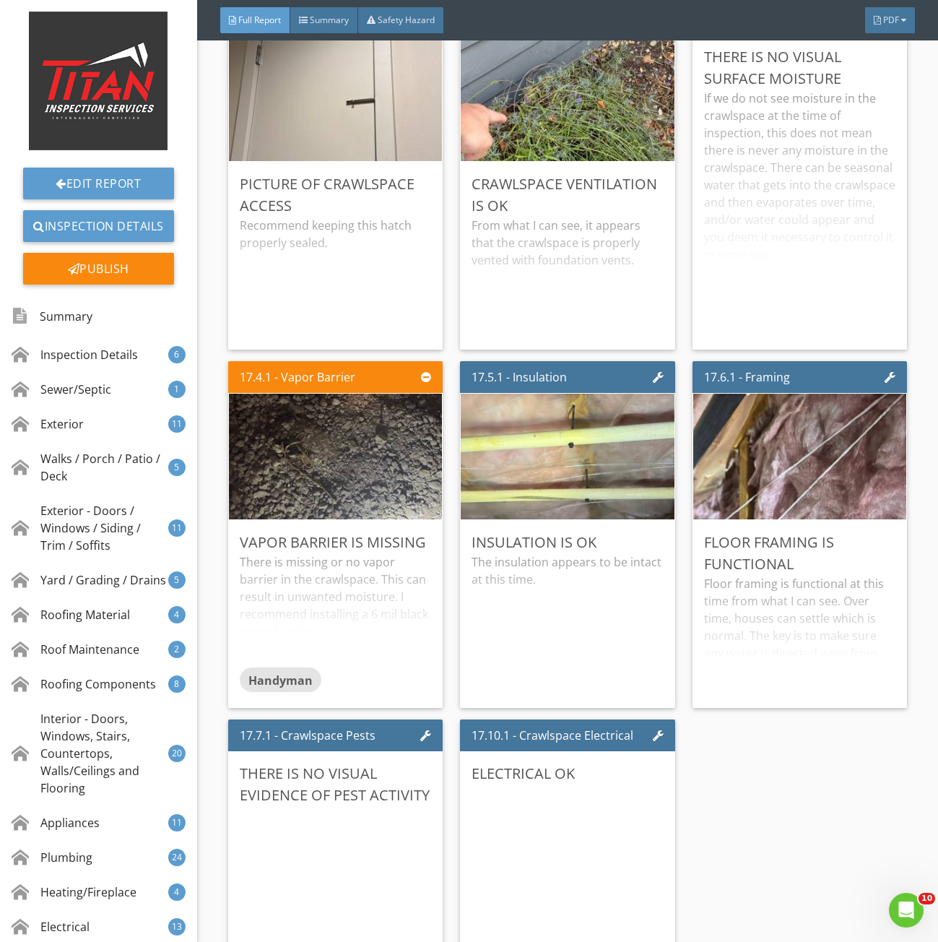
scroll to position [25650, 0]
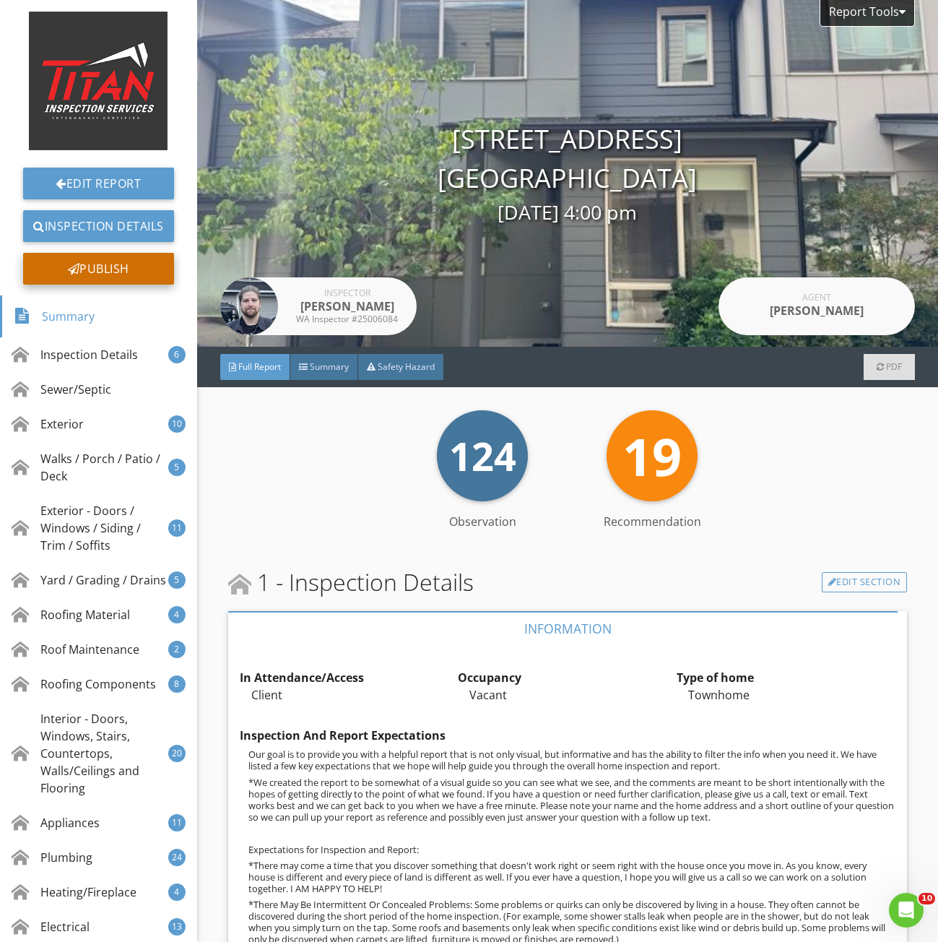
click at [100, 274] on div "Publish" at bounding box center [98, 269] width 151 height 32
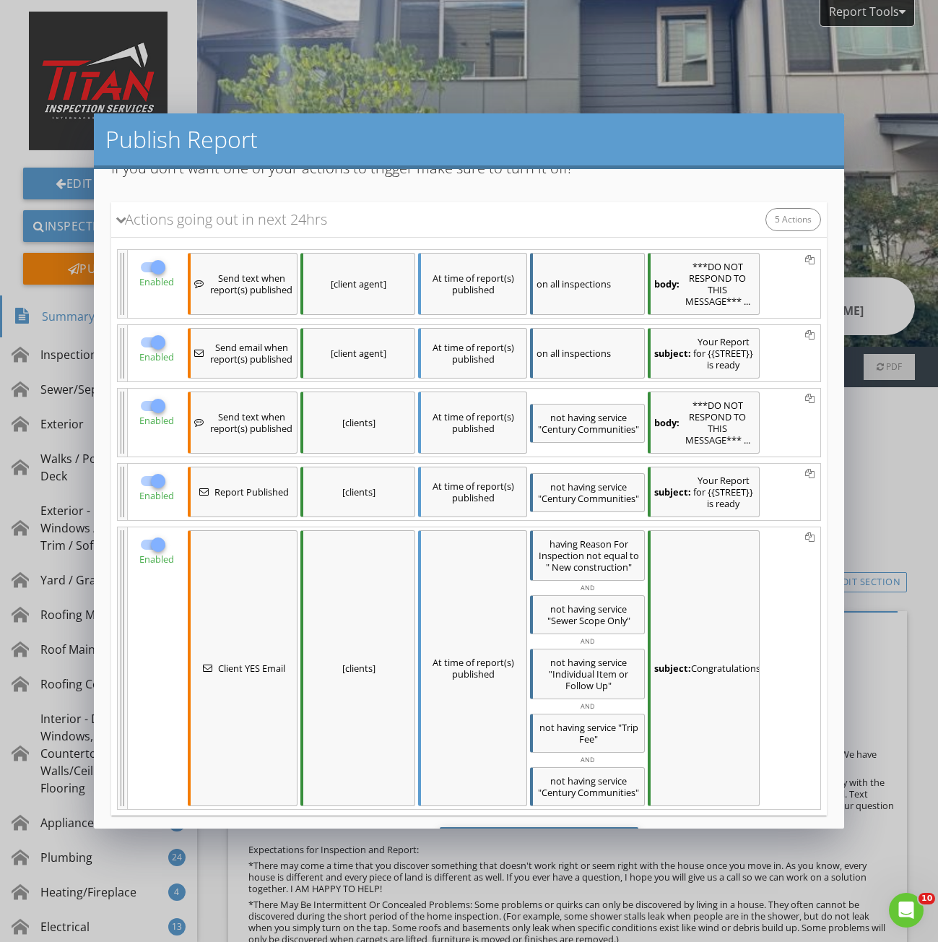
scroll to position [128, 0]
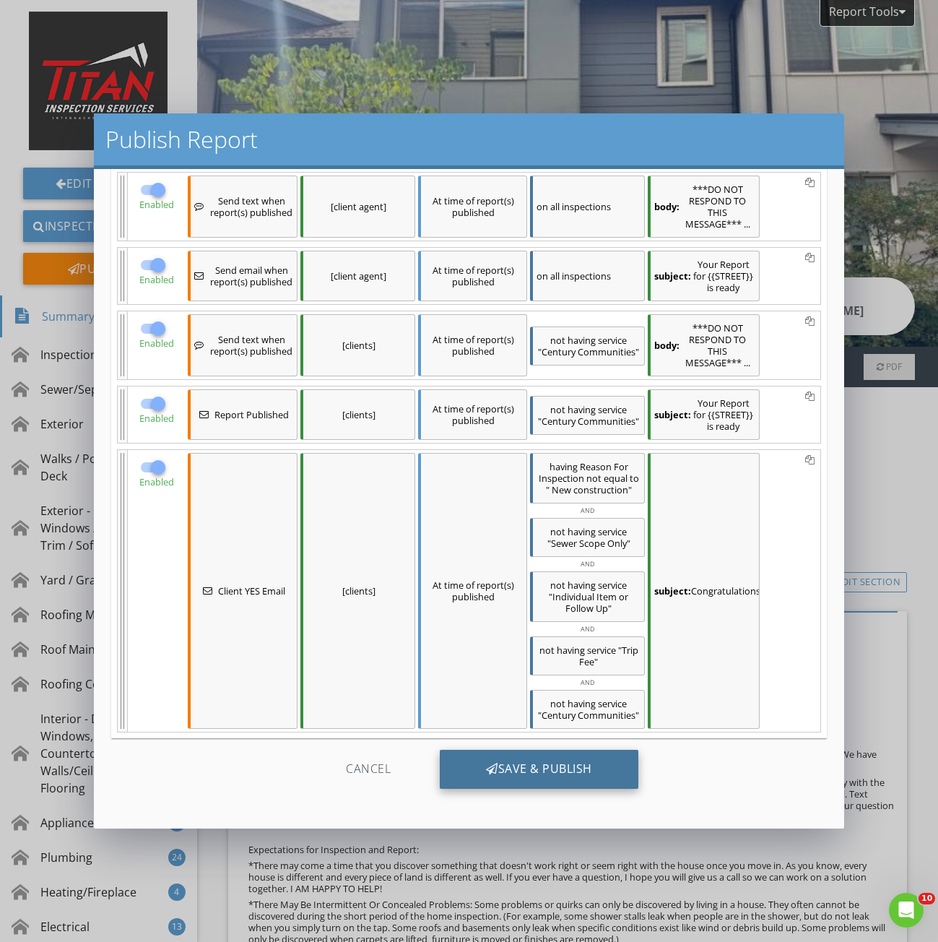
click at [538, 774] on div "Save & Publish" at bounding box center [539, 769] width 199 height 39
